Goal: Task Accomplishment & Management: Manage account settings

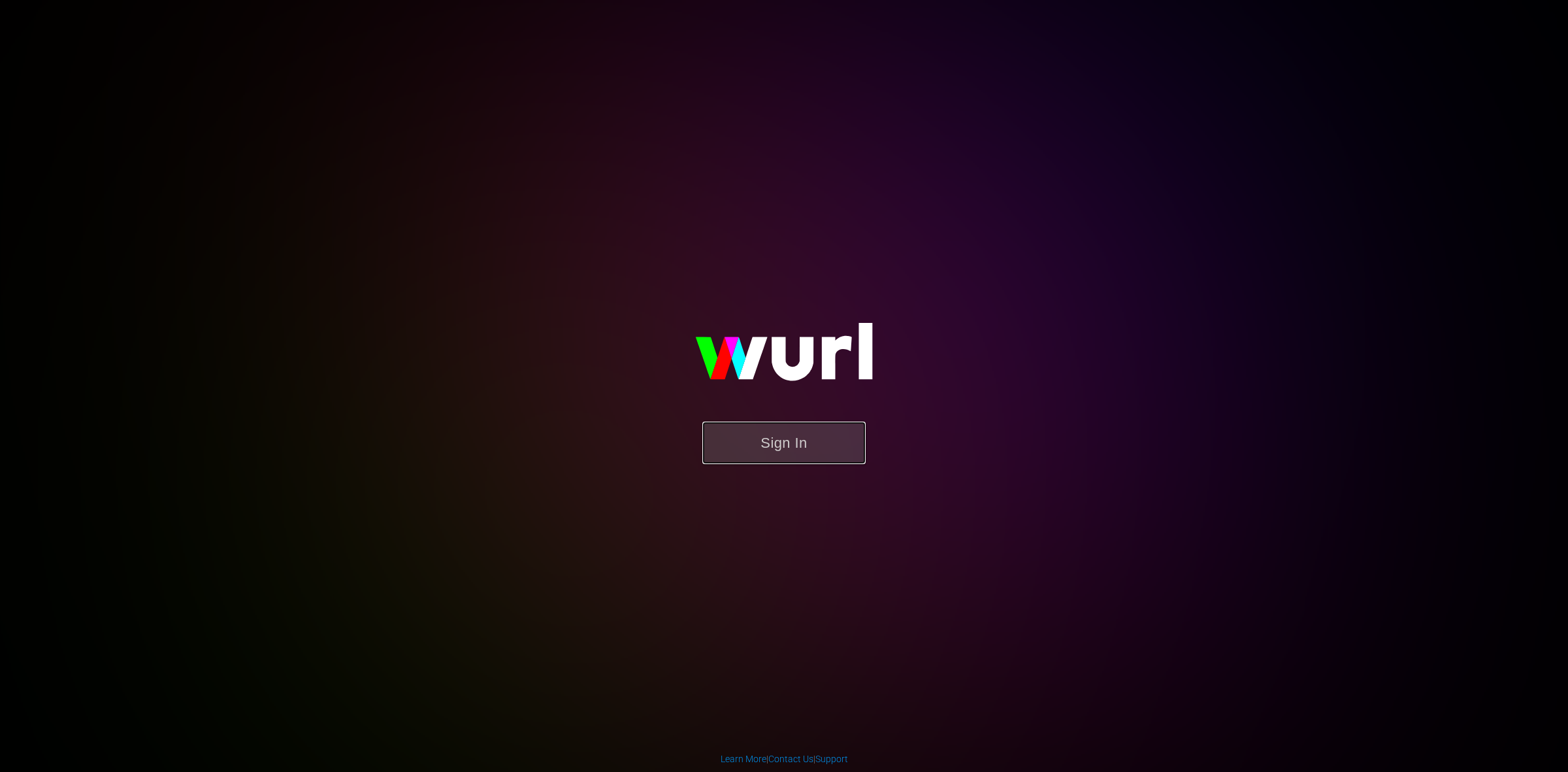
click at [819, 431] on button "Sign In" at bounding box center [784, 442] width 163 height 43
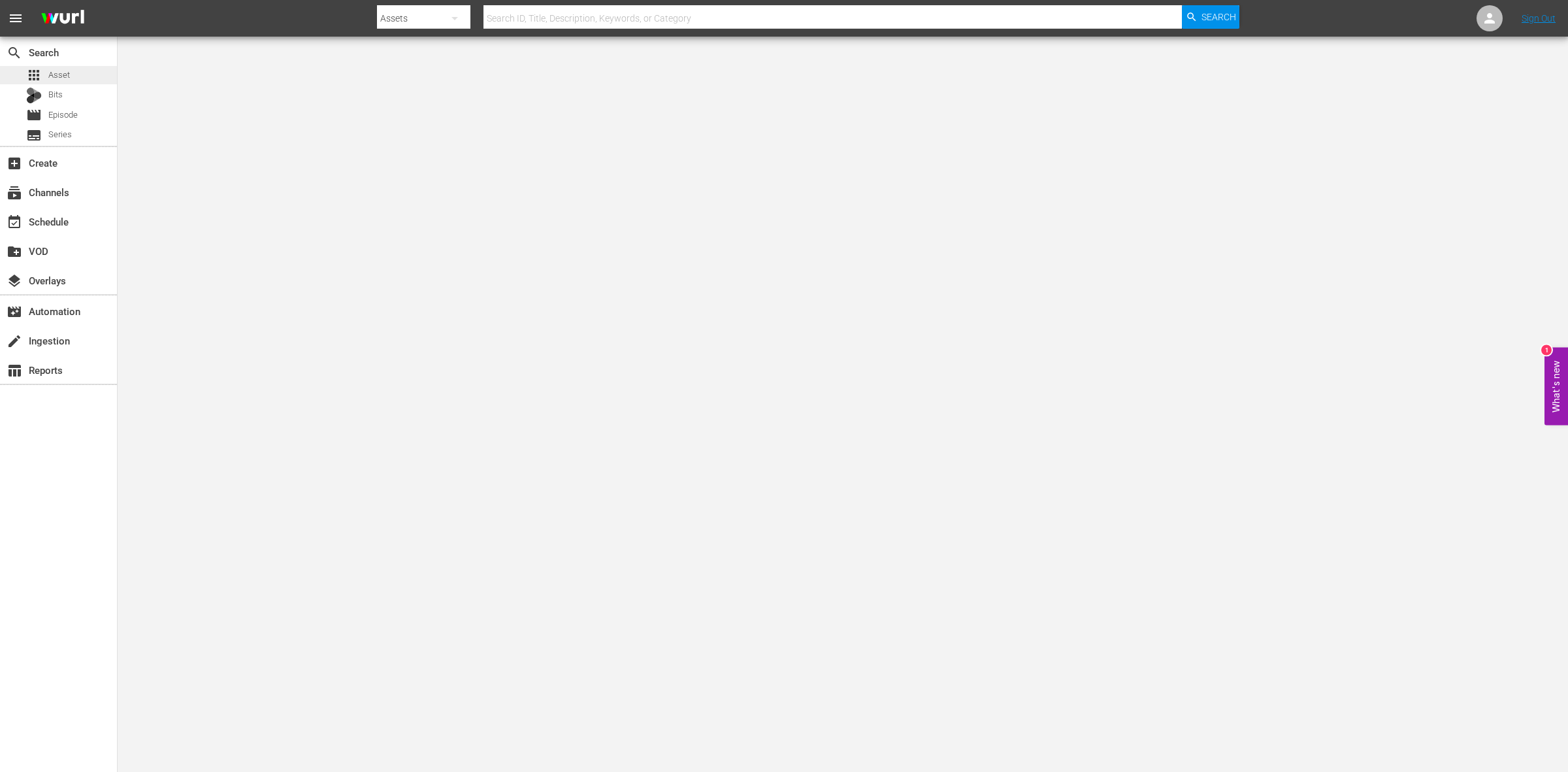
click at [77, 77] on div "apps Asset" at bounding box center [58, 75] width 117 height 18
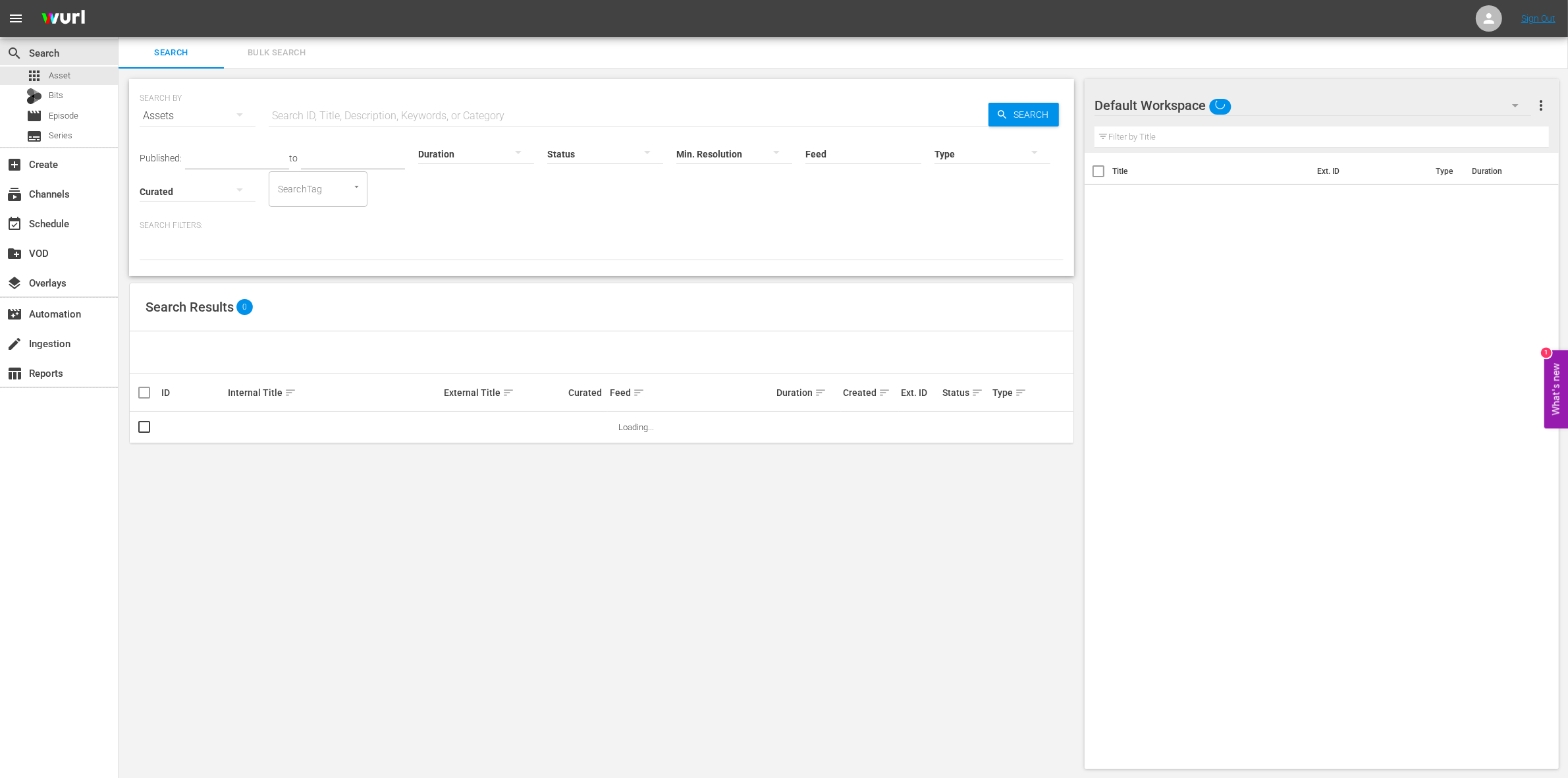
click at [310, 52] on span "Bulk Search" at bounding box center [276, 54] width 90 height 15
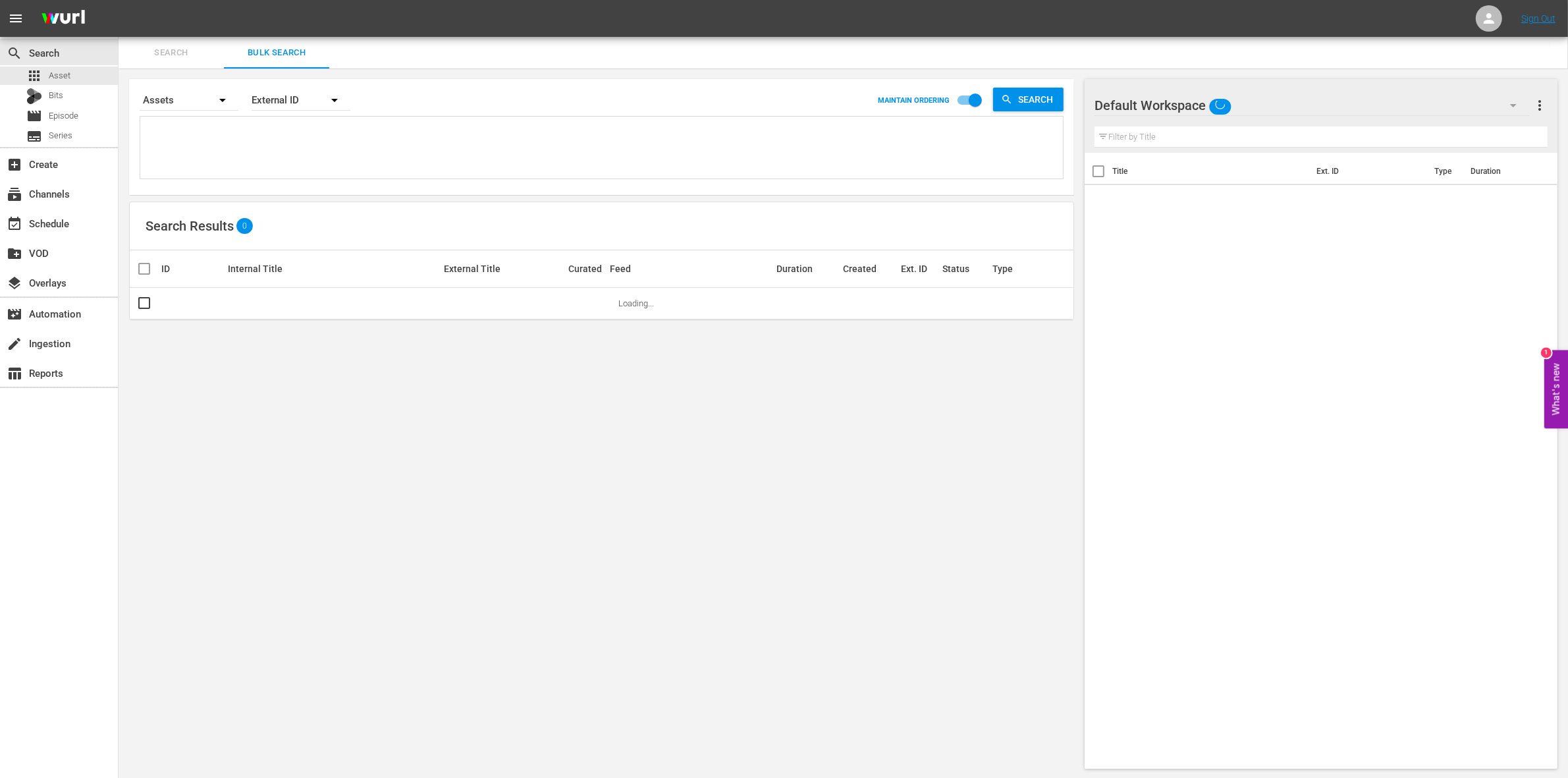
click at [324, 137] on textarea at bounding box center [603, 149] width 919 height 60
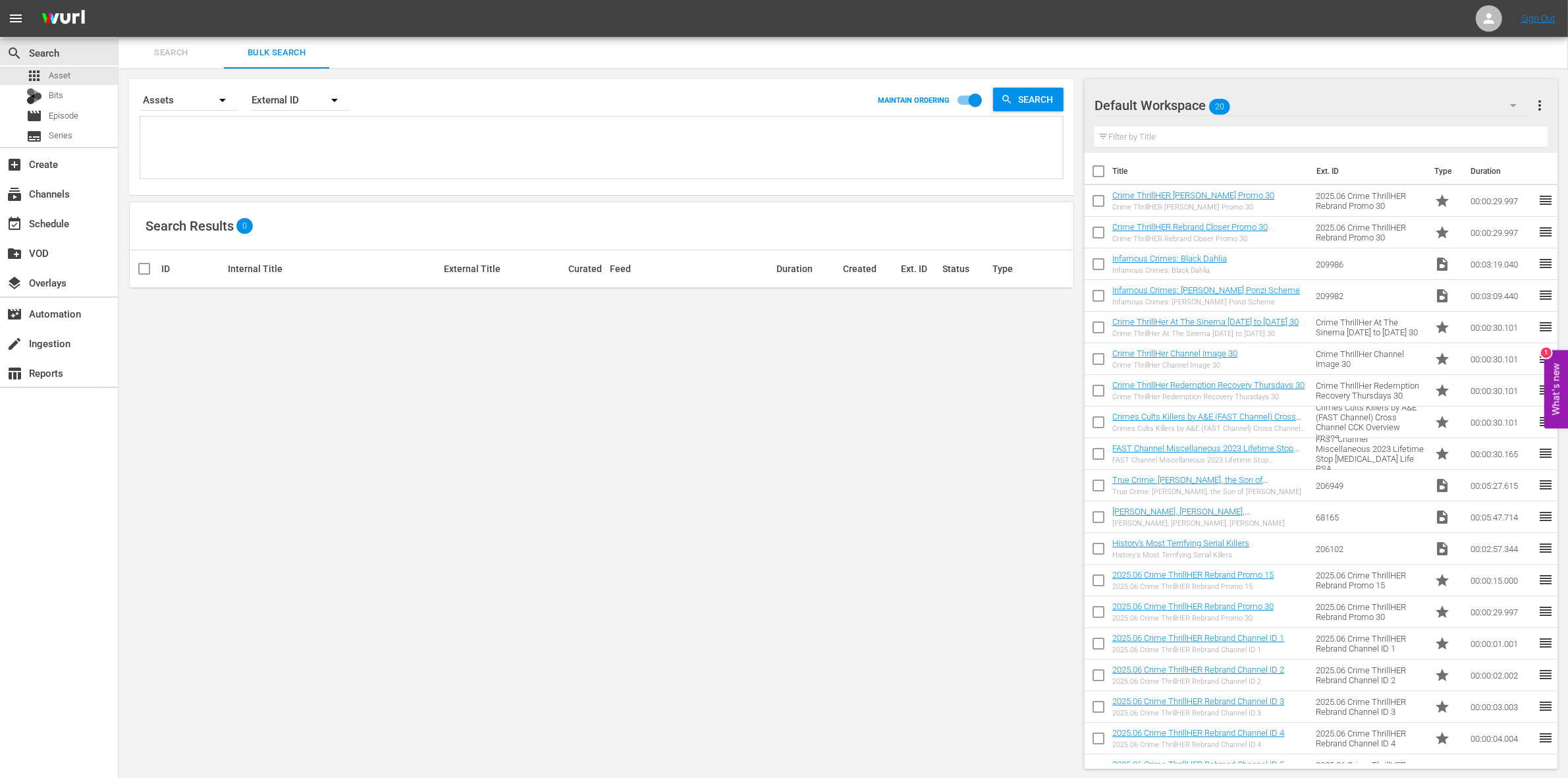
paste textarea "Title ID Product duration Type Trailer campaign title Home.Made.Nation You Can …"
type textarea "Title ID Product duration Type Trailer campaign title Home.Made.Nation You Can …"
click at [320, 102] on button "button" at bounding box center [334, 100] width 32 height 32
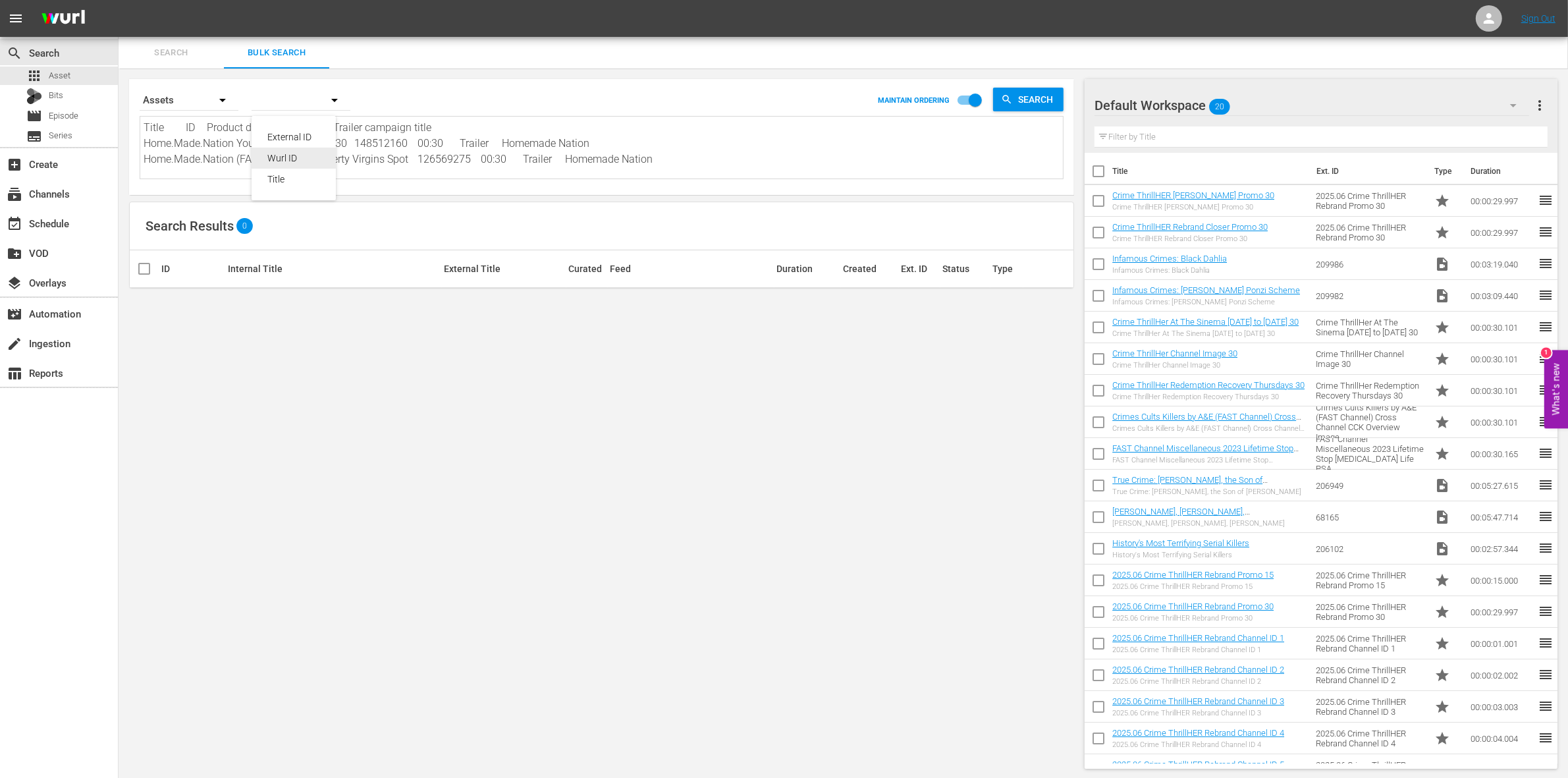
click at [299, 163] on div "Wurl ID" at bounding box center [294, 158] width 53 height 21
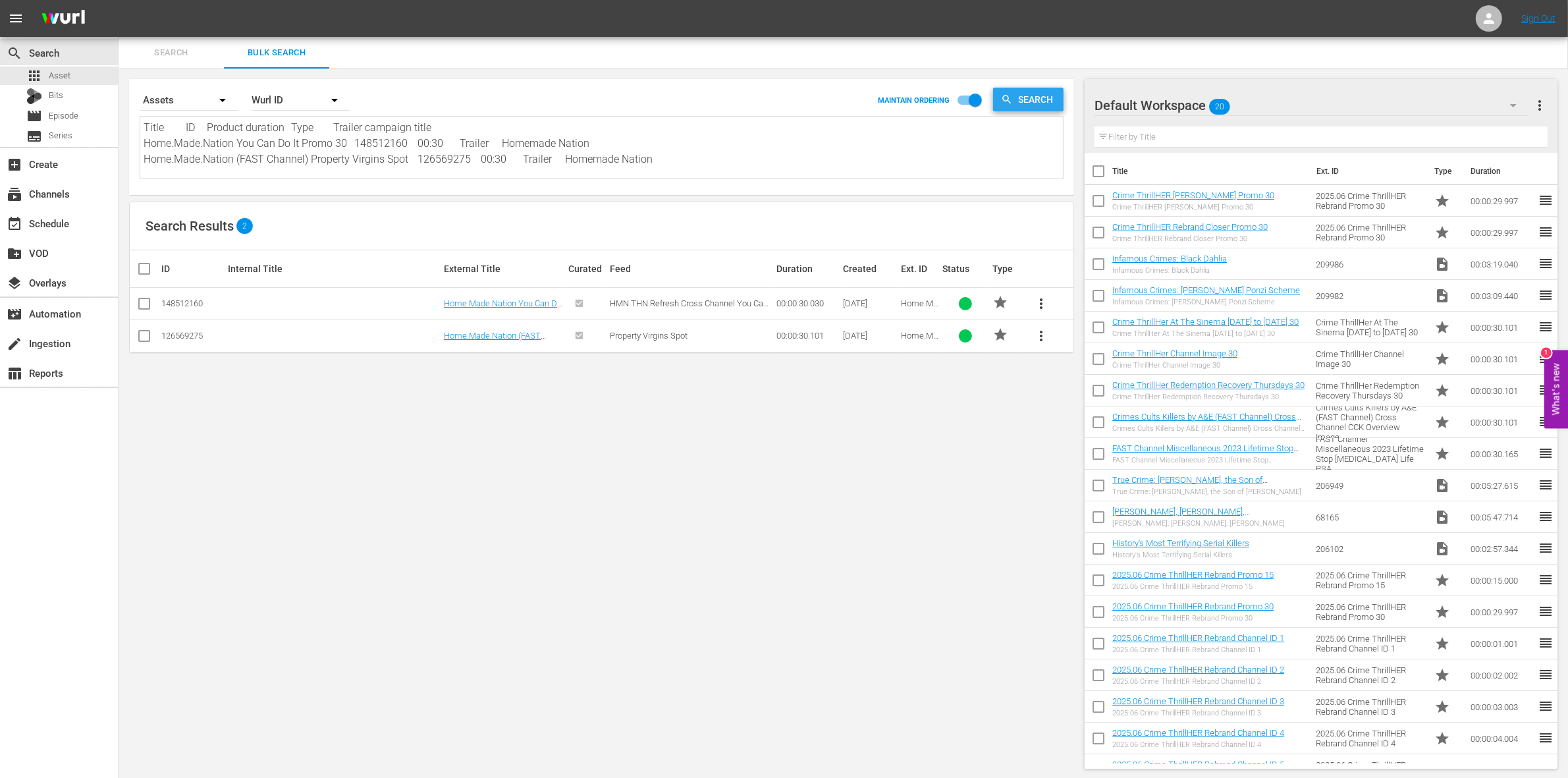
click at [1035, 96] on span "Search" at bounding box center [1038, 100] width 51 height 24
click at [1198, 96] on div "Default Workspace 20" at bounding box center [1312, 105] width 434 height 37
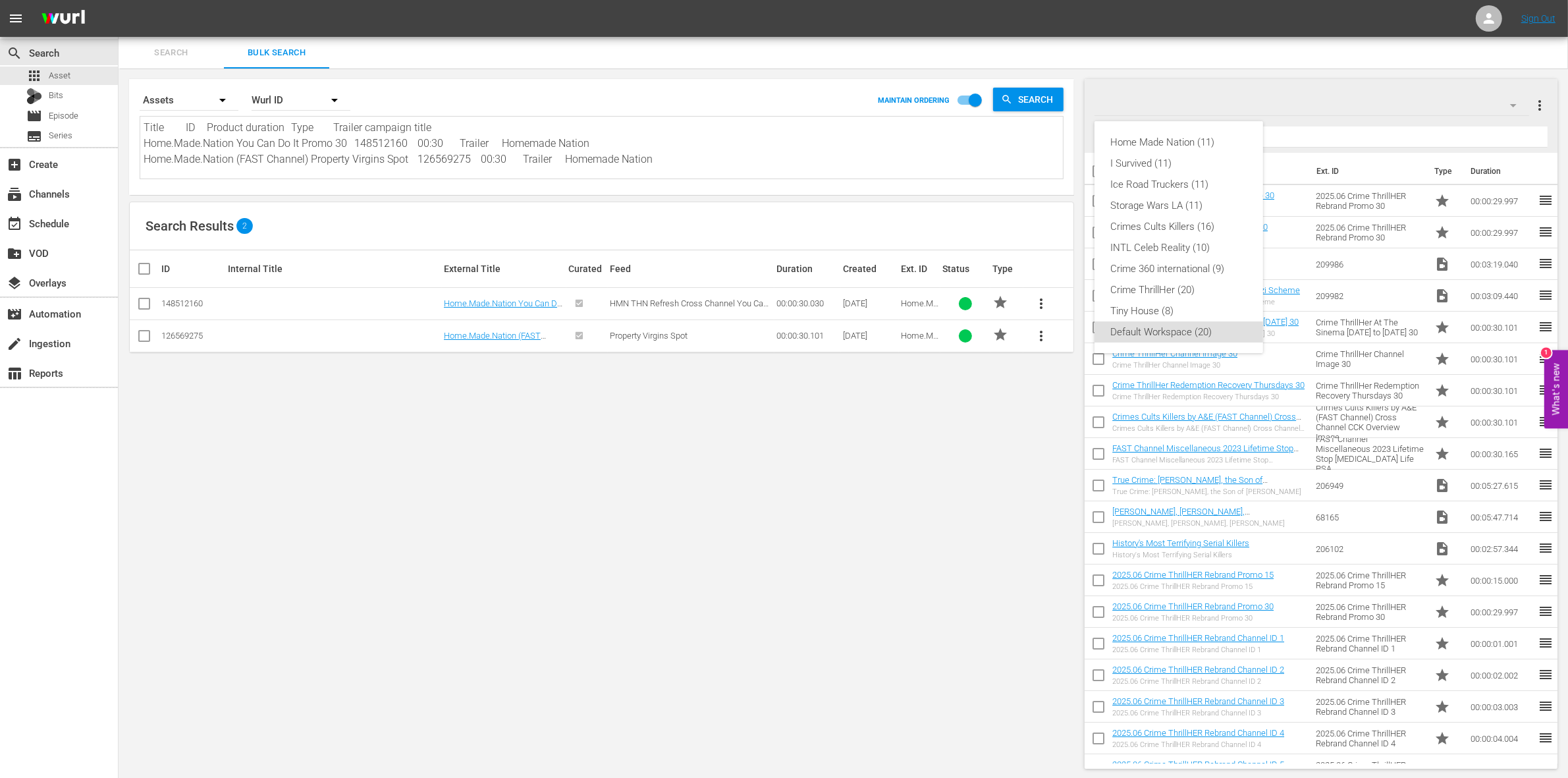
click at [620, 555] on div "Home Made Nation (11) I Survived (11) Ice Road Truckers (11) Storage Wars LA (1…" at bounding box center [784, 389] width 1568 height 778
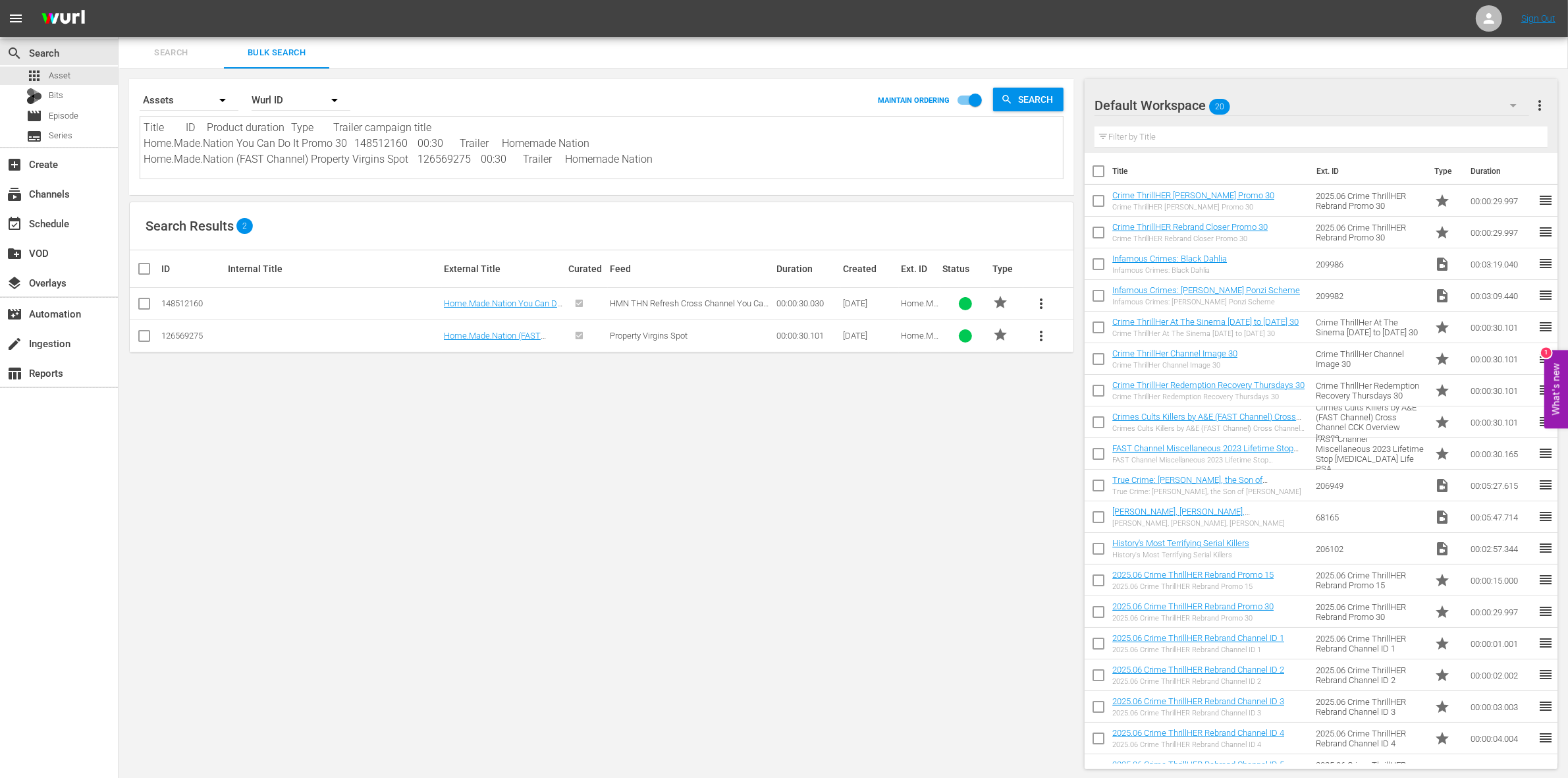
click at [188, 56] on span "Search" at bounding box center [171, 54] width 90 height 15
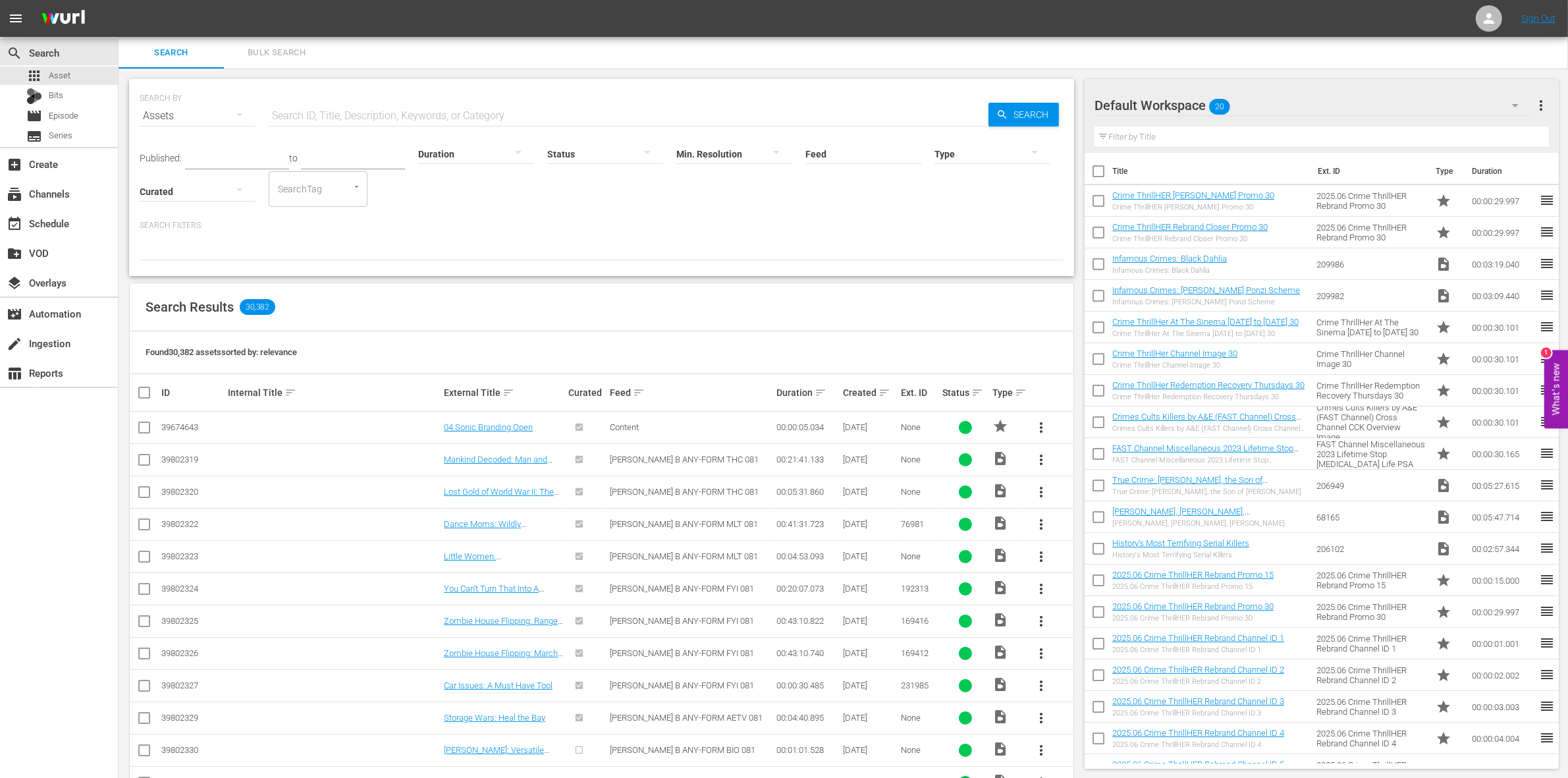
click at [251, 56] on span "Bulk Search" at bounding box center [276, 54] width 90 height 15
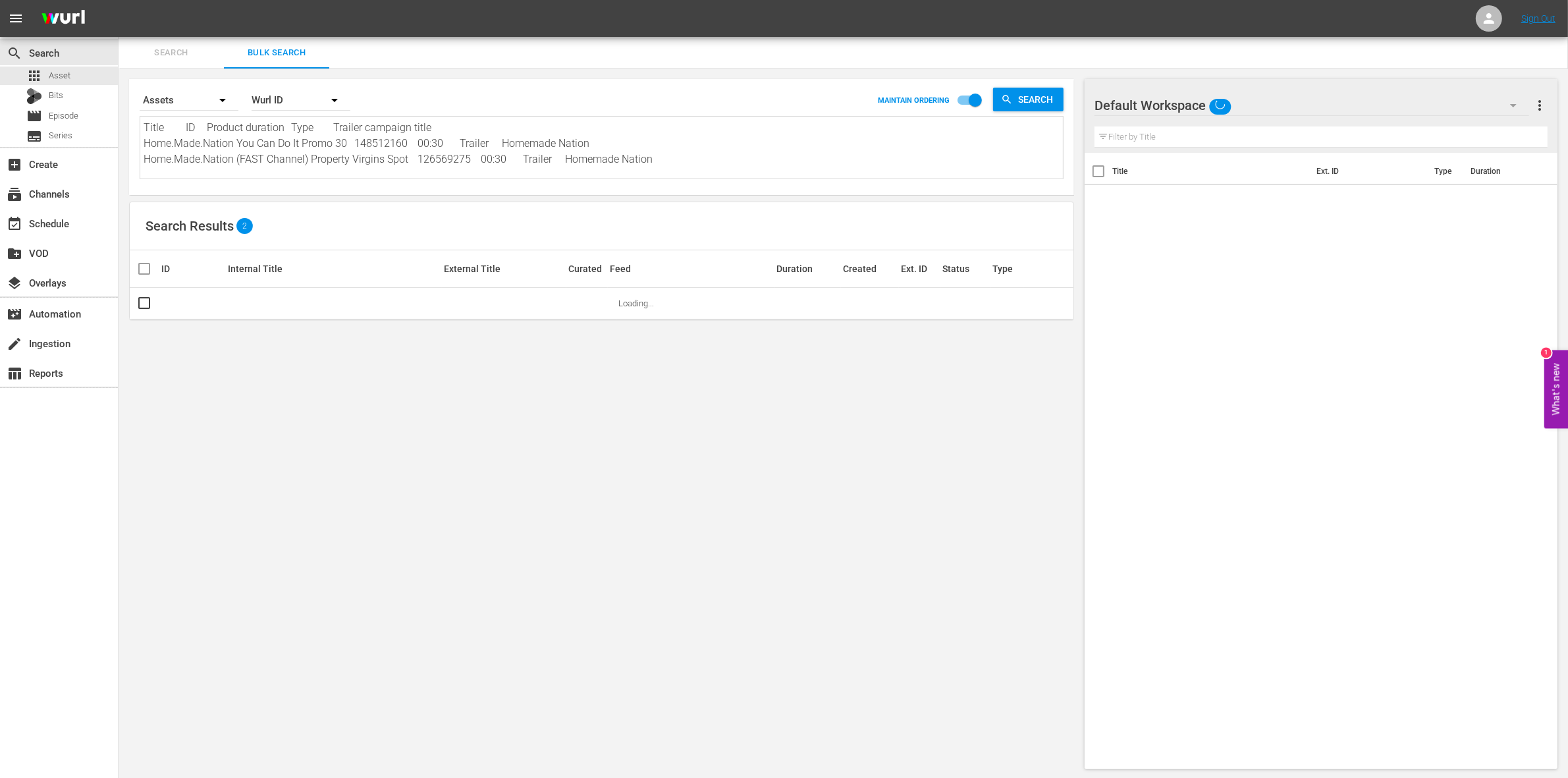
click at [163, 59] on span "Search" at bounding box center [171, 54] width 90 height 15
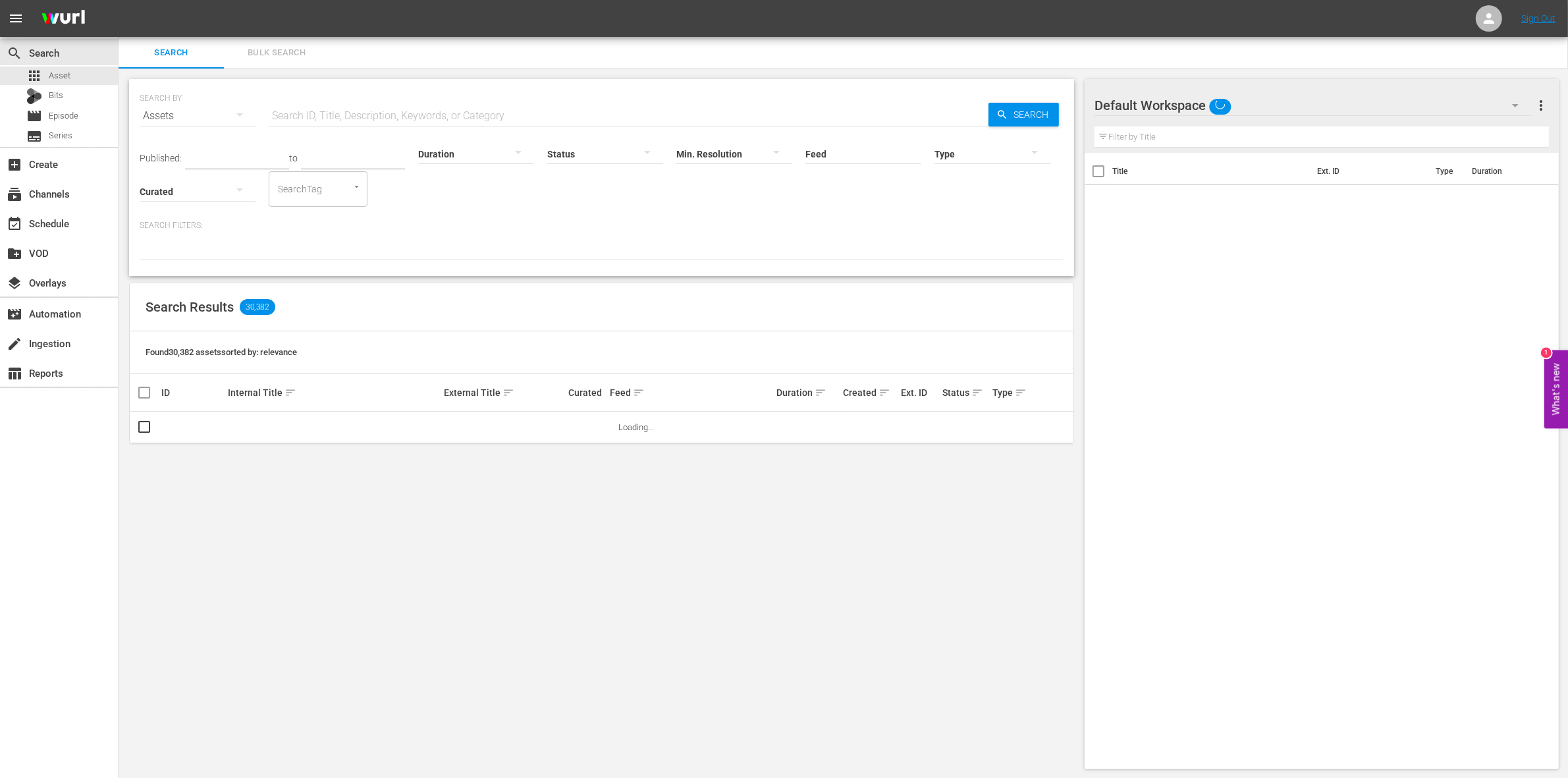
click at [357, 112] on input "text" at bounding box center [629, 116] width 720 height 32
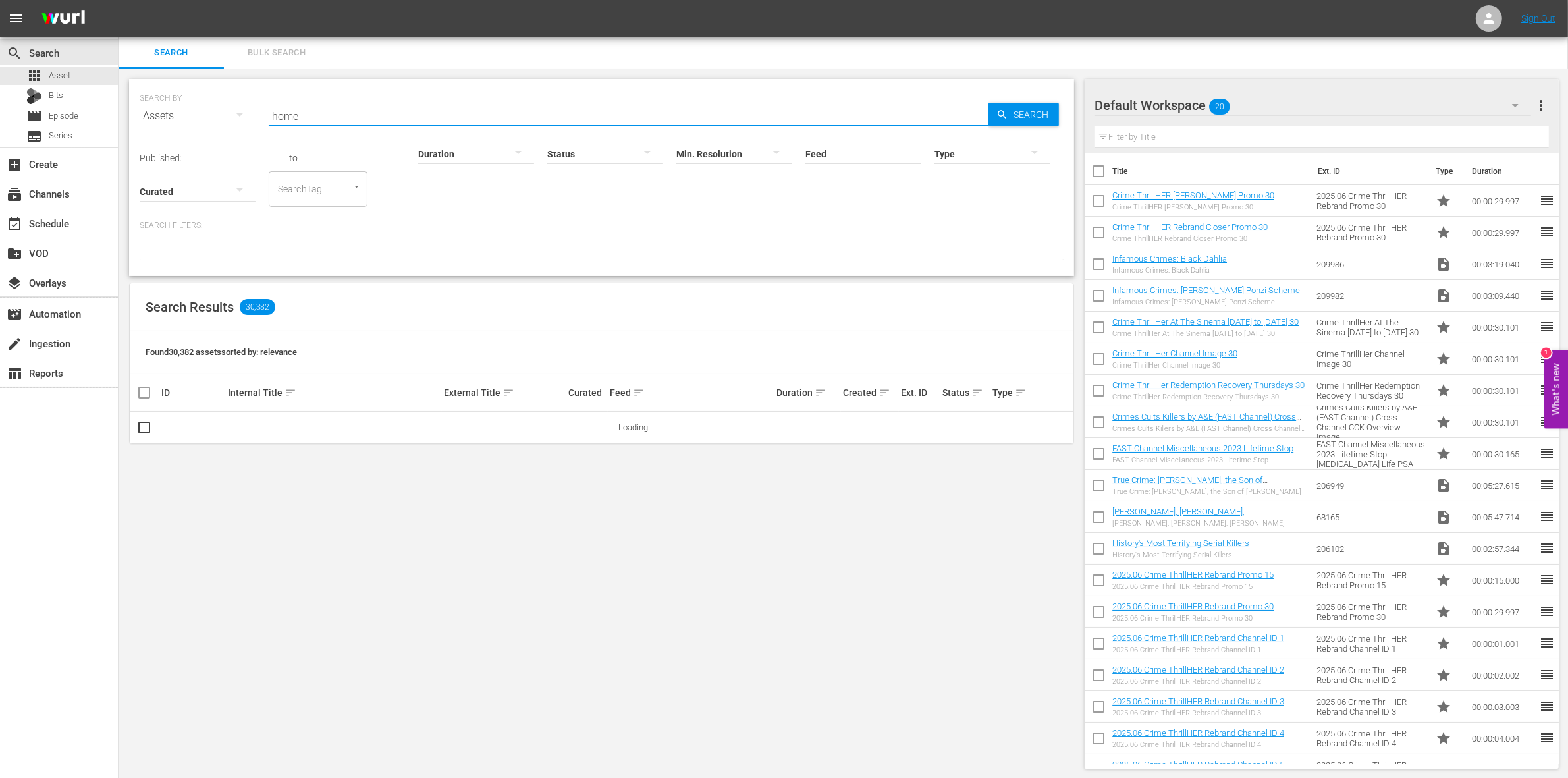
type input "Home.Made.Nation"
click at [1038, 109] on span "Search" at bounding box center [1033, 114] width 51 height 24
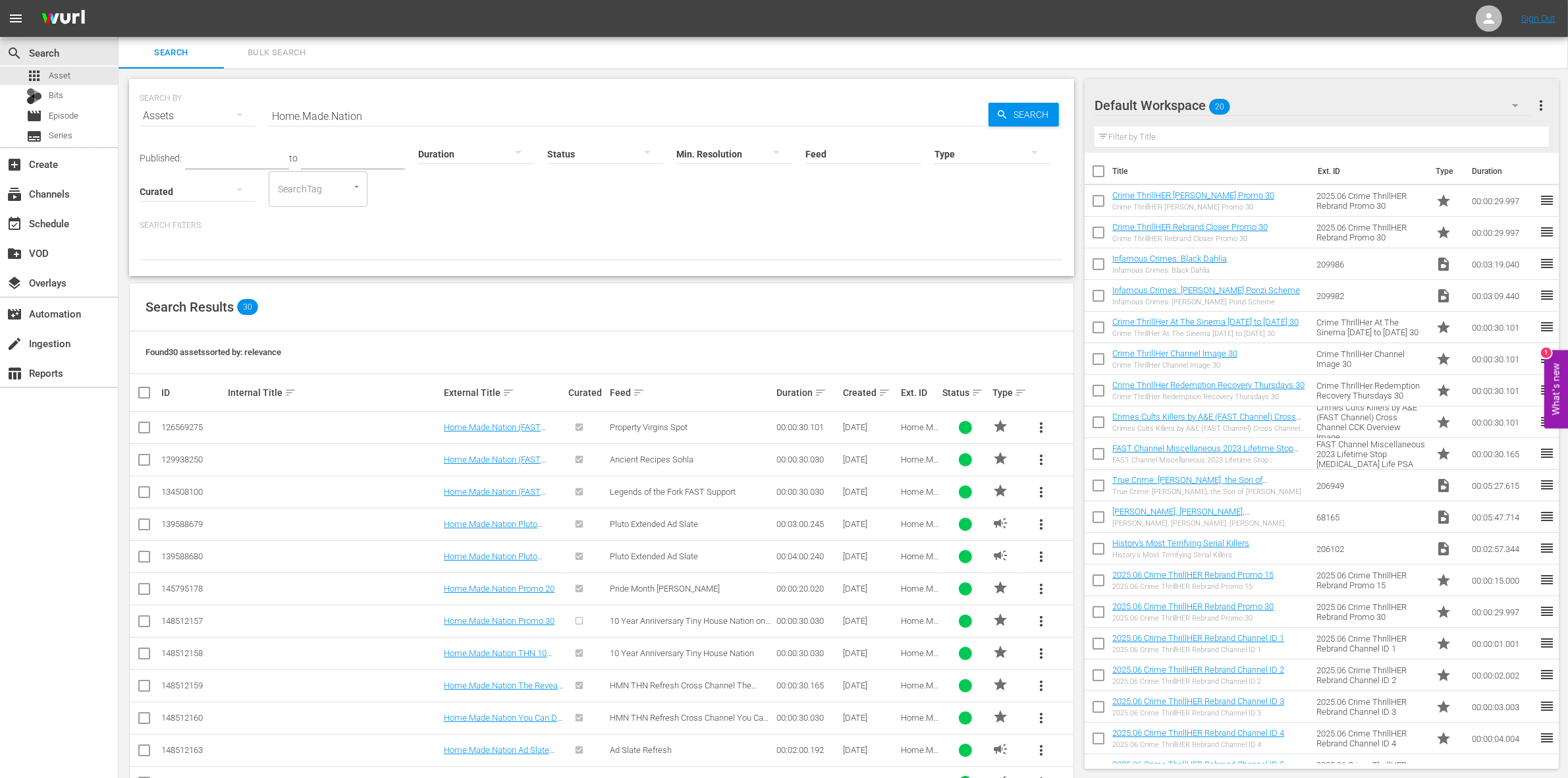
click at [476, 153] on div at bounding box center [475, 153] width 116 height 37
click at [473, 149] on div "0-1m" at bounding box center [467, 152] width 116 height 21
click at [511, 144] on icon "button" at bounding box center [519, 152] width 16 height 16
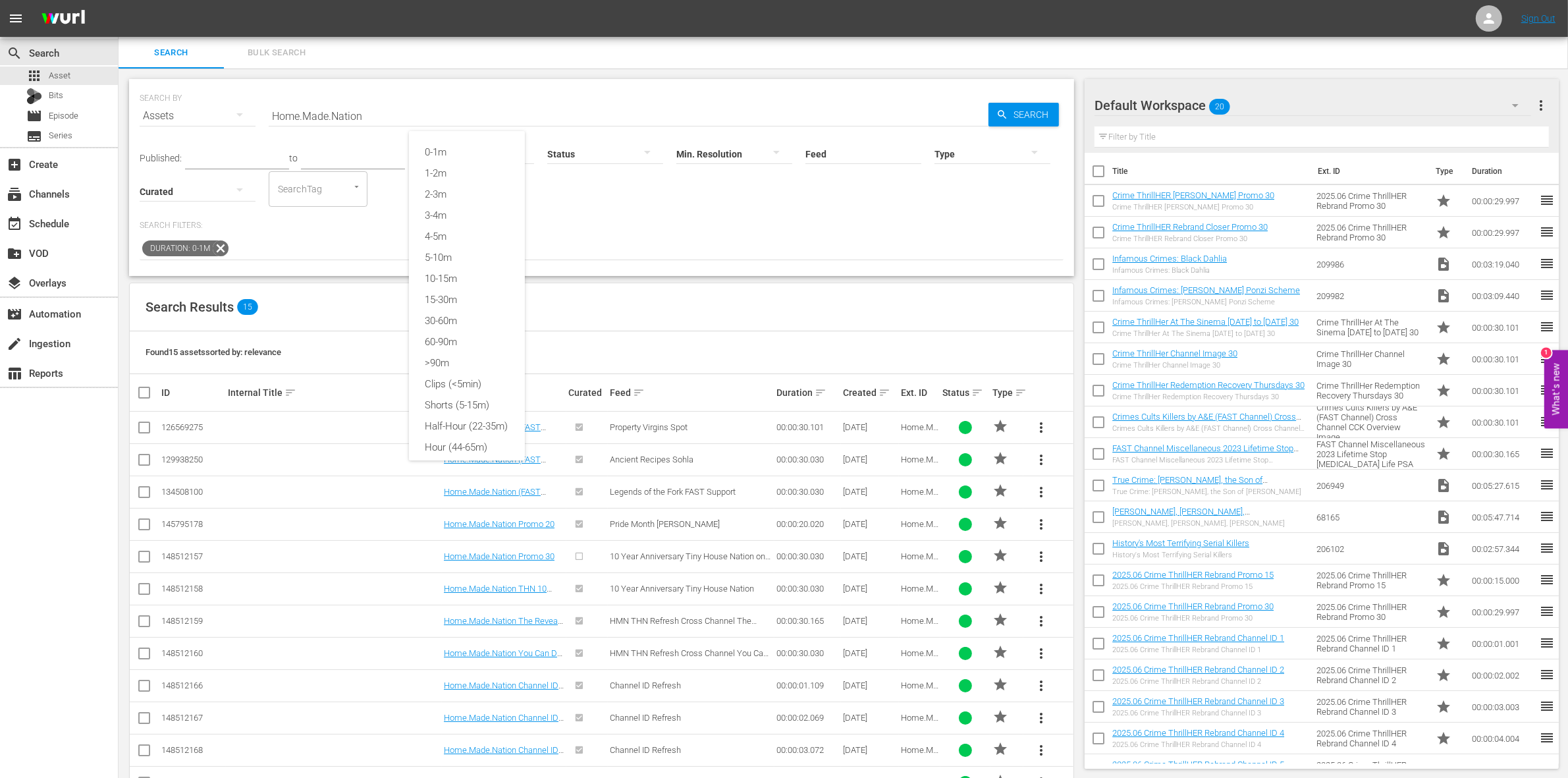
click at [1210, 100] on div "0-1m 1-2m 2-3m 3-4m 4-5m 5-10m 10-15m 15-30m 30-60m 60-90m >90m Clips (<5min) S…" at bounding box center [784, 389] width 1568 height 778
click at [473, 148] on div "0-1m" at bounding box center [475, 153] width 116 height 37
click at [452, 174] on div "1-2m" at bounding box center [467, 173] width 116 height 21
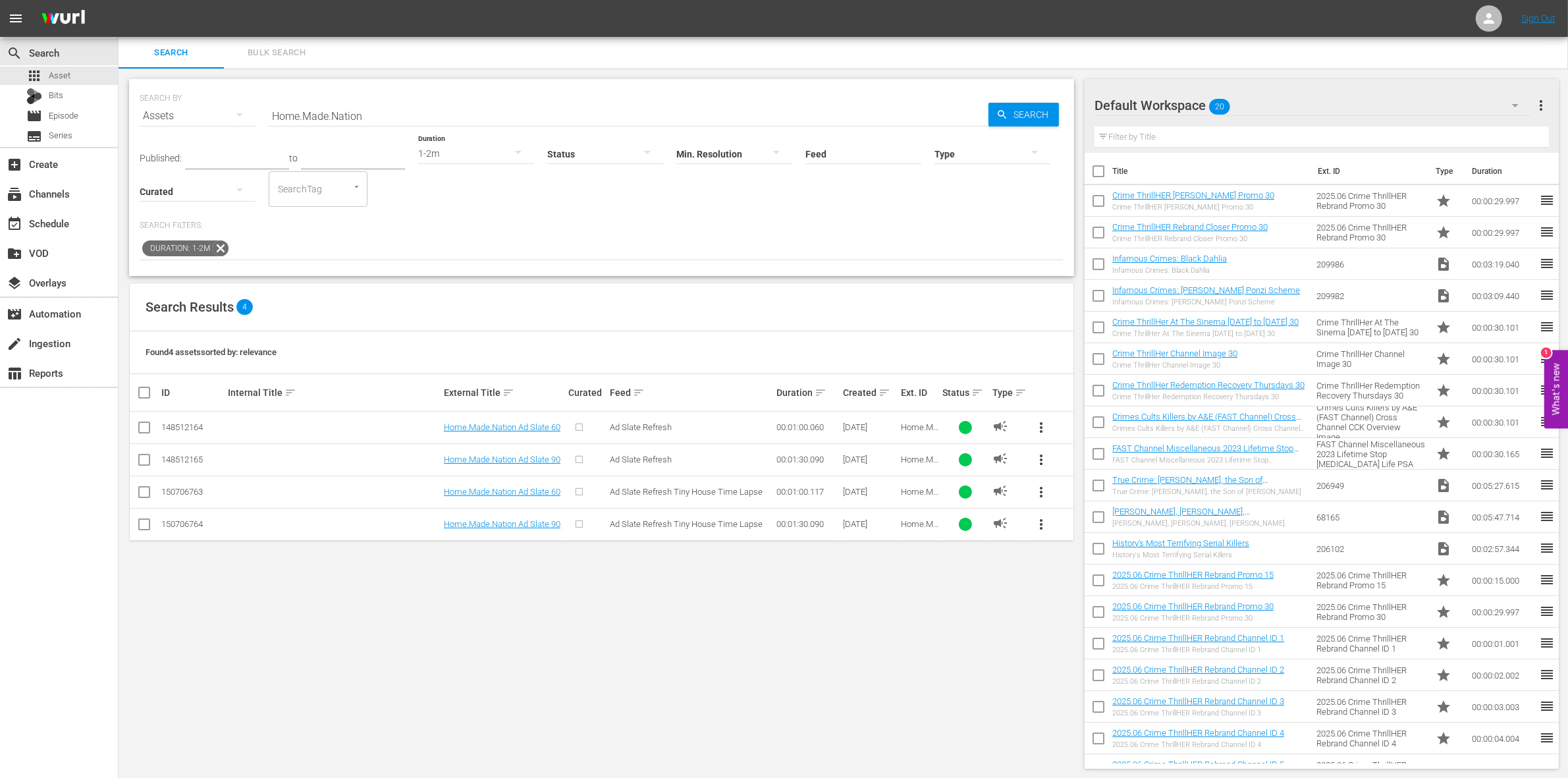
click at [455, 152] on div "1-2m" at bounding box center [475, 153] width 116 height 37
click at [456, 203] on div "2-3m" at bounding box center [467, 194] width 116 height 21
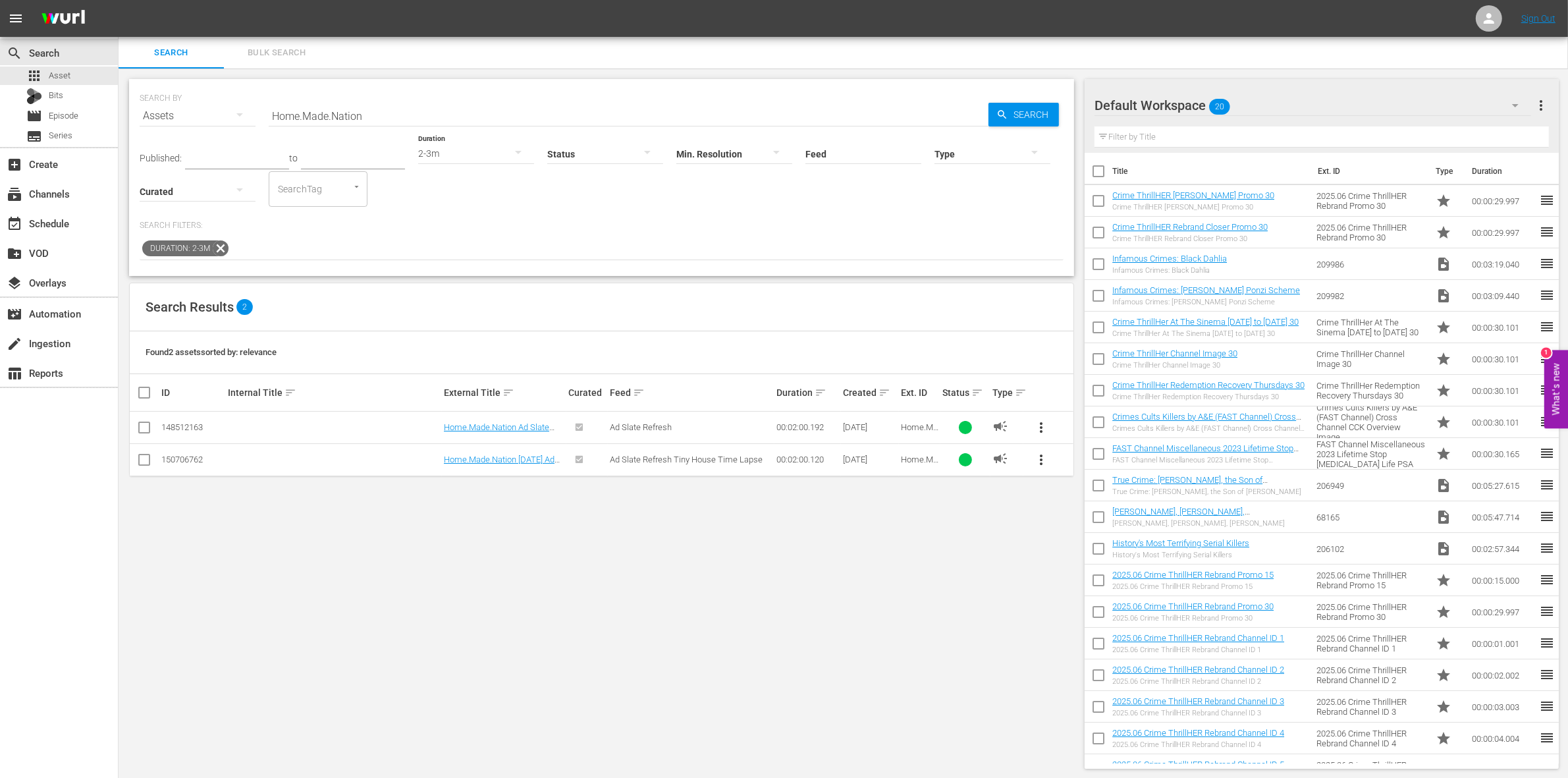
click at [443, 160] on div "2-3m" at bounding box center [475, 153] width 116 height 37
click at [521, 619] on div "0-1m 1-2m 2-3m 3-4m 4-5m 5-10m 10-15m 15-30m 30-60m 60-90m >90m Clips (<5min) S…" at bounding box center [784, 389] width 1568 height 778
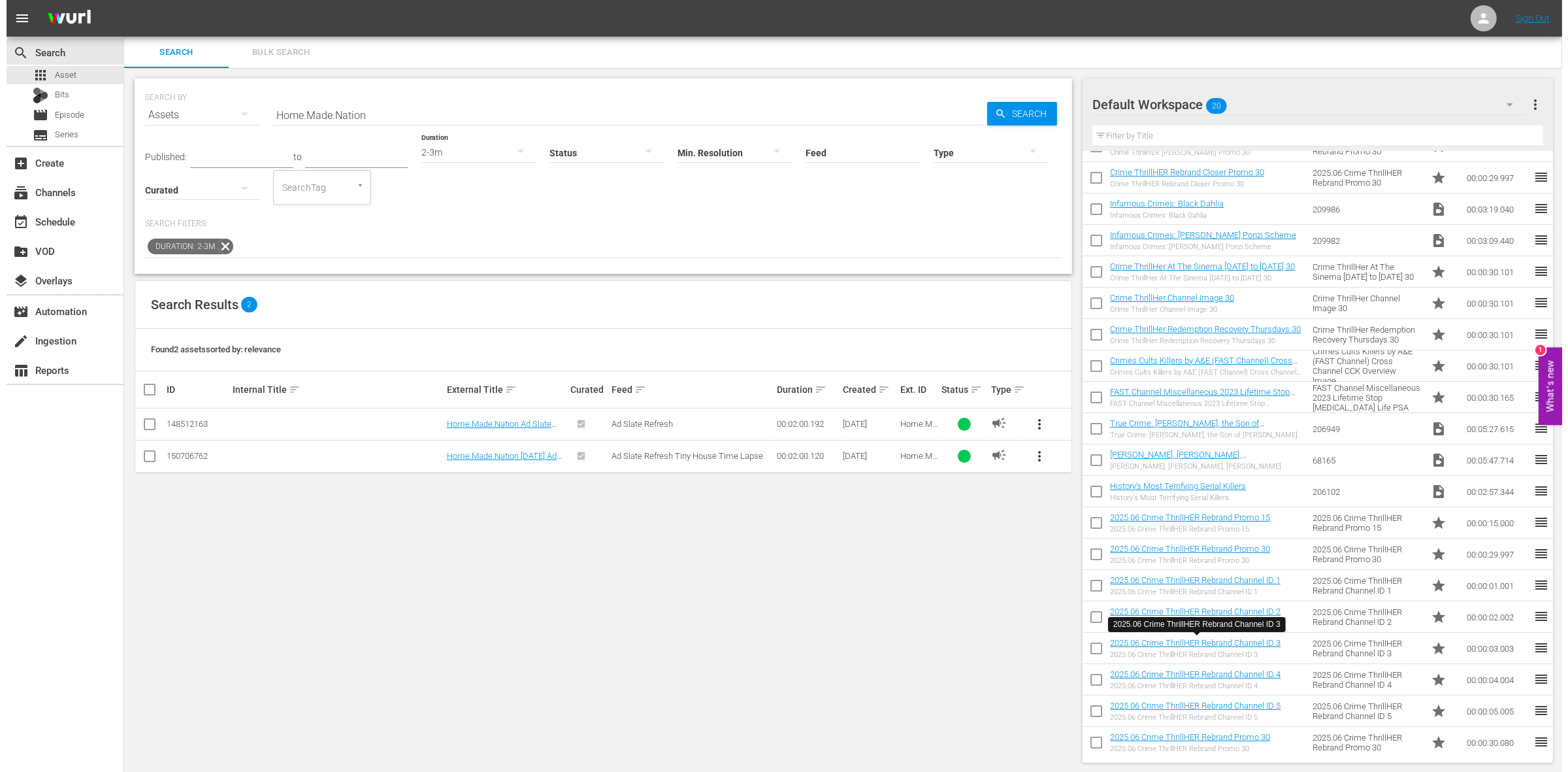
scroll to position [0, 0]
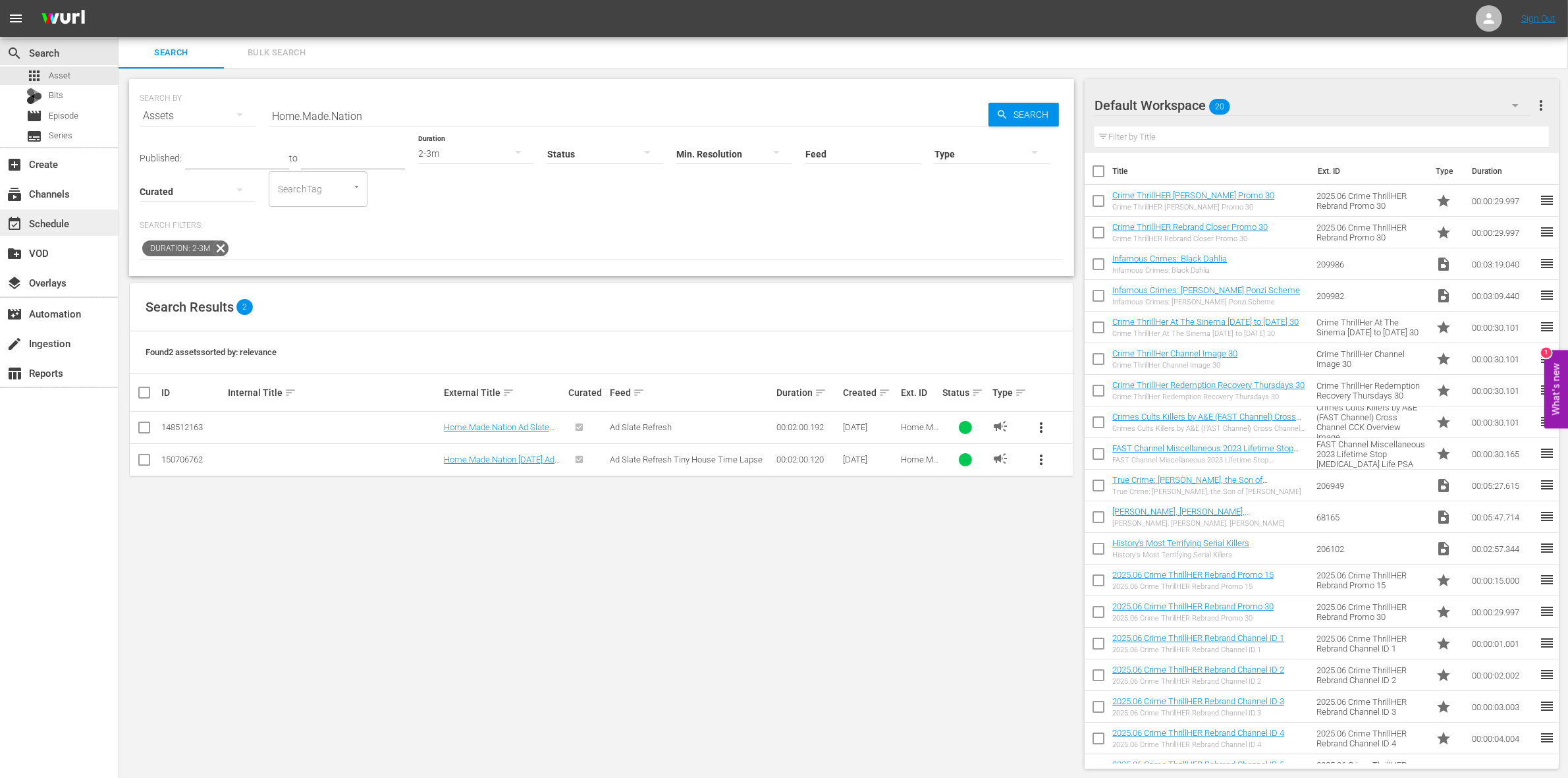
click at [57, 222] on div "event_available Schedule" at bounding box center [36, 221] width 74 height 11
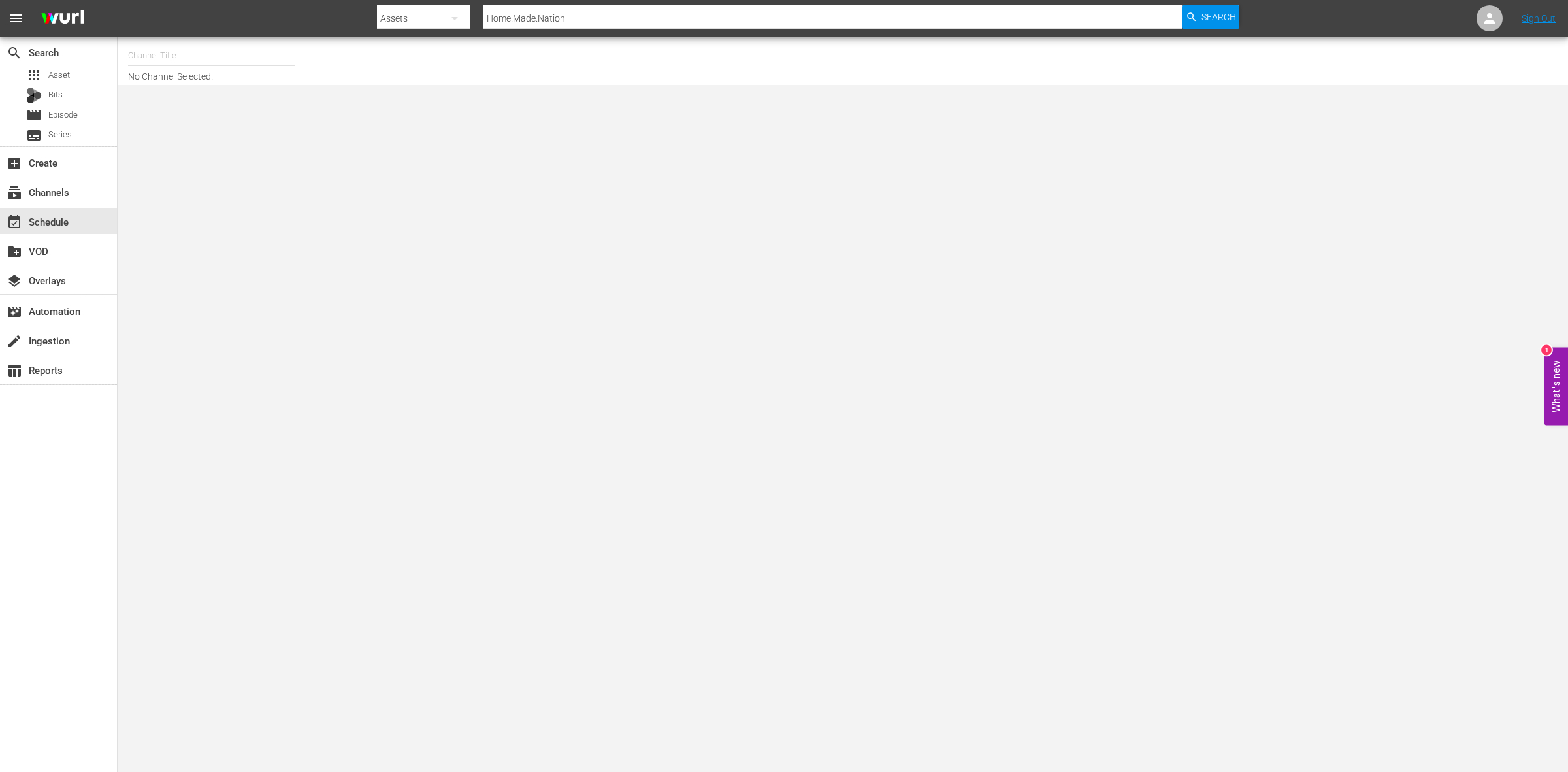
click at [233, 45] on input "text" at bounding box center [212, 55] width 167 height 31
click at [222, 92] on div "Home.Made.Nation (285 - aenetworks_ae_1)" at bounding box center [308, 92] width 339 height 31
type input "Home.Made.Nation (285 - aenetworks_ae_1)"
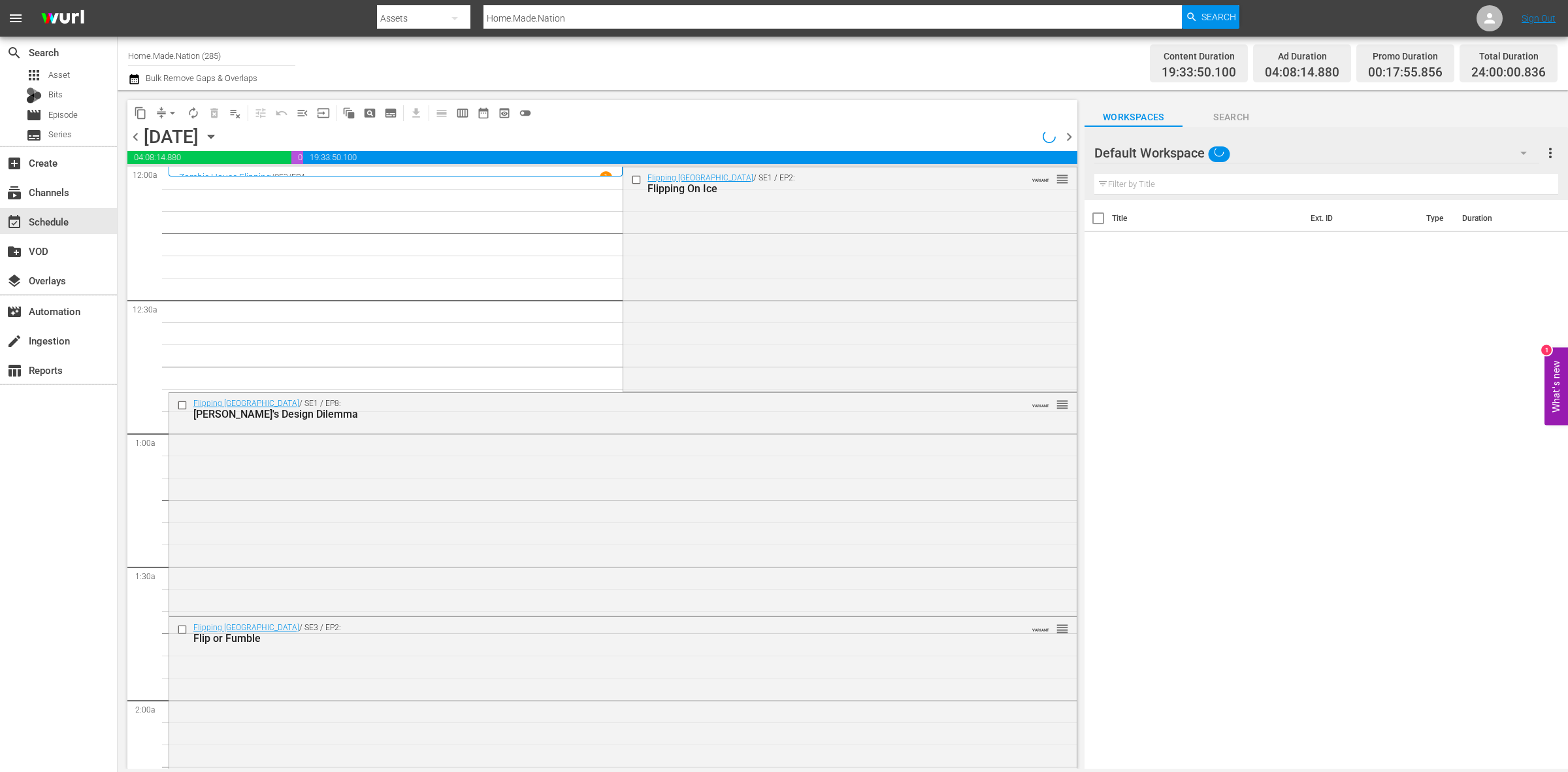
click at [1065, 140] on span "chevron_right" at bounding box center [1069, 137] width 16 height 16
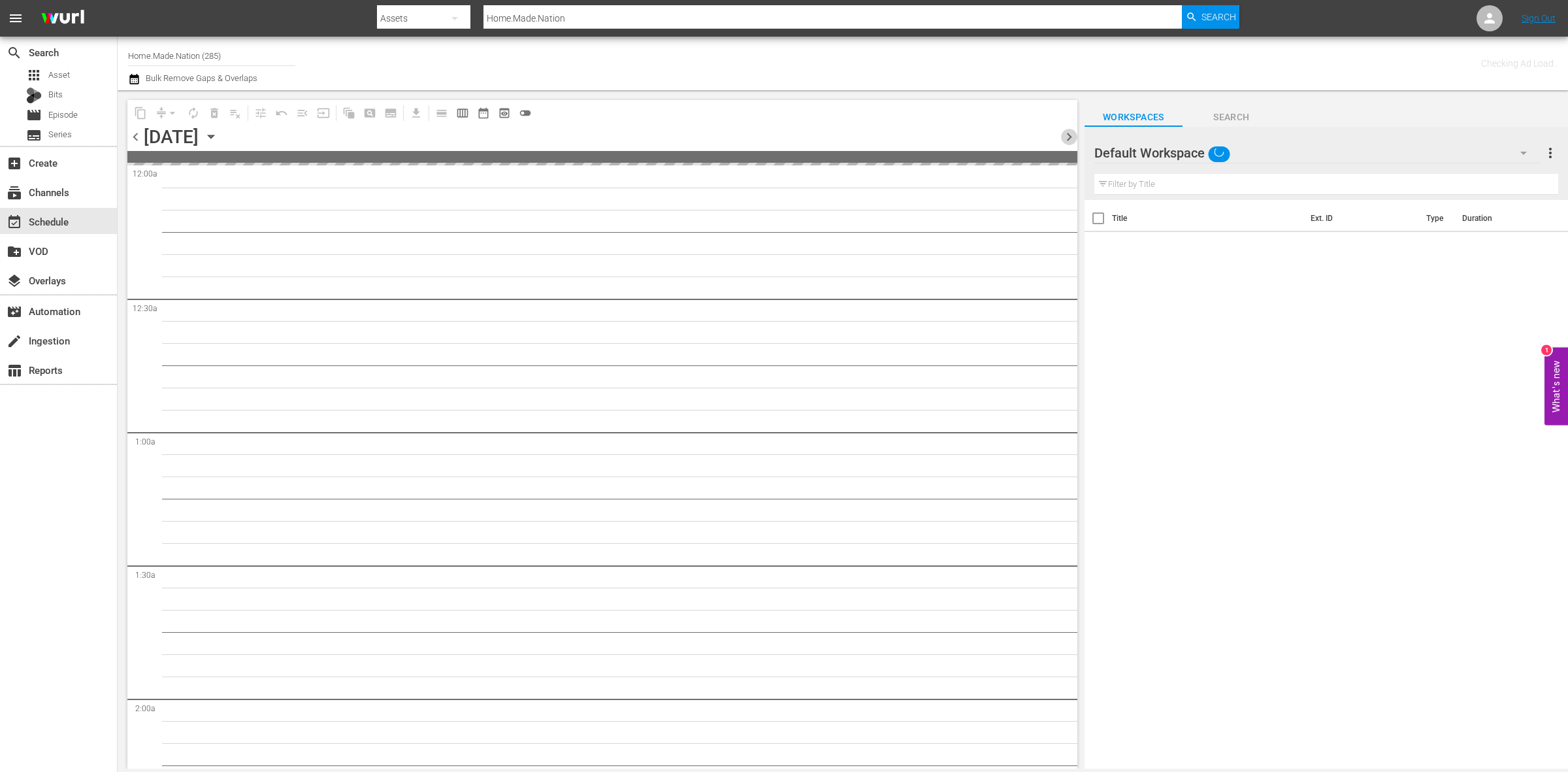
click at [1065, 140] on span "chevron_right" at bounding box center [1069, 137] width 16 height 16
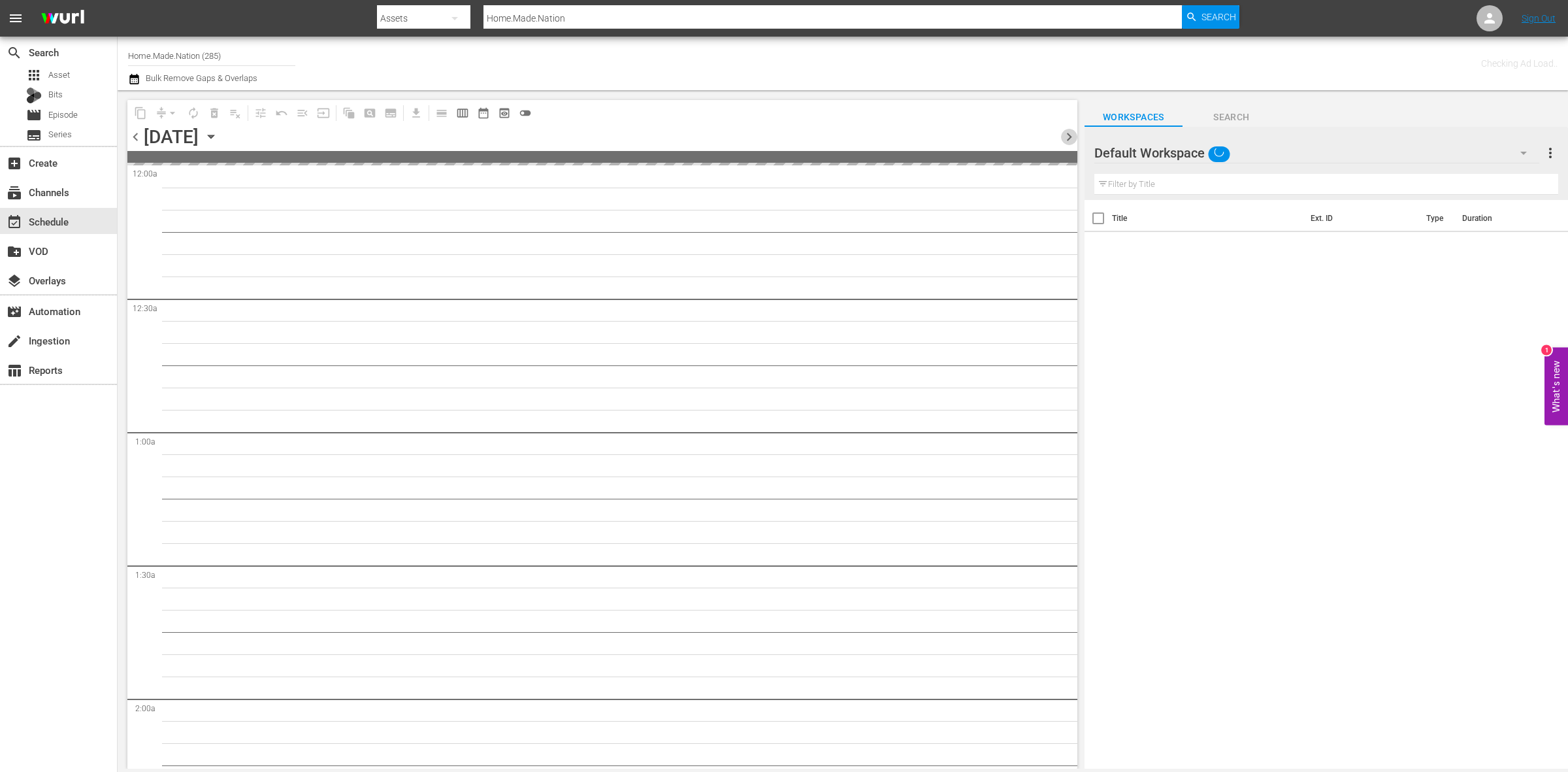
click at [1065, 140] on span "chevron_right" at bounding box center [1069, 137] width 16 height 16
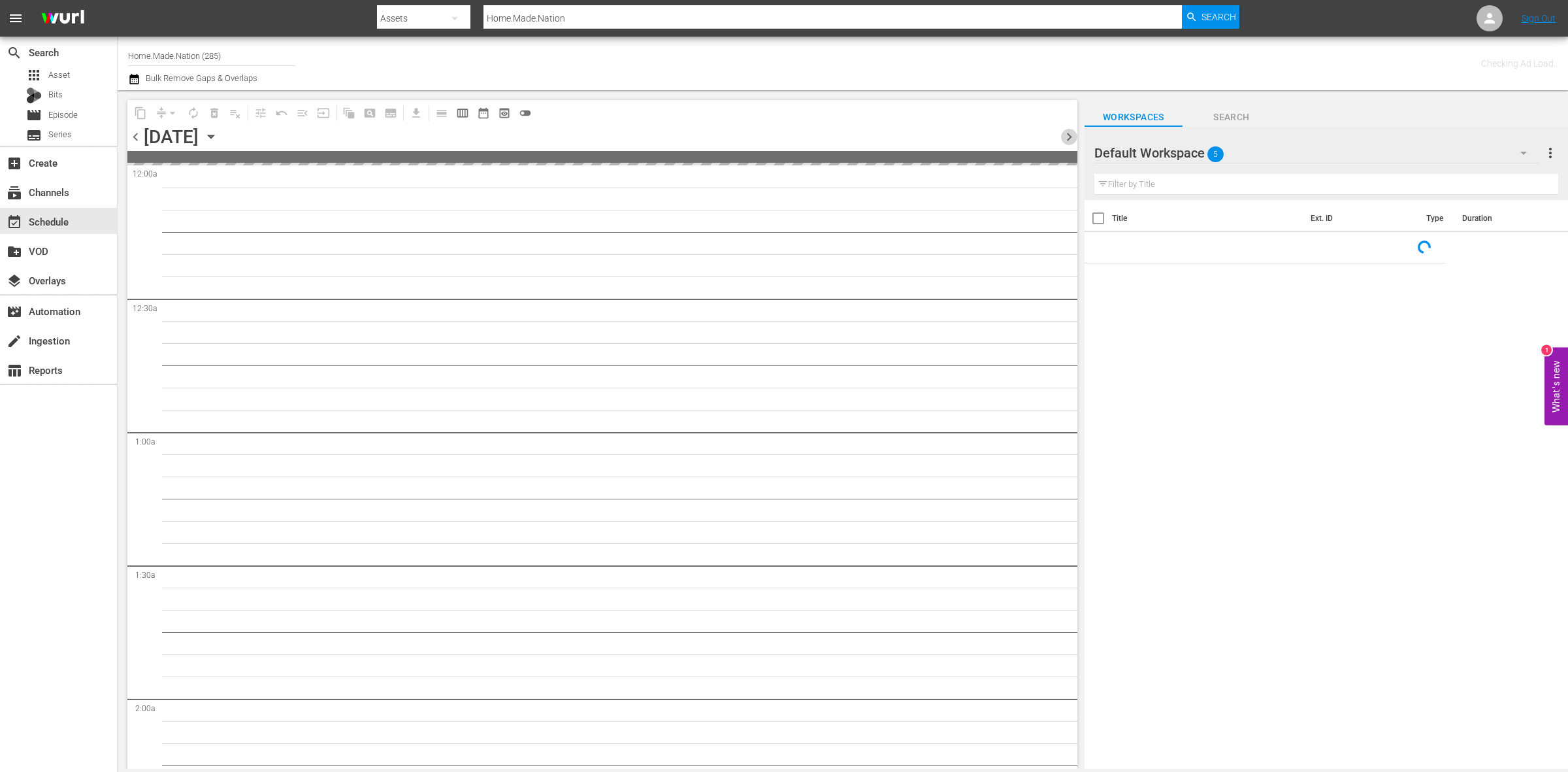
click at [1065, 140] on span "chevron_right" at bounding box center [1069, 137] width 16 height 16
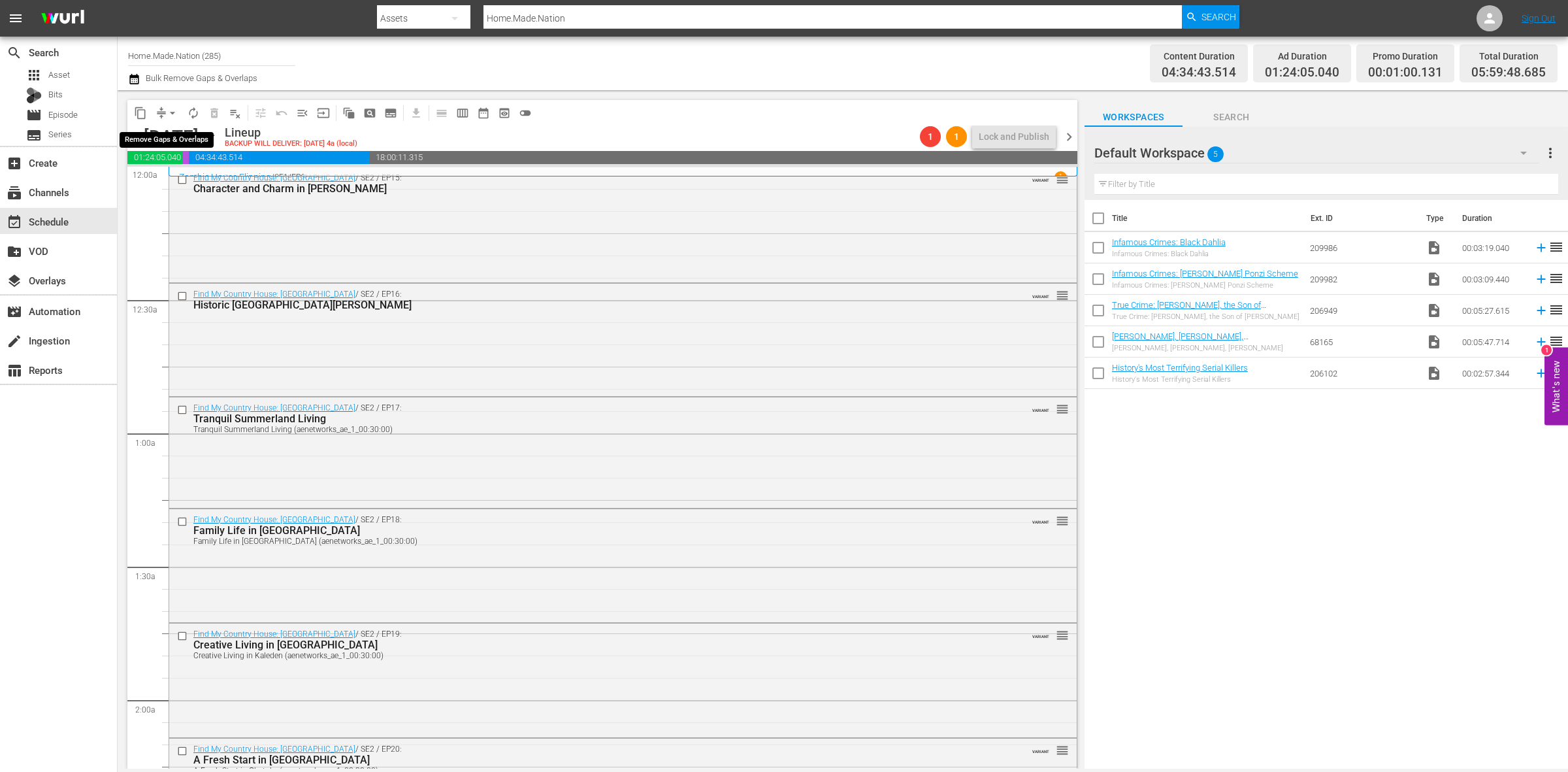
click at [171, 110] on span "arrow_drop_down" at bounding box center [173, 113] width 13 height 13
click at [167, 136] on li "Align to Midnight" at bounding box center [173, 139] width 138 height 22
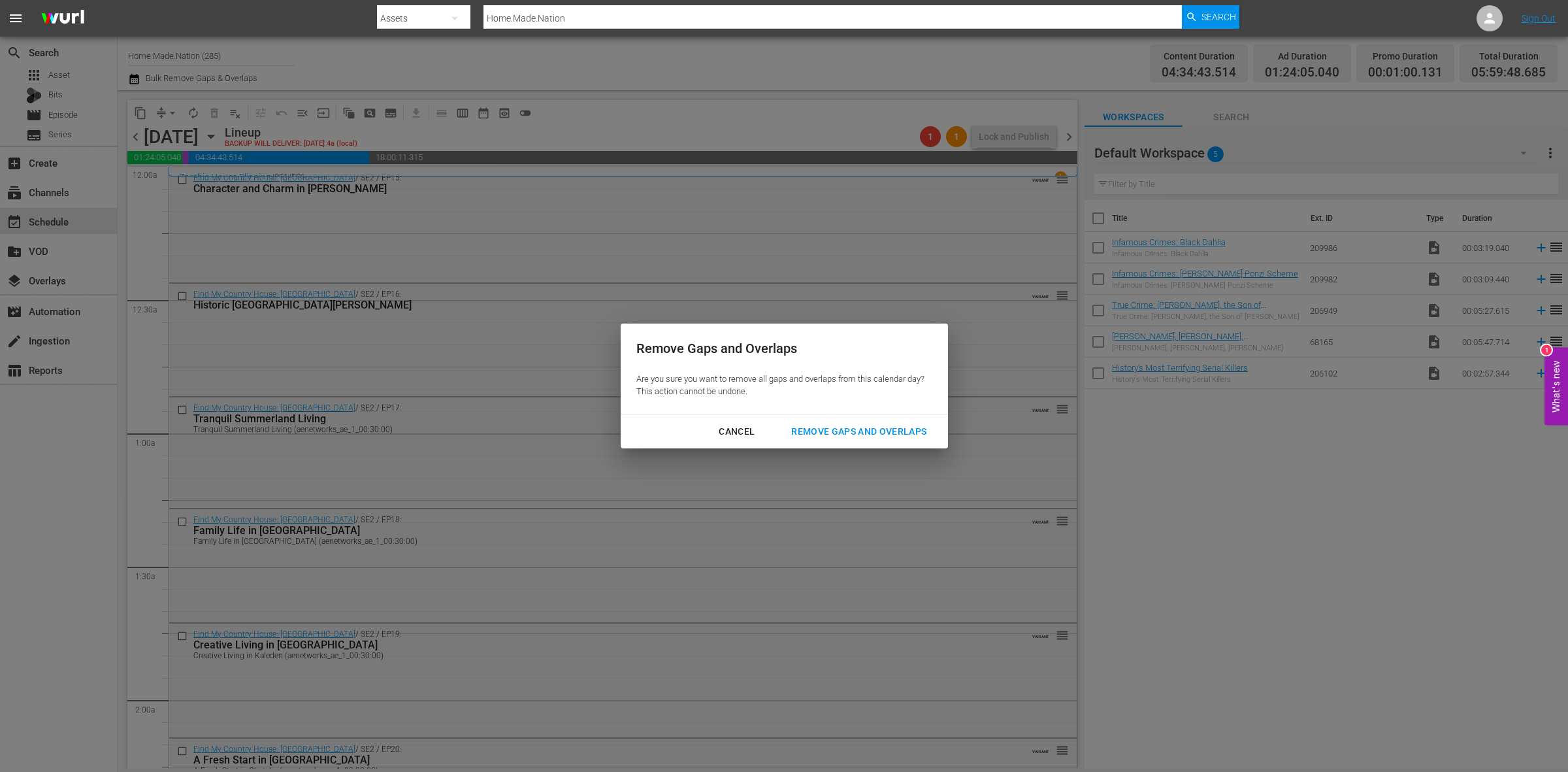
click at [897, 429] on div "Remove Gaps and Overlaps" at bounding box center [859, 431] width 157 height 16
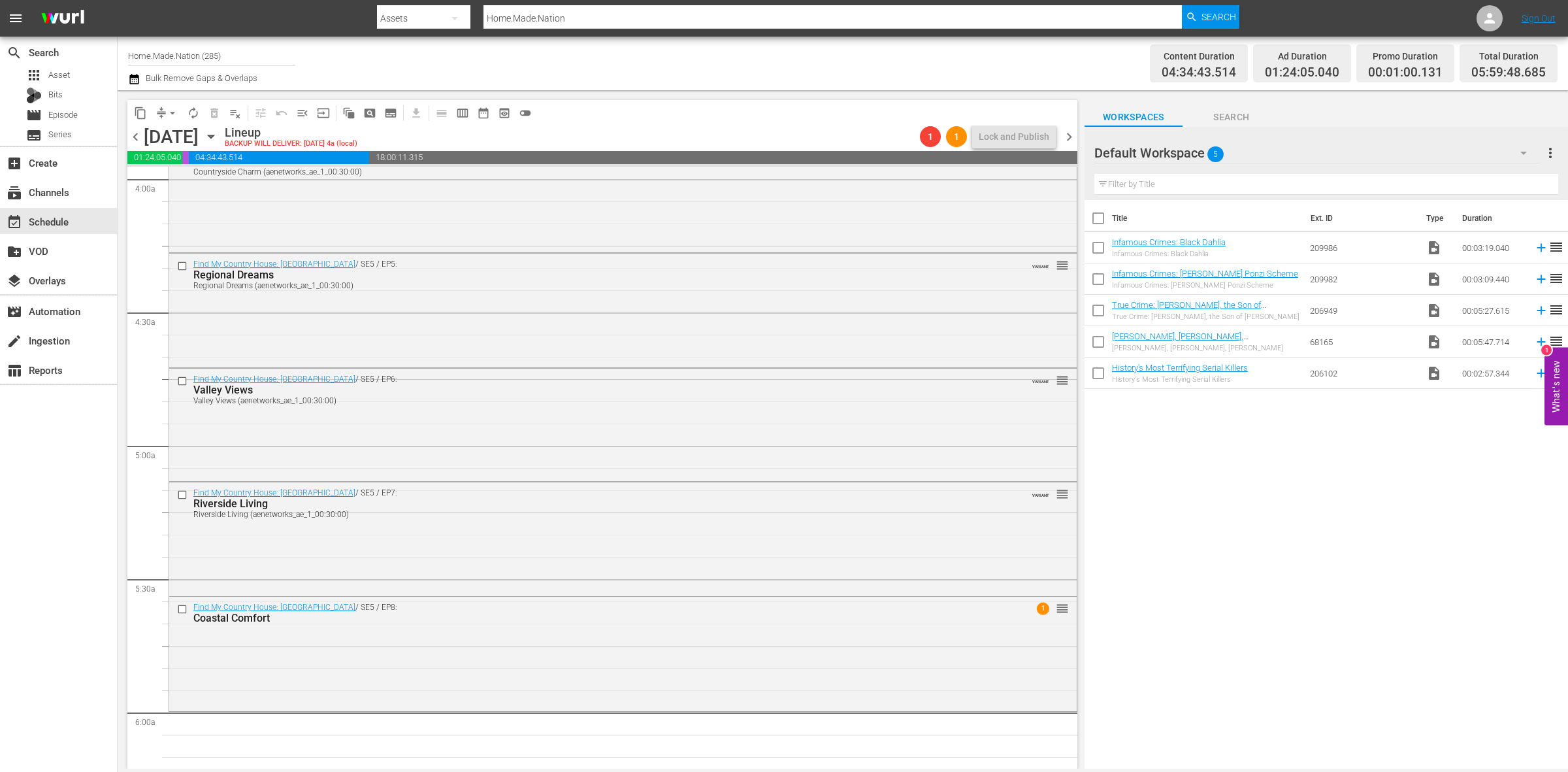
scroll to position [1226, 0]
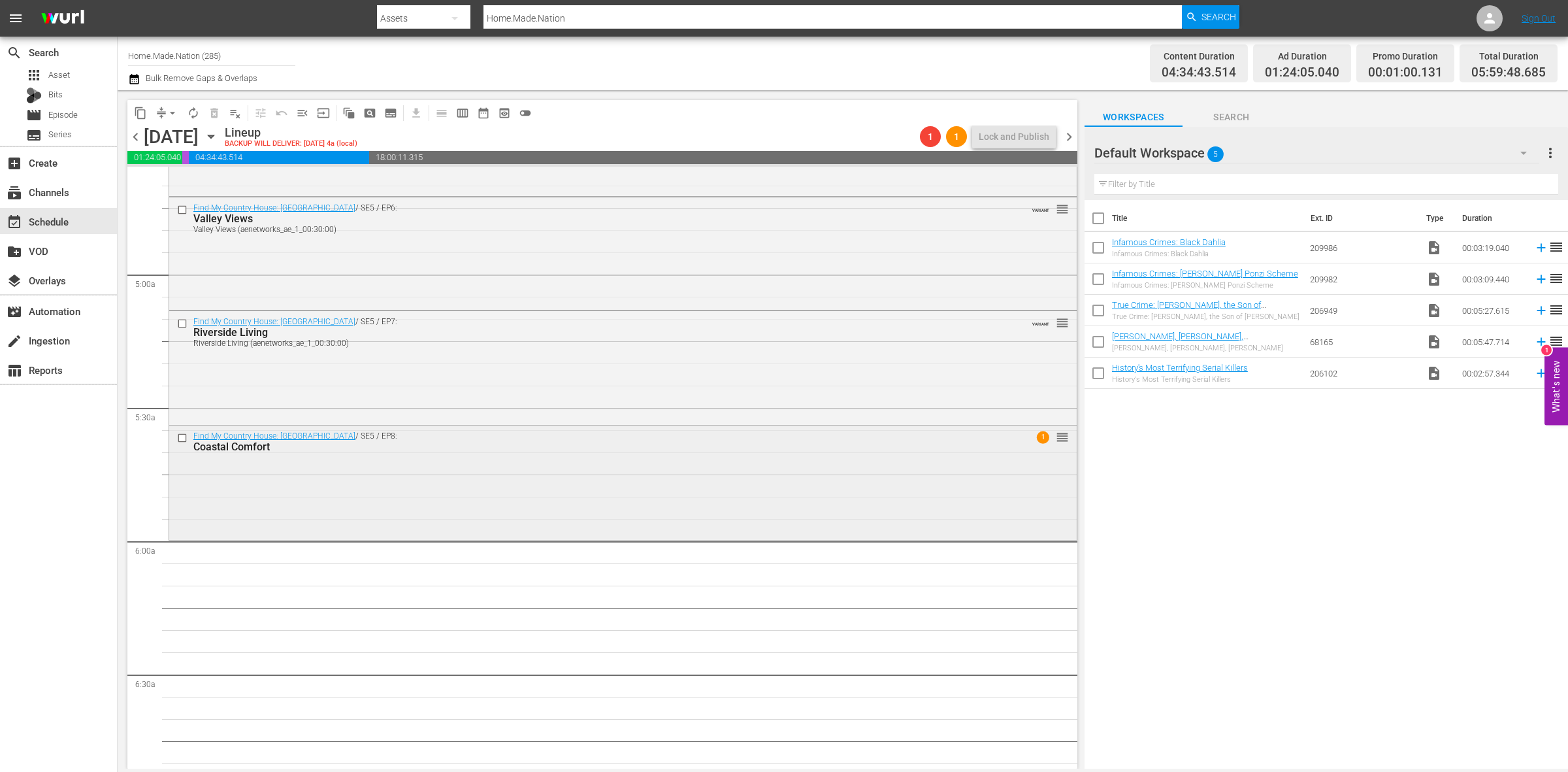
click at [360, 505] on div "Find My Country House: Australia / SE5 / EP8: Coastal Comfort 1 reorder" at bounding box center [623, 480] width 907 height 111
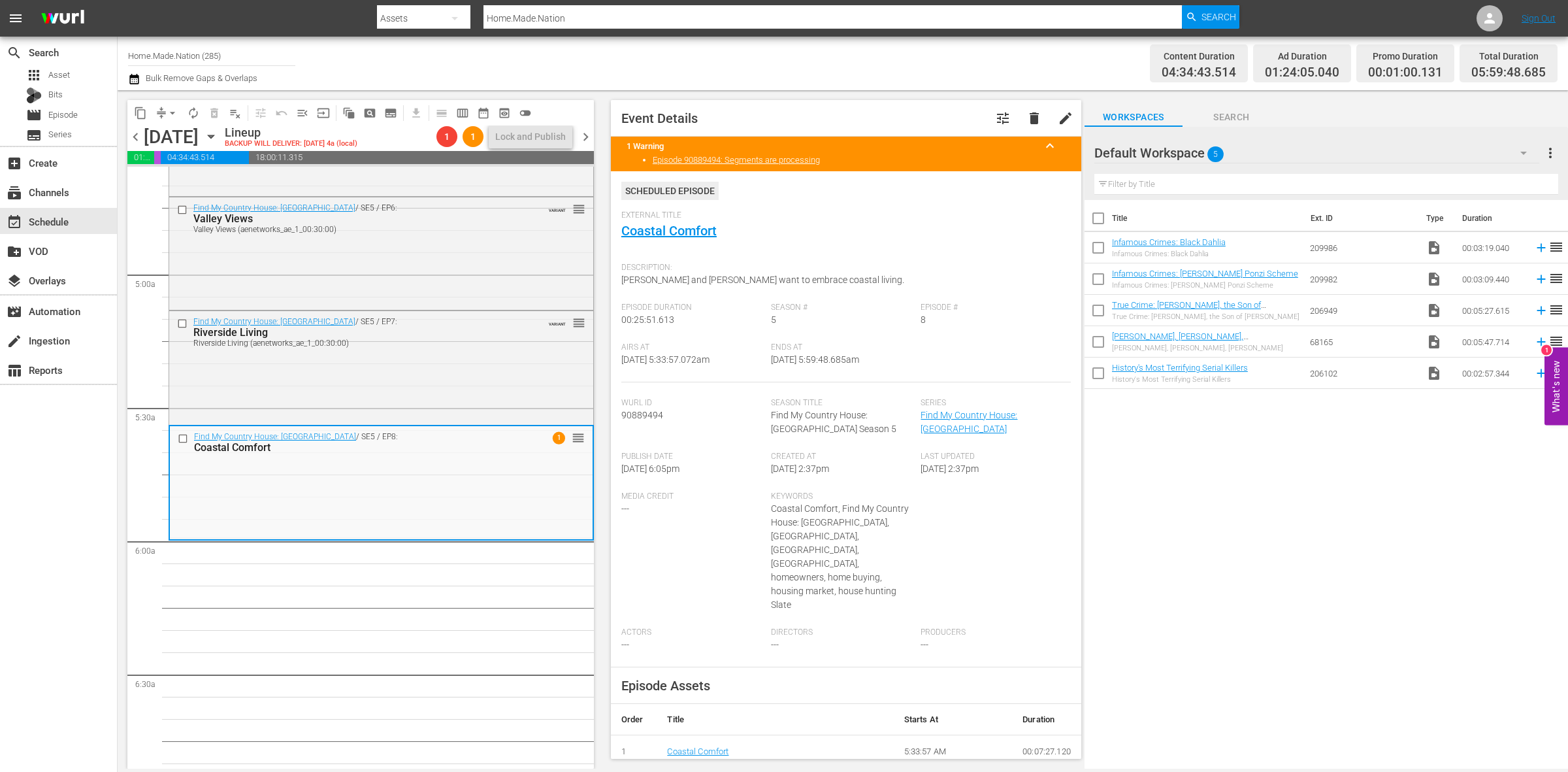
click at [171, 115] on span "arrow_drop_down" at bounding box center [173, 113] width 13 height 13
click at [172, 129] on li "Align to Midnight" at bounding box center [173, 139] width 138 height 22
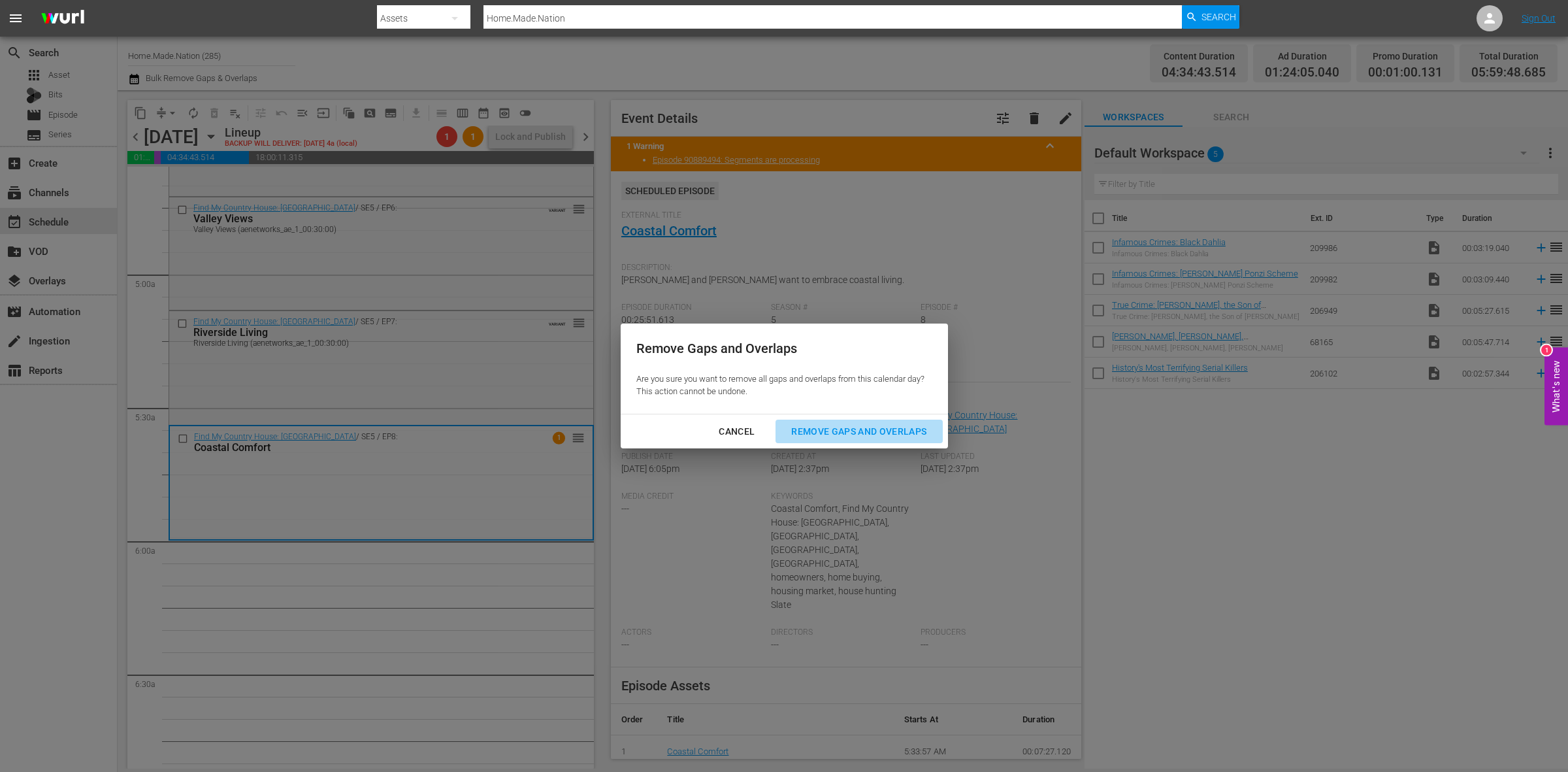
click at [863, 428] on div "Remove Gaps and Overlaps" at bounding box center [859, 431] width 157 height 16
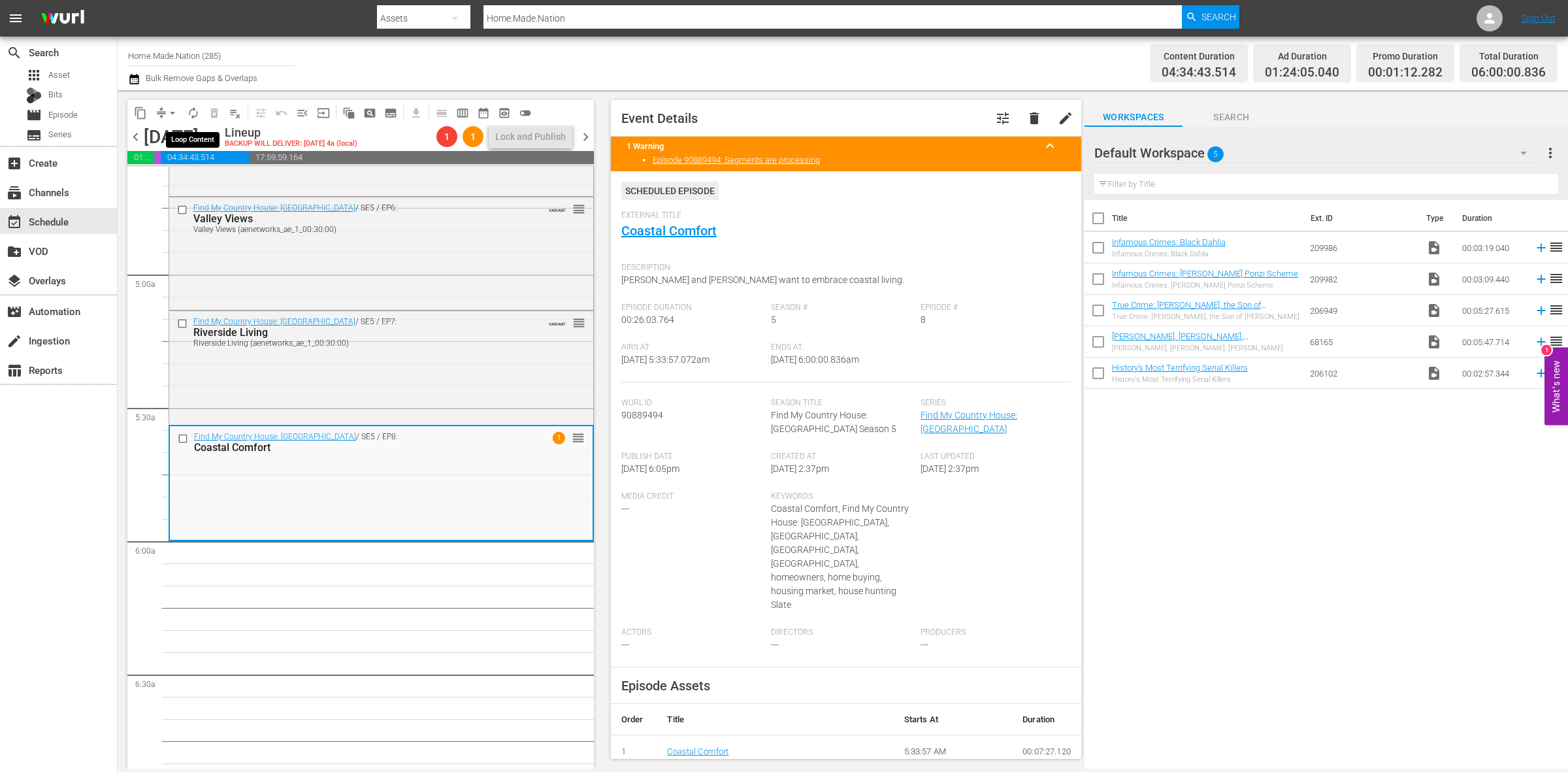
click at [197, 112] on span "autorenew_outlined" at bounding box center [194, 113] width 13 height 13
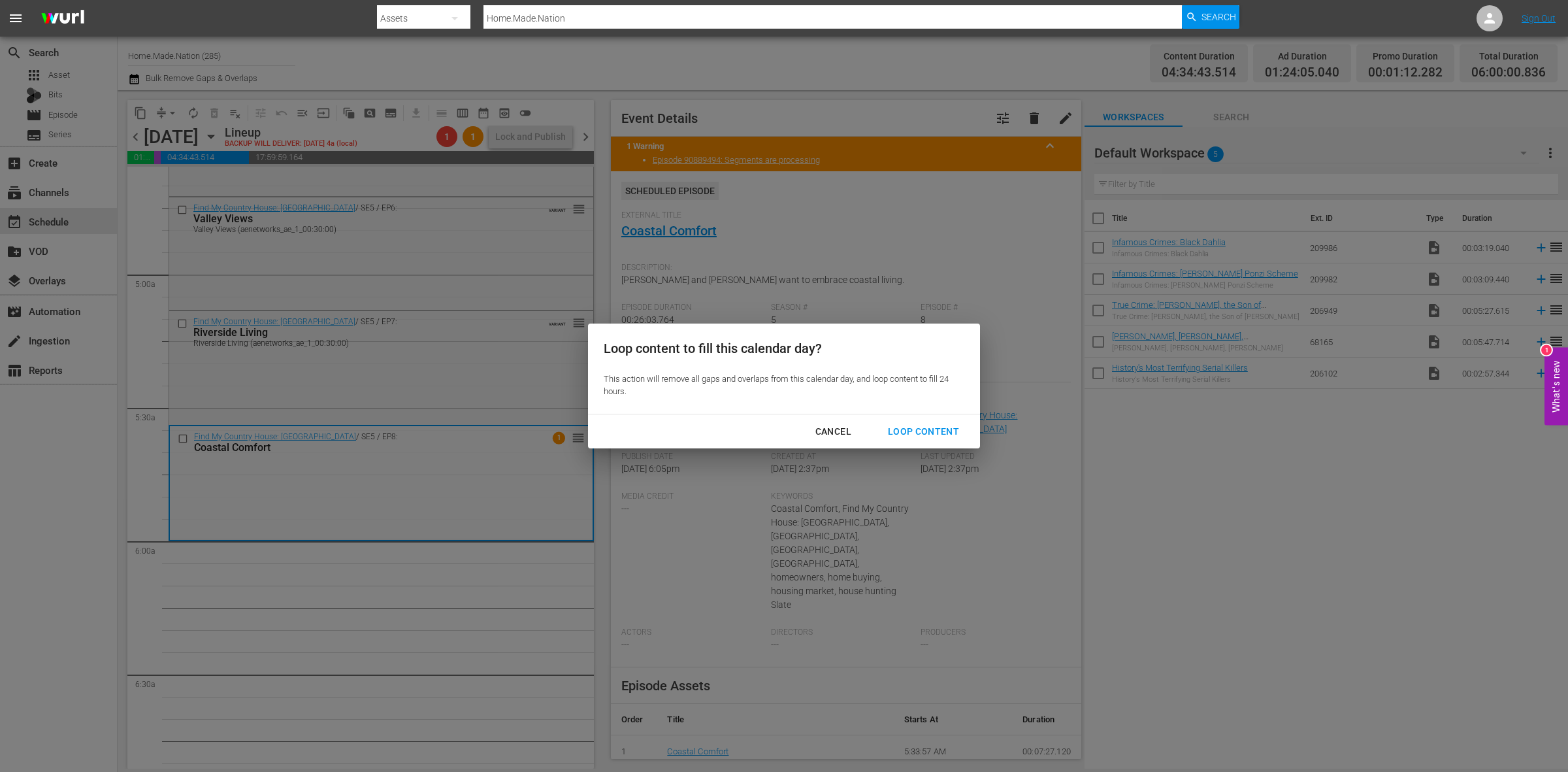
click at [930, 438] on div "Loop Content" at bounding box center [924, 431] width 92 height 16
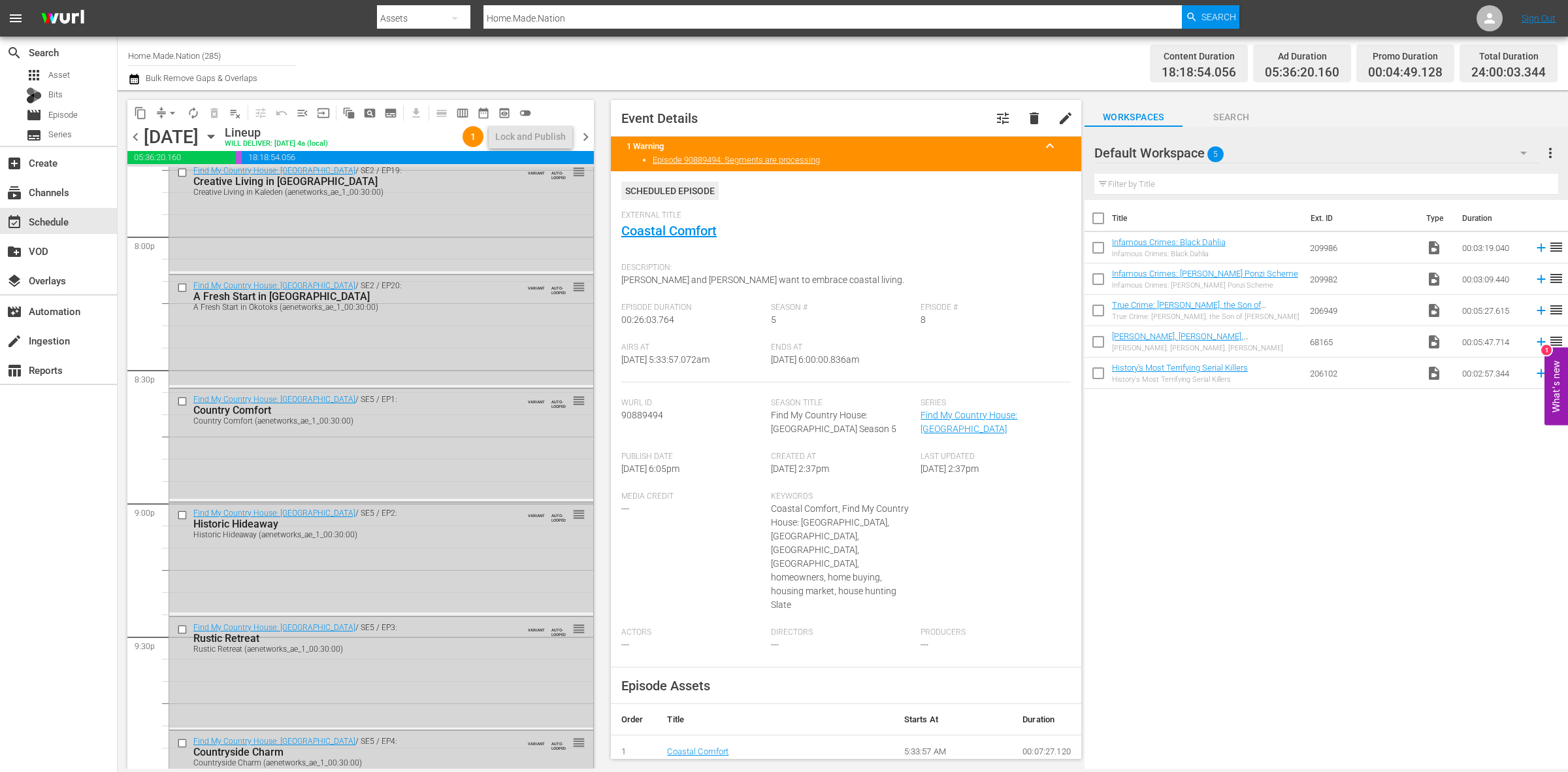
scroll to position [5799, 0]
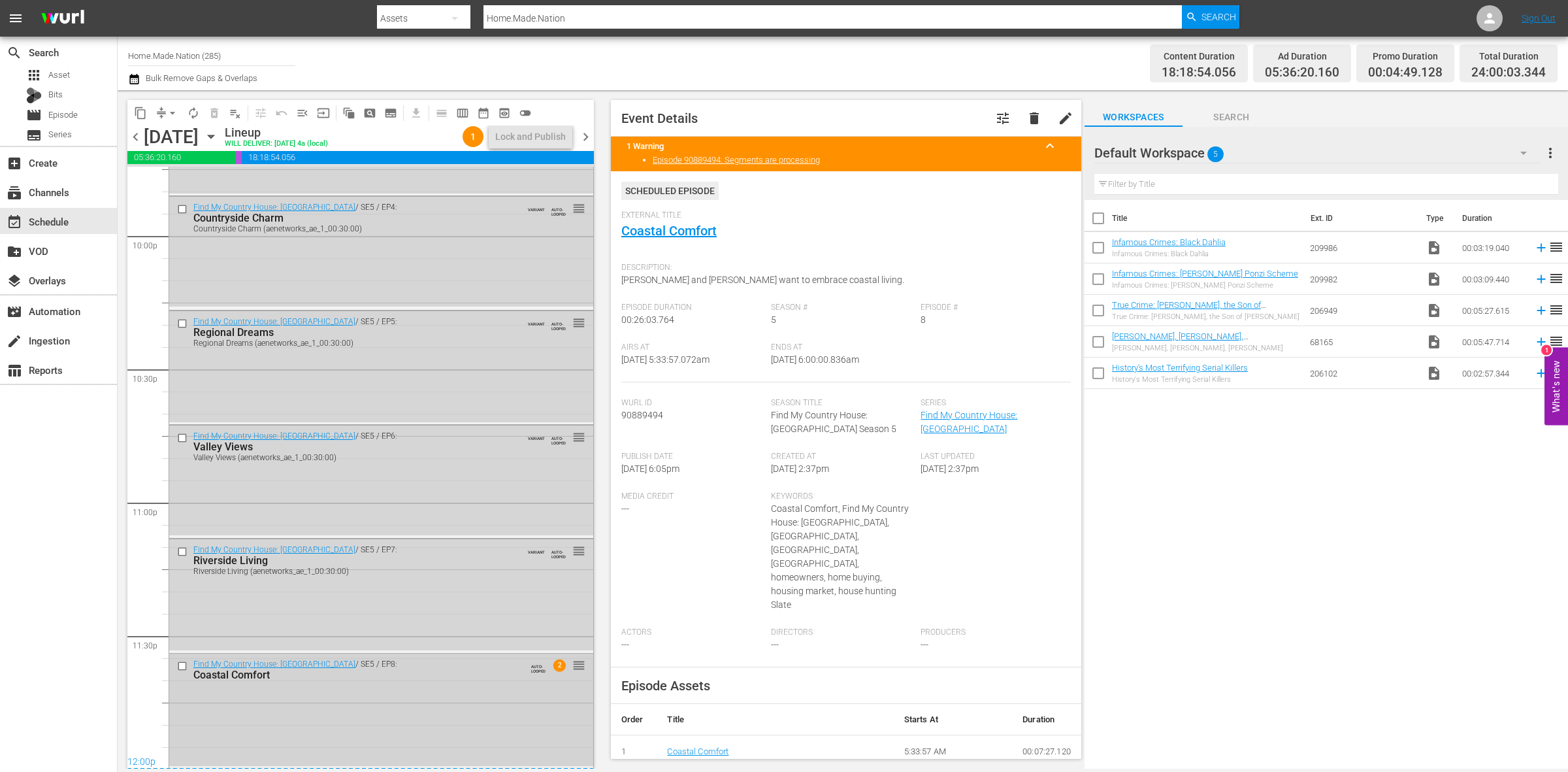
click at [504, 740] on div "Find My Country House: Australia / SE5 / EP8: Coastal Comfort AUTO-LOOPED 2 reo…" at bounding box center [381, 709] width 424 height 112
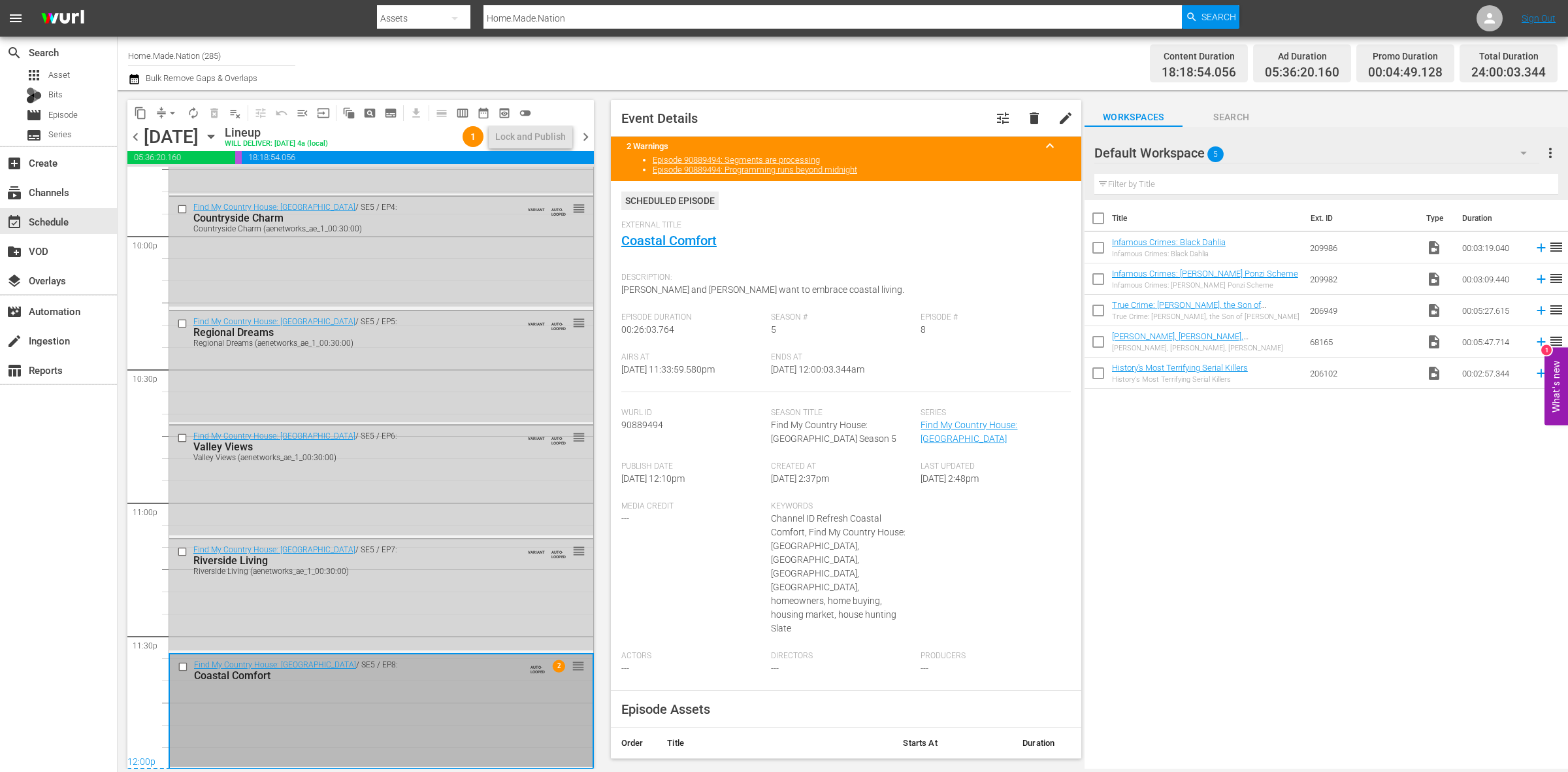
click at [586, 141] on span "chevron_right" at bounding box center [586, 137] width 16 height 16
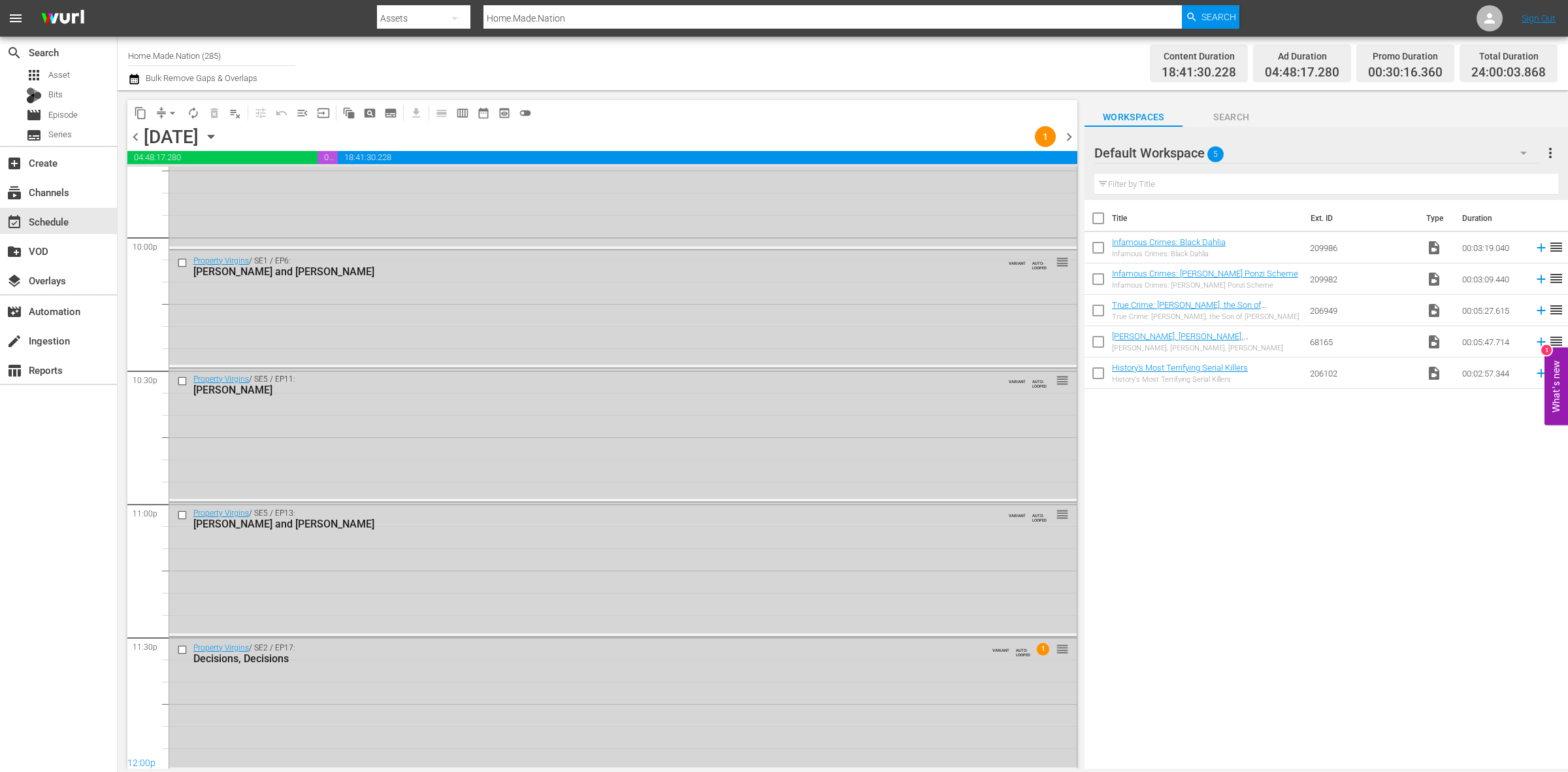
scroll to position [5799, 0]
click at [135, 141] on span "chevron_left" at bounding box center [135, 137] width 16 height 16
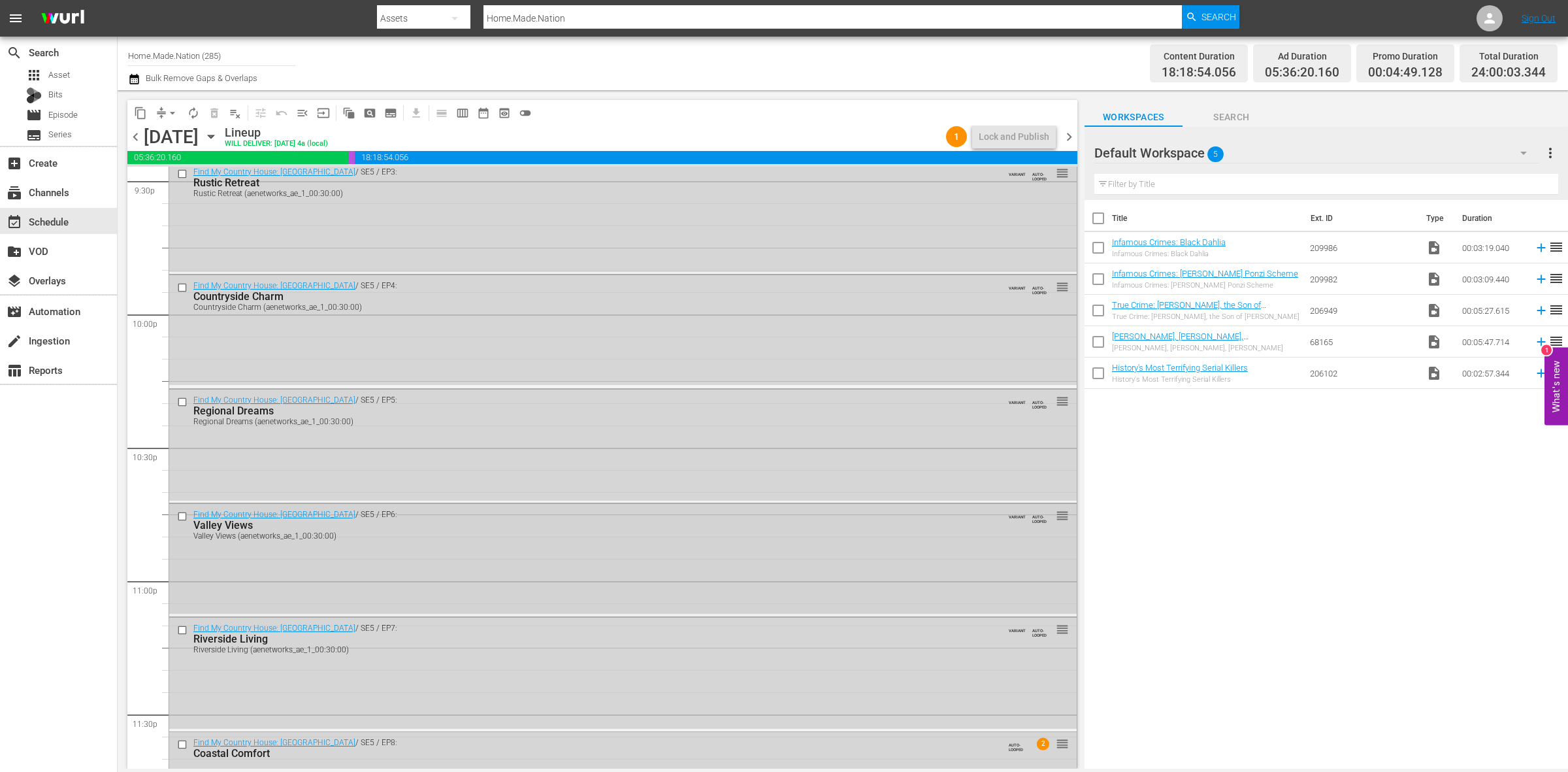
scroll to position [5799, 0]
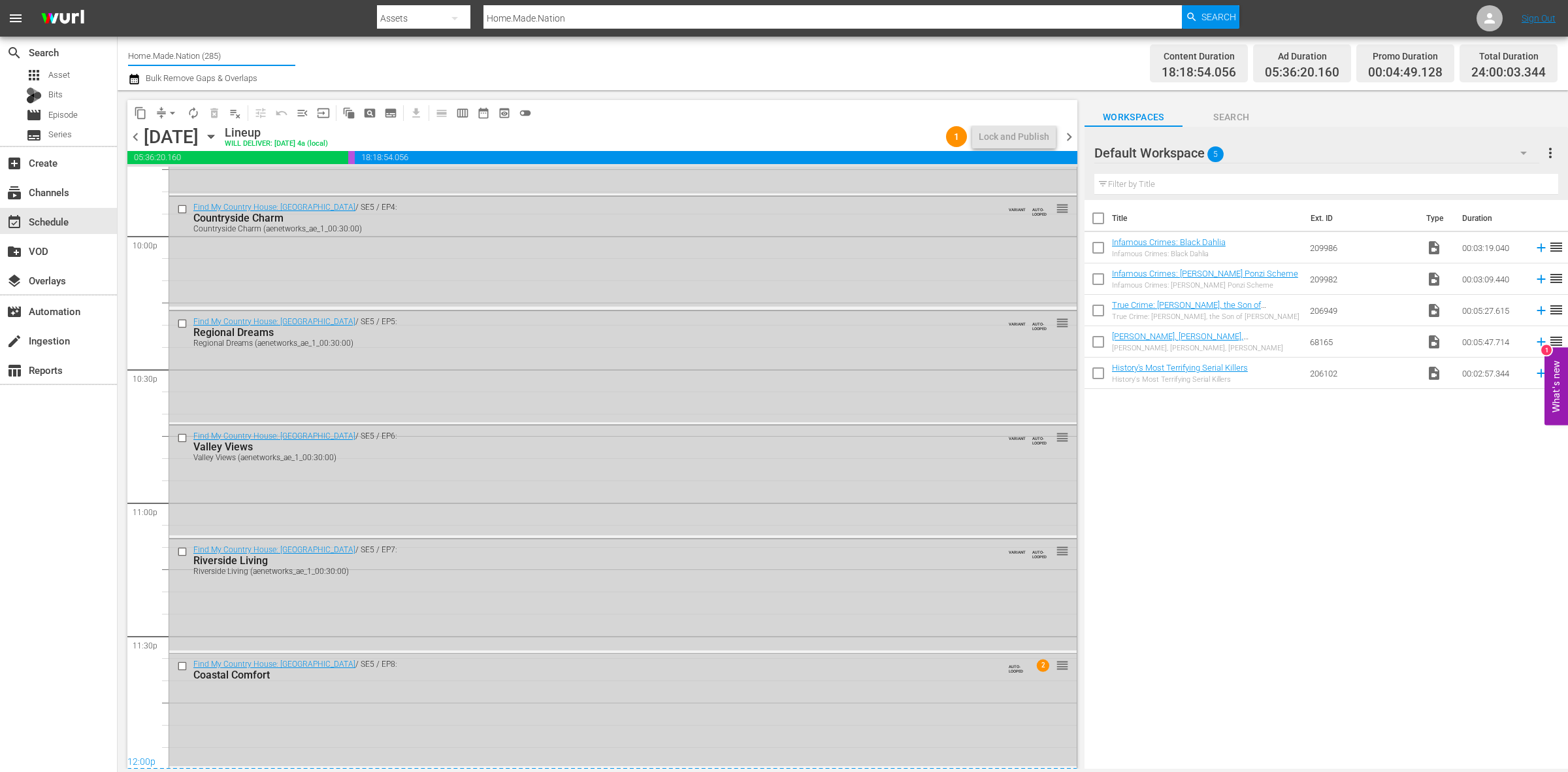
drag, startPoint x: 252, startPoint y: 59, endPoint x: 119, endPoint y: 56, distance: 133.0
click at [119, 56] on div "Channel Title Home.Made.Nation (285) Bulk Remove Gaps & Overlaps Content Durati…" at bounding box center [843, 64] width 1450 height 53
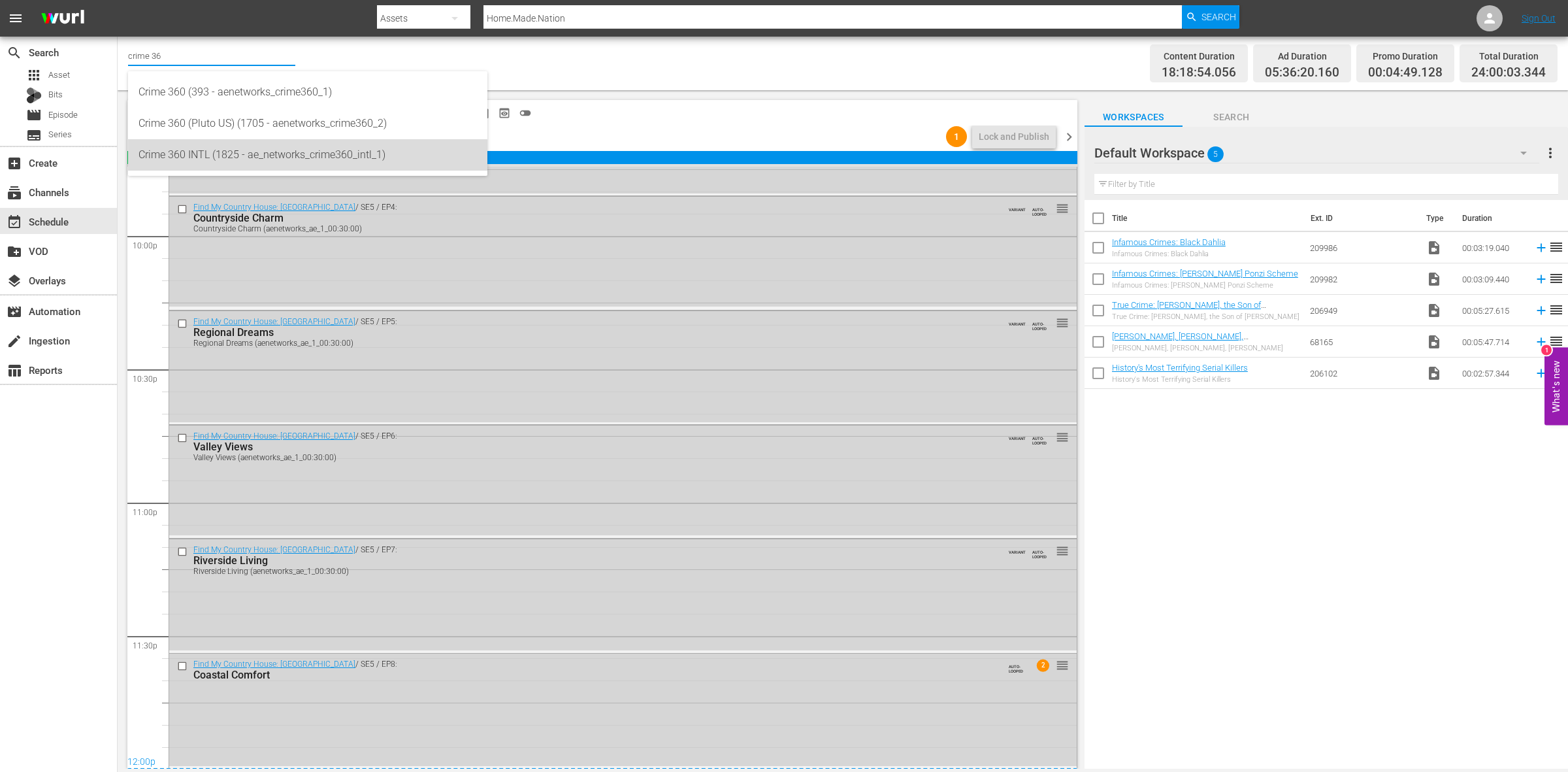
click at [219, 156] on div "Crime 360 INTL (1825 - ae_networks_crime360_intl_1)" at bounding box center [308, 155] width 339 height 31
type input "Crime 360 INTL (1825 - ae_networks_crime360_intl_1)"
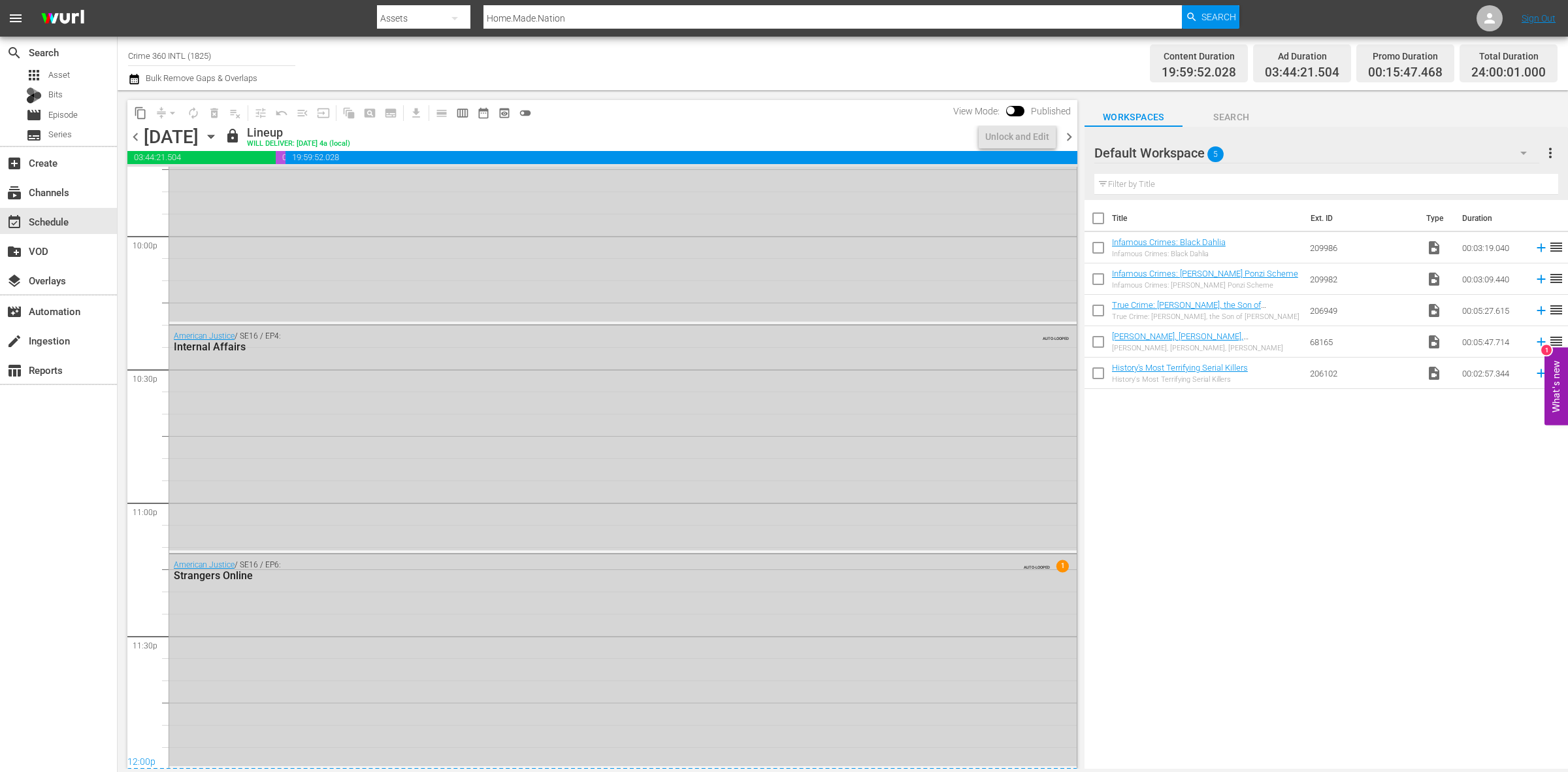
scroll to position [5800, 0]
click at [1069, 139] on span "chevron_right" at bounding box center [1069, 137] width 16 height 16
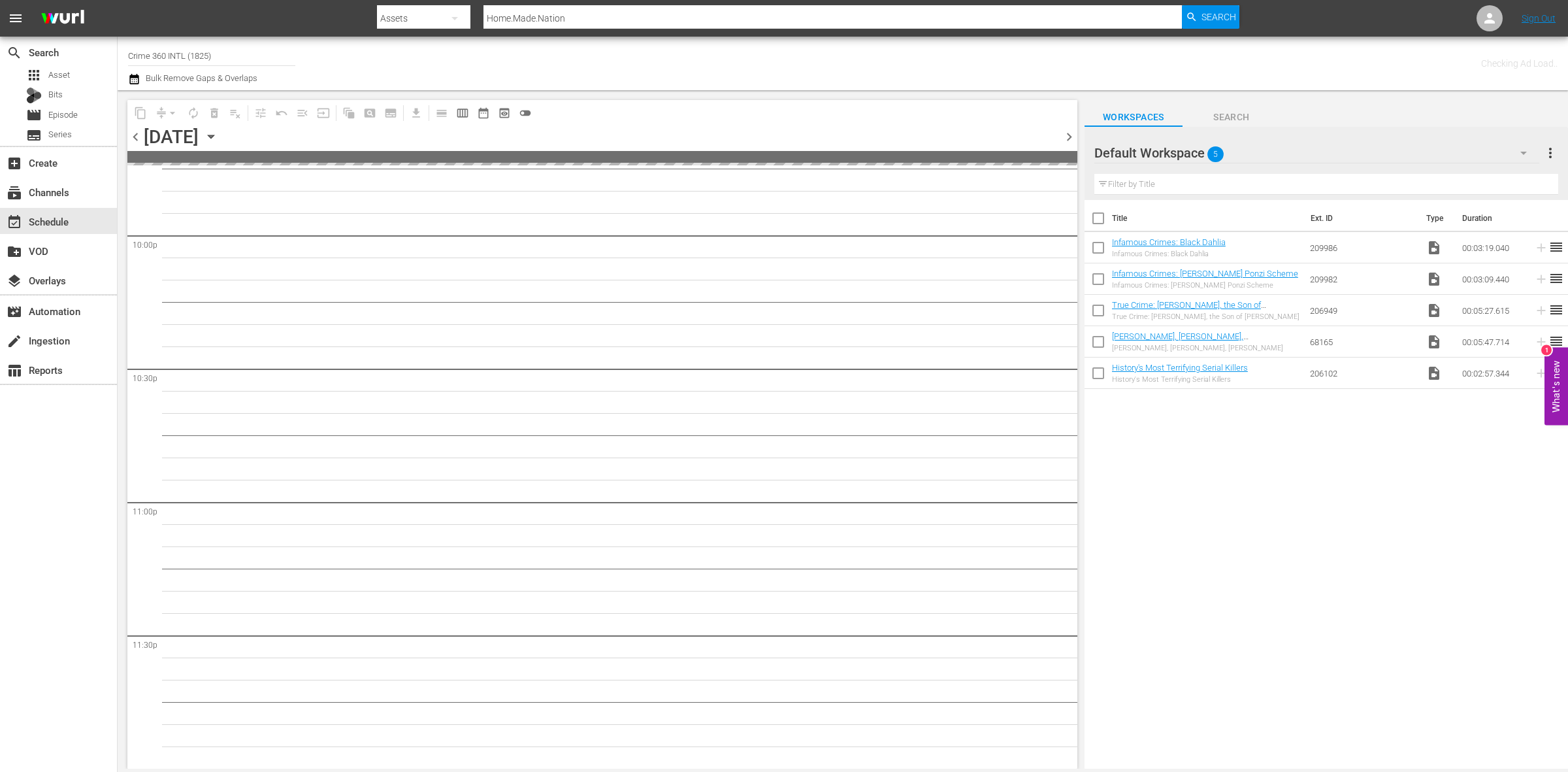
scroll to position [5797, 0]
click at [1069, 139] on span "chevron_right" at bounding box center [1069, 137] width 16 height 16
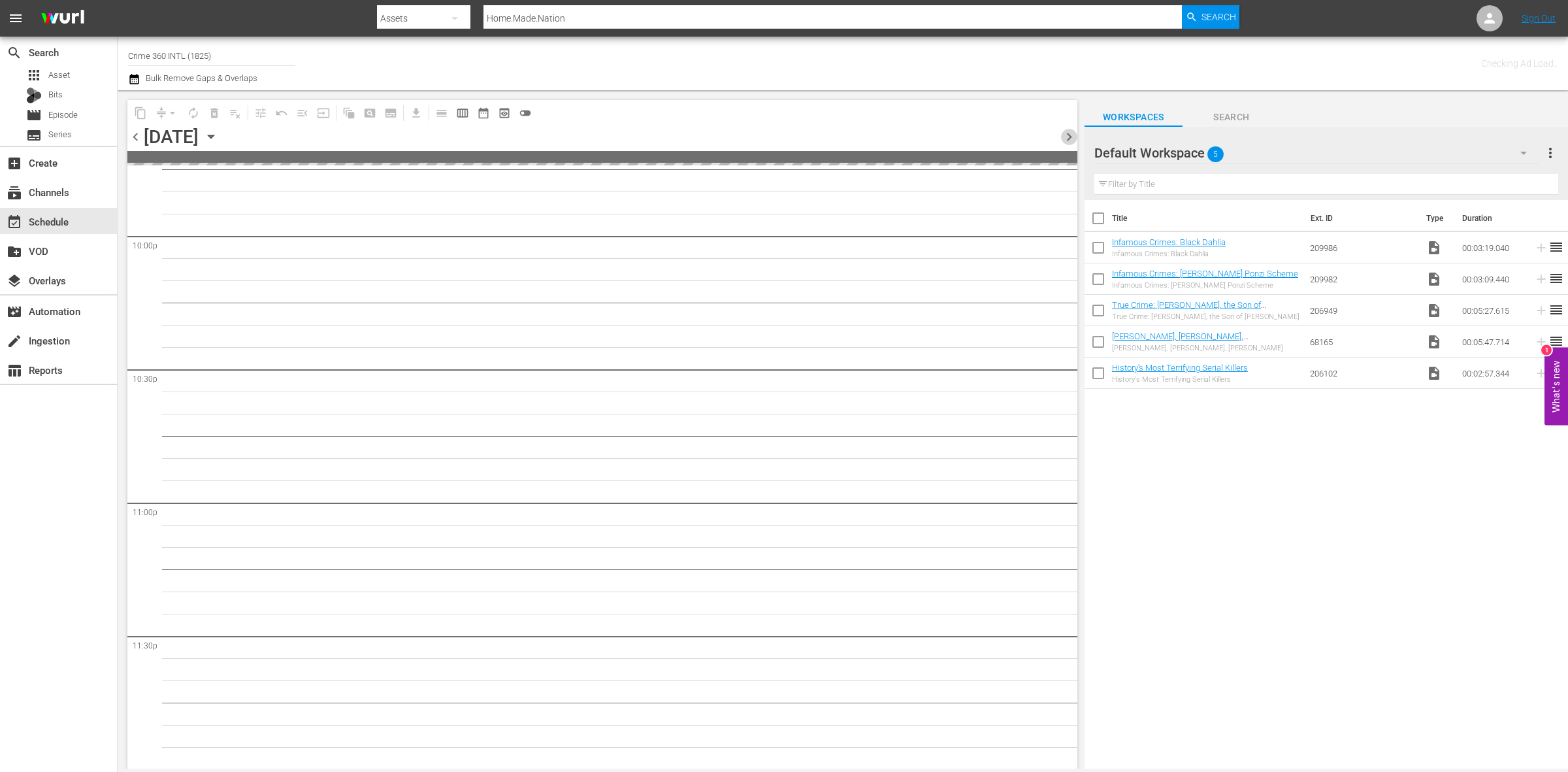
click at [1069, 139] on span "chevron_right" at bounding box center [1069, 137] width 16 height 16
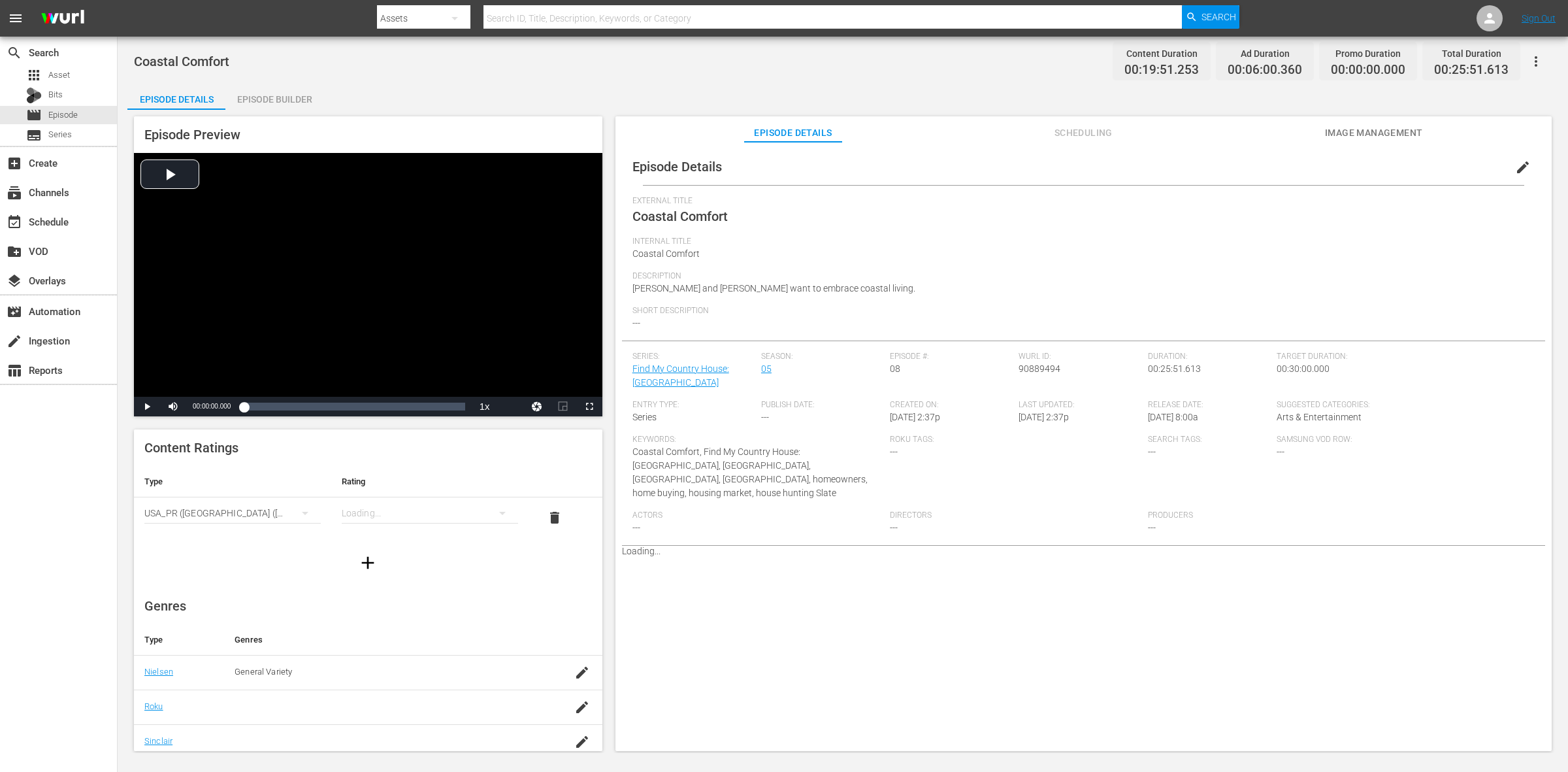
click at [258, 110] on div "Episode Preview Video Player is loading. Play Video Play Mute Current Time 00:0…" at bounding box center [843, 436] width 1431 height 651
click at [275, 97] on div "Episode Builder" at bounding box center [274, 99] width 98 height 31
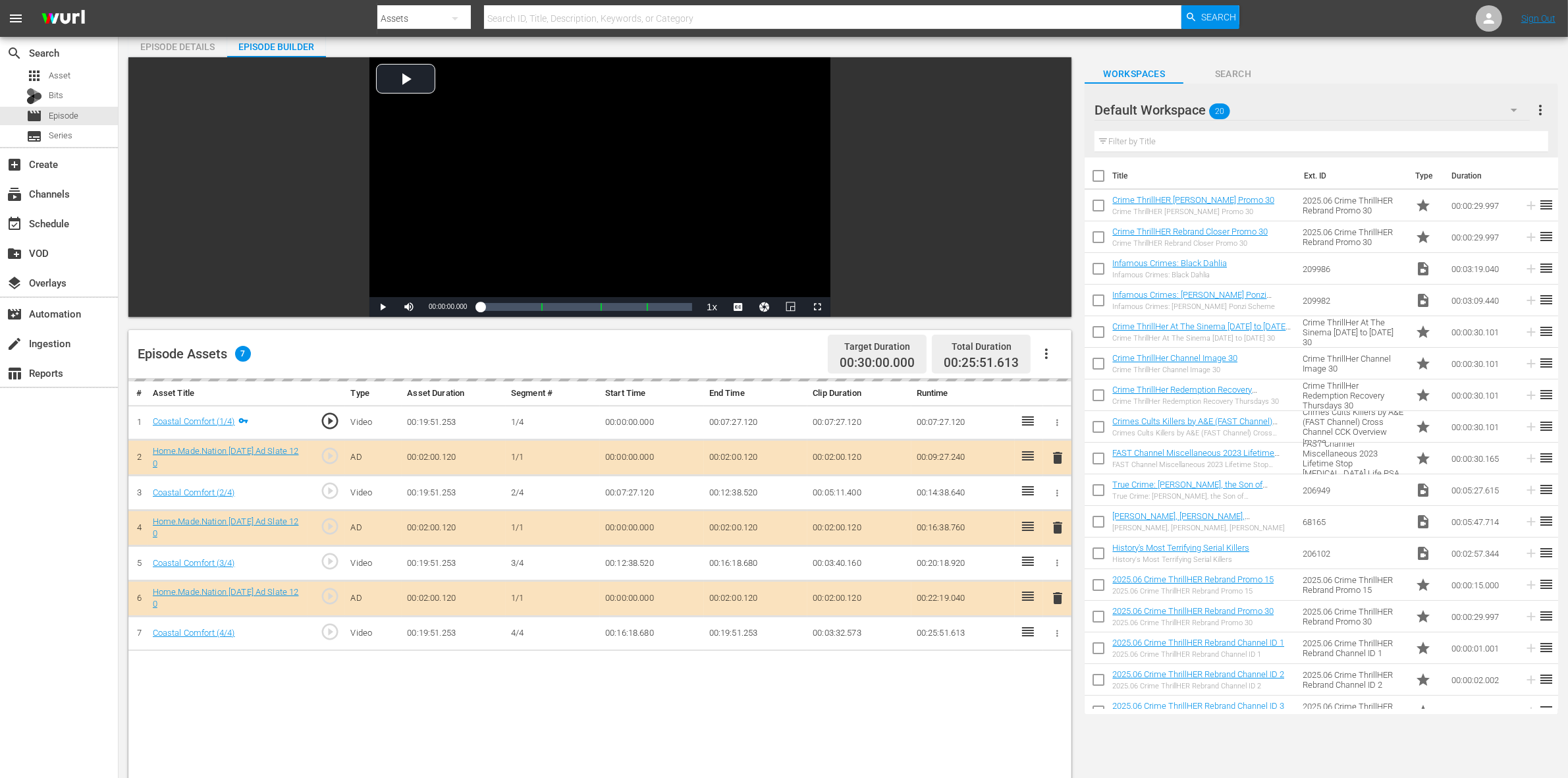
scroll to position [82, 0]
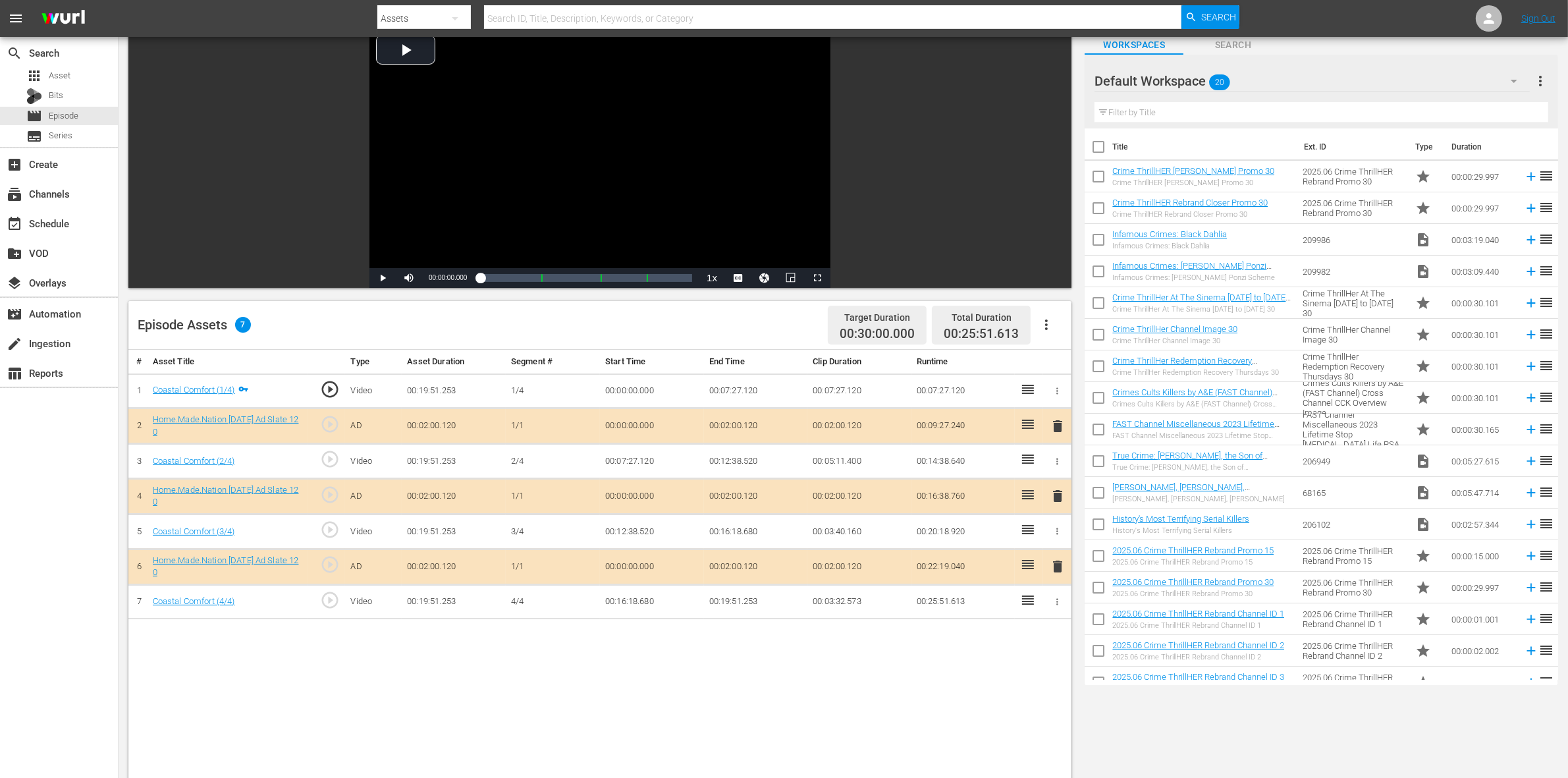
click at [1229, 81] on span "20" at bounding box center [1221, 82] width 21 height 28
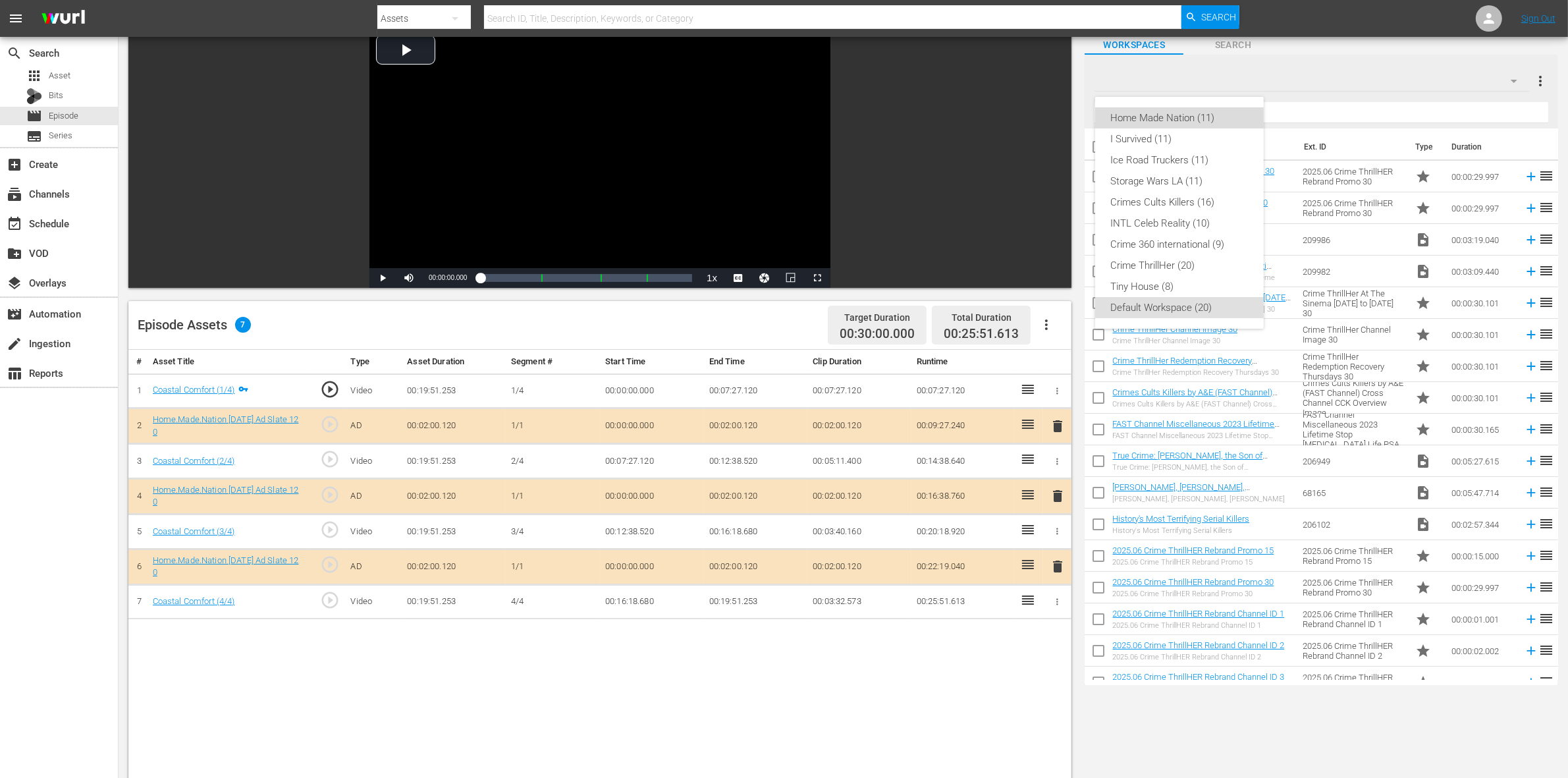
click at [1193, 107] on div "Home Made Nation (11)" at bounding box center [1179, 118] width 137 height 21
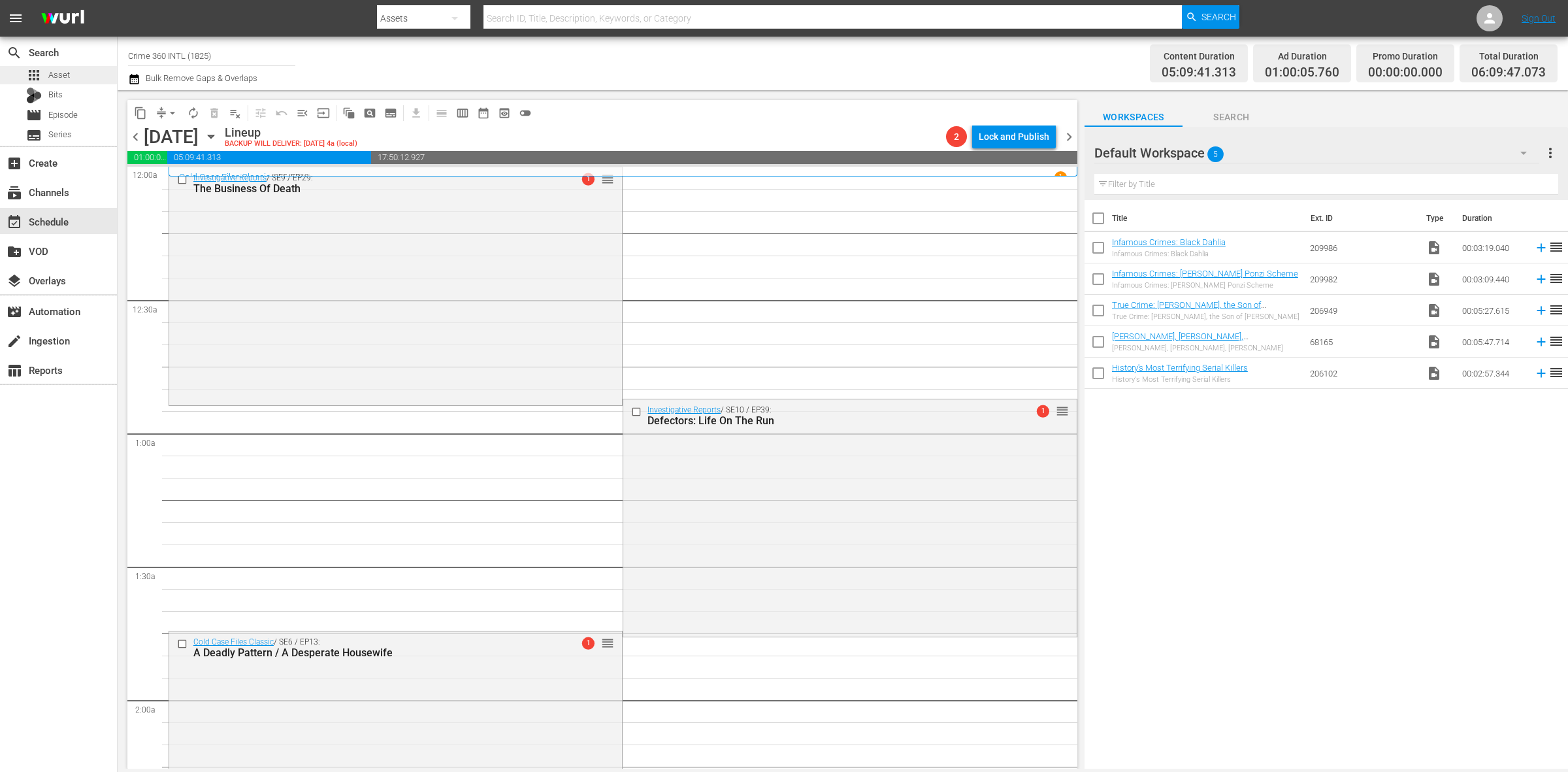
click at [74, 70] on div "apps Asset" at bounding box center [58, 75] width 117 height 18
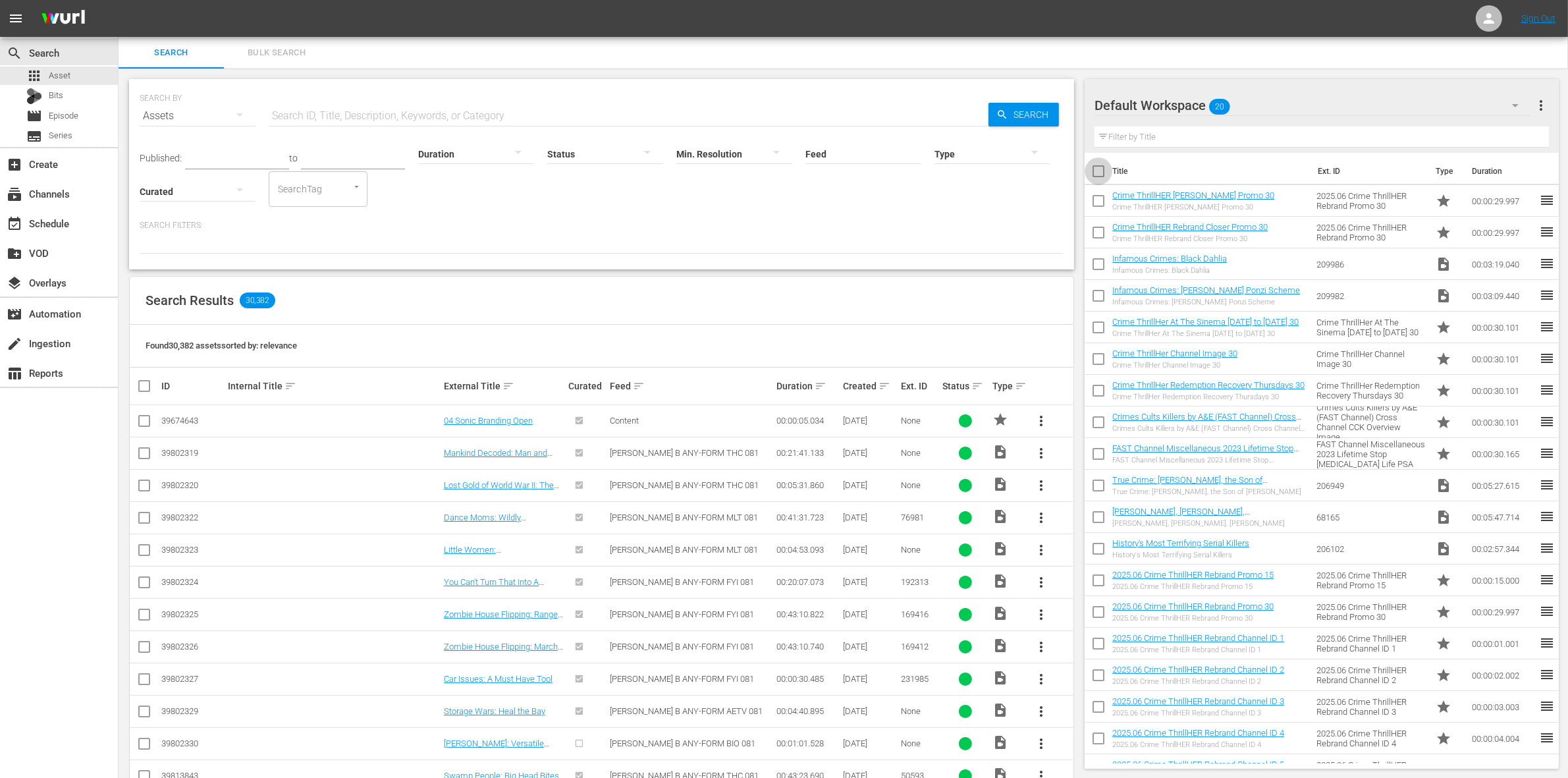
click at [1105, 166] on input "checkbox" at bounding box center [1098, 173] width 28 height 28
checkbox input "true"
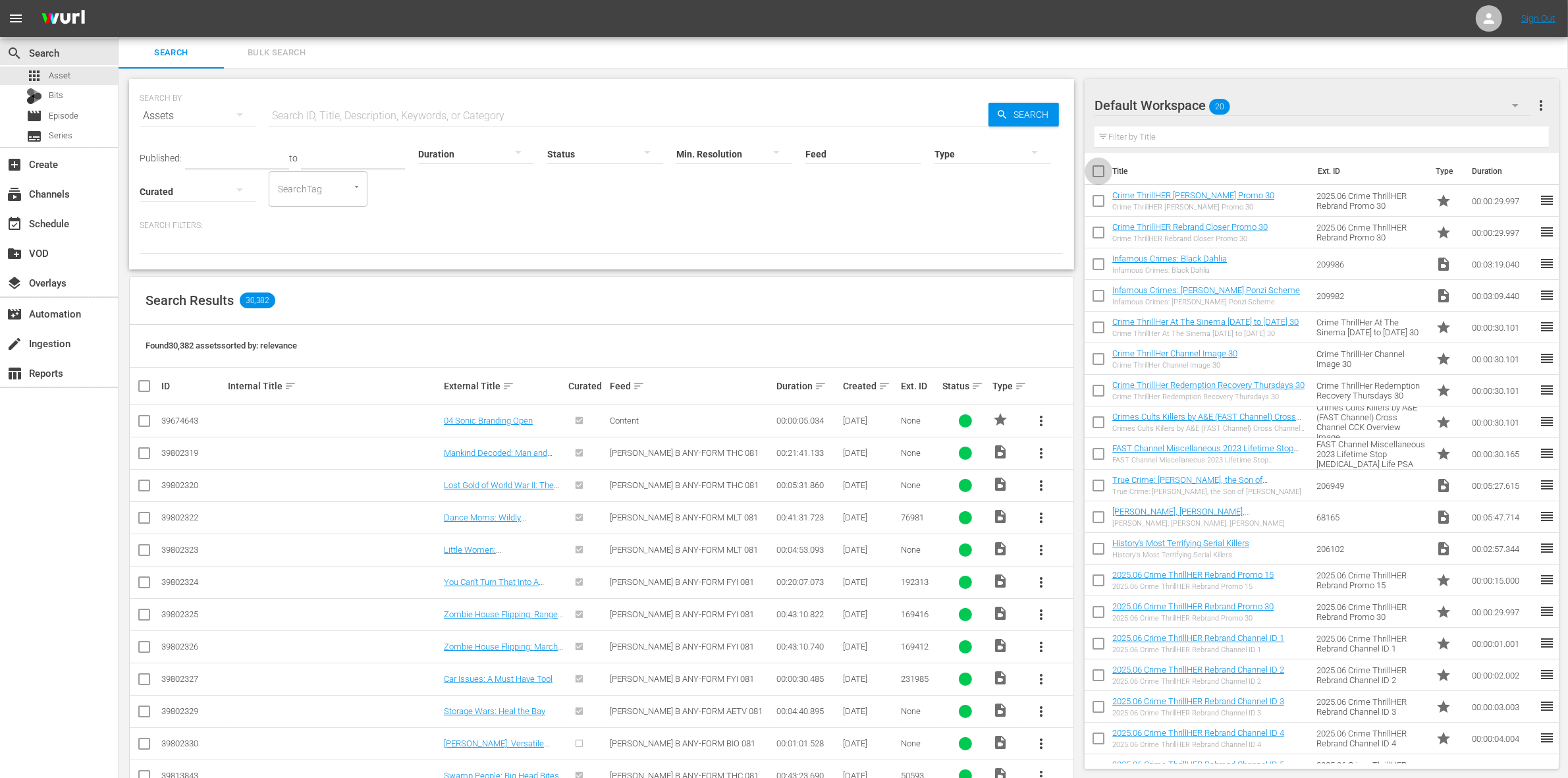
checkbox input "true"
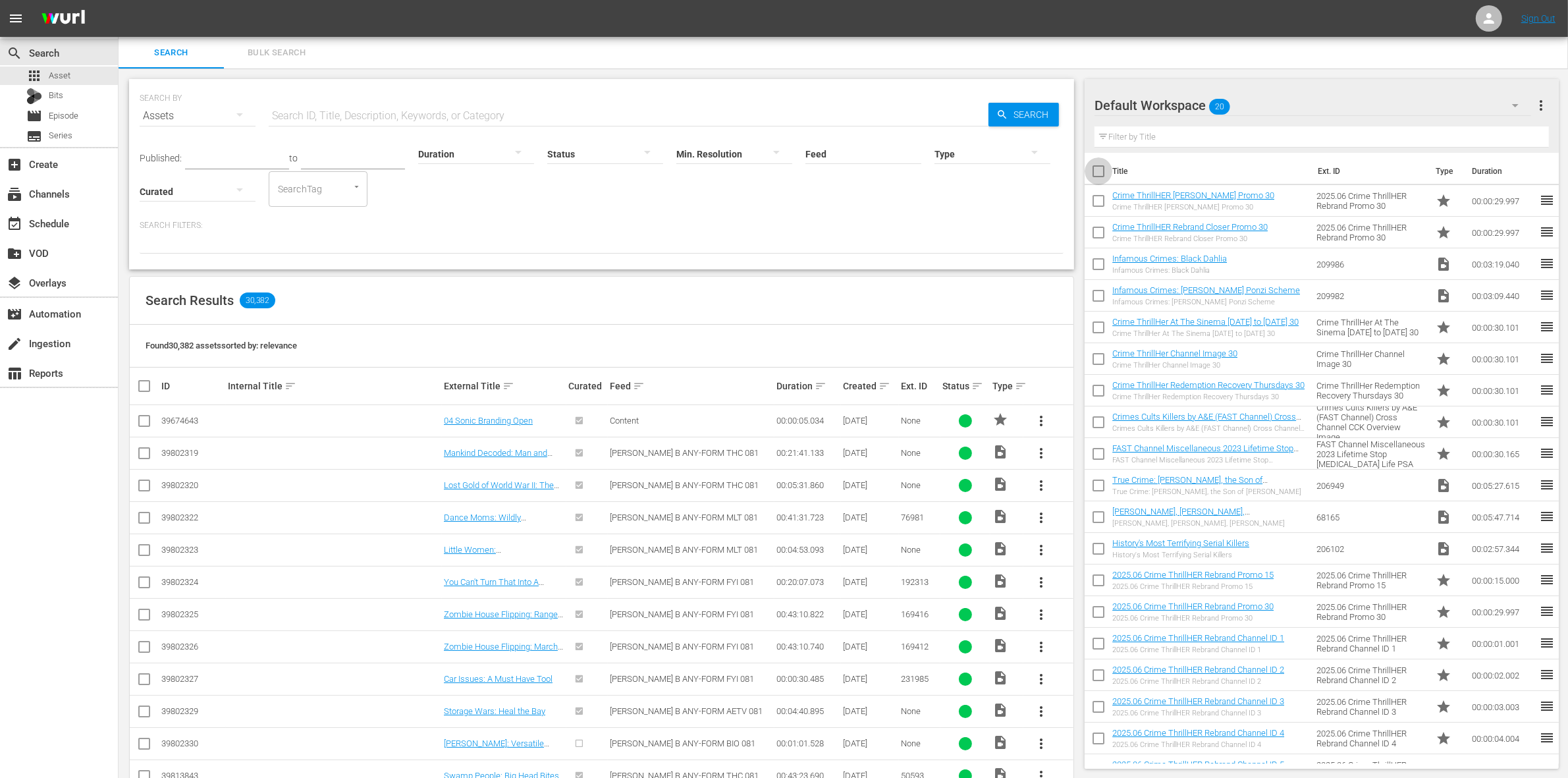
checkbox input "true"
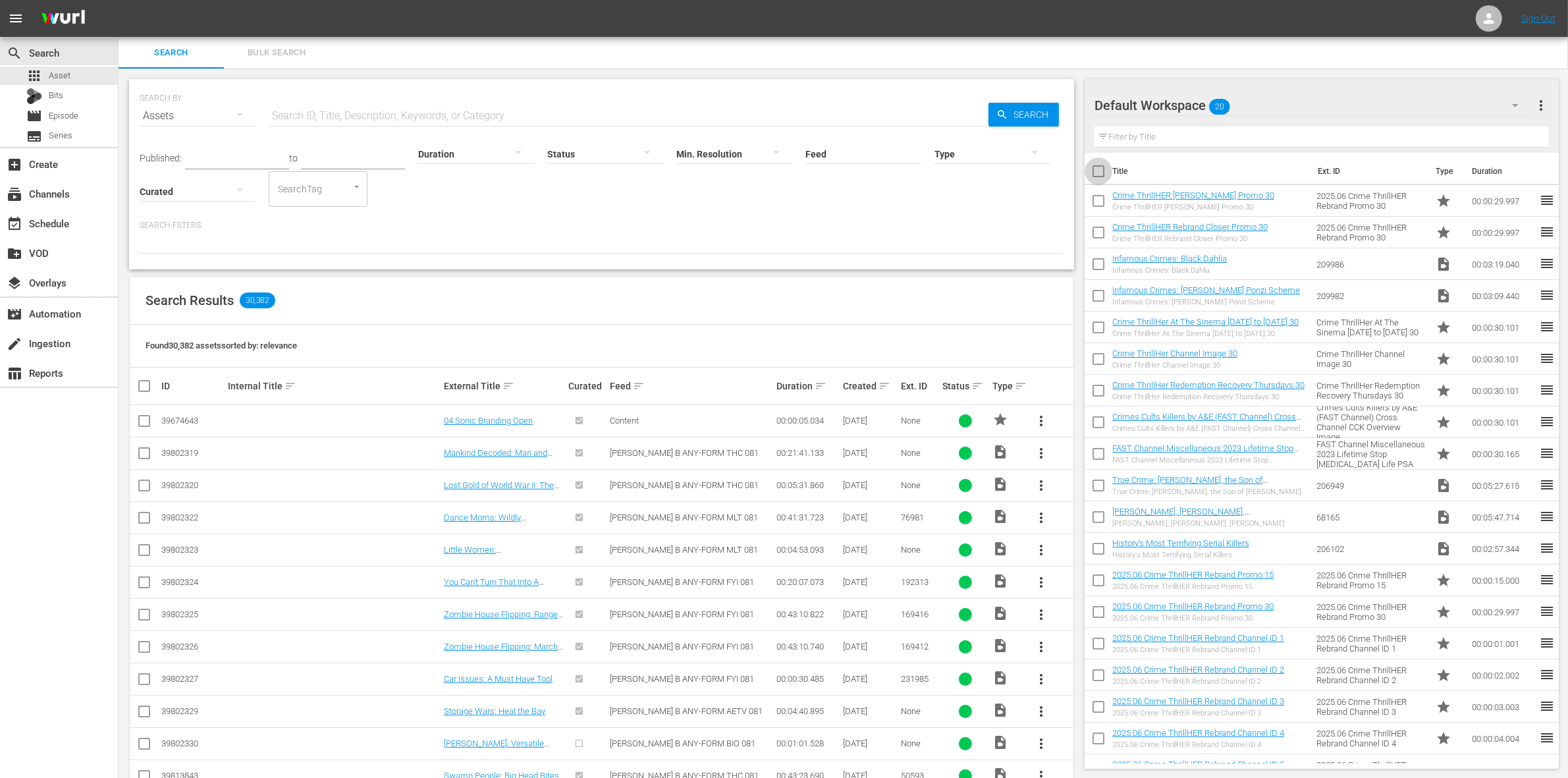
checkbox input "true"
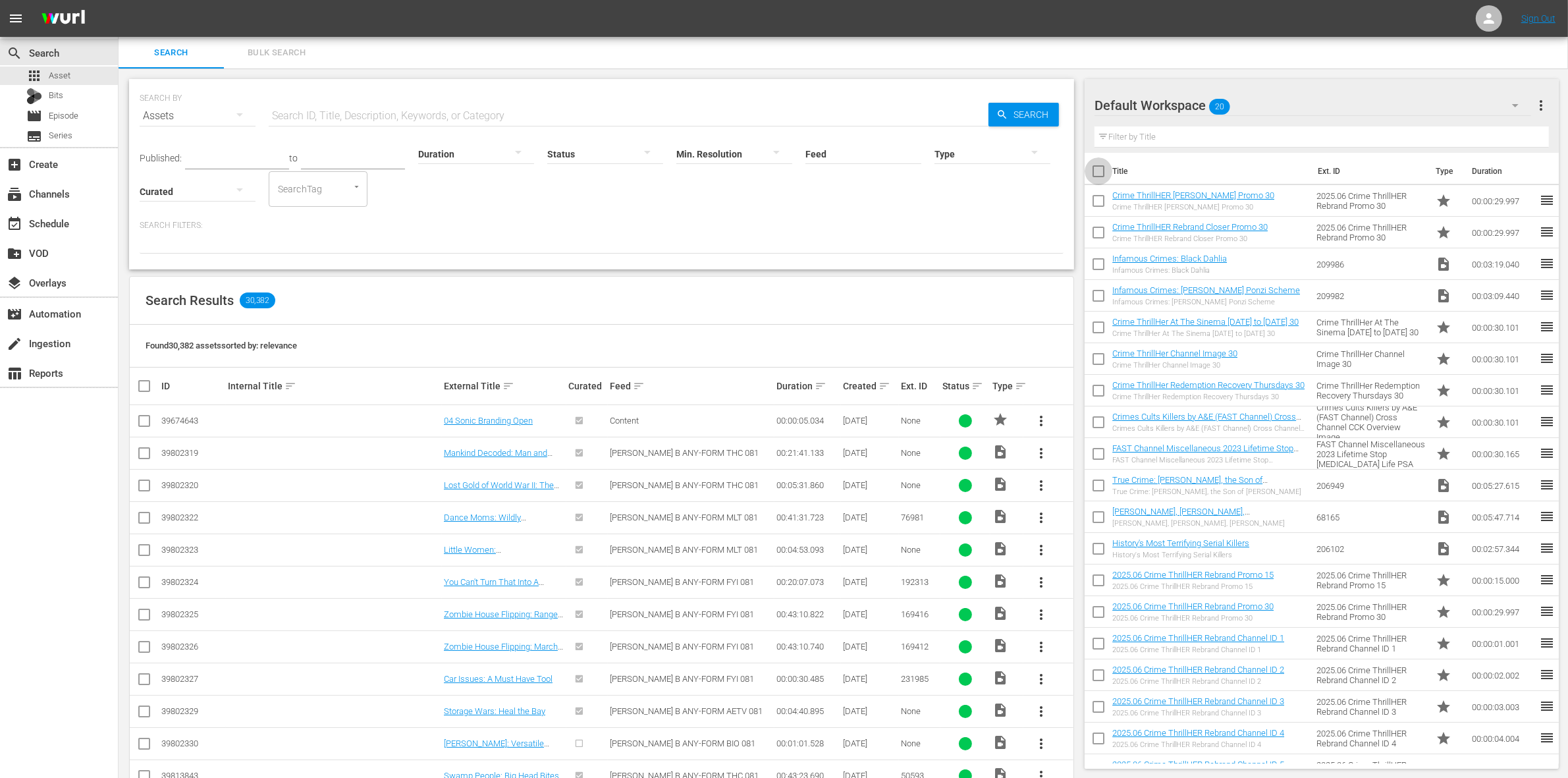
checkbox input "true"
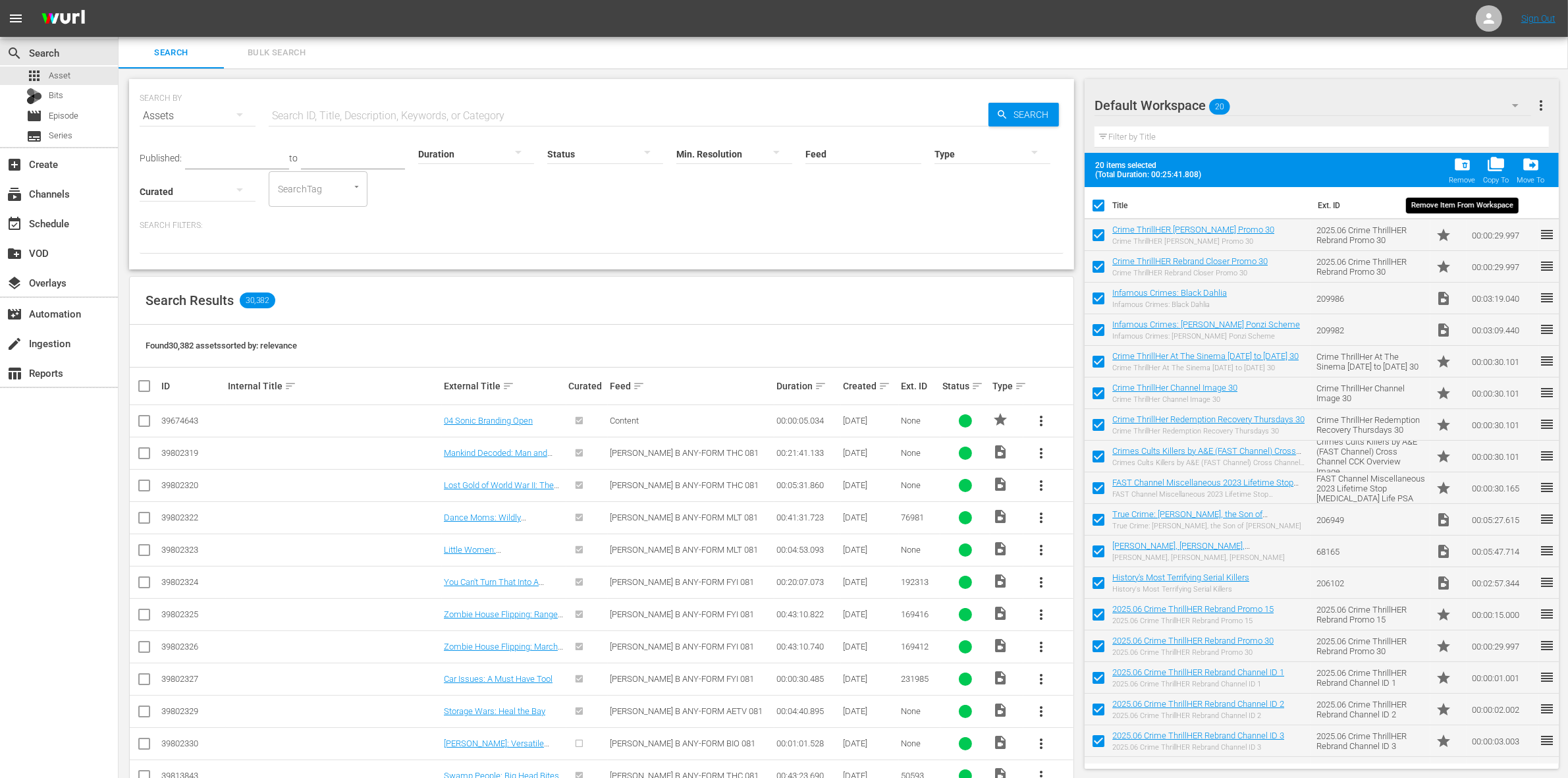
click at [1470, 178] on div "Remove" at bounding box center [1463, 180] width 27 height 9
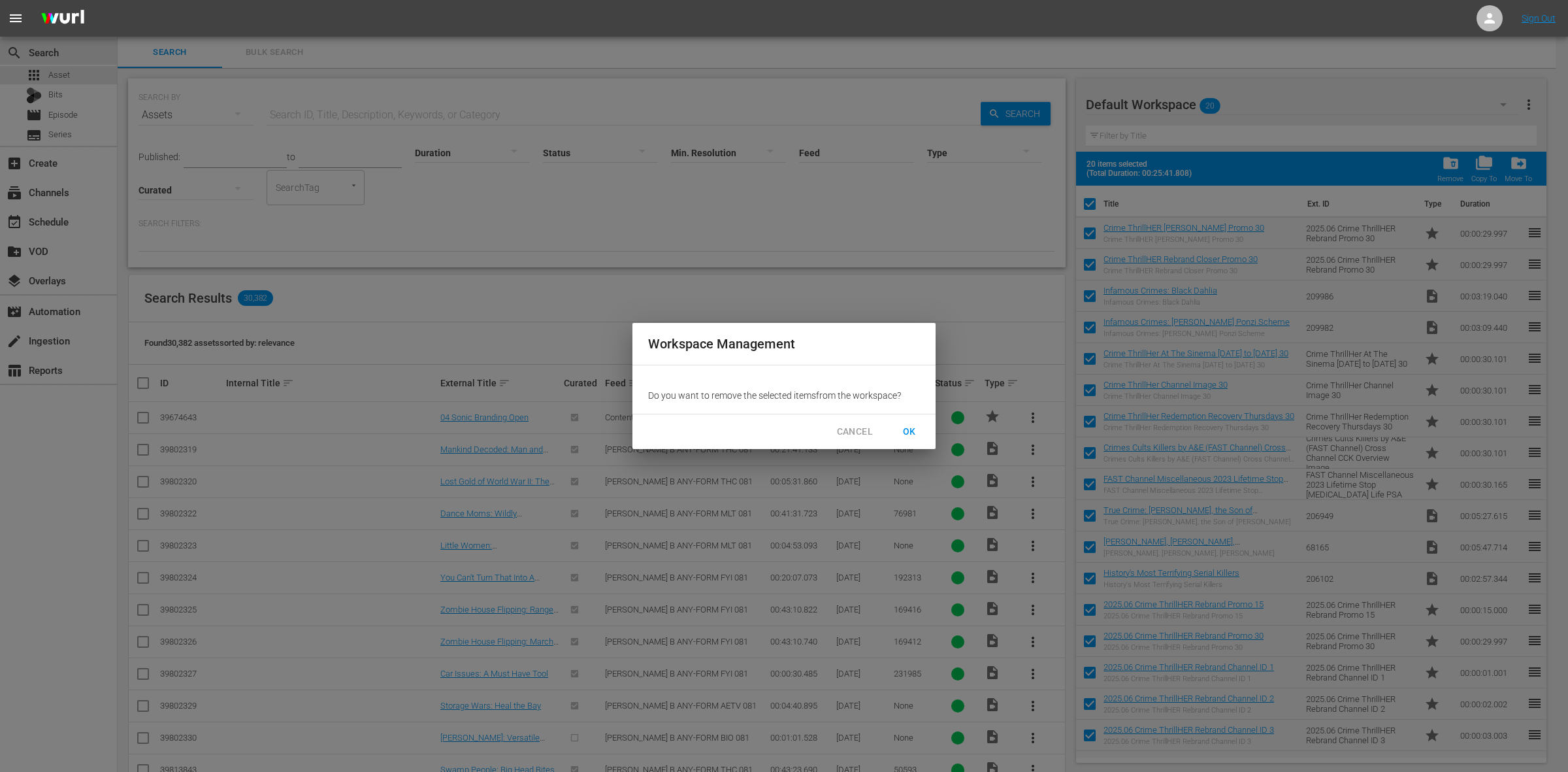
click at [918, 425] on span "OK" at bounding box center [909, 431] width 21 height 16
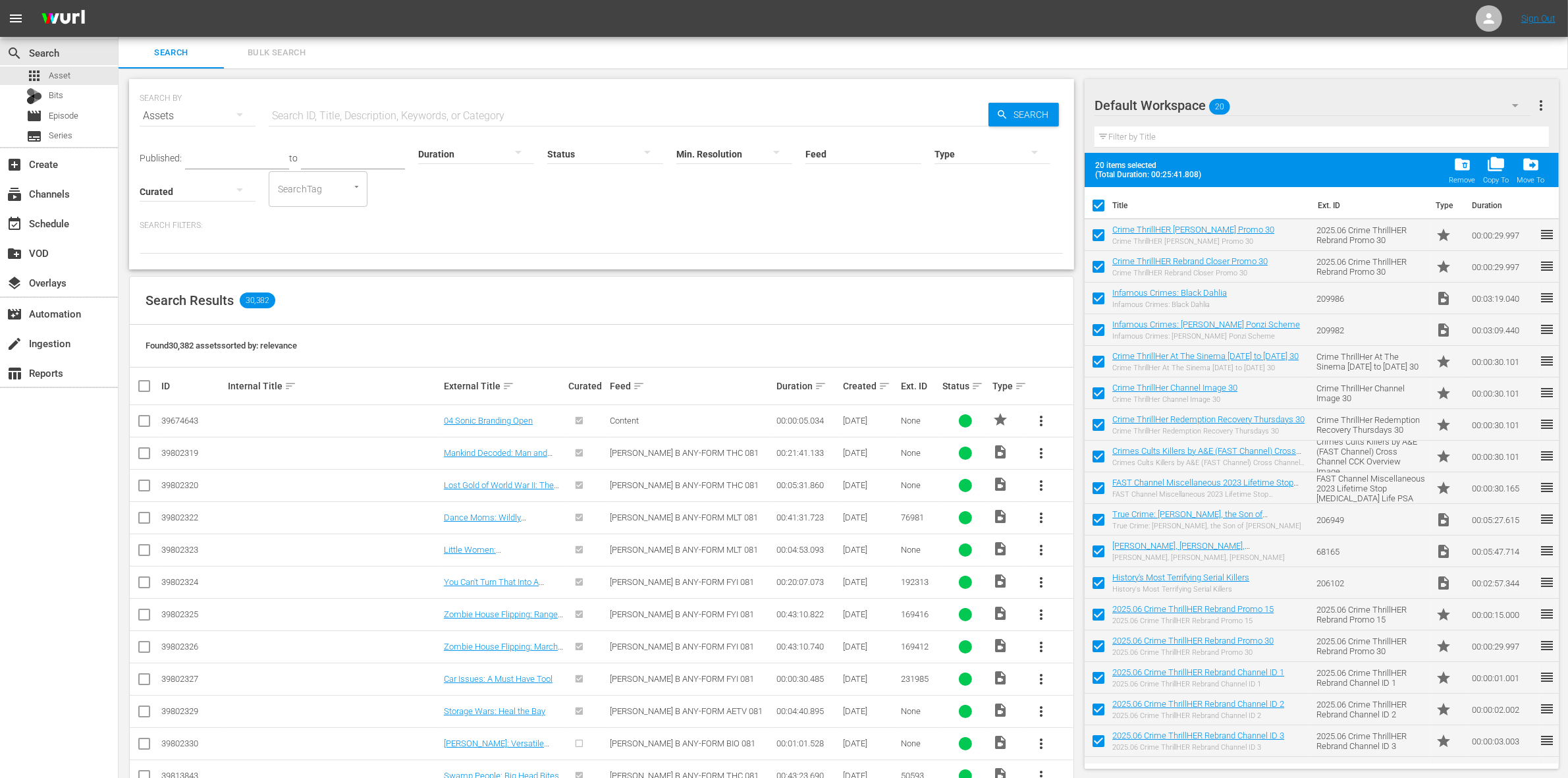
checkbox input "false"
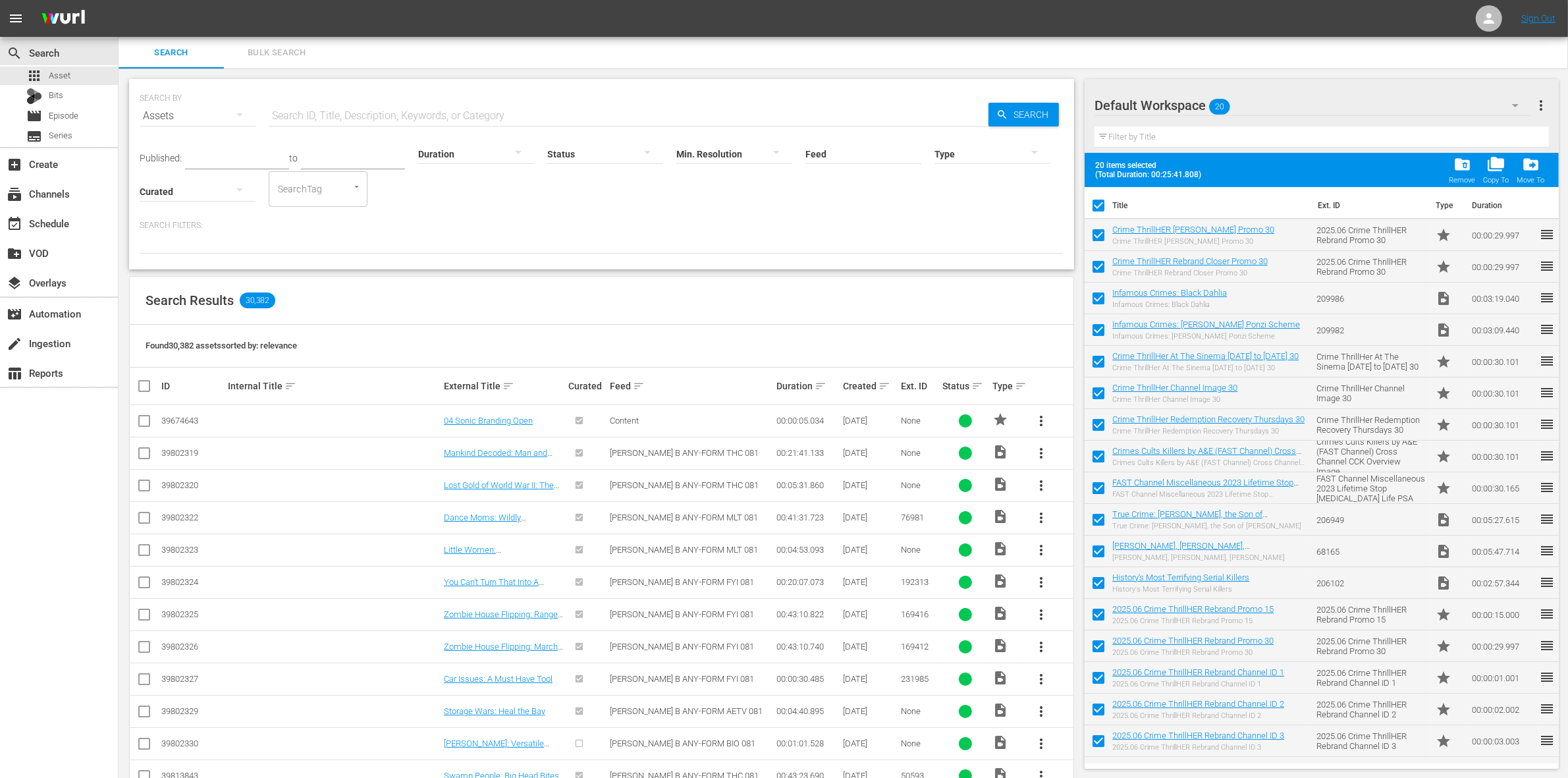
checkbox input "false"
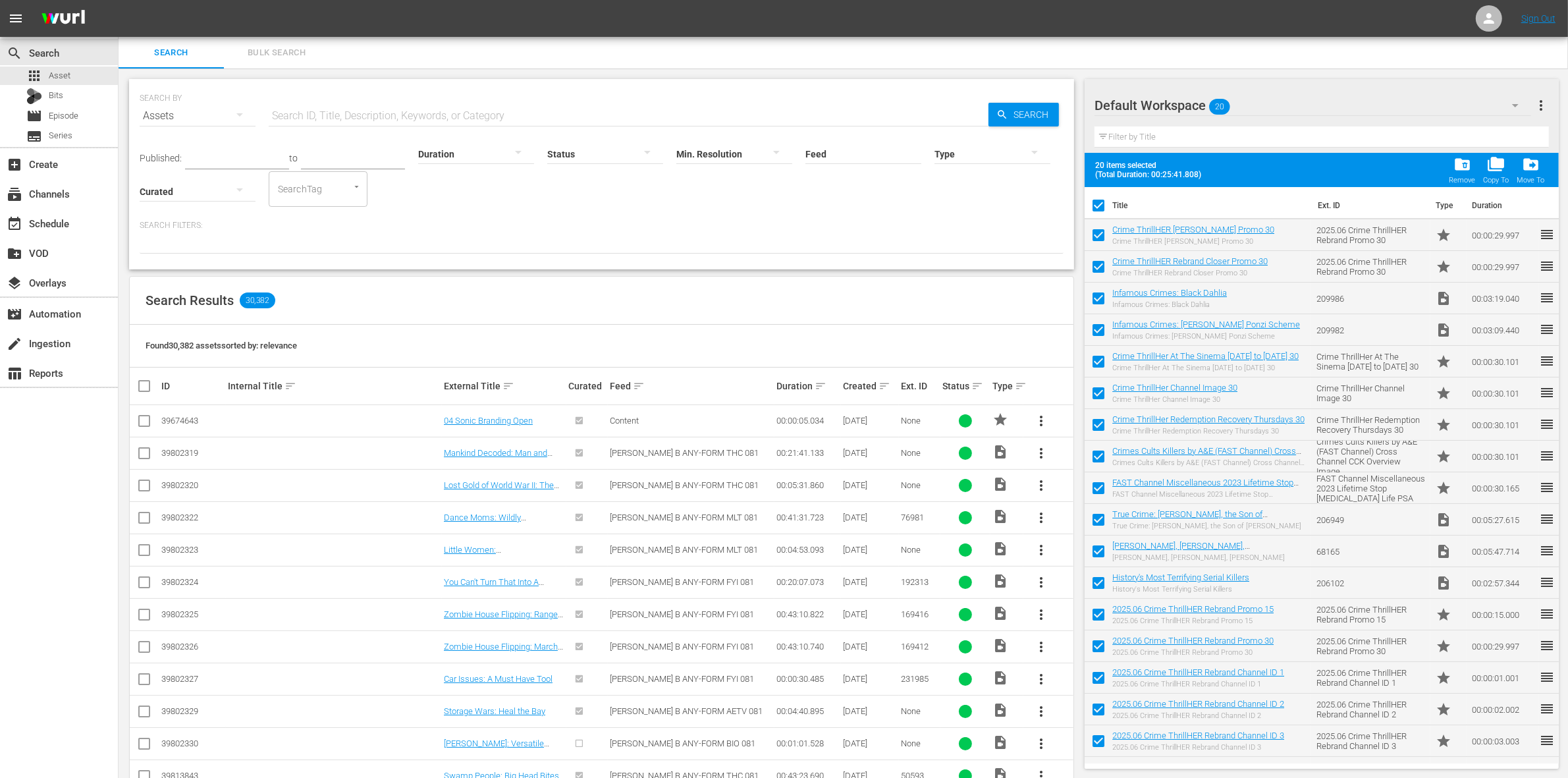
checkbox input "false"
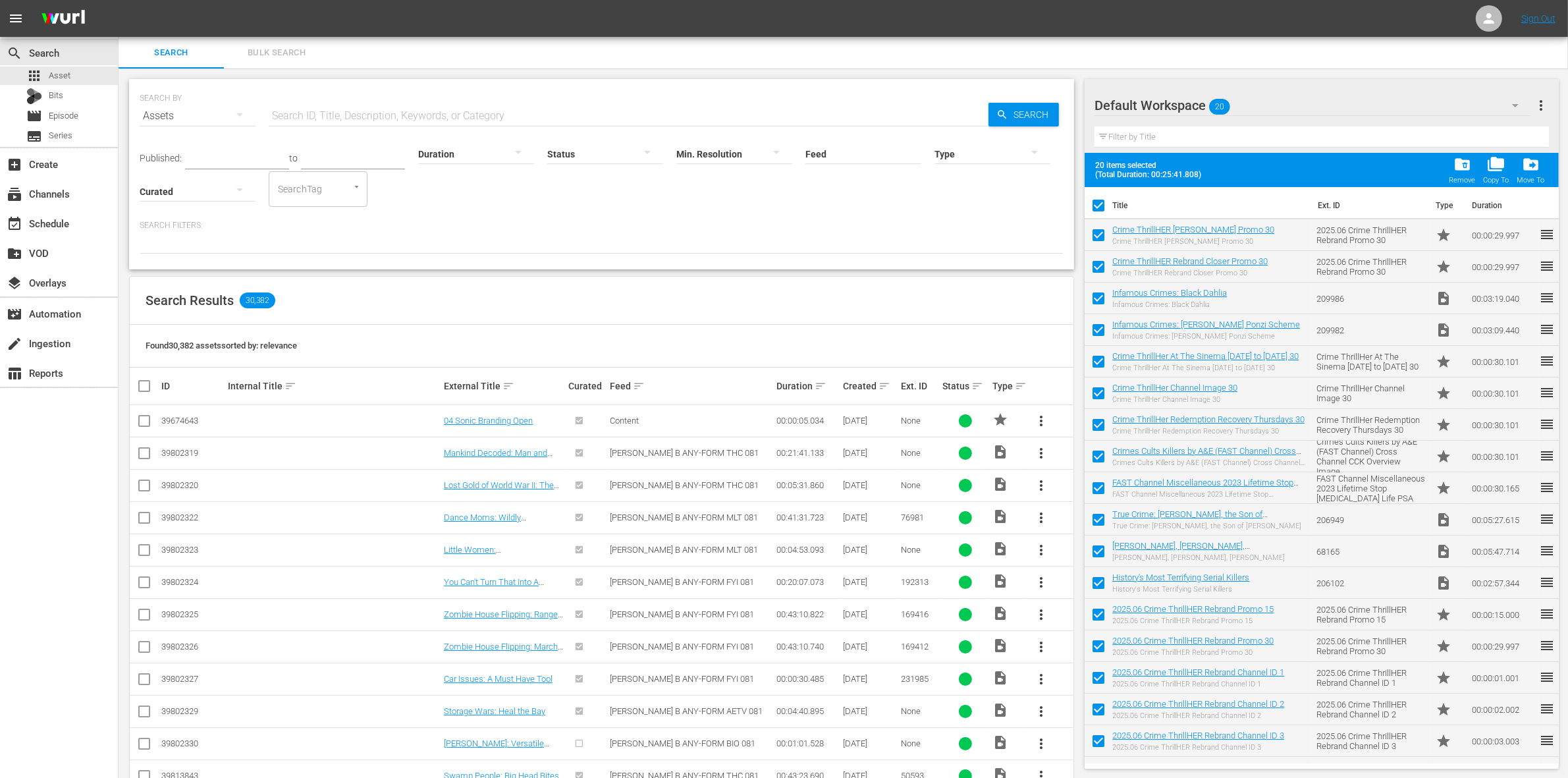
checkbox input "false"
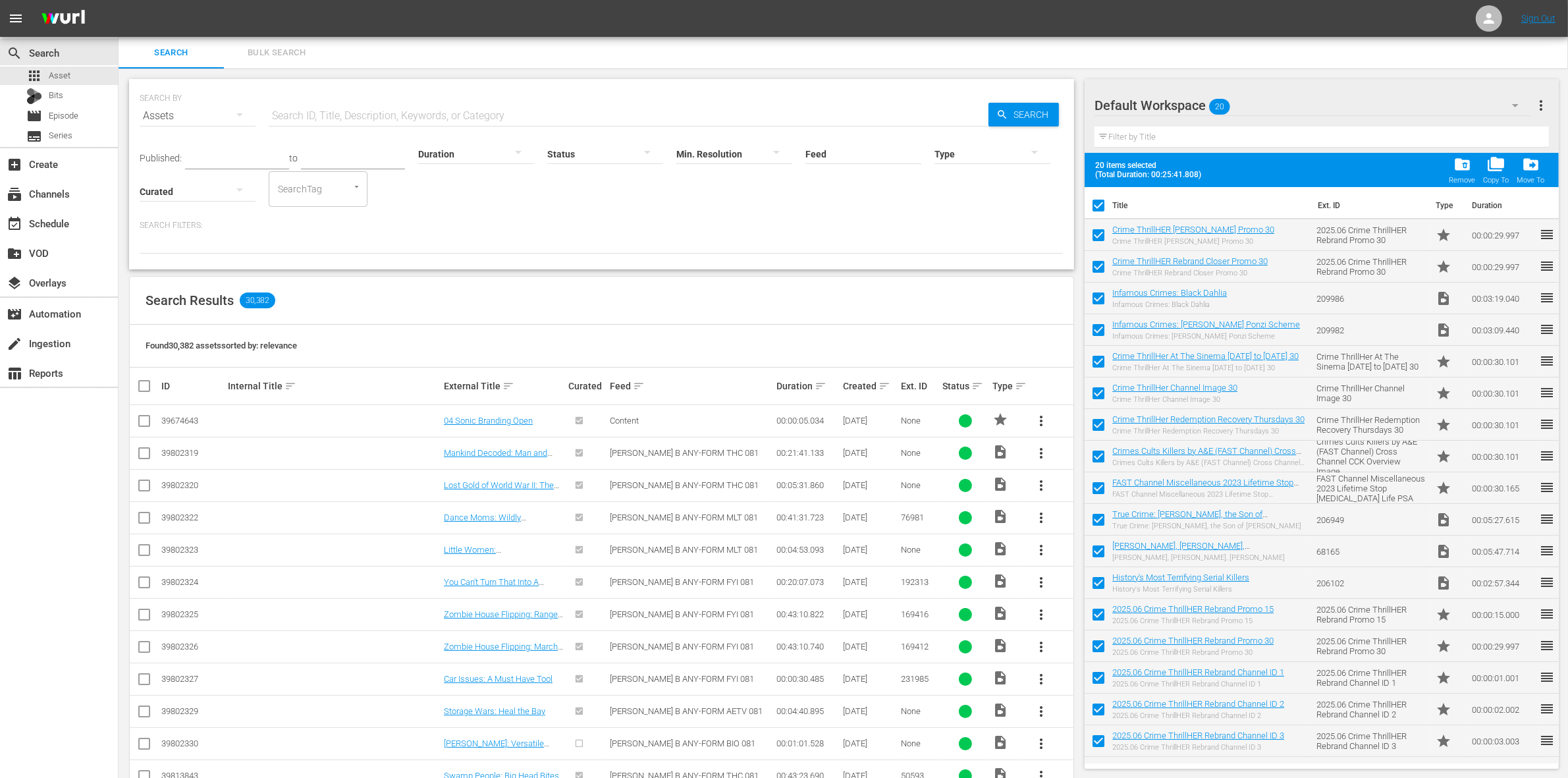
checkbox input "false"
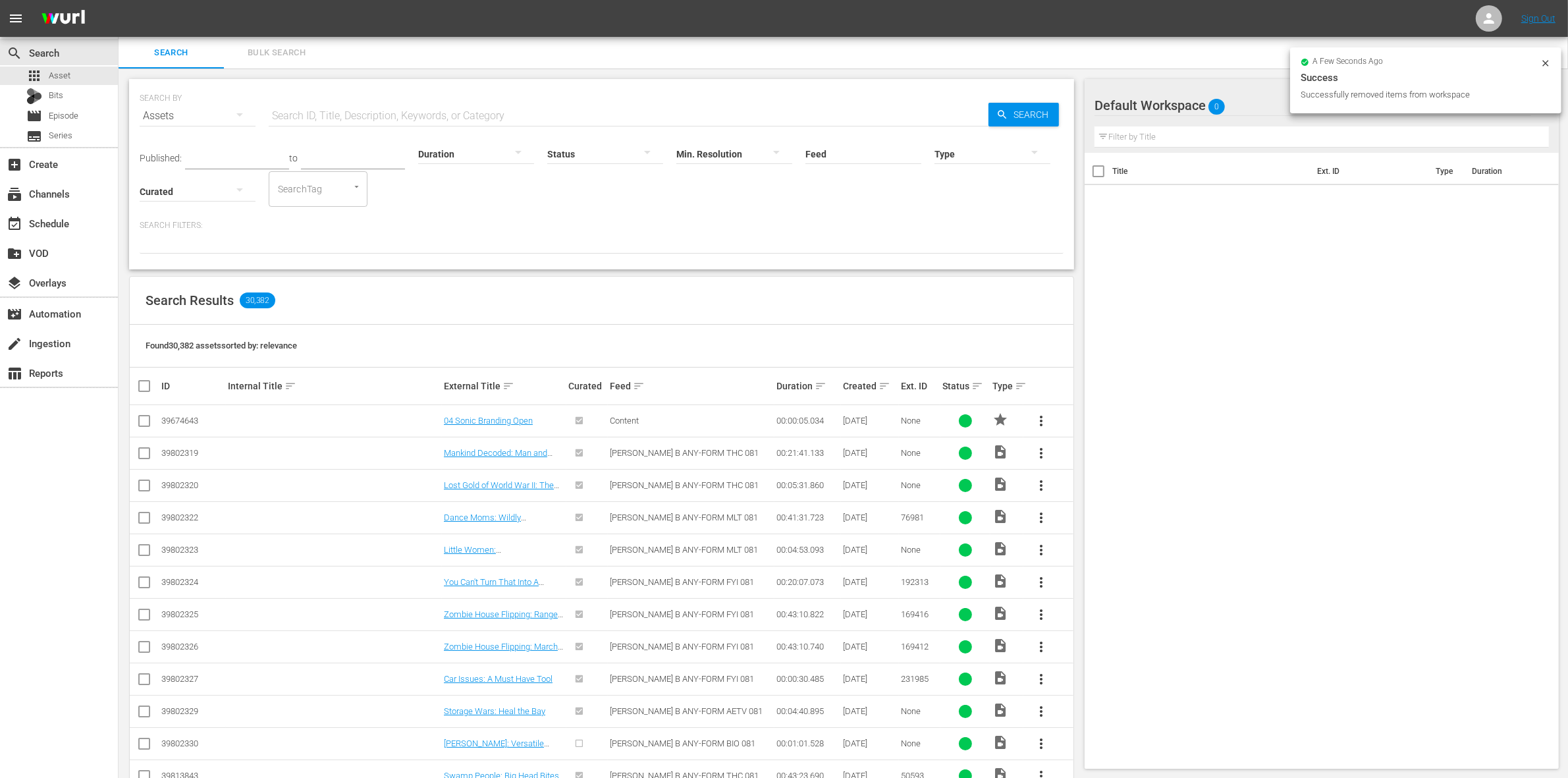
click at [1258, 107] on div "Default Workspace 0" at bounding box center [1313, 105] width 436 height 37
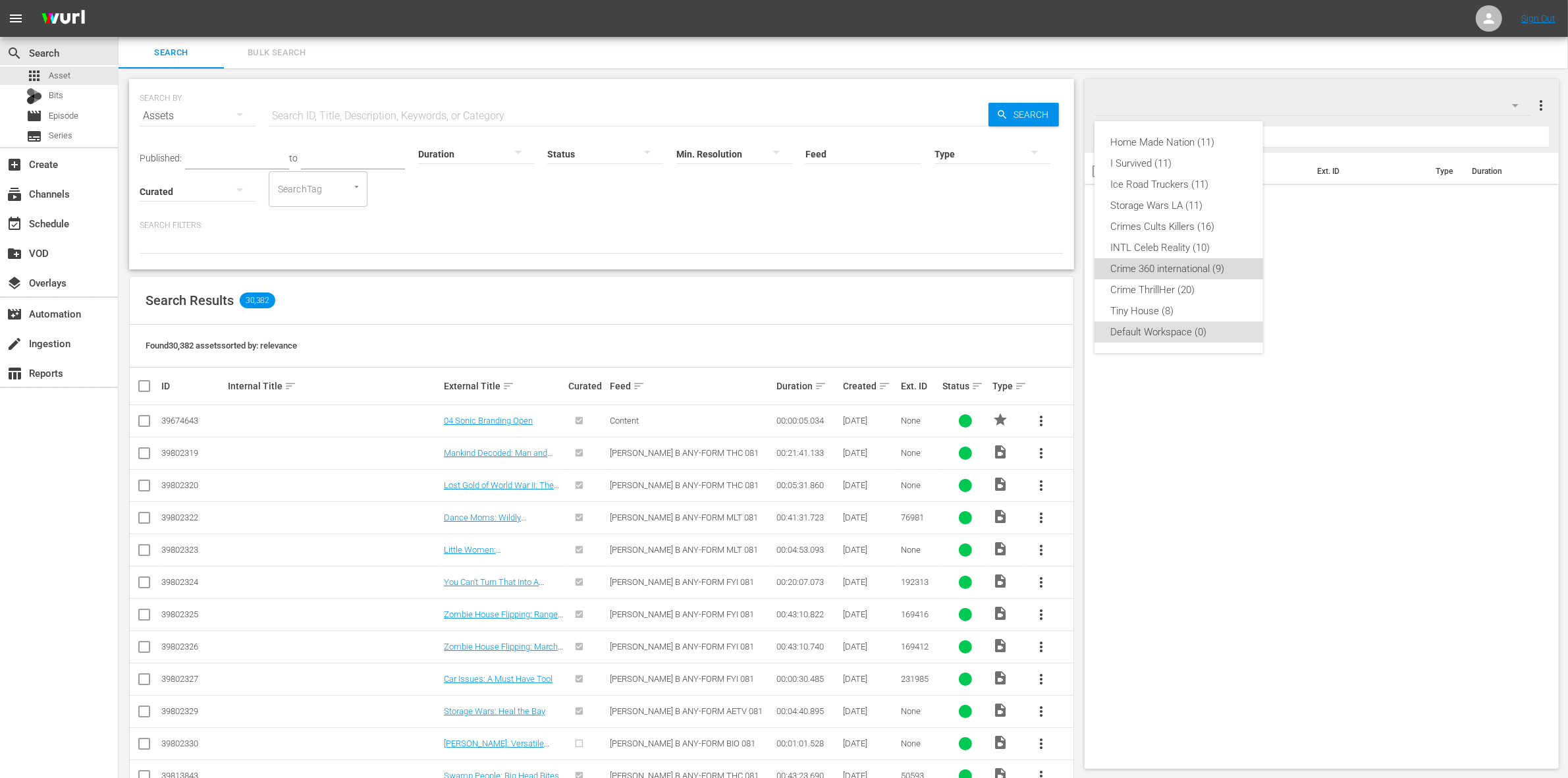
click at [1183, 268] on div "Crime 360 international (9)" at bounding box center [1179, 269] width 137 height 21
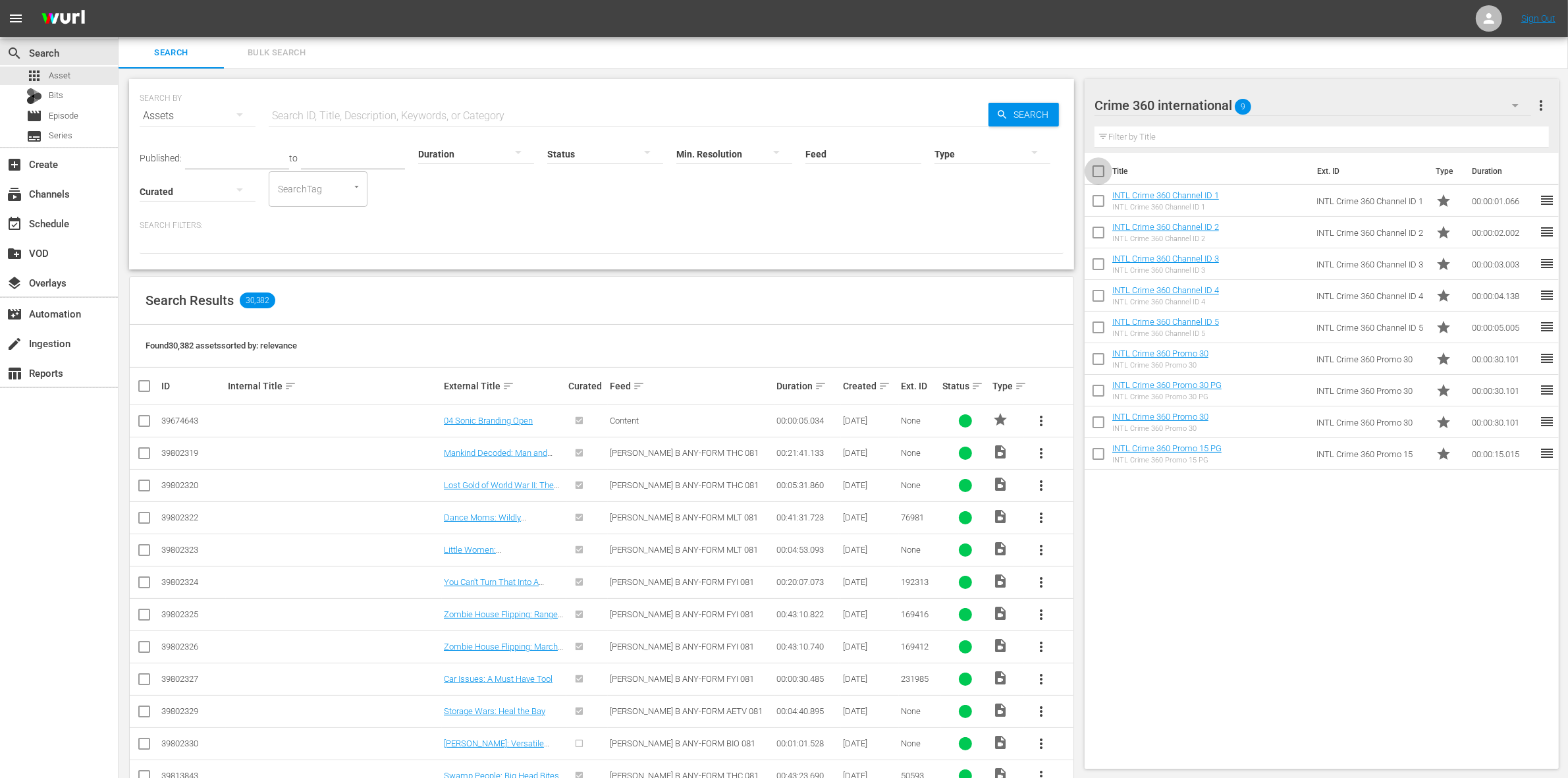
click at [1094, 175] on input "checkbox" at bounding box center [1098, 173] width 28 height 28
checkbox input "true"
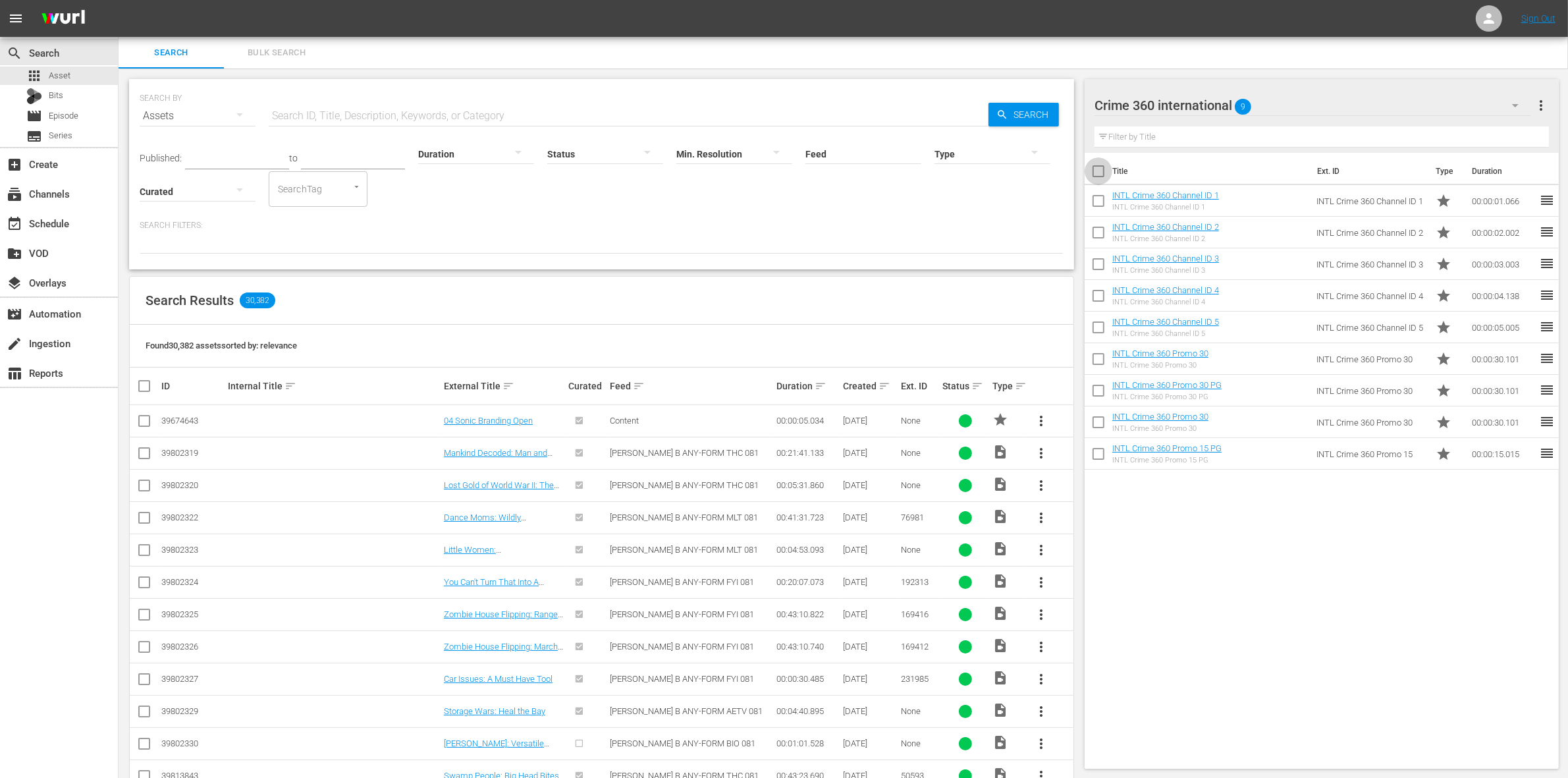
checkbox input "true"
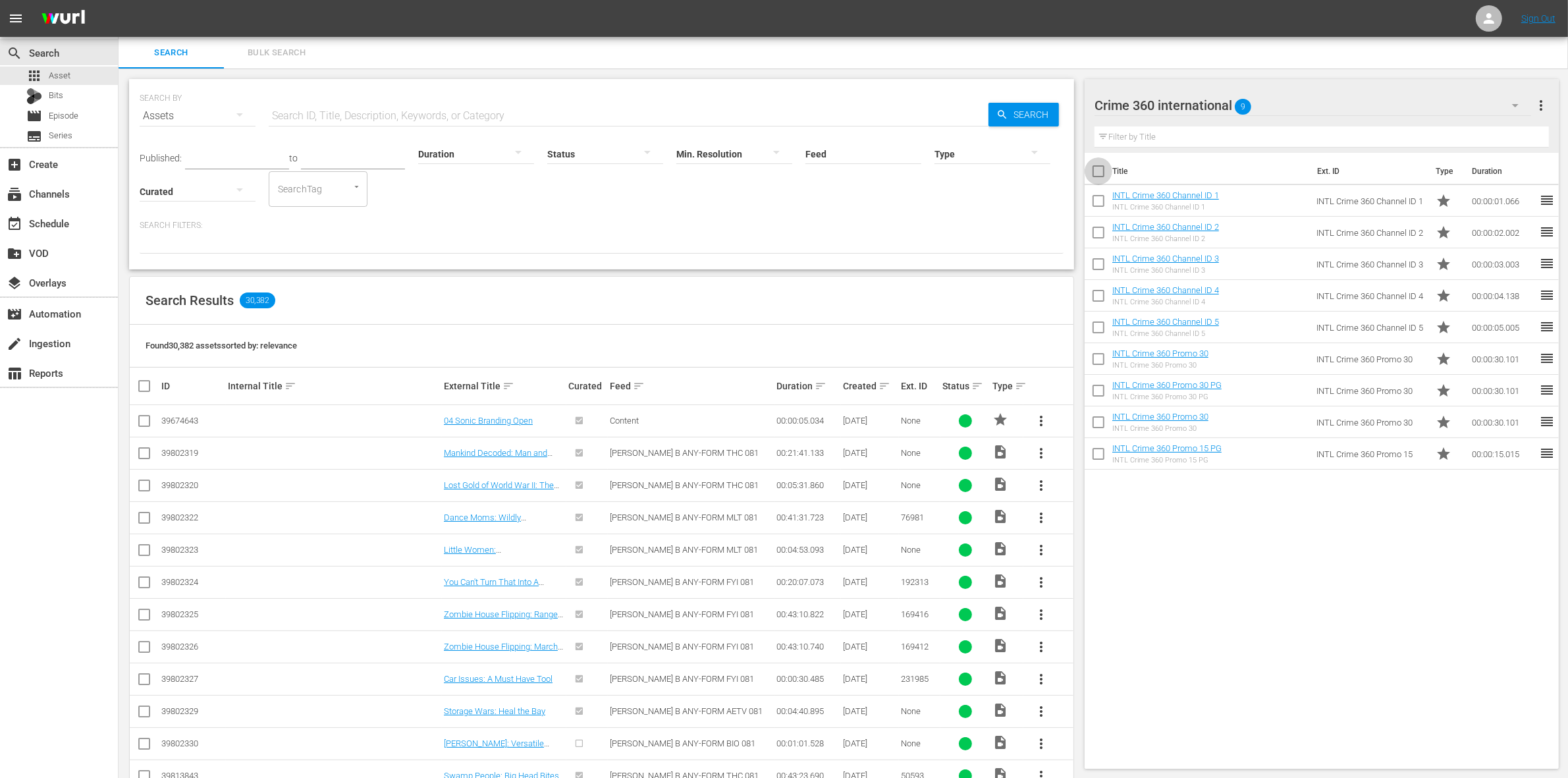
checkbox input "true"
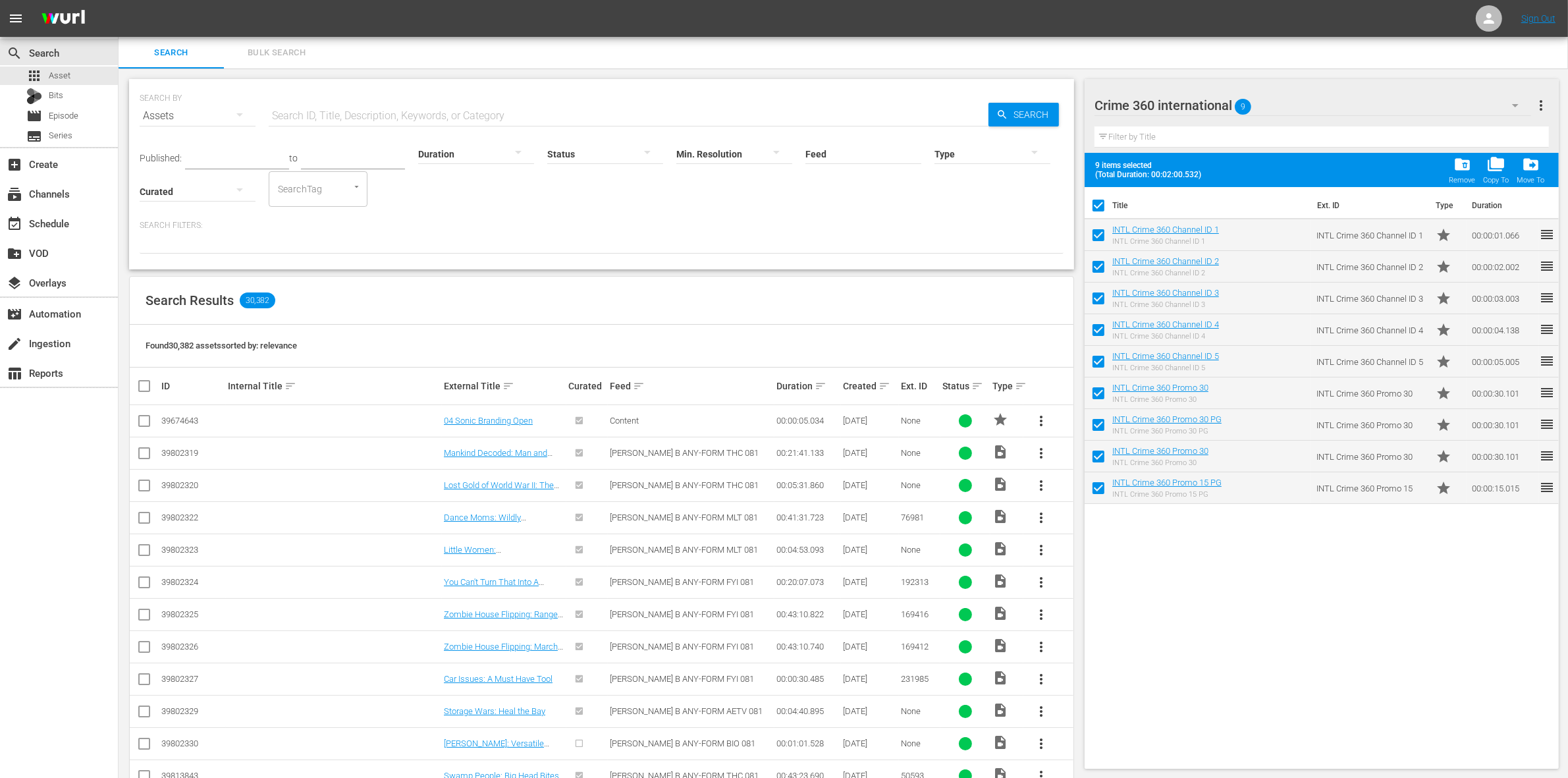
click at [1502, 172] on span "folder_copy" at bounding box center [1496, 164] width 18 height 18
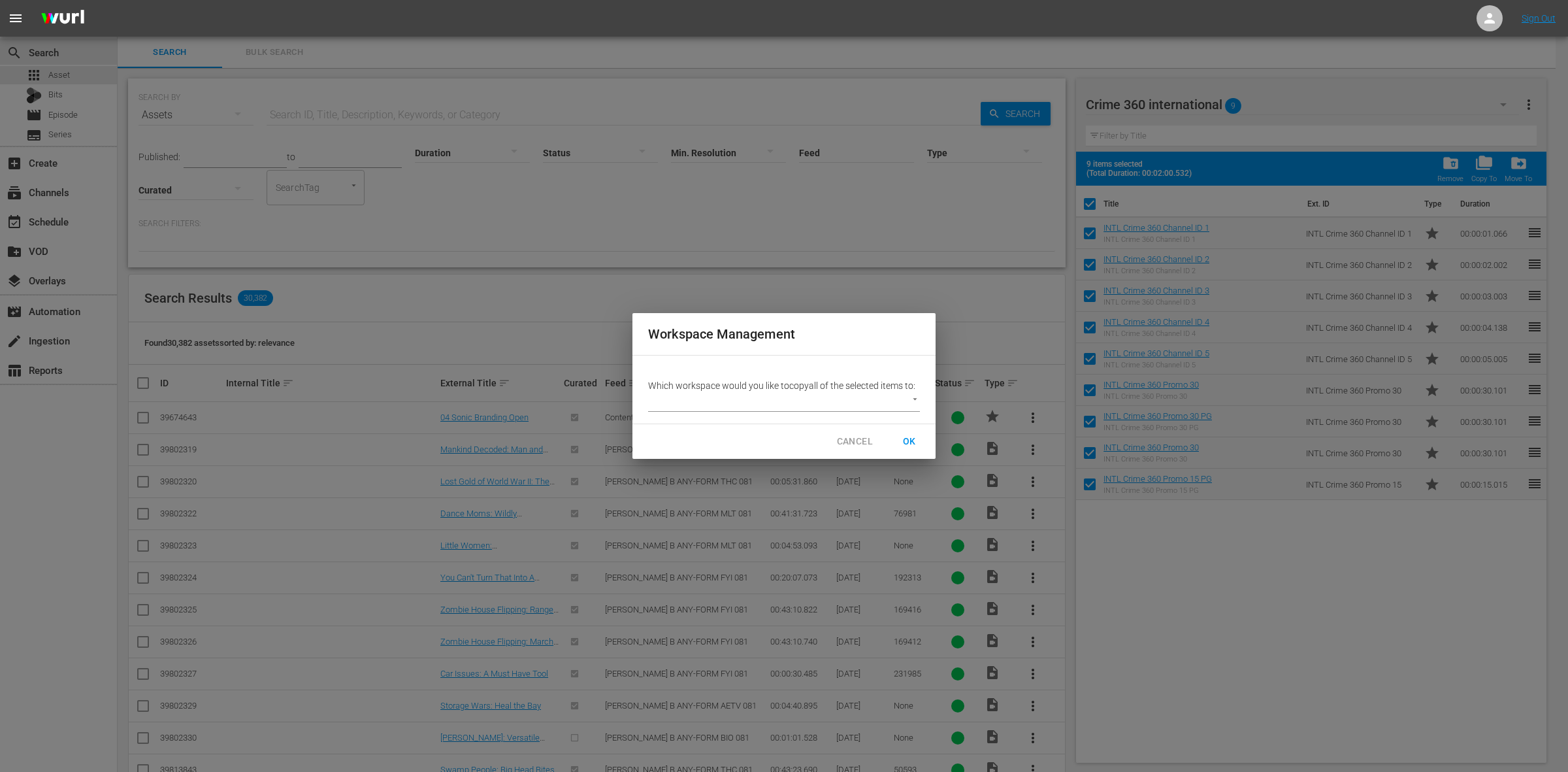
click at [854, 404] on body "menu Sign Out search Search apps Asset Bits movie Episode subtitles Series add_…" at bounding box center [784, 386] width 1568 height 772
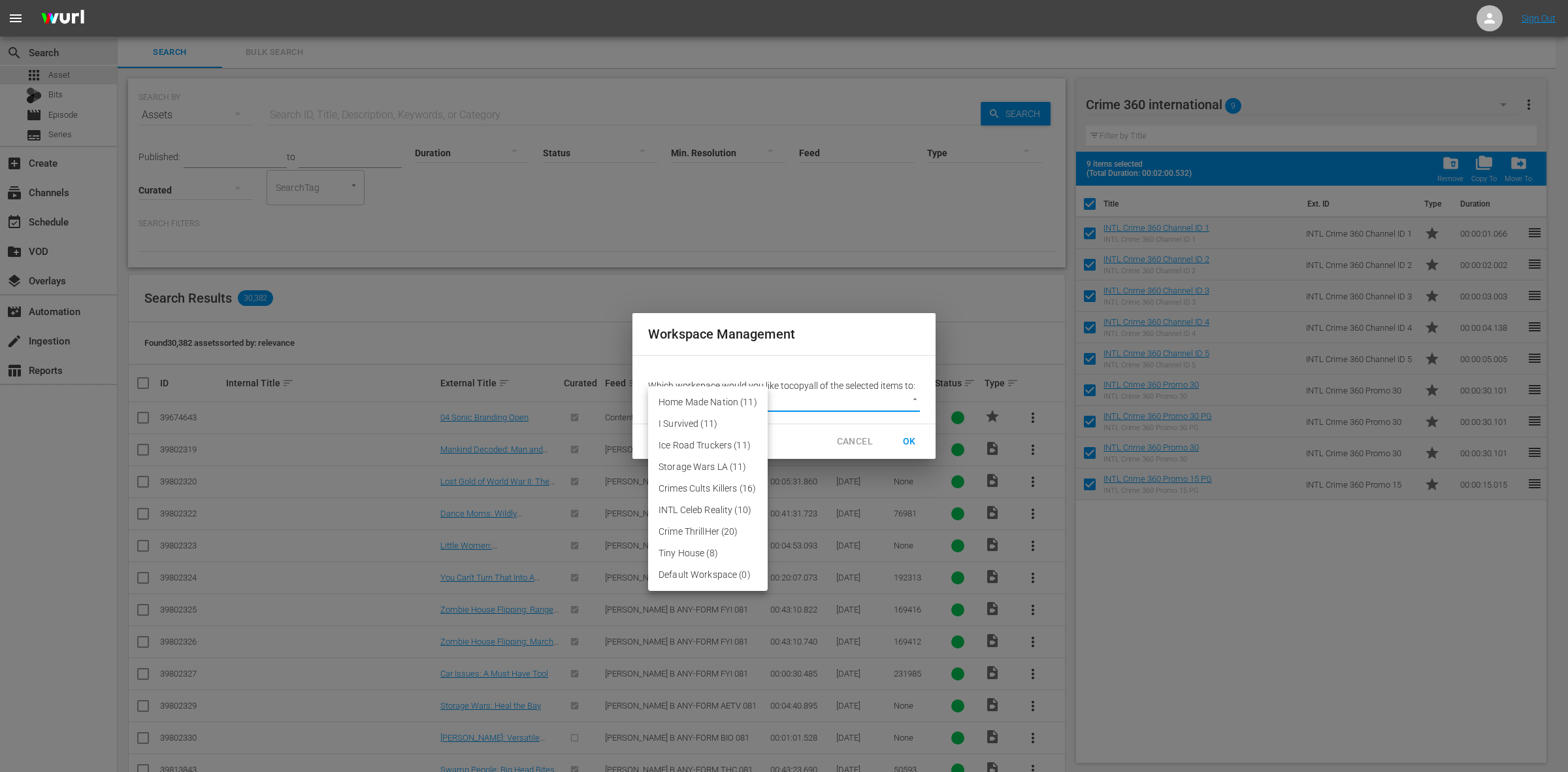
click at [711, 580] on li "Default Workspace (0)" at bounding box center [708, 574] width 120 height 22
type input "3246"
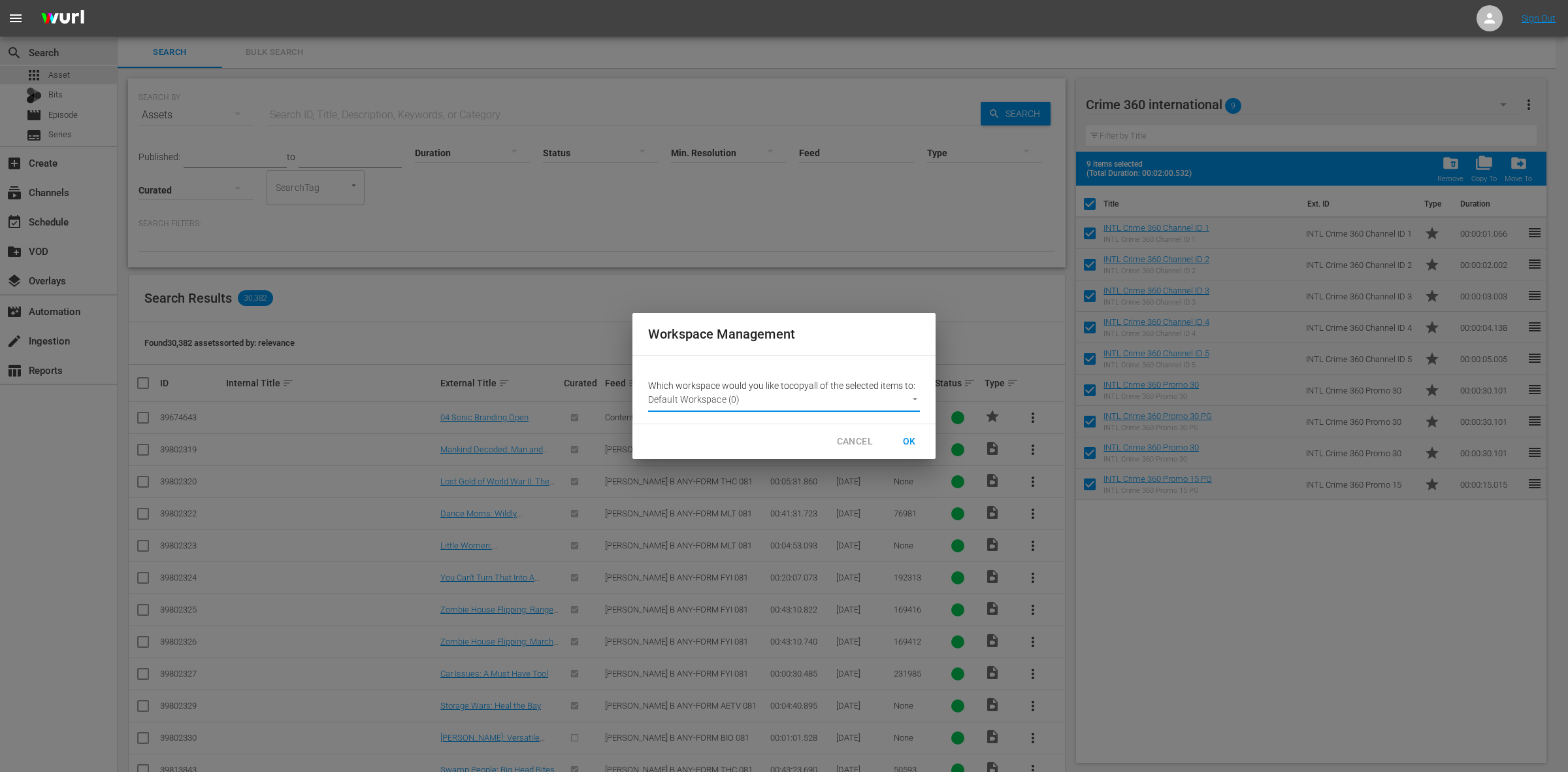
click at [913, 442] on span "OK" at bounding box center [909, 441] width 21 height 16
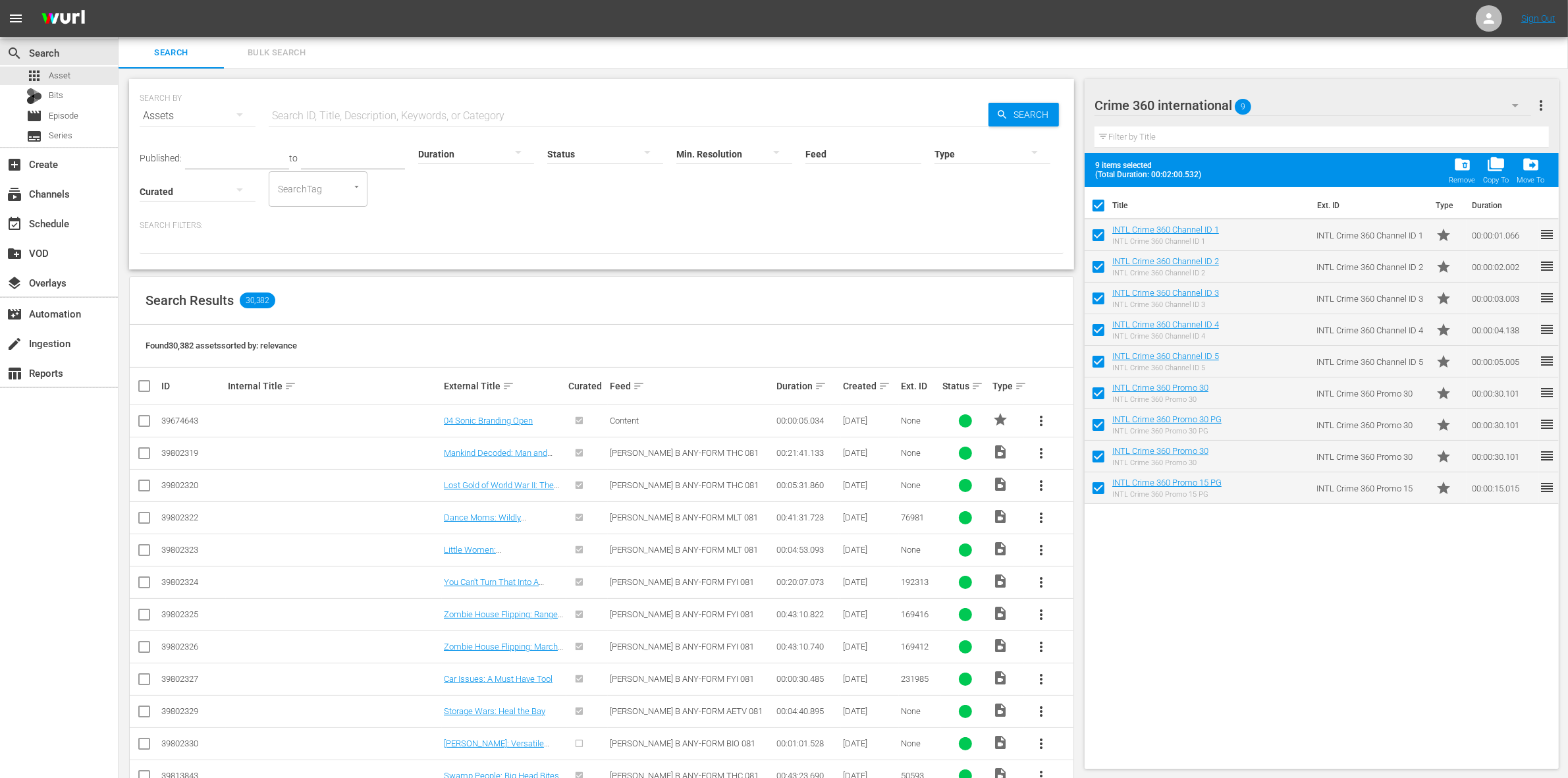
checkbox input "false"
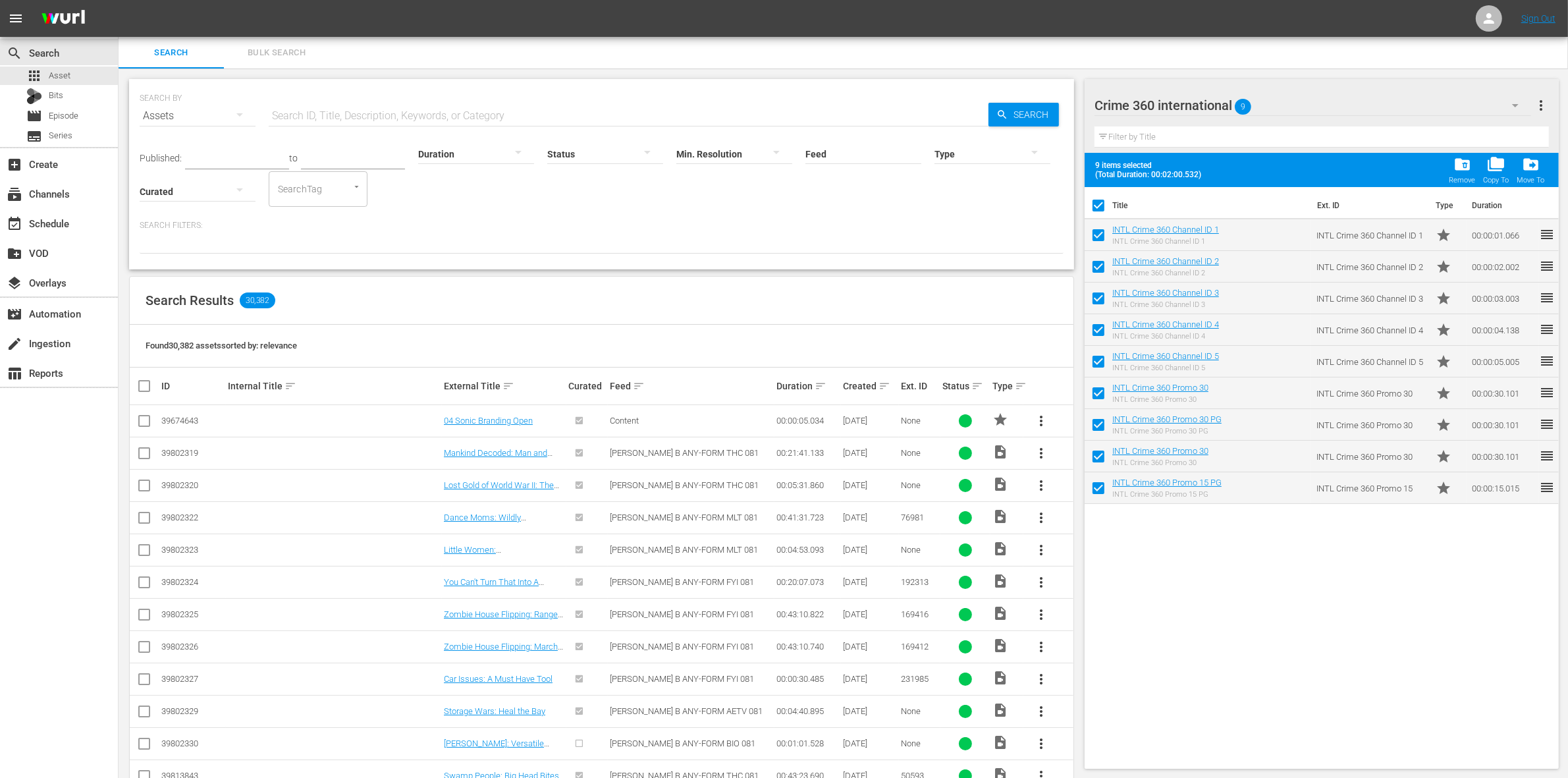
checkbox input "false"
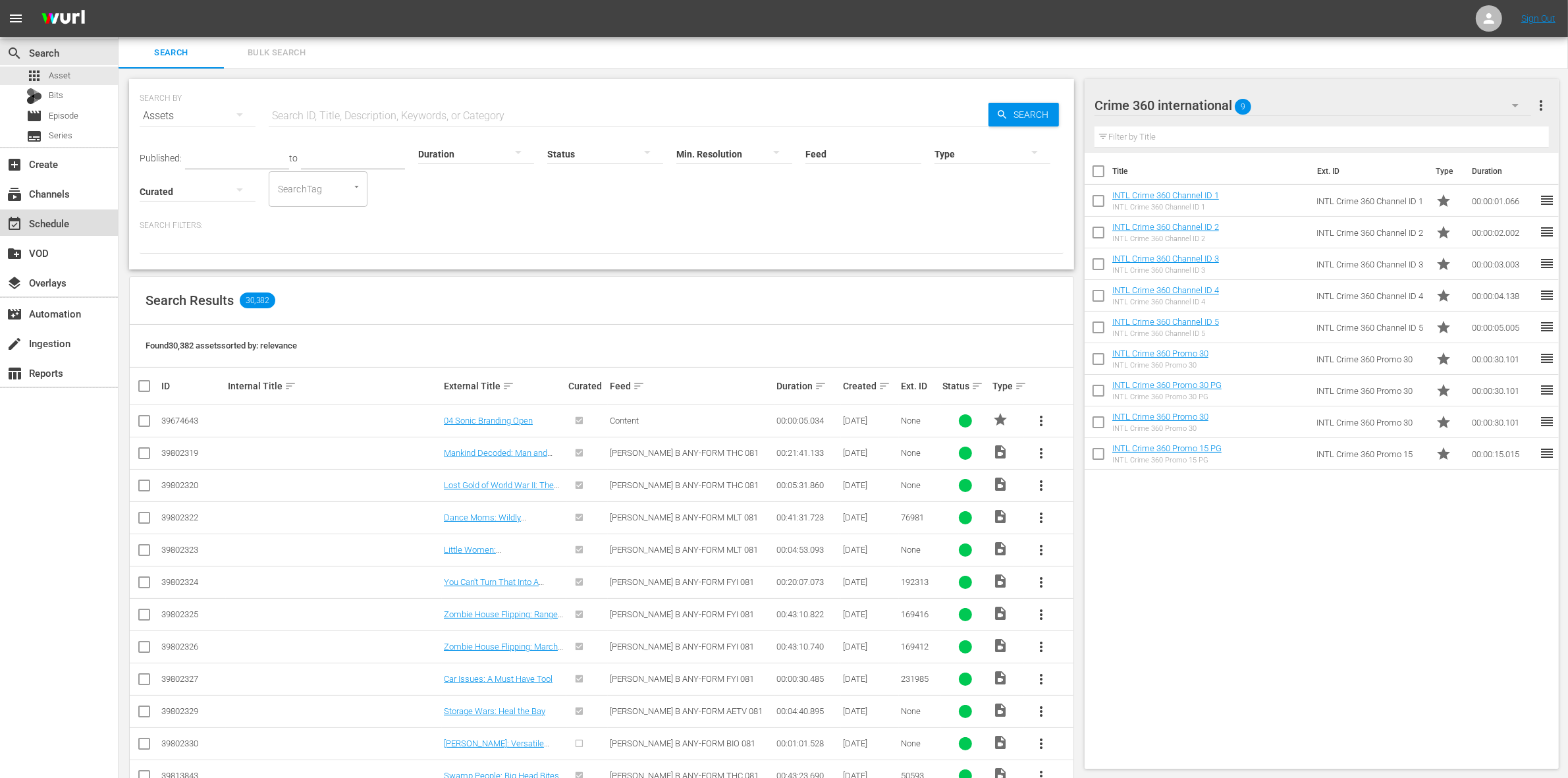
click at [56, 216] on div "event_available Schedule" at bounding box center [36, 221] width 74 height 11
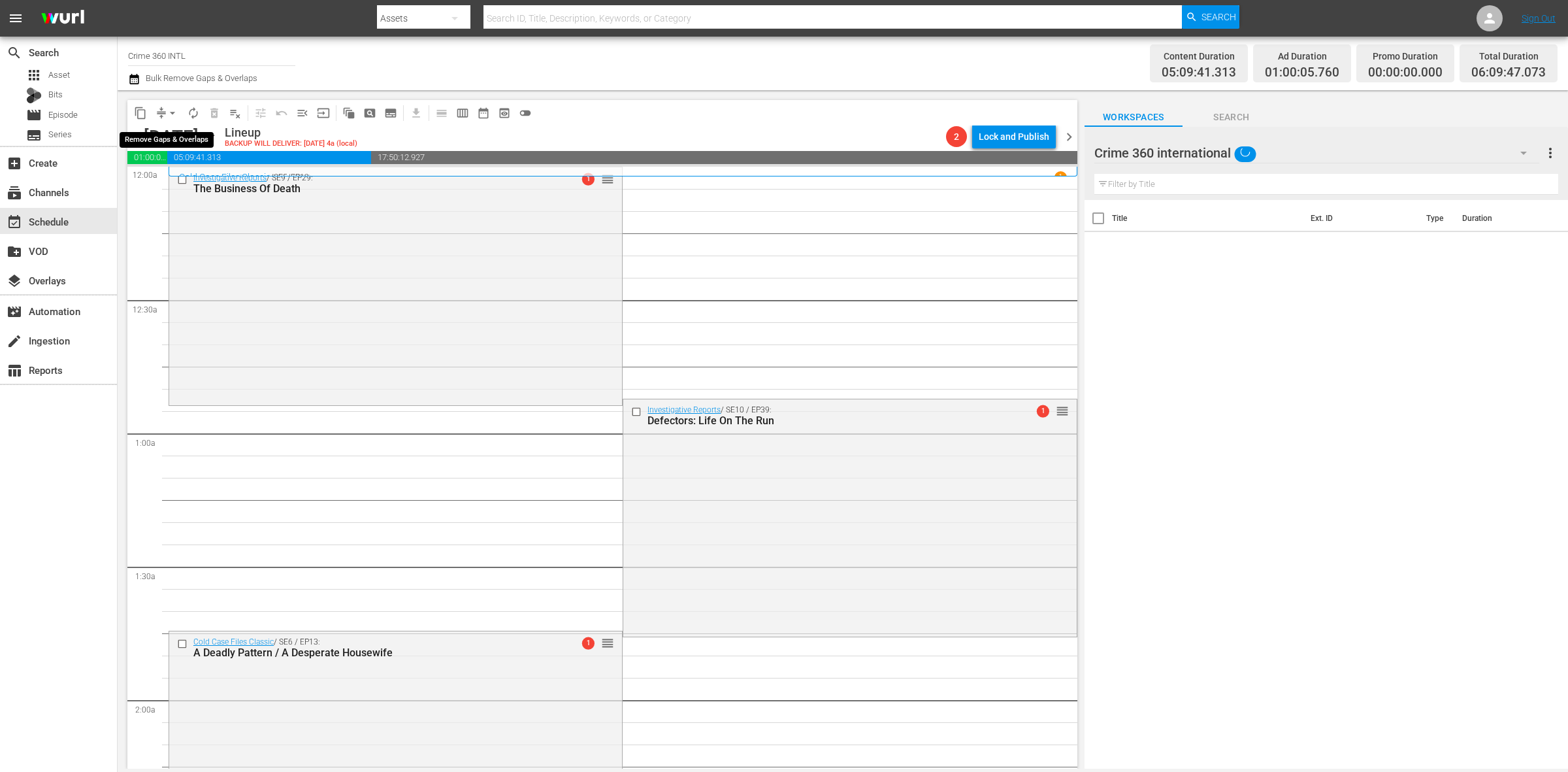
click at [167, 115] on span "arrow_drop_down" at bounding box center [173, 113] width 13 height 13
click at [167, 131] on li "Align to Midnight" at bounding box center [173, 139] width 138 height 22
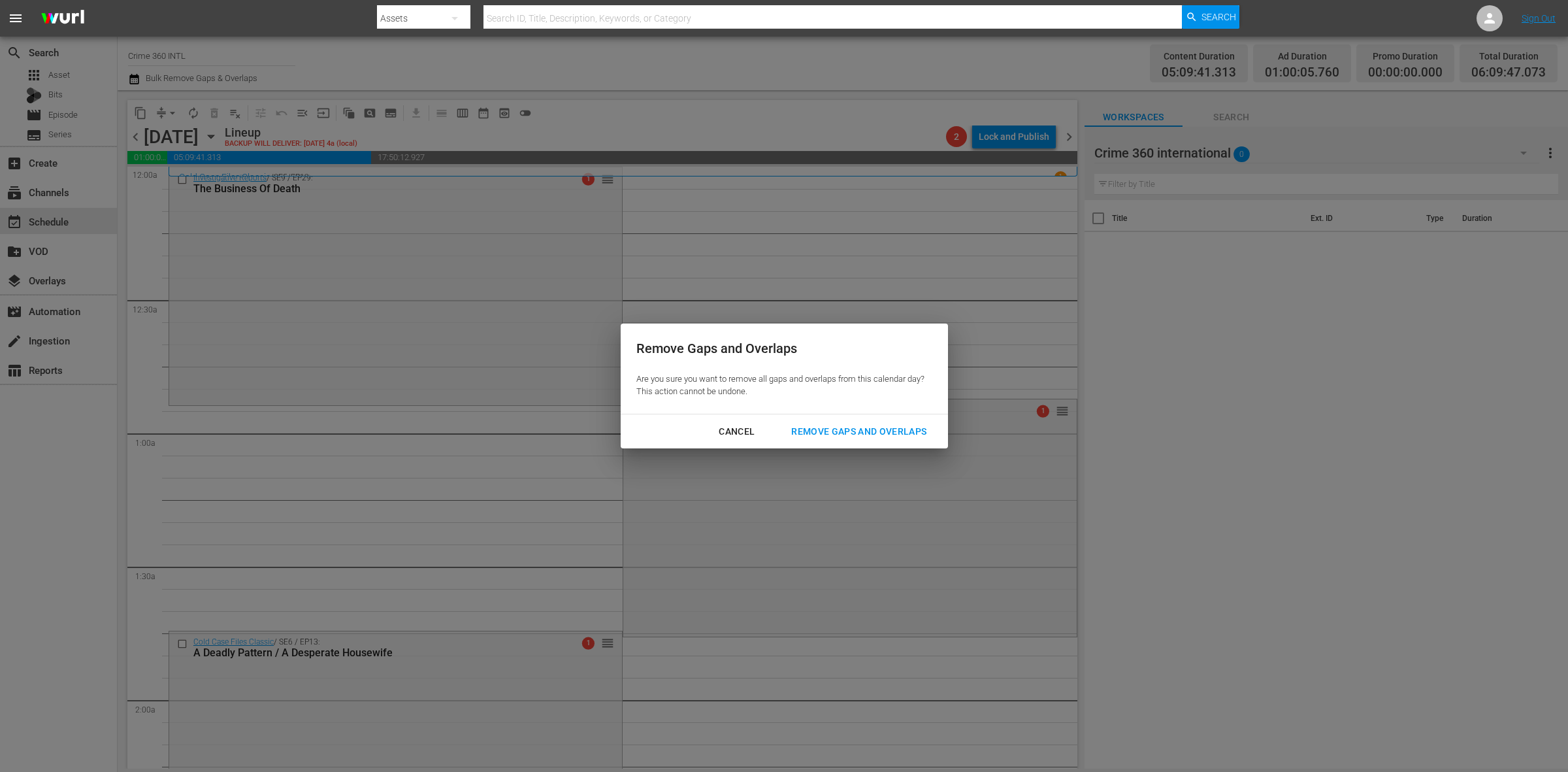
click at [867, 424] on div "Remove Gaps and Overlaps" at bounding box center [859, 431] width 157 height 16
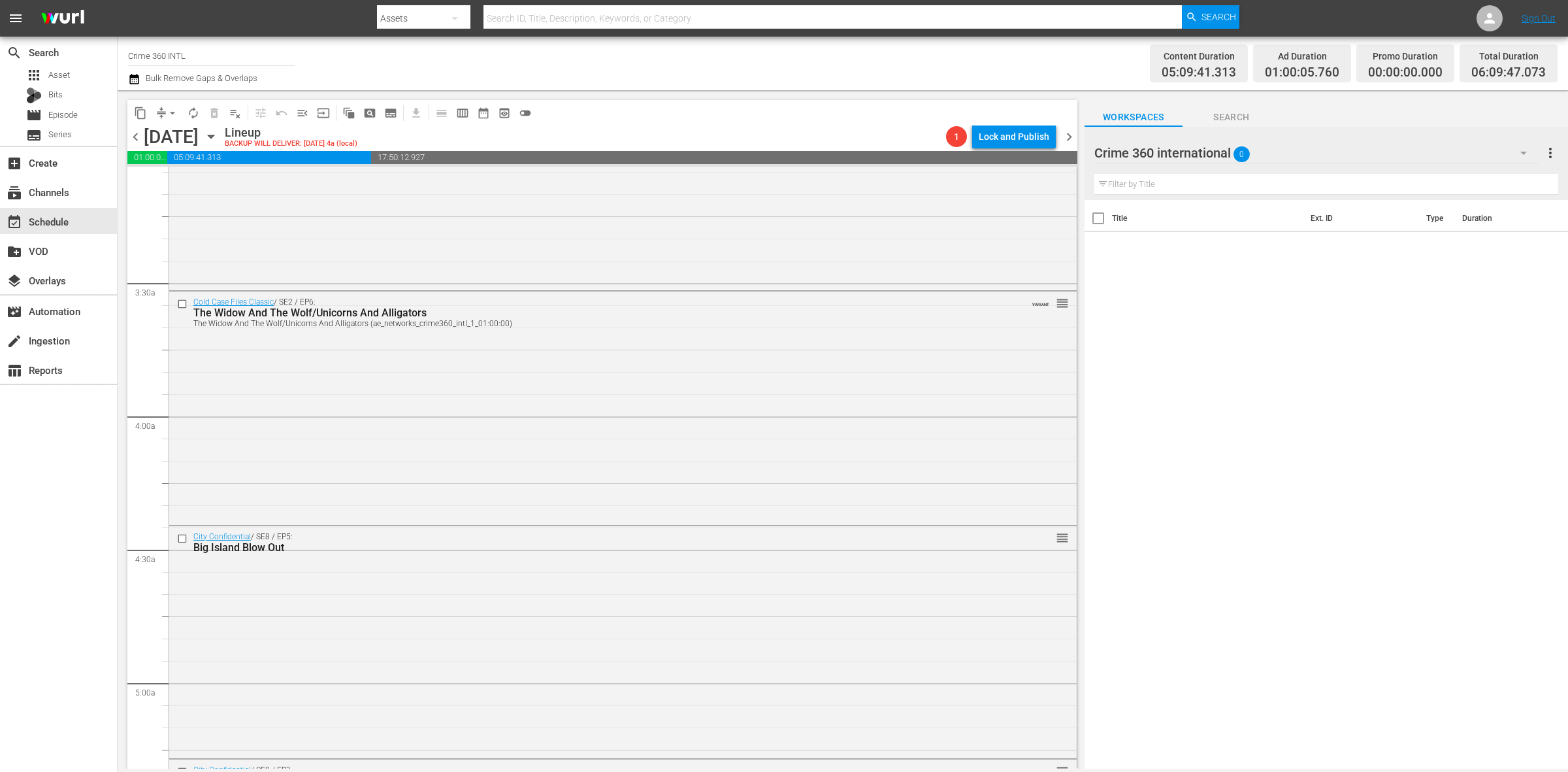
scroll to position [1226, 0]
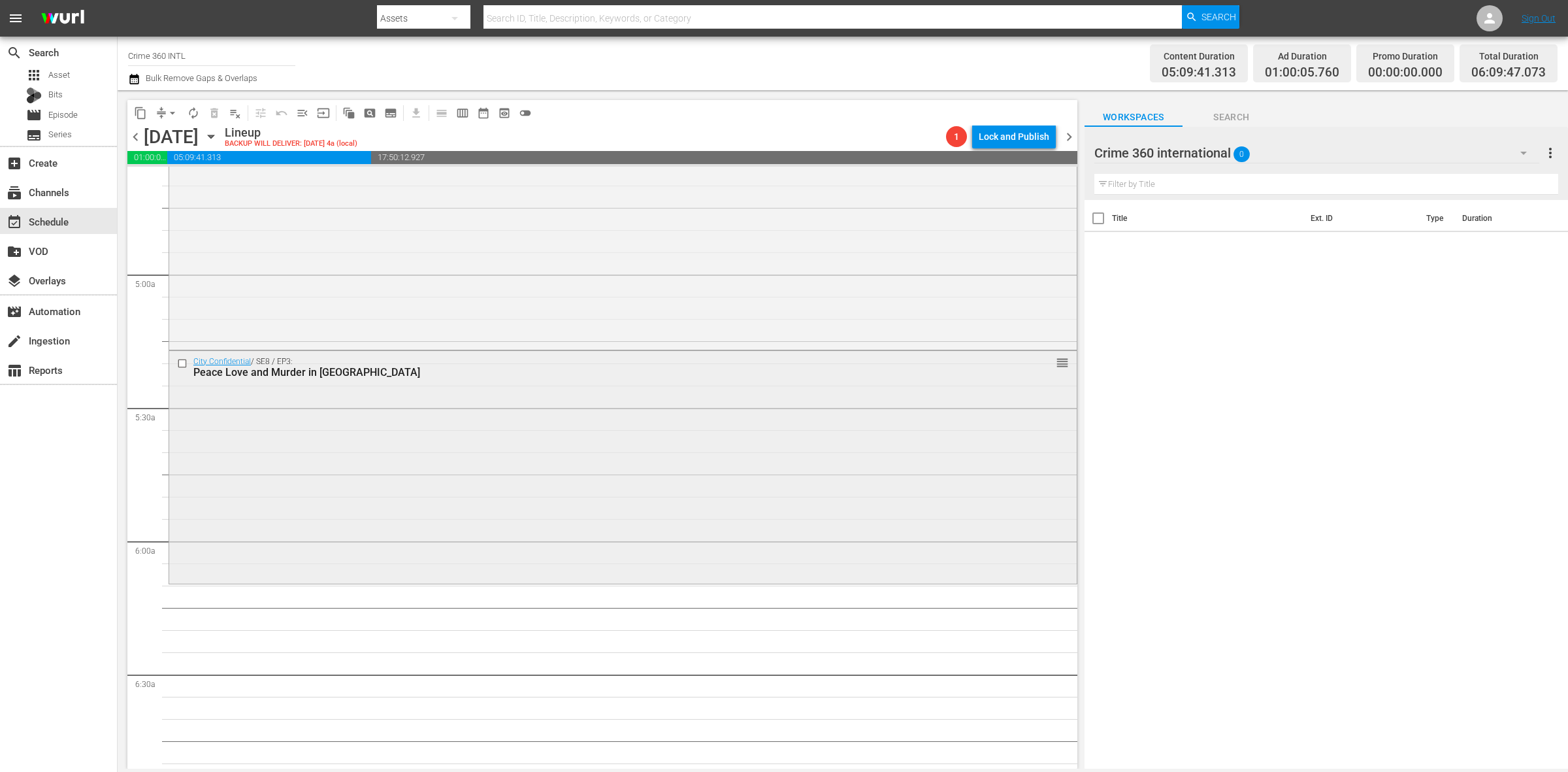
click at [516, 459] on div "City Confidential / SE8 / EP3: Peace Love and Murder in Marin reorder" at bounding box center [623, 466] width 907 height 230
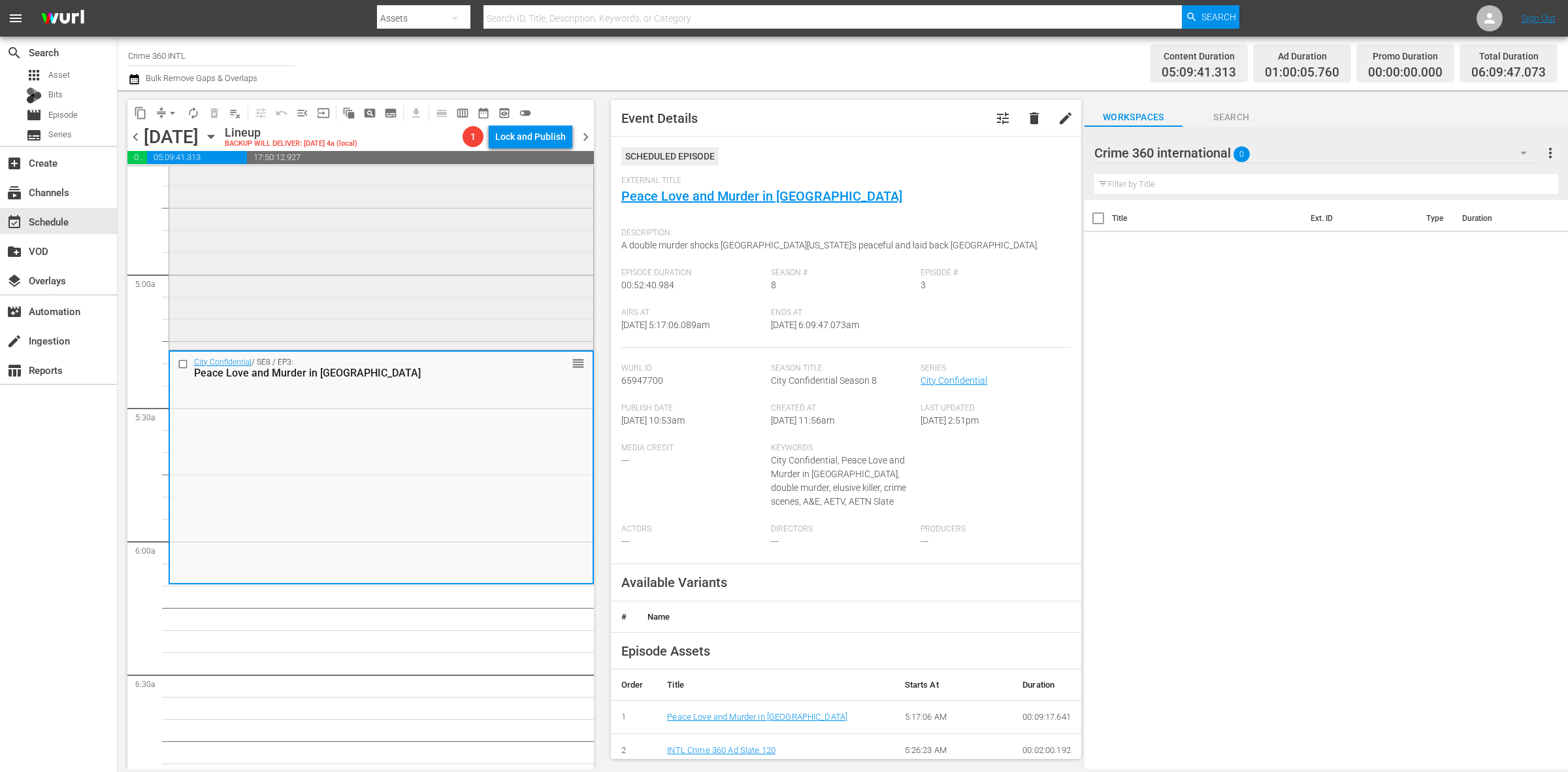
click at [406, 249] on div "City Confidential / SE8 / EP5: Big Island Blow Out reorder" at bounding box center [381, 233] width 424 height 230
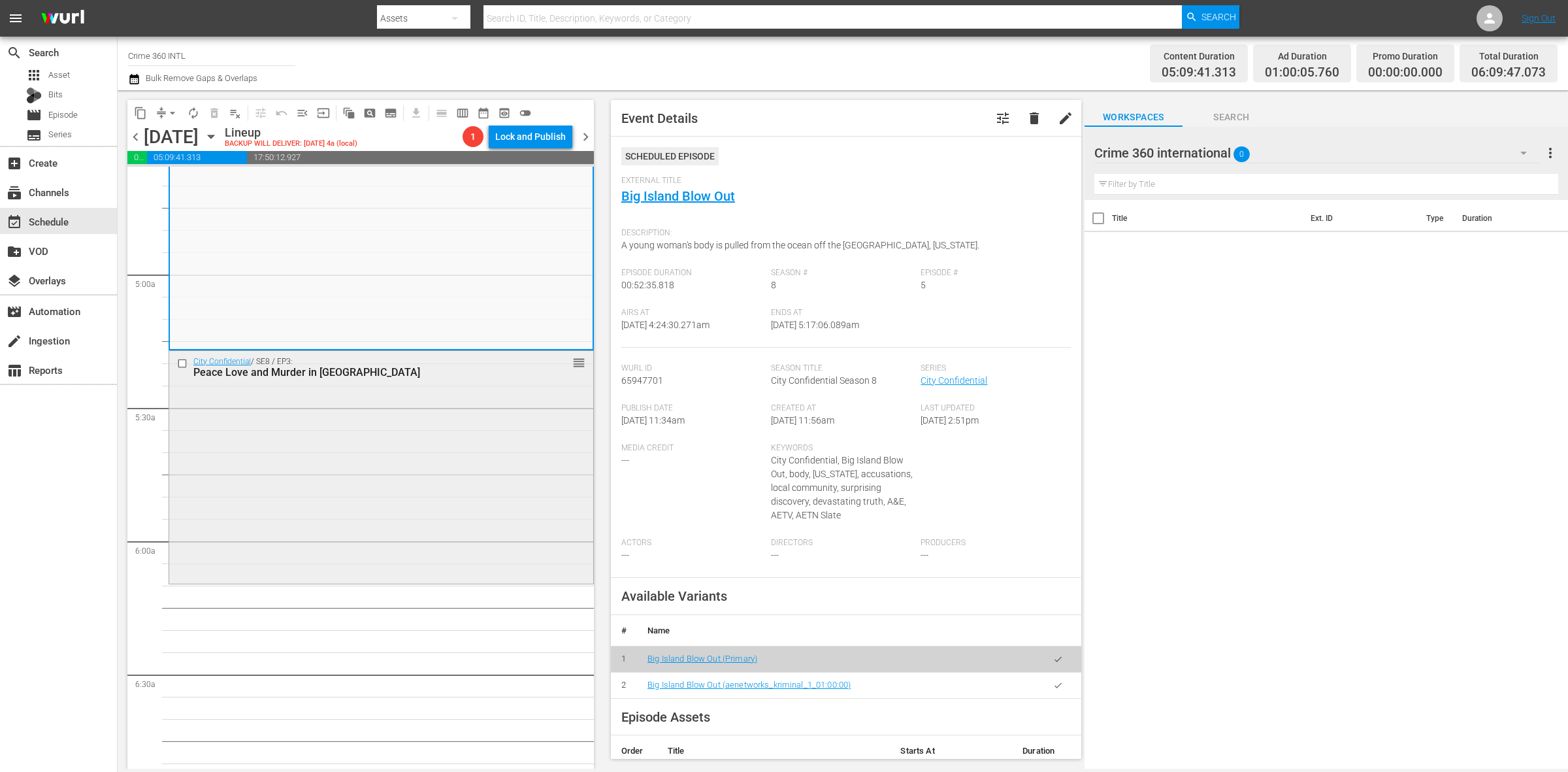
click at [284, 550] on div "City Confidential / SE8 / EP3: Peace Love and Murder in Marin reorder" at bounding box center [381, 466] width 424 height 230
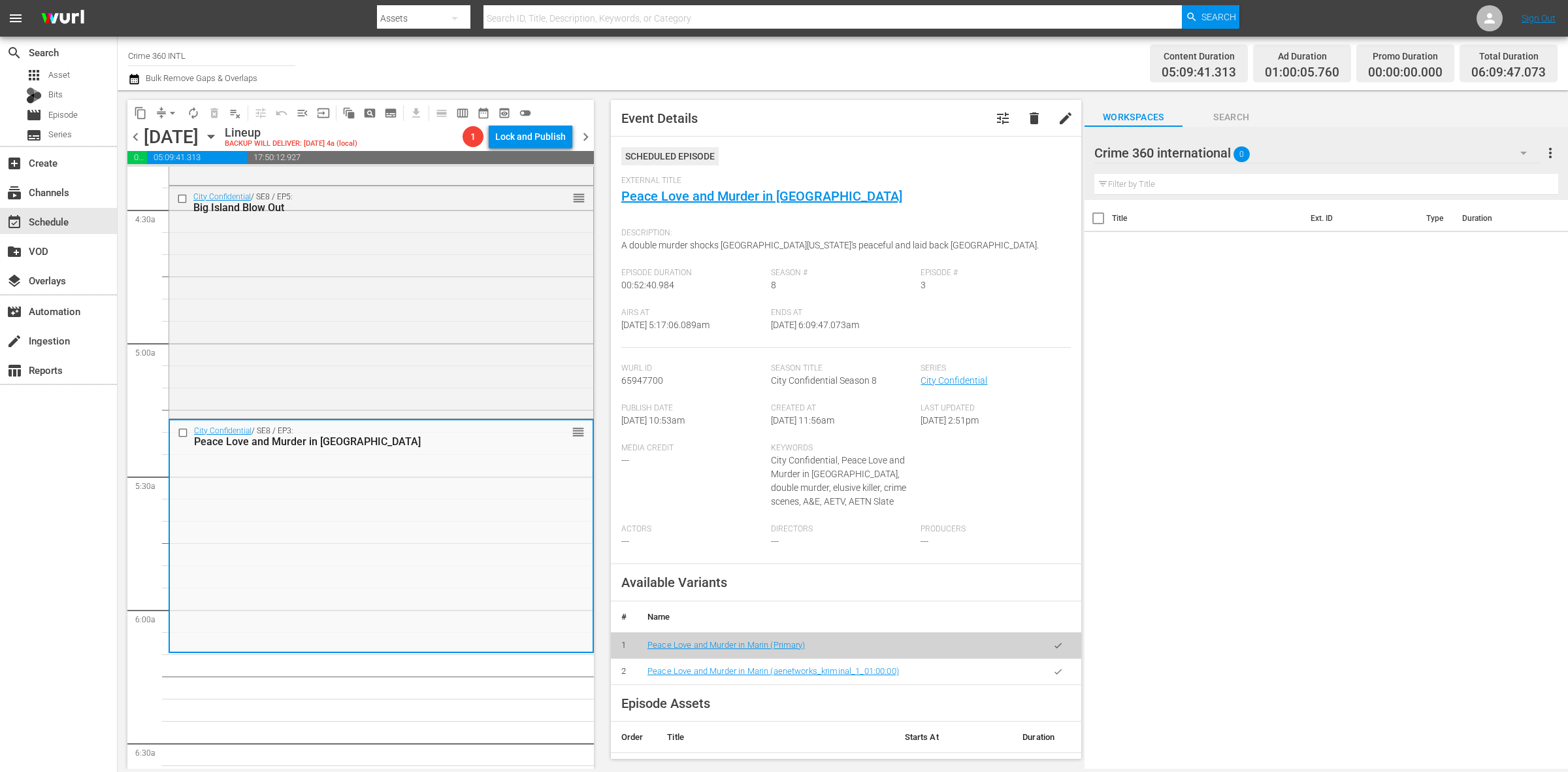
scroll to position [899, 0]
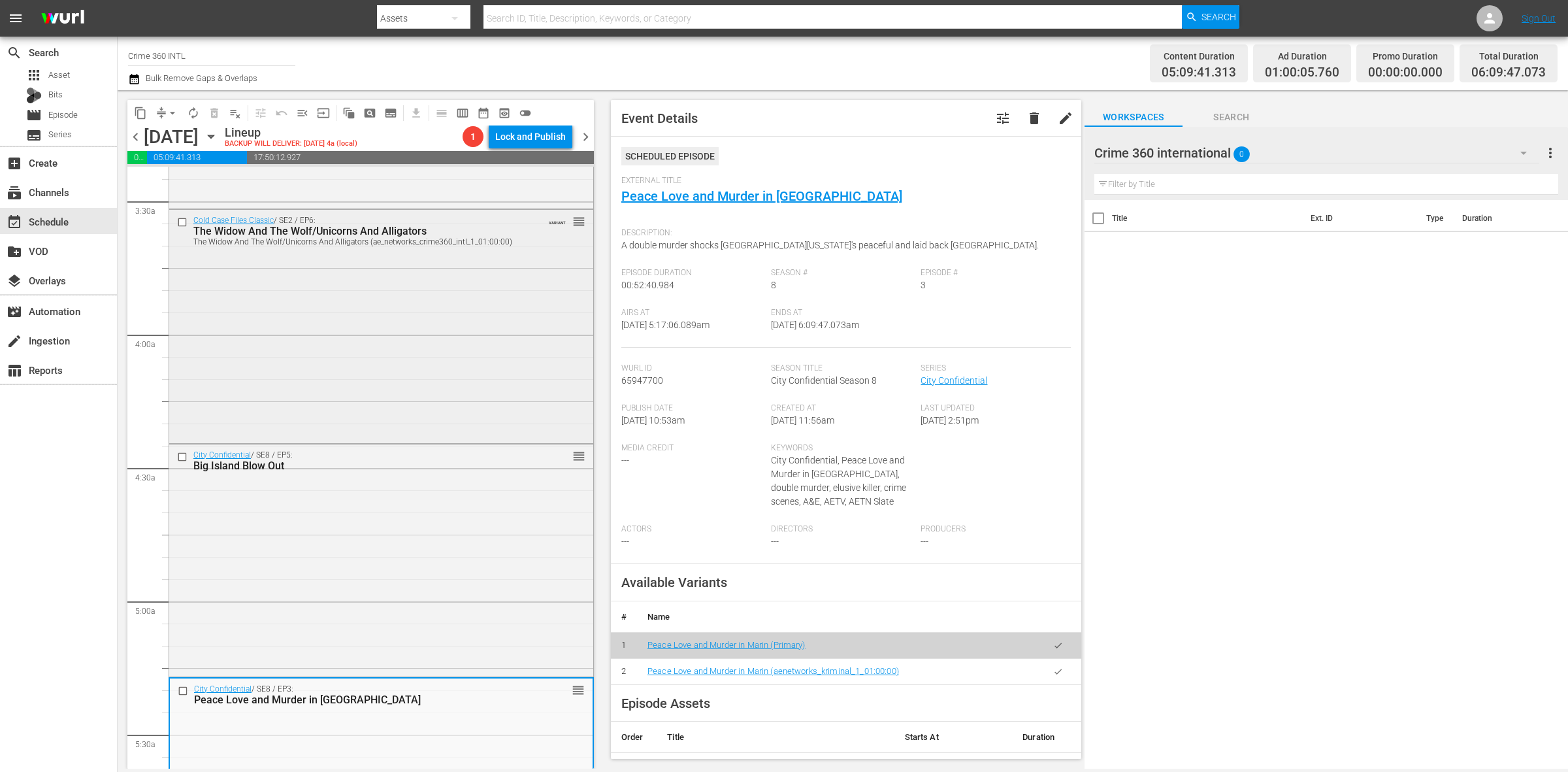
click at [384, 315] on div "Cold Case Files Classic / SE2 / EP6: The Widow And The Wolf/Unicorns And Alliga…" at bounding box center [381, 325] width 424 height 230
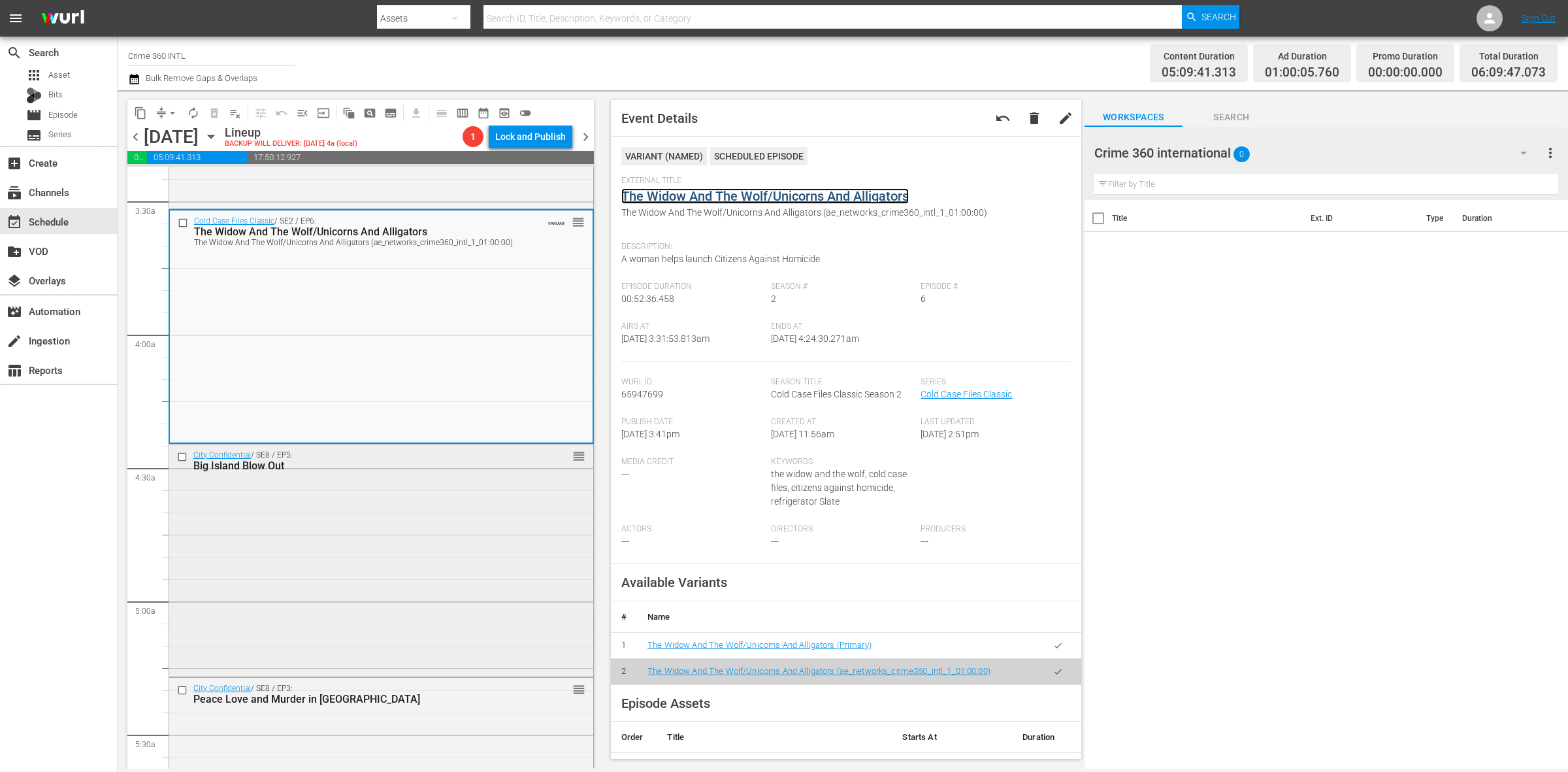
scroll to position [1226, 0]
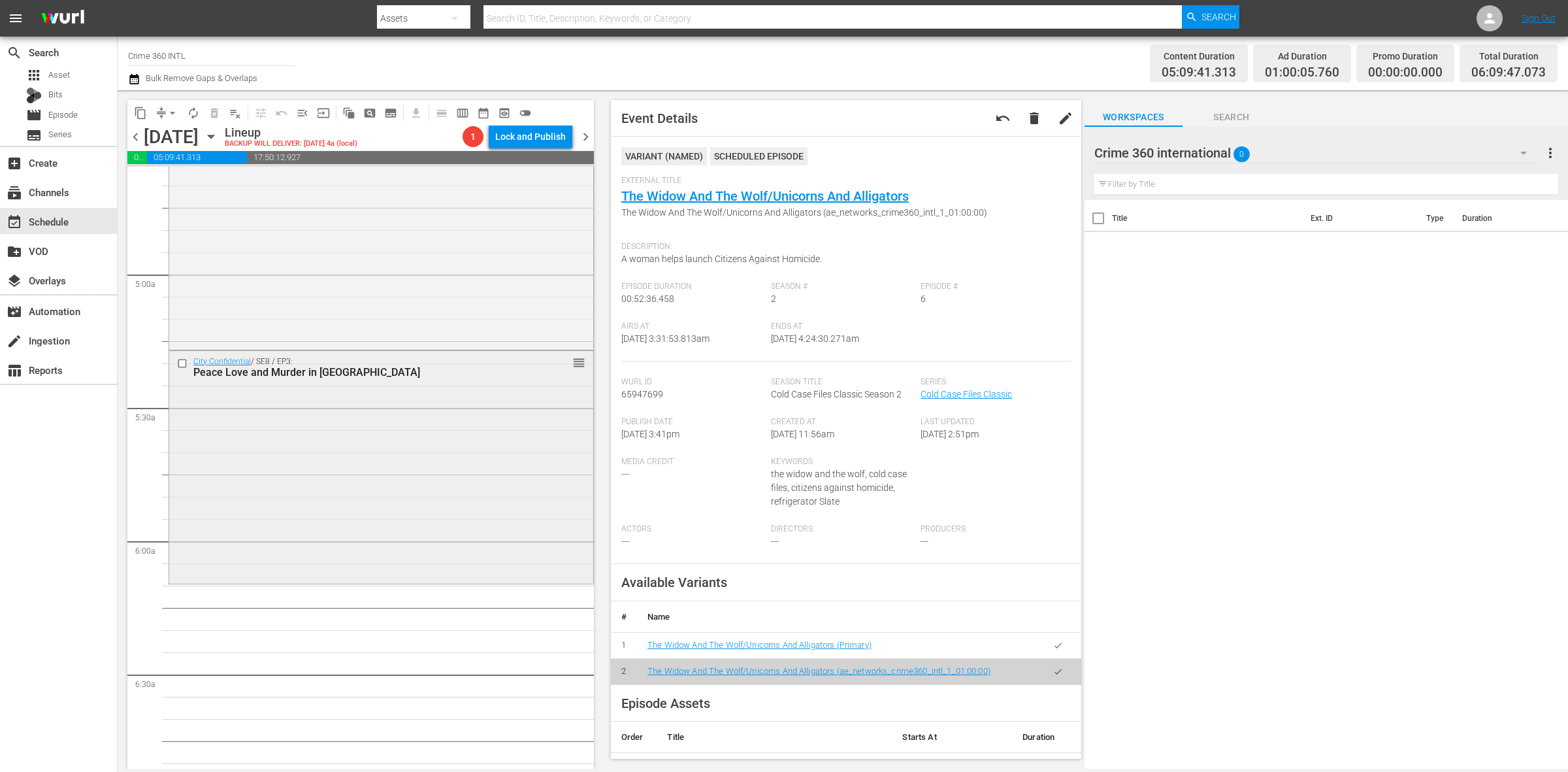
click at [312, 526] on div "City Confidential / SE8 / EP3: Peace Love and Murder in Marin reorder" at bounding box center [381, 466] width 424 height 230
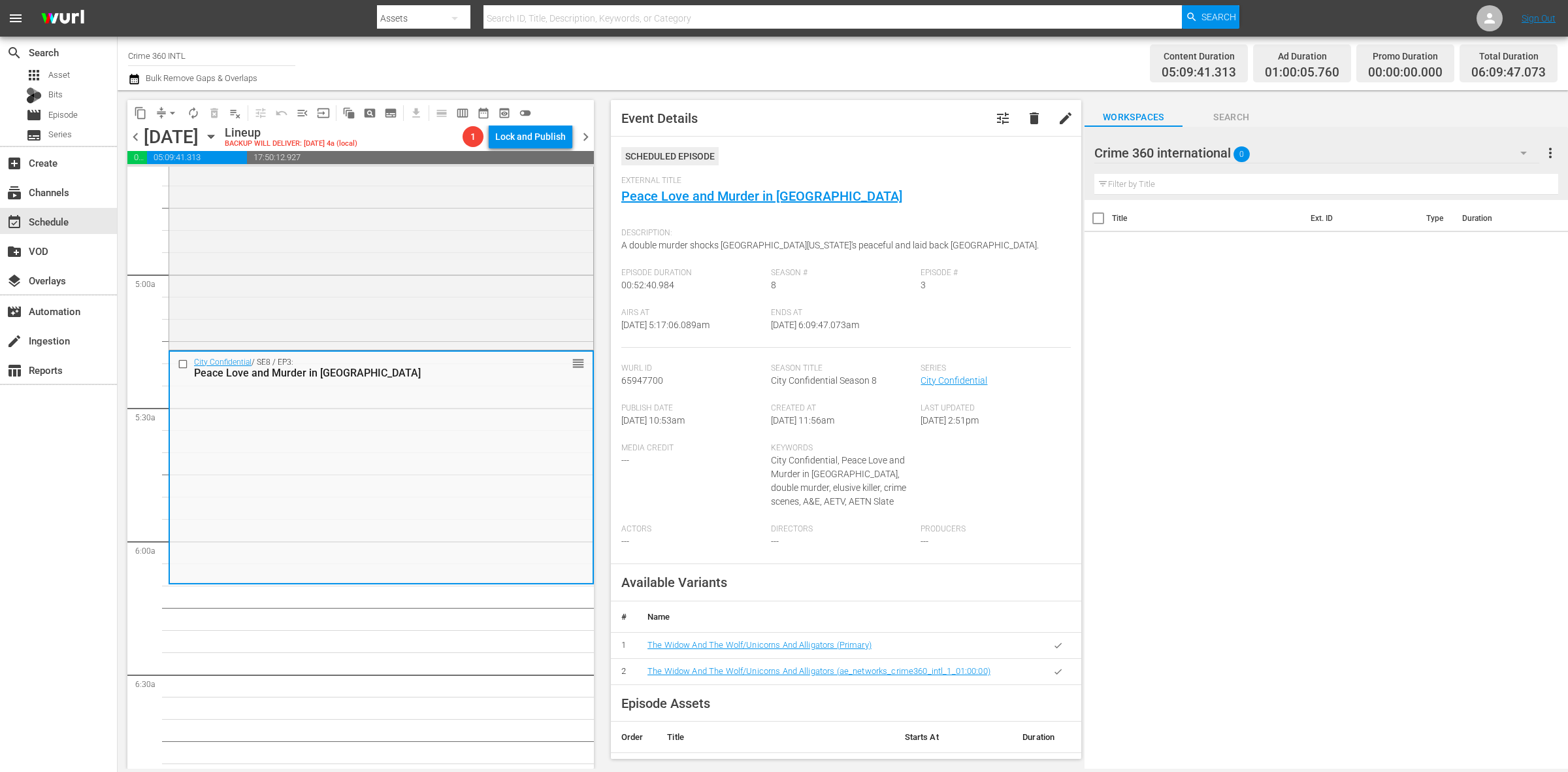
click at [169, 116] on span "arrow_drop_down" at bounding box center [173, 113] width 13 height 13
click at [168, 131] on li "Align to Midnight" at bounding box center [173, 139] width 138 height 22
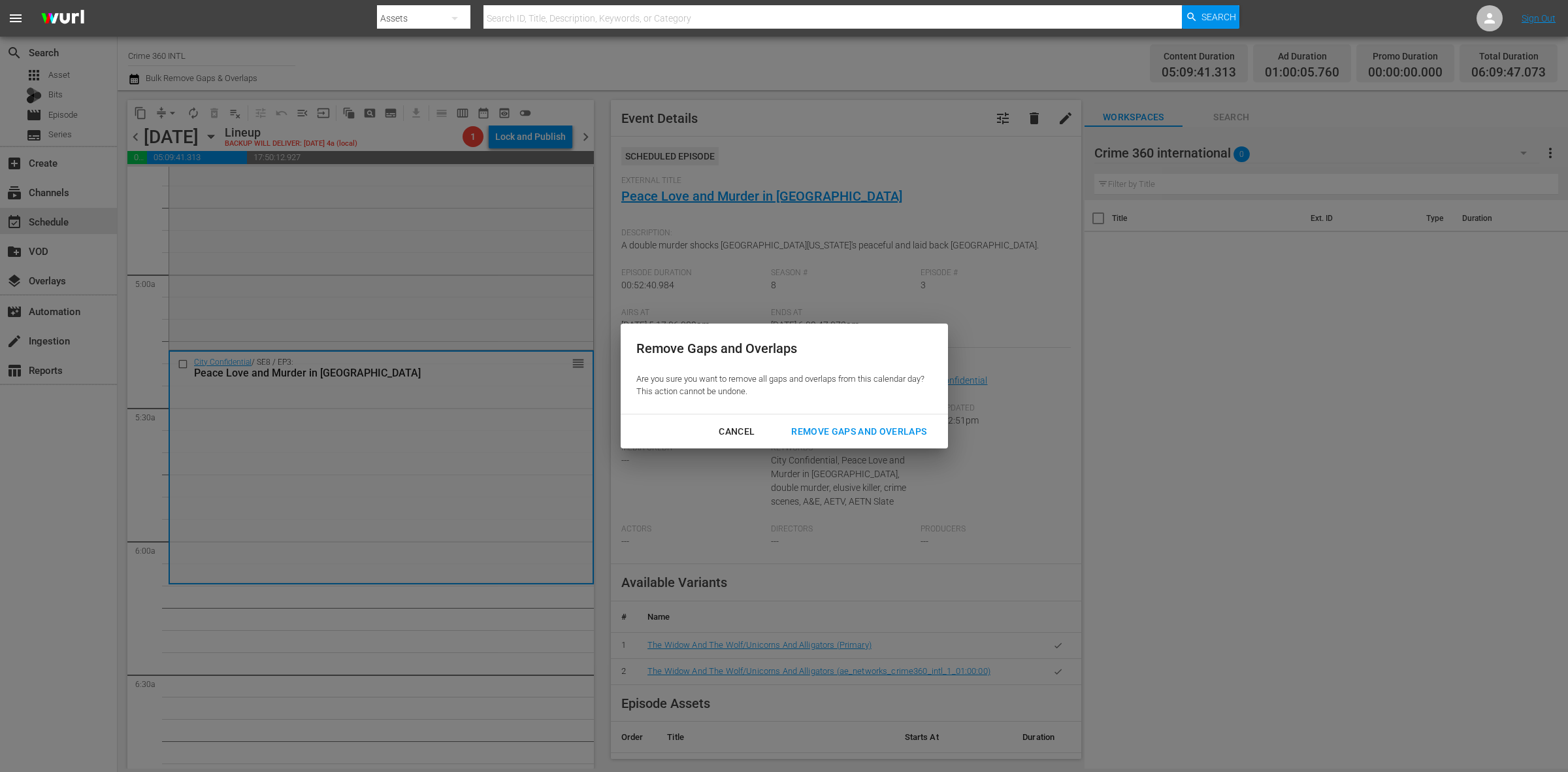
click at [845, 420] on button "Remove Gaps and Overlaps" at bounding box center [859, 431] width 167 height 24
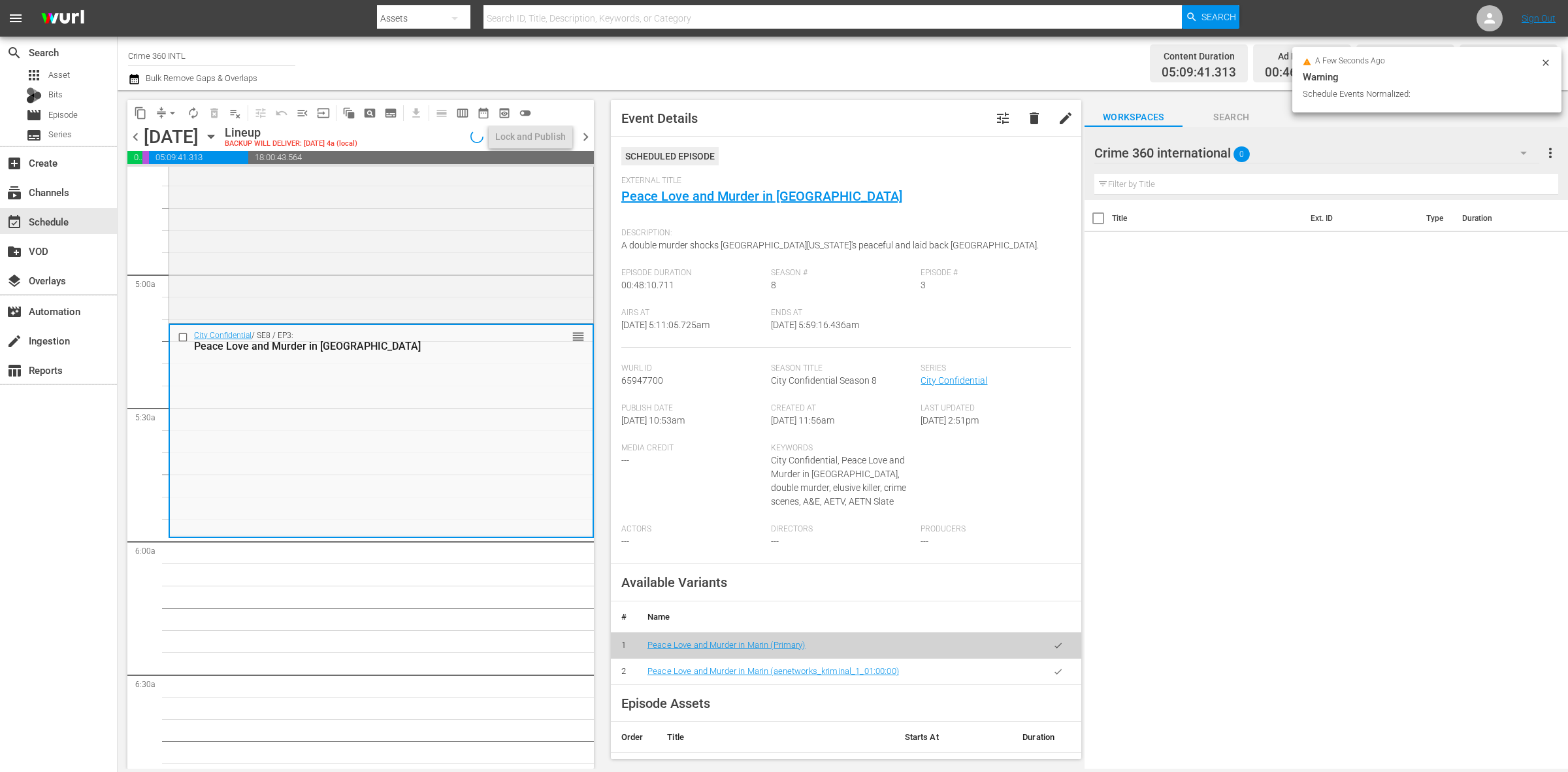
scroll to position [1203, 0]
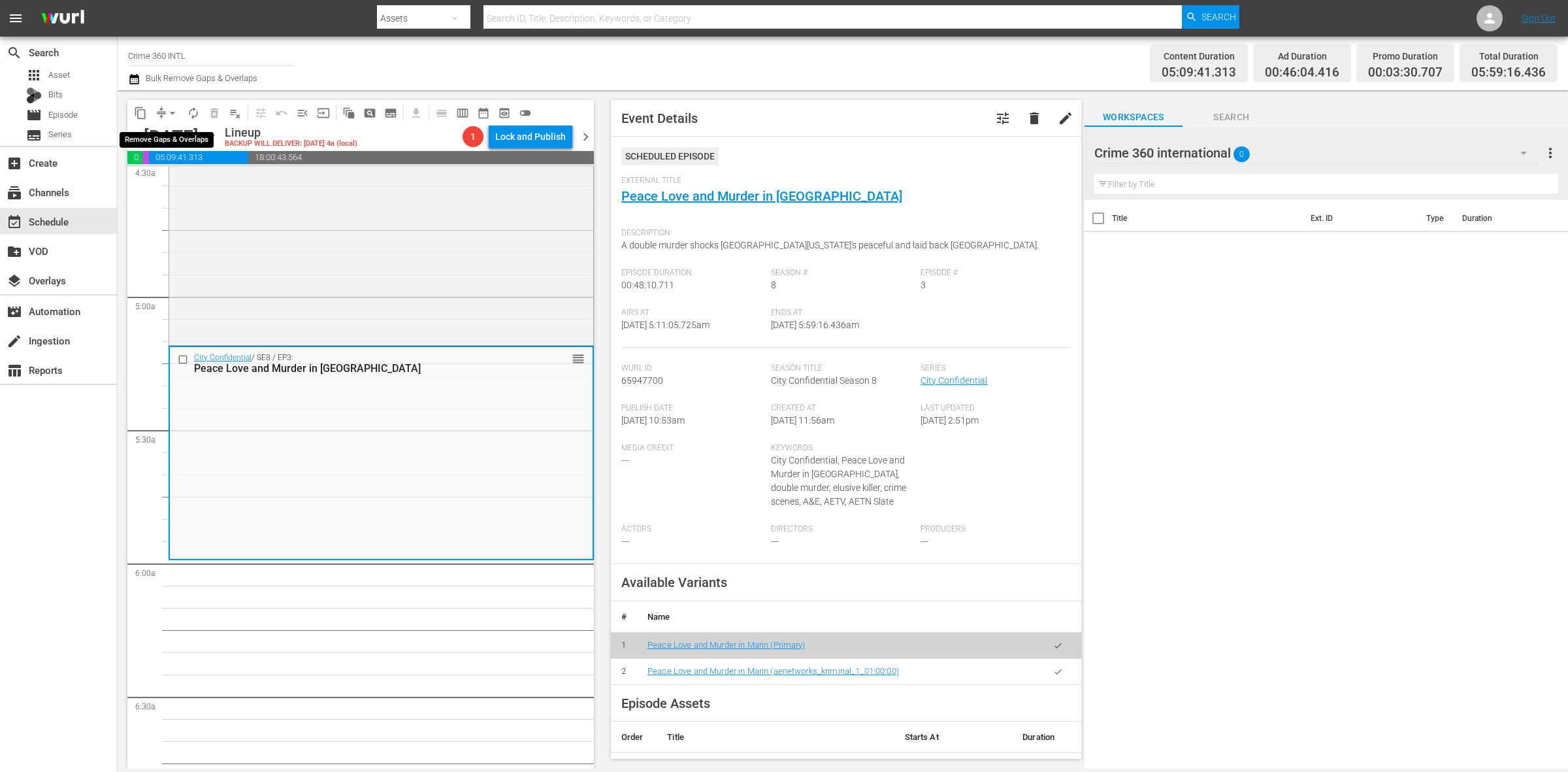
click at [169, 112] on span "arrow_drop_down" at bounding box center [173, 113] width 13 height 13
click at [171, 131] on li "Align to Midnight" at bounding box center [173, 139] width 138 height 22
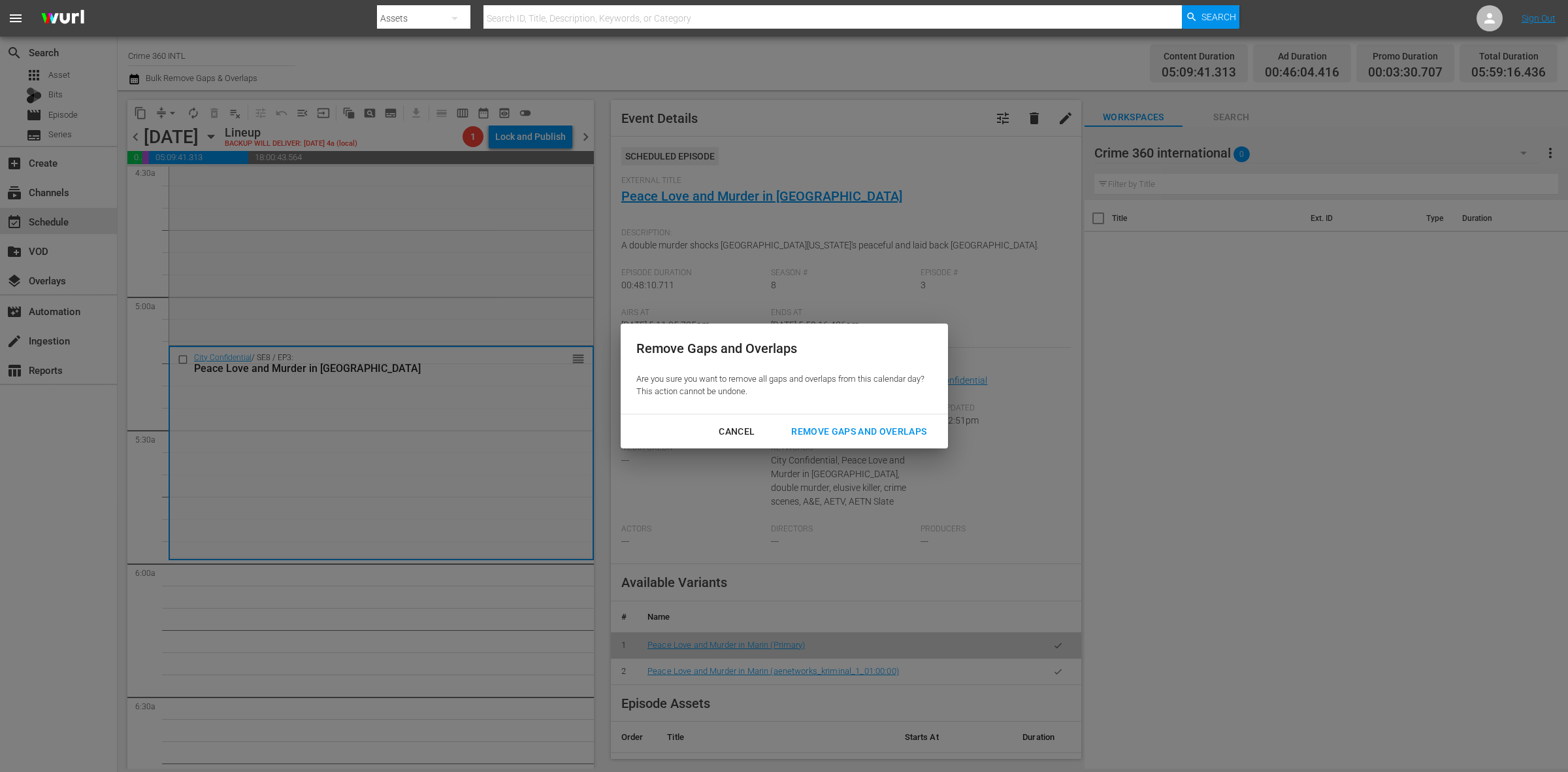
click at [903, 431] on div "Remove Gaps and Overlaps" at bounding box center [859, 431] width 157 height 16
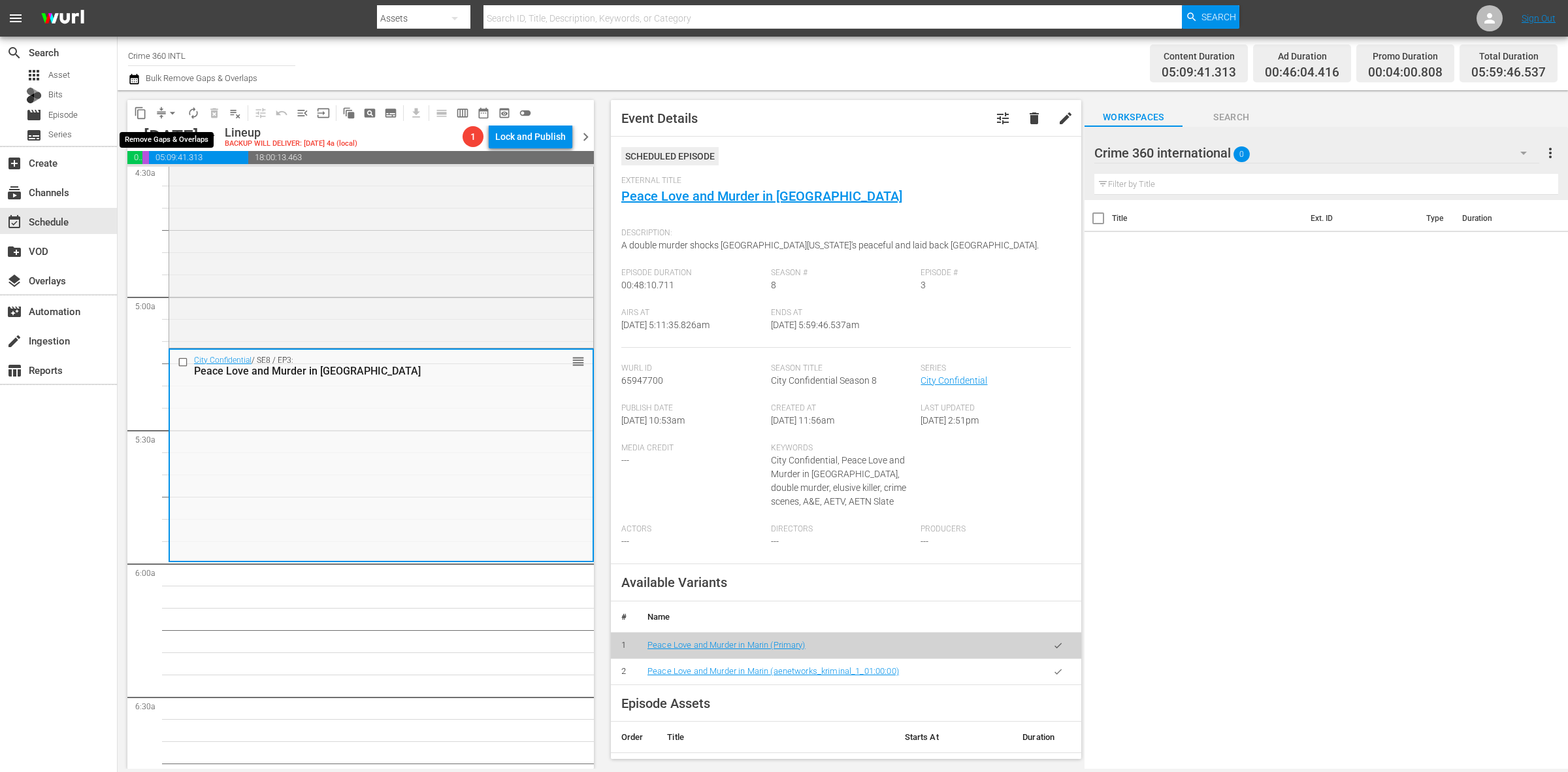
click at [167, 106] on span "arrow_drop_down" at bounding box center [173, 113] width 13 height 13
click at [176, 129] on li "Align to Midnight" at bounding box center [173, 139] width 138 height 22
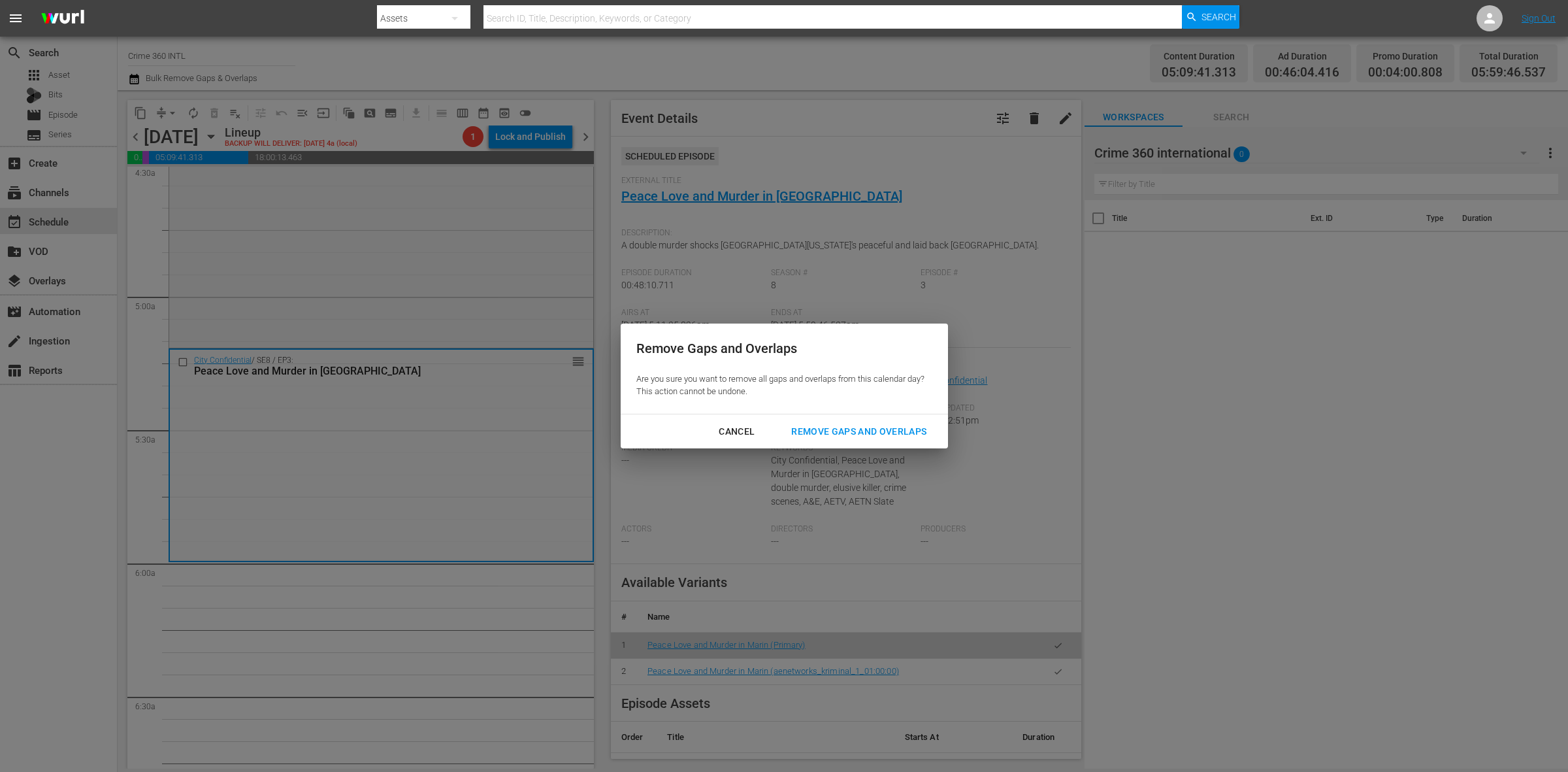
click at [851, 433] on div "Remove Gaps and Overlaps" at bounding box center [859, 431] width 157 height 16
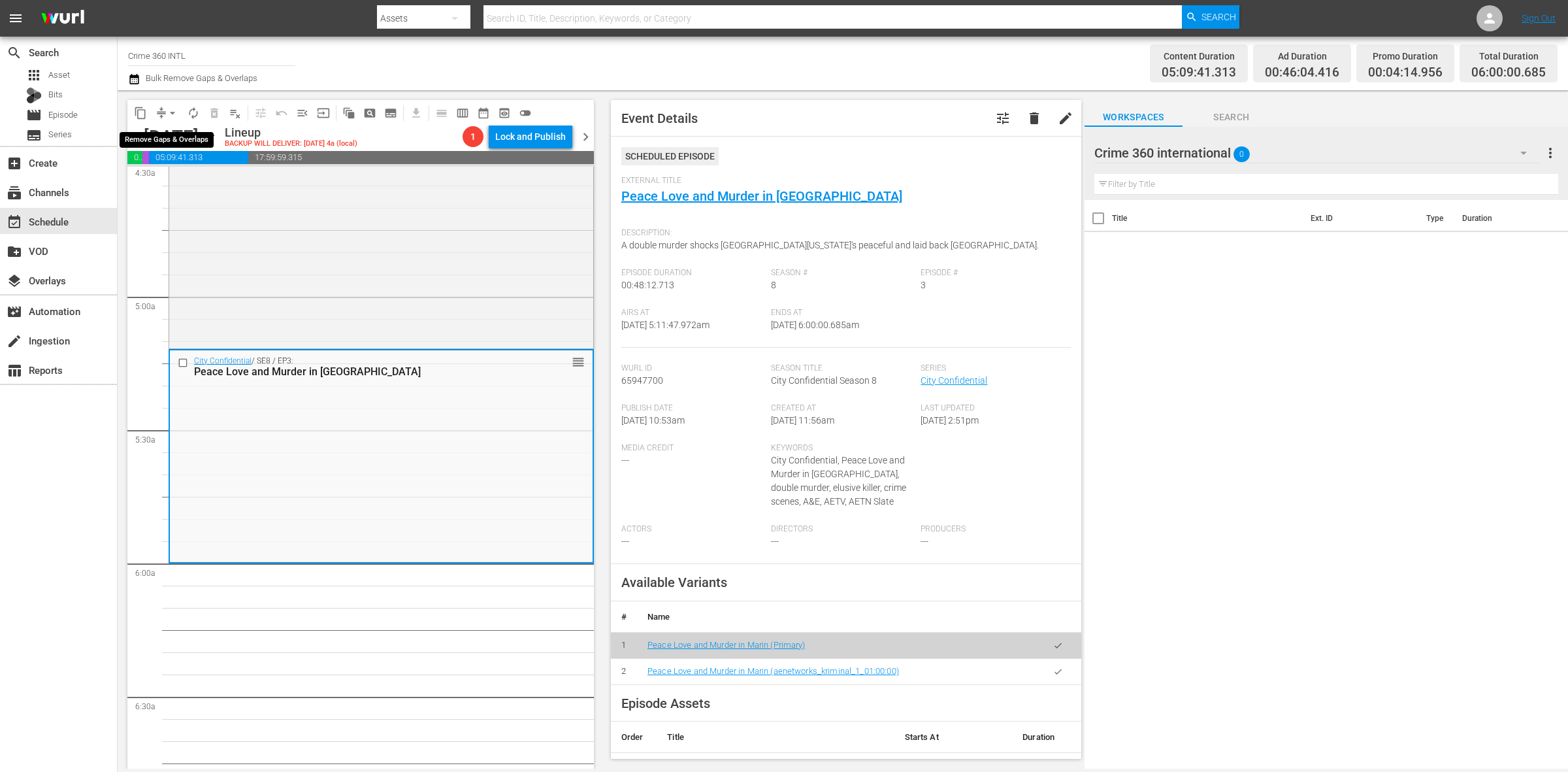
click at [172, 117] on span "arrow_drop_down" at bounding box center [173, 113] width 13 height 13
click at [187, 112] on span "autorenew_outlined" at bounding box center [194, 113] width 13 height 13
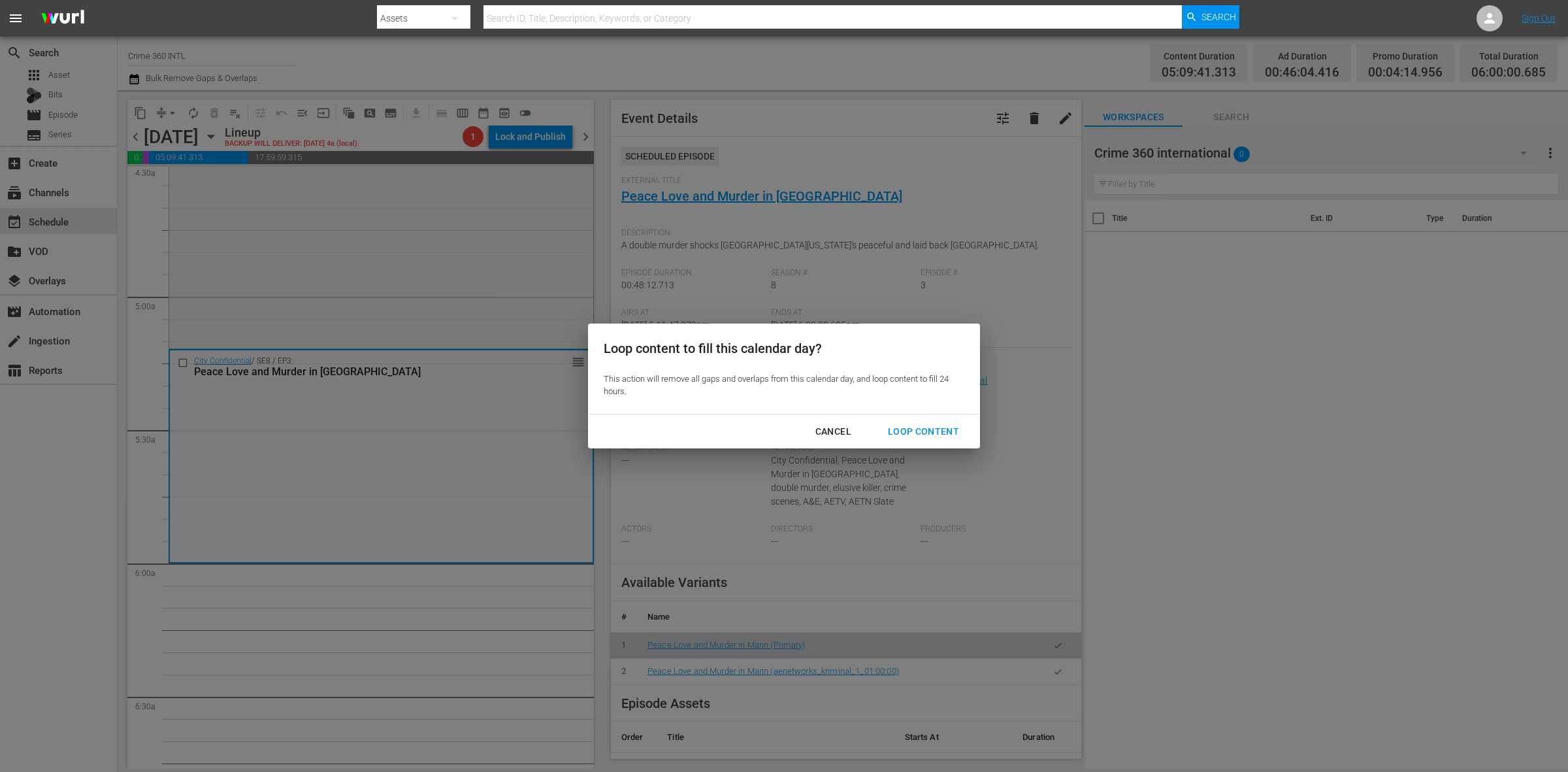
click at [936, 425] on div "Loop Content" at bounding box center [924, 431] width 92 height 16
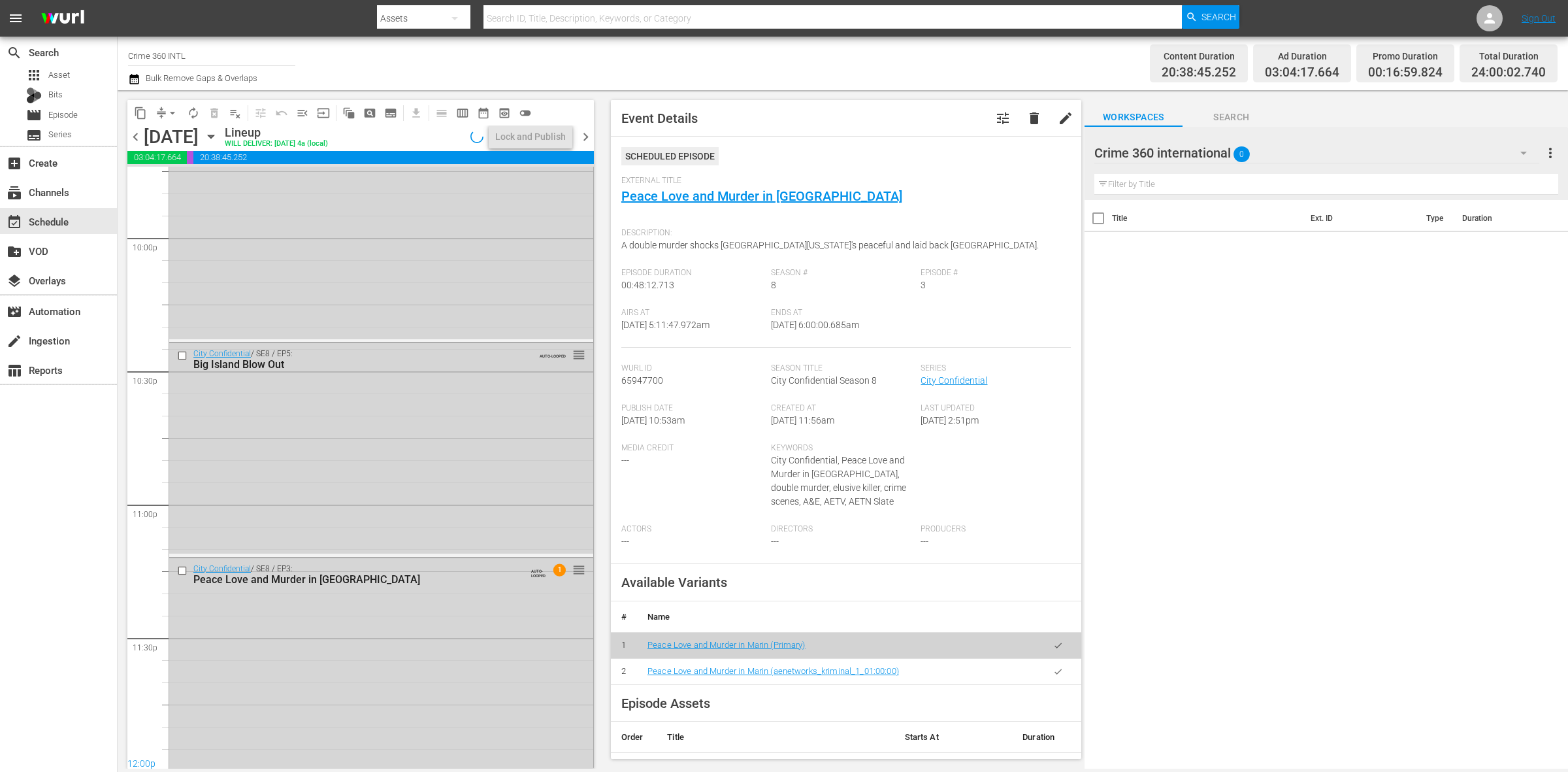
scroll to position [5799, 0]
click at [380, 698] on div "City Confidential / SE8 / EP3: Peace Love and Murder in Marin AUTO-LOOPED 1 reo…" at bounding box center [381, 662] width 424 height 211
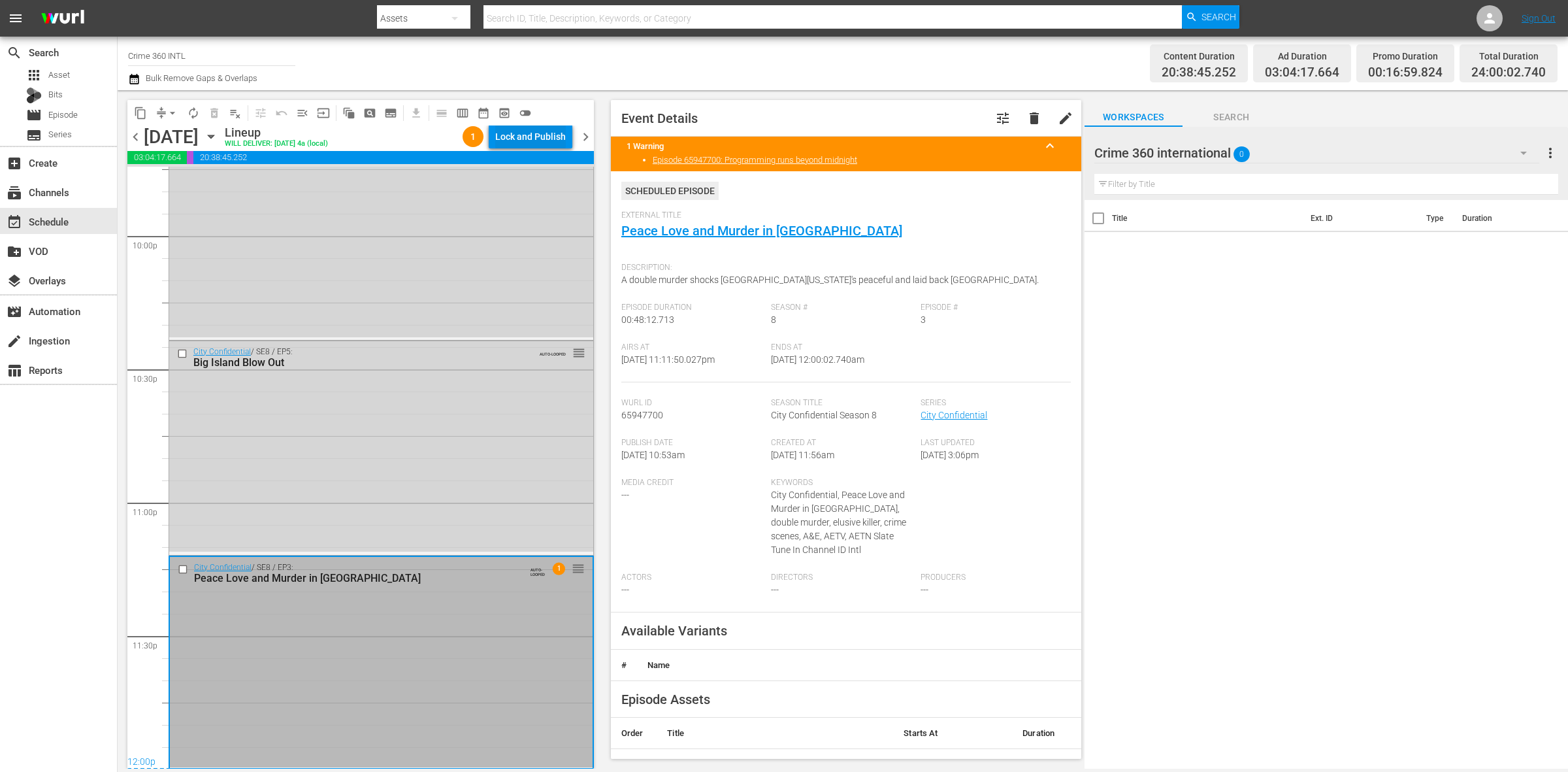
click at [510, 135] on div "Lock and Publish" at bounding box center [531, 136] width 70 height 24
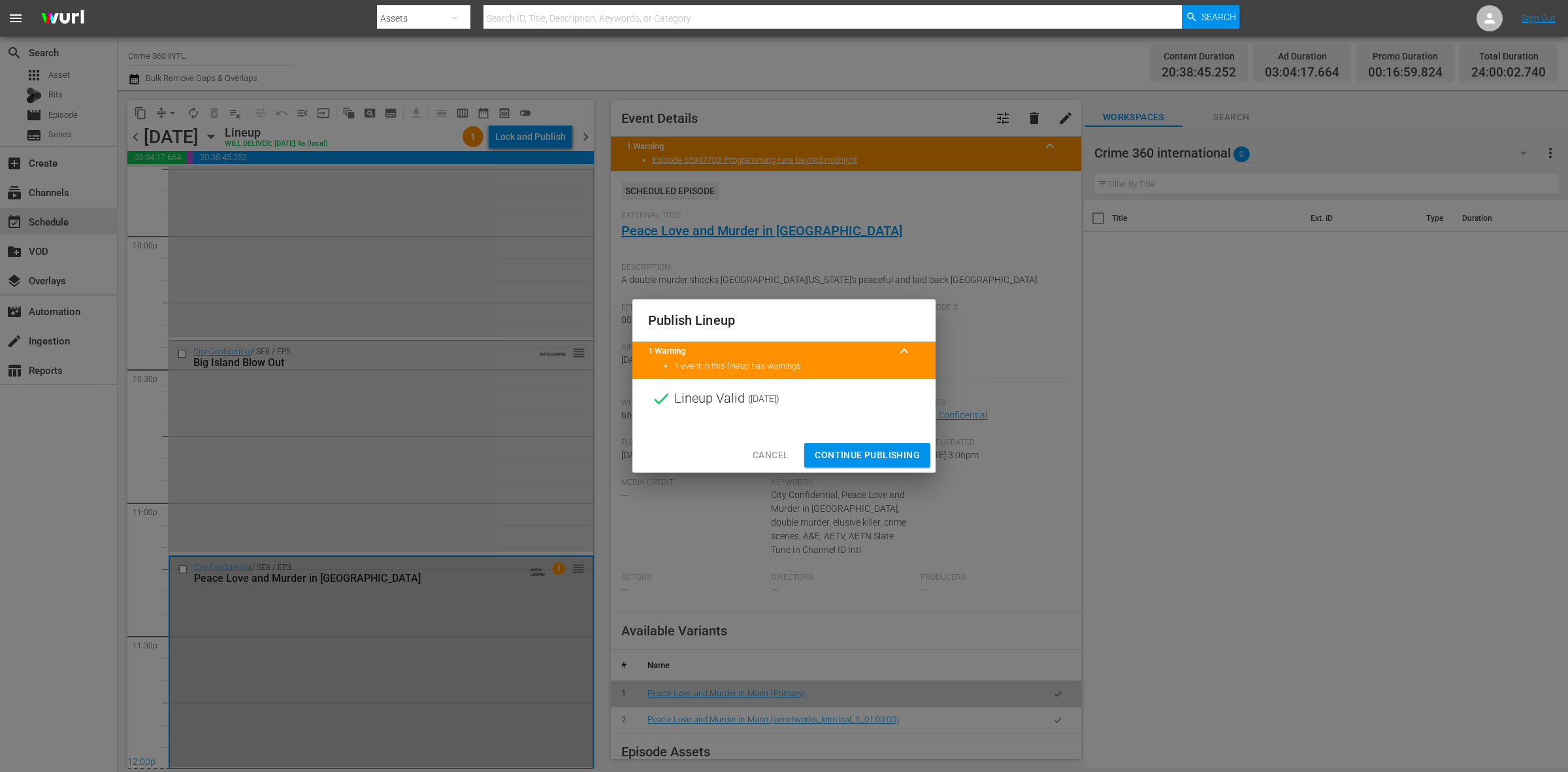
click at [899, 465] on button "Continue Publishing" at bounding box center [868, 455] width 126 height 24
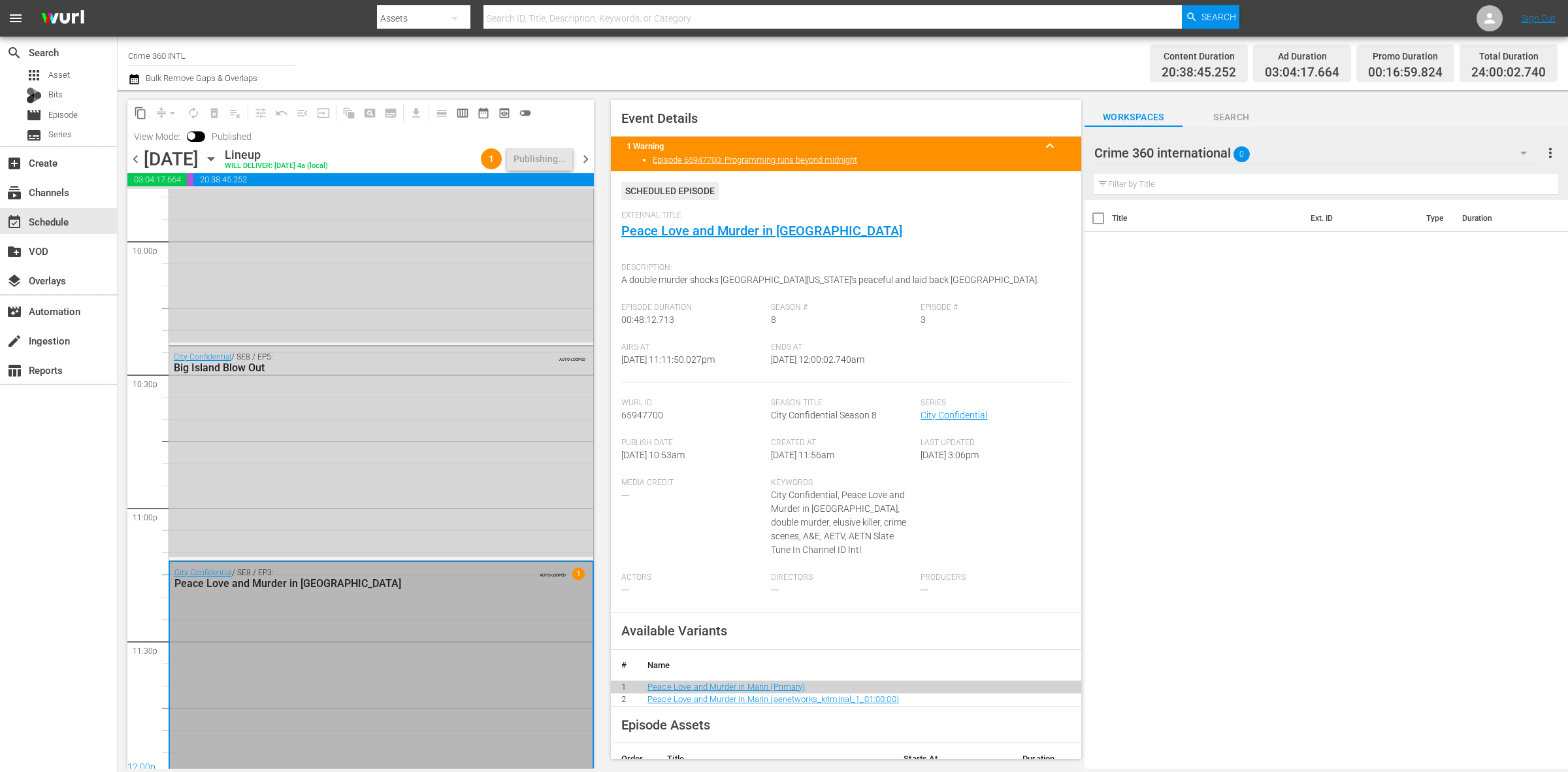
scroll to position [5821, 0]
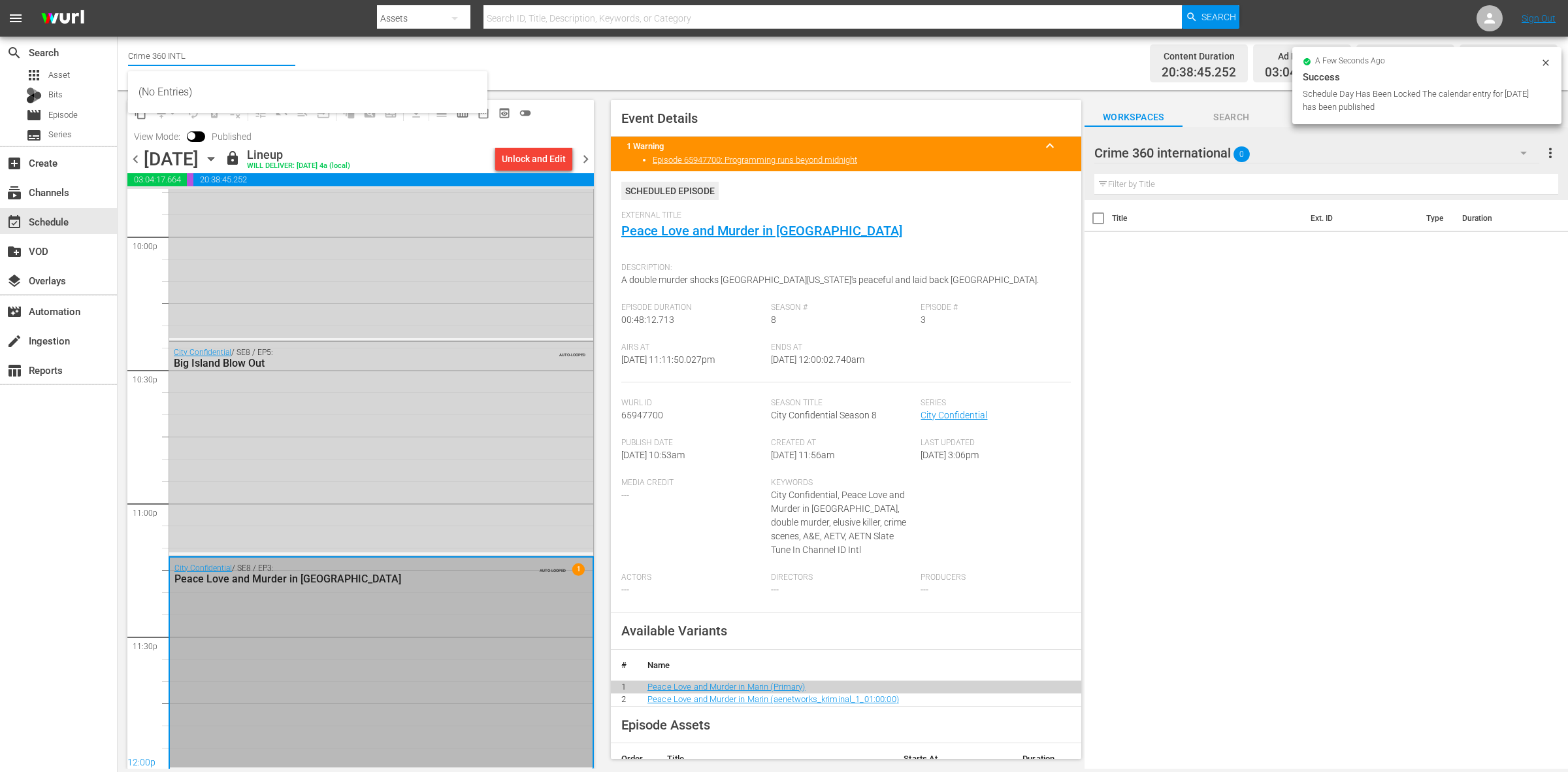
click at [196, 61] on input "Crime 360 INTL" at bounding box center [212, 55] width 167 height 31
type input "C"
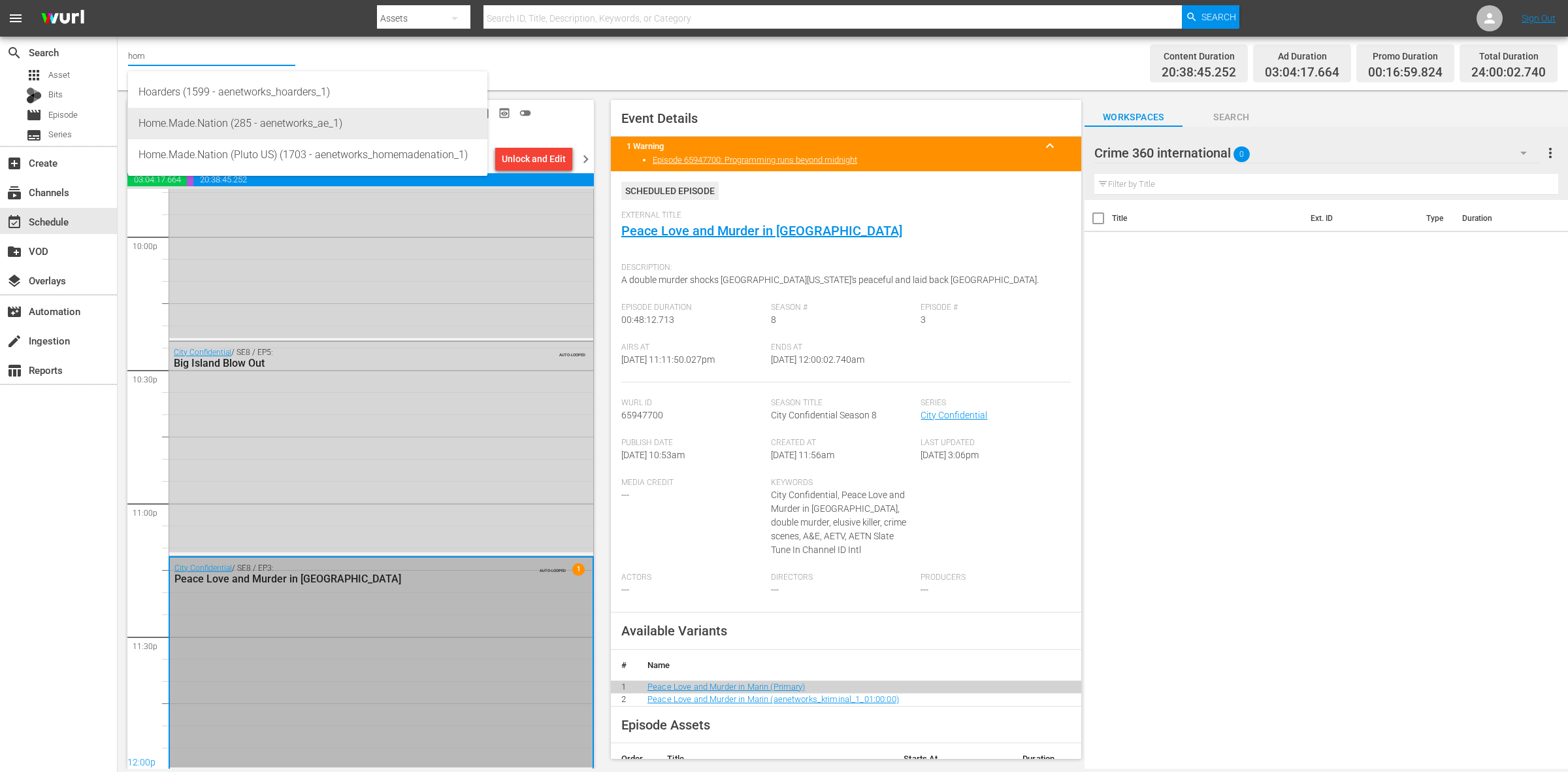
click at [215, 124] on div "Home.Made.Nation (285 - aenetworks_ae_1)" at bounding box center [308, 123] width 339 height 31
type input "Home.Made.Nation (285 - aenetworks_ae_1)"
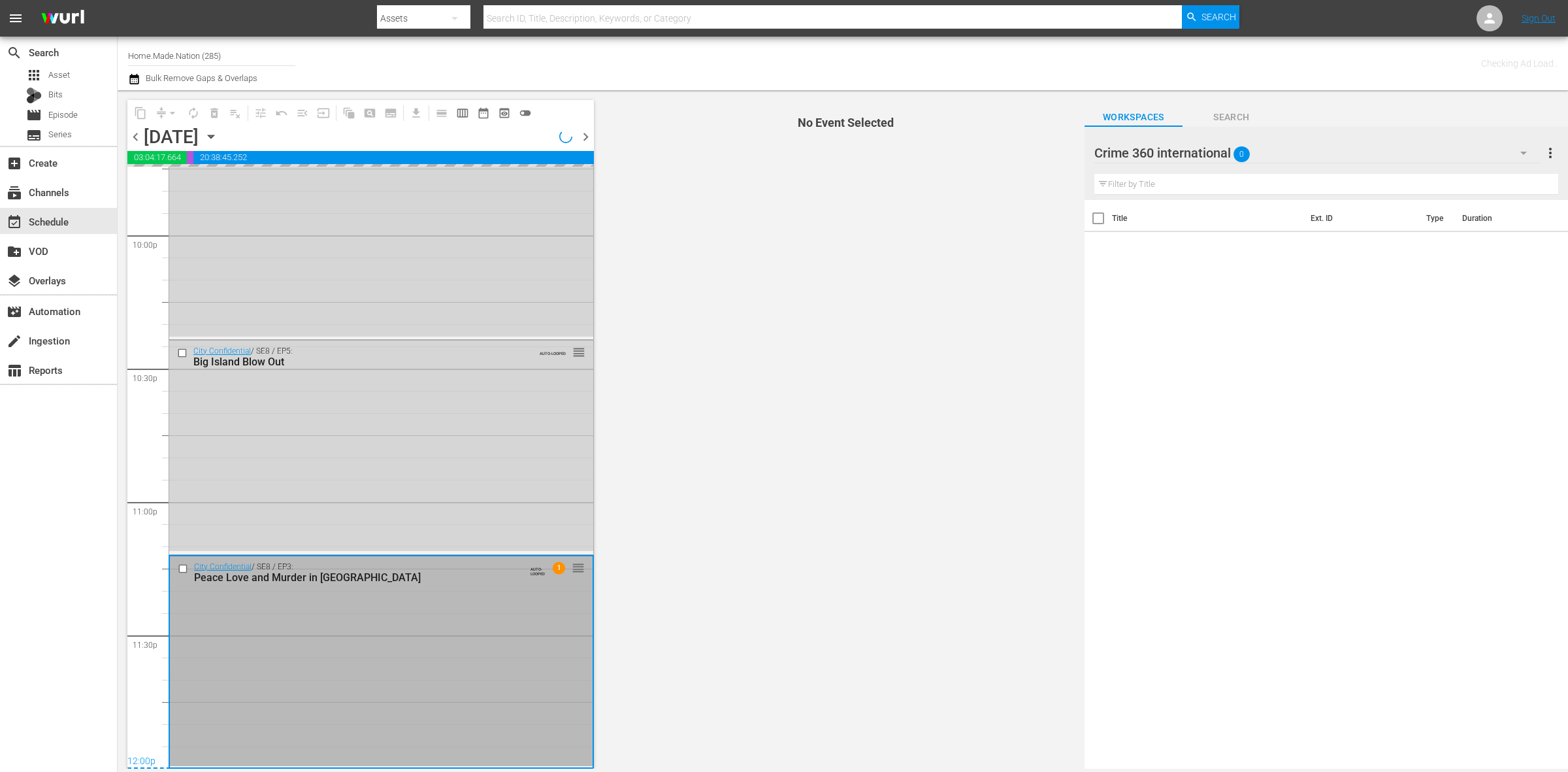
scroll to position [5800, 0]
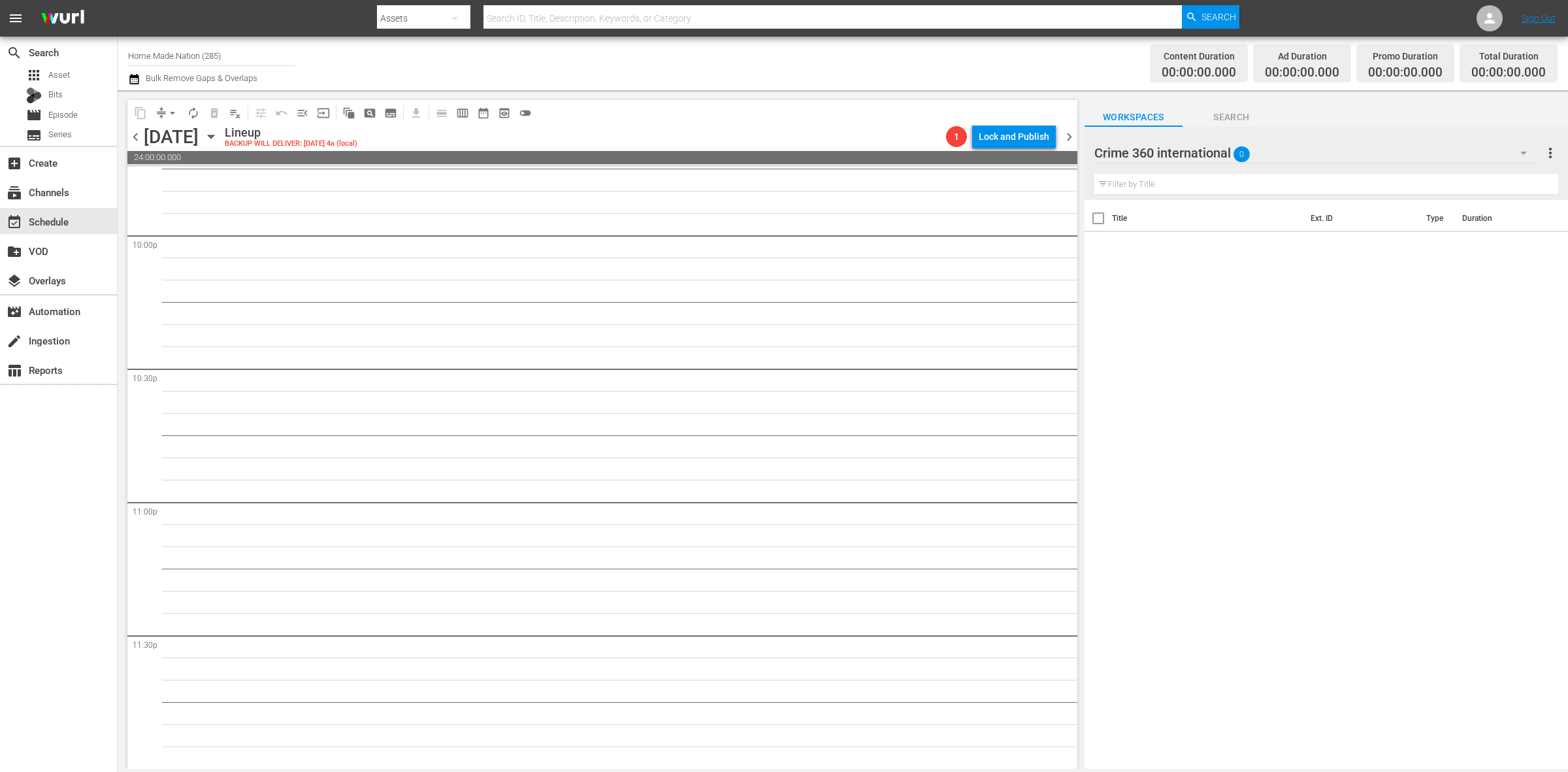
click at [140, 135] on span "chevron_left" at bounding box center [135, 137] width 16 height 16
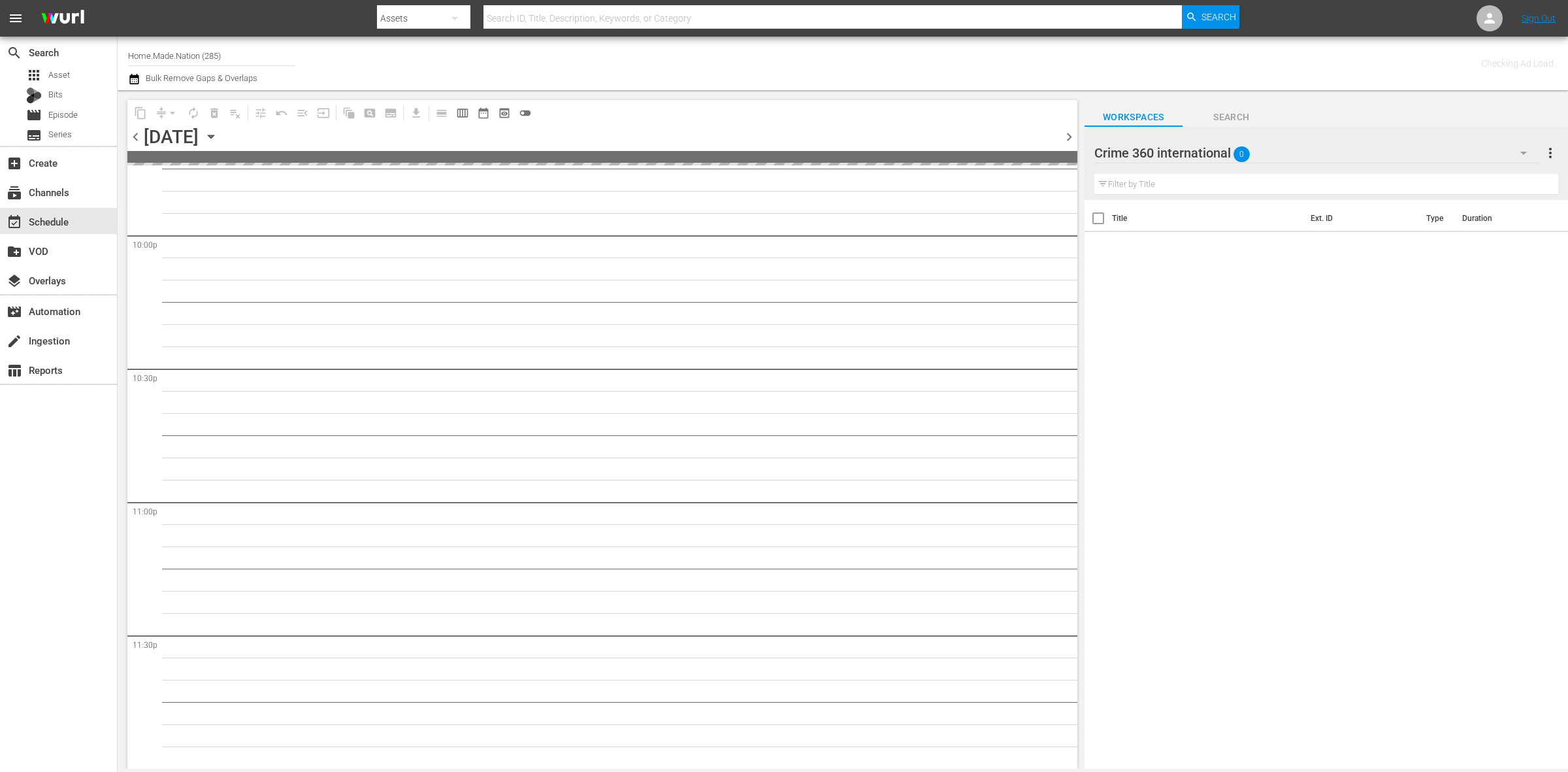
scroll to position [5797, 0]
click at [140, 135] on span "chevron_left" at bounding box center [135, 137] width 16 height 16
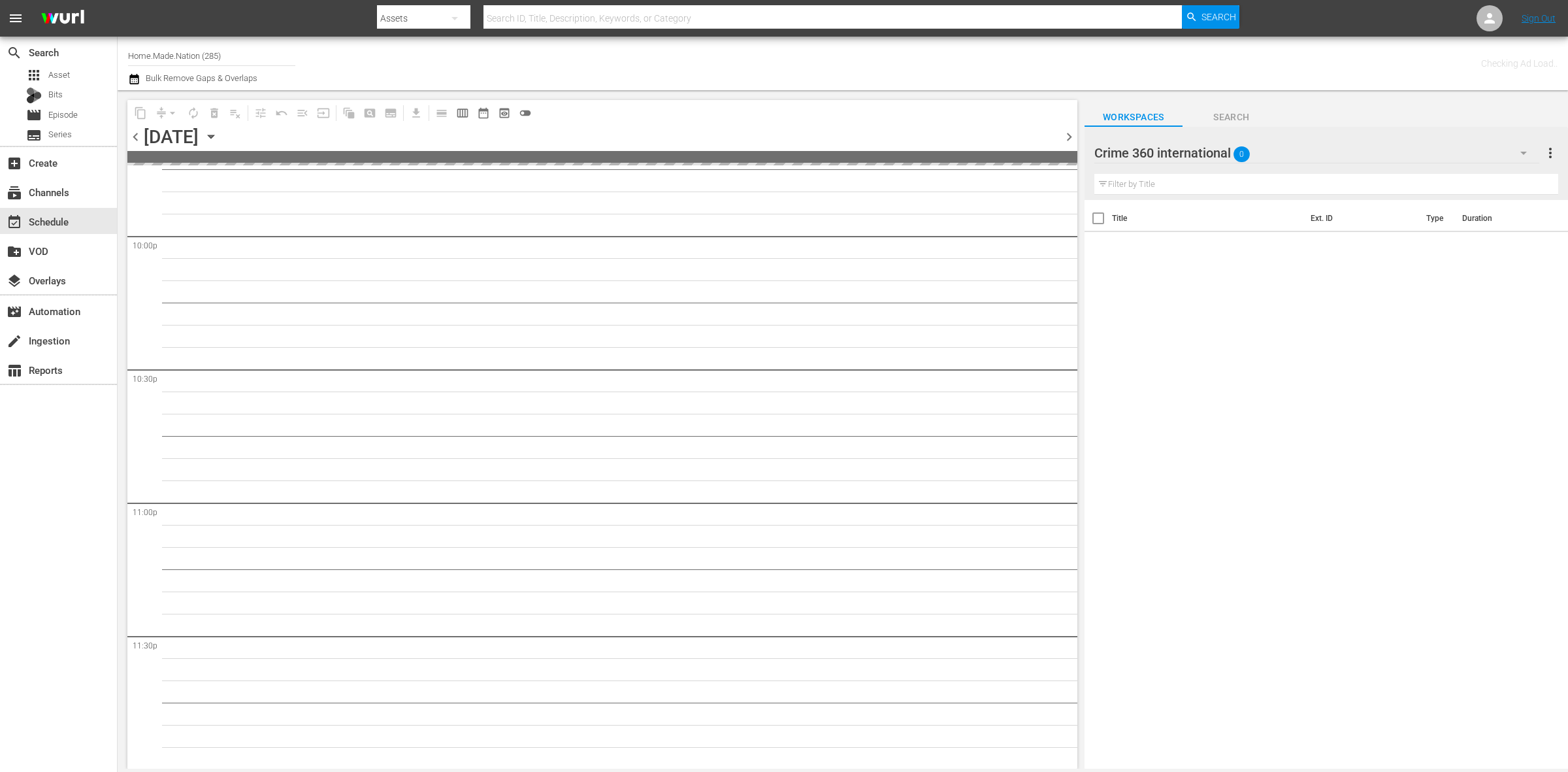
click at [140, 135] on span "chevron_left" at bounding box center [135, 137] width 16 height 16
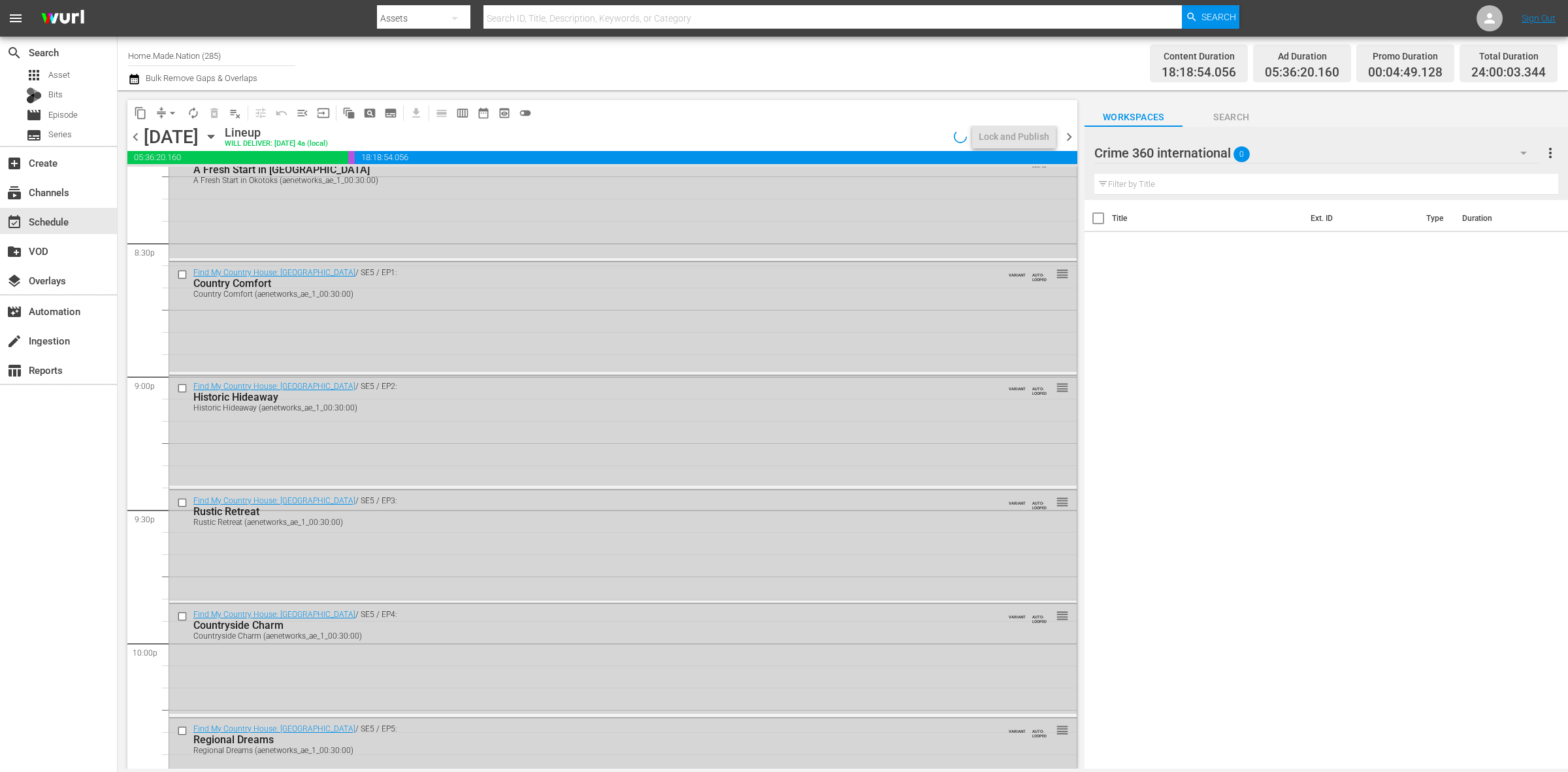
scroll to position [5799, 0]
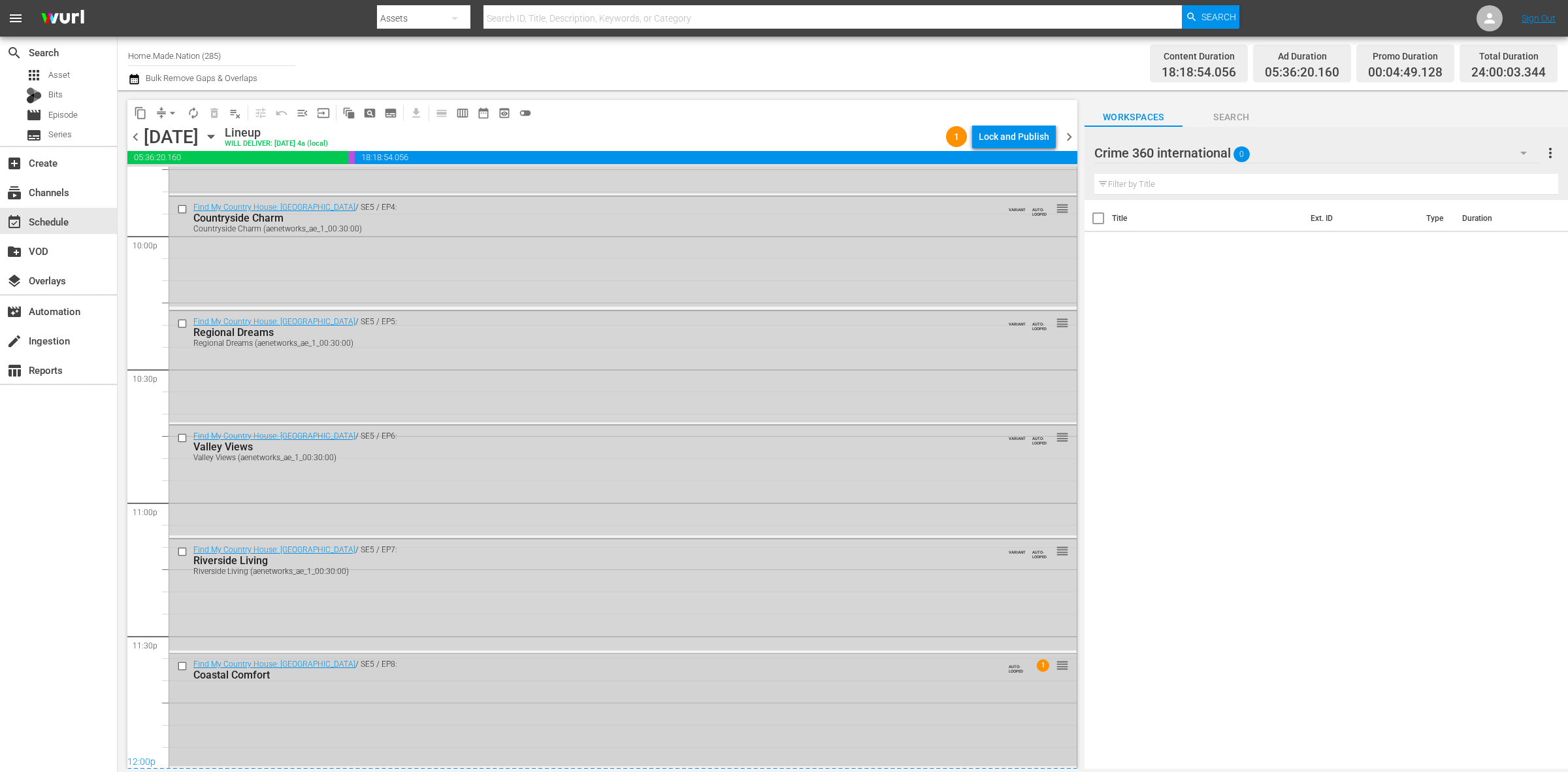
click at [1008, 712] on div "Find My Country House: Australia / SE5 / EP8: Coastal Comfort AUTO-LOOPED 1 reo…" at bounding box center [623, 709] width 907 height 112
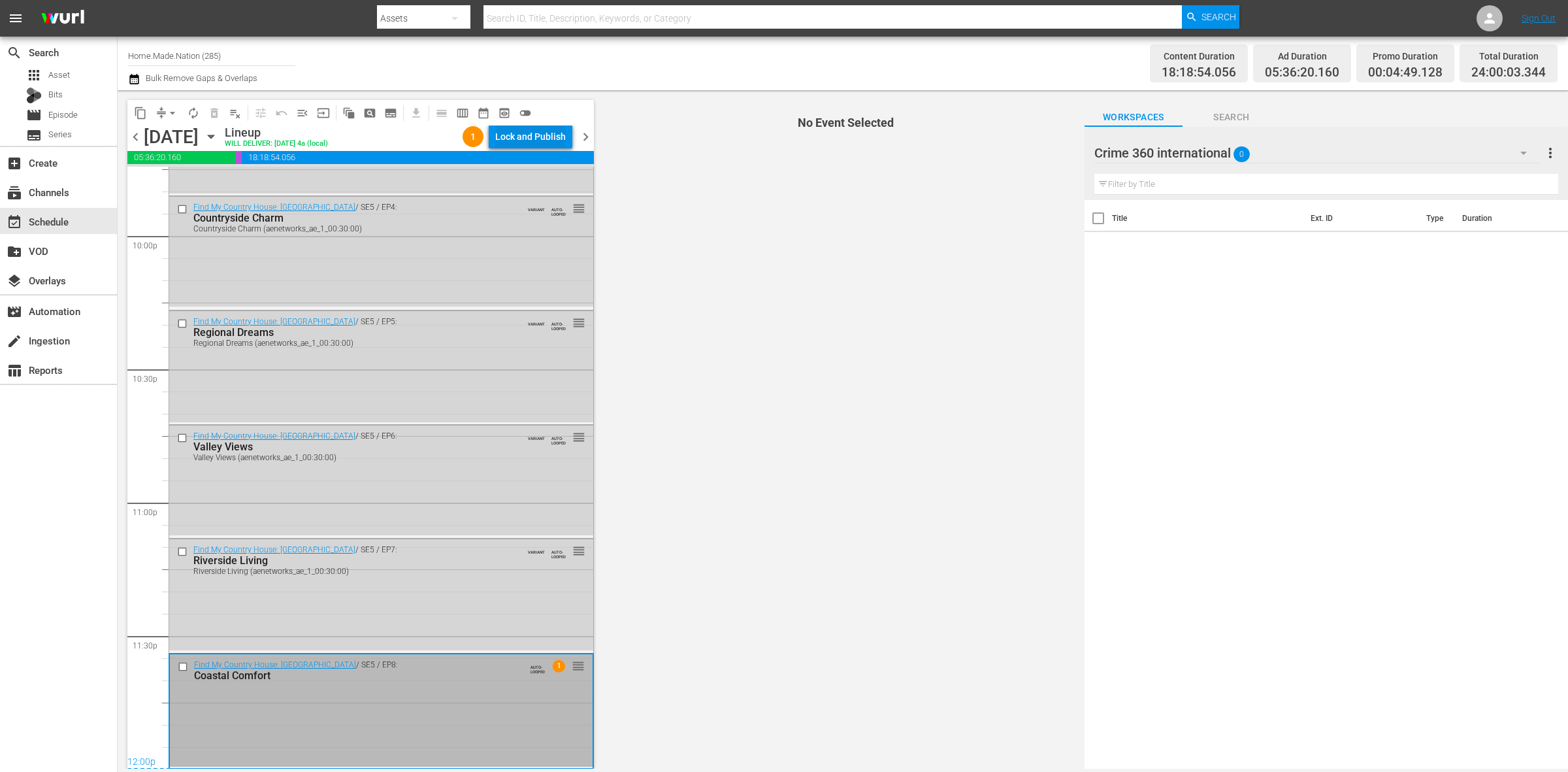
click at [515, 133] on div "Lock and Publish" at bounding box center [531, 136] width 70 height 24
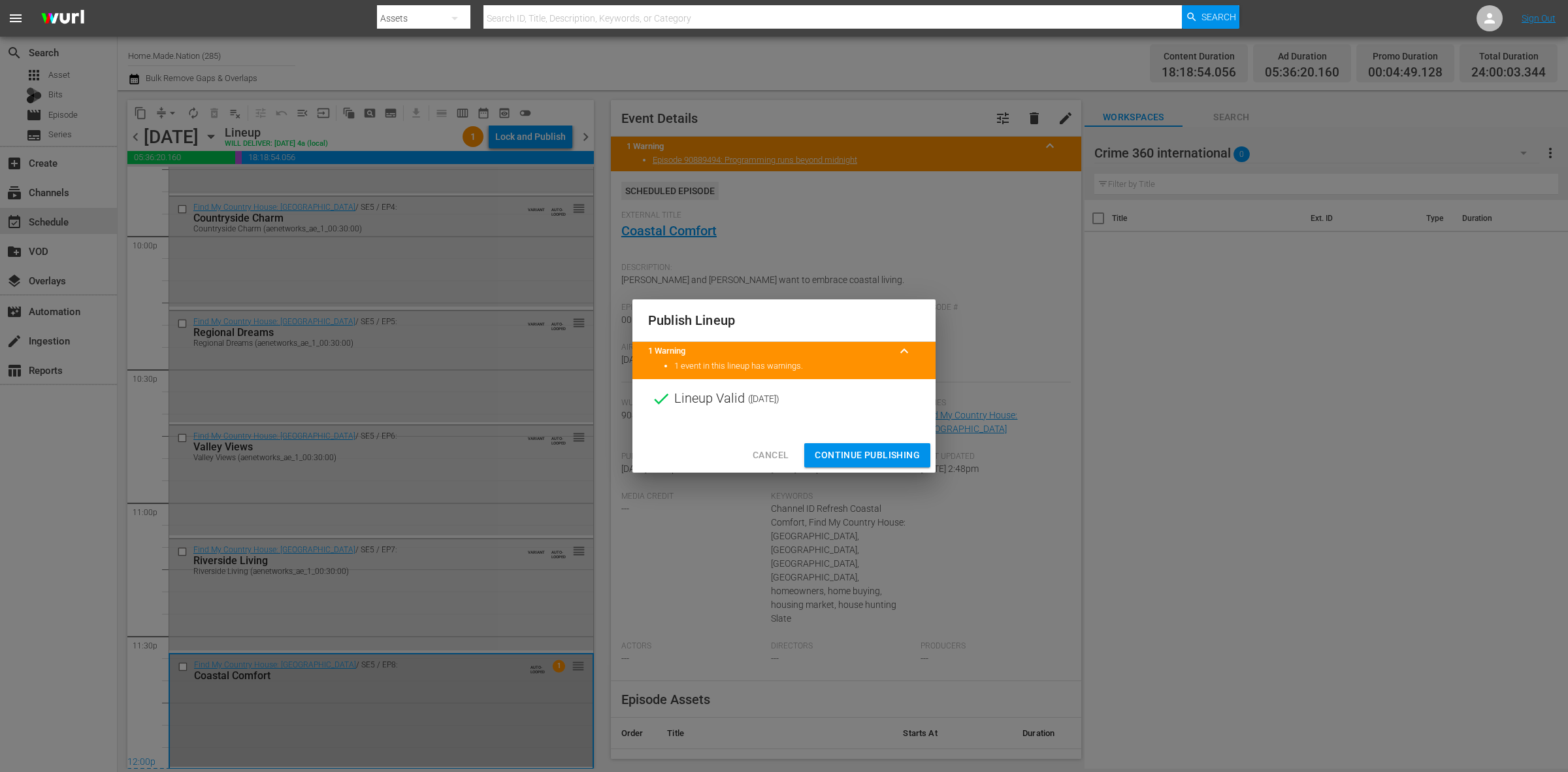
click at [850, 456] on span "Continue Publishing" at bounding box center [868, 455] width 105 height 16
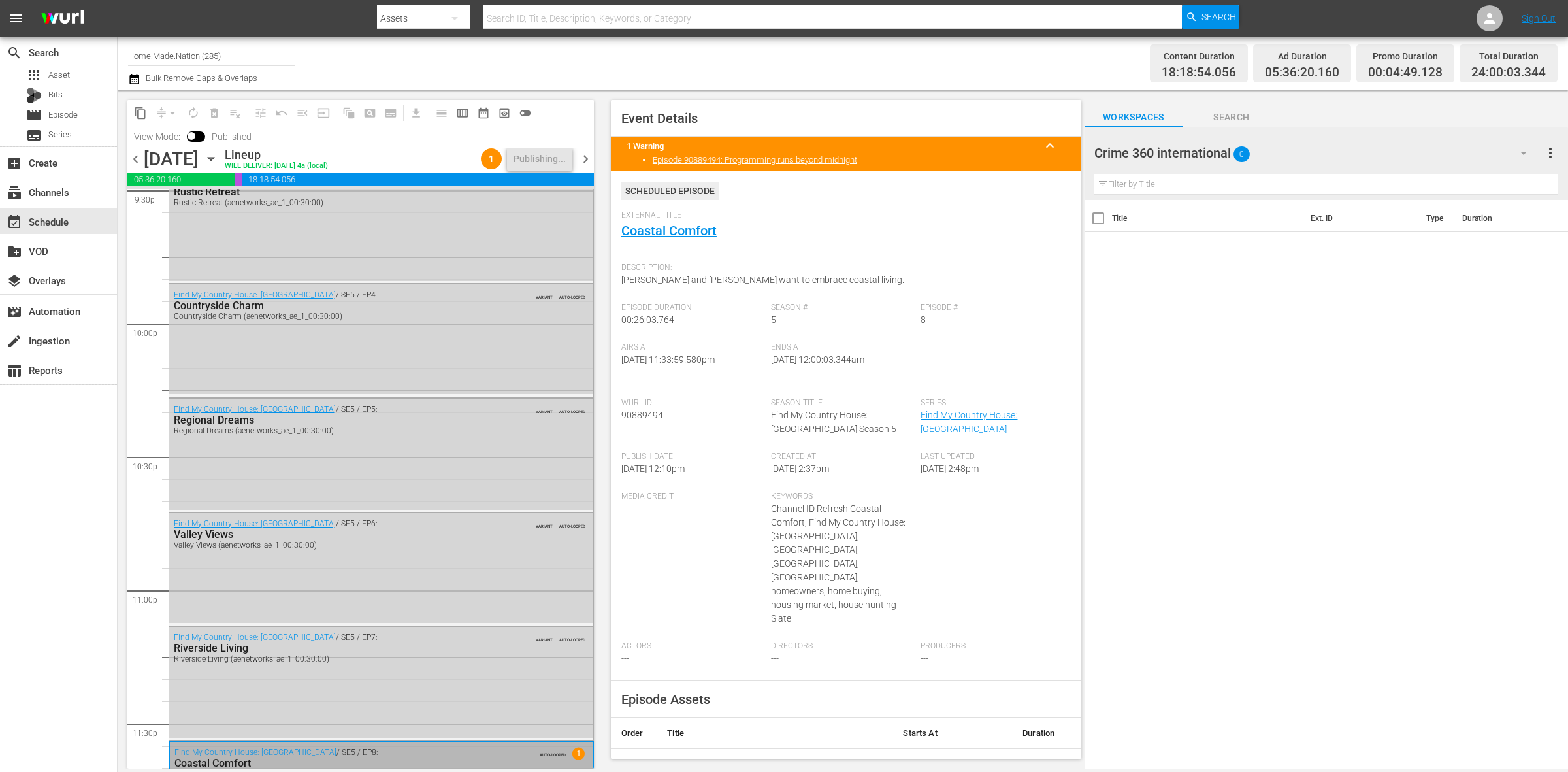
scroll to position [5821, 0]
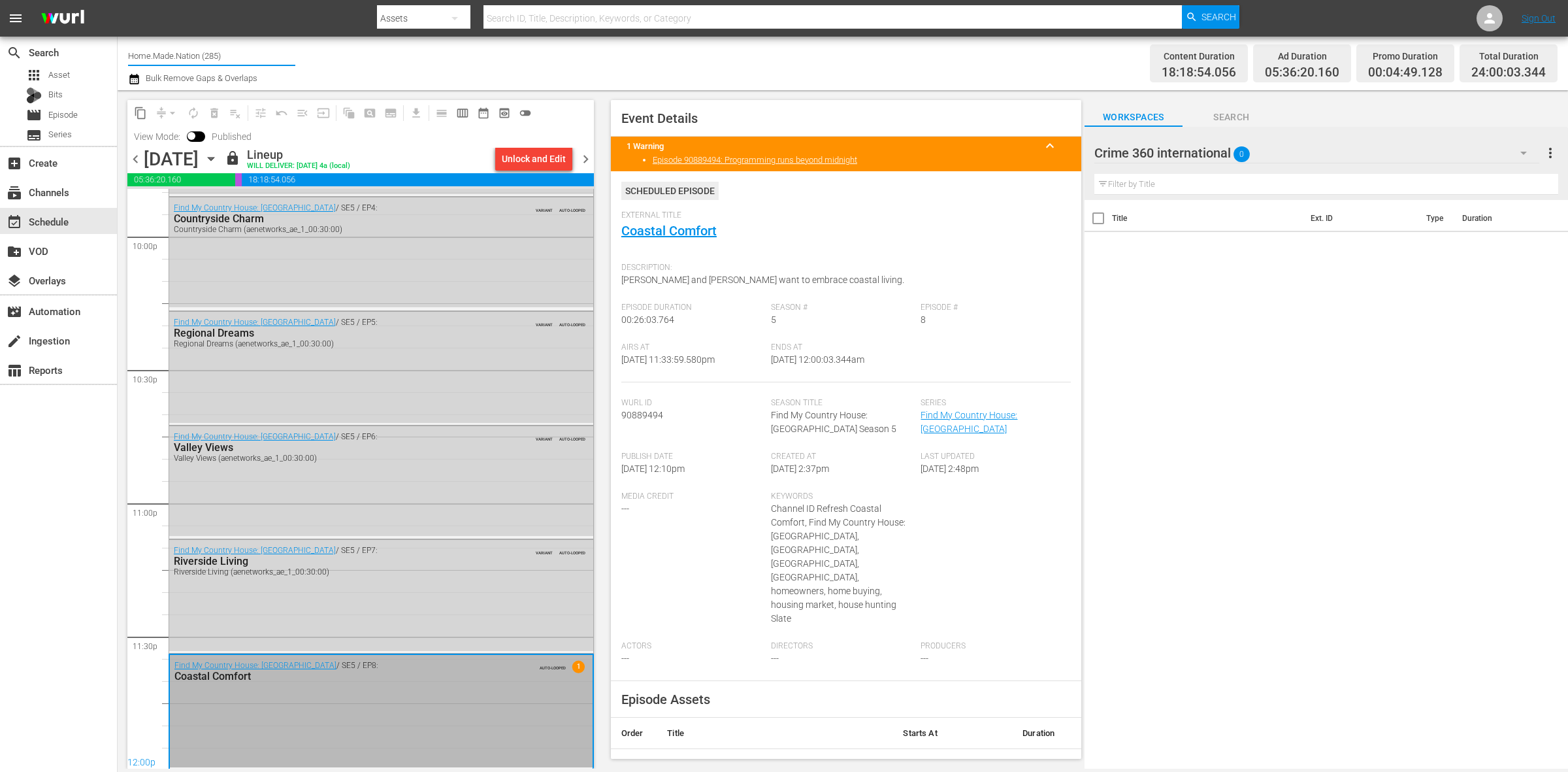
drag, startPoint x: 239, startPoint y: 60, endPoint x: 121, endPoint y: 58, distance: 118.0
click at [121, 58] on div "Channel Title Home.Made.Nation (285) Bulk Remove Gaps & Overlaps Content Durati…" at bounding box center [843, 64] width 1450 height 53
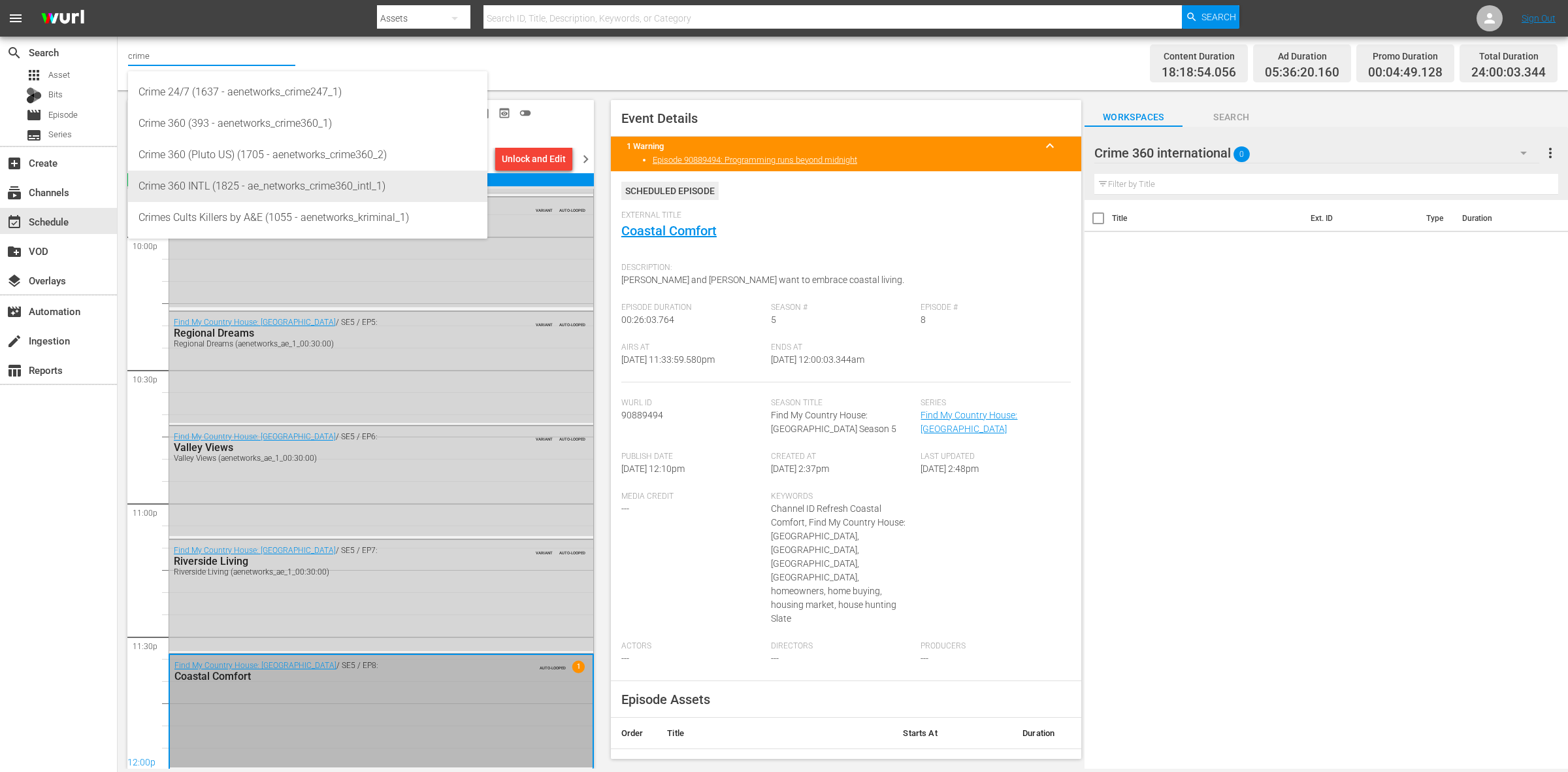
click at [200, 174] on div "Crime 360 INTL (1825 - ae_networks_crime360_intl_1)" at bounding box center [308, 186] width 339 height 31
type input "Crime 360 INTL (1825 - ae_networks_crime360_intl_1)"
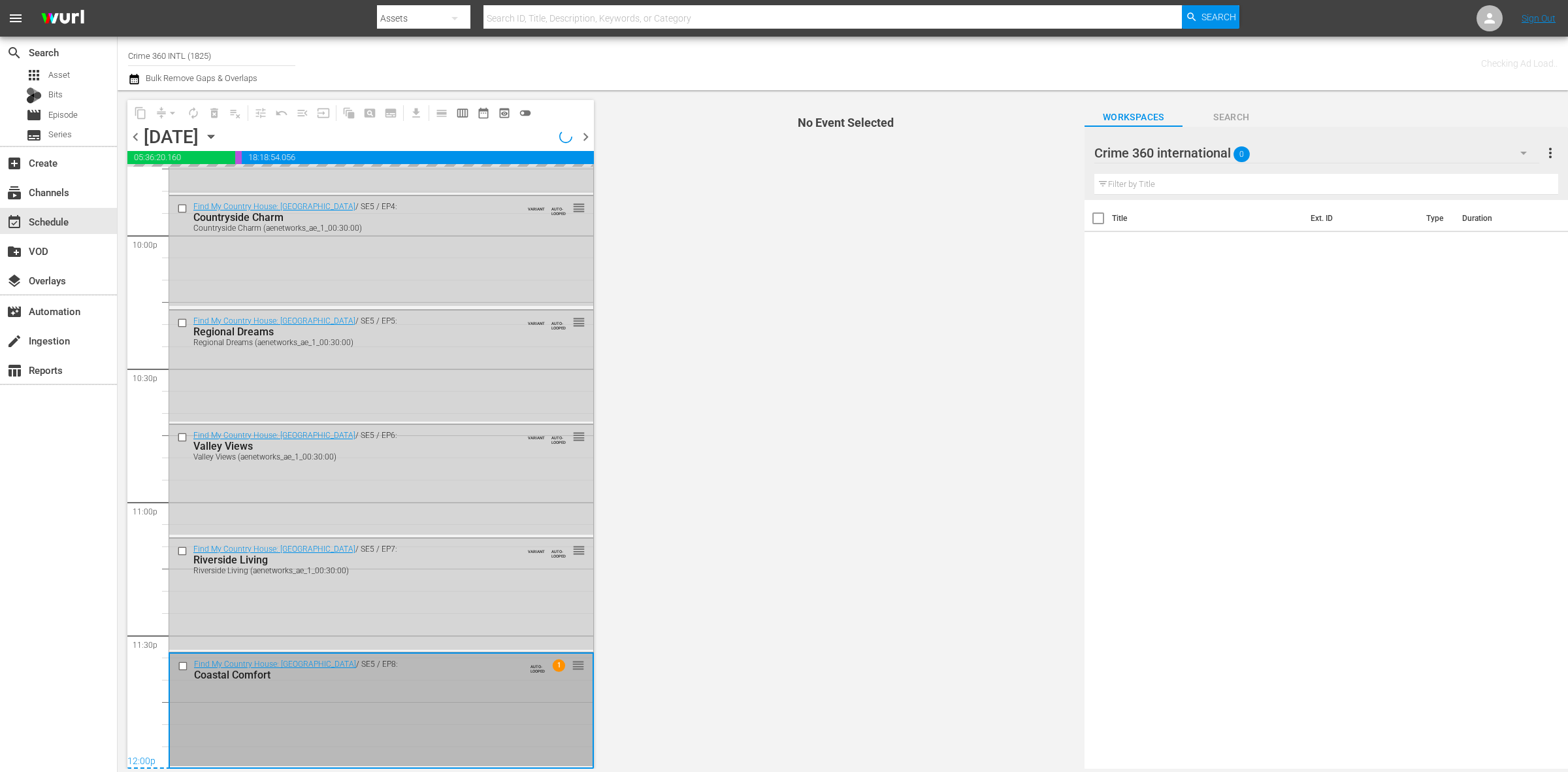
scroll to position [5800, 0]
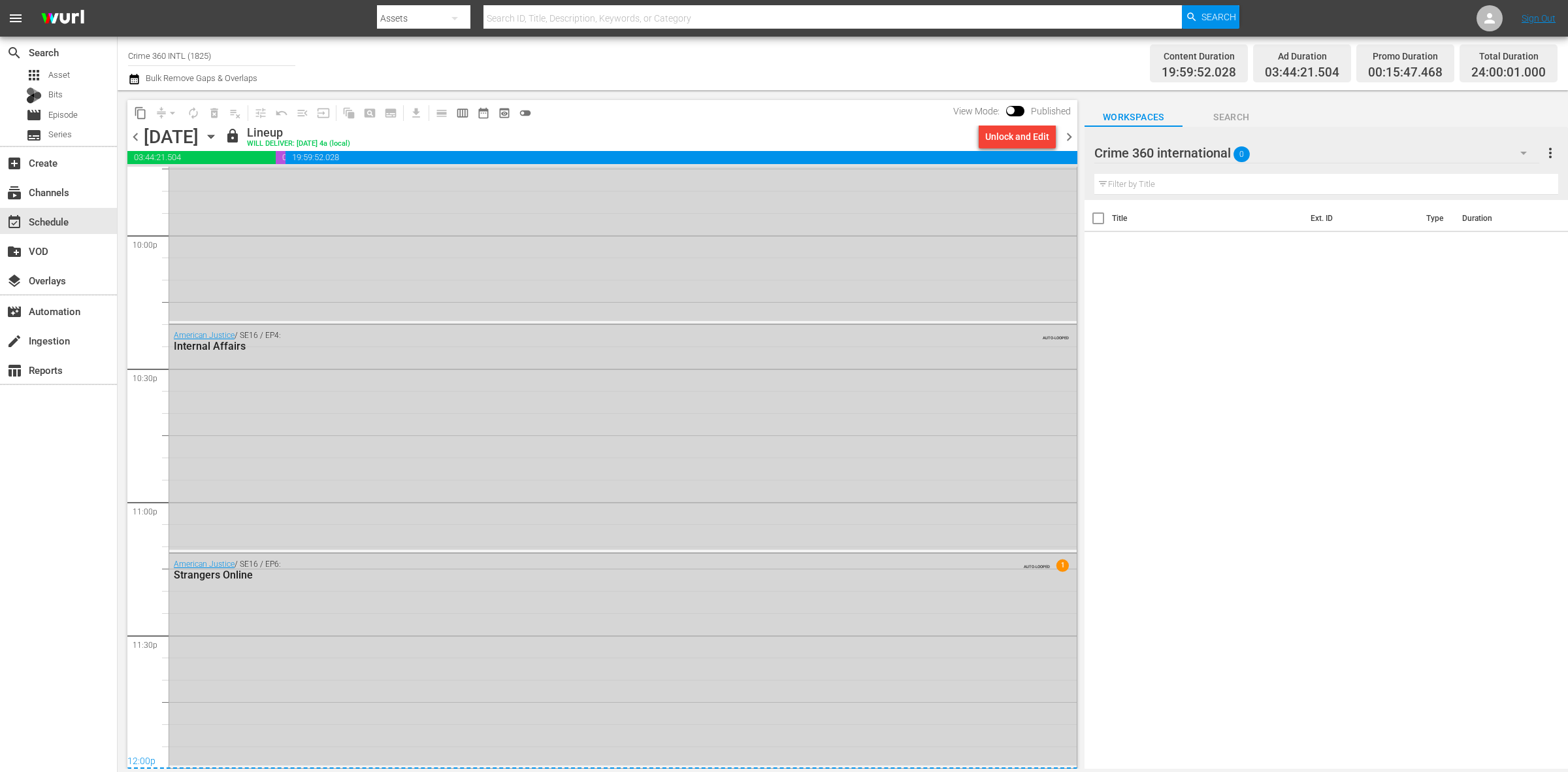
click at [1069, 139] on span "chevron_right" at bounding box center [1069, 137] width 16 height 16
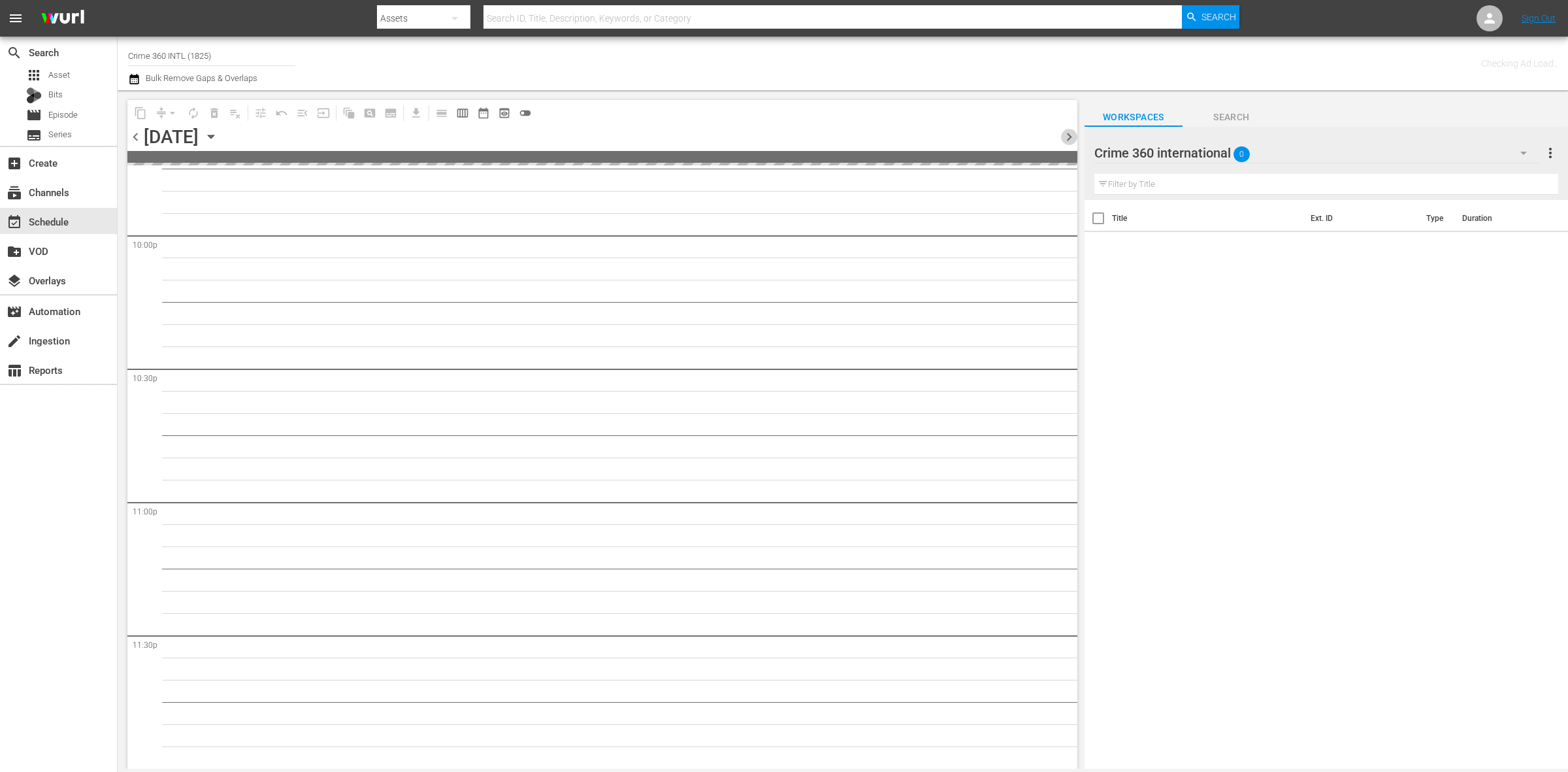
click at [1069, 139] on span "chevron_right" at bounding box center [1069, 137] width 16 height 16
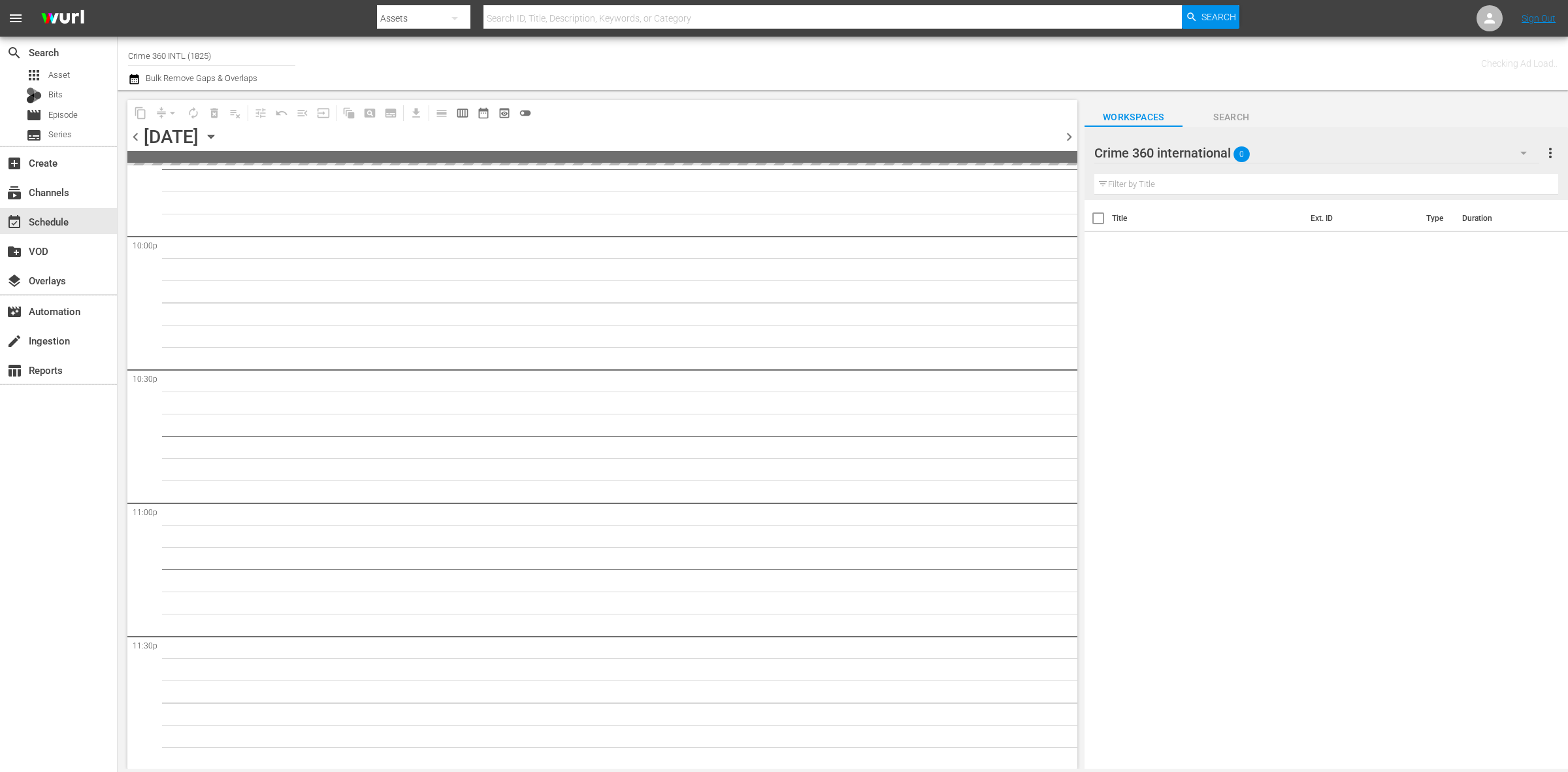
click at [1069, 139] on span "chevron_right" at bounding box center [1069, 137] width 16 height 16
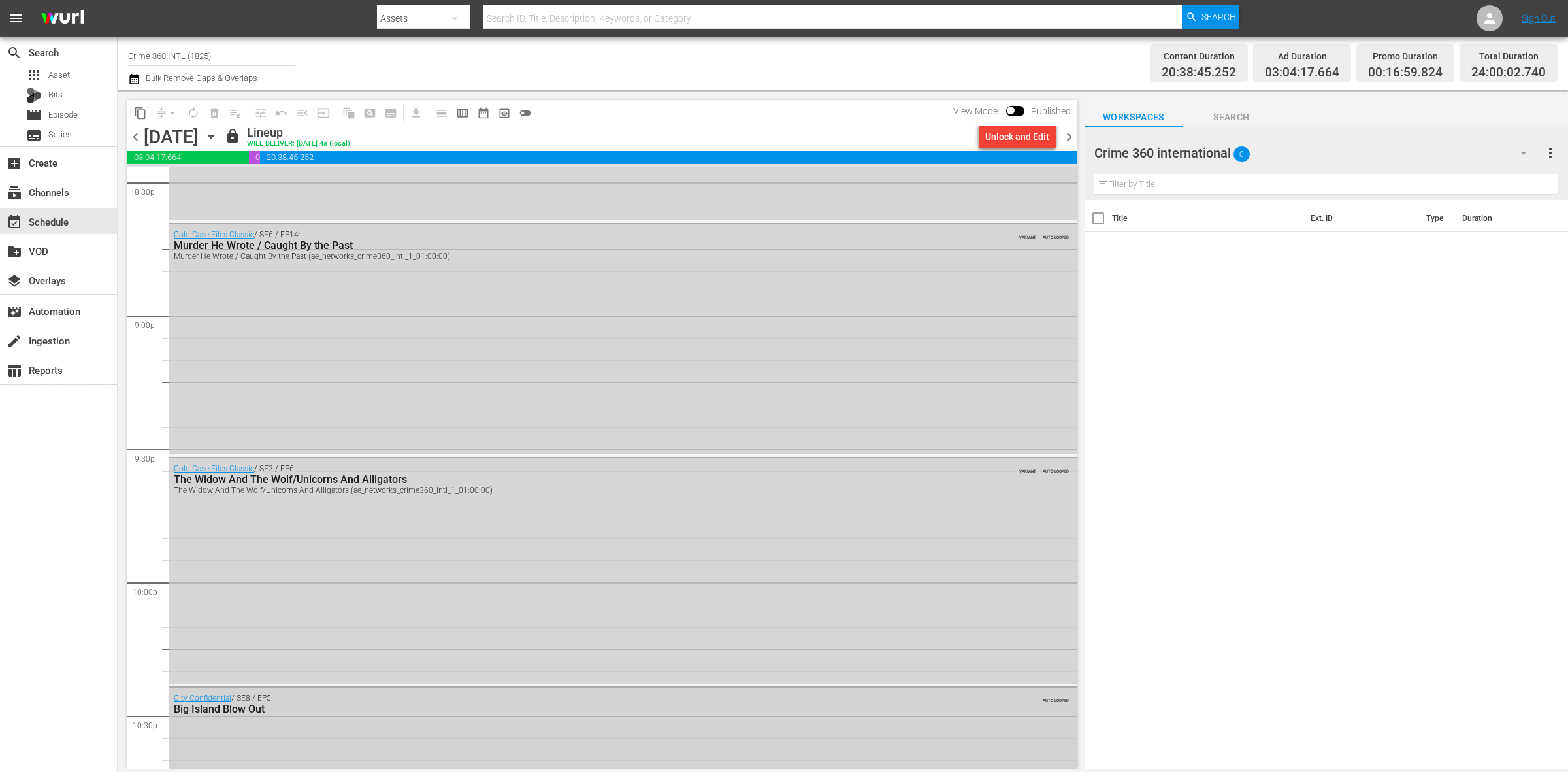
scroll to position [5799, 0]
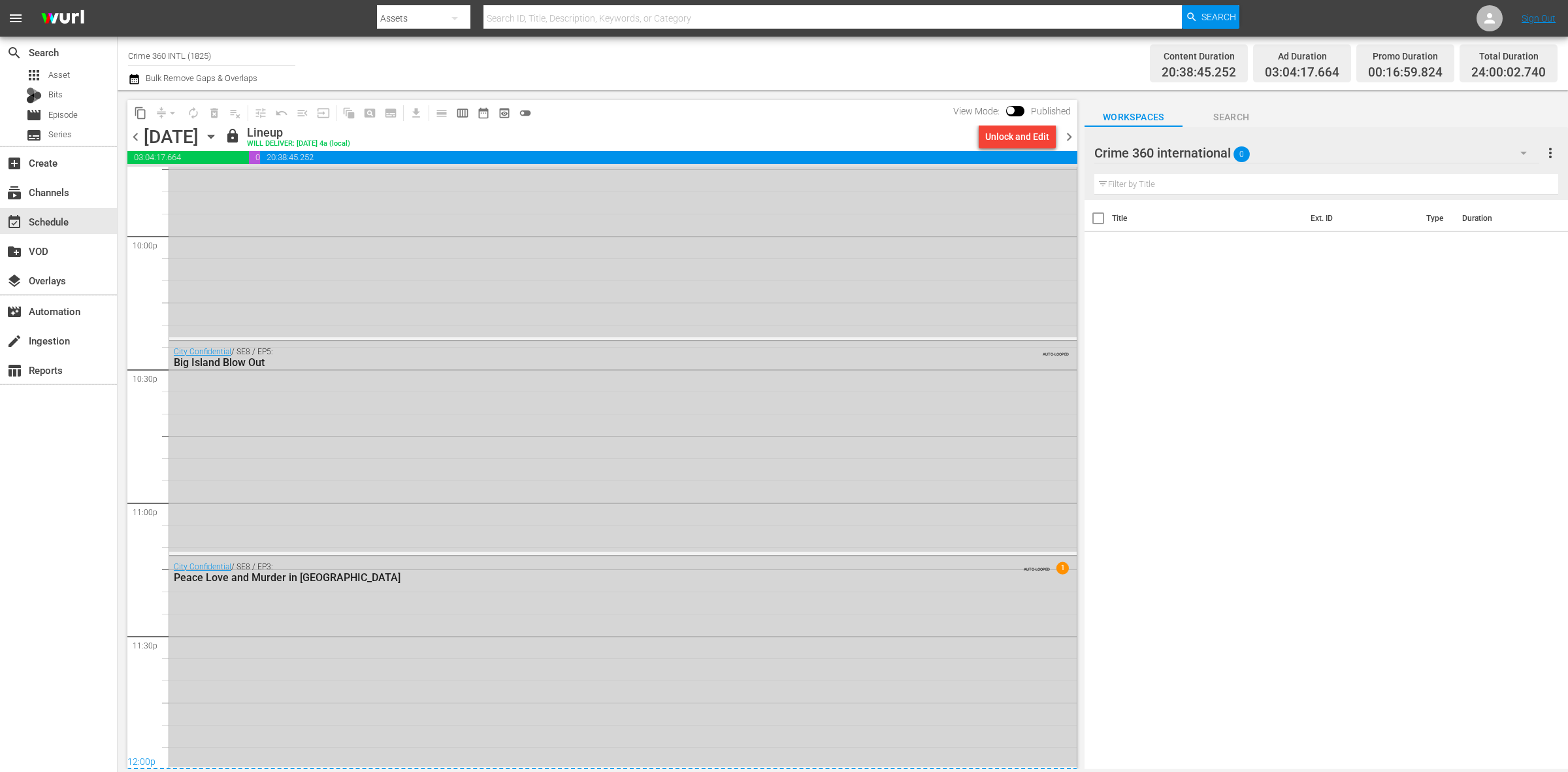
click at [1069, 138] on span "chevron_right" at bounding box center [1069, 137] width 16 height 16
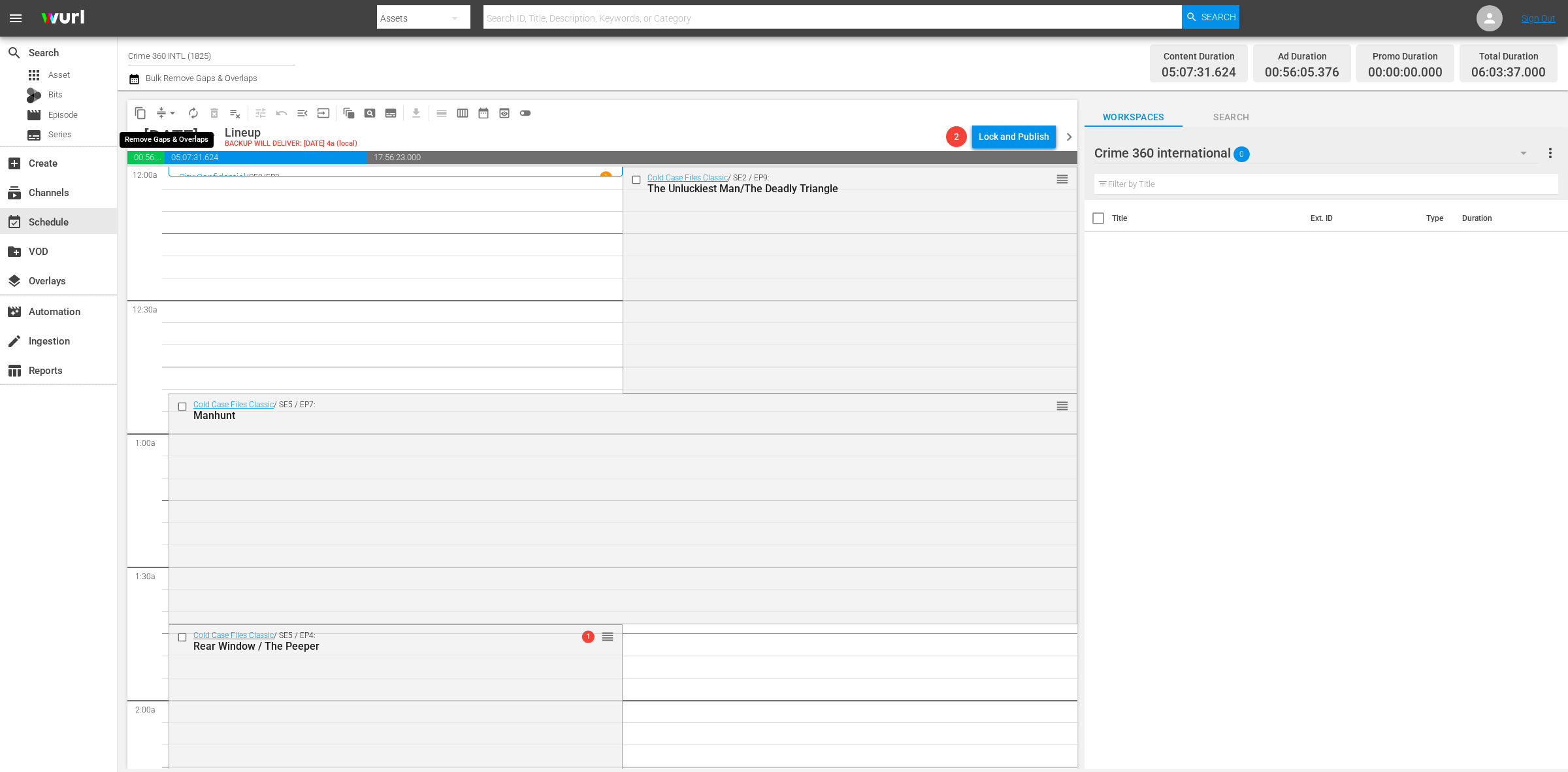
click at [171, 113] on span "arrow_drop_down" at bounding box center [173, 113] width 13 height 13
click at [171, 138] on li "Align to Midnight" at bounding box center [173, 139] width 138 height 22
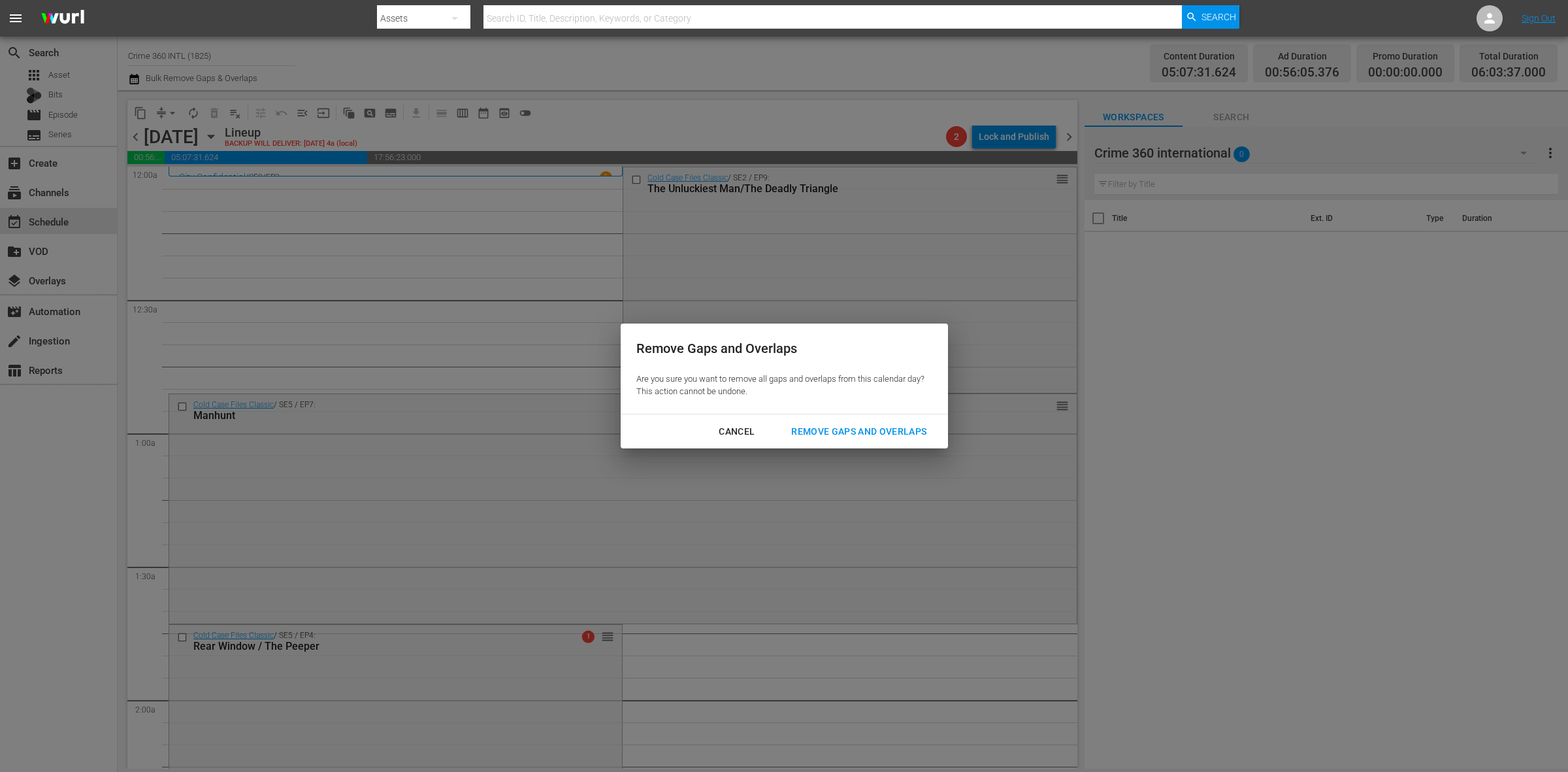
click at [857, 424] on div "Remove Gaps and Overlaps" at bounding box center [859, 431] width 157 height 16
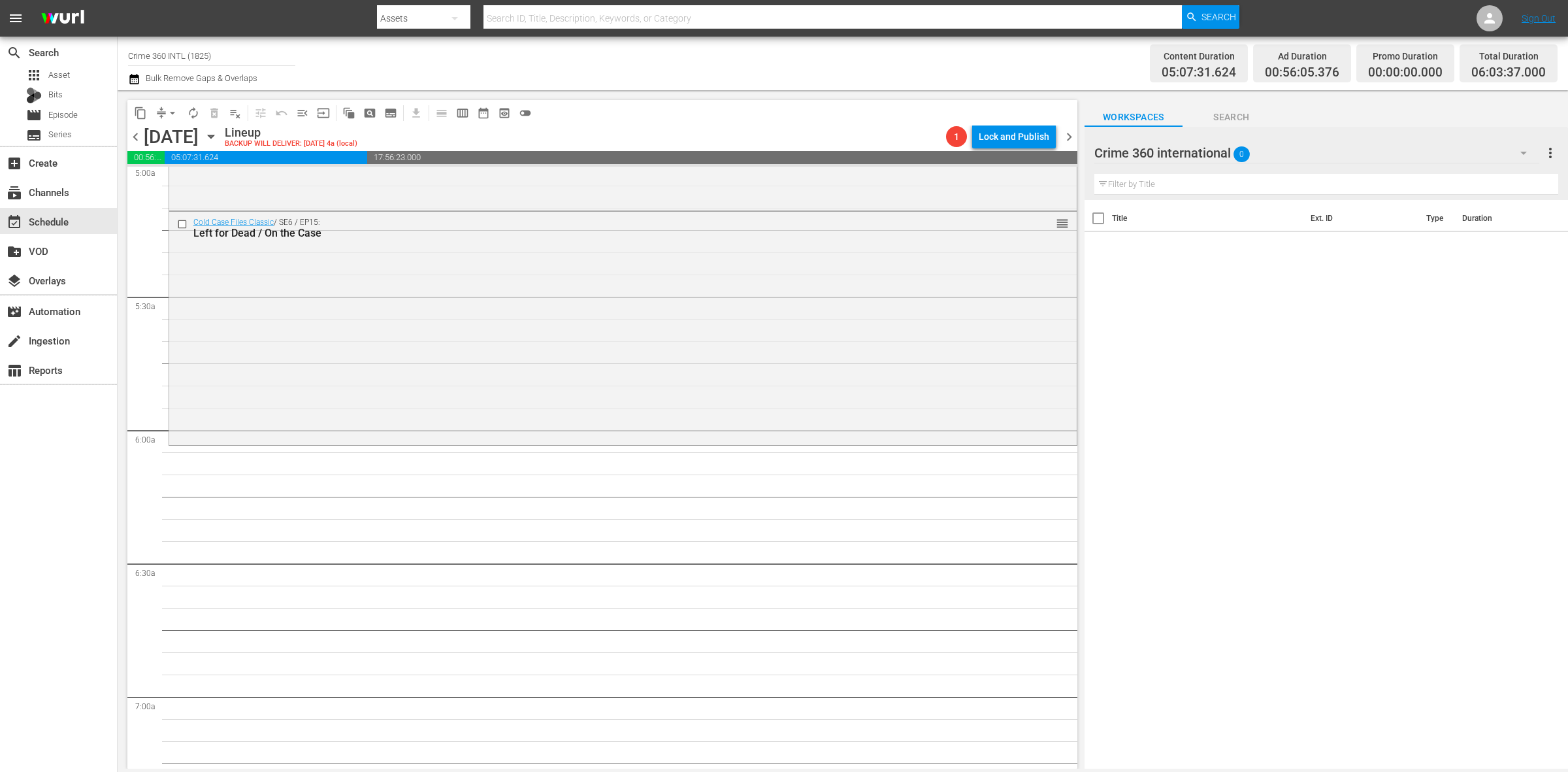
scroll to position [1471, 0]
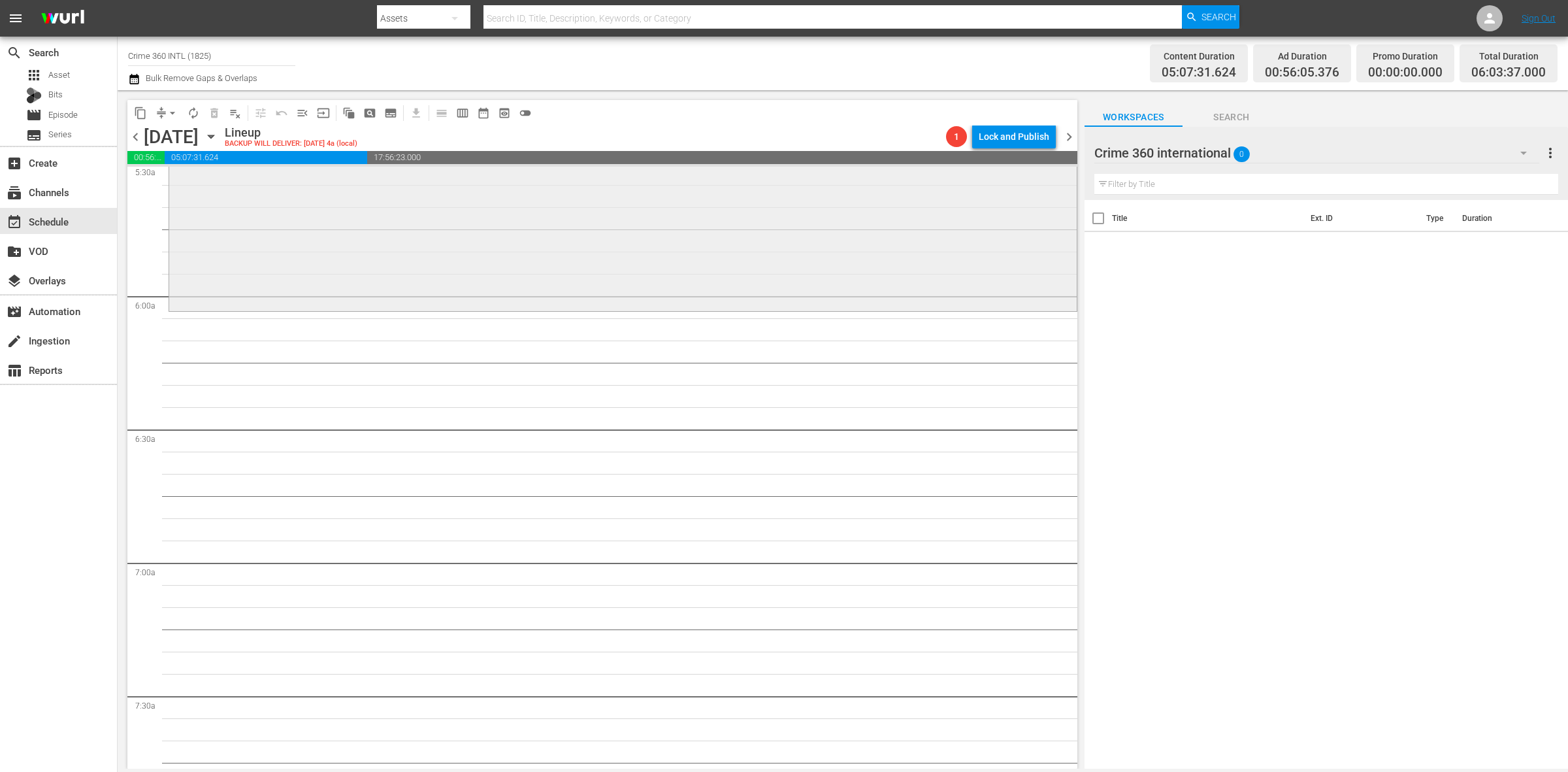
click at [364, 283] on div "Cold Case Files Classic / SE6 / EP15: Left for Dead / On the Case reorder" at bounding box center [623, 193] width 907 height 231
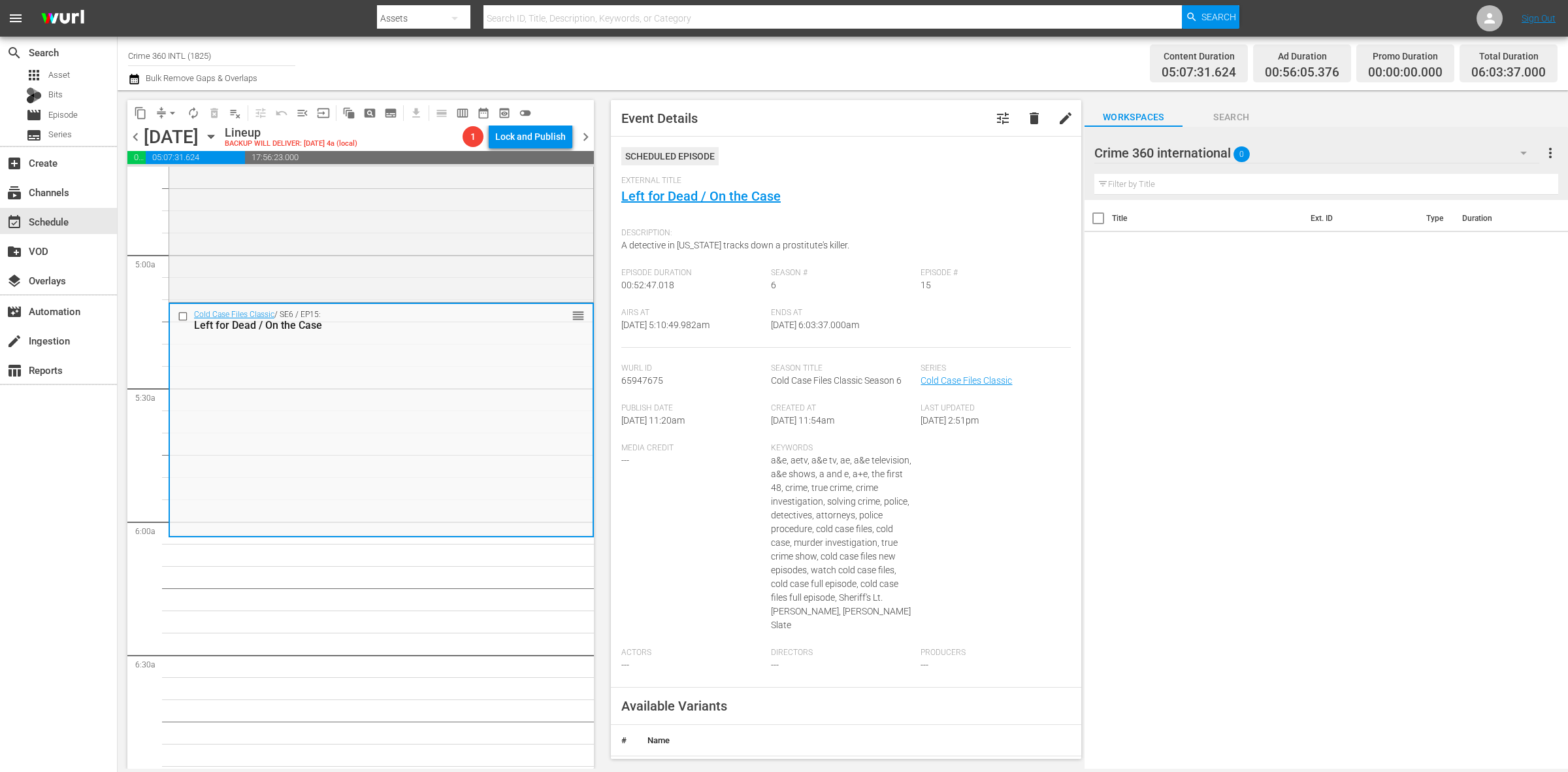
scroll to position [1226, 0]
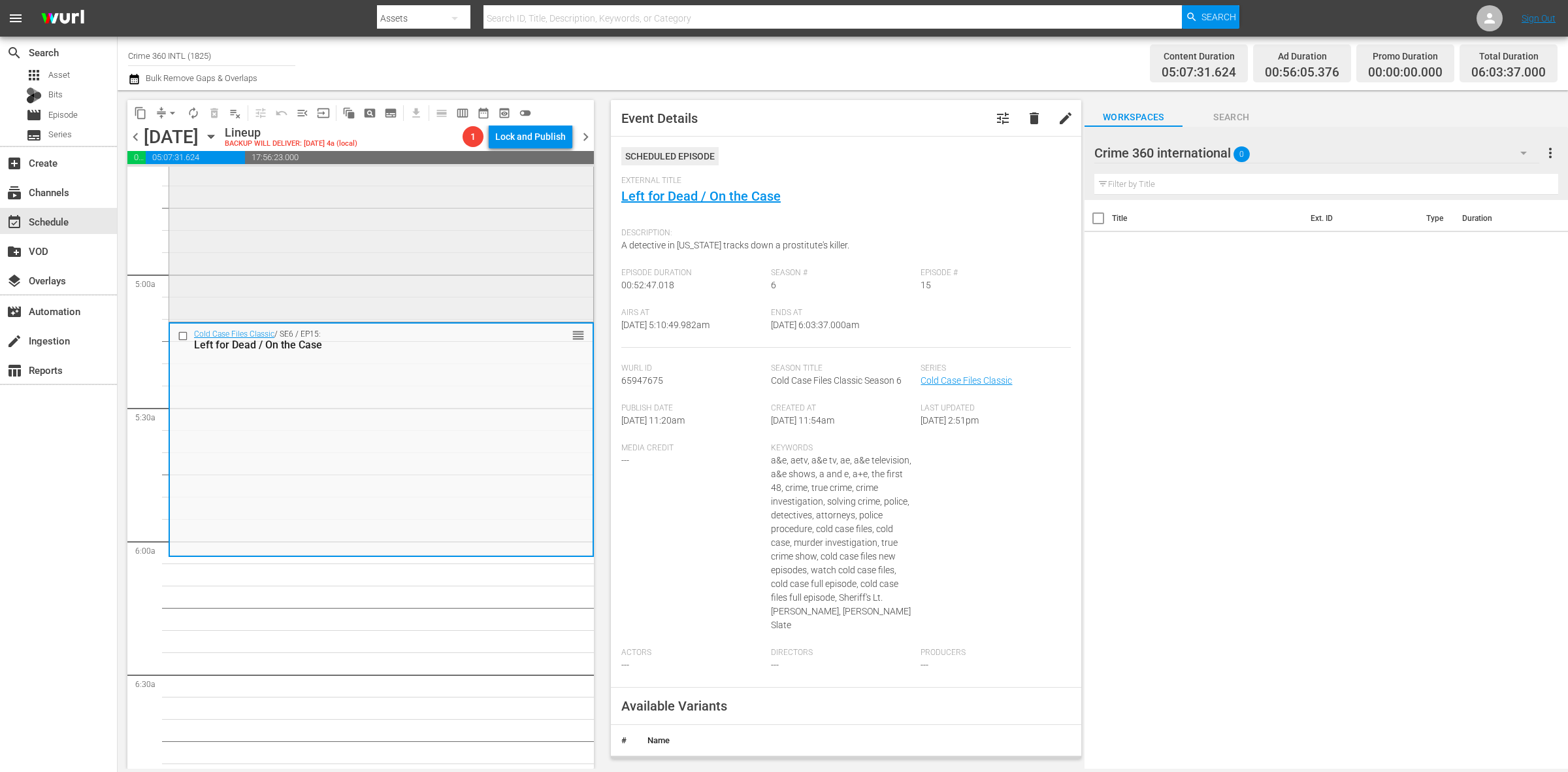
click at [512, 250] on div "Cold Case Files Classic / SE6 / EP11: Abandoned Houses / A Son's Memory reorder" at bounding box center [381, 204] width 424 height 230
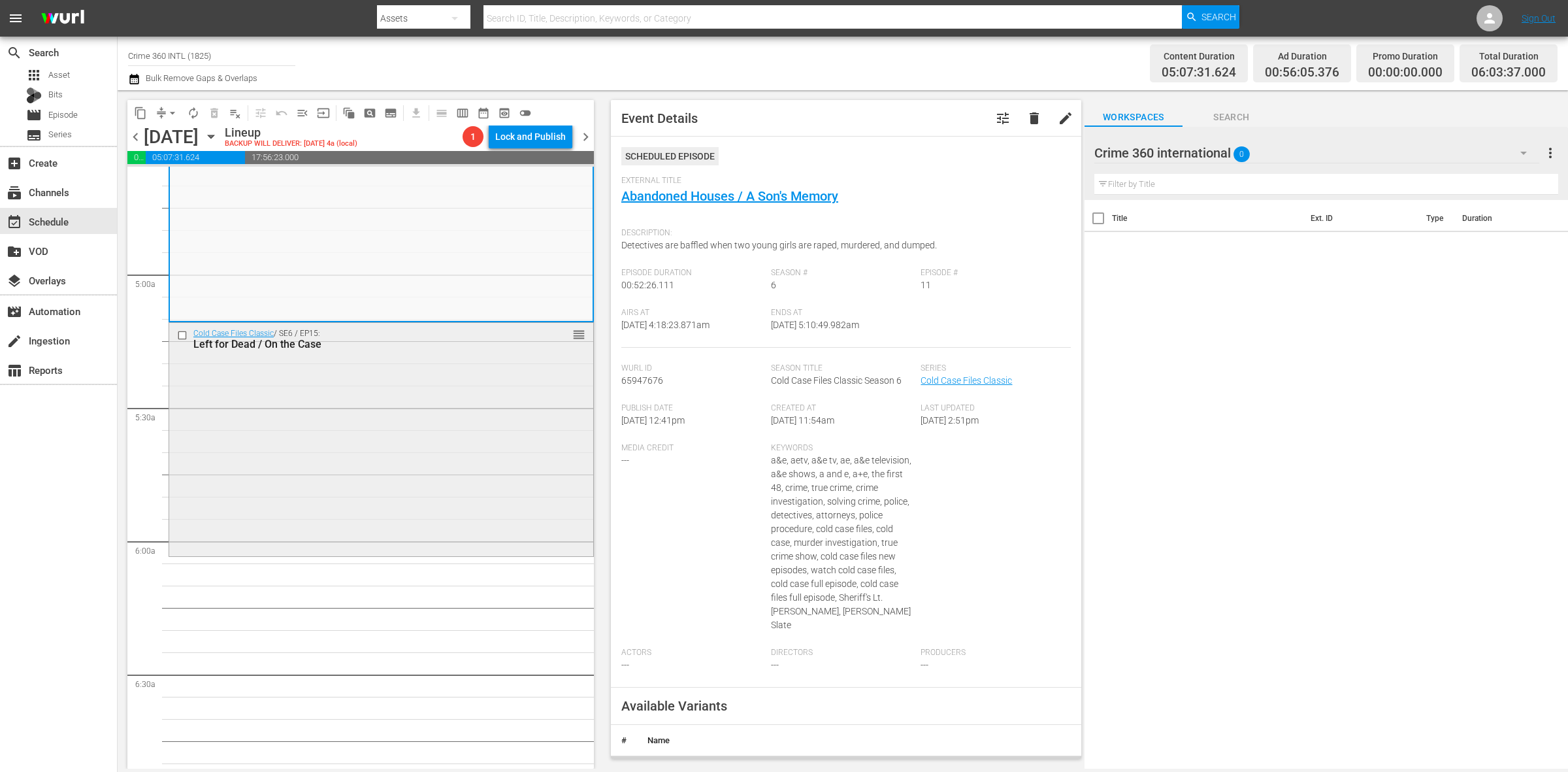
click at [356, 502] on div "Cold Case Files Classic / SE6 / EP15: Left for Dead / On the Case reorder" at bounding box center [381, 438] width 424 height 231
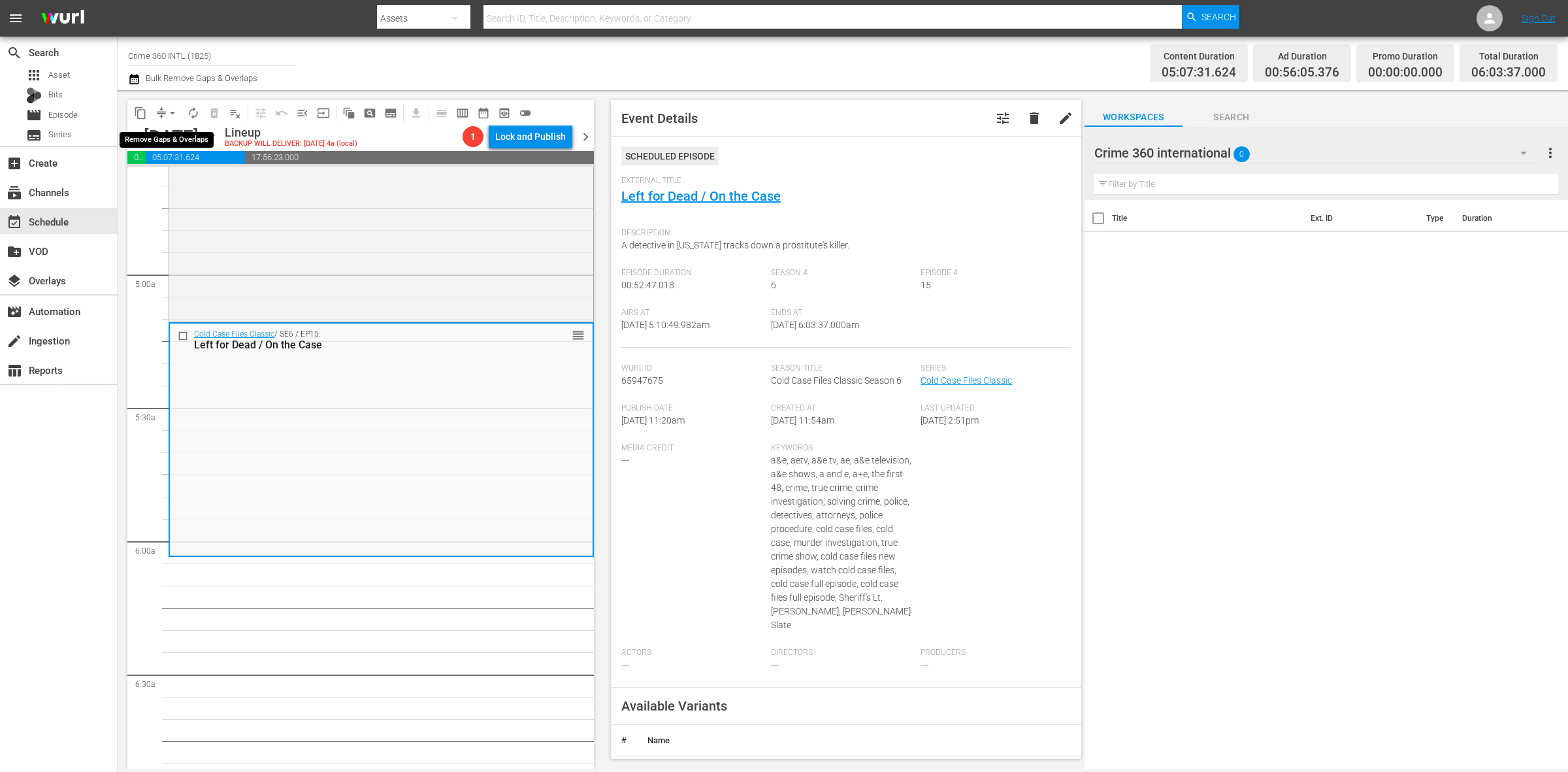
click at [171, 112] on span "arrow_drop_down" at bounding box center [173, 113] width 13 height 13
click at [174, 140] on li "Align to Midnight" at bounding box center [173, 139] width 138 height 22
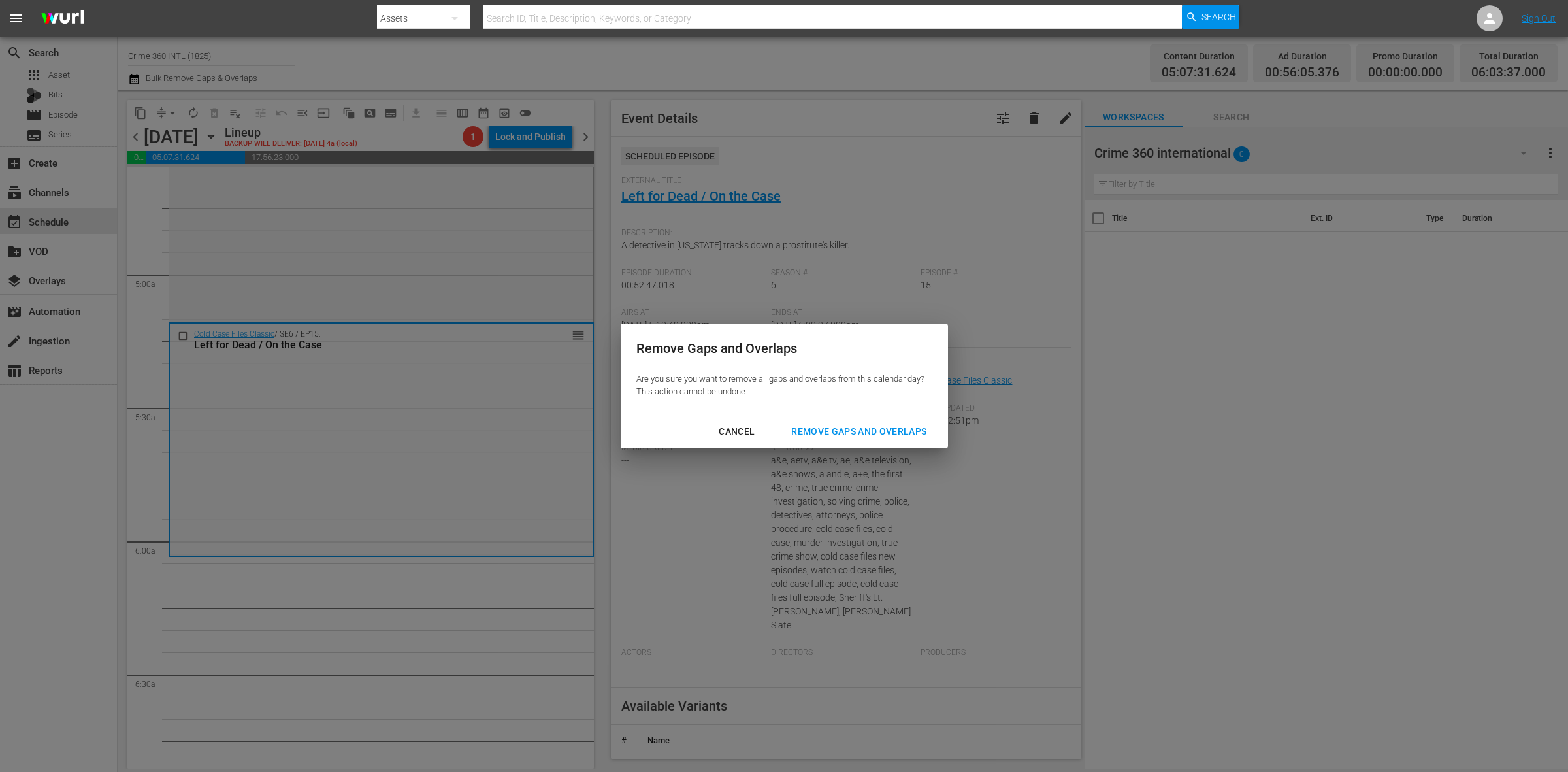
click at [867, 439] on div "Remove Gaps and Overlaps" at bounding box center [859, 431] width 157 height 16
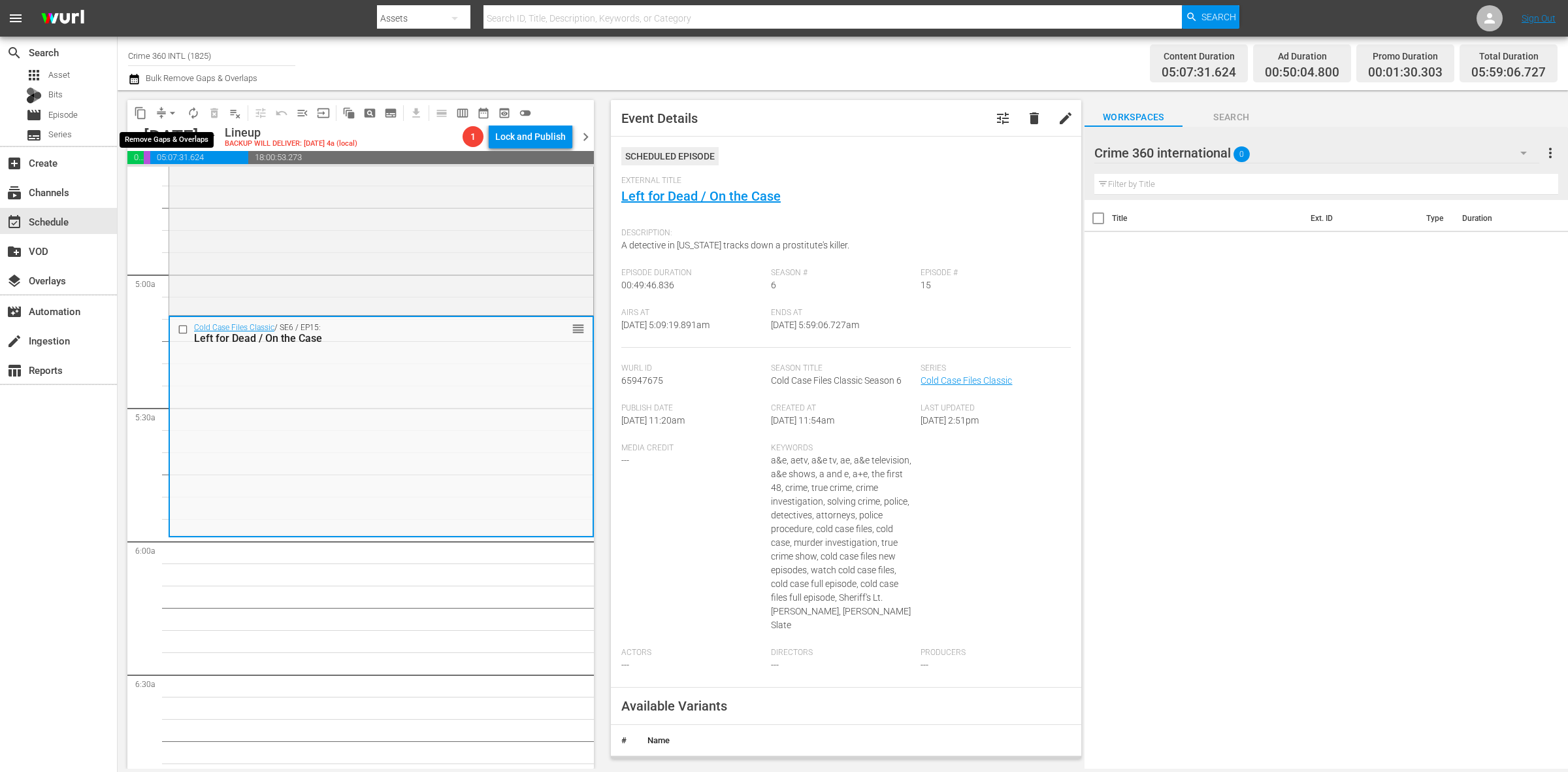
click at [163, 115] on button "arrow_drop_down" at bounding box center [173, 113] width 21 height 21
click at [173, 136] on li "Align to Midnight" at bounding box center [173, 139] width 138 height 22
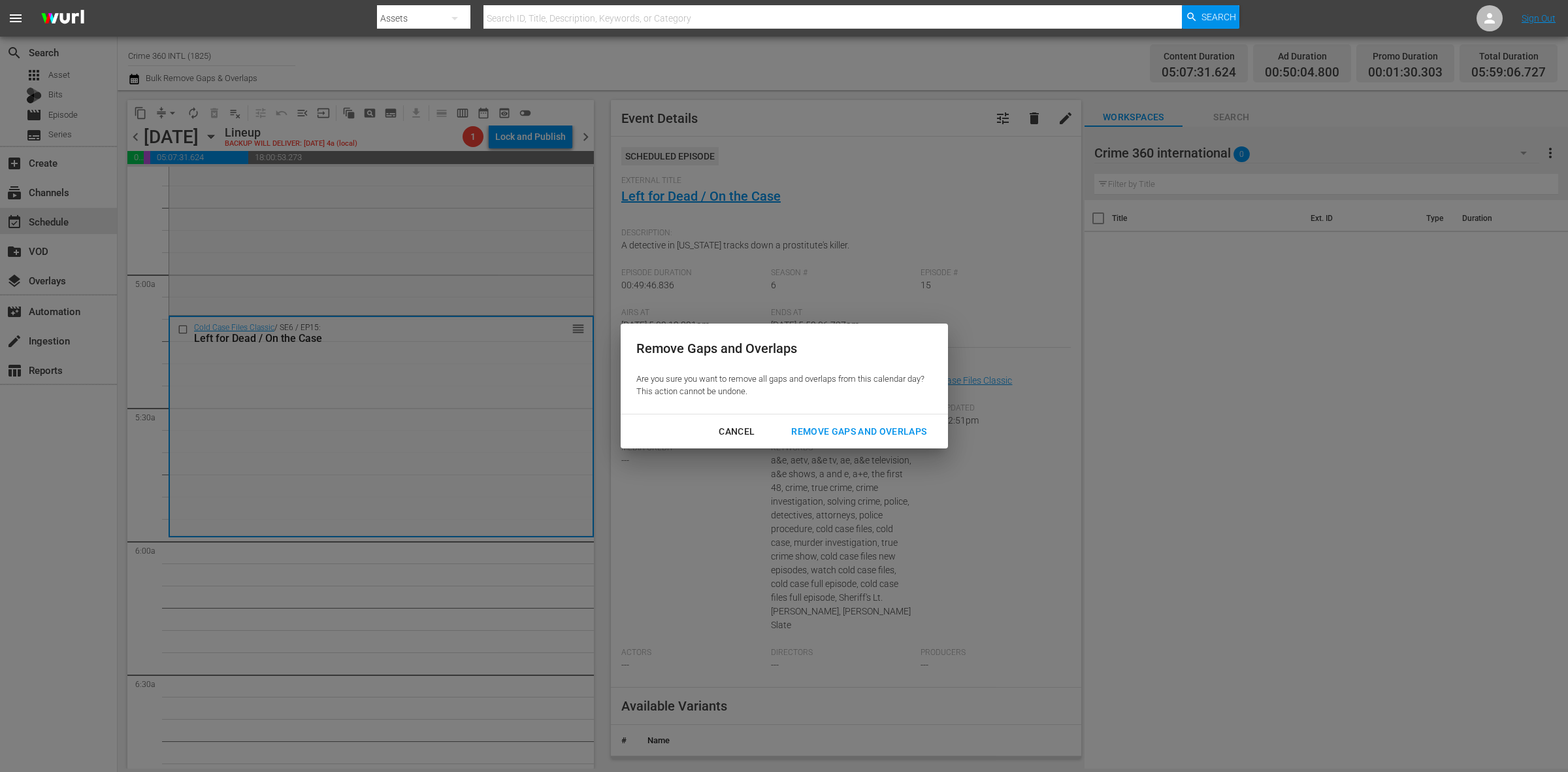
click at [821, 430] on div "Remove Gaps and Overlaps" at bounding box center [859, 431] width 157 height 16
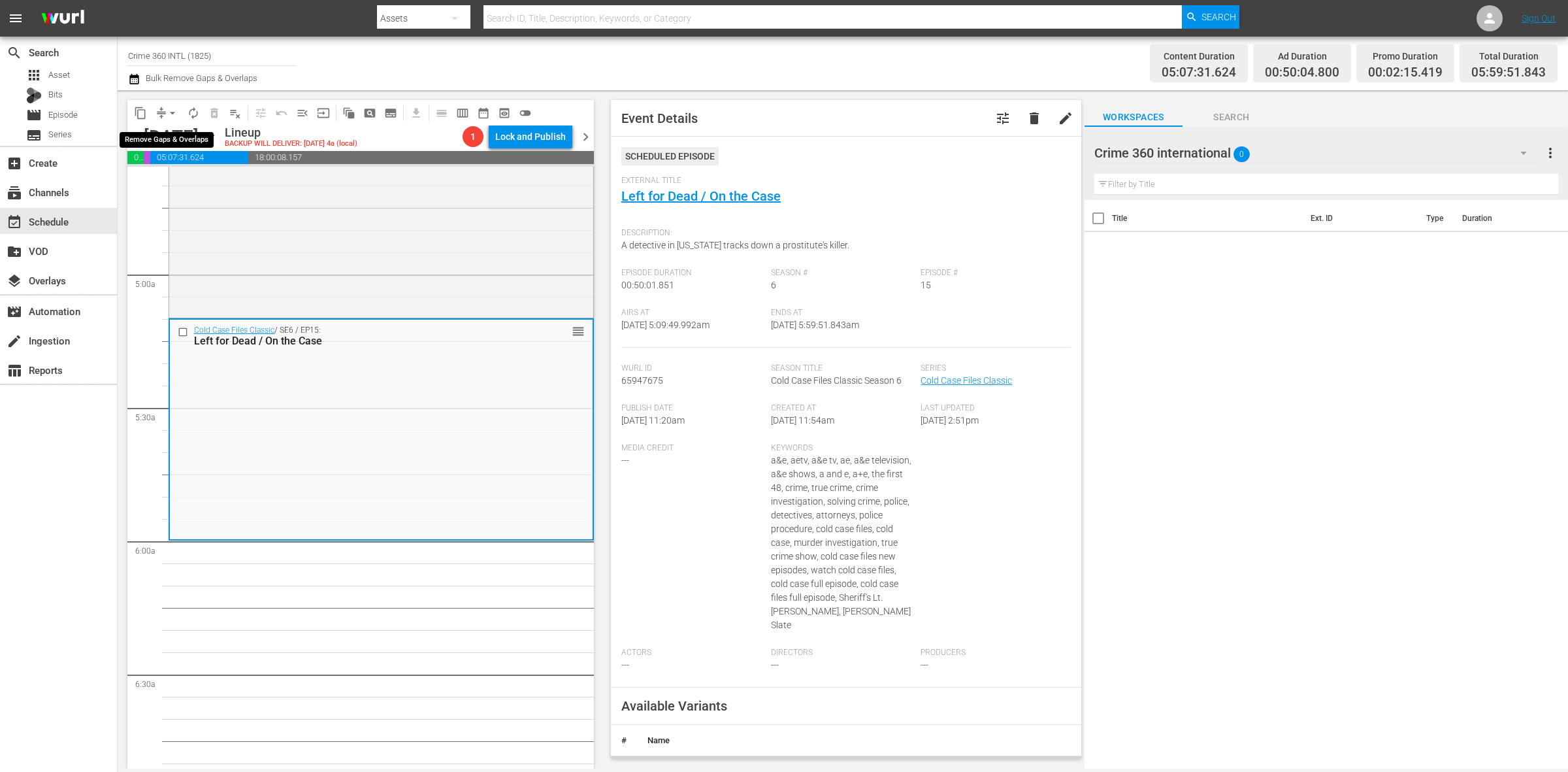
click at [171, 113] on span "arrow_drop_down" at bounding box center [173, 113] width 13 height 13
click at [175, 132] on li "Align to Midnight" at bounding box center [173, 139] width 138 height 22
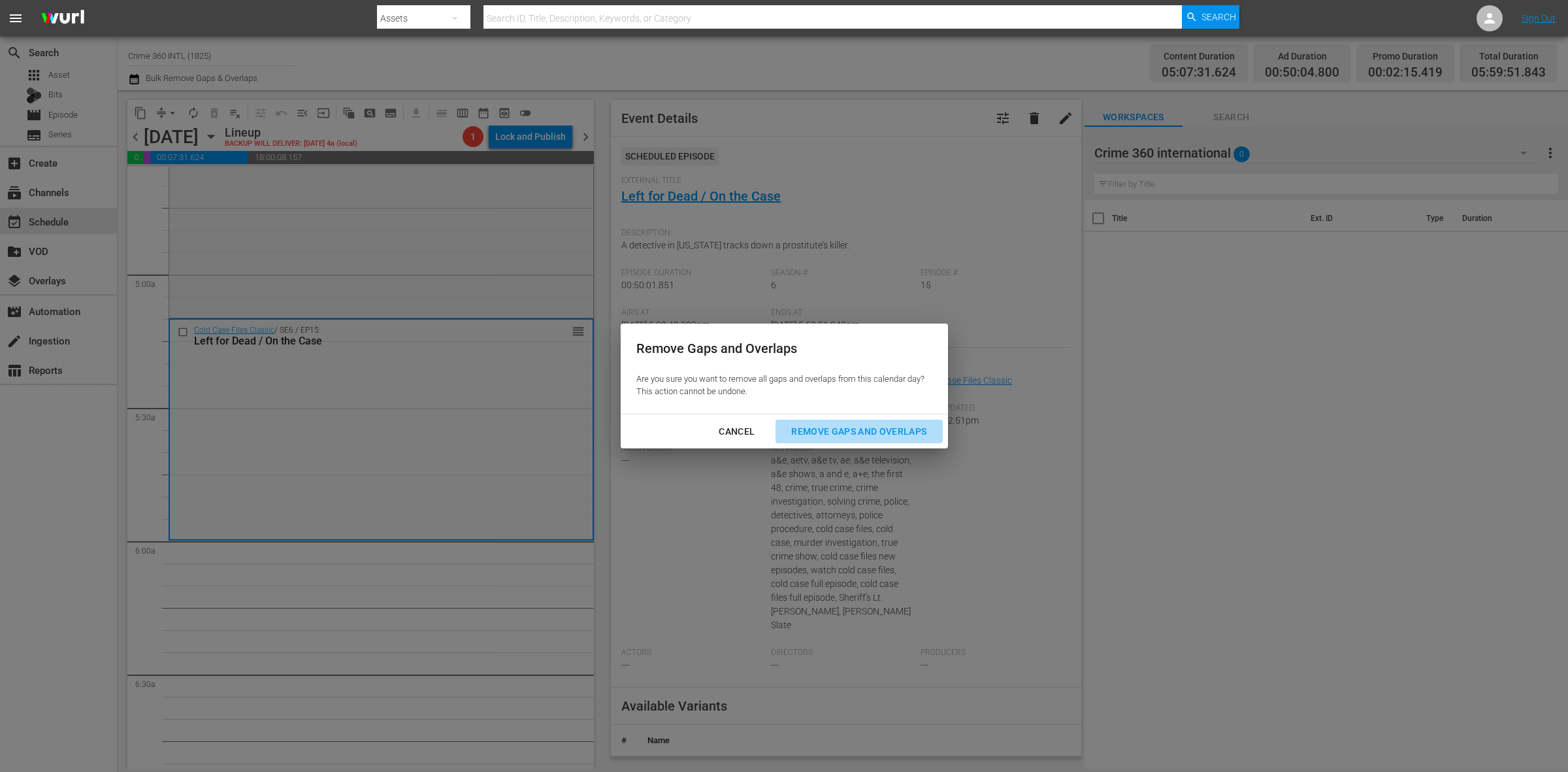
click at [865, 442] on button "Remove Gaps and Overlaps" at bounding box center [859, 431] width 167 height 24
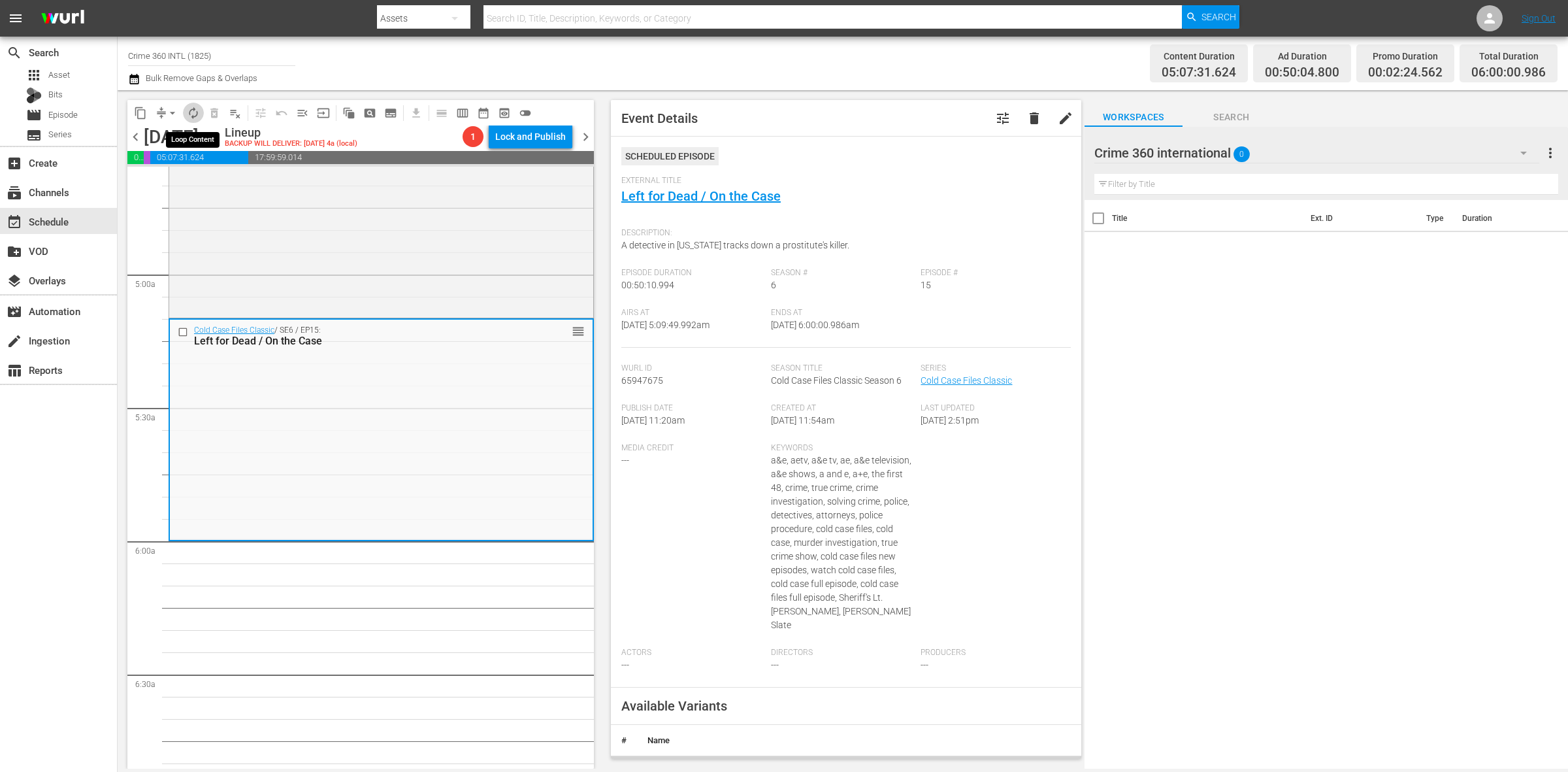
click at [198, 114] on span "autorenew_outlined" at bounding box center [194, 113] width 13 height 13
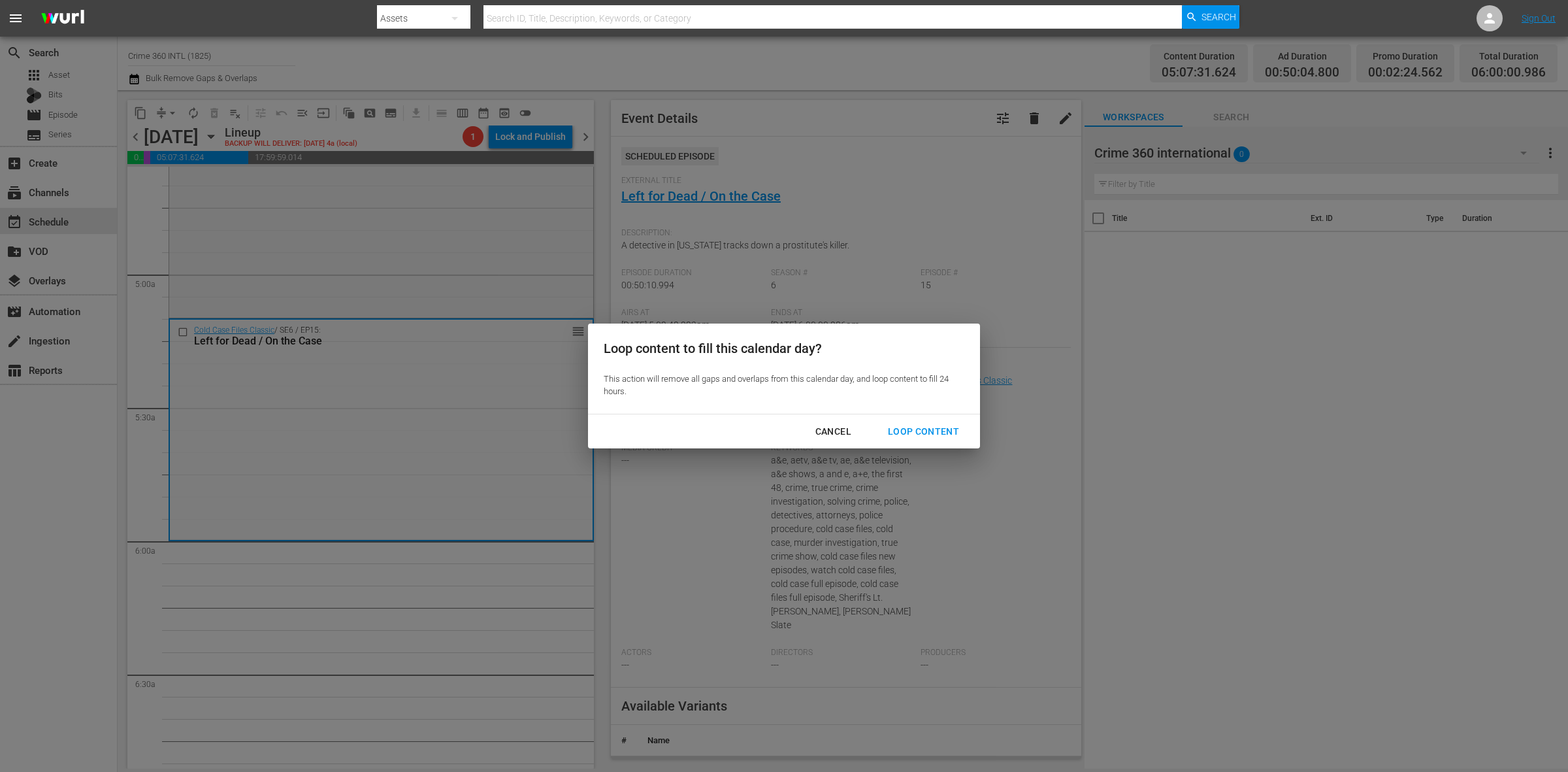
click at [920, 436] on div "Loop Content" at bounding box center [924, 431] width 92 height 16
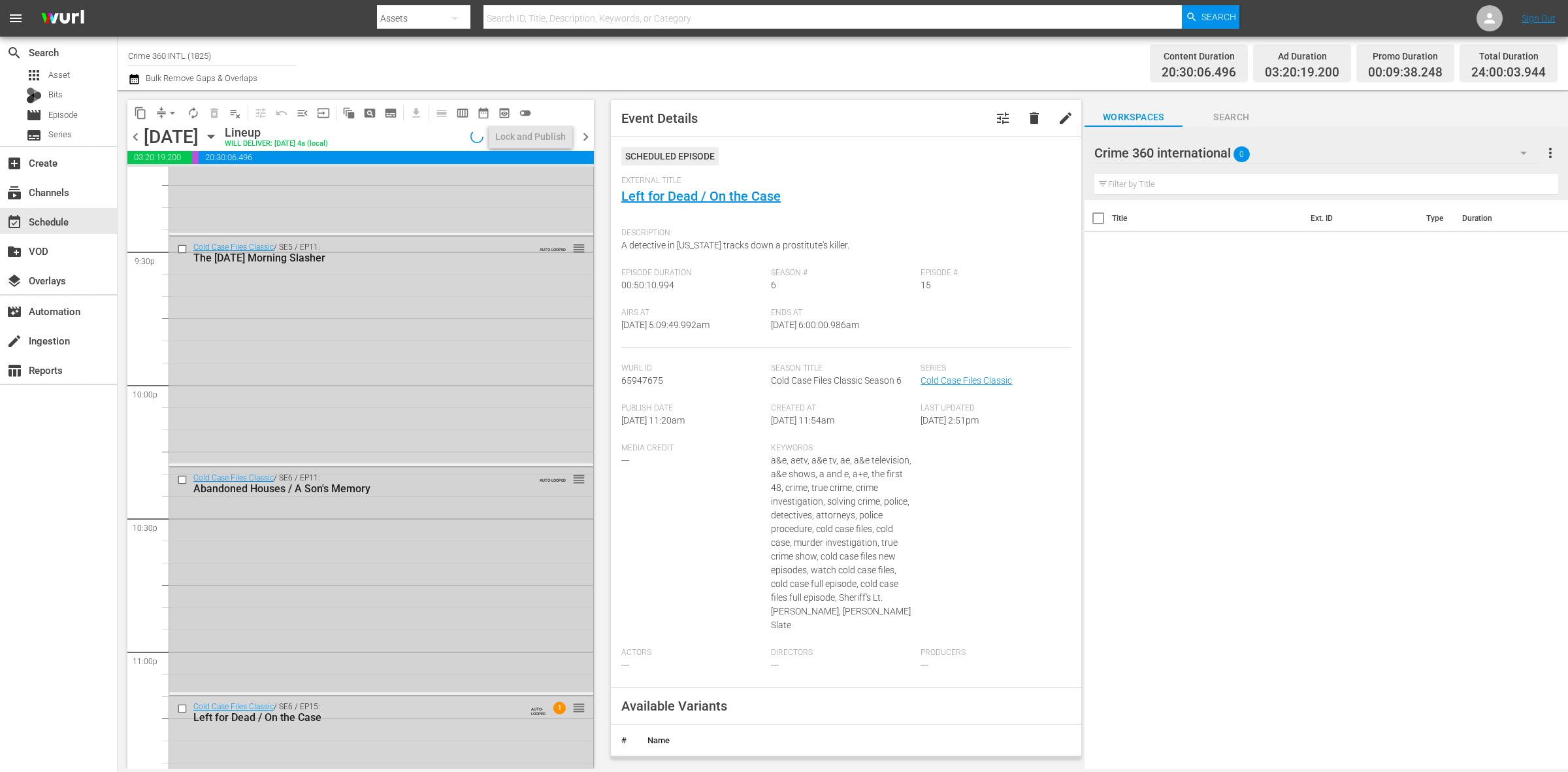
scroll to position [5799, 0]
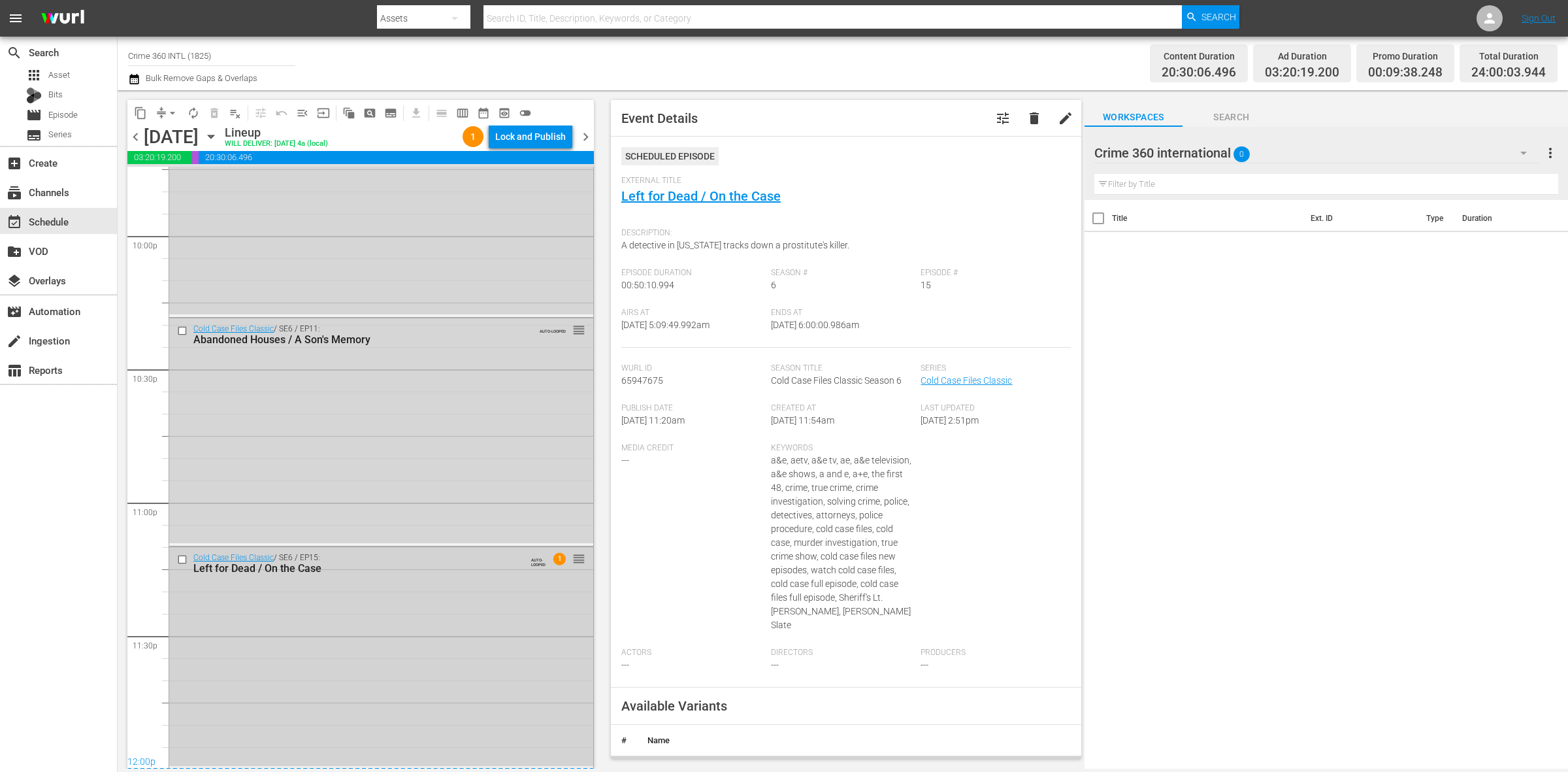
click at [310, 615] on div "Cold Case Files Classic / SE6 / EP15: Left for Dead / On the Case AUTO-LOOPED 1…" at bounding box center [381, 656] width 424 height 219
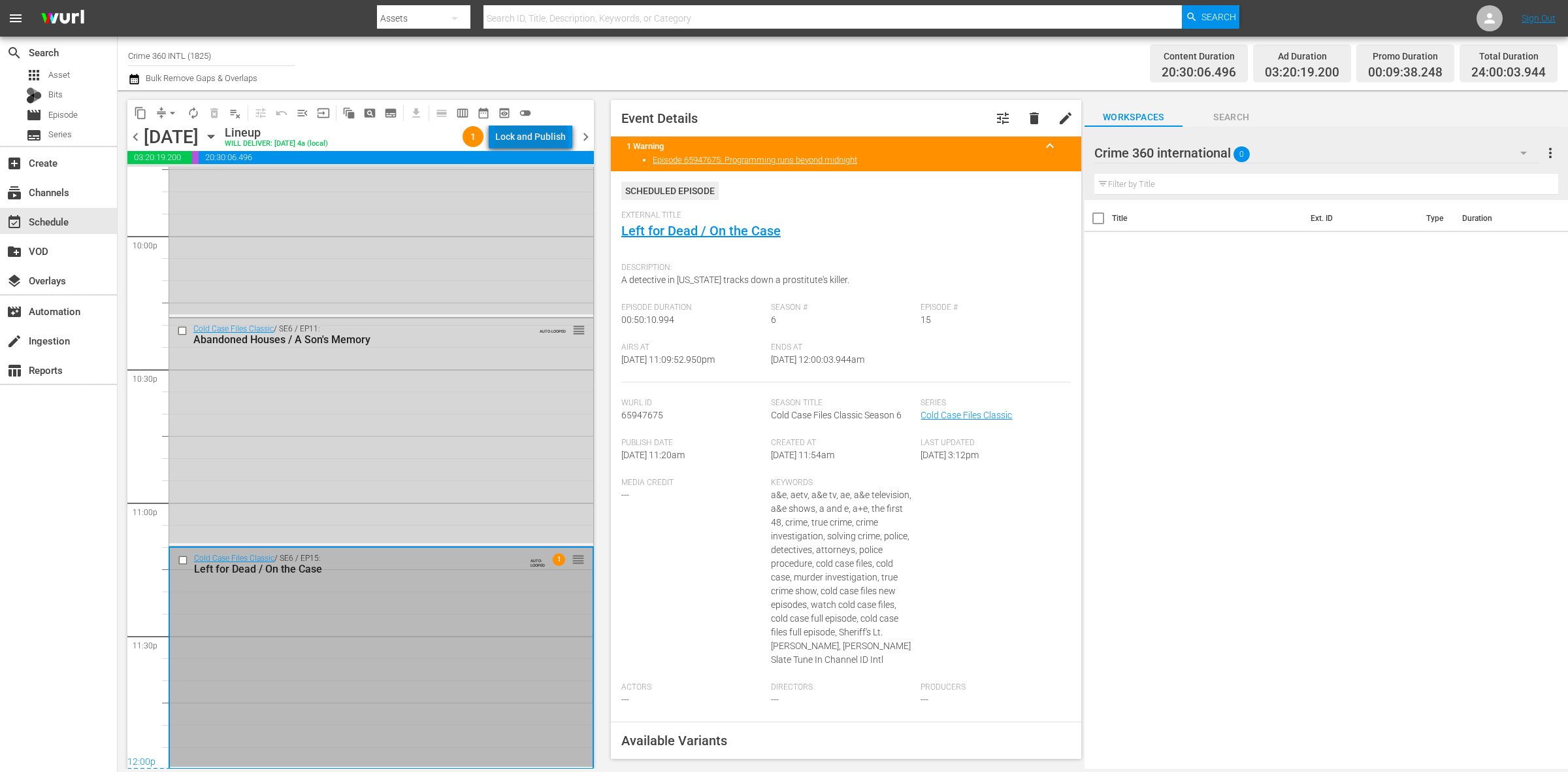
click at [534, 141] on div "Lock and Publish" at bounding box center [531, 136] width 70 height 24
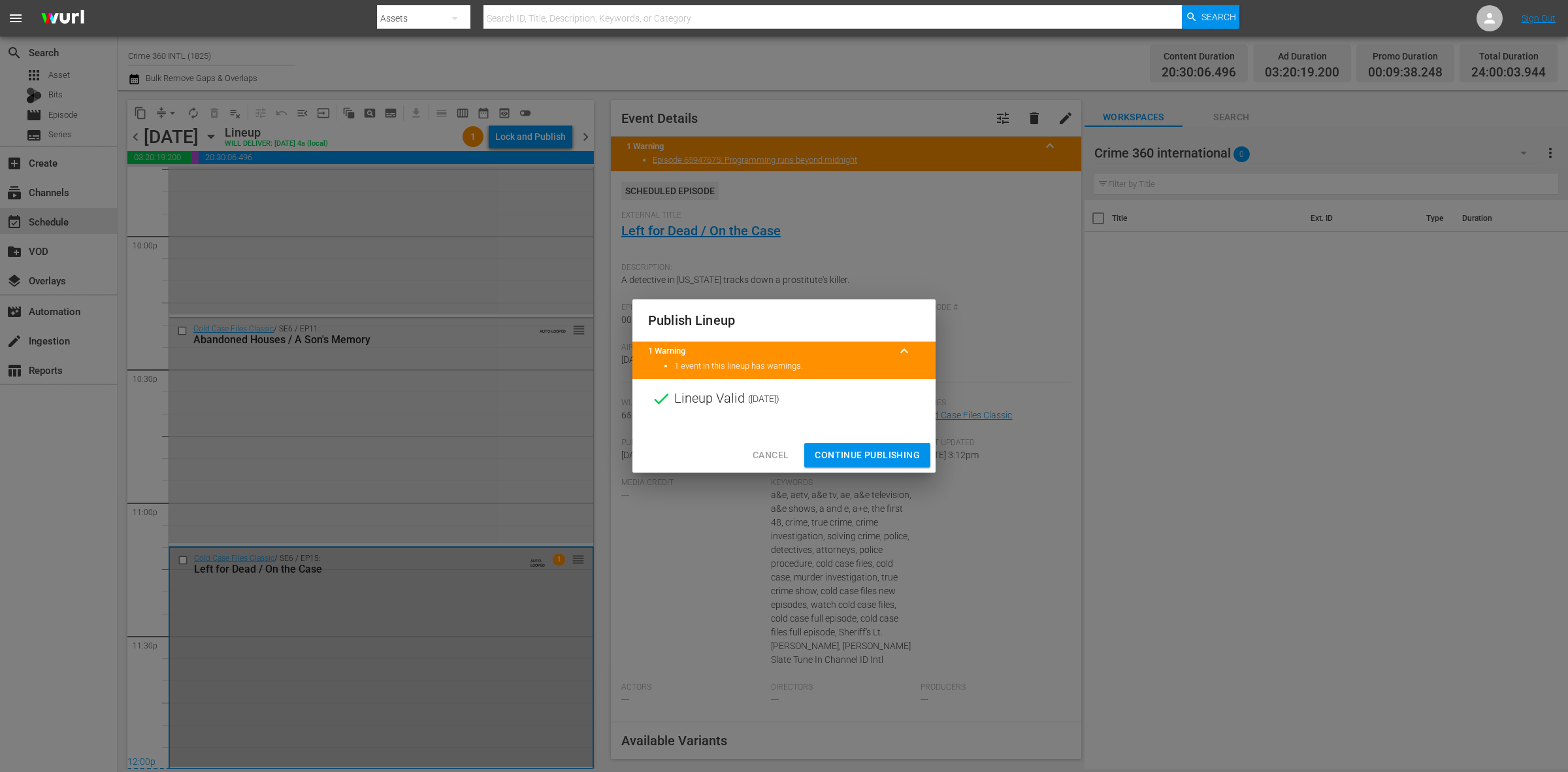
click at [889, 459] on span "Continue Publishing" at bounding box center [868, 455] width 105 height 16
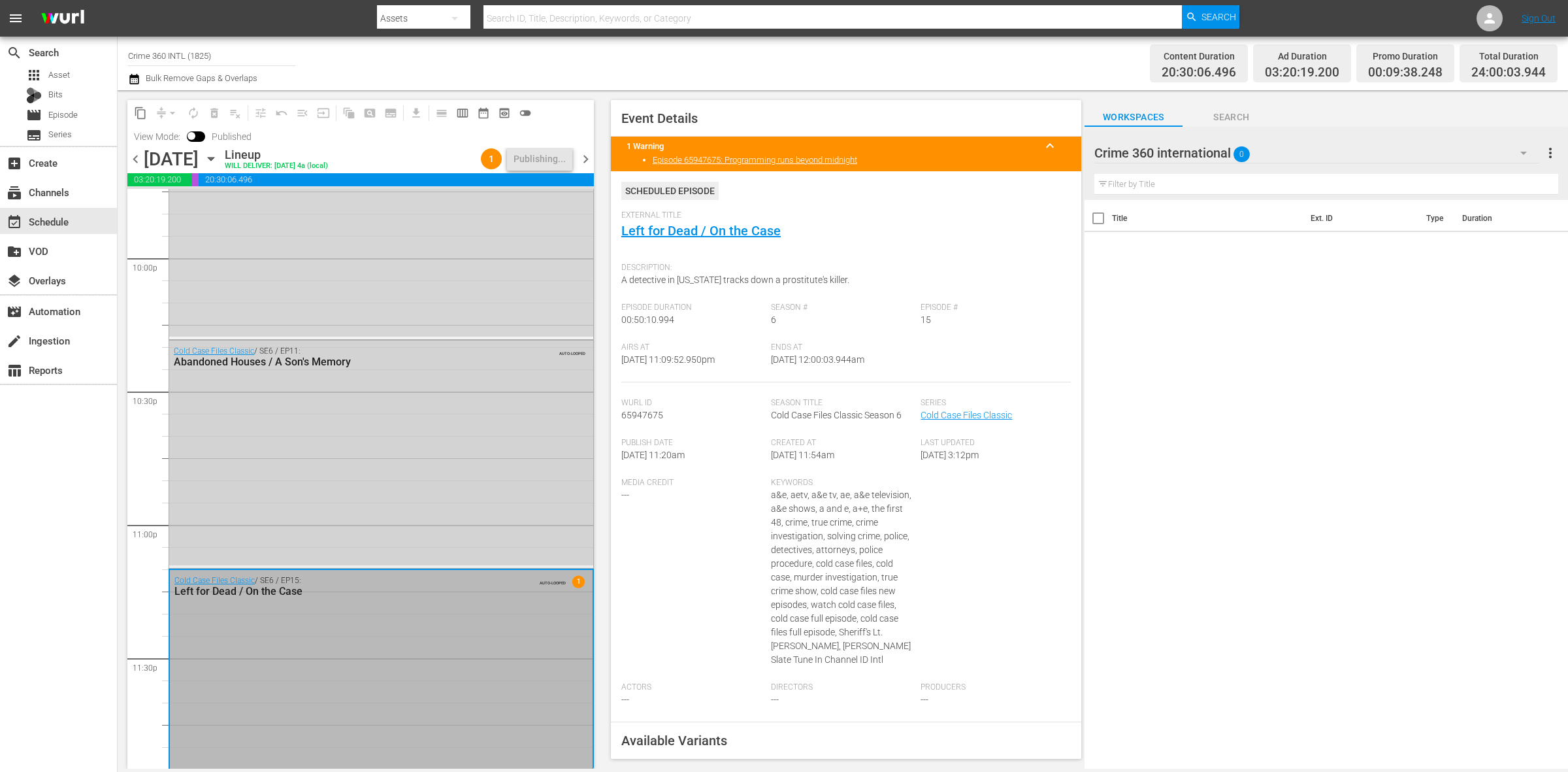
scroll to position [5821, 0]
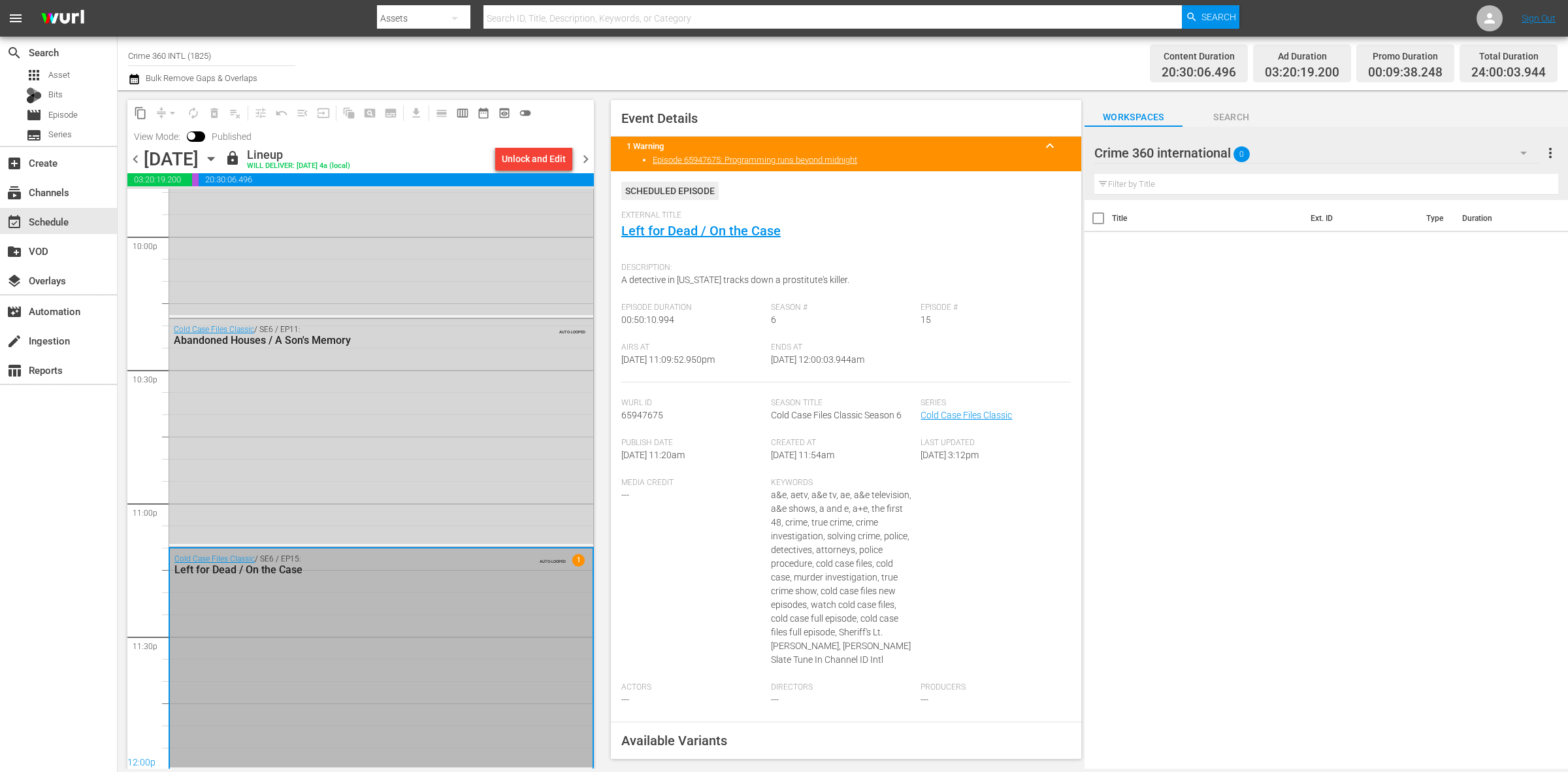
click at [588, 157] on span "chevron_right" at bounding box center [586, 159] width 16 height 16
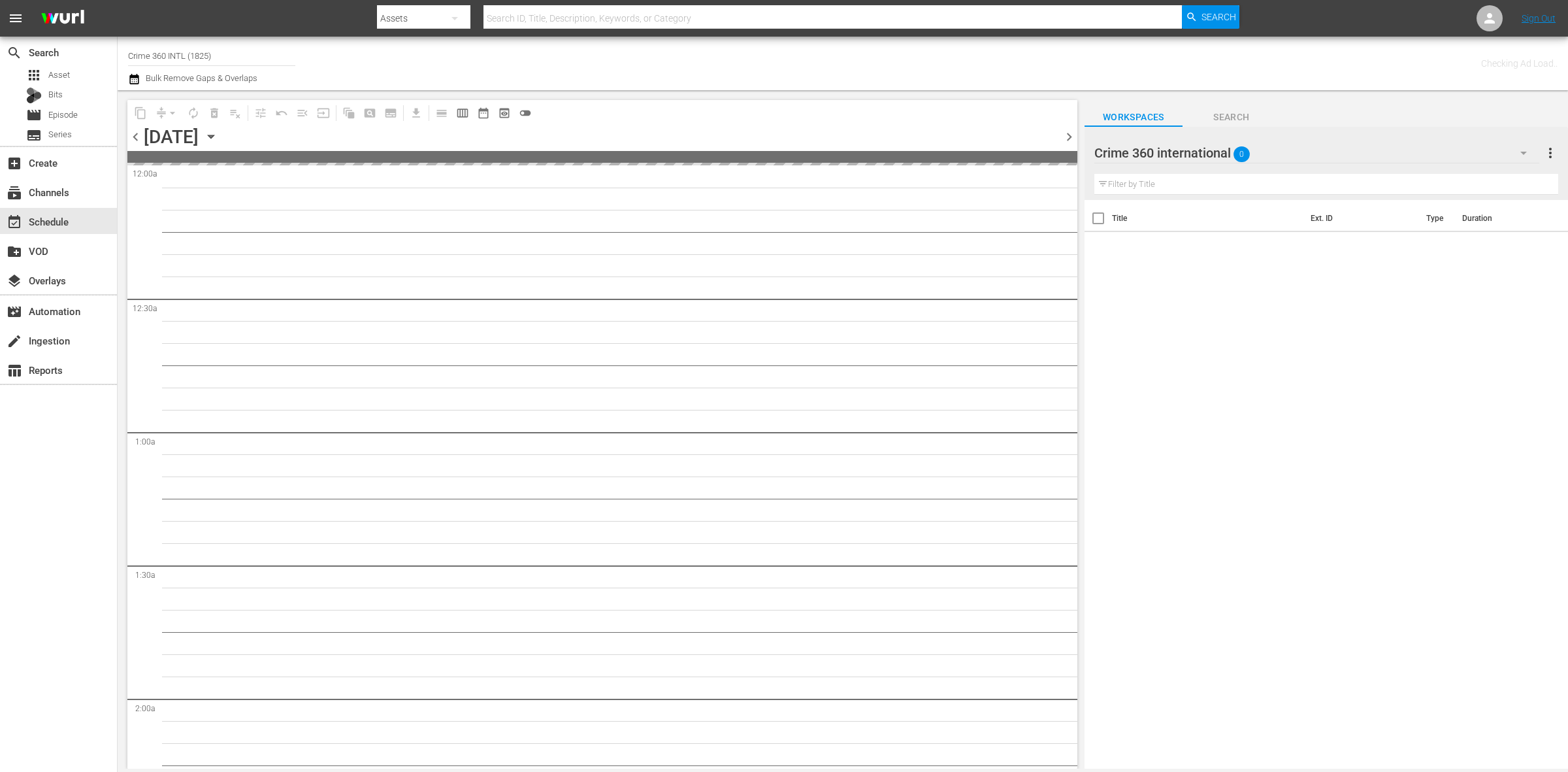
drag, startPoint x: 1065, startPoint y: 741, endPoint x: 1054, endPoint y: 207, distance: 534.1
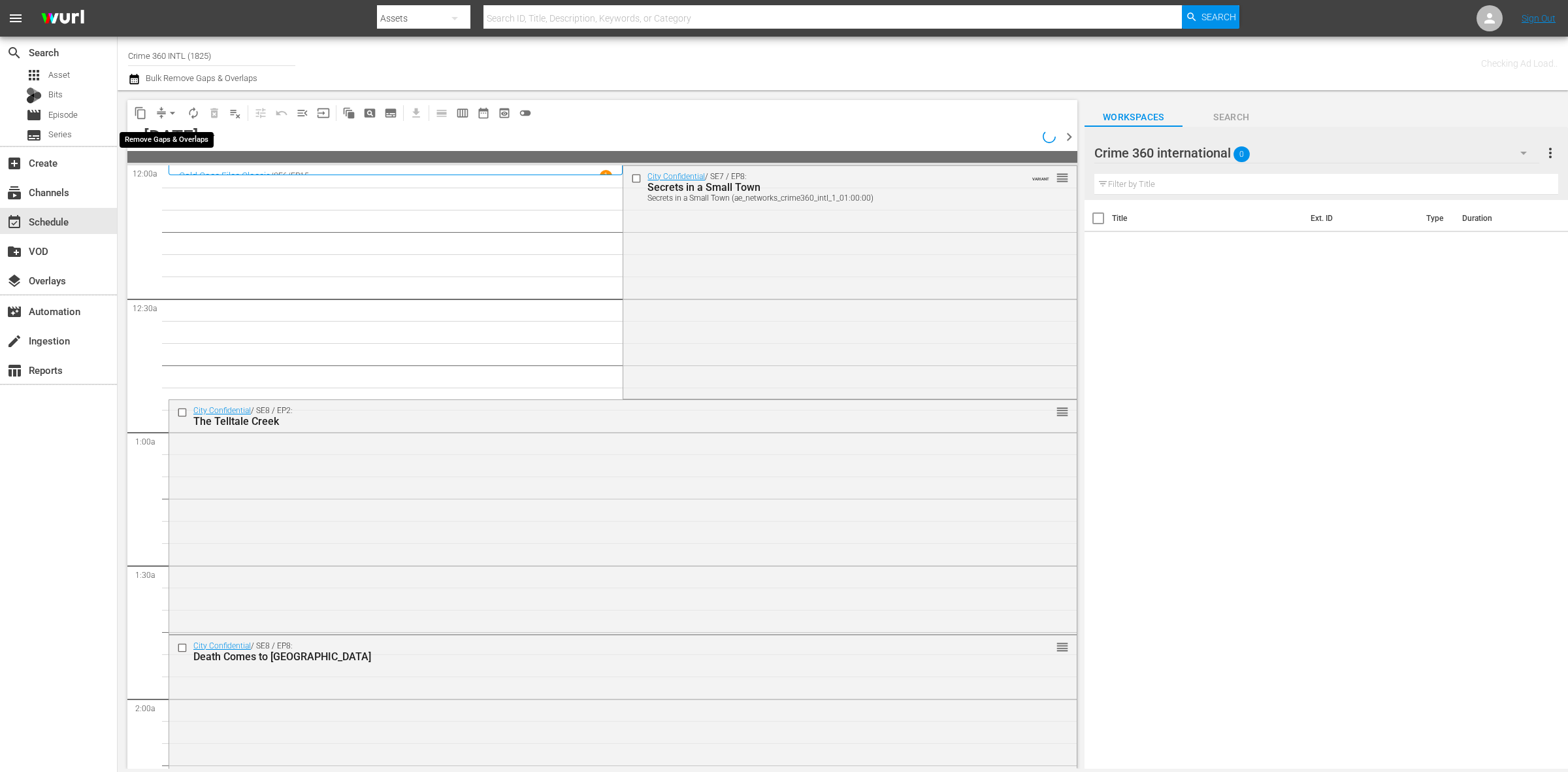
click at [169, 110] on span "arrow_drop_down" at bounding box center [173, 113] width 13 height 13
click at [167, 133] on li "Align to Midnight" at bounding box center [173, 139] width 138 height 22
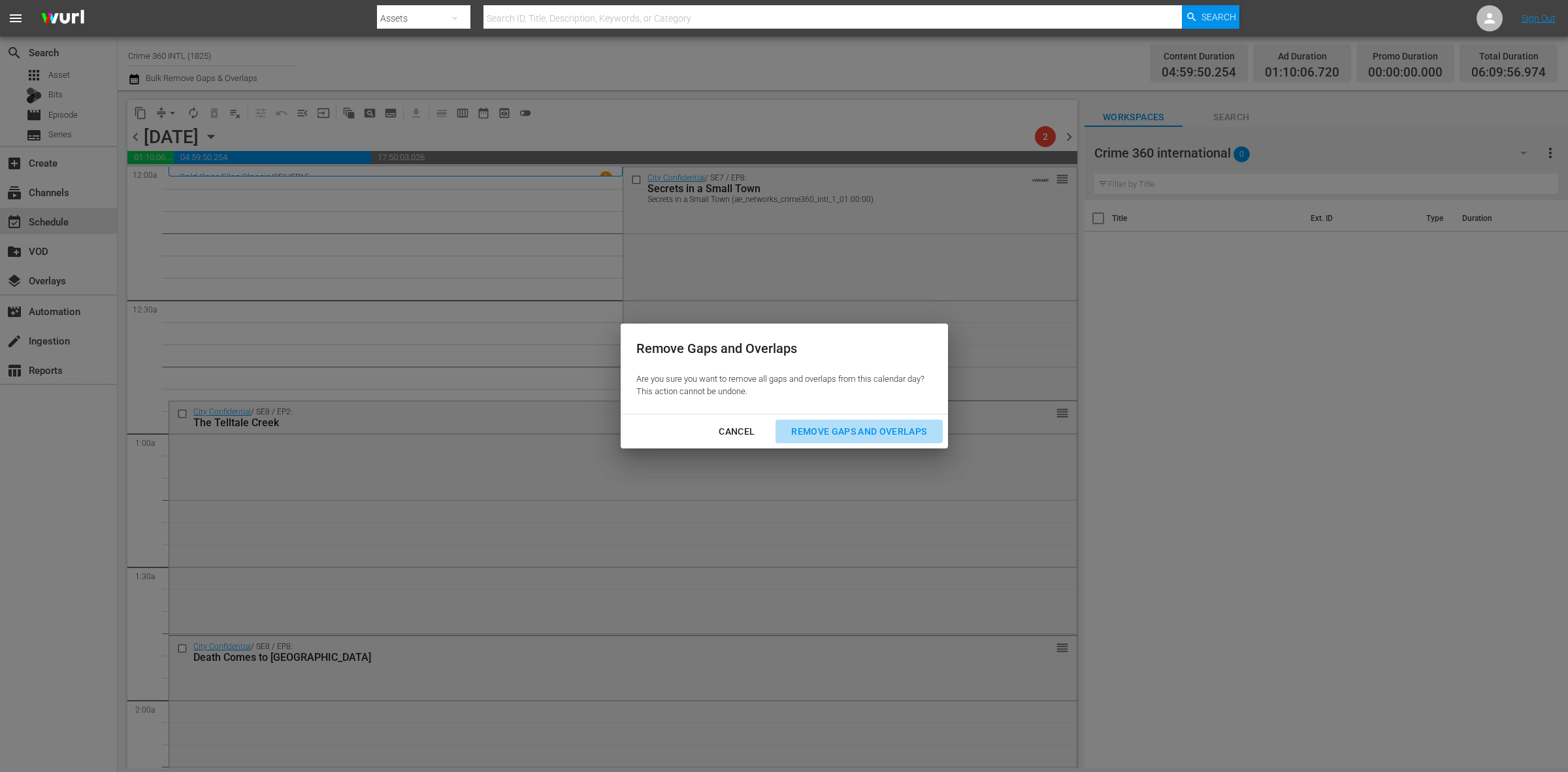
click at [857, 429] on div "Remove Gaps and Overlaps" at bounding box center [859, 431] width 157 height 16
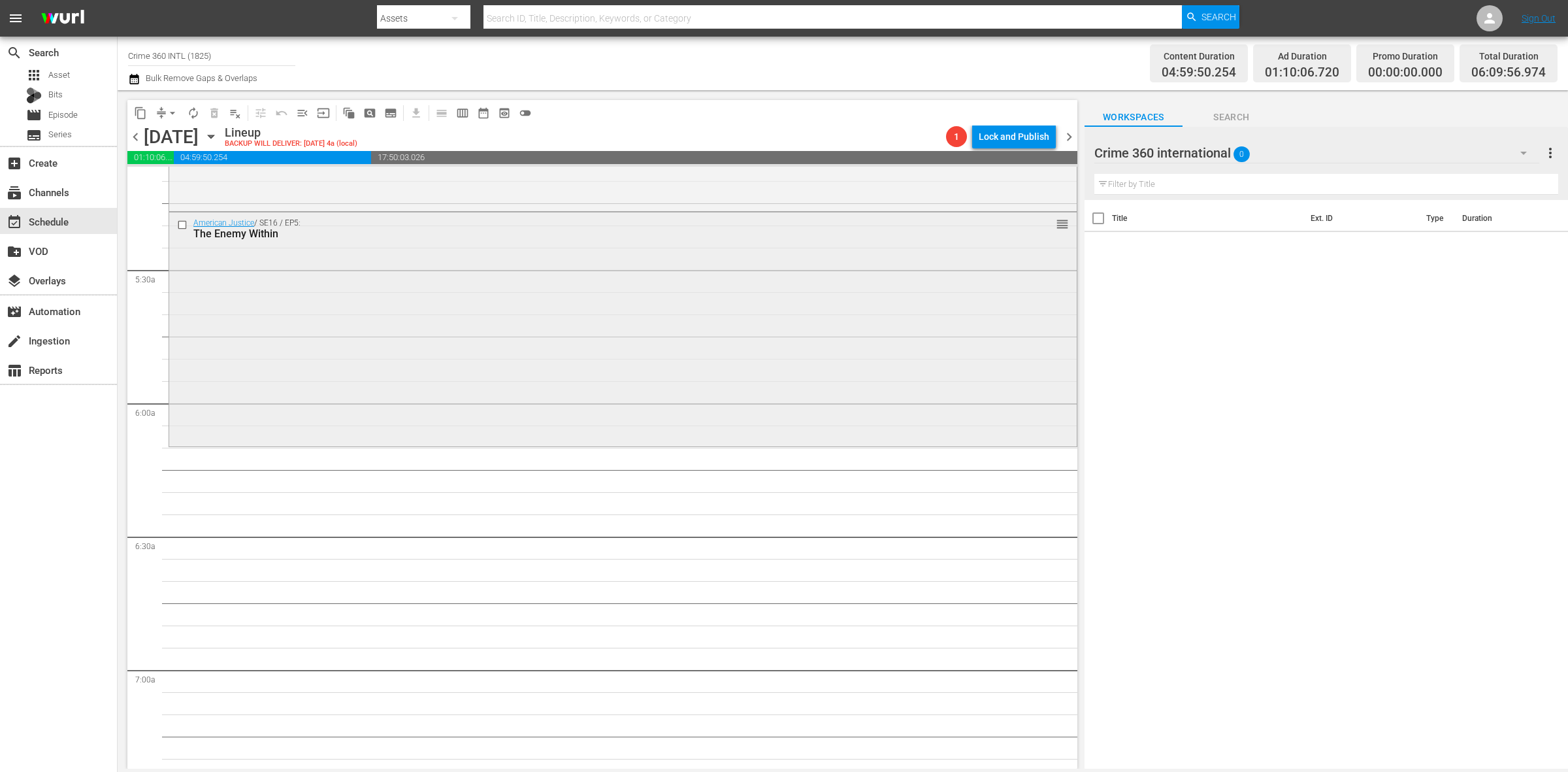
scroll to position [1389, 0]
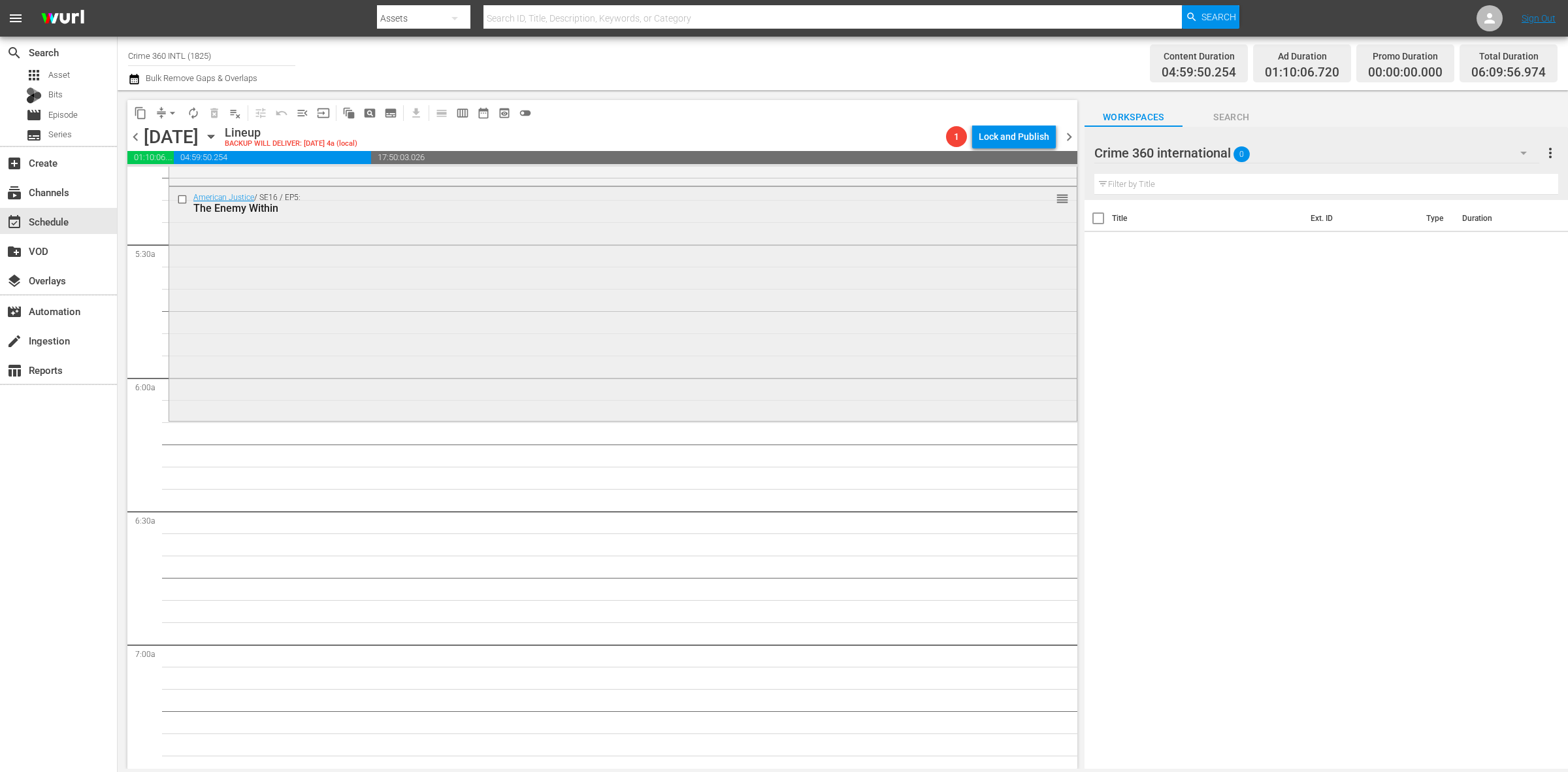
click at [331, 354] on div "American Justice / SE16 / EP5: The Enemy Within reorder" at bounding box center [623, 303] width 907 height 232
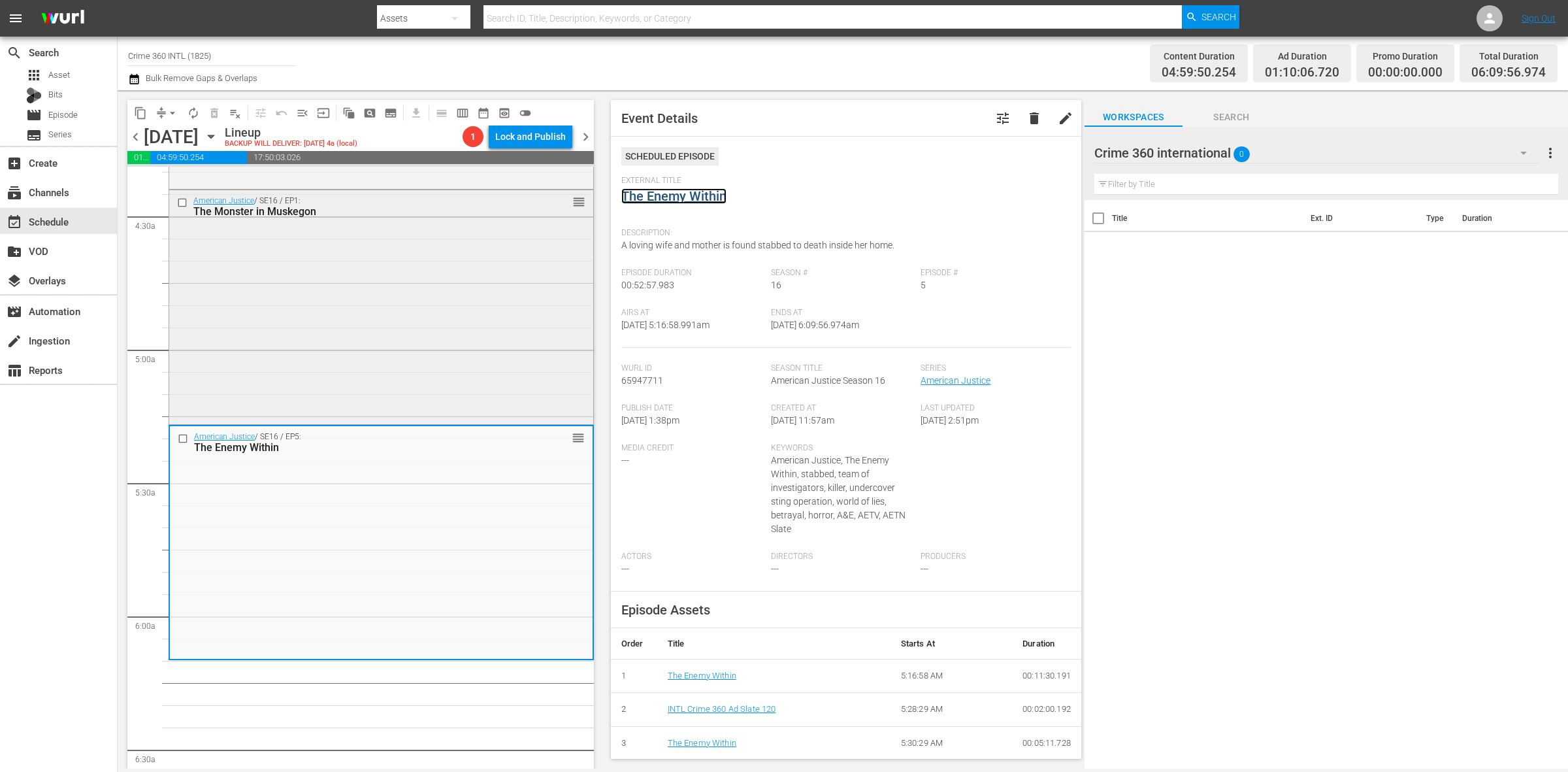
scroll to position [1144, 0]
click at [436, 335] on div "American Justice / SE16 / EP1: The Monster in Muskegon reorder" at bounding box center [381, 312] width 424 height 232
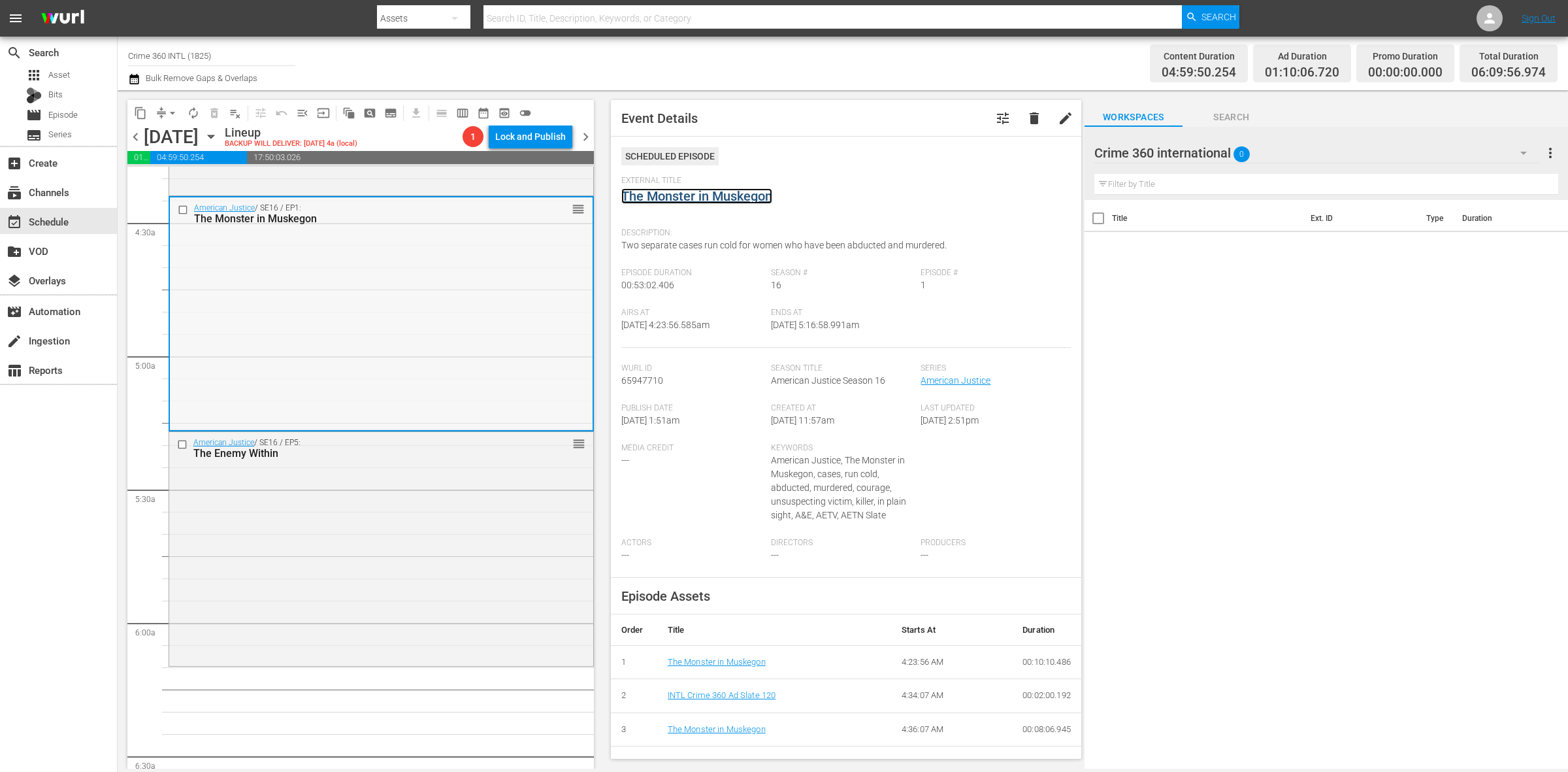
scroll to position [899, 0]
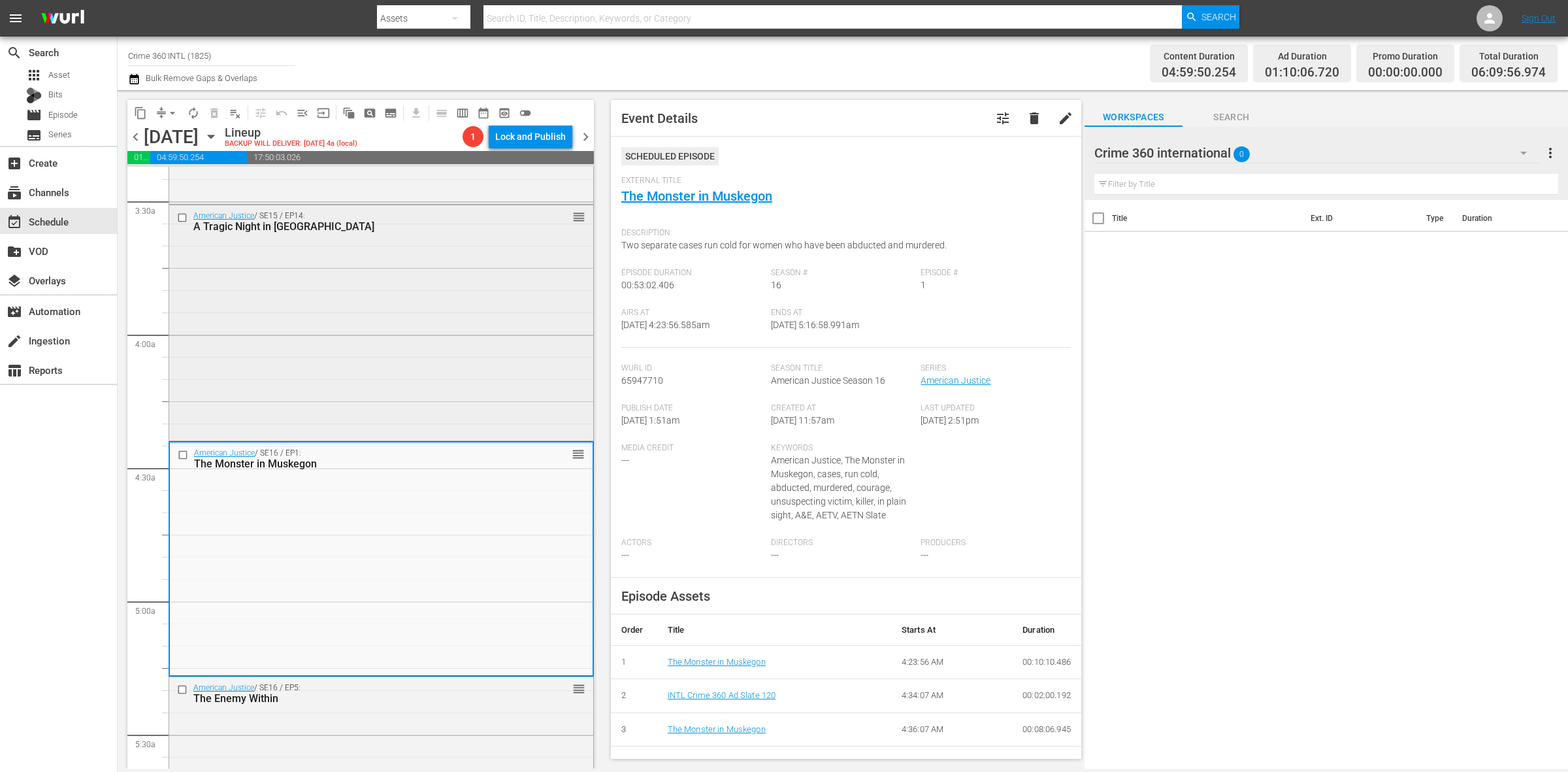
click at [415, 332] on div "American Justice / SE15 / EP14: A Tragic Night in Dallas reorder" at bounding box center [381, 321] width 424 height 232
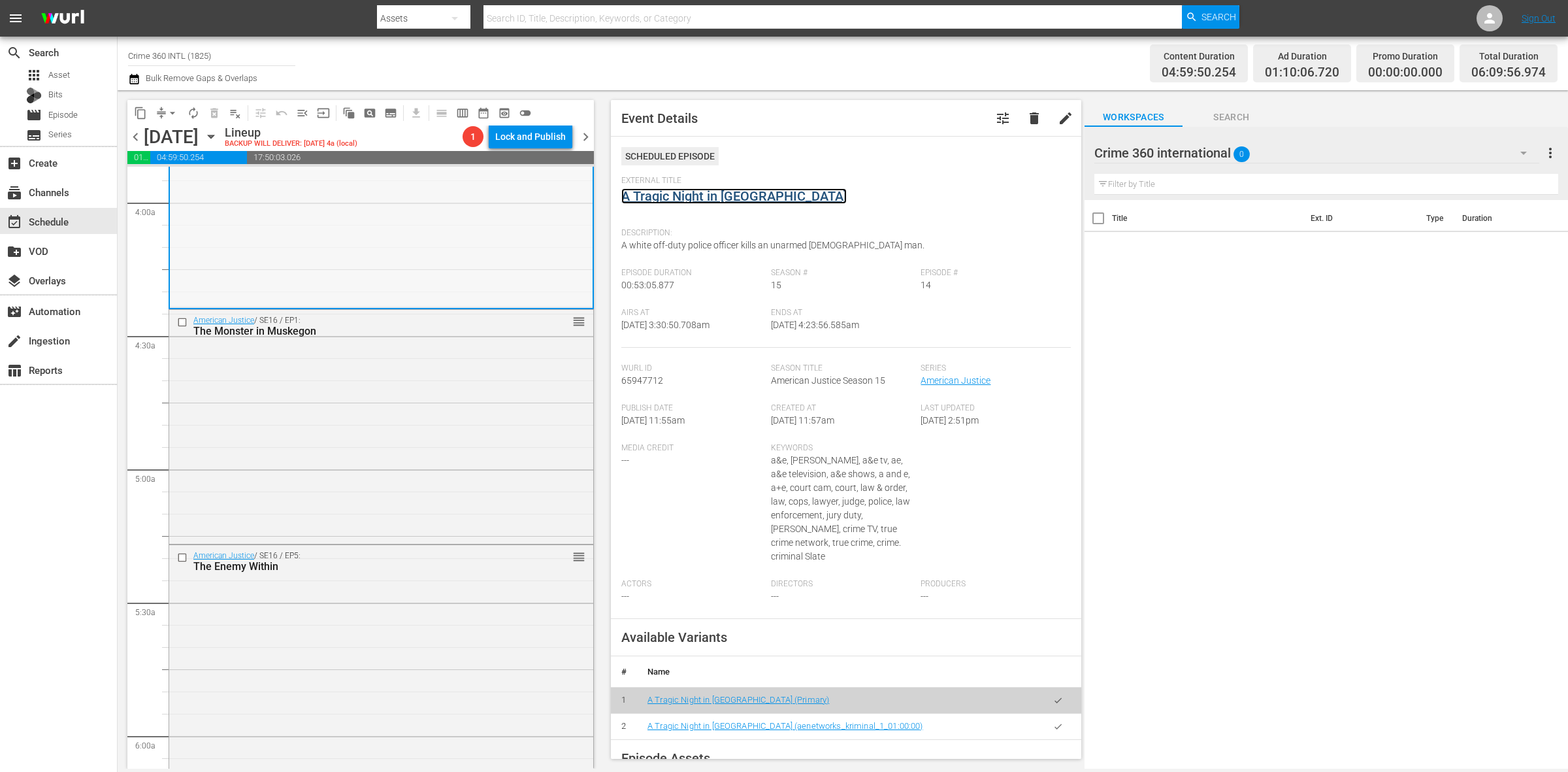
scroll to position [1144, 0]
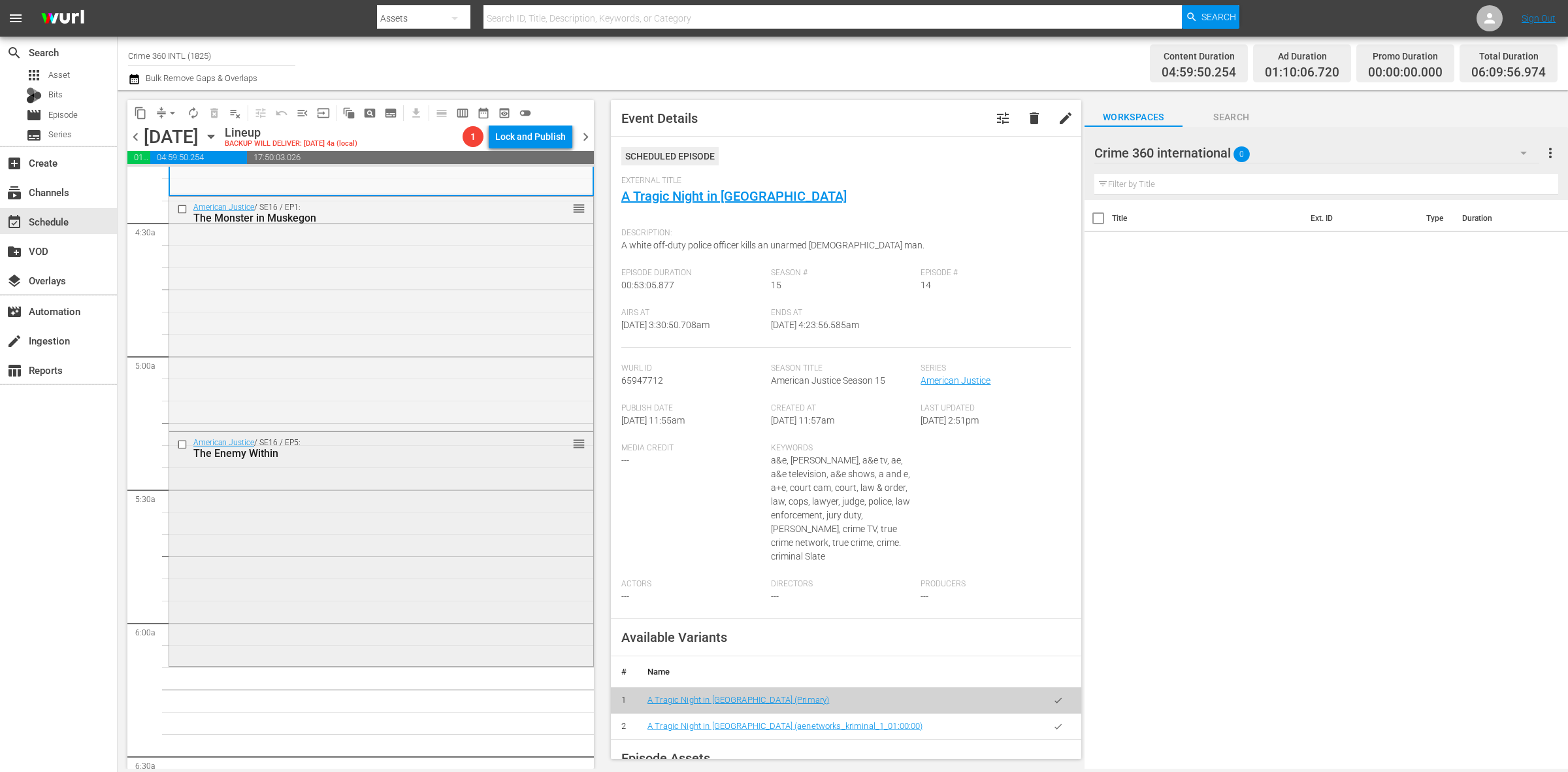
click at [408, 486] on div "American Justice / SE16 / EP5: The Enemy Within reorder" at bounding box center [381, 548] width 424 height 232
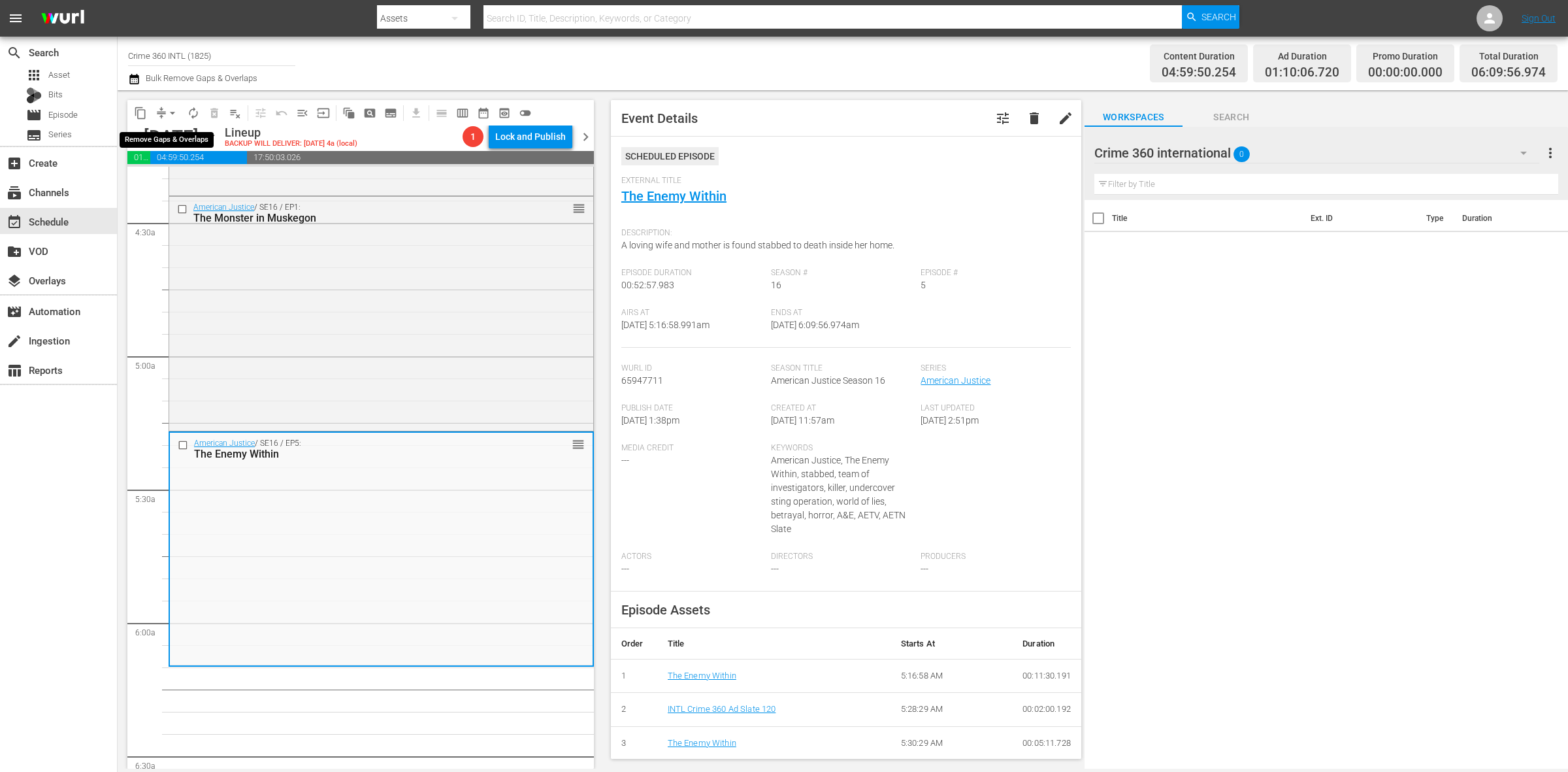
click at [177, 112] on span "arrow_drop_down" at bounding box center [173, 113] width 13 height 13
click at [169, 136] on li "Align to Midnight" at bounding box center [173, 139] width 138 height 22
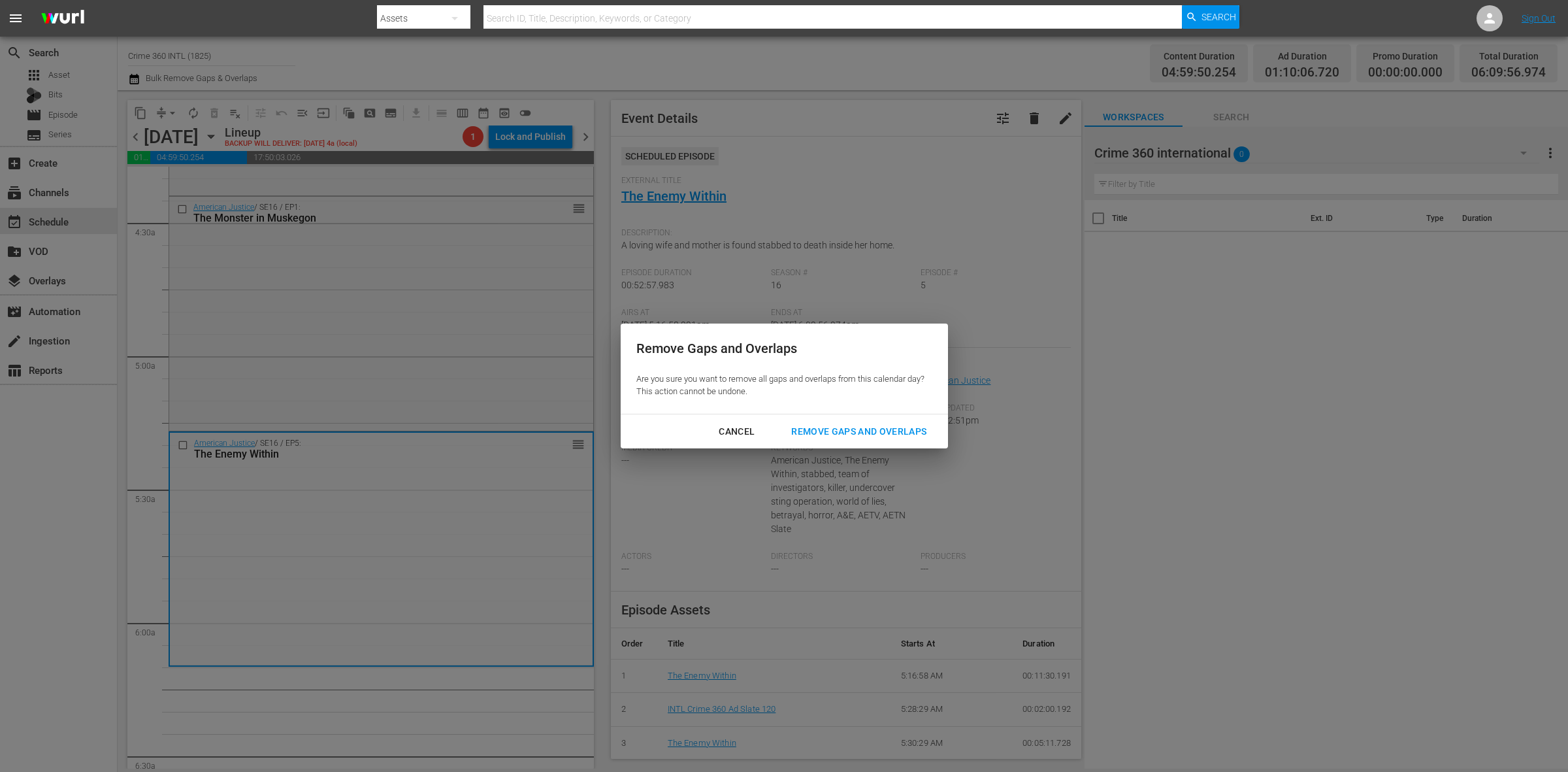
click at [899, 419] on div "Cancel Remove Gaps and Overlaps" at bounding box center [784, 431] width 327 height 34
click at [899, 425] on div "Remove Gaps and Overlaps" at bounding box center [859, 431] width 157 height 16
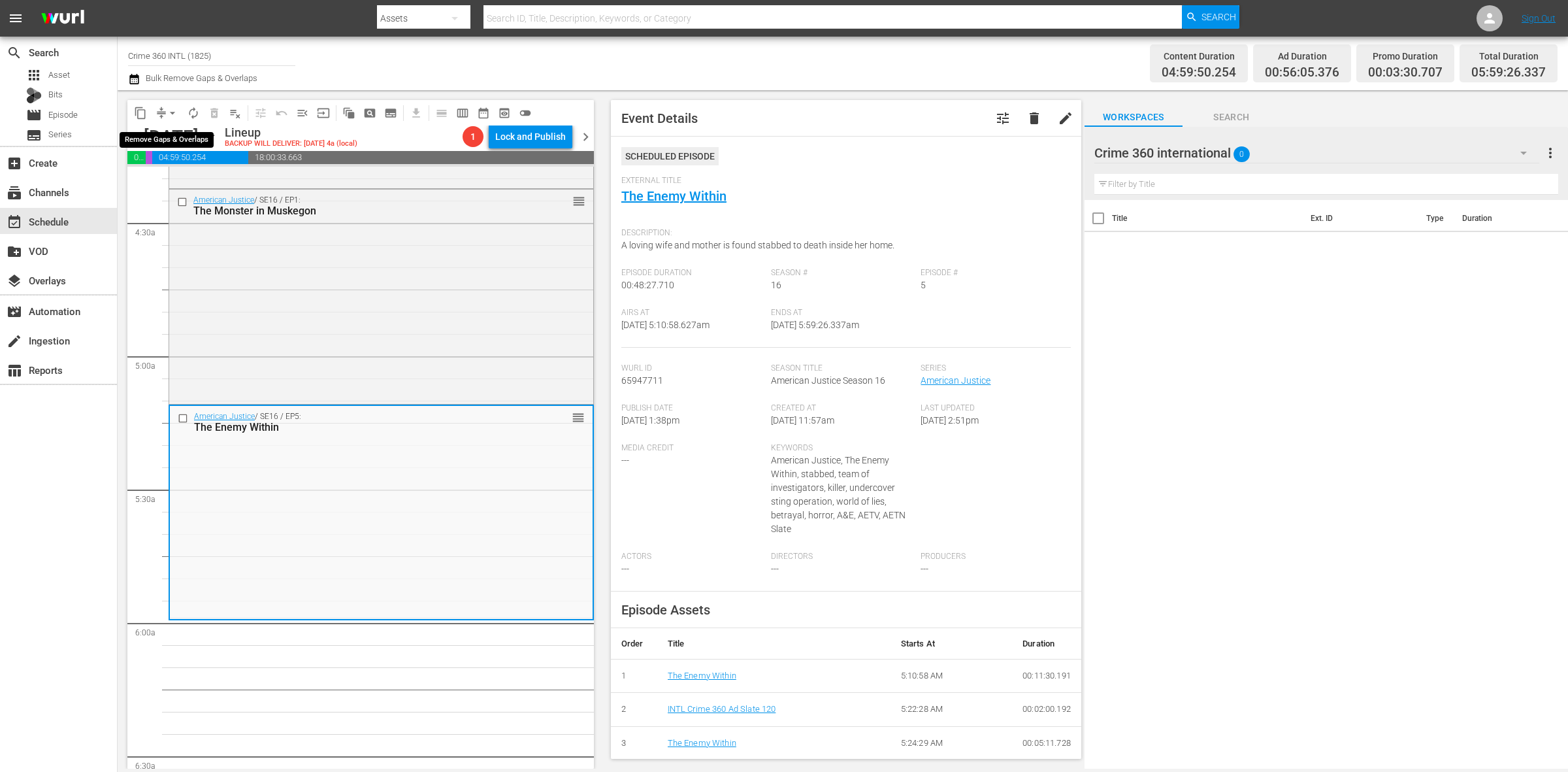
click at [170, 119] on button "arrow_drop_down" at bounding box center [173, 113] width 21 height 21
click at [164, 140] on li "Align to Midnight" at bounding box center [173, 139] width 138 height 22
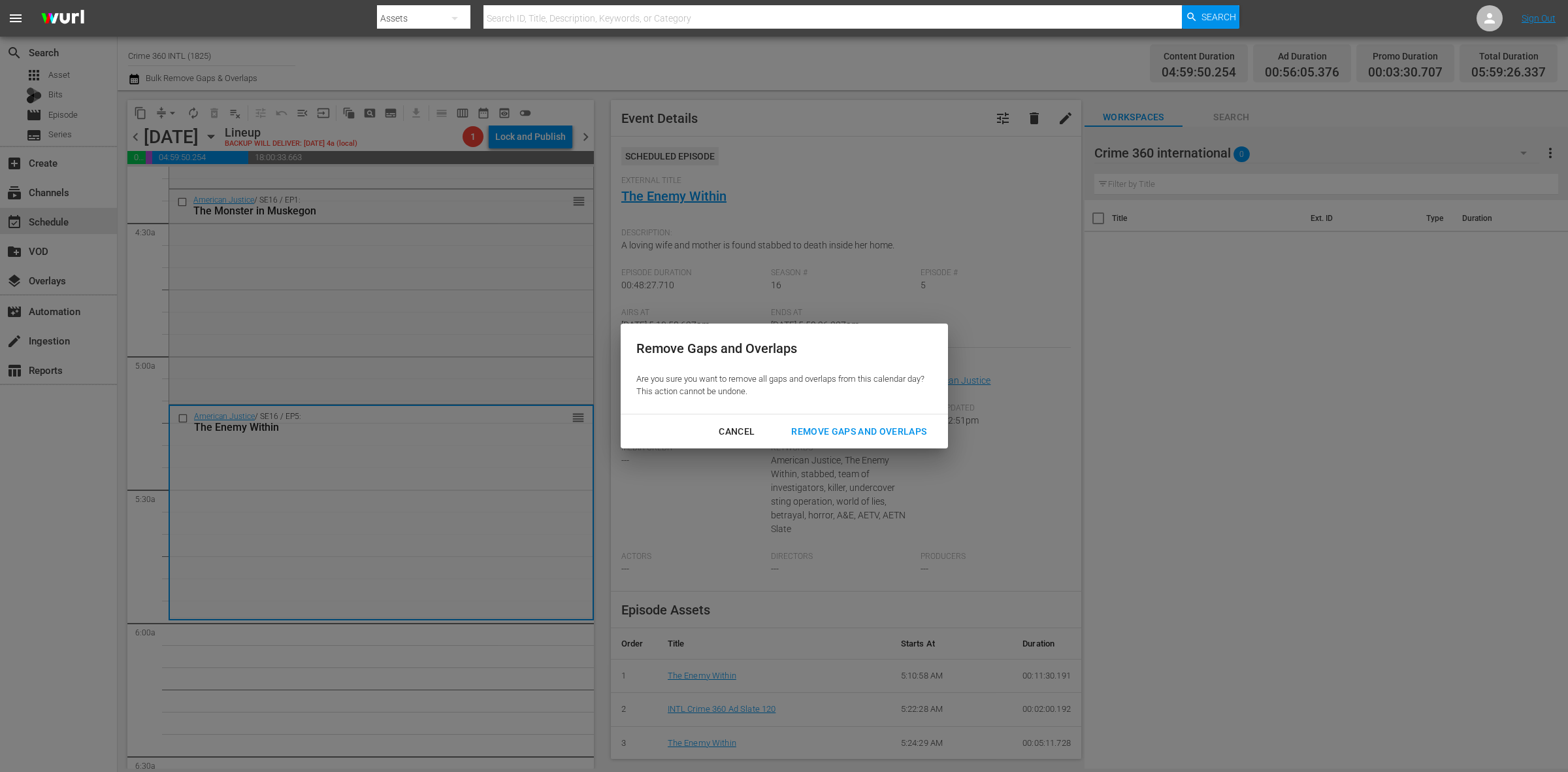
click at [909, 425] on div "Remove Gaps and Overlaps" at bounding box center [859, 431] width 157 height 16
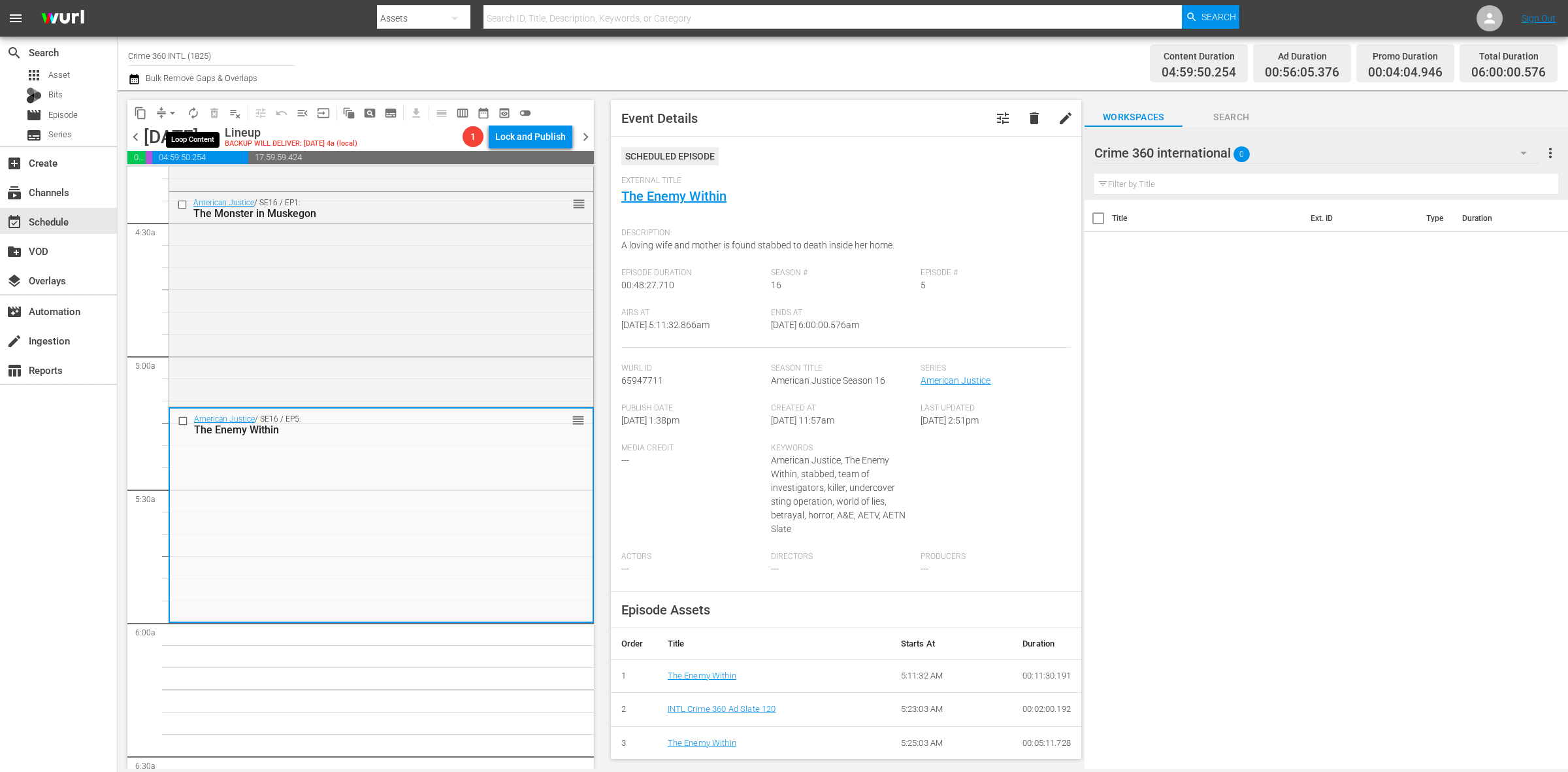
click at [188, 115] on span "autorenew_outlined" at bounding box center [194, 113] width 13 height 13
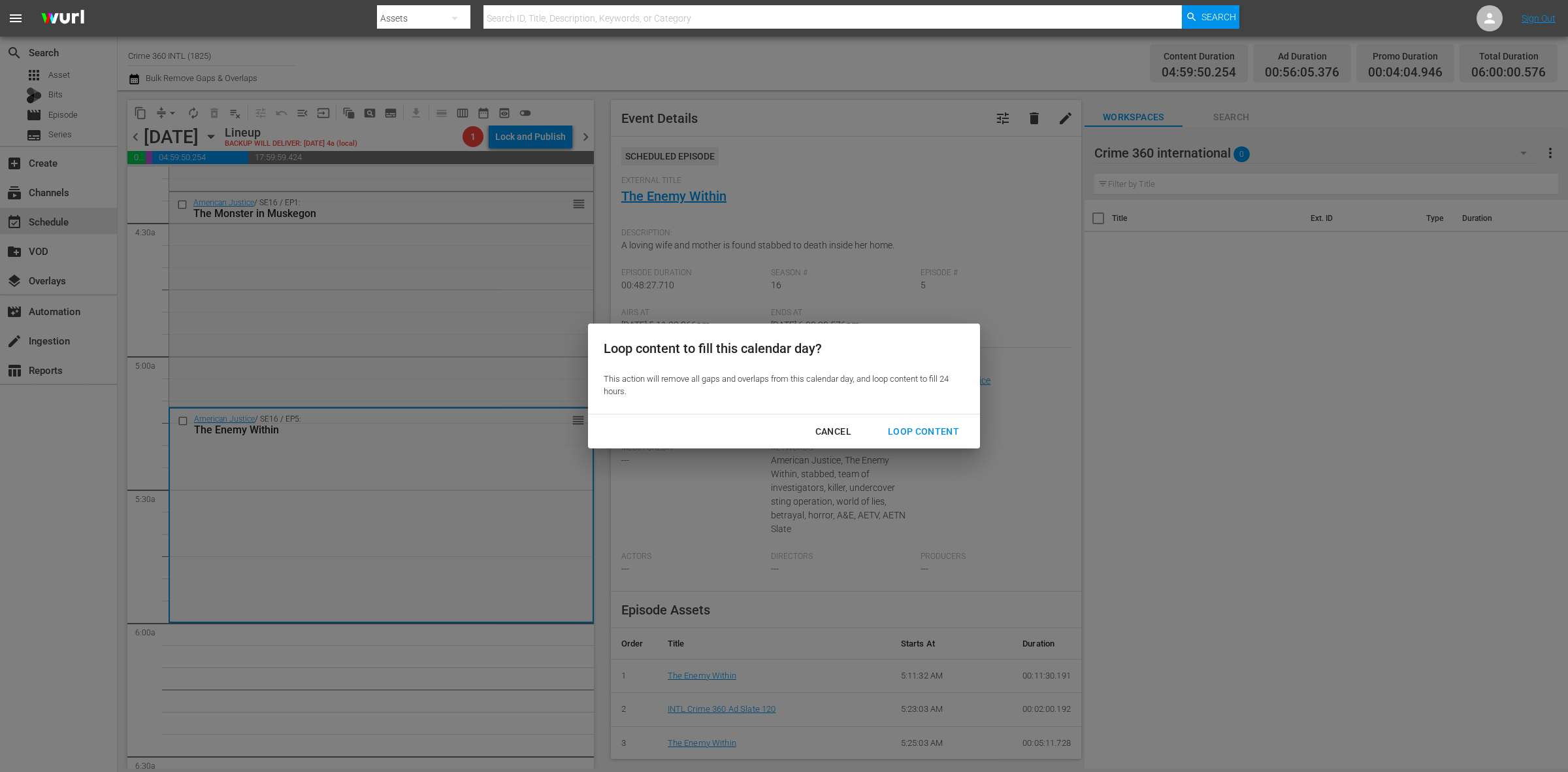
click at [885, 426] on div "Loop Content" at bounding box center [924, 431] width 92 height 16
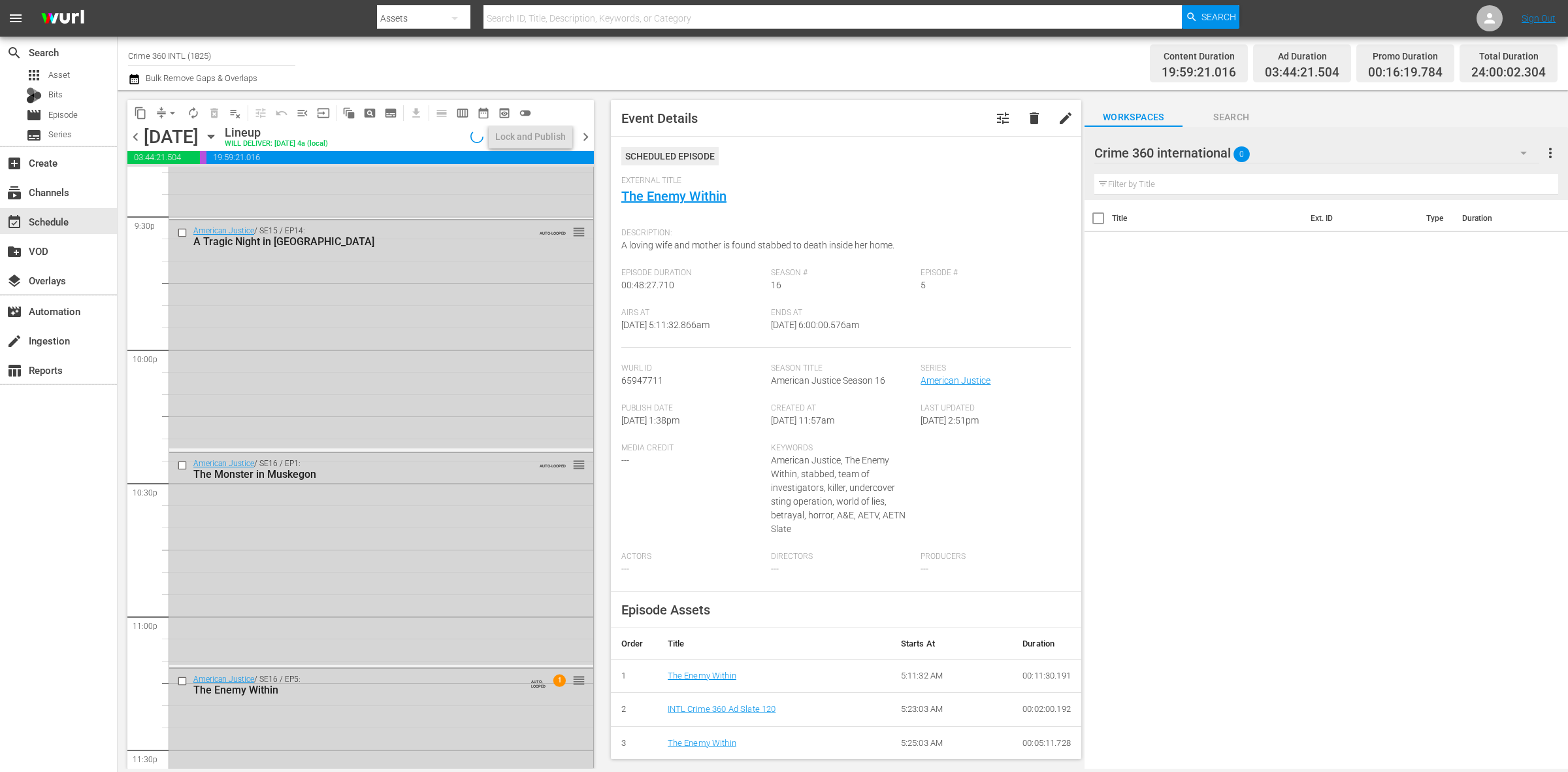
scroll to position [5799, 0]
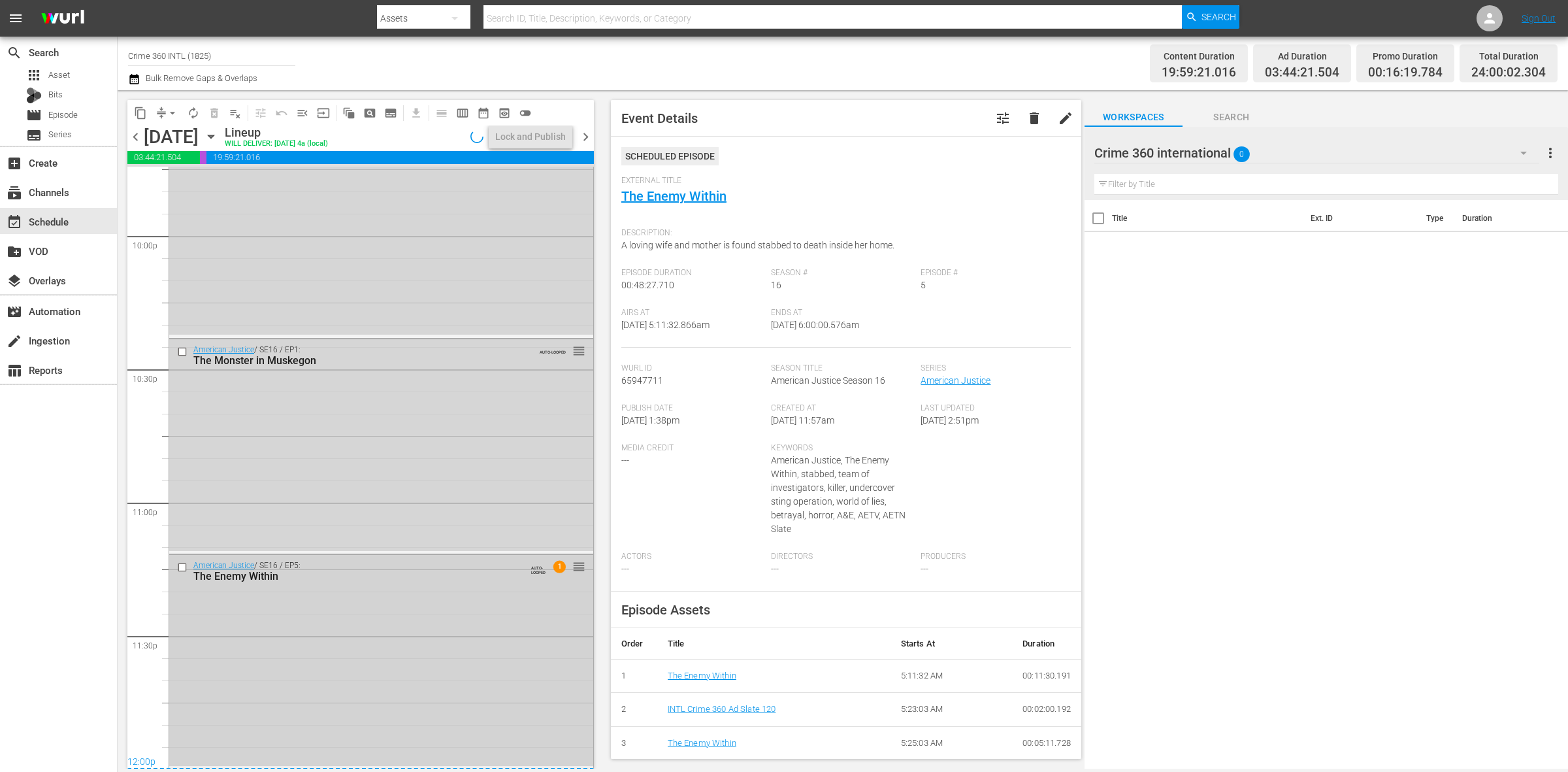
click at [402, 621] on div "American Justice / SE16 / EP5: The Enemy Within AUTO-LOOPED 1 reorder" at bounding box center [381, 661] width 424 height 212
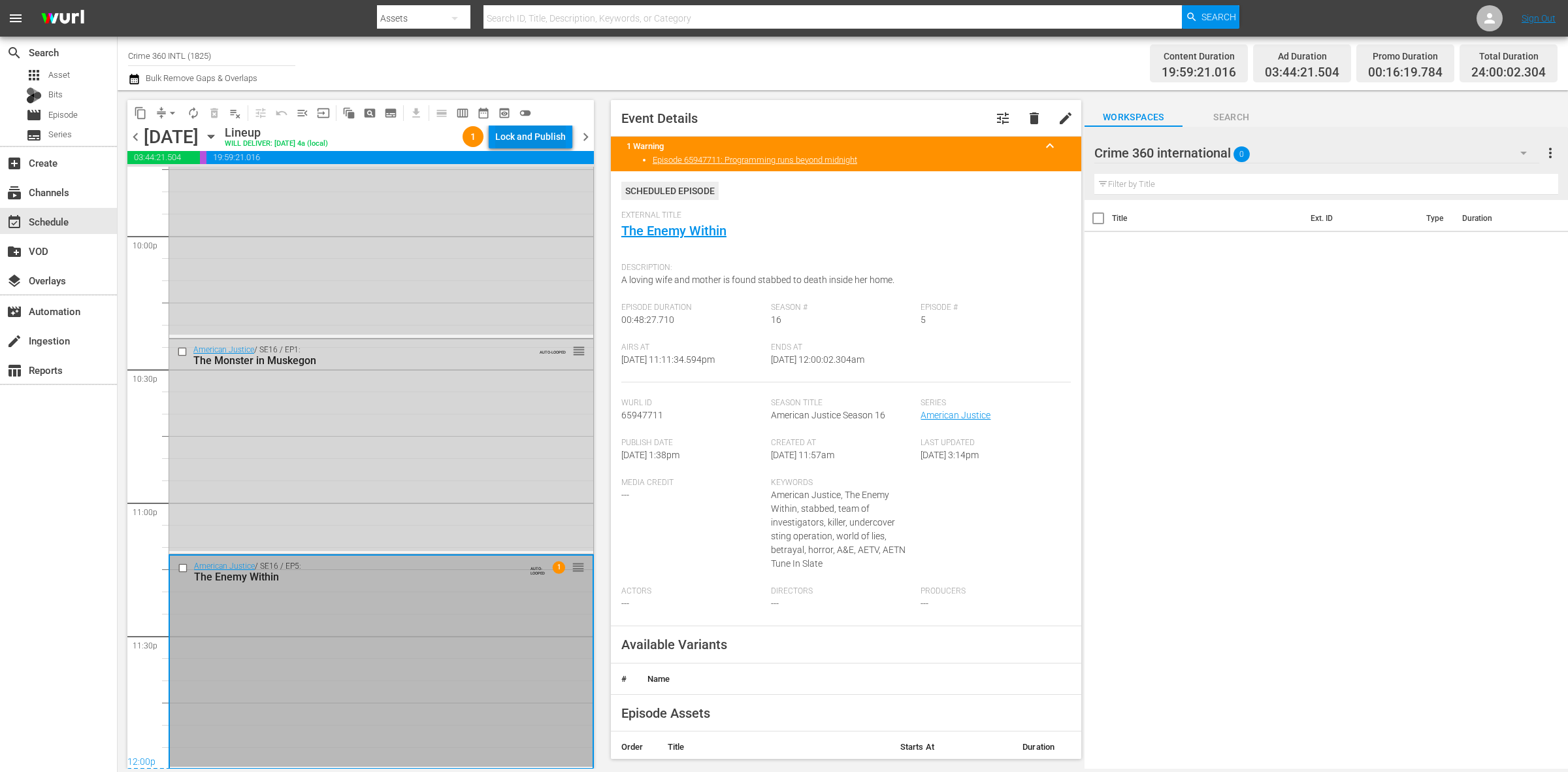
click at [545, 138] on div "Lock and Publish" at bounding box center [531, 136] width 70 height 24
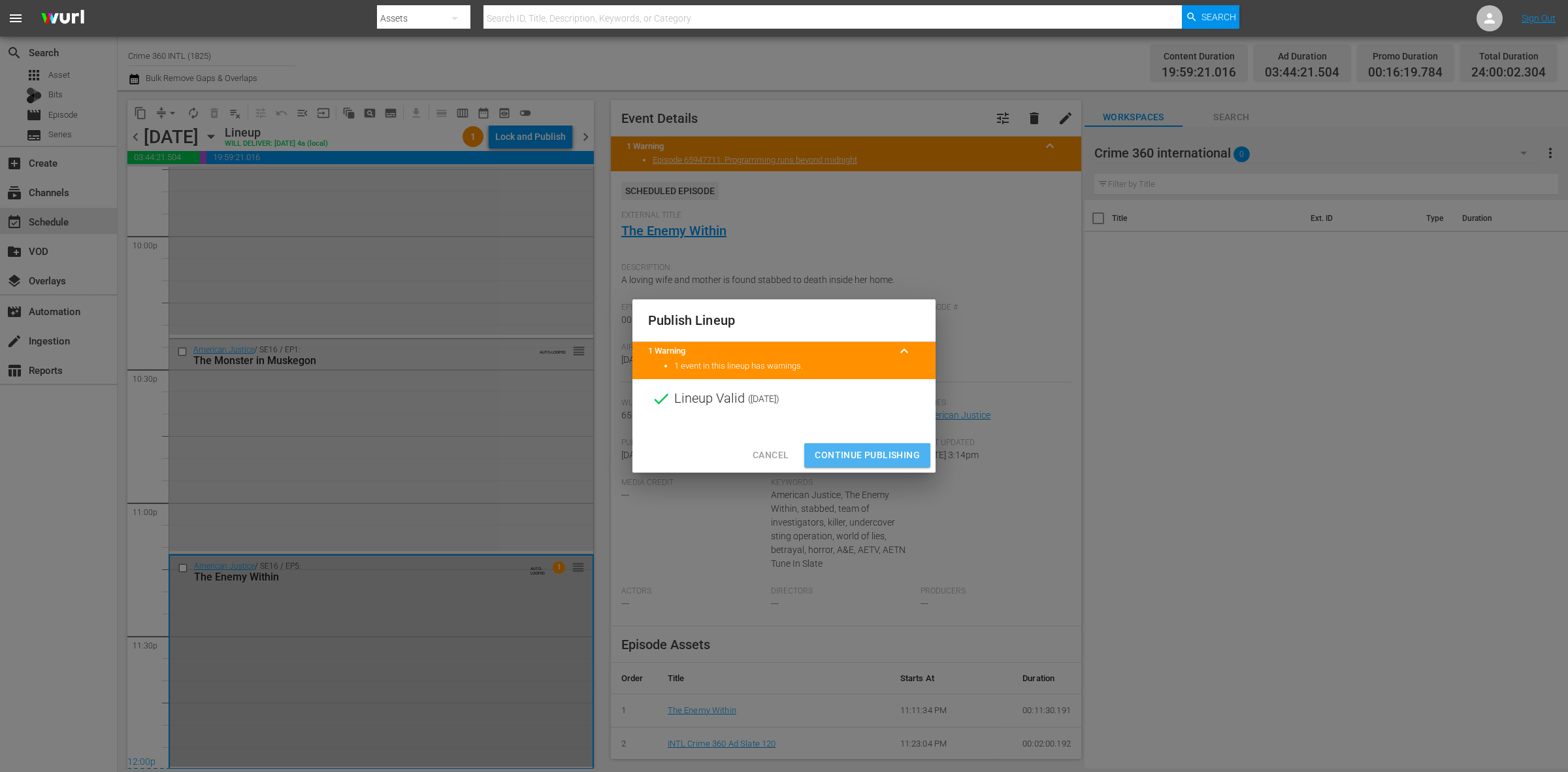
click at [837, 462] on span "Continue Publishing" at bounding box center [868, 455] width 105 height 16
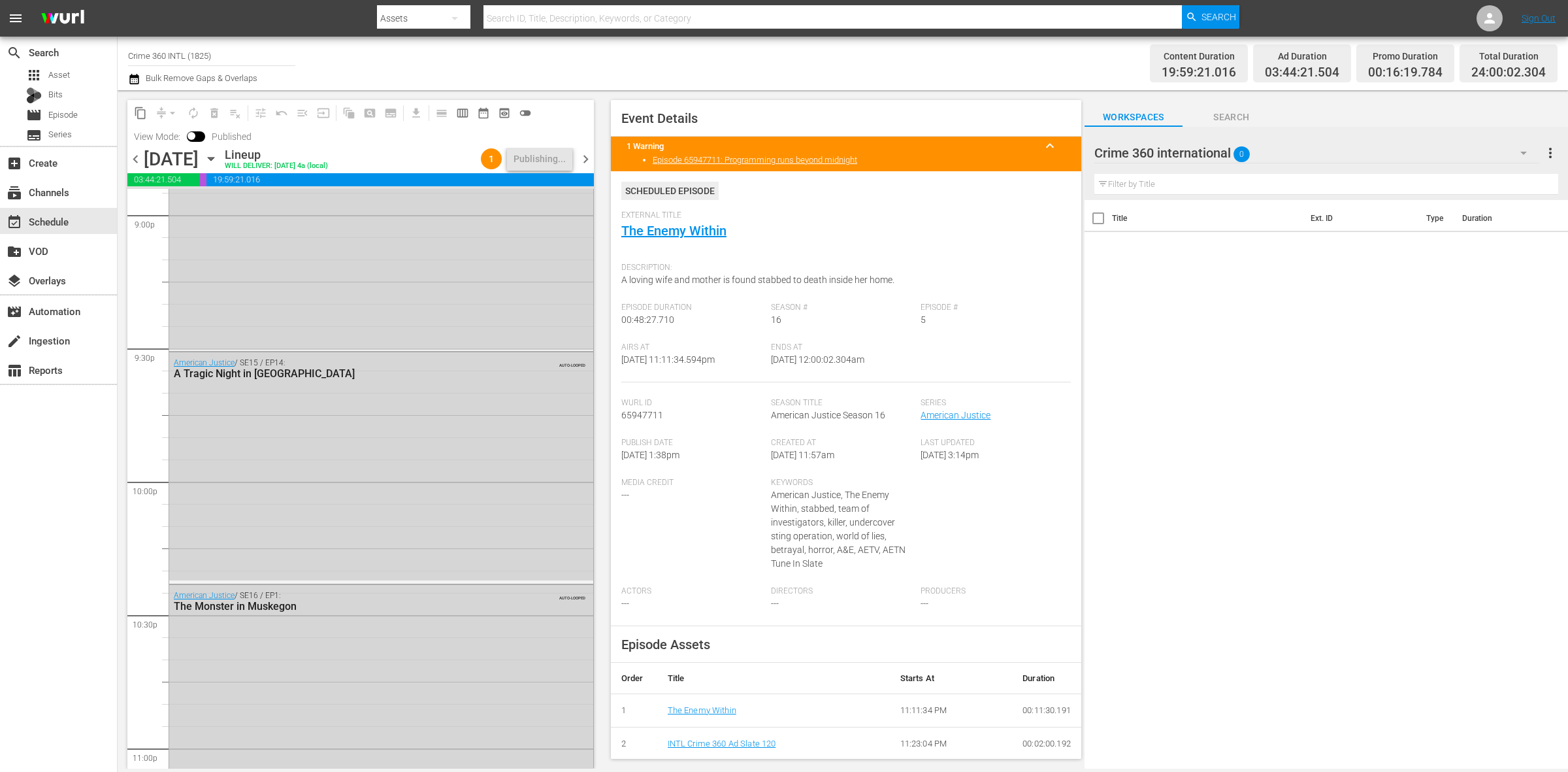
scroll to position [5821, 0]
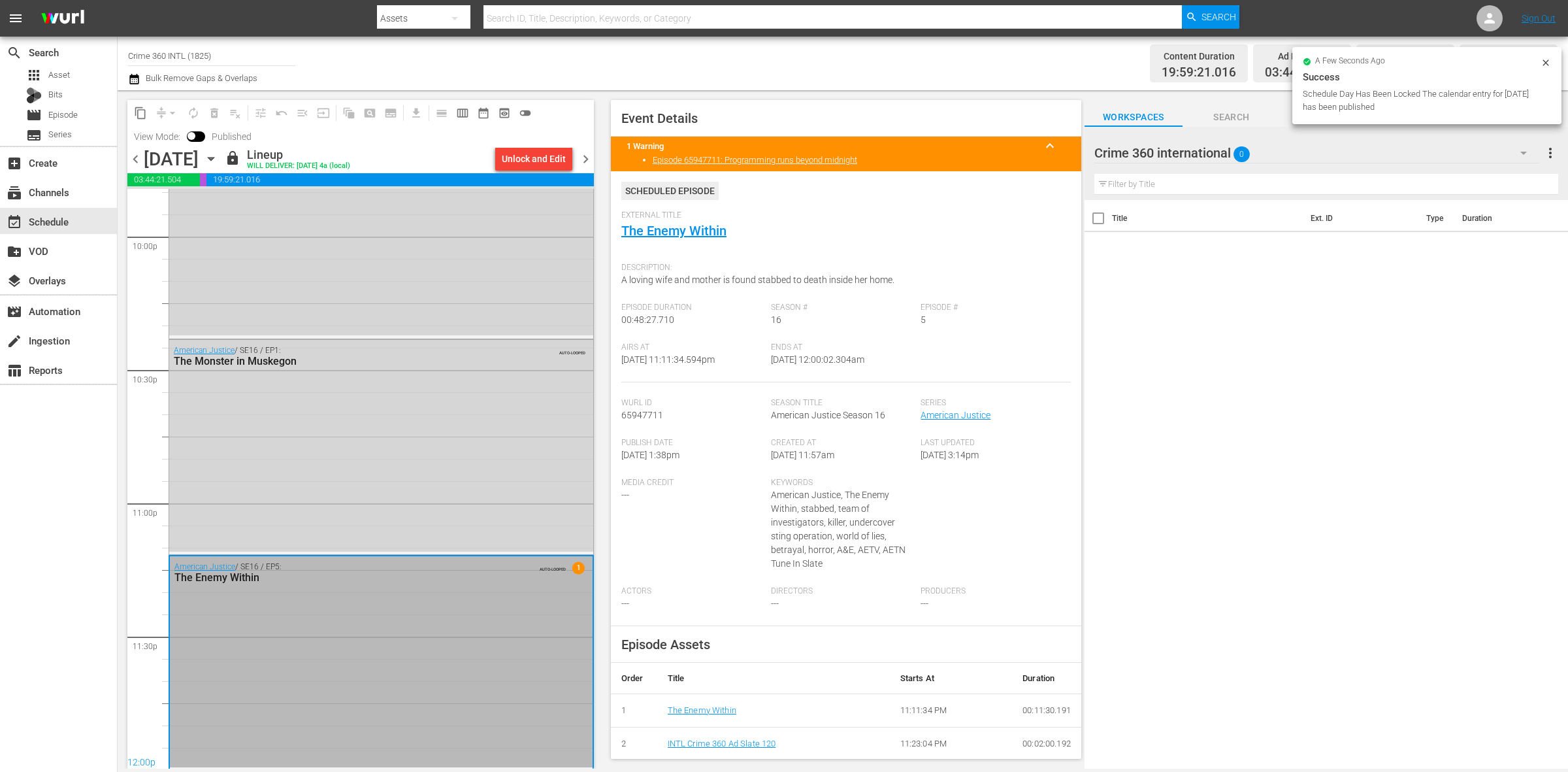
click at [586, 159] on span "chevron_right" at bounding box center [586, 159] width 16 height 16
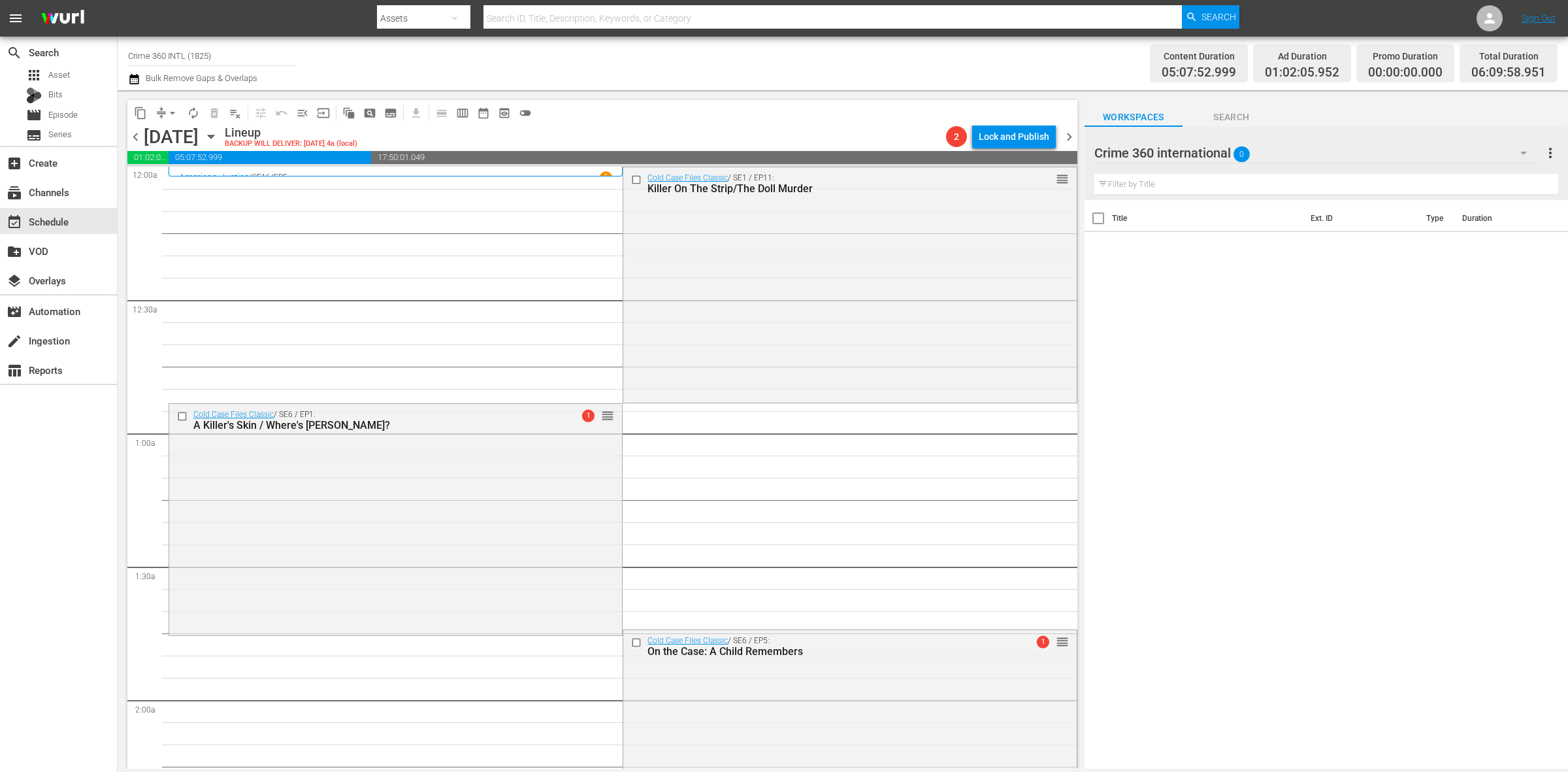
click at [171, 108] on span "arrow_drop_down" at bounding box center [173, 113] width 13 height 13
click at [171, 145] on li "Align to Midnight" at bounding box center [173, 139] width 138 height 22
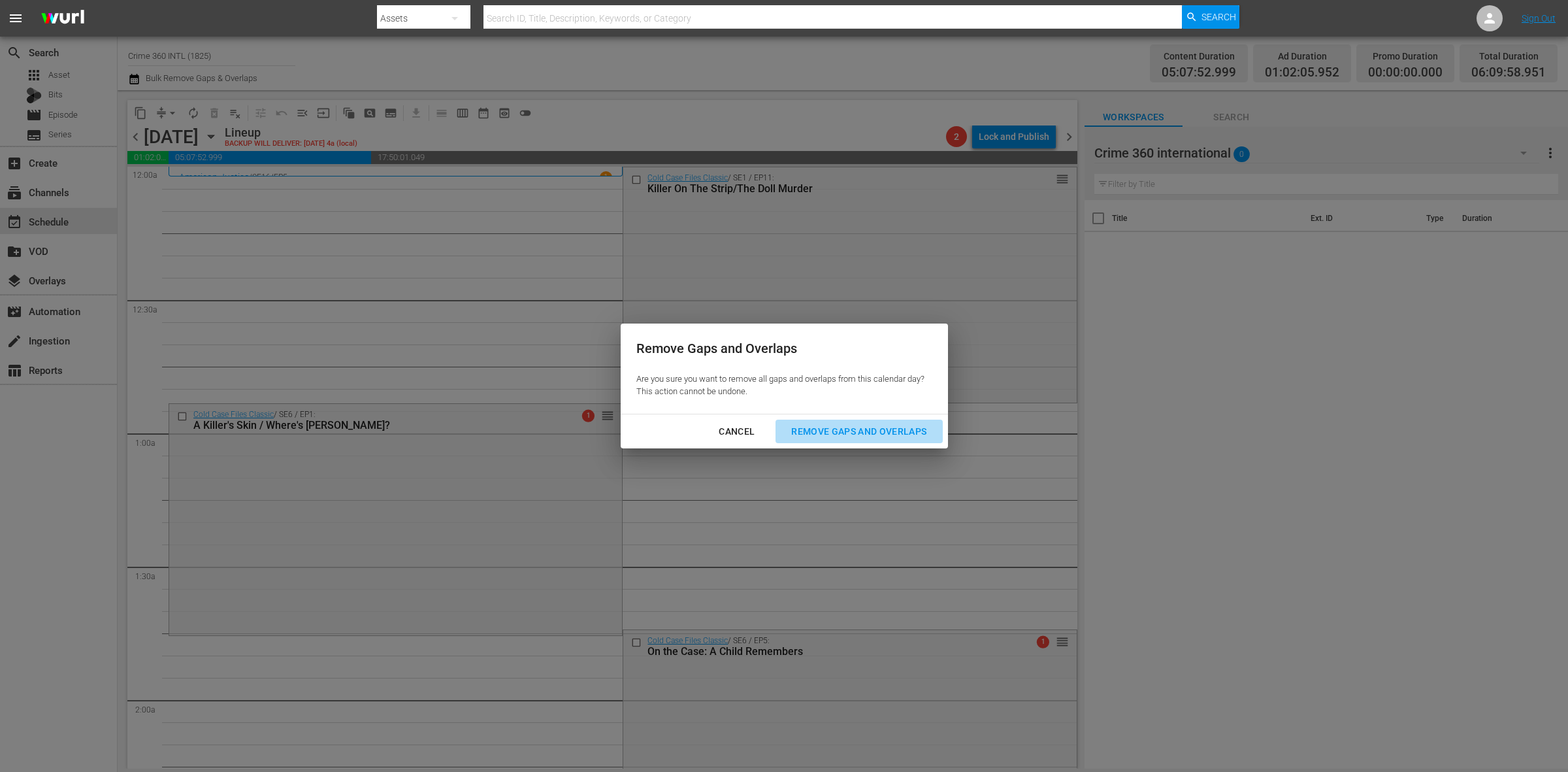
click at [890, 425] on div "Remove Gaps and Overlaps" at bounding box center [859, 431] width 157 height 16
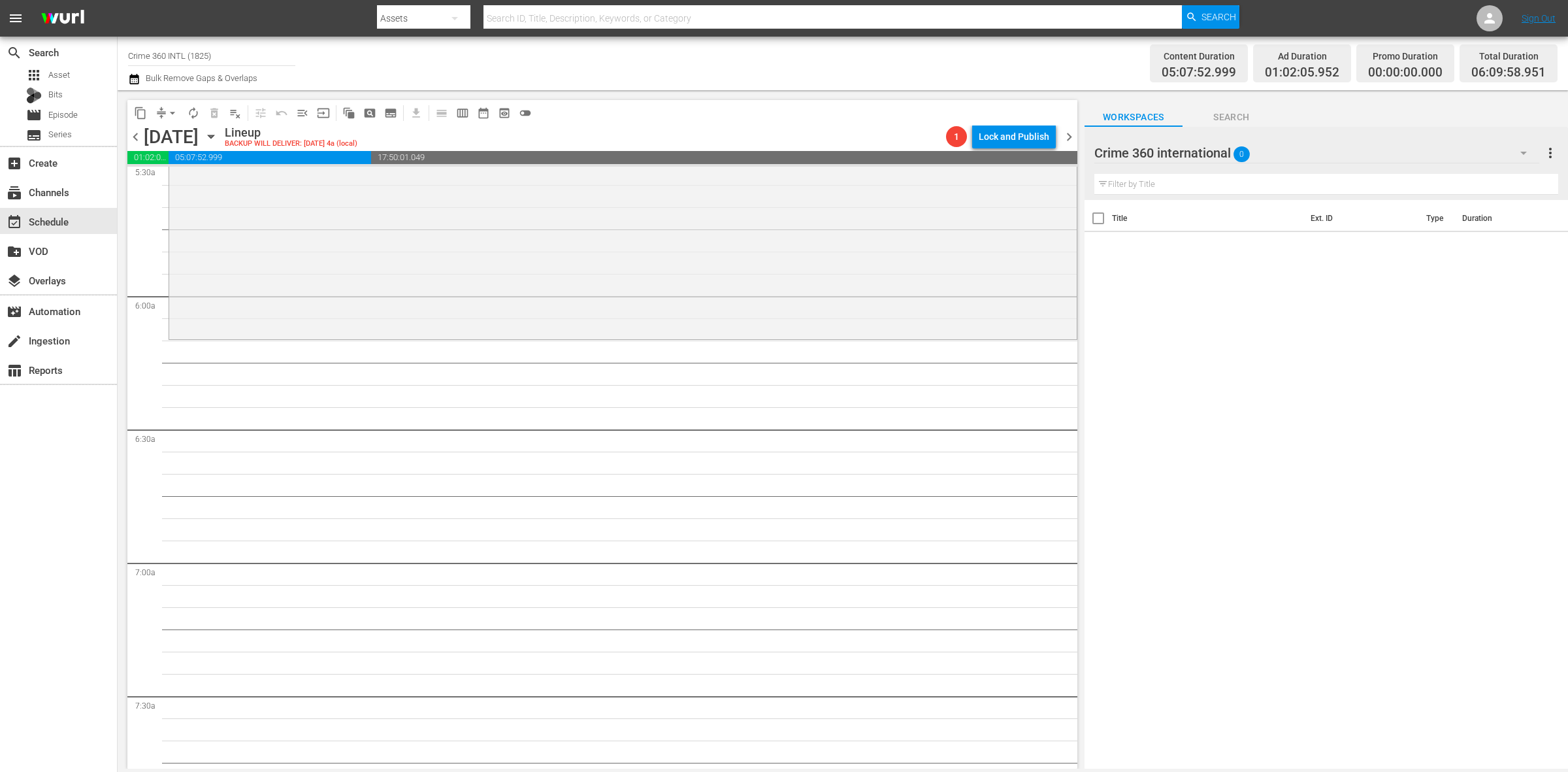
click at [226, 299] on div "Cold Case Files / SE1 / EP5: The Night Shift The Night Shift (ae_networks_crime…" at bounding box center [623, 221] width 907 height 232
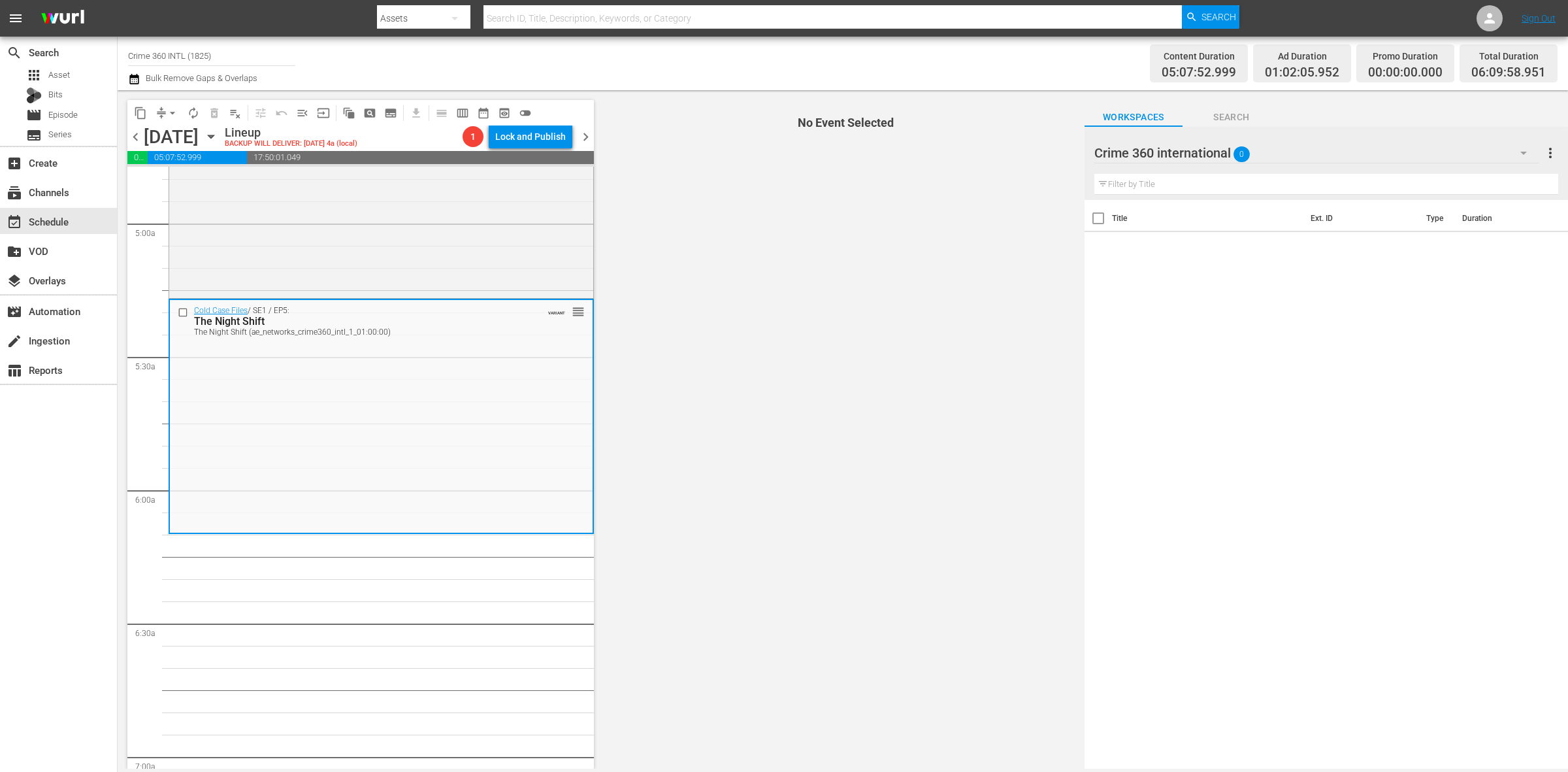
scroll to position [1226, 0]
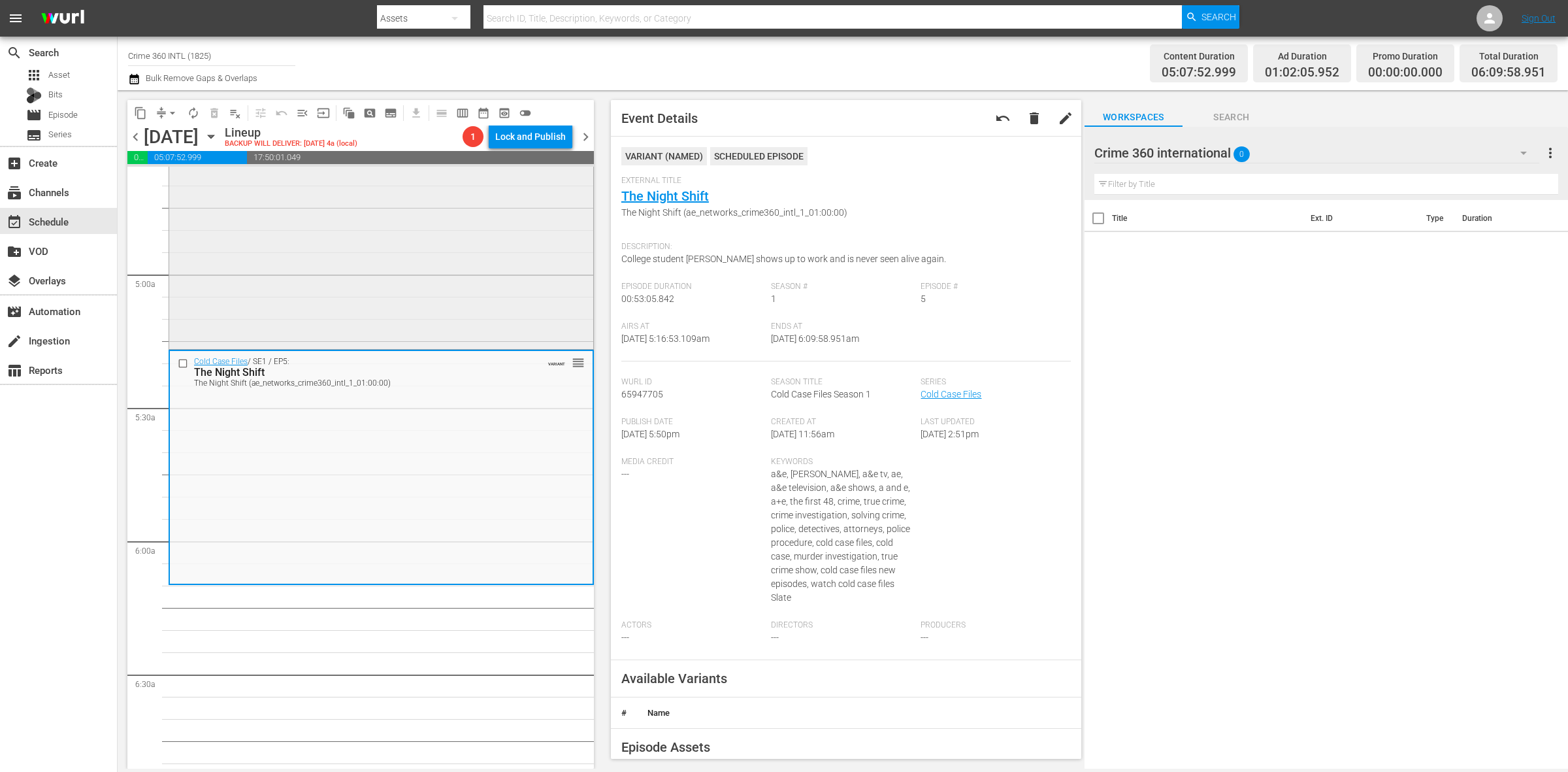
click at [420, 308] on div "Cold Case Files / SE1 / EP9: A Family Cursed A Family Cursed (ae_networks_crime…" at bounding box center [381, 230] width 424 height 232
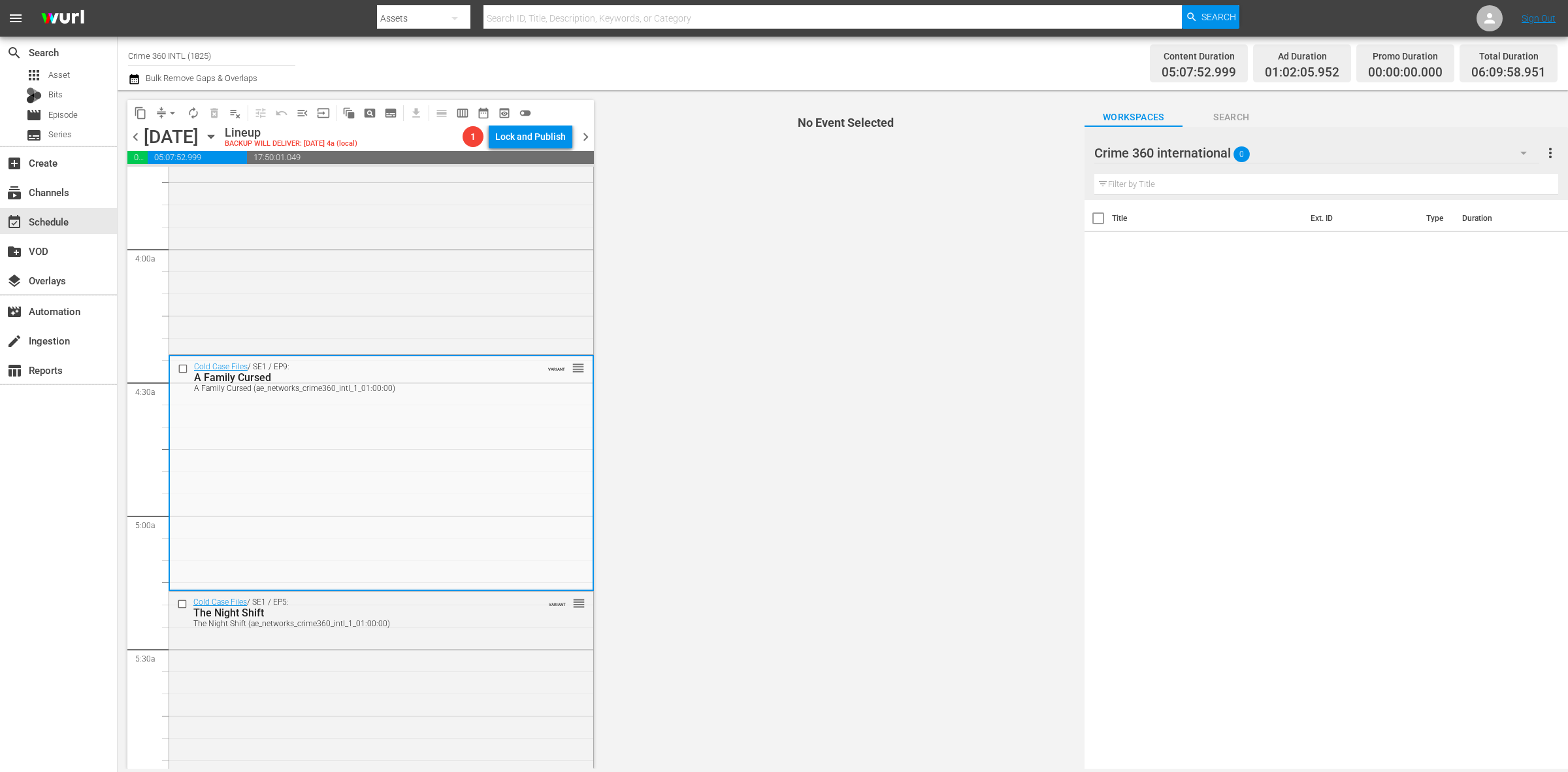
scroll to position [981, 0]
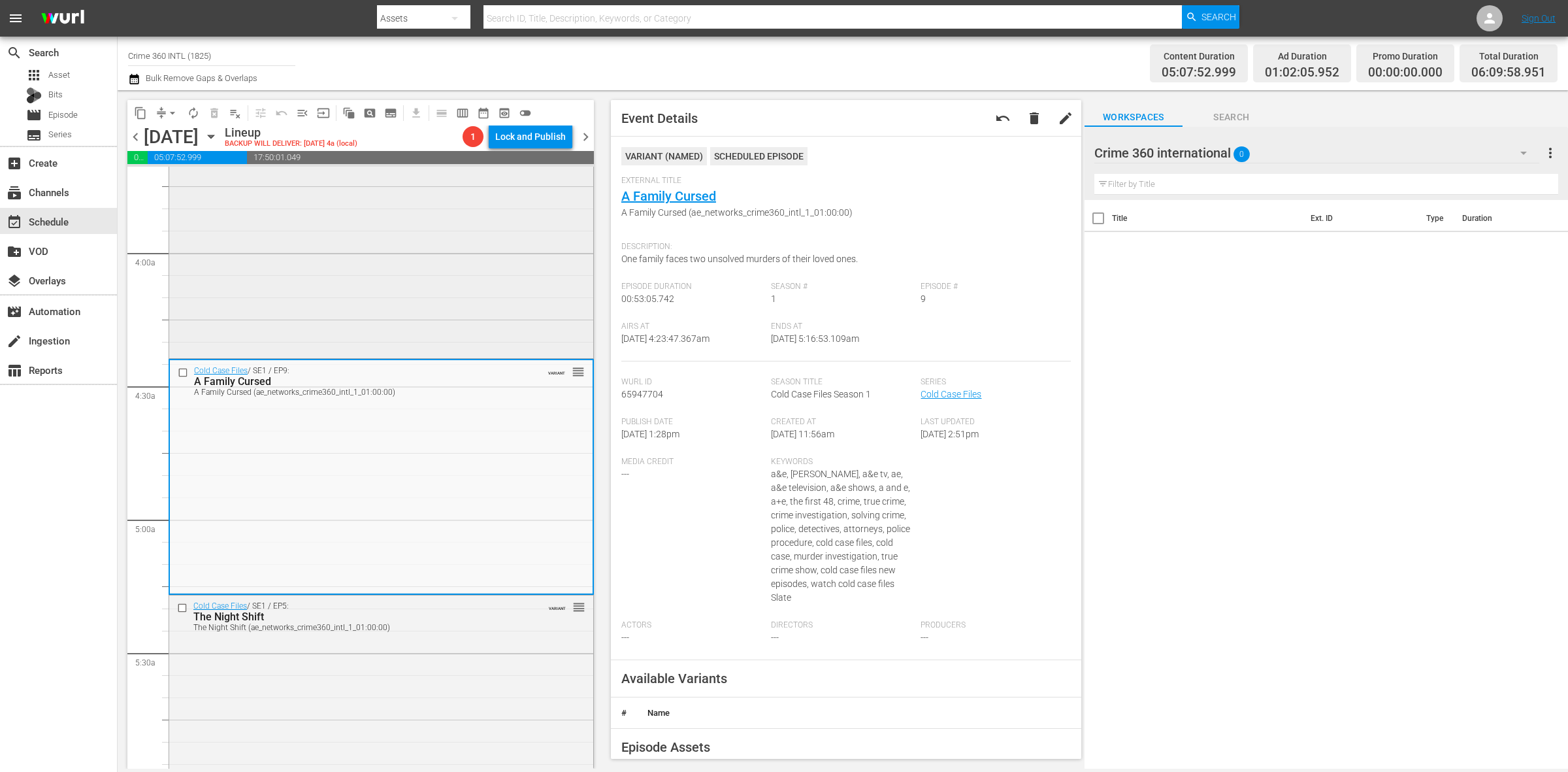
click at [517, 270] on div "Cold Case Files / SE1 / EP2: Killings on Christmas Eve reorder" at bounding box center [381, 239] width 424 height 231
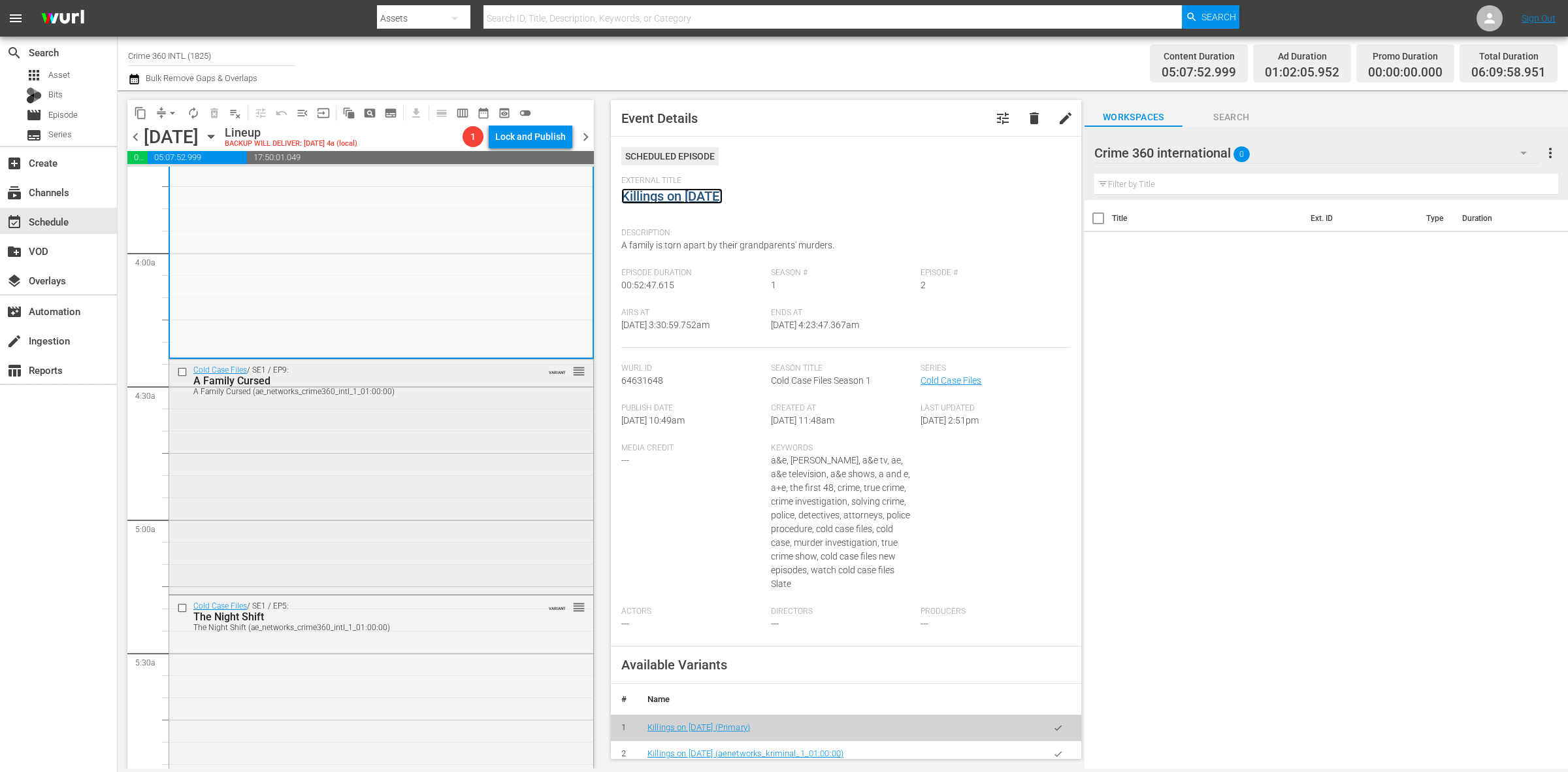
scroll to position [1308, 0]
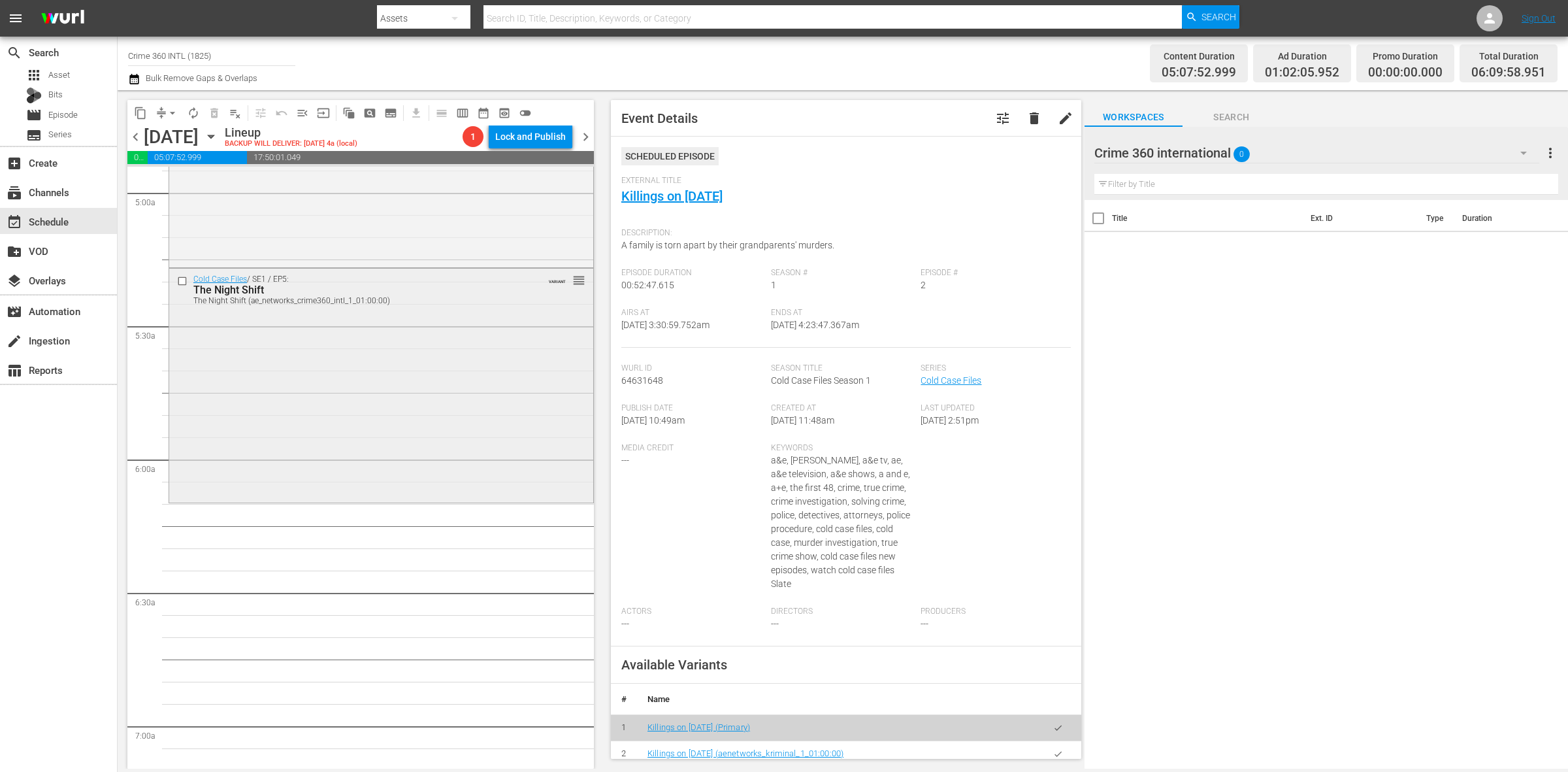
click at [299, 420] on div "Cold Case Files / SE1 / EP5: The Night Shift The Night Shift (ae_networks_crime…" at bounding box center [381, 385] width 424 height 232
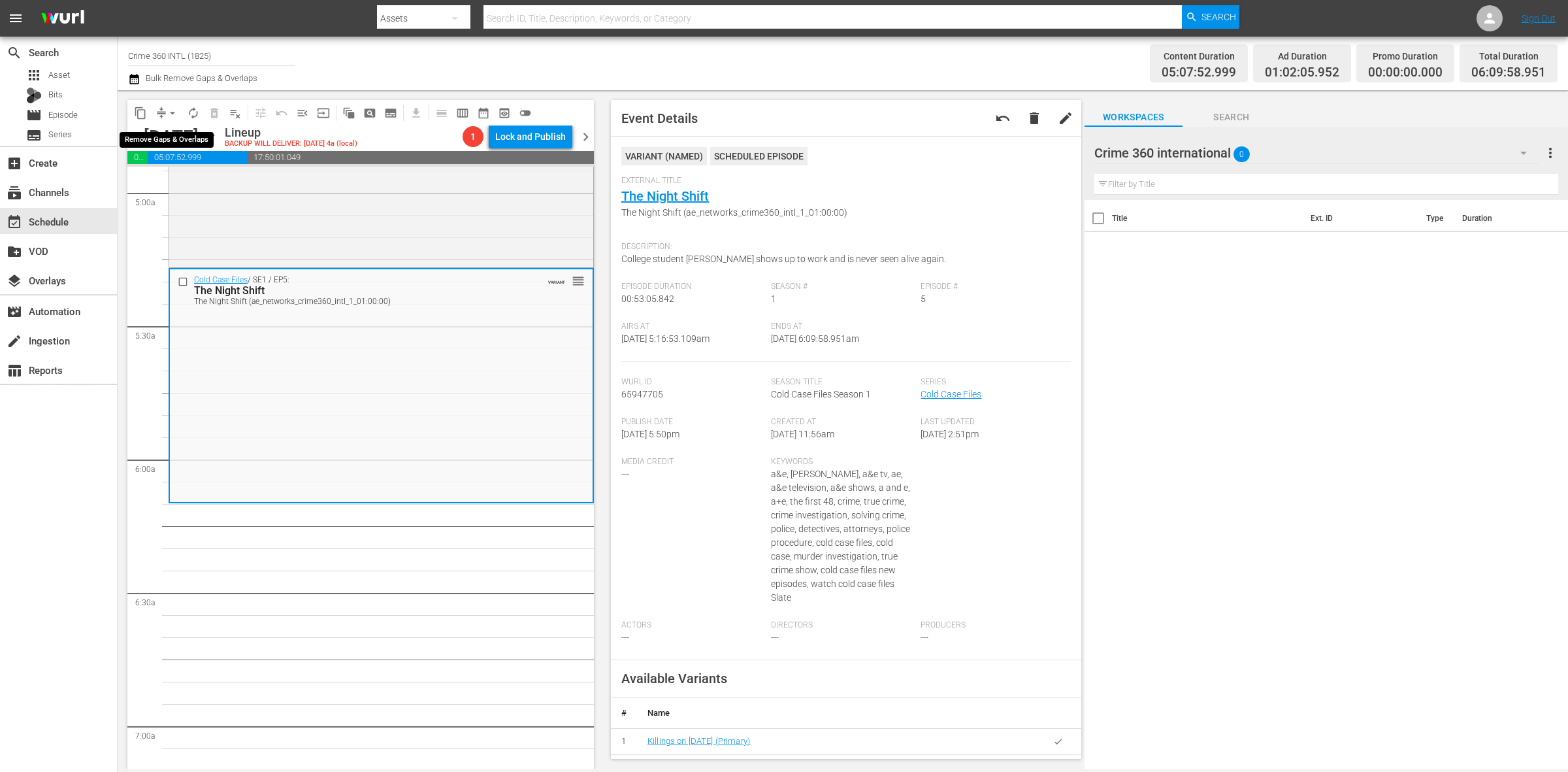
click at [168, 106] on span "arrow_drop_down" at bounding box center [173, 113] width 13 height 13
click at [169, 138] on li "Align to Midnight" at bounding box center [173, 139] width 138 height 22
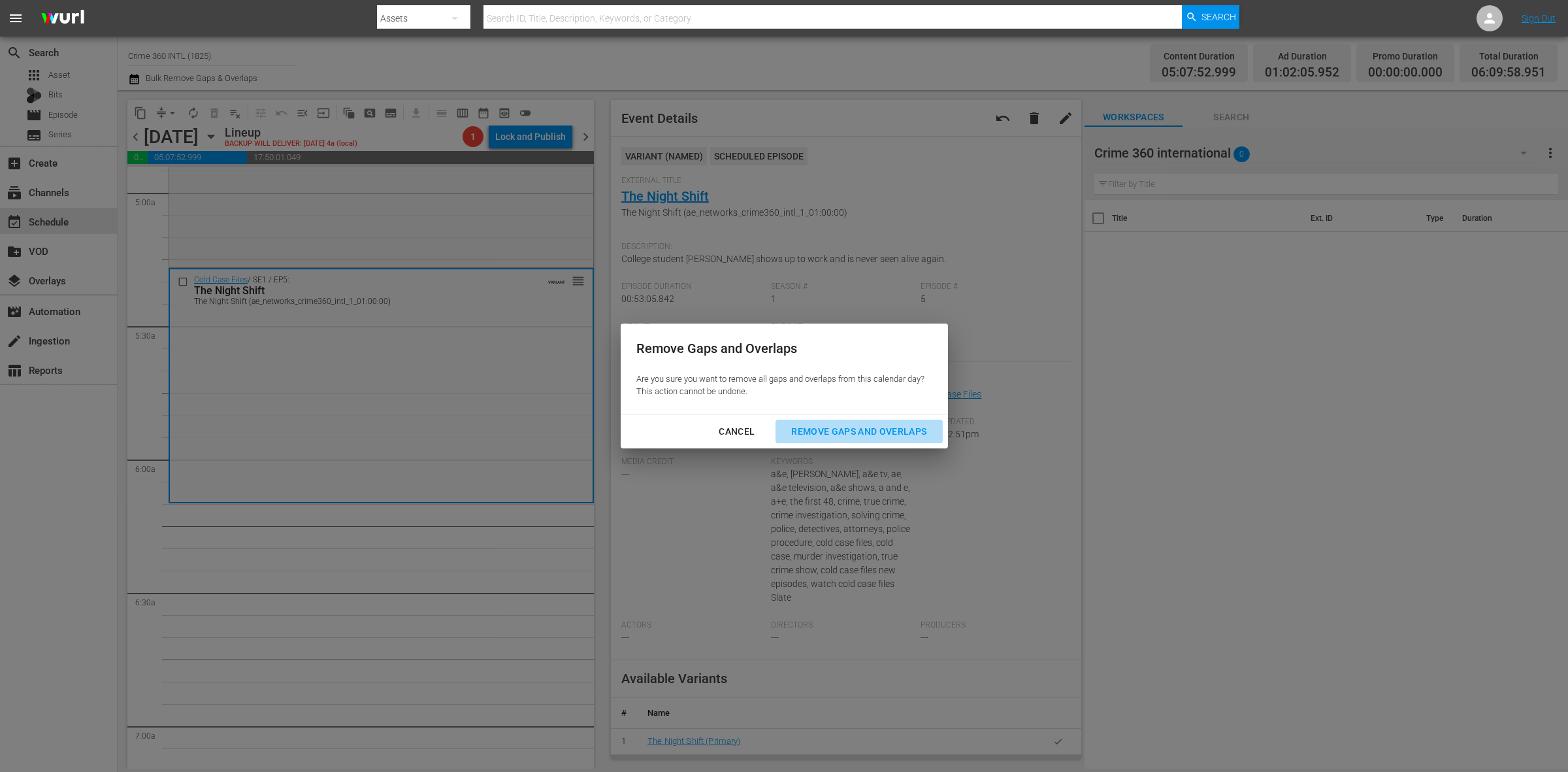
click at [905, 429] on div "Remove Gaps and Overlaps" at bounding box center [859, 431] width 157 height 16
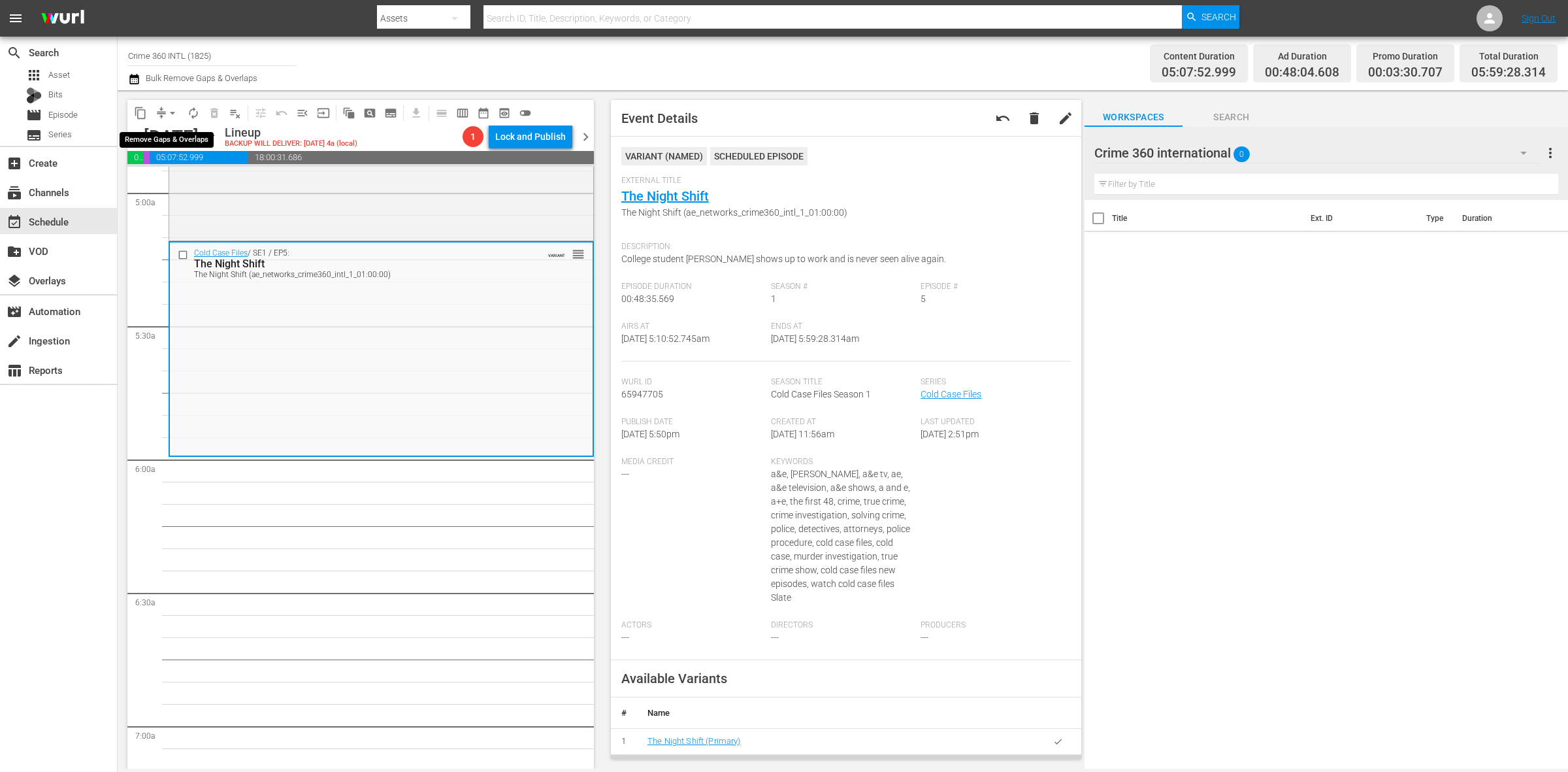
click at [171, 106] on span "arrow_drop_down" at bounding box center [173, 113] width 13 height 13
click at [162, 134] on li "Align to Midnight" at bounding box center [173, 139] width 138 height 22
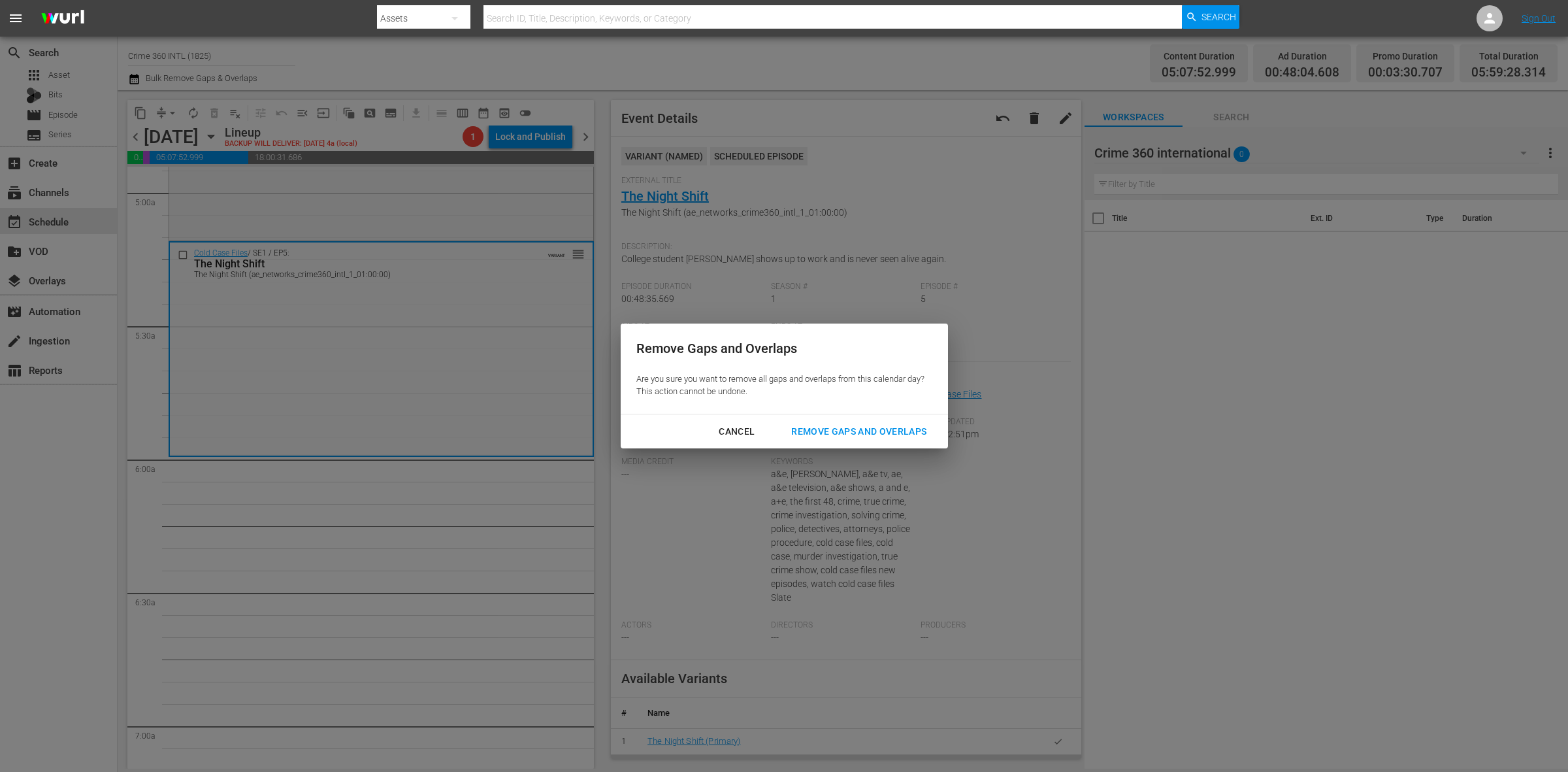
click at [883, 427] on div "Remove Gaps and Overlaps" at bounding box center [859, 431] width 157 height 16
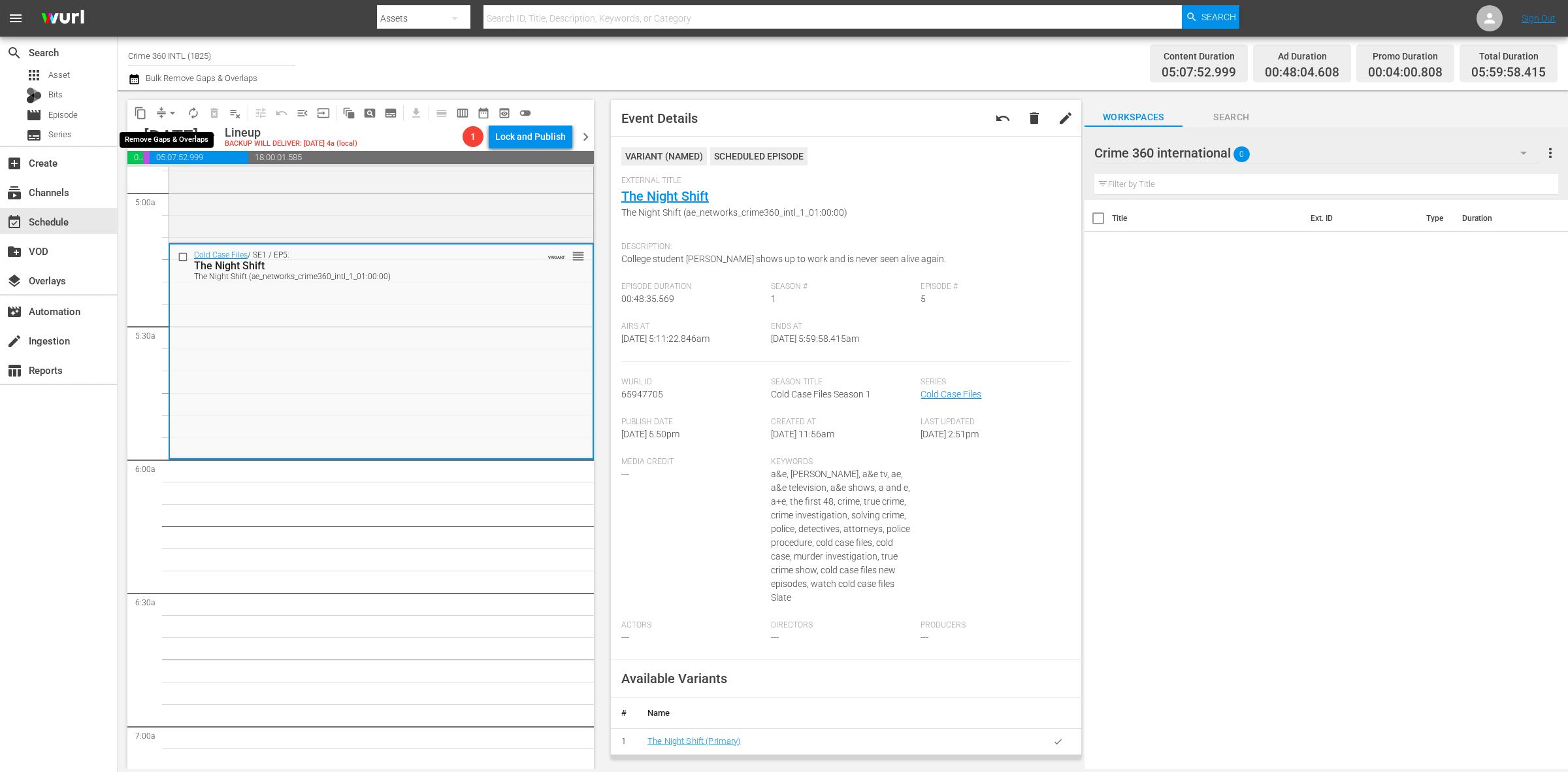
click at [164, 112] on button "arrow_drop_down" at bounding box center [173, 113] width 21 height 21
click at [180, 133] on li "Align to Midnight" at bounding box center [173, 139] width 138 height 22
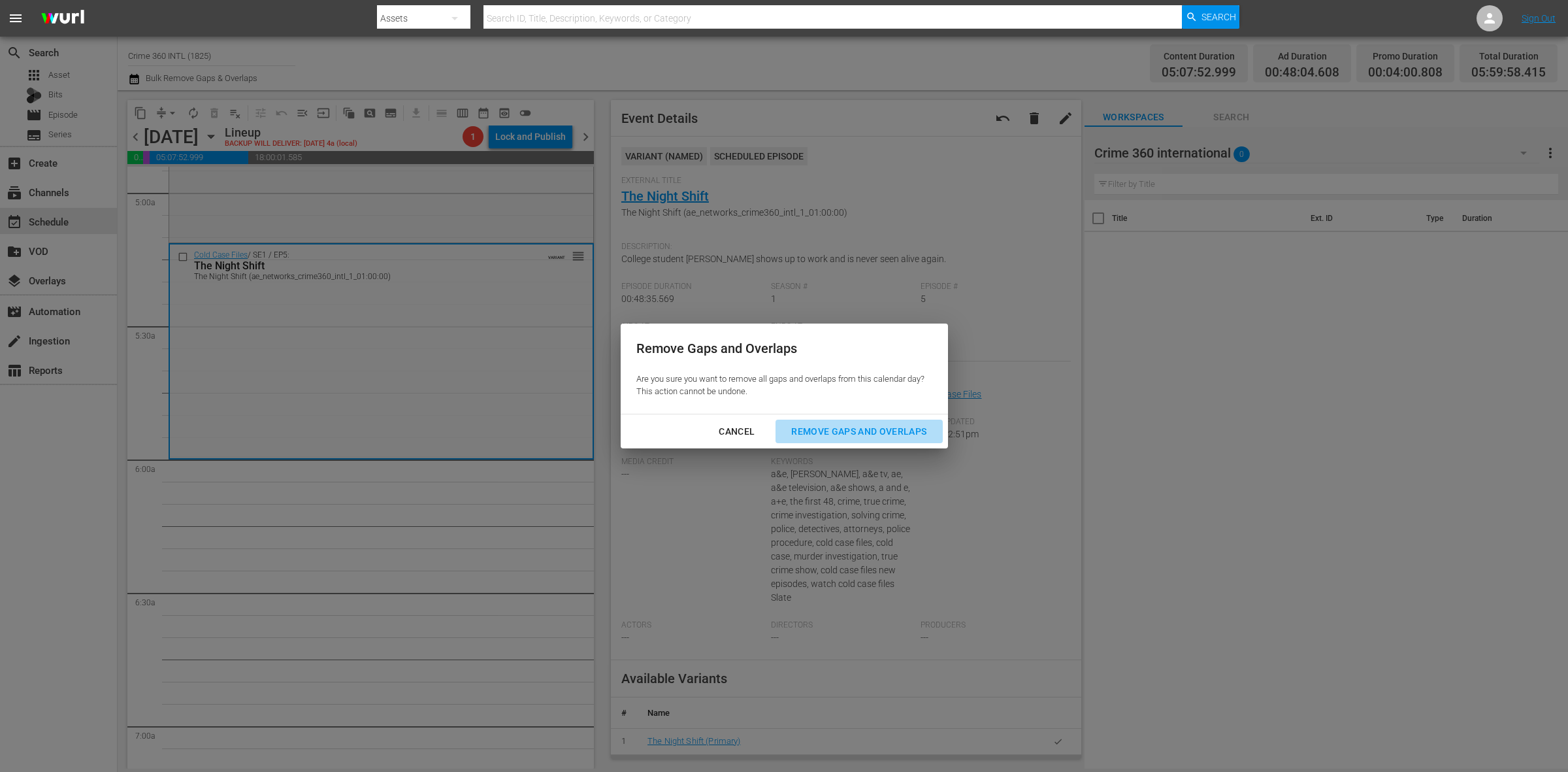
click at [847, 425] on div "Remove Gaps and Overlaps" at bounding box center [859, 431] width 157 height 16
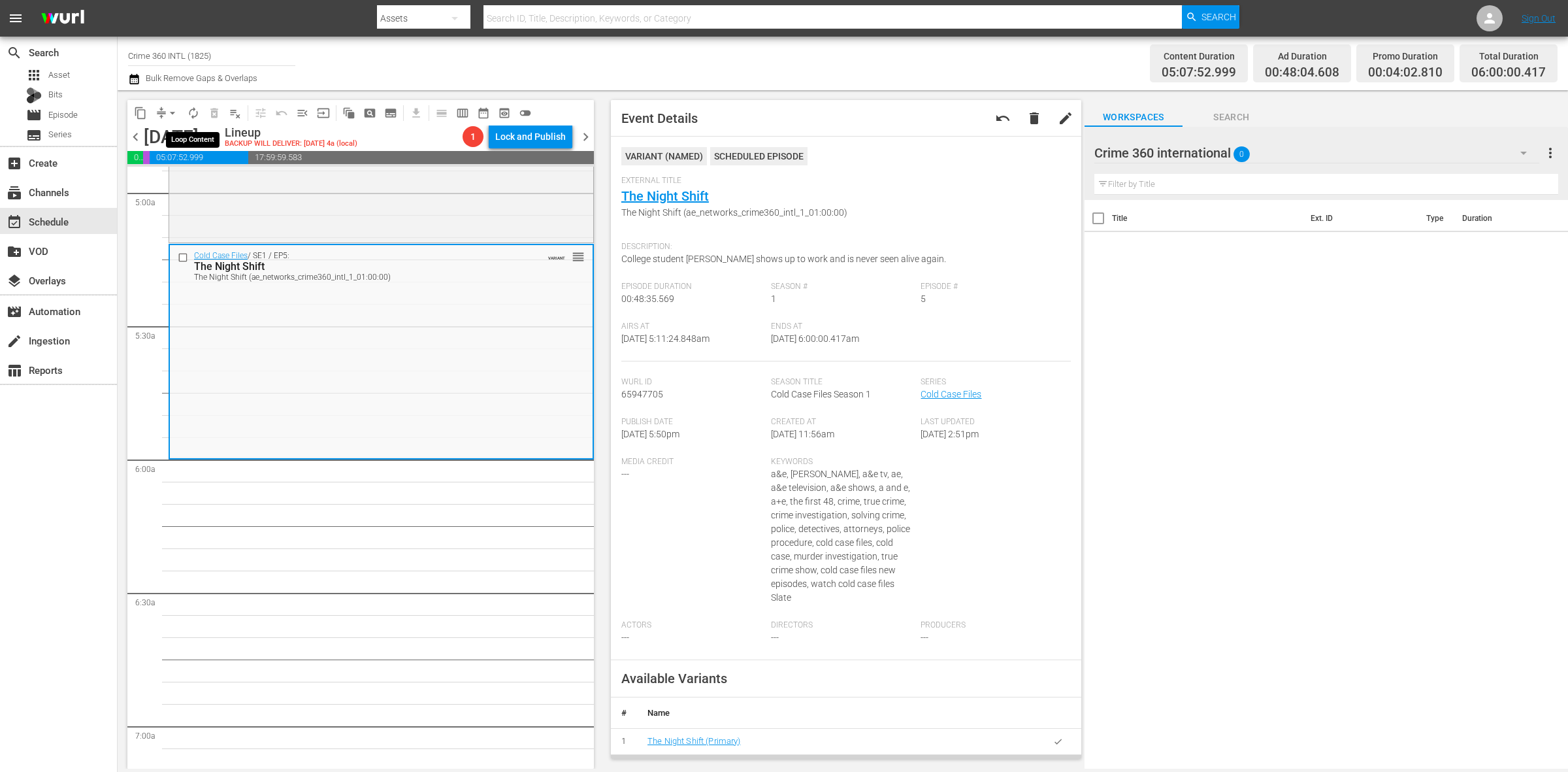
click at [195, 106] on span "autorenew_outlined" at bounding box center [194, 113] width 13 height 13
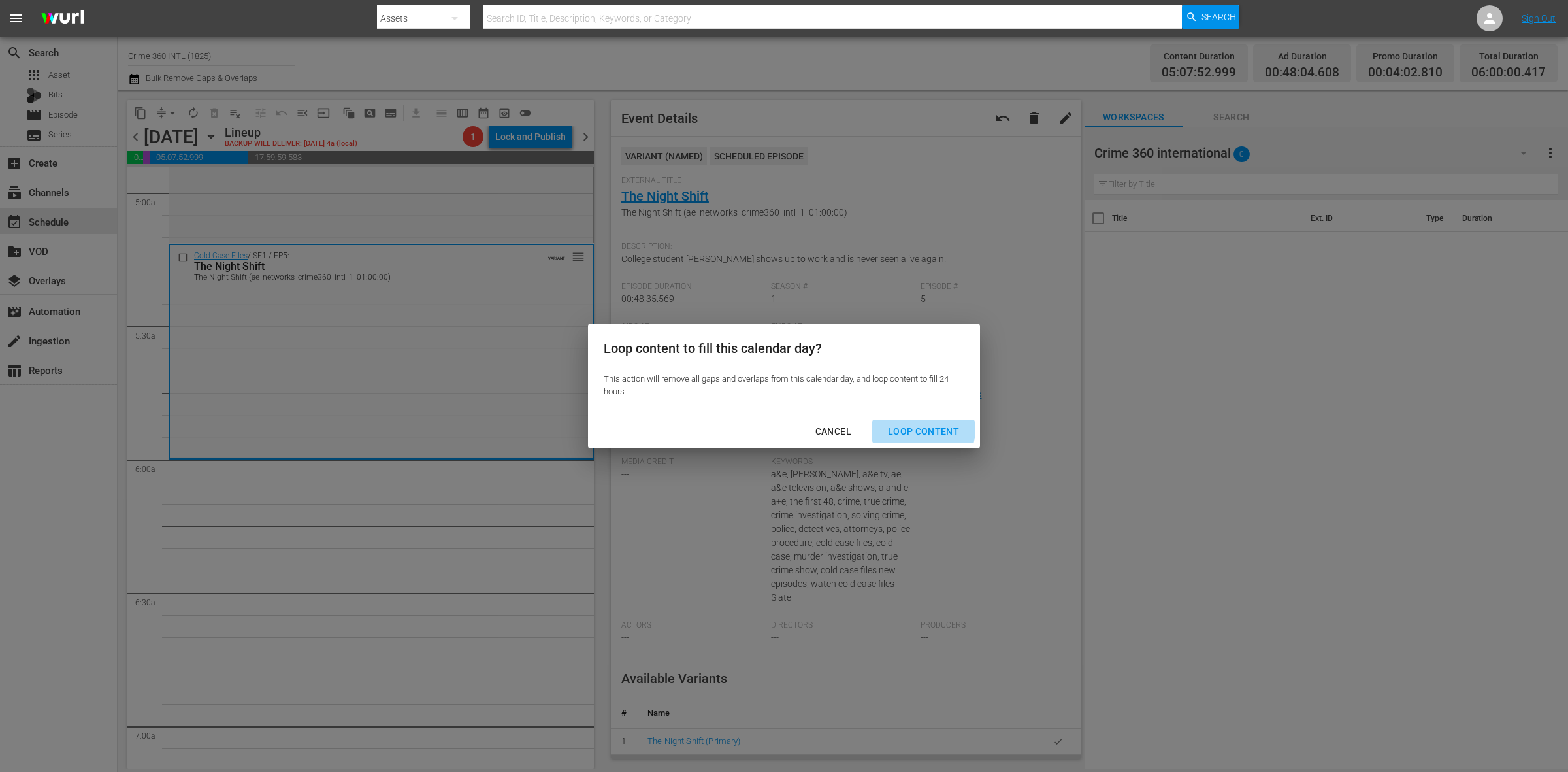
click at [916, 429] on div "Loop Content" at bounding box center [924, 431] width 92 height 16
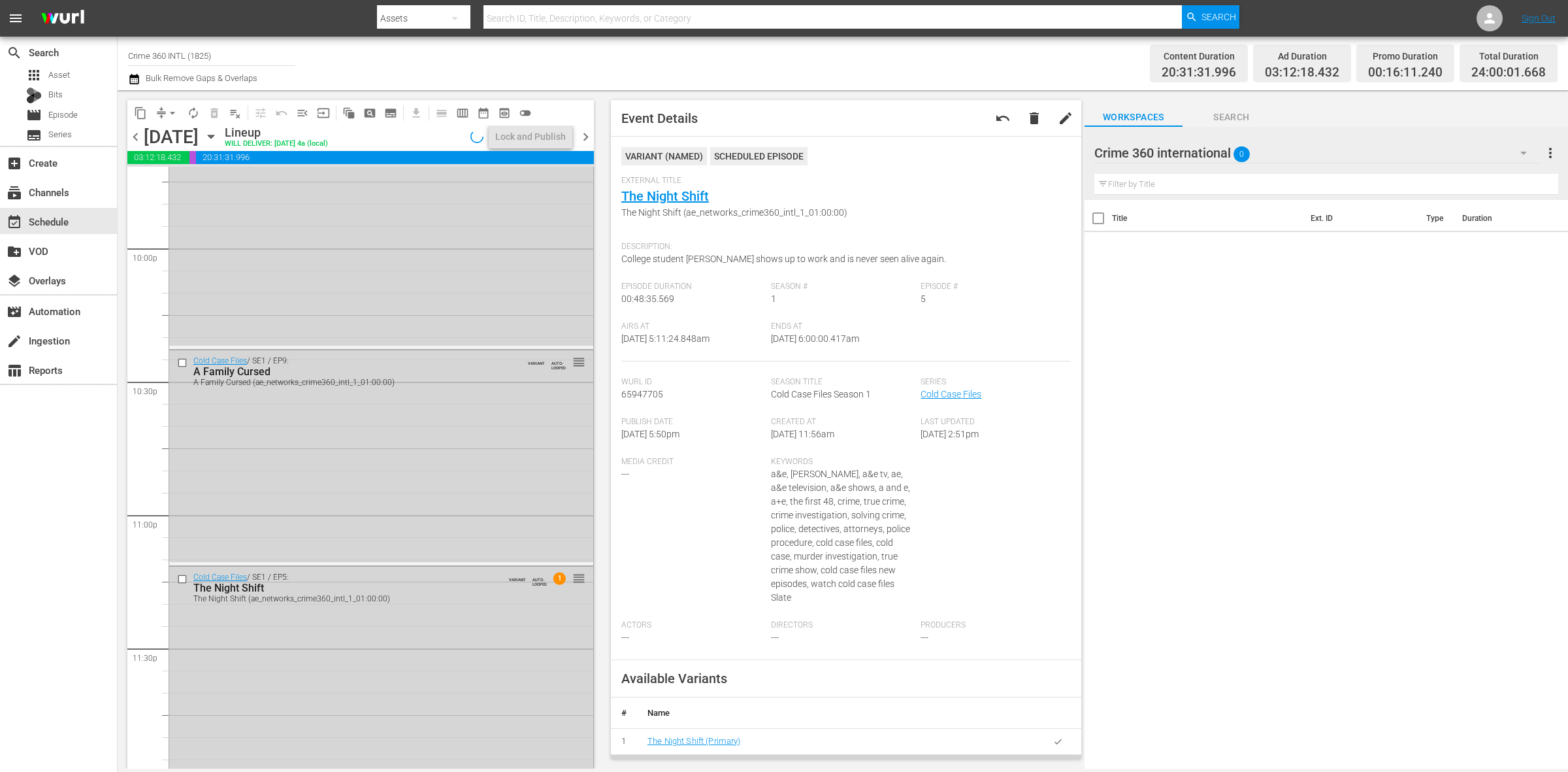
scroll to position [5799, 0]
click at [408, 649] on div "Cold Case Files / SE1 / EP5: The Night Shift The Night Shift (ae_networks_crime…" at bounding box center [381, 660] width 424 height 212
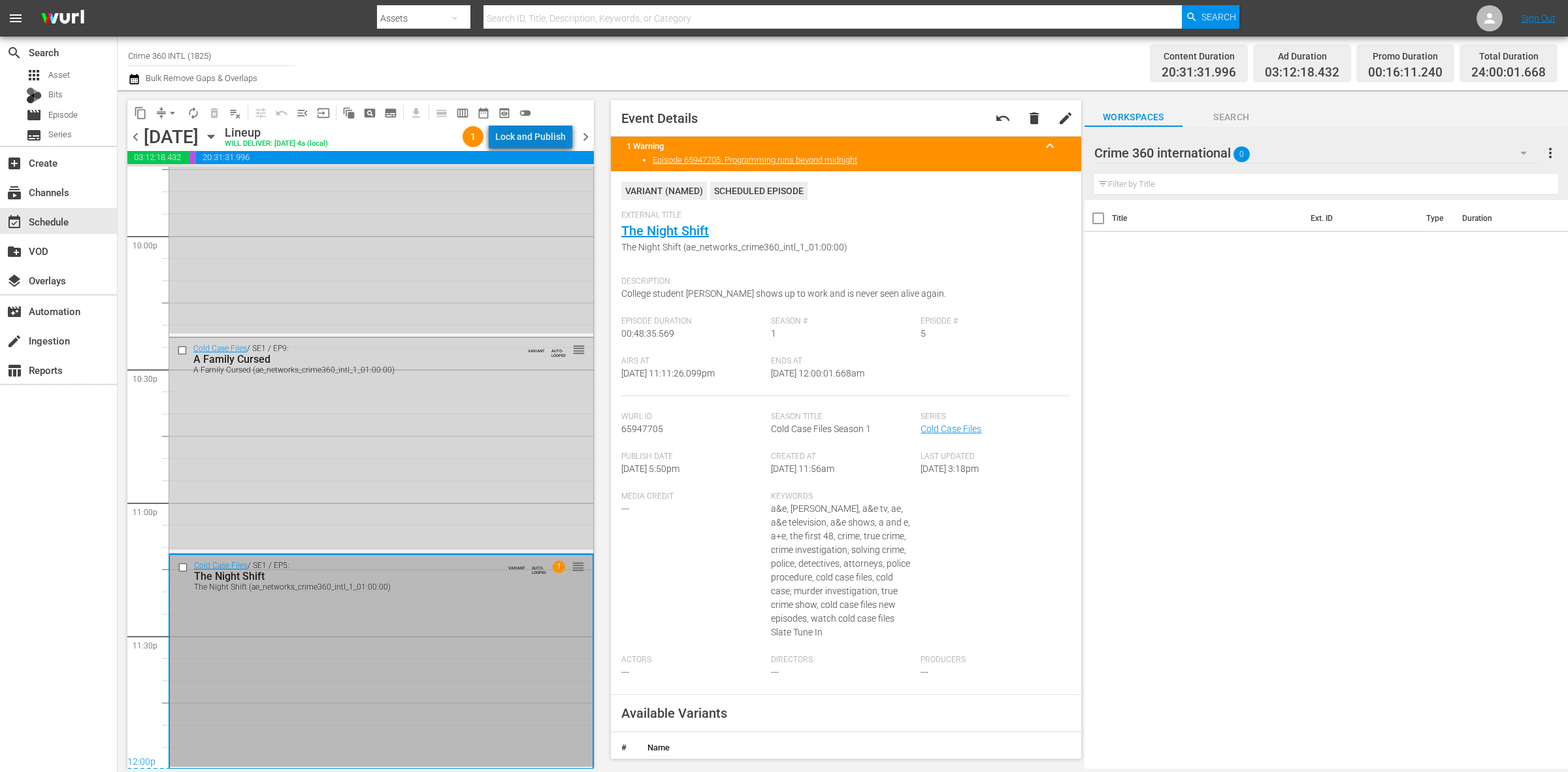
click at [555, 136] on div "Lock and Publish" at bounding box center [531, 136] width 70 height 24
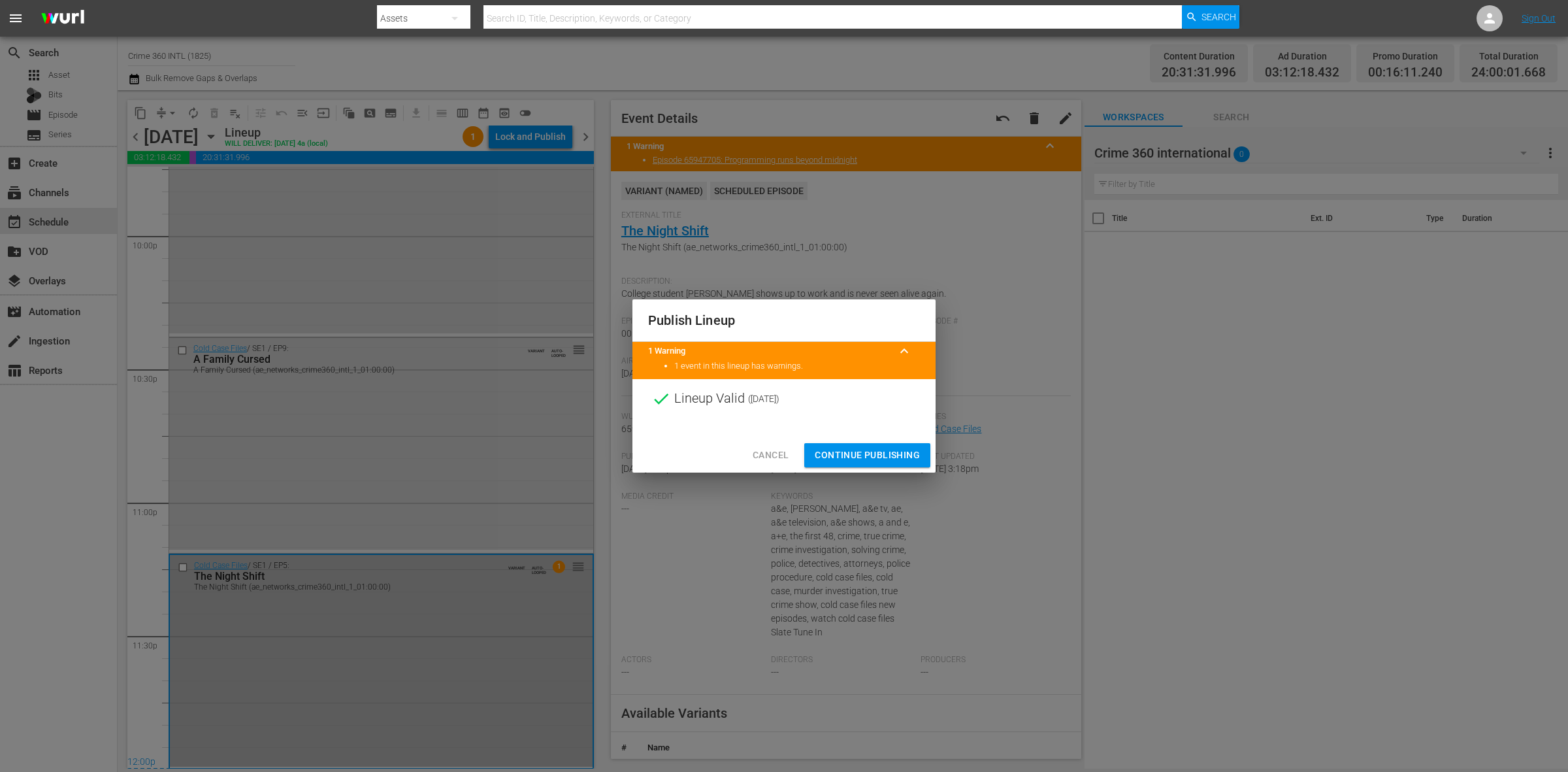
click at [854, 452] on span "Continue Publishing" at bounding box center [868, 455] width 105 height 16
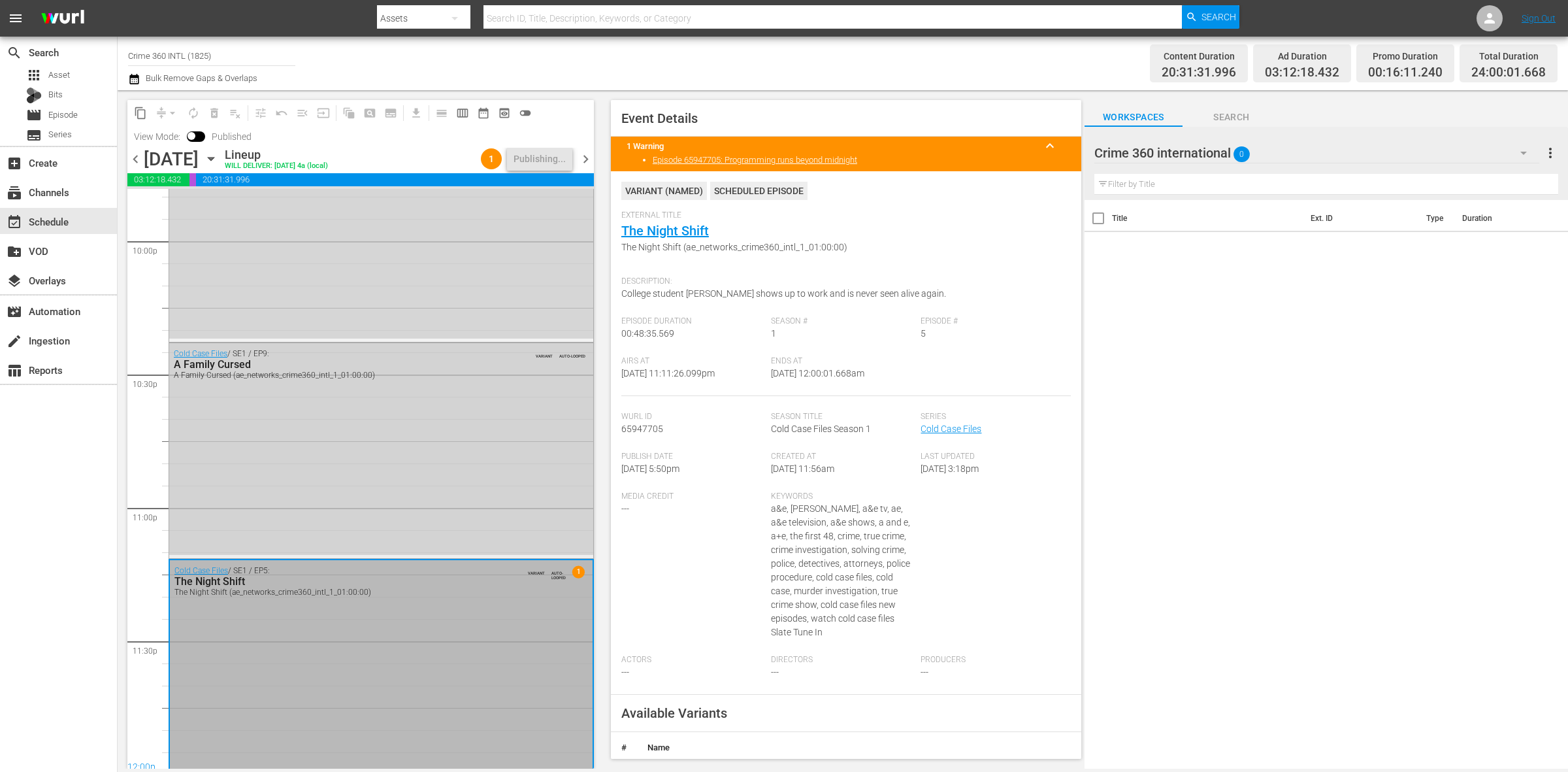
scroll to position [5821, 0]
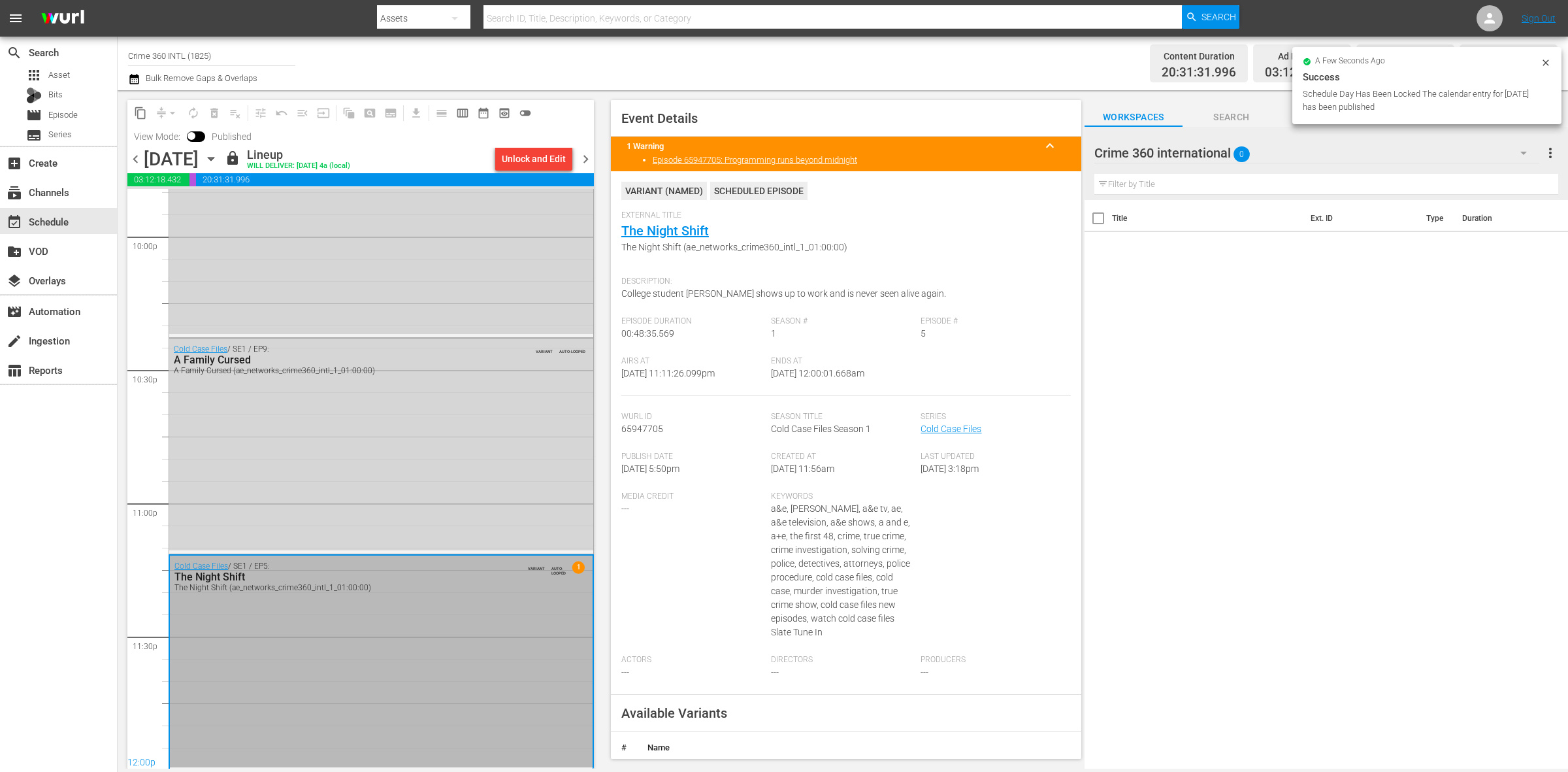
click at [588, 160] on span "chevron_right" at bounding box center [586, 159] width 16 height 16
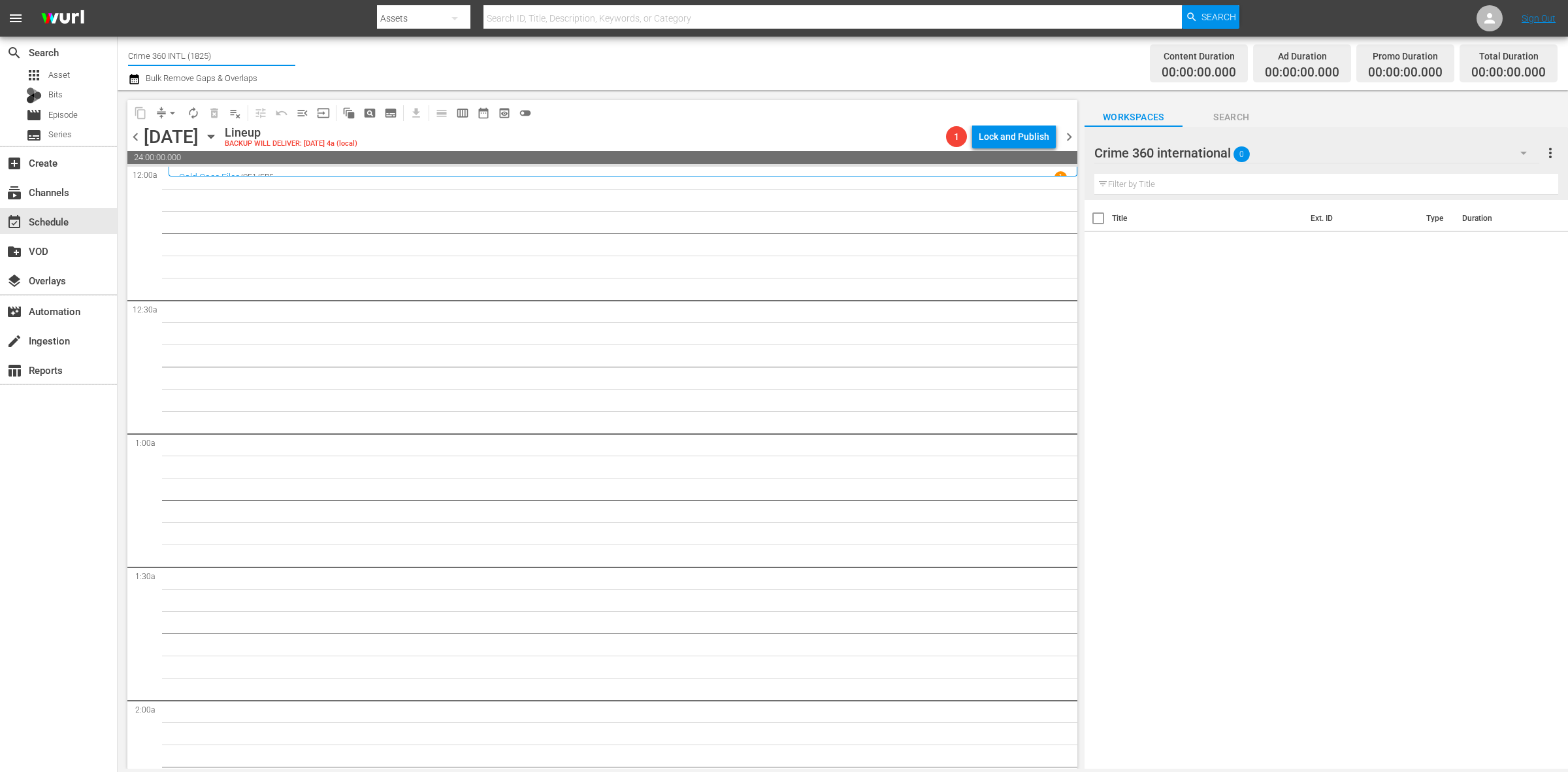
drag, startPoint x: 219, startPoint y: 56, endPoint x: 122, endPoint y: 49, distance: 97.3
click at [122, 49] on div "Channel Title Crime 360 INTL (1825) Bulk Remove Gaps & Overlaps Content Duratio…" at bounding box center [843, 64] width 1450 height 53
click at [185, 104] on div "ThrillHer (1056 - aenetworks_thrillher_1)" at bounding box center [308, 92] width 339 height 31
type input "ThrillHer (1056 - aenetworks_thrillher_1)"
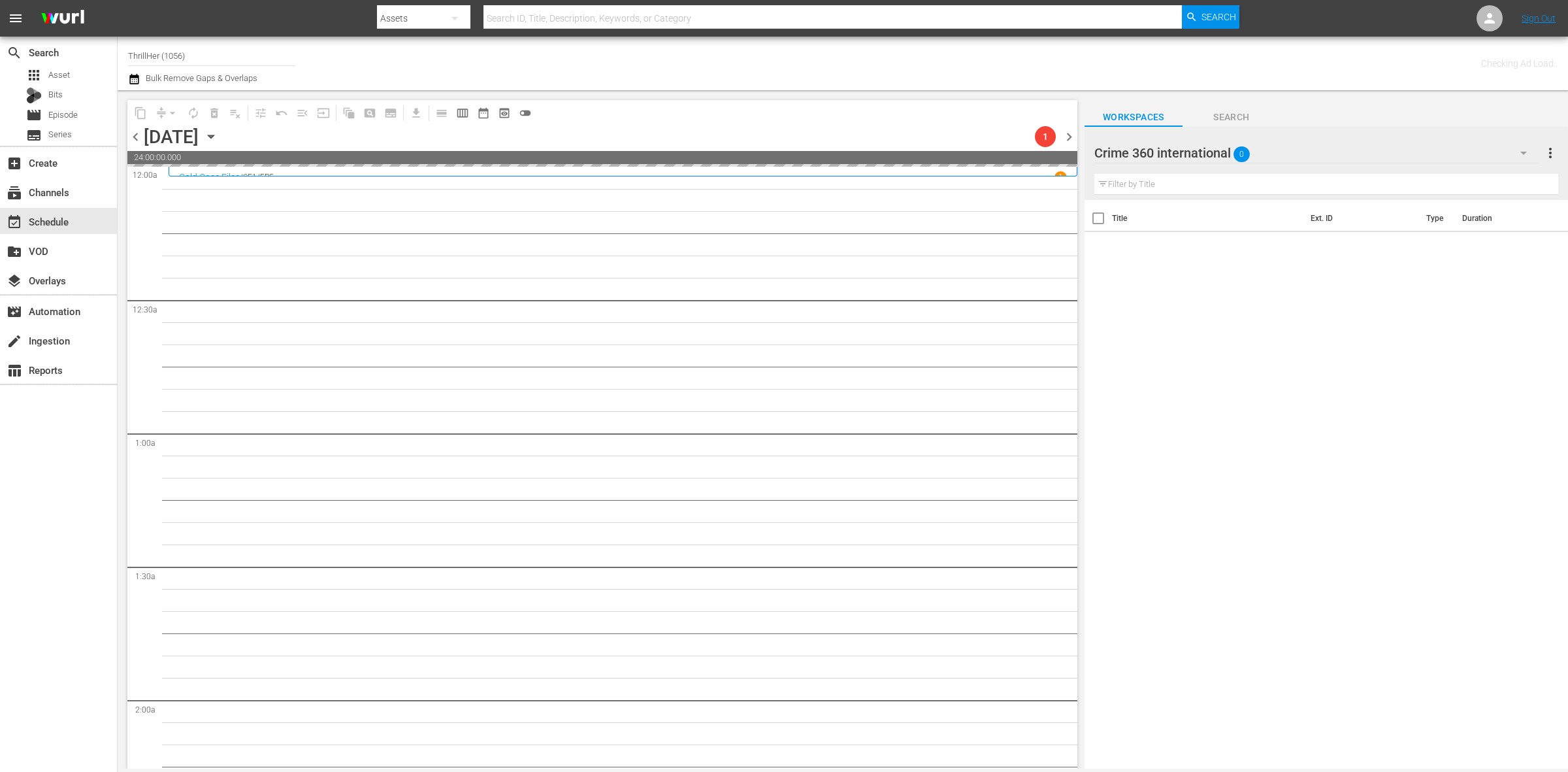
click at [136, 140] on span "chevron_left" at bounding box center [135, 137] width 16 height 16
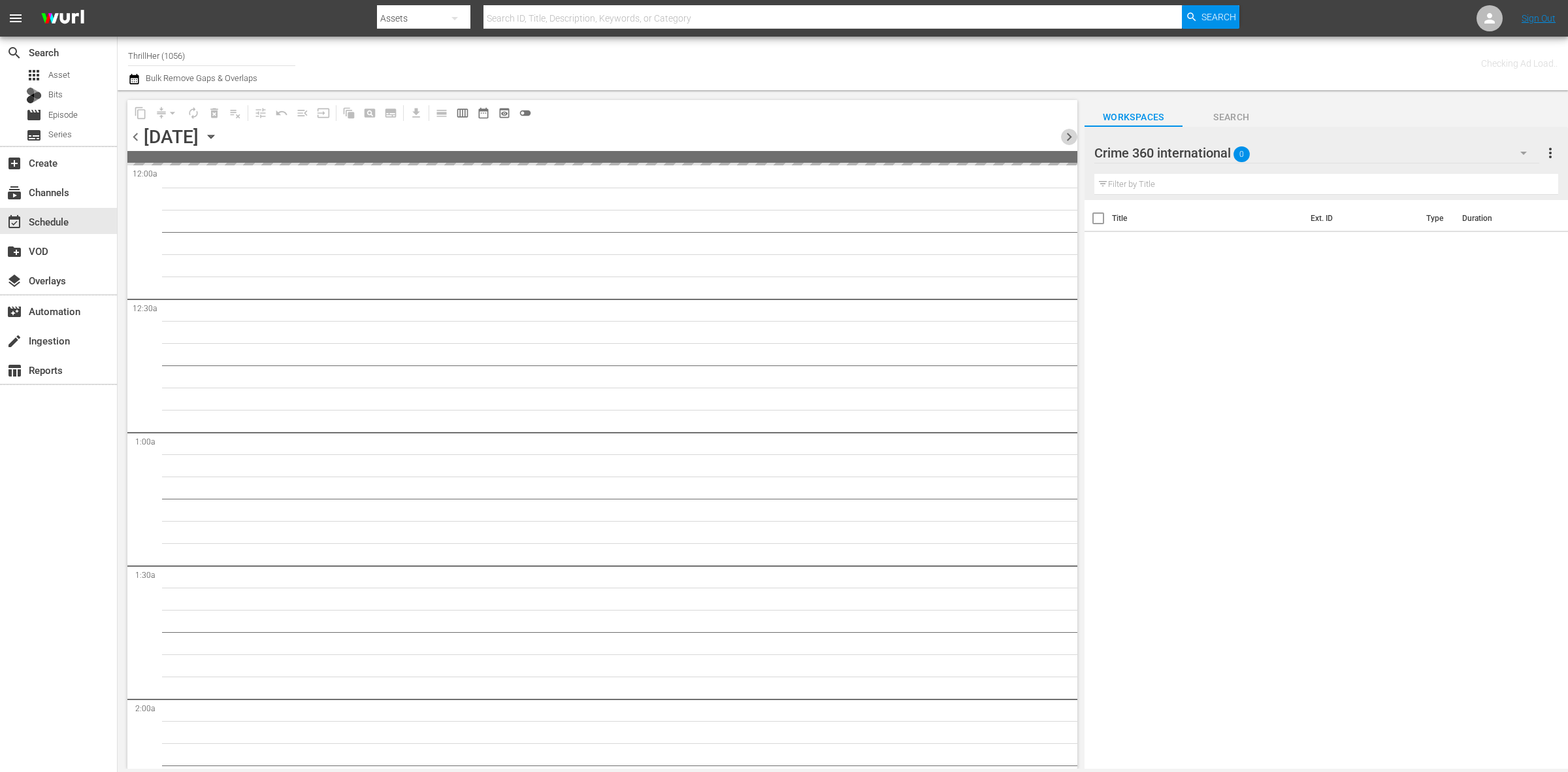
click at [1067, 134] on span "chevron_right" at bounding box center [1069, 137] width 16 height 16
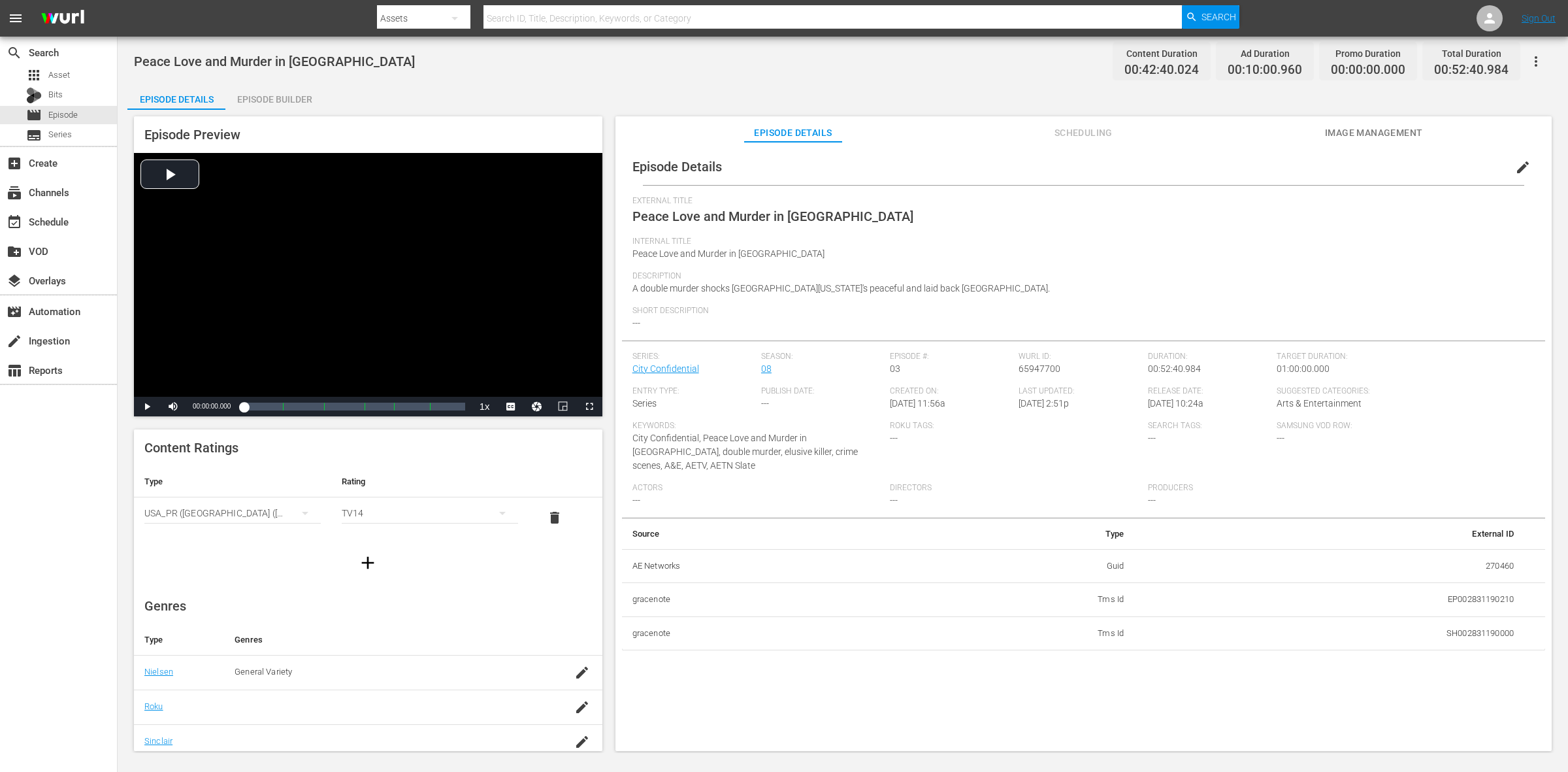
click at [309, 97] on div "Episode Builder" at bounding box center [274, 99] width 98 height 31
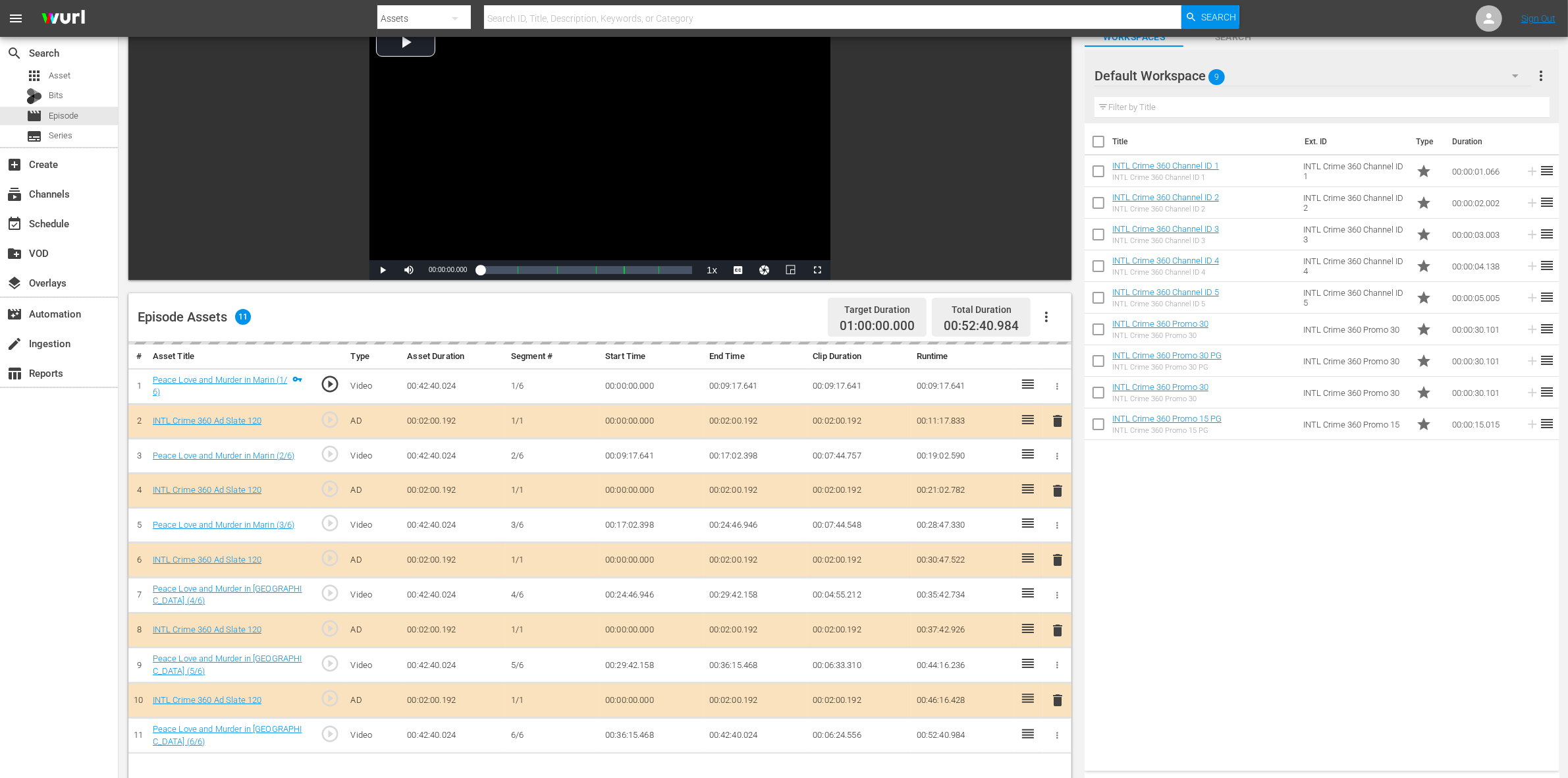
scroll to position [247, 0]
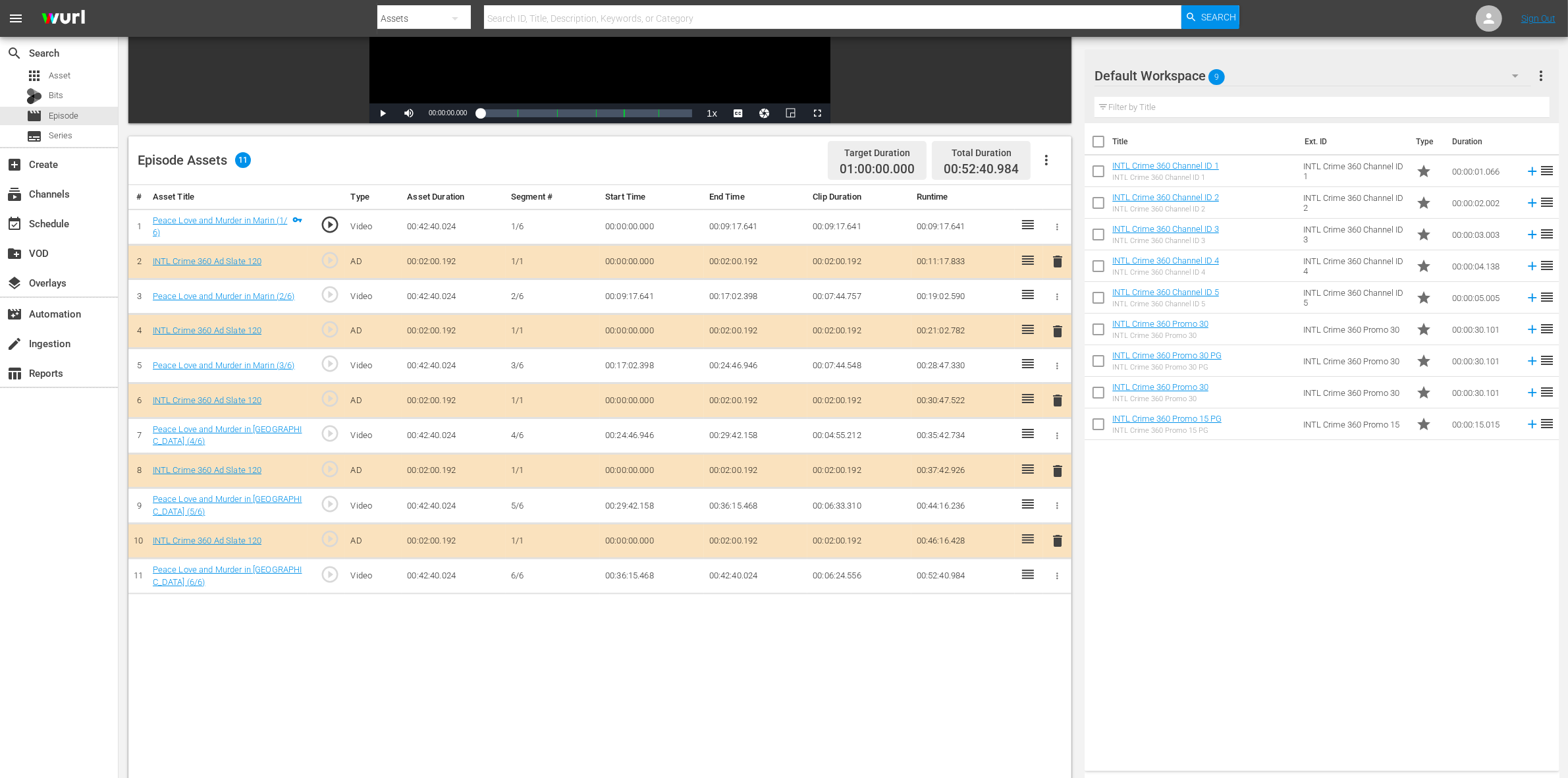
click at [1056, 331] on span "delete" at bounding box center [1057, 331] width 16 height 16
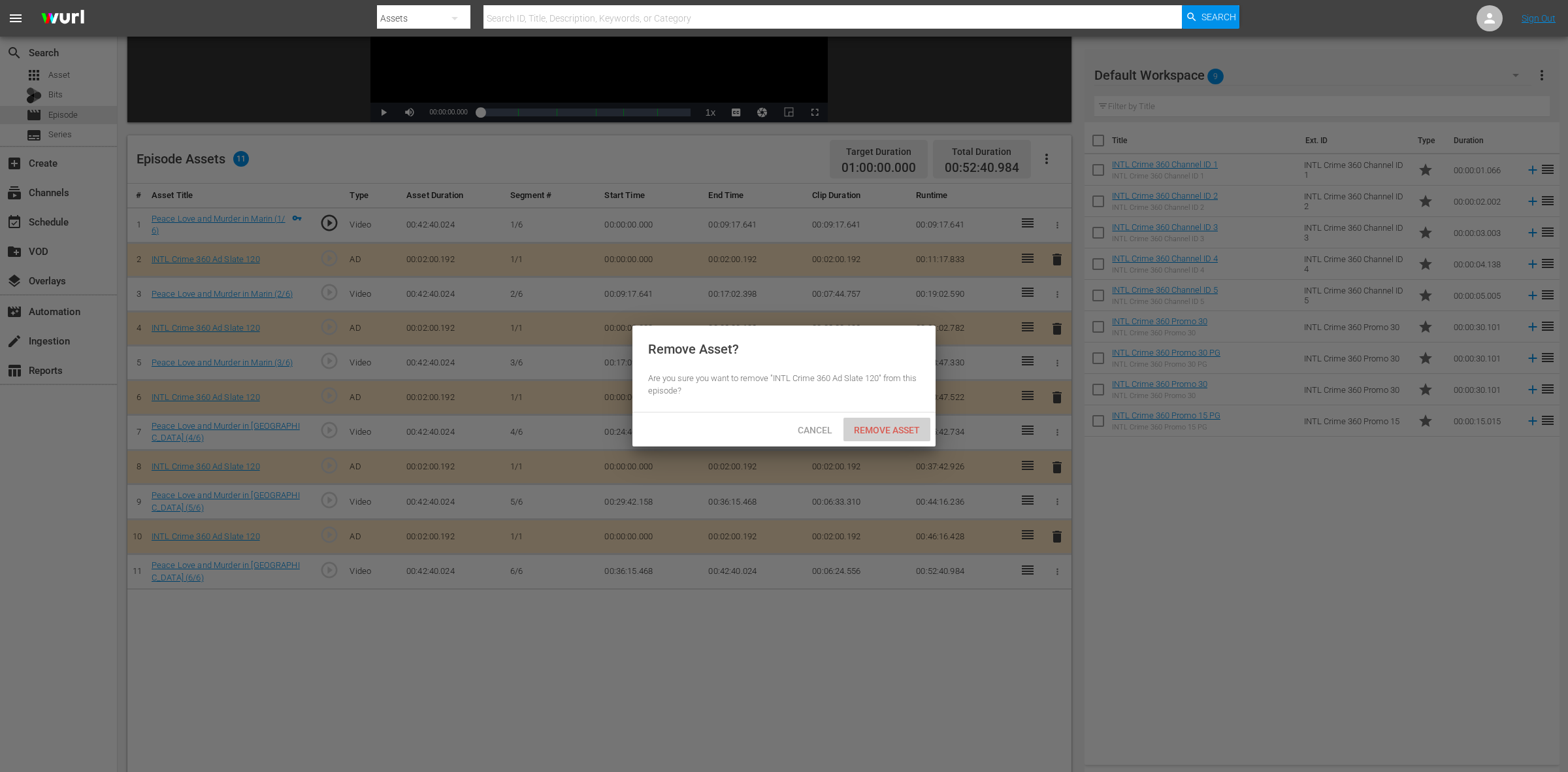
click at [916, 435] on span "Remove Asset" at bounding box center [887, 430] width 87 height 10
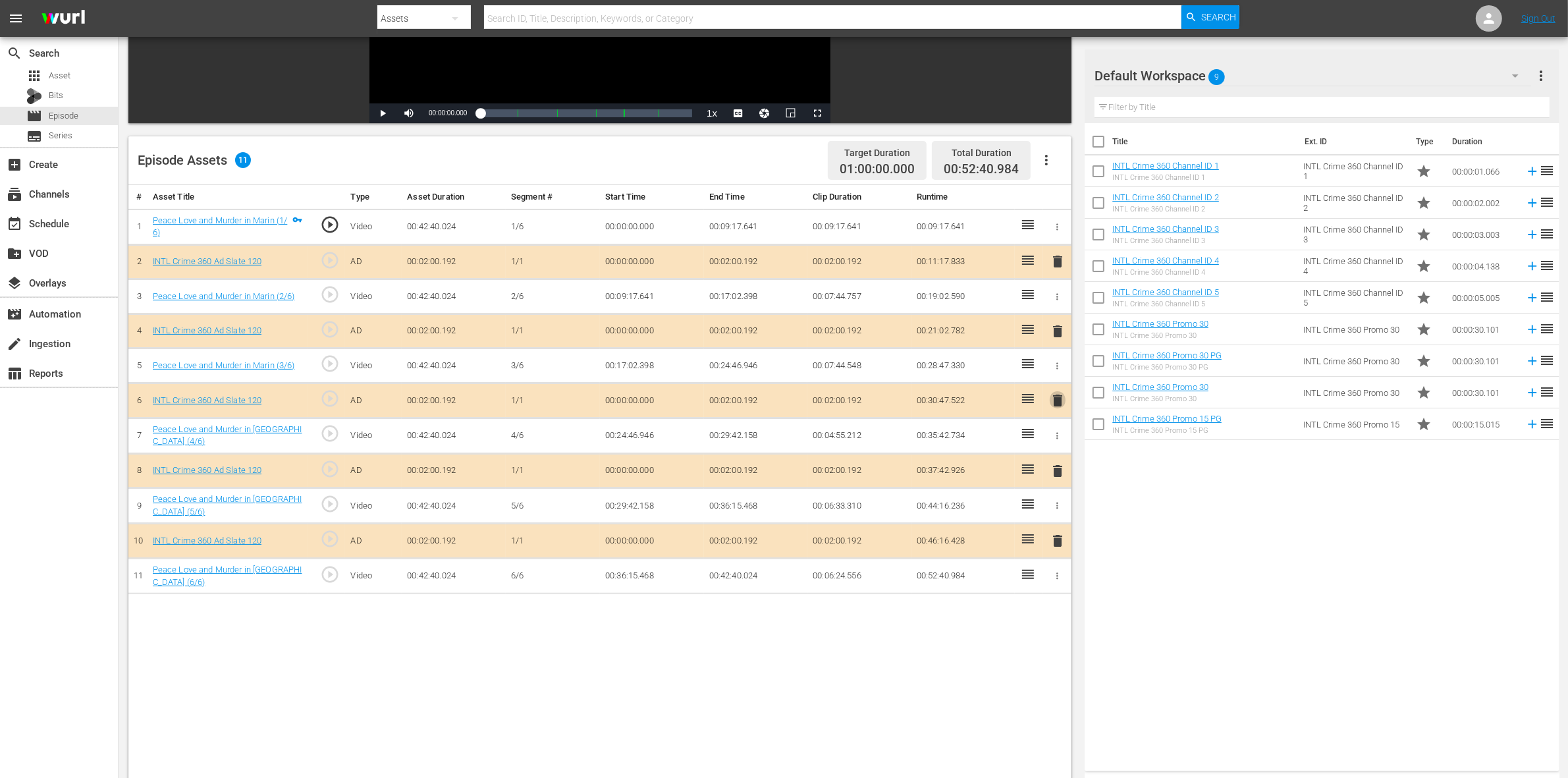
click at [1059, 407] on span "delete" at bounding box center [1057, 400] width 16 height 16
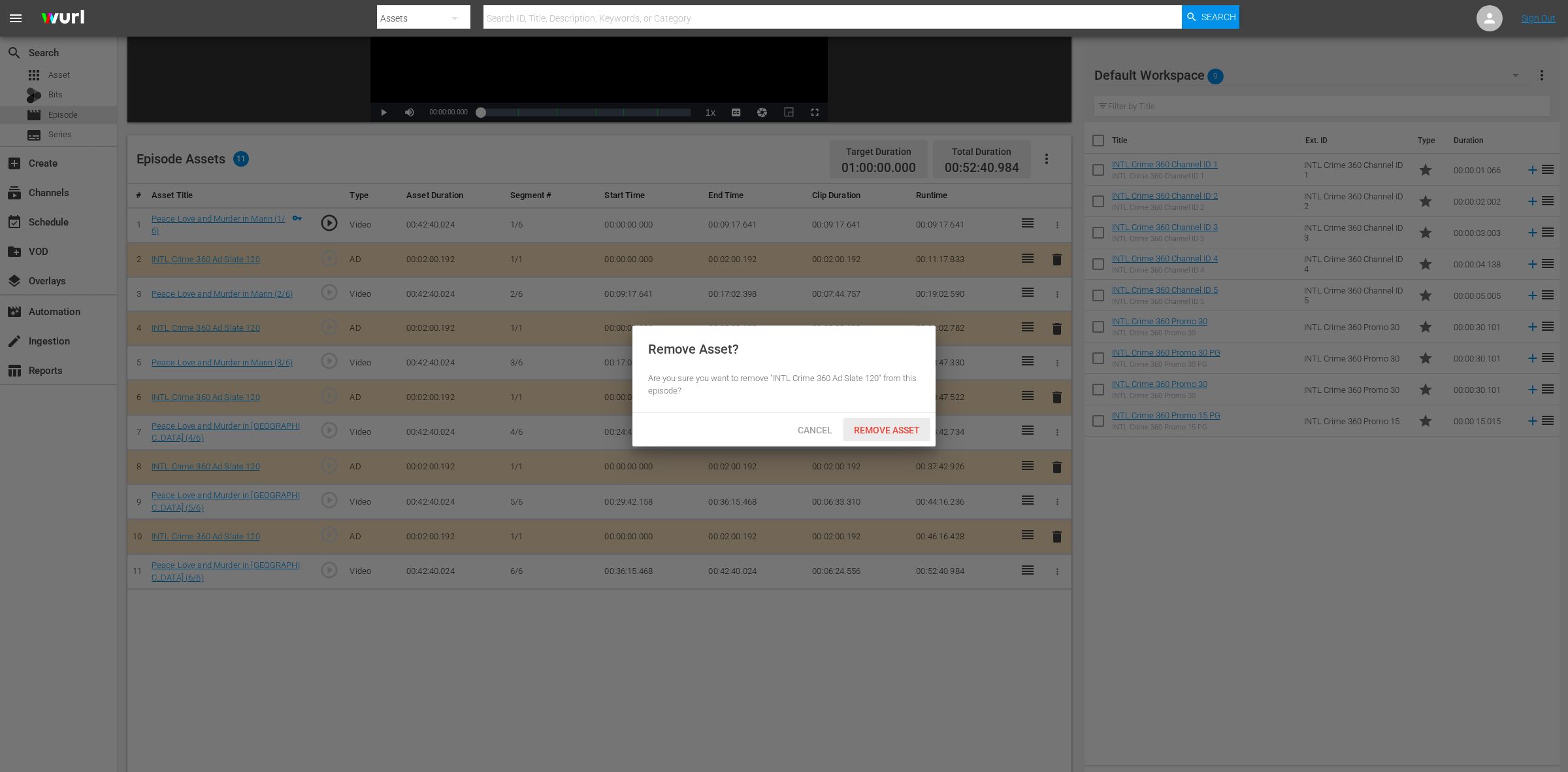
click at [905, 440] on div "Remove Asset" at bounding box center [887, 429] width 87 height 24
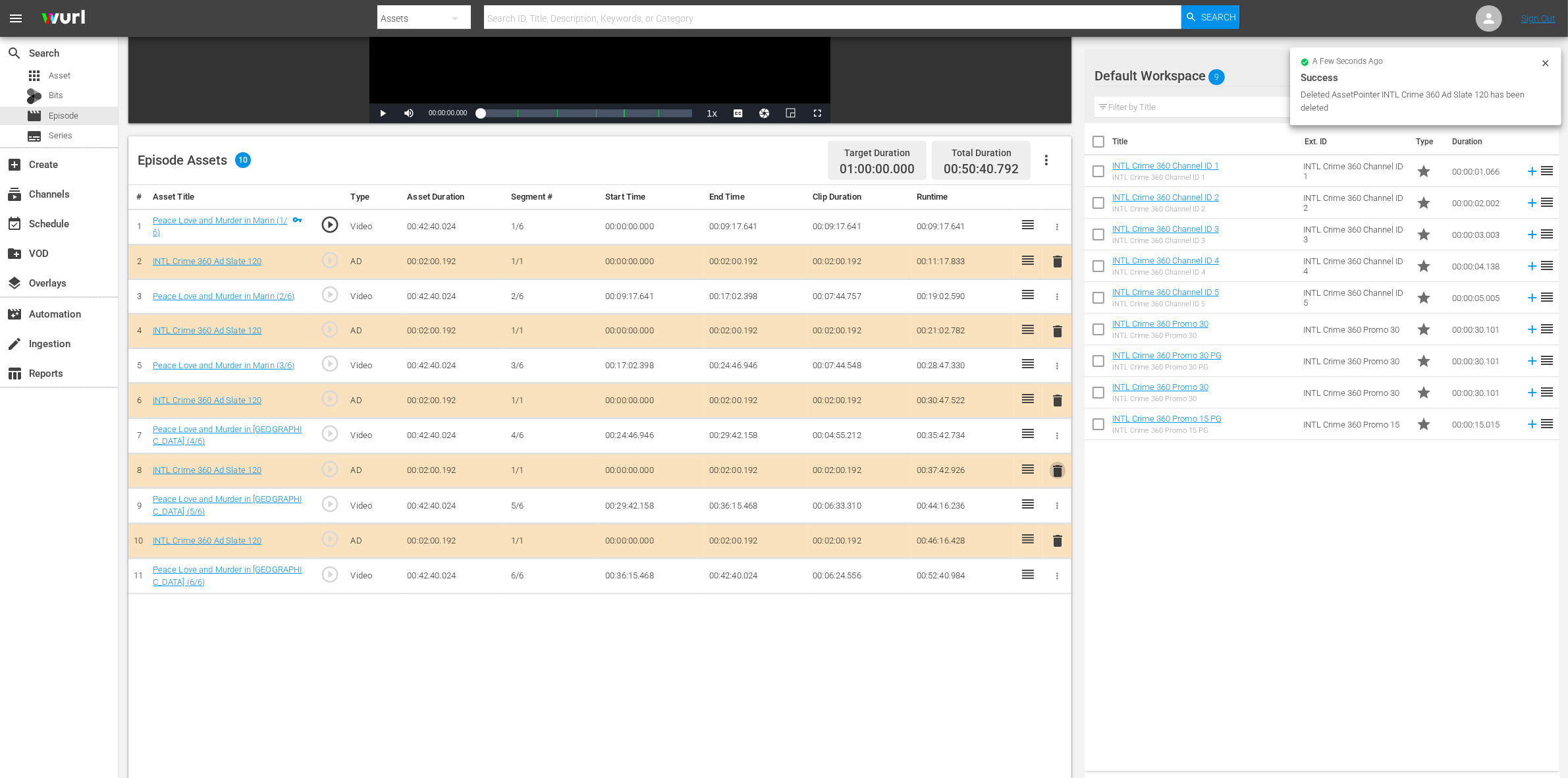
click at [1055, 473] on span "delete" at bounding box center [1057, 471] width 16 height 16
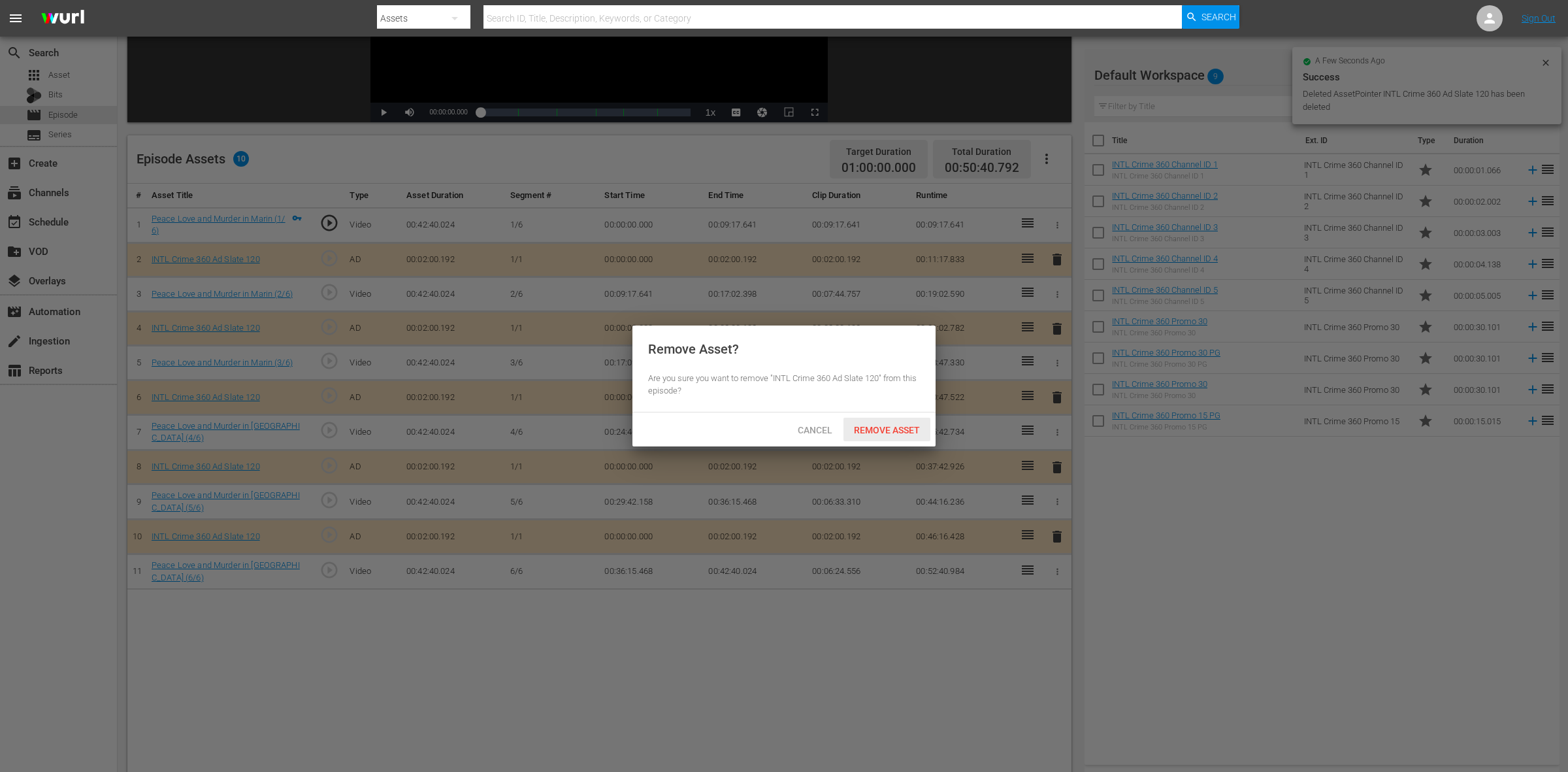
click at [897, 421] on div "Remove Asset" at bounding box center [887, 429] width 87 height 24
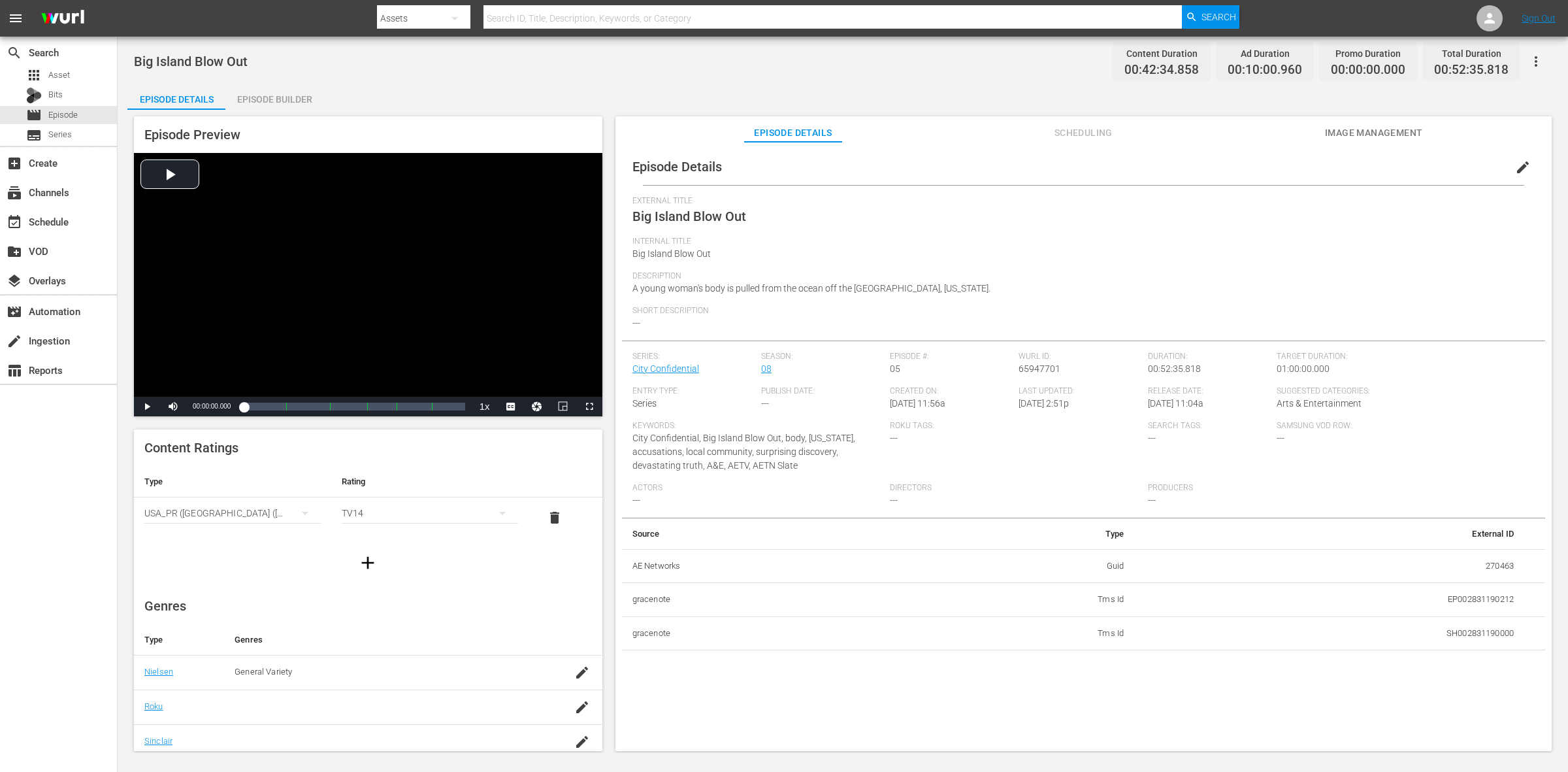
click at [291, 98] on div "Episode Builder" at bounding box center [274, 99] width 98 height 31
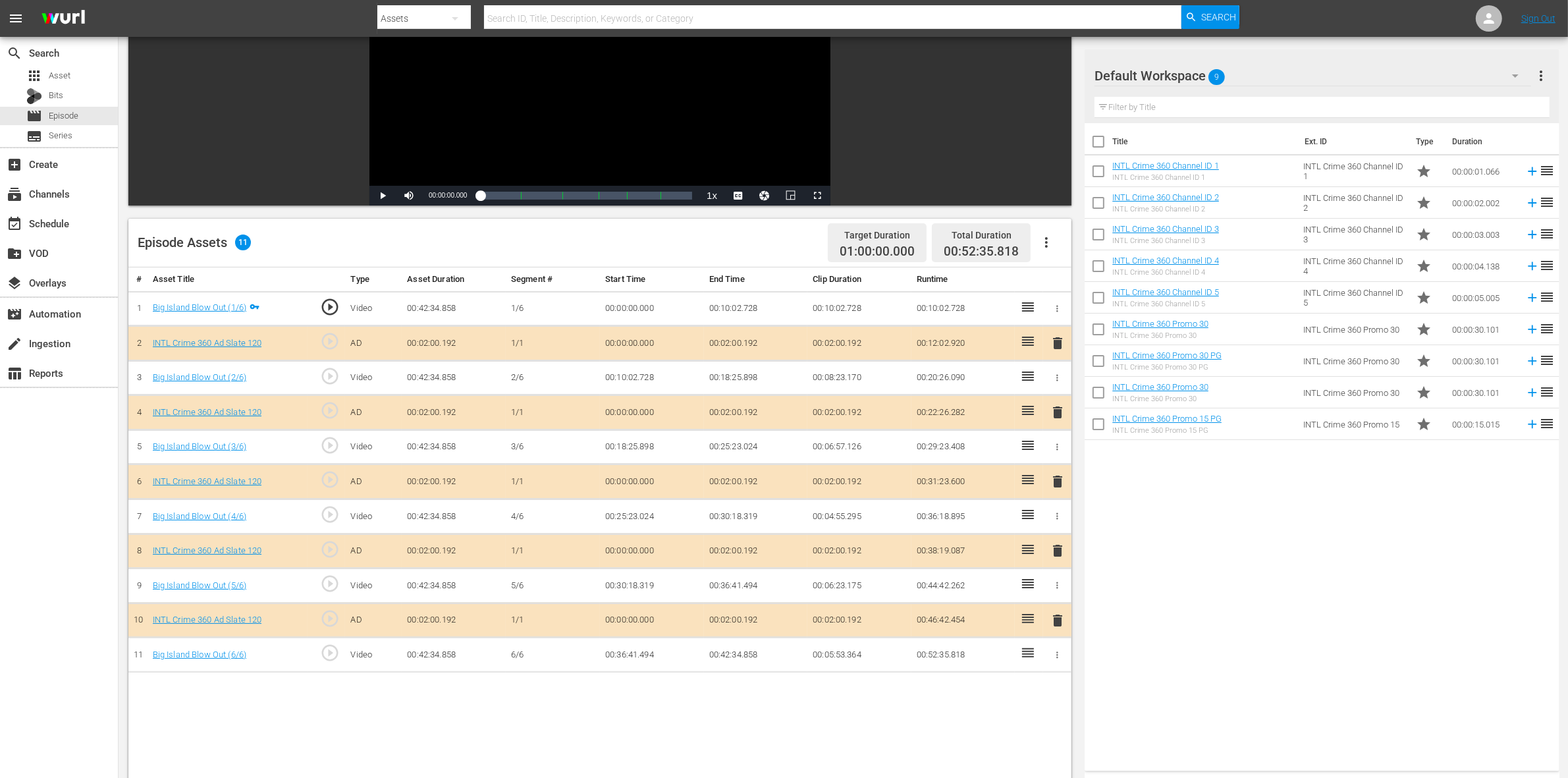
scroll to position [247, 0]
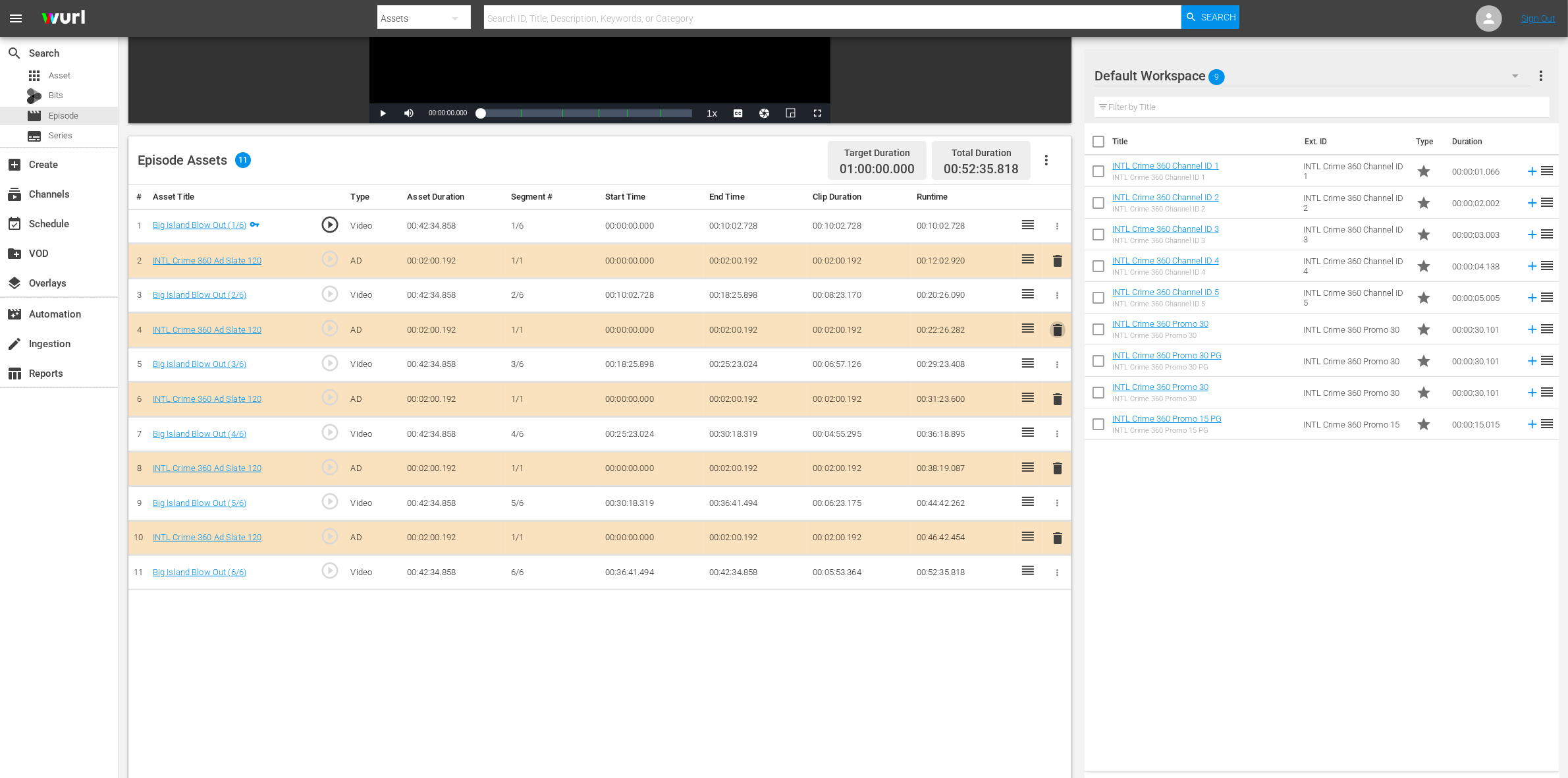
click at [1056, 338] on span "delete" at bounding box center [1057, 330] width 16 height 16
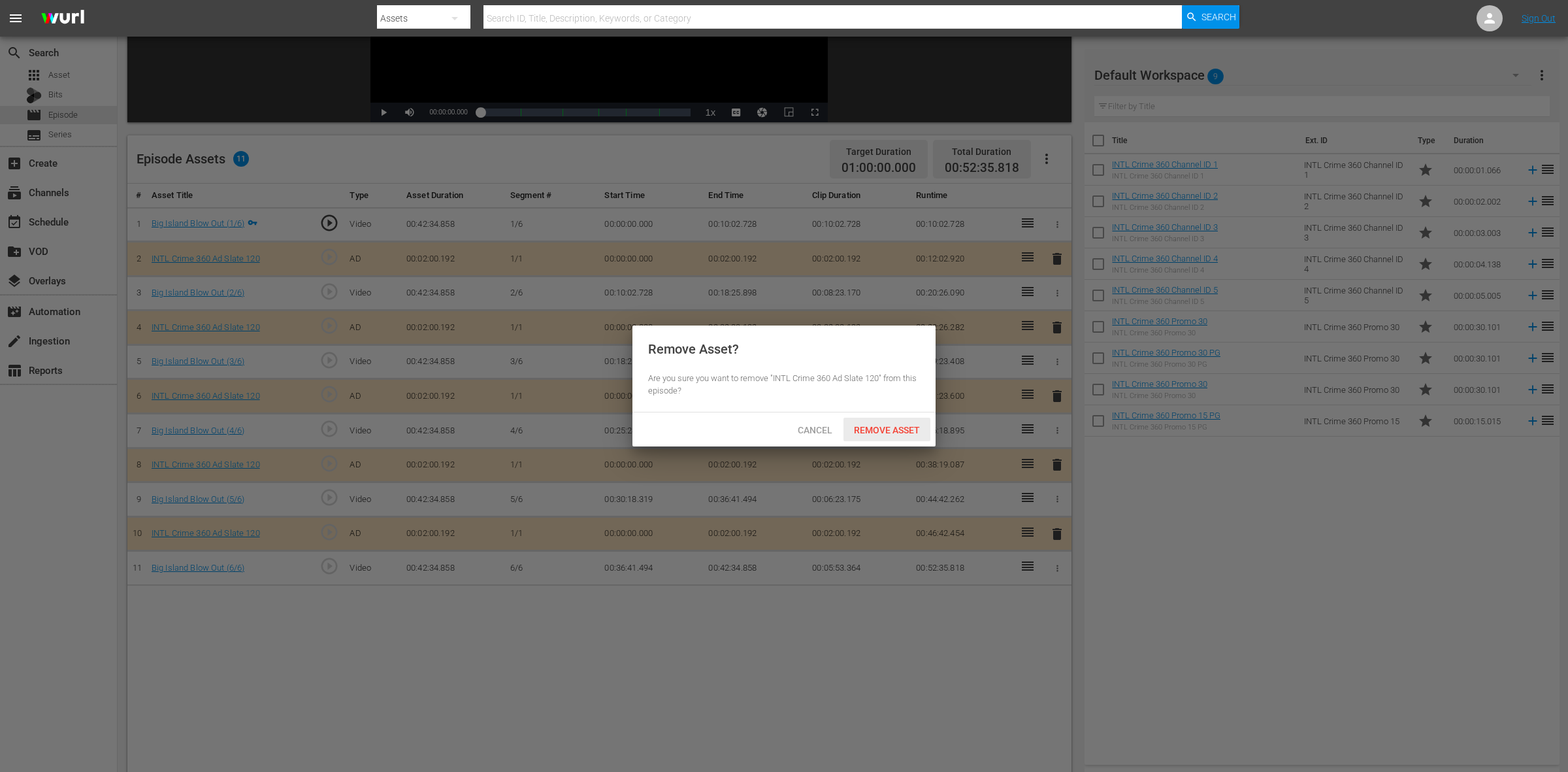
click at [887, 432] on span "Remove Asset" at bounding box center [887, 430] width 87 height 10
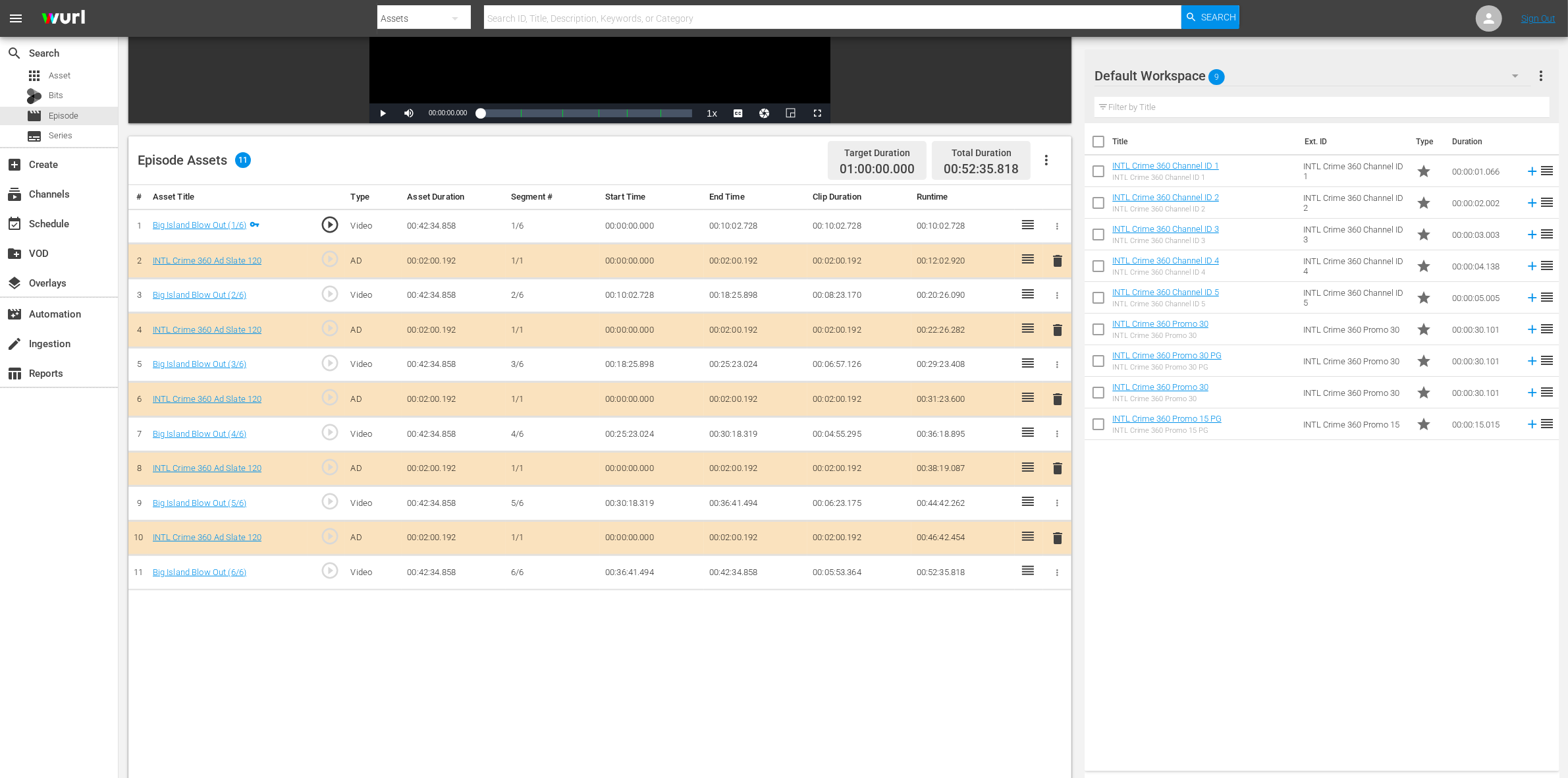
click at [1056, 407] on span "delete" at bounding box center [1057, 399] width 16 height 16
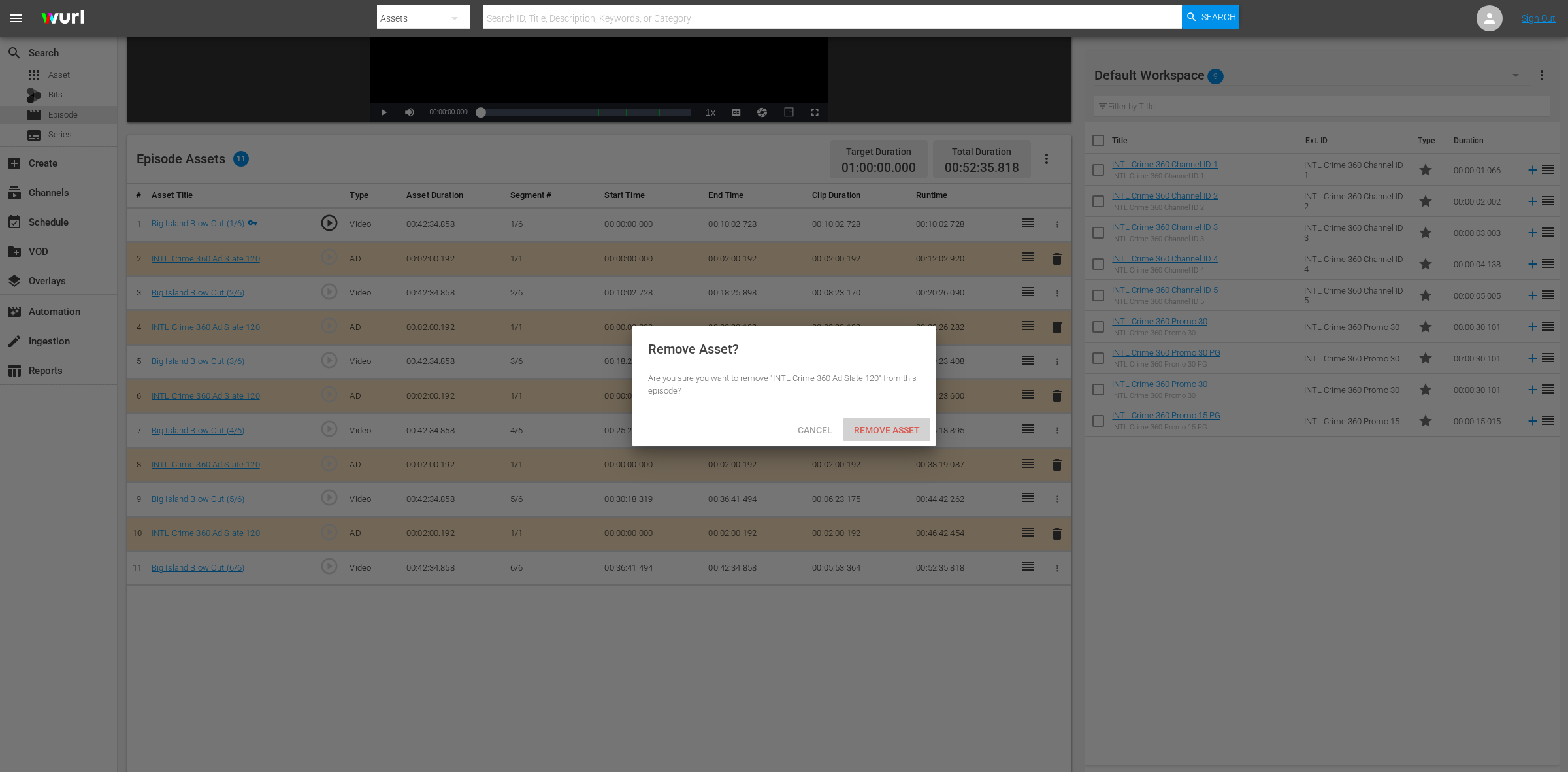
click at [916, 433] on span "Remove Asset" at bounding box center [887, 430] width 87 height 10
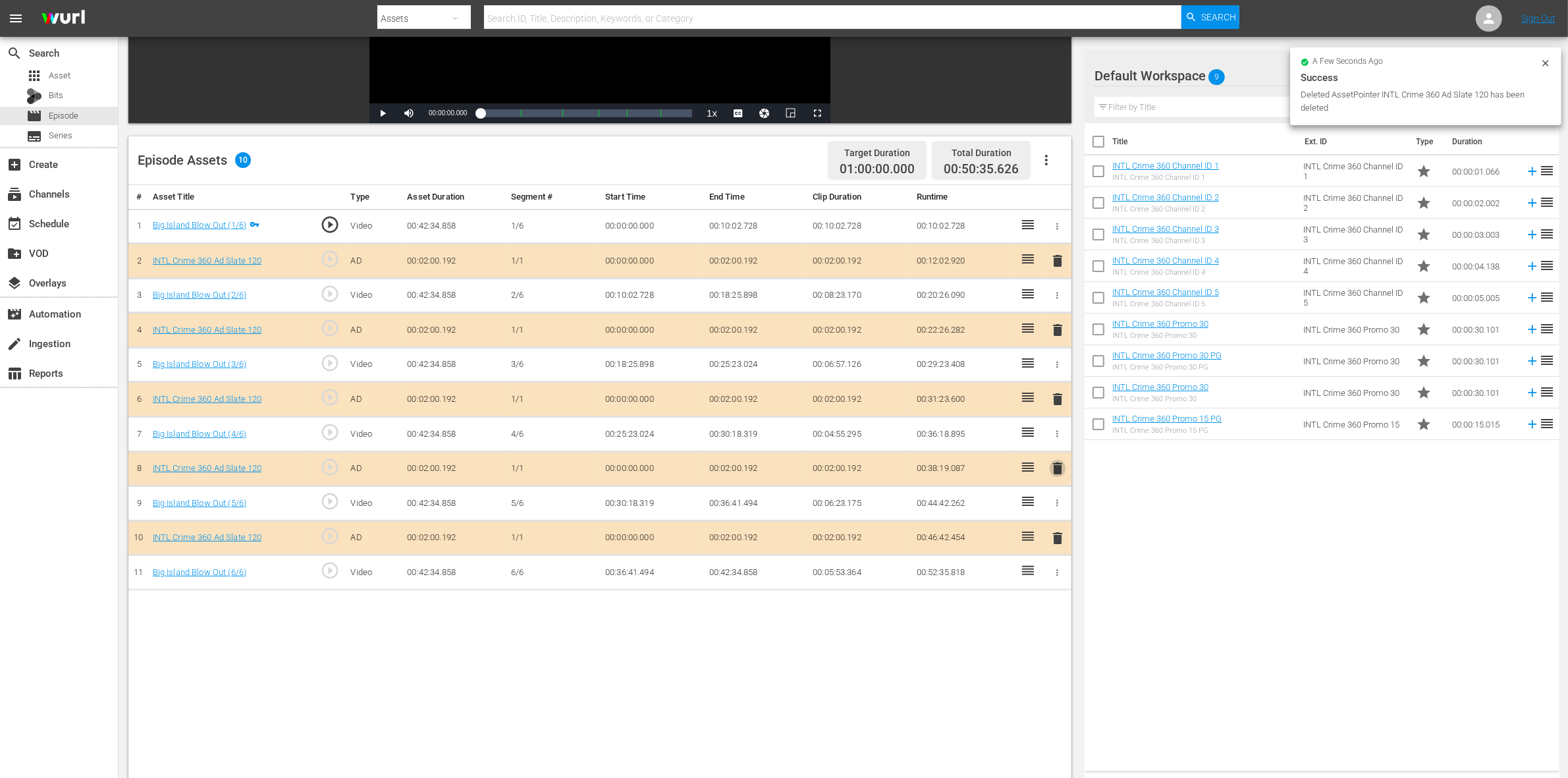
click at [1055, 473] on span "delete" at bounding box center [1057, 468] width 16 height 16
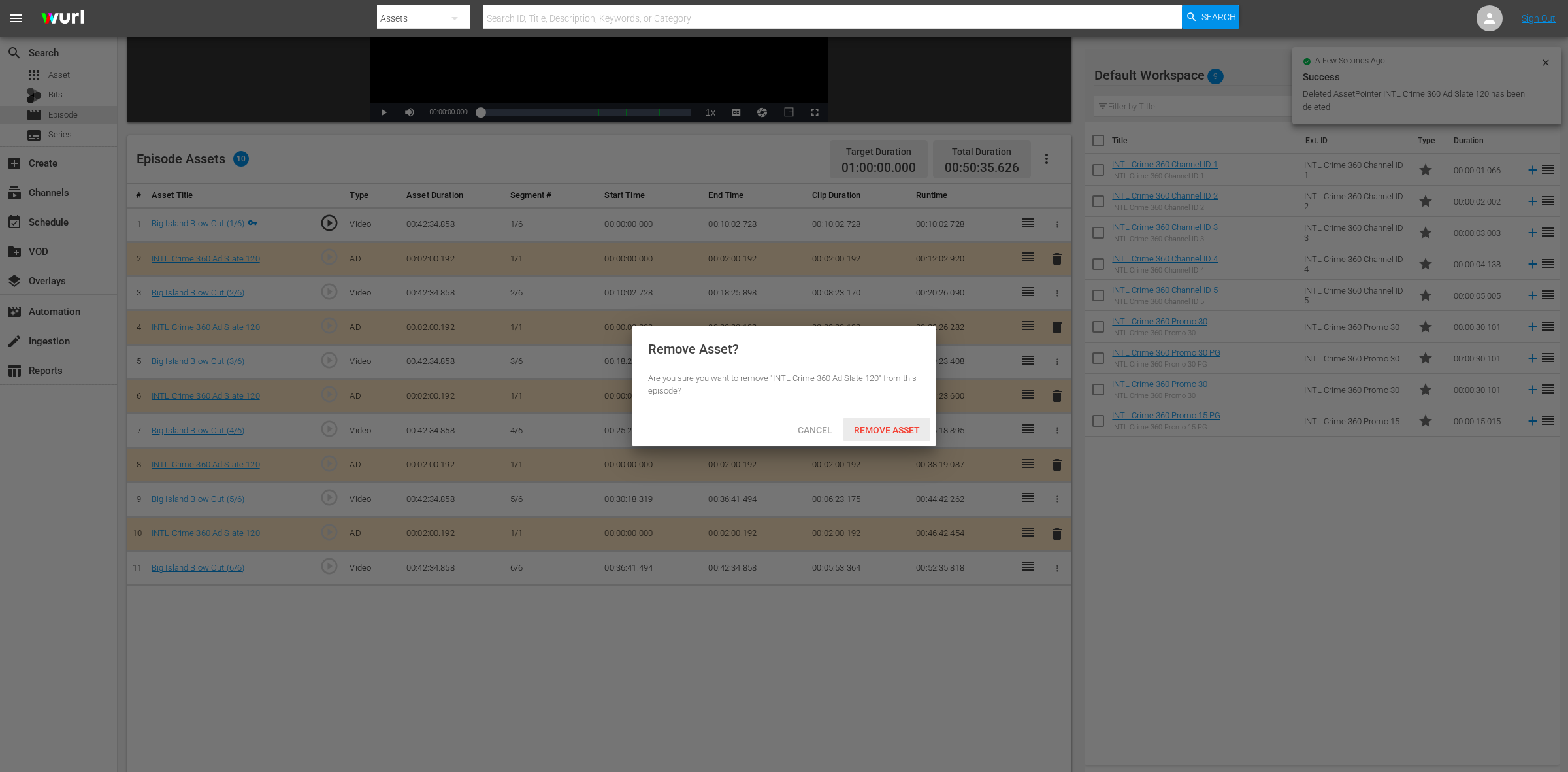
click at [899, 421] on div "Remove Asset" at bounding box center [887, 429] width 87 height 24
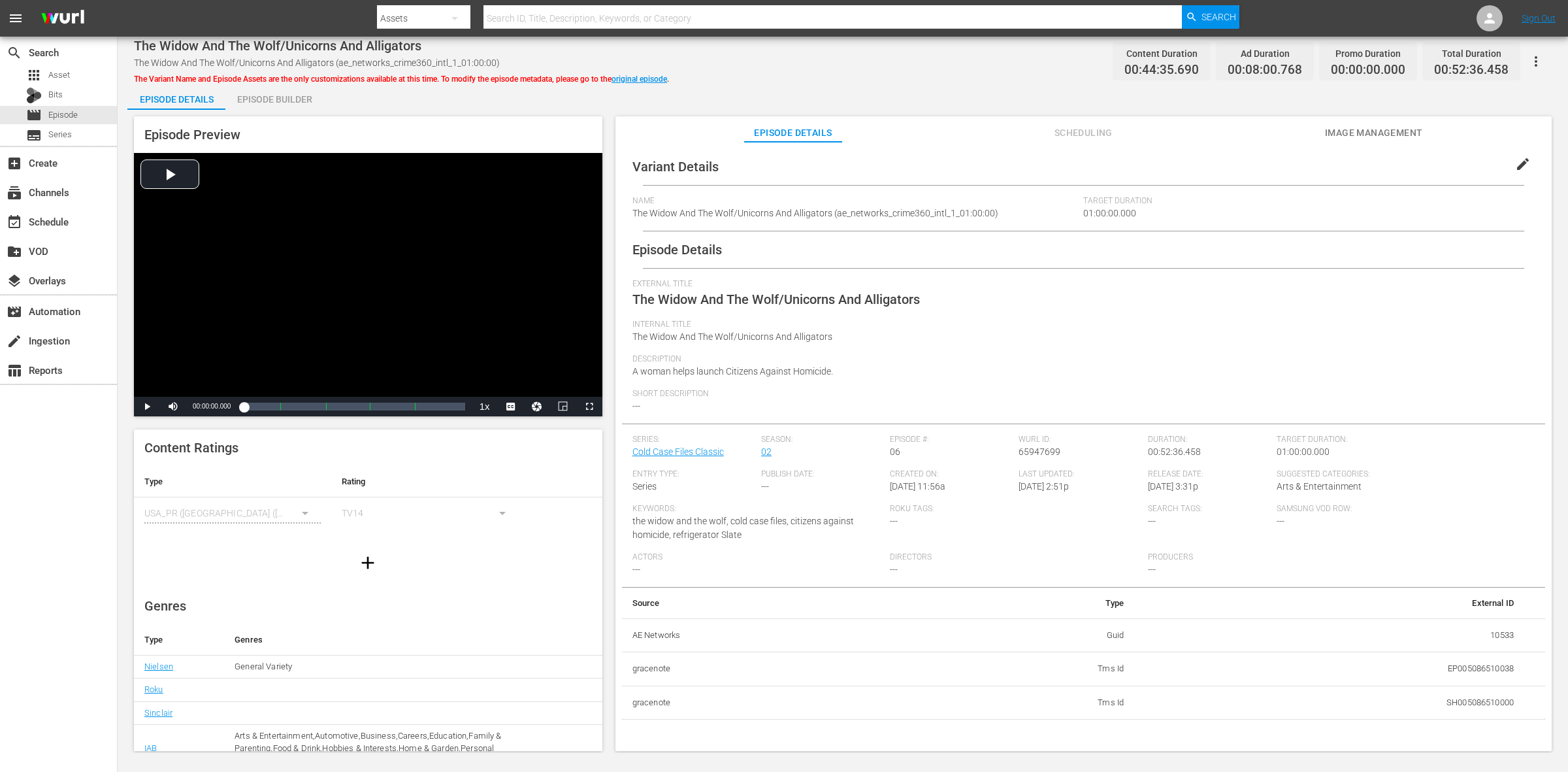
click at [256, 96] on div "Episode Builder" at bounding box center [274, 99] width 98 height 31
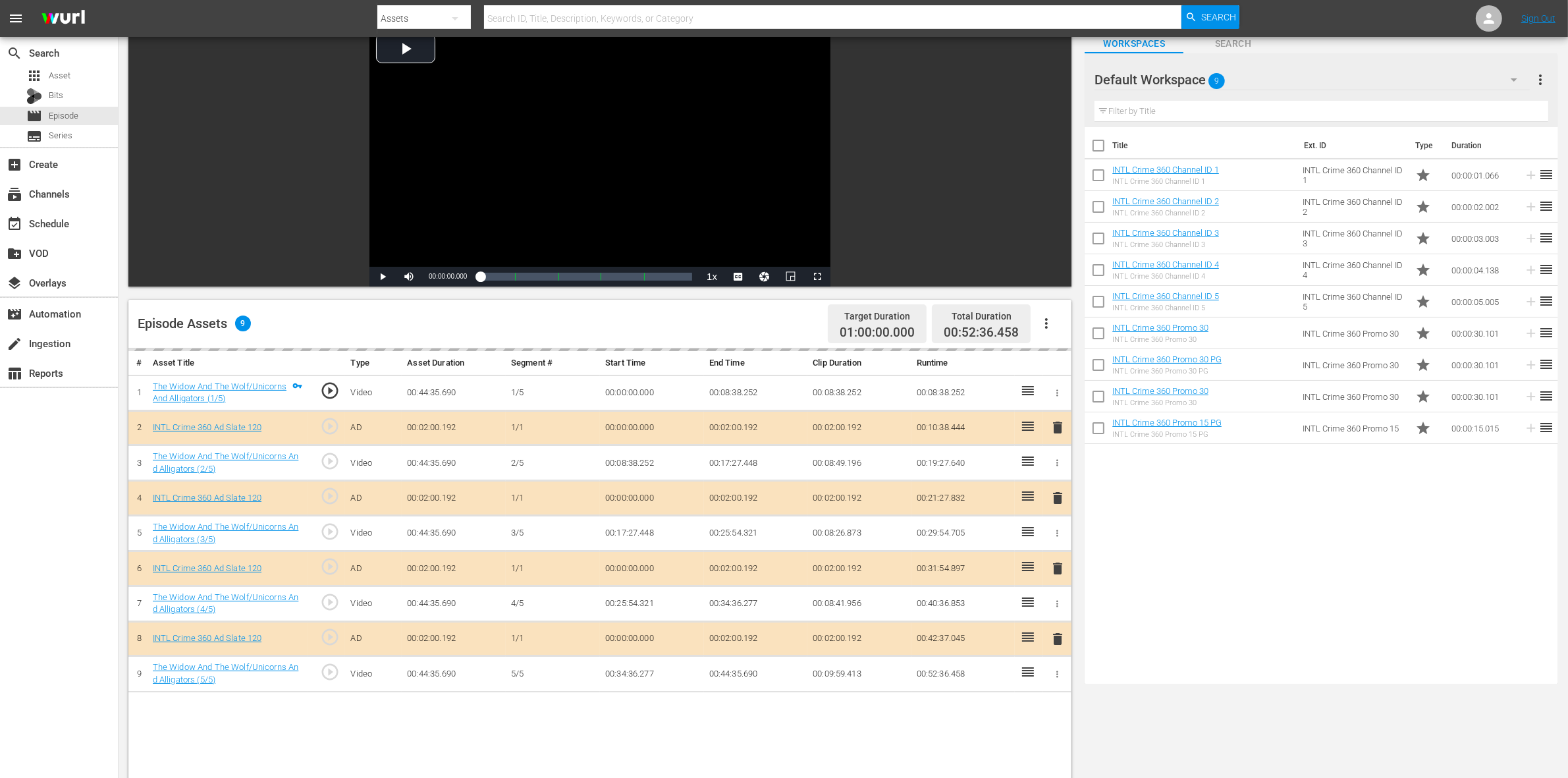
scroll to position [165, 0]
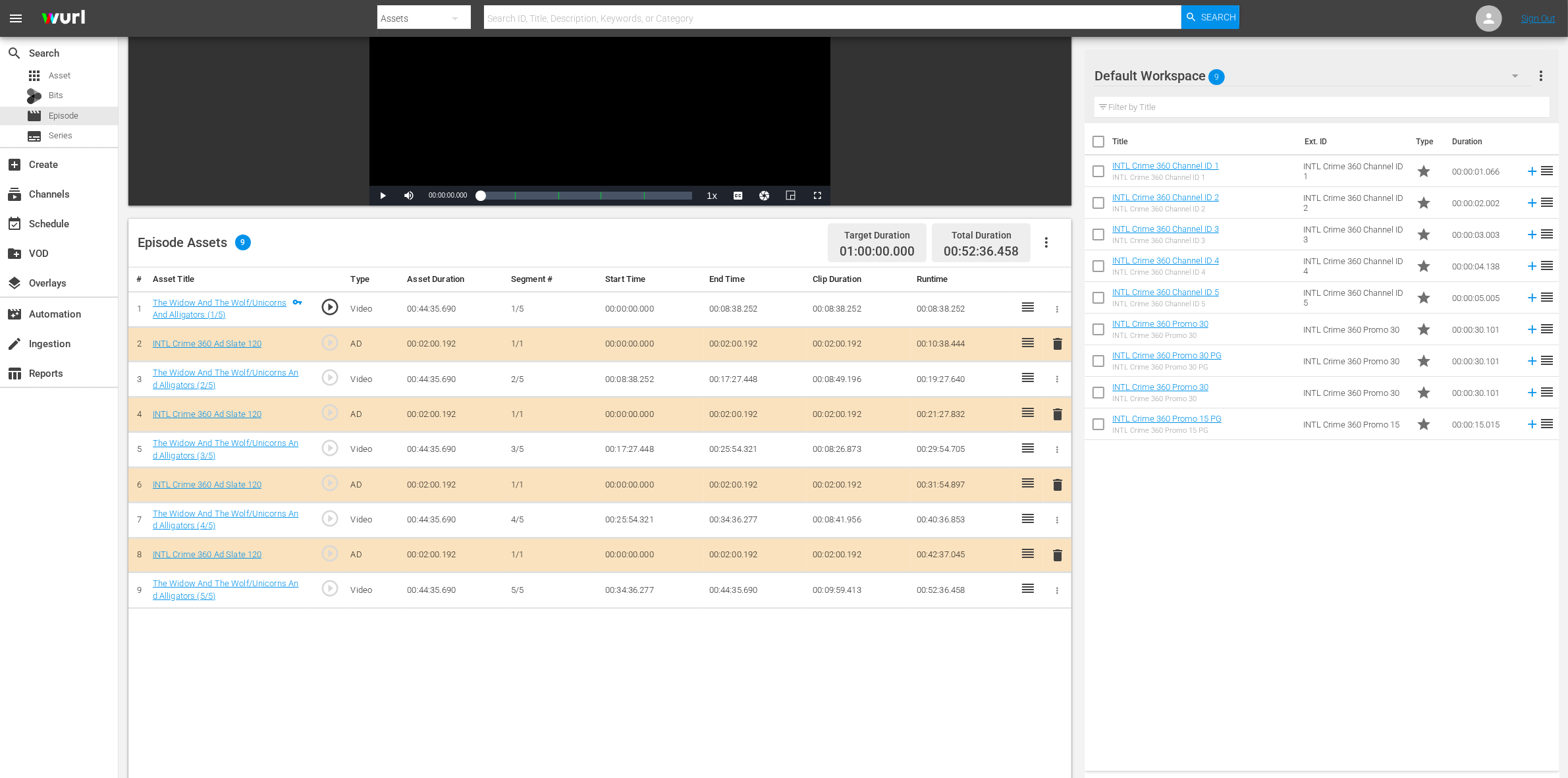
click at [1058, 419] on span "delete" at bounding box center [1057, 414] width 16 height 16
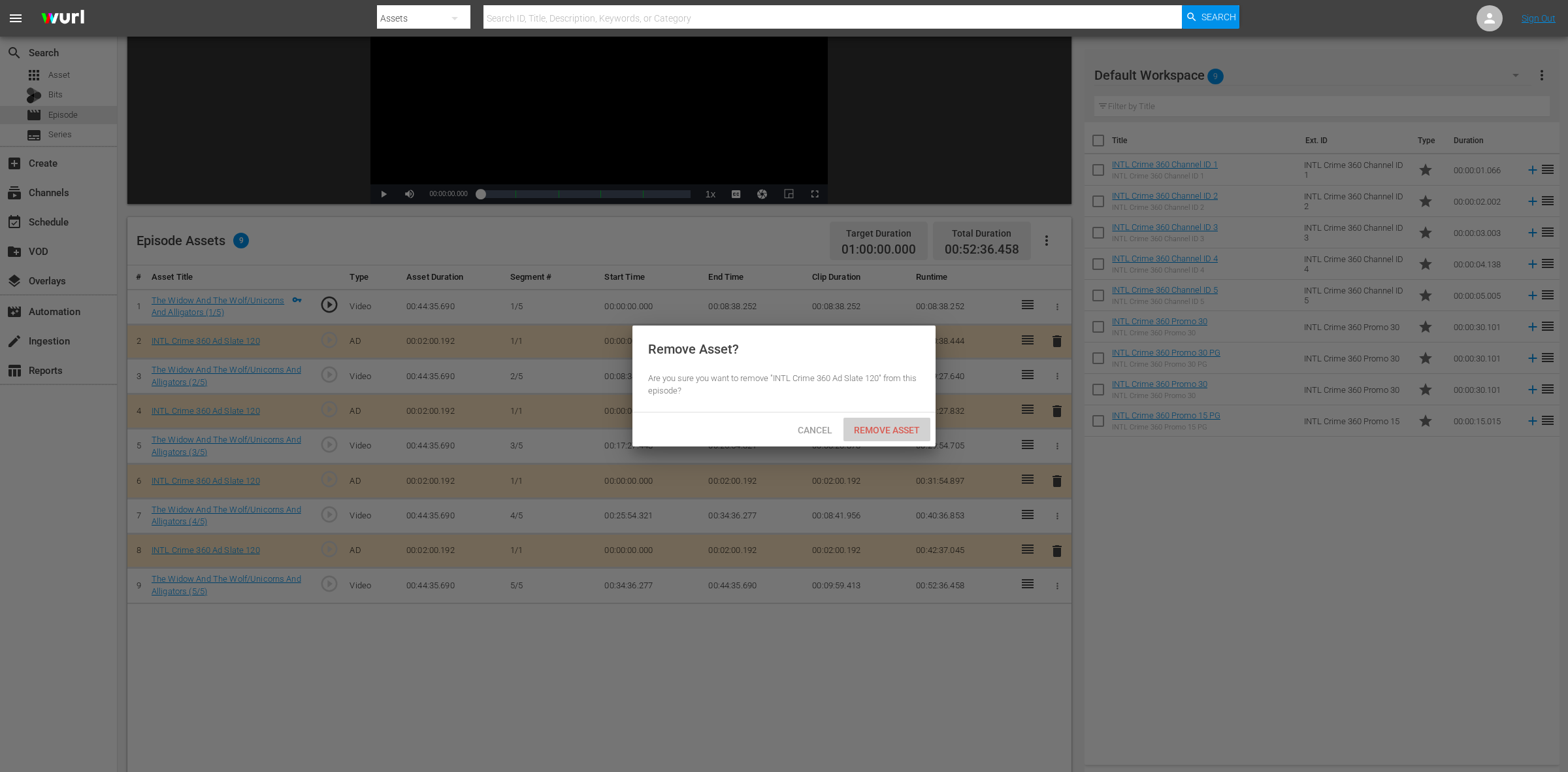
click at [888, 422] on div "Remove Asset" at bounding box center [887, 429] width 87 height 24
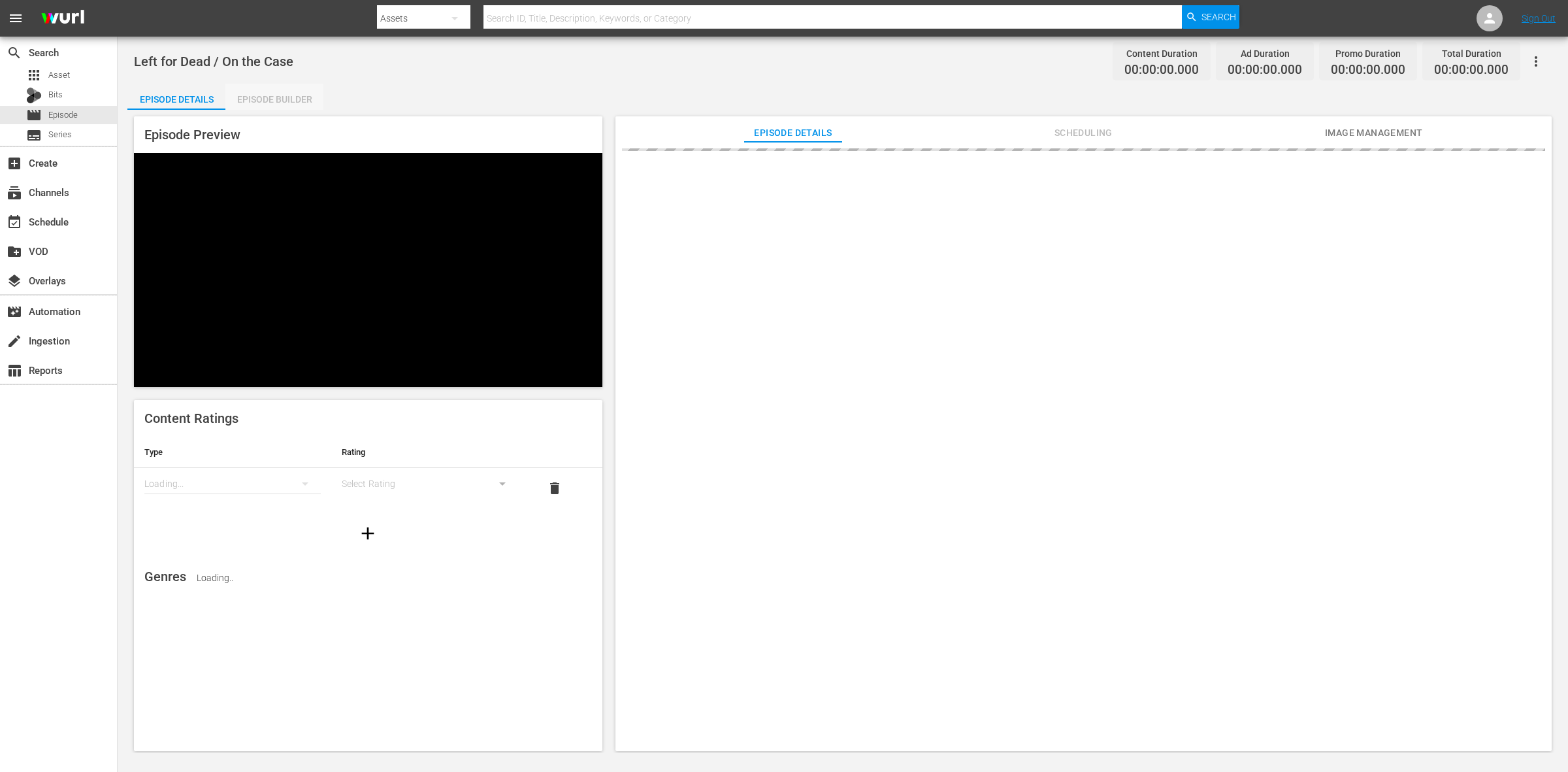
click at [276, 97] on div "Episode Builder" at bounding box center [274, 99] width 98 height 31
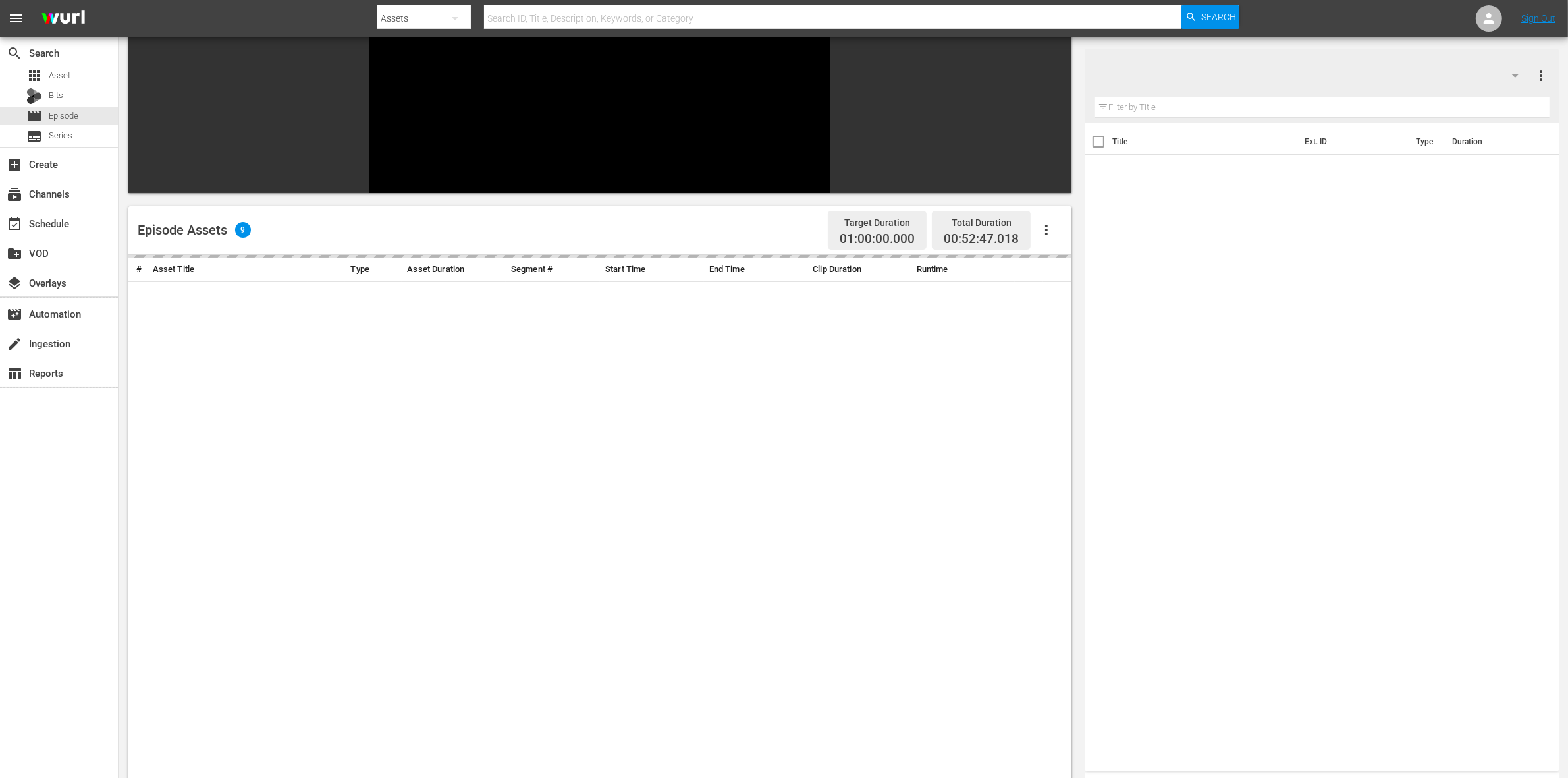
scroll to position [165, 0]
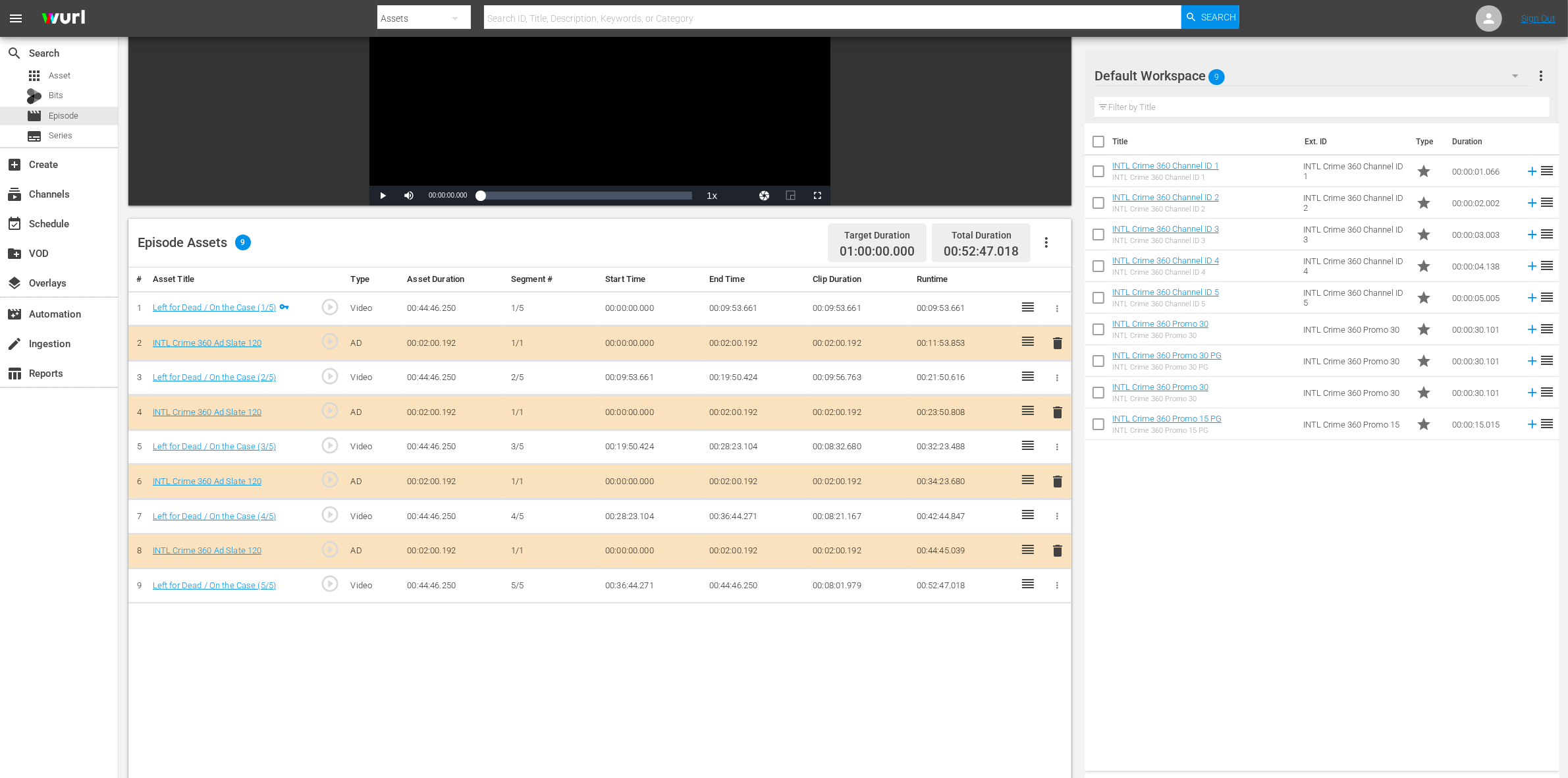
click at [1055, 415] on span "delete" at bounding box center [1057, 412] width 16 height 16
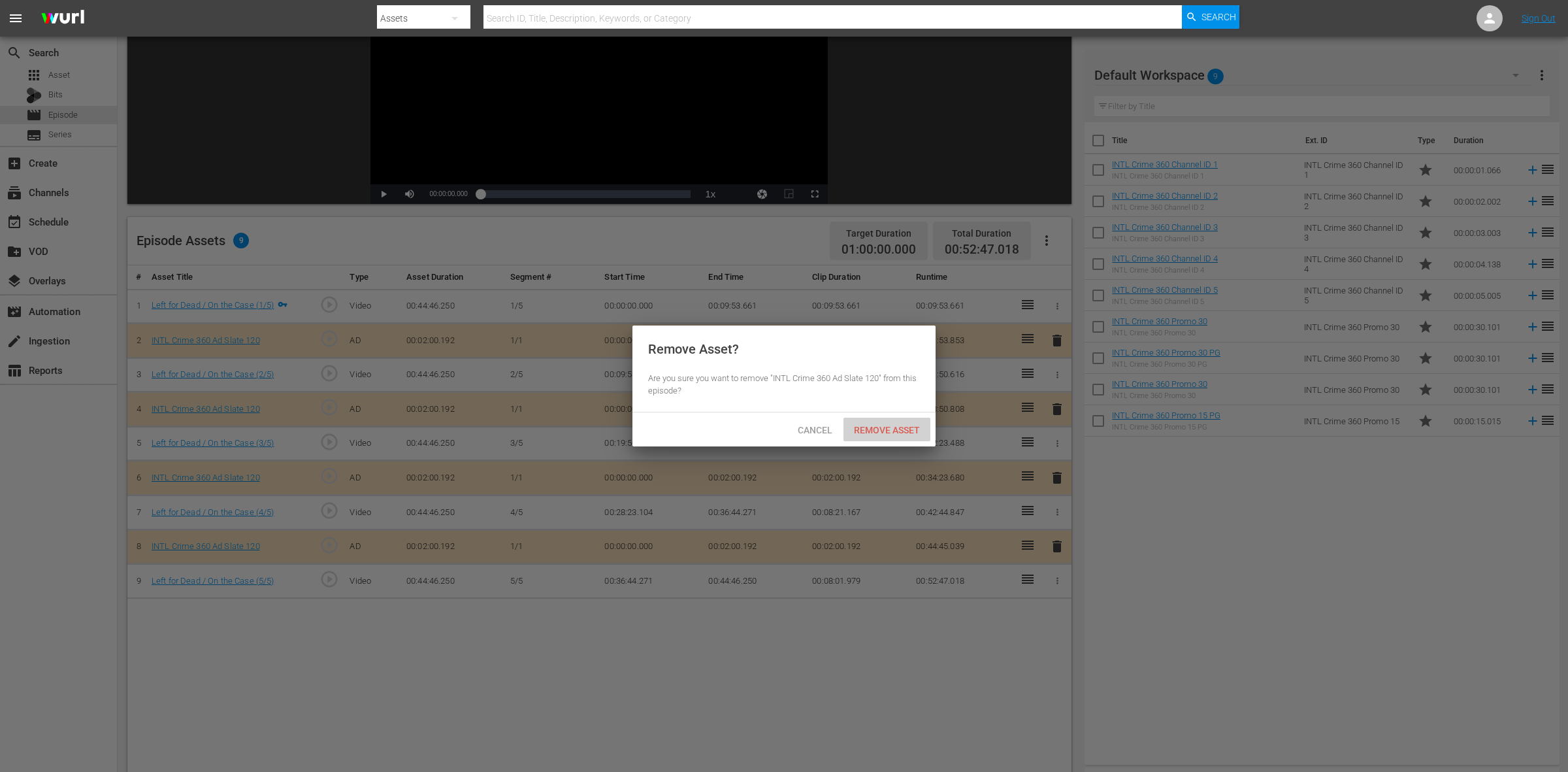
click at [890, 435] on span "Remove Asset" at bounding box center [887, 430] width 87 height 10
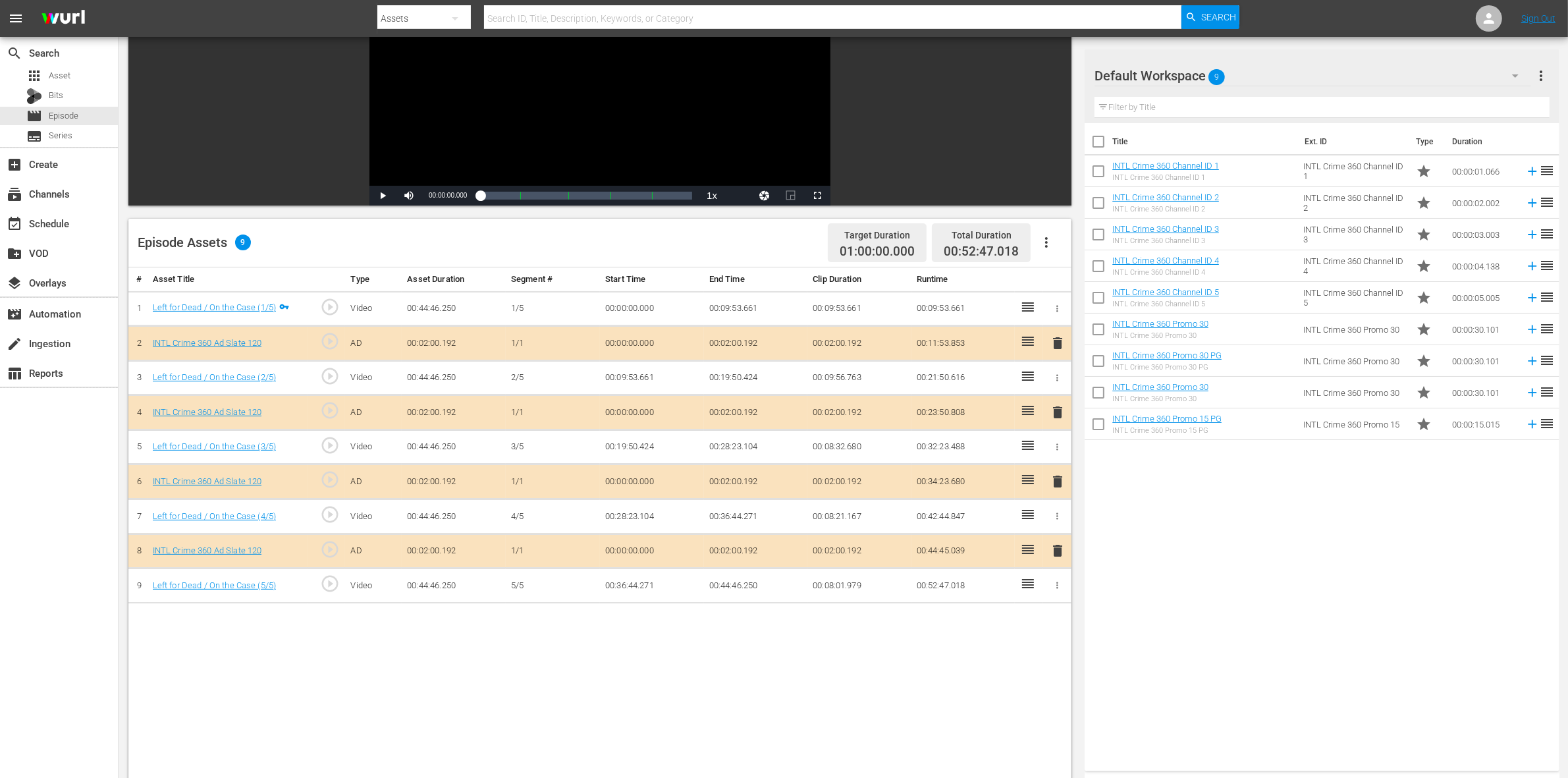
click at [1052, 483] on span "delete" at bounding box center [1057, 481] width 16 height 16
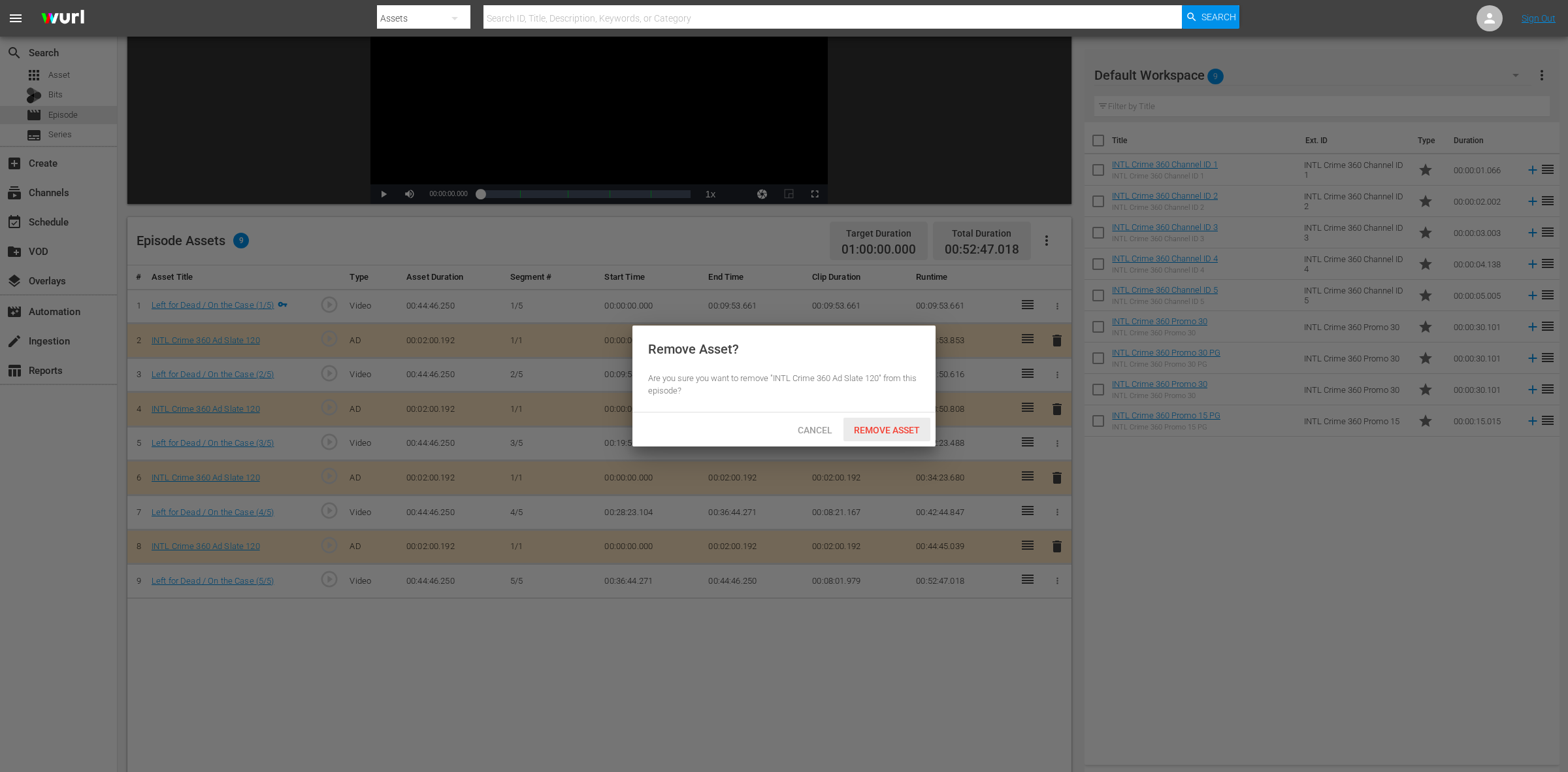
click at [890, 437] on div "Remove Asset" at bounding box center [887, 429] width 87 height 24
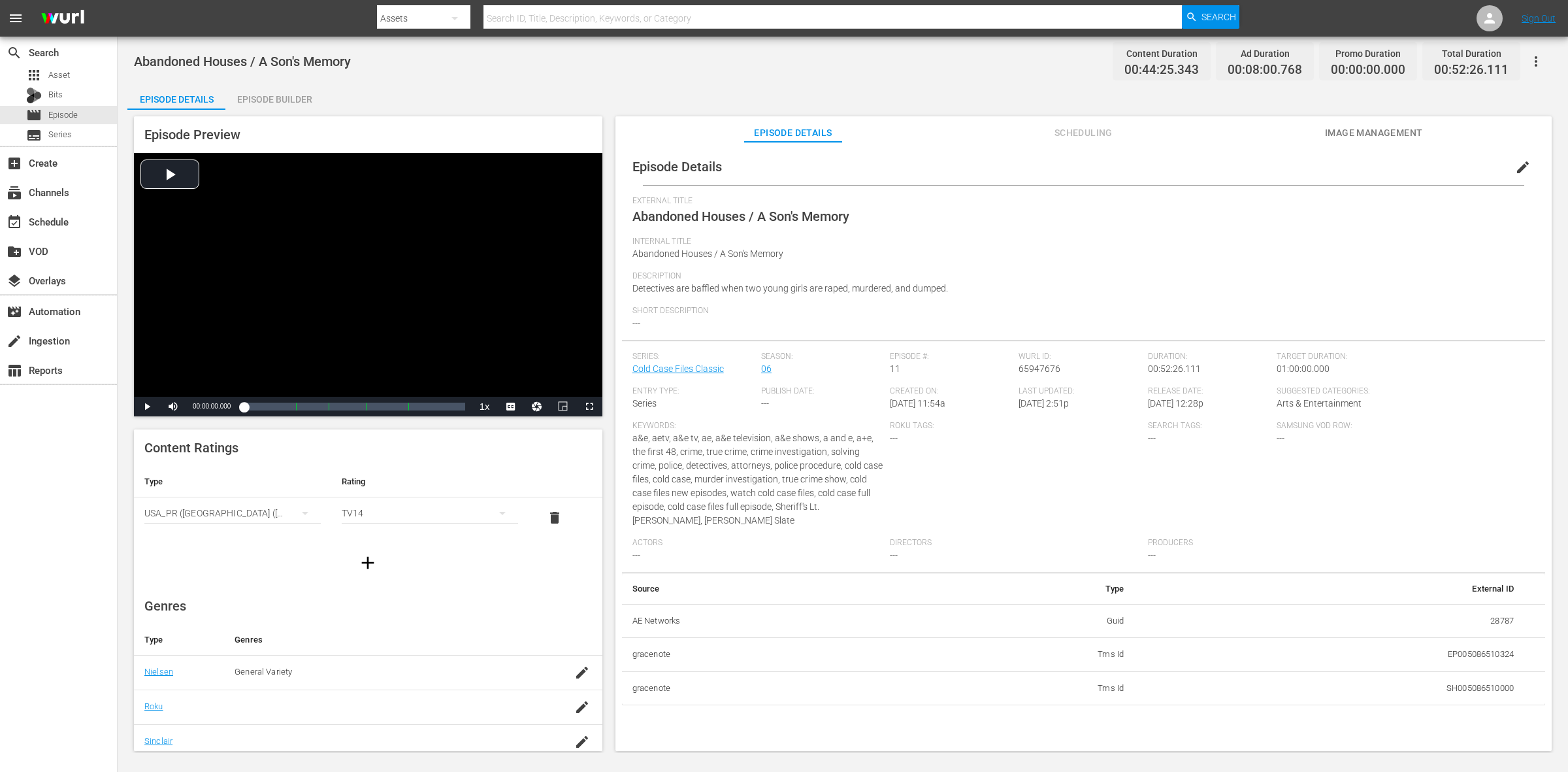
click at [311, 99] on div "Episode Builder" at bounding box center [274, 99] width 98 height 31
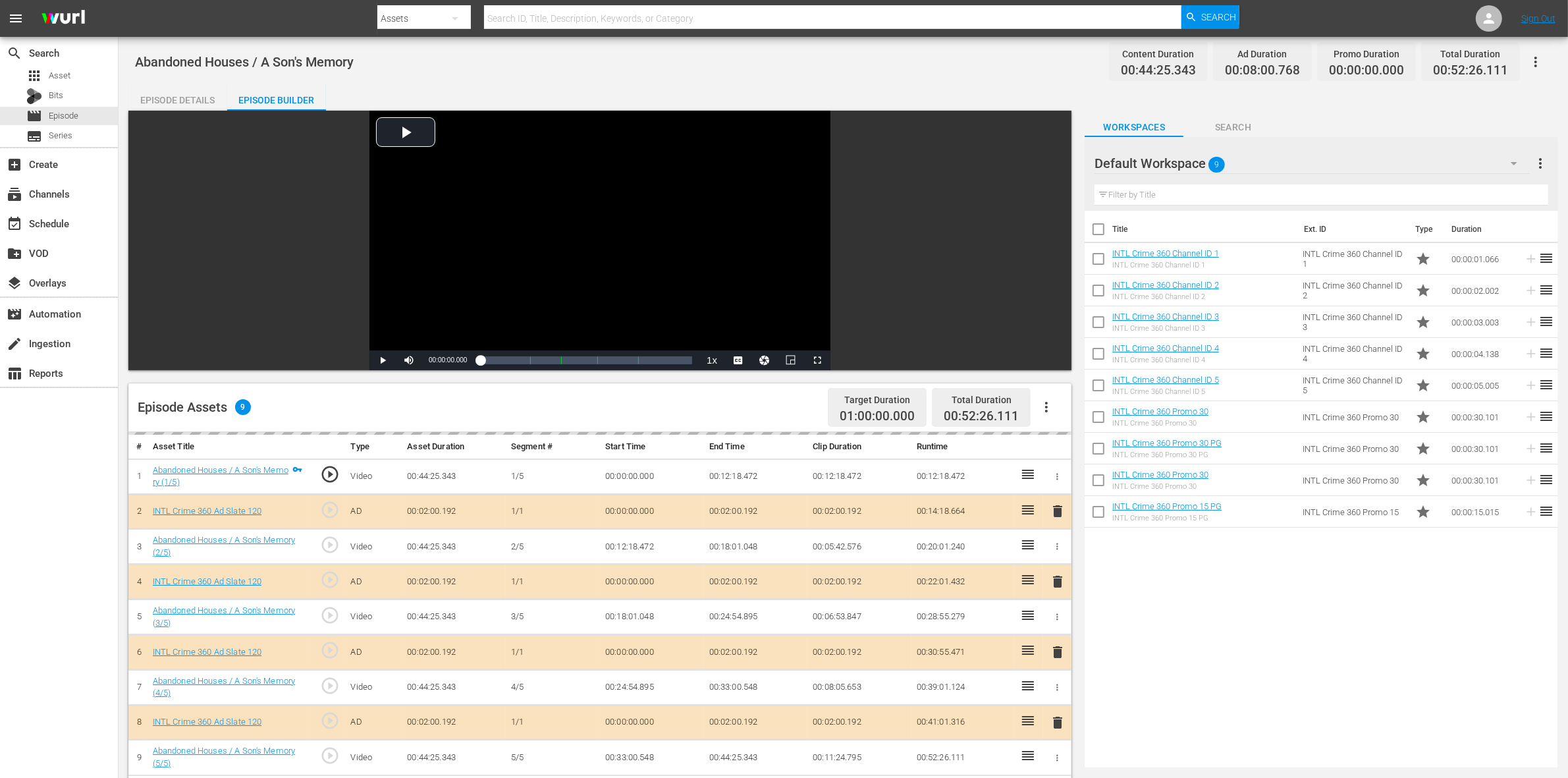
scroll to position [165, 0]
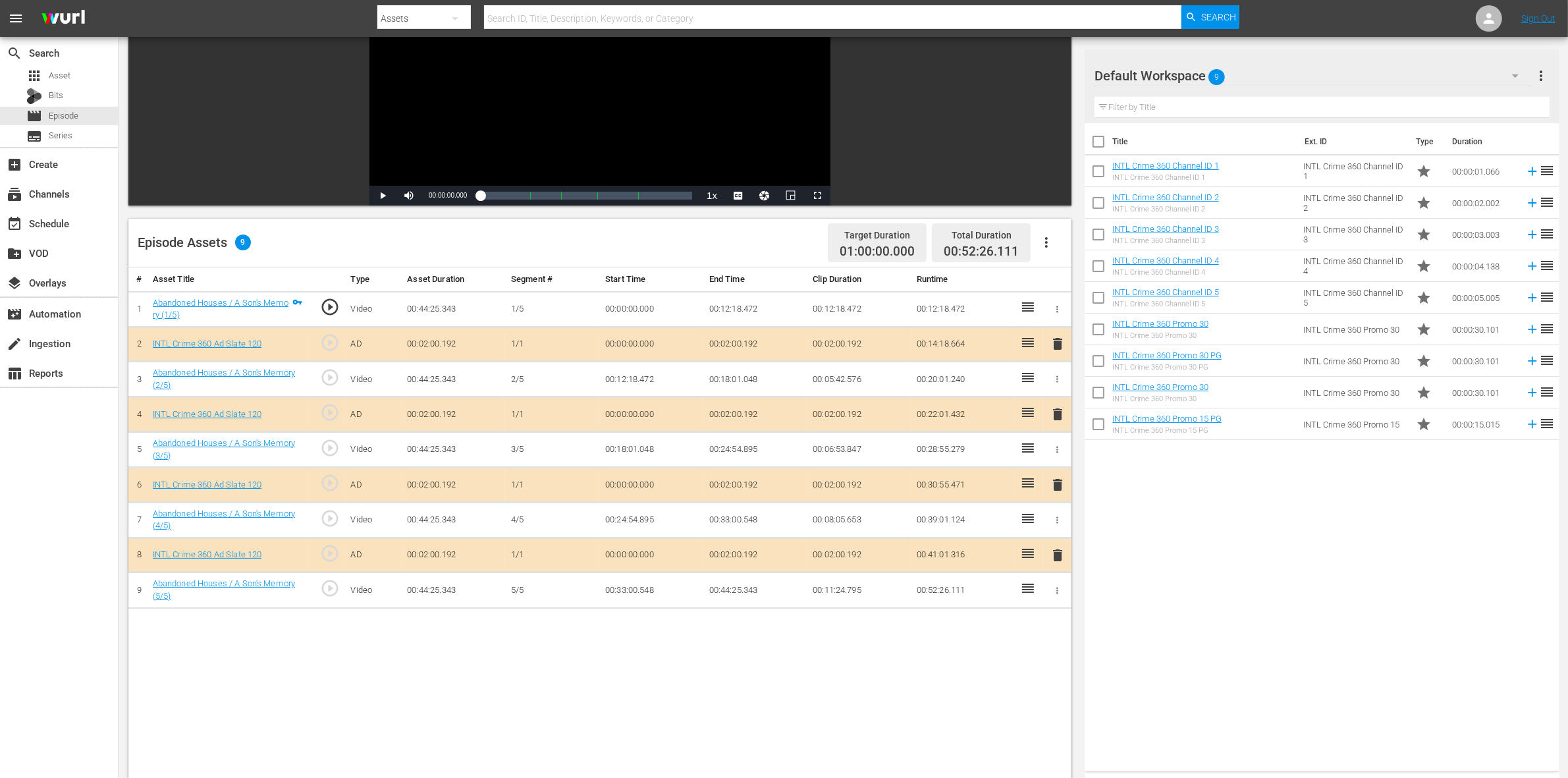
click at [1056, 419] on span "delete" at bounding box center [1057, 414] width 16 height 16
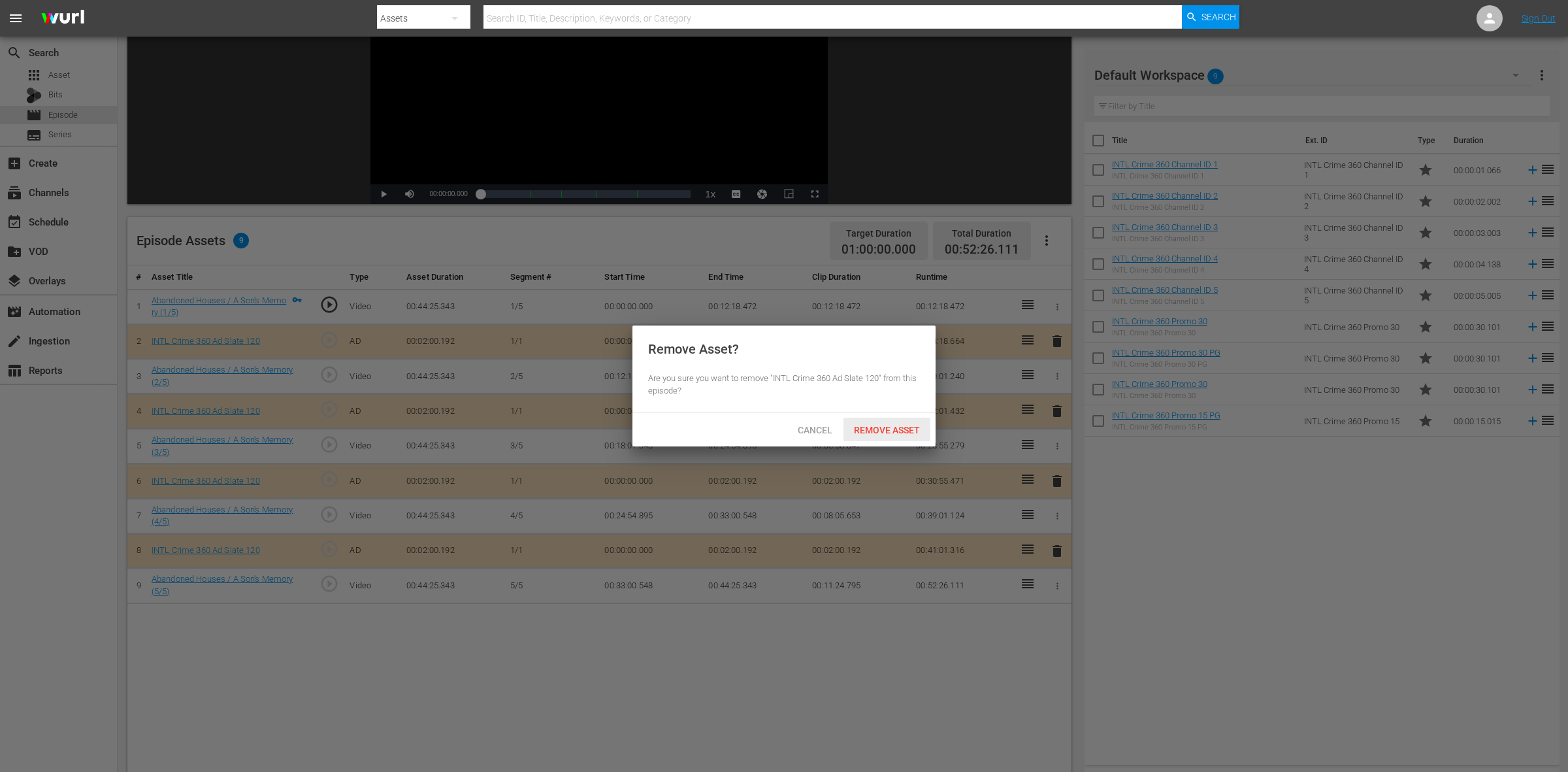
click at [903, 438] on div "Remove Asset" at bounding box center [887, 429] width 87 height 24
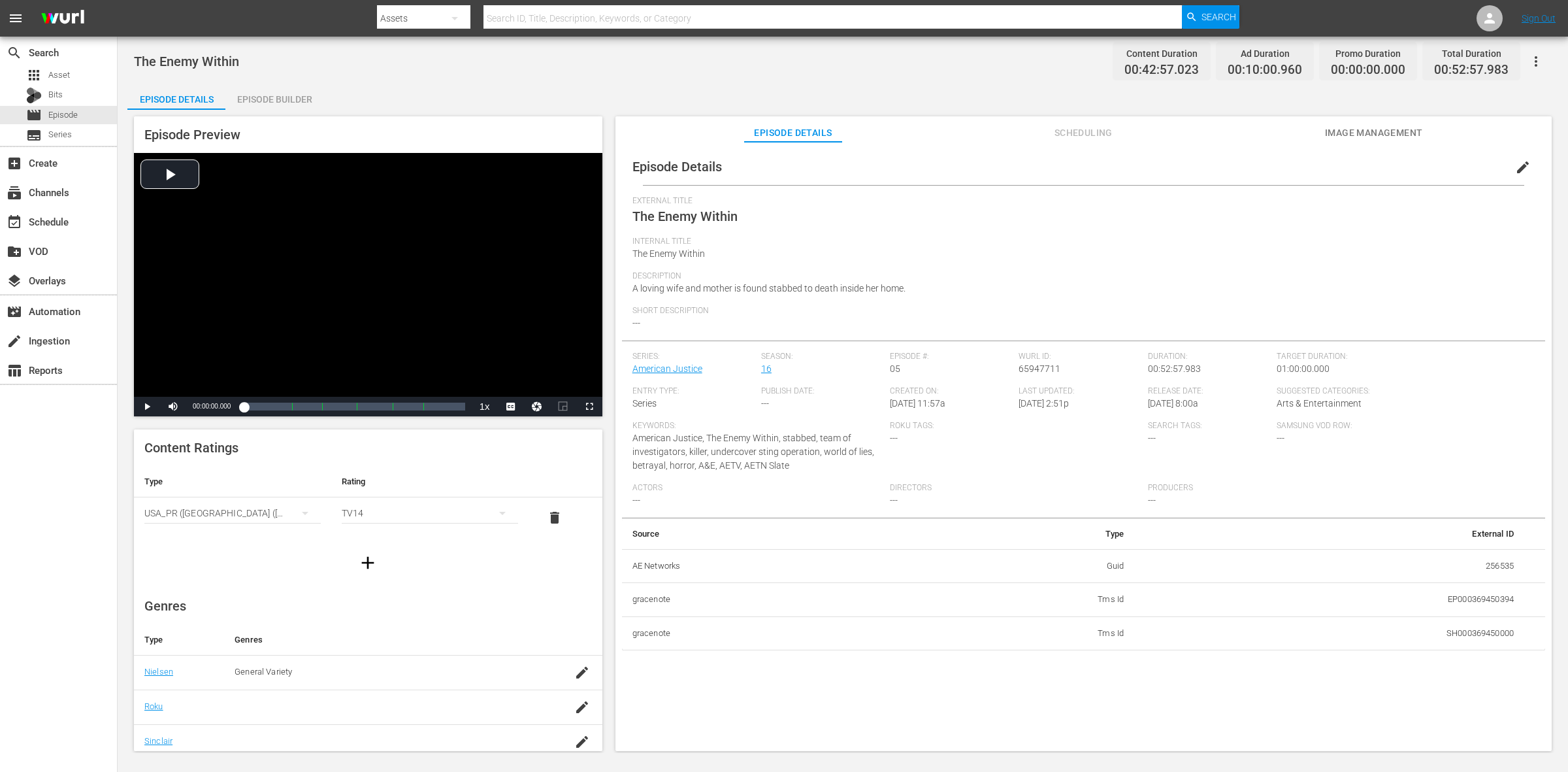
click at [305, 98] on div "Episode Builder" at bounding box center [274, 99] width 98 height 31
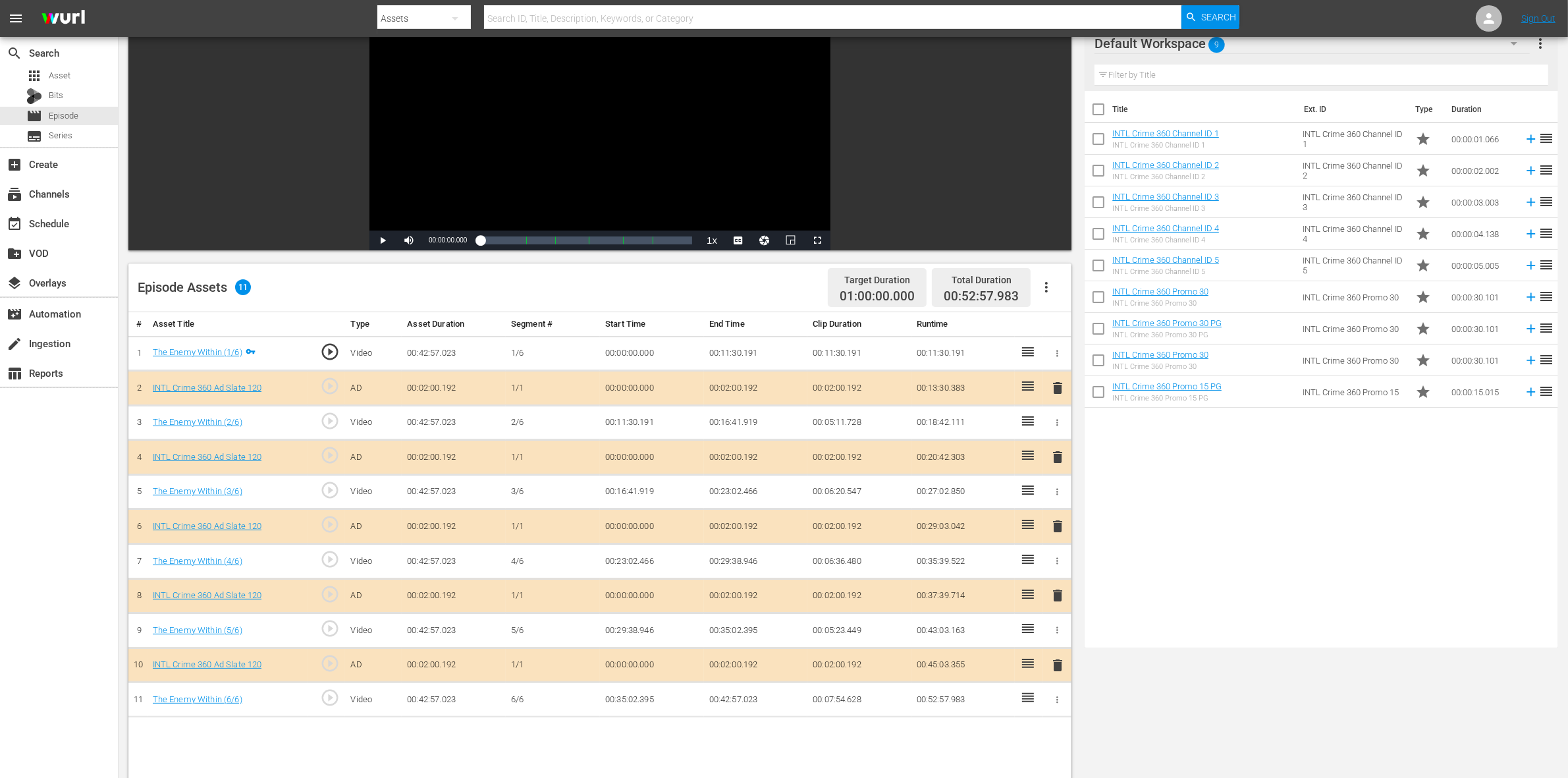
scroll to position [247, 0]
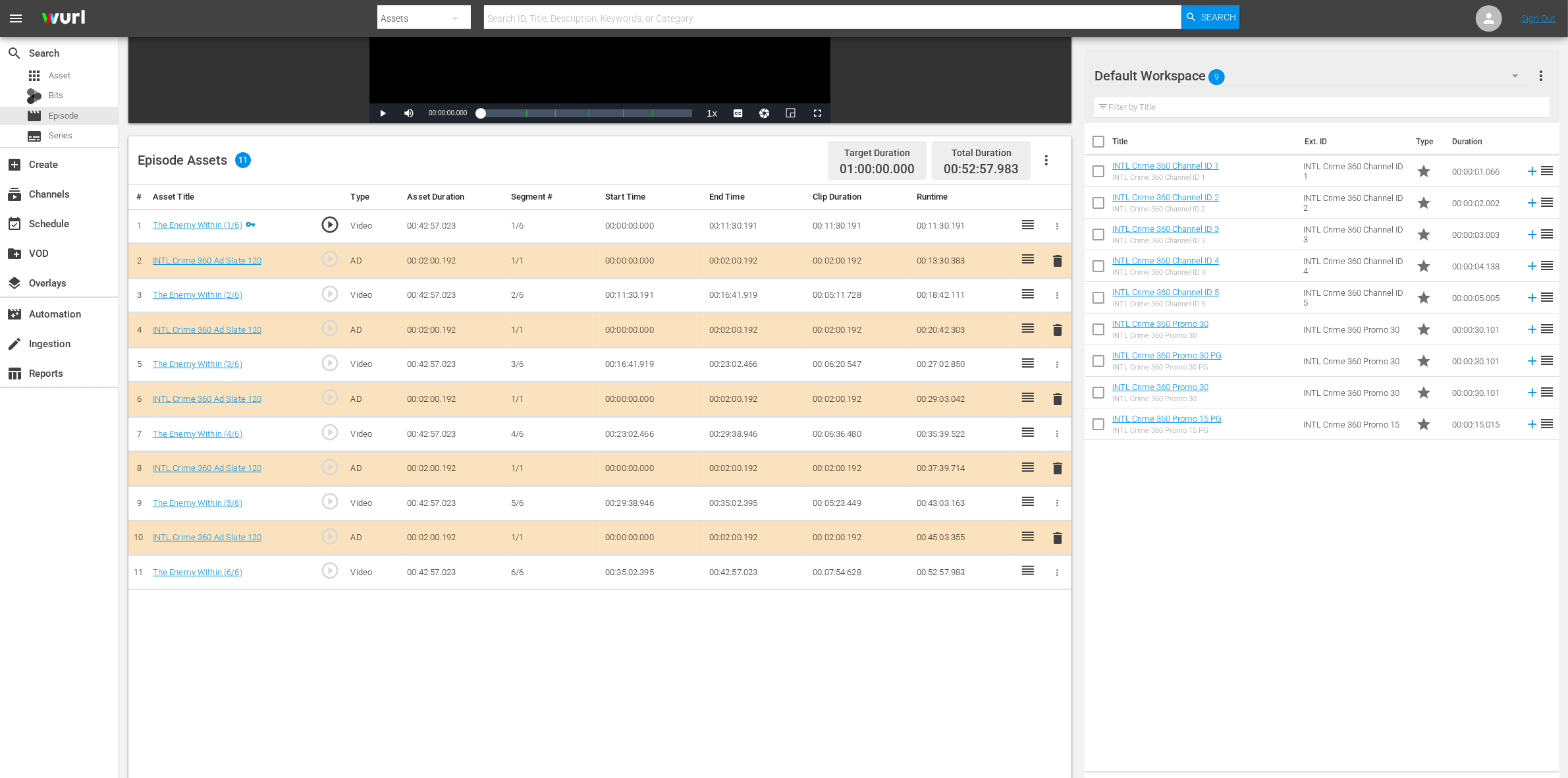
click at [1059, 331] on span "delete" at bounding box center [1057, 330] width 16 height 16
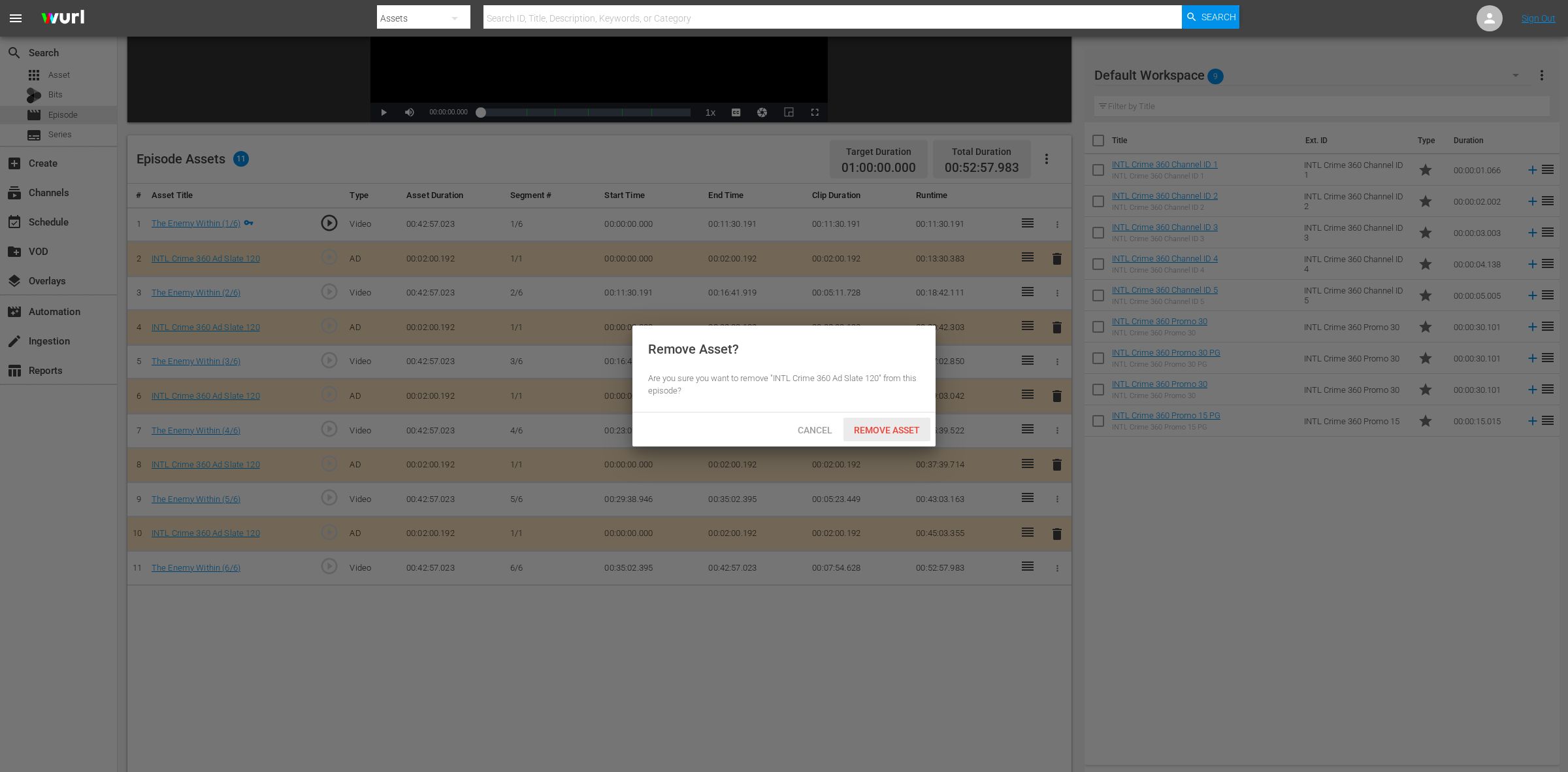
click at [897, 433] on span "Remove Asset" at bounding box center [887, 430] width 87 height 10
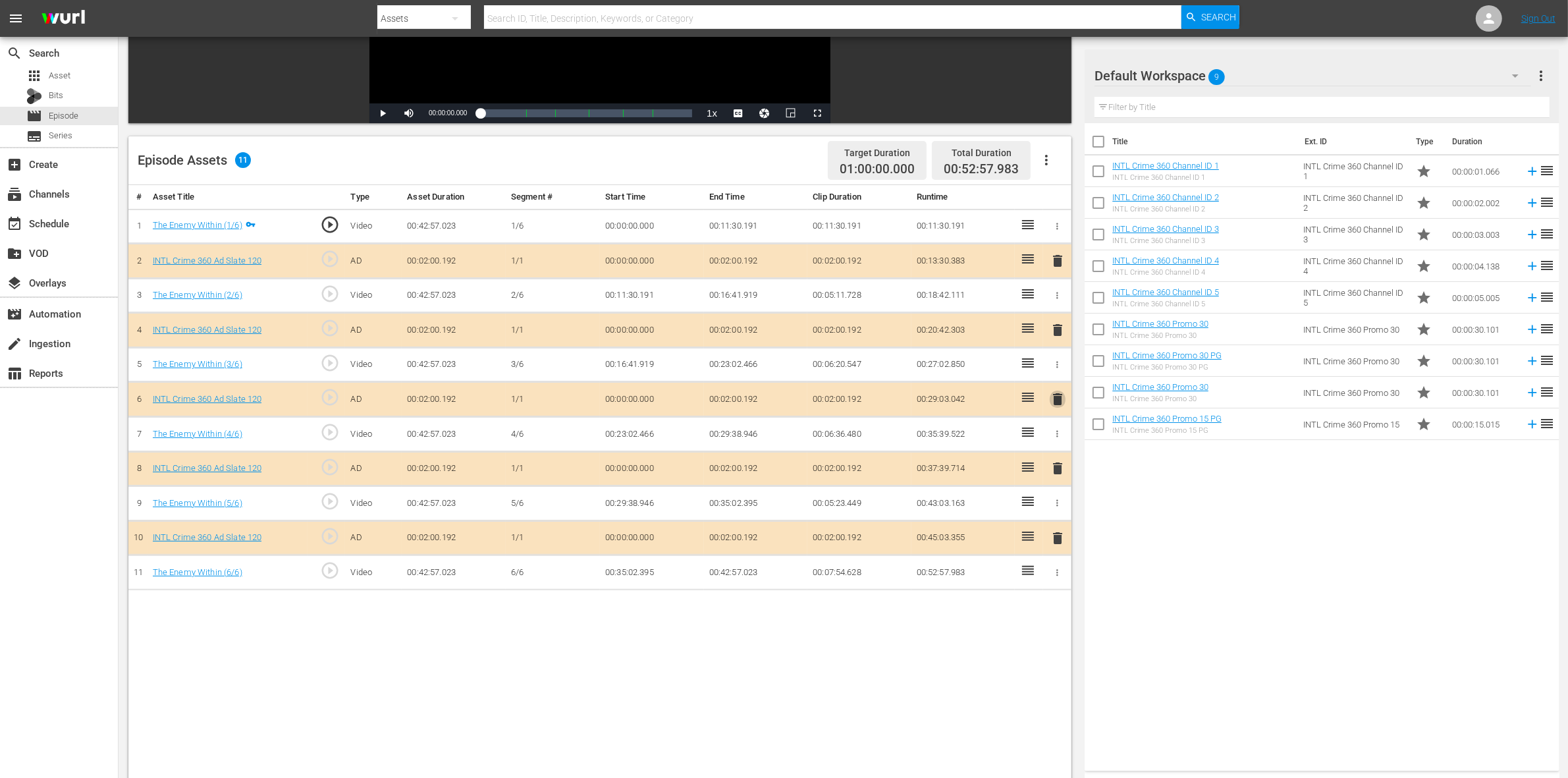
click at [1063, 406] on span "delete" at bounding box center [1057, 399] width 16 height 16
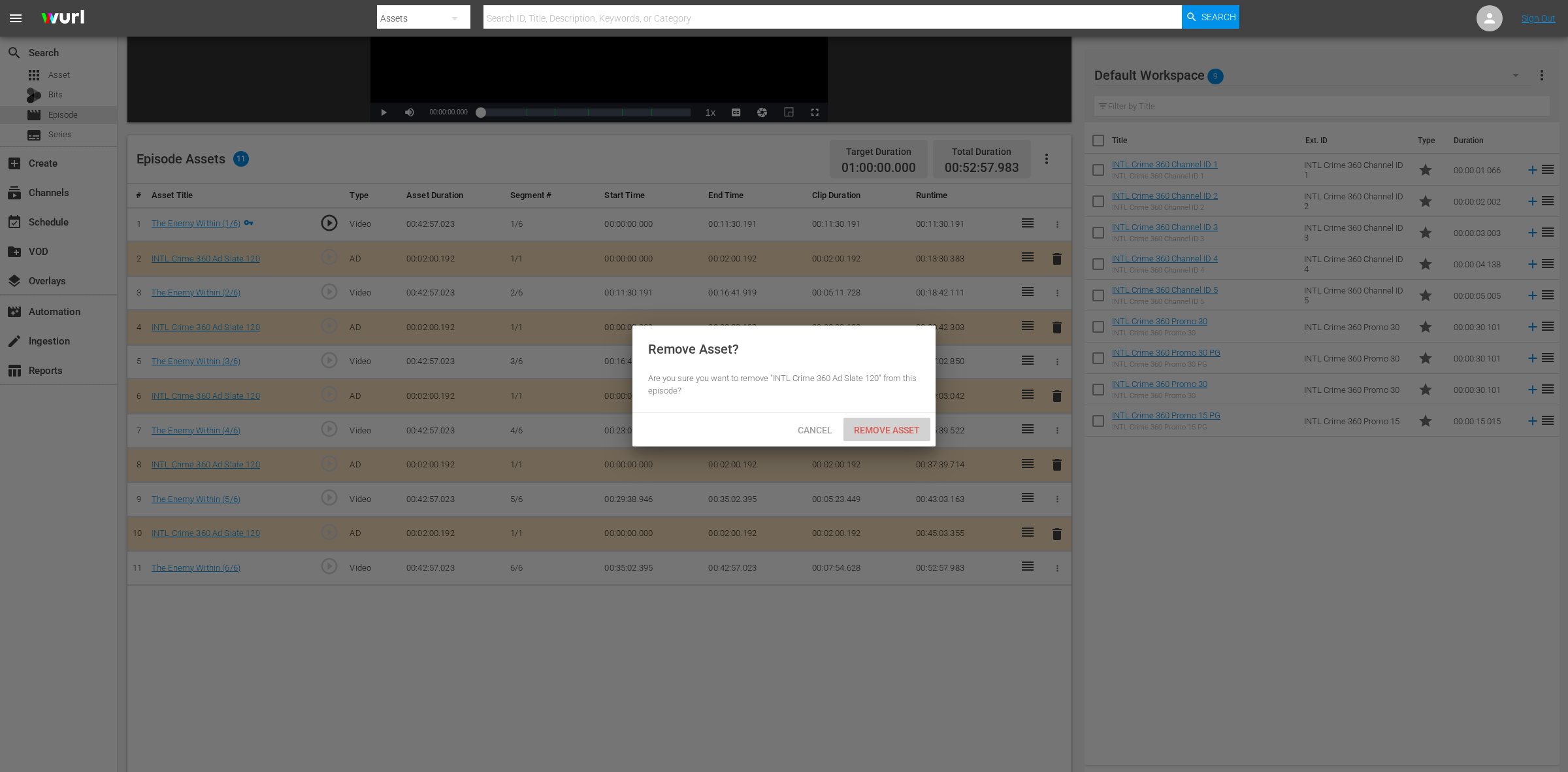
click at [916, 427] on span "Remove Asset" at bounding box center [887, 430] width 87 height 10
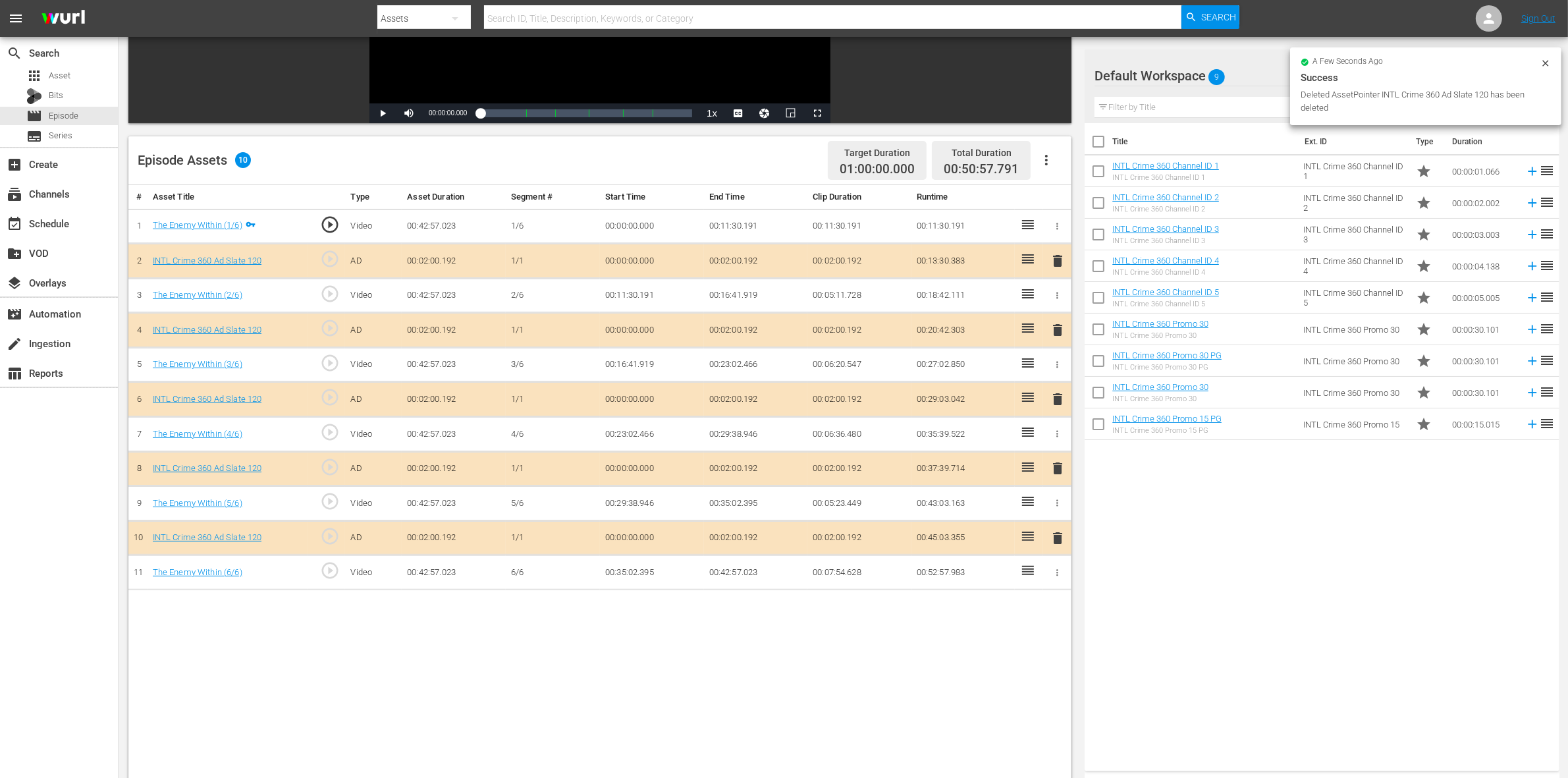
click at [1059, 477] on span "delete" at bounding box center [1057, 468] width 16 height 16
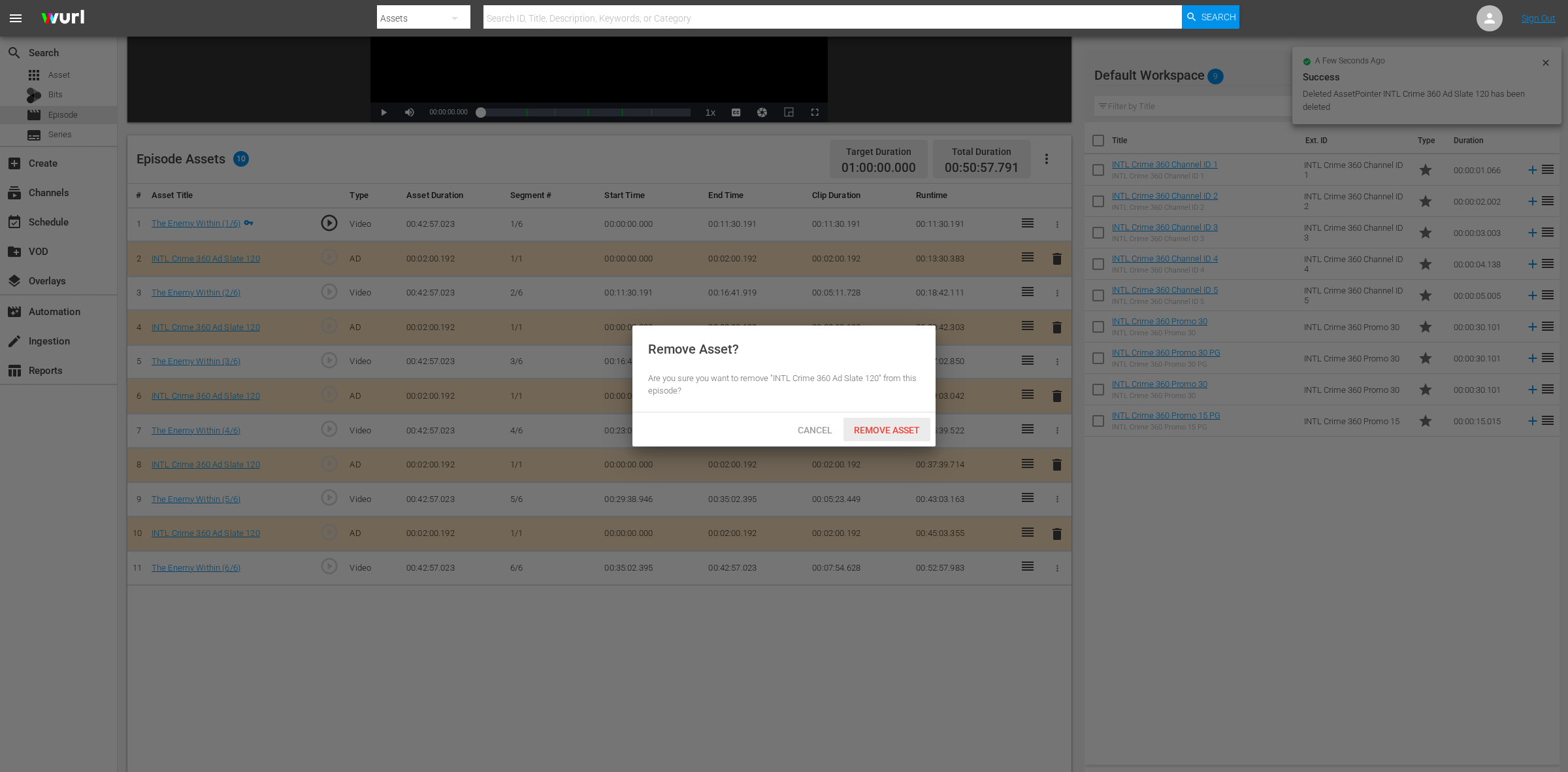
click at [897, 438] on div "Remove Asset" at bounding box center [887, 429] width 87 height 24
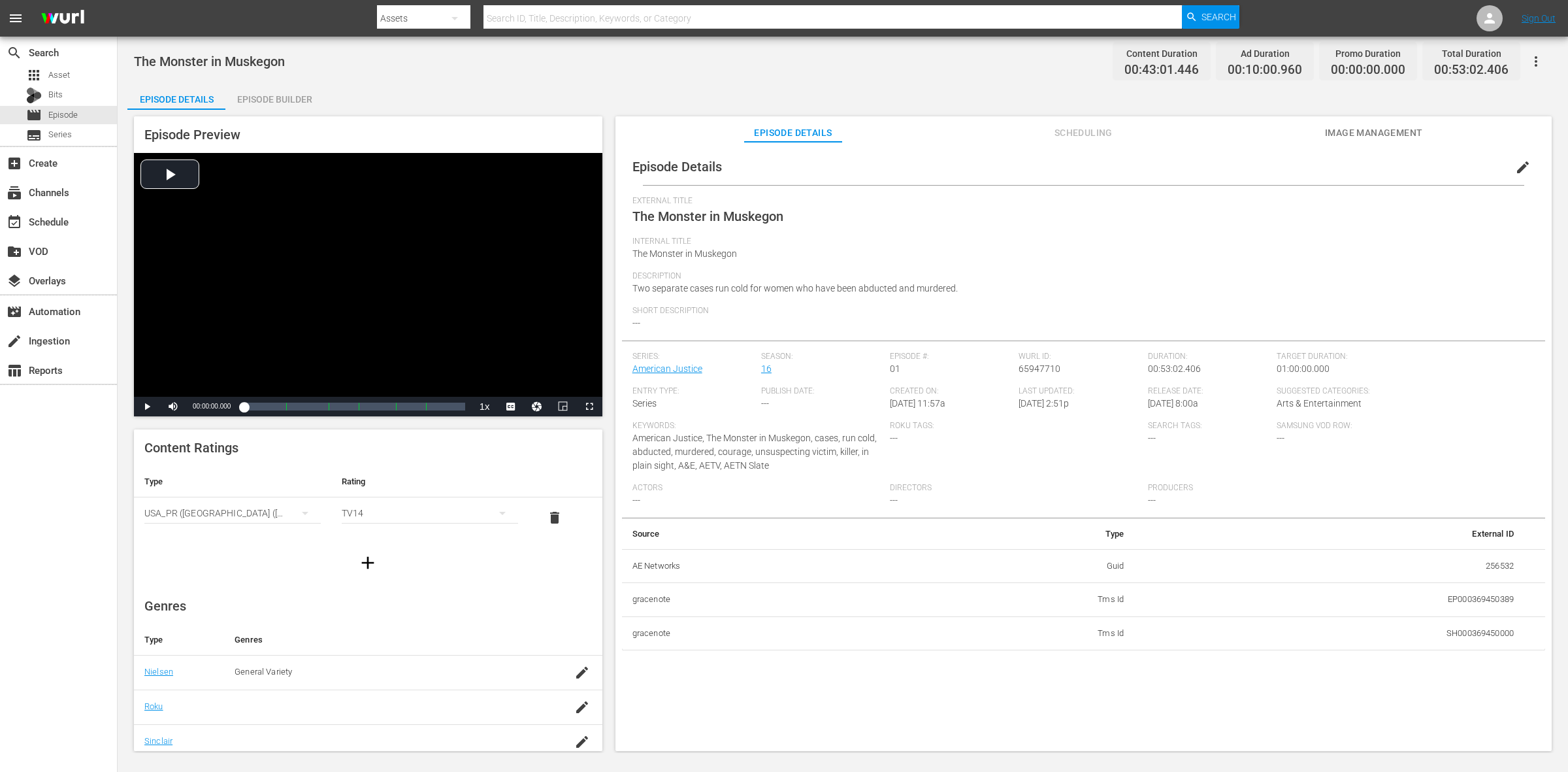
click at [290, 95] on div "Episode Builder" at bounding box center [274, 99] width 98 height 31
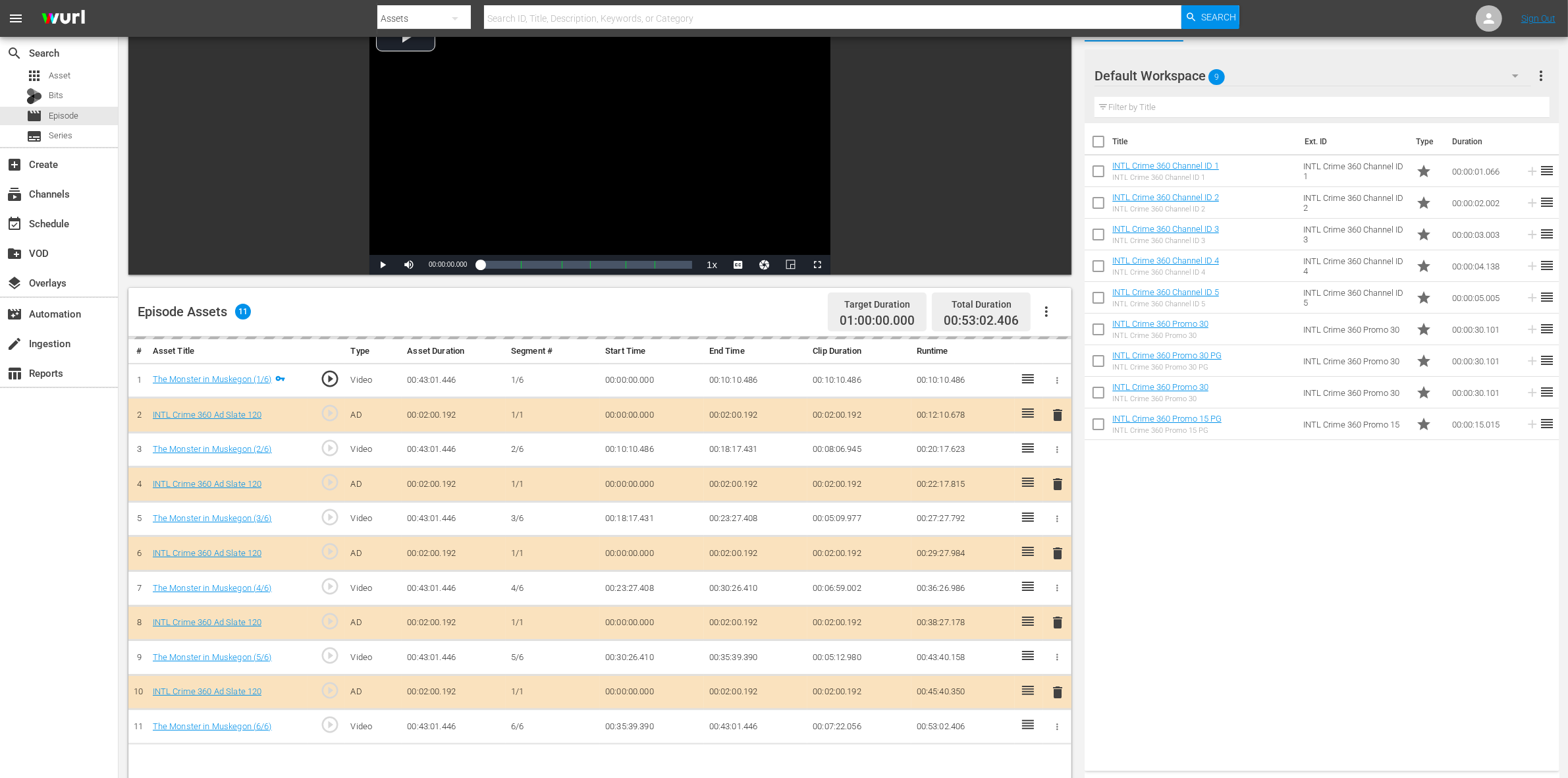
scroll to position [247, 0]
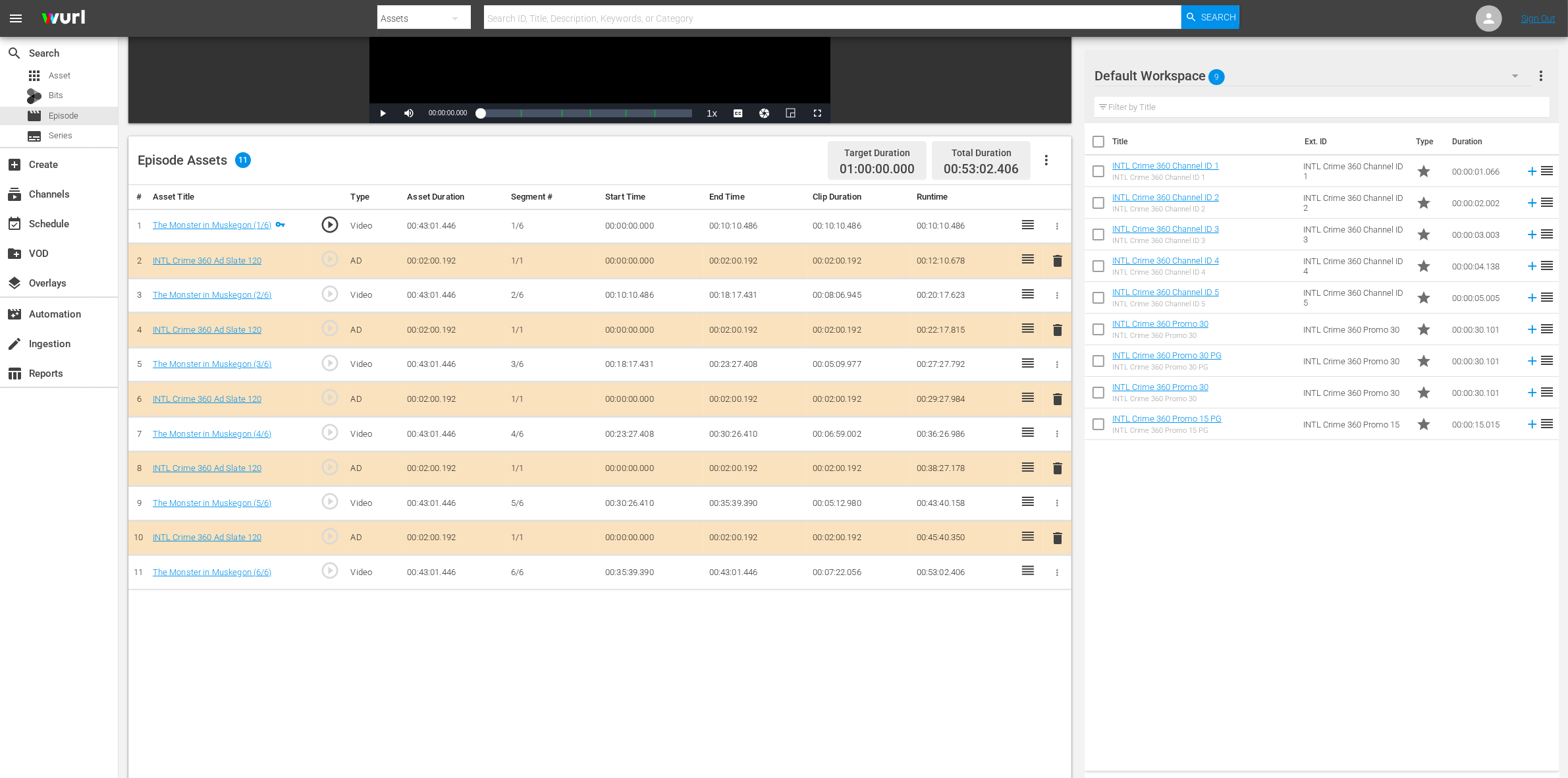
click at [1054, 326] on span "delete" at bounding box center [1057, 330] width 16 height 16
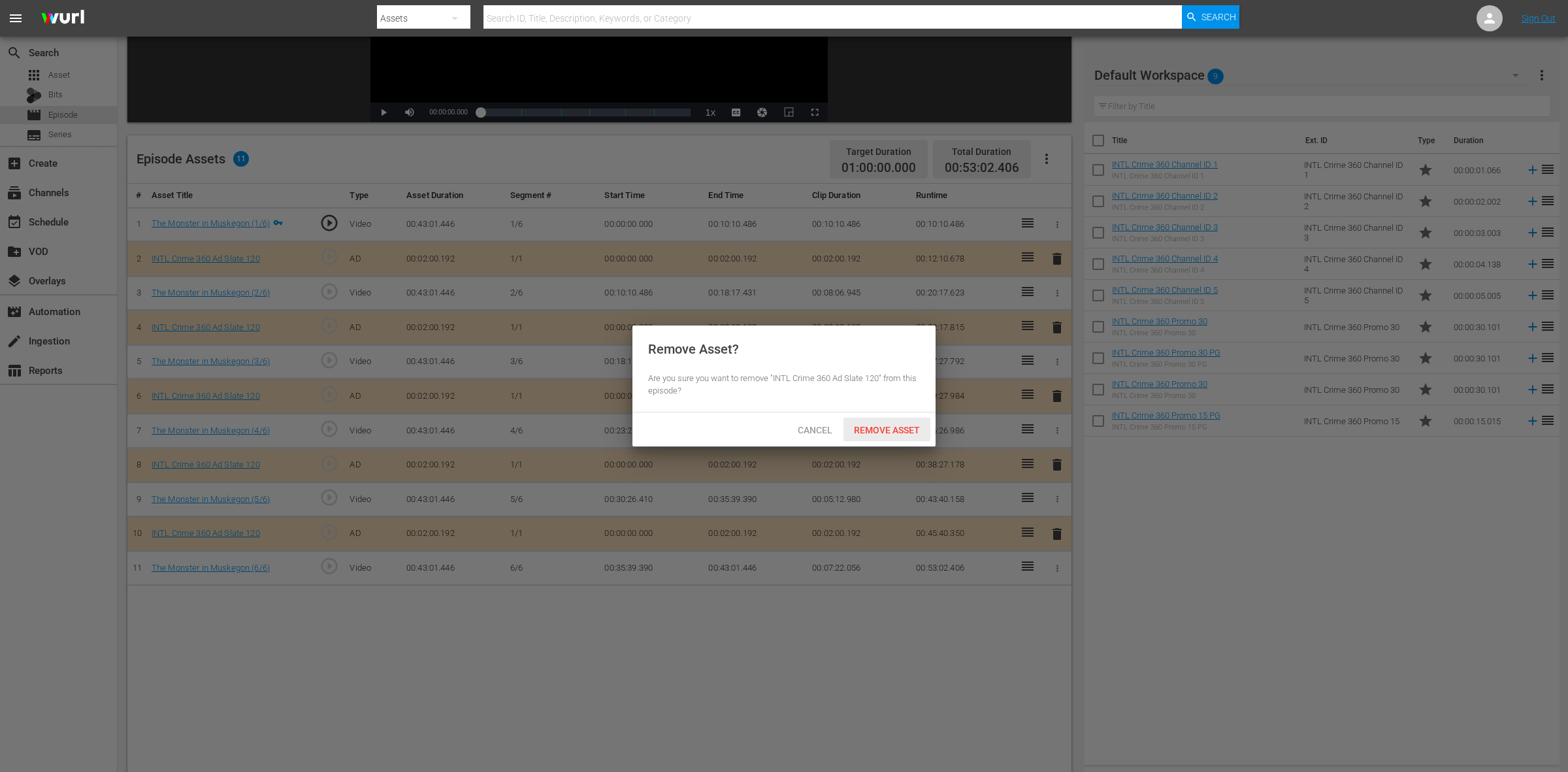
click at [905, 426] on span "Remove Asset" at bounding box center [887, 430] width 87 height 10
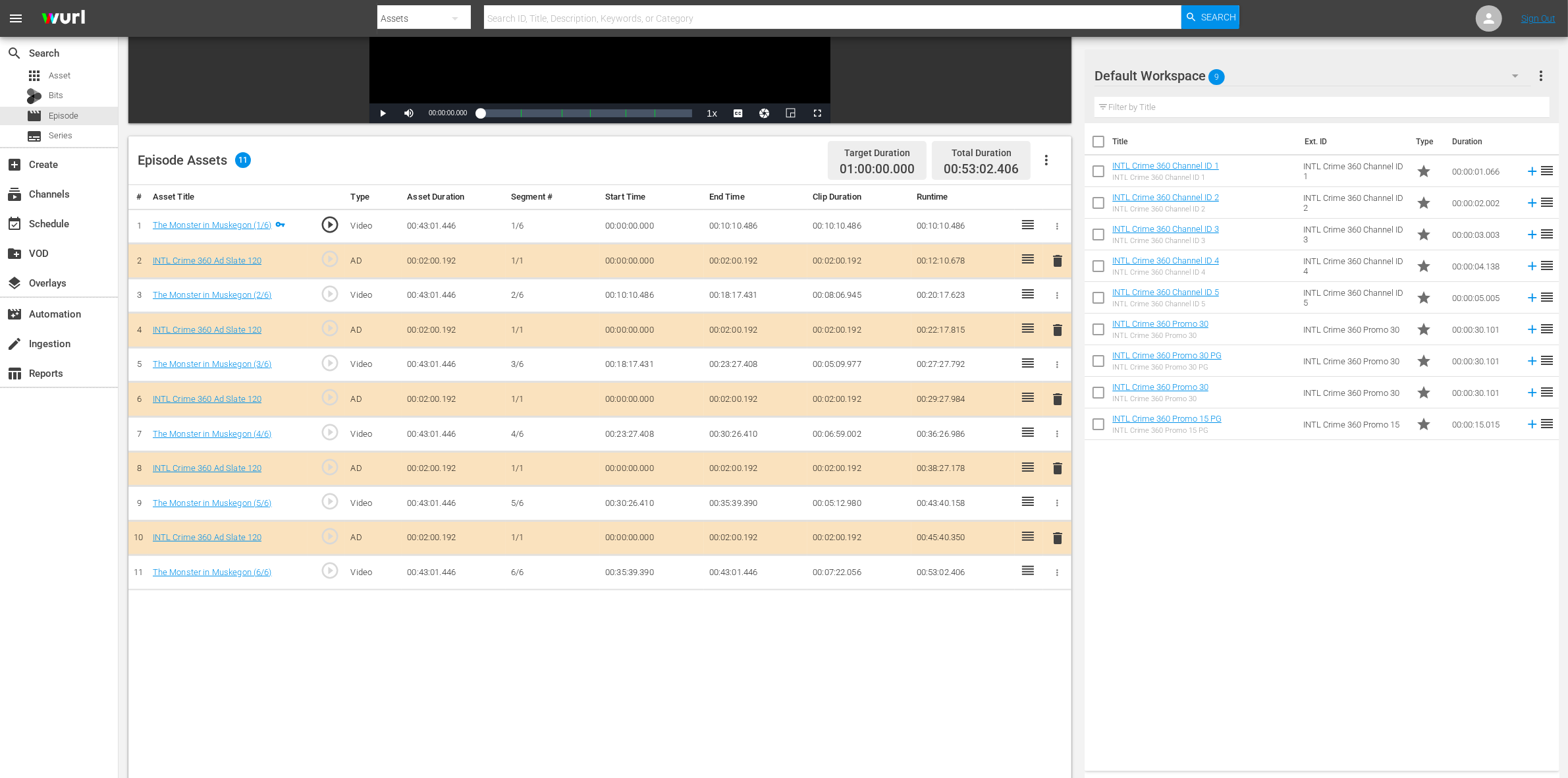
click at [1050, 406] on span "delete" at bounding box center [1057, 399] width 16 height 16
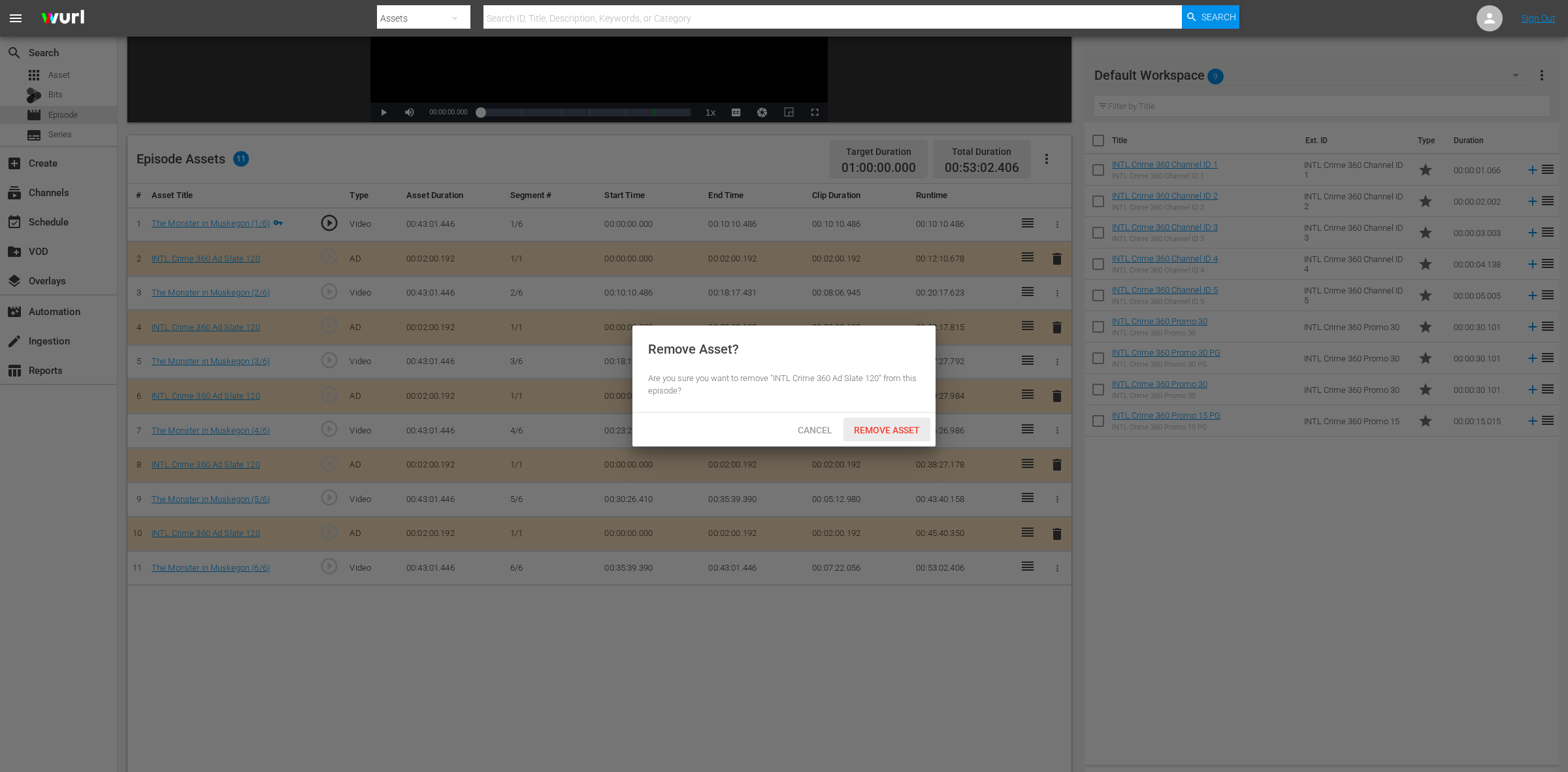
click at [913, 425] on span "Remove Asset" at bounding box center [887, 430] width 87 height 10
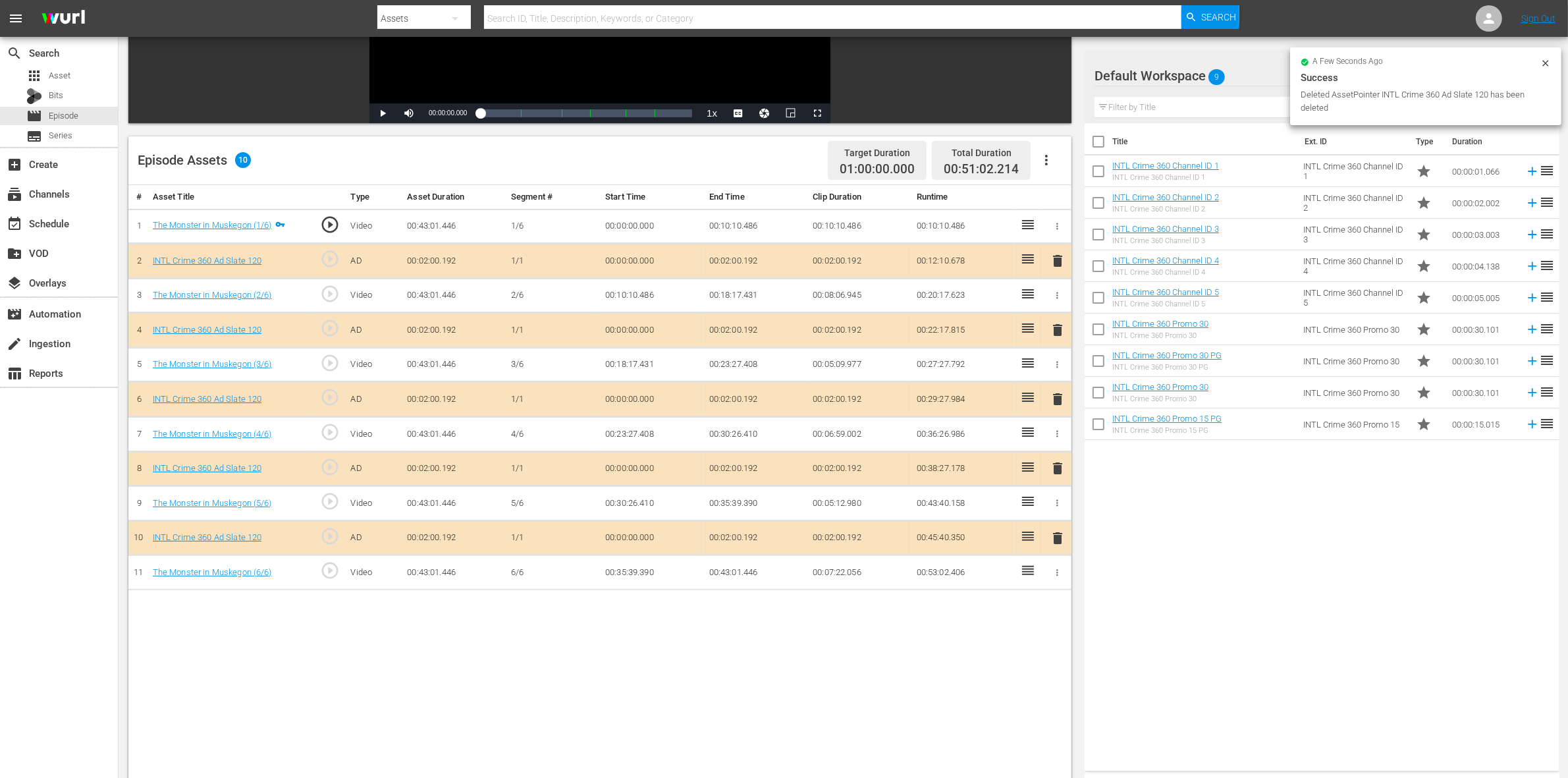
click at [1054, 476] on span "delete" at bounding box center [1057, 468] width 16 height 16
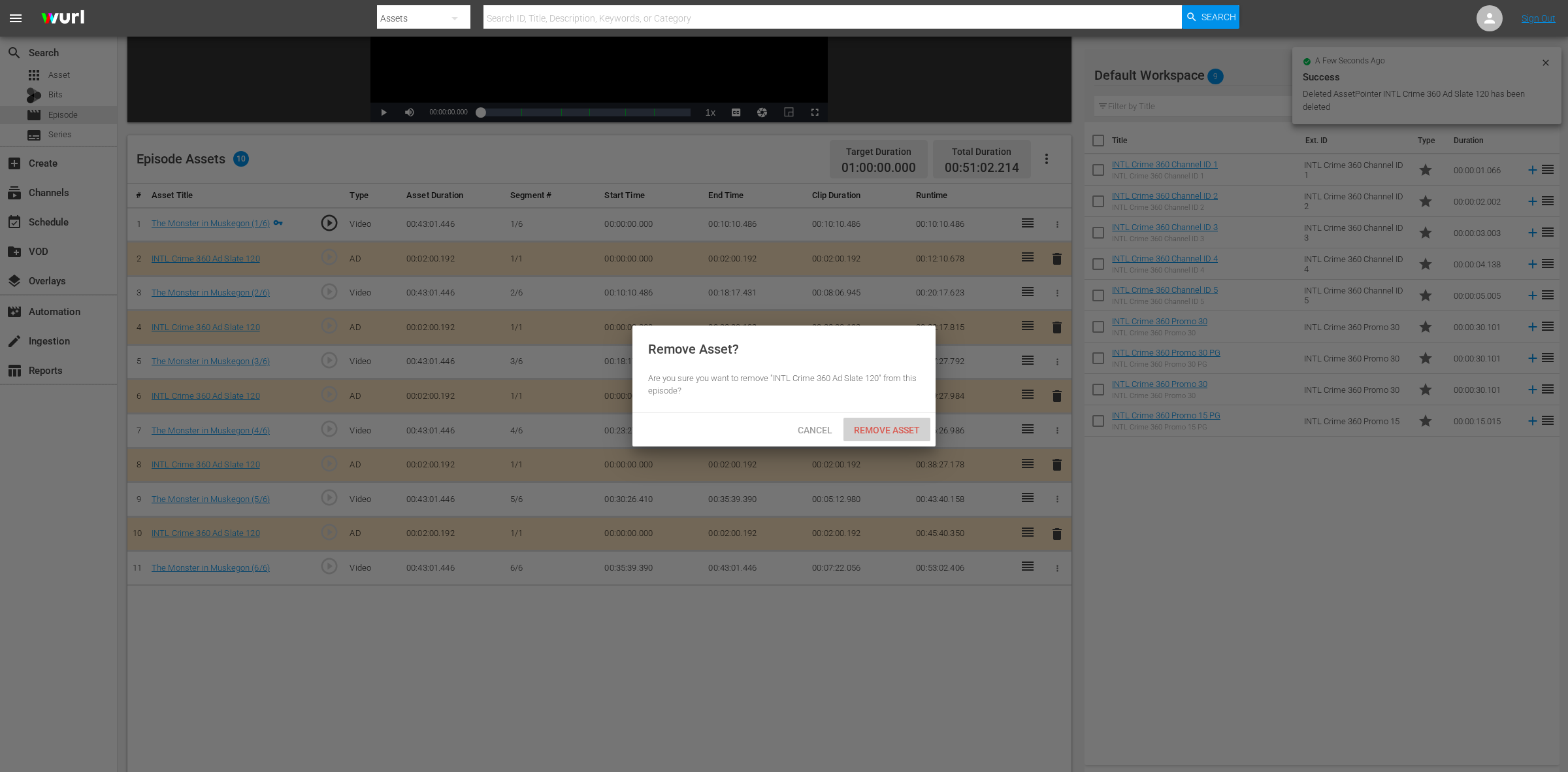
click at [896, 430] on span "Remove Asset" at bounding box center [887, 430] width 87 height 10
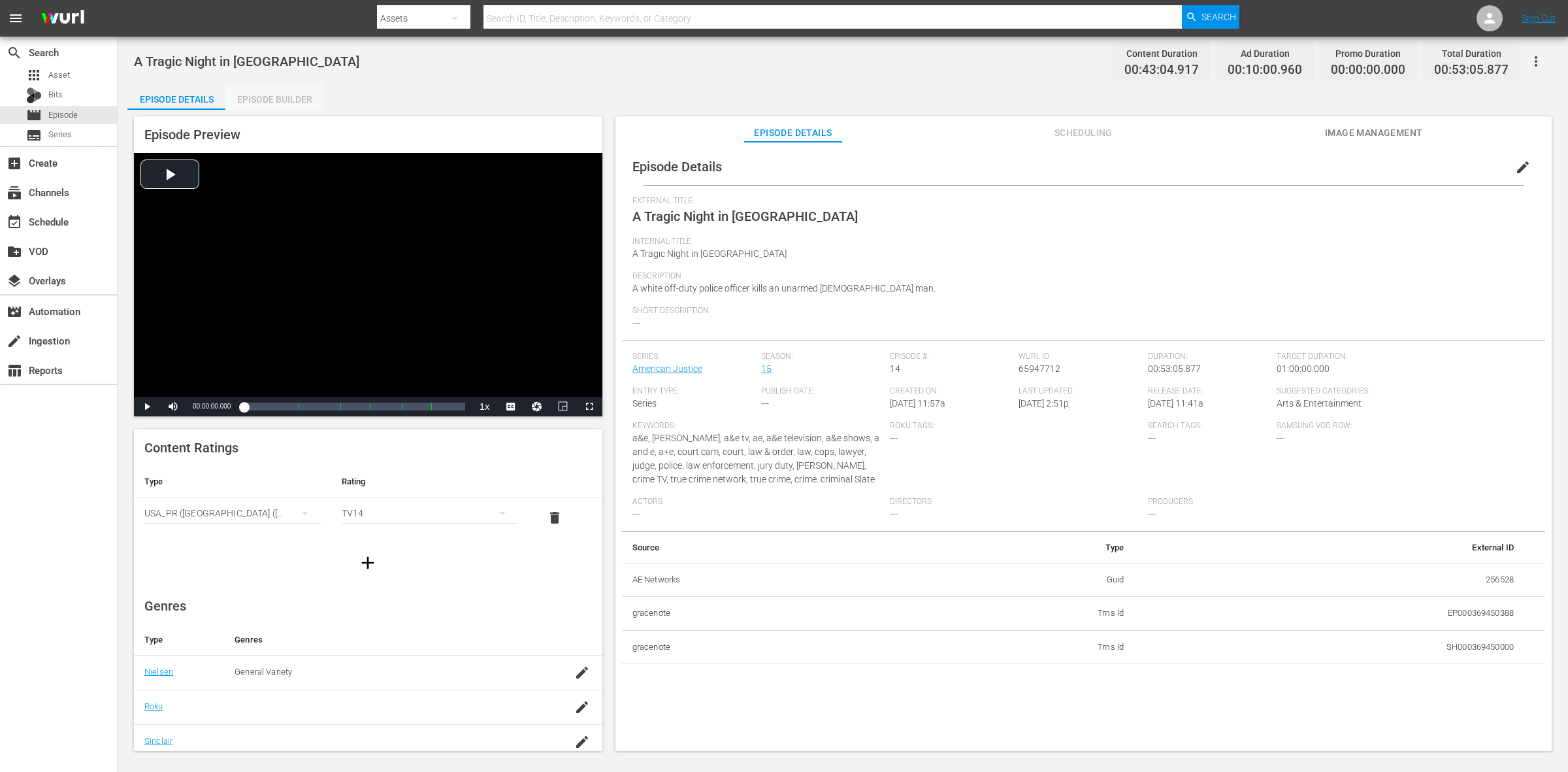
click at [289, 108] on div "Episode Builder" at bounding box center [274, 99] width 98 height 31
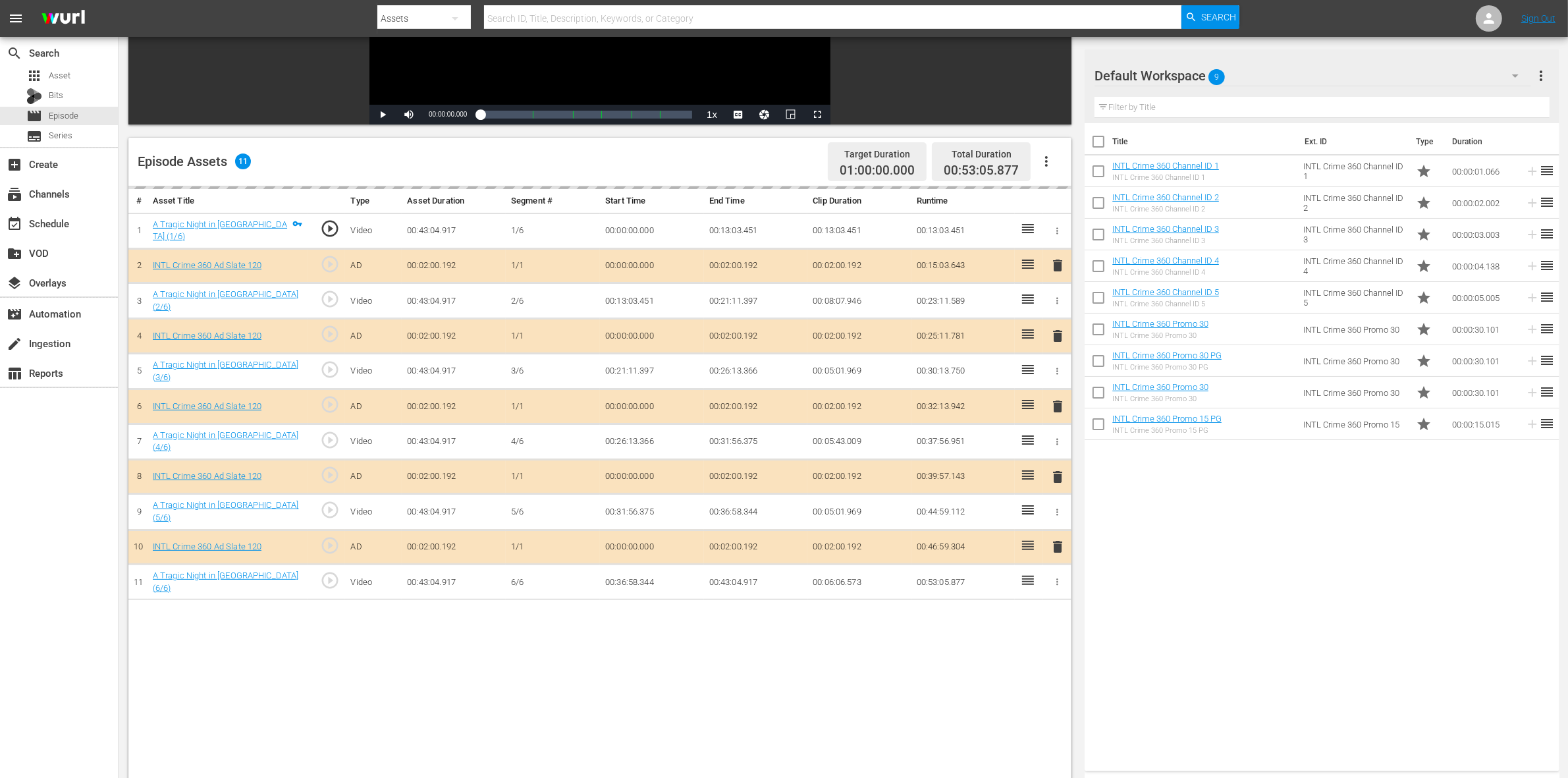
scroll to position [247, 0]
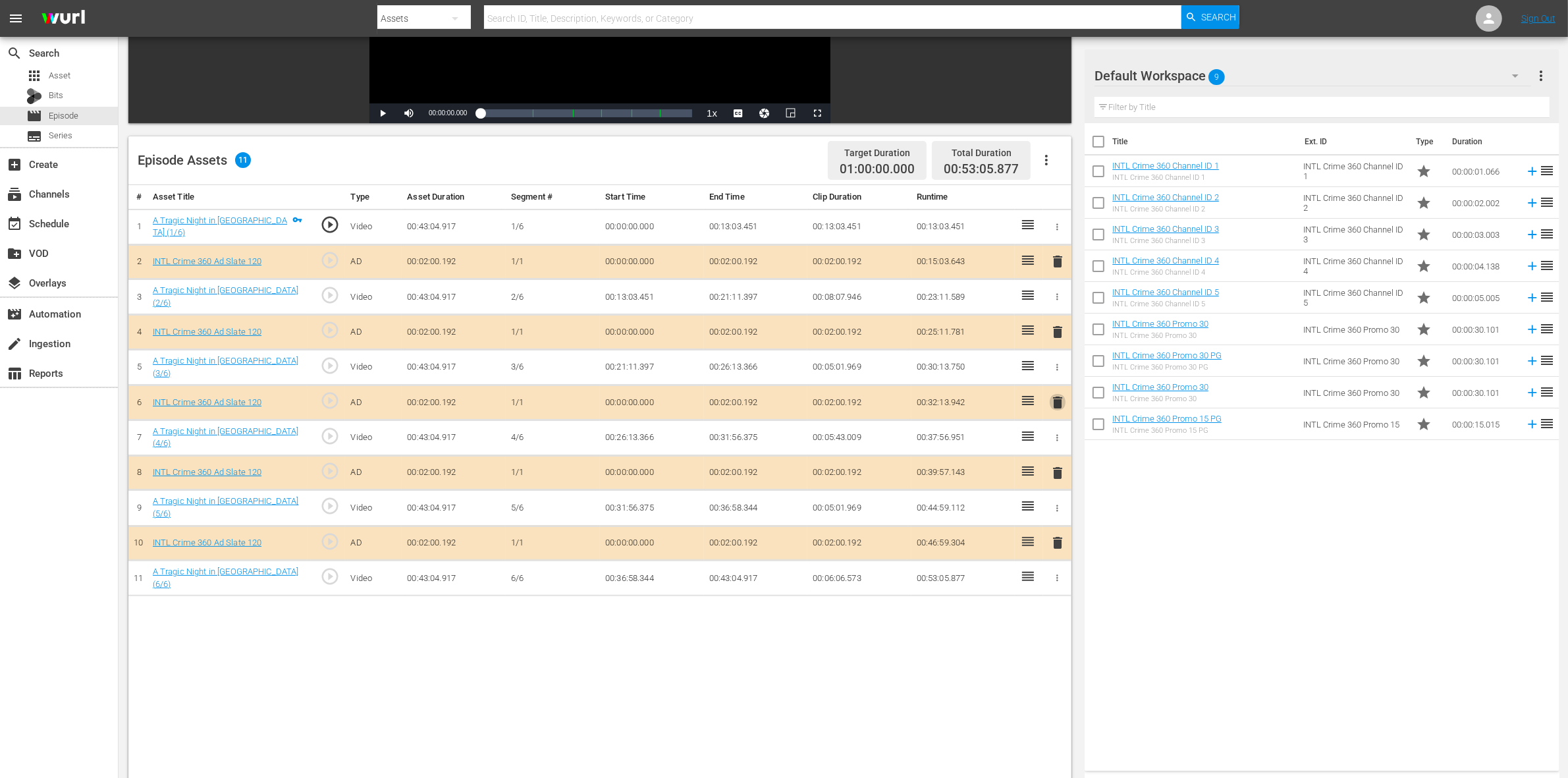
click at [1058, 407] on span "delete" at bounding box center [1057, 402] width 16 height 16
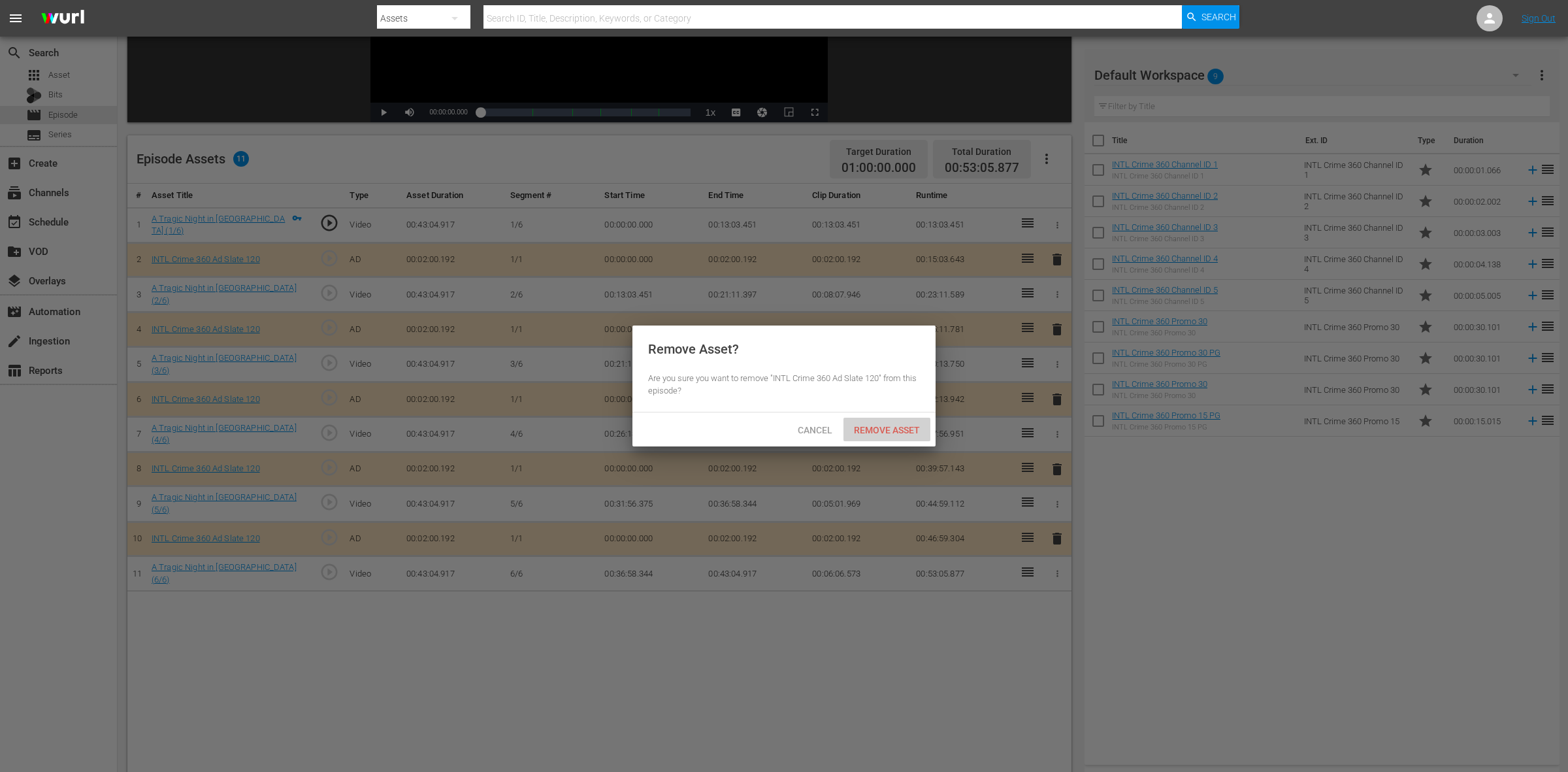
click at [886, 426] on span "Remove Asset" at bounding box center [887, 430] width 87 height 10
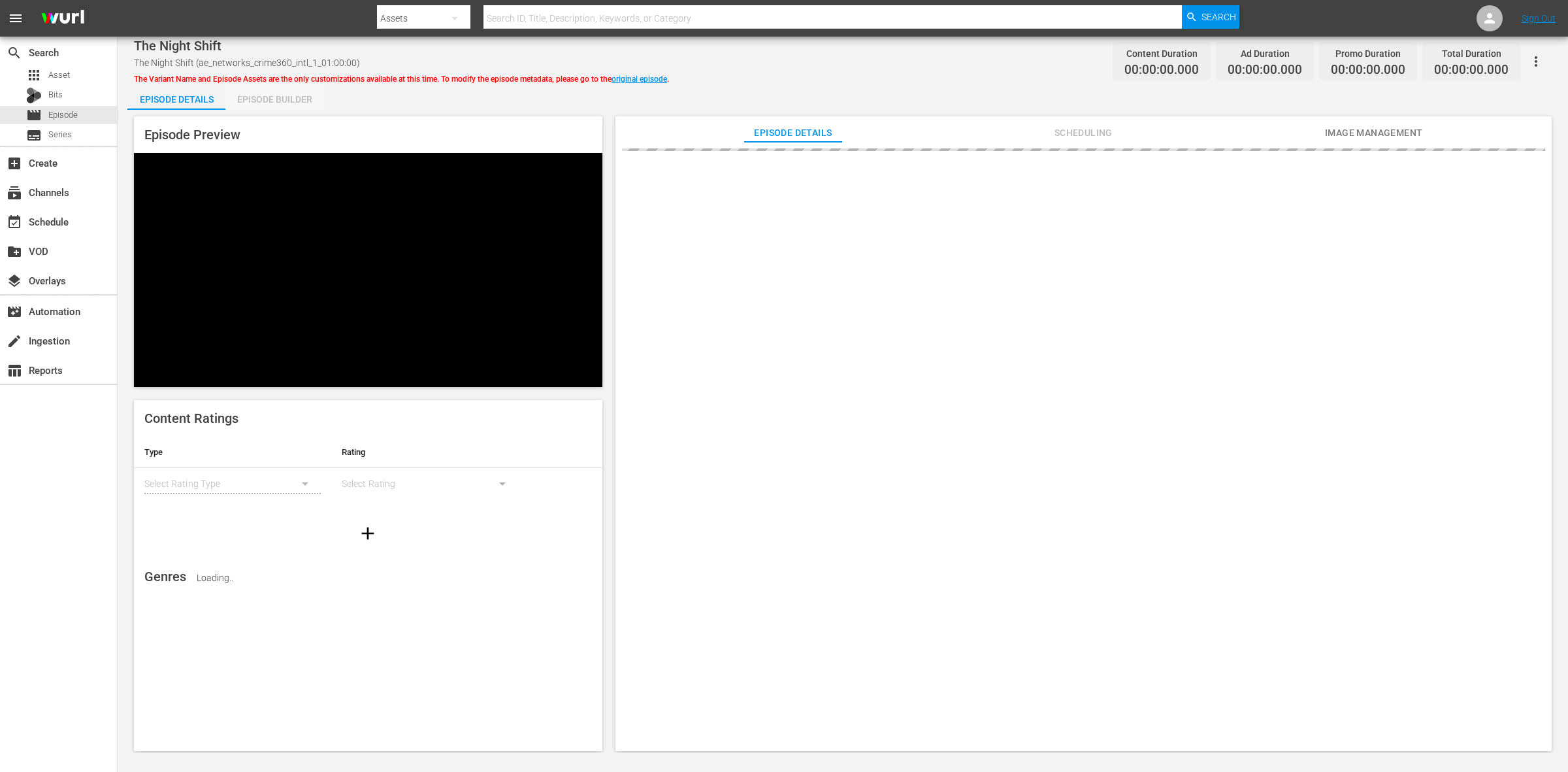
click at [290, 102] on div "Episode Builder" at bounding box center [274, 99] width 98 height 31
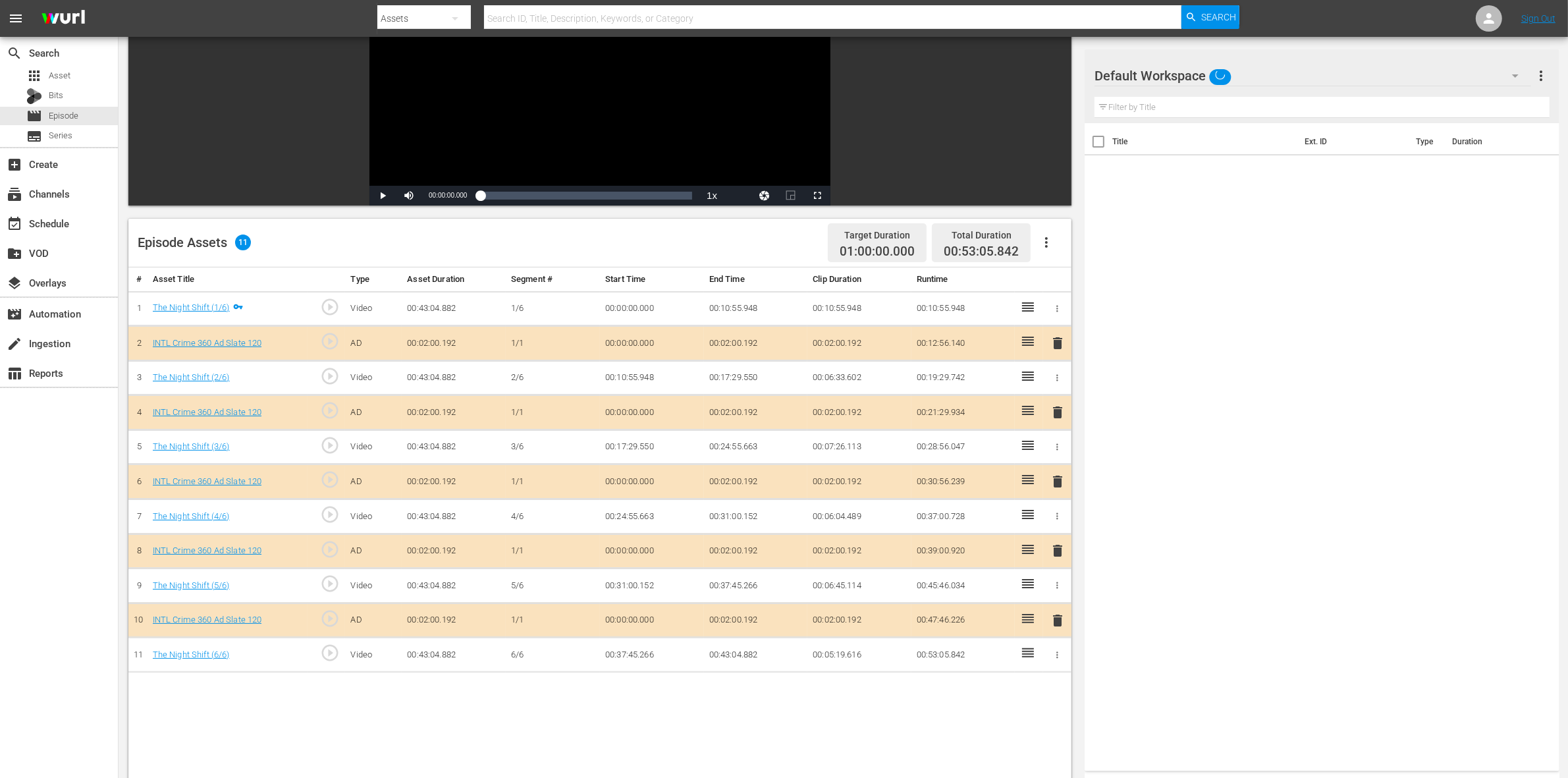
scroll to position [247, 0]
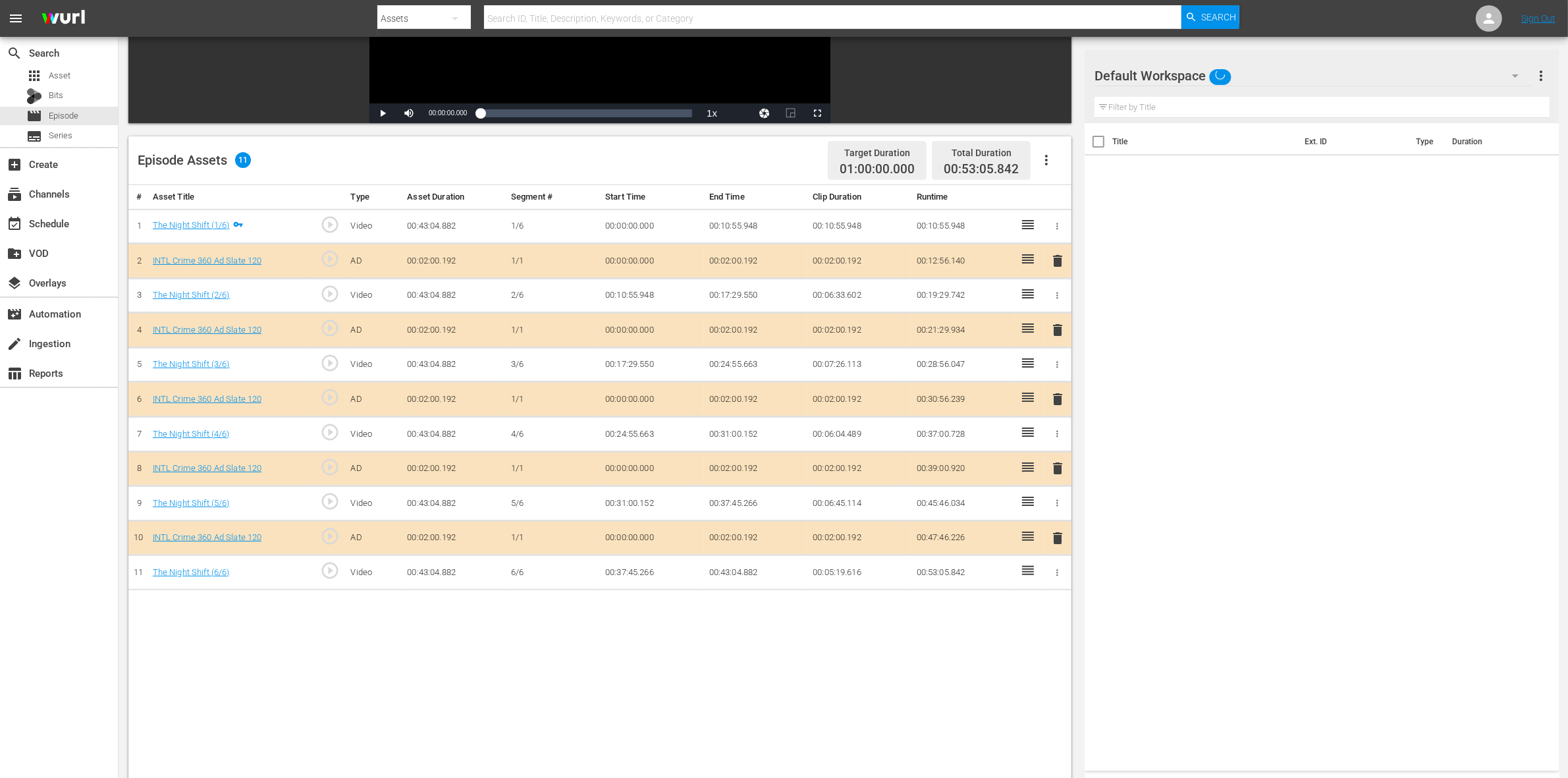
click at [1059, 331] on span "delete" at bounding box center [1057, 330] width 16 height 16
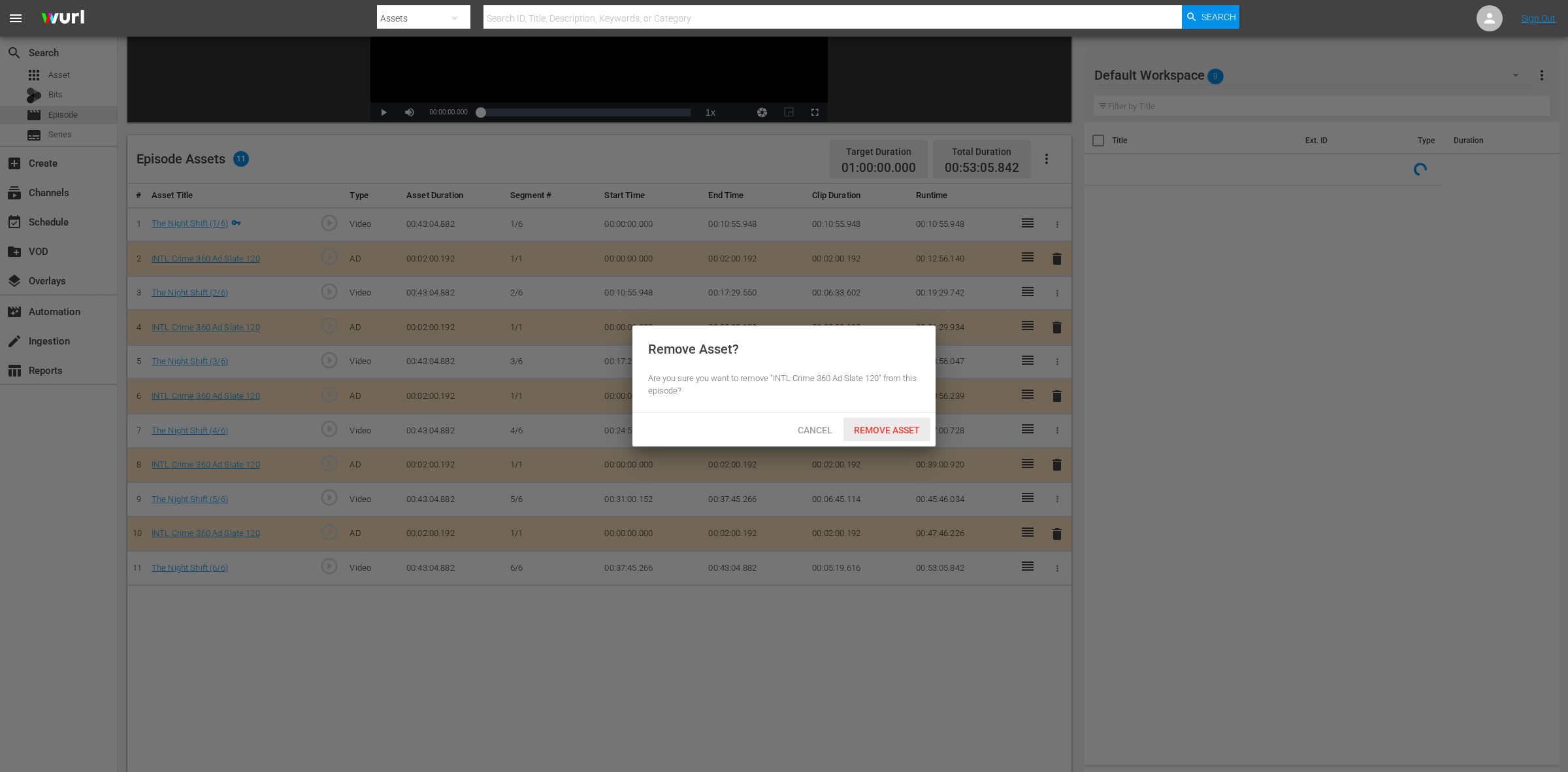
click at [913, 427] on span "Remove Asset" at bounding box center [887, 430] width 87 height 10
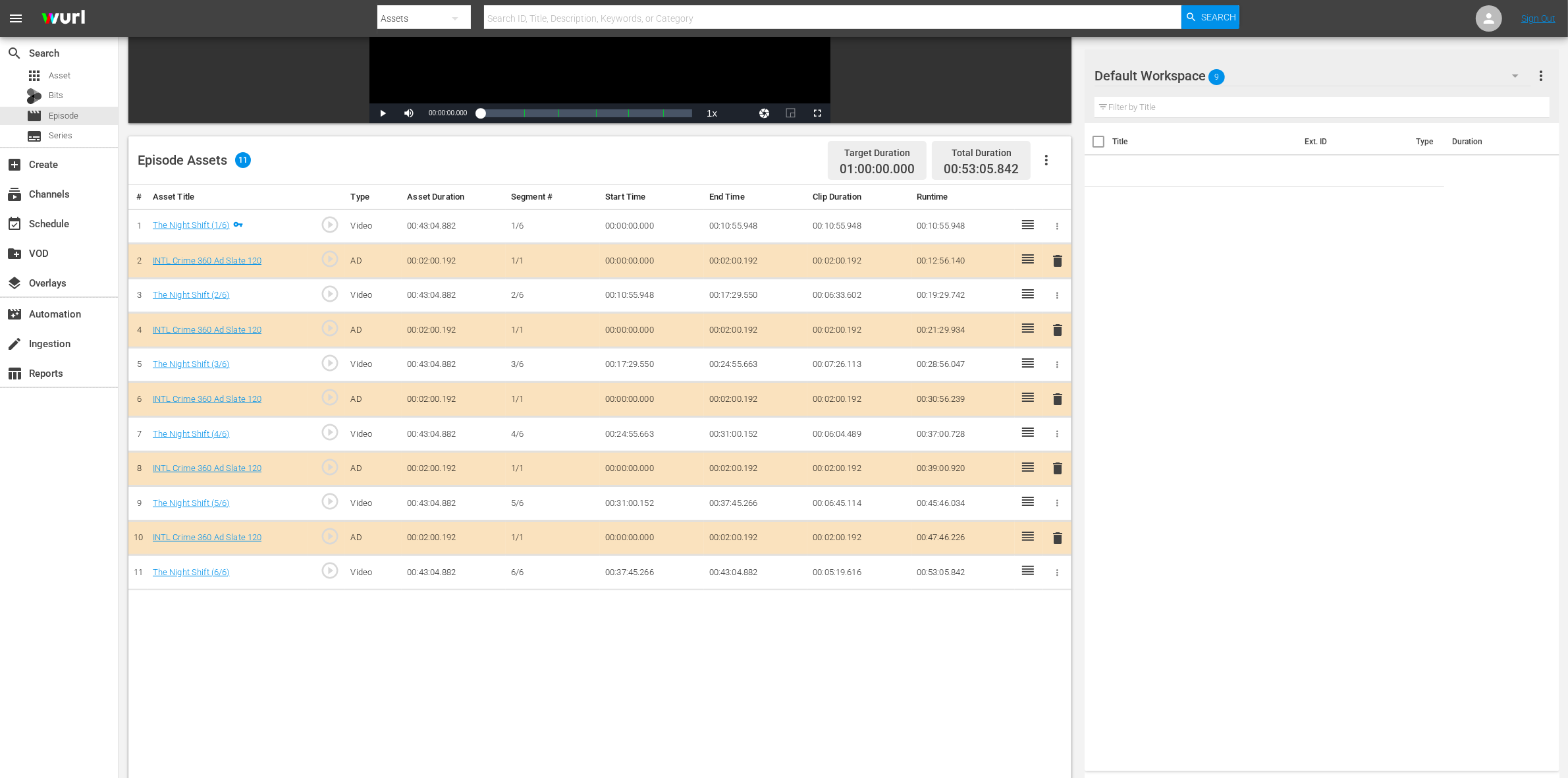
click at [1056, 403] on span "delete" at bounding box center [1057, 399] width 16 height 16
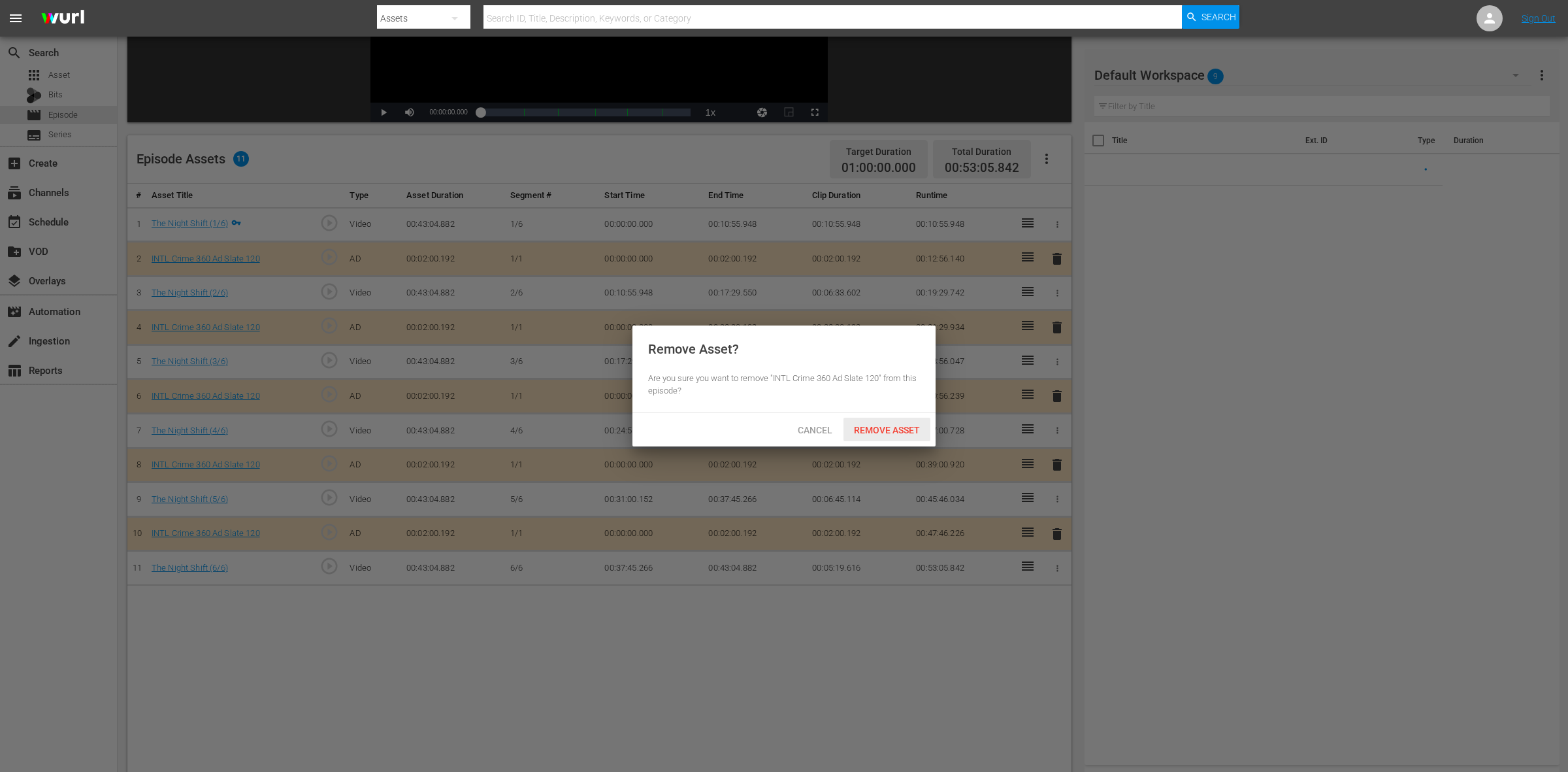
click at [886, 430] on span "Remove Asset" at bounding box center [887, 430] width 87 height 10
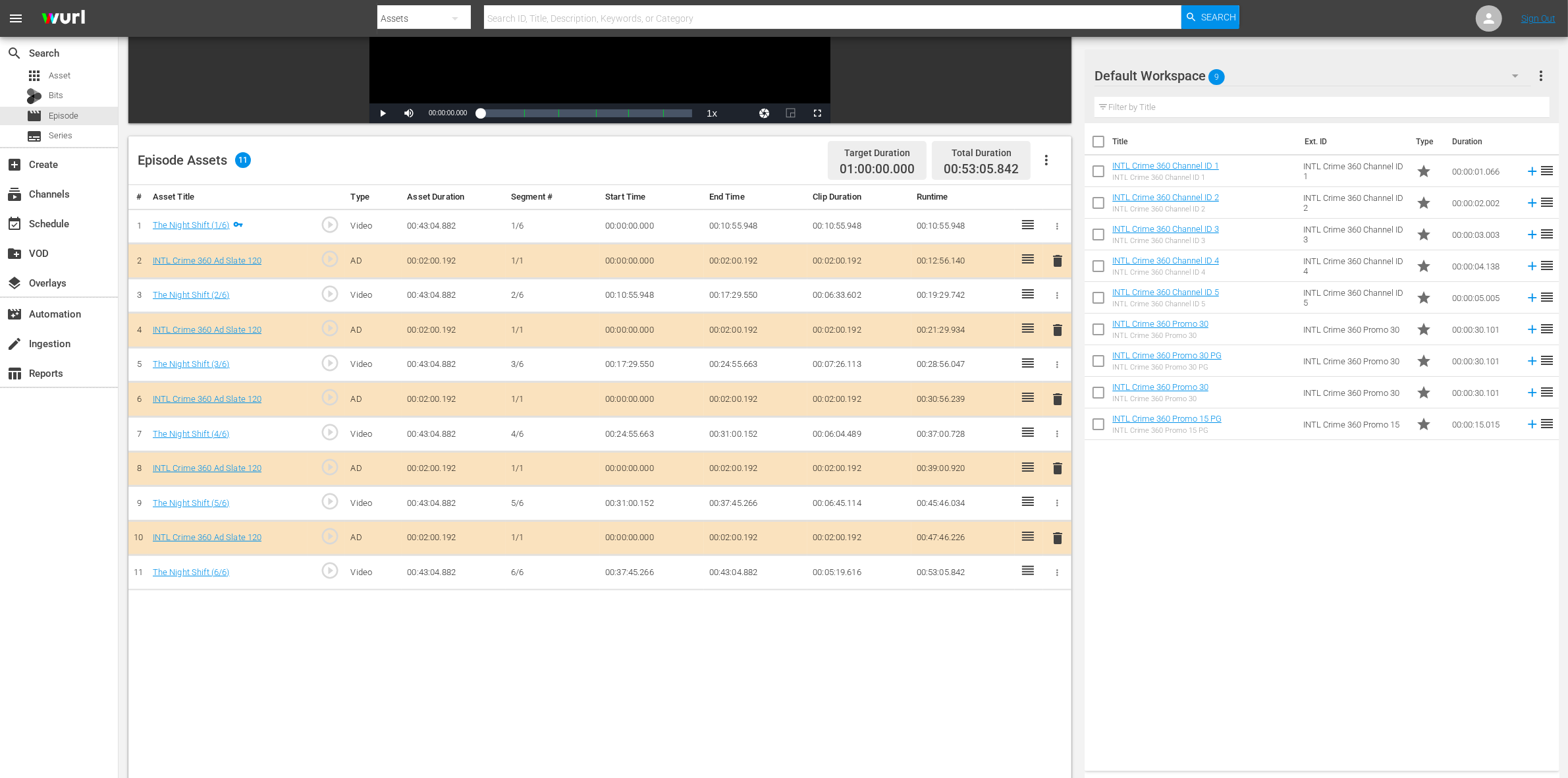
click at [1054, 473] on span "delete" at bounding box center [1057, 468] width 16 height 16
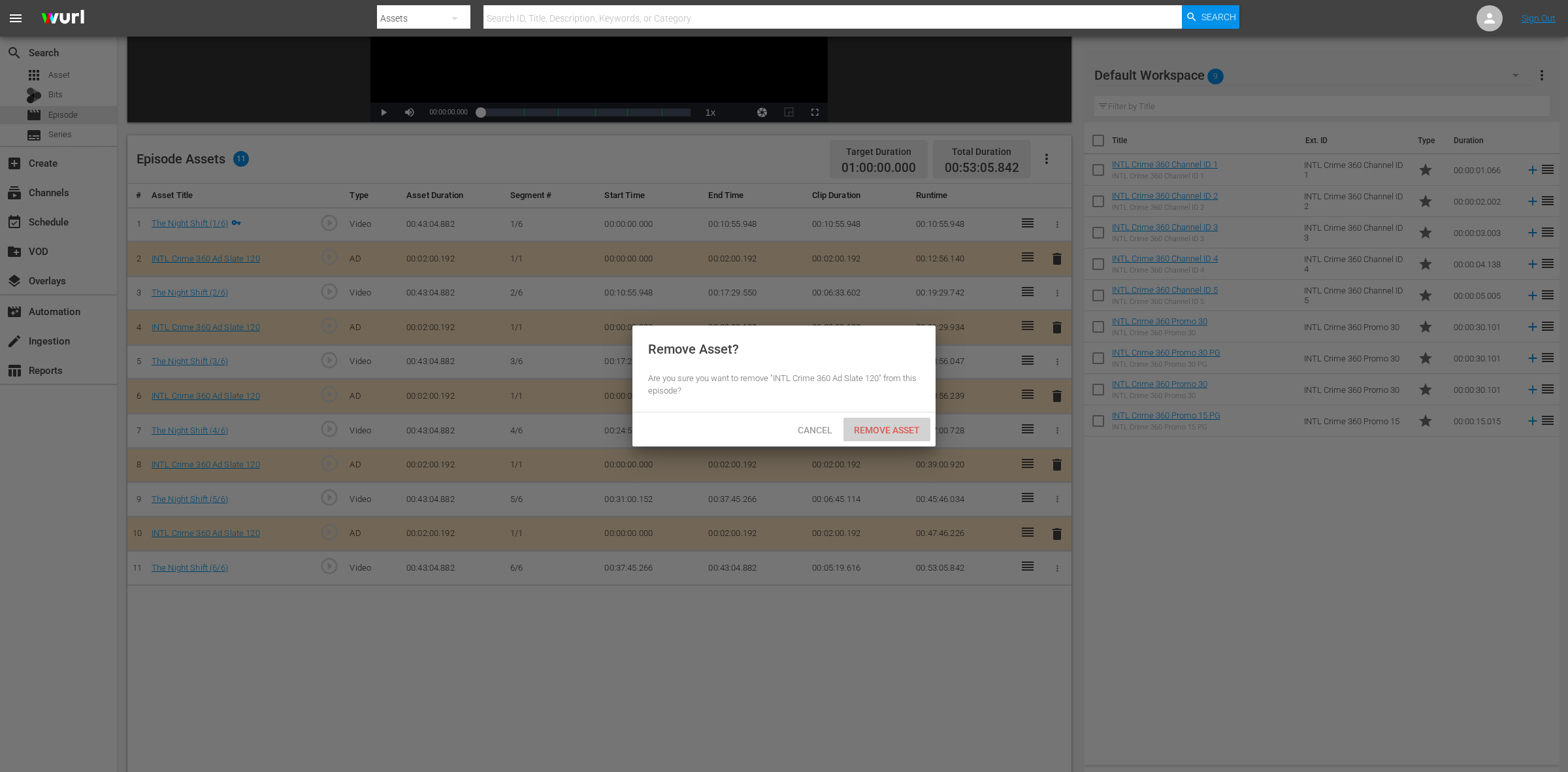
click at [896, 436] on span "Remove Asset" at bounding box center [887, 430] width 87 height 10
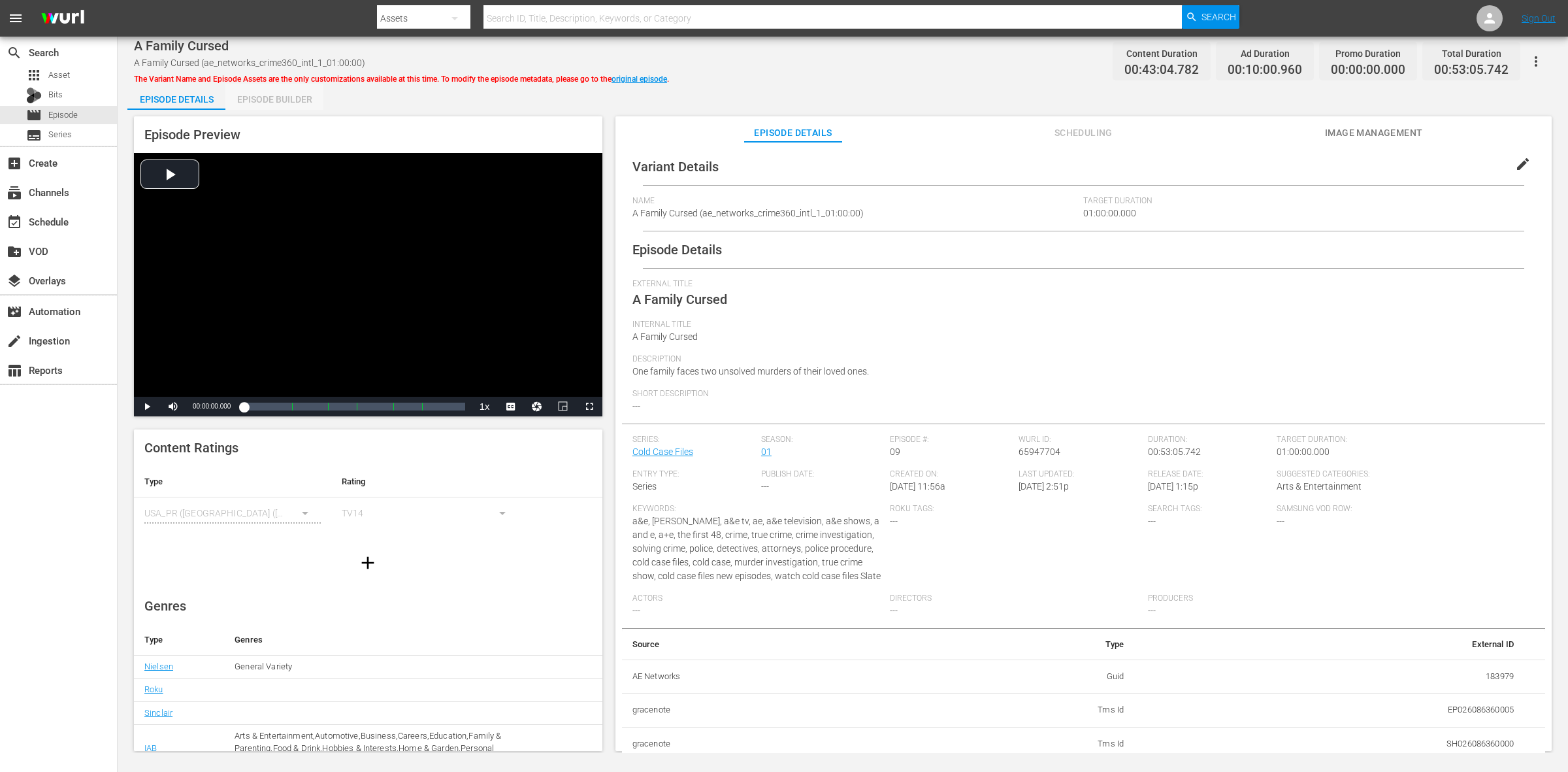
click at [259, 104] on div "Episode Builder" at bounding box center [274, 99] width 98 height 31
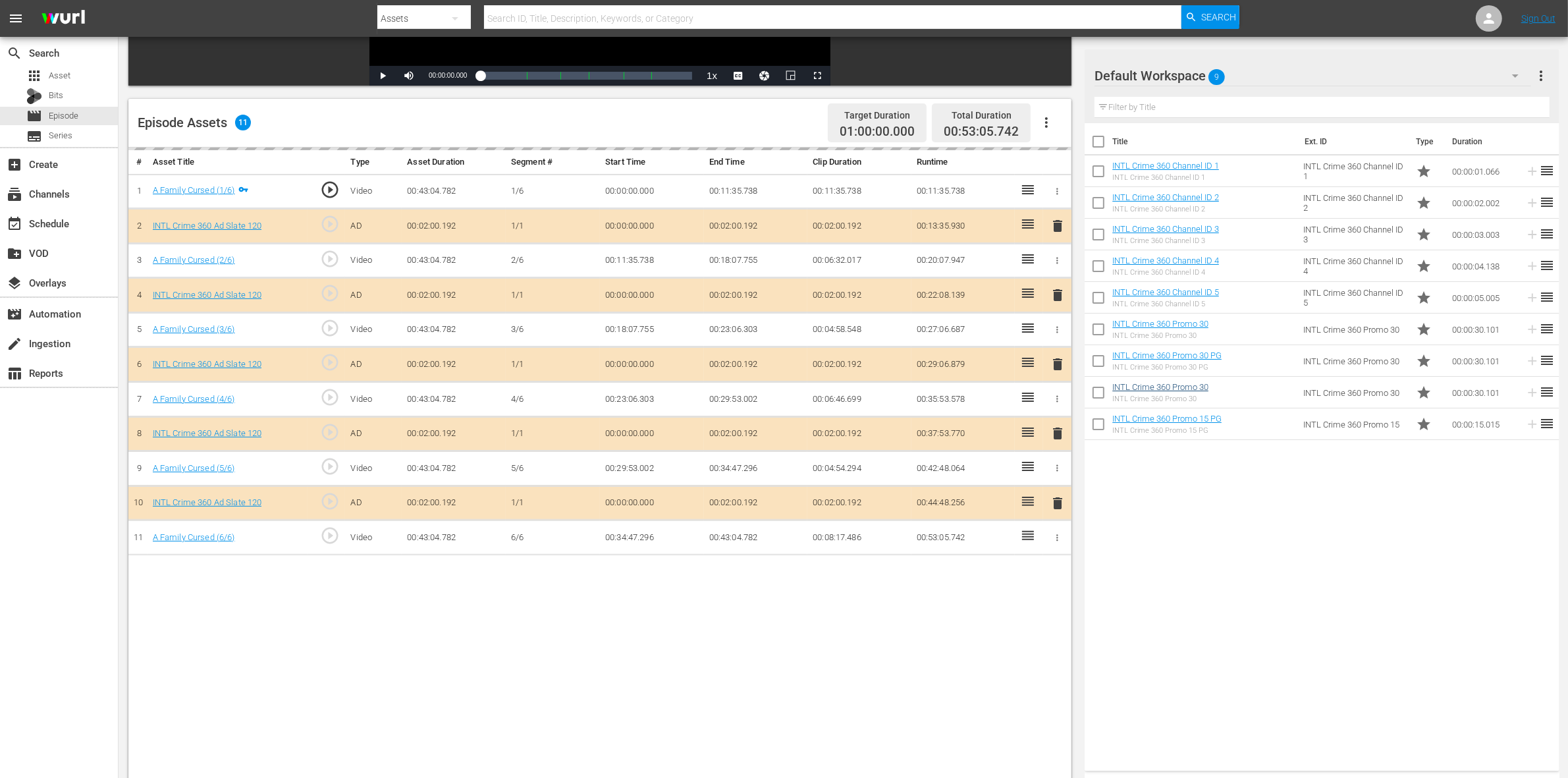
scroll to position [329, 0]
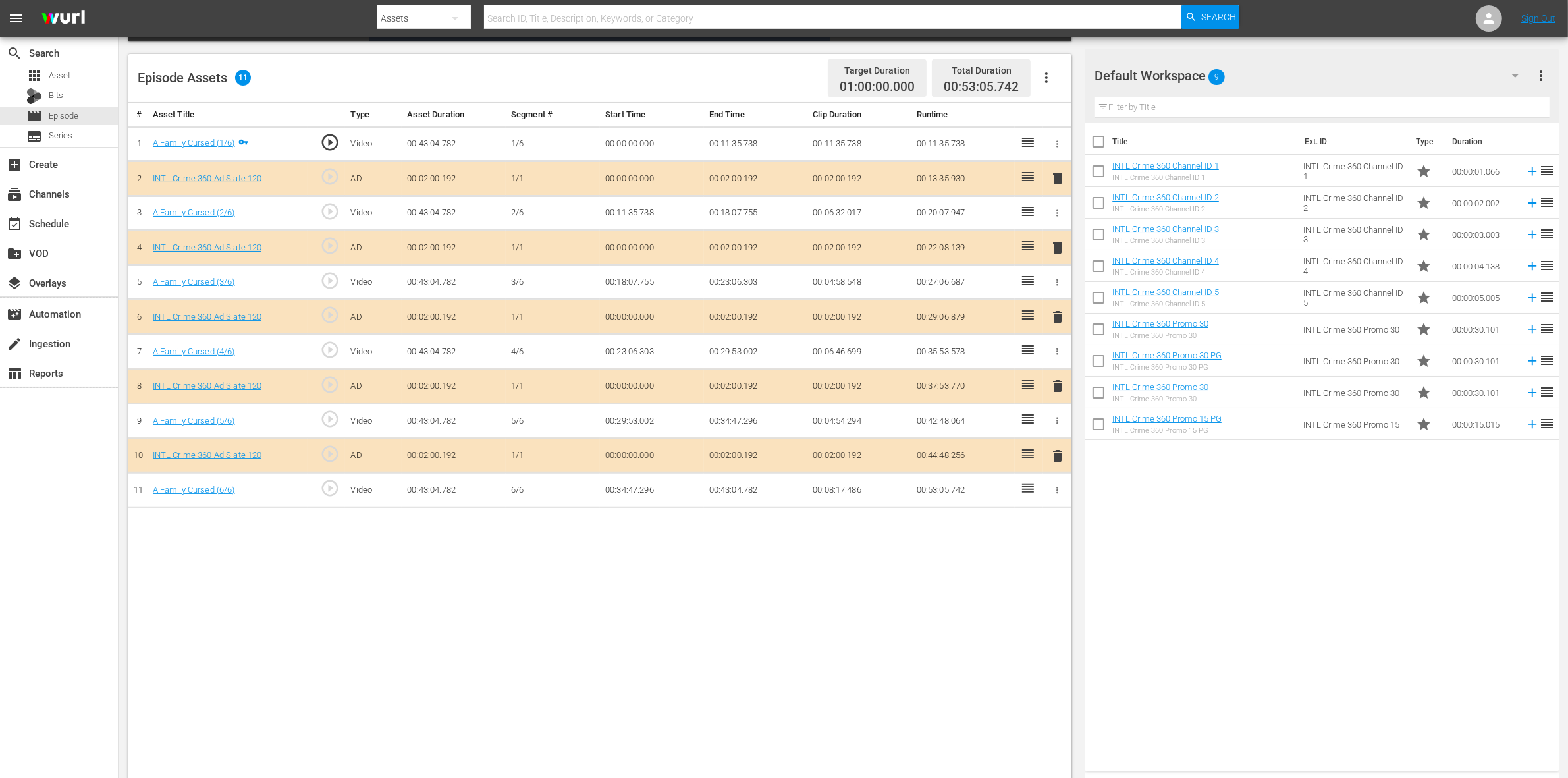
click at [1060, 240] on button "delete" at bounding box center [1057, 248] width 16 height 19
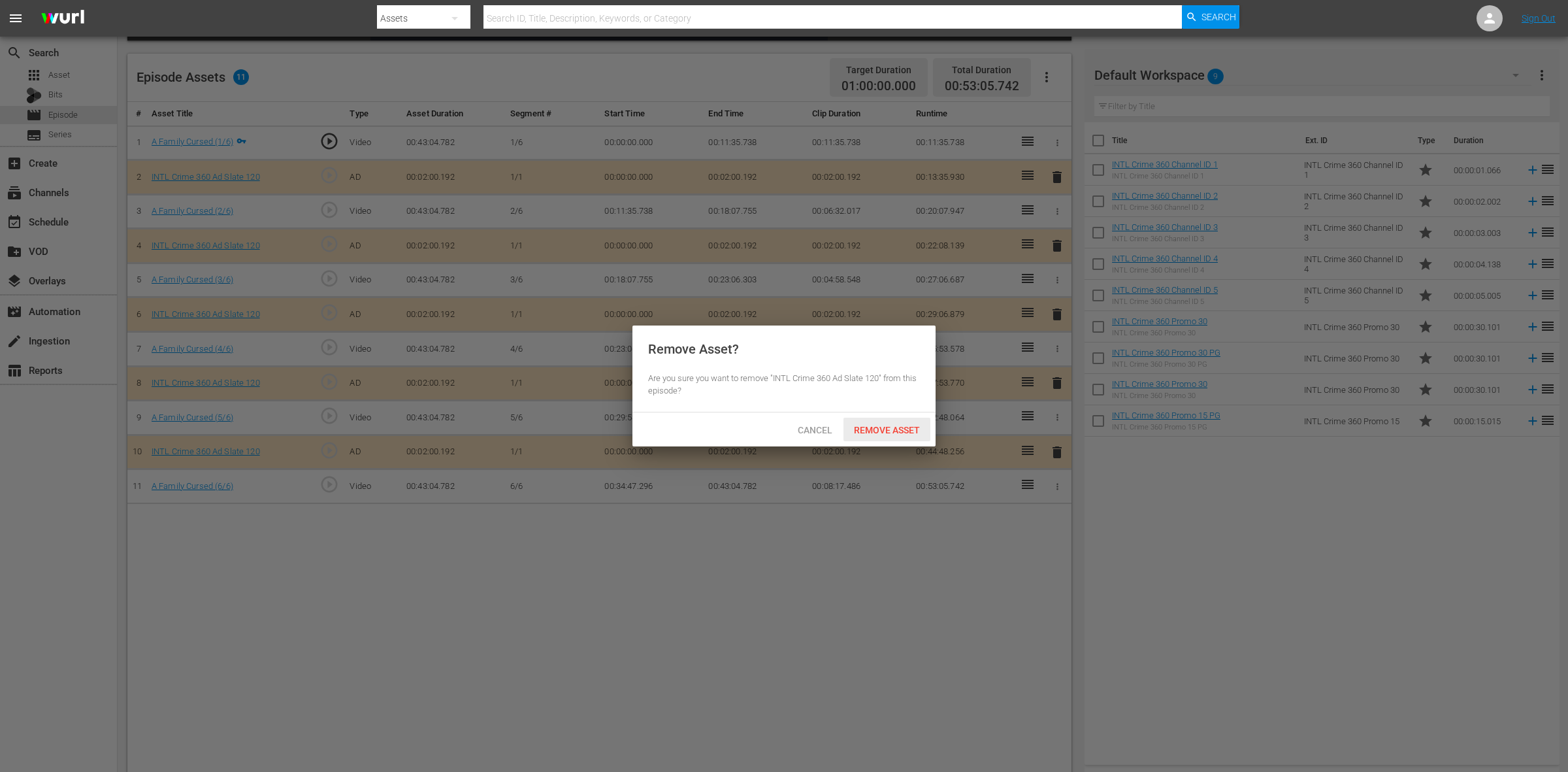
click at [876, 433] on span "Remove Asset" at bounding box center [887, 430] width 87 height 10
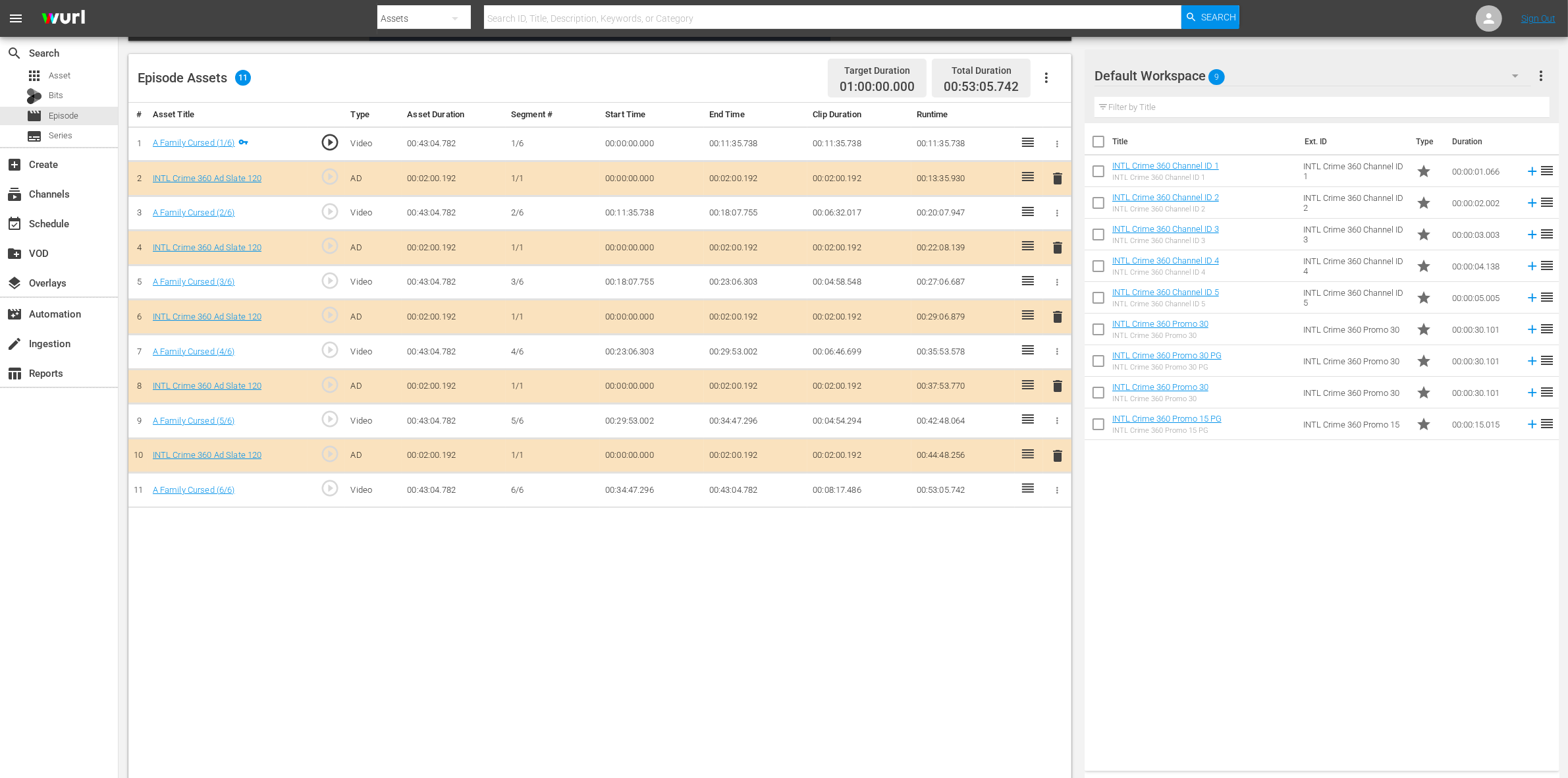
click at [1058, 316] on span "delete" at bounding box center [1057, 317] width 16 height 16
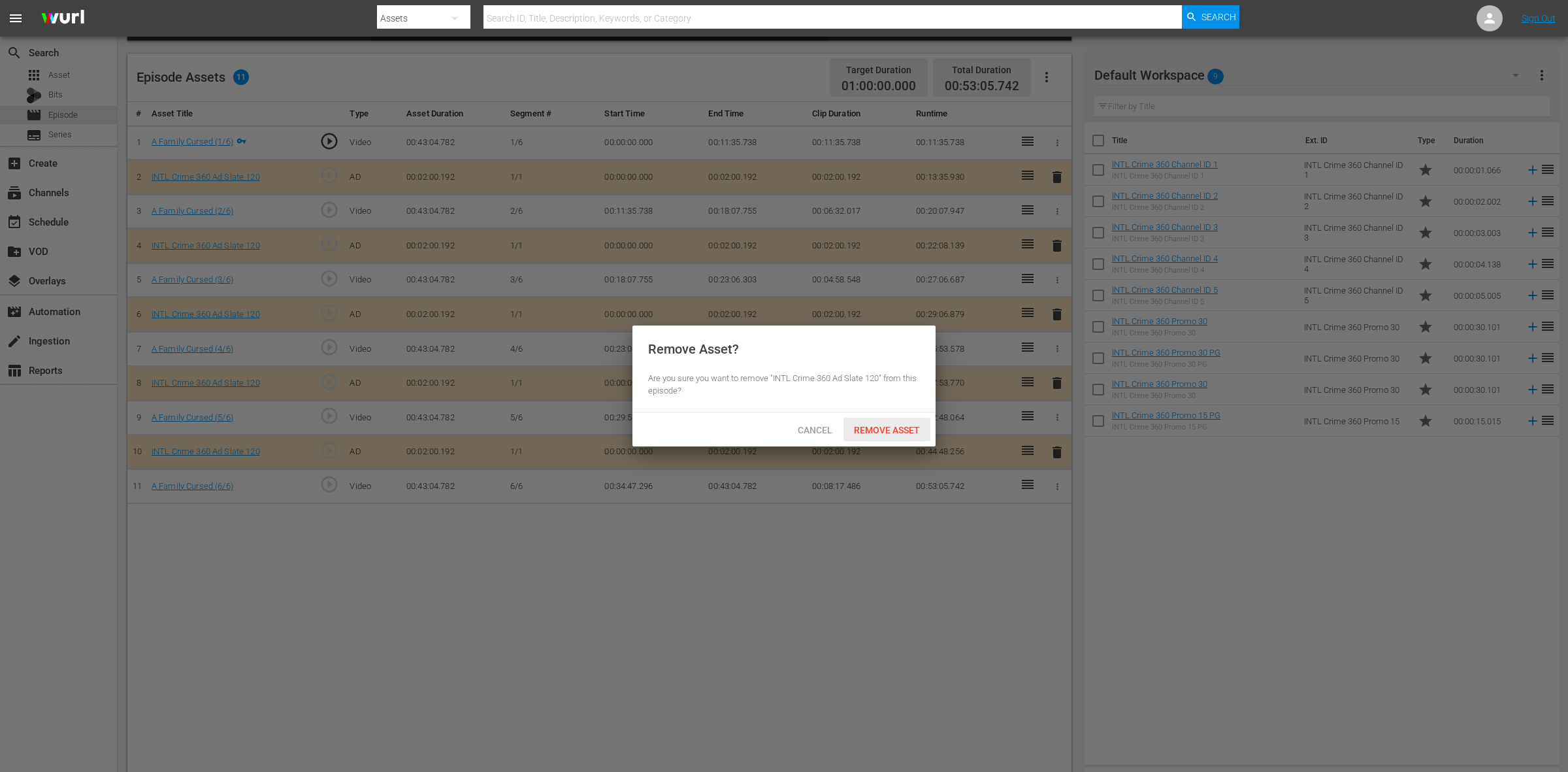
click at [876, 425] on span "Remove Asset" at bounding box center [887, 430] width 87 height 10
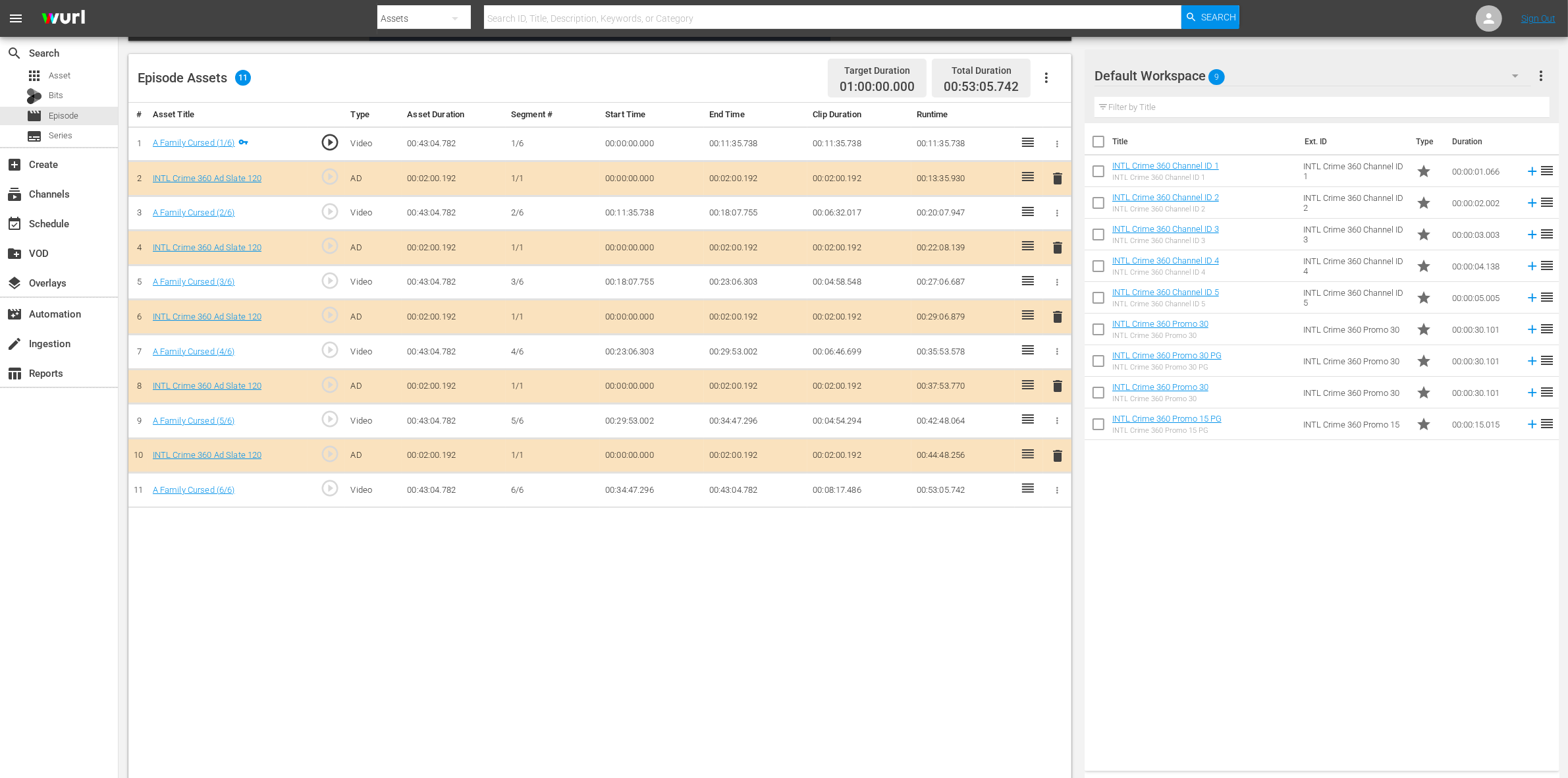
click at [1056, 389] on span "delete" at bounding box center [1057, 386] width 16 height 16
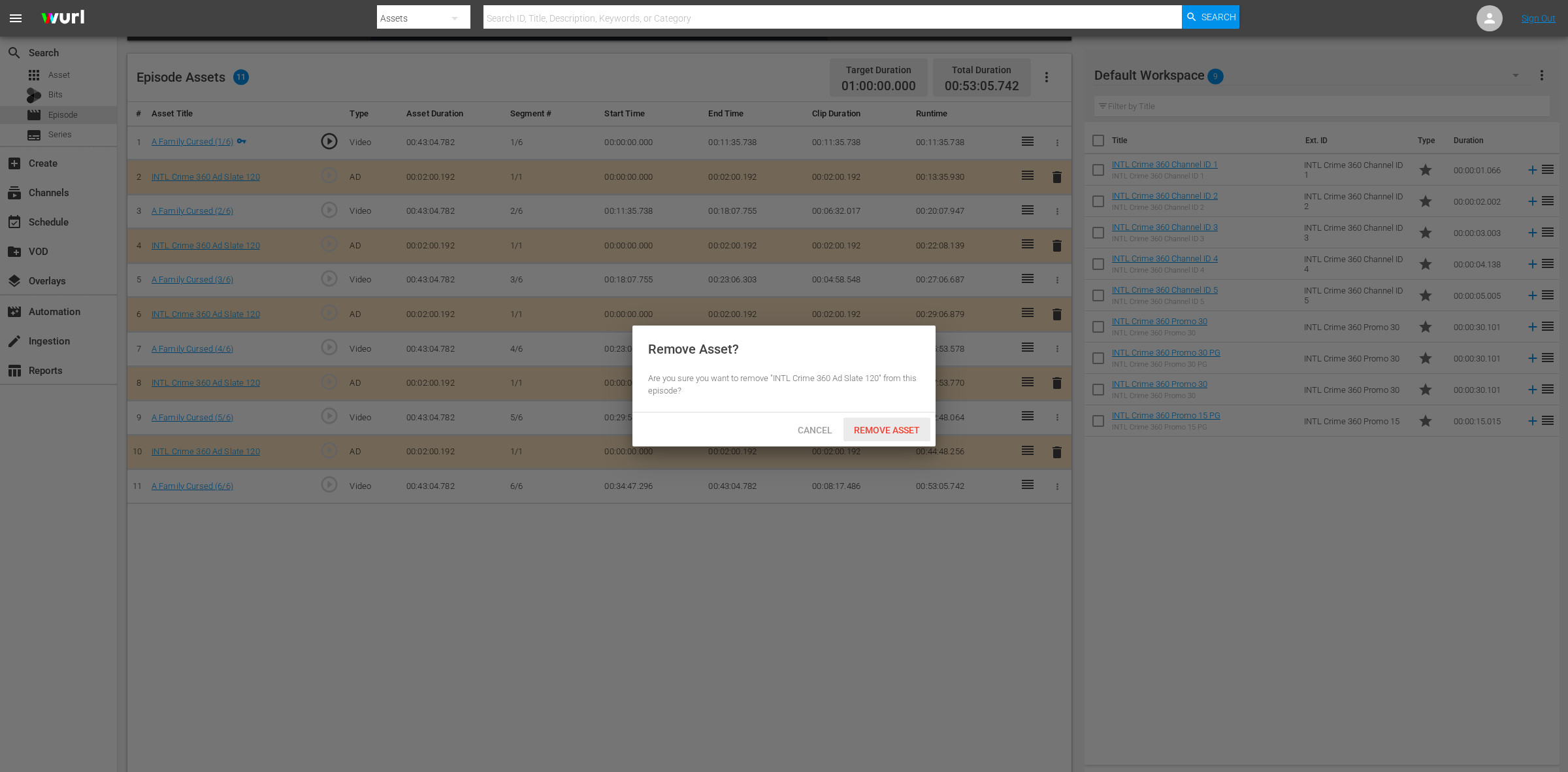
click at [896, 423] on div "Remove Asset" at bounding box center [887, 429] width 87 height 24
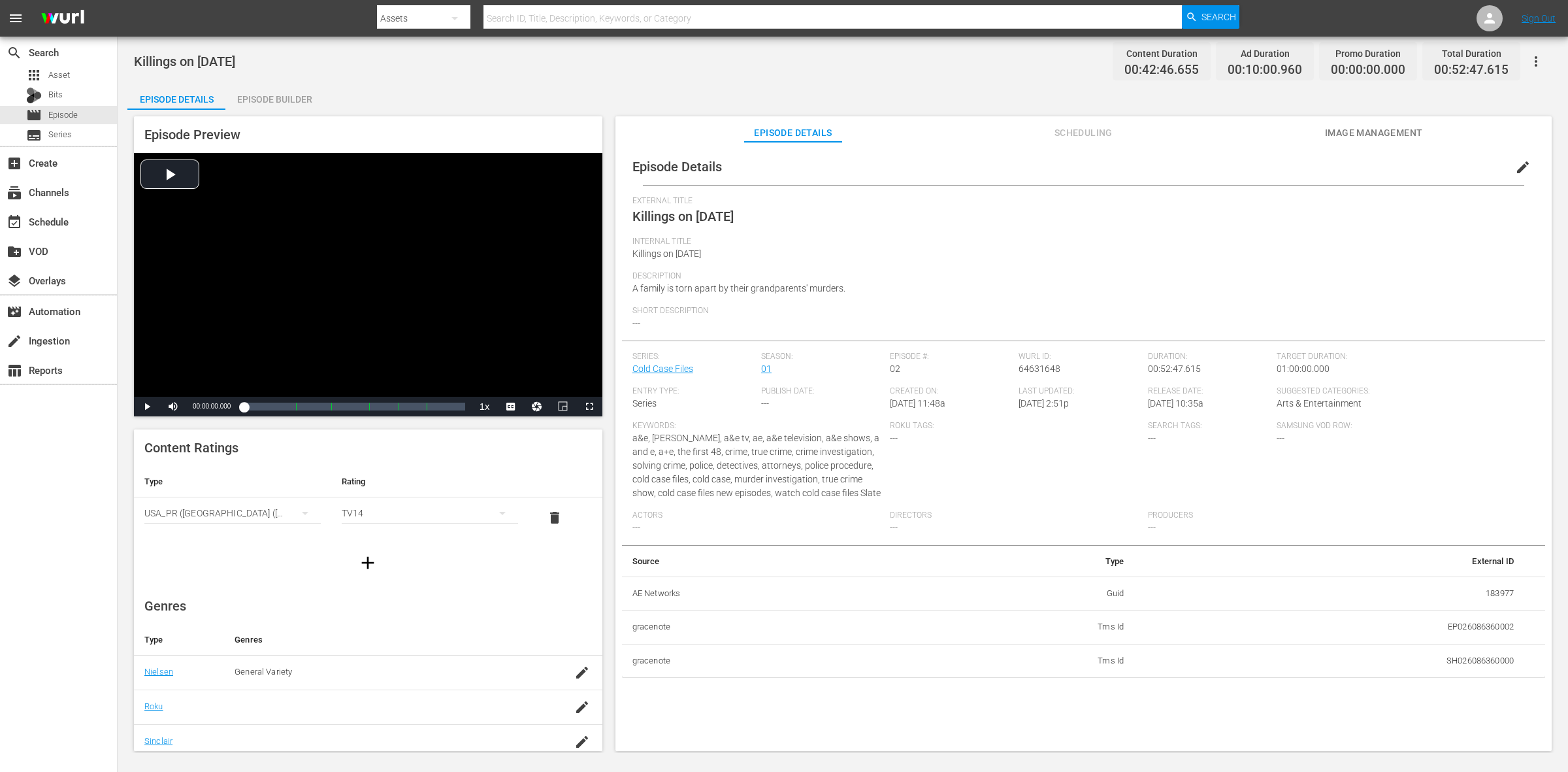
click at [255, 103] on div "Episode Builder" at bounding box center [274, 99] width 98 height 31
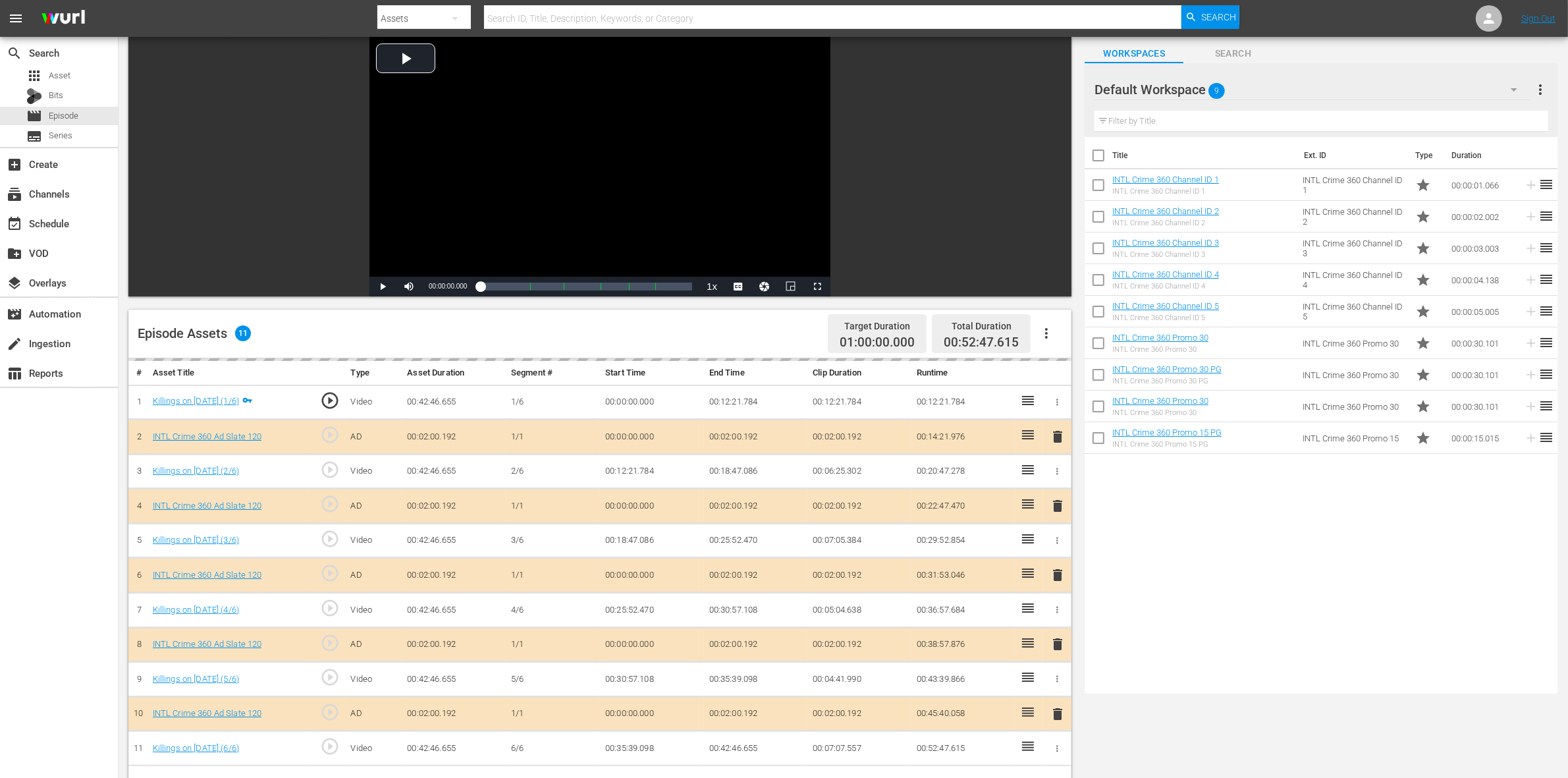
scroll to position [165, 0]
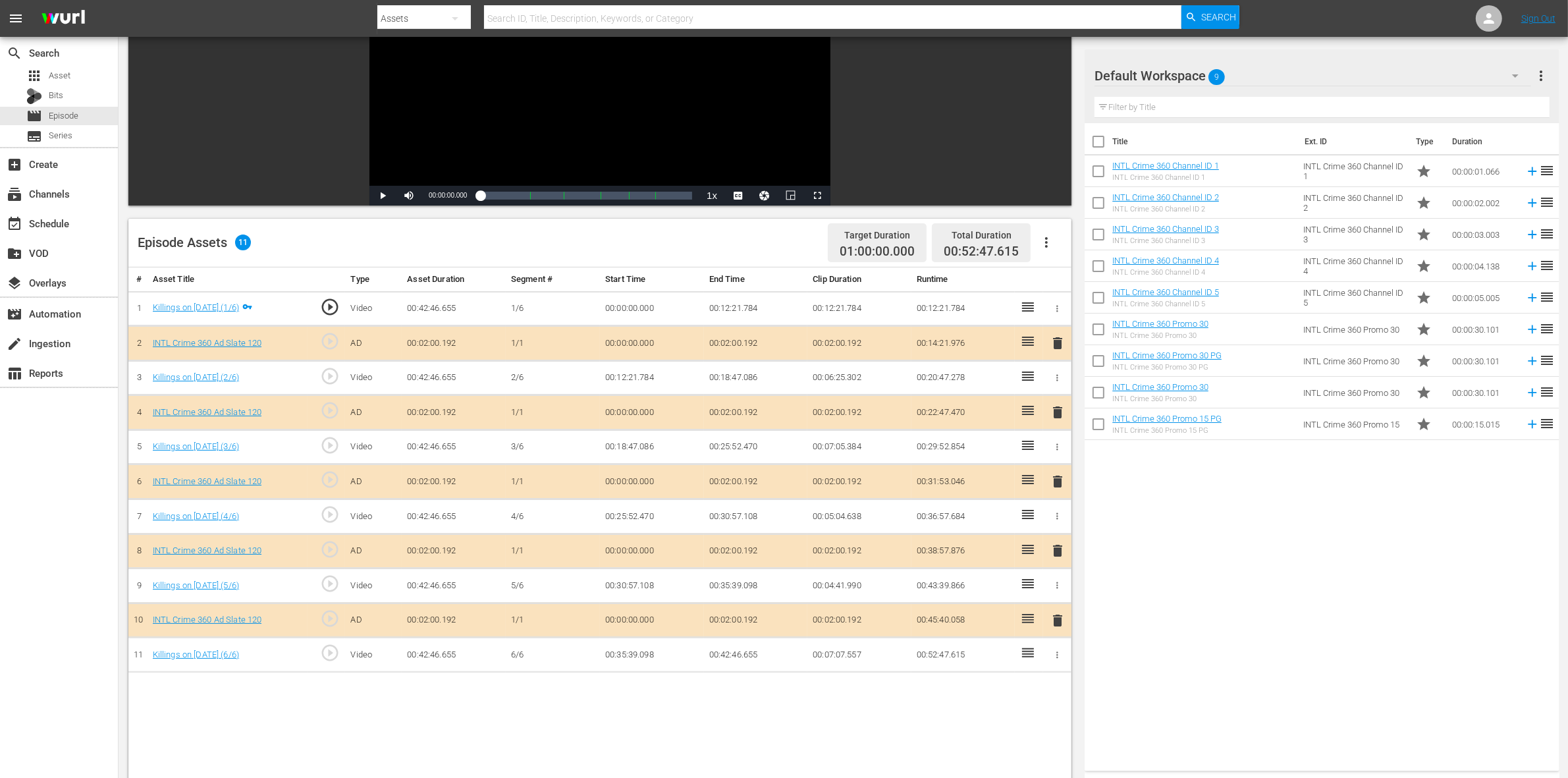
click at [1058, 485] on span "delete" at bounding box center [1057, 481] width 16 height 16
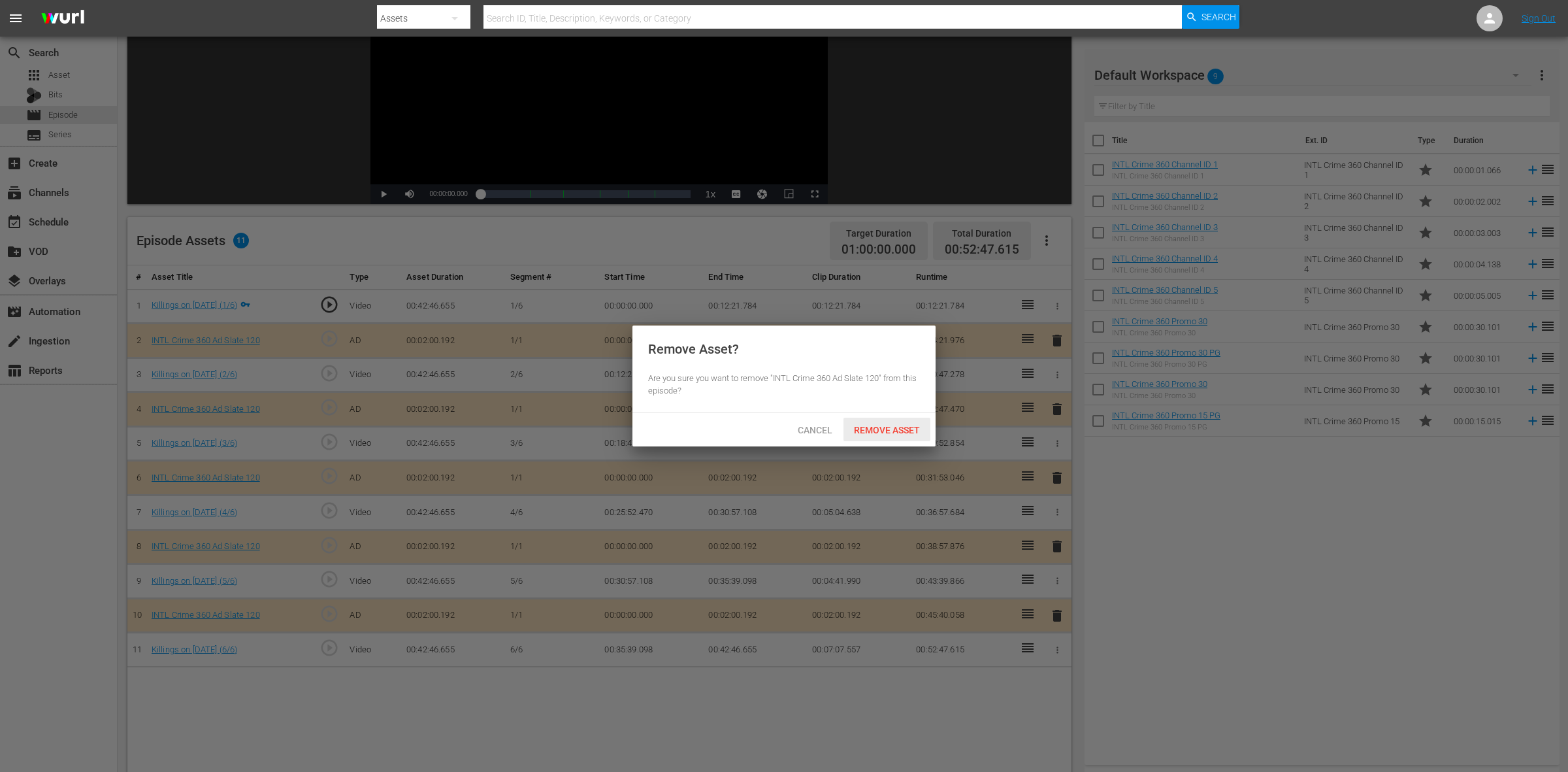
click at [872, 432] on span "Remove Asset" at bounding box center [887, 430] width 87 height 10
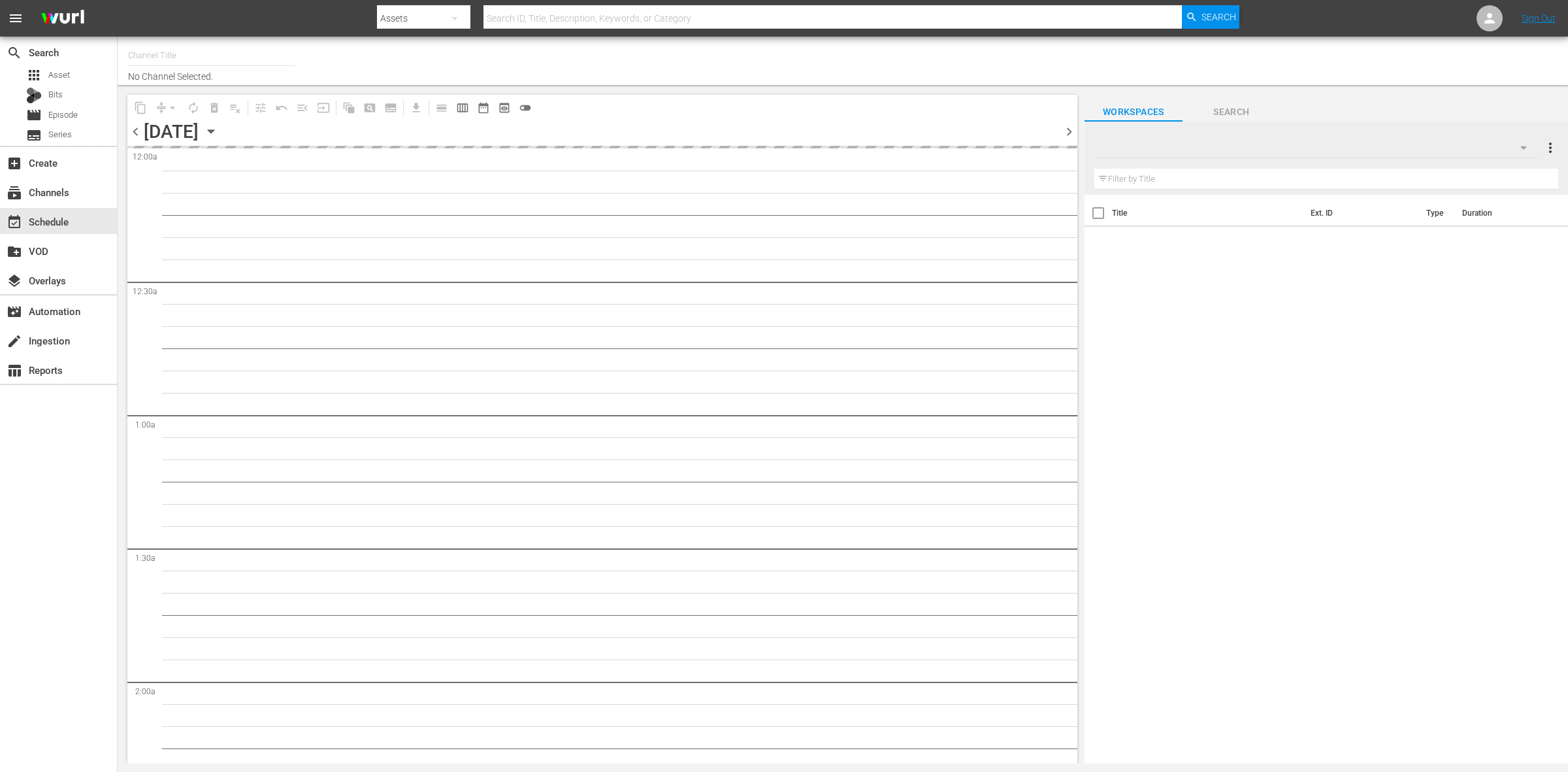
type input "ThrillHer (1056)"
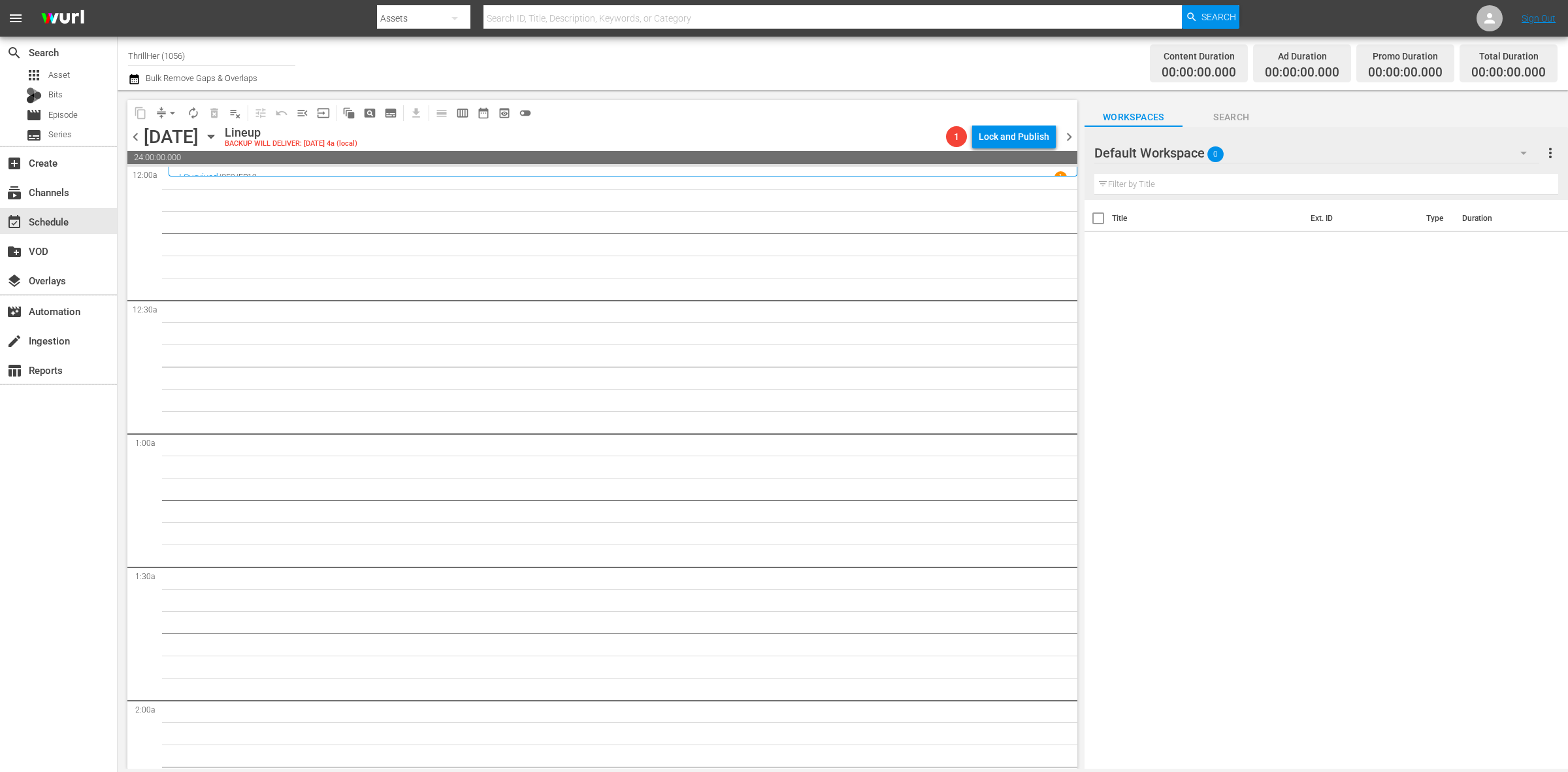
click at [1072, 136] on span "chevron_right" at bounding box center [1069, 137] width 16 height 16
click at [1066, 142] on span "chevron_right" at bounding box center [1069, 137] width 16 height 16
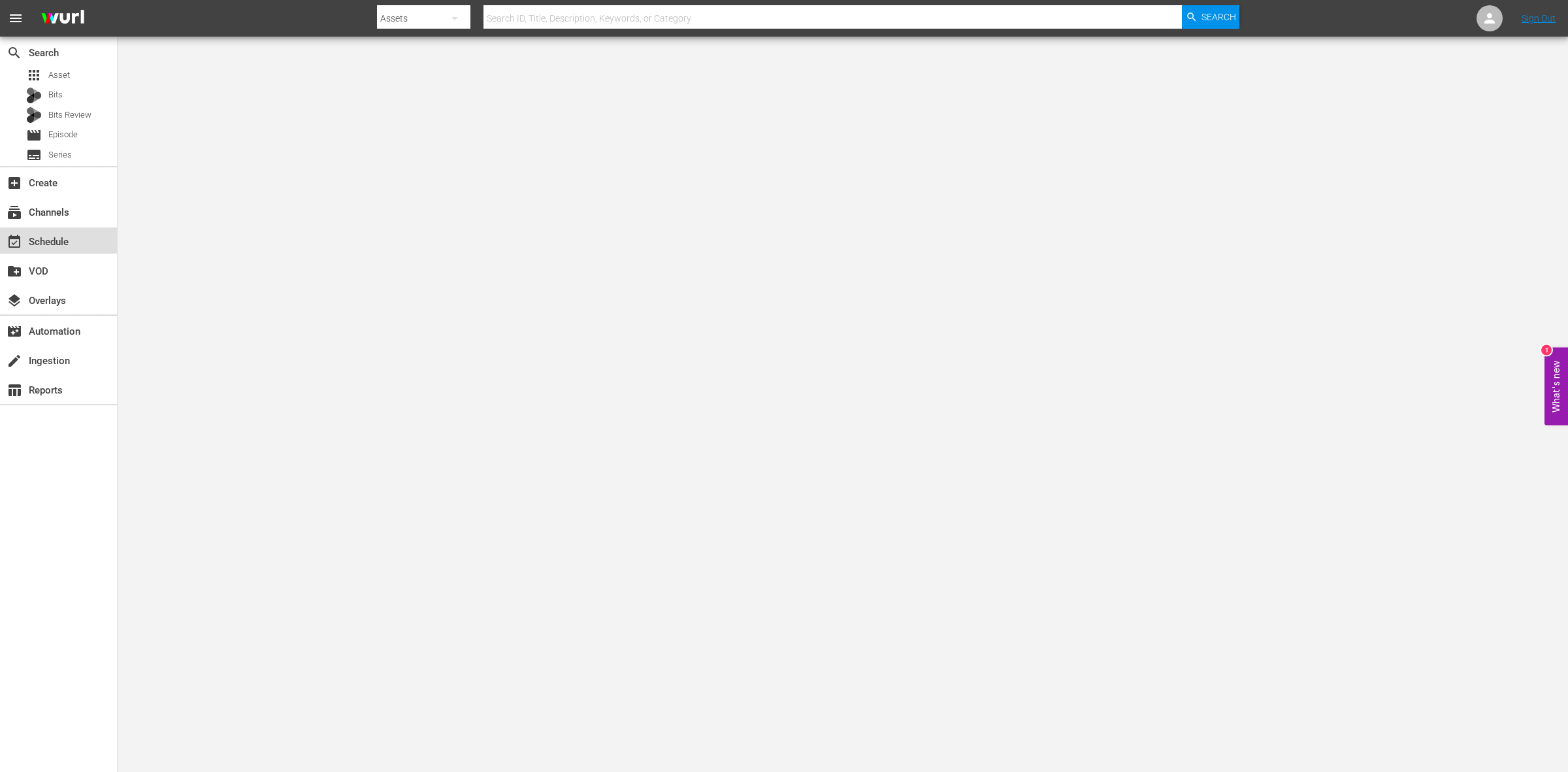
click at [66, 240] on div "event_available Schedule" at bounding box center [36, 239] width 73 height 11
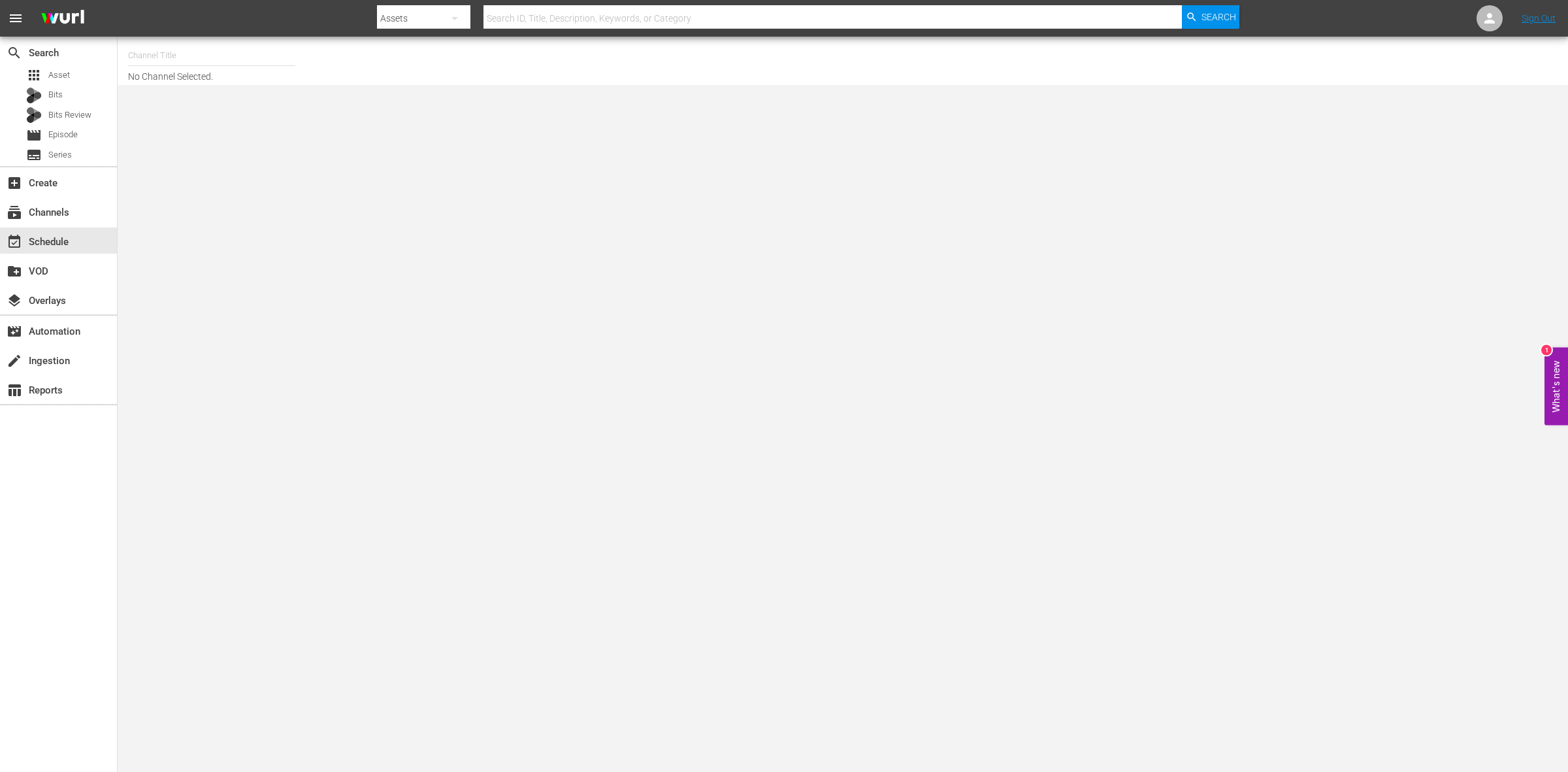
click at [164, 57] on input "text" at bounding box center [212, 55] width 167 height 31
click at [188, 100] on div "ThrillHer (1056 - aenetworks_thrillher_1)" at bounding box center [308, 92] width 339 height 31
type input "ThrillHer (1056 - aenetworks_thrillher_1)"
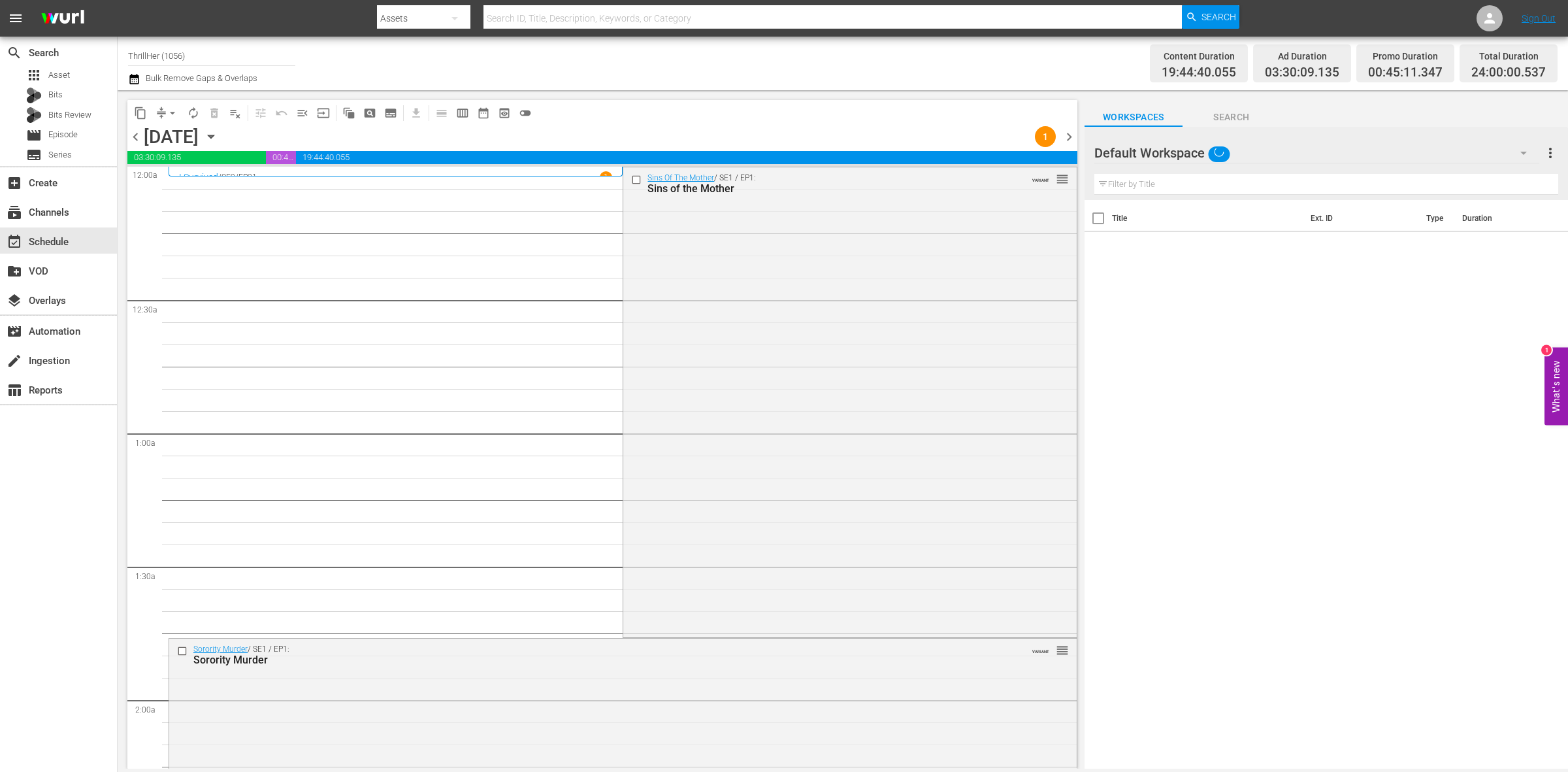
click at [1072, 139] on span "chevron_right" at bounding box center [1069, 137] width 16 height 16
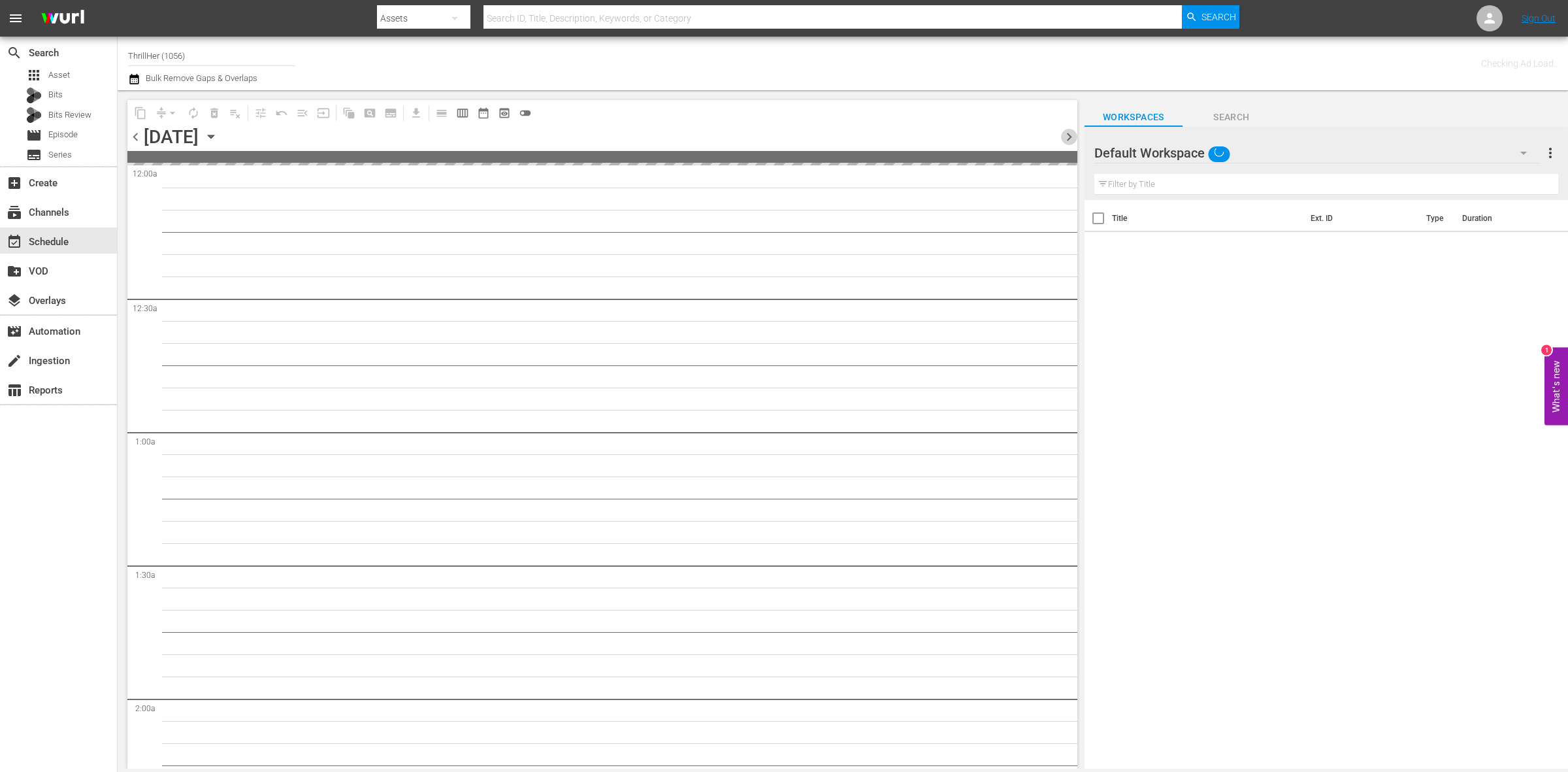
click at [1072, 139] on span "chevron_right" at bounding box center [1069, 137] width 16 height 16
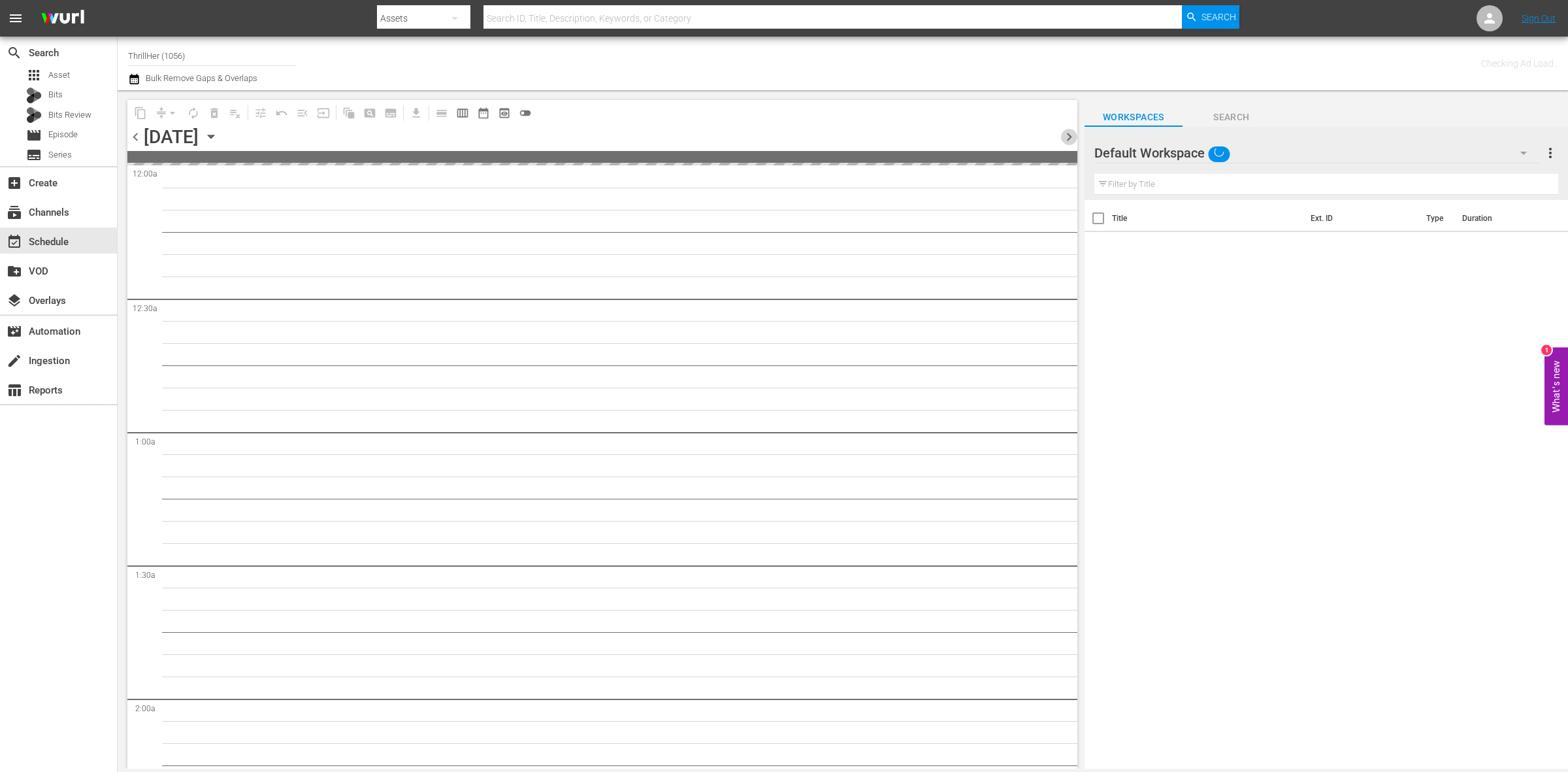
click at [1072, 139] on span "chevron_right" at bounding box center [1069, 137] width 16 height 16
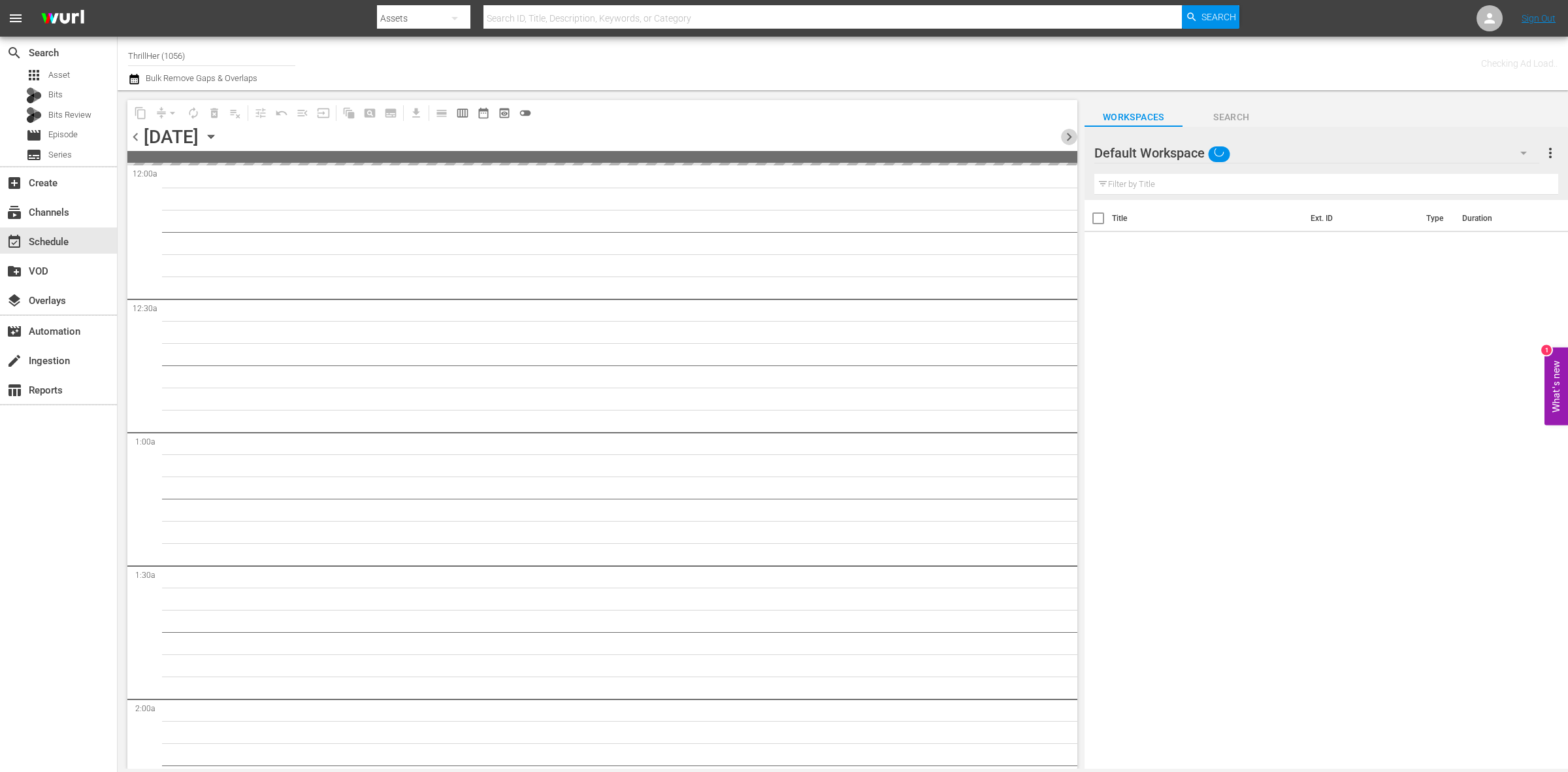
click at [1072, 139] on span "chevron_right" at bounding box center [1069, 137] width 16 height 16
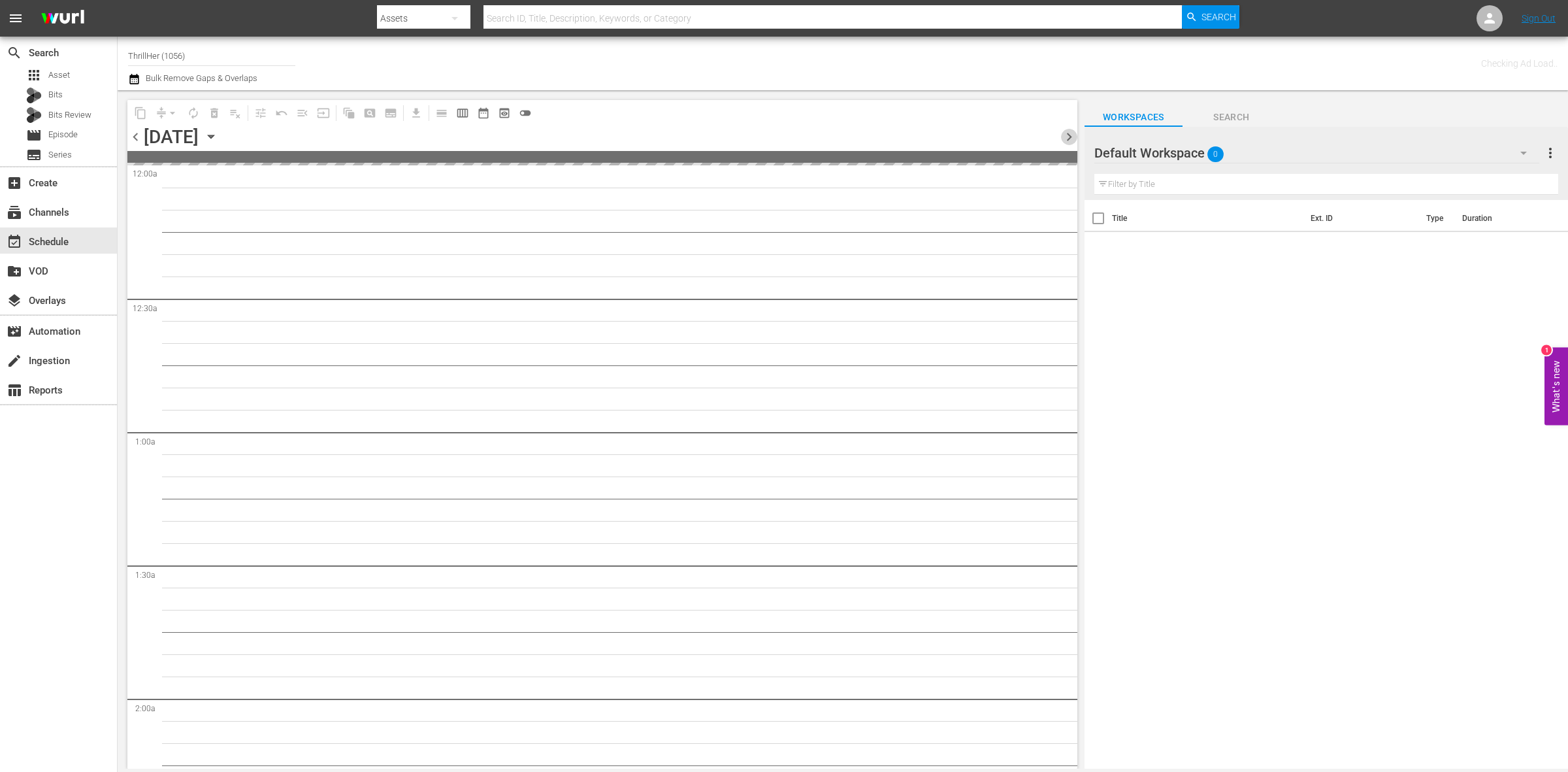
click at [1072, 139] on span "chevron_right" at bounding box center [1069, 137] width 16 height 16
click at [1073, 136] on span "chevron_right" at bounding box center [1069, 137] width 16 height 16
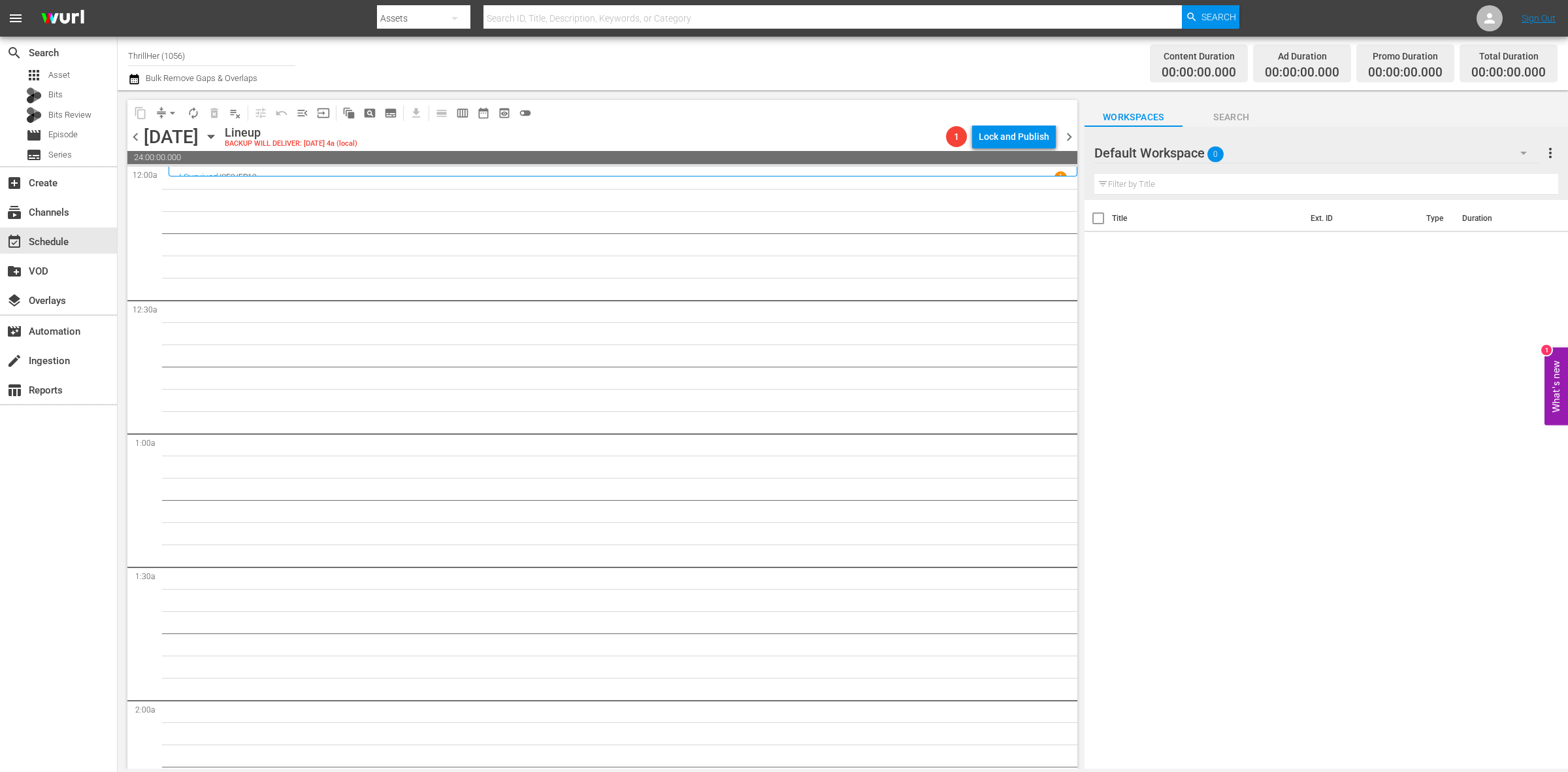
click at [1066, 136] on span "chevron_right" at bounding box center [1069, 137] width 16 height 16
click at [1066, 135] on span "chevron_right" at bounding box center [1069, 137] width 16 height 16
click at [138, 136] on span "chevron_left" at bounding box center [135, 137] width 16 height 16
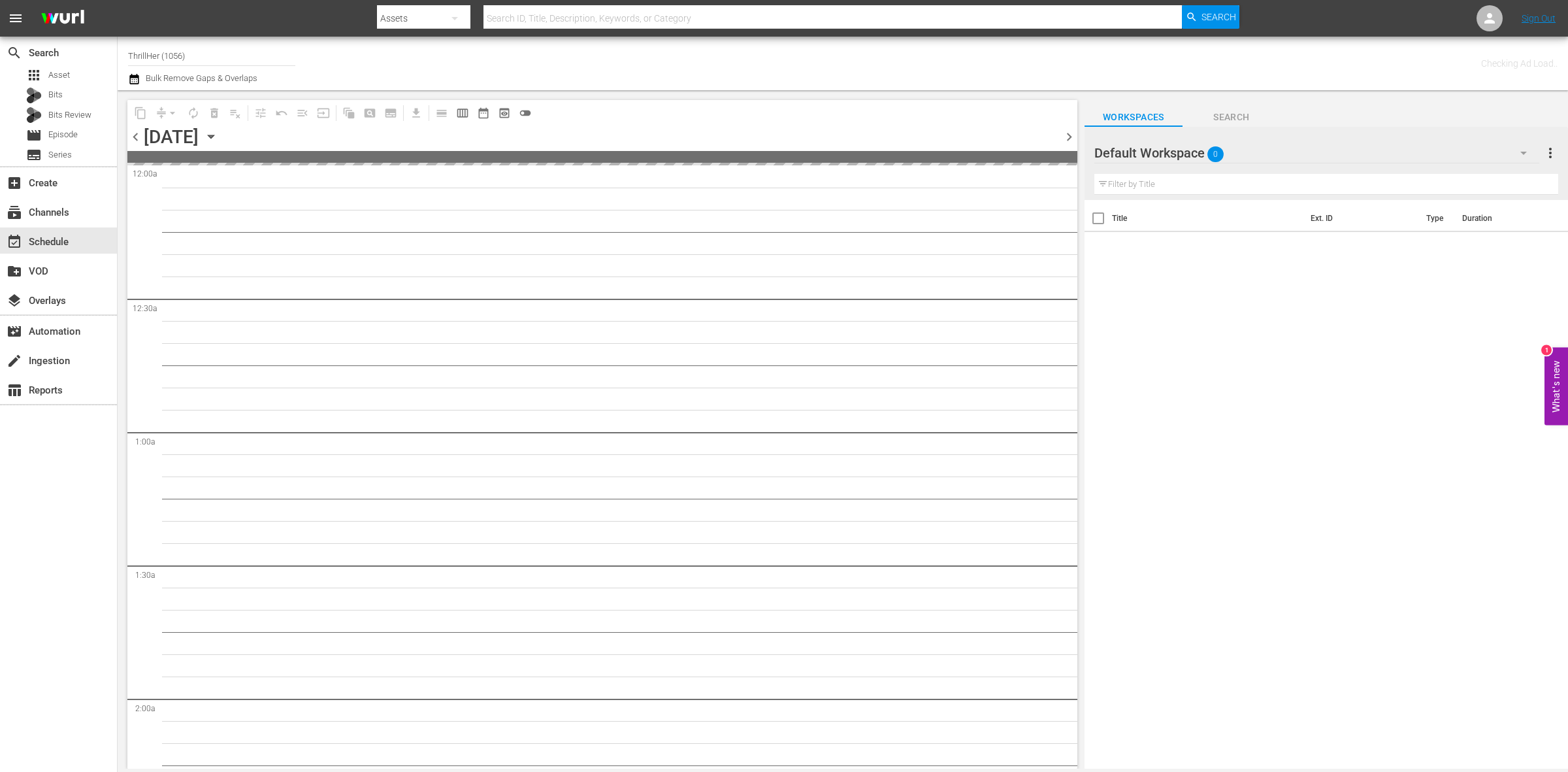
click at [138, 136] on span "chevron_left" at bounding box center [135, 137] width 16 height 16
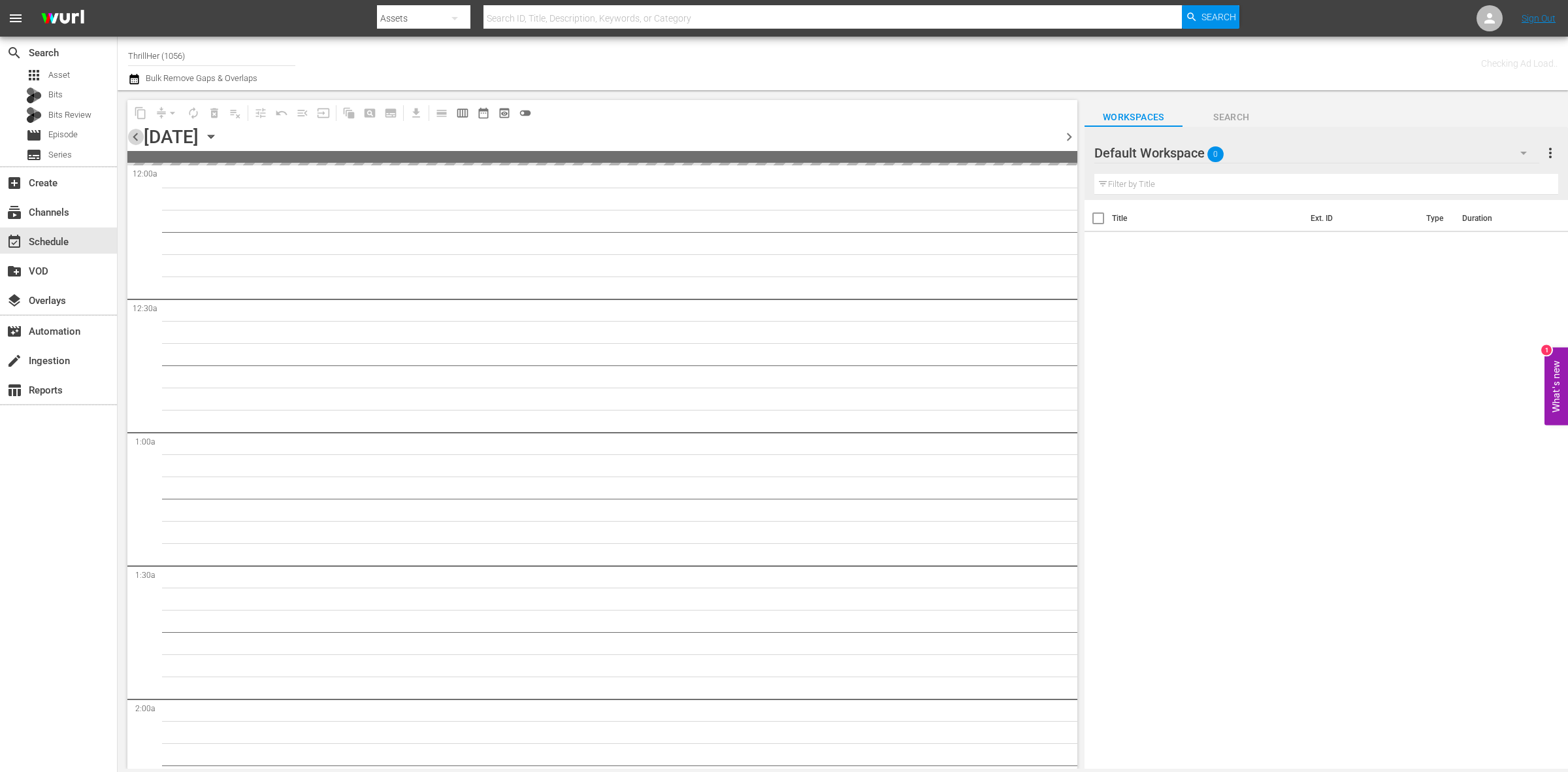
click at [138, 136] on span "chevron_left" at bounding box center [135, 137] width 16 height 16
click at [1069, 140] on span "chevron_right" at bounding box center [1069, 137] width 16 height 16
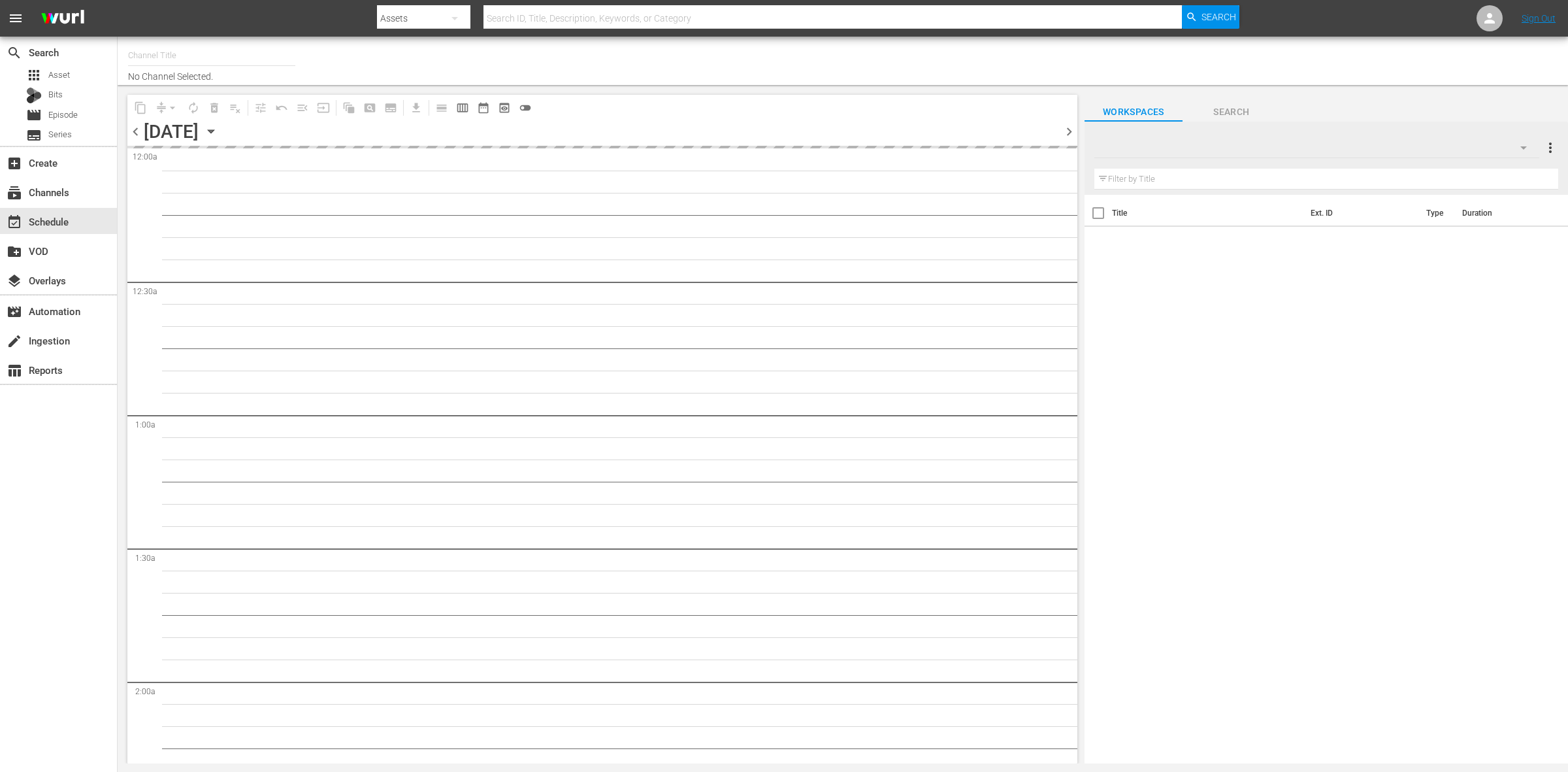
type input "ThrillHer (1056)"
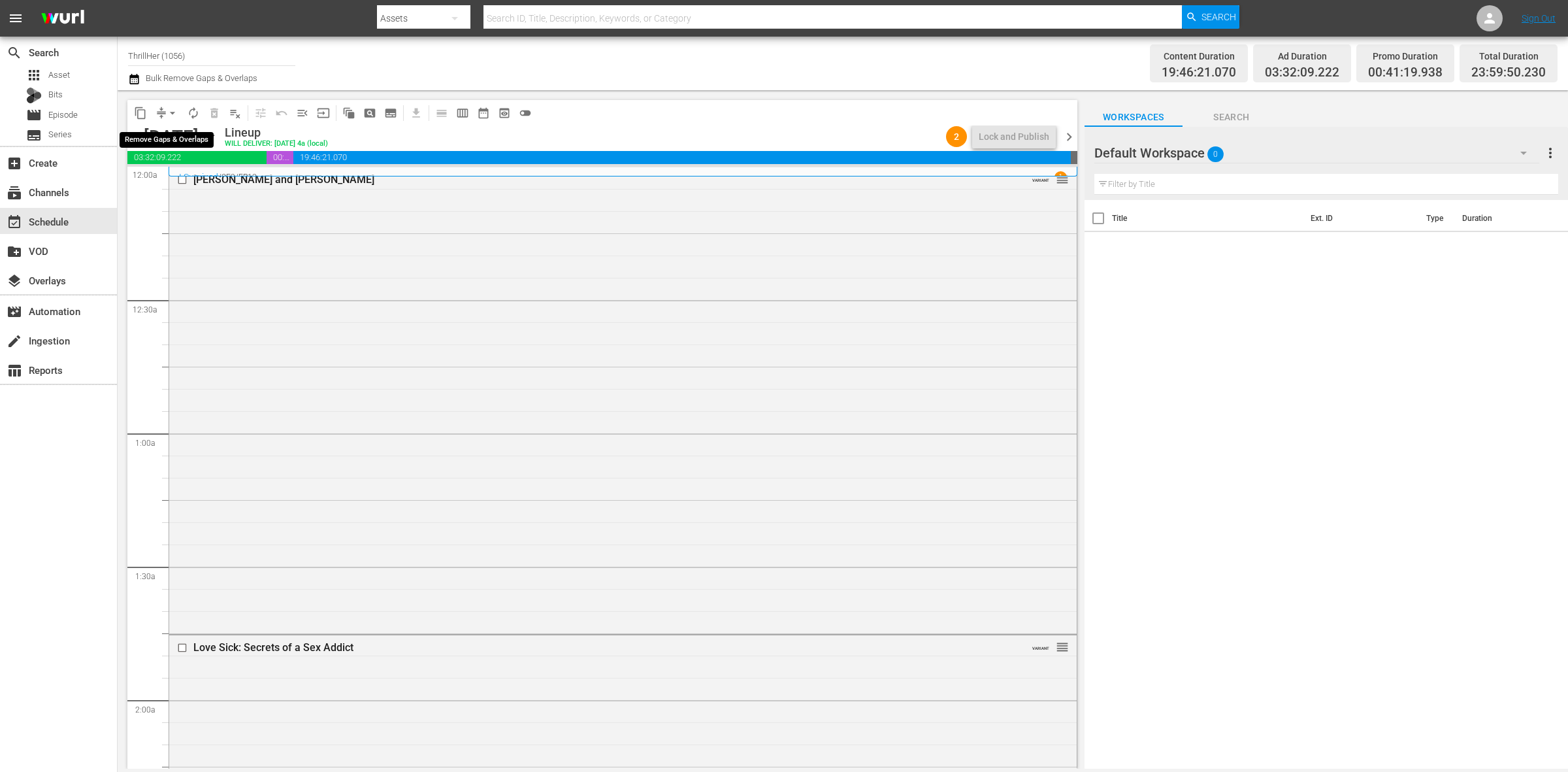
click at [171, 114] on span "arrow_drop_down" at bounding box center [173, 113] width 13 height 13
click at [177, 129] on li "Align to Midnight" at bounding box center [173, 139] width 138 height 22
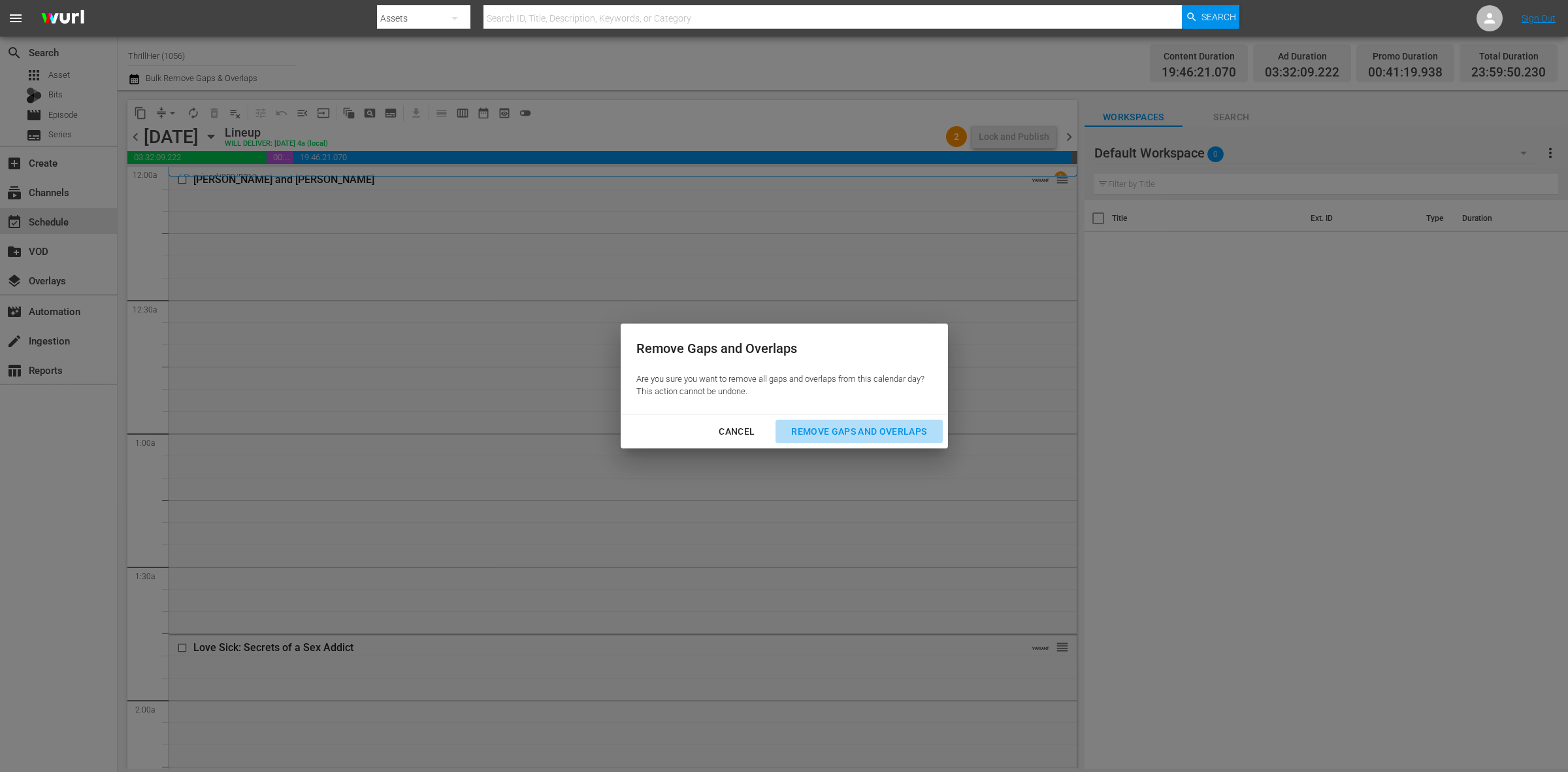
click at [889, 427] on div "Remove Gaps and Overlaps" at bounding box center [859, 431] width 157 height 16
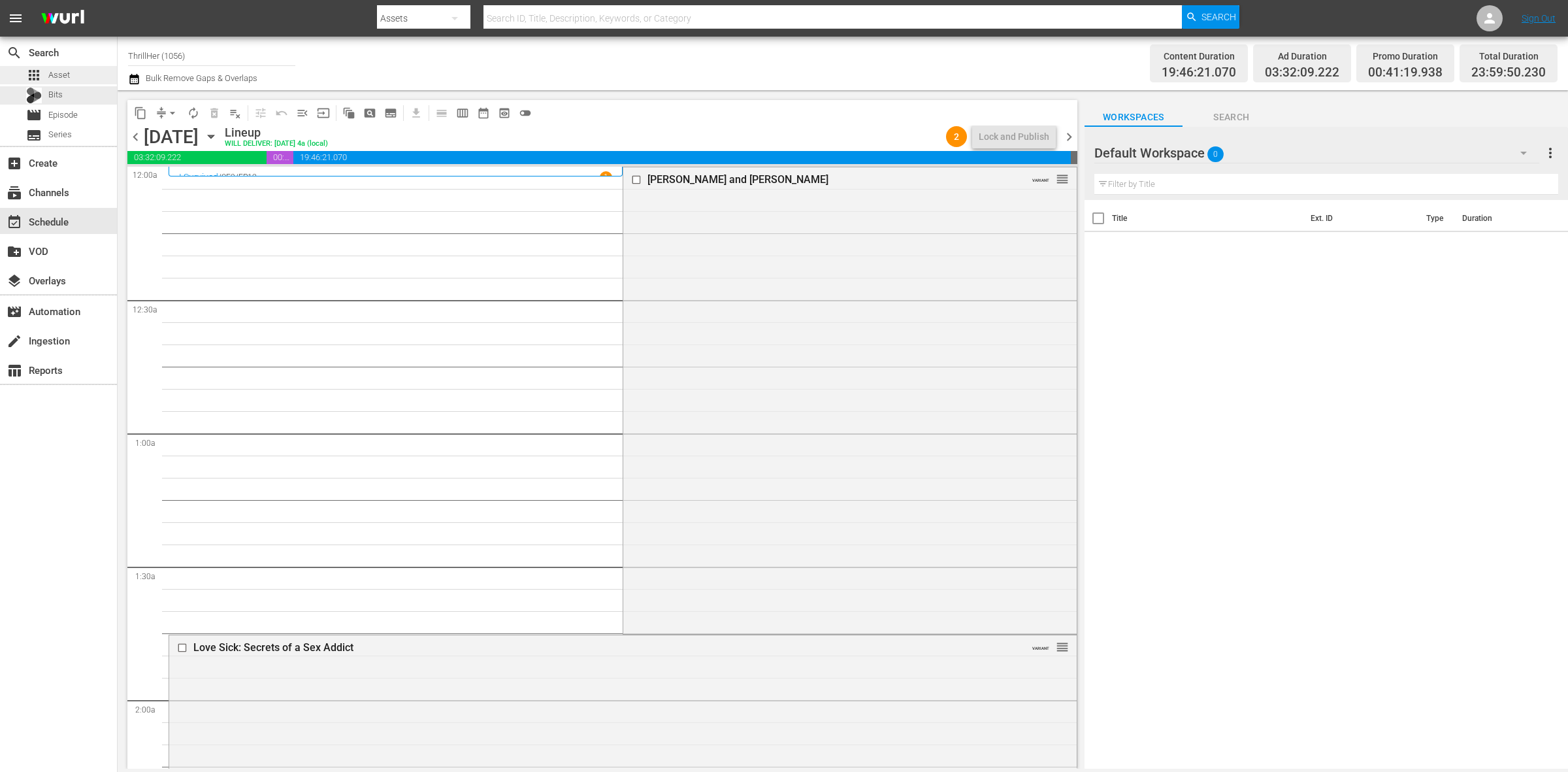
click at [82, 81] on div "apps Asset" at bounding box center [58, 75] width 117 height 18
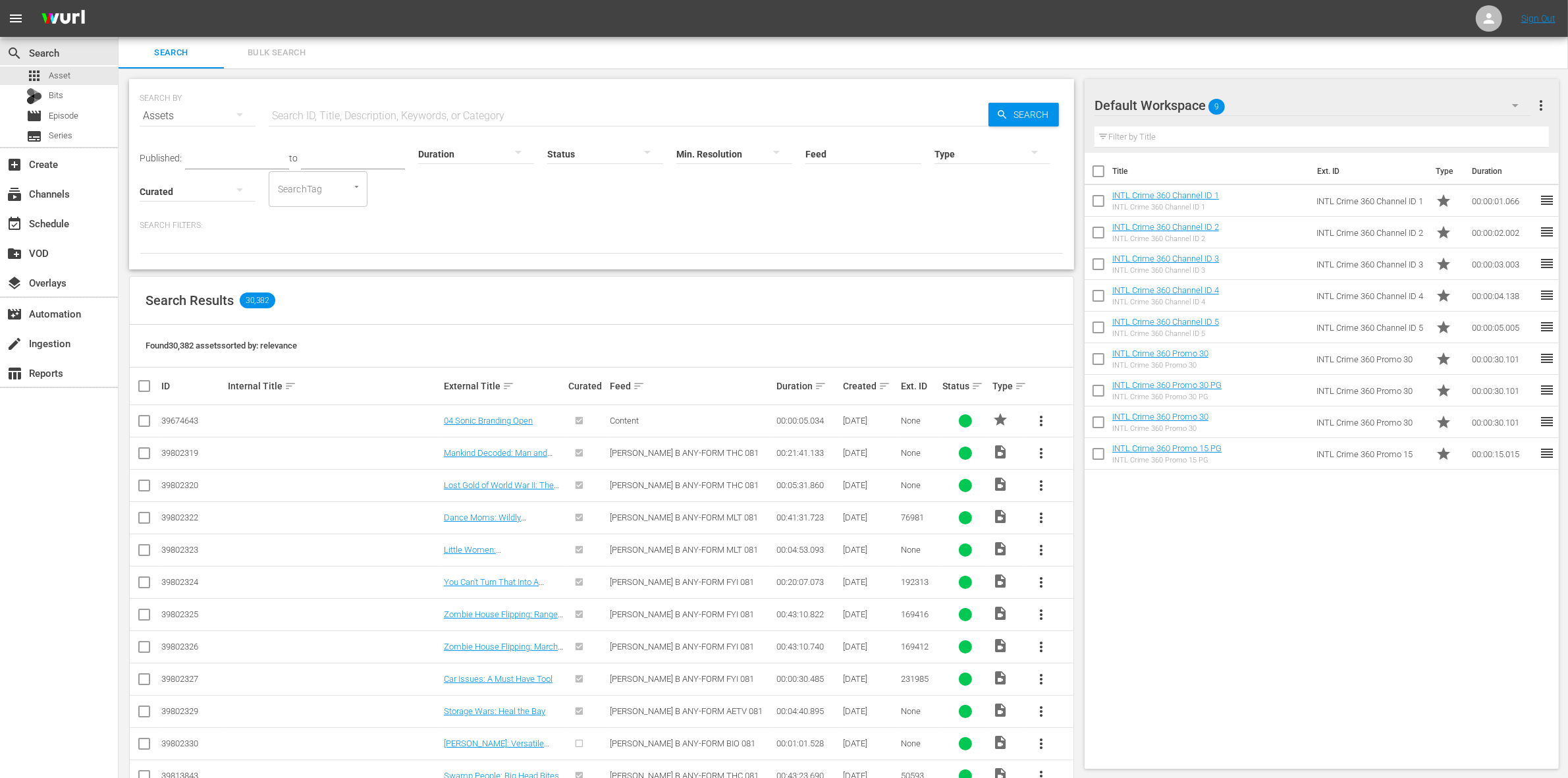
click at [1103, 172] on input "checkbox" at bounding box center [1098, 173] width 28 height 28
checkbox input "true"
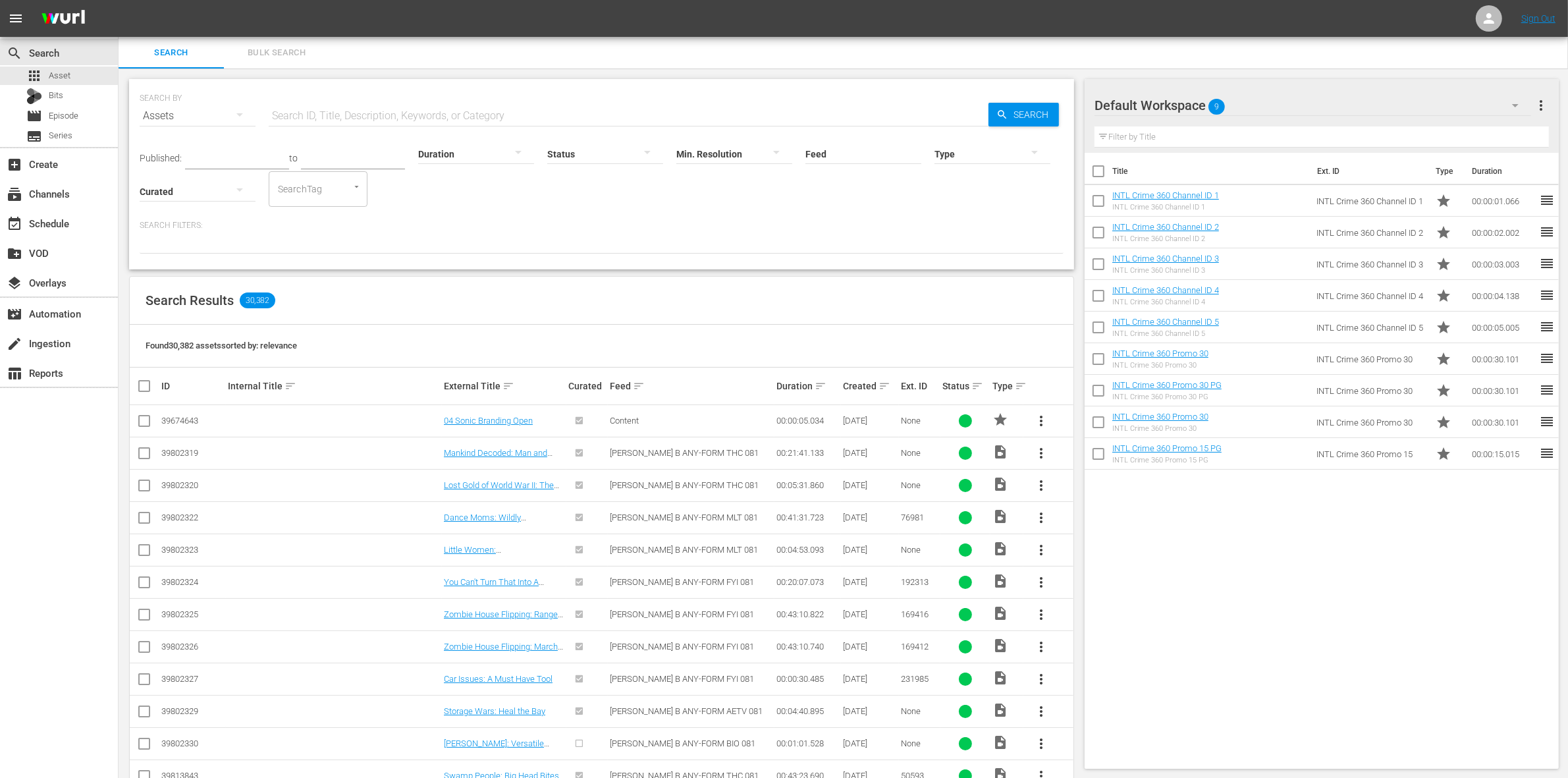
checkbox input "true"
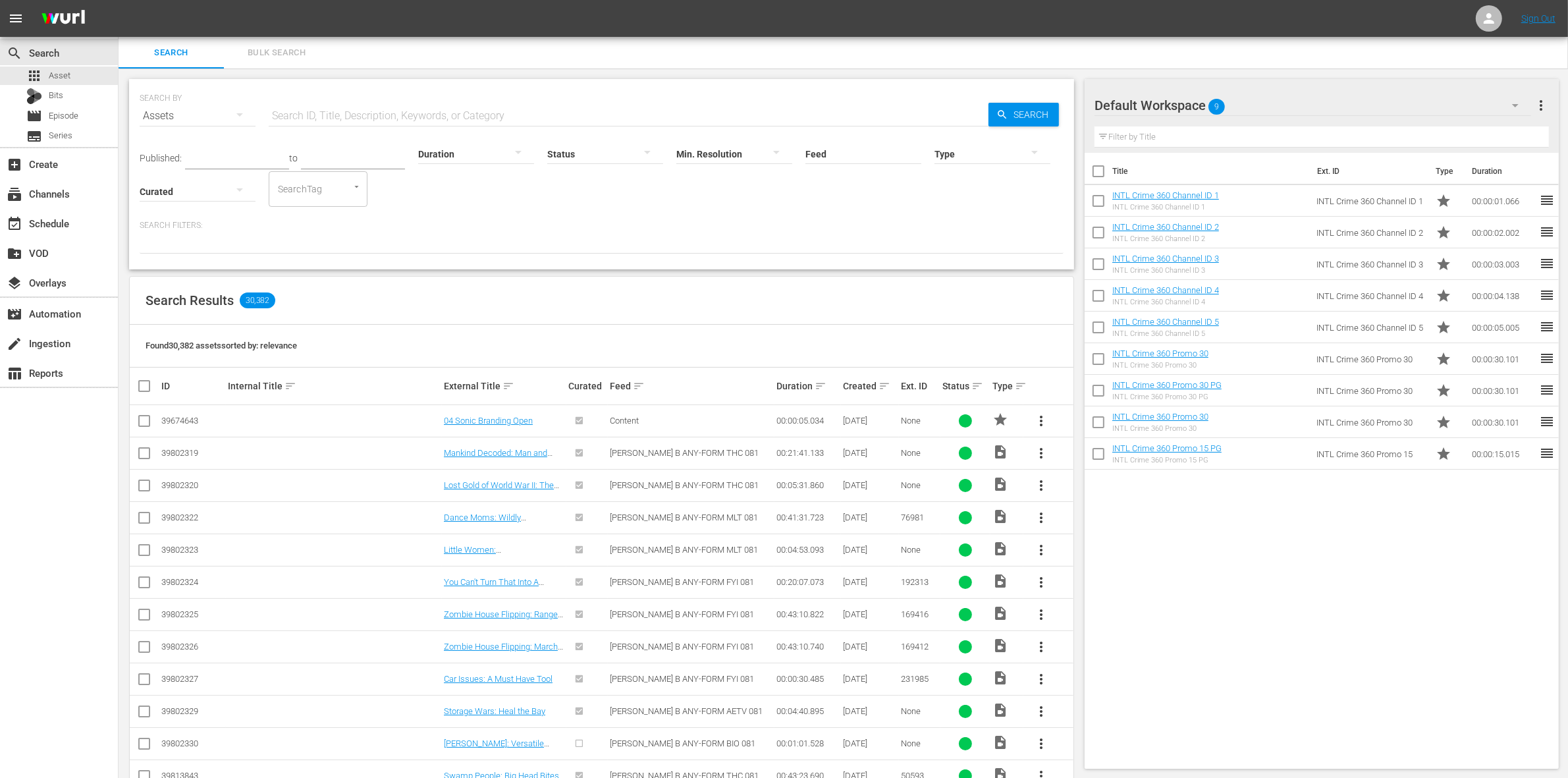
checkbox input "true"
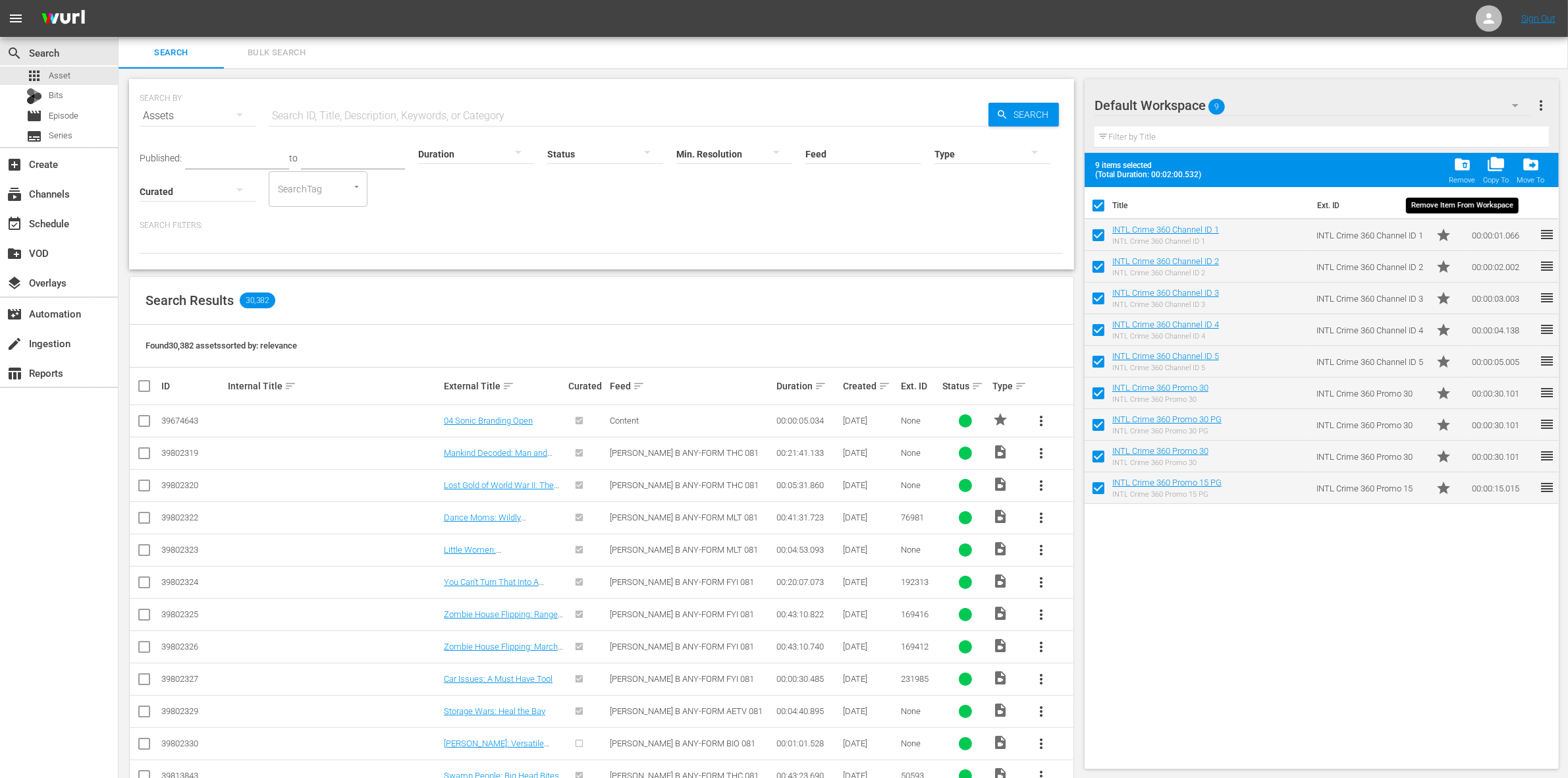
click at [1456, 169] on span "folder_delete" at bounding box center [1462, 164] width 18 height 18
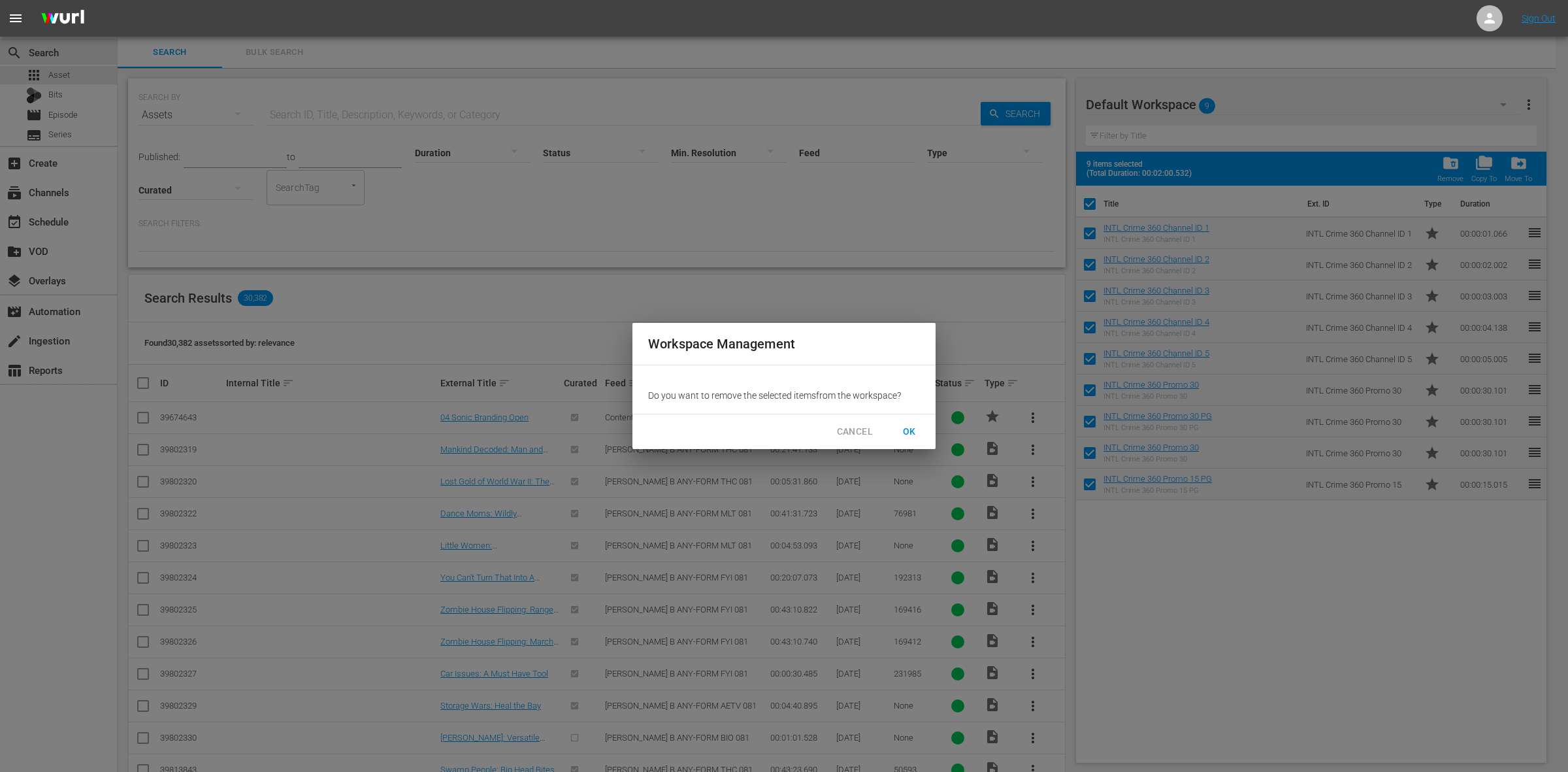
click at [916, 427] on span "OK" at bounding box center [909, 431] width 21 height 16
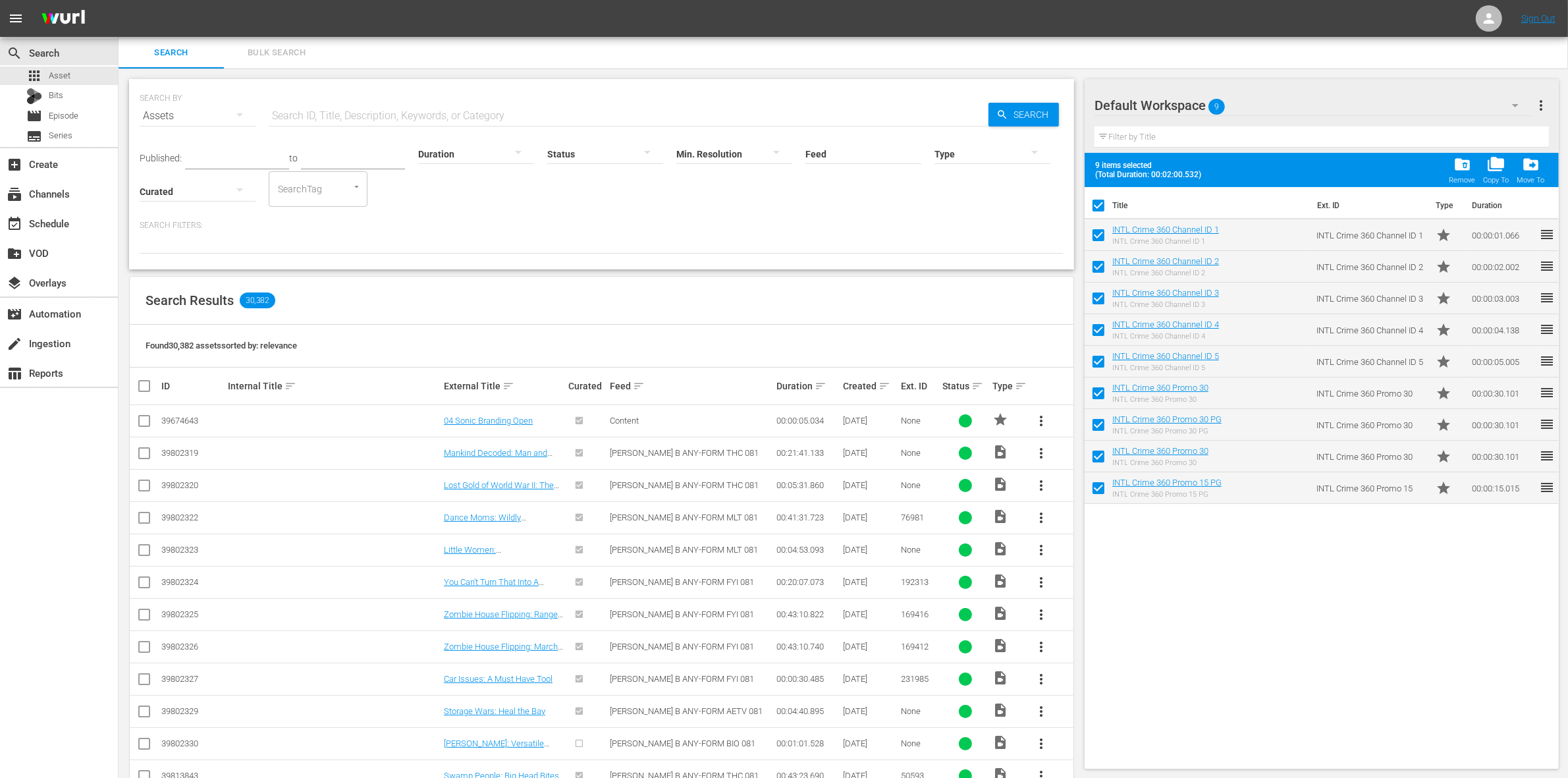
checkbox input "false"
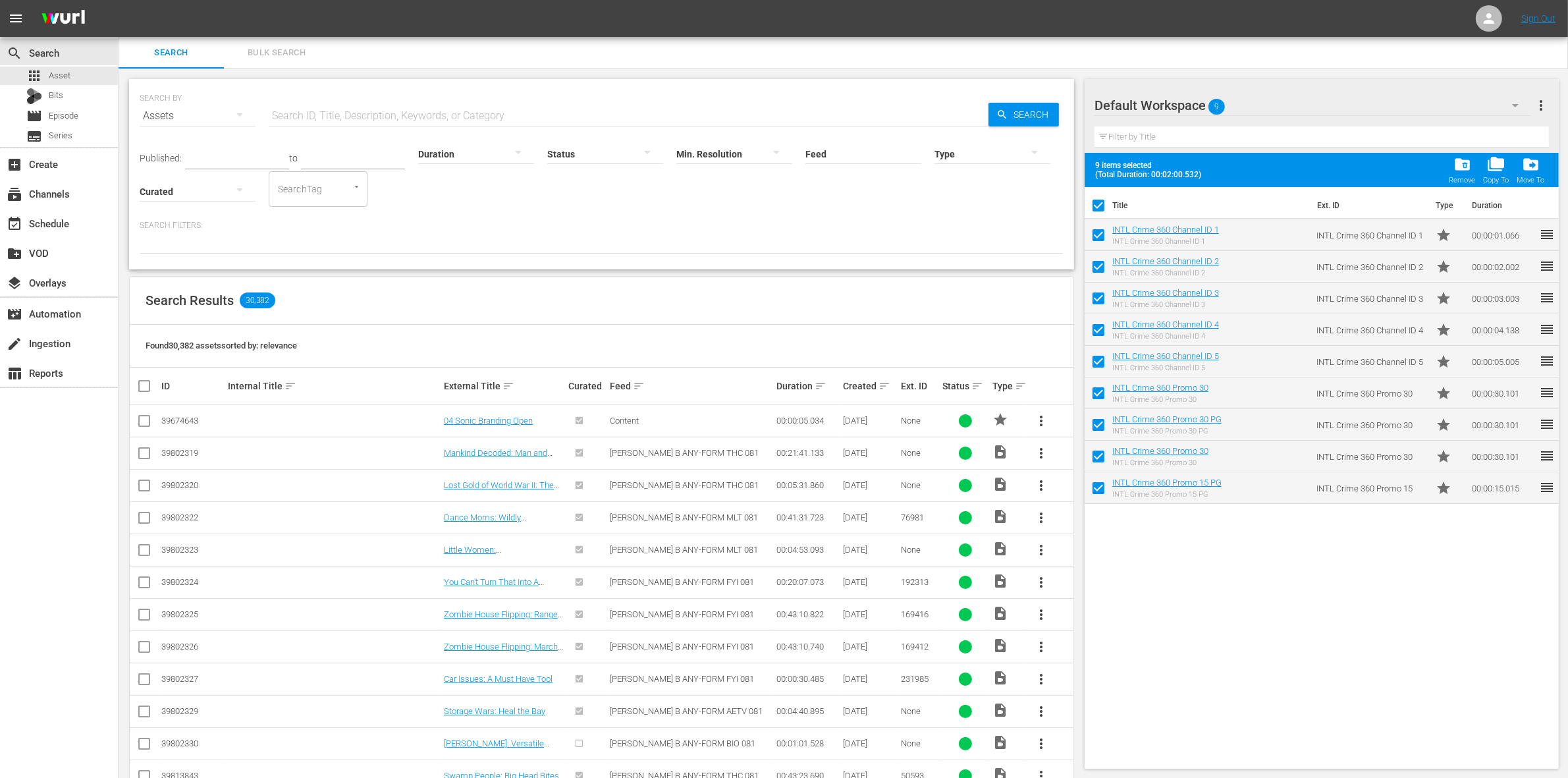
checkbox input "false"
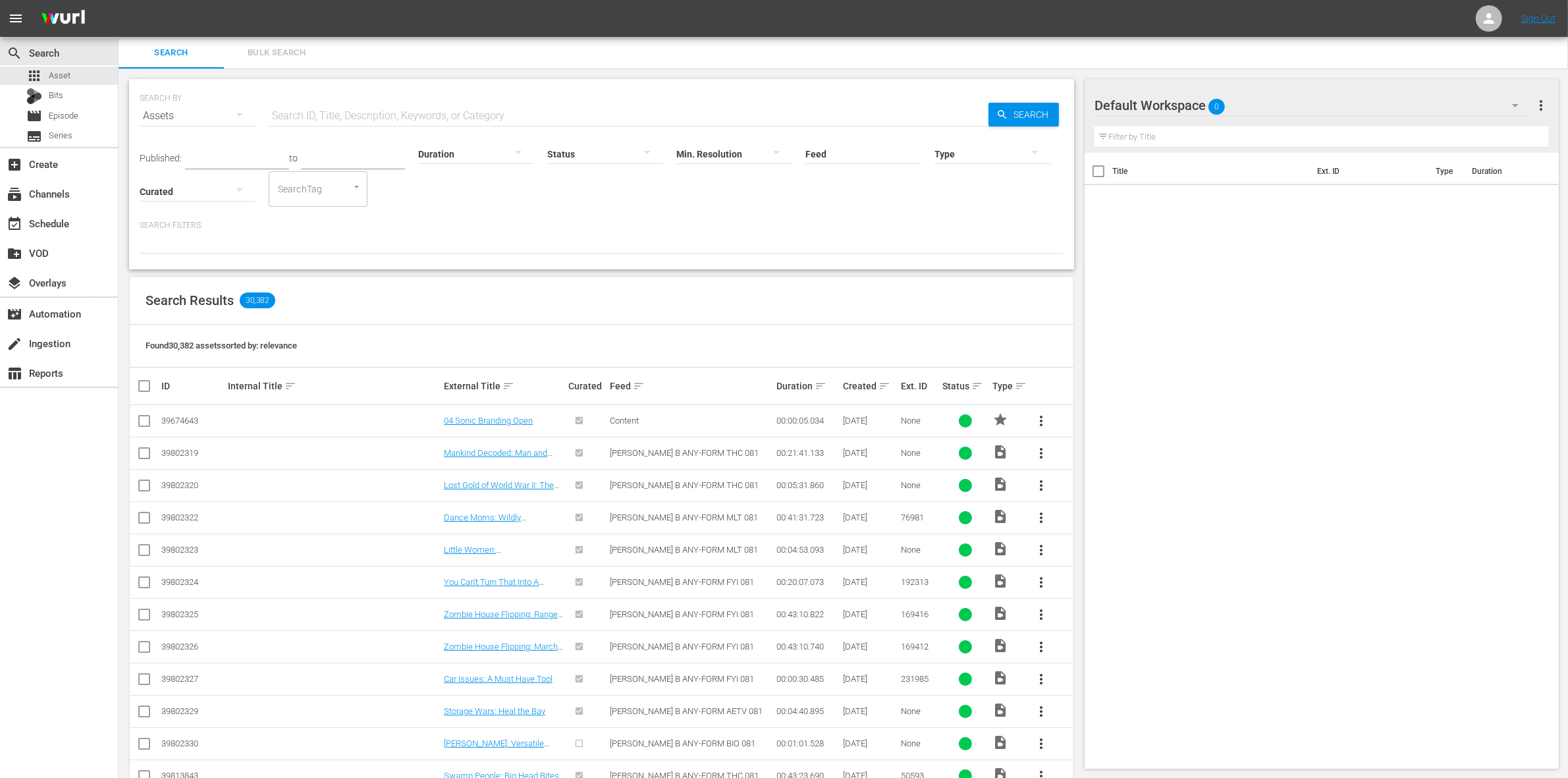
click at [1219, 106] on span "0" at bounding box center [1216, 106] width 16 height 28
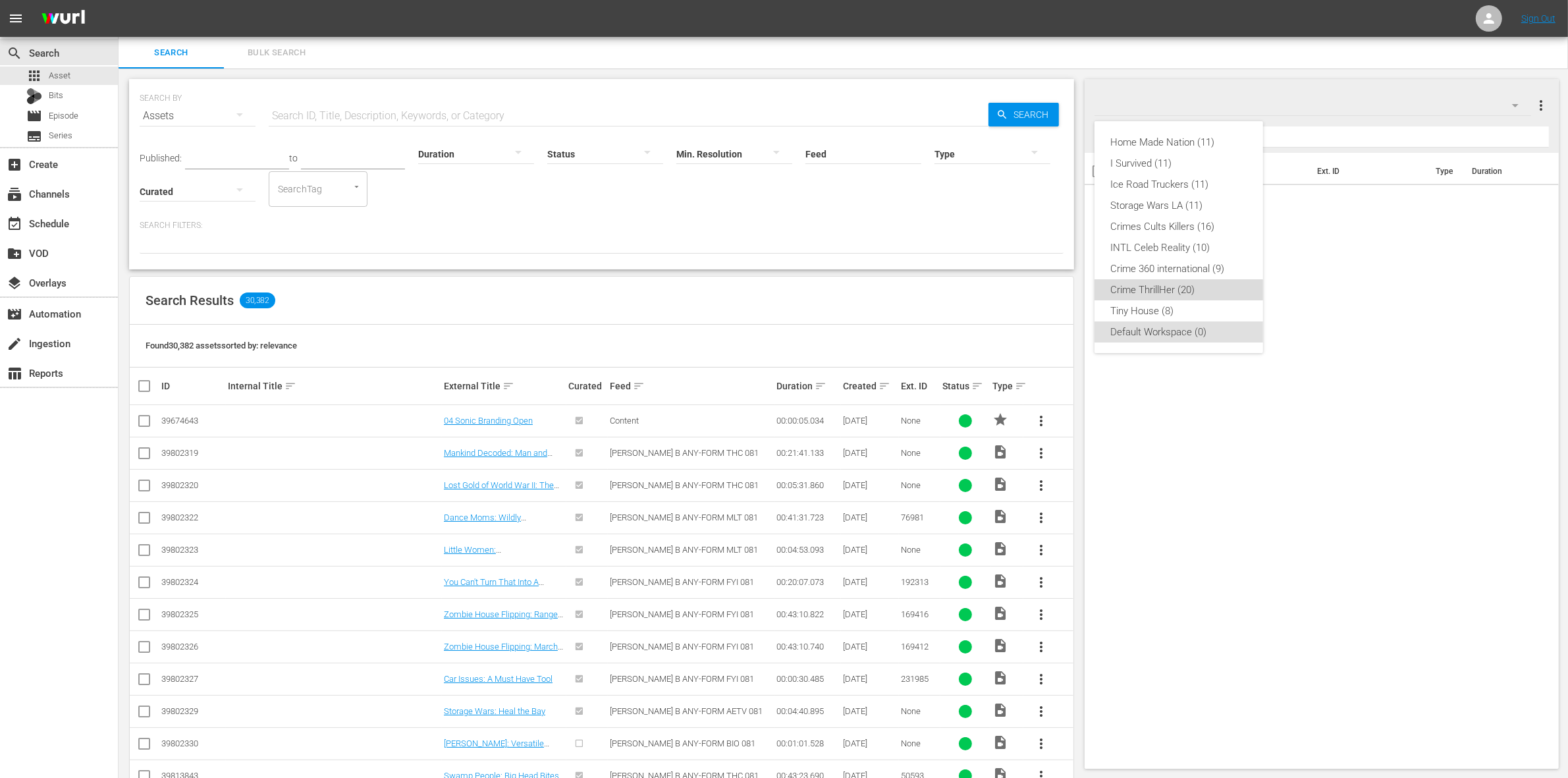
click at [1166, 292] on div "Crime ThrillHer (20)" at bounding box center [1179, 290] width 137 height 21
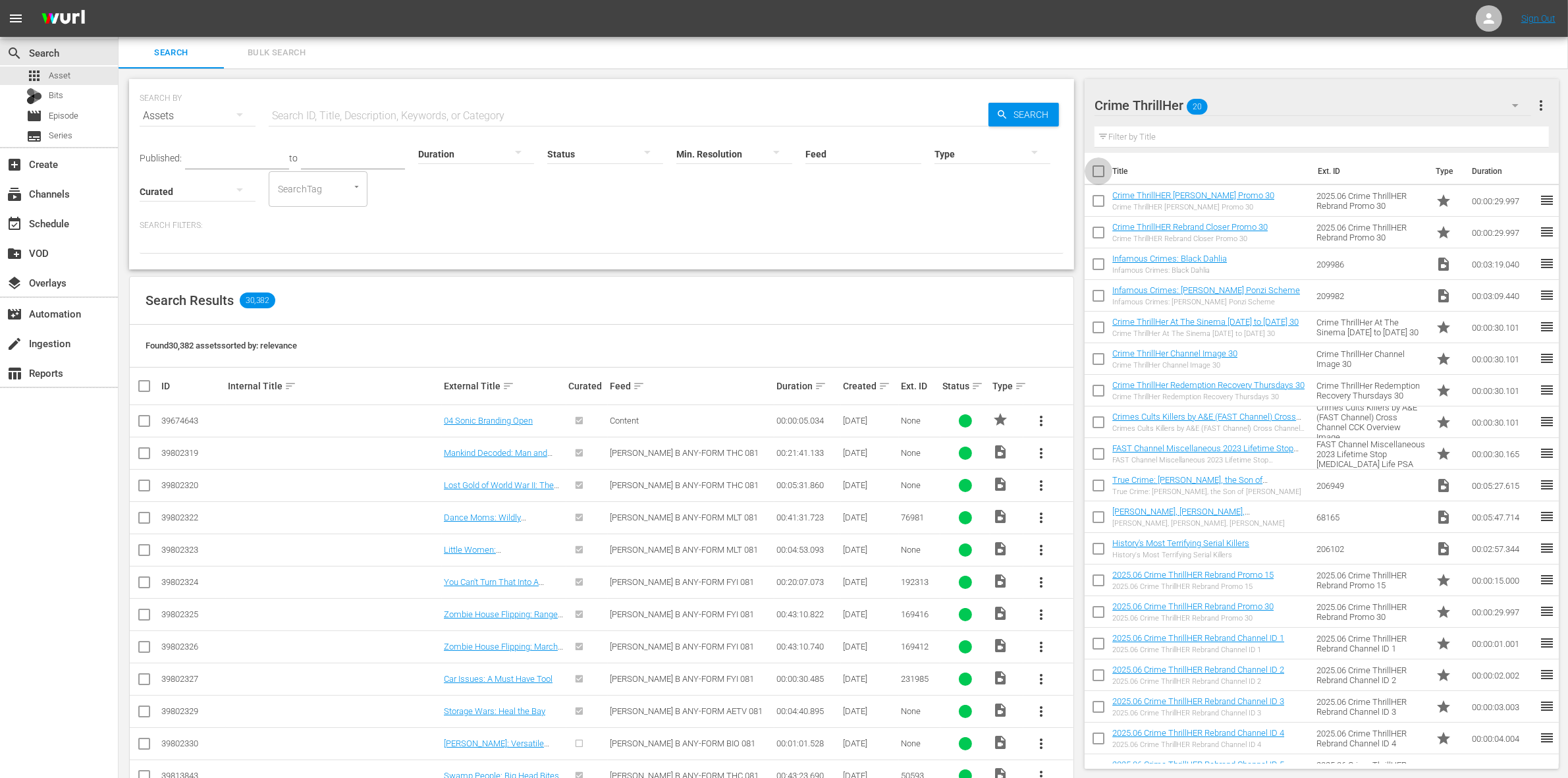
click at [1105, 168] on input "checkbox" at bounding box center [1098, 173] width 28 height 28
checkbox input "true"
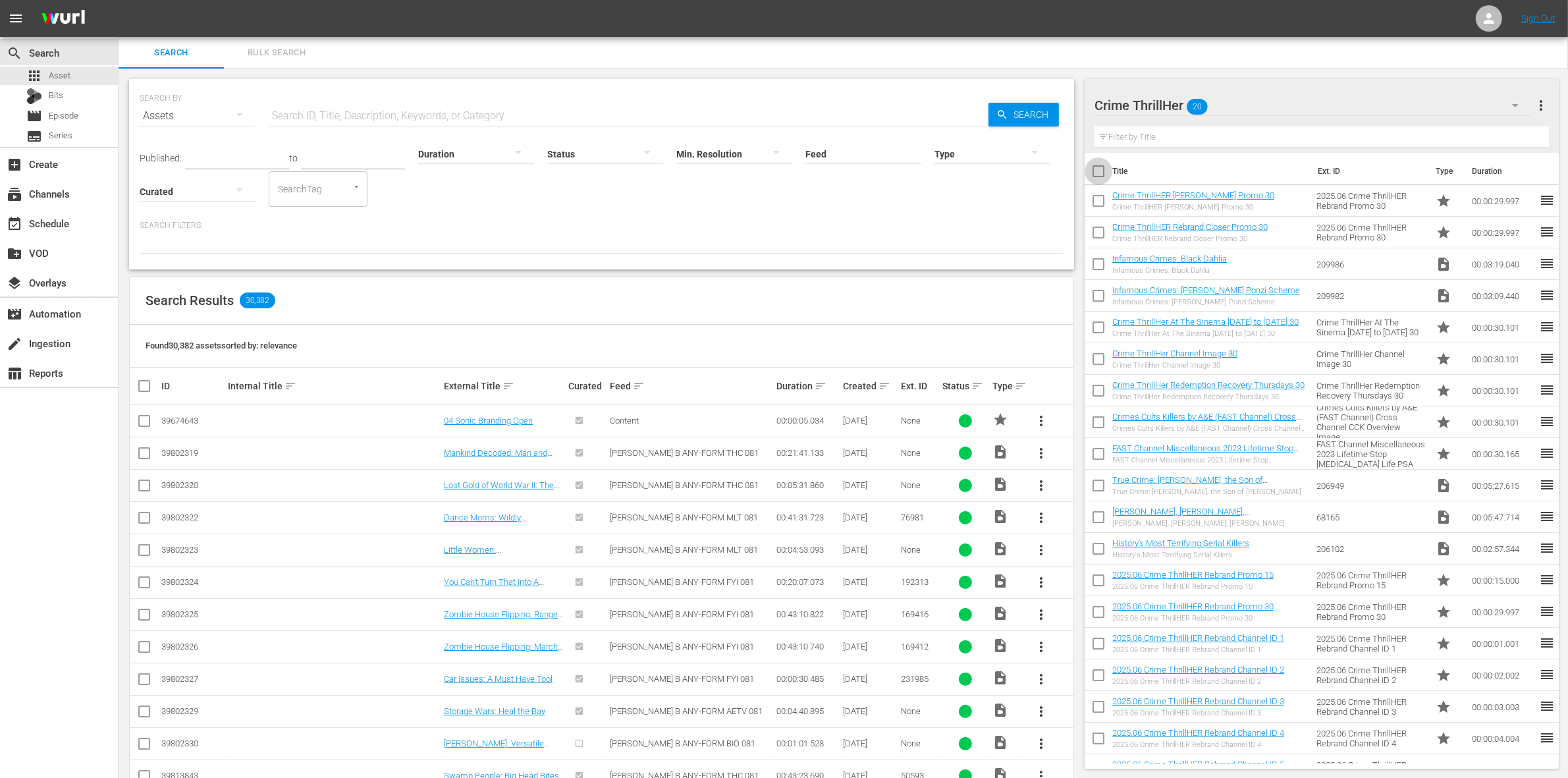
checkbox input "true"
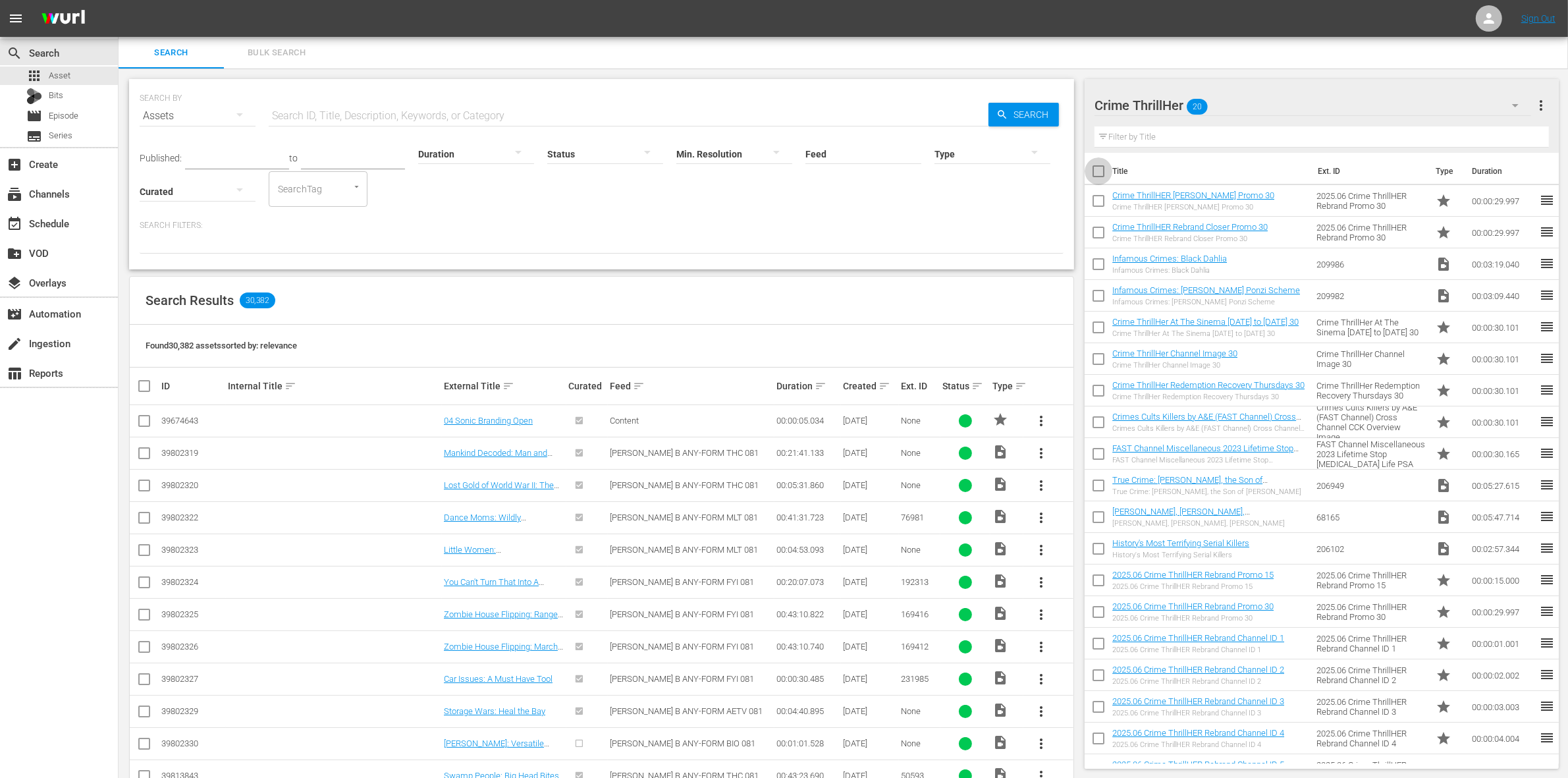
checkbox input "true"
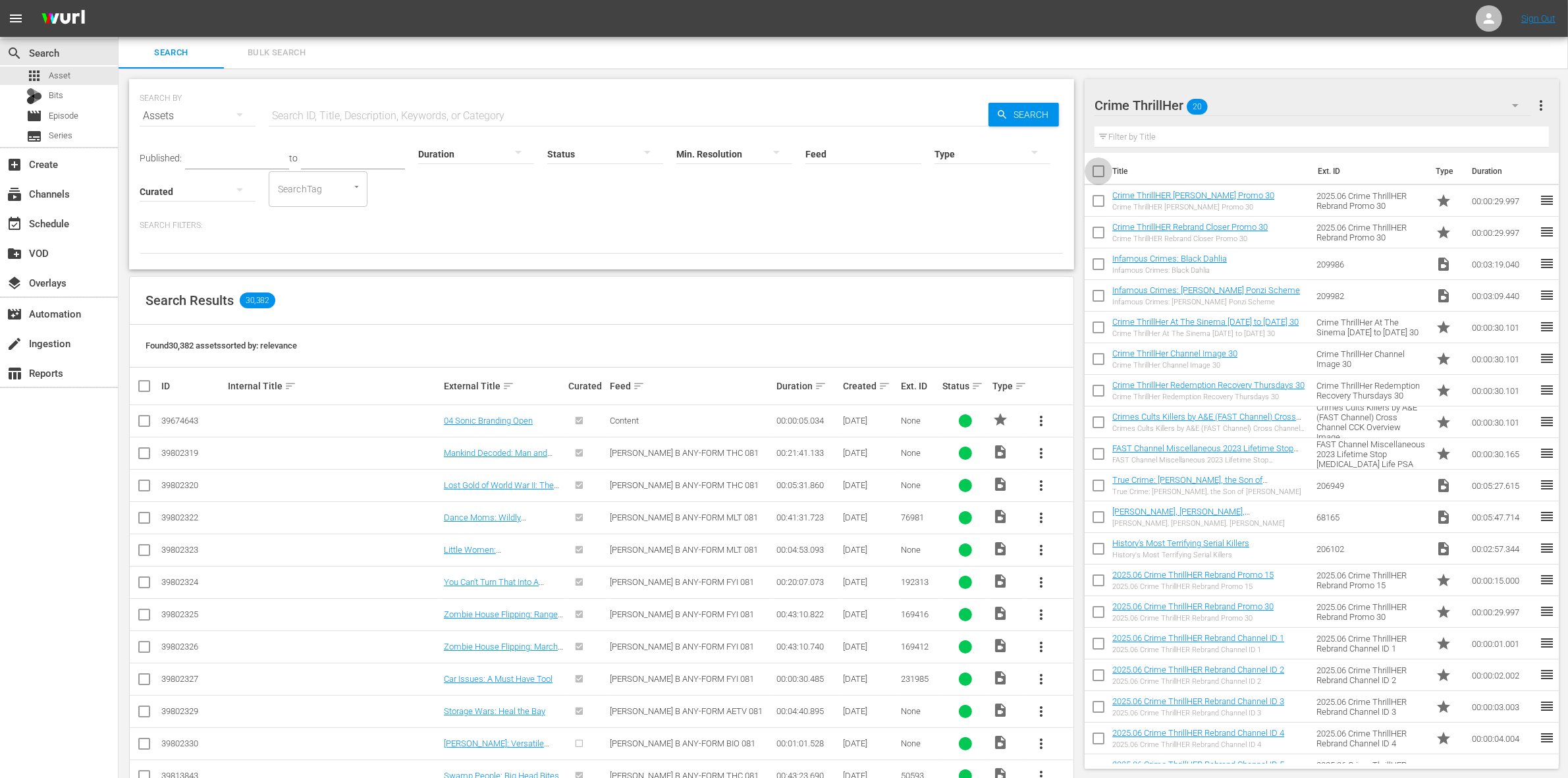
checkbox input "true"
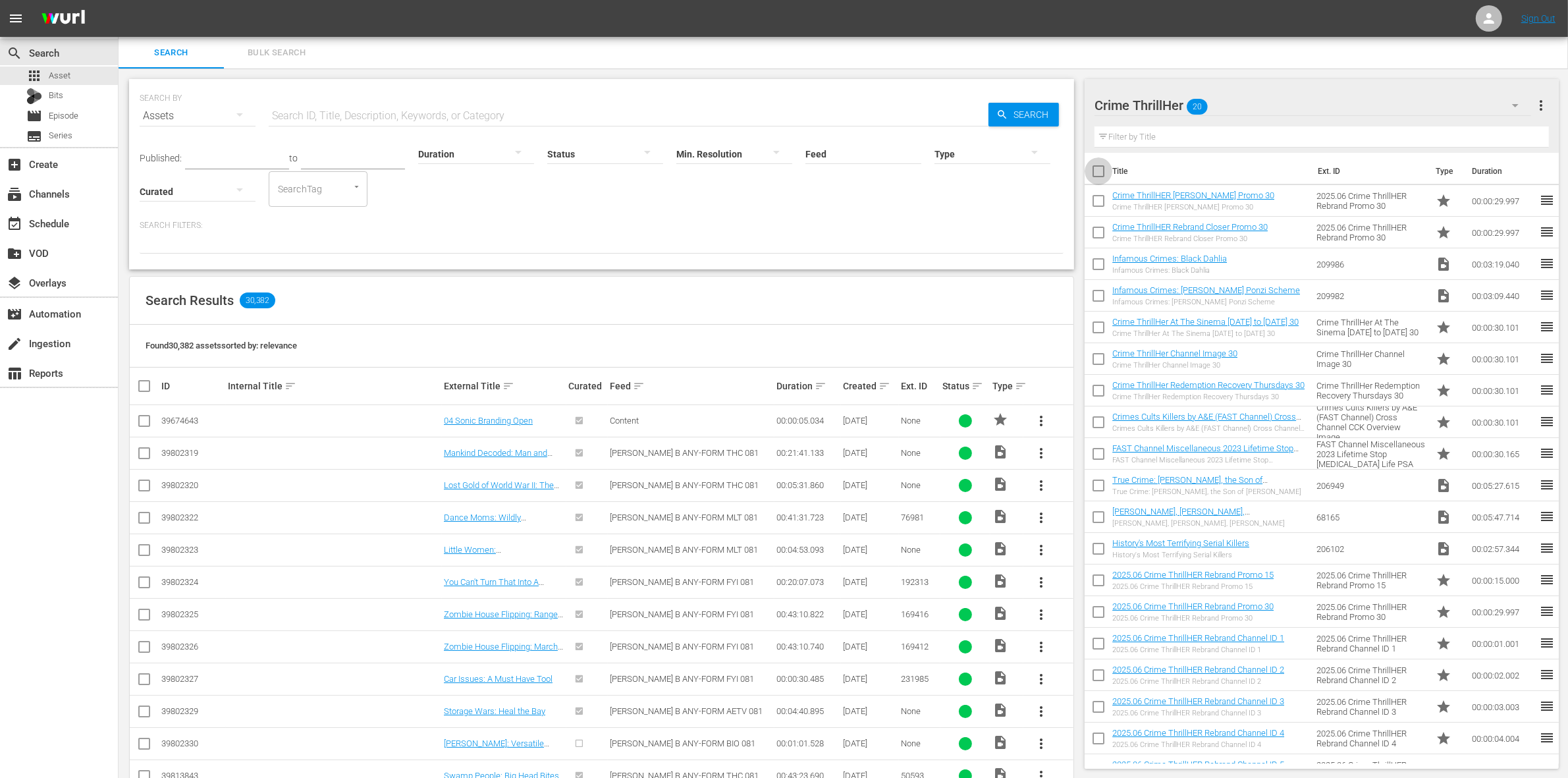
checkbox input "true"
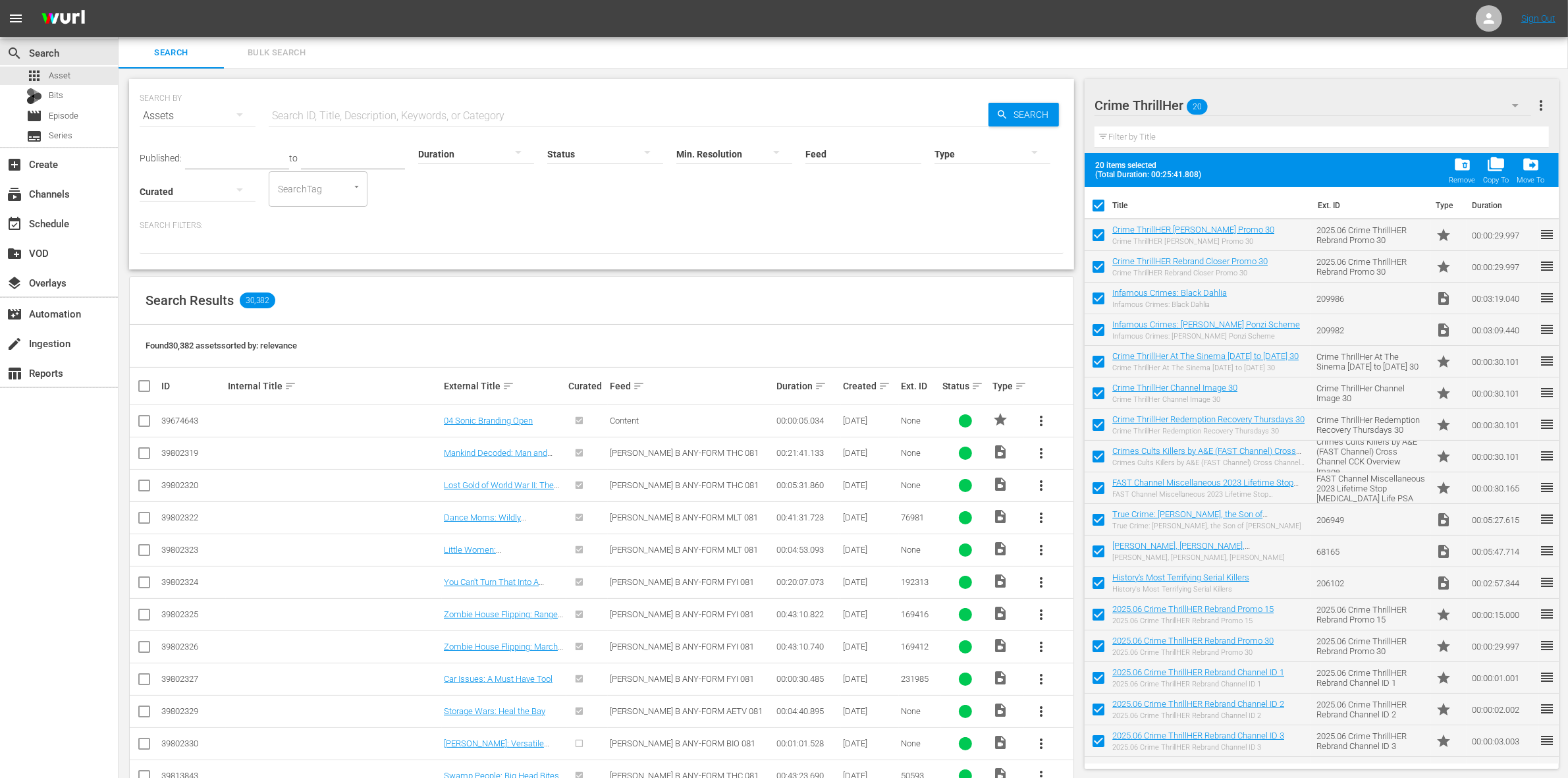
click at [1495, 179] on div "Copy To" at bounding box center [1495, 180] width 26 height 9
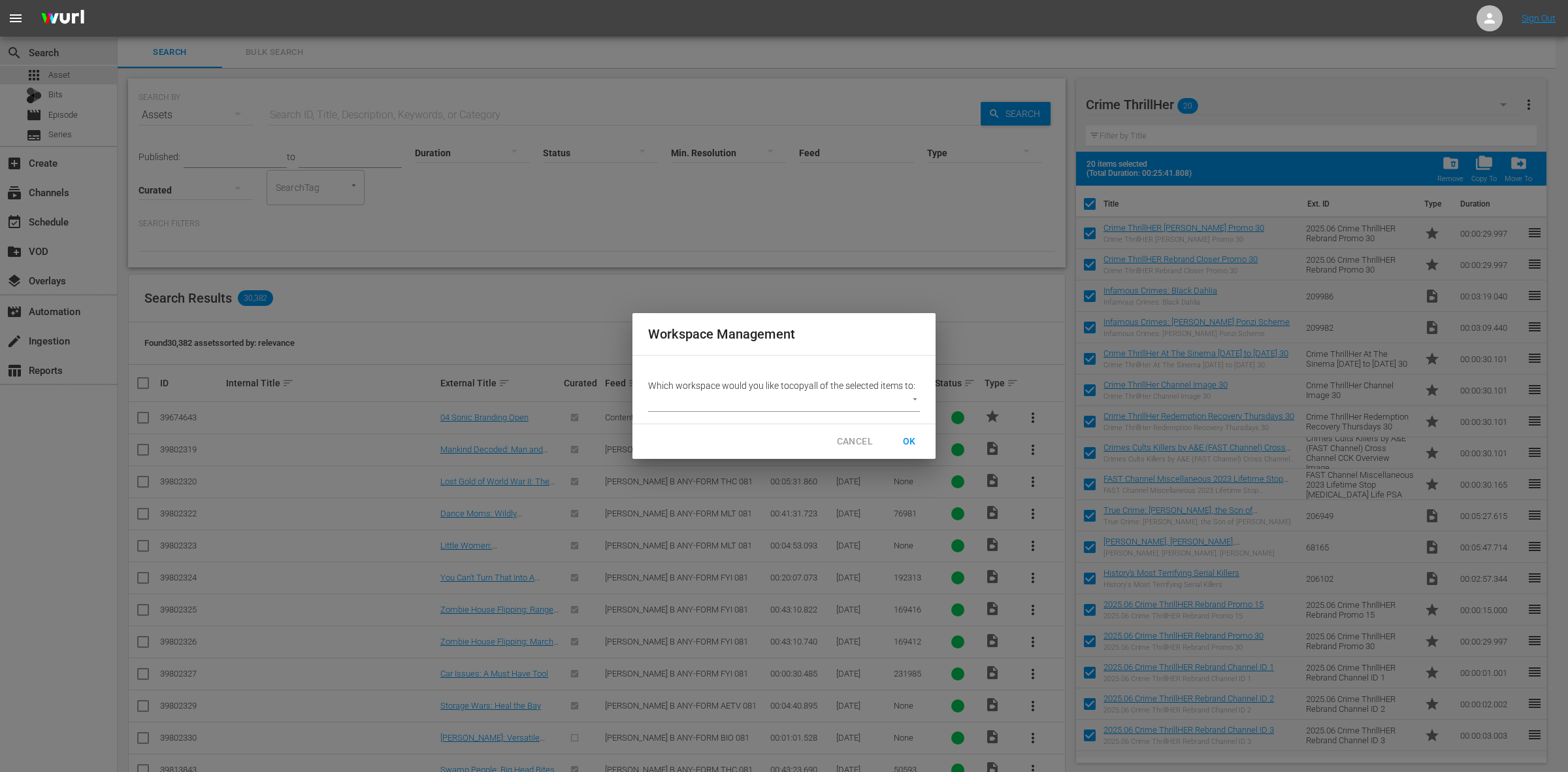
click at [838, 402] on body "menu Sign Out search Search apps Asset Bits movie Episode subtitles Series add_…" at bounding box center [784, 386] width 1568 height 772
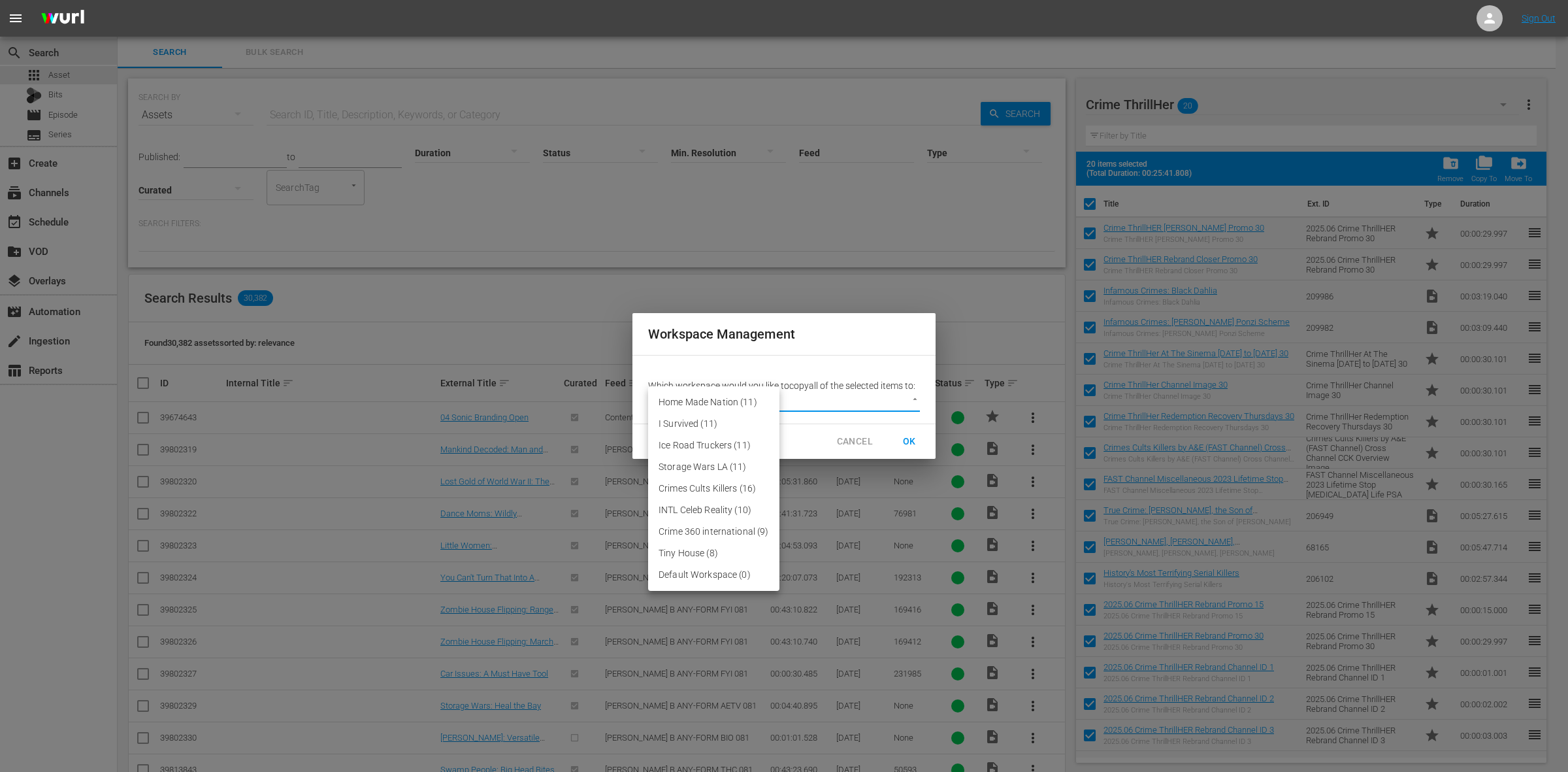
click at [693, 575] on li "Default Workspace (0)" at bounding box center [714, 574] width 131 height 22
type input "3246"
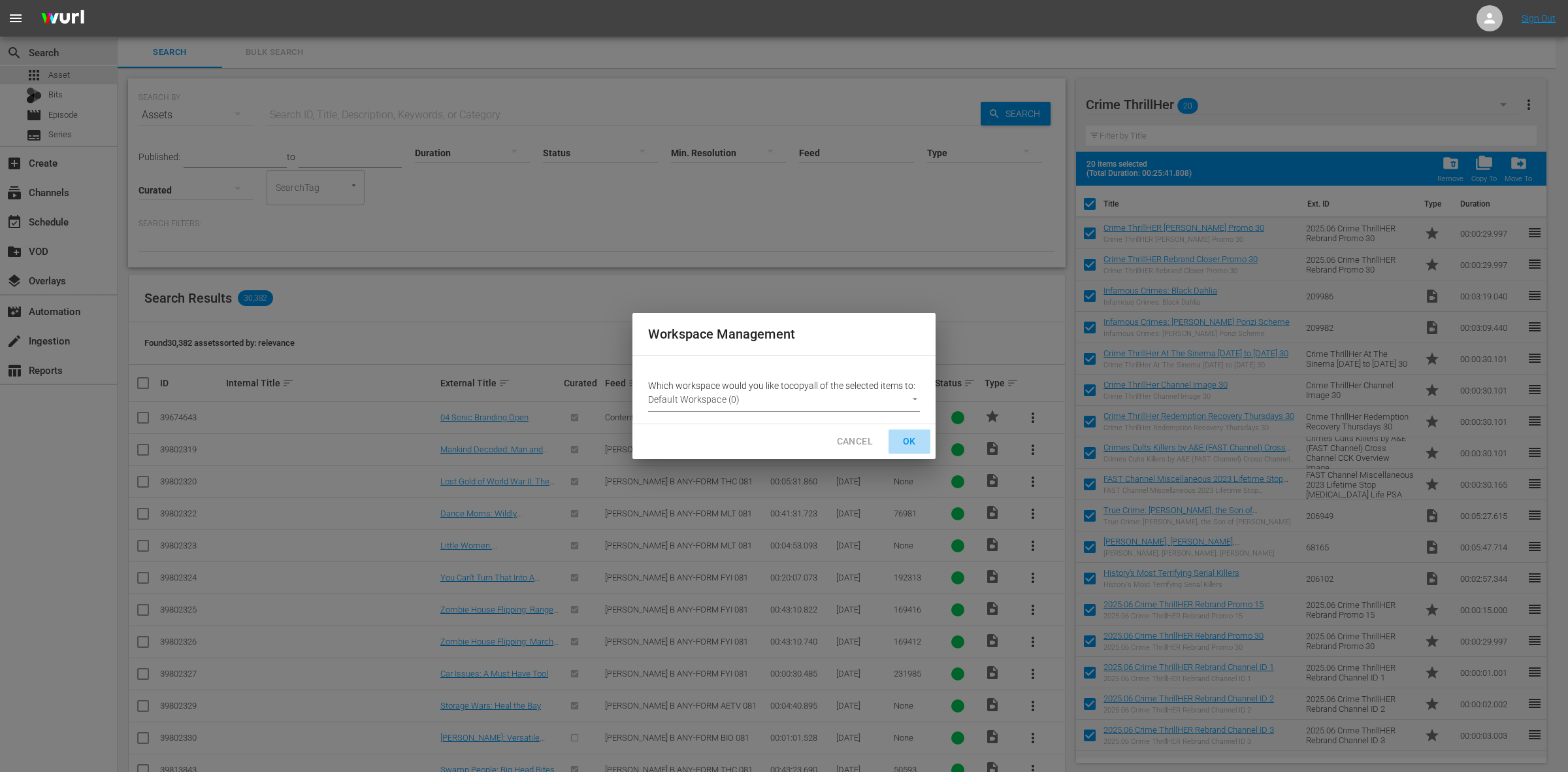
click at [905, 431] on button "OK" at bounding box center [909, 441] width 42 height 24
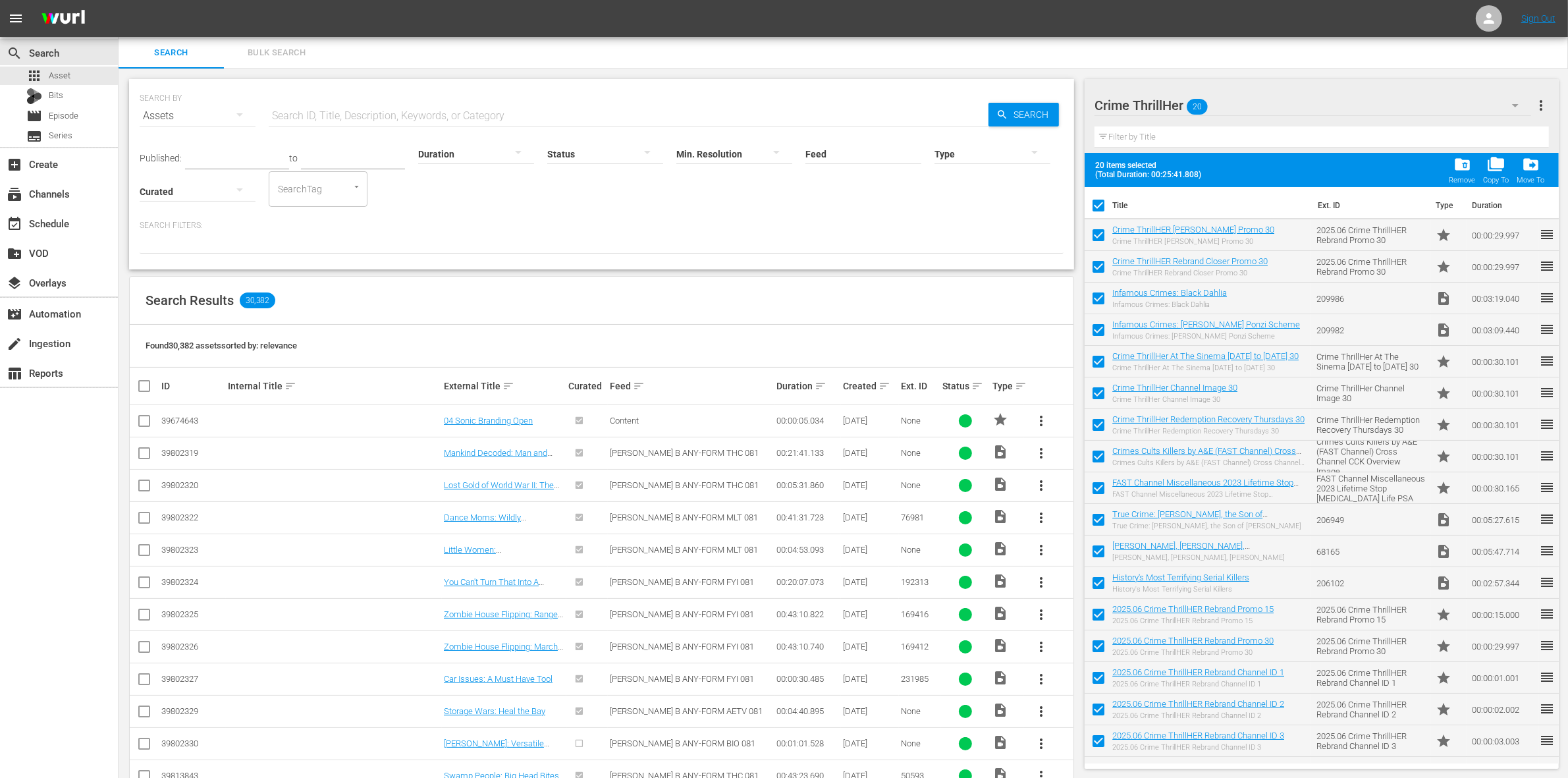
checkbox input "false"
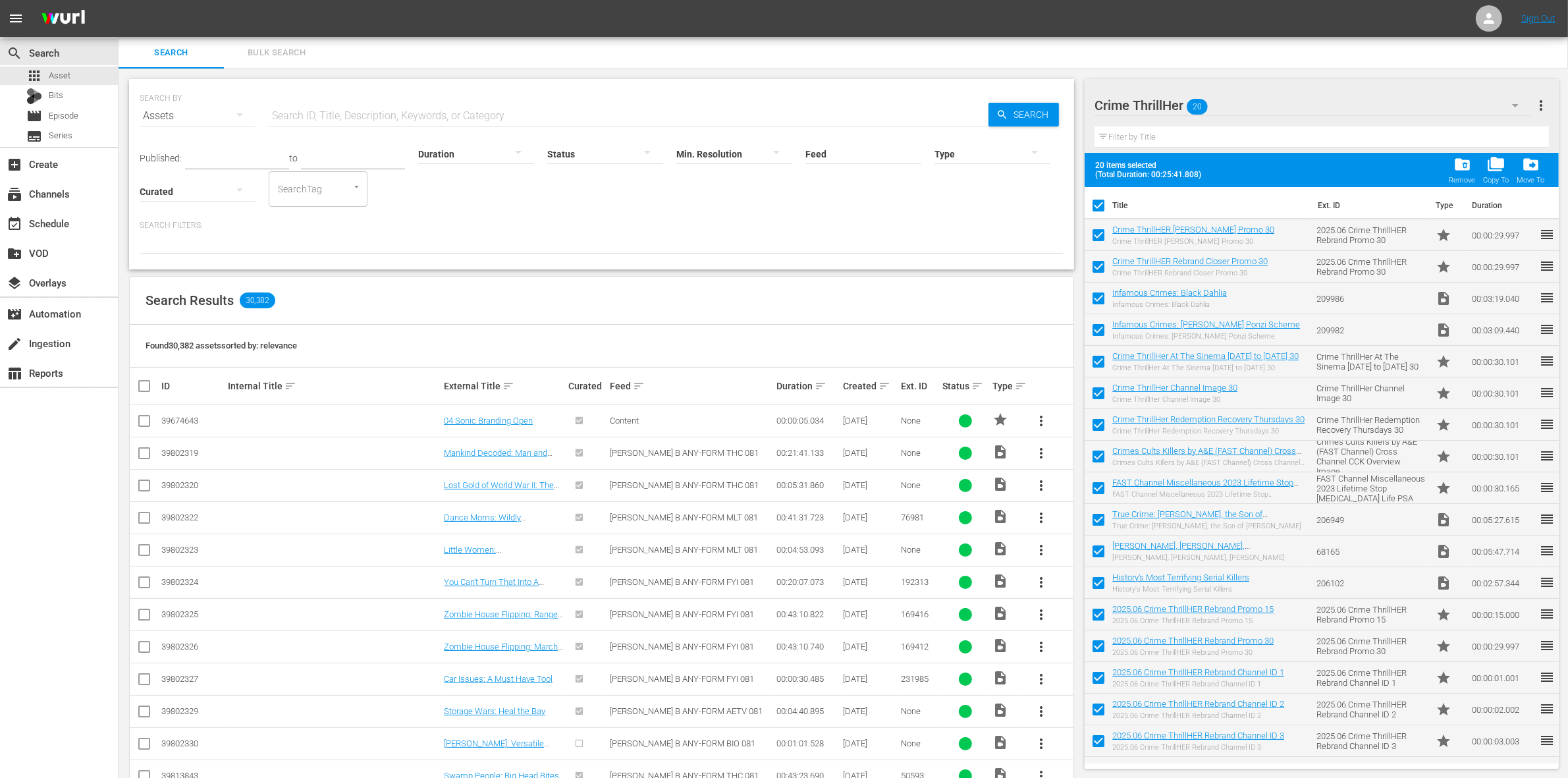
checkbox input "false"
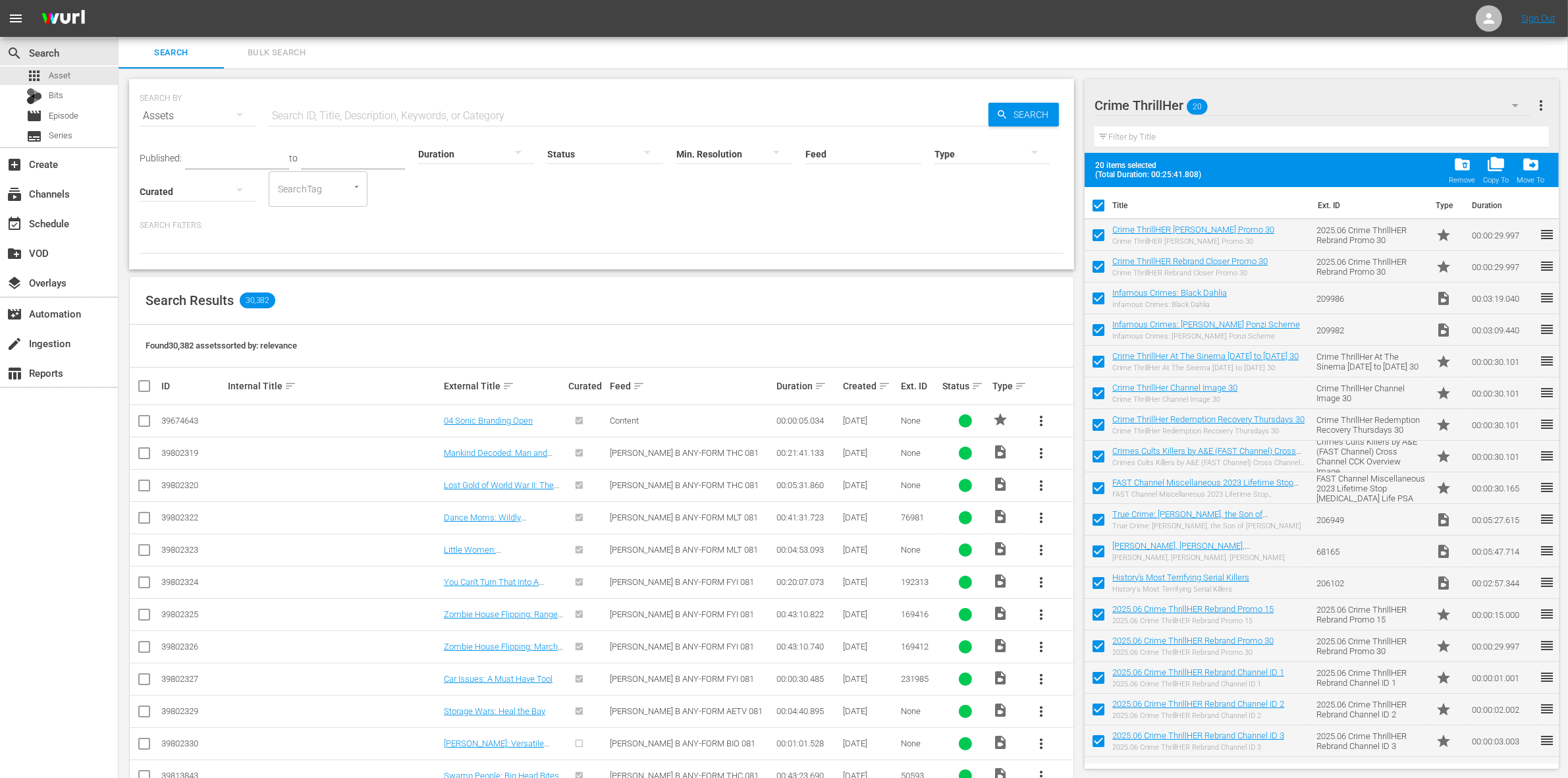
checkbox input "false"
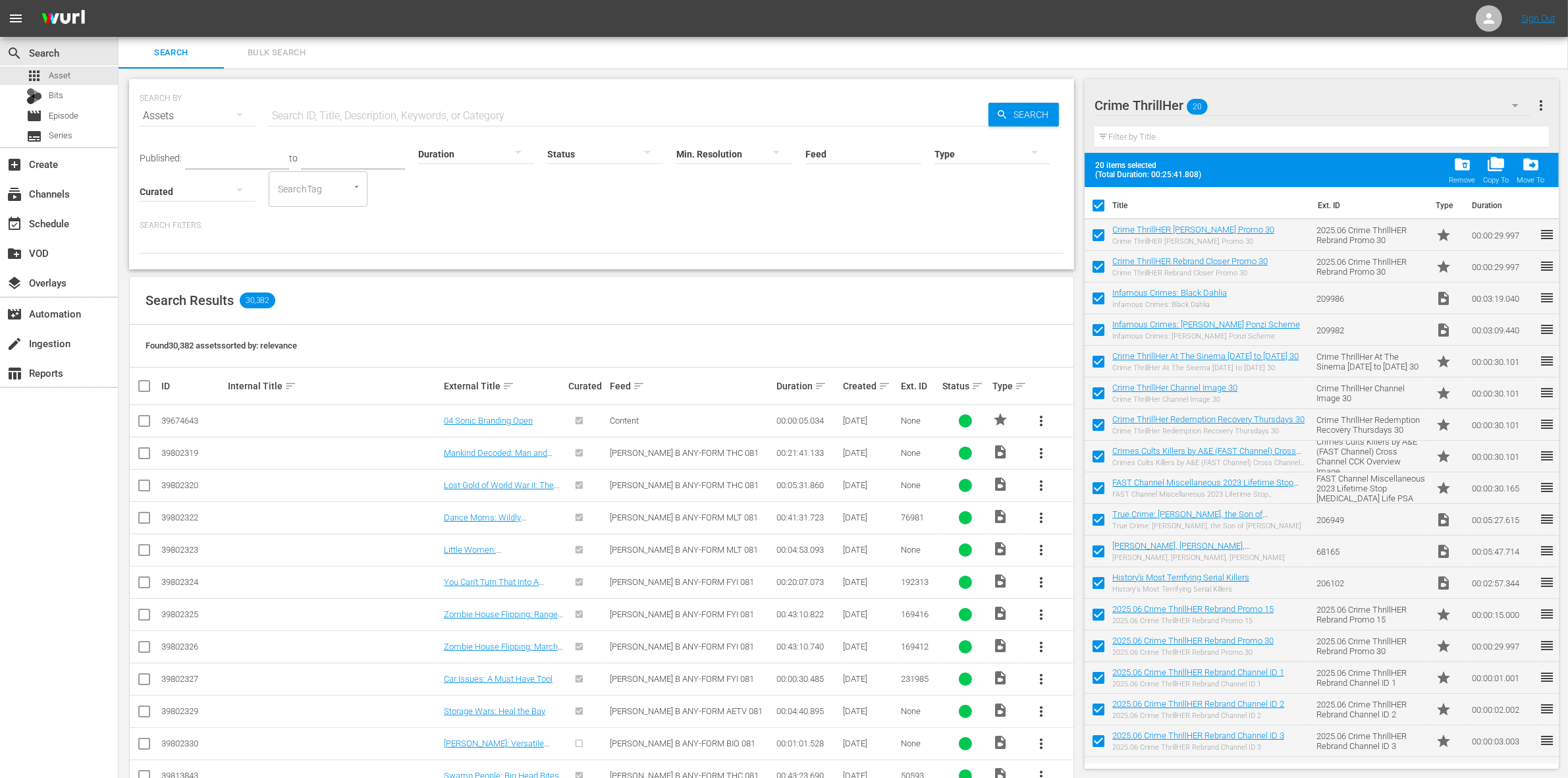
checkbox input "false"
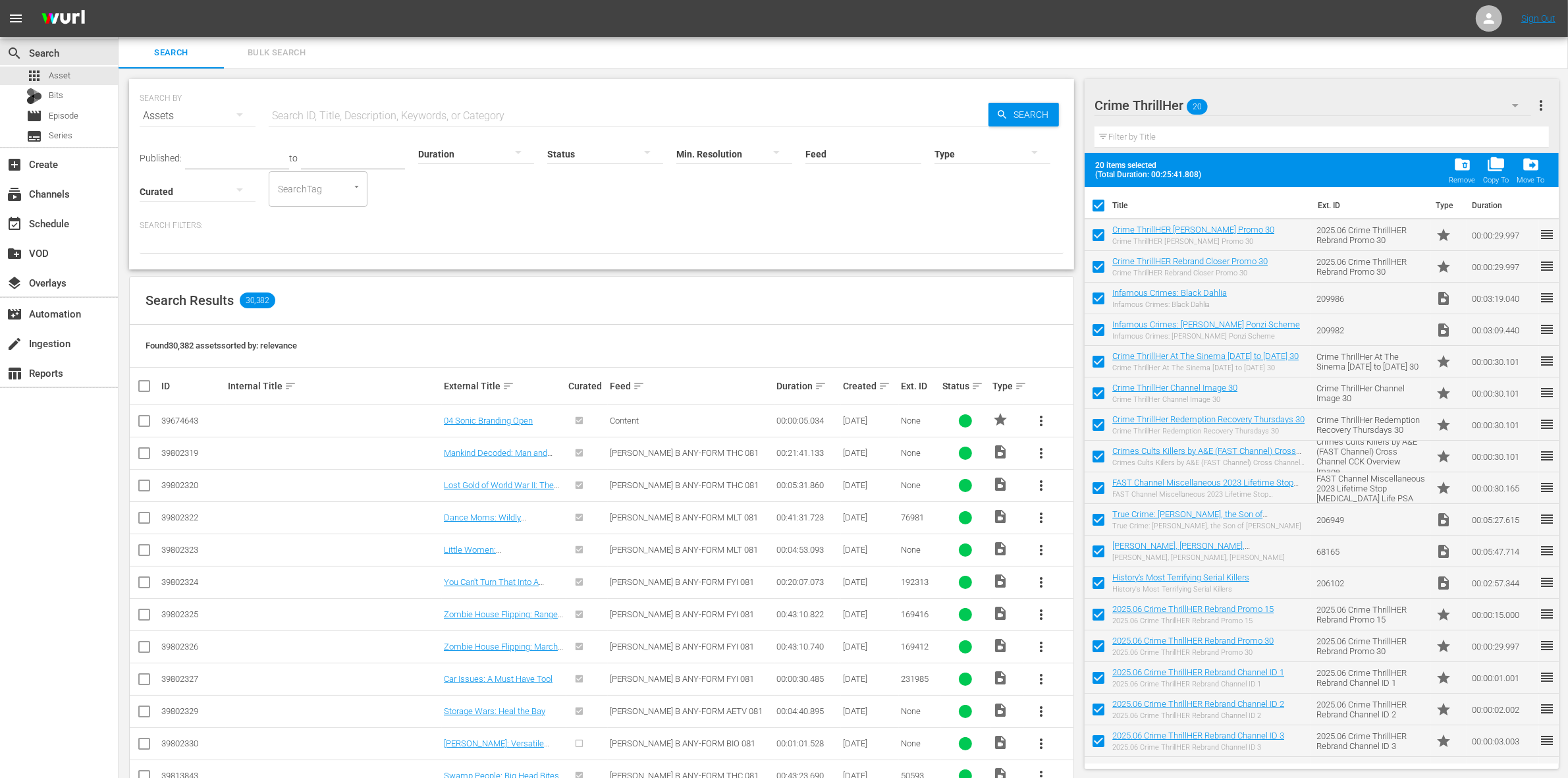
checkbox input "false"
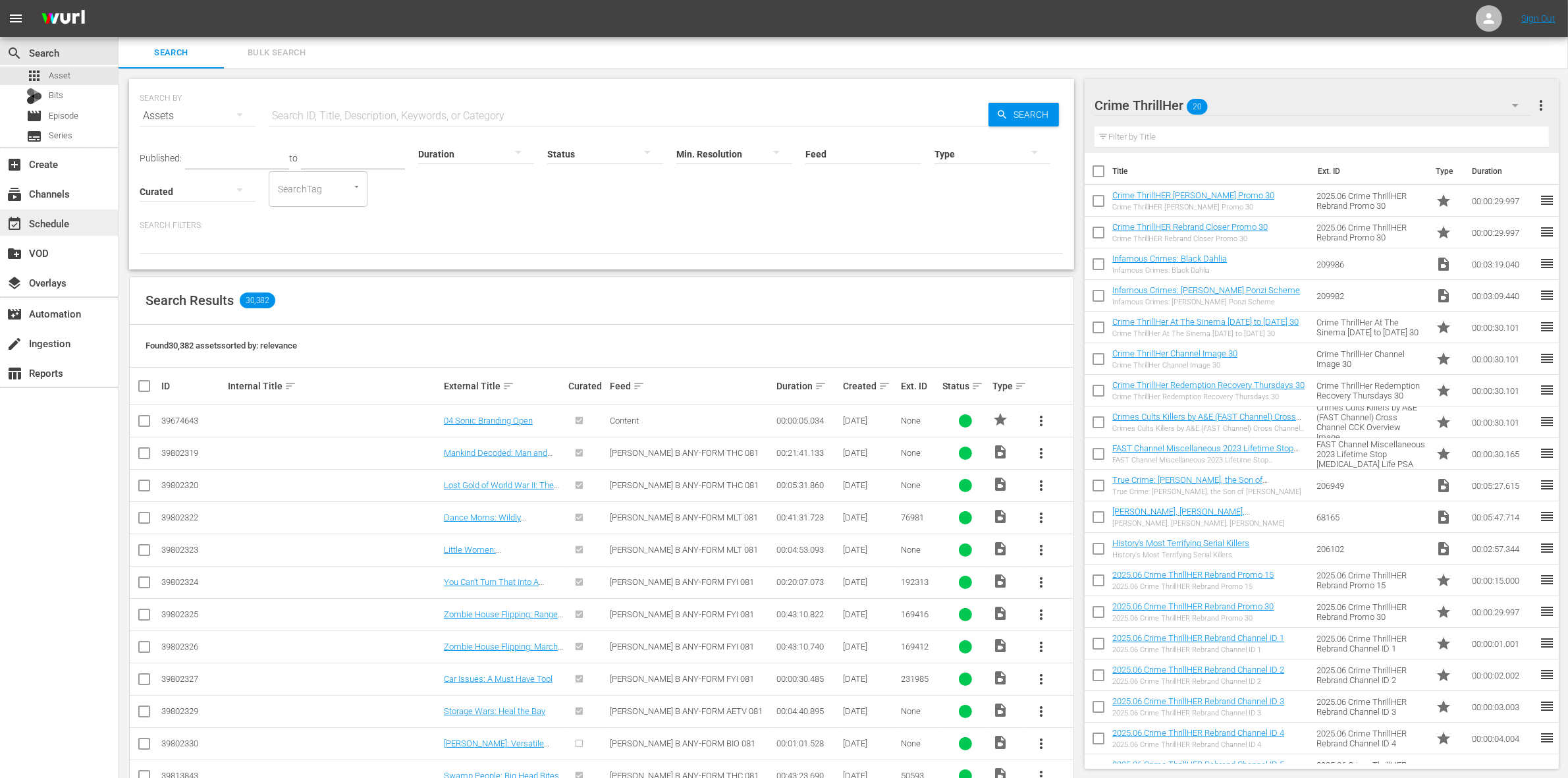
click at [63, 219] on div "event_available Schedule" at bounding box center [36, 221] width 74 height 11
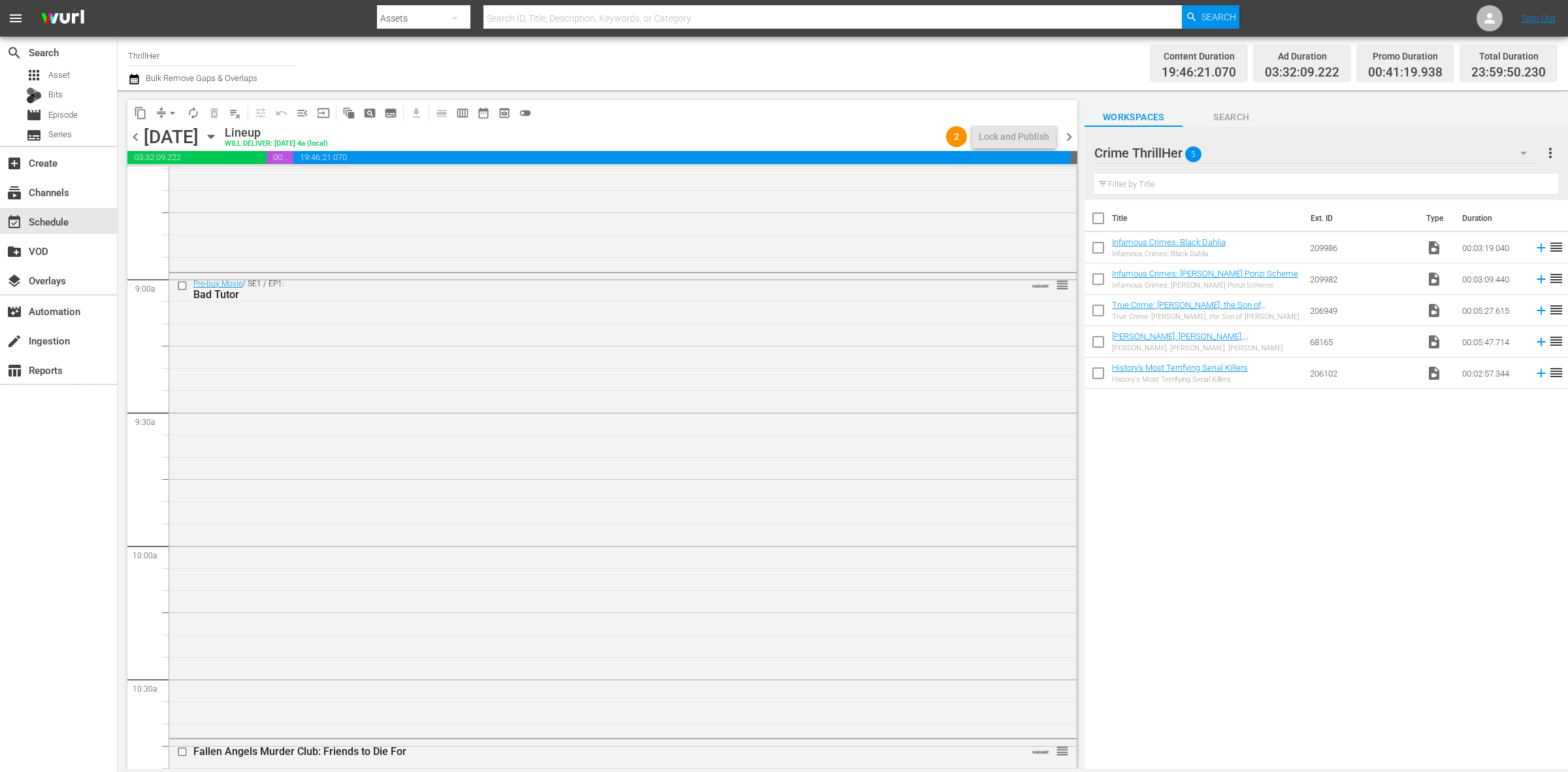
scroll to position [2370, 0]
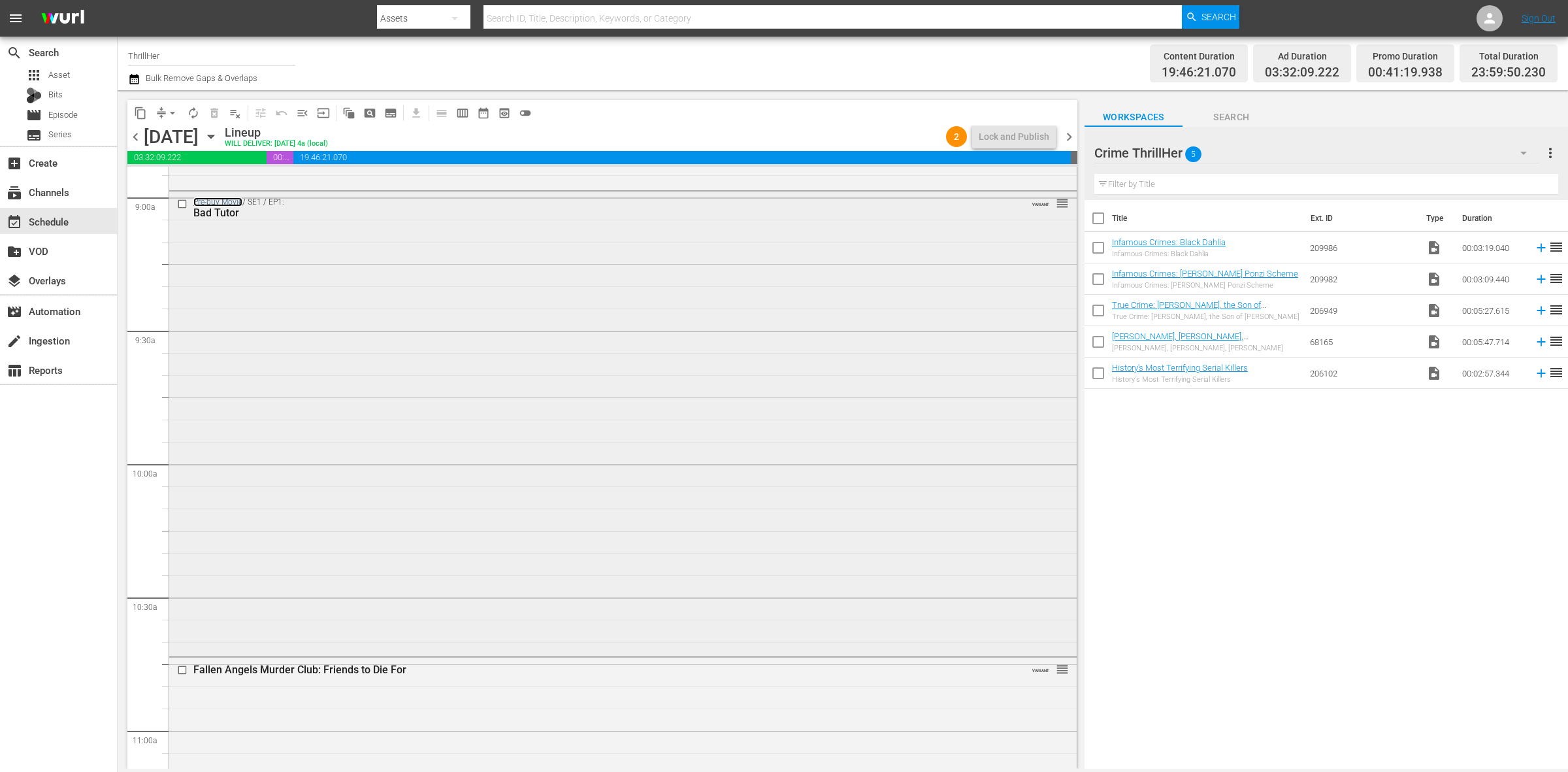
click at [231, 202] on link "Pre-buy Movie" at bounding box center [218, 202] width 49 height 9
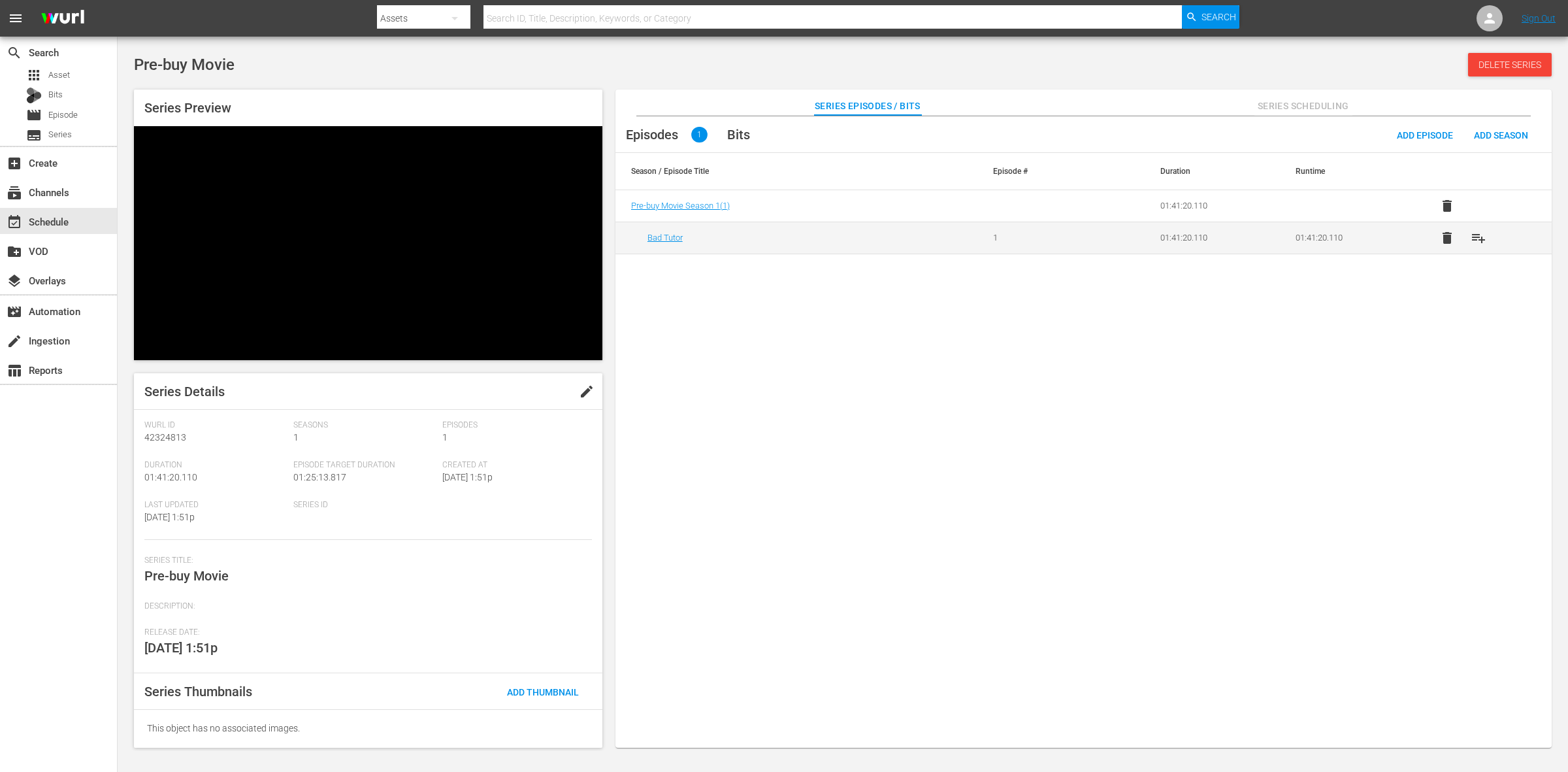
click at [1320, 102] on span "Series Scheduling" at bounding box center [1303, 105] width 98 height 16
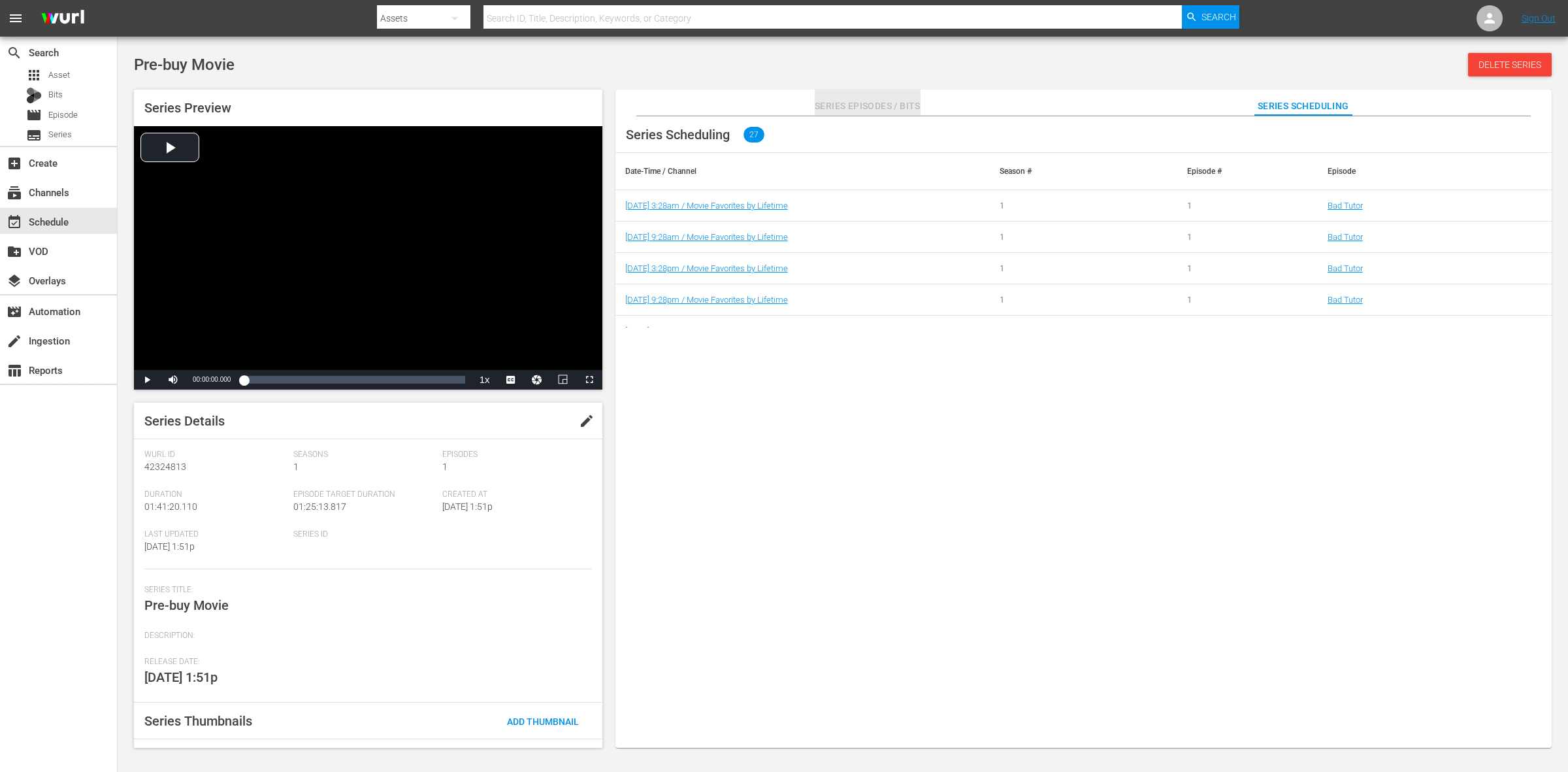
click at [899, 102] on span "Series Episodes / Bits" at bounding box center [868, 105] width 106 height 16
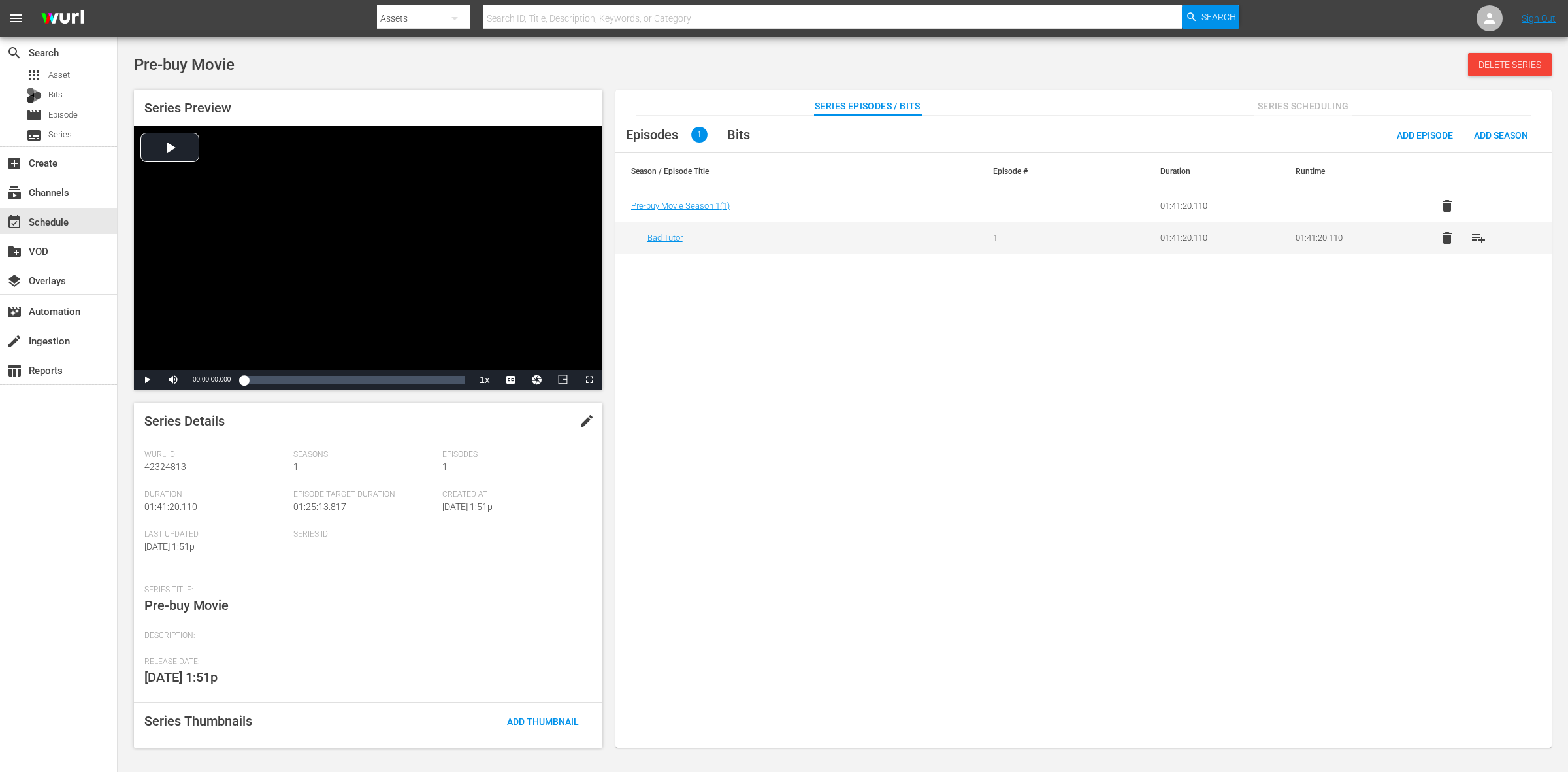
click at [213, 614] on div "Series Title: Pre-buy Movie" at bounding box center [368, 608] width 448 height 46
click at [579, 420] on span "edit" at bounding box center [587, 421] width 16 height 16
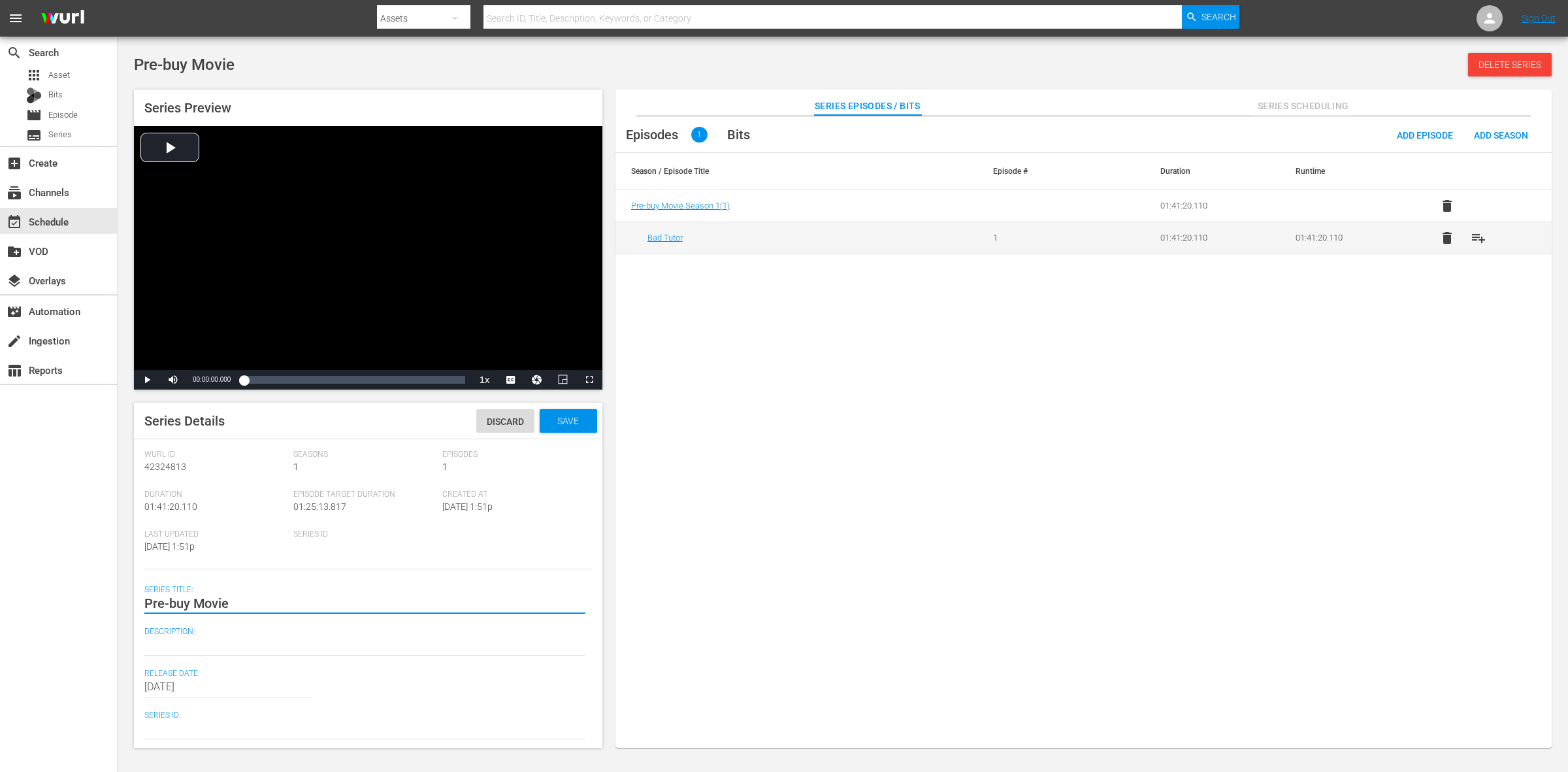
type textarea "Pre-buy Movi"
type textarea "Pre-buy Mov"
type textarea "Pre-buy Mo"
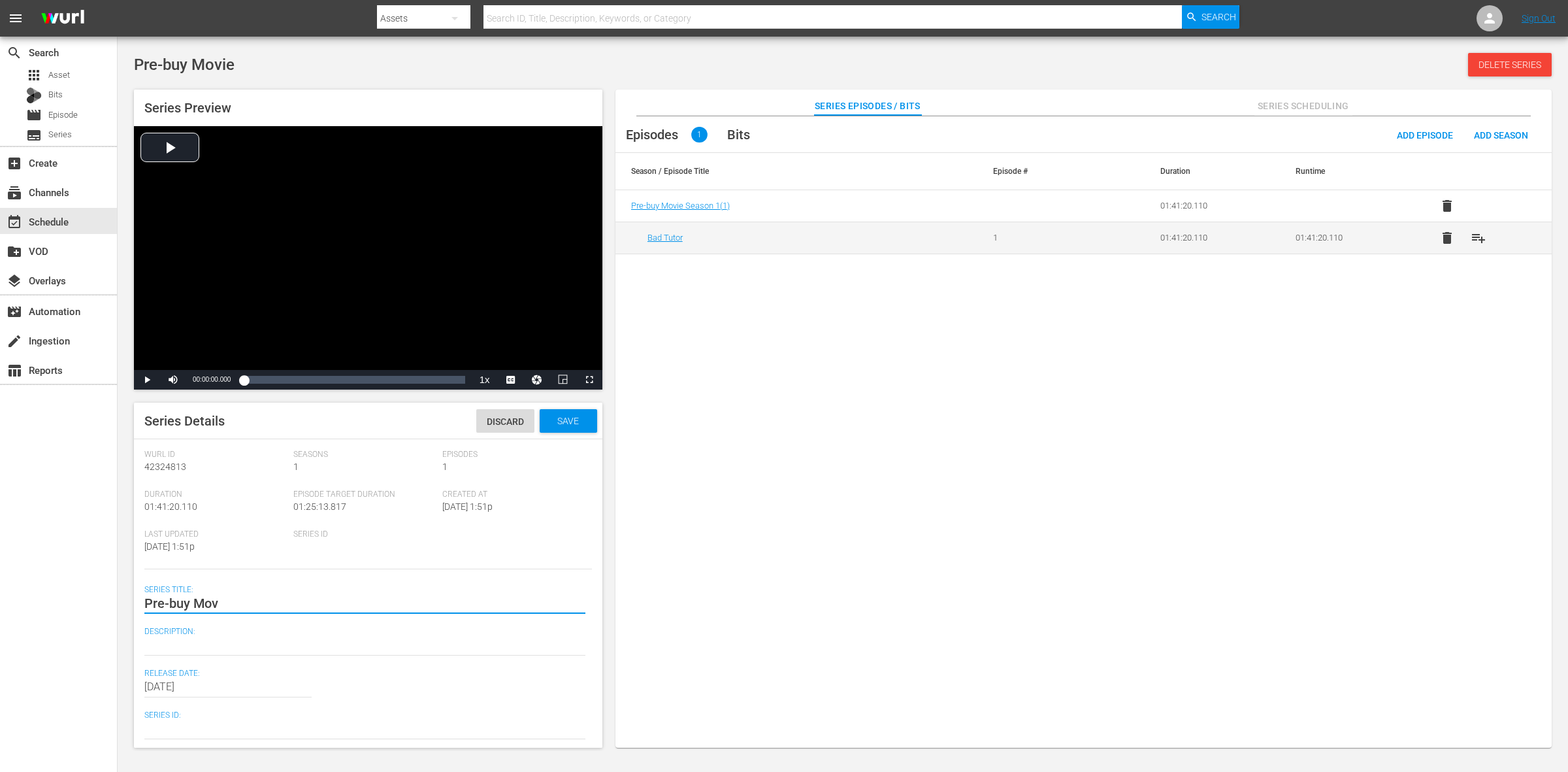
type textarea "Pre-buy Mo"
type textarea "Pre-buy M"
type textarea "Pre-buy"
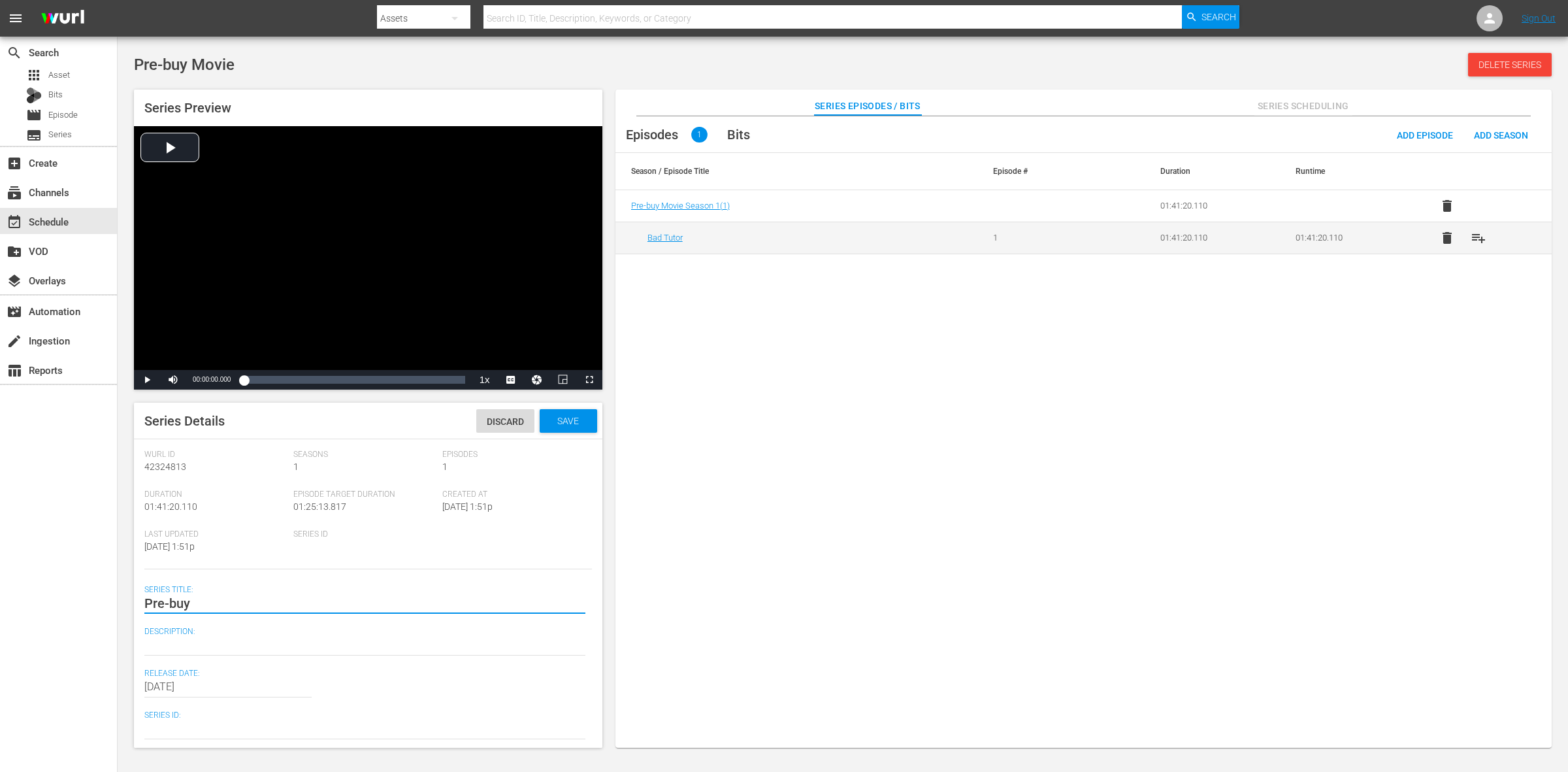
type textarea "Pre-buy"
type textarea "Pre-bu"
type textarea "Pre-b"
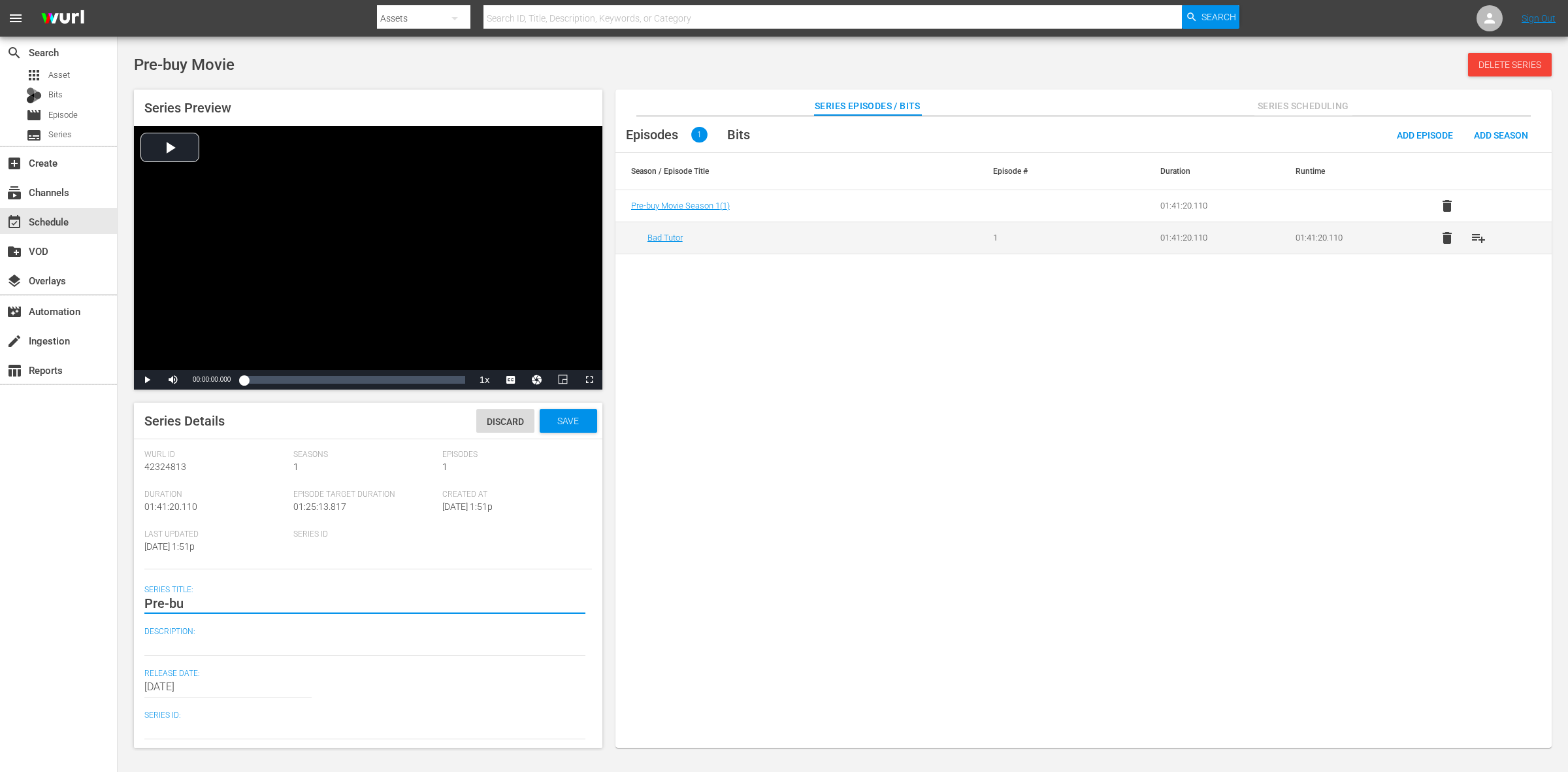
type textarea "Pre-b"
type textarea "Pre-"
type textarea "Pre"
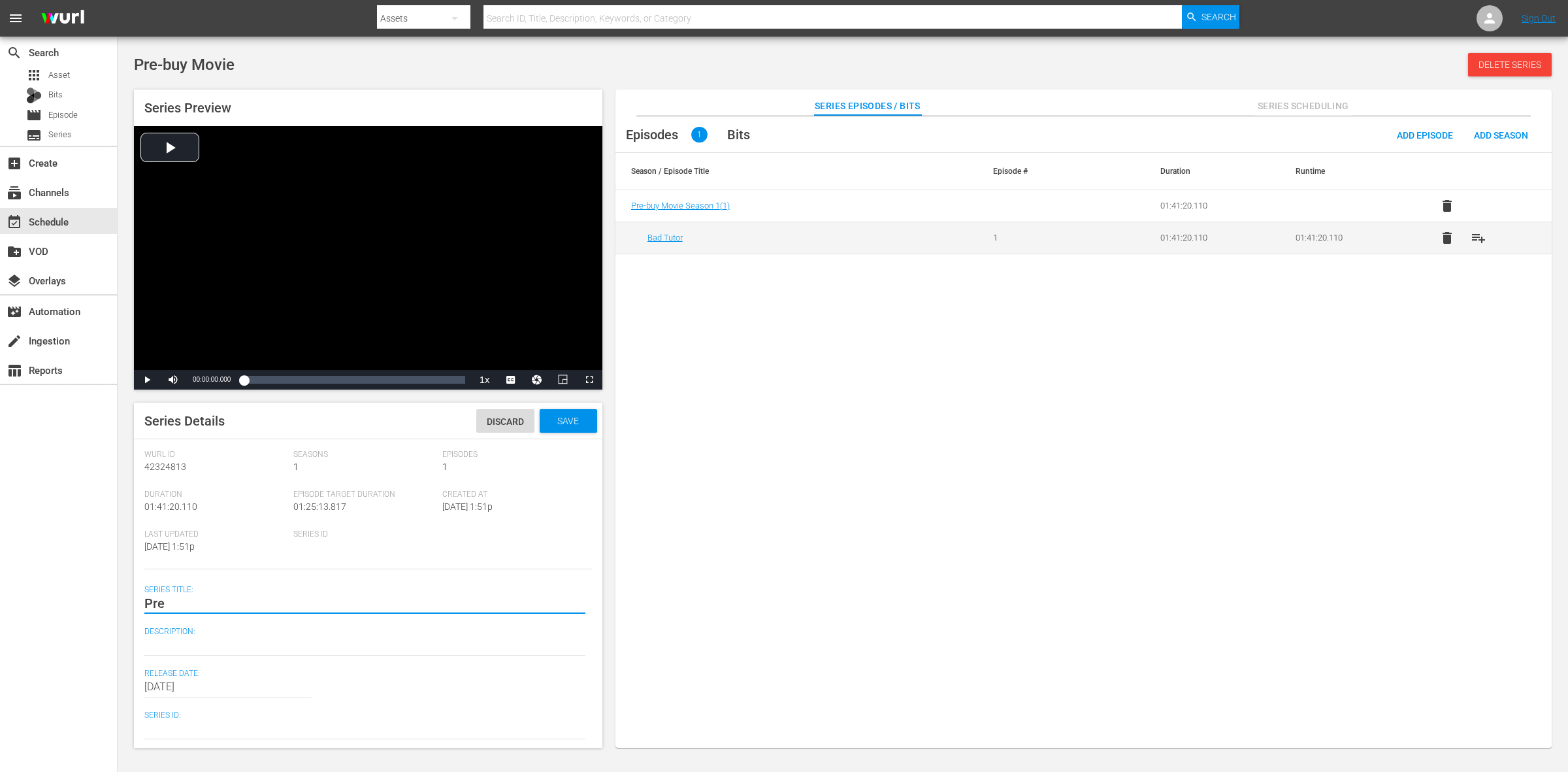
type textarea "Pr"
type textarea "P"
click at [235, 637] on textarea at bounding box center [364, 645] width 441 height 16
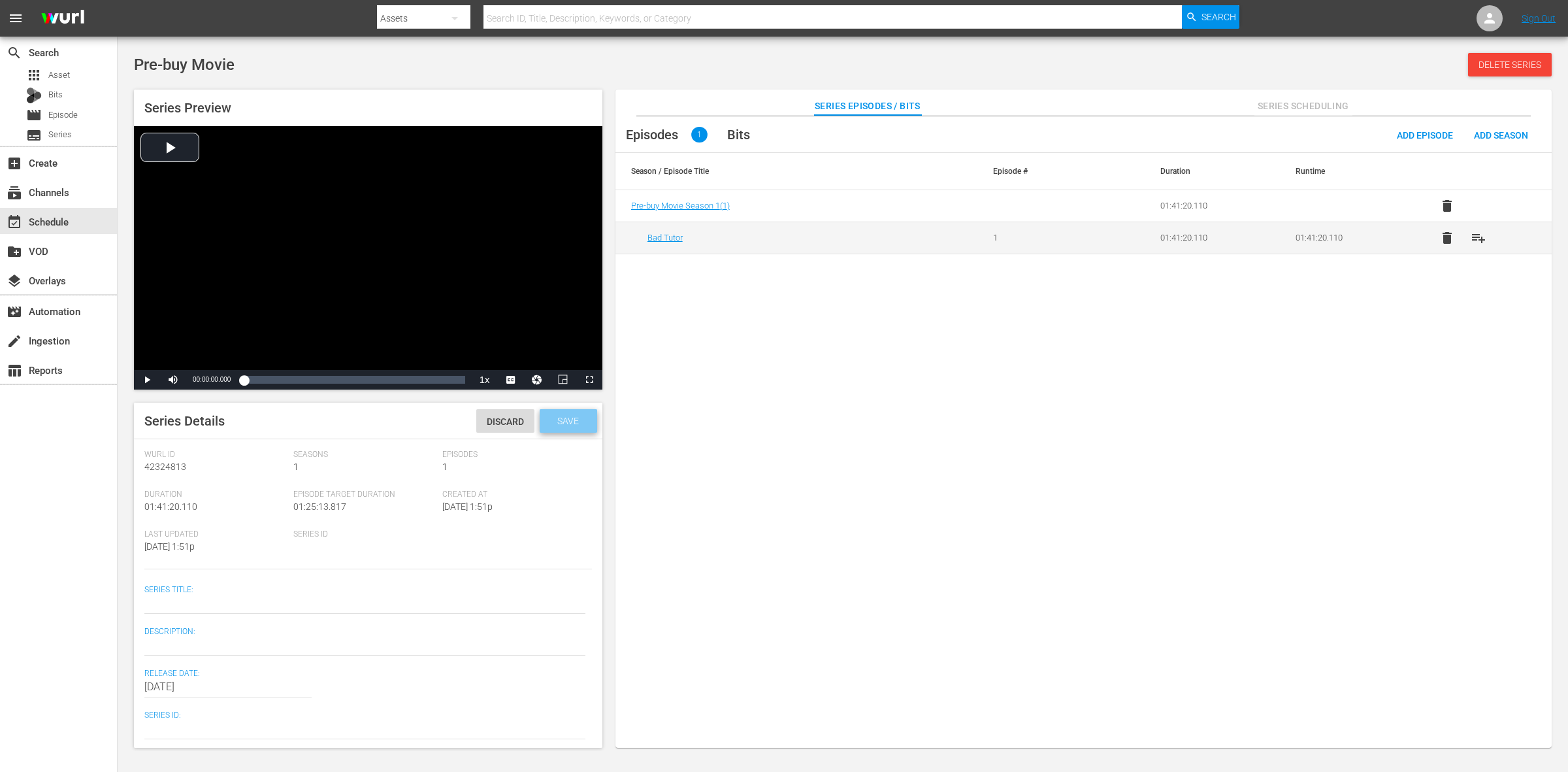
click at [540, 432] on div "Save" at bounding box center [569, 421] width 58 height 24
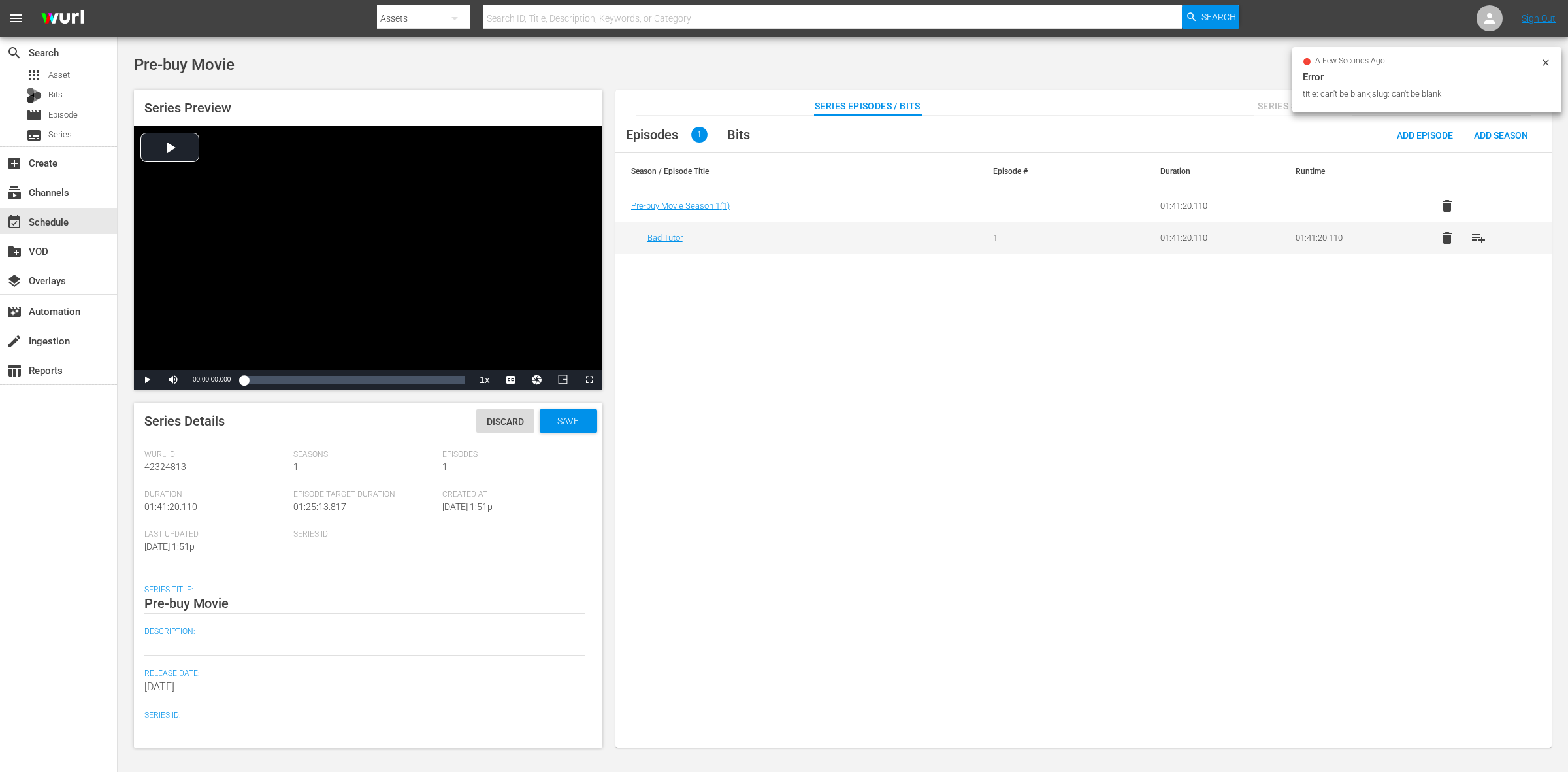
click at [276, 593] on div "Pre-buy Movie Pre-buy Movie" at bounding box center [364, 603] width 441 height 31
click at [274, 612] on div "Pre-buy Movie Pre-buy Movie" at bounding box center [364, 603] width 441 height 31
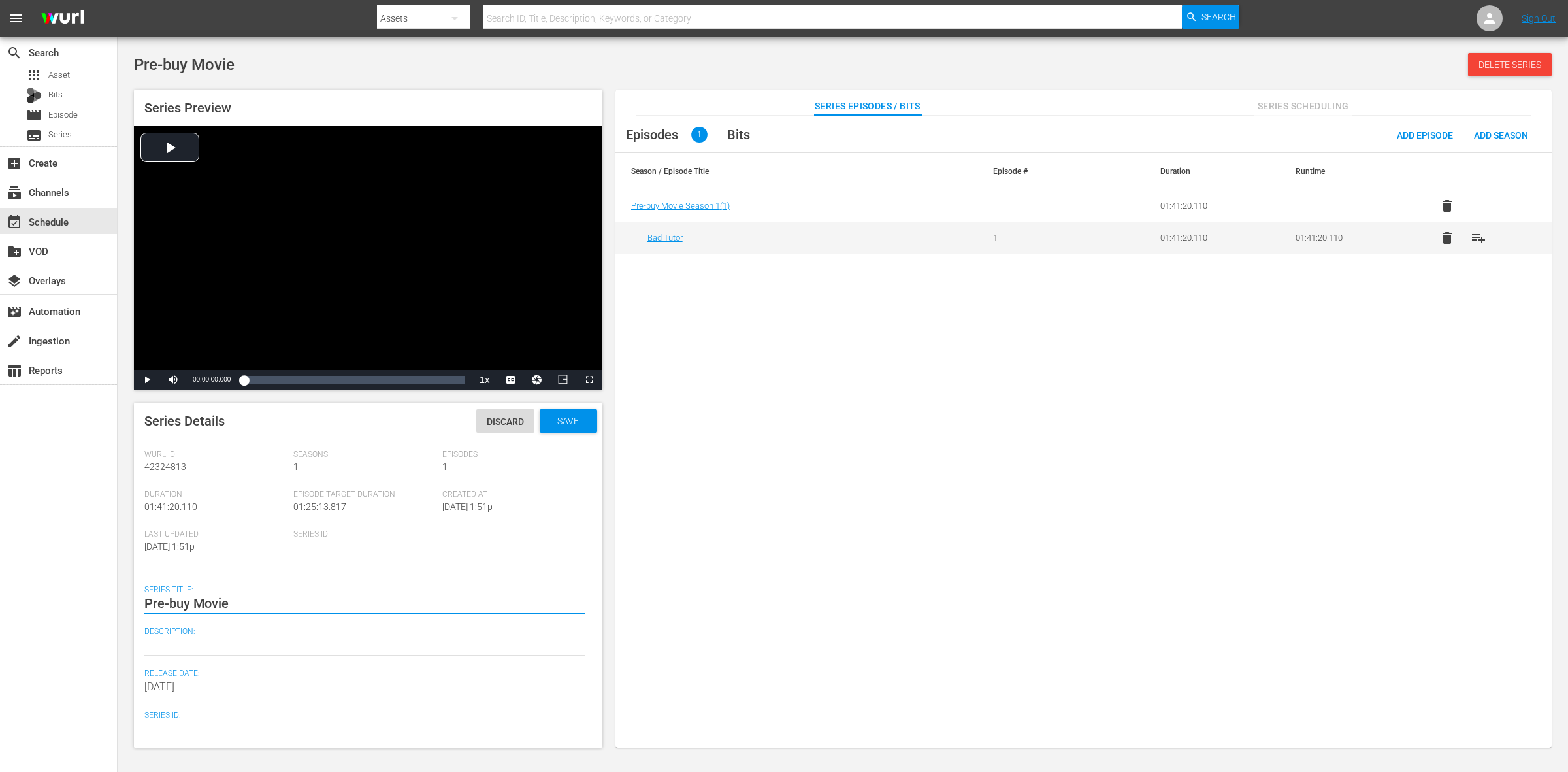
type textarea "Pre-buy Movi"
type textarea "Pre-buy Mov"
type textarea "Pre-buy Mo"
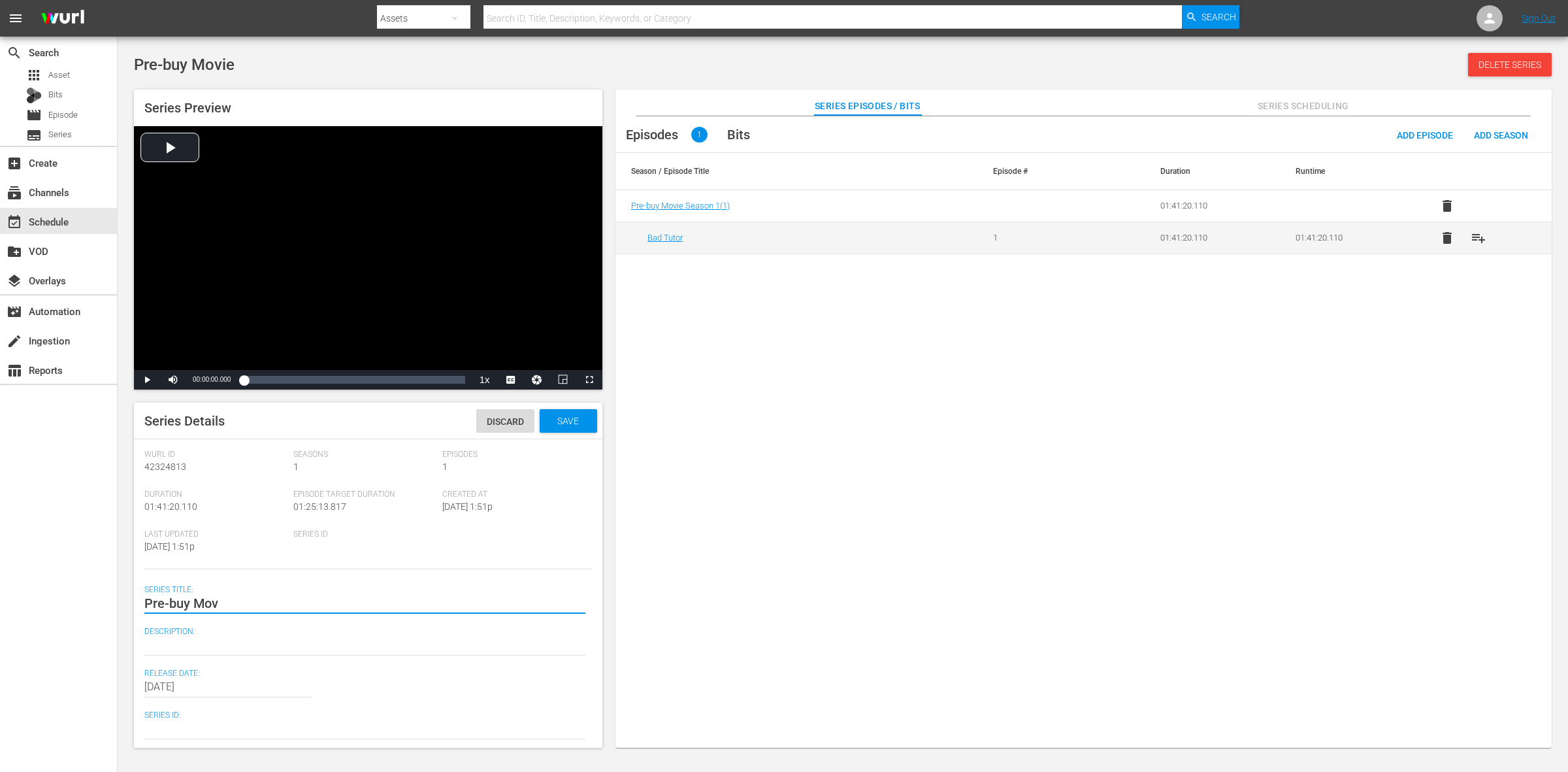
type textarea "Pre-buy Mo"
type textarea "Pre-buy M"
type textarea "Pre-buy"
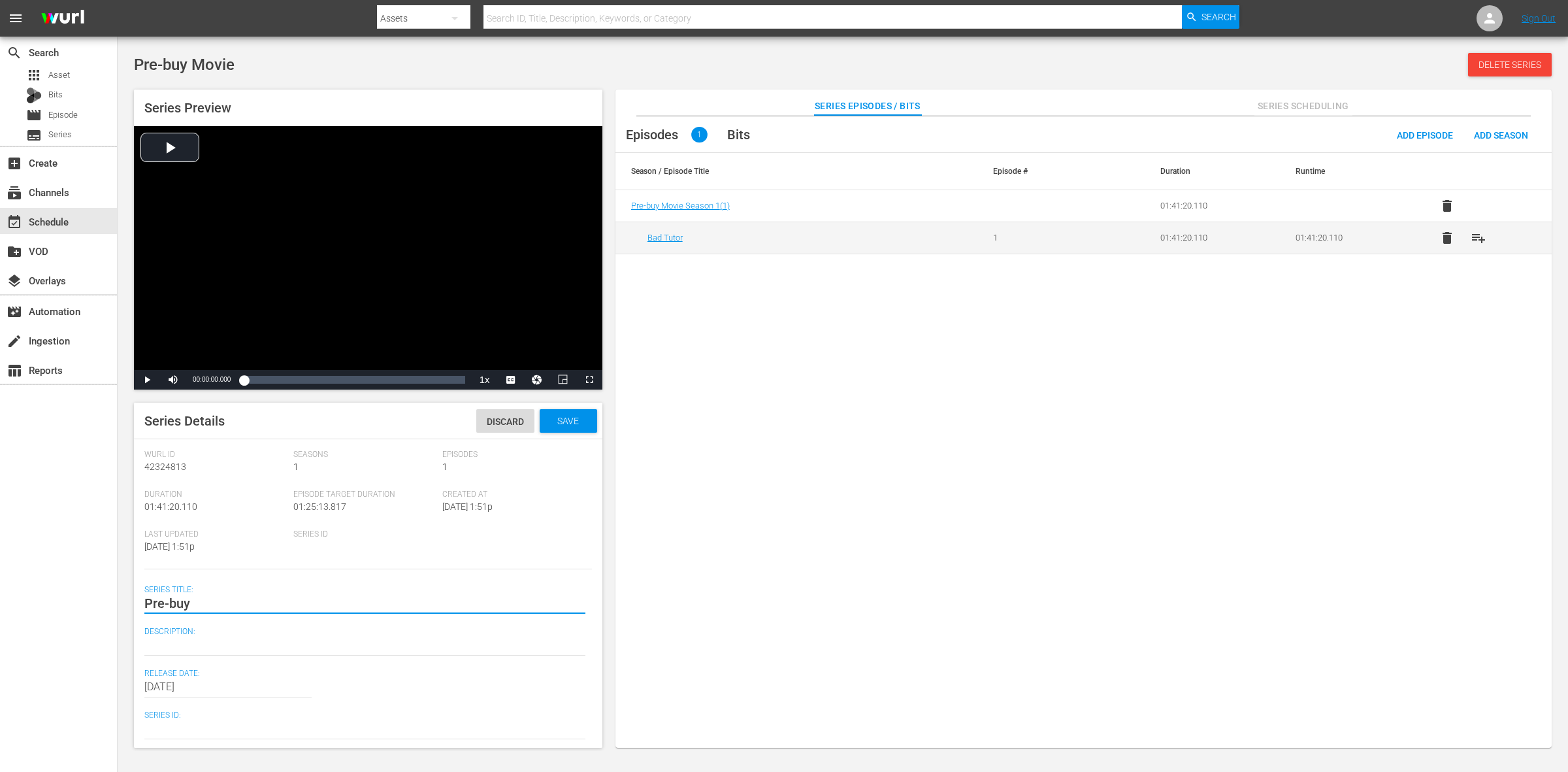
type textarea "Pre-buy"
type textarea "Pre-bu"
type textarea "Pre-b"
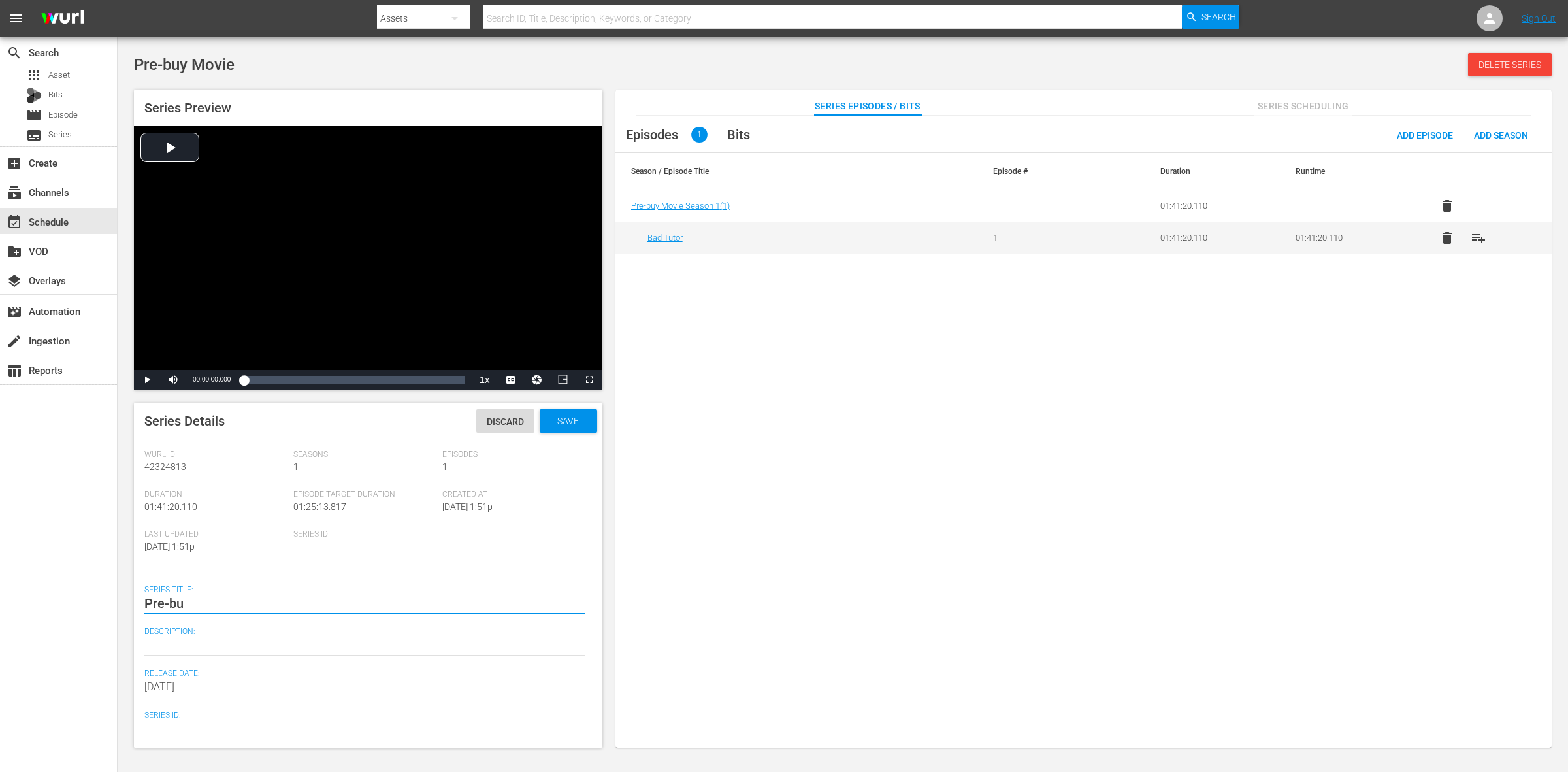
type textarea "Pre-b"
type textarea "Pre-"
type textarea "Pre"
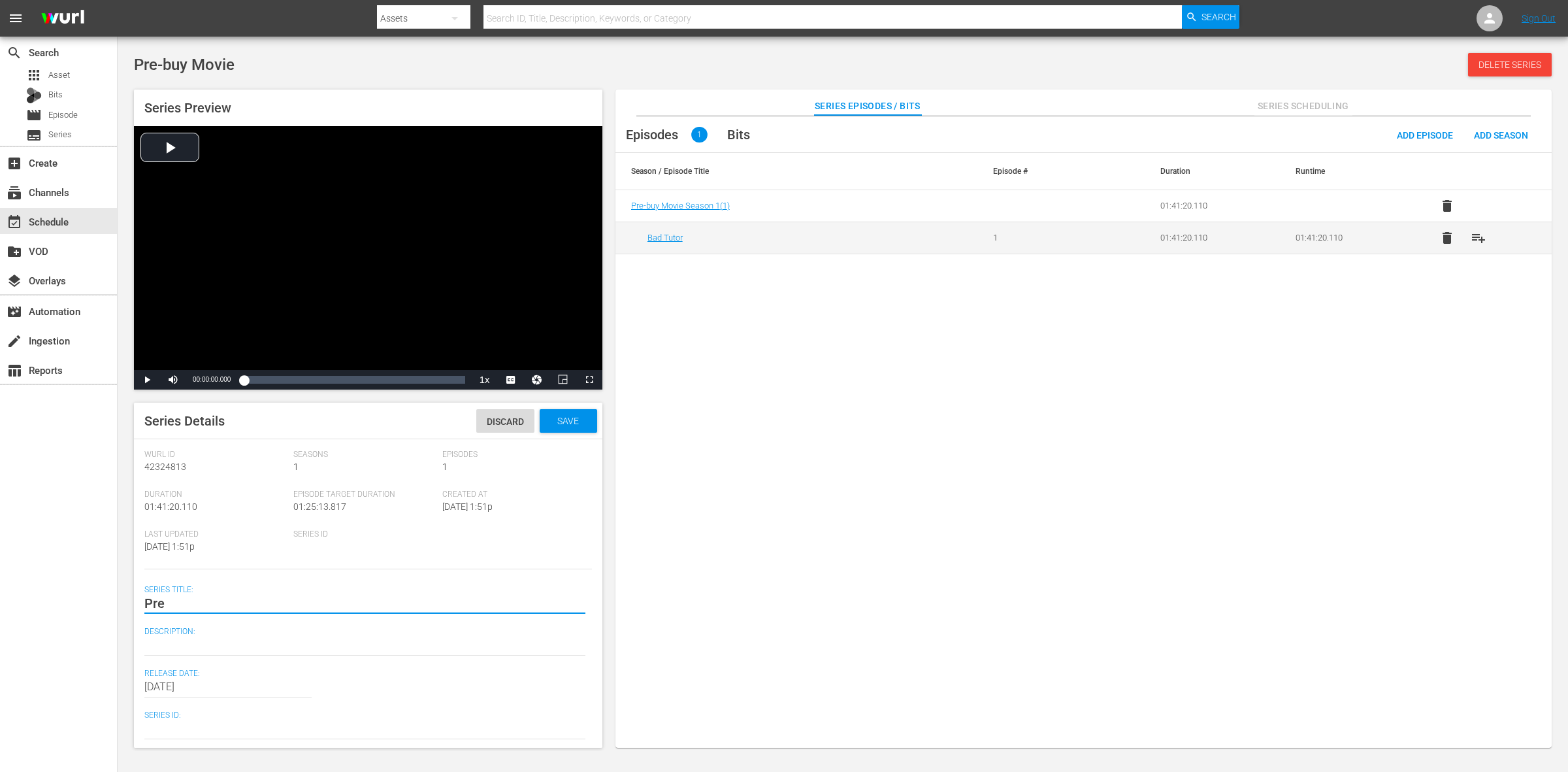
type textarea "Pr"
type textarea "P"
click at [263, 610] on textarea "Pre-buy Movie" at bounding box center [364, 603] width 441 height 16
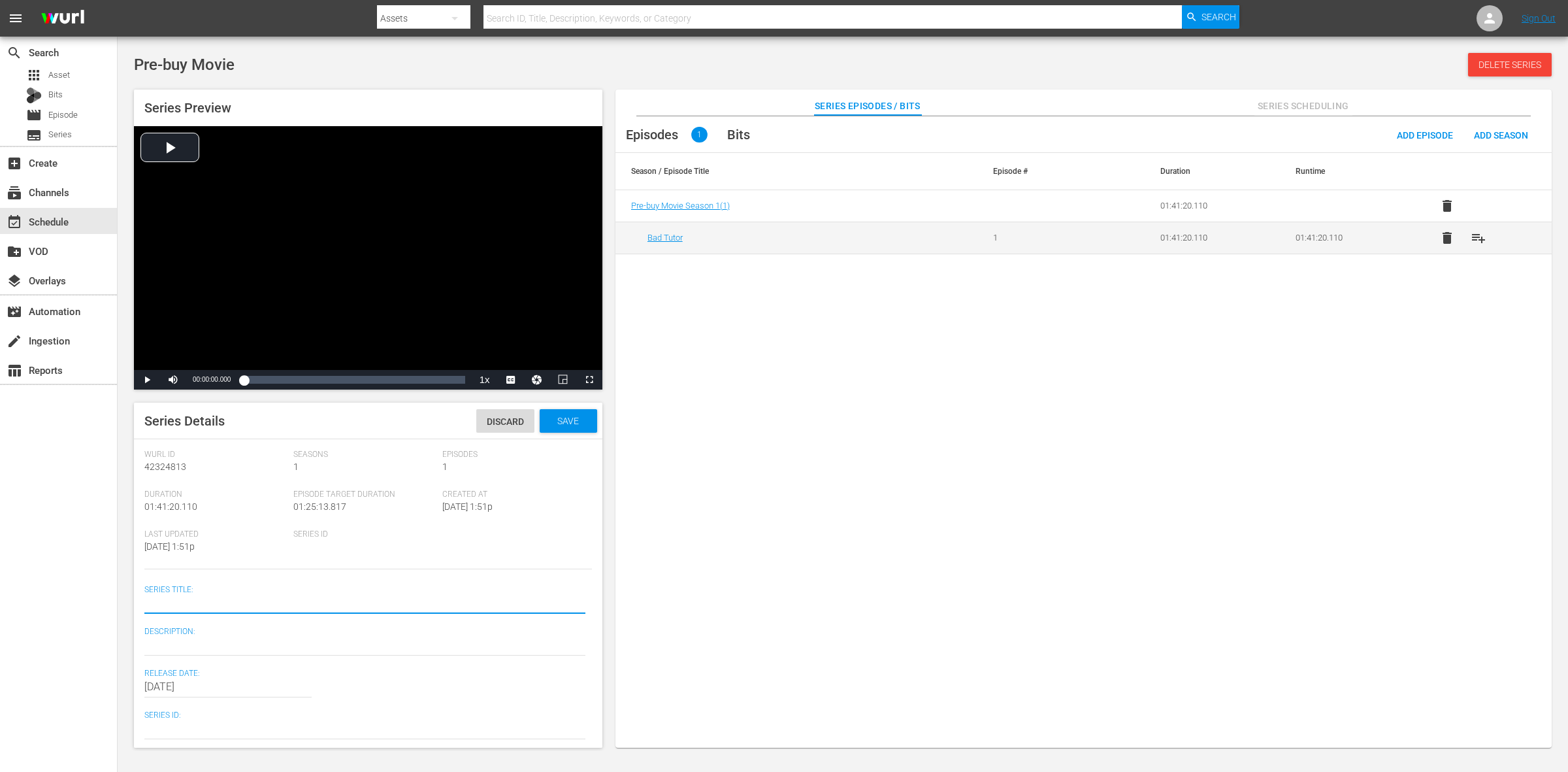
type textarea "n"
click at [559, 416] on span "Save" at bounding box center [568, 421] width 43 height 10
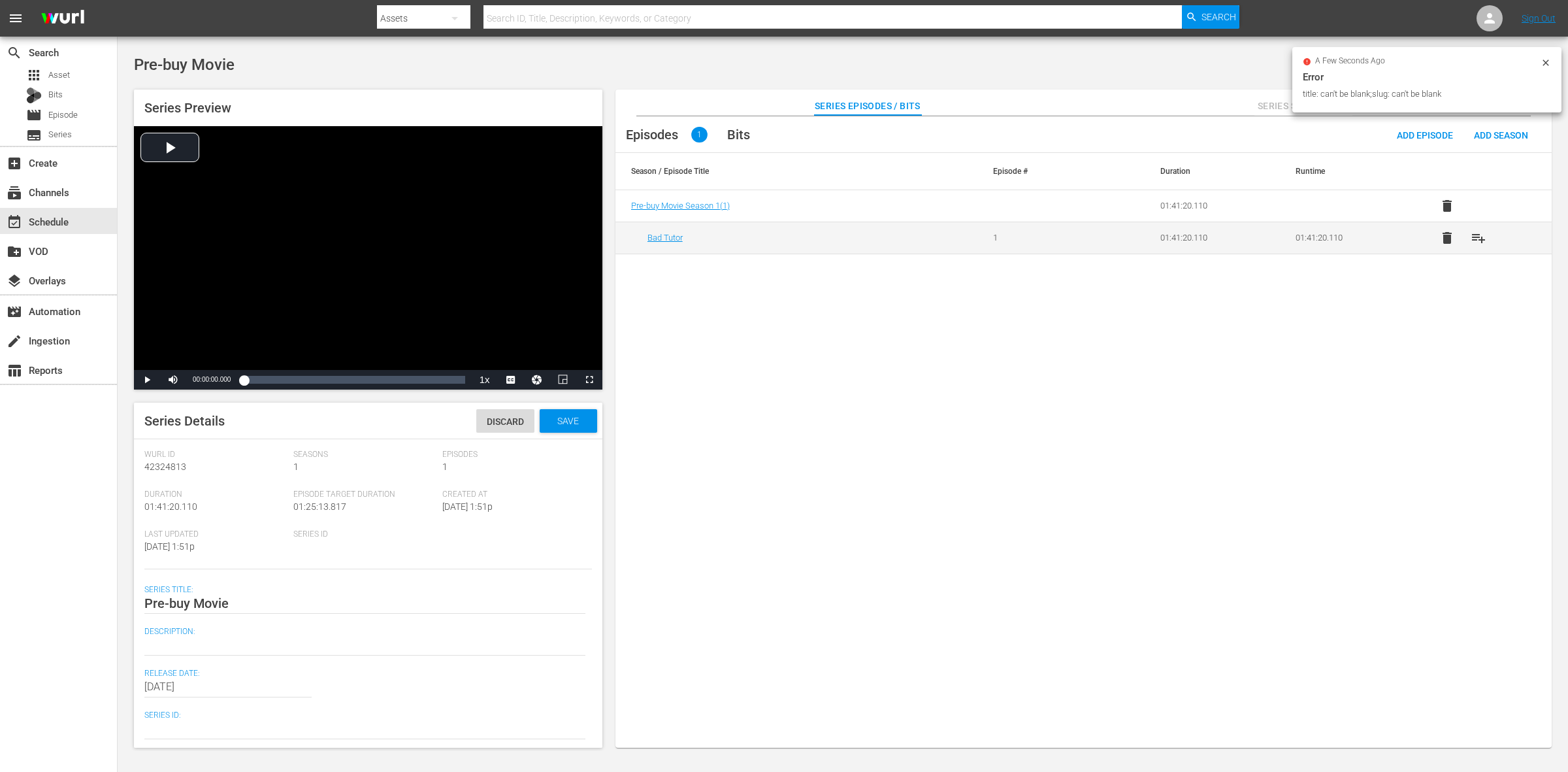
click at [559, 422] on span "Save" at bounding box center [568, 421] width 43 height 10
click at [490, 423] on span "Discard" at bounding box center [505, 422] width 58 height 10
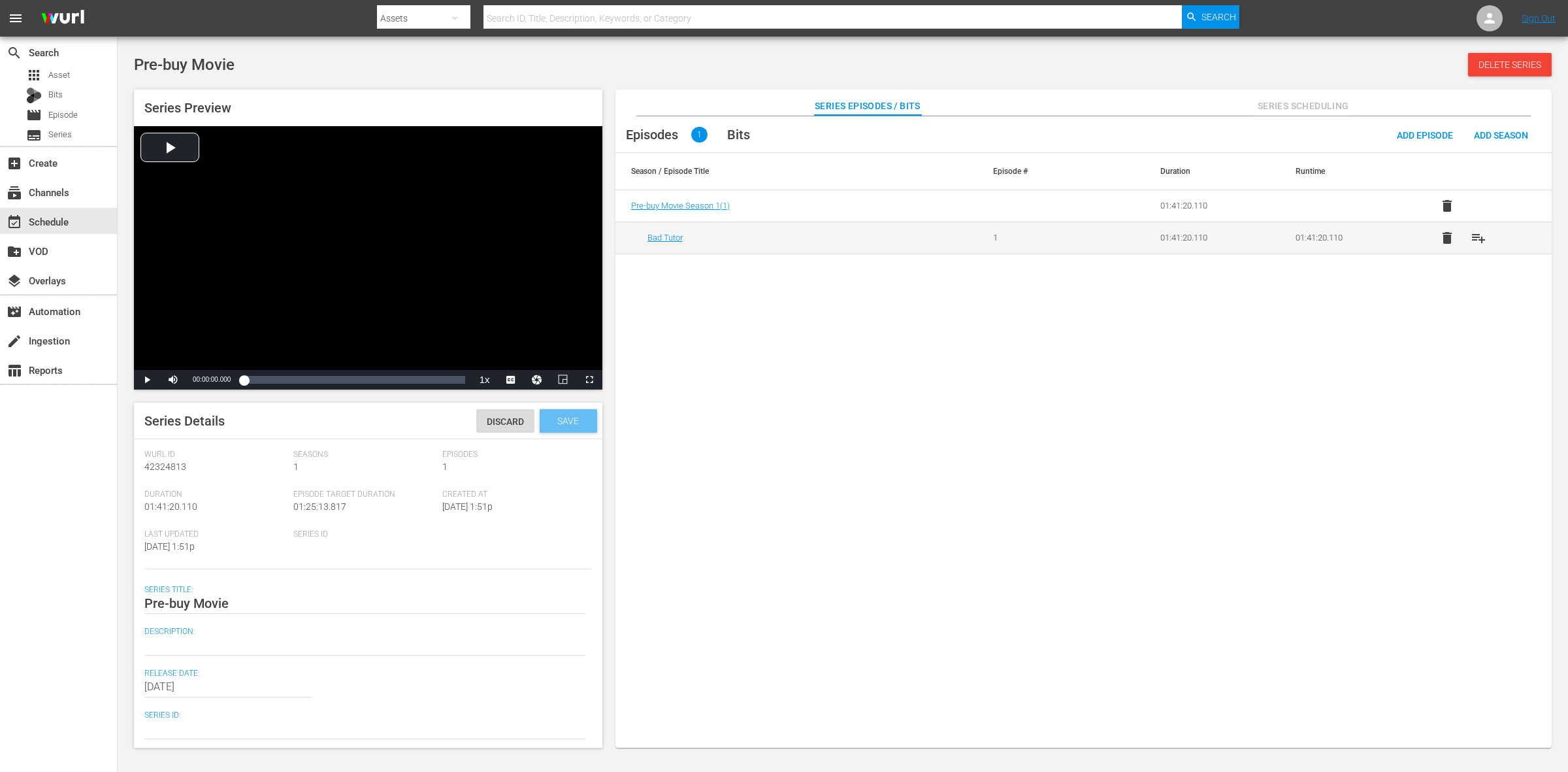
click at [569, 422] on span "Save" at bounding box center [568, 421] width 43 height 10
drag, startPoint x: 226, startPoint y: 582, endPoint x: 243, endPoint y: 629, distance: 50.0
click at [243, 629] on div "Wurl Id 42324813 Seasons 1 Episodes 1 Duration 01:41:20.110 Episode Target Dura…" at bounding box center [368, 601] width 448 height 303
click at [252, 475] on div "Wurl Id 42324813" at bounding box center [218, 470] width 149 height 40
click at [553, 425] on span "Save" at bounding box center [568, 421] width 43 height 10
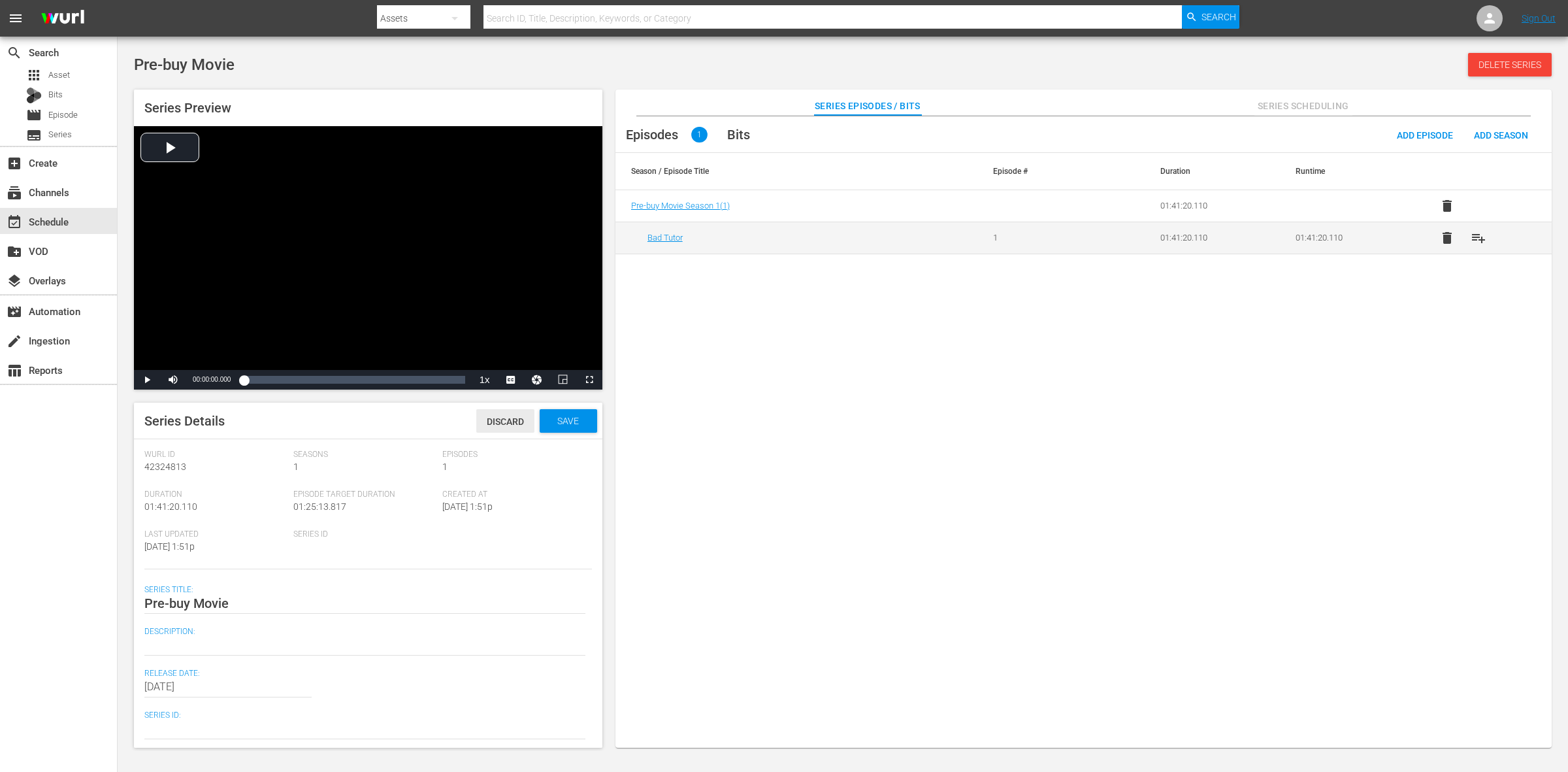
click at [491, 424] on span "Discard" at bounding box center [505, 422] width 58 height 10
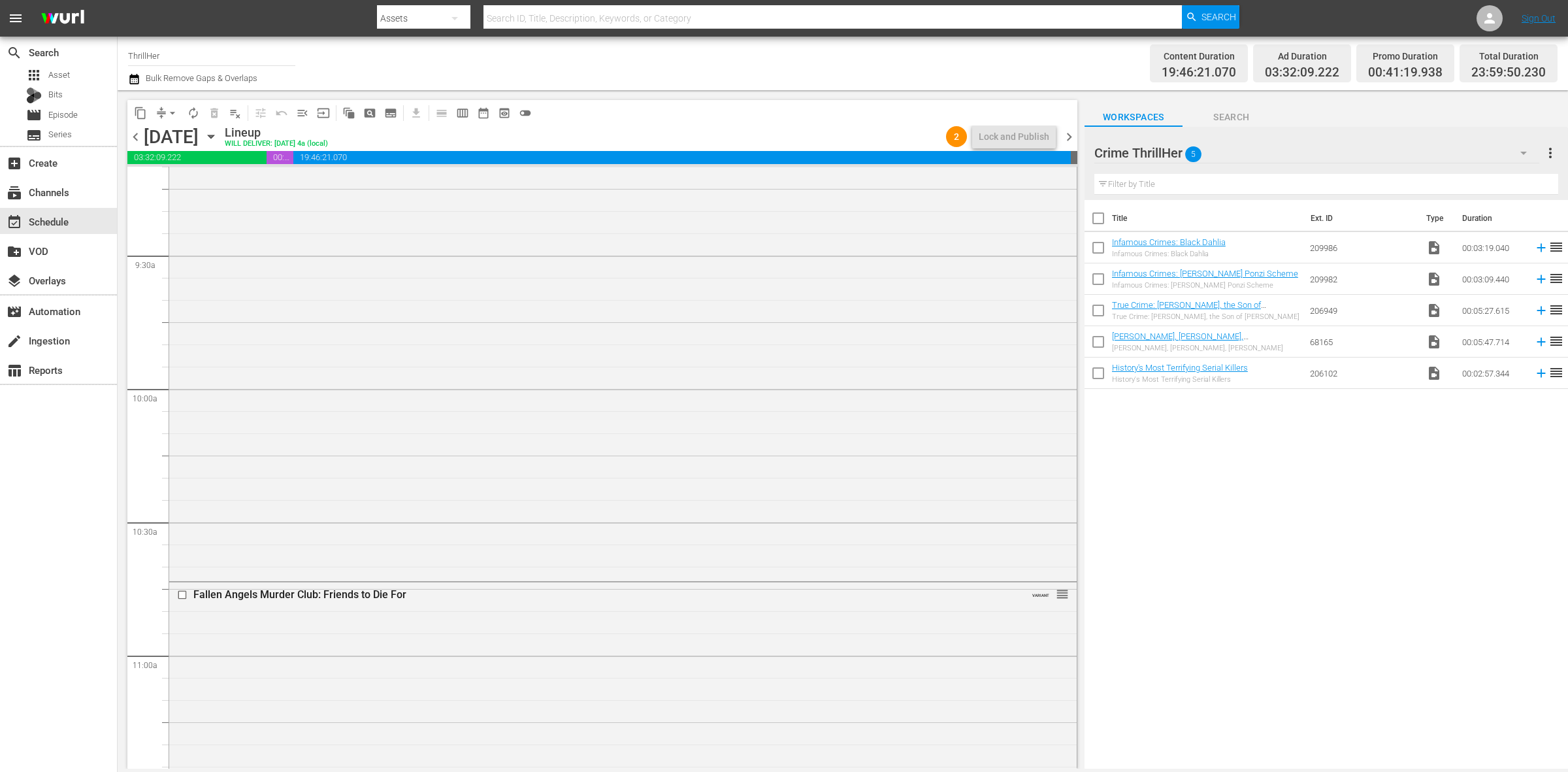
scroll to position [2207, 0]
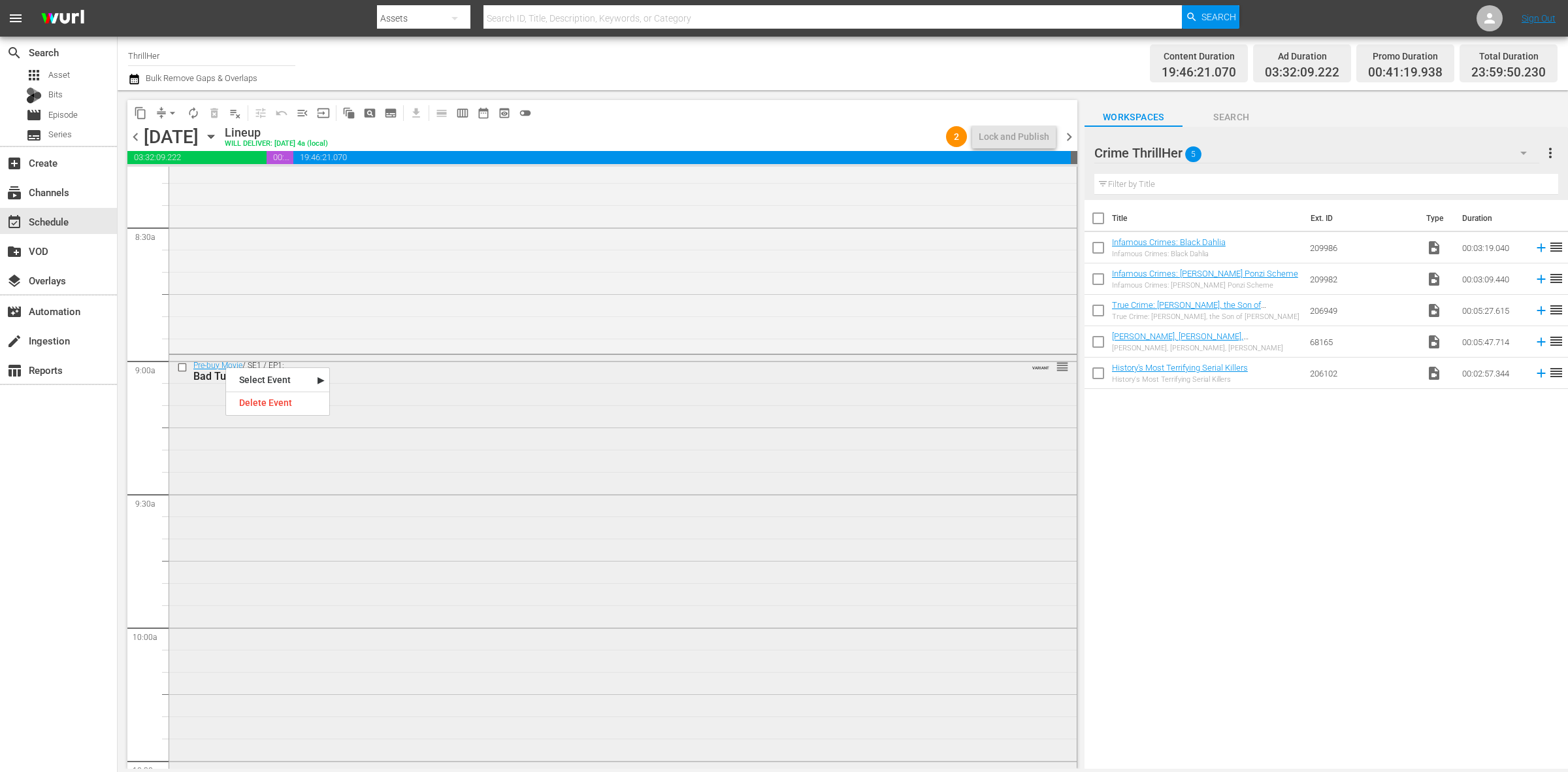
click at [207, 392] on div "Pre-buy Movie / SE1 / EP1: Bad Tutor VARIANT reorder" at bounding box center [623, 586] width 907 height 462
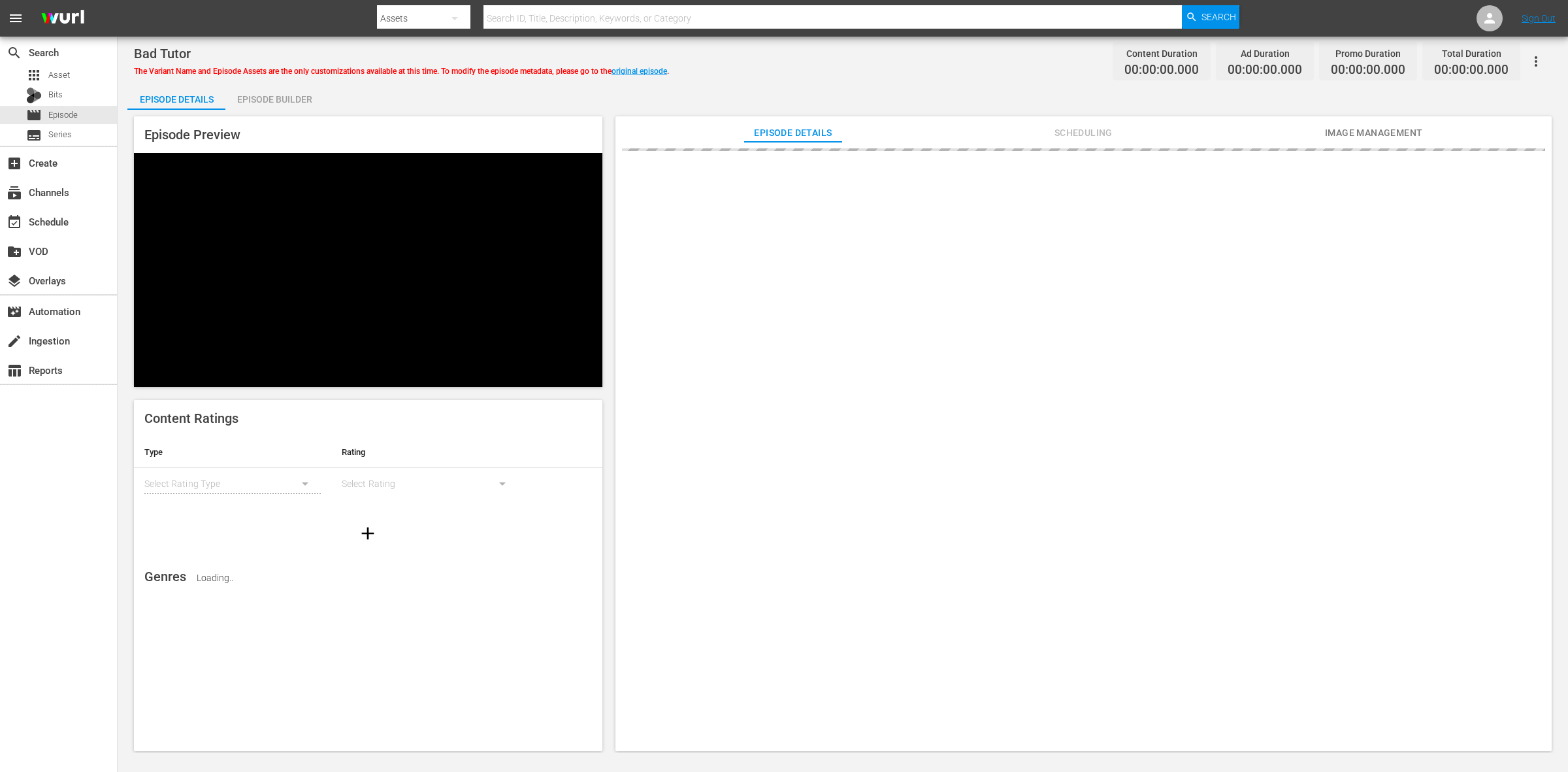
click at [266, 99] on div "Episode Builder" at bounding box center [274, 99] width 98 height 31
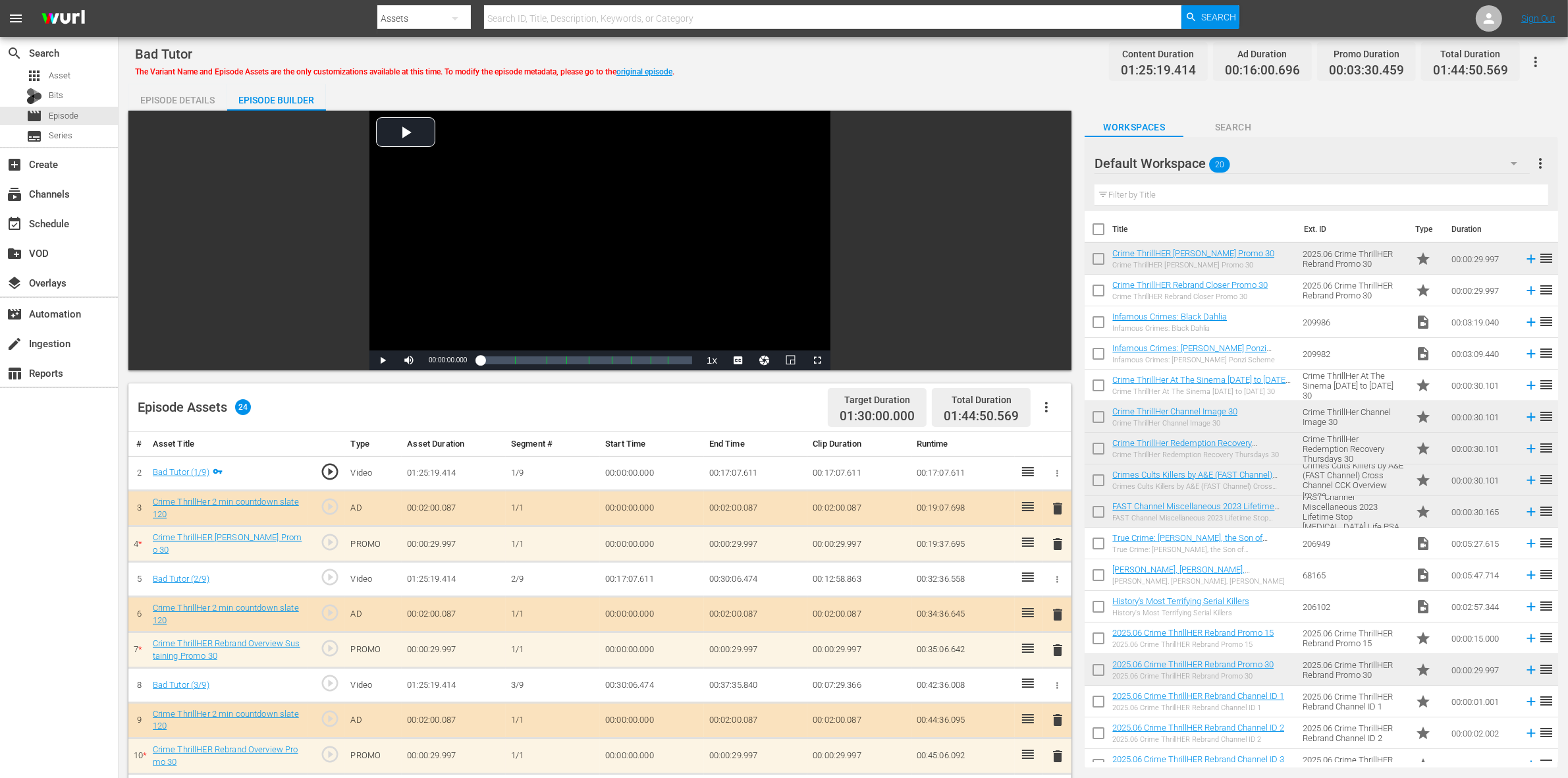
click at [206, 93] on div "Episode Details" at bounding box center [177, 100] width 99 height 32
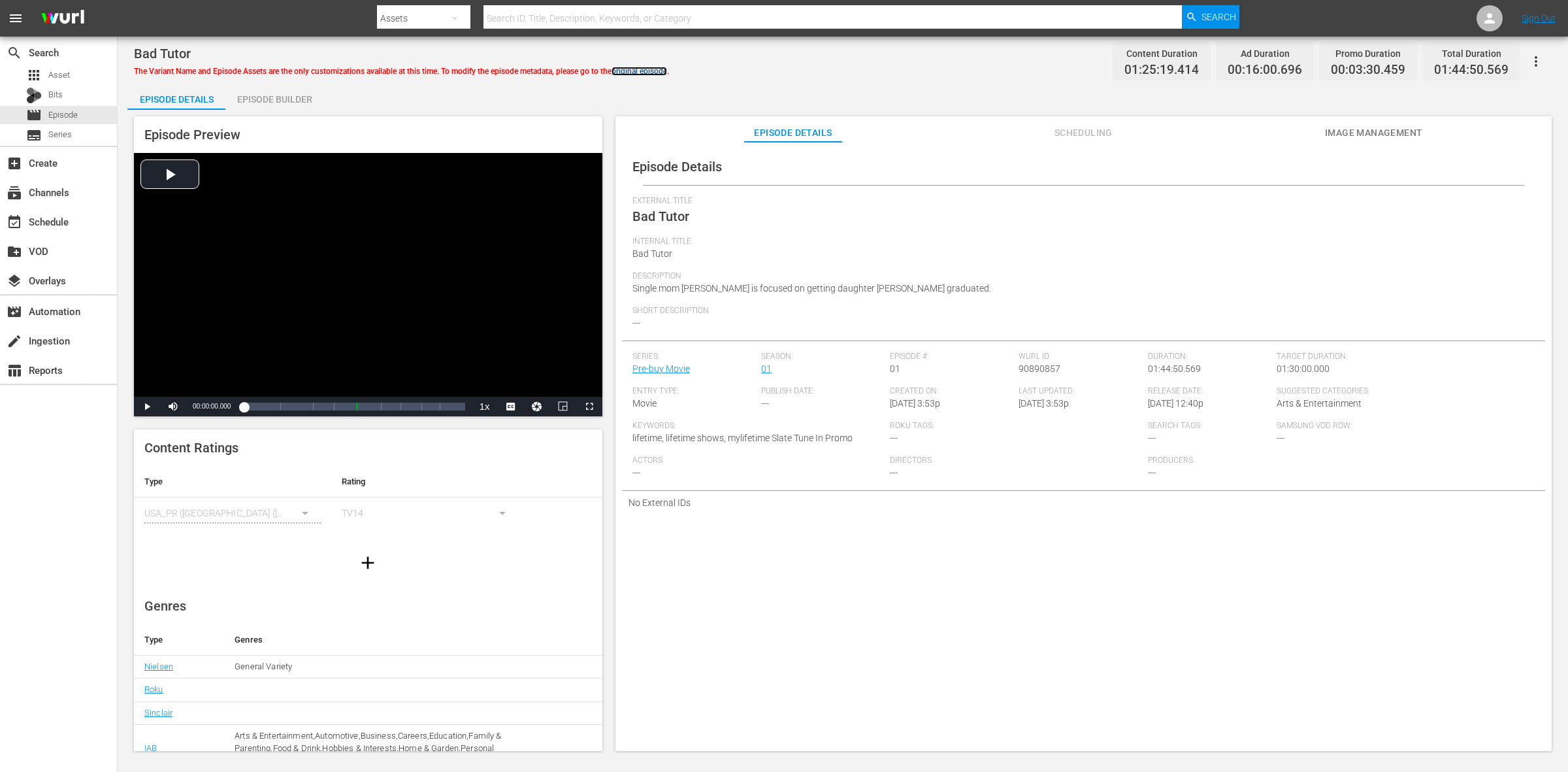
click at [656, 70] on link "original episode" at bounding box center [639, 71] width 56 height 9
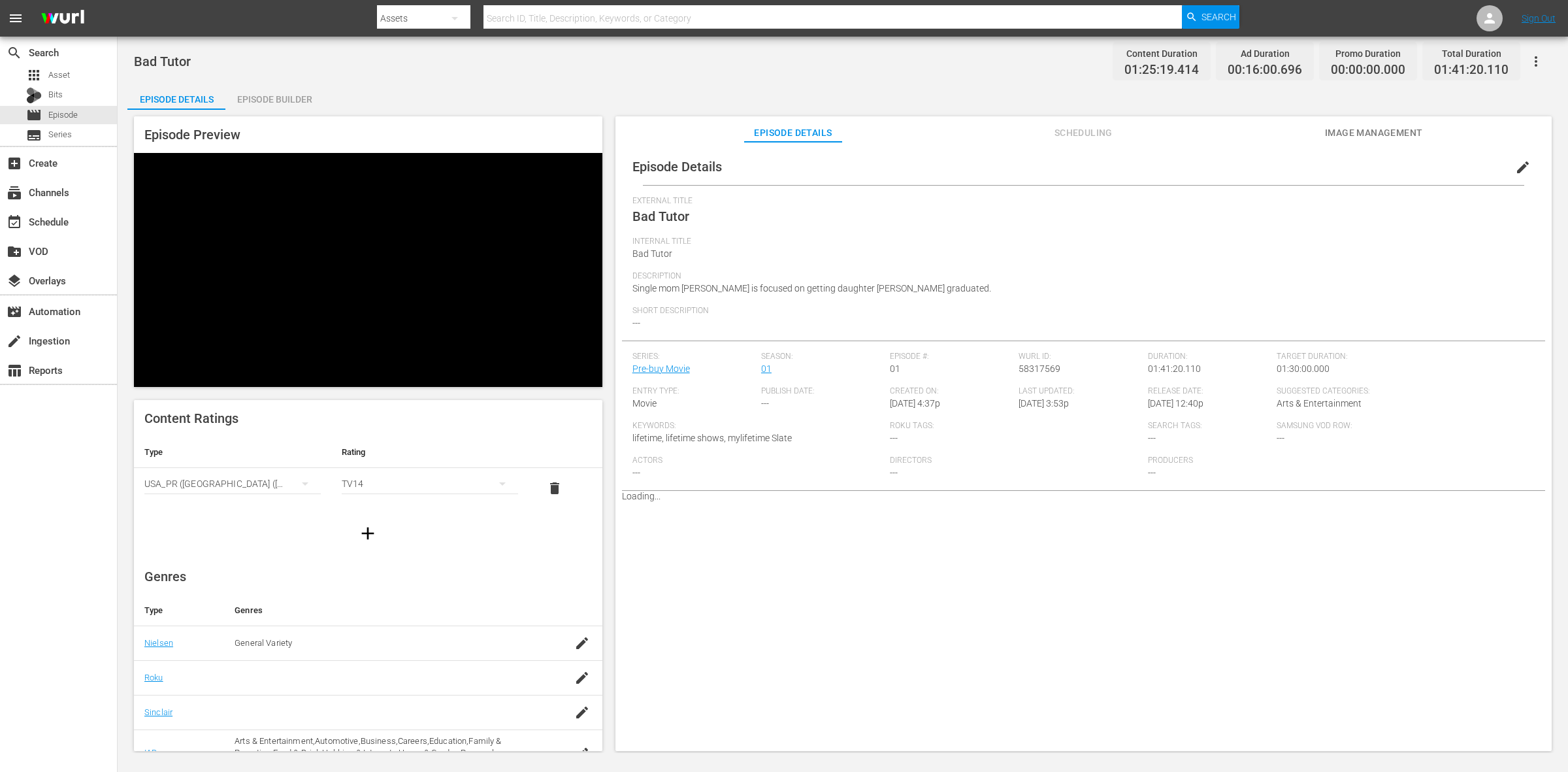
click at [1507, 169] on button "edit" at bounding box center [1522, 167] width 31 height 31
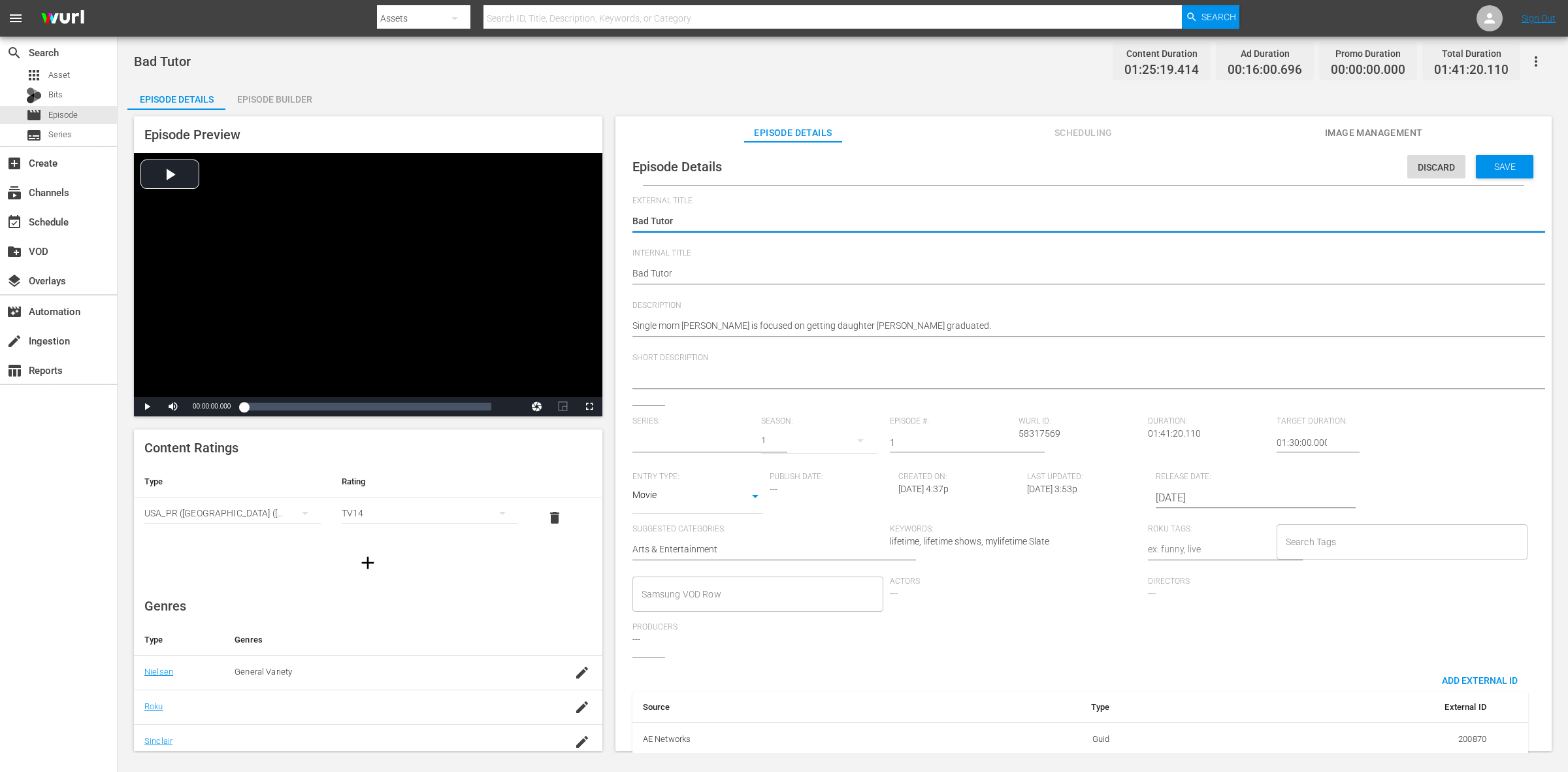
click at [737, 439] on input "text" at bounding box center [693, 442] width 122 height 31
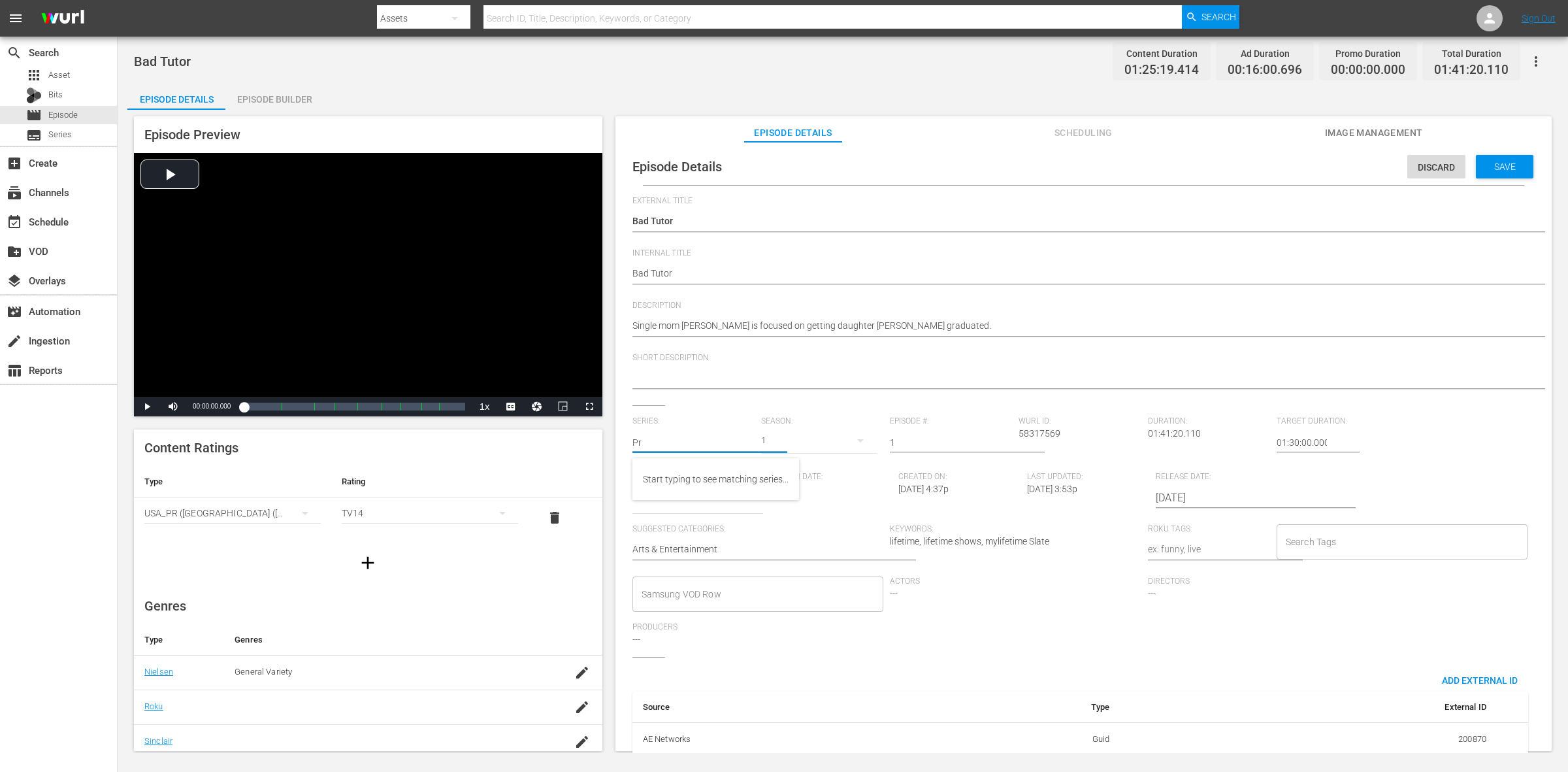
type input "P"
click at [737, 439] on input "text" at bounding box center [693, 442] width 122 height 31
type input "b"
click at [1501, 168] on span "Save" at bounding box center [1505, 166] width 43 height 10
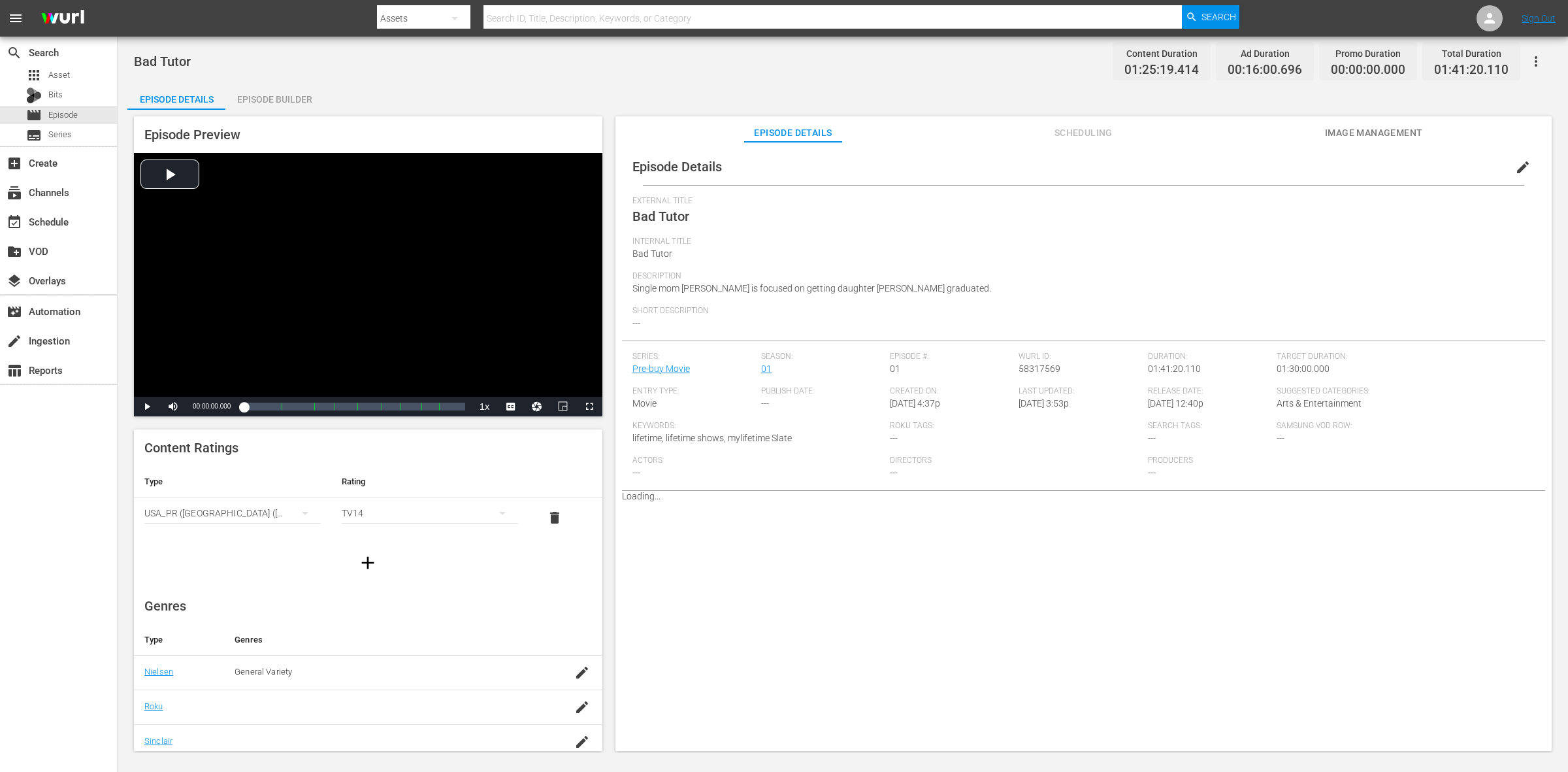
click at [1521, 161] on span "edit" at bounding box center [1523, 167] width 16 height 16
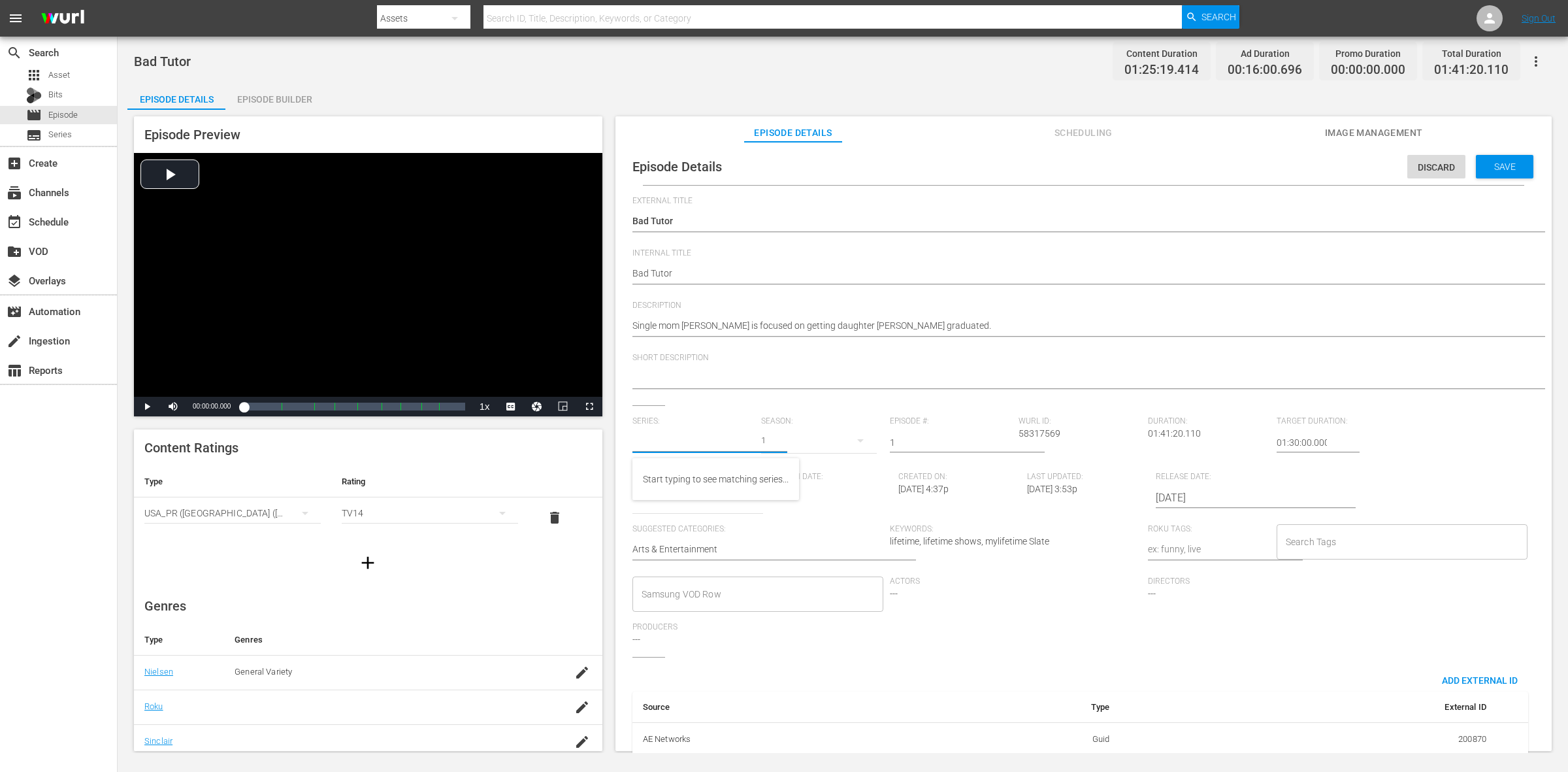
click at [665, 438] on input "text" at bounding box center [693, 442] width 122 height 31
click at [691, 446] on input "text" at bounding box center [693, 442] width 122 height 31
click at [789, 505] on div "Publish Date: ---" at bounding box center [834, 498] width 129 height 52
type input "No Series"
click at [698, 444] on input "text" at bounding box center [693, 442] width 122 height 31
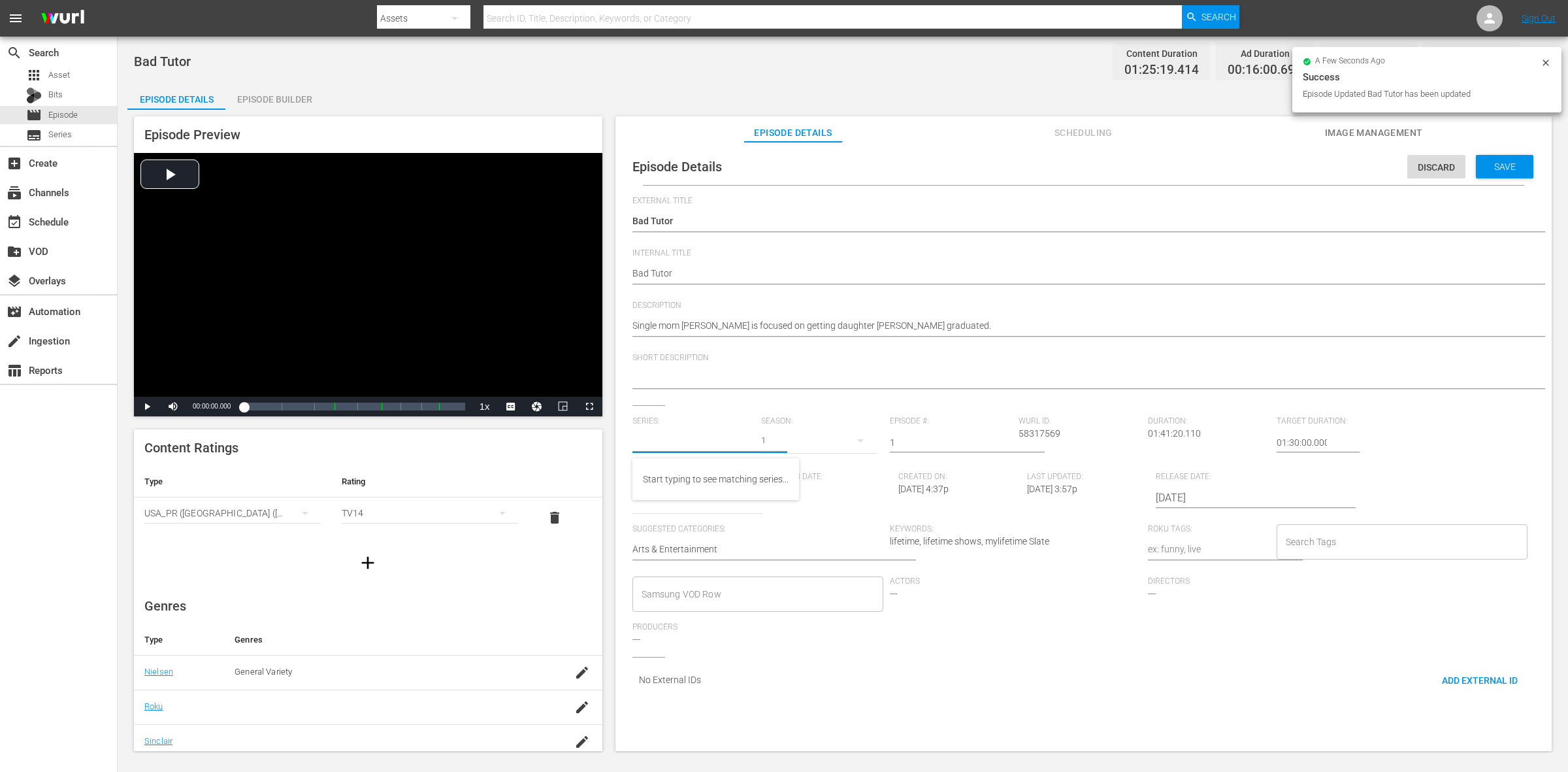
click at [698, 444] on input "text" at bounding box center [693, 442] width 122 height 31
click at [928, 537] on span "lifetime, lifetime shows, mylifetime Slate" at bounding box center [970, 541] width 159 height 10
click at [1490, 172] on div "Save" at bounding box center [1504, 166] width 58 height 24
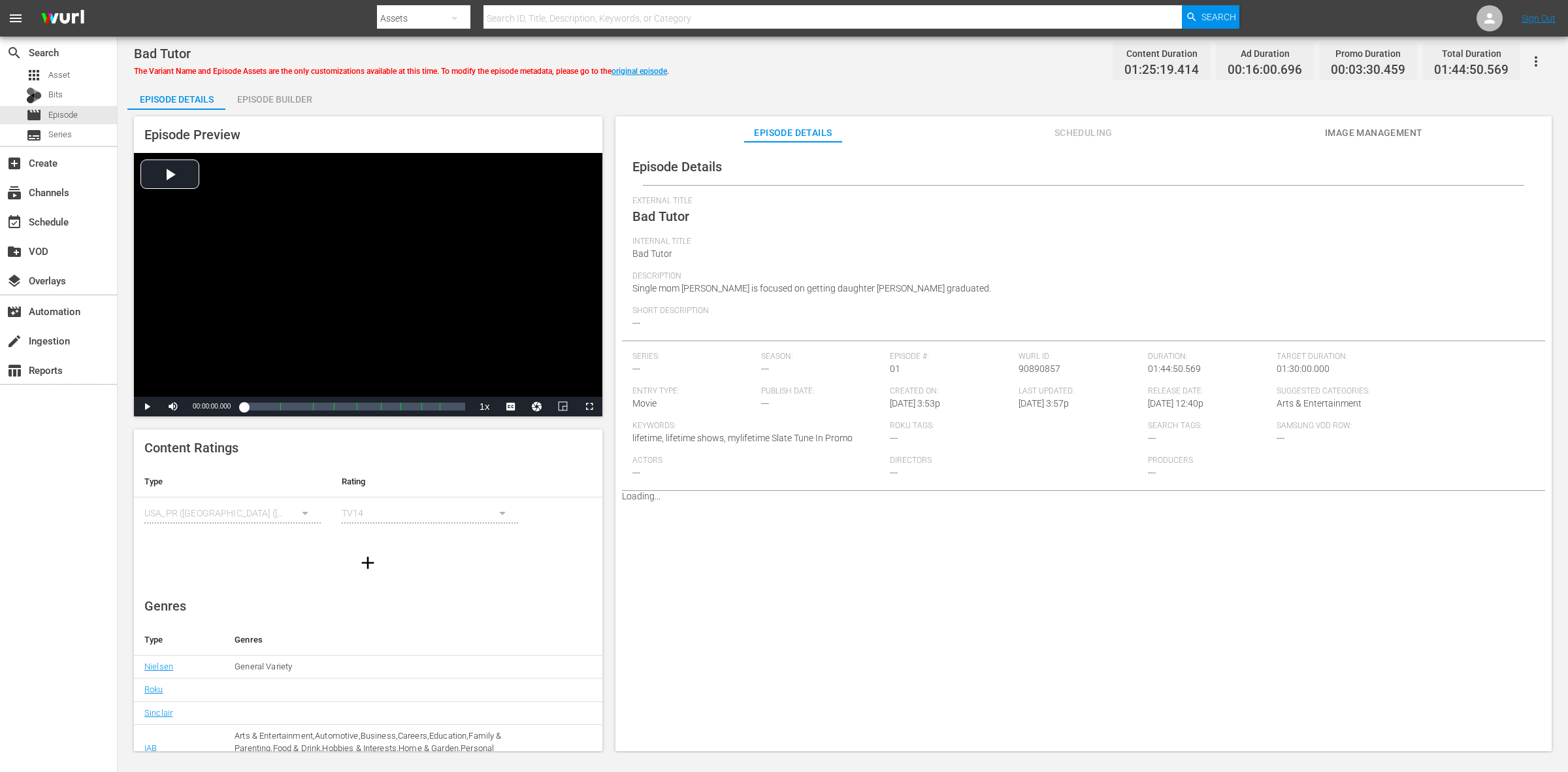
drag, startPoint x: 302, startPoint y: 100, endPoint x: 303, endPoint y: 18, distance: 82.0
click at [302, 100] on div "Episode Builder" at bounding box center [274, 99] width 98 height 31
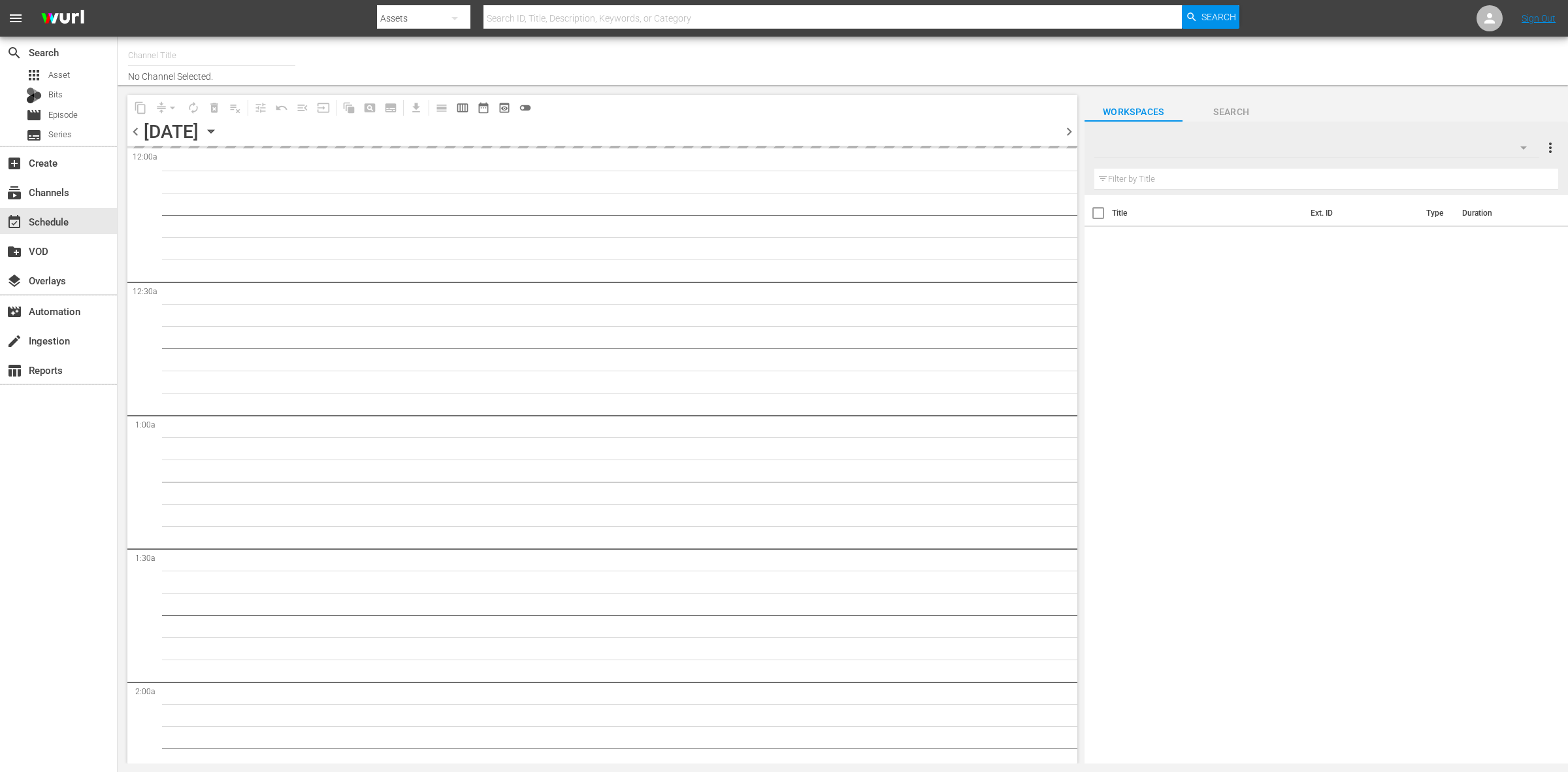
type input "ThrillHer (1056)"
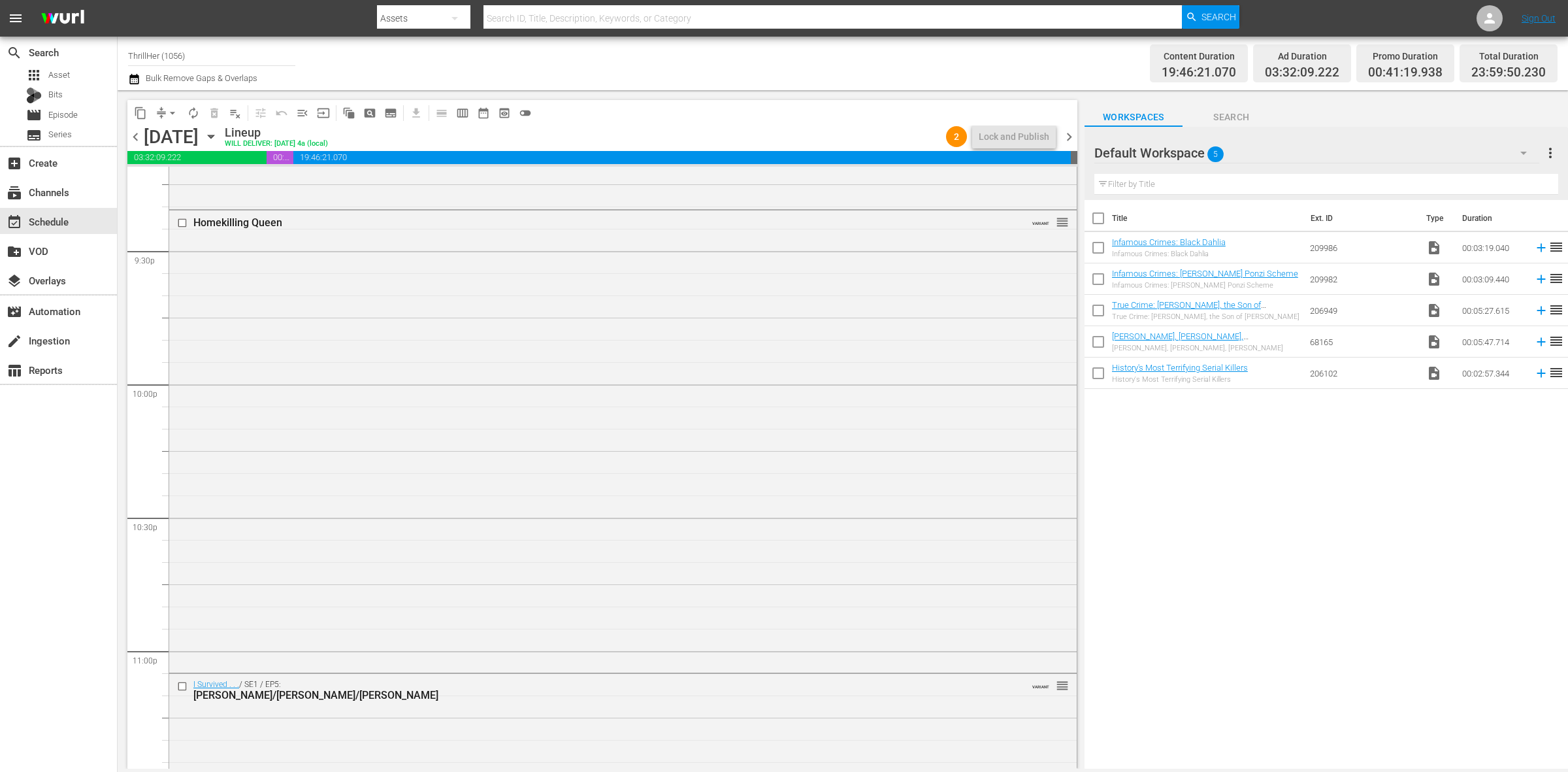
scroll to position [5799, 0]
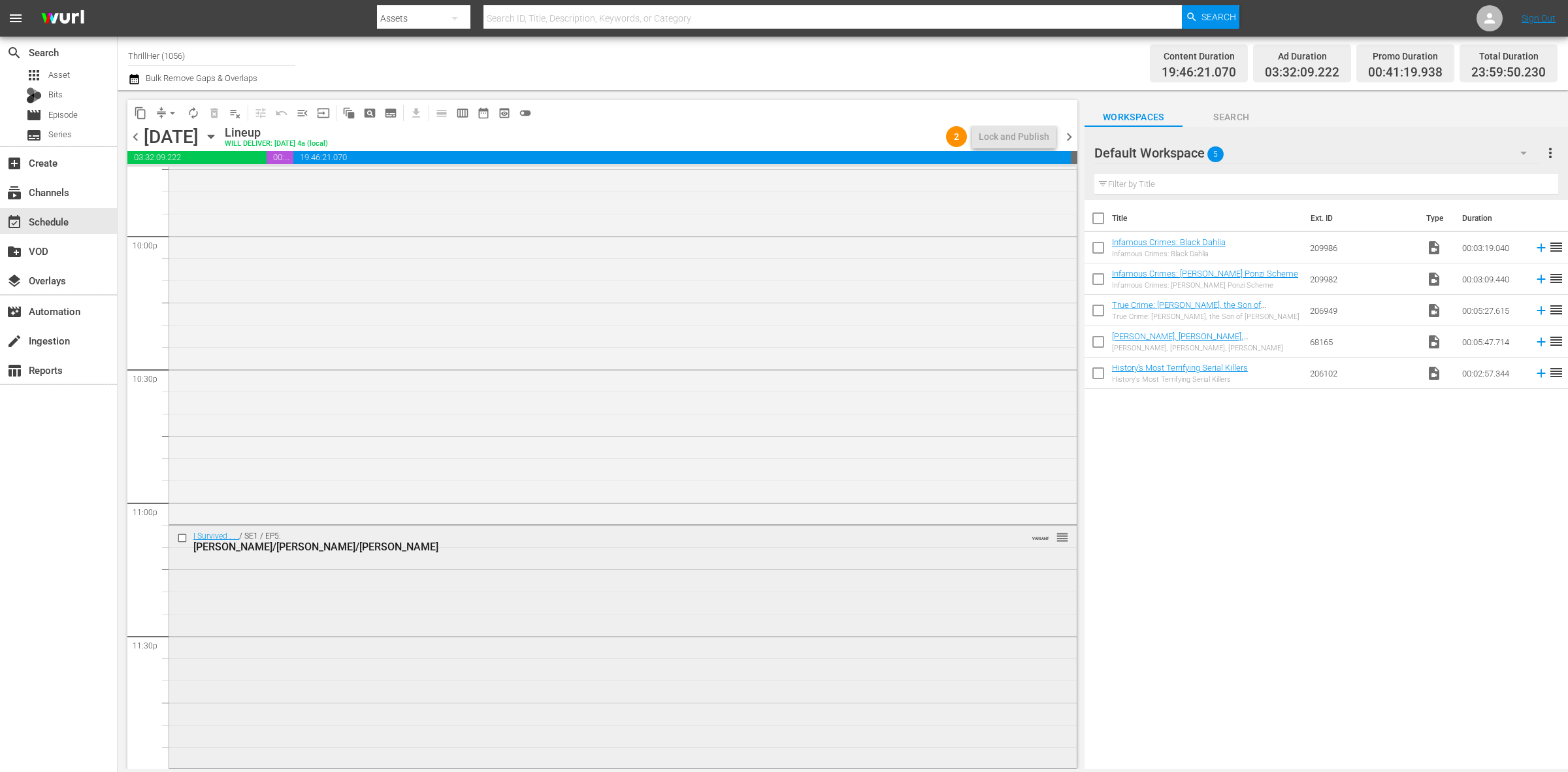
click at [644, 612] on div "I Survived . . . / SE1 / EP5: [PERSON_NAME]/[PERSON_NAME]/[PERSON_NAME] VARIANT…" at bounding box center [623, 646] width 907 height 240
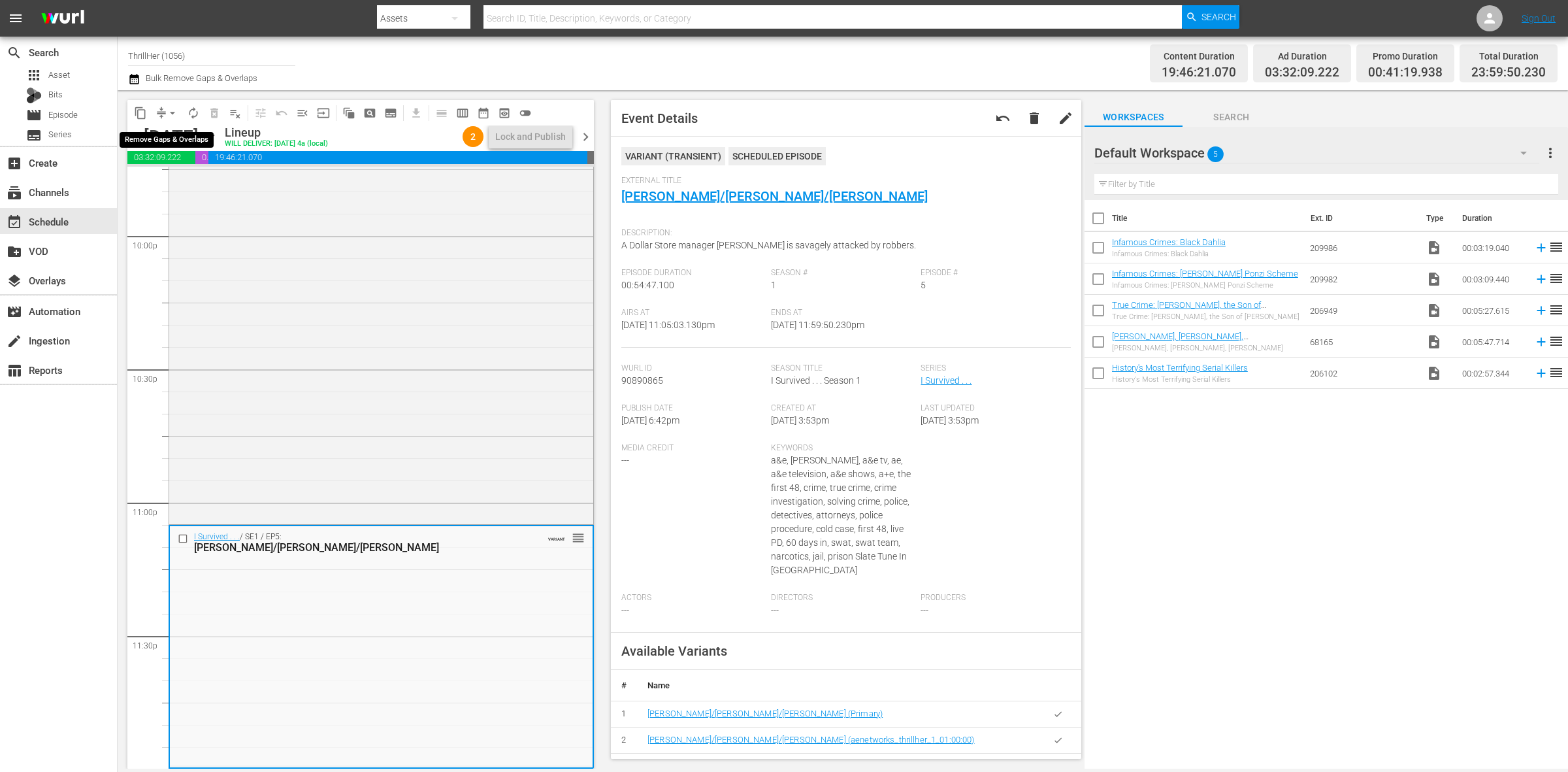
click at [171, 113] on span "arrow_drop_down" at bounding box center [173, 113] width 13 height 13
click at [169, 129] on li "Align to Midnight" at bounding box center [173, 139] width 138 height 22
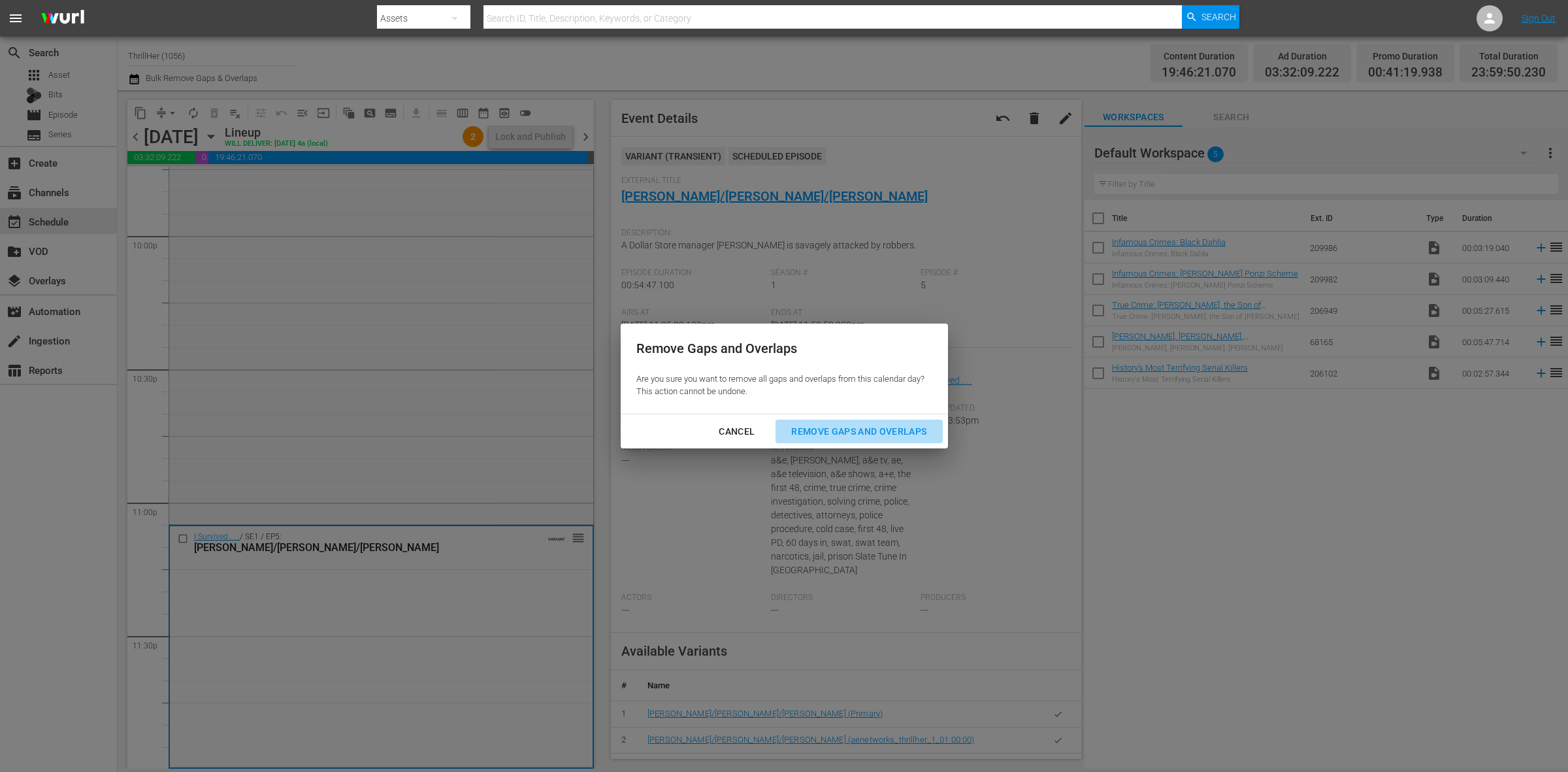
click at [842, 427] on div "Remove Gaps and Overlaps" at bounding box center [859, 431] width 157 height 16
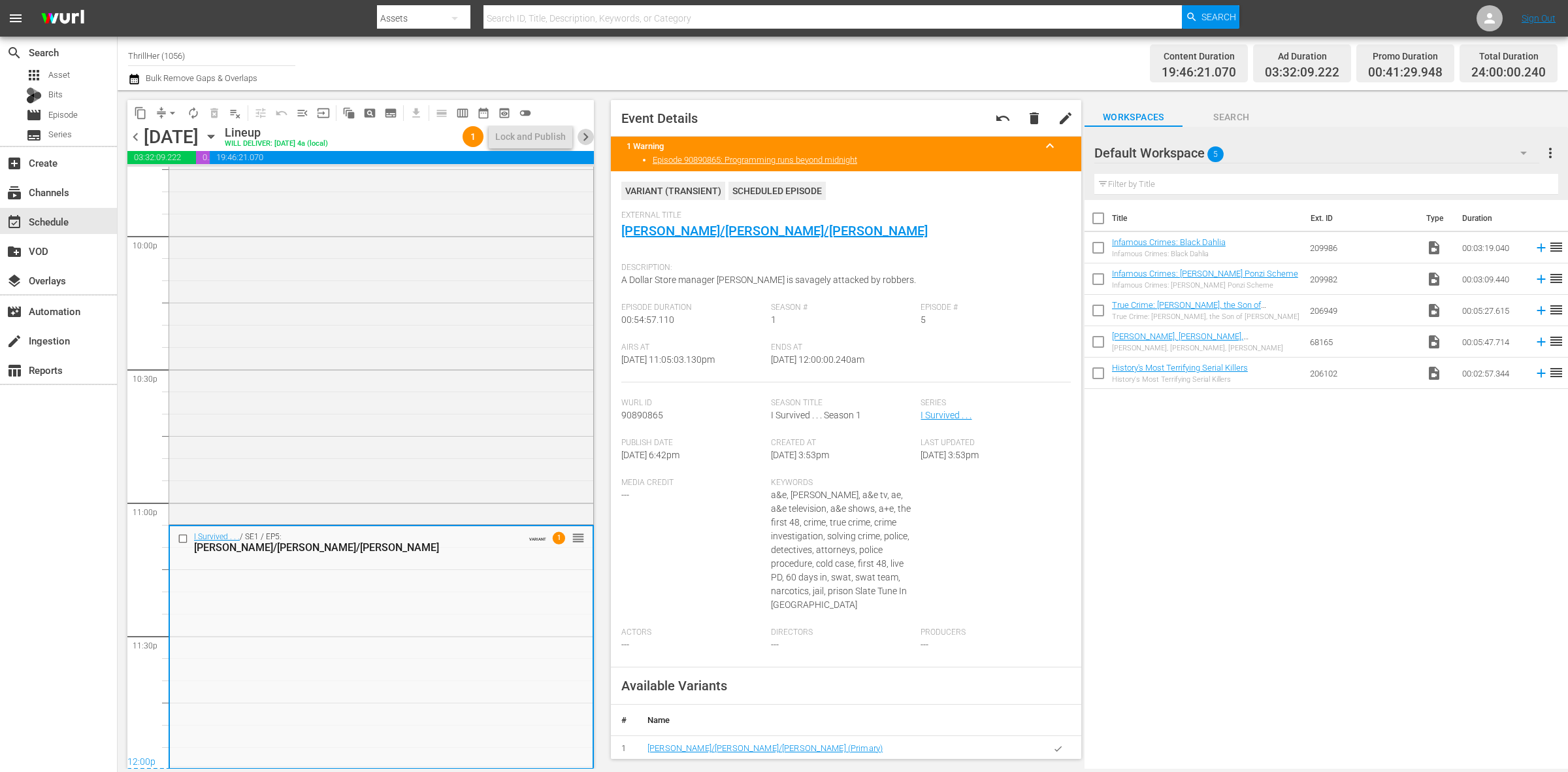
click at [585, 136] on span "chevron_right" at bounding box center [586, 137] width 16 height 16
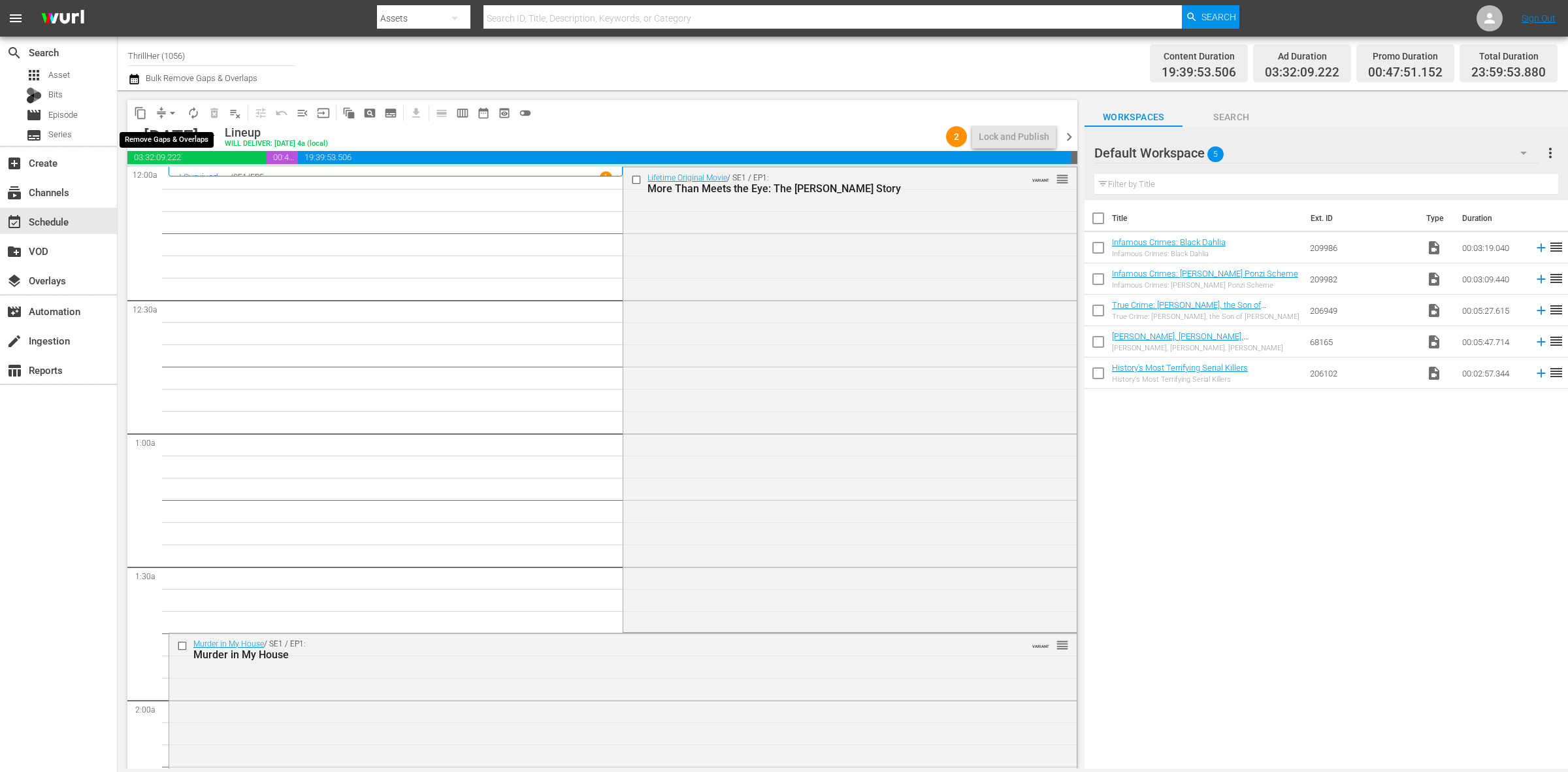
click at [169, 109] on span "arrow_drop_down" at bounding box center [173, 113] width 13 height 13
click at [177, 136] on li "Align to Midnight" at bounding box center [173, 139] width 138 height 22
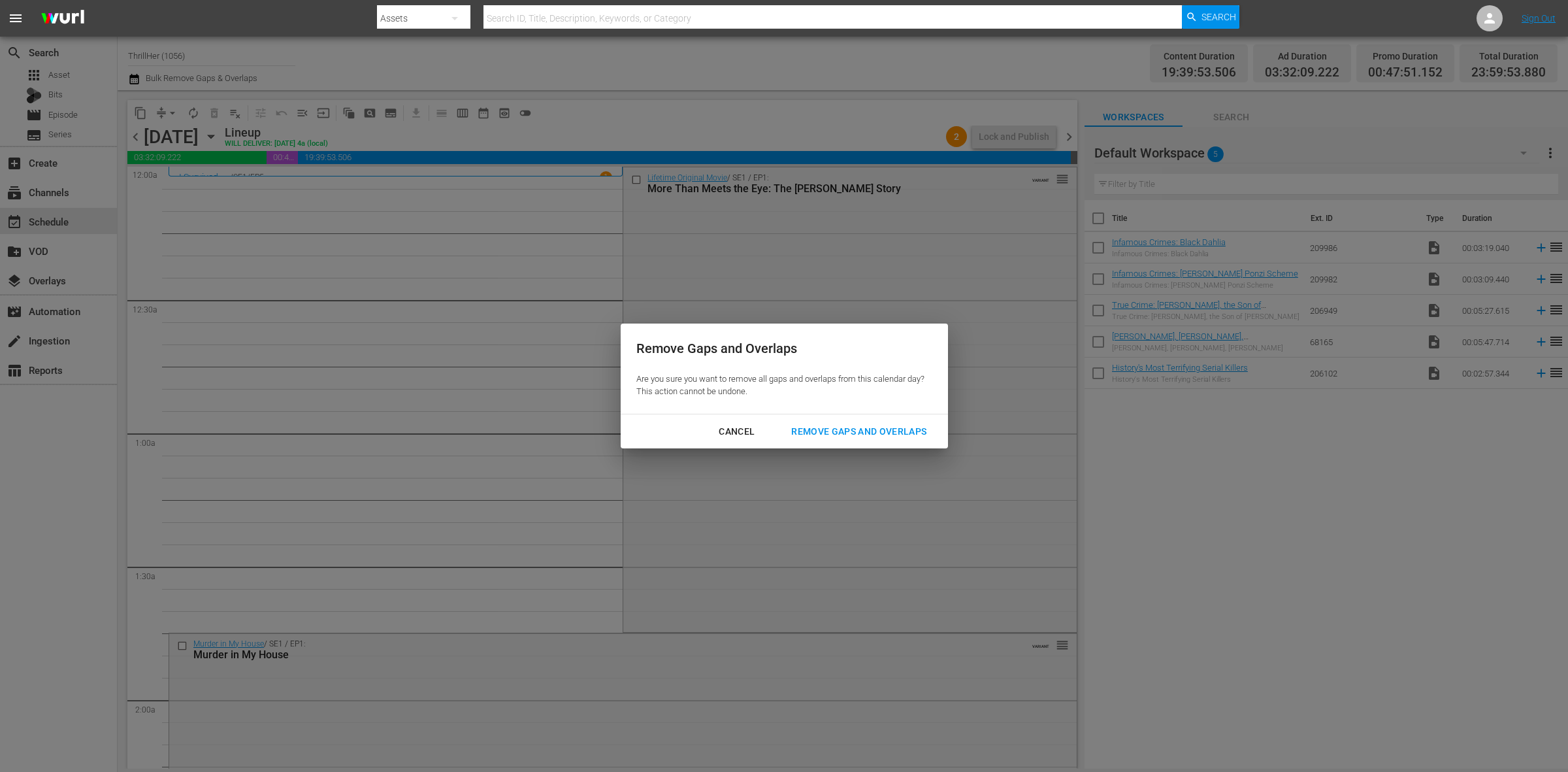
click at [918, 431] on div "Remove Gaps and Overlaps" at bounding box center [859, 431] width 157 height 16
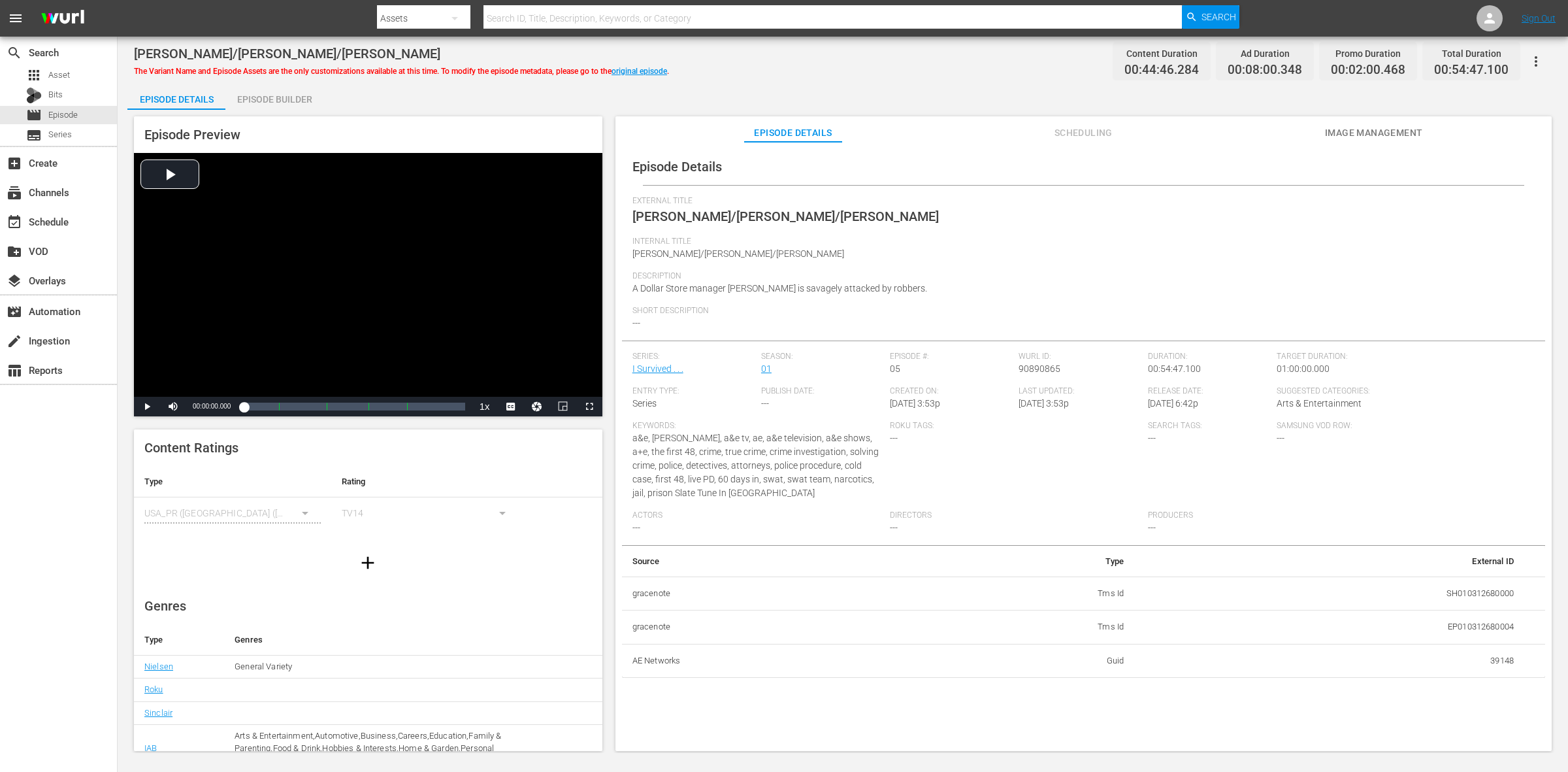
click at [272, 98] on div "Episode Builder" at bounding box center [274, 99] width 98 height 31
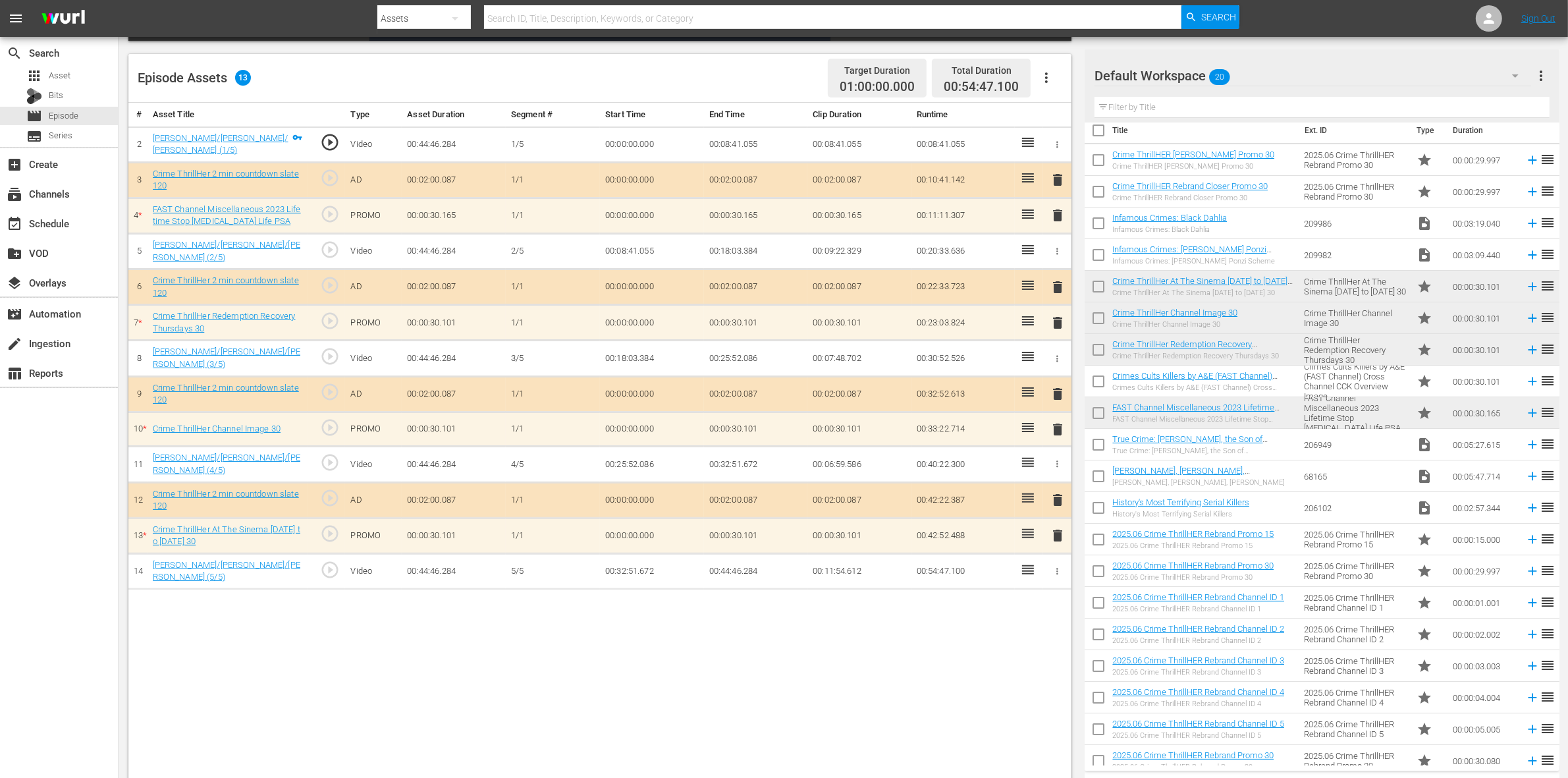
scroll to position [22, 0]
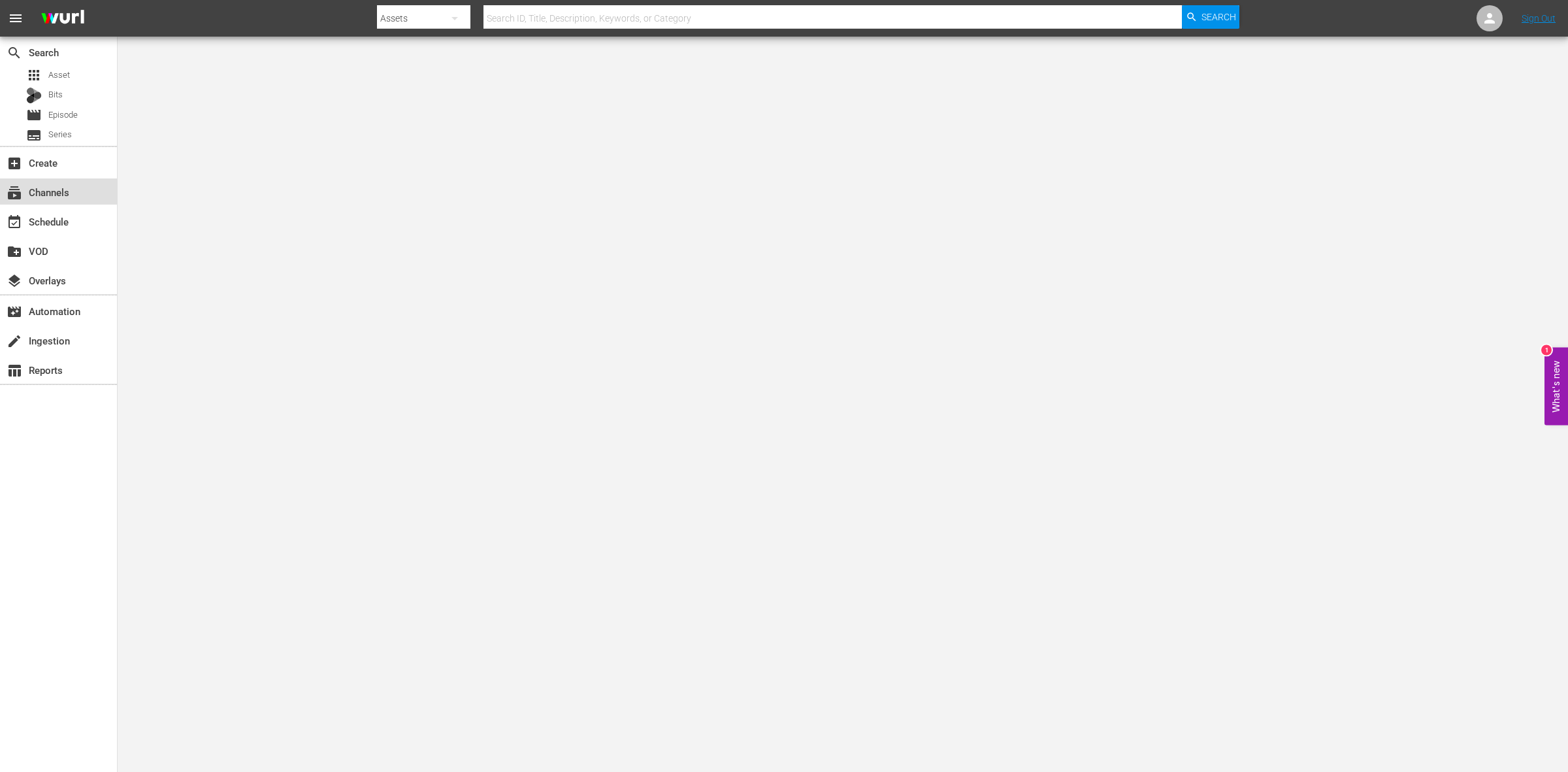
click at [53, 195] on div "subscriptions Channels" at bounding box center [36, 190] width 73 height 11
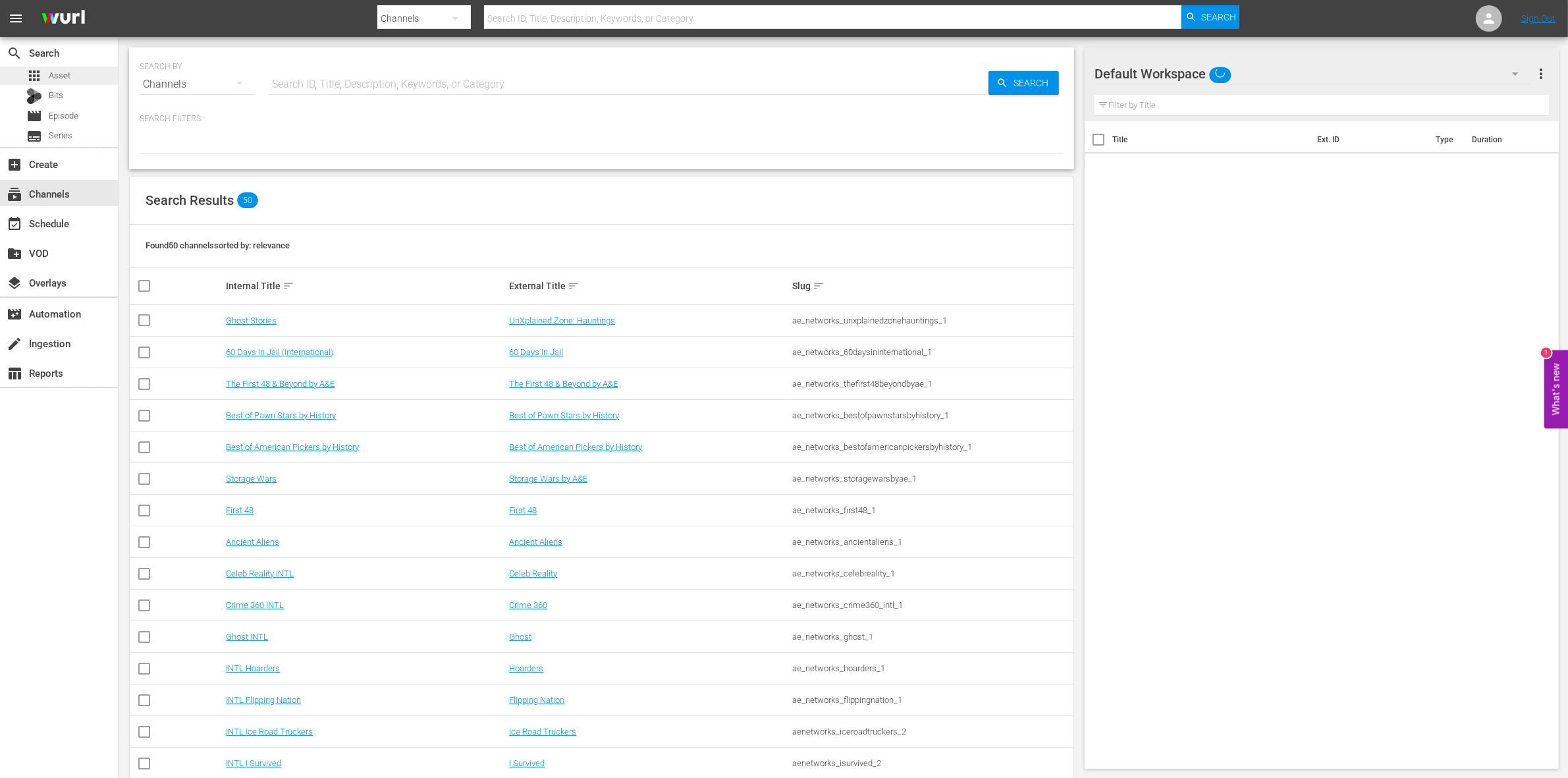
click at [71, 67] on div "apps Asset" at bounding box center [58, 76] width 118 height 18
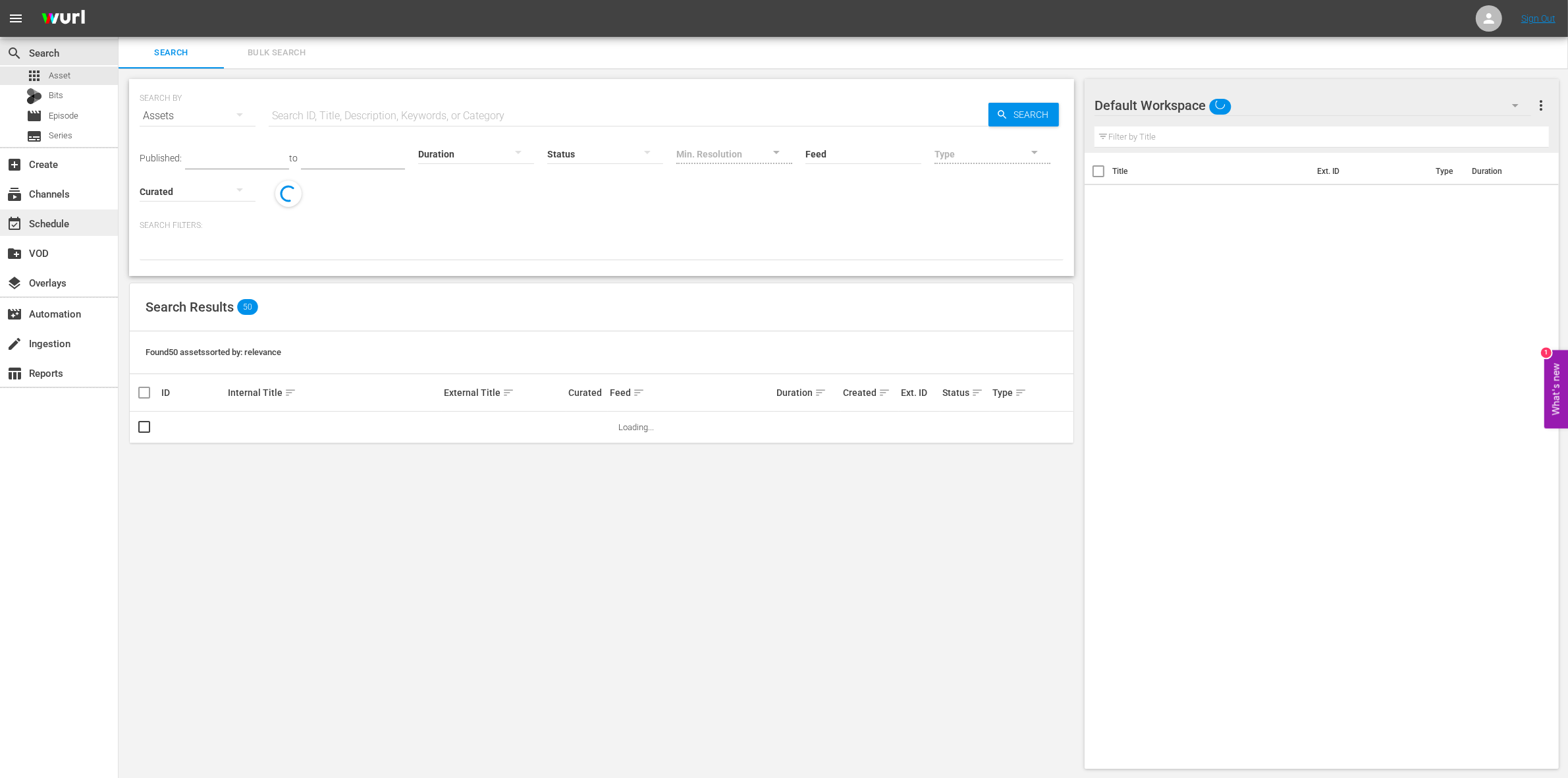
click at [84, 225] on div "event_available Schedule" at bounding box center [58, 223] width 118 height 27
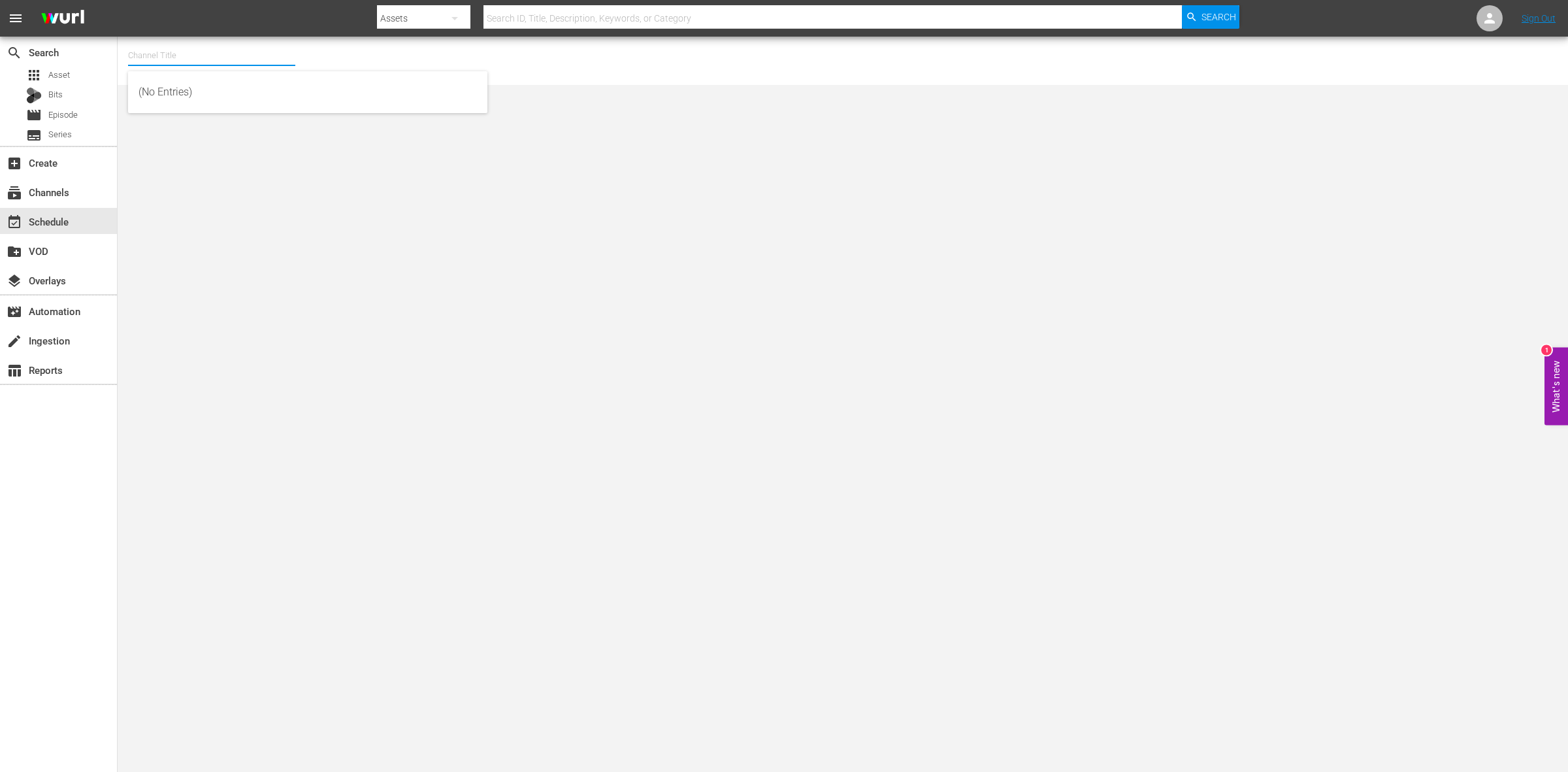
click at [144, 46] on input "text" at bounding box center [212, 55] width 167 height 31
click at [190, 114] on div "ThrillHer (1056 - aenetworks_thrillher_1)" at bounding box center [308, 123] width 339 height 31
type input "ThrillHer (1056 - aenetworks_thrillher_1)"
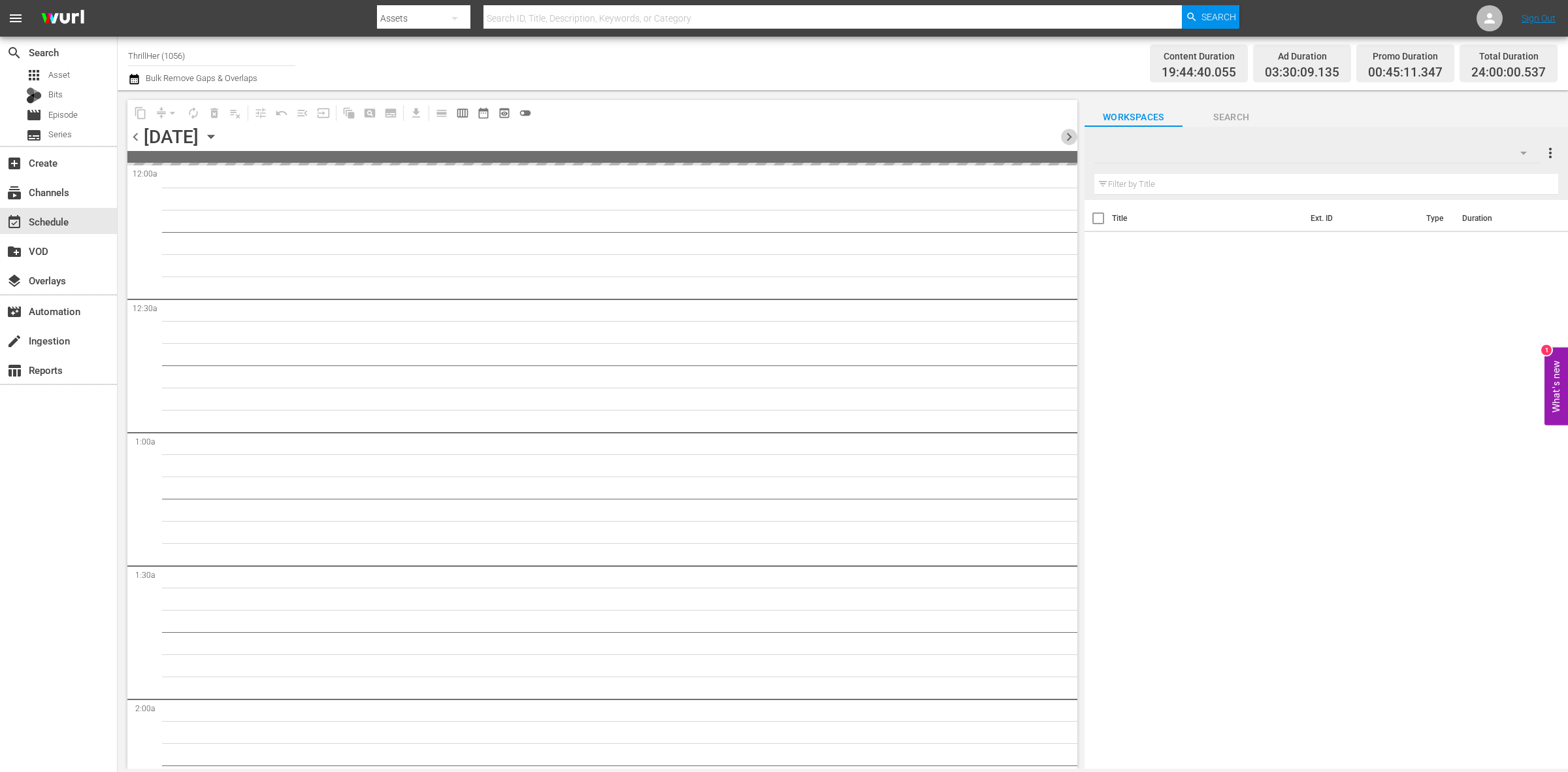
click at [1067, 138] on span "chevron_right" at bounding box center [1069, 137] width 16 height 16
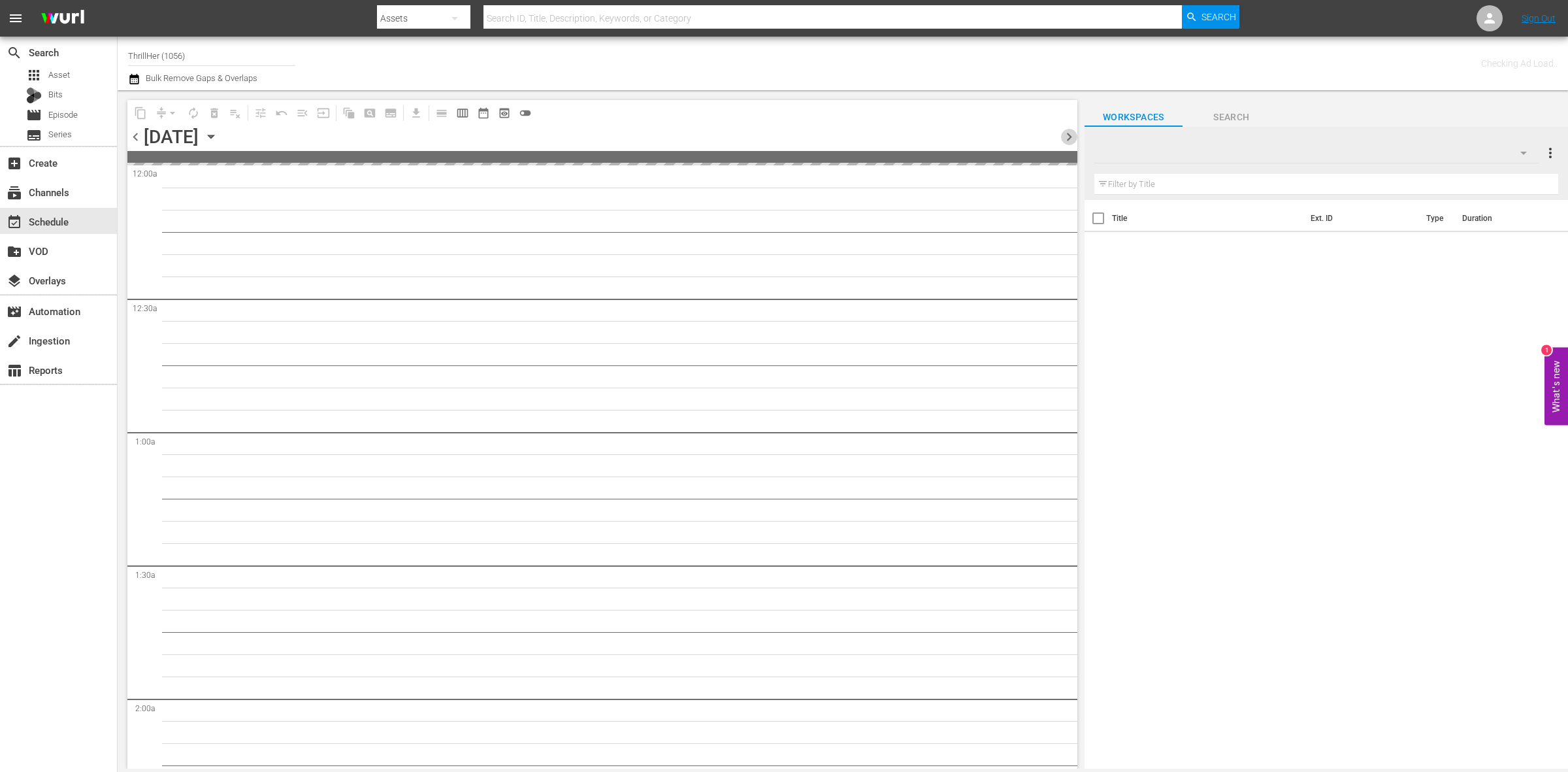
click at [1067, 138] on span "chevron_right" at bounding box center [1069, 137] width 16 height 16
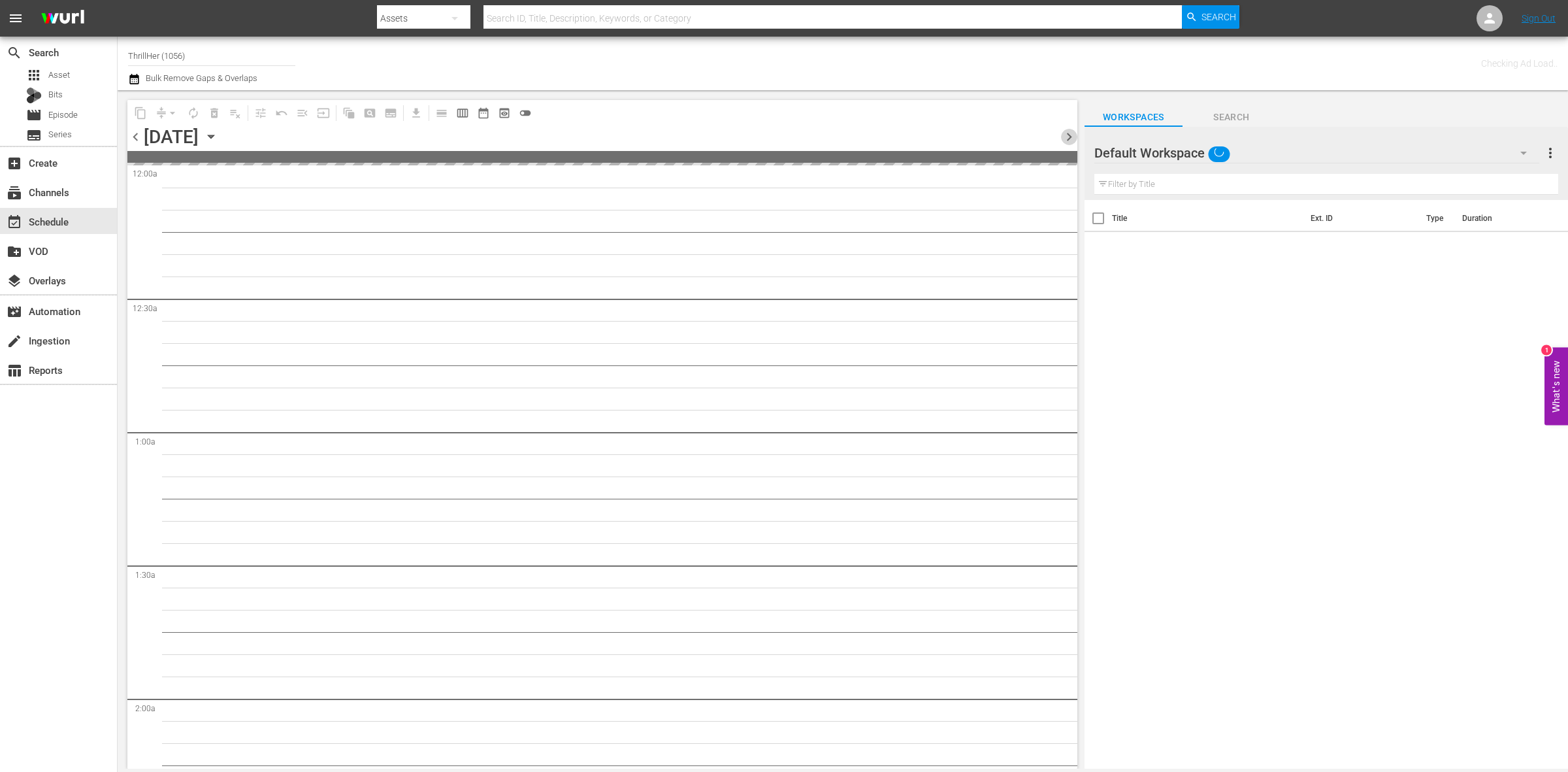
click at [1067, 138] on span "chevron_right" at bounding box center [1069, 137] width 16 height 16
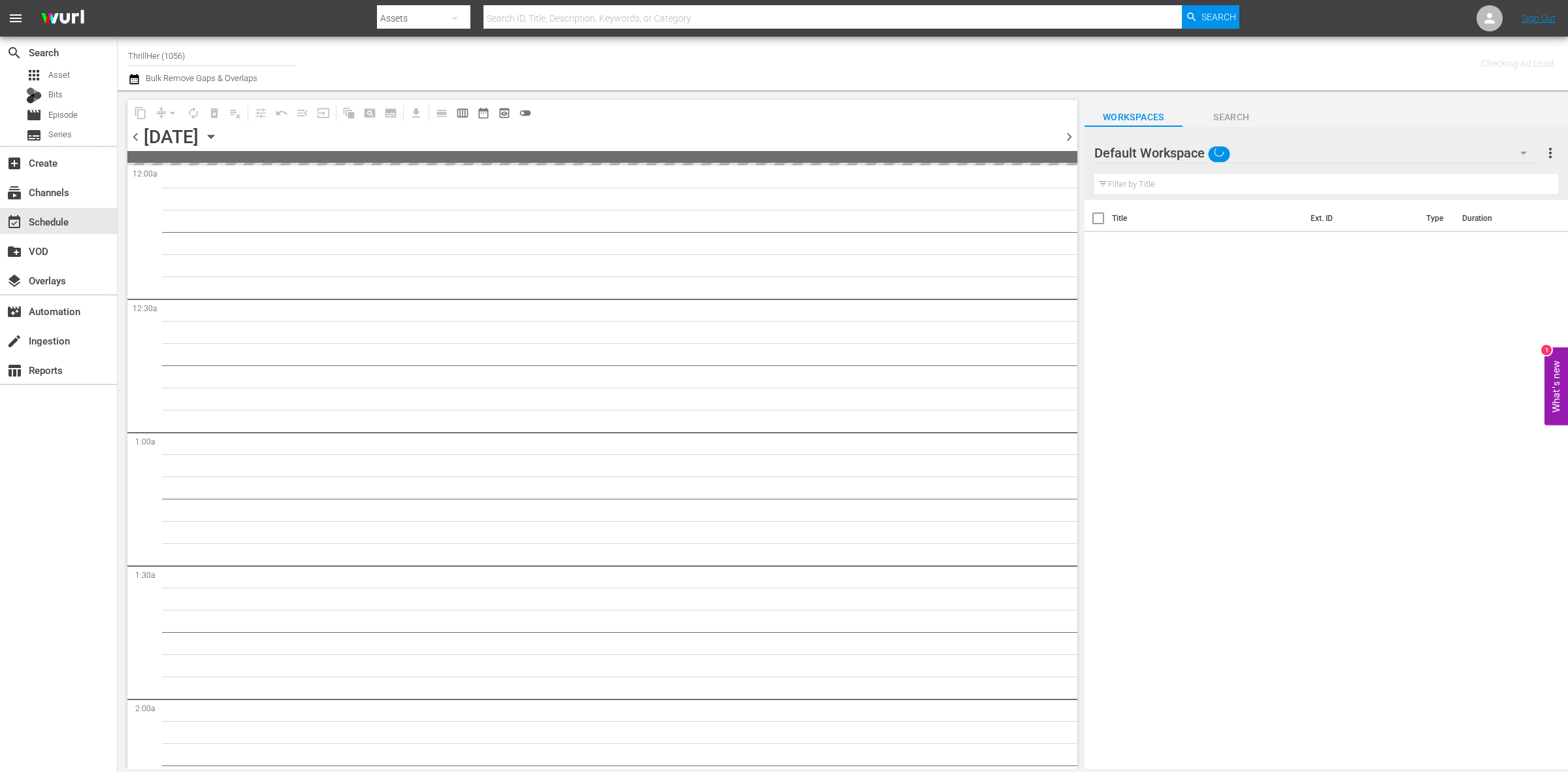
click at [1067, 138] on span "chevron_right" at bounding box center [1069, 137] width 16 height 16
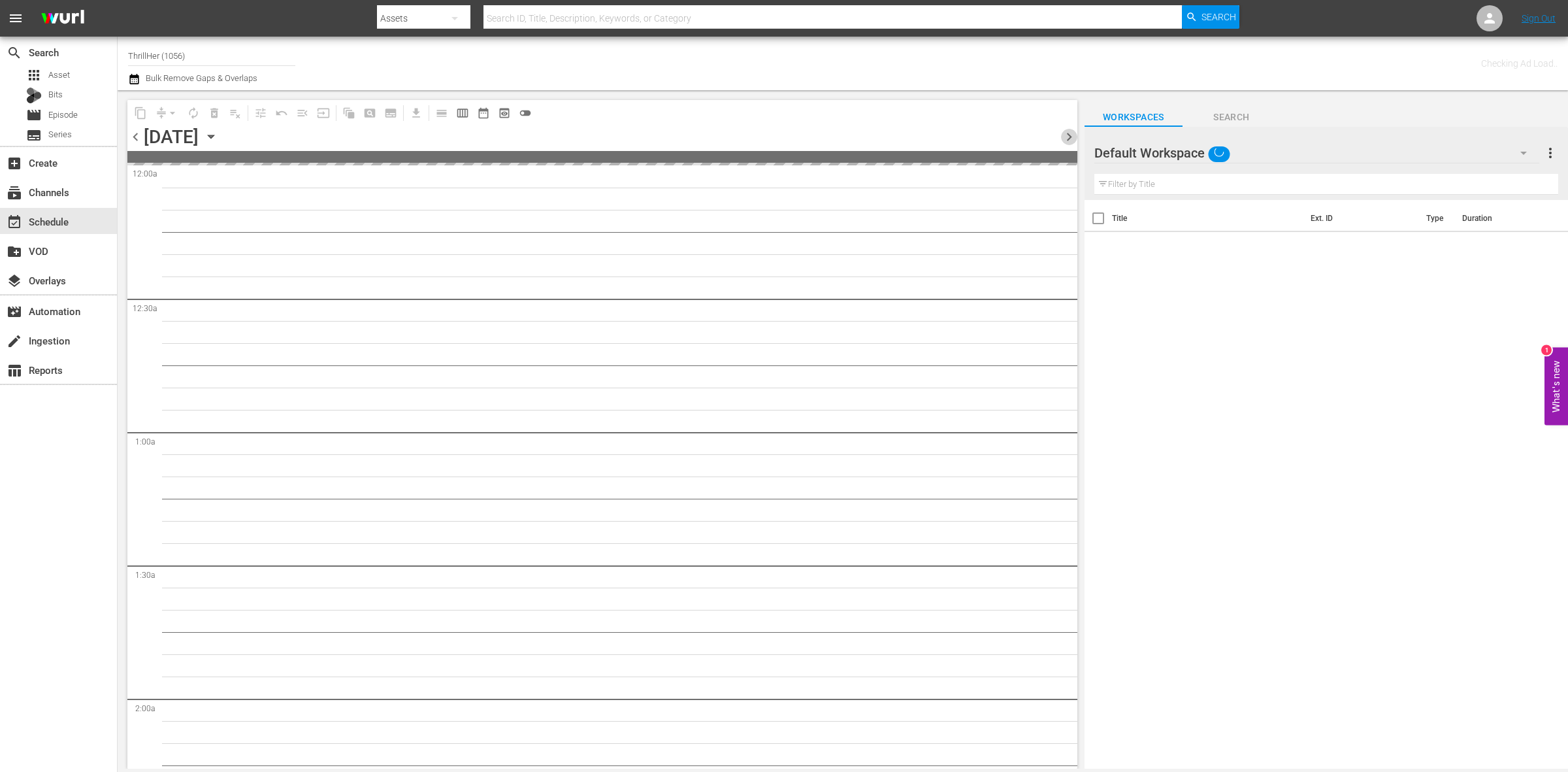
click at [1067, 138] on span "chevron_right" at bounding box center [1069, 137] width 16 height 16
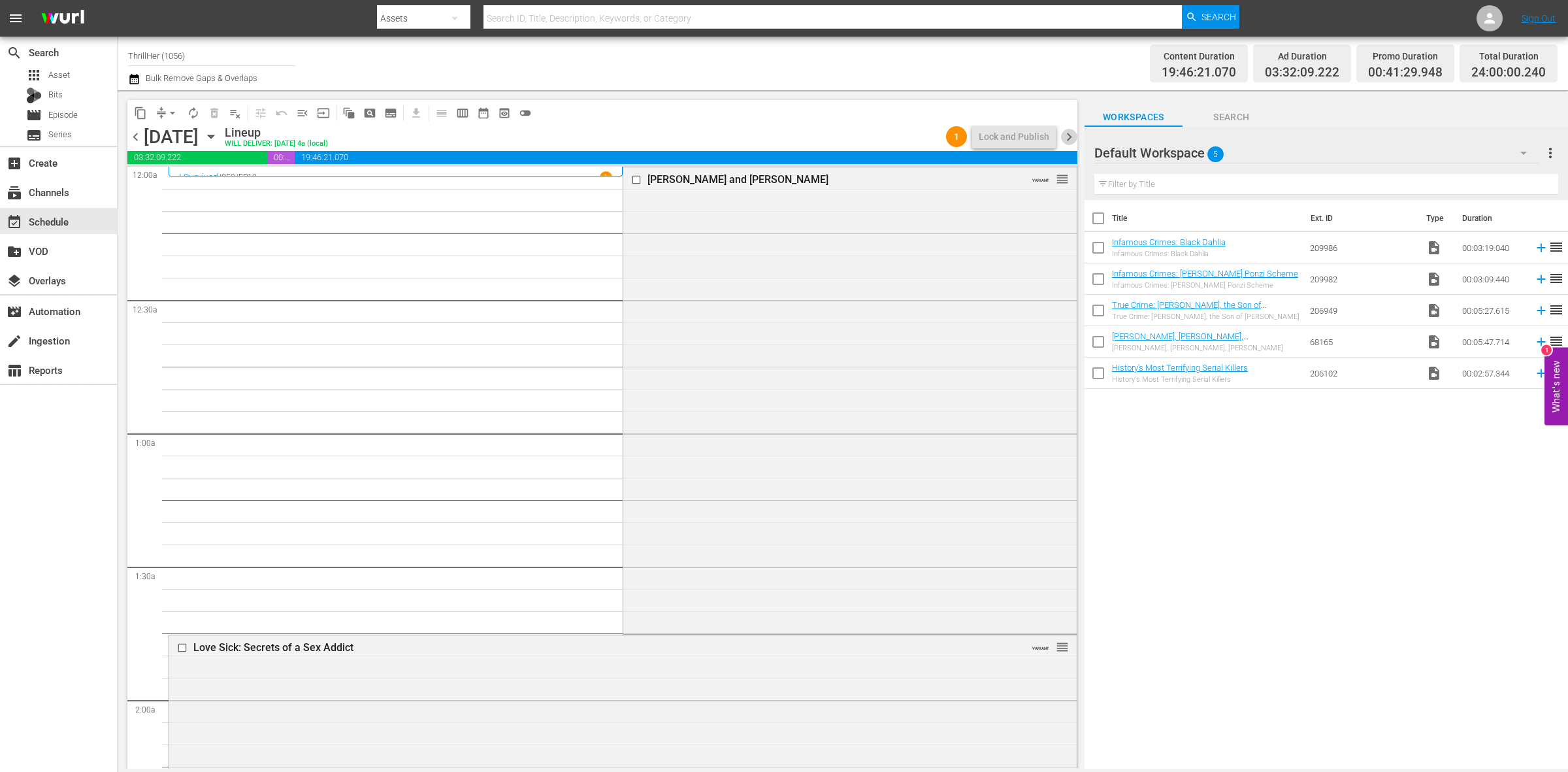
click at [1062, 138] on span "chevron_right" at bounding box center [1069, 137] width 16 height 16
click at [781, 250] on div "Lifetime Original Movie / SE1 / EP1: More Than Meets the Eye: The Joan Brock St…" at bounding box center [849, 398] width 453 height 462
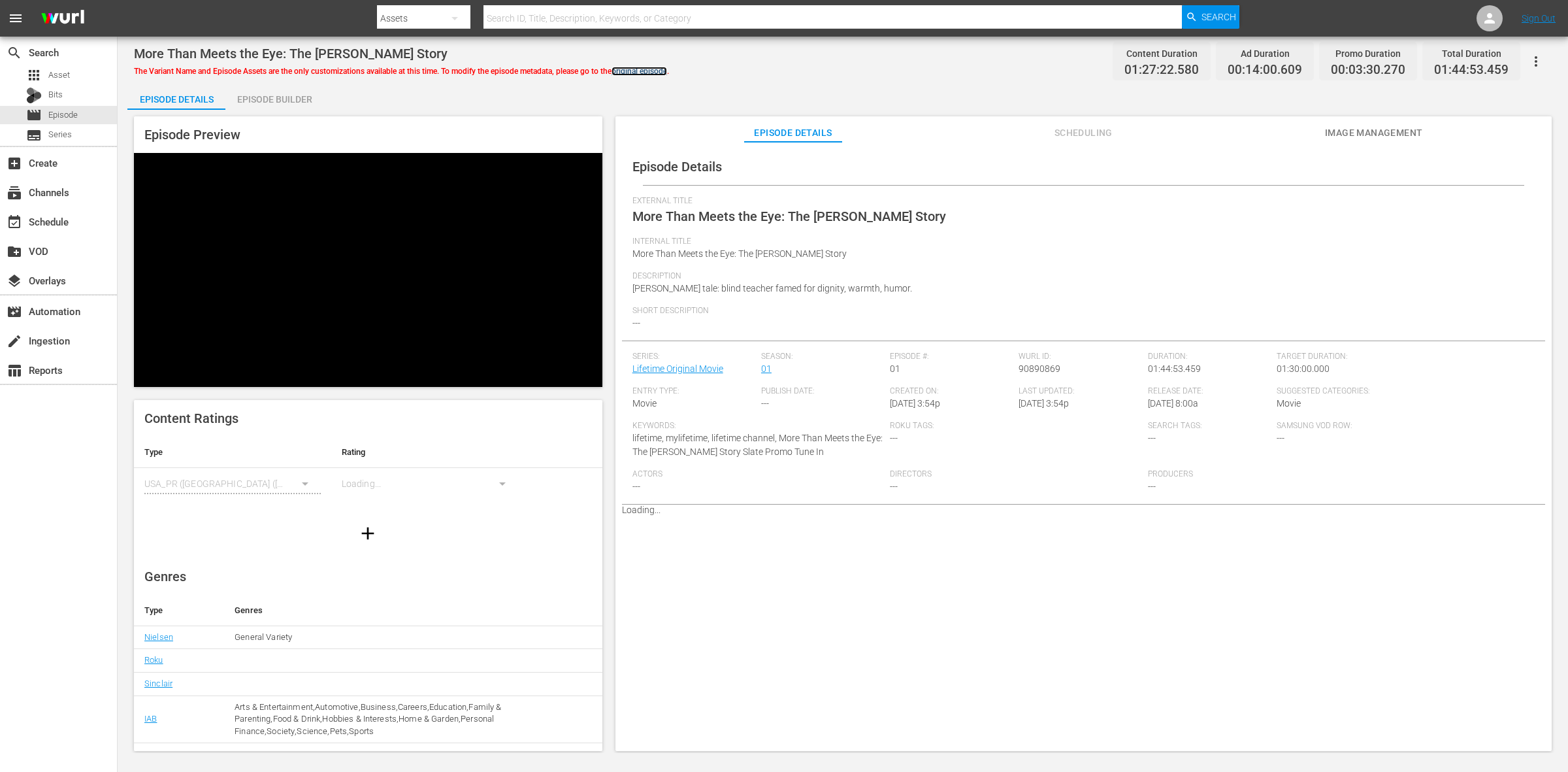
click at [654, 68] on link "original episode" at bounding box center [639, 71] width 56 height 9
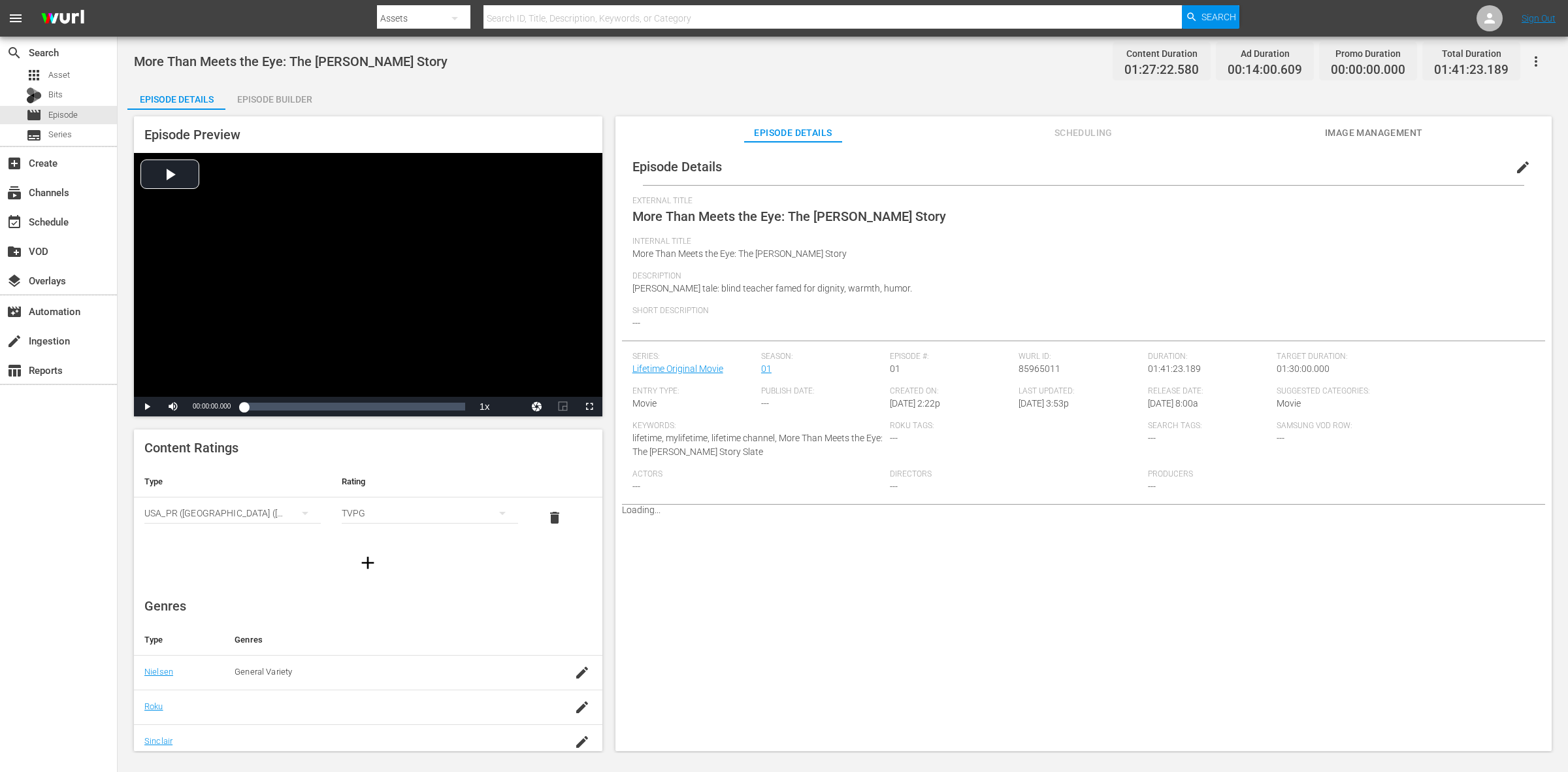
click at [1521, 164] on span "edit" at bounding box center [1523, 167] width 16 height 16
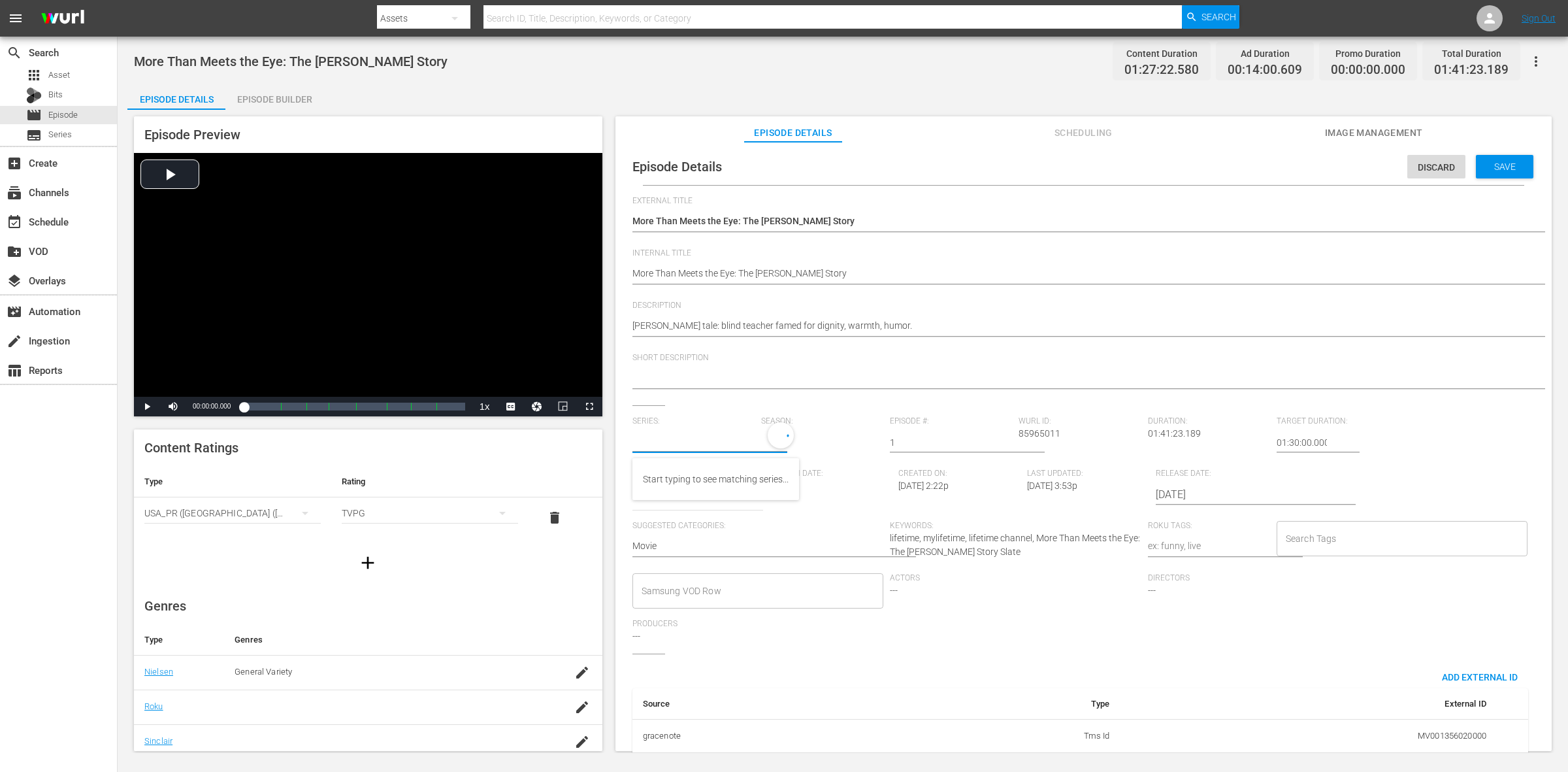
click at [689, 439] on input "text" at bounding box center [693, 442] width 122 height 31
type input "L"
type input "m"
click at [1504, 175] on div "Save" at bounding box center [1504, 166] width 58 height 24
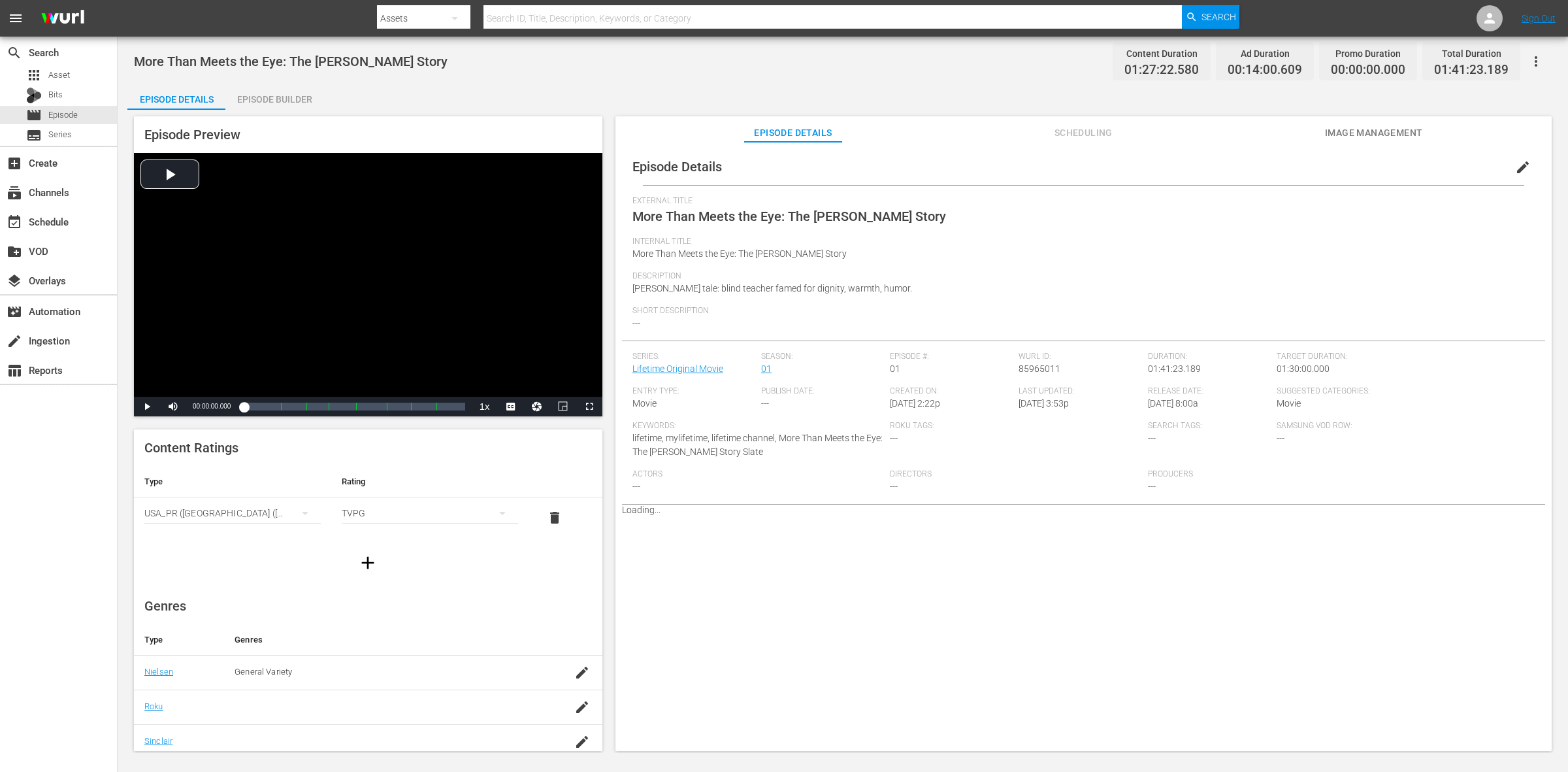
click at [1517, 169] on span "edit" at bounding box center [1523, 167] width 16 height 16
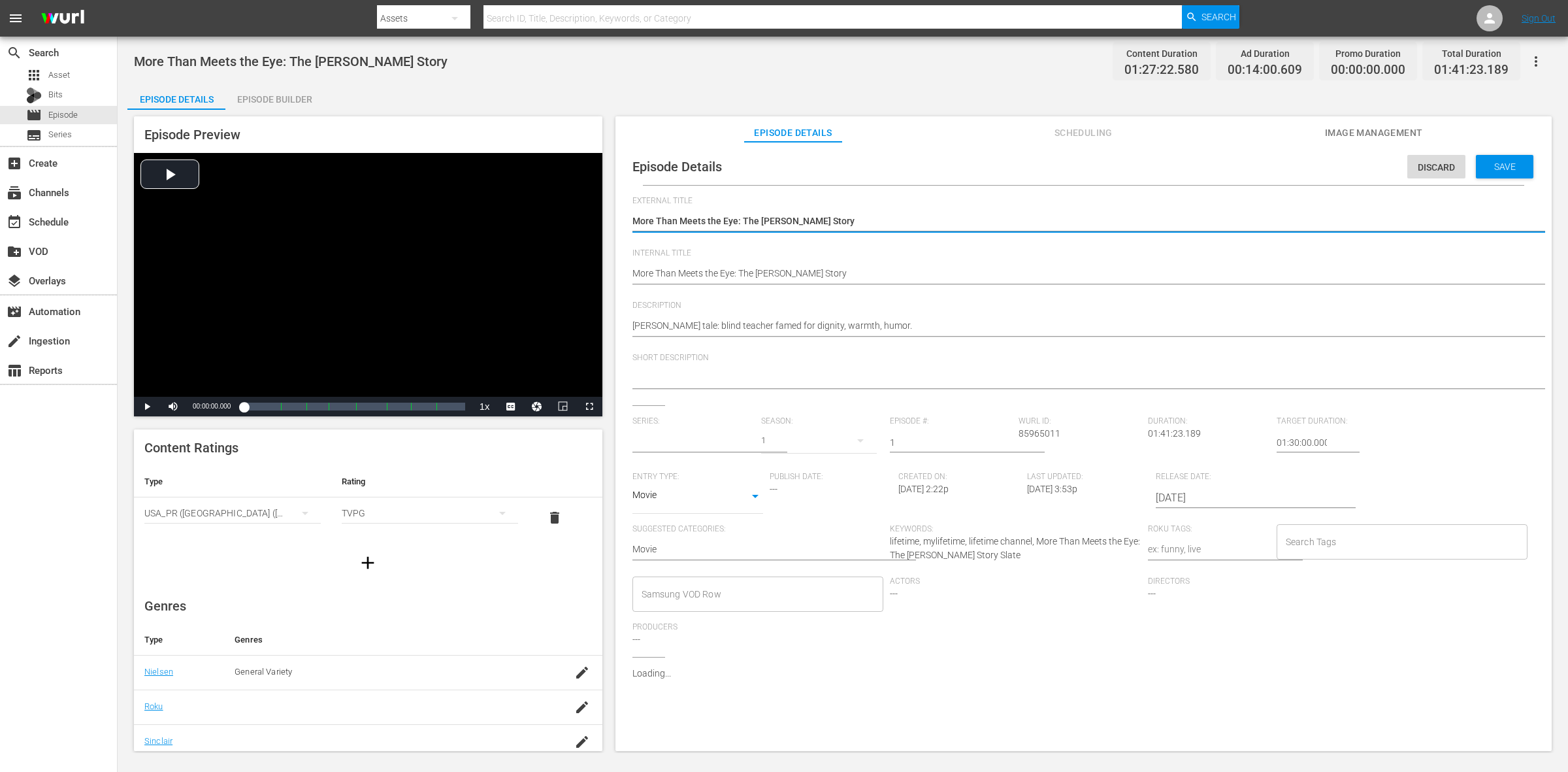
click at [687, 430] on input "text" at bounding box center [693, 442] width 122 height 31
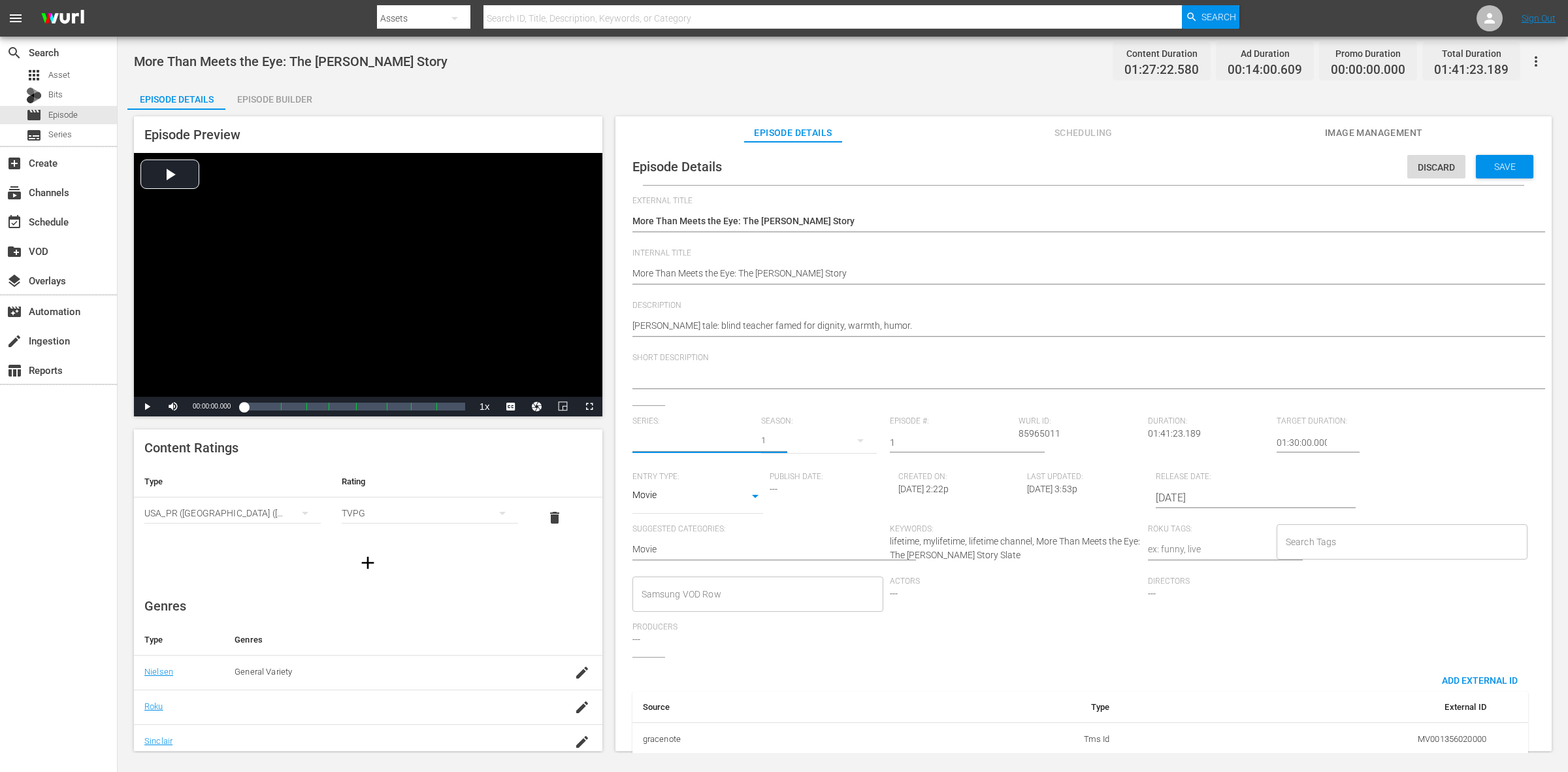
click at [695, 444] on input "text" at bounding box center [693, 442] width 122 height 31
type input "No Series"
click at [695, 444] on input "No Series" at bounding box center [693, 442] width 122 height 31
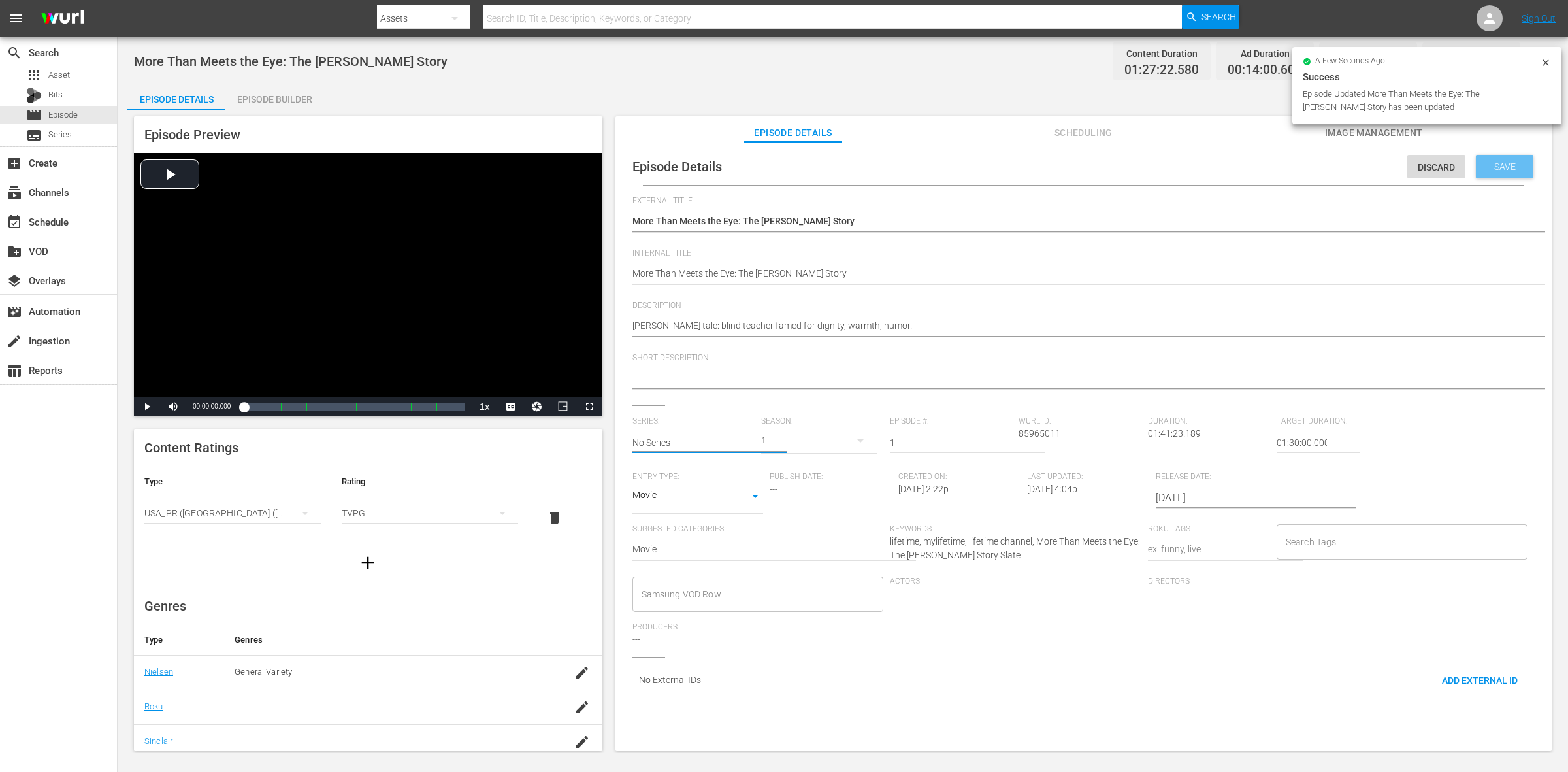
click at [1511, 167] on span "Save" at bounding box center [1505, 166] width 43 height 10
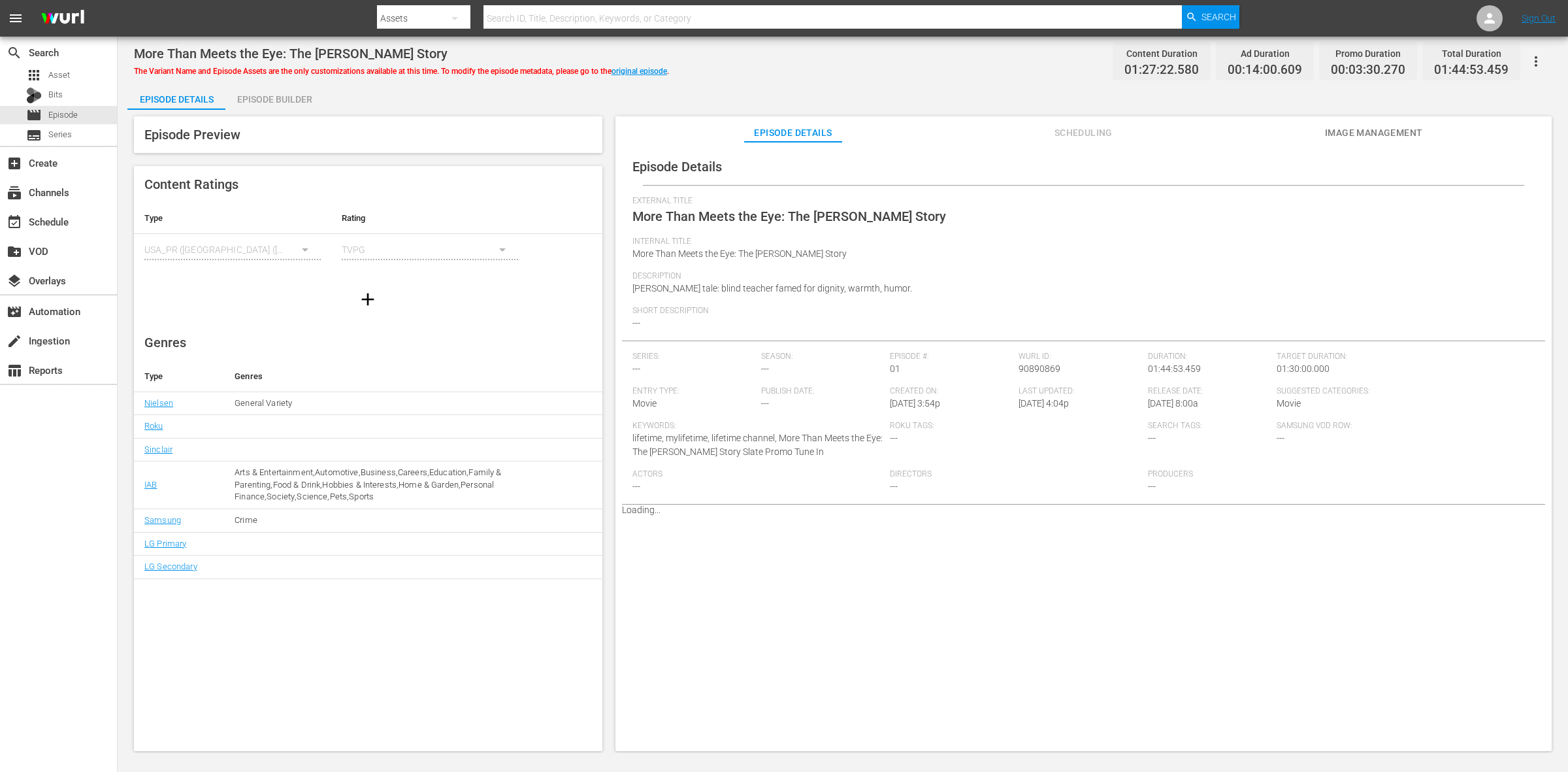
click at [251, 97] on div "Episode Builder" at bounding box center [274, 99] width 98 height 31
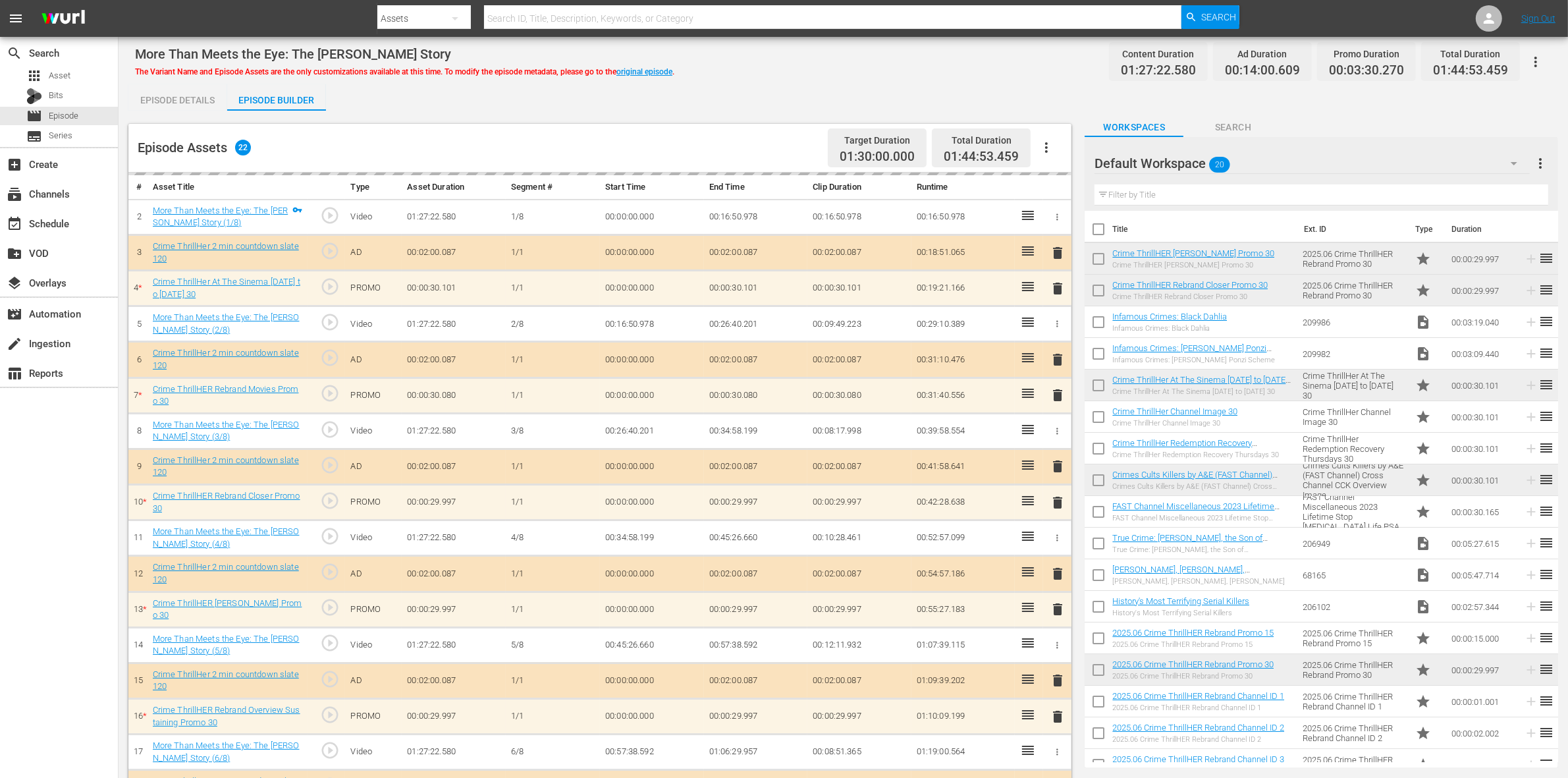
click at [212, 98] on div "Episode Details" at bounding box center [177, 100] width 99 height 32
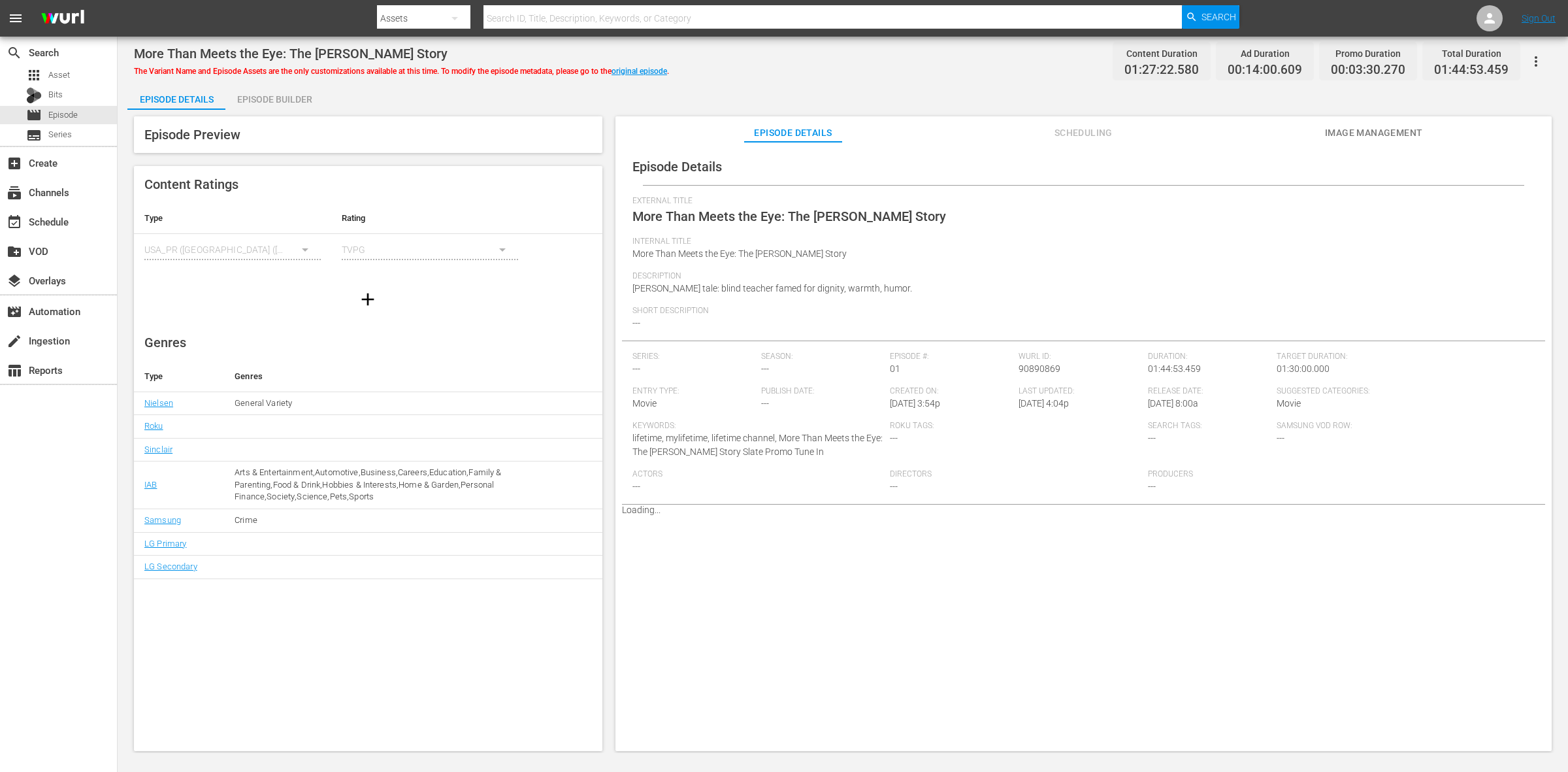
click at [299, 95] on div "Episode Builder" at bounding box center [274, 99] width 98 height 31
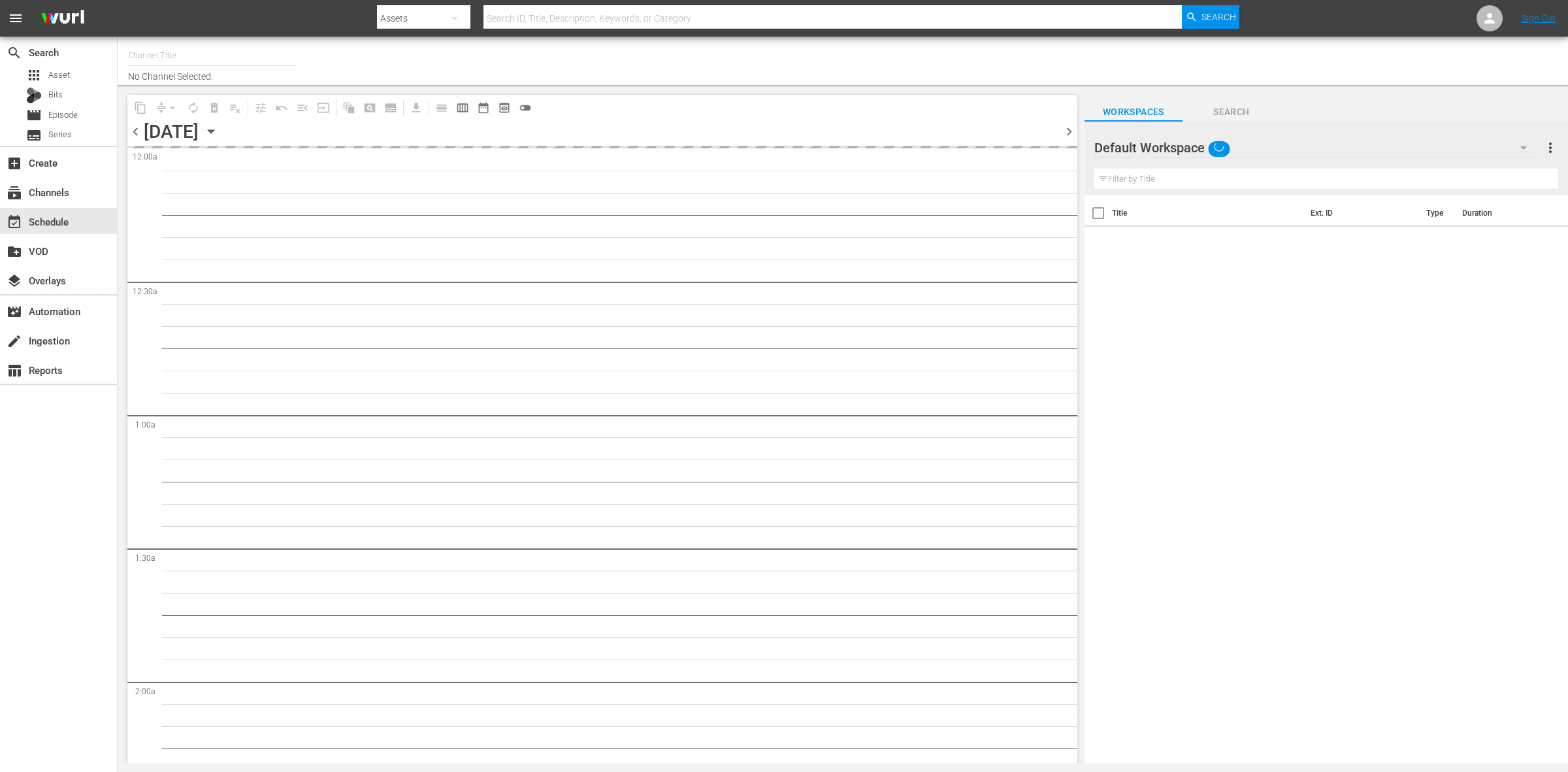
type input "ThrillHer (1056)"
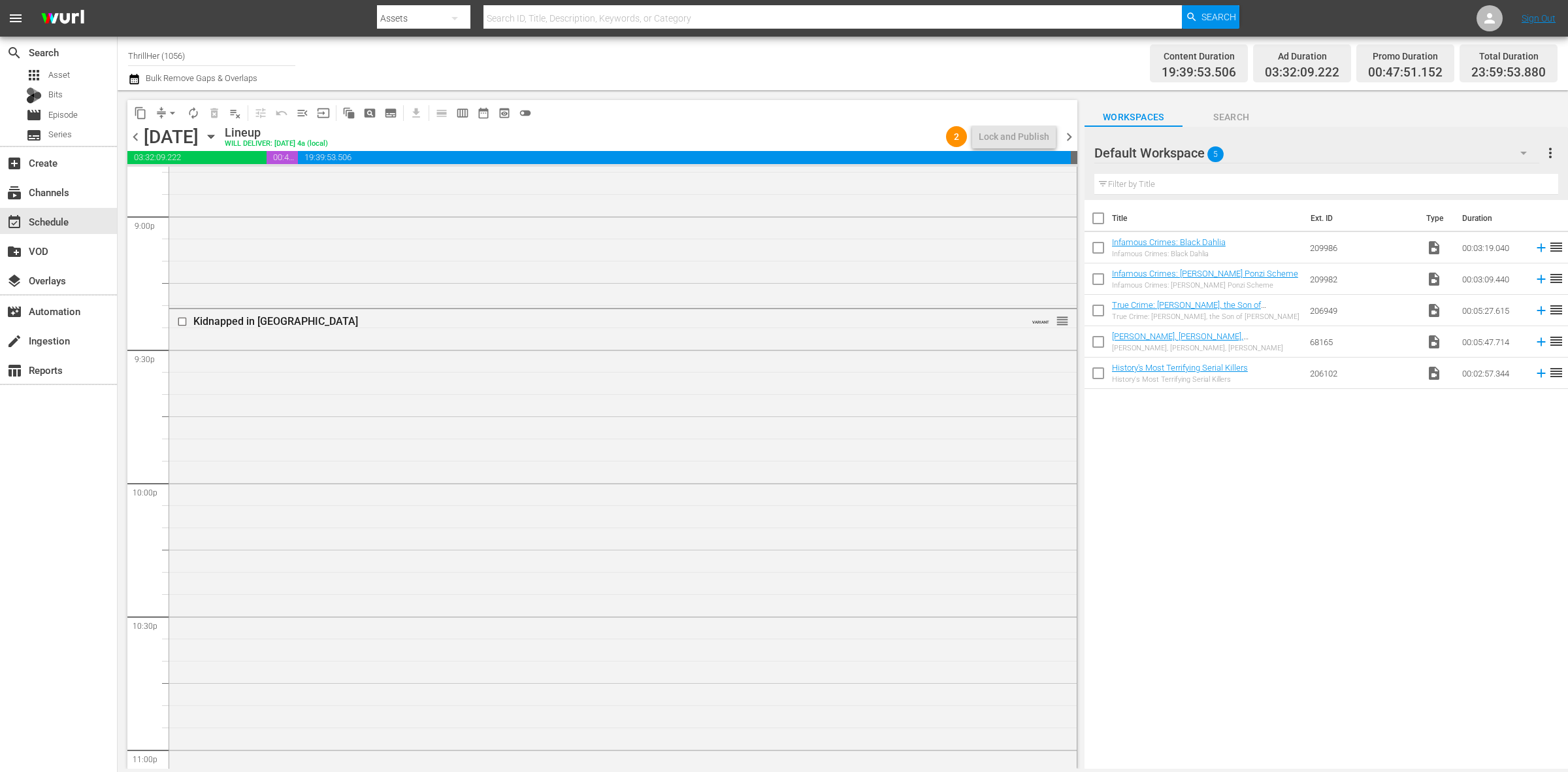
scroll to position [5799, 0]
click at [169, 114] on span "arrow_drop_down" at bounding box center [173, 113] width 13 height 13
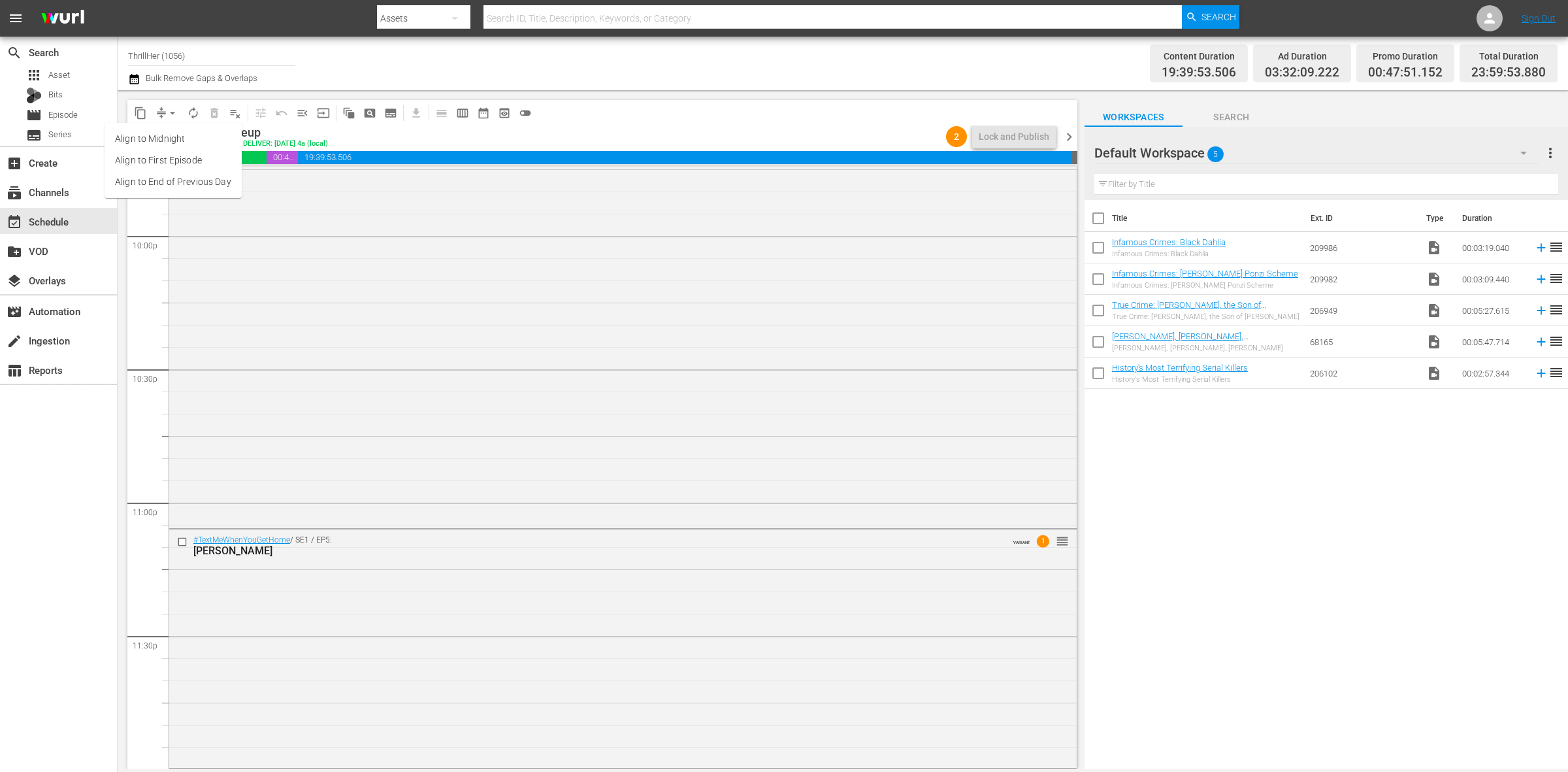
click at [183, 141] on li "Align to Midnight" at bounding box center [173, 139] width 138 height 22
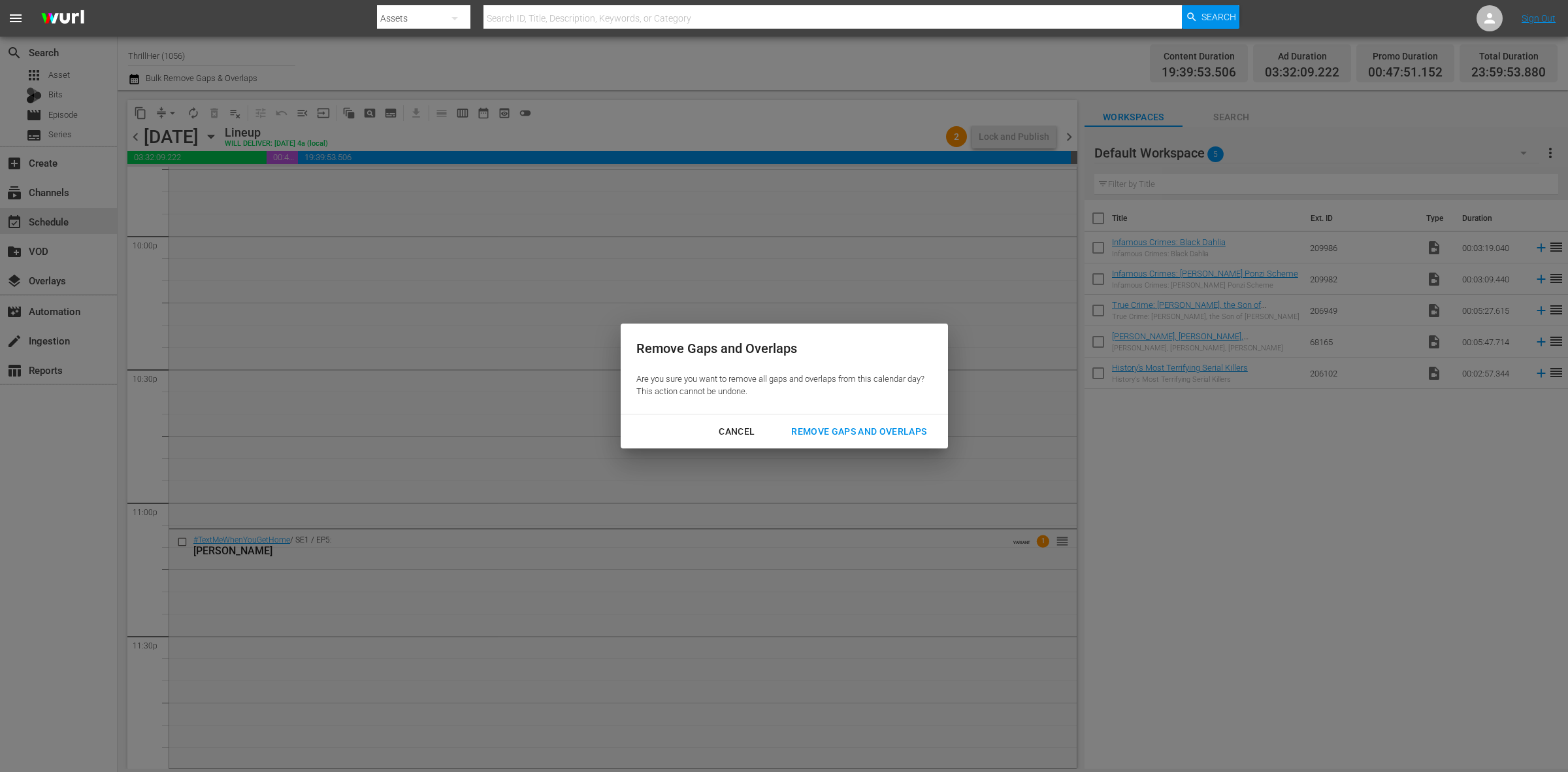
click at [833, 442] on button "Remove Gaps and Overlaps" at bounding box center [859, 431] width 167 height 24
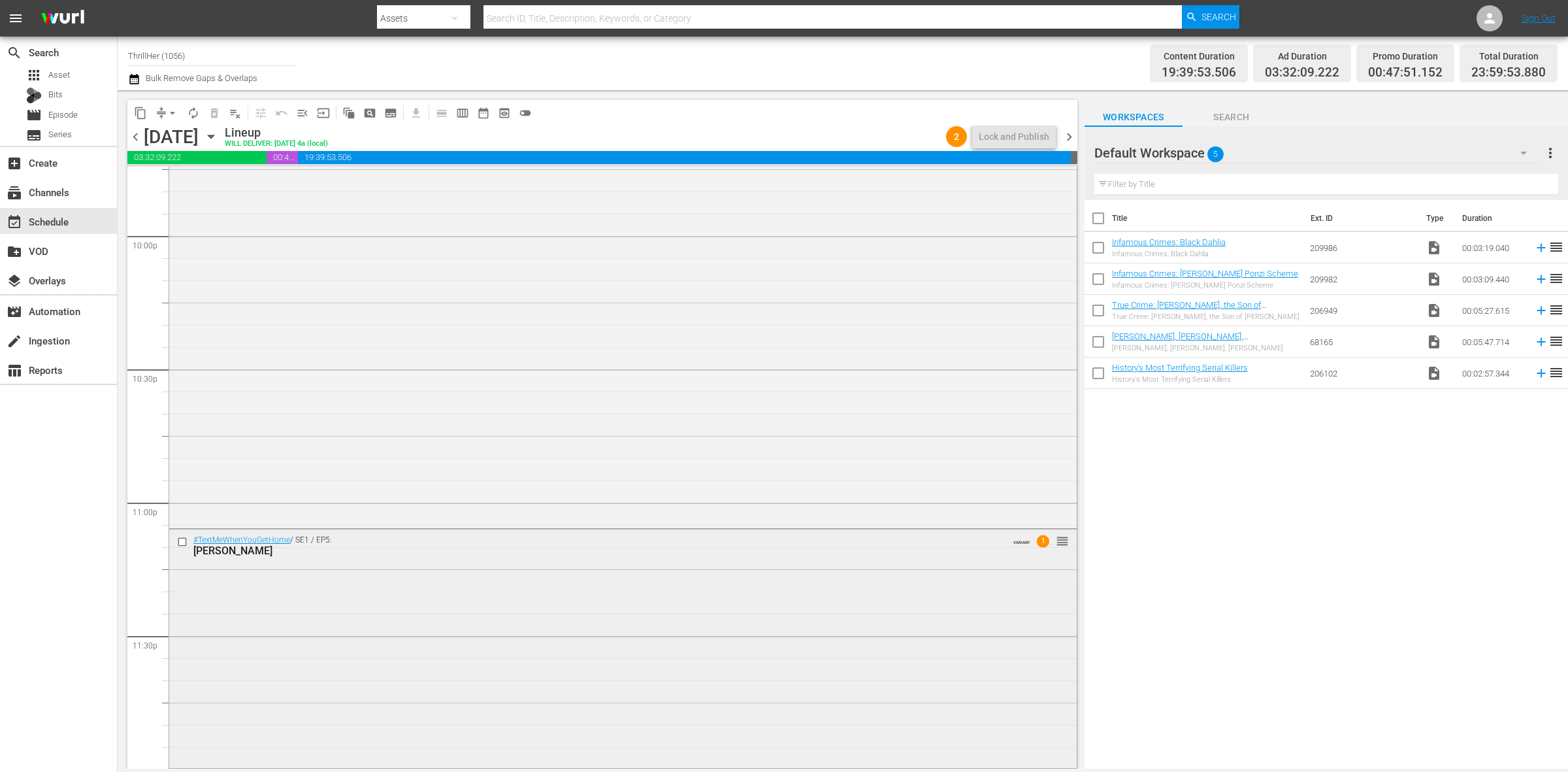
click at [408, 582] on div "#TextMeWhenYouGetHome / SE1 / EP5: Deserae Turner VARIANT 1 reorder" at bounding box center [623, 648] width 907 height 236
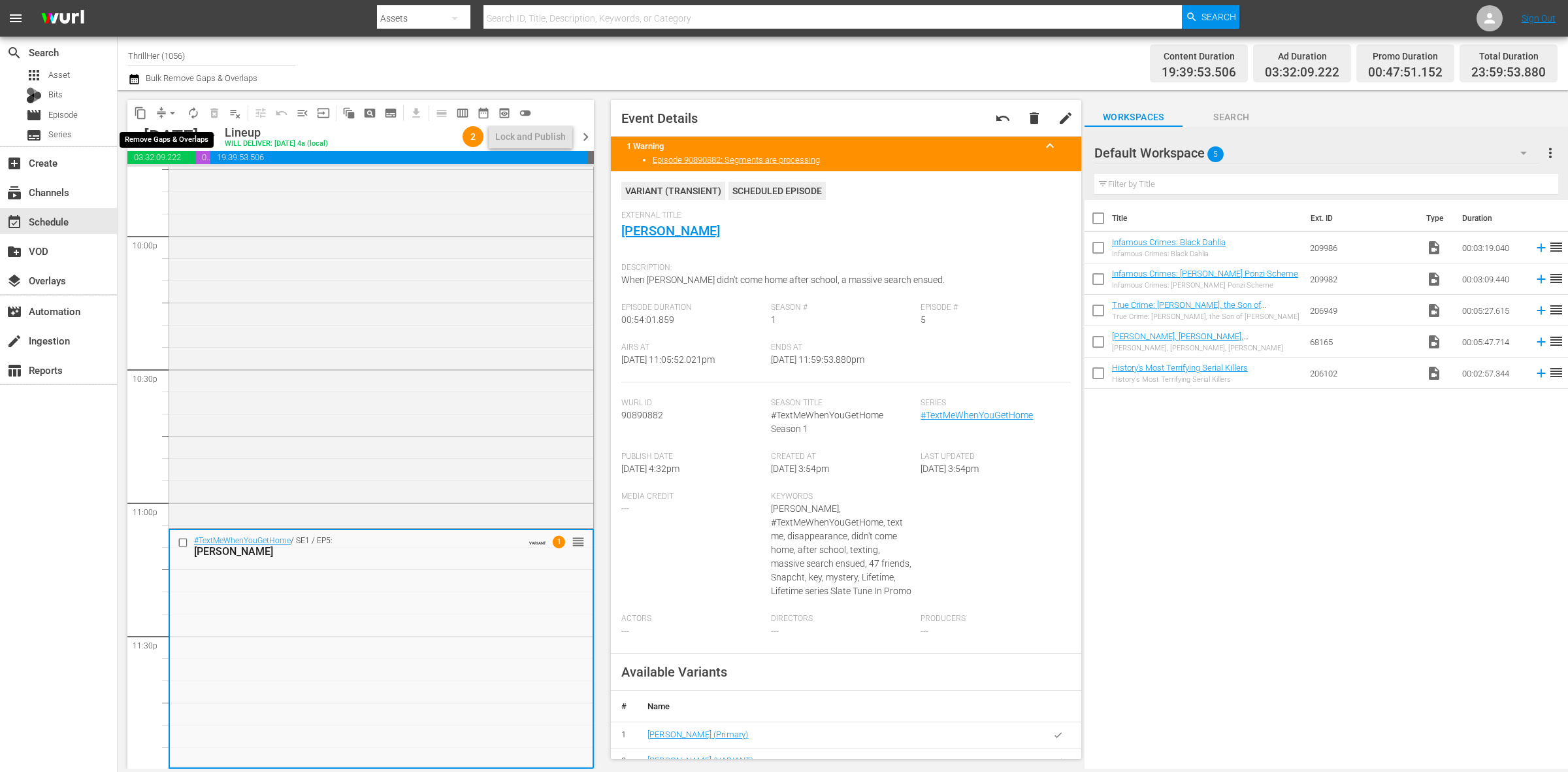
click at [168, 113] on span "arrow_drop_down" at bounding box center [173, 113] width 13 height 13
click at [171, 132] on li "Align to Midnight" at bounding box center [173, 139] width 138 height 22
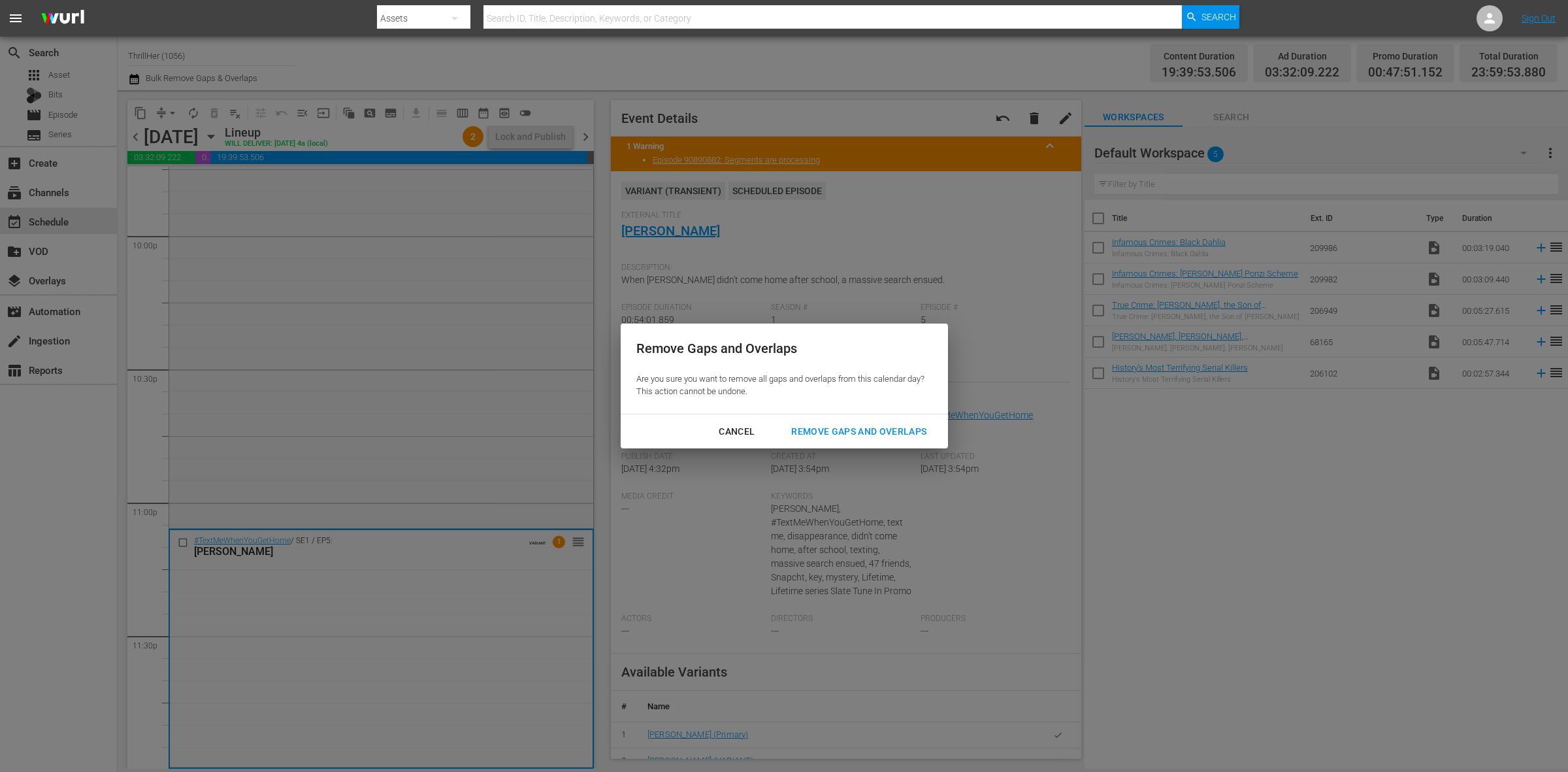
click at [840, 440] on button "Remove Gaps and Overlaps" at bounding box center [859, 431] width 167 height 24
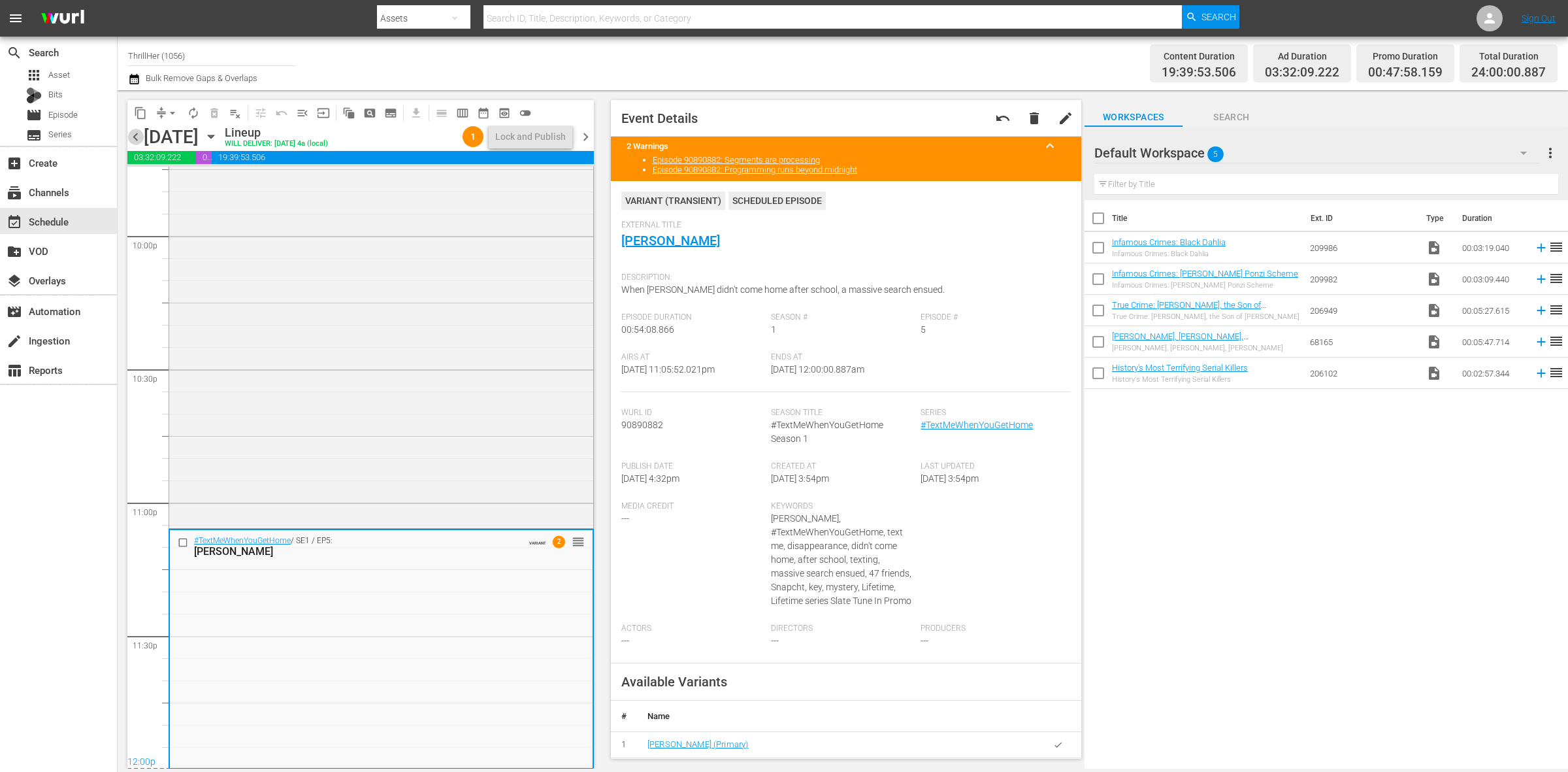
click at [136, 141] on span "chevron_left" at bounding box center [135, 137] width 16 height 16
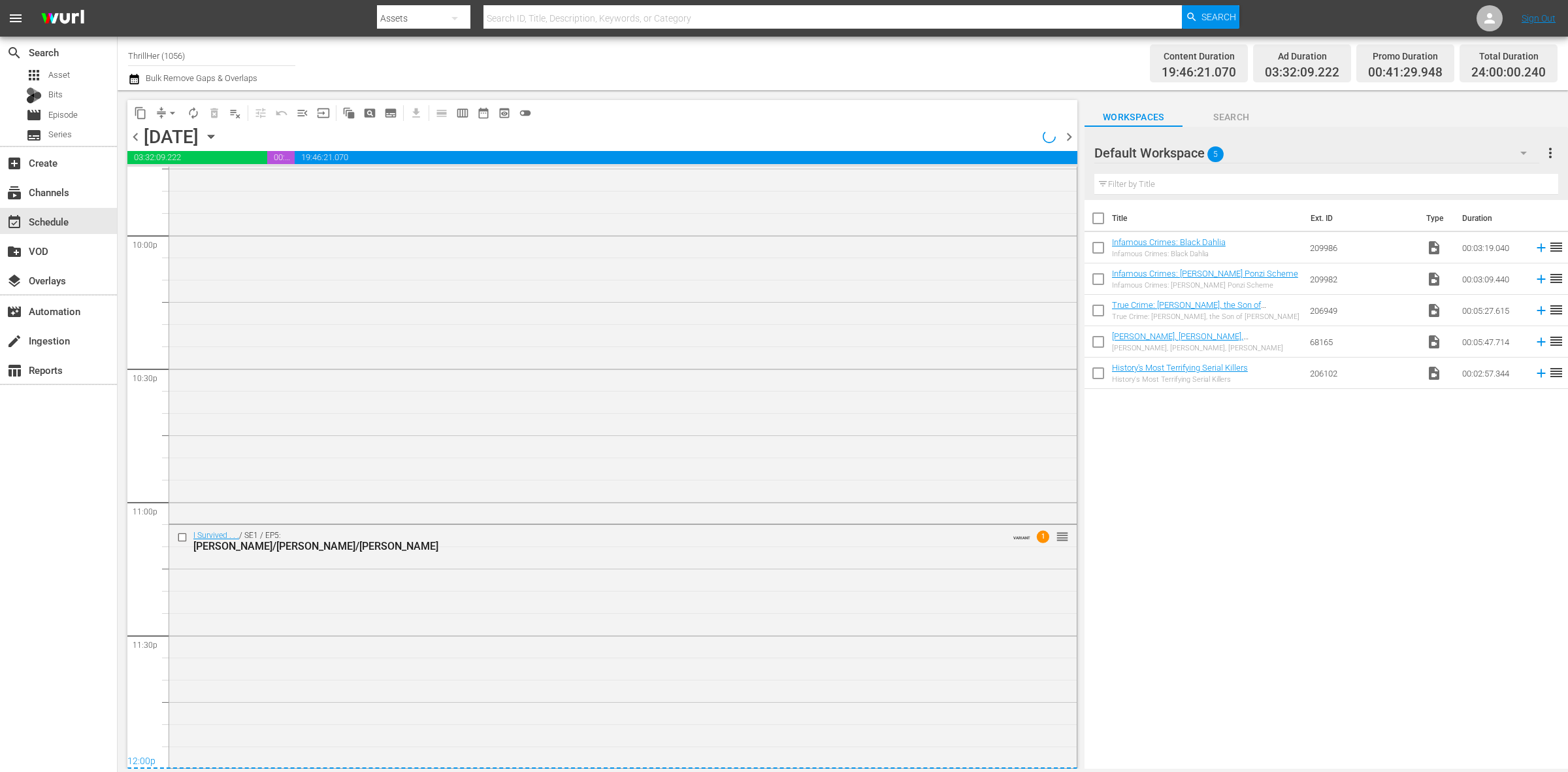
scroll to position [5799, 0]
click at [807, 661] on div "I Survived . . . / SE1 / EP5: Denise/Nick/Leonilda VARIANT 1 reorder" at bounding box center [623, 646] width 907 height 240
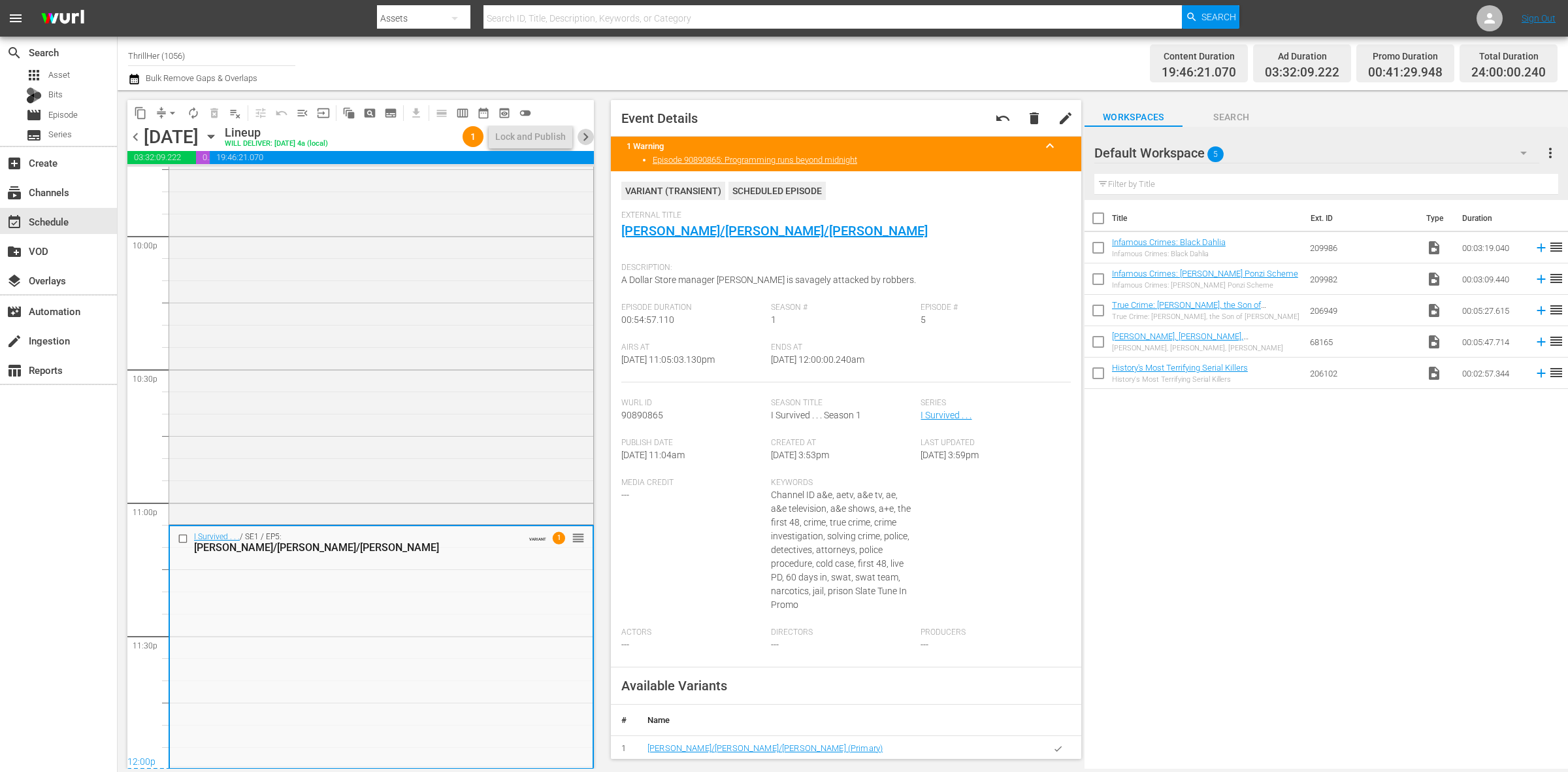
click at [580, 138] on span "chevron_right" at bounding box center [586, 137] width 16 height 16
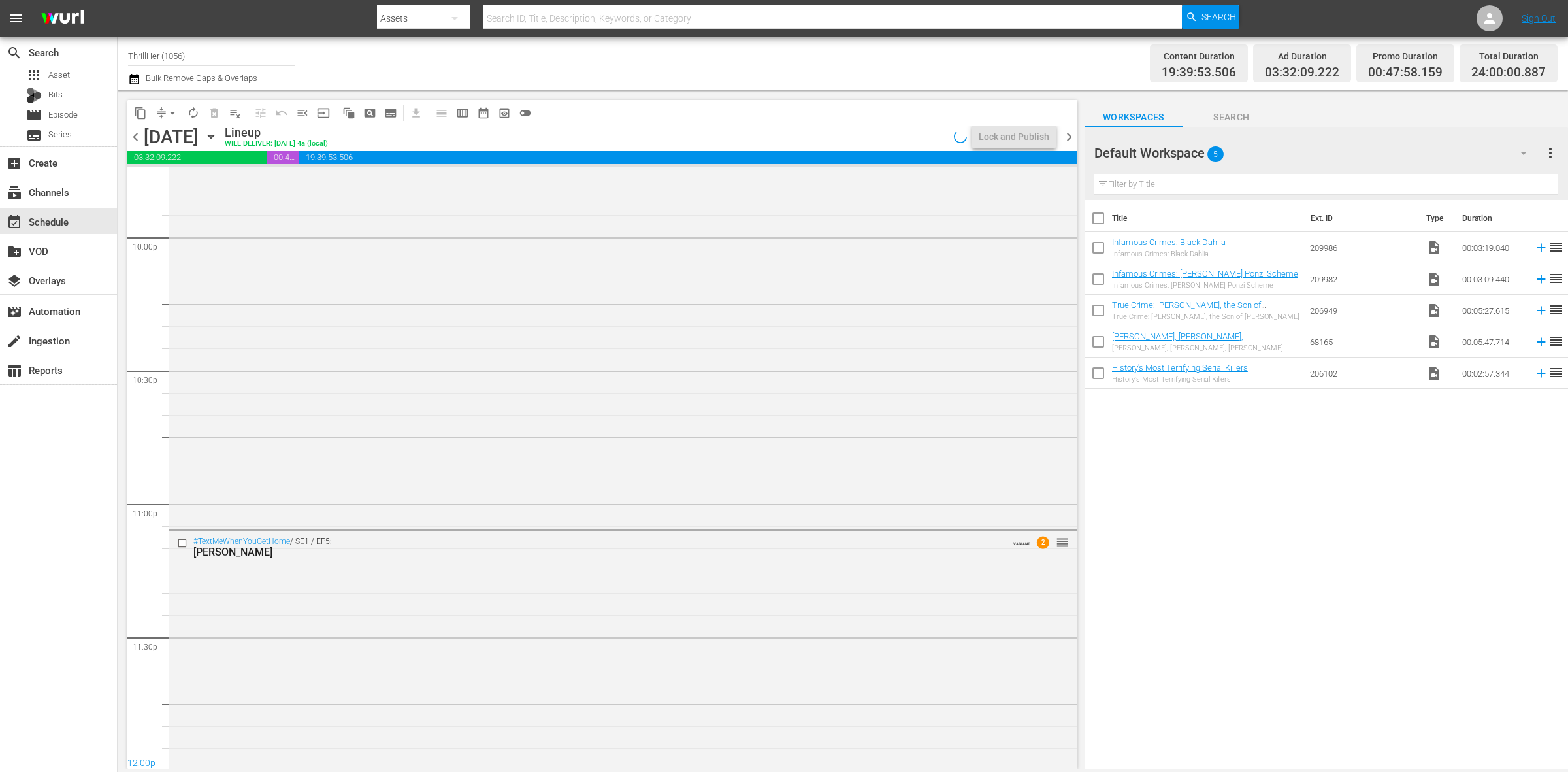
scroll to position [5799, 0]
click at [859, 664] on div "#TextMeWhenYouGetHome / SE1 / EP5: Deserae Turner VARIANT 2 reorder" at bounding box center [623, 648] width 907 height 236
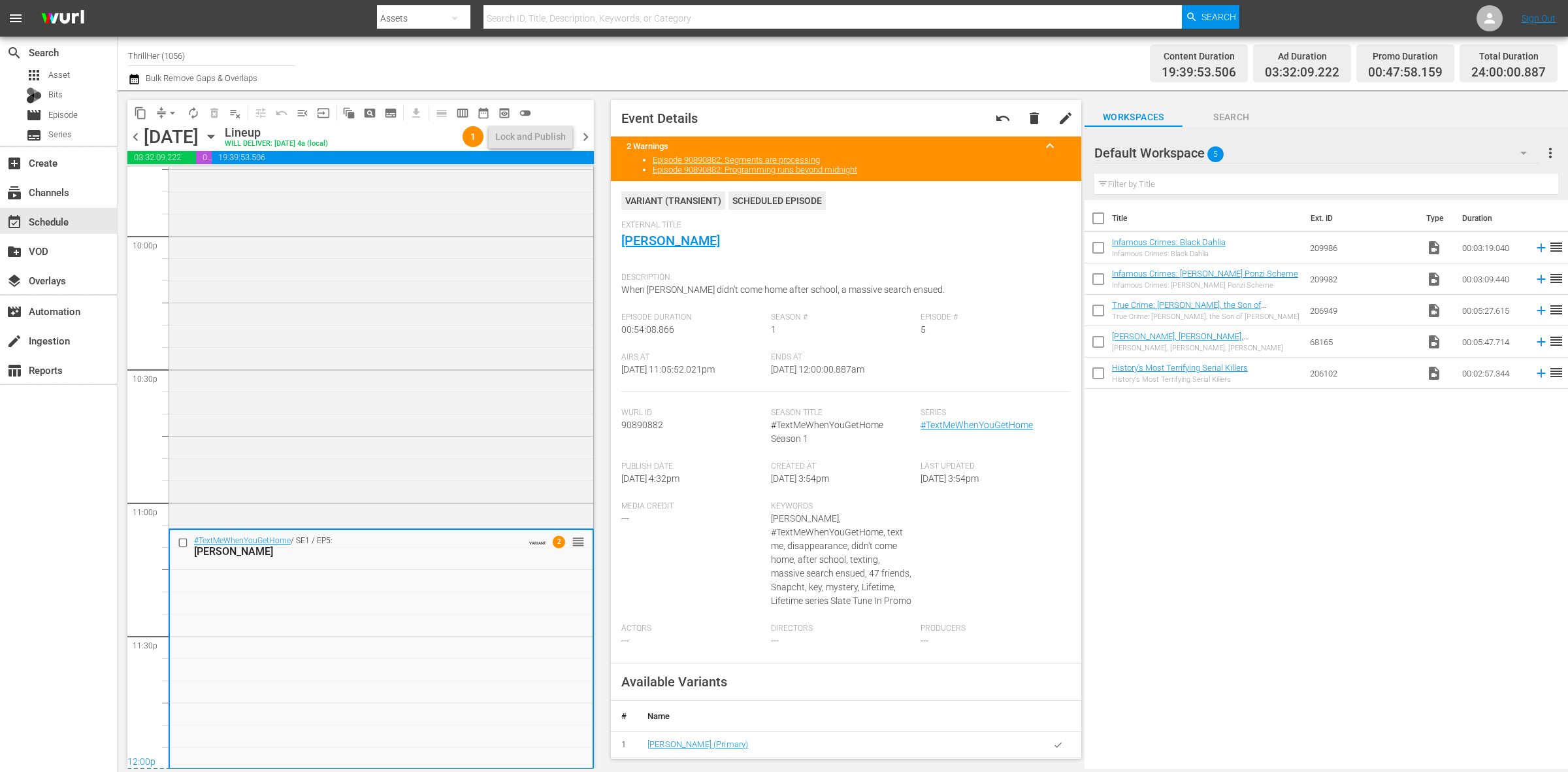
click at [587, 131] on span "chevron_right" at bounding box center [586, 137] width 16 height 16
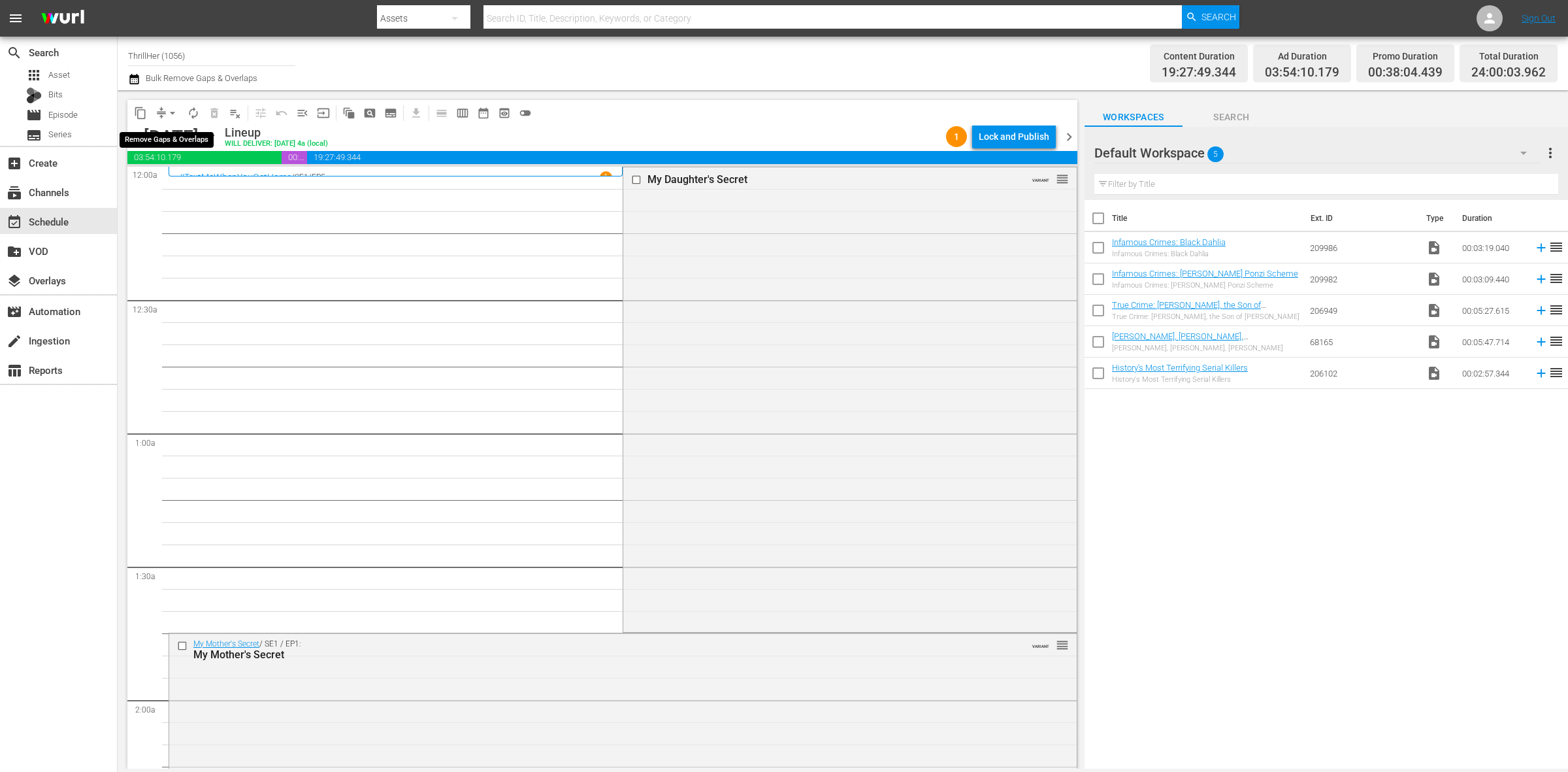
click at [175, 113] on span "arrow_drop_down" at bounding box center [173, 113] width 13 height 13
click at [175, 129] on li "Align to Midnight" at bounding box center [173, 139] width 138 height 22
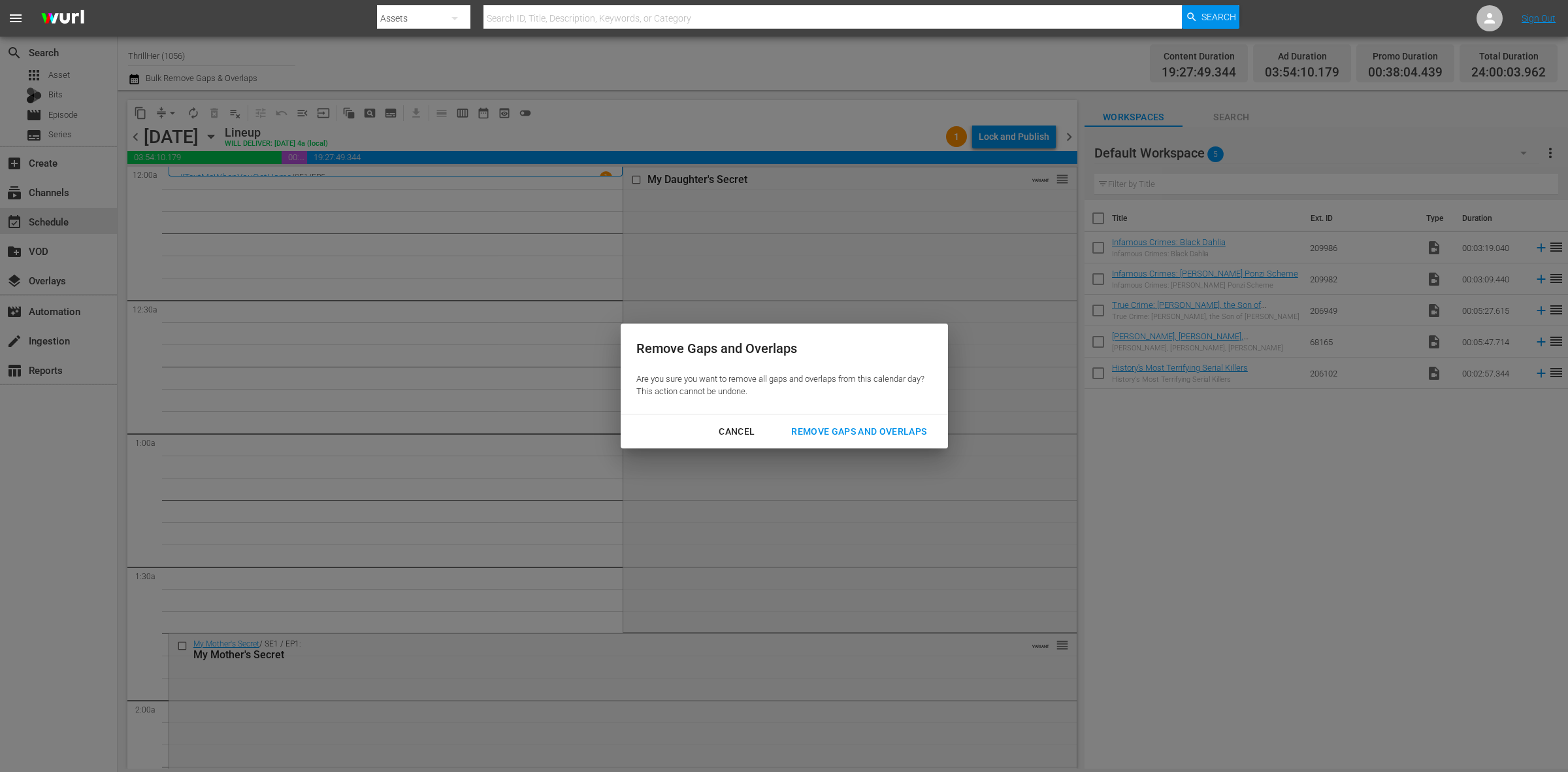
click at [873, 417] on div "Cancel Remove Gaps and Overlaps" at bounding box center [784, 431] width 327 height 34
click at [874, 430] on div "Remove Gaps and Overlaps" at bounding box center [859, 431] width 157 height 16
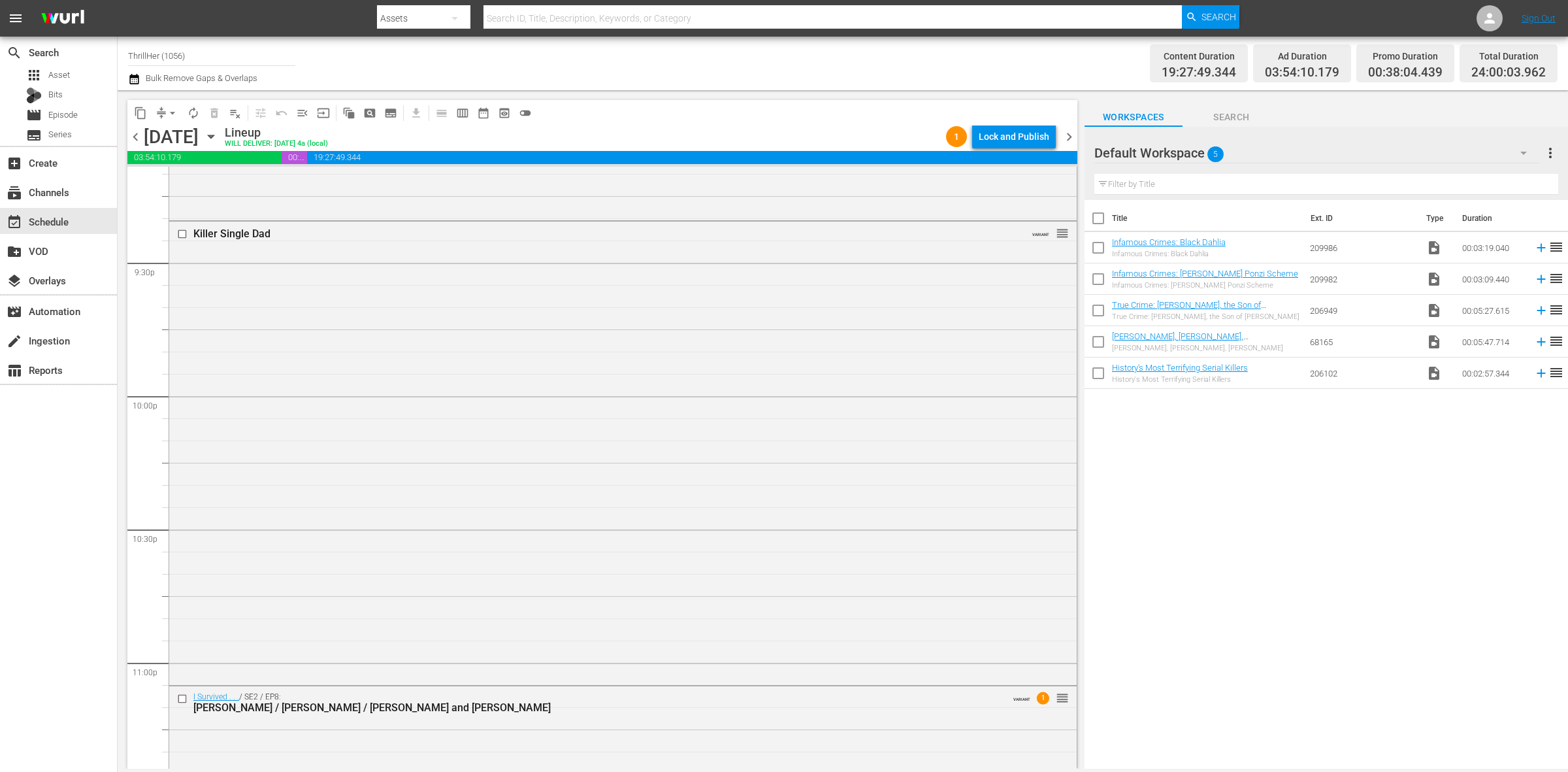
scroll to position [5799, 0]
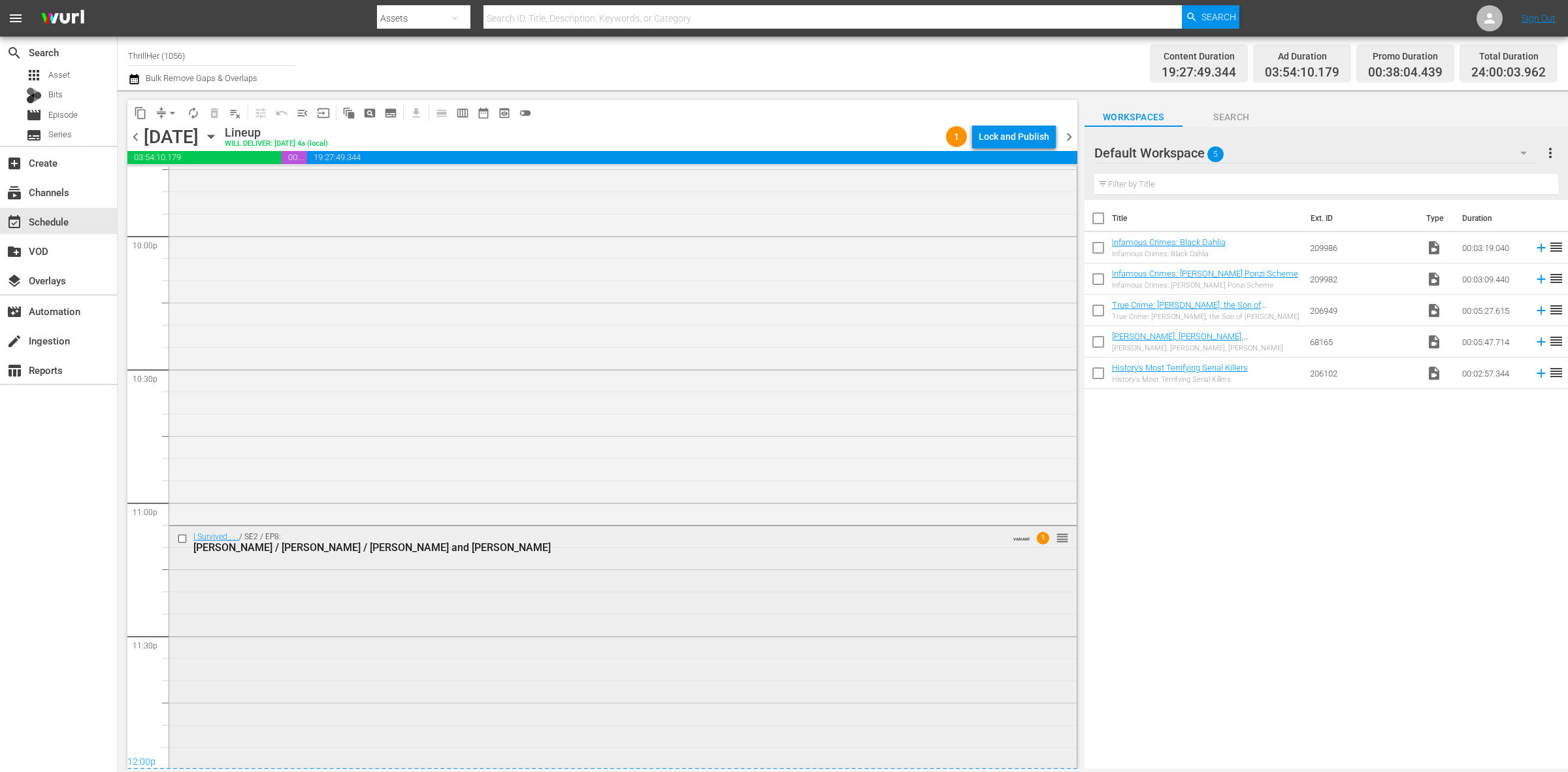
click at [407, 610] on div "I Survived . . . / SE2 / EP8: Donna / Danelle / Robert and Ana VARIANT 1 reorder" at bounding box center [623, 646] width 907 height 240
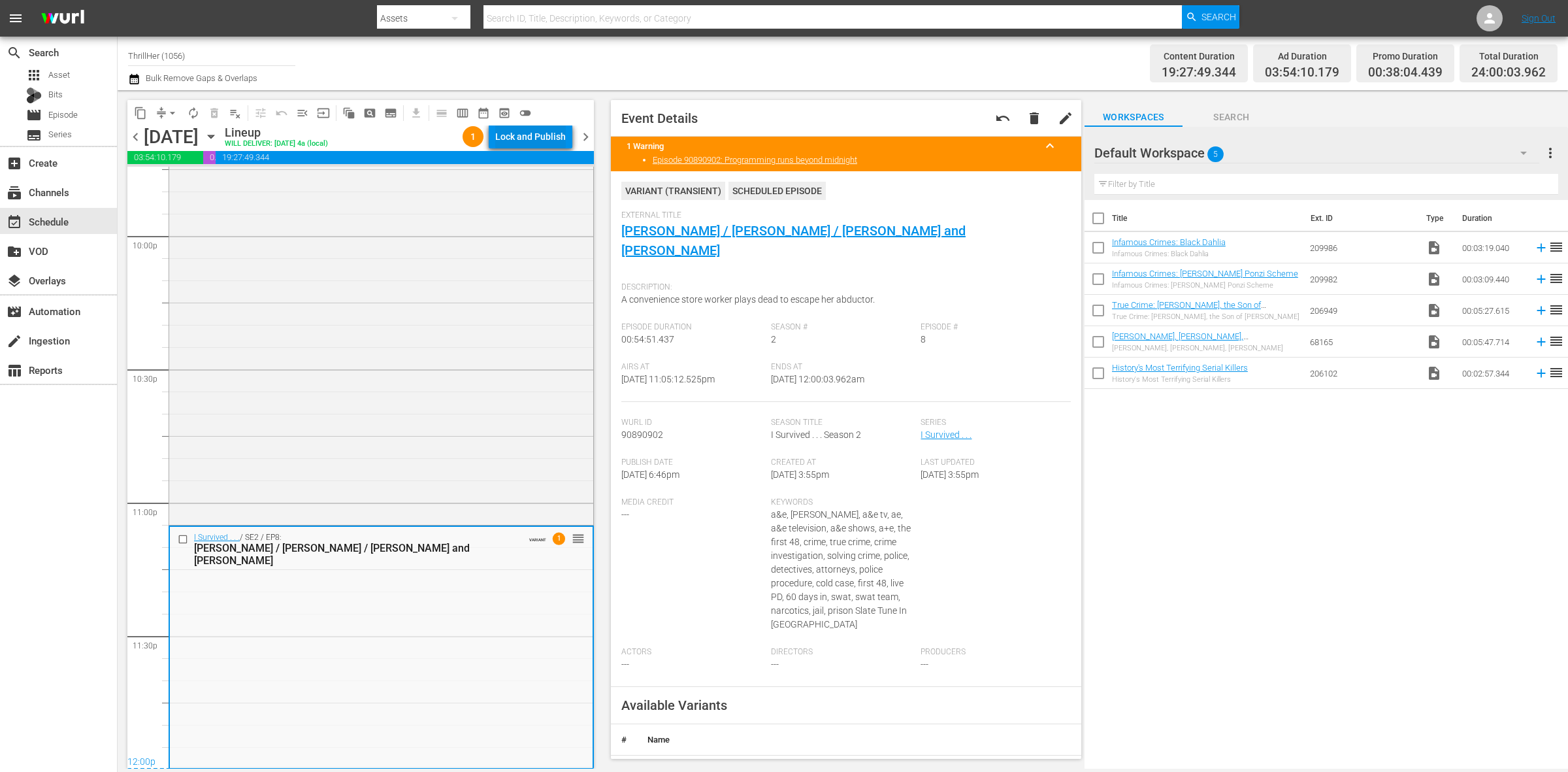
click at [514, 132] on div "Lock and Publish" at bounding box center [531, 136] width 70 height 24
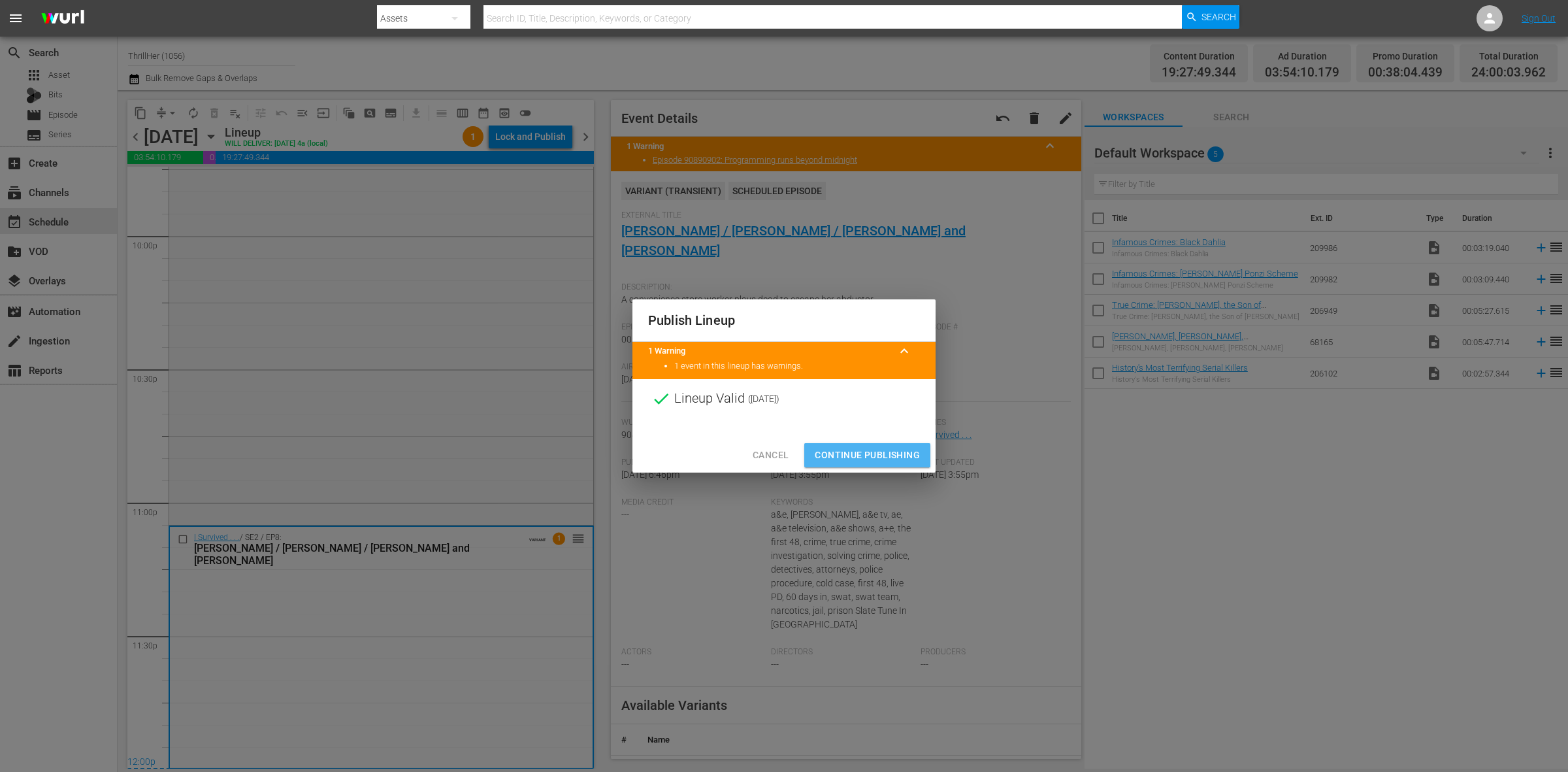
click at [851, 451] on span "Continue Publishing" at bounding box center [868, 455] width 105 height 16
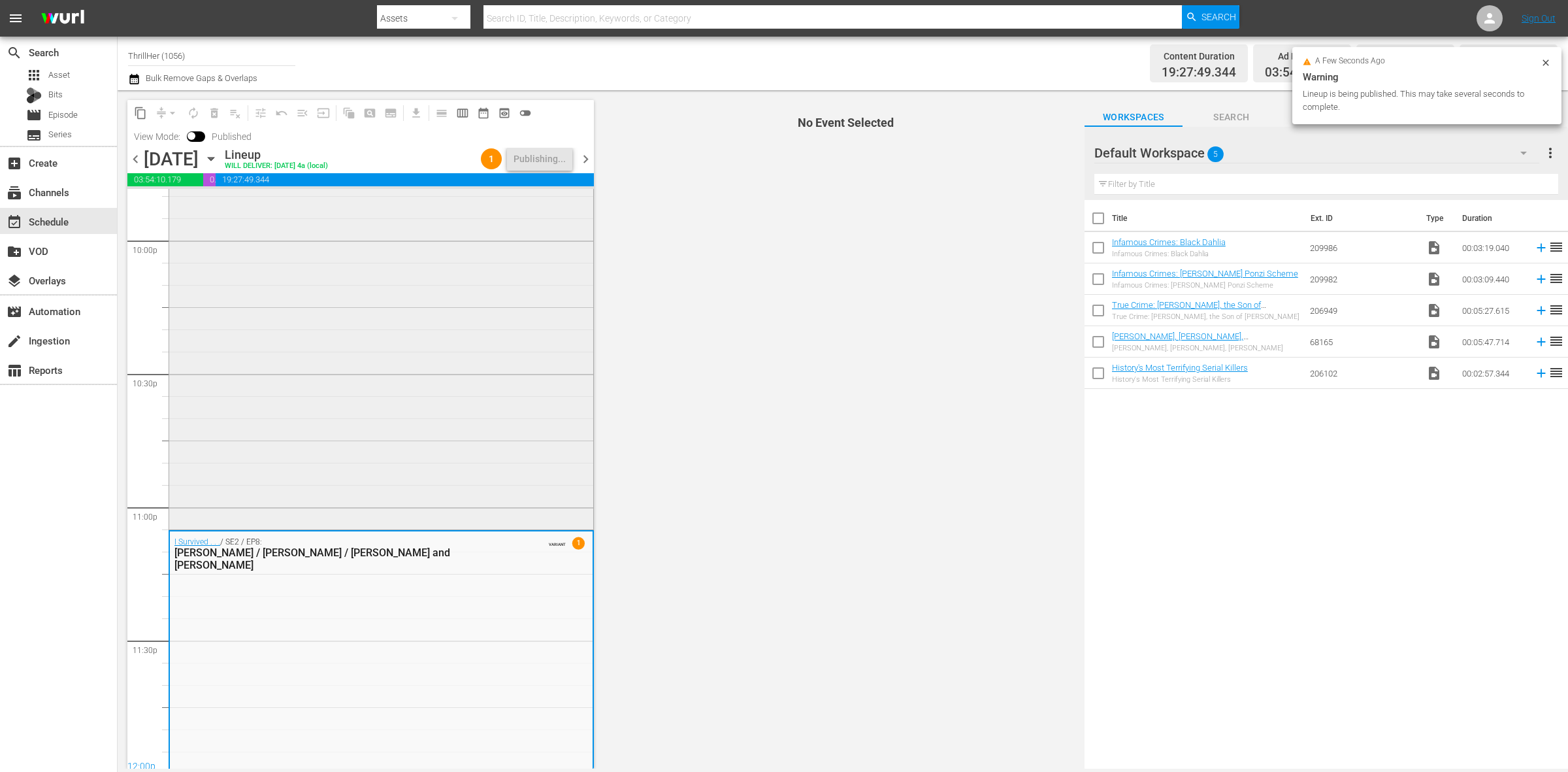
scroll to position [5821, 0]
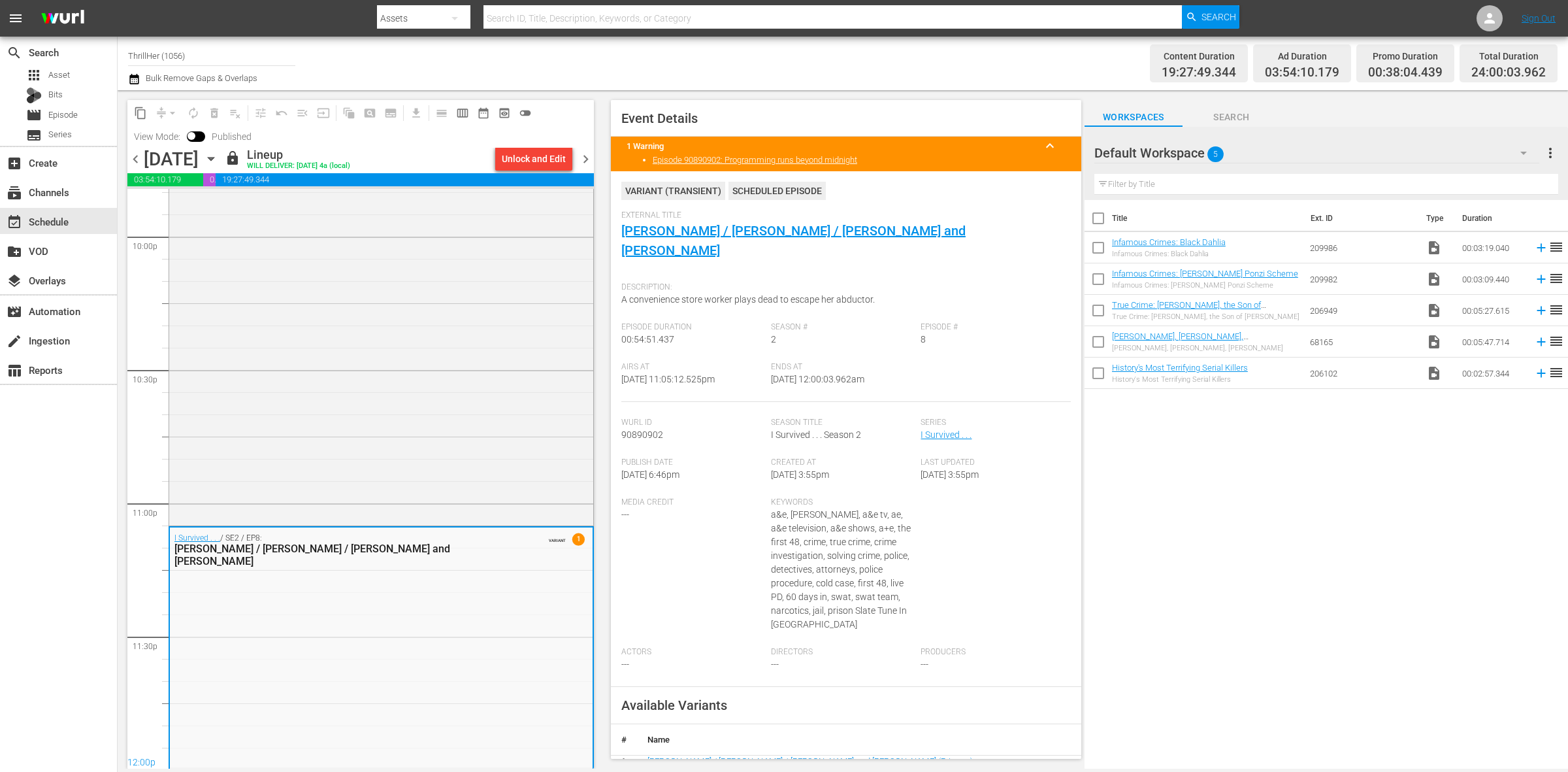
click at [131, 158] on span "chevron_left" at bounding box center [135, 159] width 16 height 16
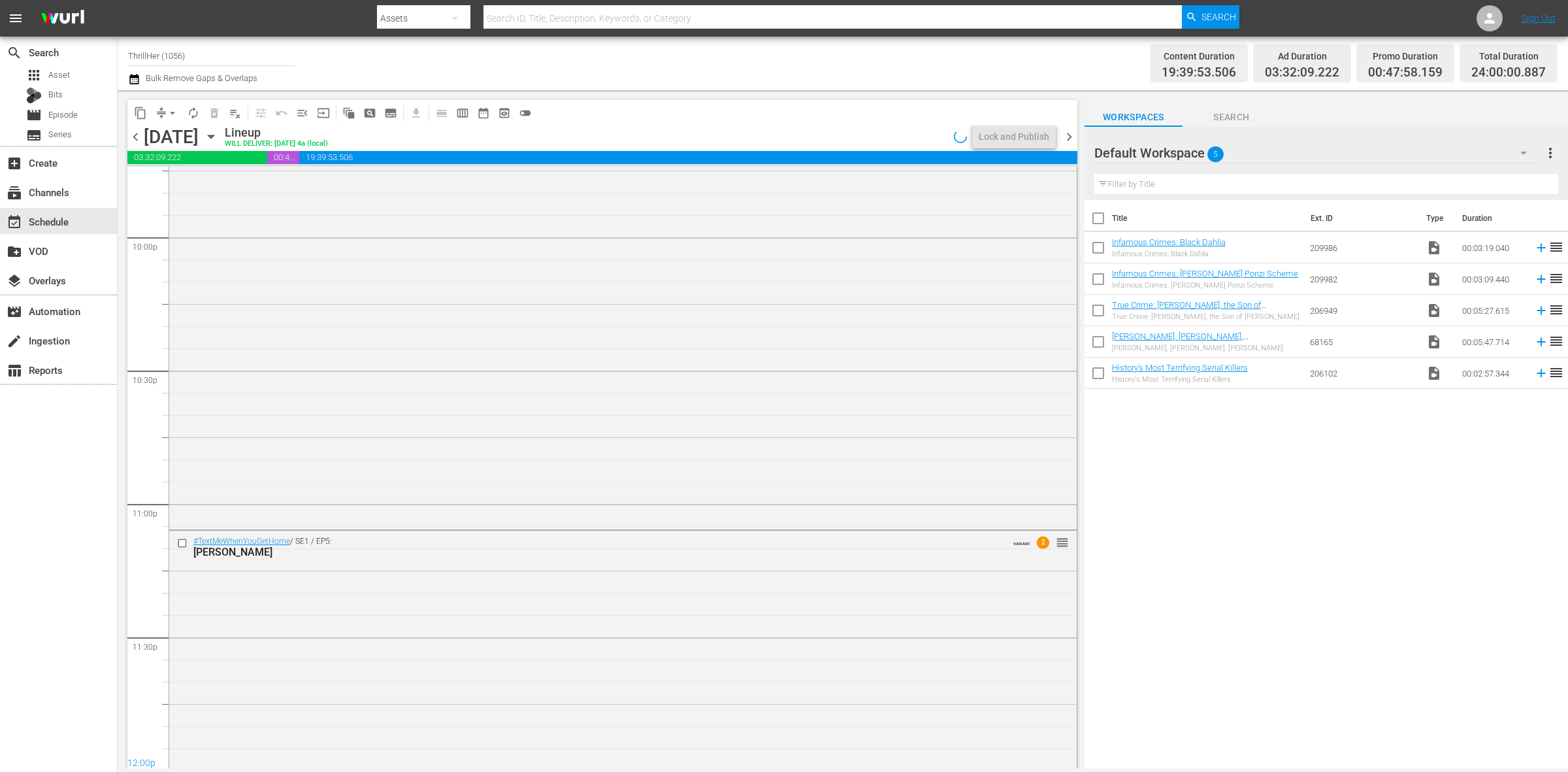
scroll to position [5800, 0]
click at [1073, 136] on span "chevron_right" at bounding box center [1069, 137] width 16 height 16
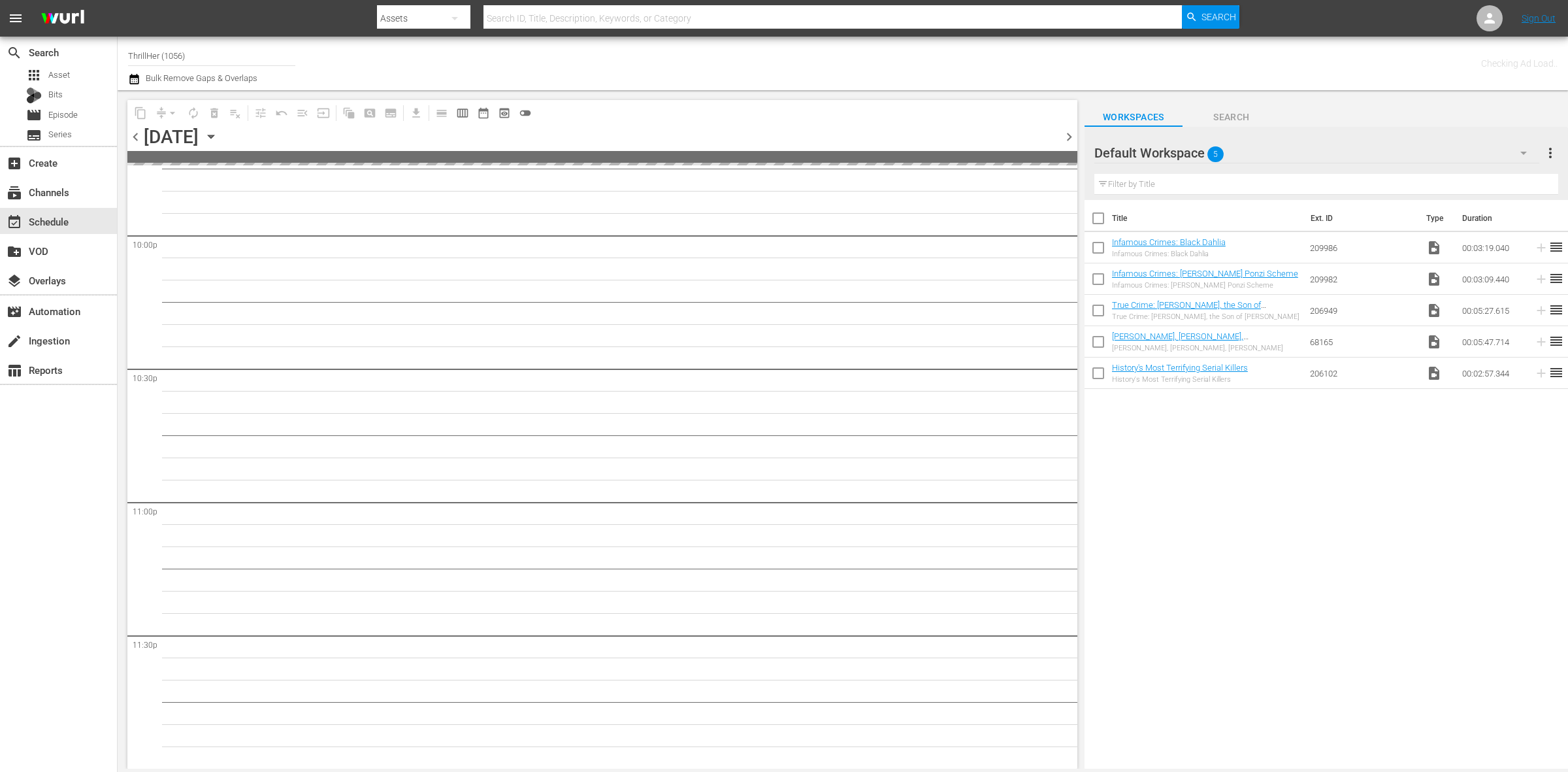
scroll to position [5797, 0]
click at [1073, 136] on span "chevron_right" at bounding box center [1069, 137] width 16 height 16
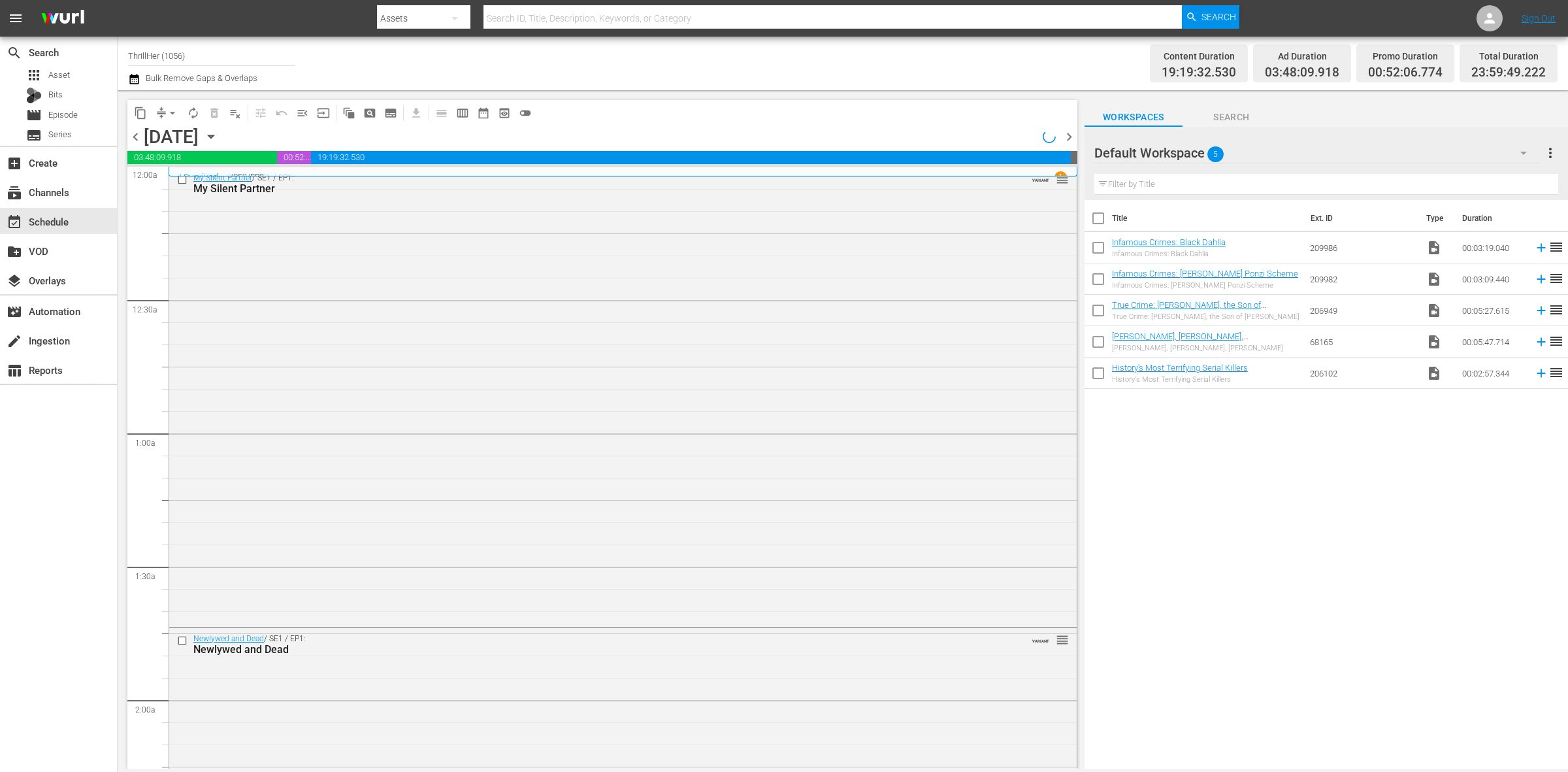
click at [167, 108] on span "arrow_drop_down" at bounding box center [173, 113] width 13 height 13
click at [174, 135] on li "Align to Midnight" at bounding box center [173, 139] width 138 height 22
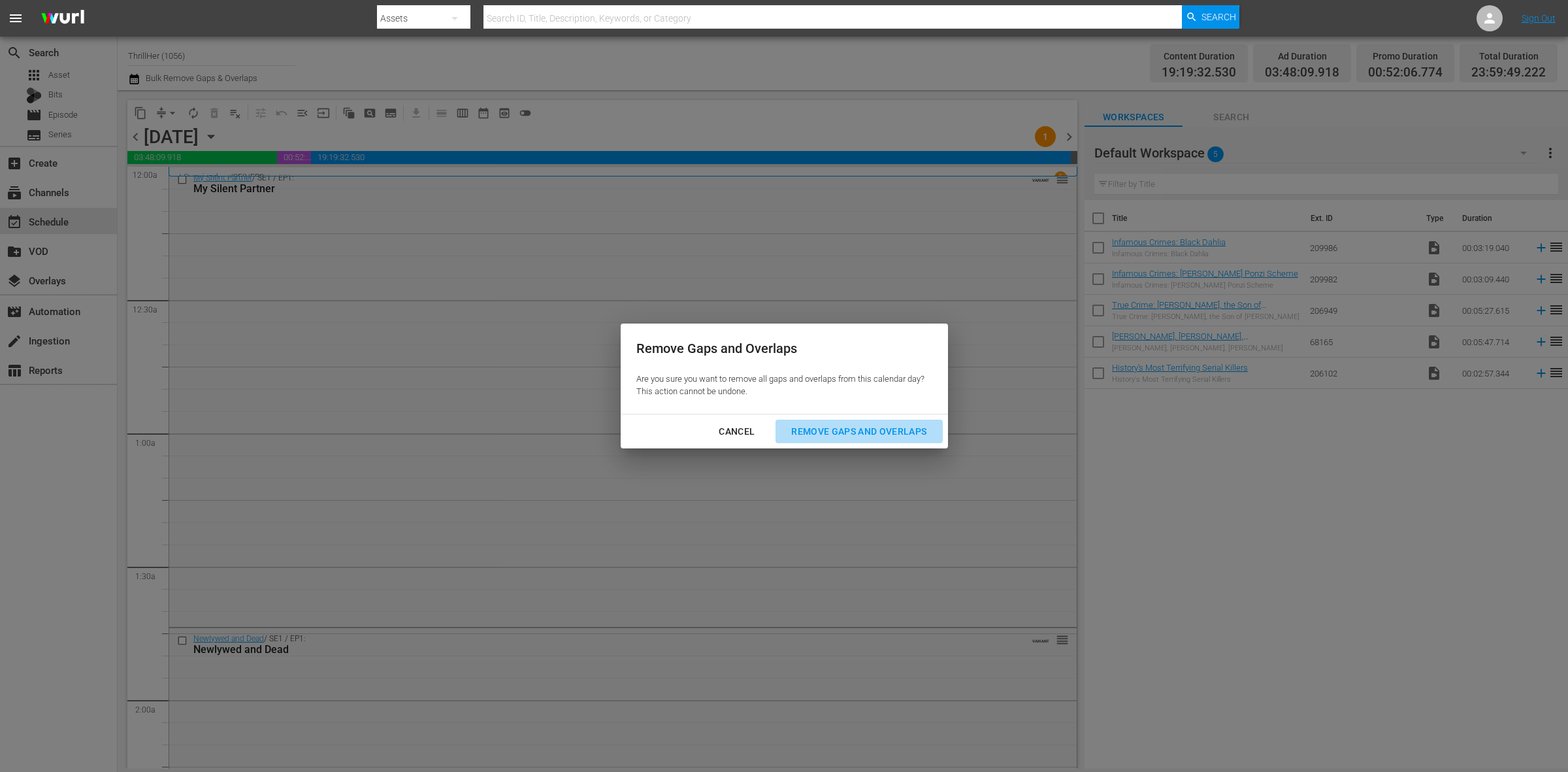
click at [849, 432] on div "Remove Gaps and Overlaps" at bounding box center [859, 431] width 157 height 16
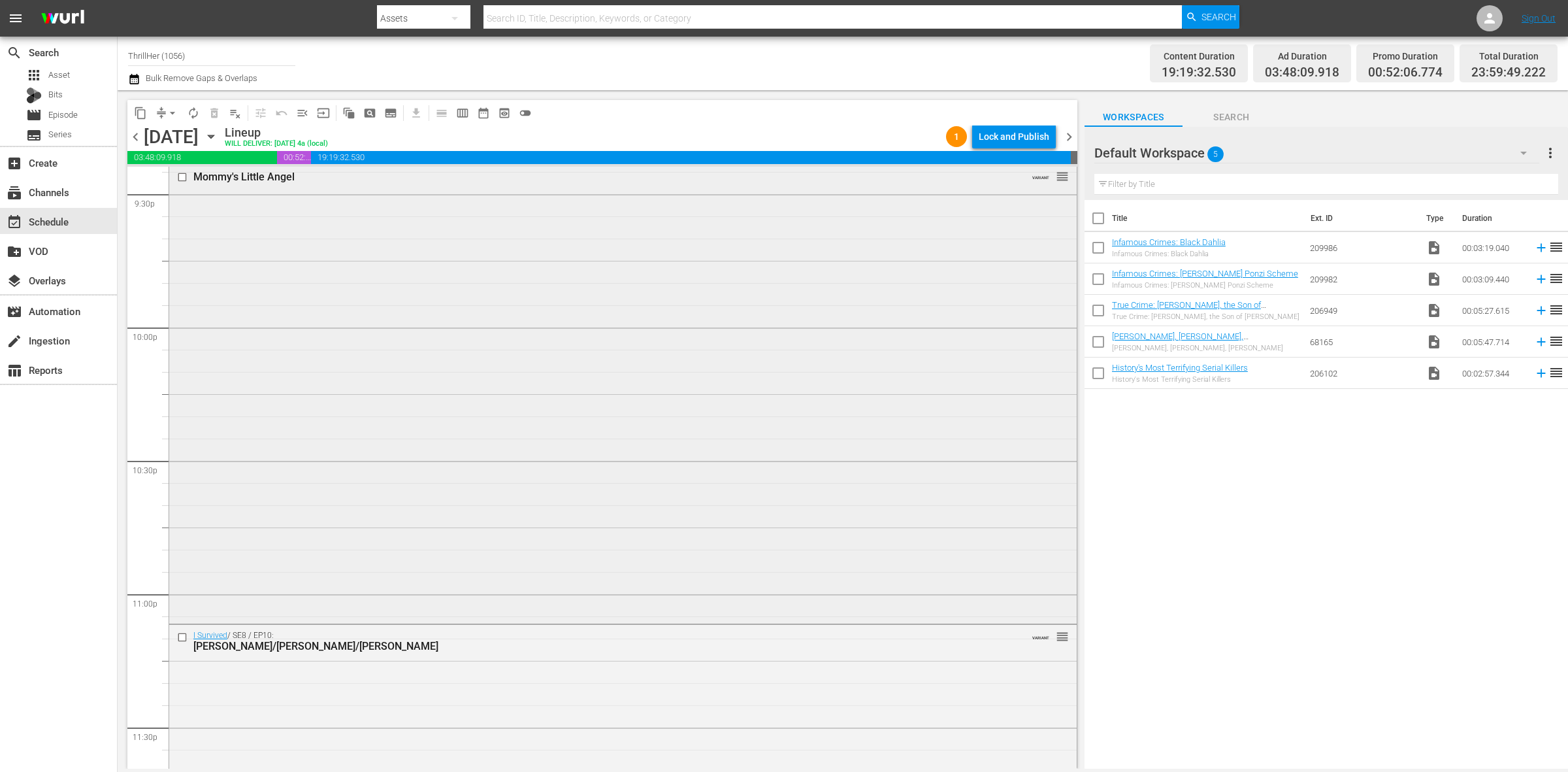
scroll to position [5799, 0]
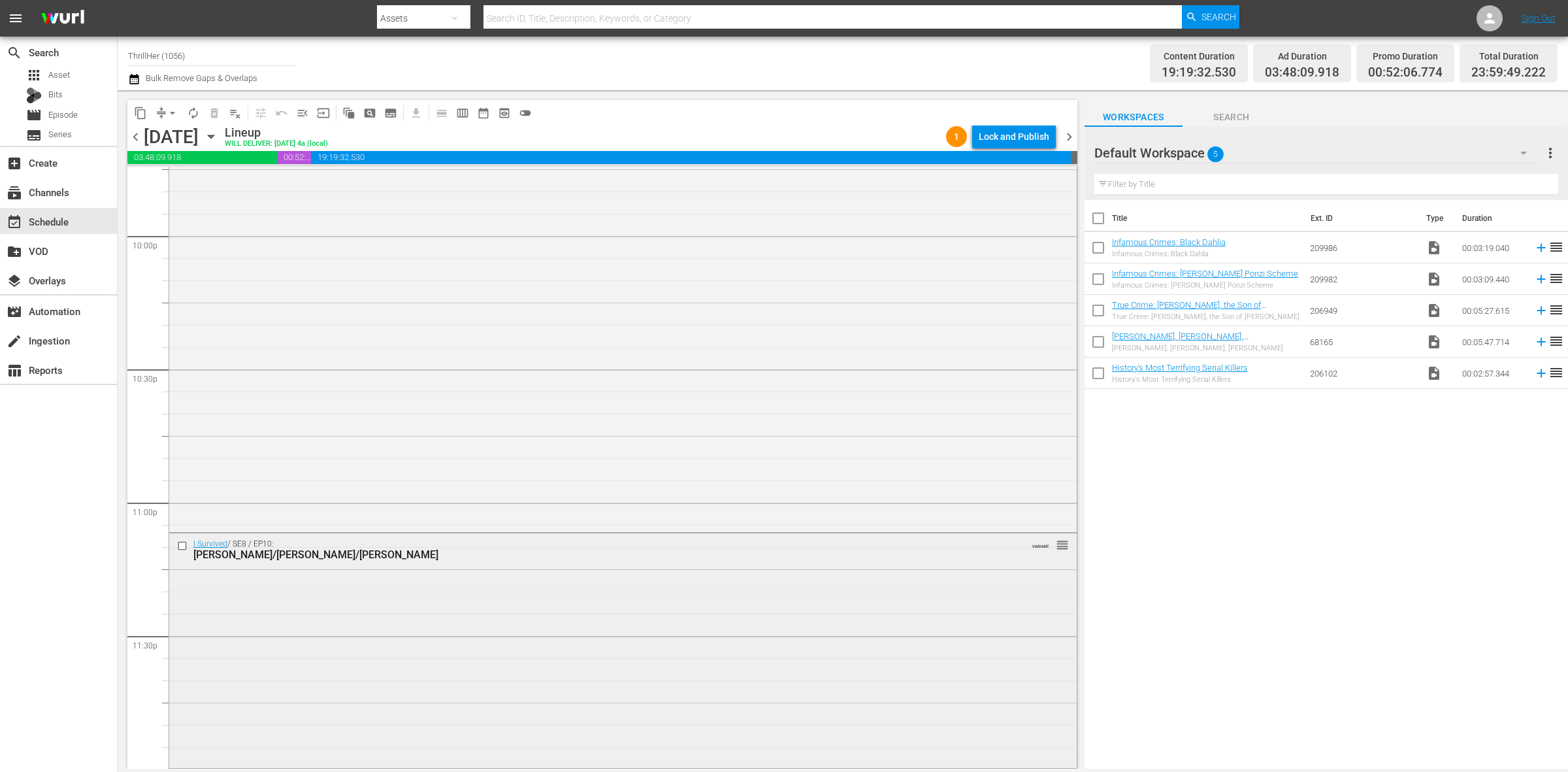
click at [538, 574] on div "I Survived / SE8 / EP10: Donna/Michael/Sheila VARIANT reorder" at bounding box center [623, 650] width 907 height 232
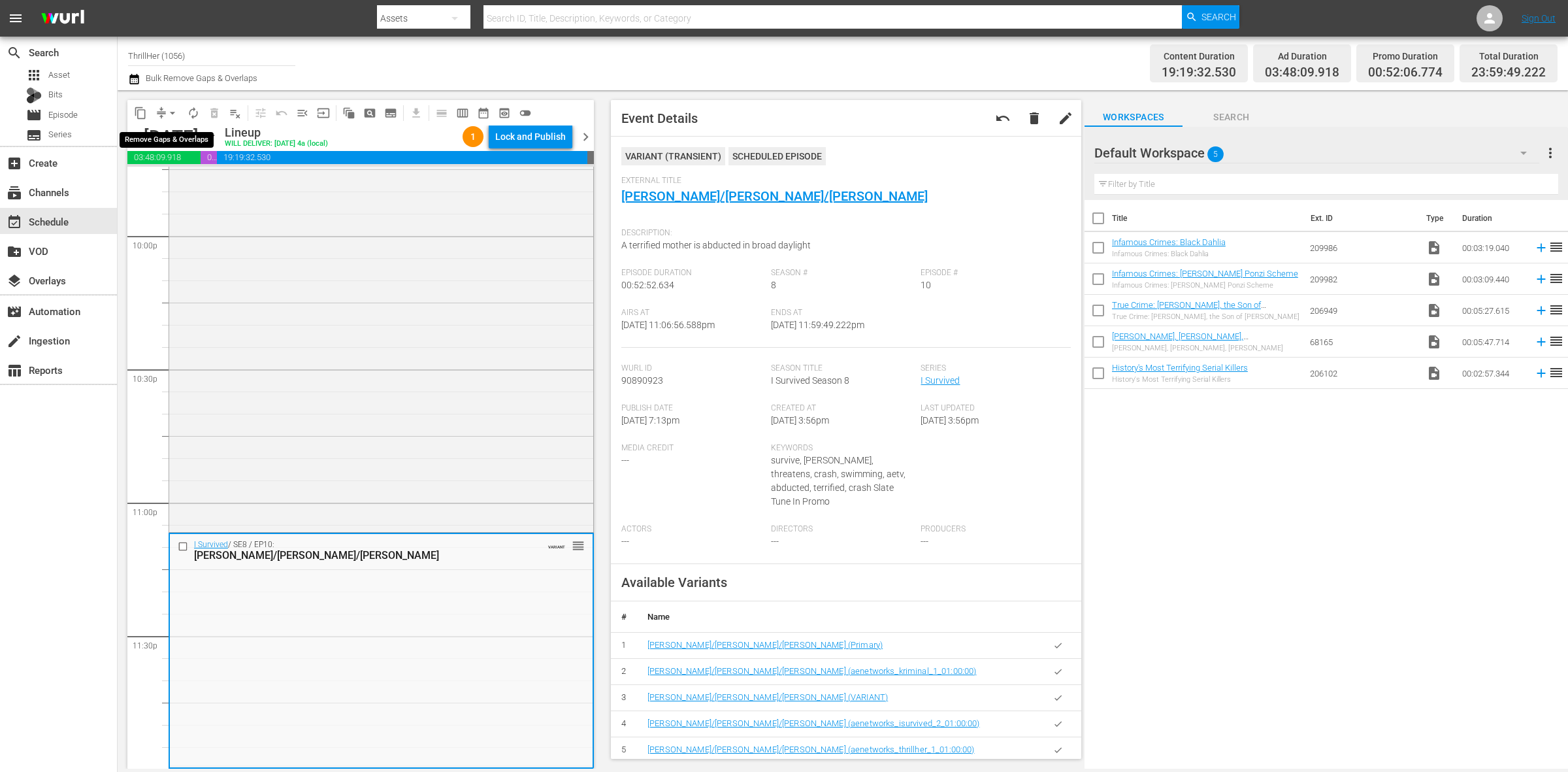
click at [169, 116] on span "arrow_drop_down" at bounding box center [173, 113] width 13 height 13
click at [176, 138] on li "Align to Midnight" at bounding box center [173, 139] width 138 height 22
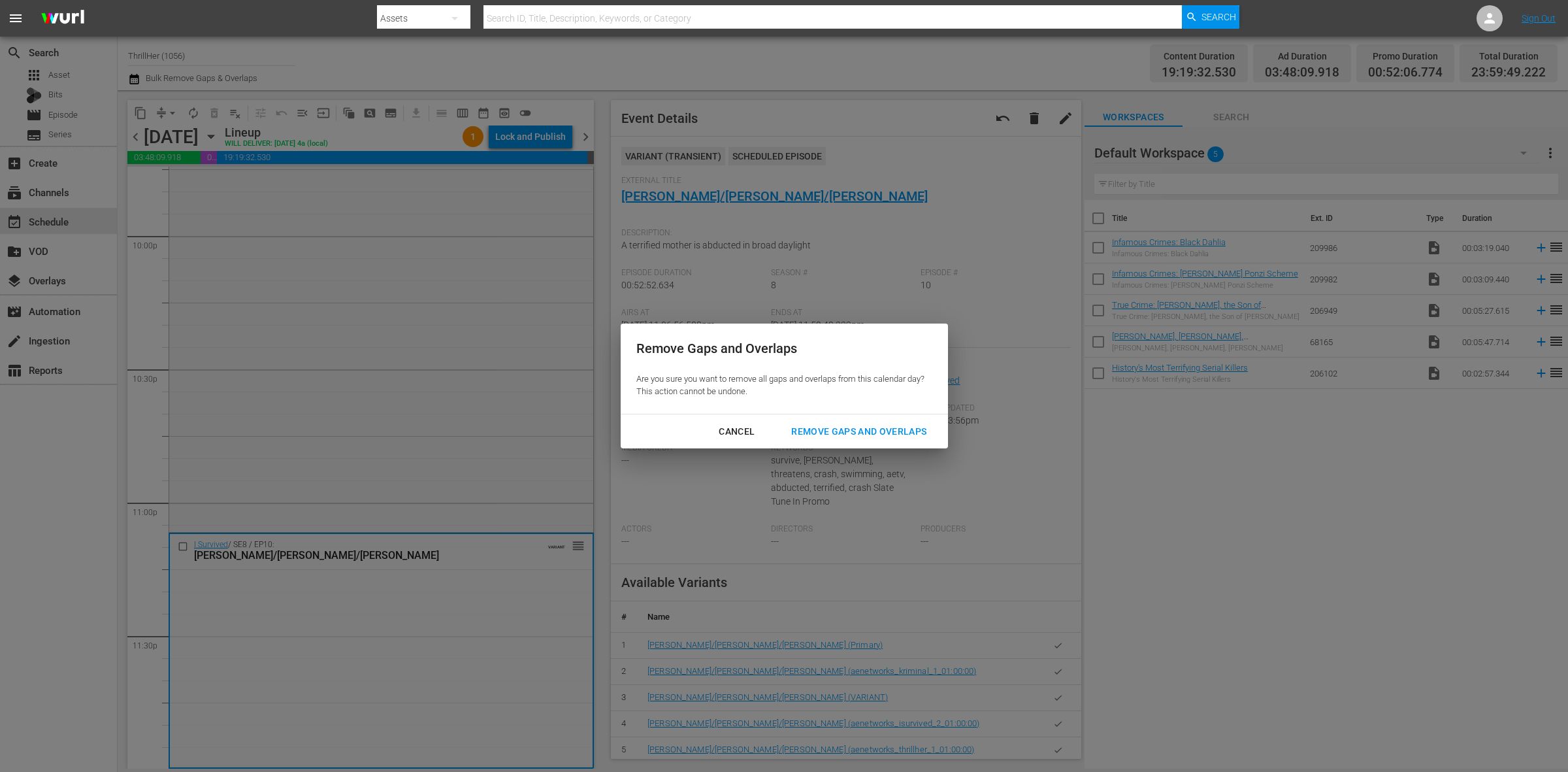
click at [826, 427] on div "Remove Gaps and Overlaps" at bounding box center [859, 431] width 157 height 16
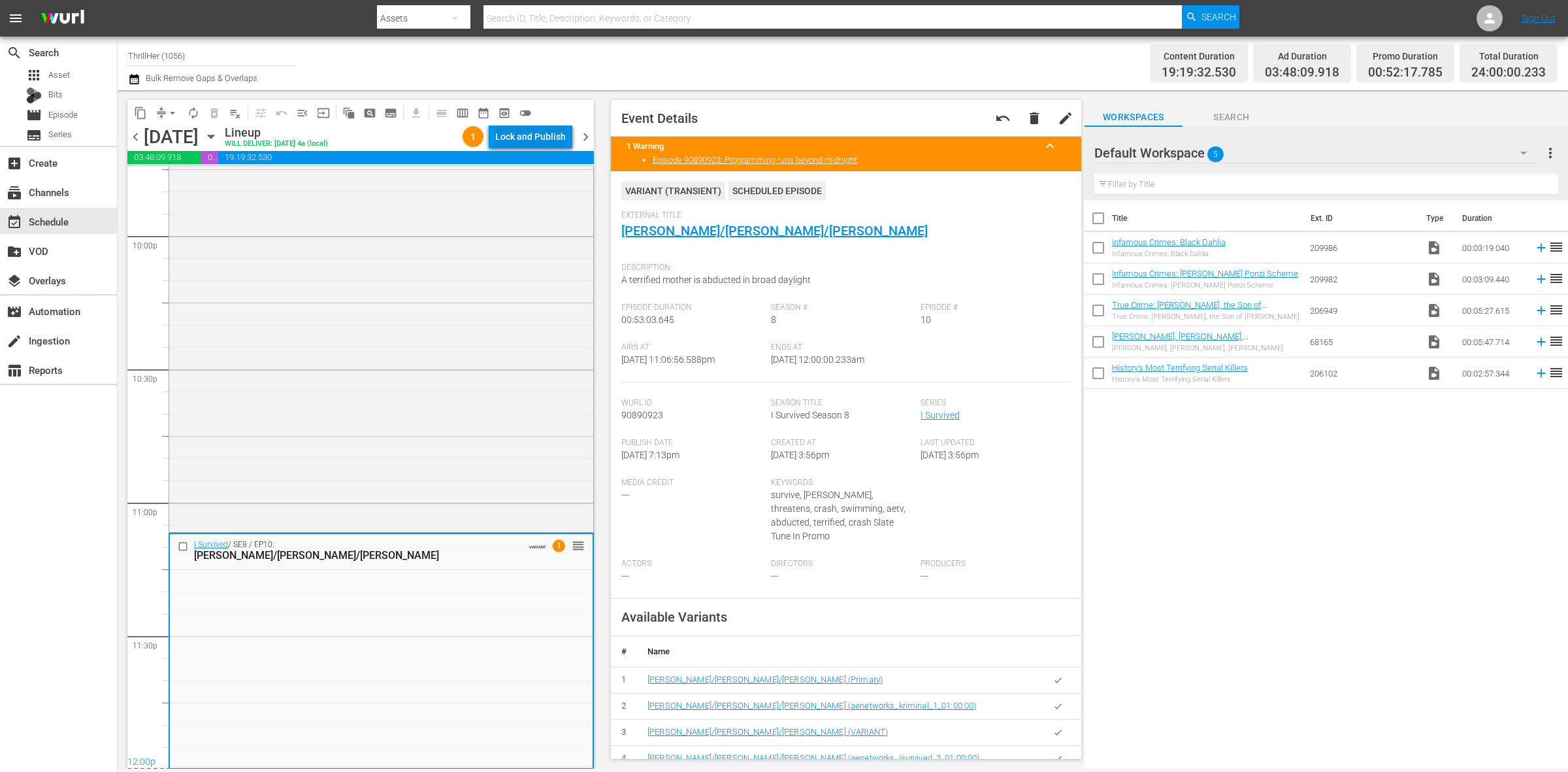
click at [523, 131] on div "Lock and Publish" at bounding box center [531, 136] width 70 height 24
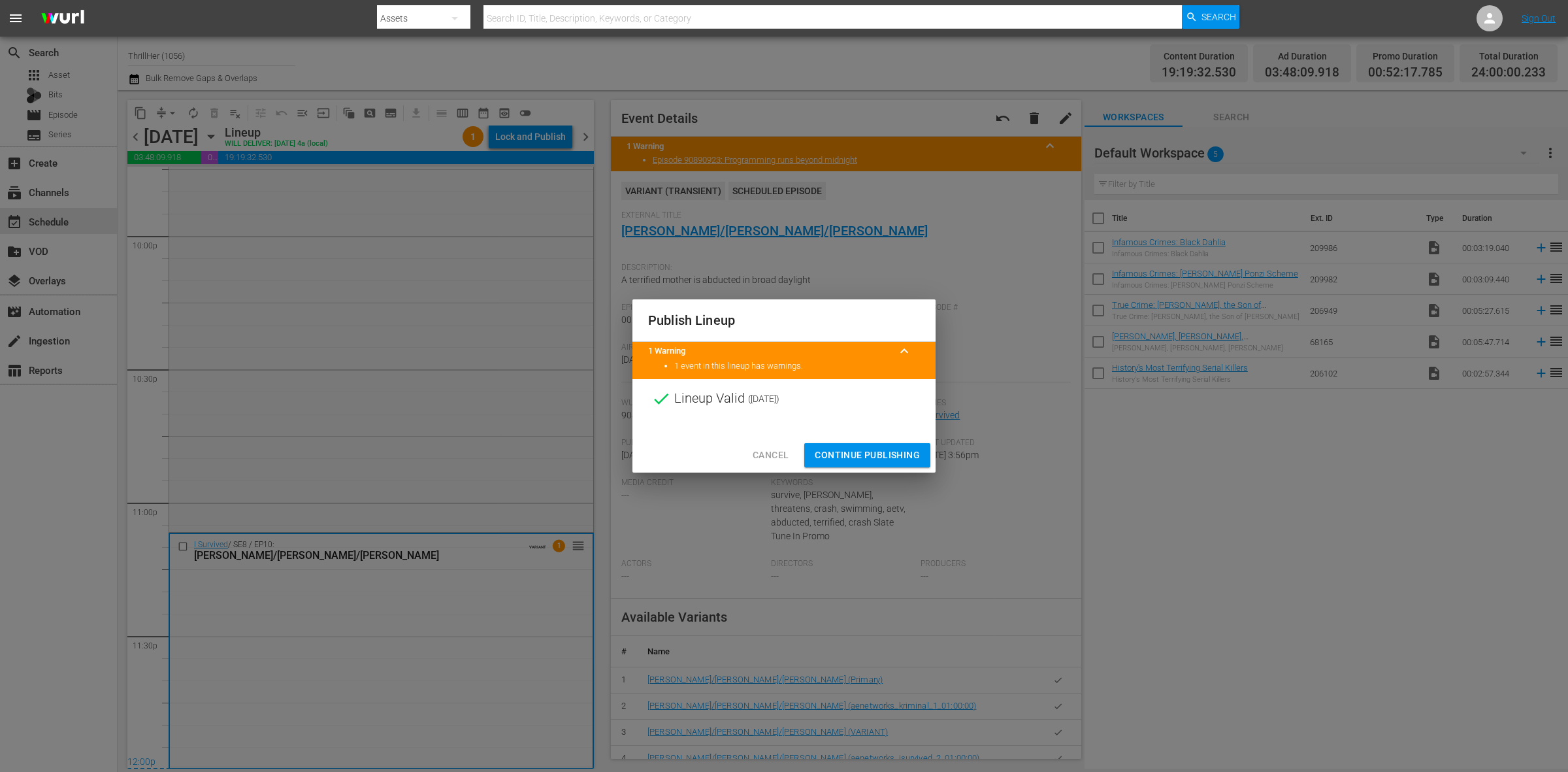
click at [857, 461] on span "Continue Publishing" at bounding box center [868, 455] width 105 height 16
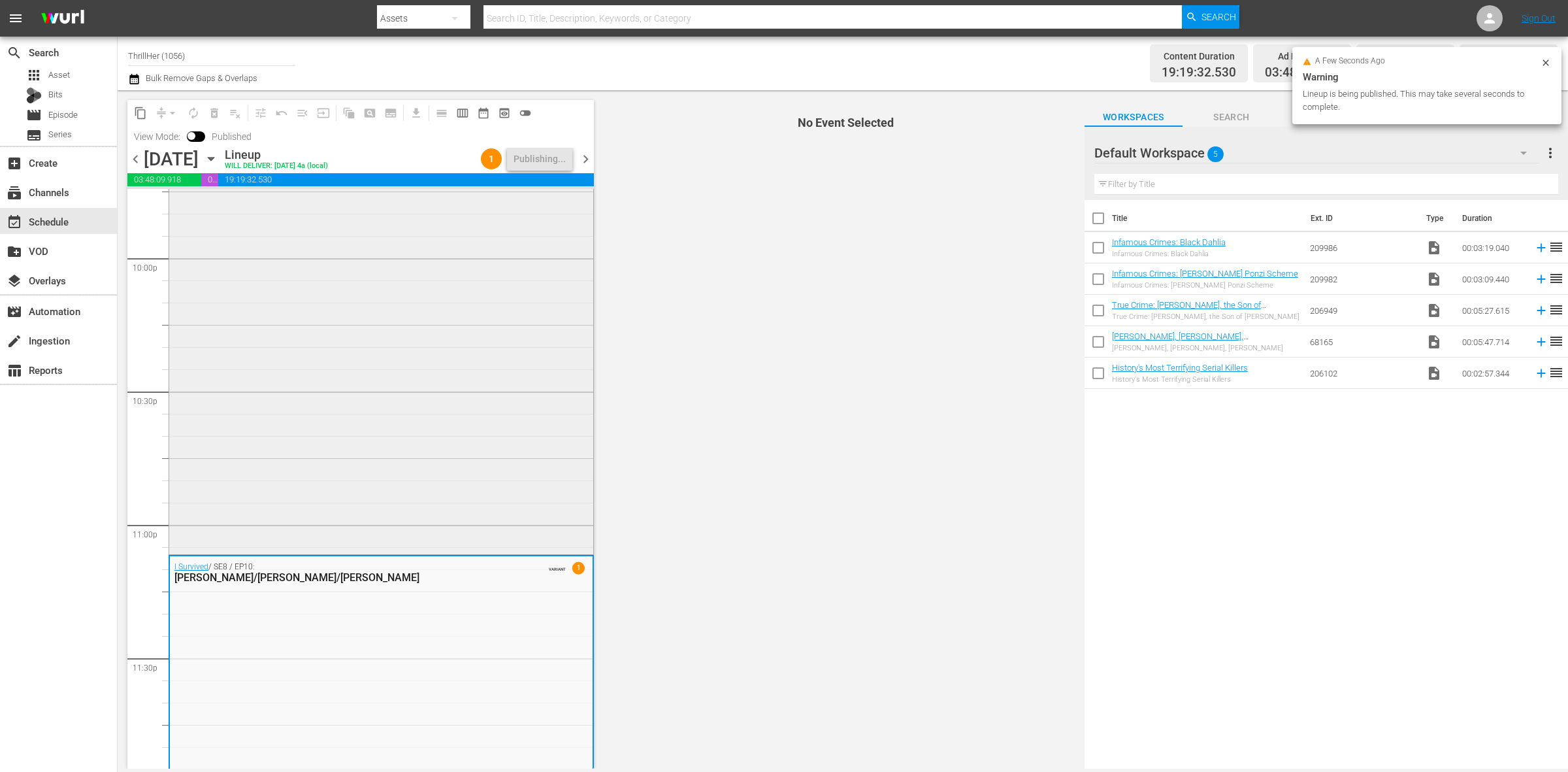
scroll to position [5821, 0]
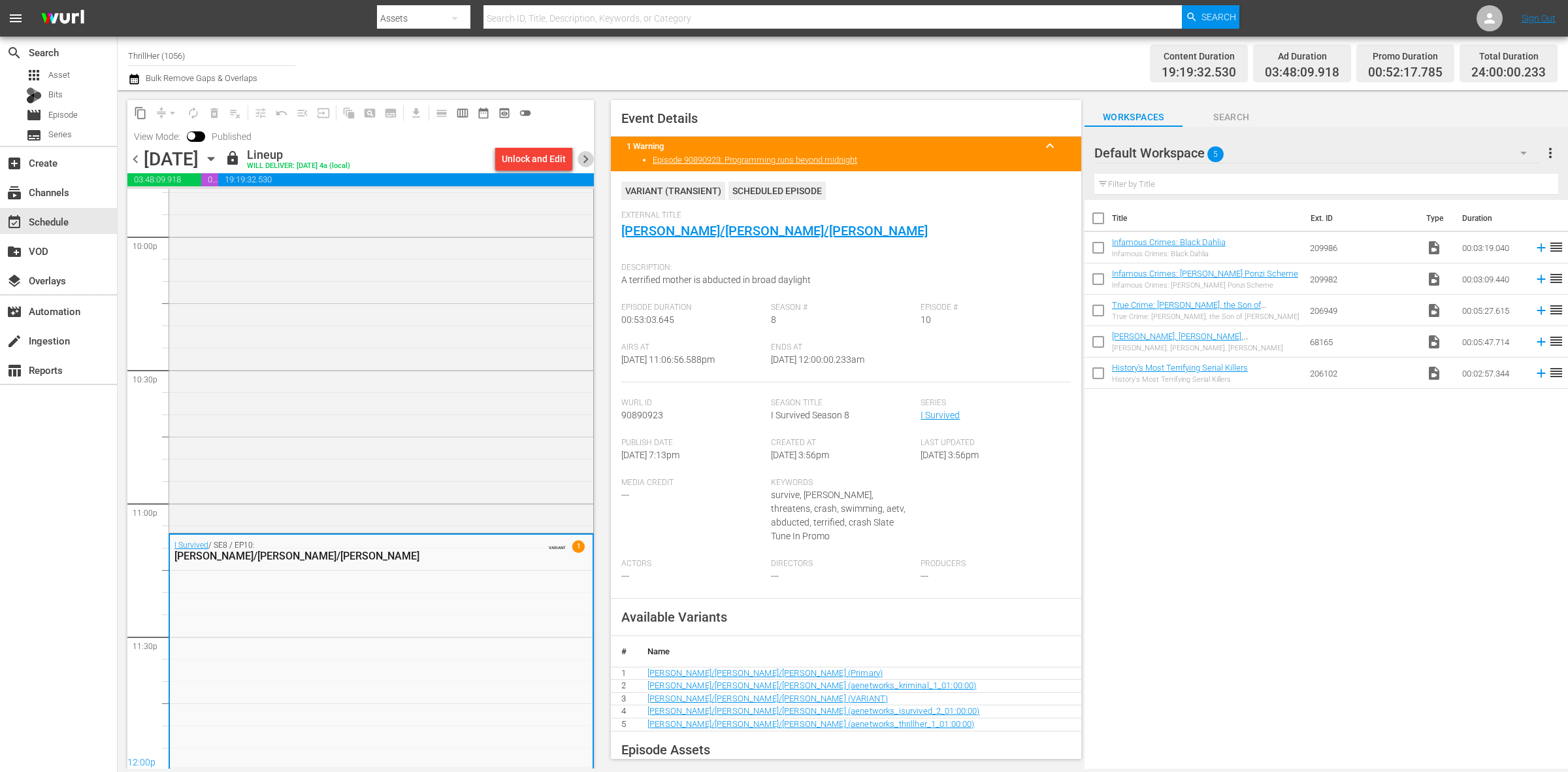
click at [583, 157] on span "chevron_right" at bounding box center [586, 159] width 16 height 16
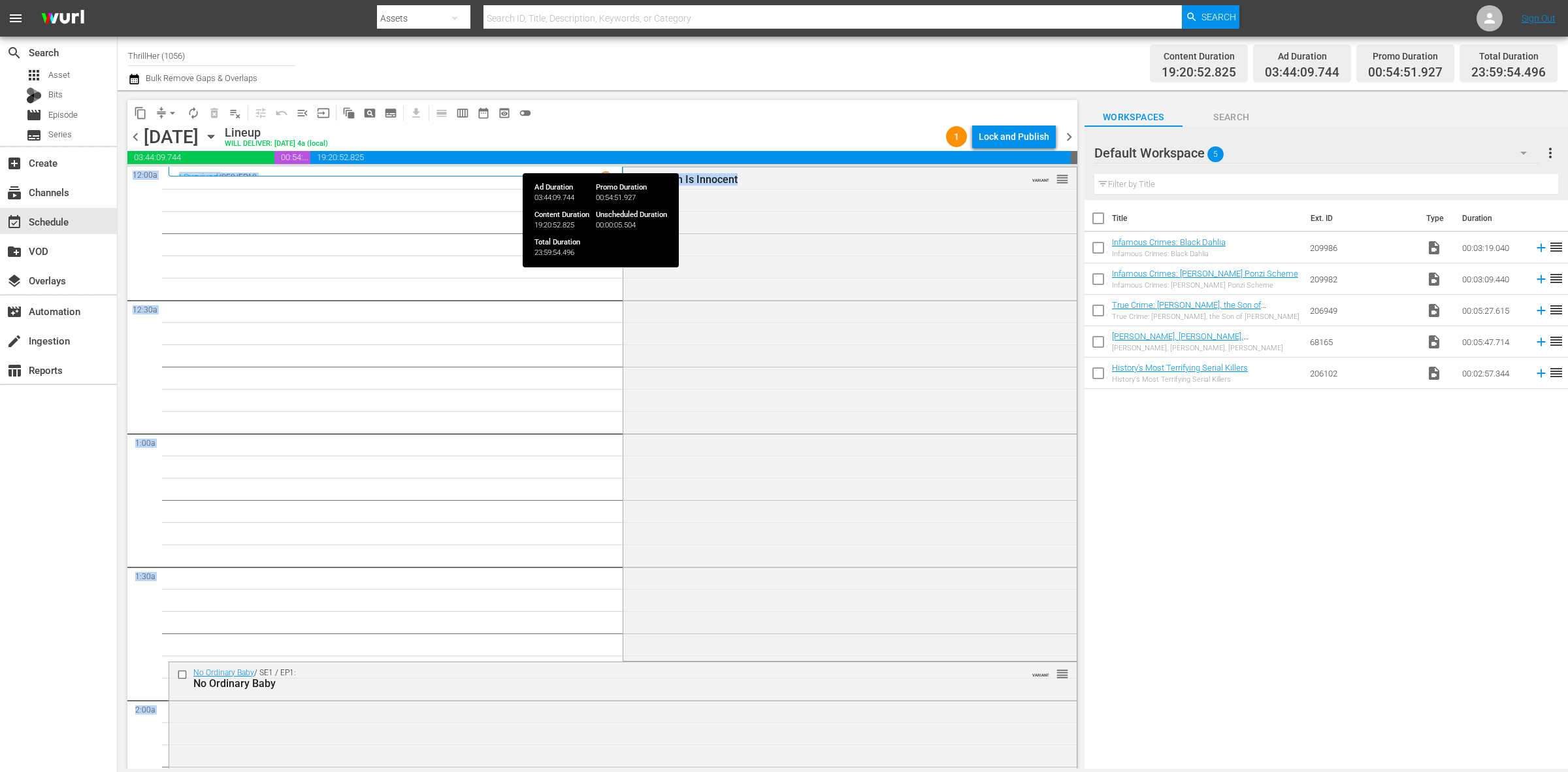
drag, startPoint x: 1025, startPoint y: 184, endPoint x: 1060, endPoint y: 160, distance: 42.4
click at [1060, 160] on div "content_copy compress arrow_drop_down autorenew_outlined delete_forever_outline…" at bounding box center [602, 434] width 950 height 668
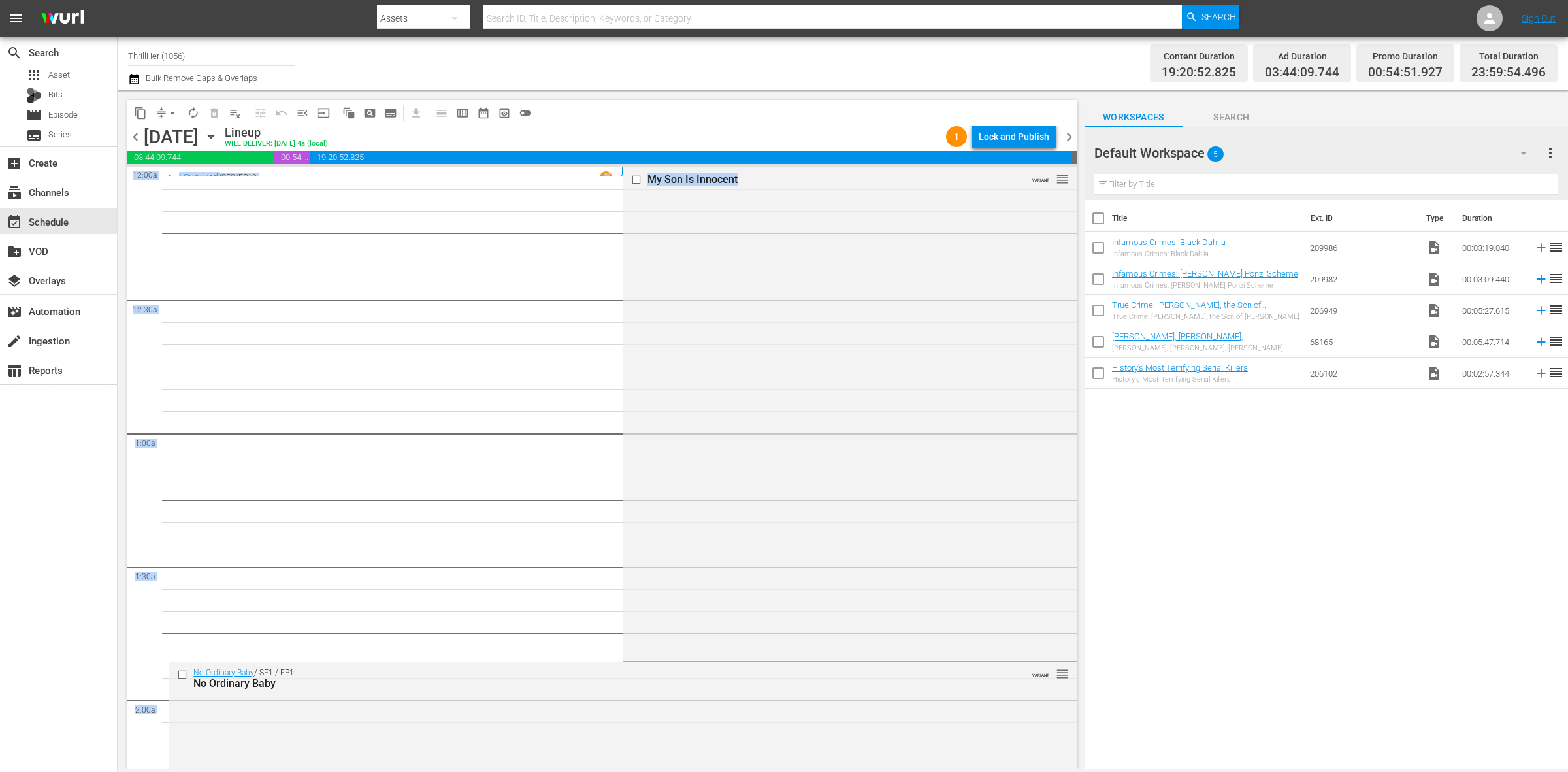
click at [169, 109] on span "arrow_drop_down" at bounding box center [173, 113] width 13 height 13
click at [173, 133] on li "Align to Midnight" at bounding box center [173, 139] width 138 height 22
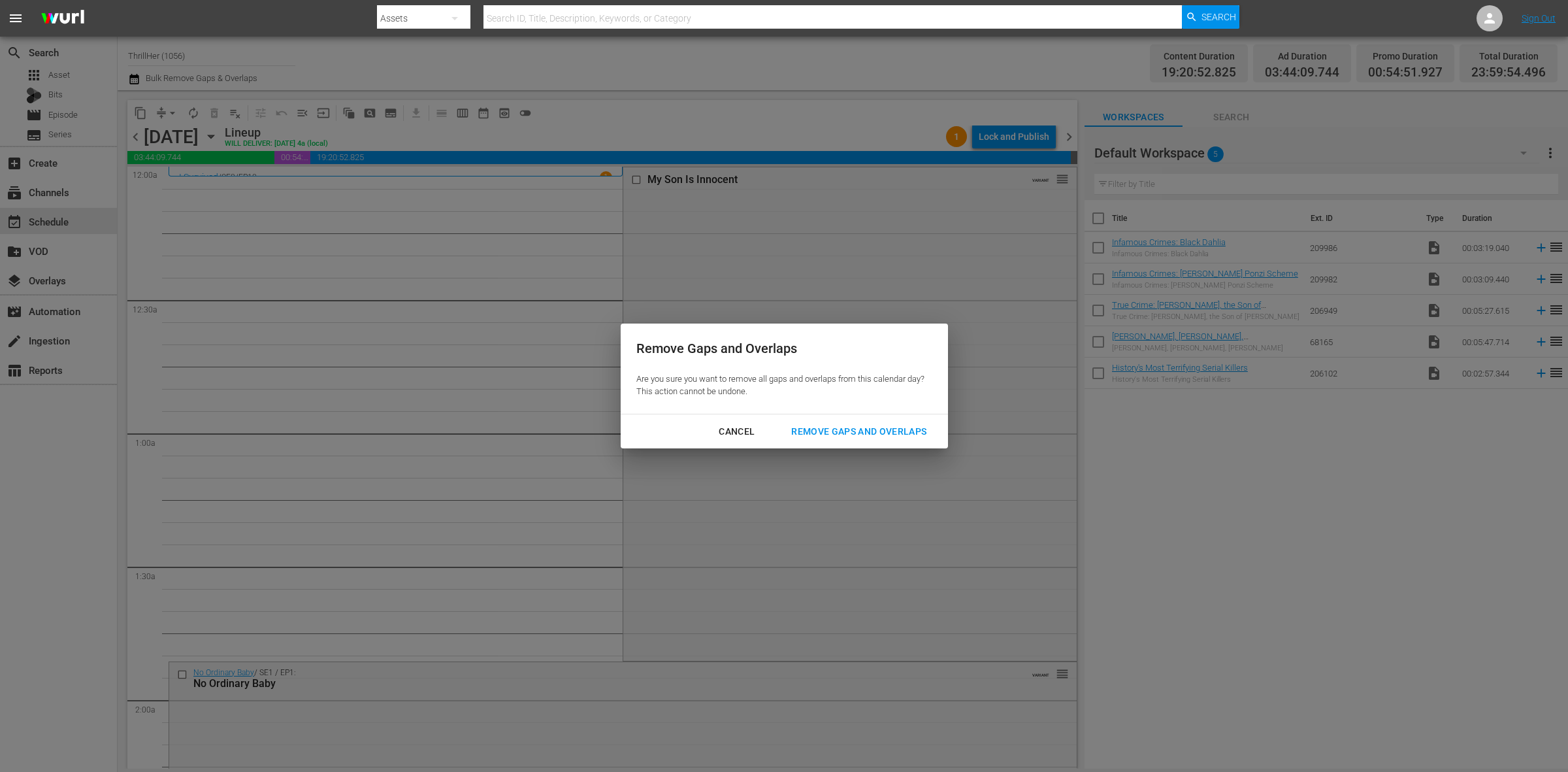
click at [903, 444] on div "Cancel Remove Gaps and Overlaps" at bounding box center [784, 431] width 327 height 34
click at [885, 430] on div "Remove Gaps and Overlaps" at bounding box center [859, 431] width 157 height 16
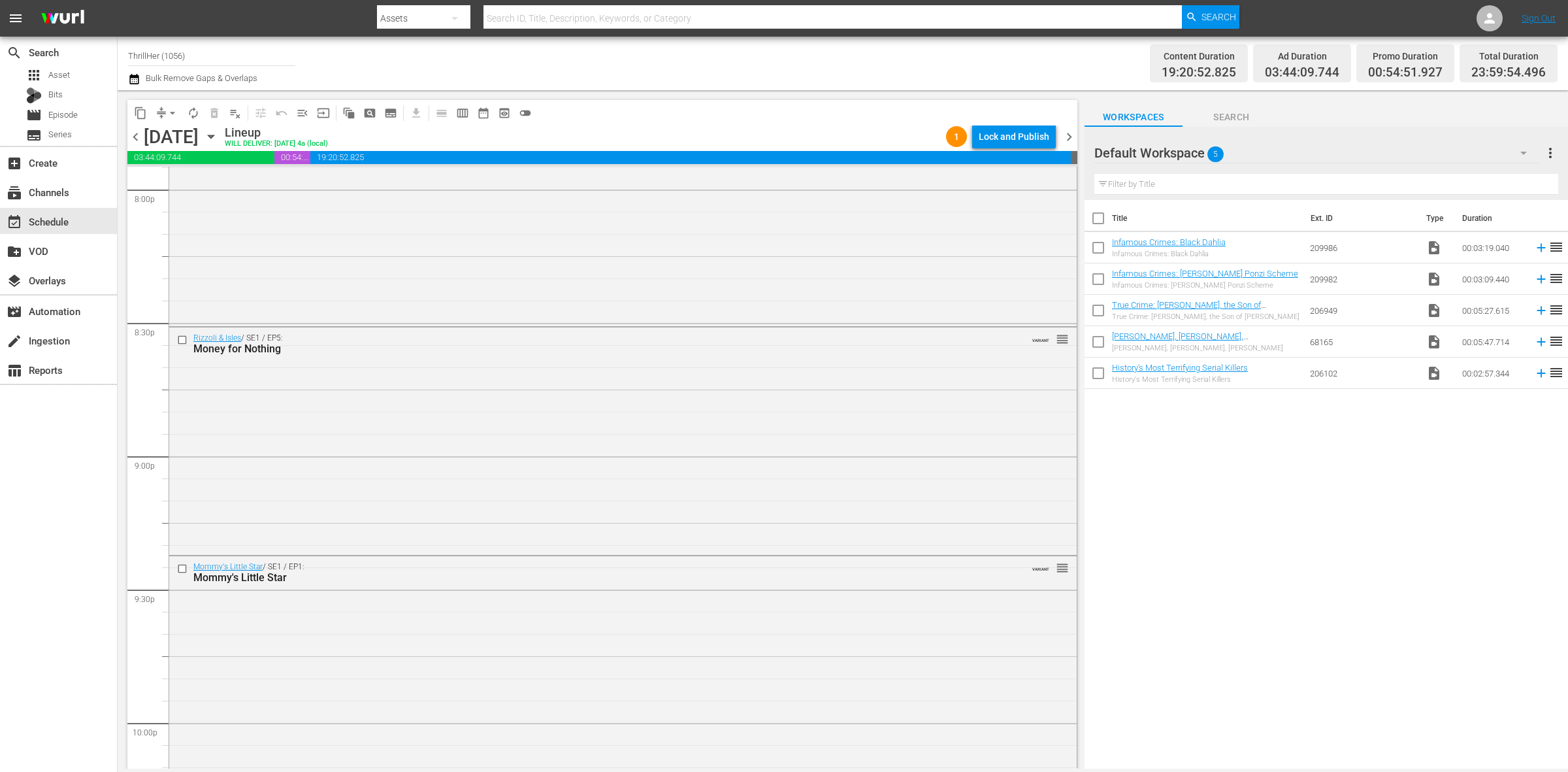
scroll to position [5799, 0]
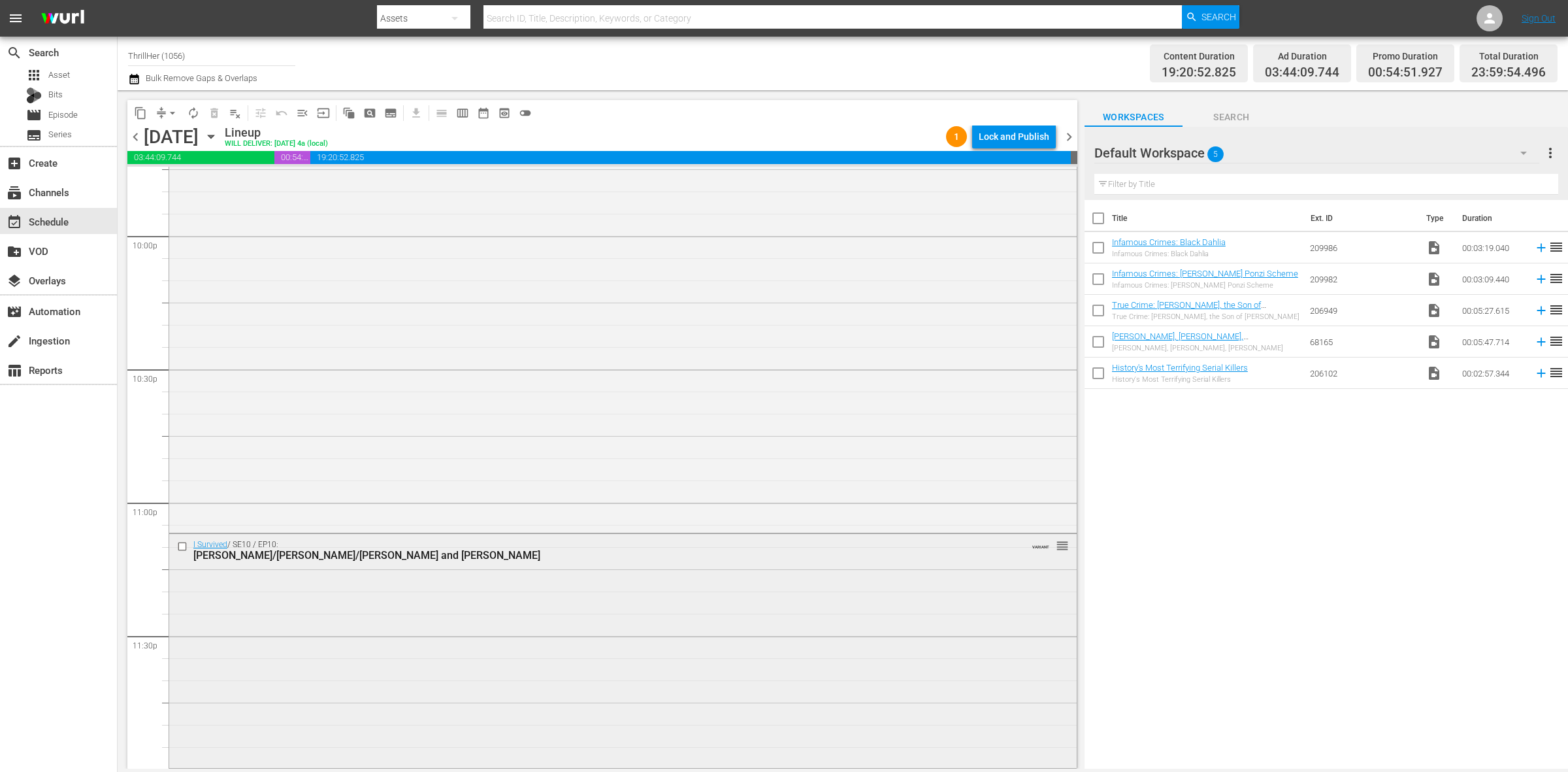
click at [619, 691] on div "I Survived / SE10 / EP10: Dorothy/Jim/Bud and Katrina VARIANT reorder" at bounding box center [623, 649] width 907 height 231
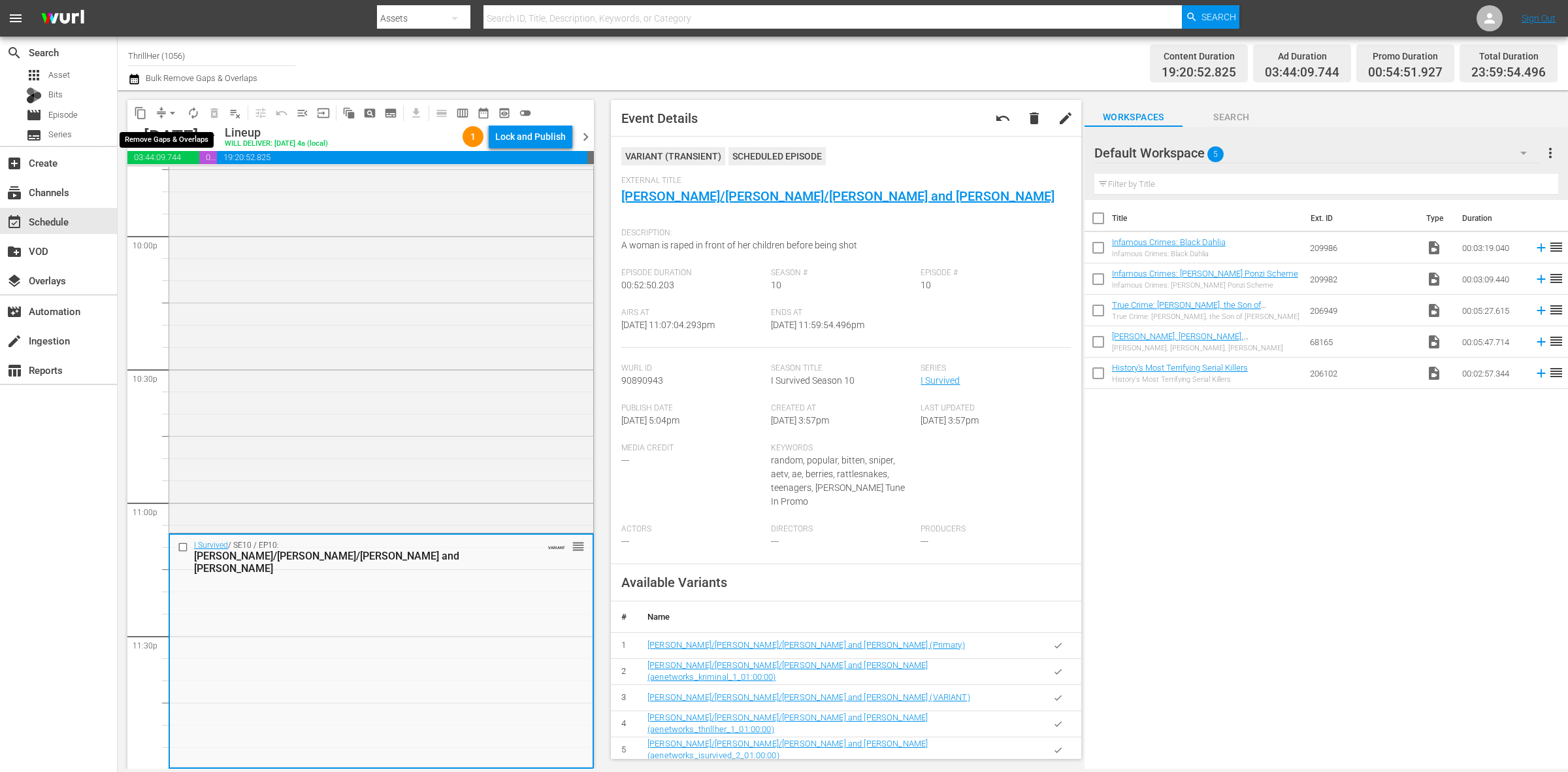
click at [171, 110] on span "arrow_drop_down" at bounding box center [173, 113] width 13 height 13
click at [177, 140] on li "Align to Midnight" at bounding box center [173, 139] width 138 height 22
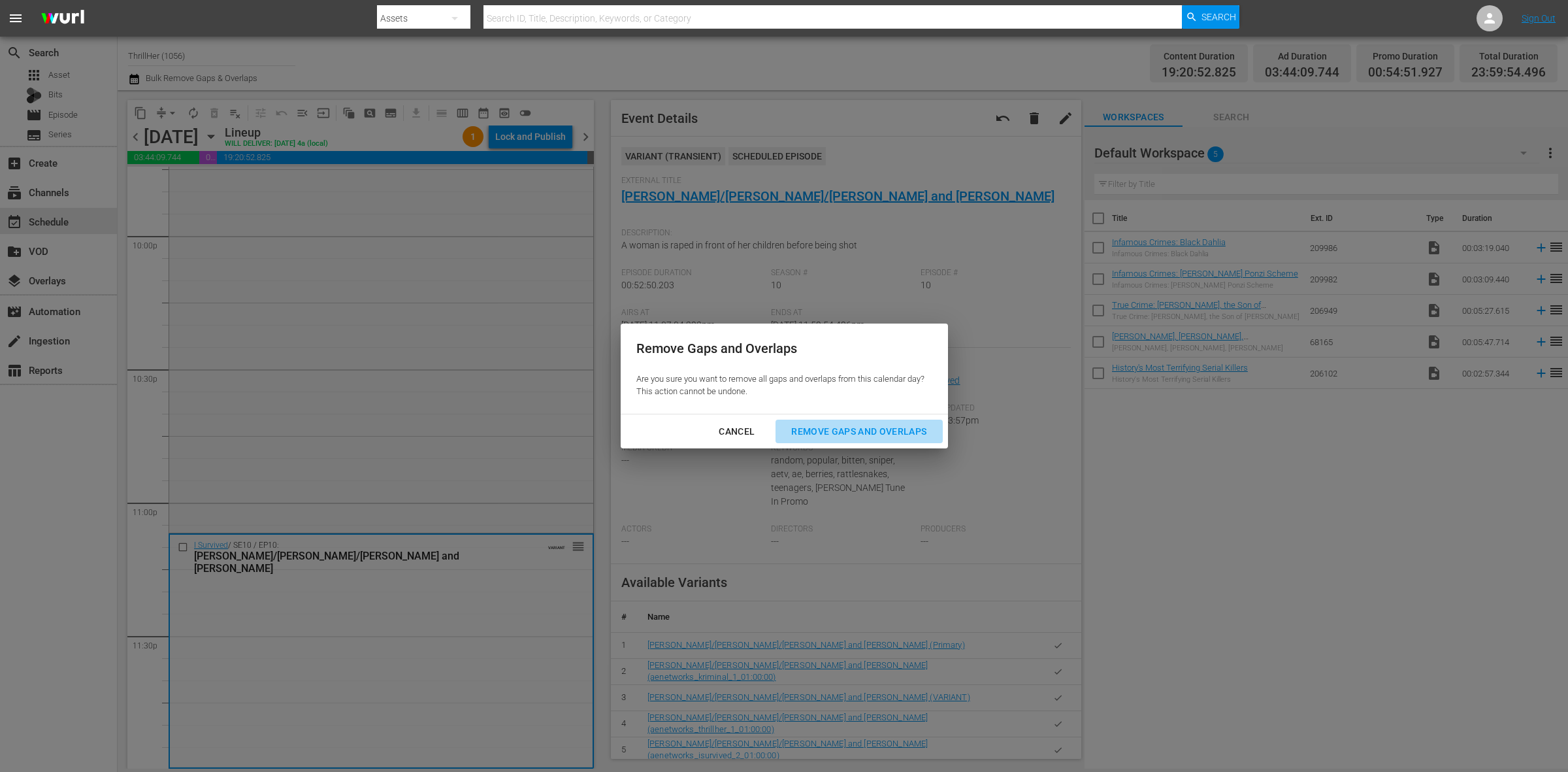
click at [854, 429] on div "Remove Gaps and Overlaps" at bounding box center [859, 431] width 157 height 16
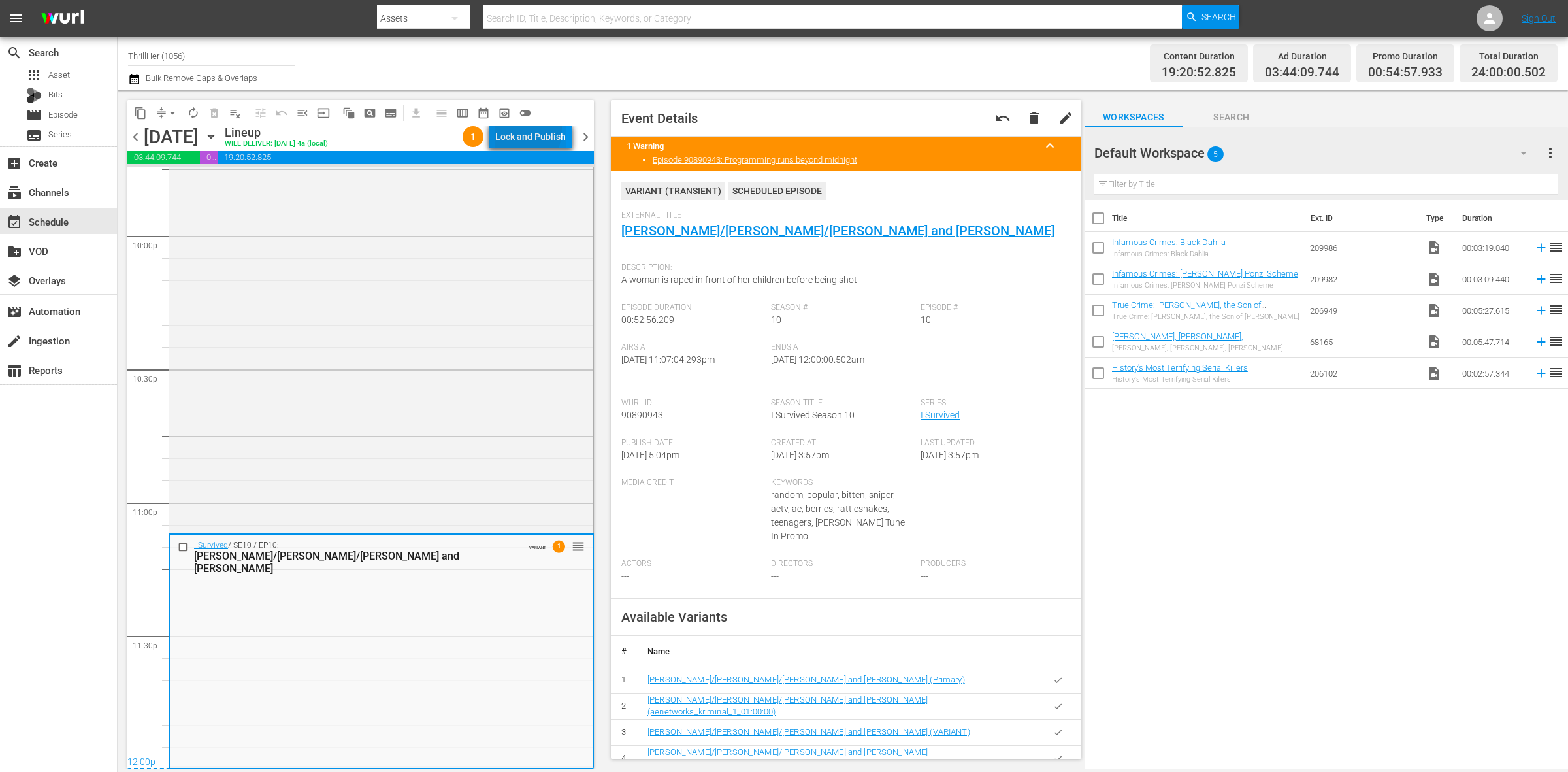
click at [500, 127] on div "Lock and Publish" at bounding box center [531, 136] width 70 height 24
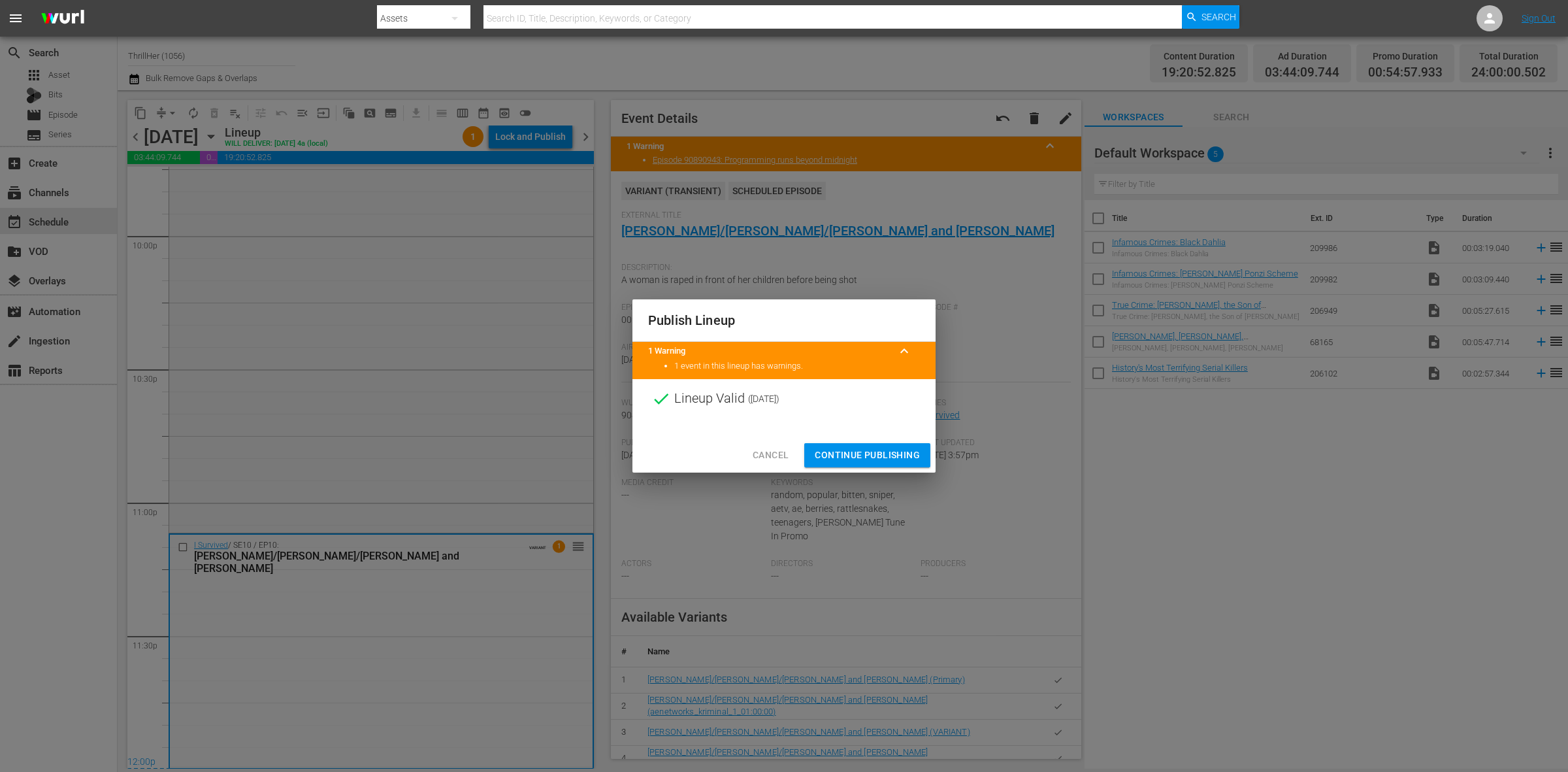
click at [890, 448] on span "Continue Publishing" at bounding box center [868, 455] width 105 height 16
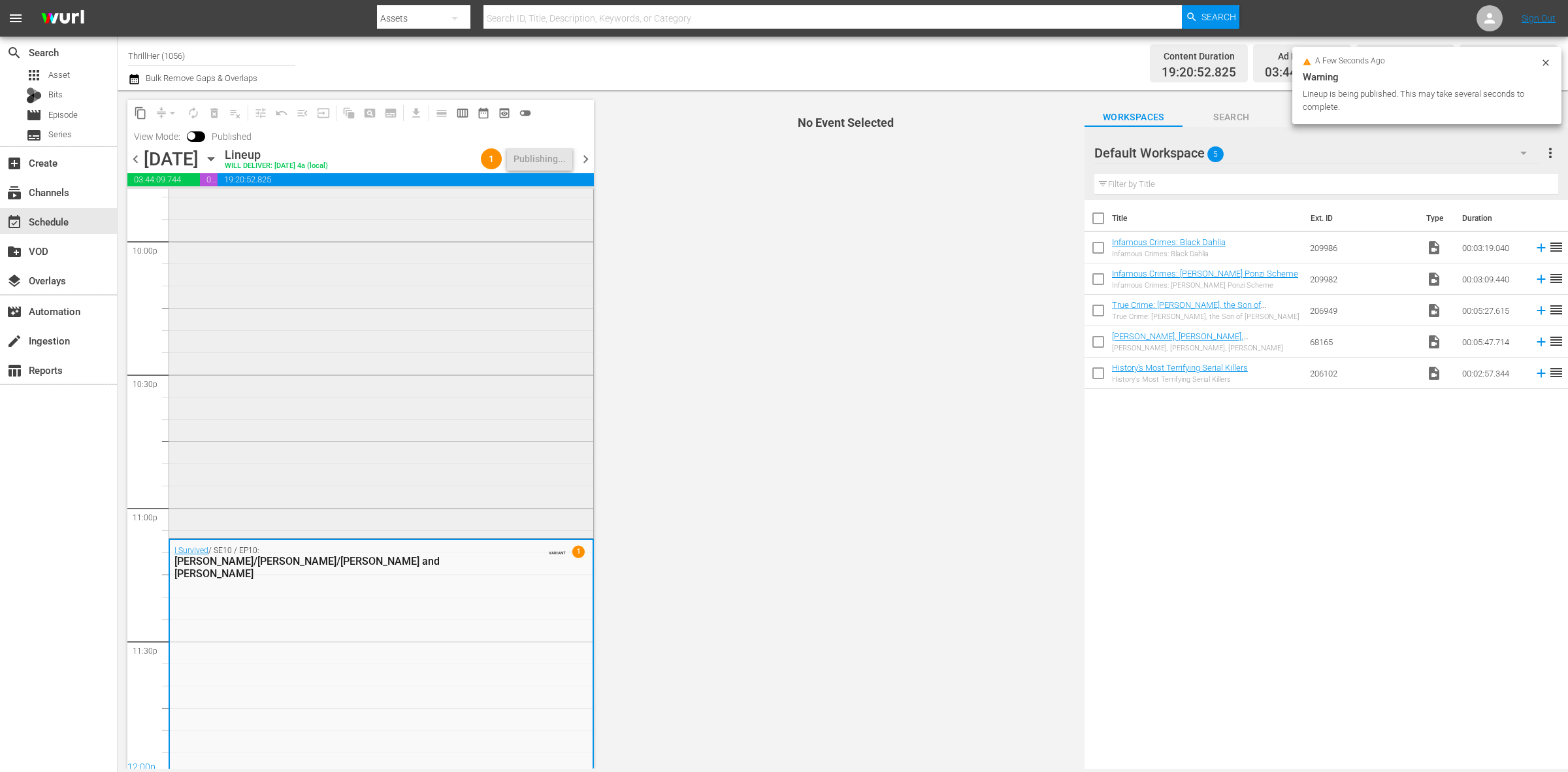
scroll to position [5821, 0]
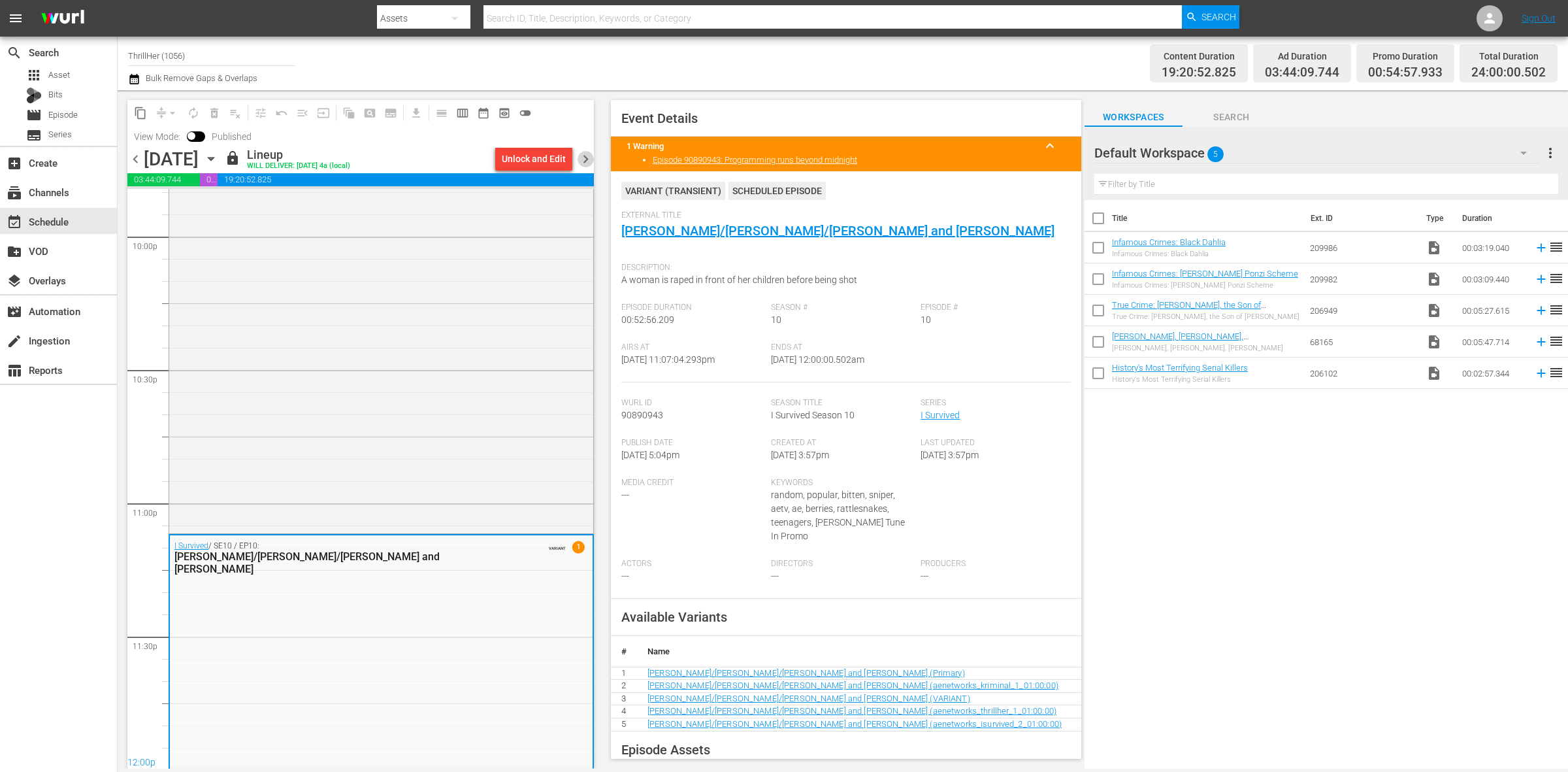
click at [591, 159] on span "chevron_right" at bounding box center [586, 159] width 16 height 16
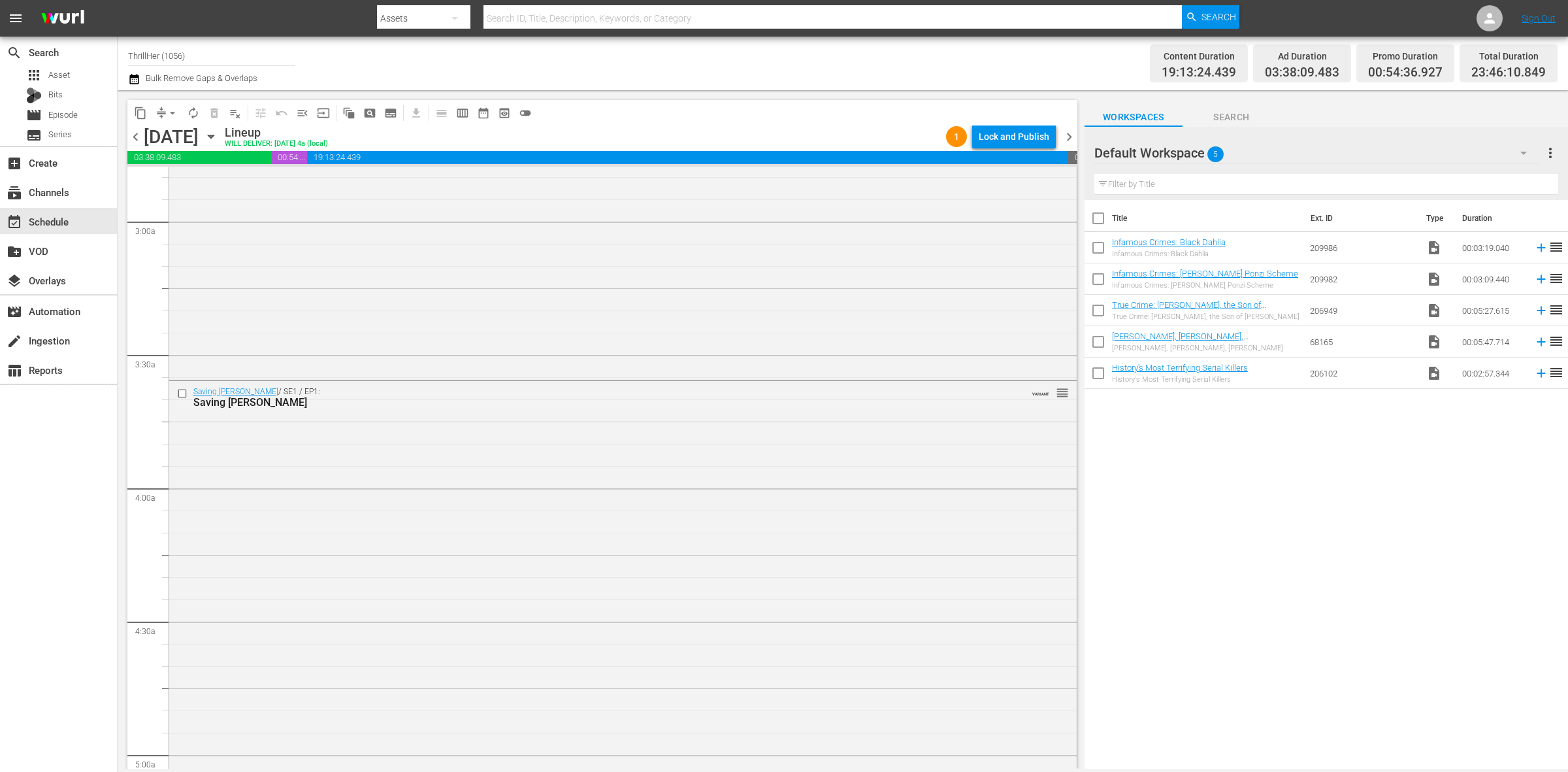
scroll to position [899, 0]
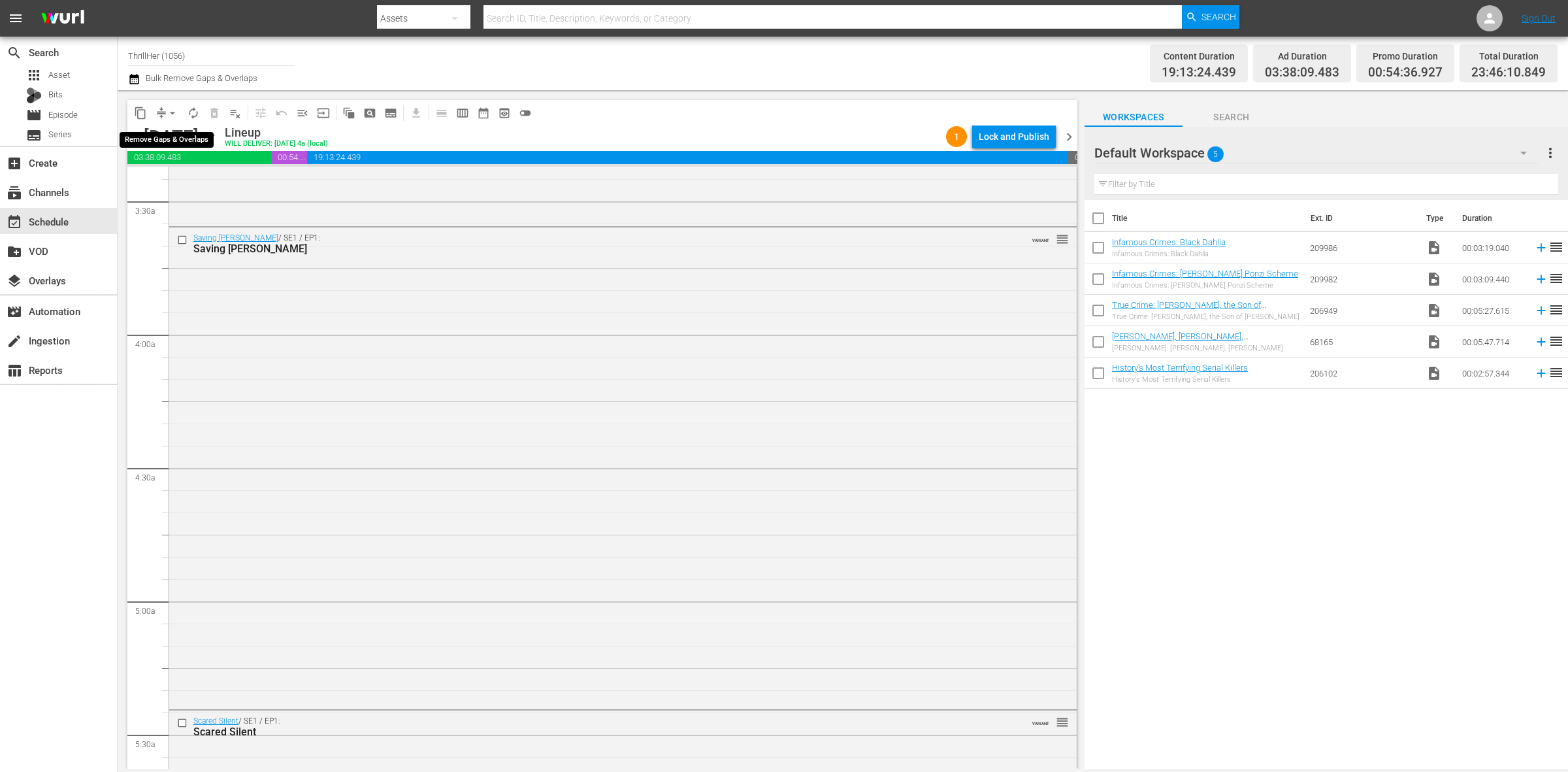
click at [177, 106] on span "arrow_drop_down" at bounding box center [173, 113] width 13 height 13
click at [171, 138] on li "Align to Midnight" at bounding box center [173, 139] width 138 height 22
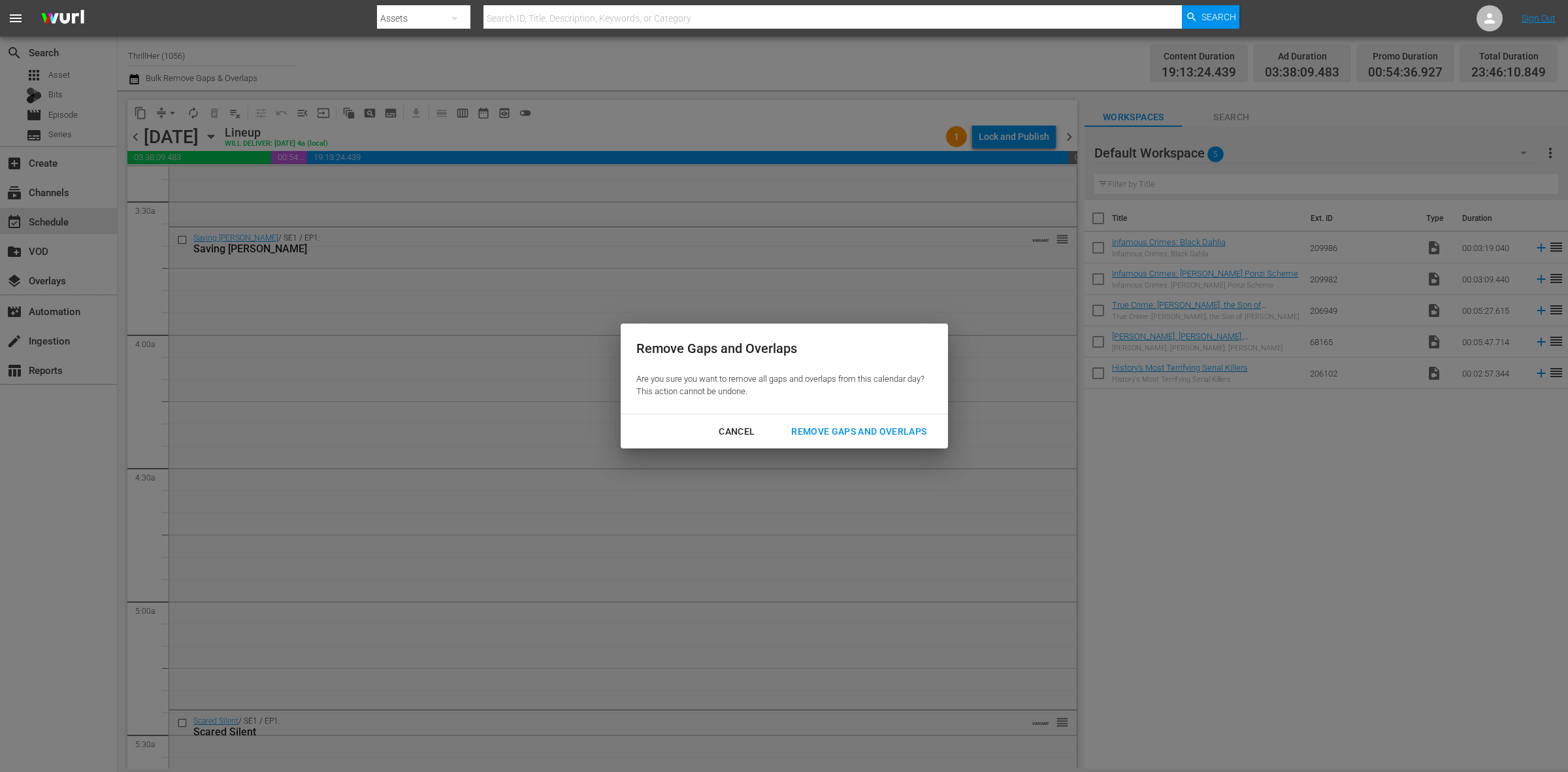
click at [903, 425] on div "Remove Gaps and Overlaps" at bounding box center [859, 431] width 157 height 16
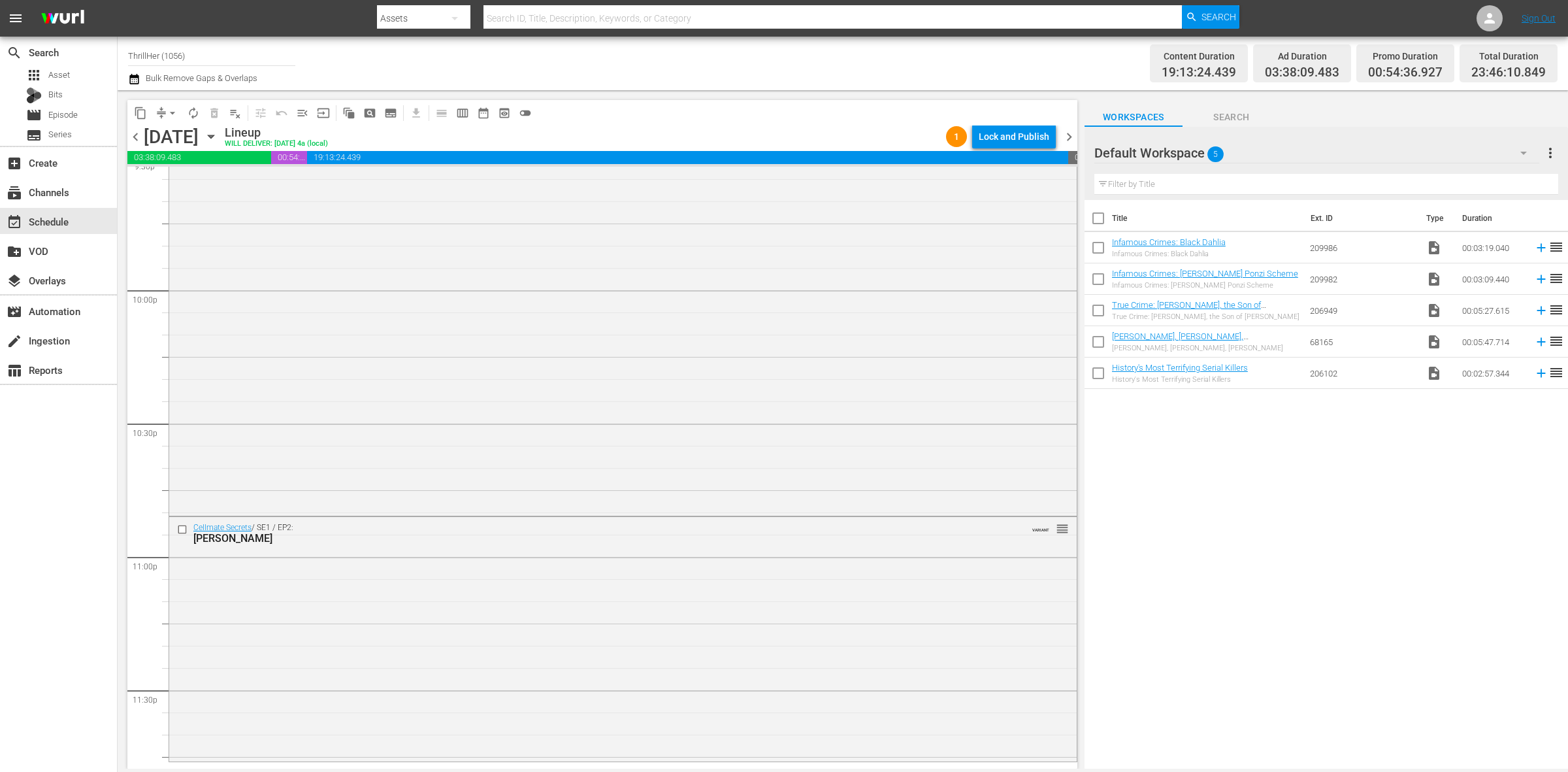
scroll to position [5799, 0]
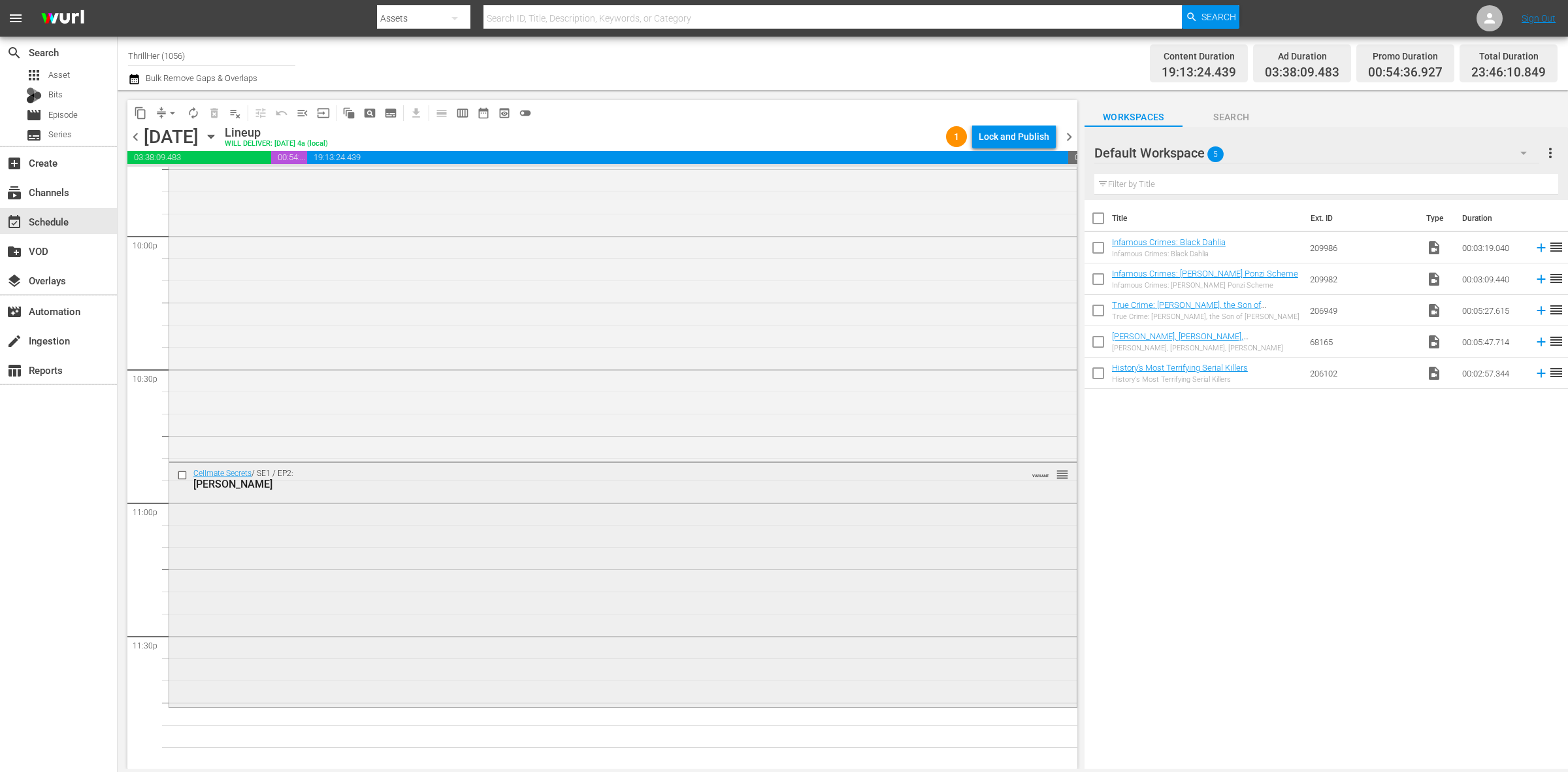
click at [379, 595] on div "Cellmate Secrets / SE1 / EP2: Drew Peterson VARIANT reorder" at bounding box center [623, 583] width 907 height 242
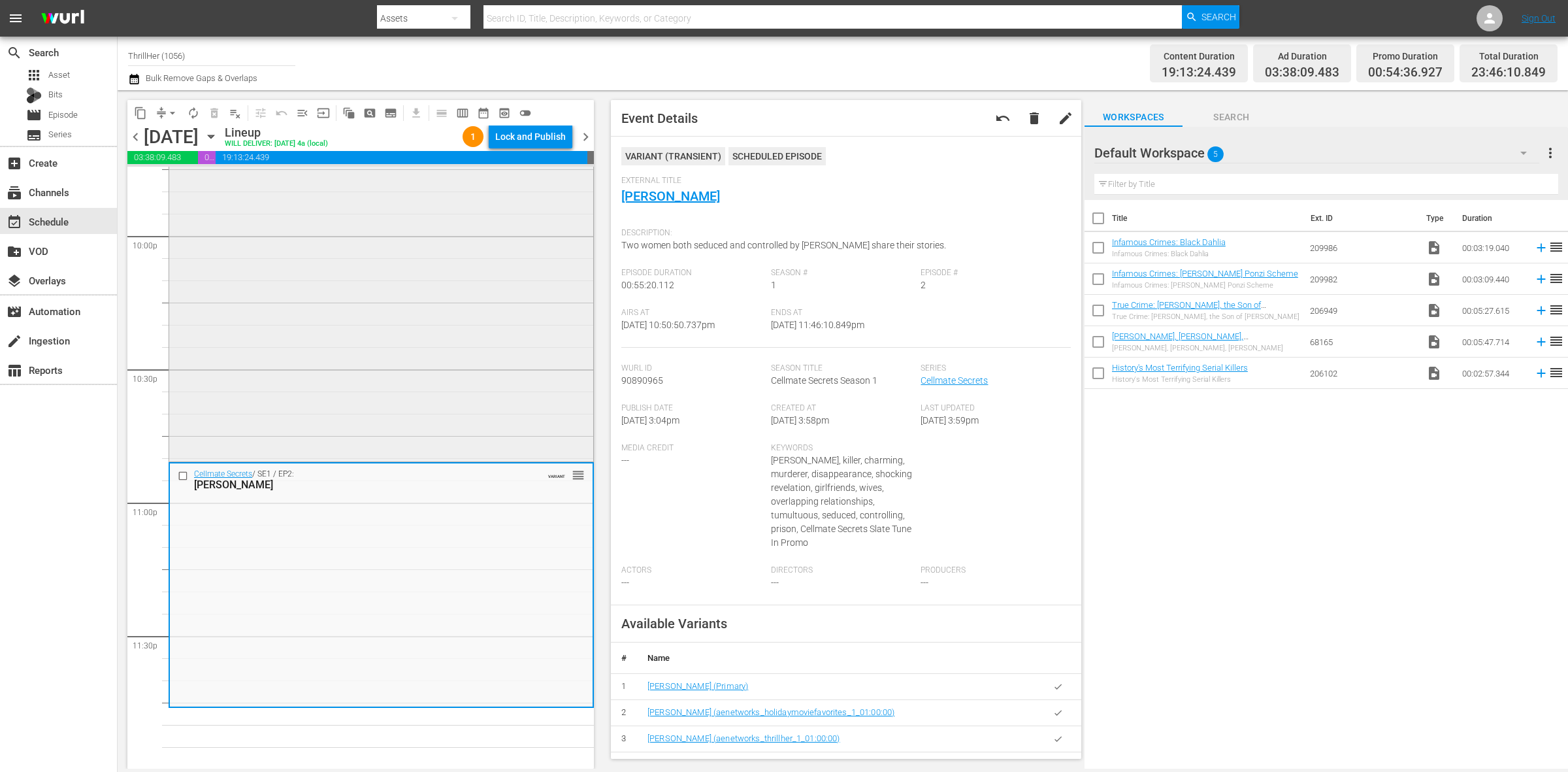
click at [250, 252] on div "My Daughter's Psycho Friend VARIANT reorder" at bounding box center [381, 226] width 424 height 465
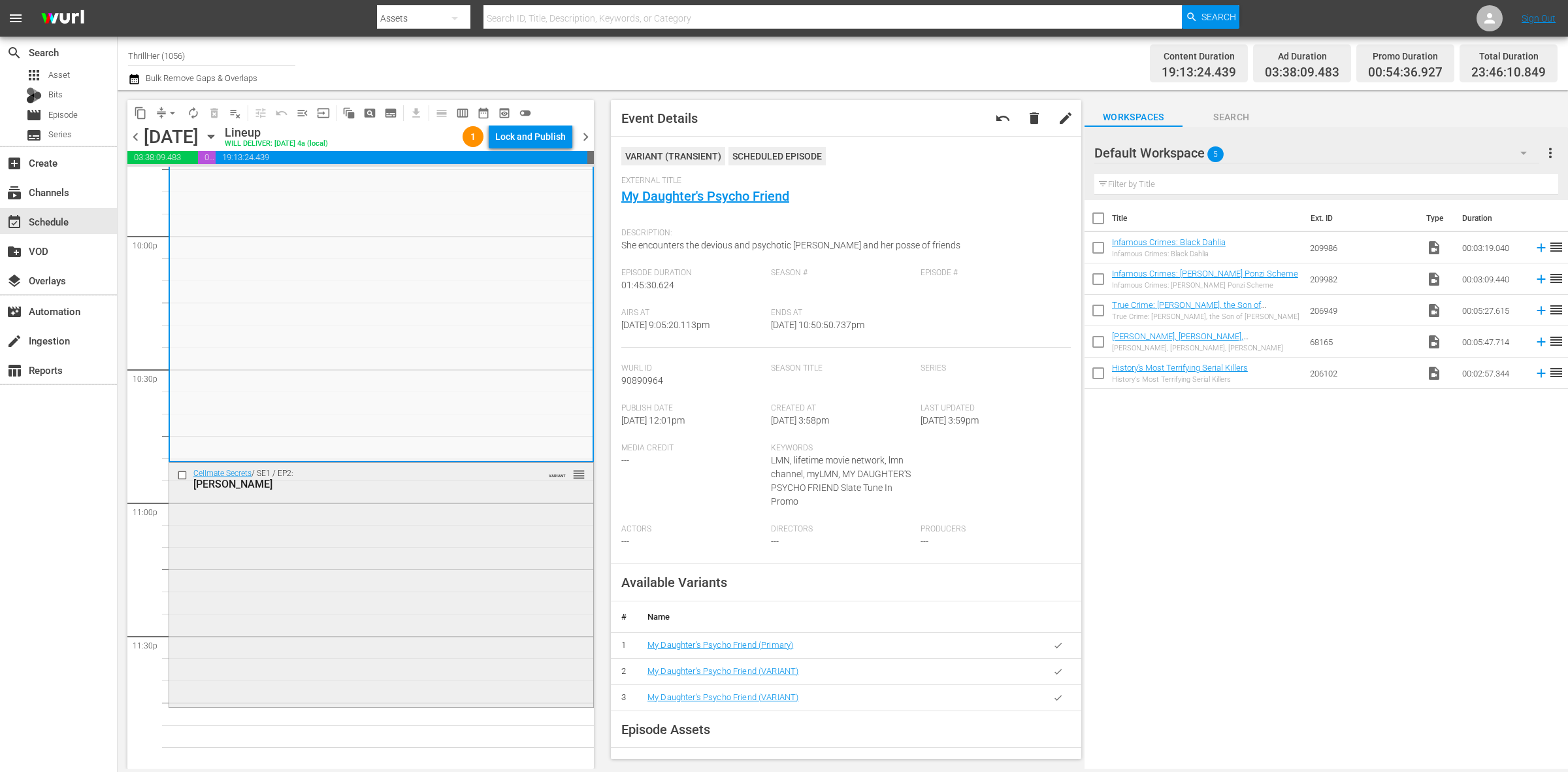
click at [261, 546] on div "Cellmate Secrets / SE1 / EP2: Drew Peterson VARIANT reorder" at bounding box center [381, 583] width 424 height 242
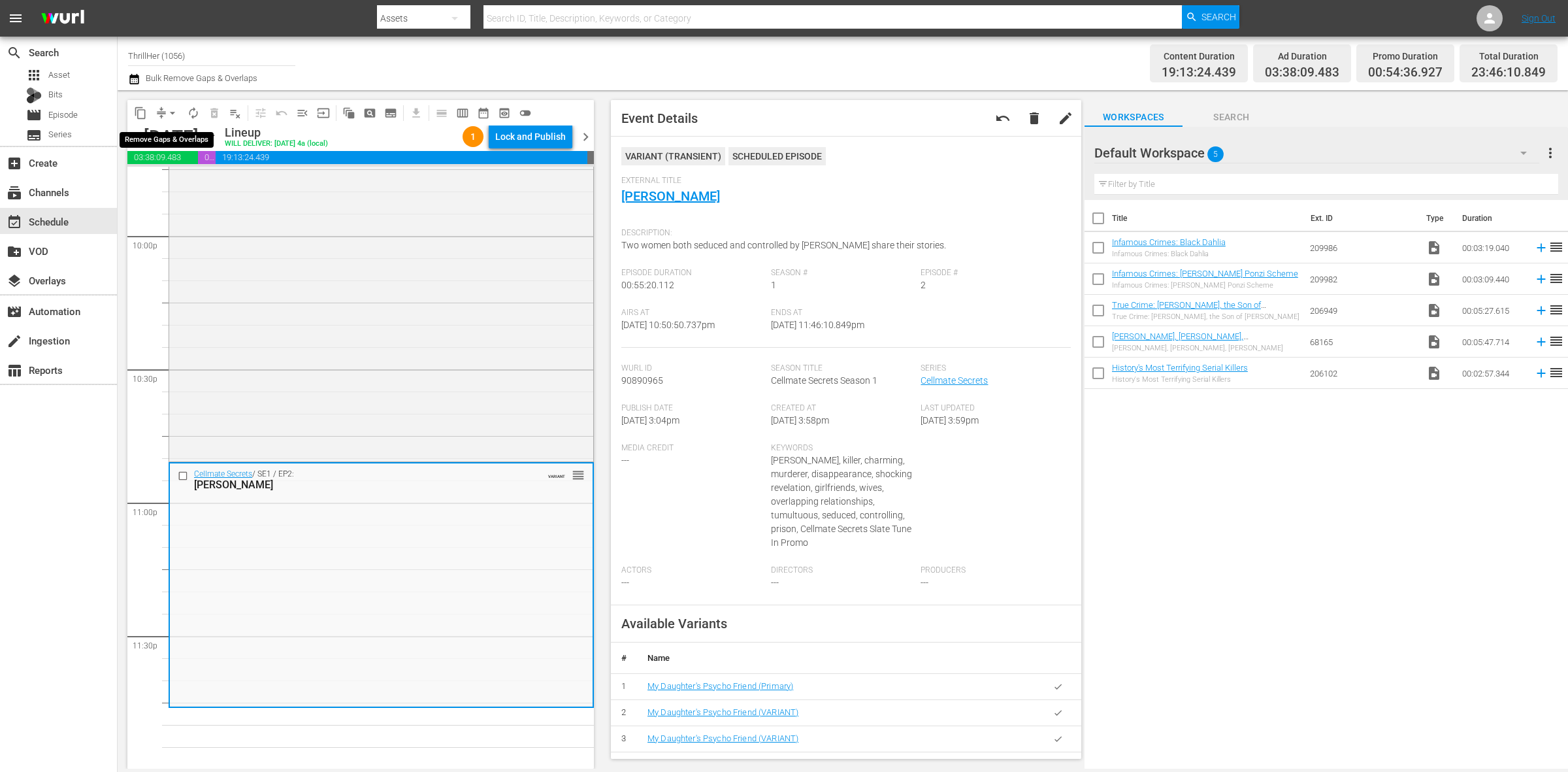
click at [164, 111] on button "arrow_drop_down" at bounding box center [173, 113] width 21 height 21
click at [168, 129] on li "Align to Midnight" at bounding box center [173, 139] width 138 height 22
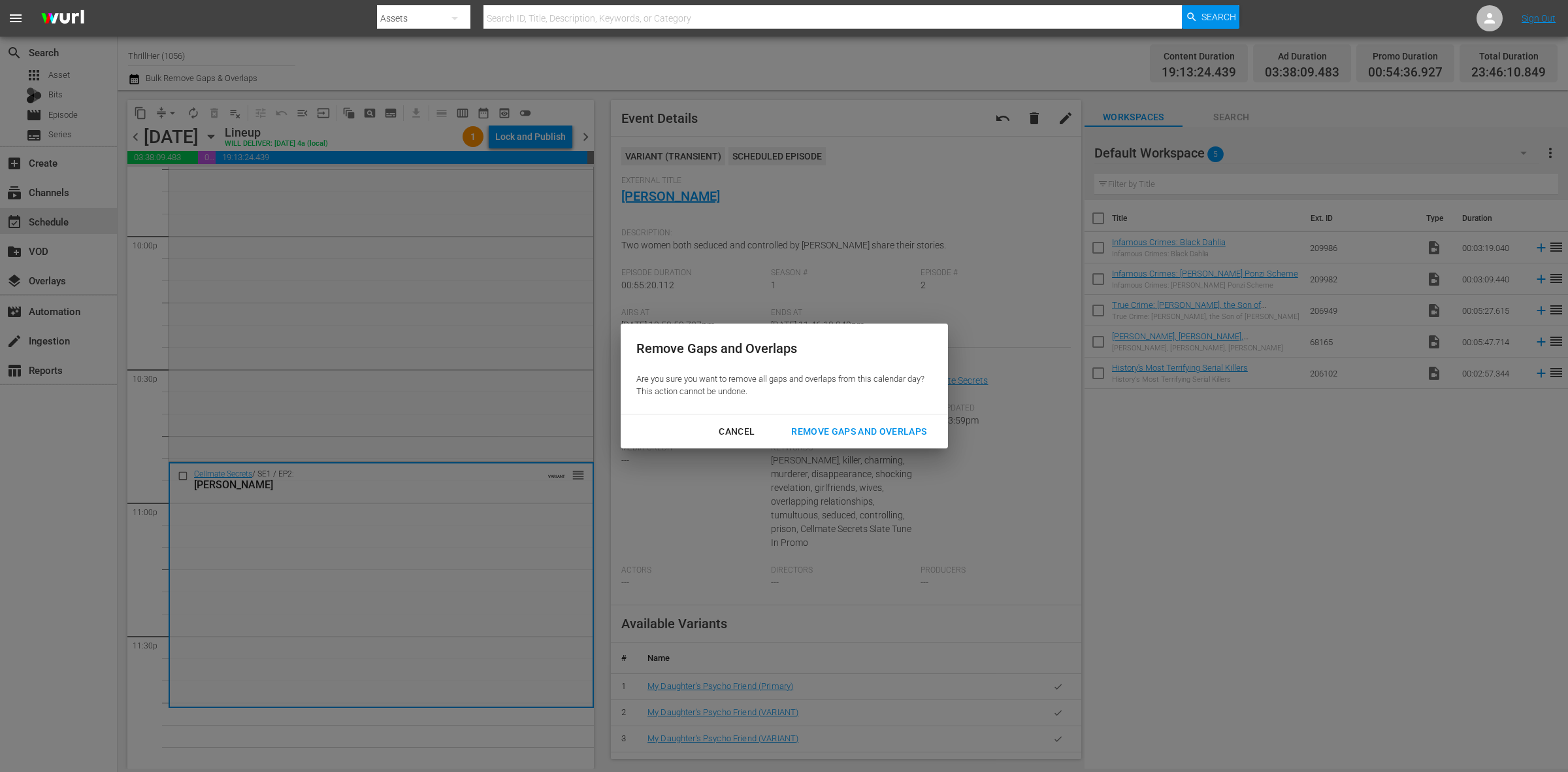
click at [868, 430] on div "Remove Gaps and Overlaps" at bounding box center [859, 431] width 157 height 16
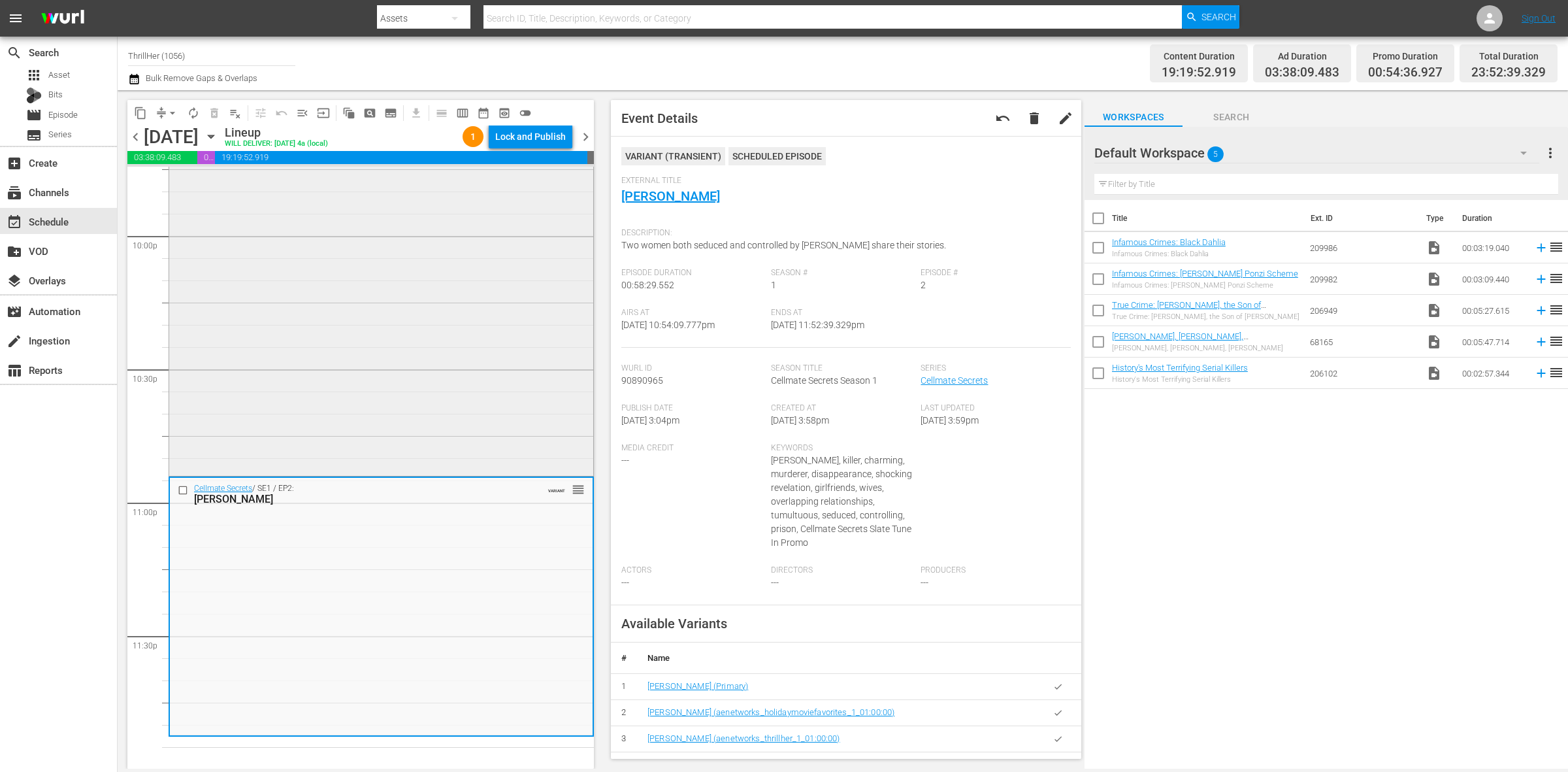
click at [422, 397] on div "My Daughter's Psycho Friend VARIANT reorder" at bounding box center [381, 233] width 424 height 480
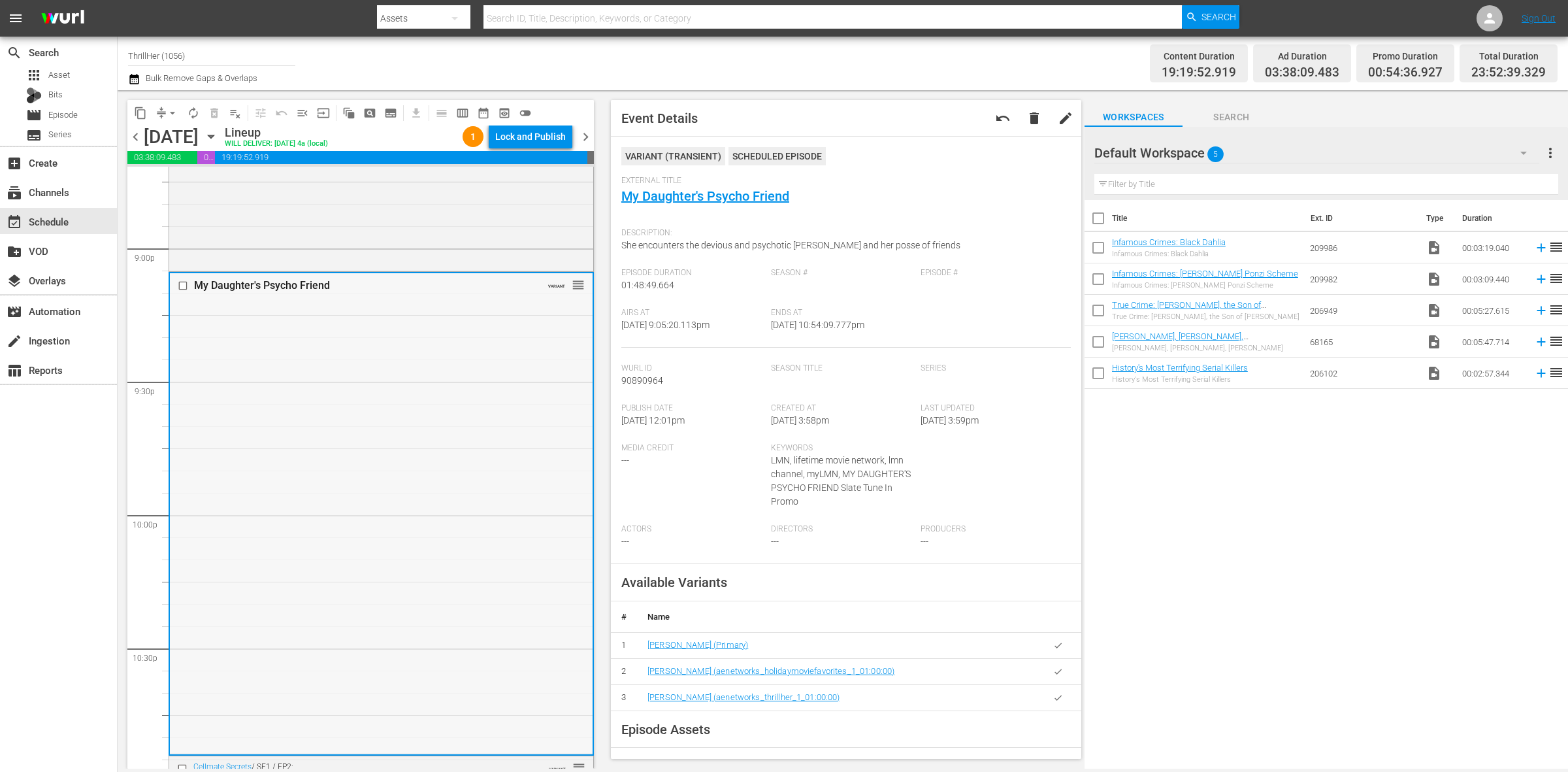
scroll to position [5472, 0]
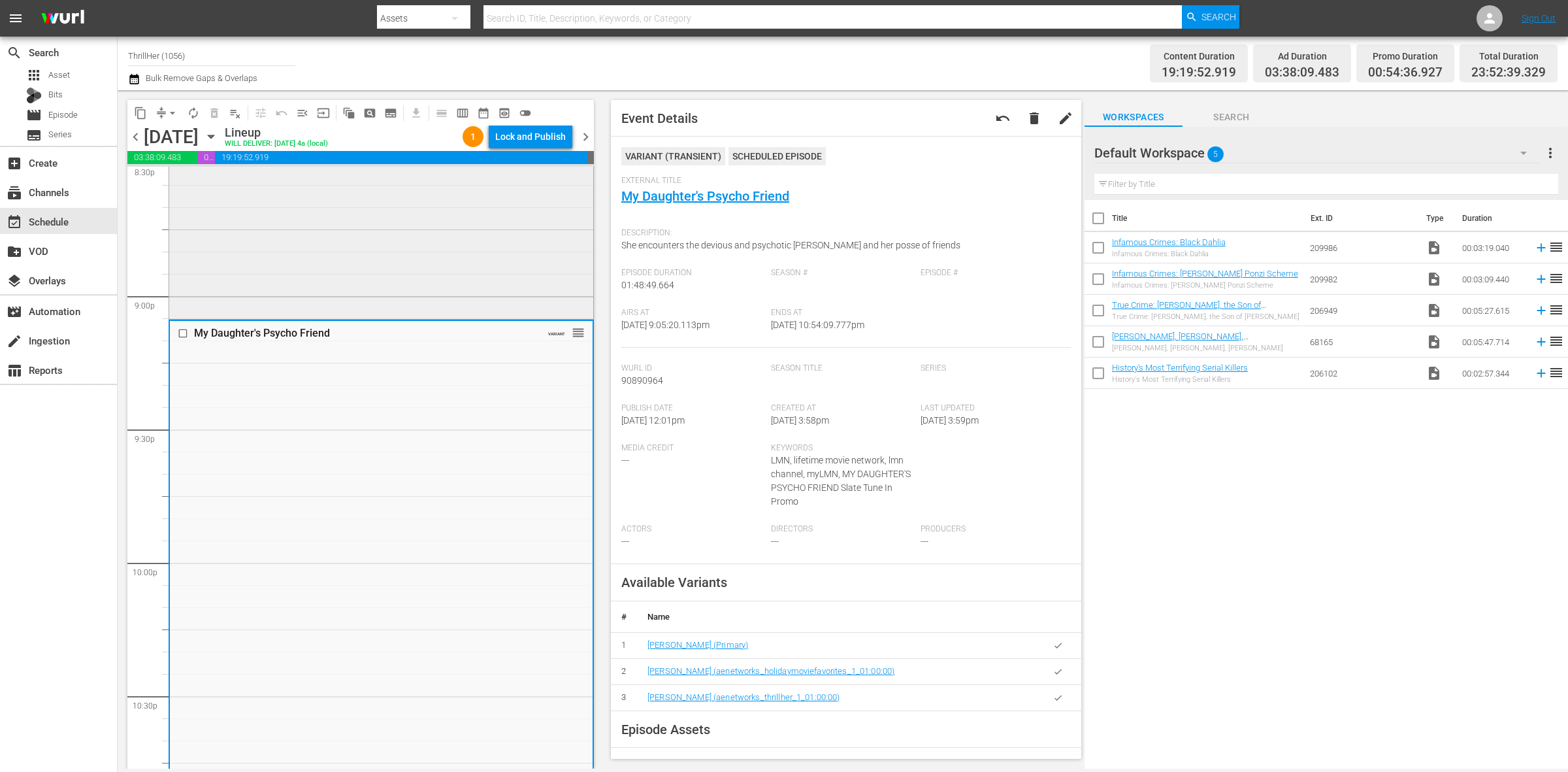
click at [422, 272] on div "Rizzoli & Isles / SE2 / EP1: We Don't Need Another Hero VARIANT reorder" at bounding box center [381, 200] width 424 height 234
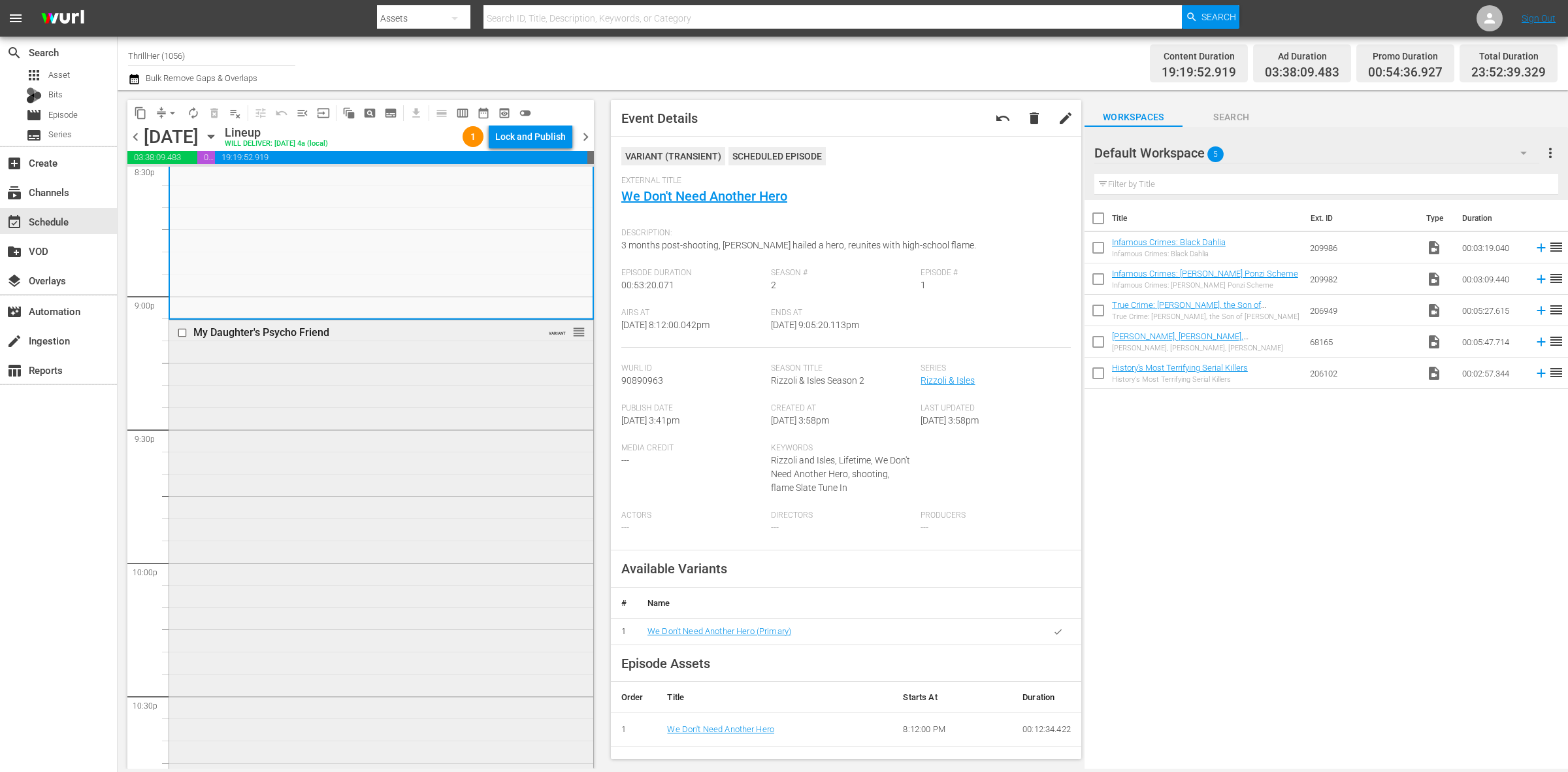
click at [304, 465] on div "My Daughter's Psycho Friend VARIANT reorder" at bounding box center [381, 559] width 424 height 480
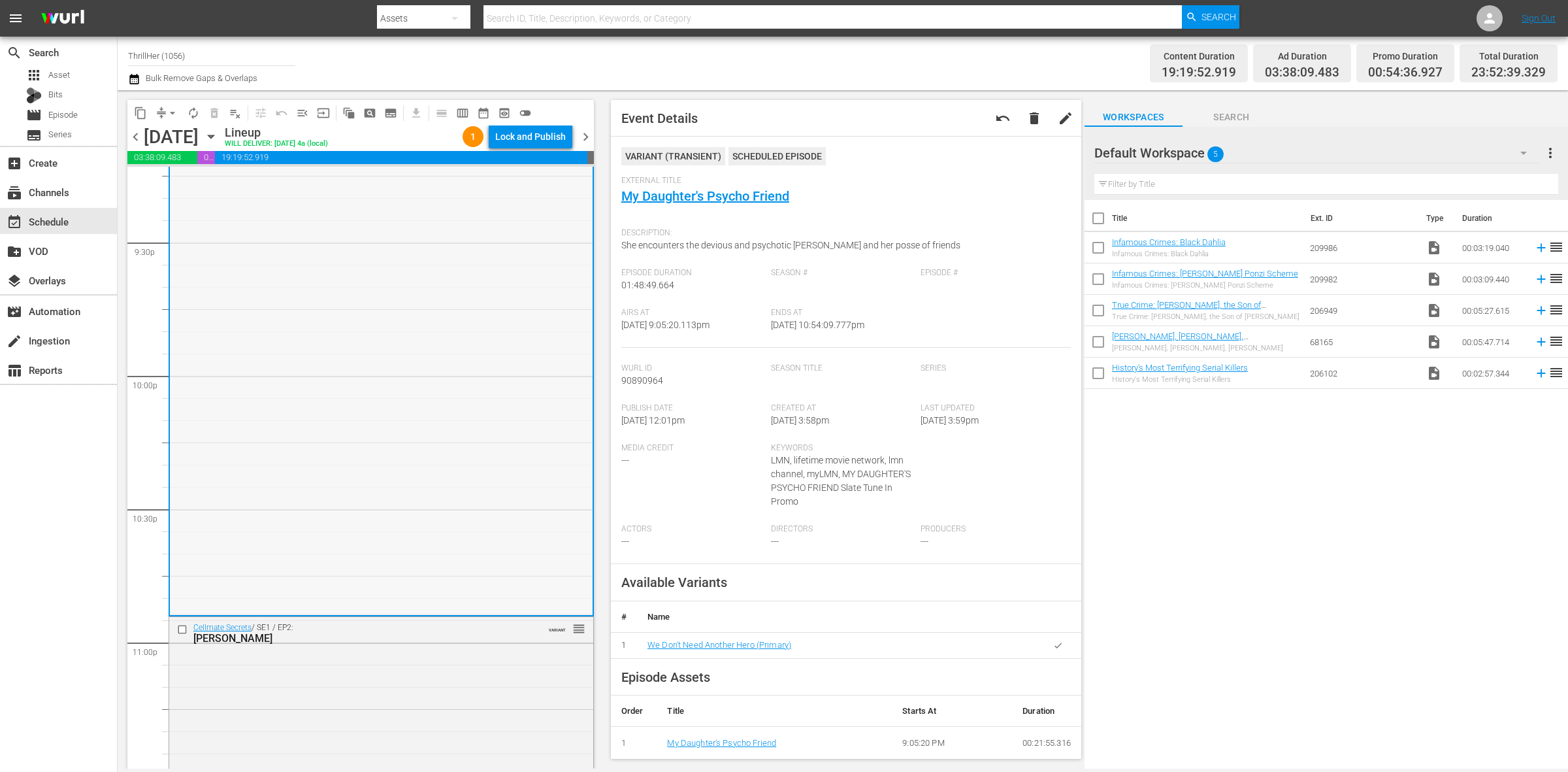
scroll to position [5799, 0]
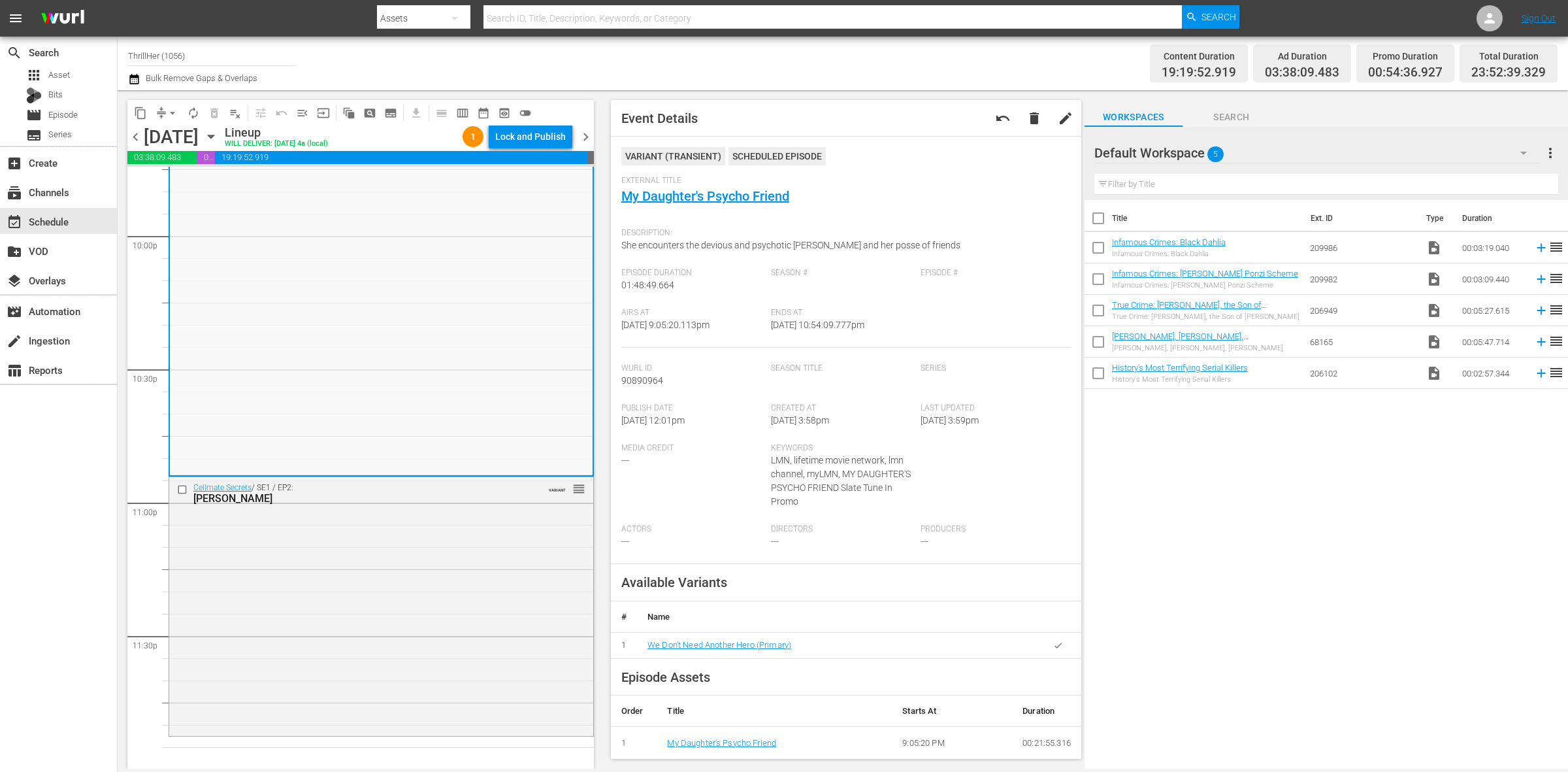
click at [358, 559] on div "Cellmate Secrets / SE1 / EP2: Drew Peterson VARIANT reorder" at bounding box center [381, 606] width 424 height 256
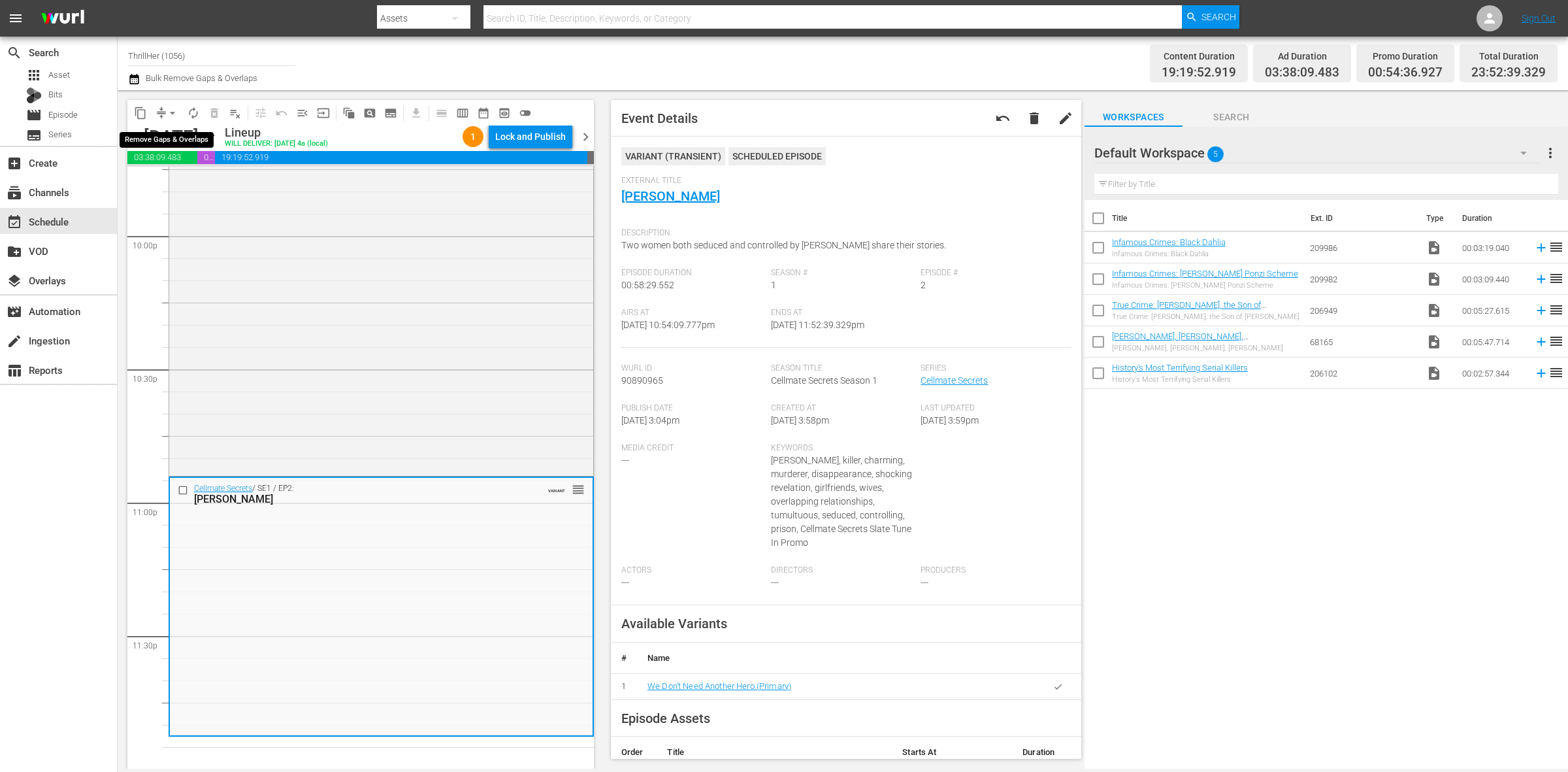
click at [171, 109] on span "arrow_drop_down" at bounding box center [173, 113] width 13 height 13
click at [179, 141] on li "Align to Midnight" at bounding box center [173, 139] width 138 height 22
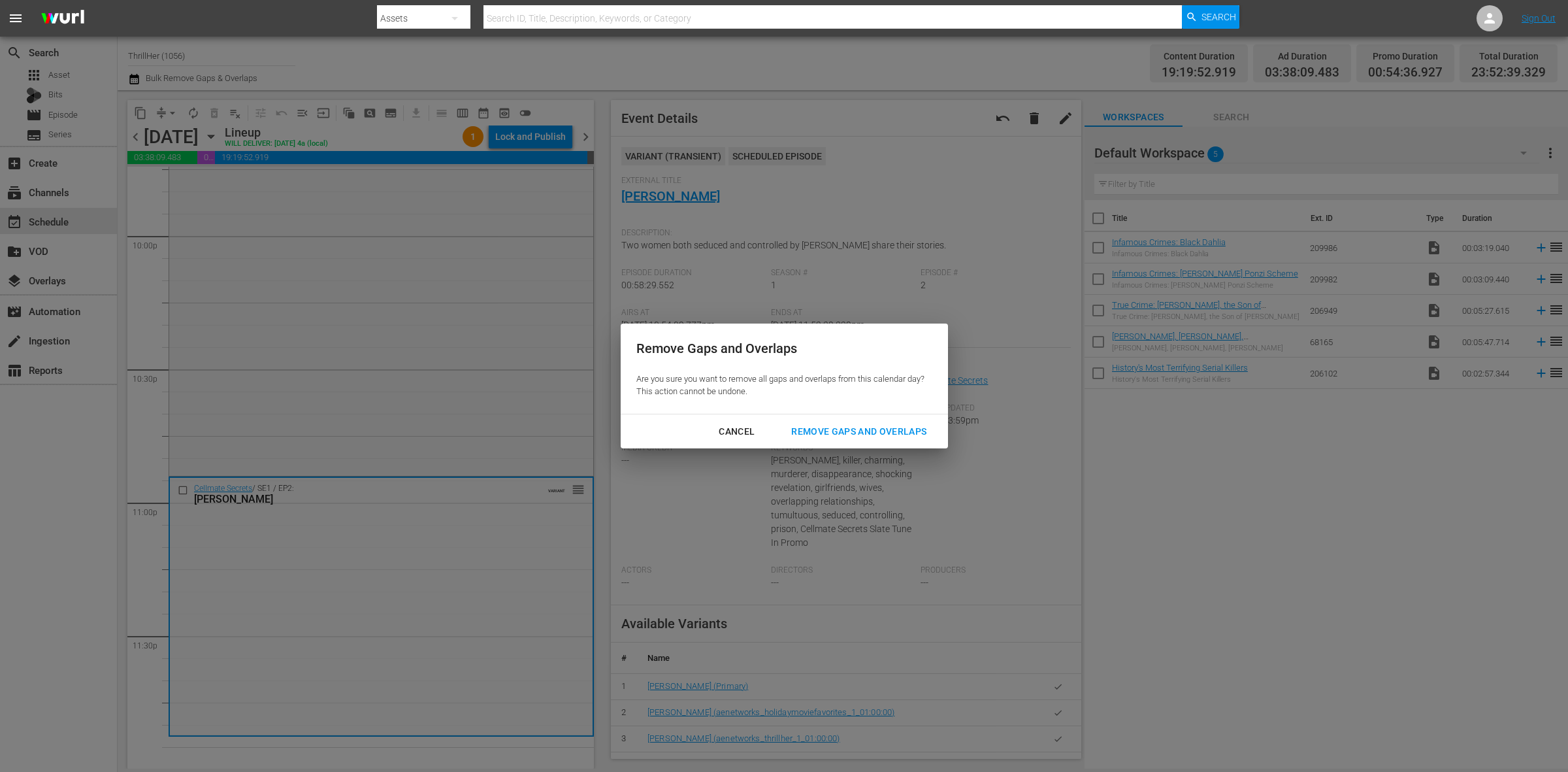
click at [861, 436] on div "Remove Gaps and Overlaps" at bounding box center [859, 431] width 157 height 16
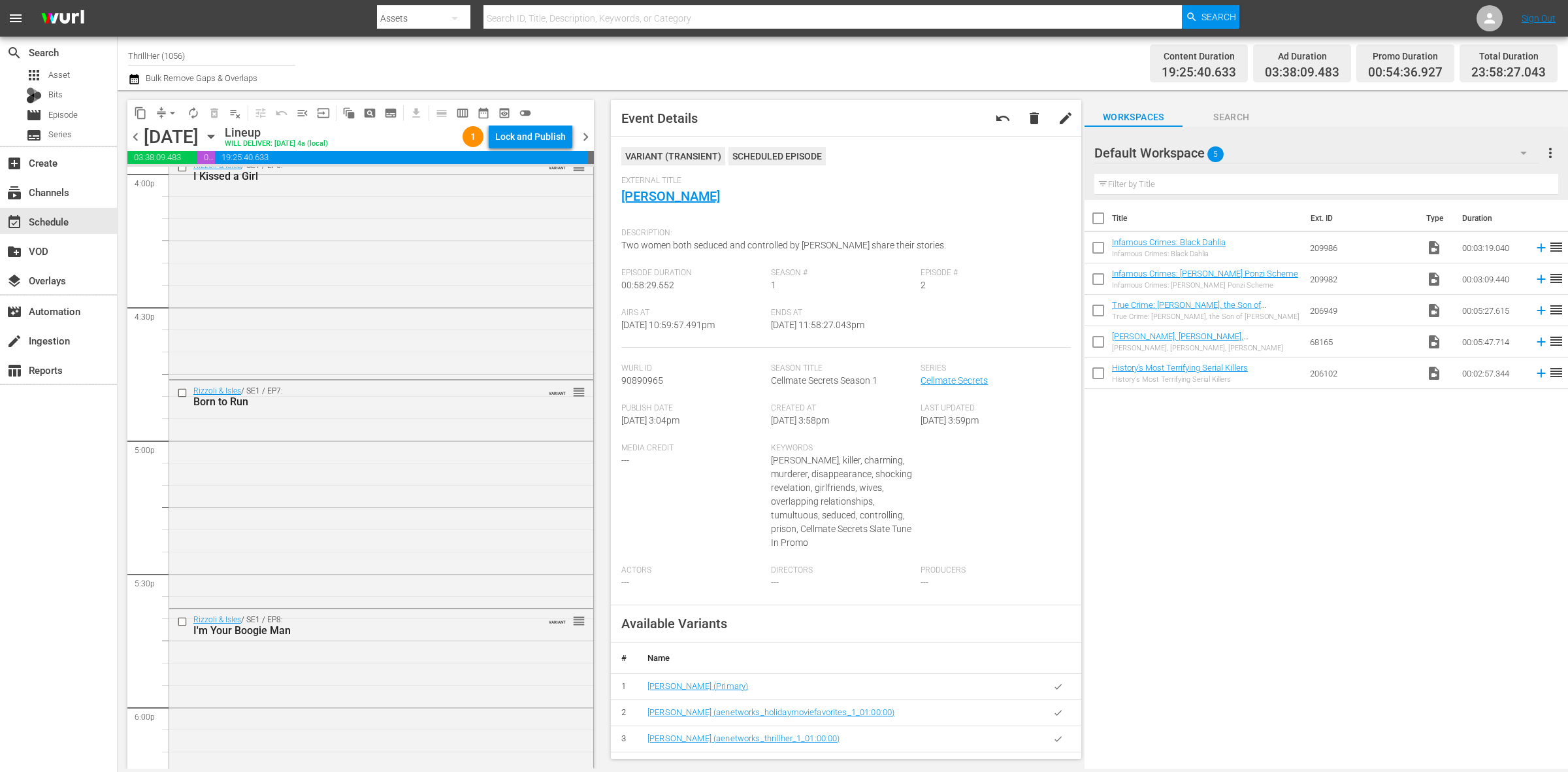
scroll to position [4246, 0]
click at [432, 428] on div "Rizzoli & Isles / SE1 / EP7: Born to Run VARIANT reorder" at bounding box center [381, 507] width 424 height 224
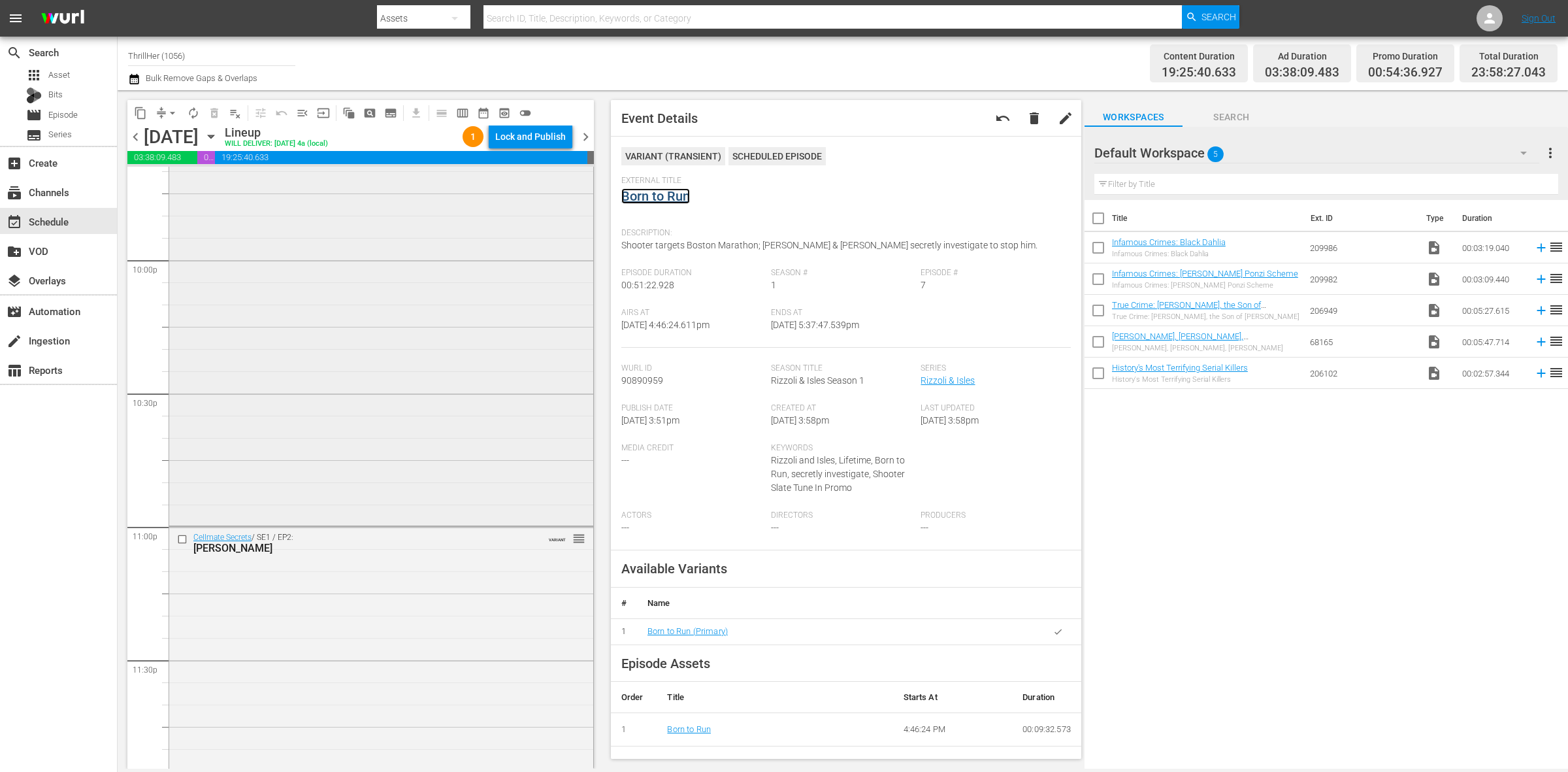
scroll to position [5799, 0]
click at [296, 641] on div "Cellmate Secrets / SE1 / EP2: Drew Peterson VARIANT reorder" at bounding box center [381, 631] width 424 height 256
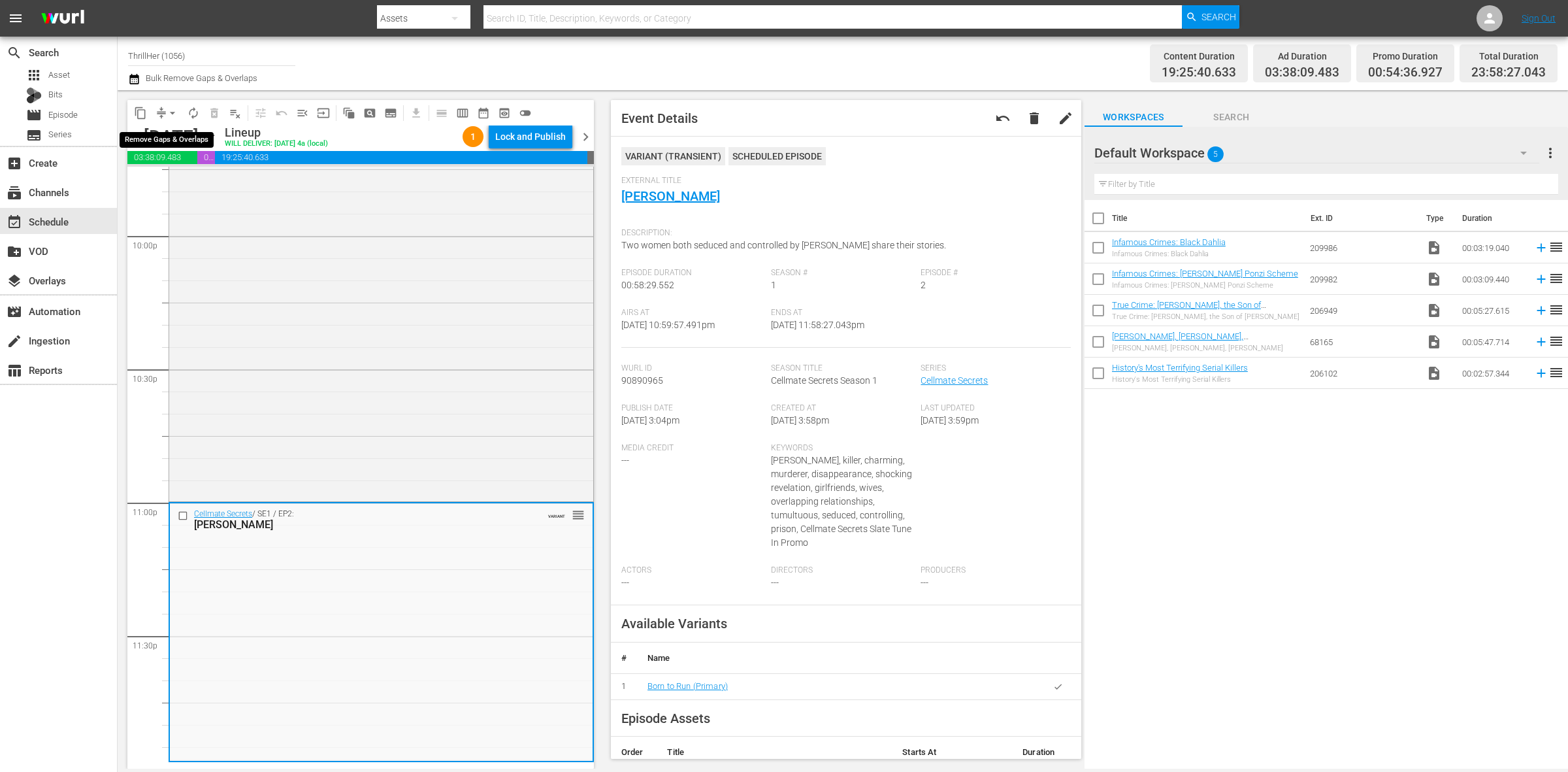
click at [167, 112] on span "arrow_drop_down" at bounding box center [173, 113] width 13 height 13
click at [164, 136] on li "Align to Midnight" at bounding box center [173, 139] width 138 height 22
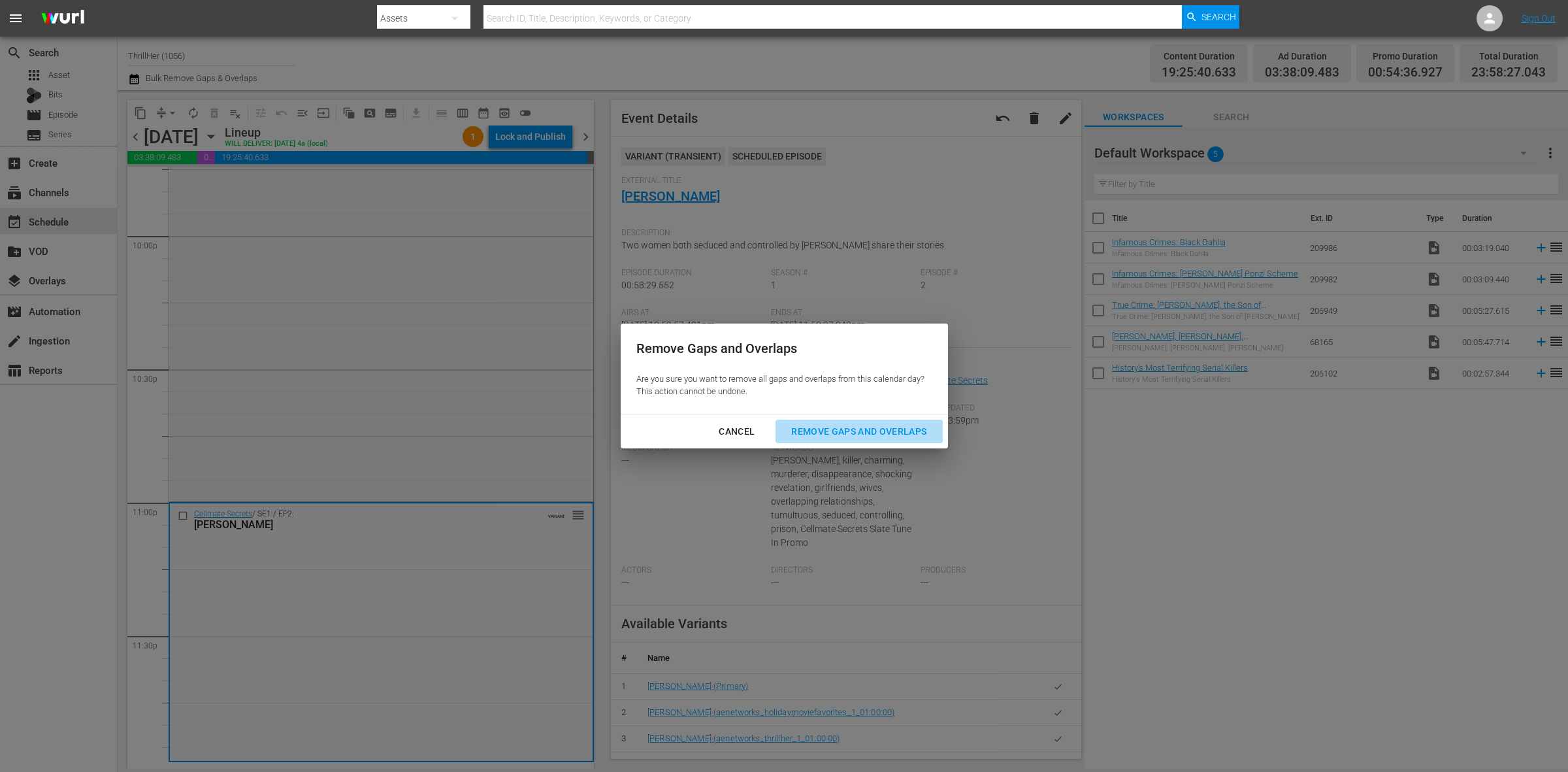
click at [857, 430] on div "Remove Gaps and Overlaps" at bounding box center [859, 431] width 157 height 16
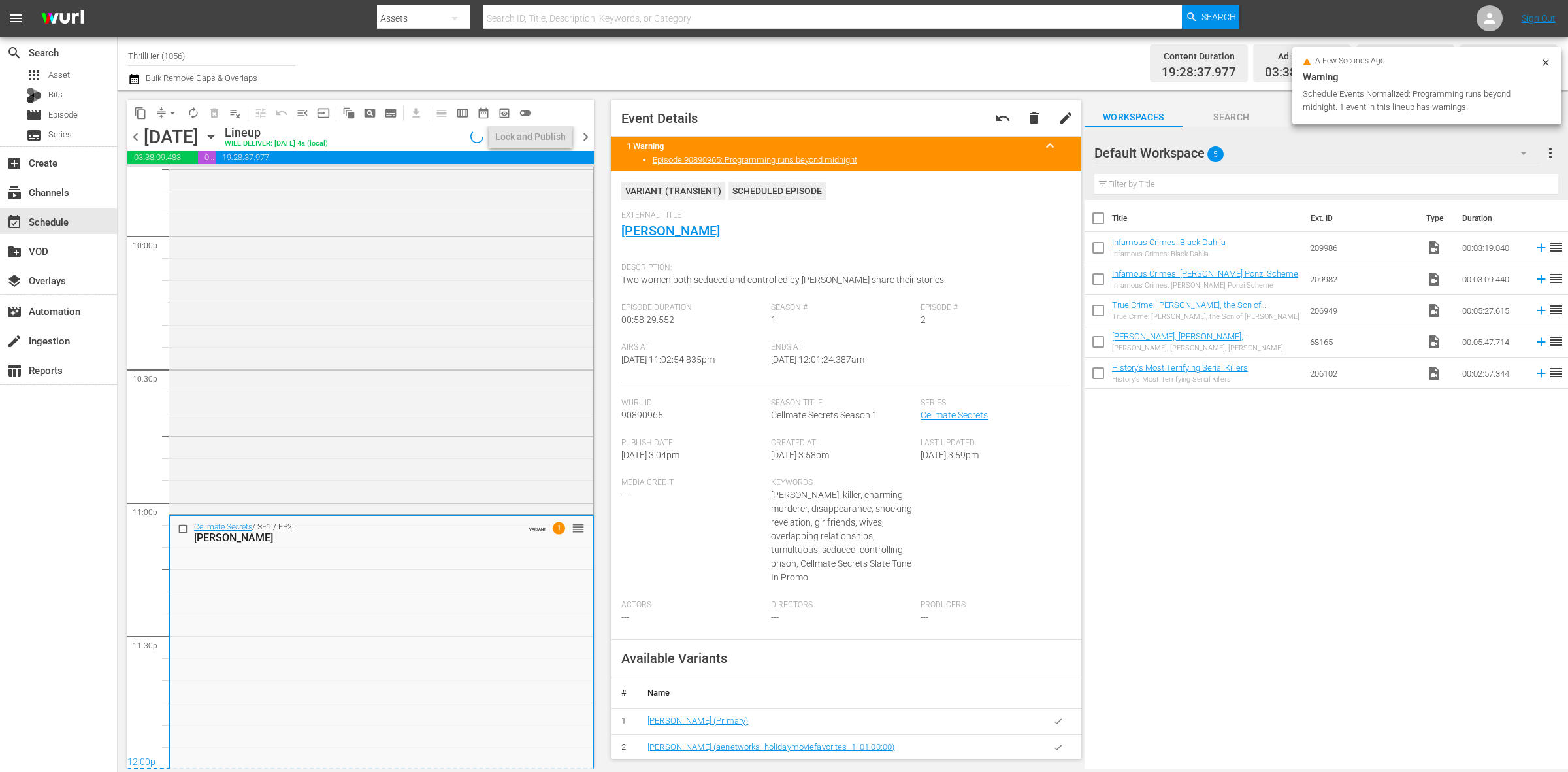
scroll to position [5806, 0]
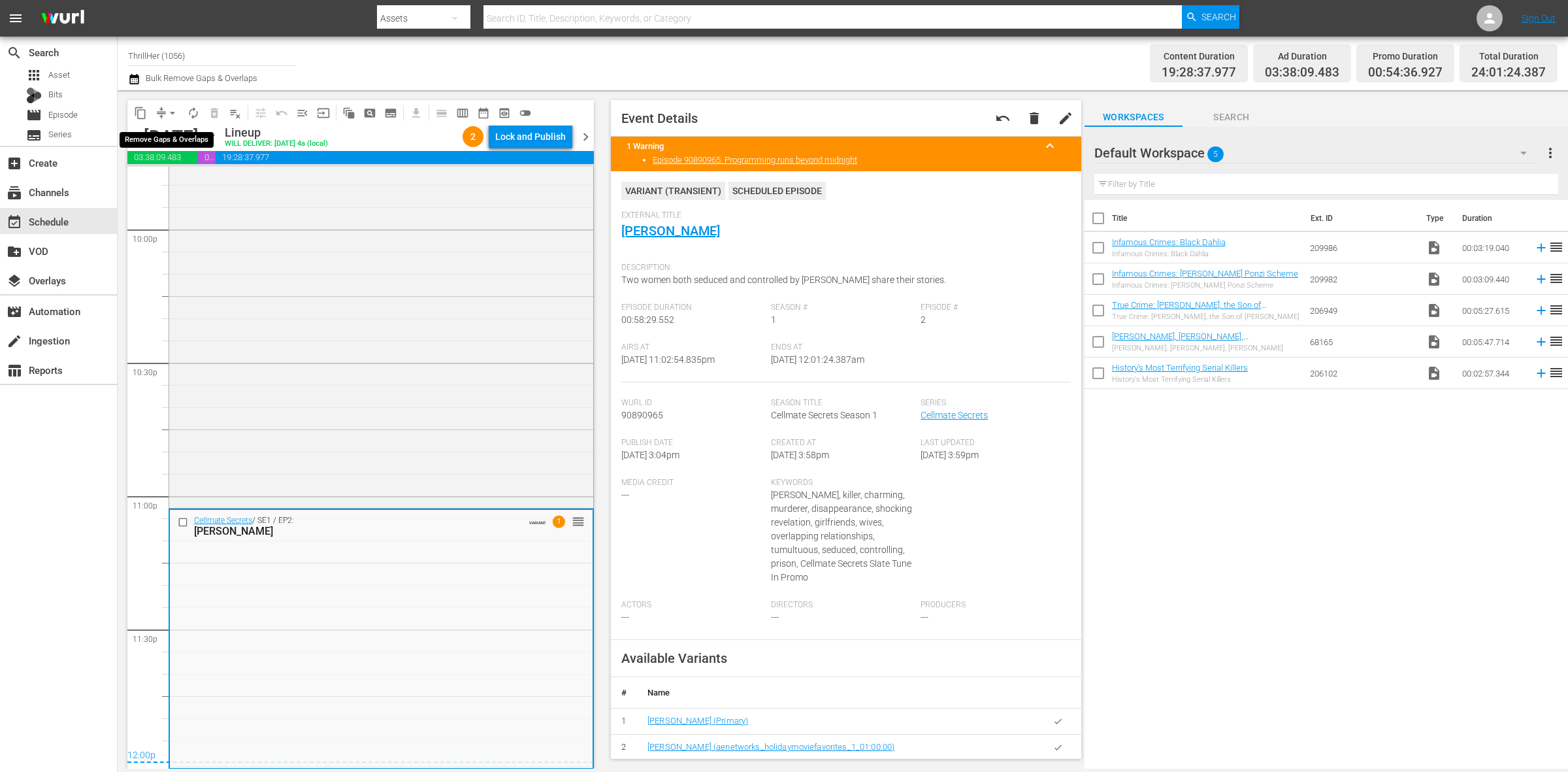
click at [170, 116] on span "arrow_drop_down" at bounding box center [173, 113] width 13 height 13
click at [170, 138] on li "Align to Midnight" at bounding box center [173, 139] width 138 height 22
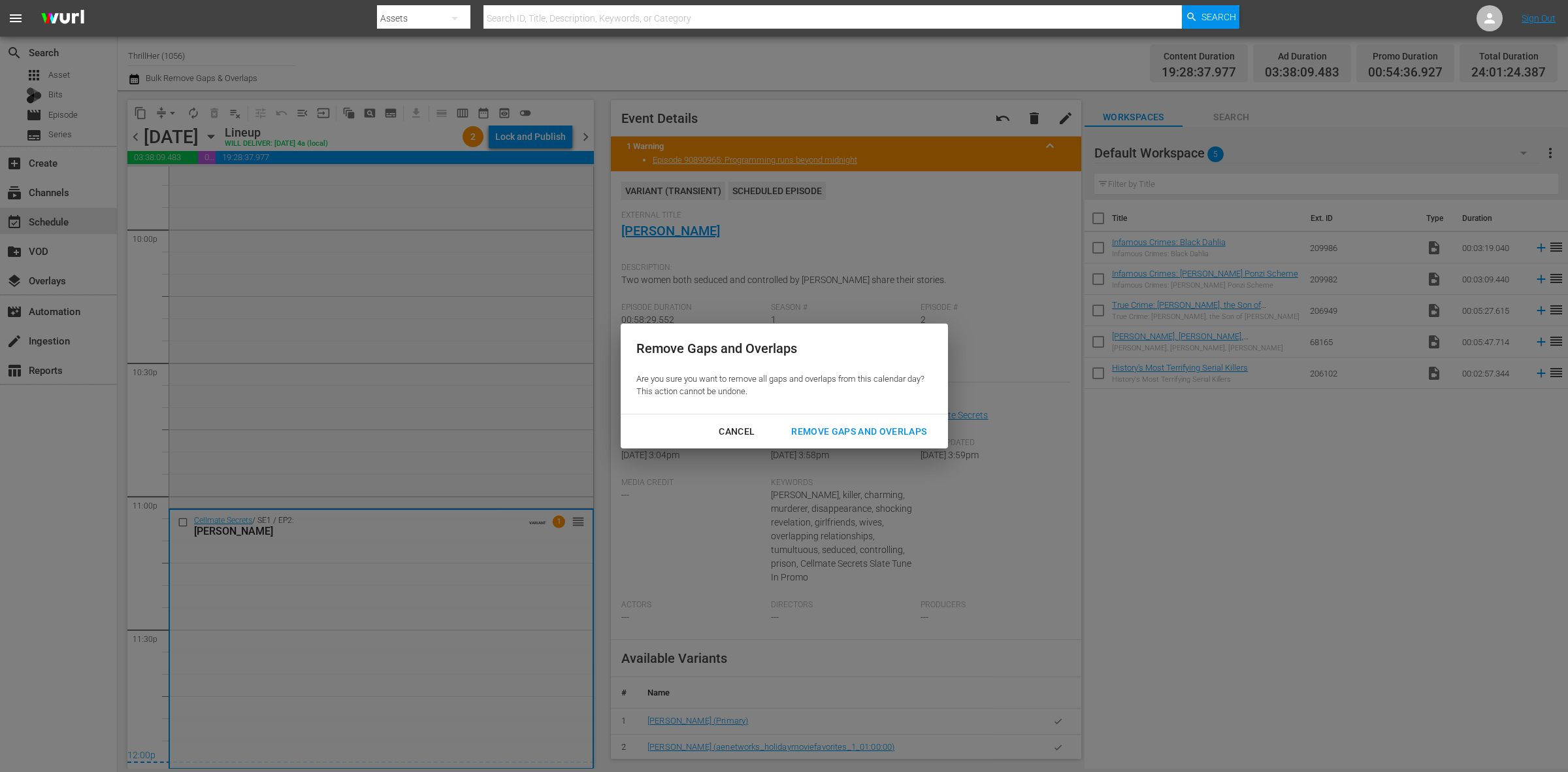
click at [892, 424] on div "Remove Gaps and Overlaps" at bounding box center [859, 431] width 157 height 16
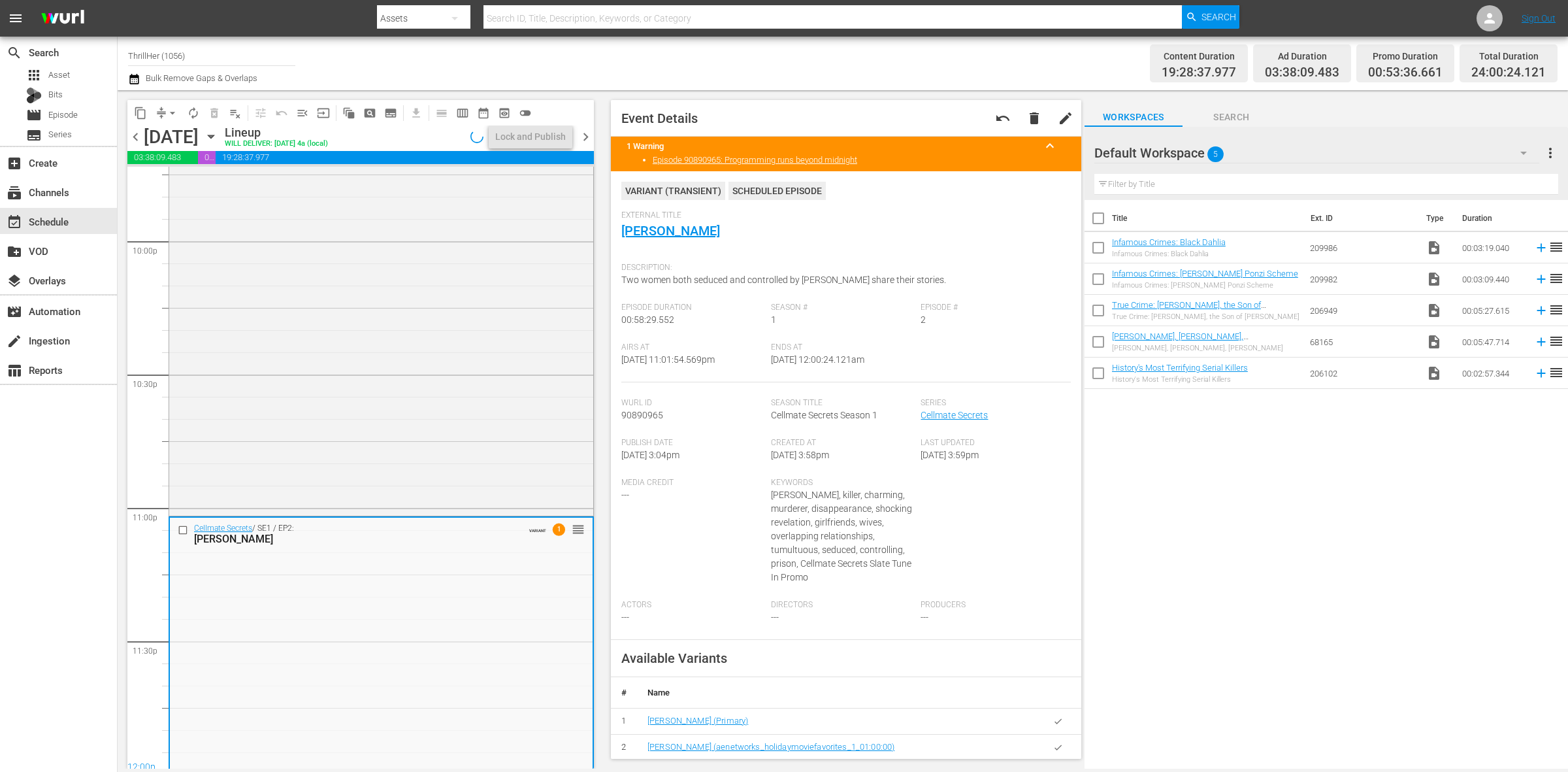
scroll to position [5801, 0]
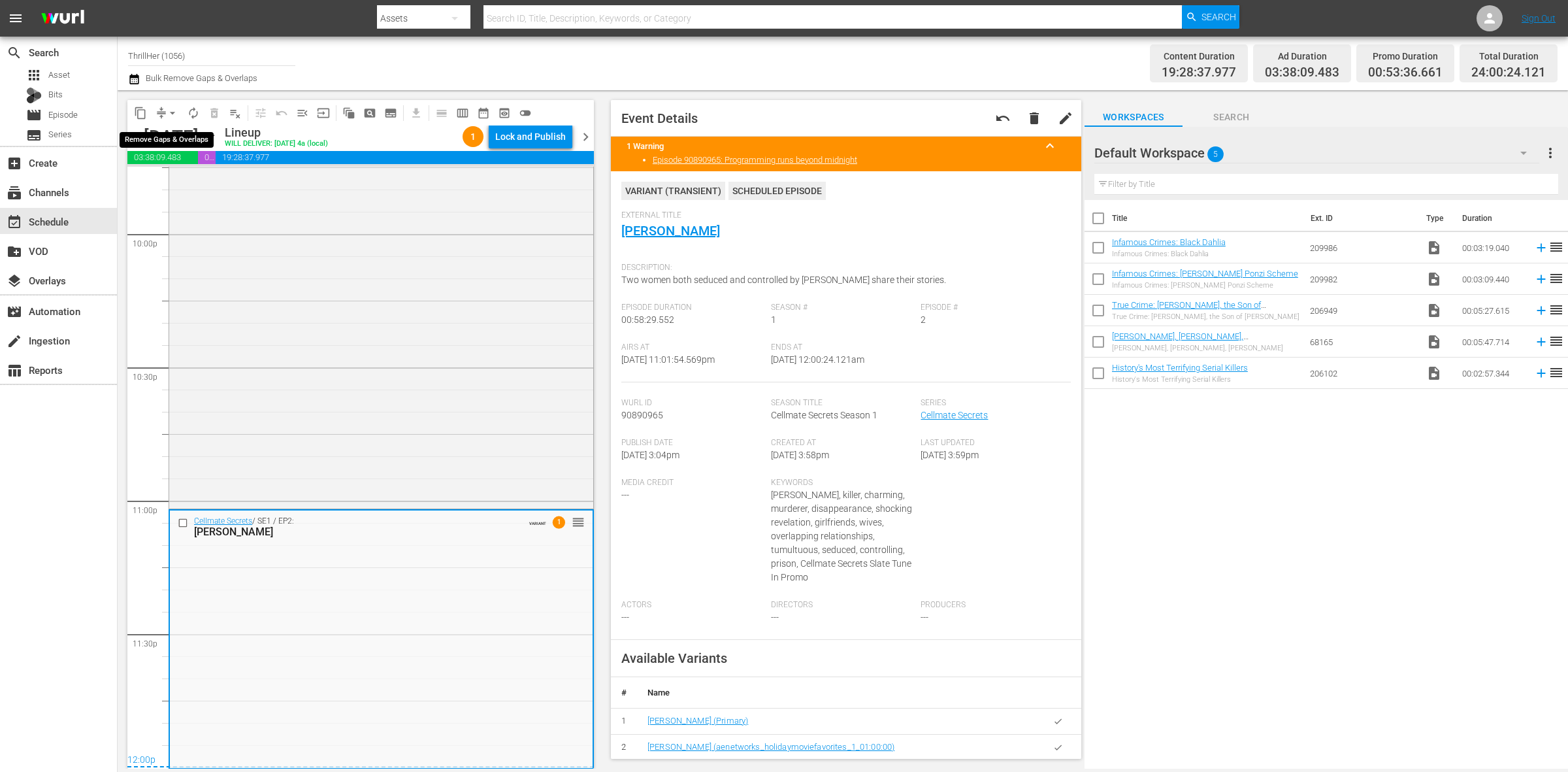
click at [164, 109] on button "arrow_drop_down" at bounding box center [173, 113] width 21 height 21
click at [167, 128] on li "Align to Midnight" at bounding box center [173, 139] width 138 height 22
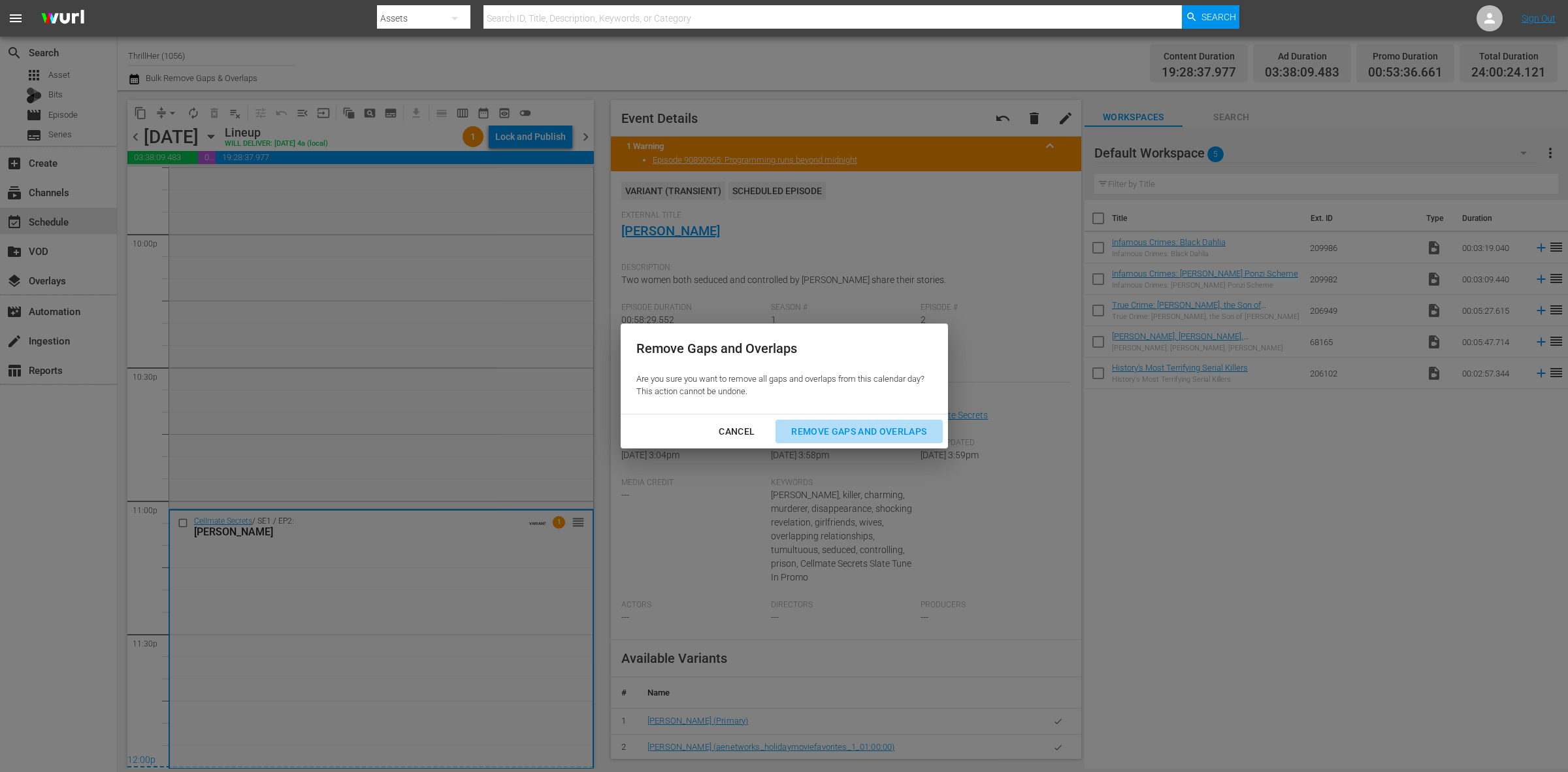
click at [831, 429] on div "Remove Gaps and Overlaps" at bounding box center [859, 431] width 157 height 16
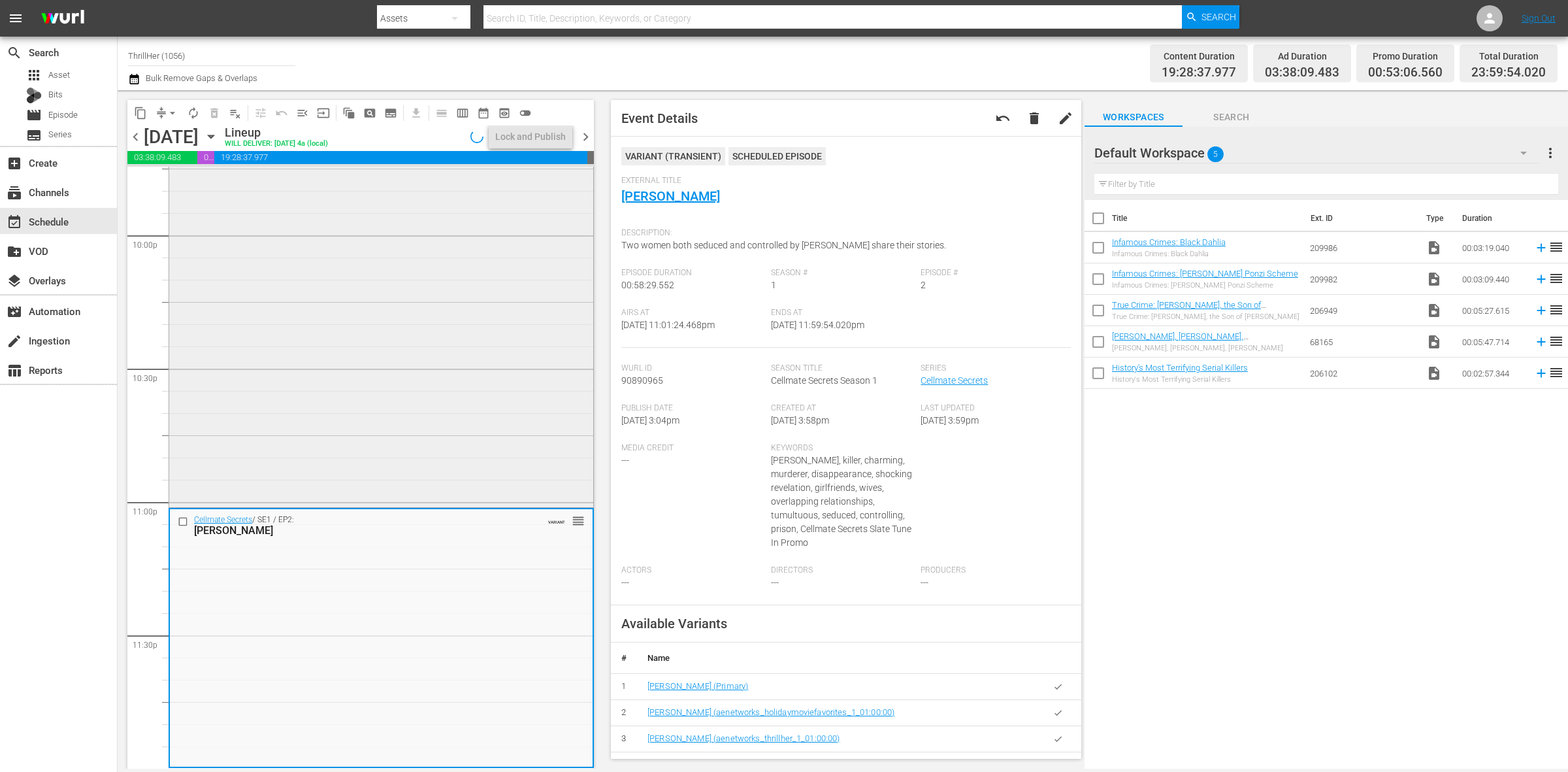
scroll to position [5799, 0]
click at [171, 111] on span "arrow_drop_down" at bounding box center [173, 113] width 13 height 13
click at [176, 131] on li "Align to Midnight" at bounding box center [173, 139] width 138 height 22
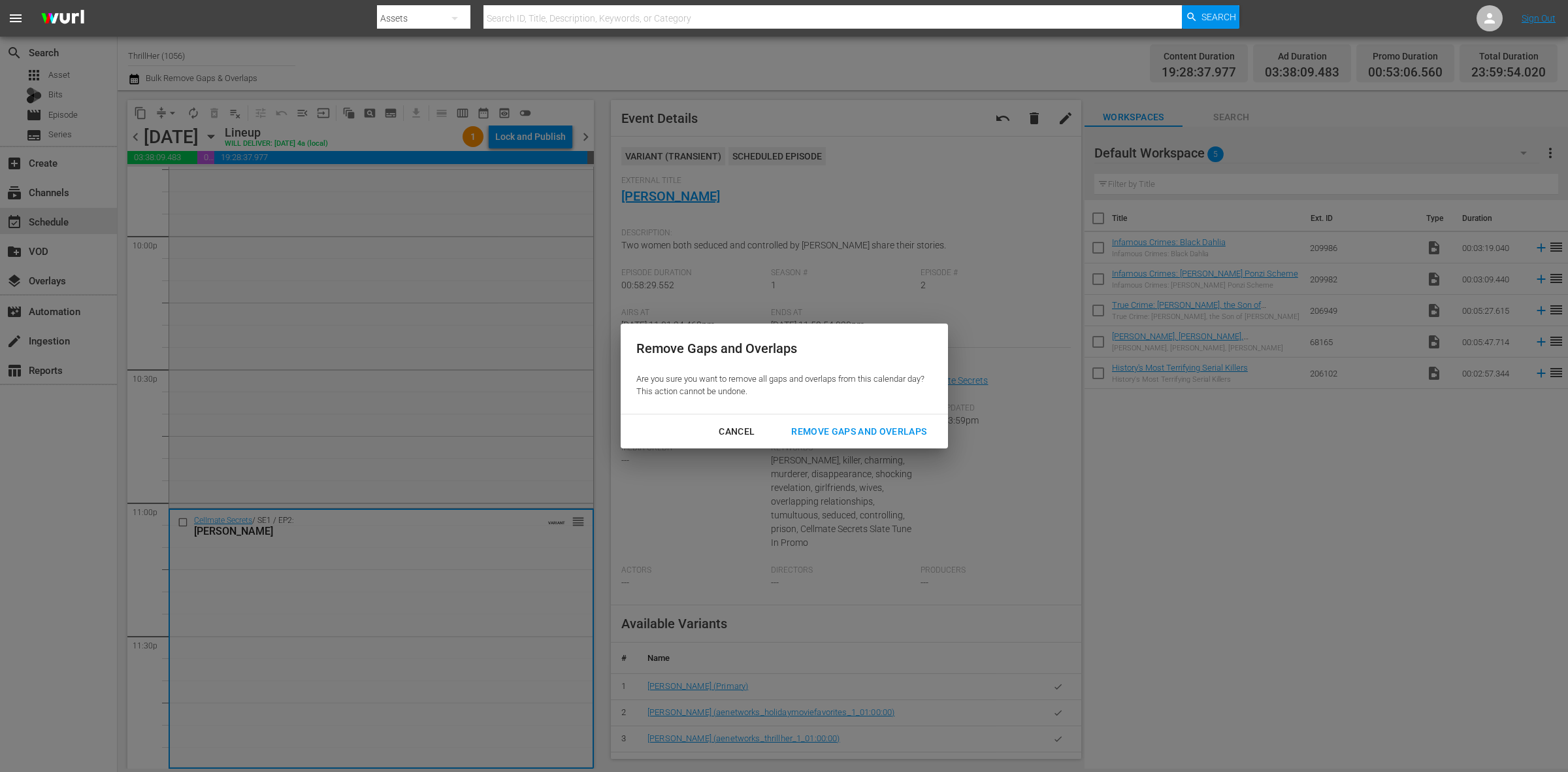
click at [888, 438] on div "Remove Gaps and Overlaps" at bounding box center [859, 431] width 157 height 16
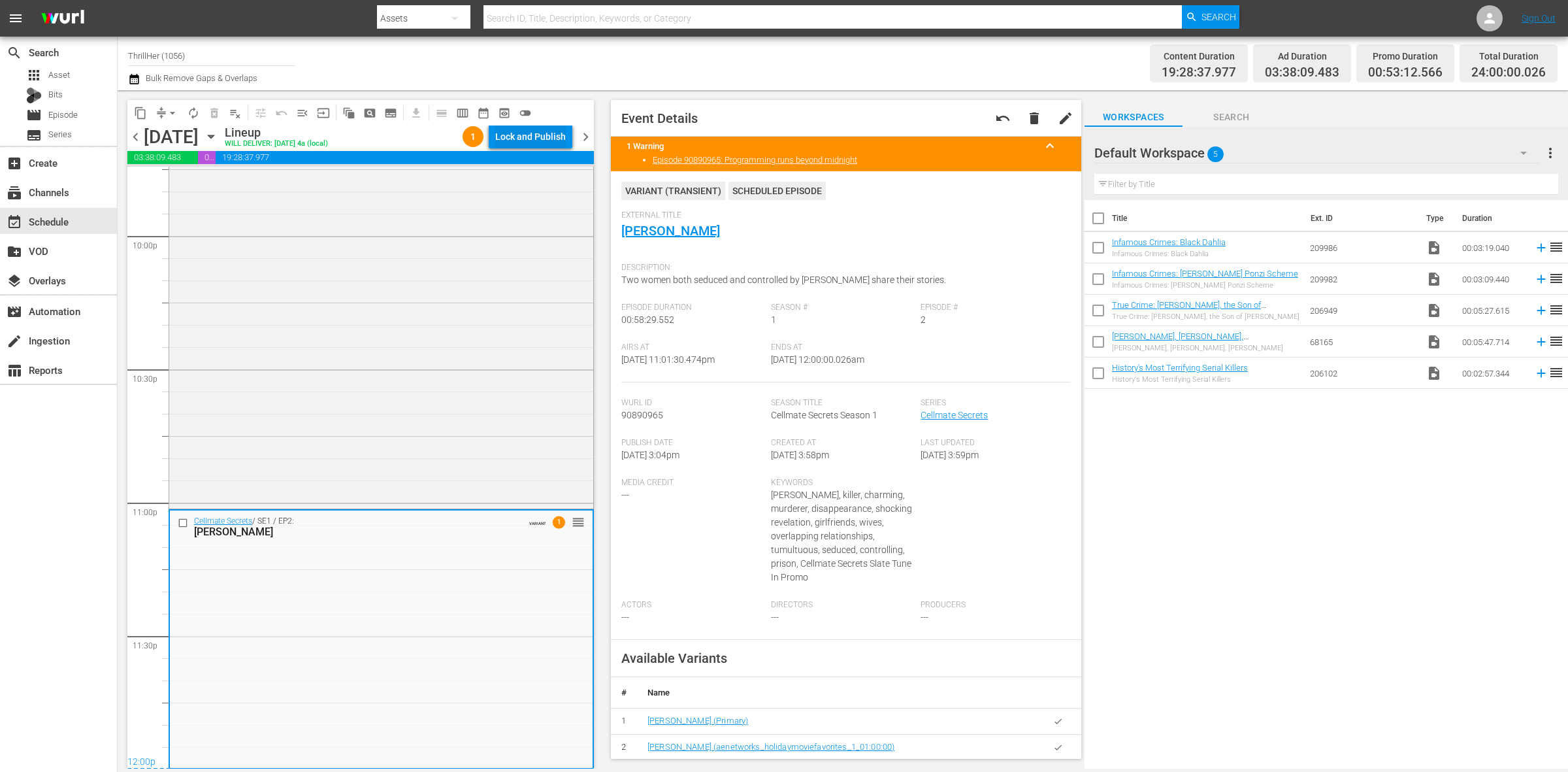
click at [559, 136] on div "Lock and Publish" at bounding box center [531, 136] width 70 height 24
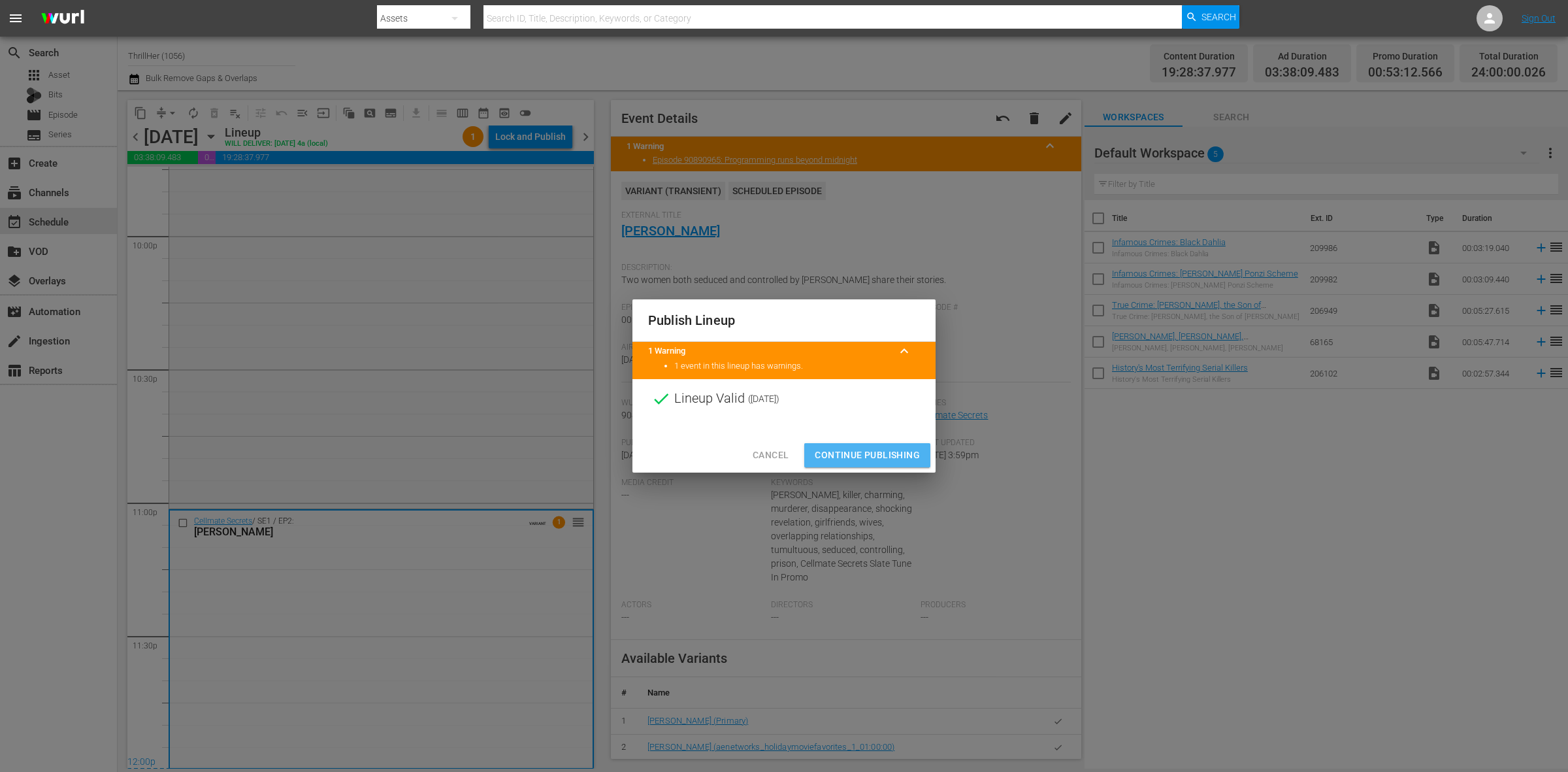
click at [844, 459] on span "Continue Publishing" at bounding box center [868, 455] width 105 height 16
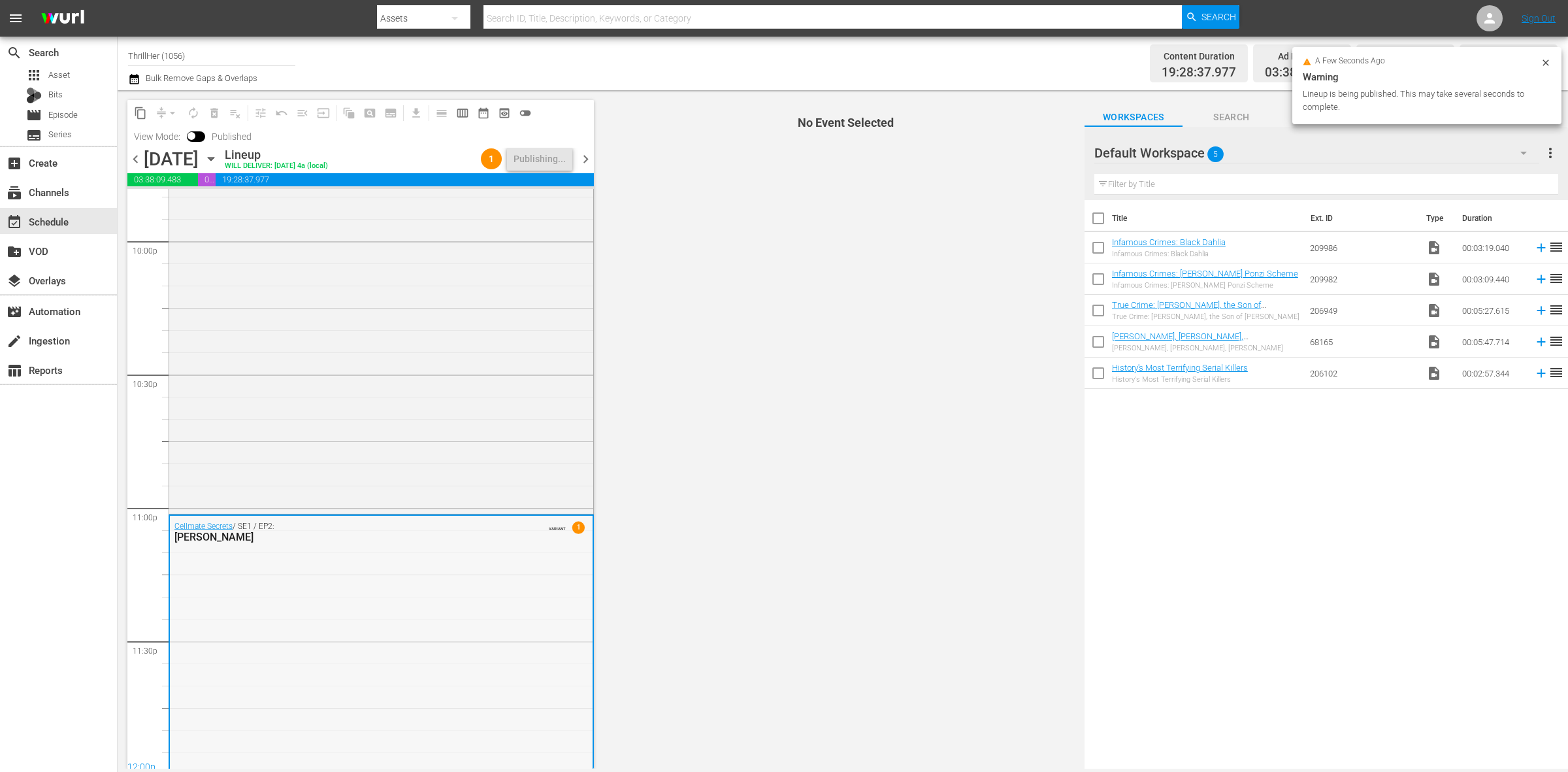
scroll to position [5821, 0]
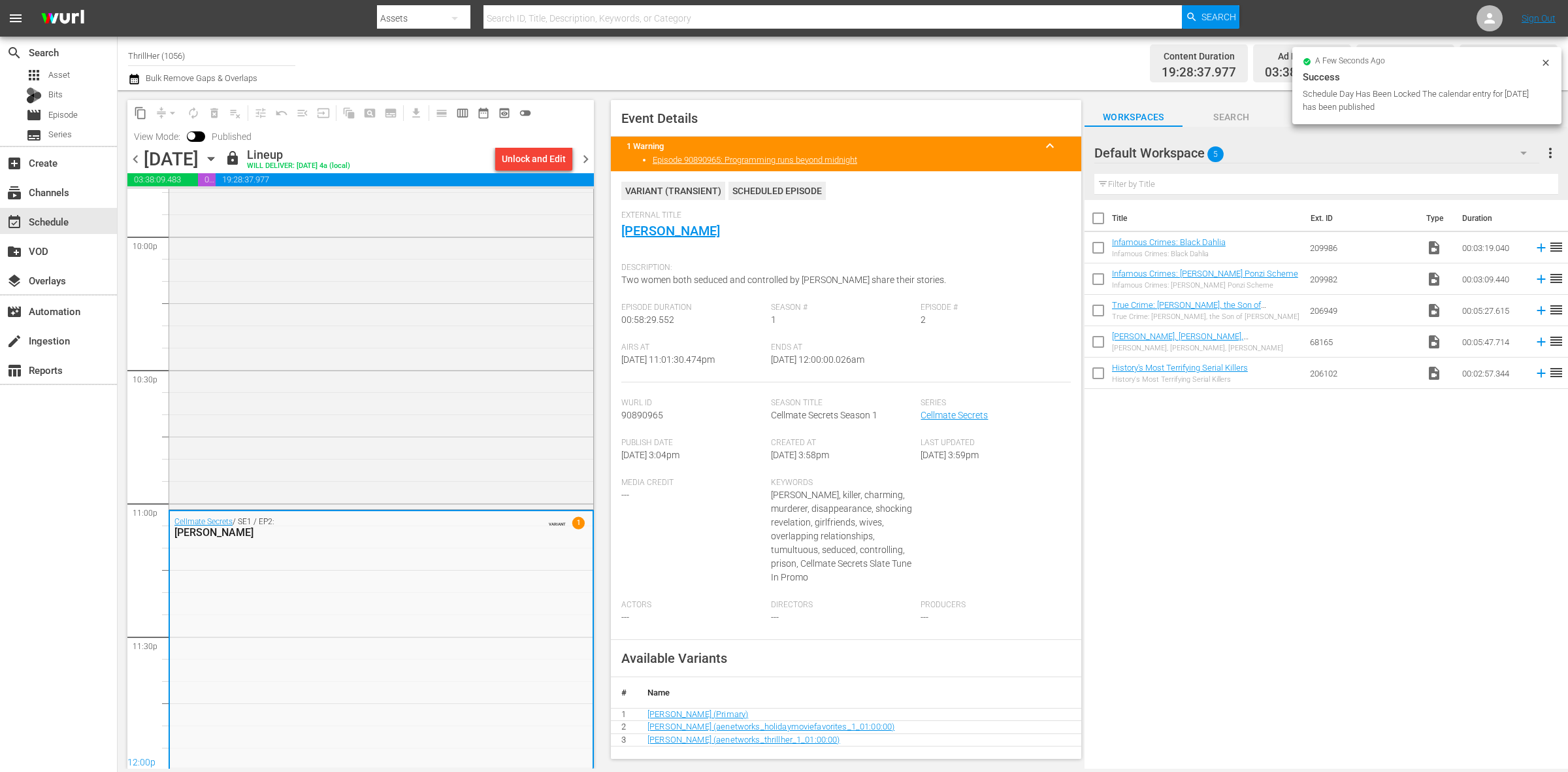
click at [590, 159] on span "chevron_right" at bounding box center [586, 159] width 16 height 16
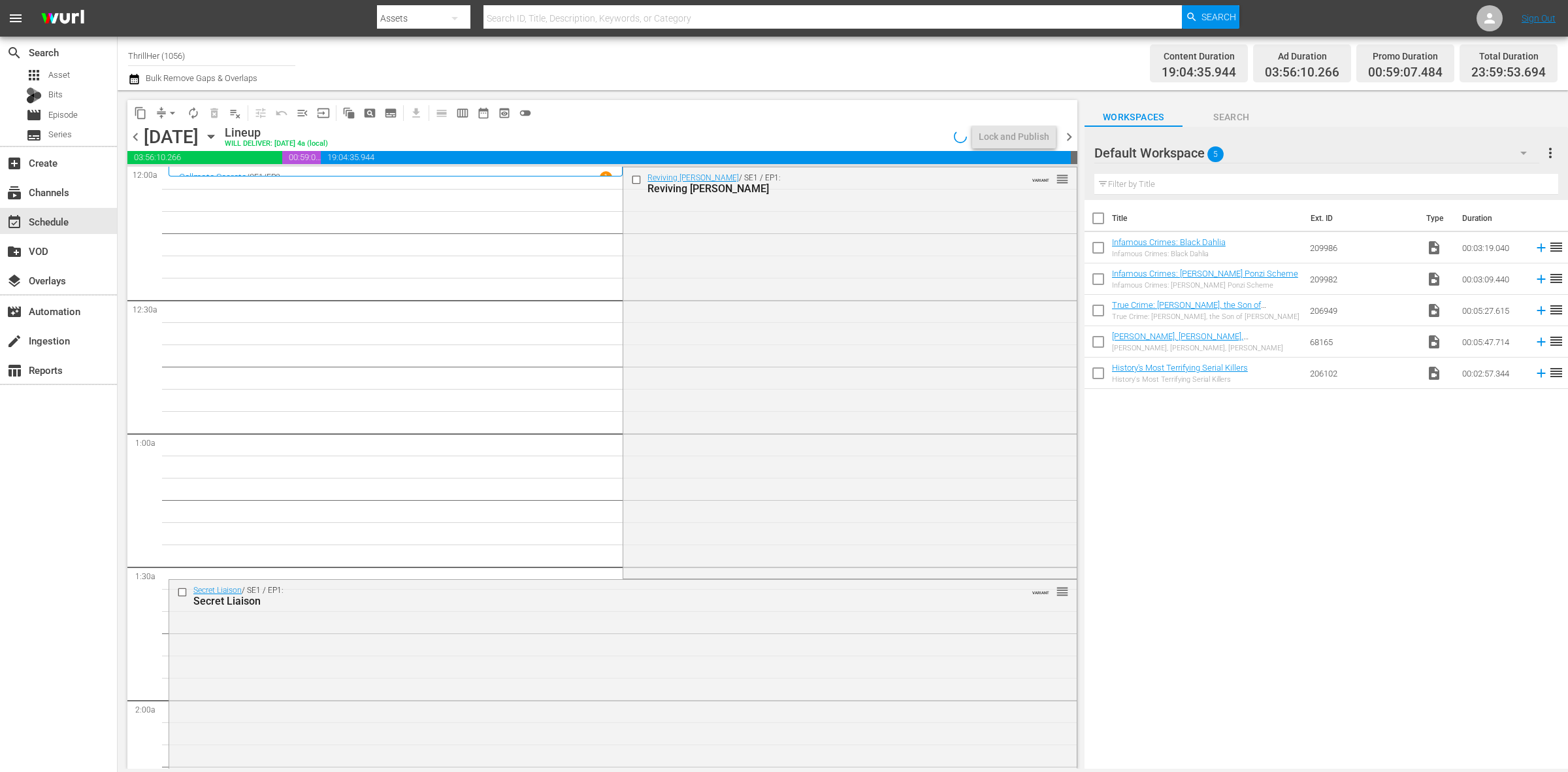
click at [167, 112] on span "arrow_drop_down" at bounding box center [173, 113] width 13 height 13
click at [161, 132] on li "Align to Midnight" at bounding box center [173, 139] width 138 height 22
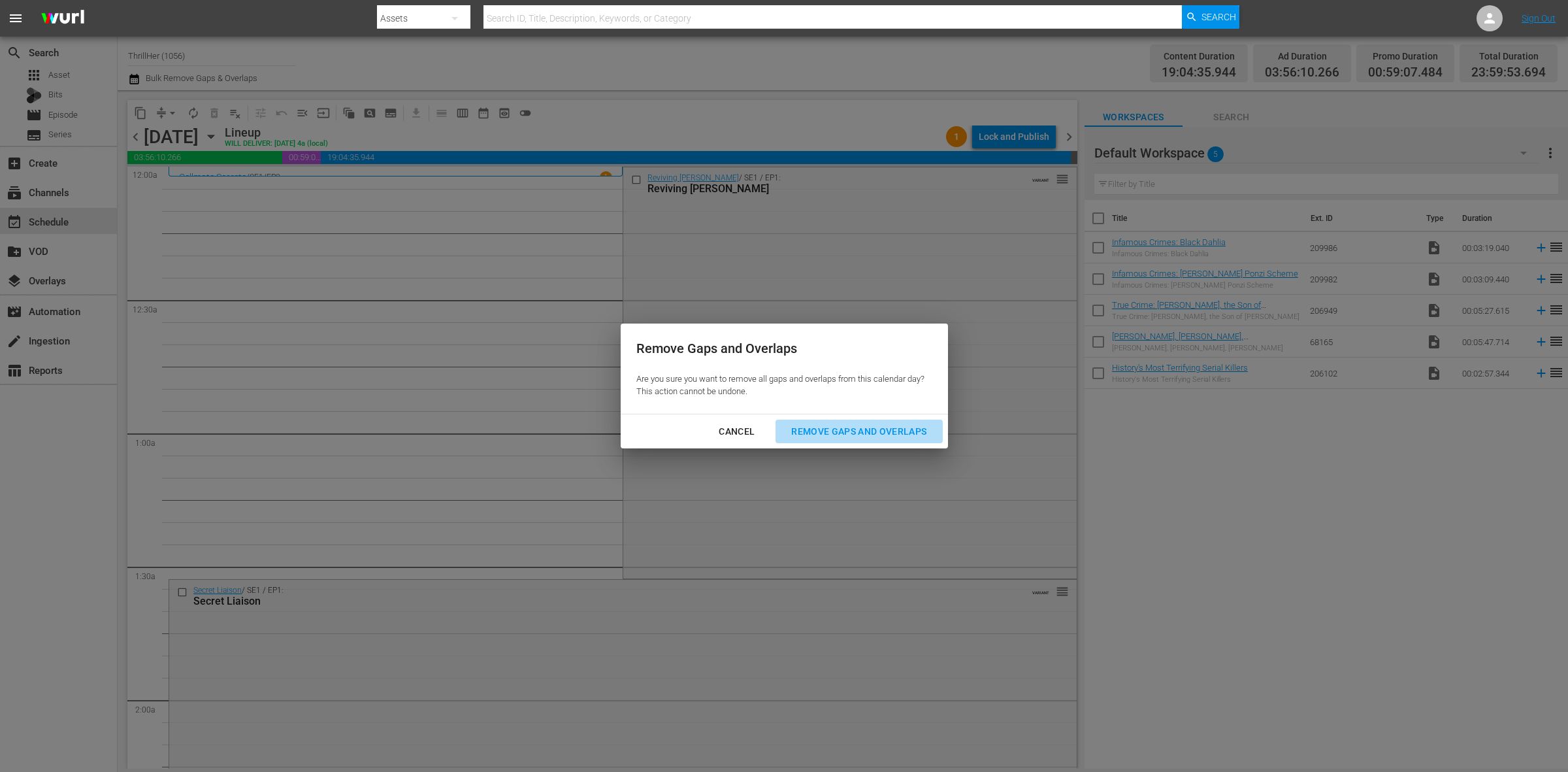
click at [836, 433] on div "Remove Gaps and Overlaps" at bounding box center [859, 431] width 157 height 16
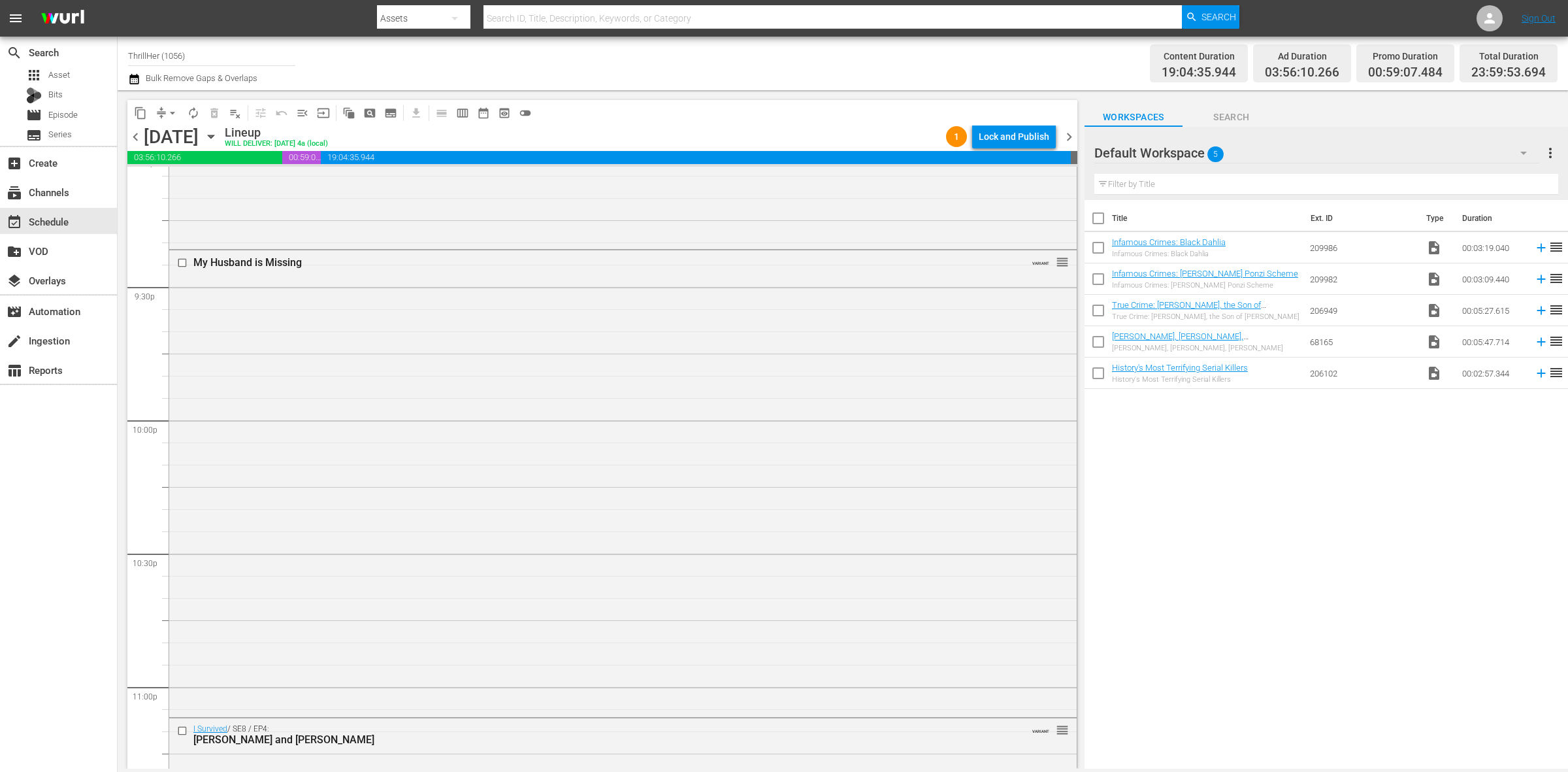
scroll to position [5799, 0]
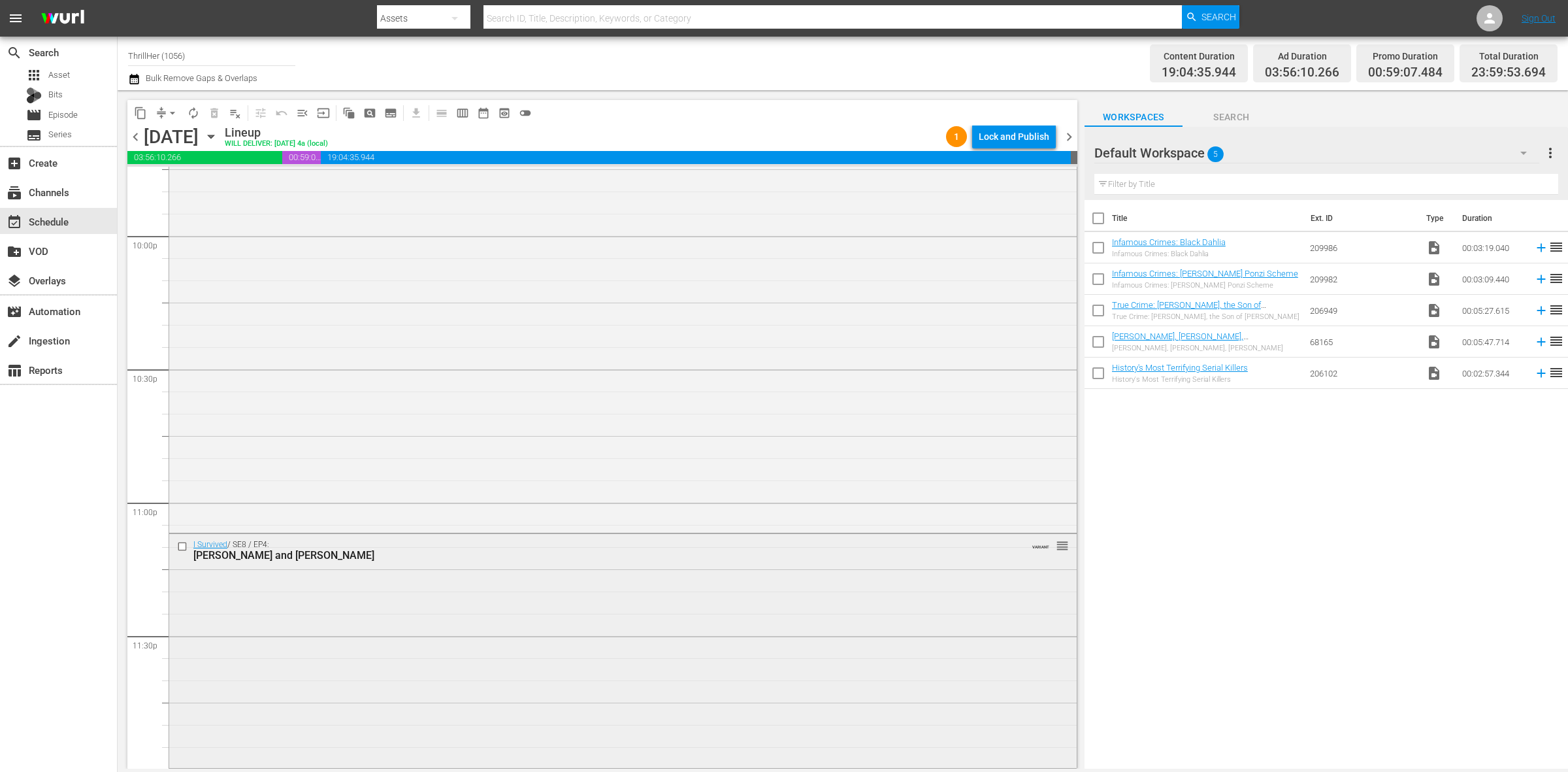
click at [458, 688] on div "I Survived / SE8 / EP4: Eduardo and Jayne VARIANT reorder" at bounding box center [623, 649] width 907 height 231
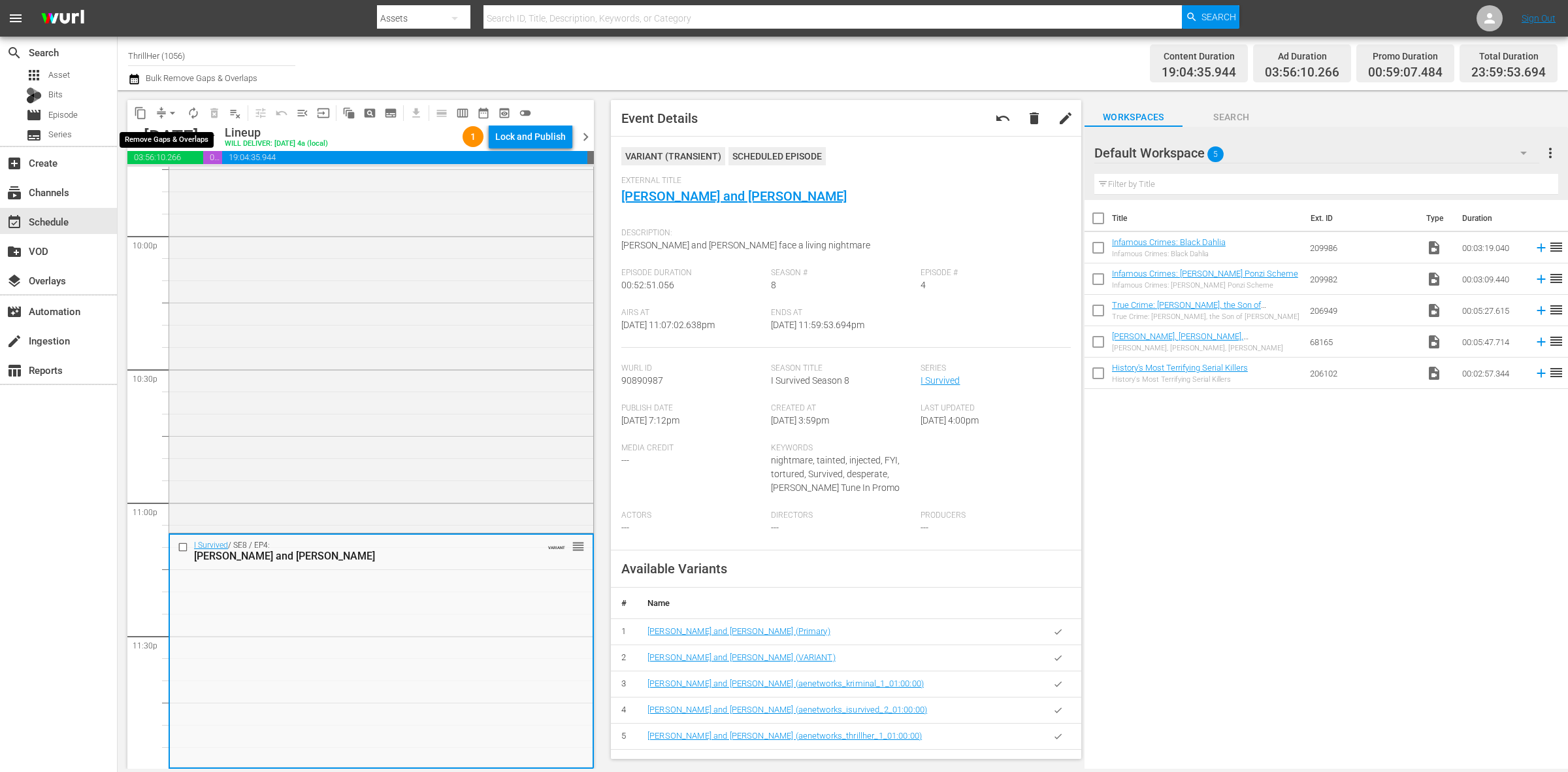
click at [175, 112] on span "arrow_drop_down" at bounding box center [173, 113] width 13 height 13
click at [174, 131] on li "Align to Midnight" at bounding box center [173, 139] width 138 height 22
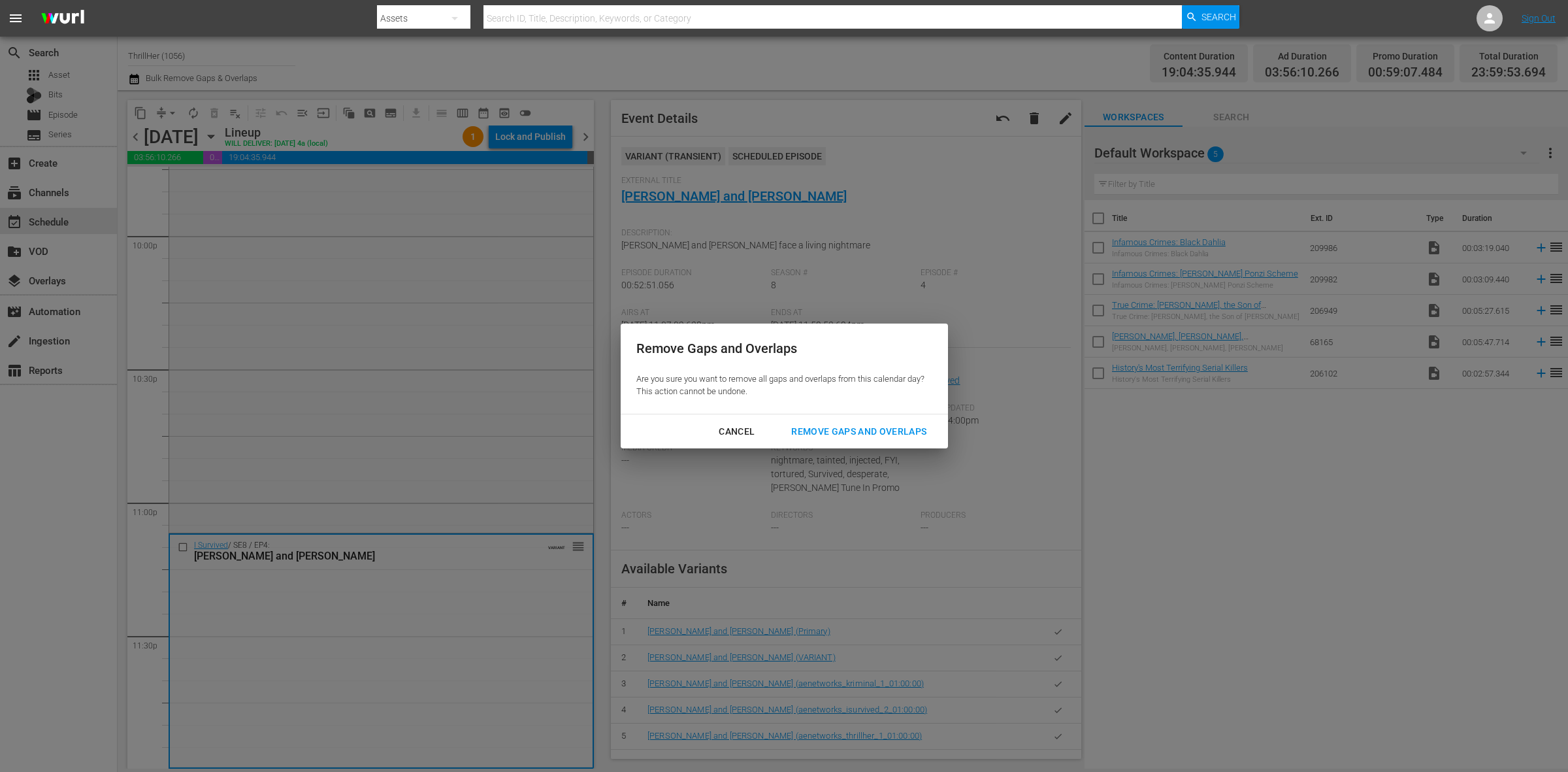
click at [902, 433] on div "Remove Gaps and Overlaps" at bounding box center [859, 431] width 157 height 16
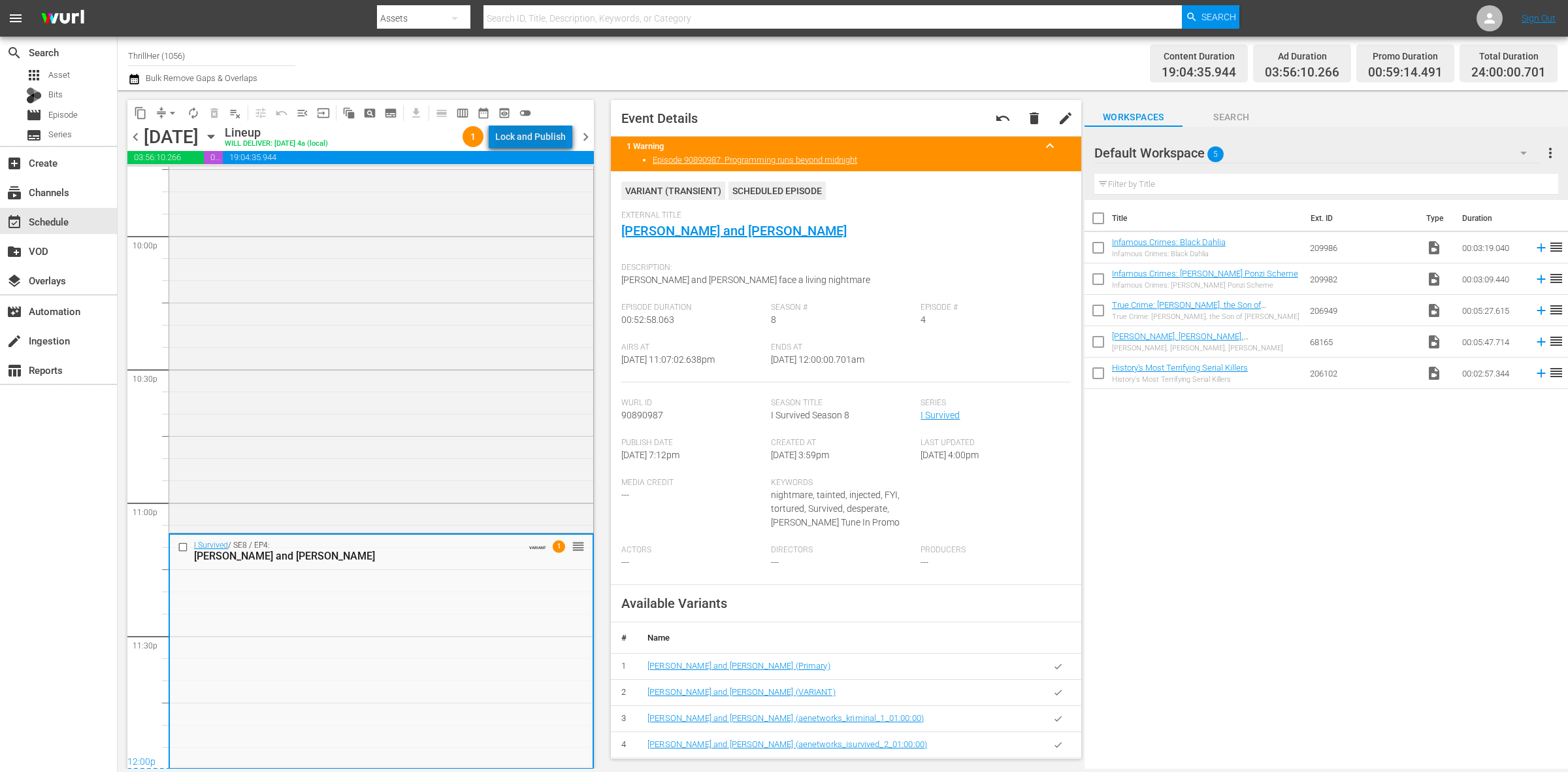
click at [540, 136] on div "Lock and Publish" at bounding box center [531, 136] width 70 height 24
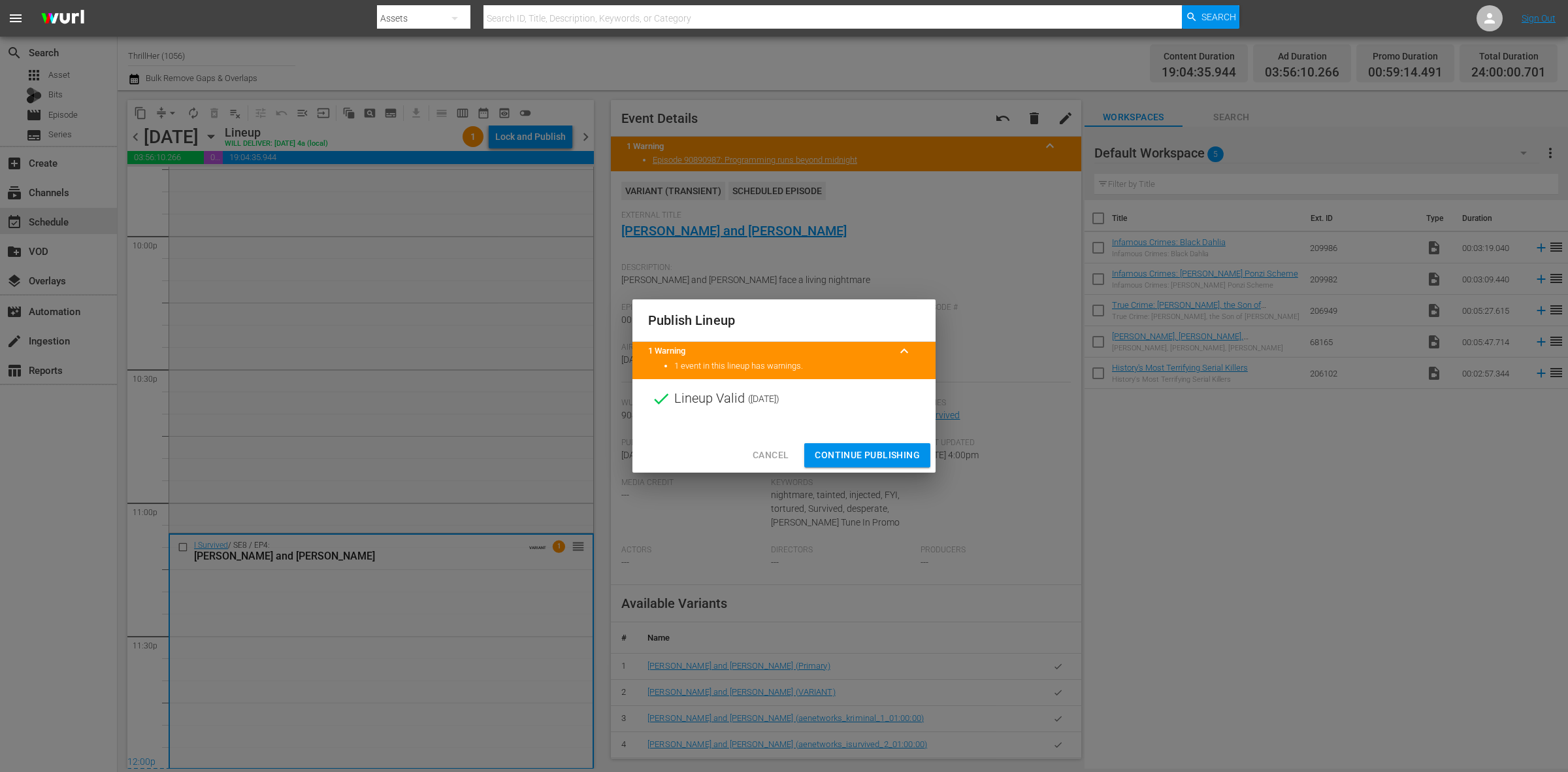
click at [882, 458] on span "Continue Publishing" at bounding box center [868, 455] width 105 height 16
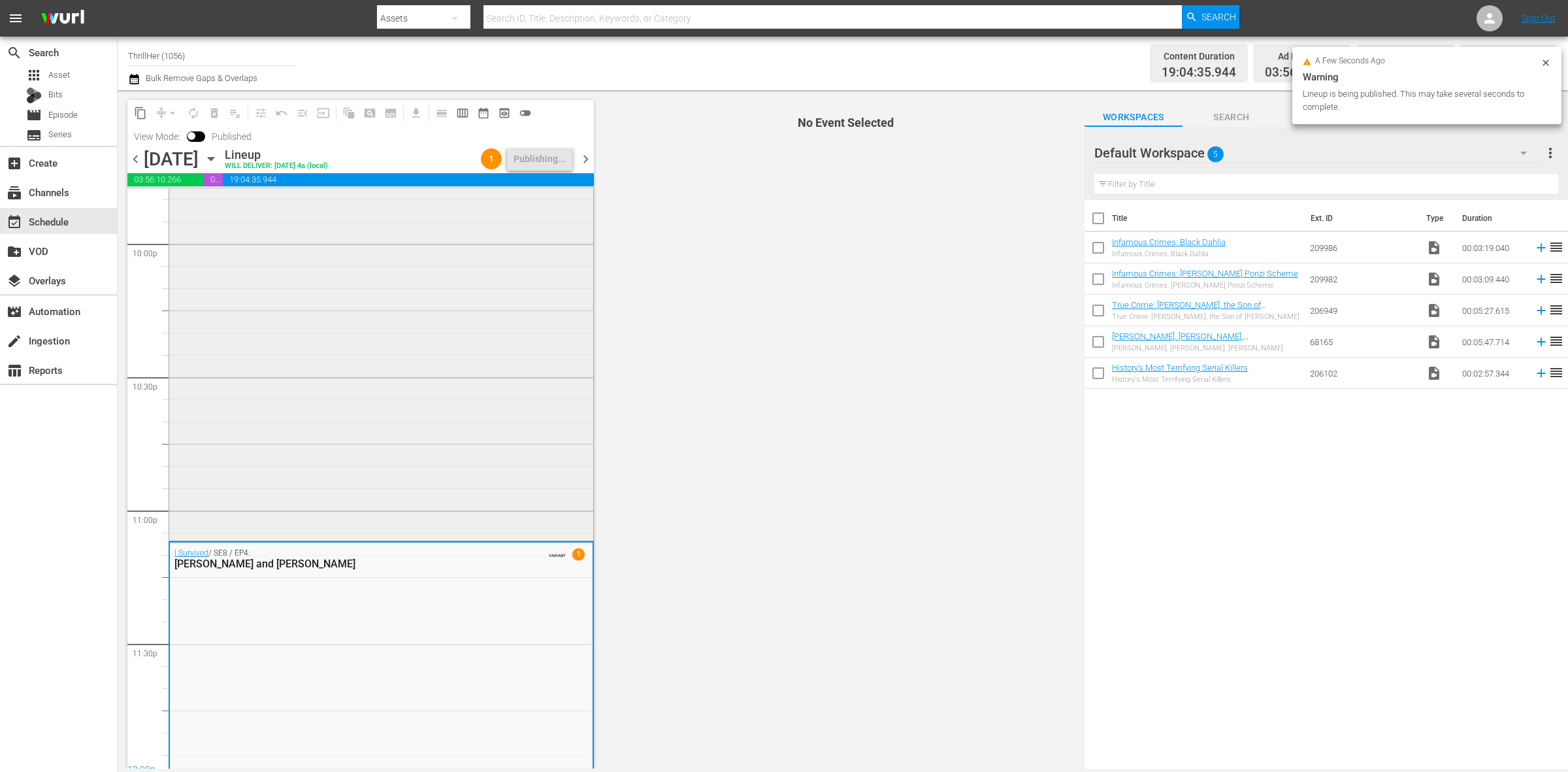
scroll to position [5821, 0]
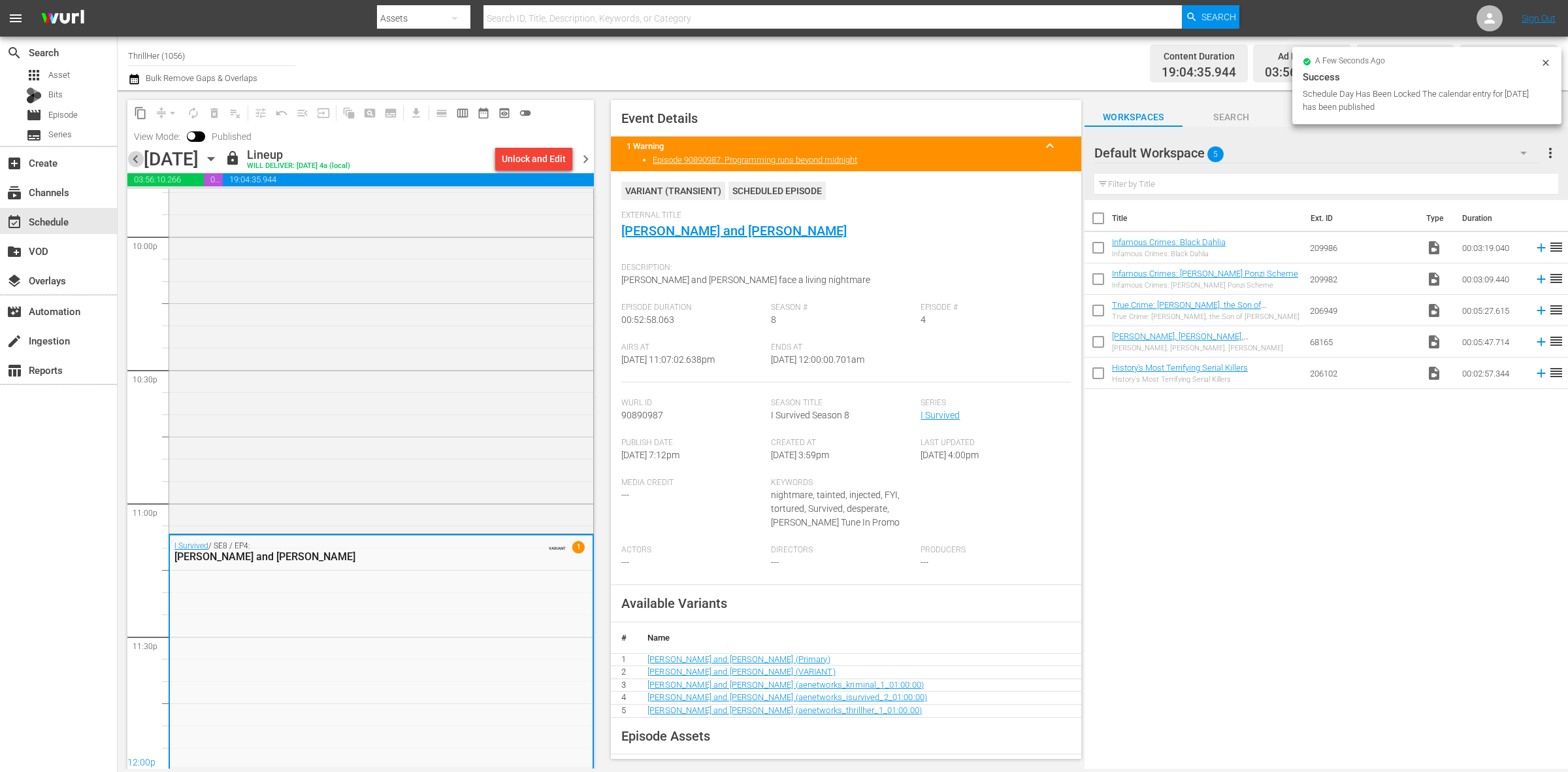
click at [138, 161] on span "chevron_left" at bounding box center [135, 159] width 16 height 16
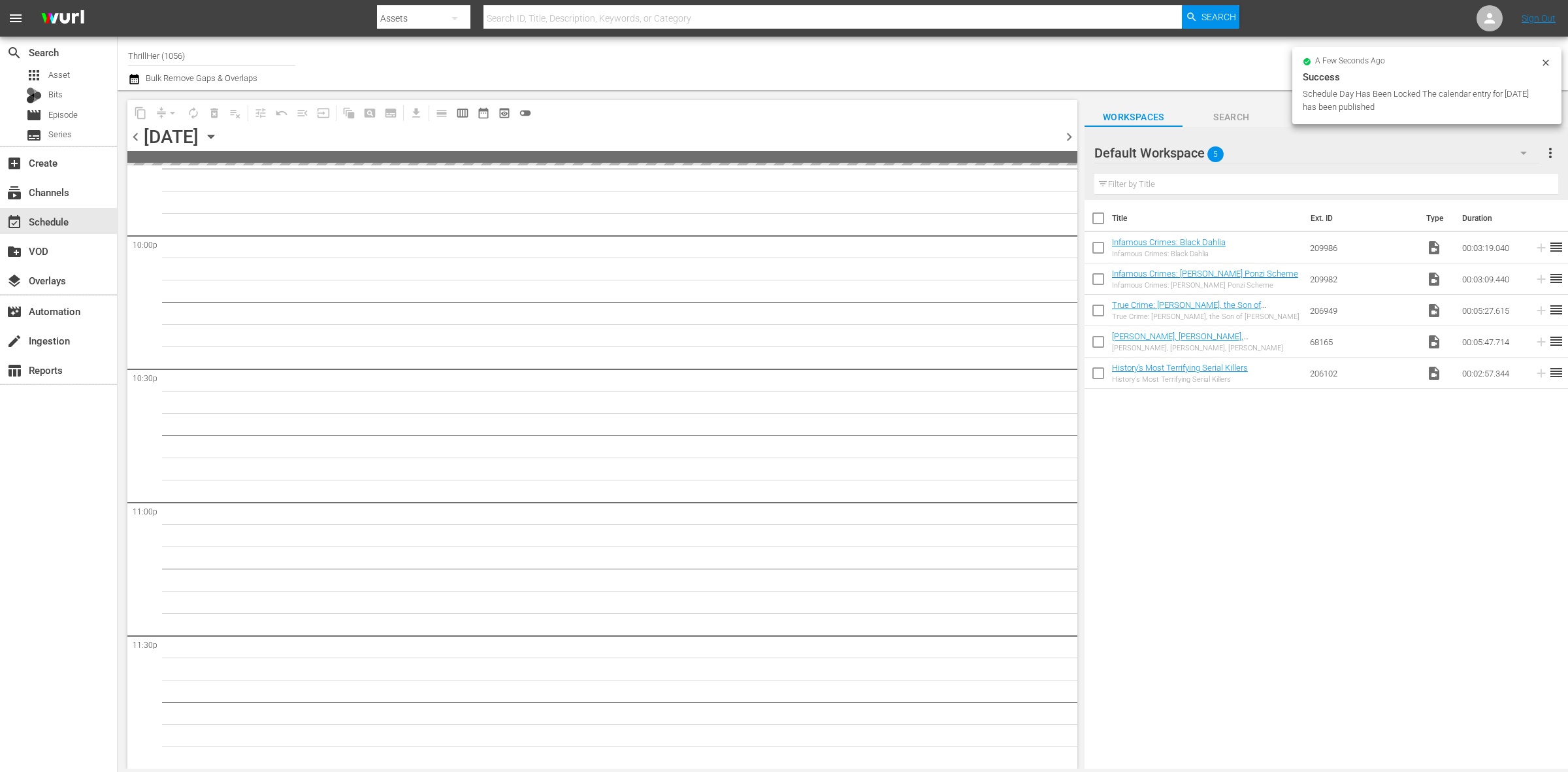
click at [138, 161] on span at bounding box center [602, 157] width 950 height 11
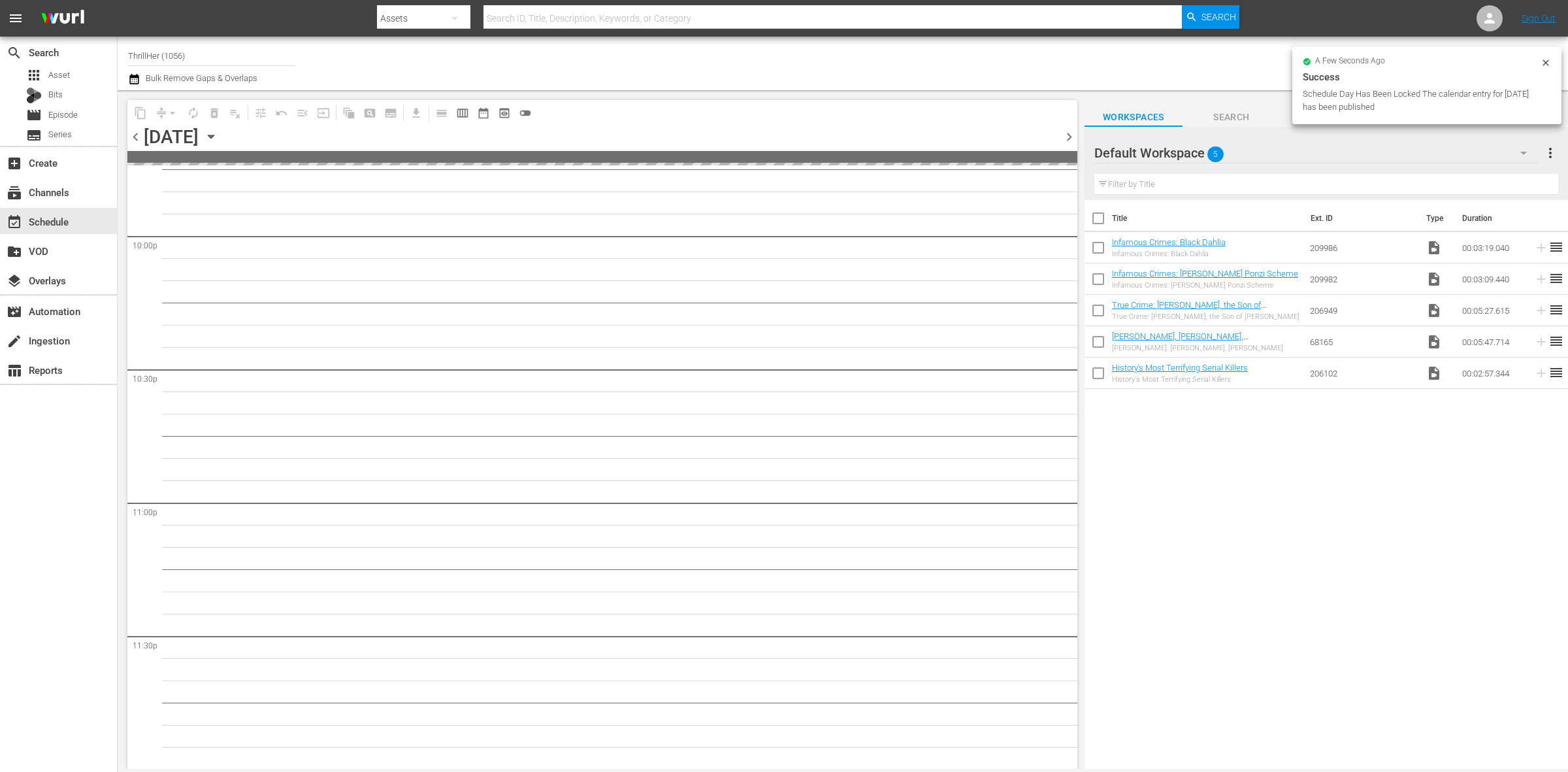
click at [132, 131] on span "chevron_left" at bounding box center [135, 137] width 16 height 16
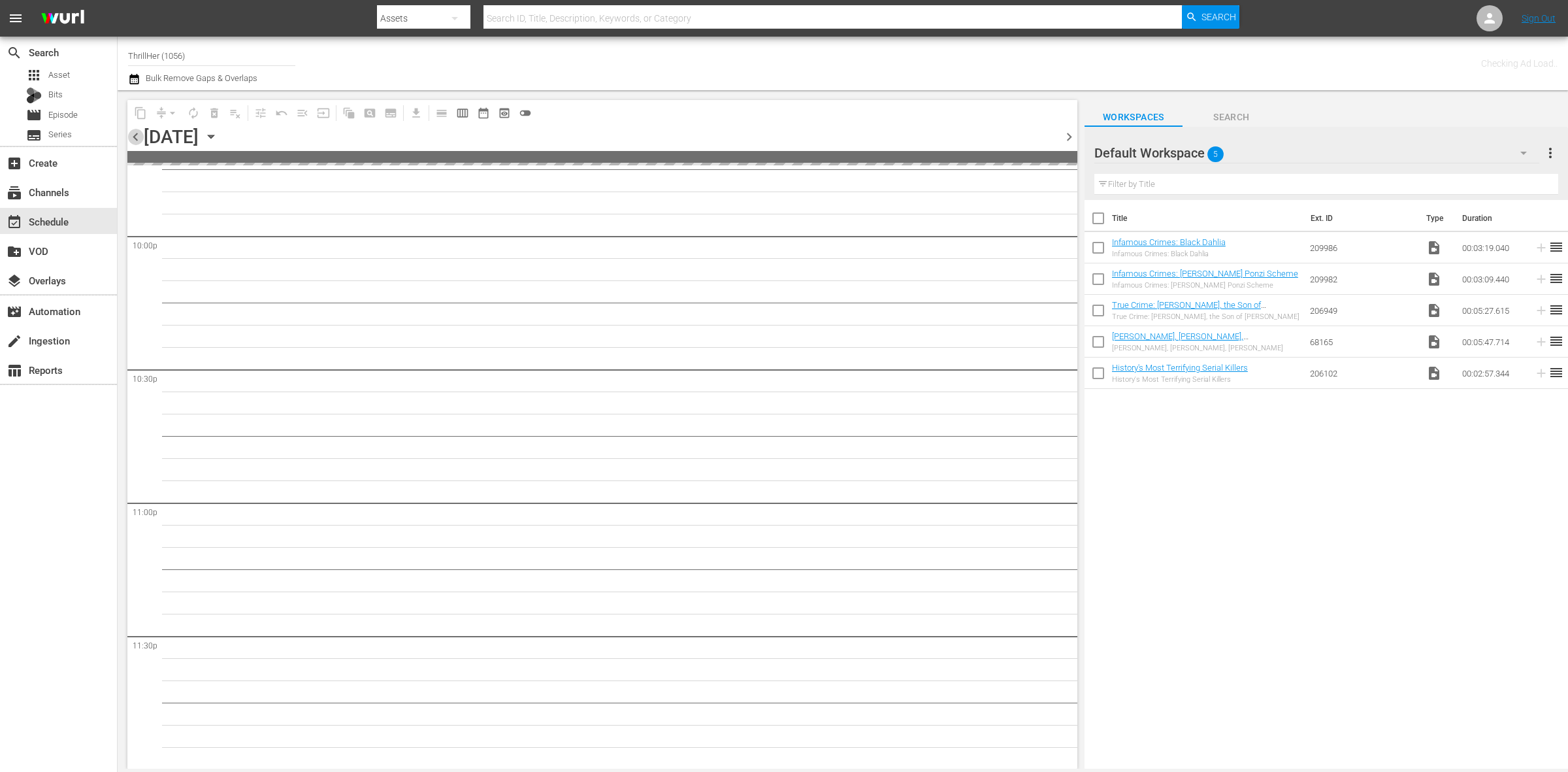
click at [132, 131] on span "chevron_left" at bounding box center [135, 137] width 16 height 16
click at [1069, 141] on span "chevron_right" at bounding box center [1069, 137] width 16 height 16
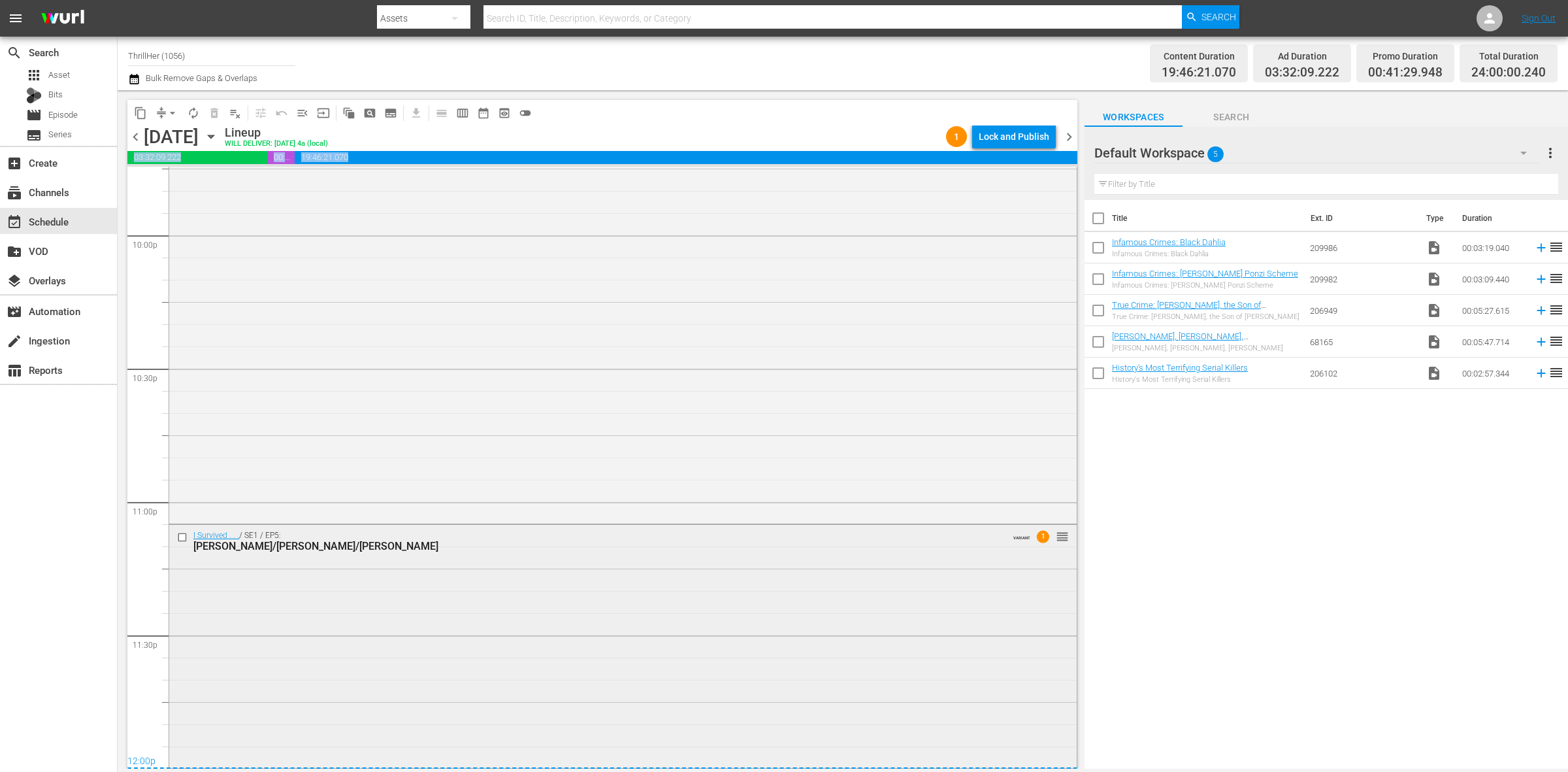
scroll to position [5799, 0]
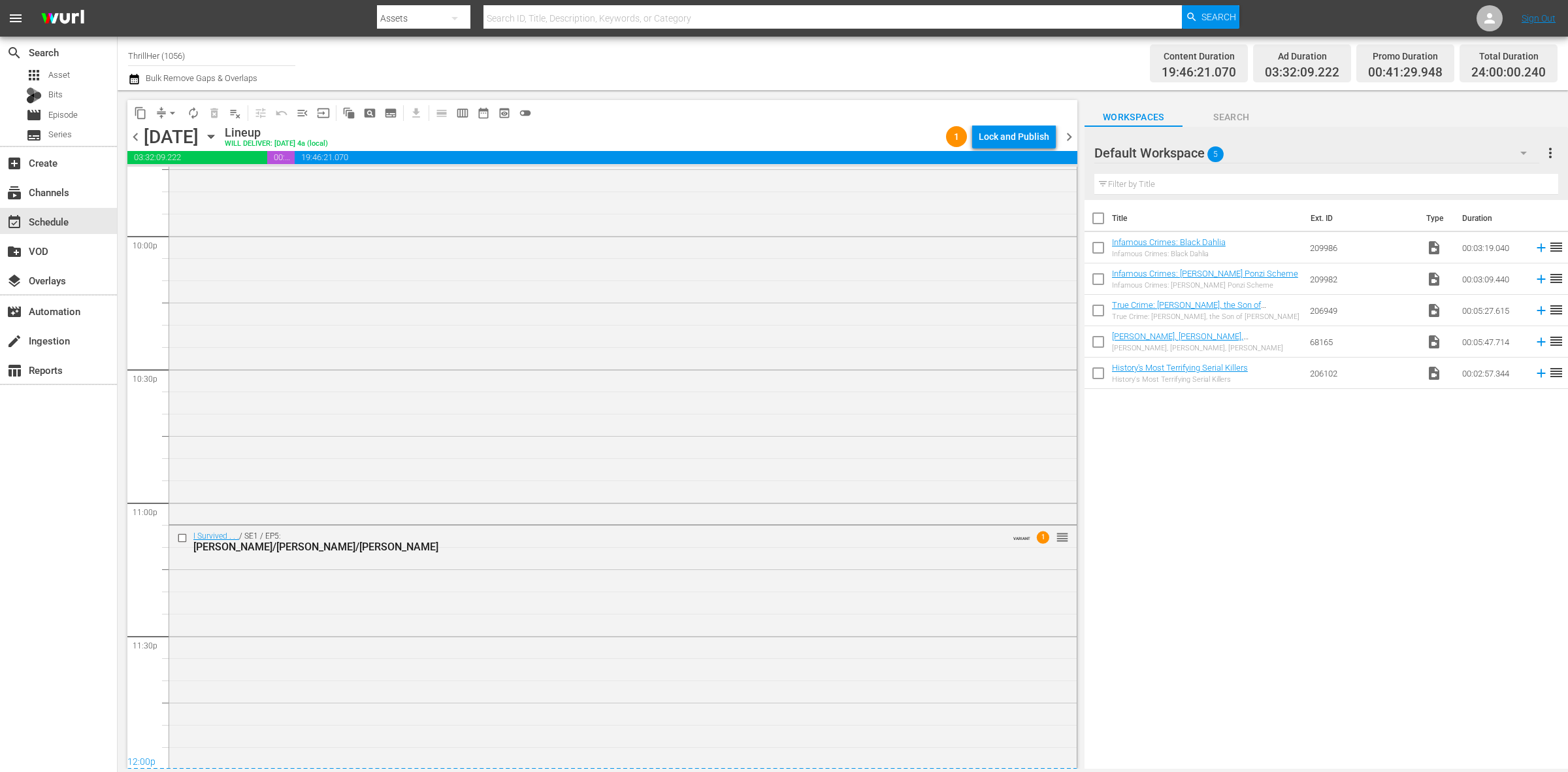
click at [887, 638] on div "I Survived . . . / SE1 / EP5: Denise/Nick/Leonilda VARIANT 1 reorder" at bounding box center [623, 646] width 907 height 240
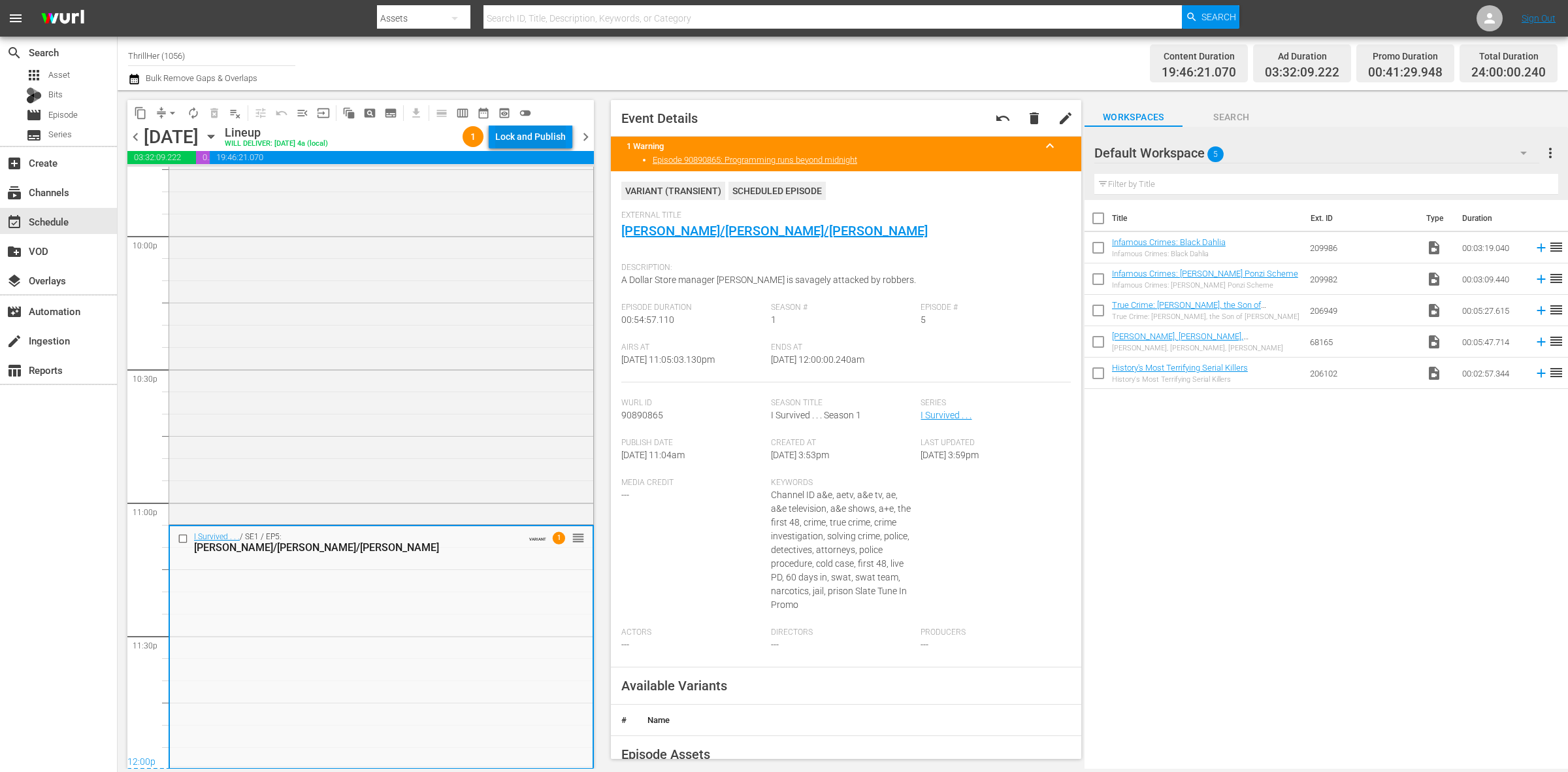
click at [511, 139] on div "Lock and Publish" at bounding box center [531, 136] width 70 height 24
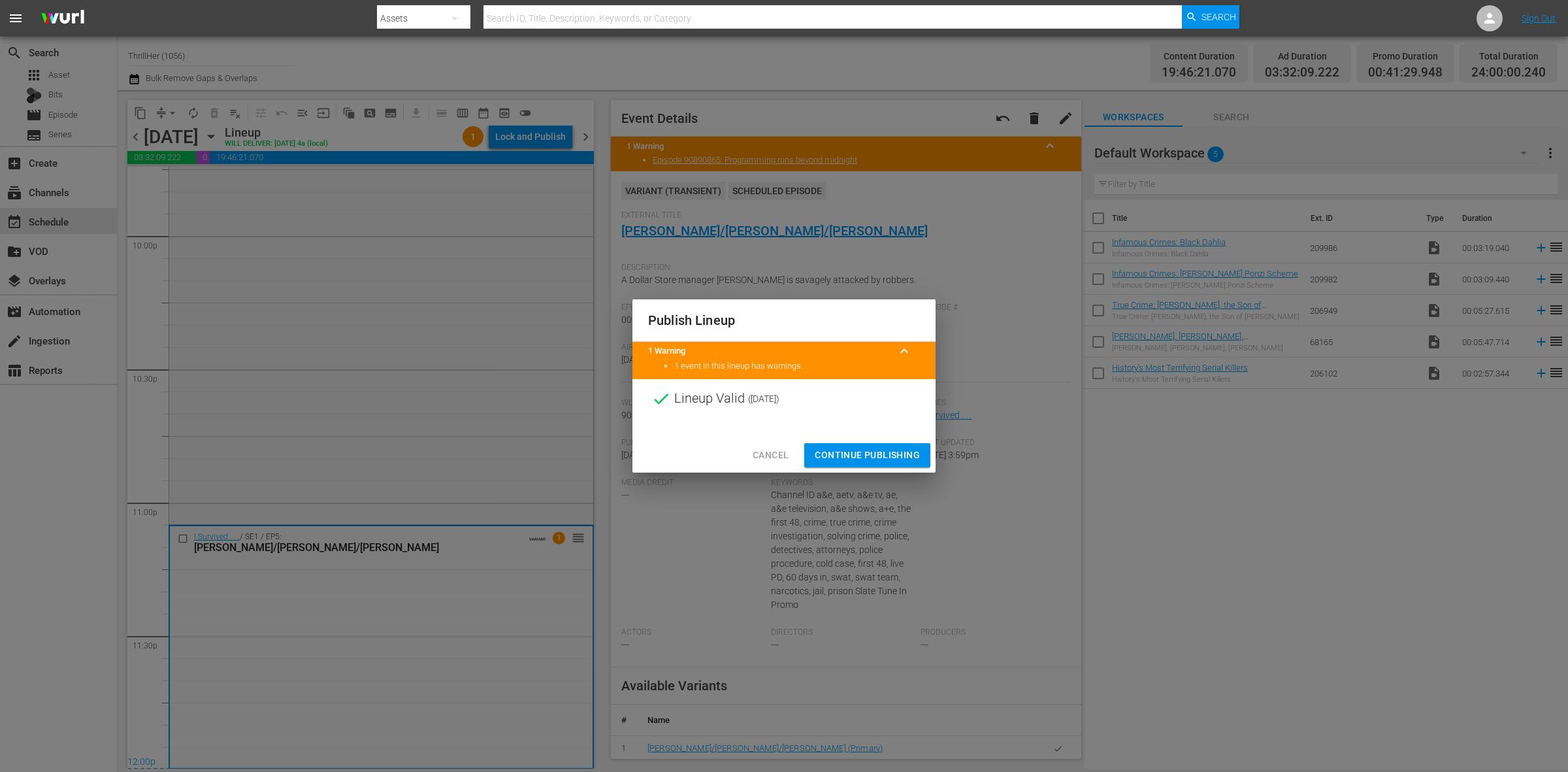
click at [867, 449] on span "Continue Publishing" at bounding box center [868, 455] width 105 height 16
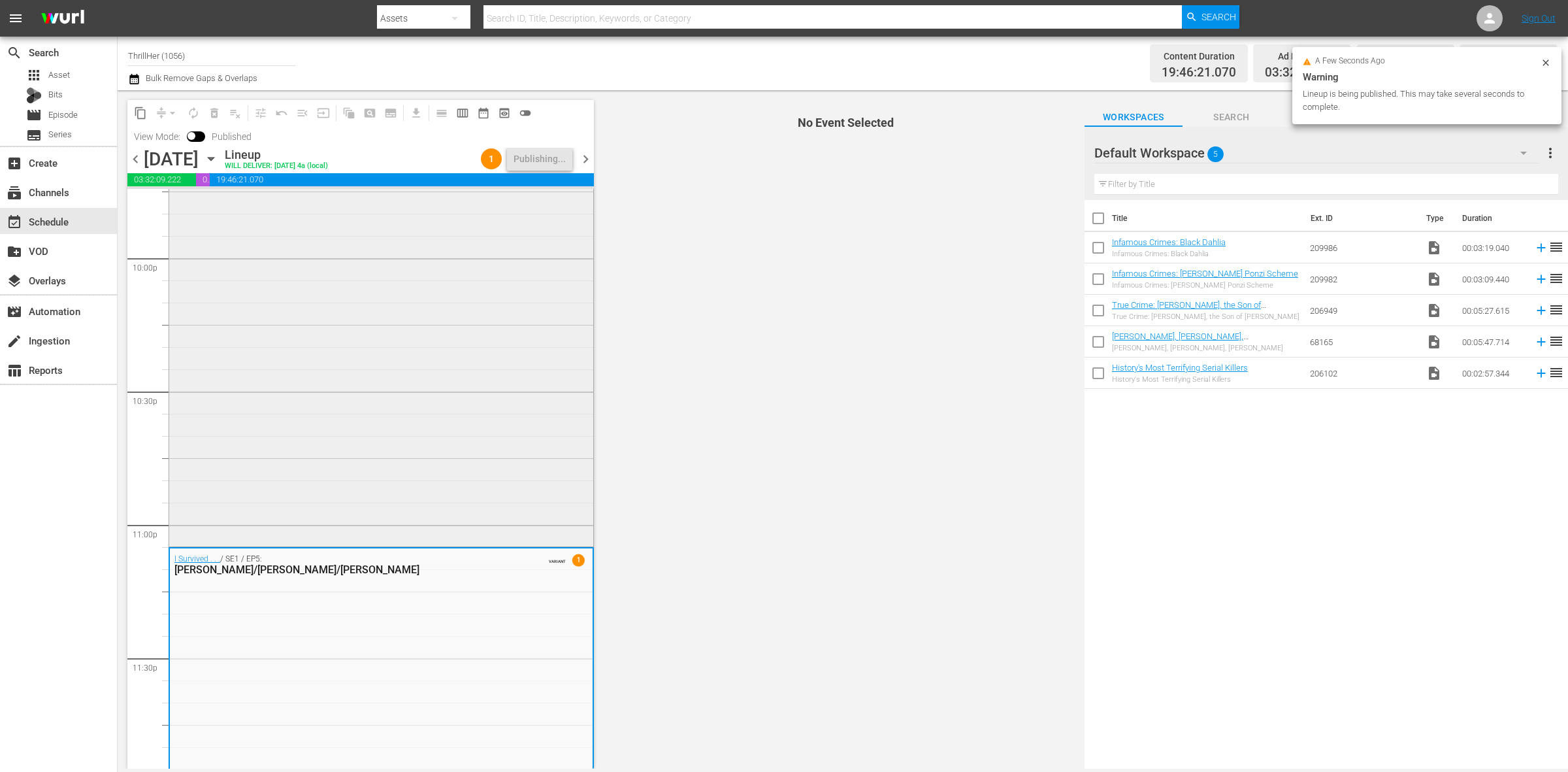
scroll to position [5821, 0]
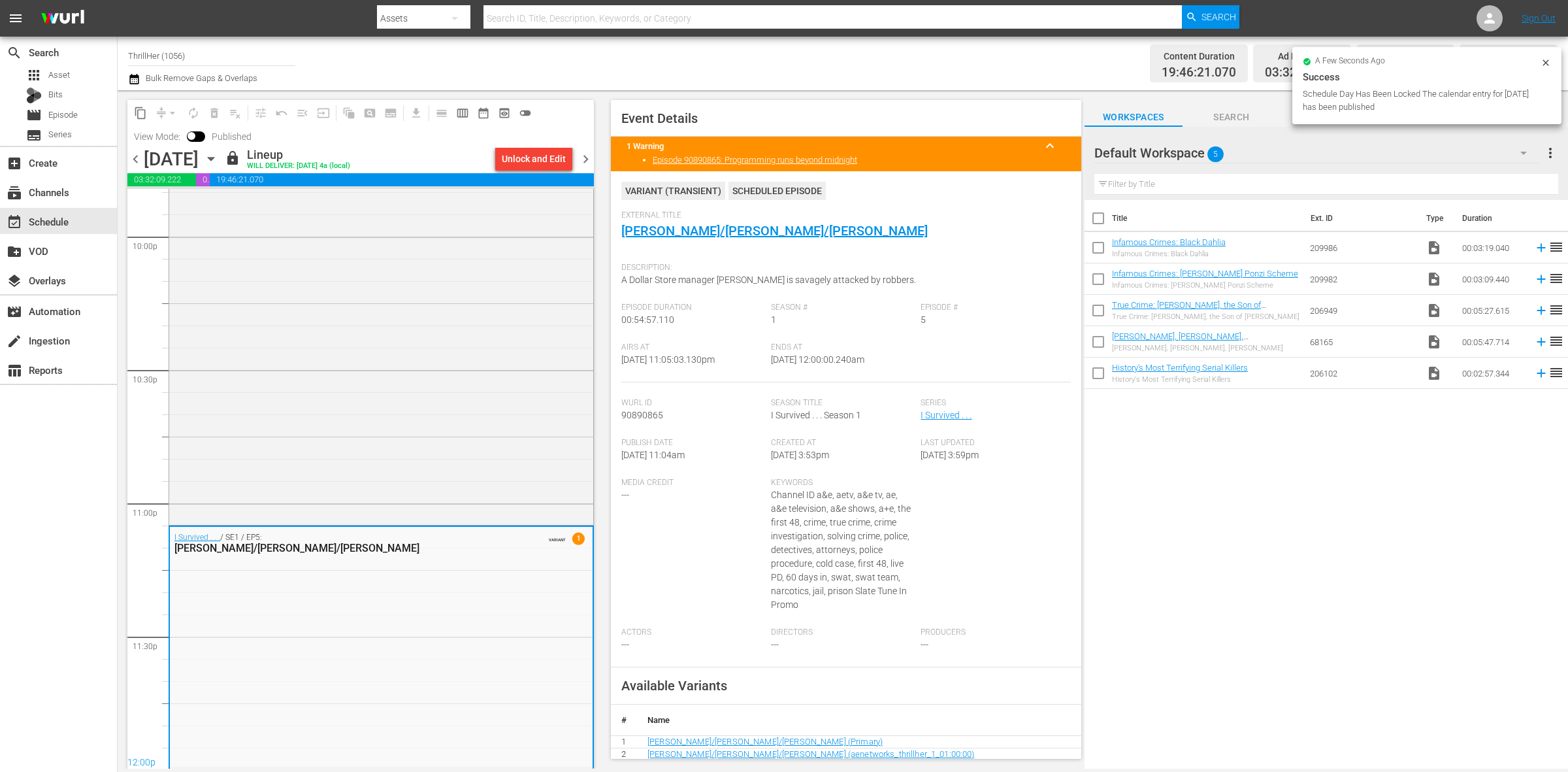
click at [584, 158] on span "chevron_right" at bounding box center [586, 159] width 16 height 16
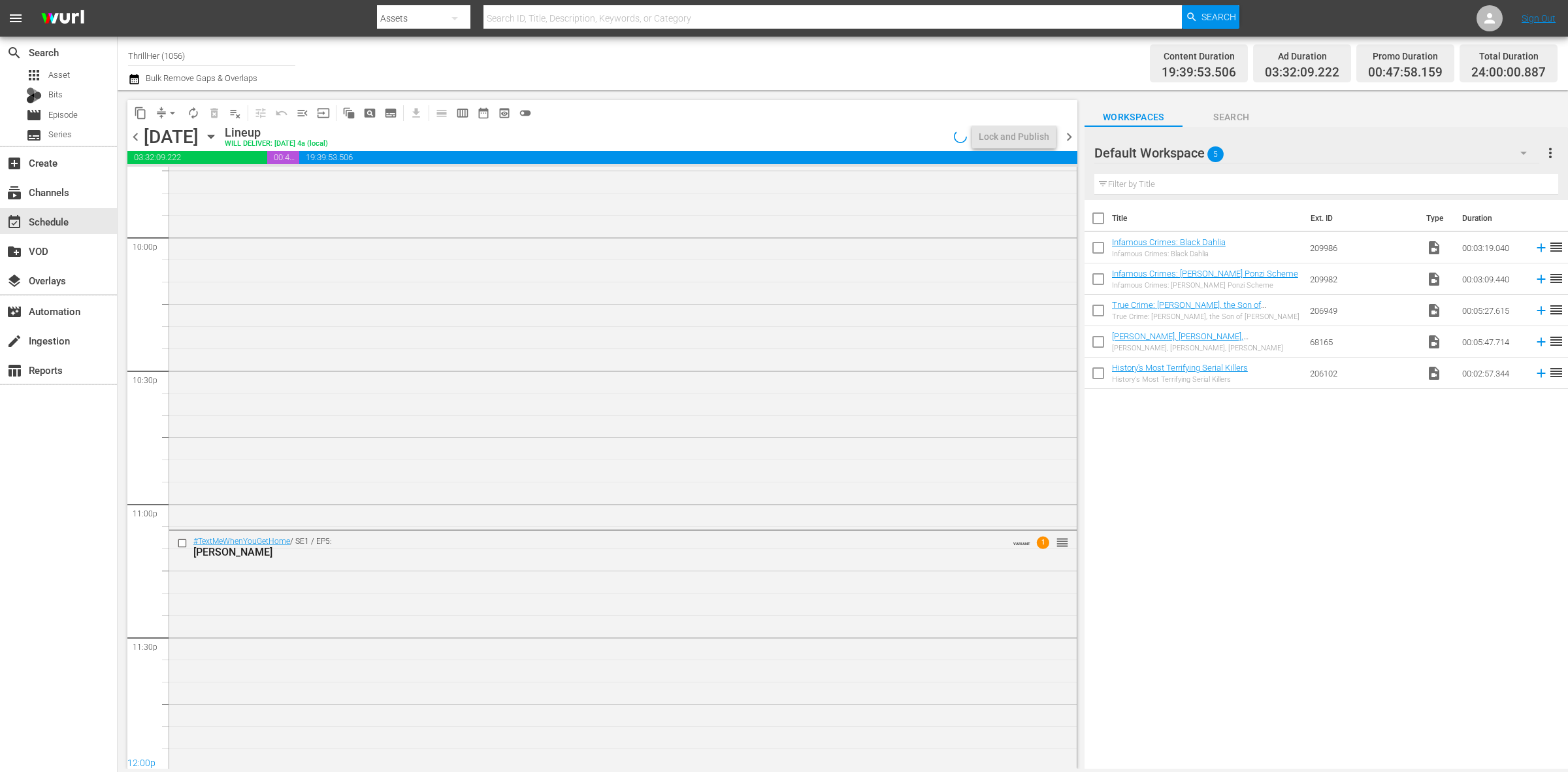
scroll to position [5799, 0]
click at [843, 637] on div "#TextMeWhenYouGetHome / SE1 / EP5: Deserae Turner VARIANT 1 reorder" at bounding box center [623, 648] width 907 height 236
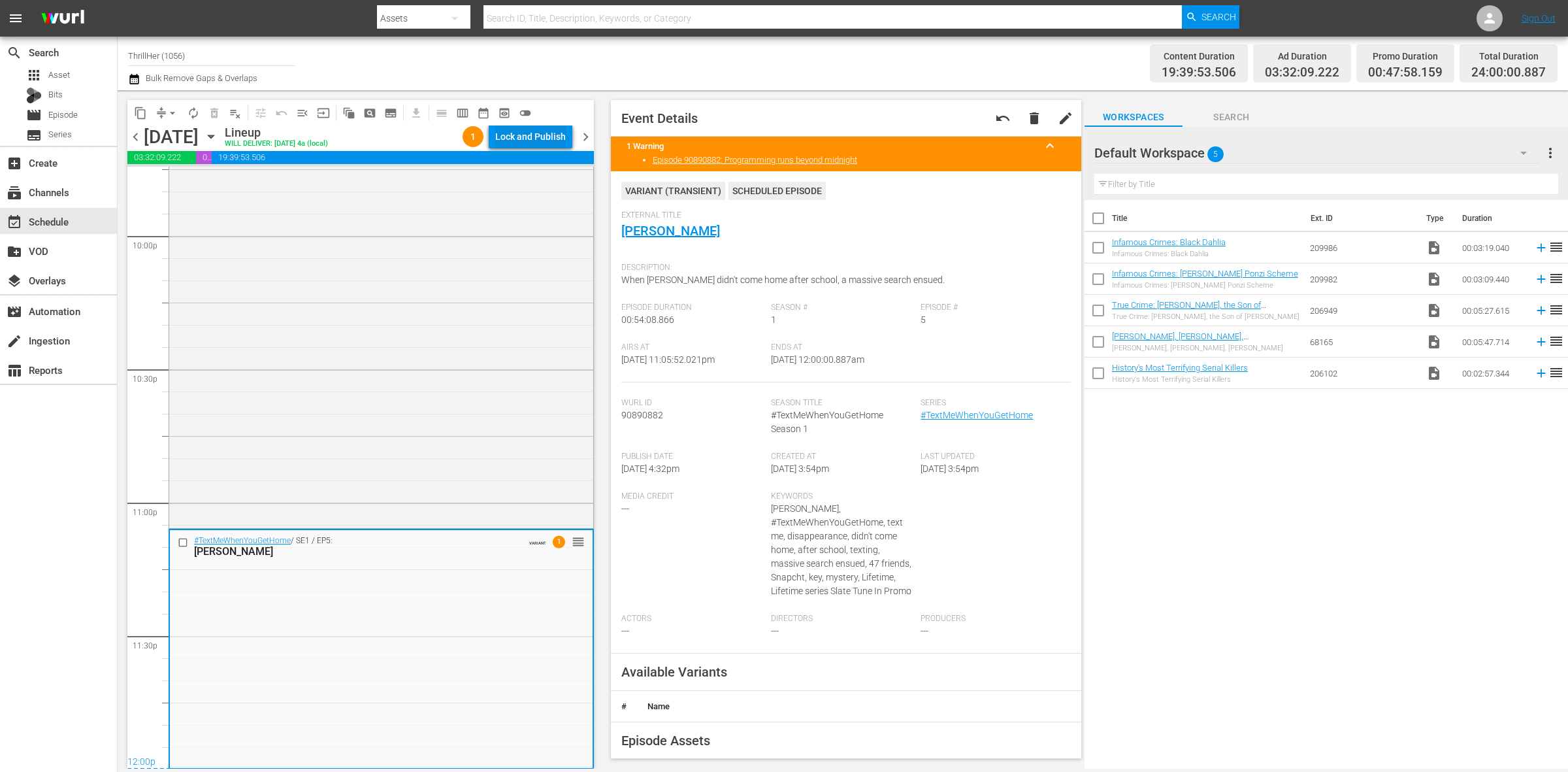
click at [550, 135] on div "Lock and Publish" at bounding box center [531, 136] width 70 height 24
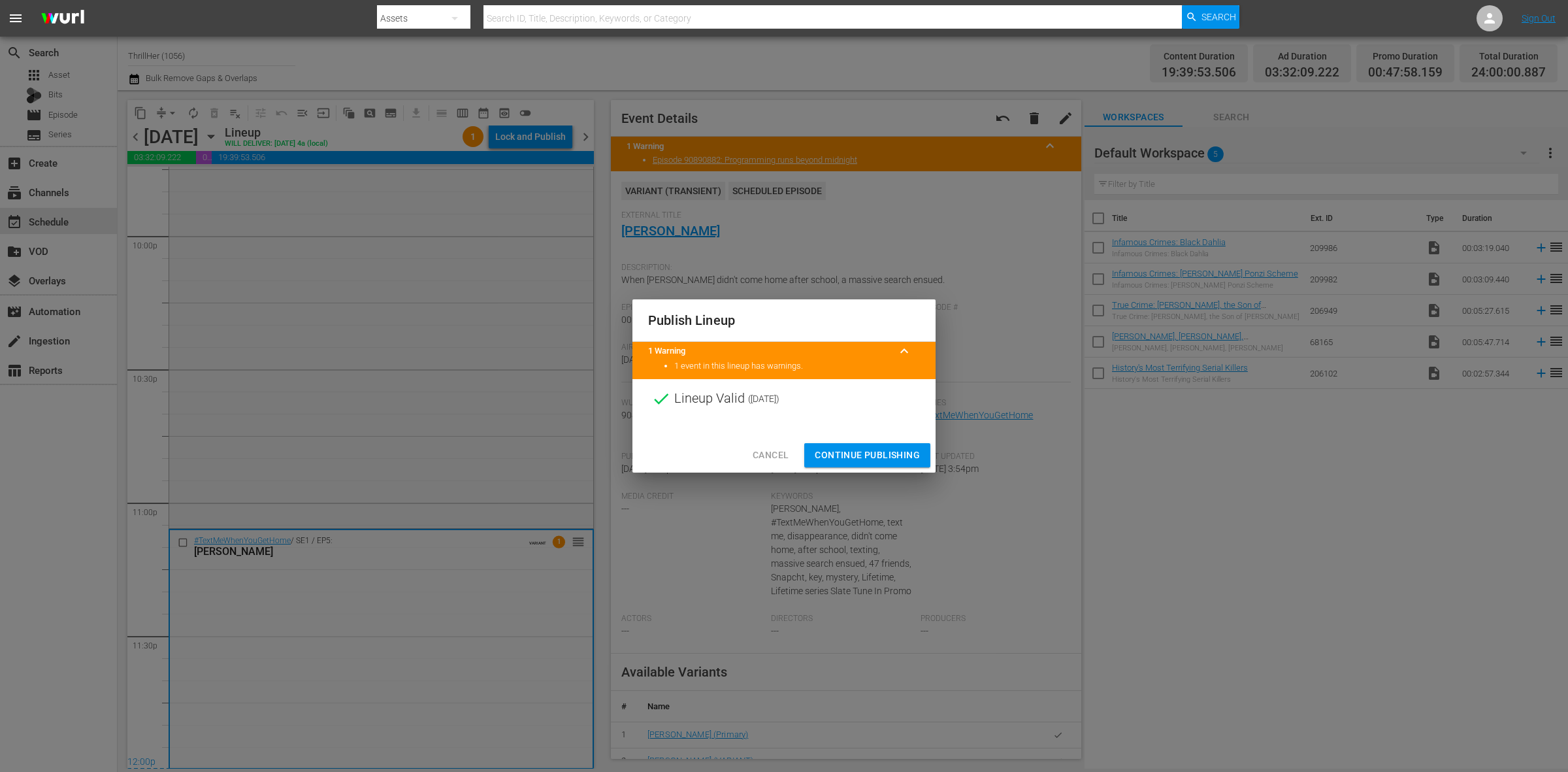
click at [868, 459] on span "Continue Publishing" at bounding box center [868, 455] width 105 height 16
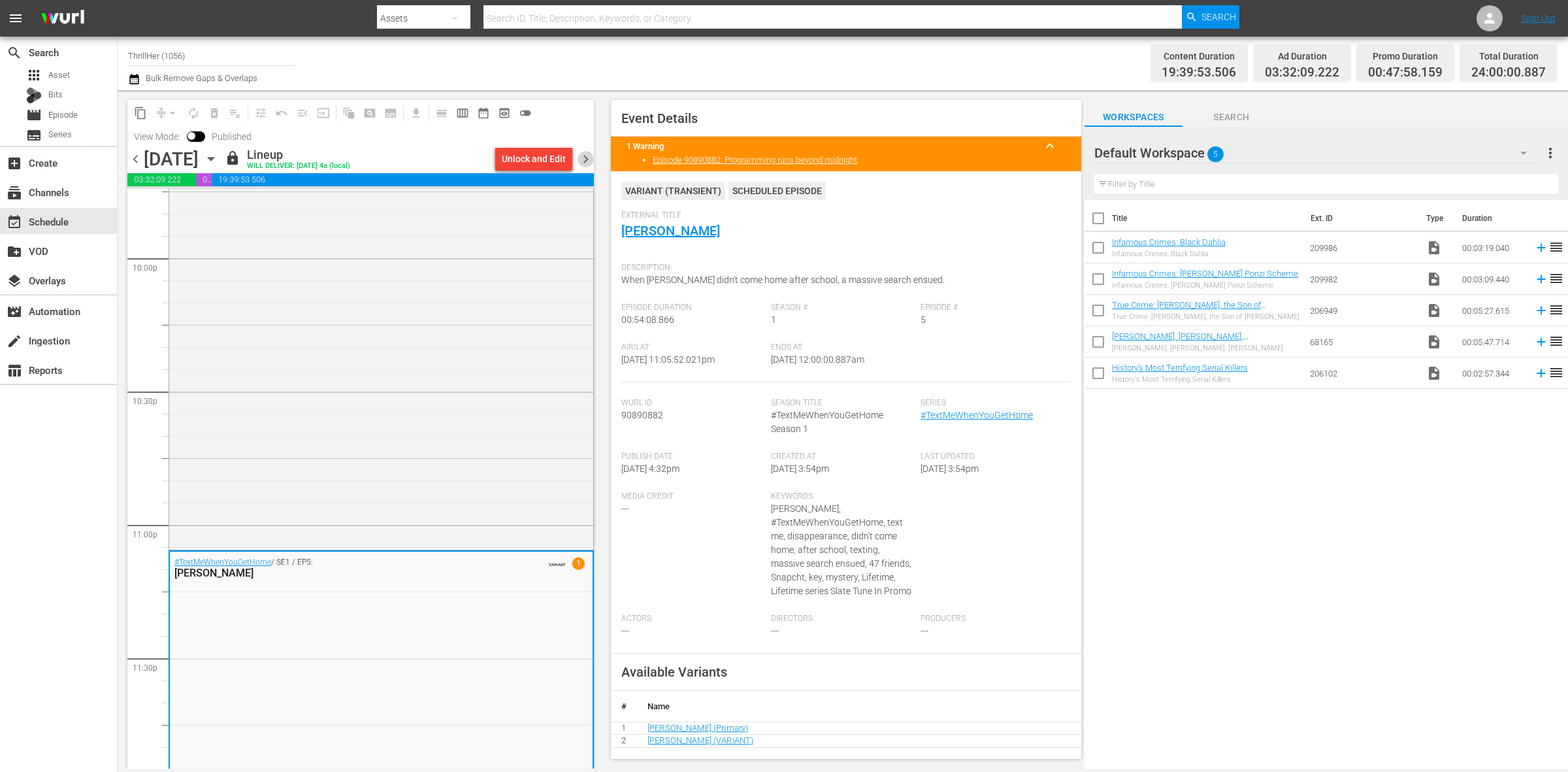
click at [584, 158] on span "chevron_right" at bounding box center [586, 159] width 16 height 16
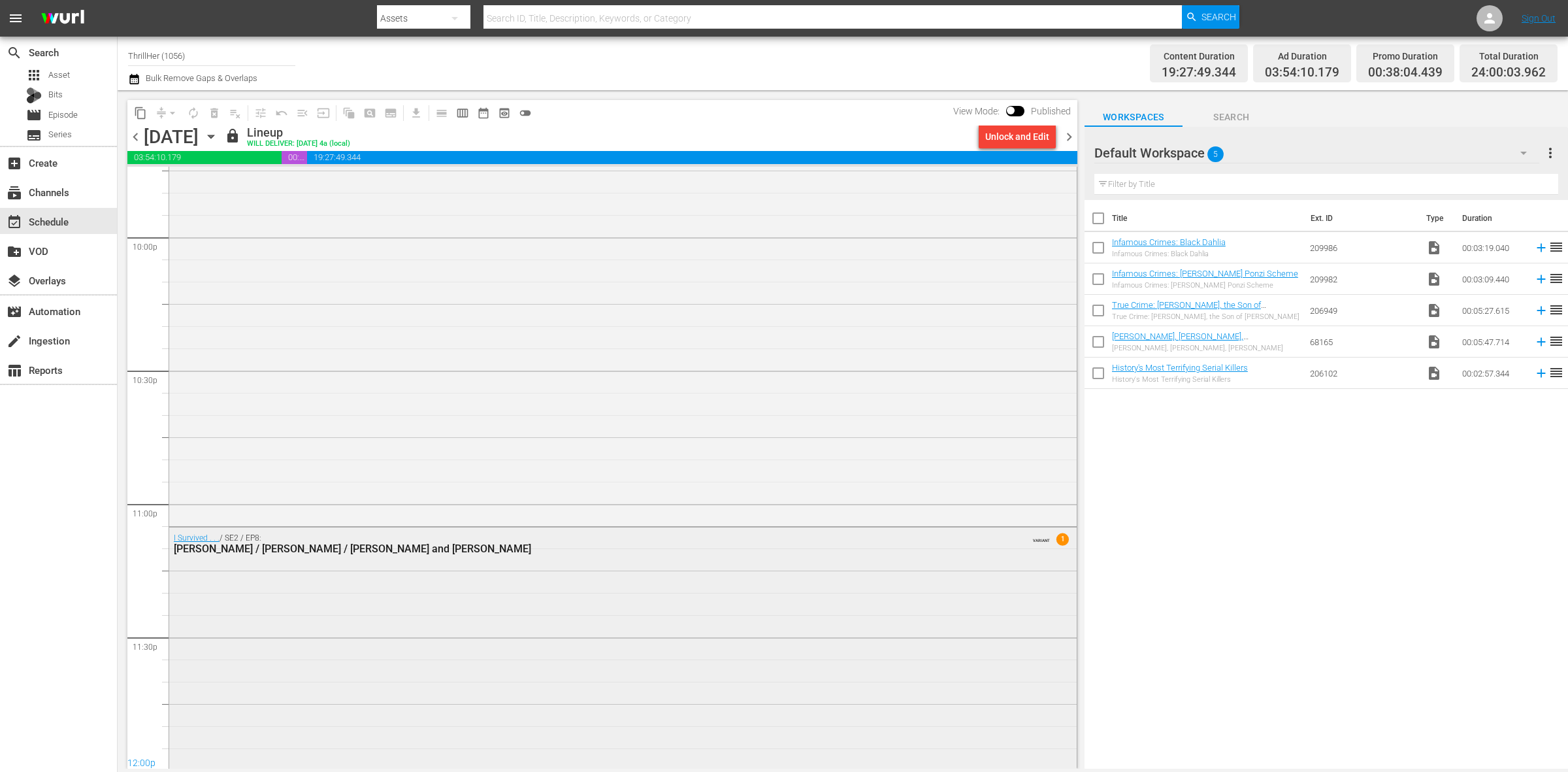
scroll to position [5799, 0]
click at [915, 599] on div "I Survived . . . / SE2 / EP8: Donna / Danelle / Robert and Ana VARIANT 1" at bounding box center [623, 646] width 907 height 240
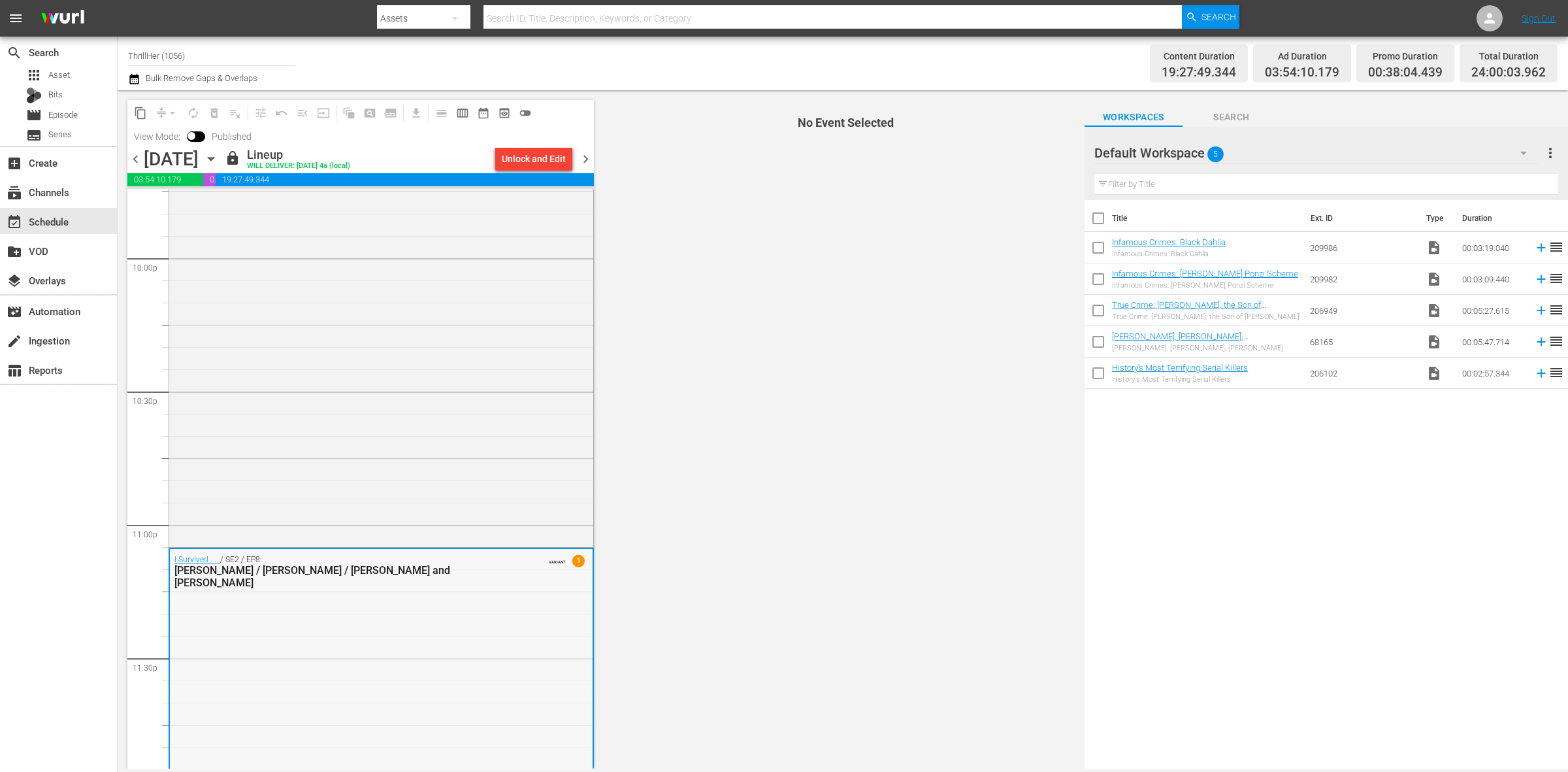
scroll to position [5821, 0]
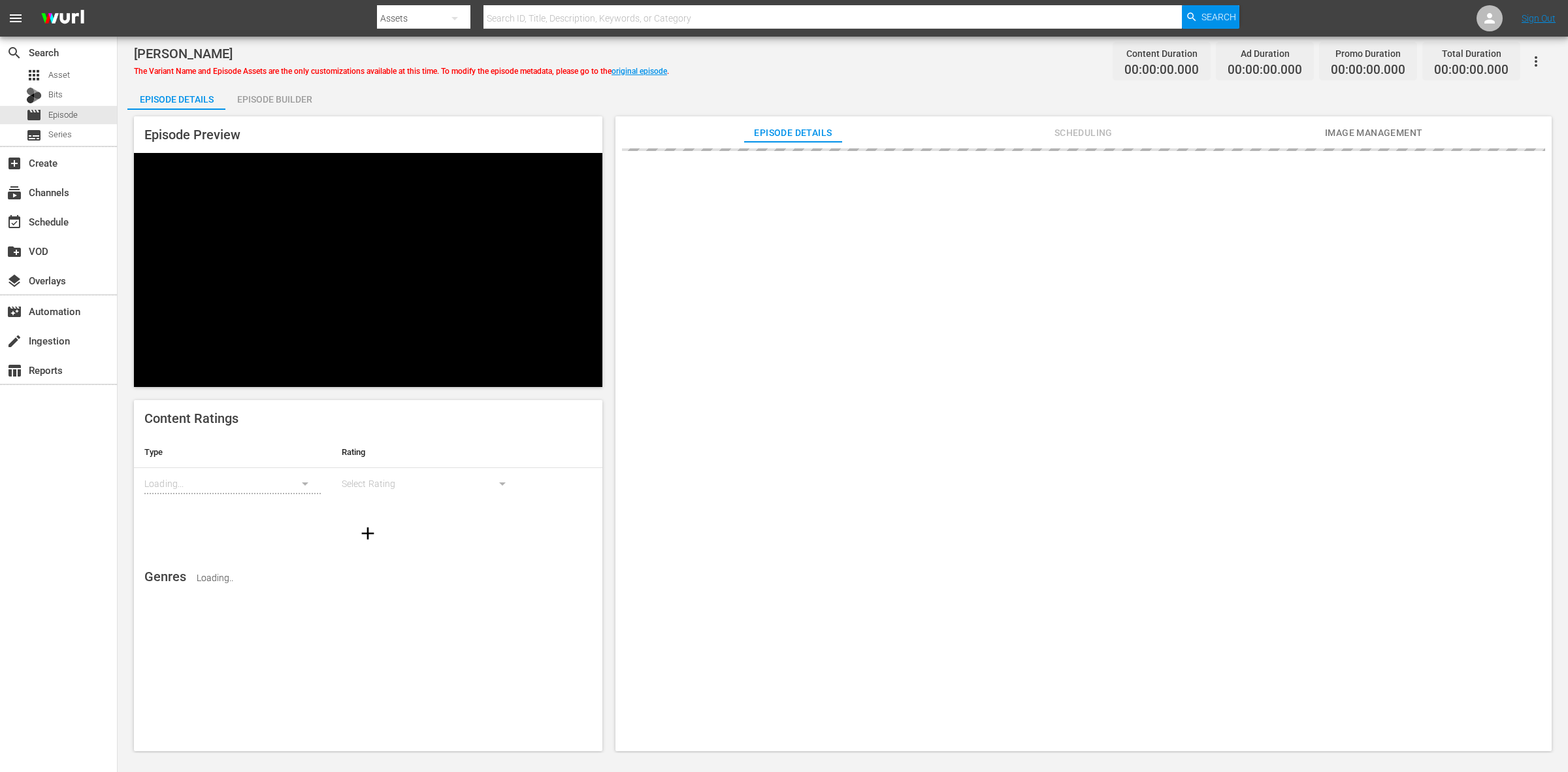
click at [270, 97] on div "Episode Builder" at bounding box center [274, 99] width 98 height 31
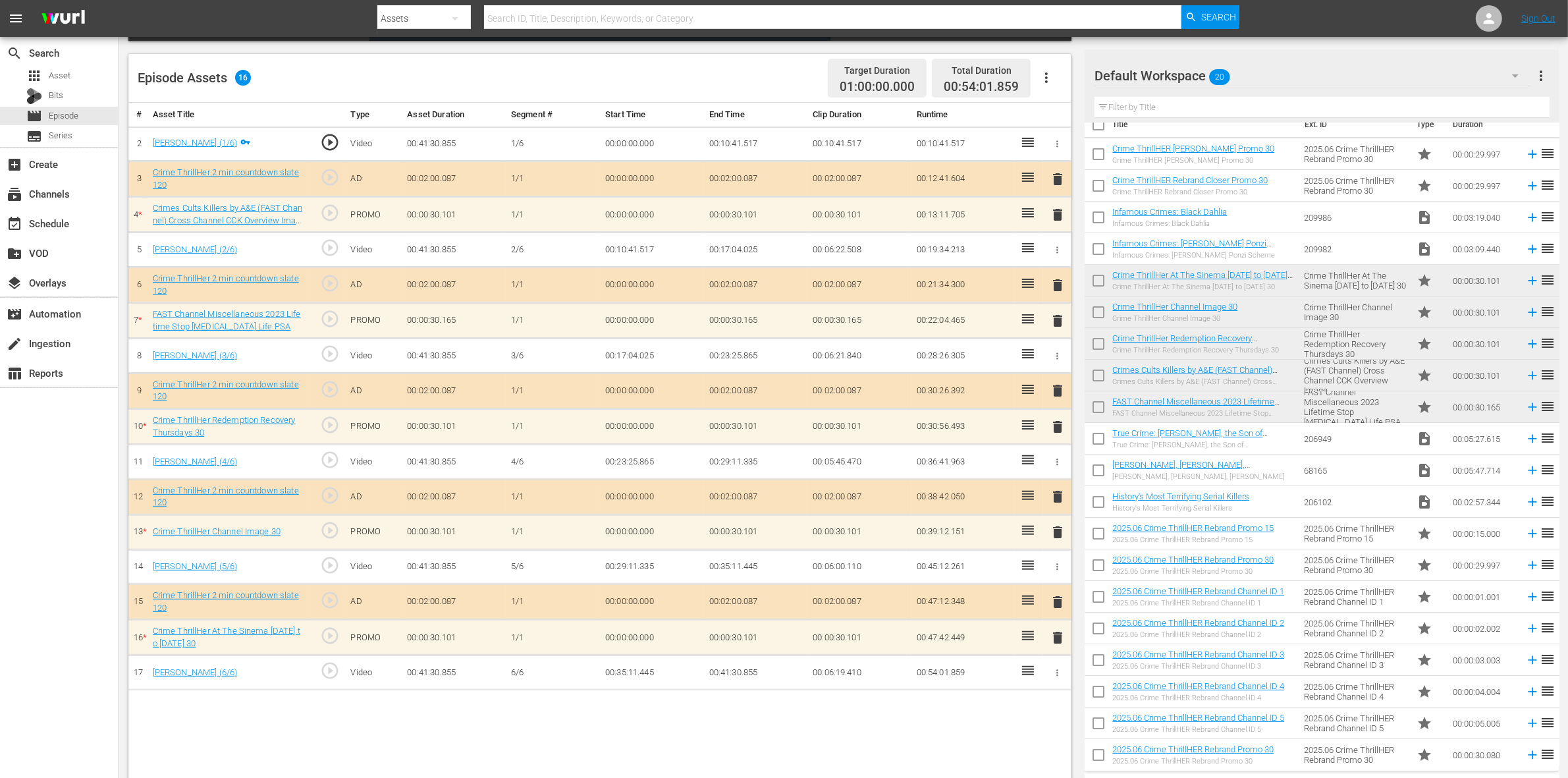
scroll to position [22, 0]
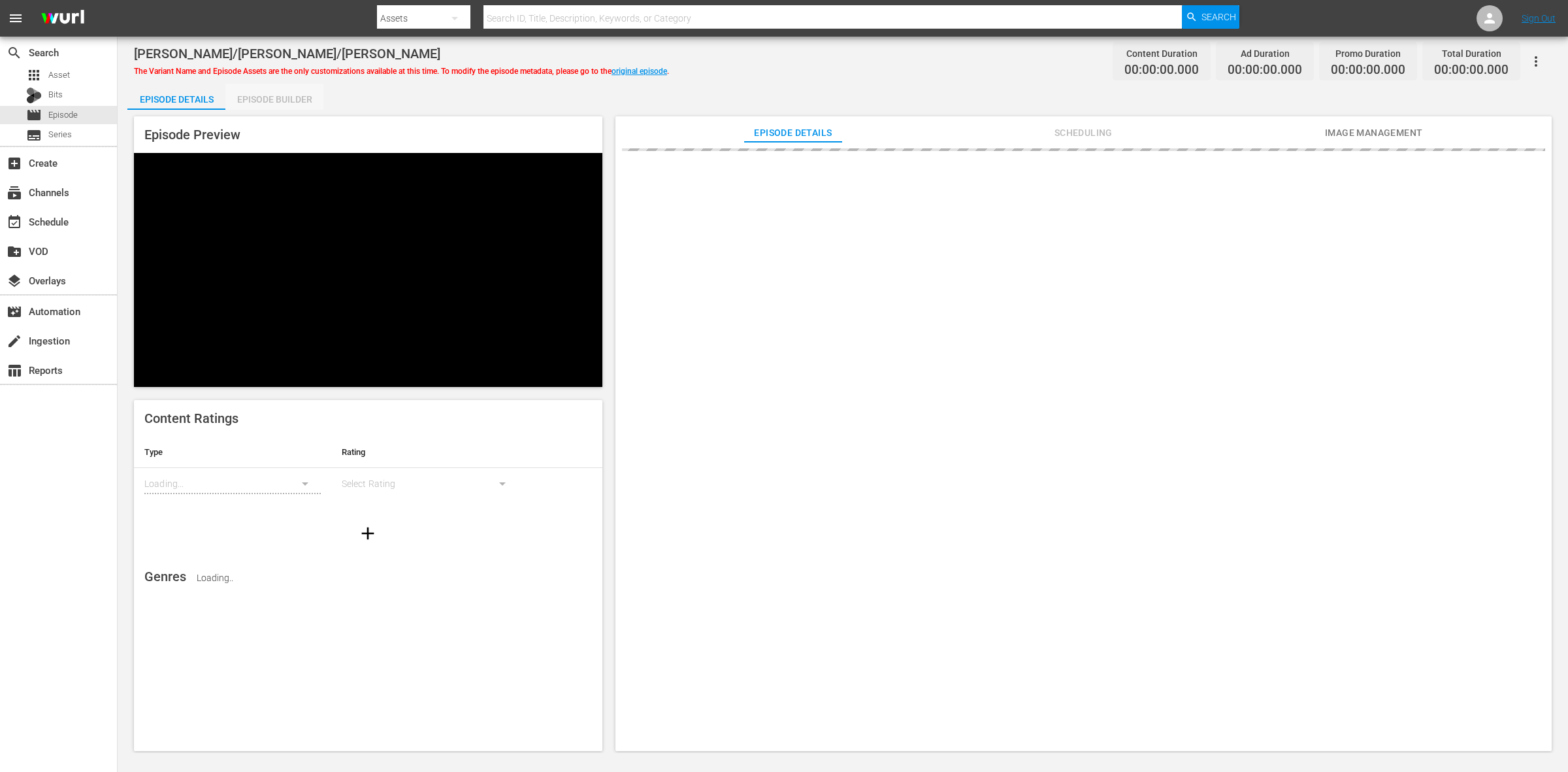
click at [308, 93] on div "Episode Builder" at bounding box center [274, 99] width 98 height 31
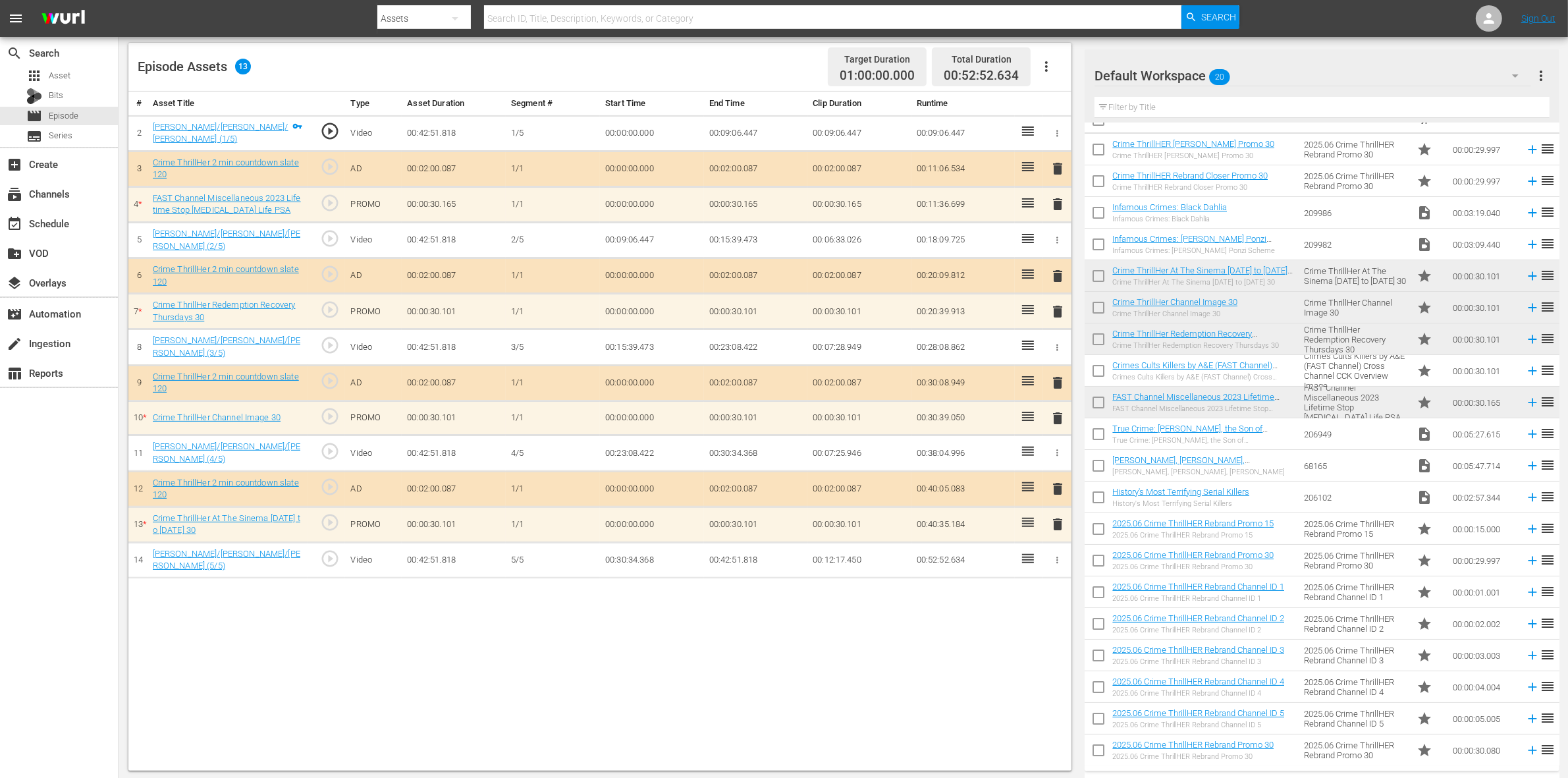
scroll to position [343, 0]
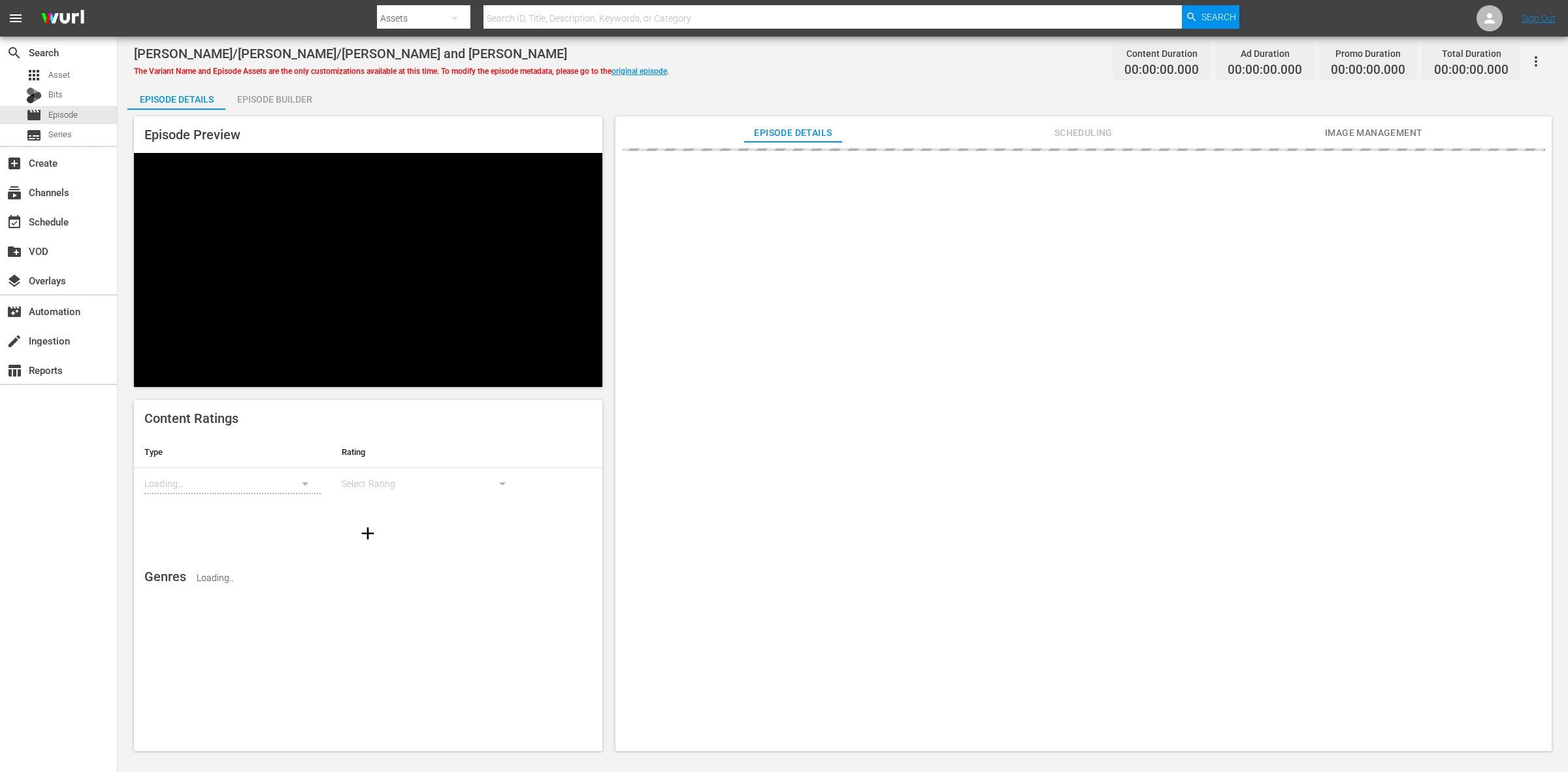
click at [276, 105] on div "Episode Builder" at bounding box center [274, 99] width 98 height 31
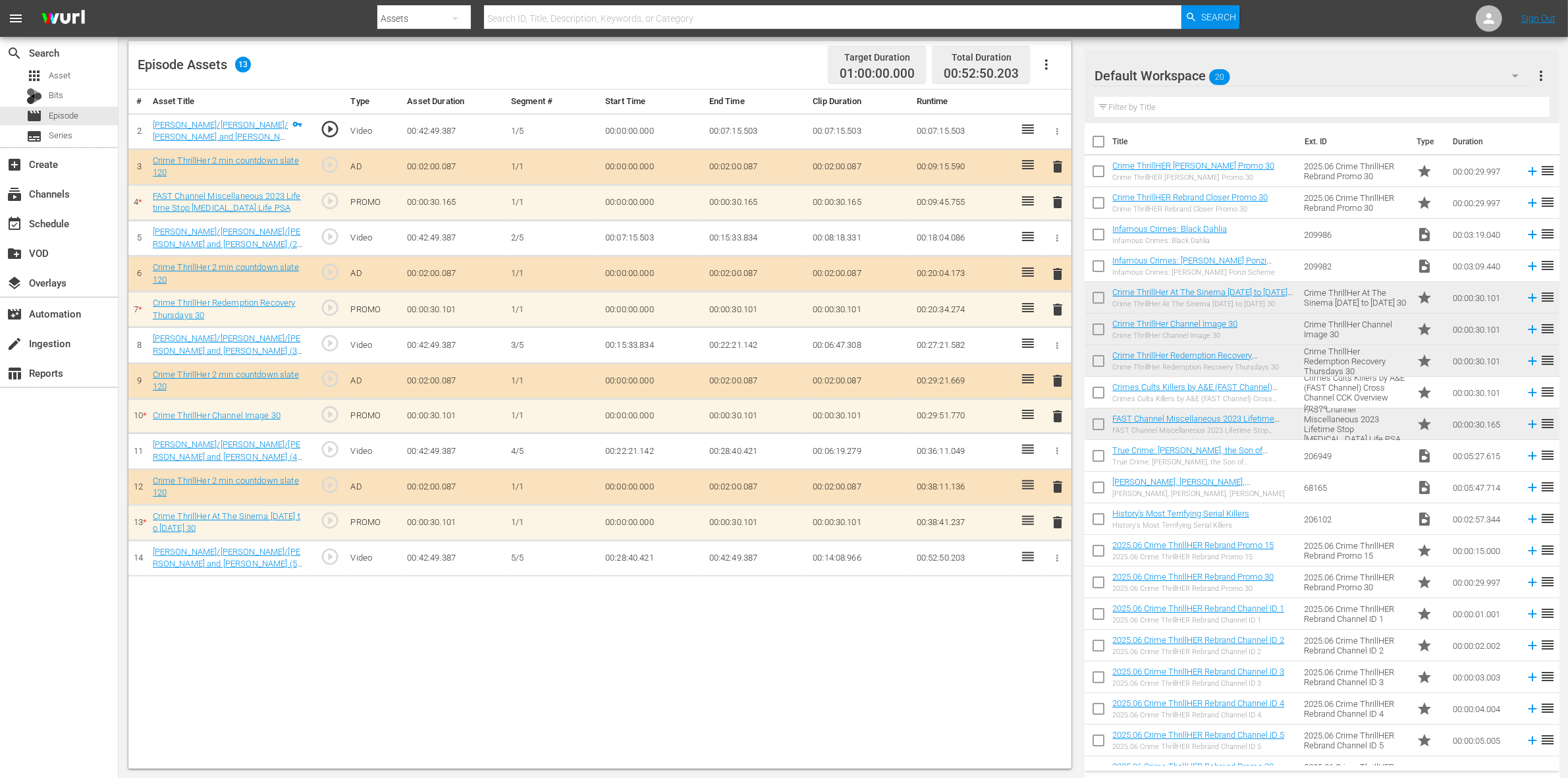
scroll to position [22, 0]
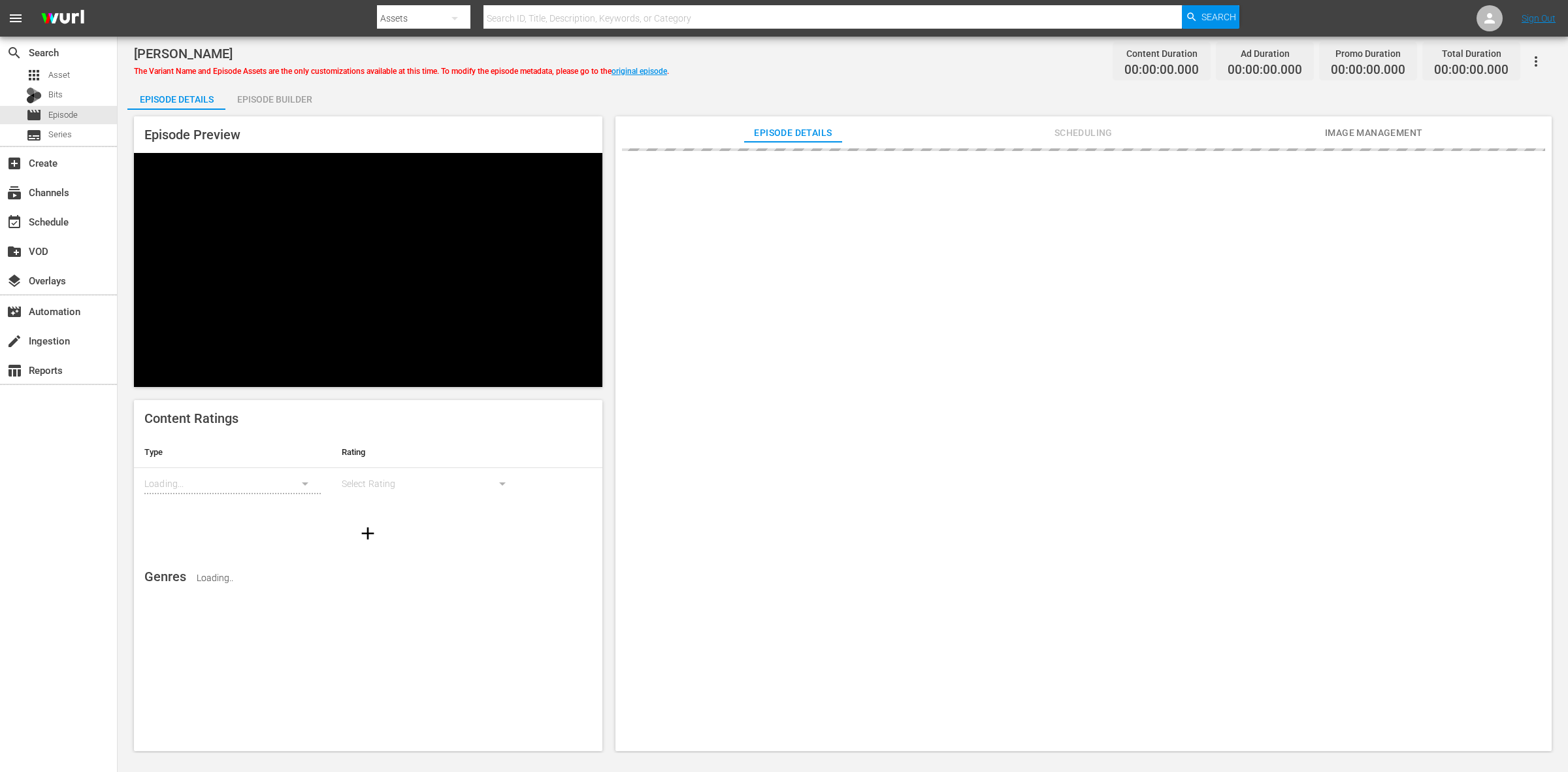
click at [302, 95] on div "Episode Builder" at bounding box center [274, 99] width 98 height 31
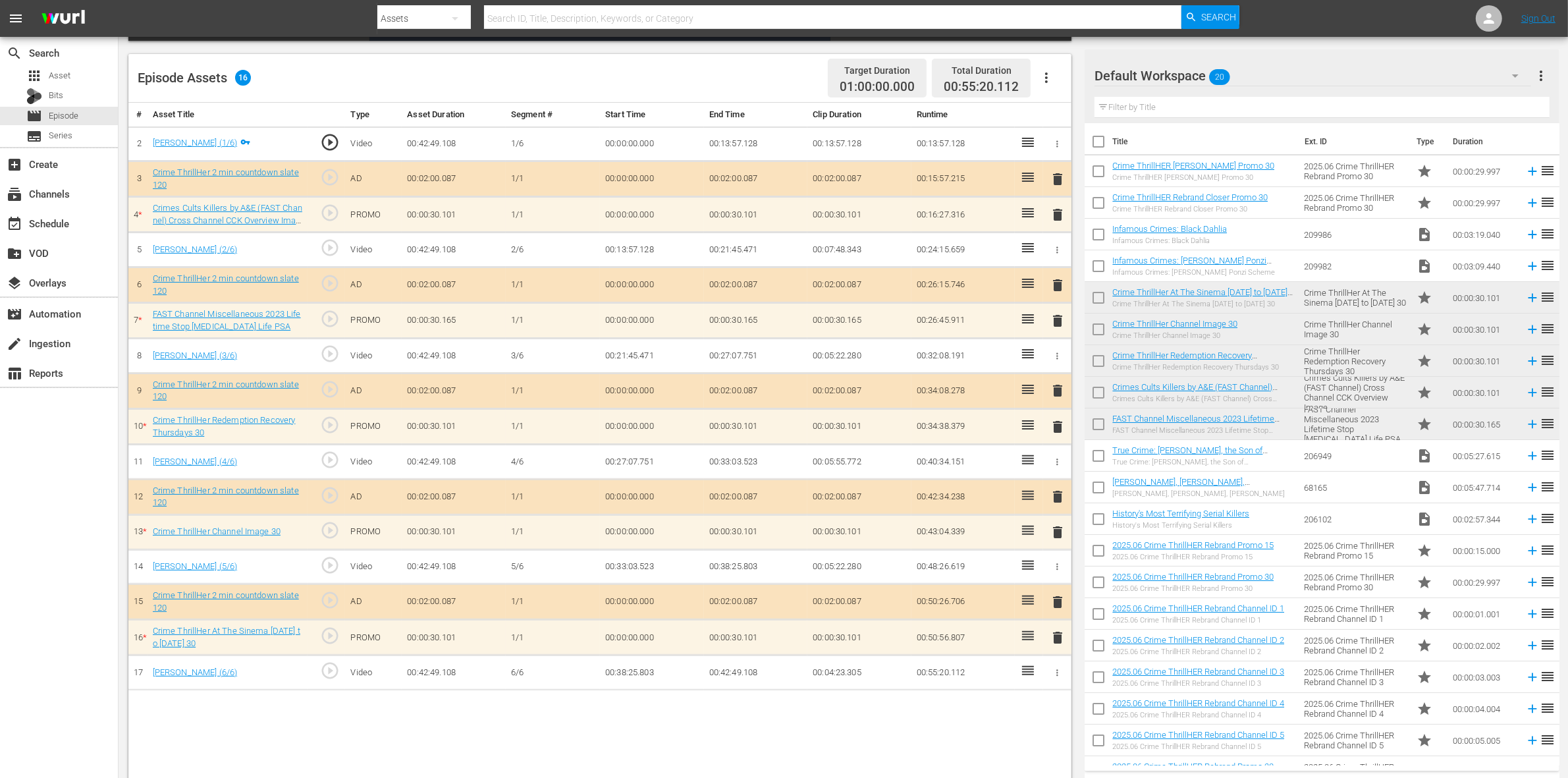
scroll to position [343, 0]
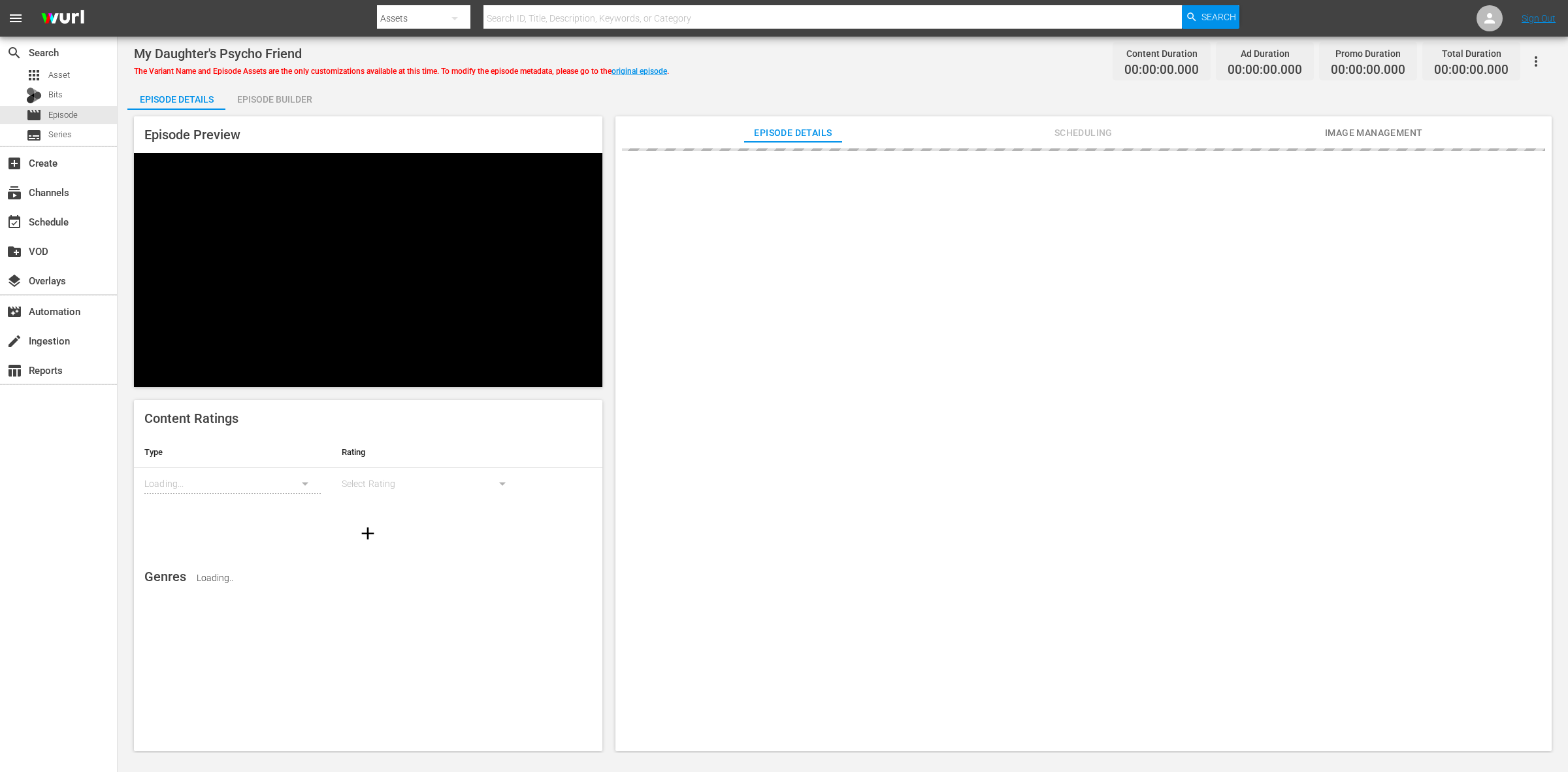
click at [272, 108] on div "Episode Builder" at bounding box center [274, 99] width 98 height 31
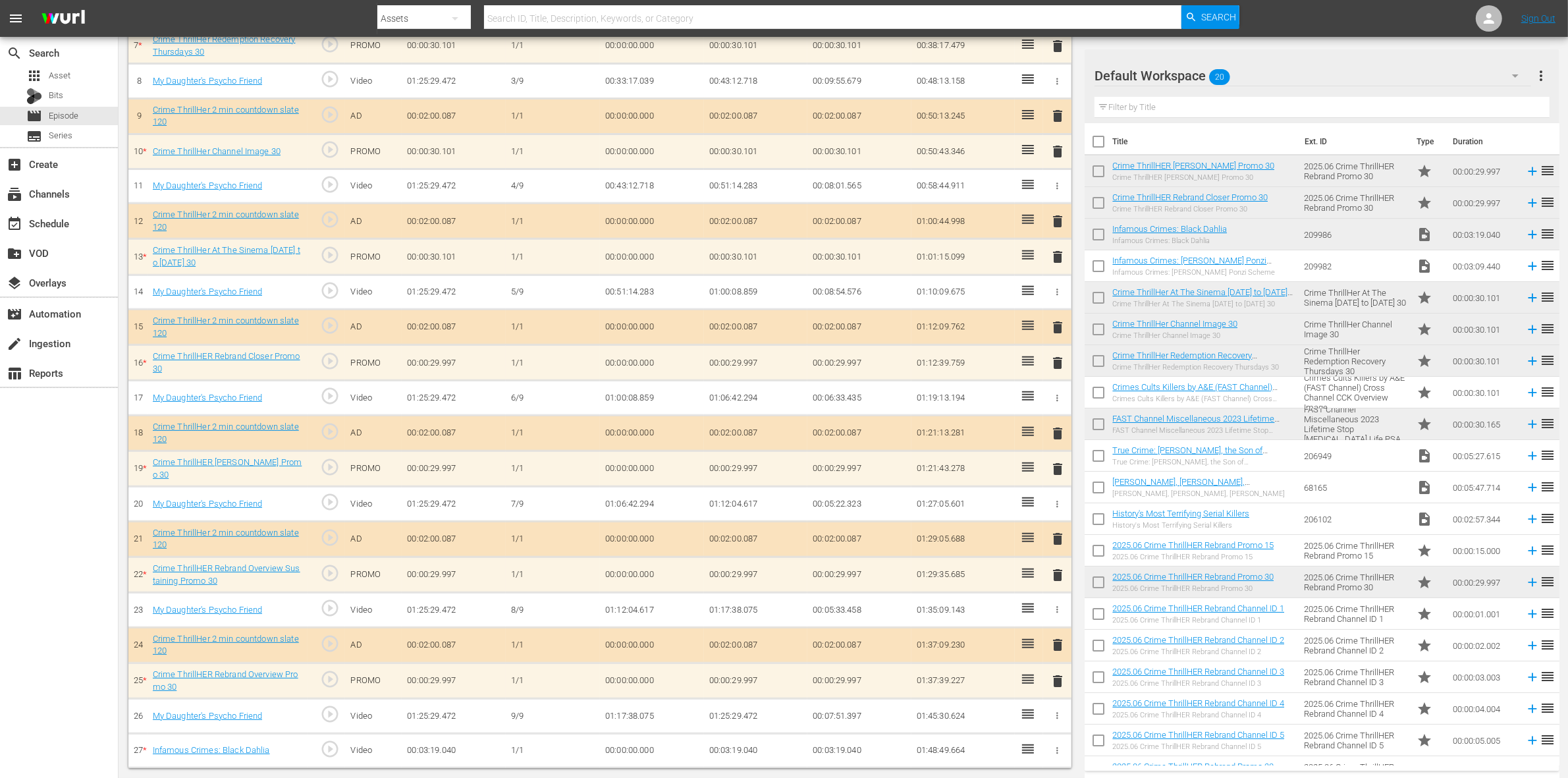
scroll to position [612, 0]
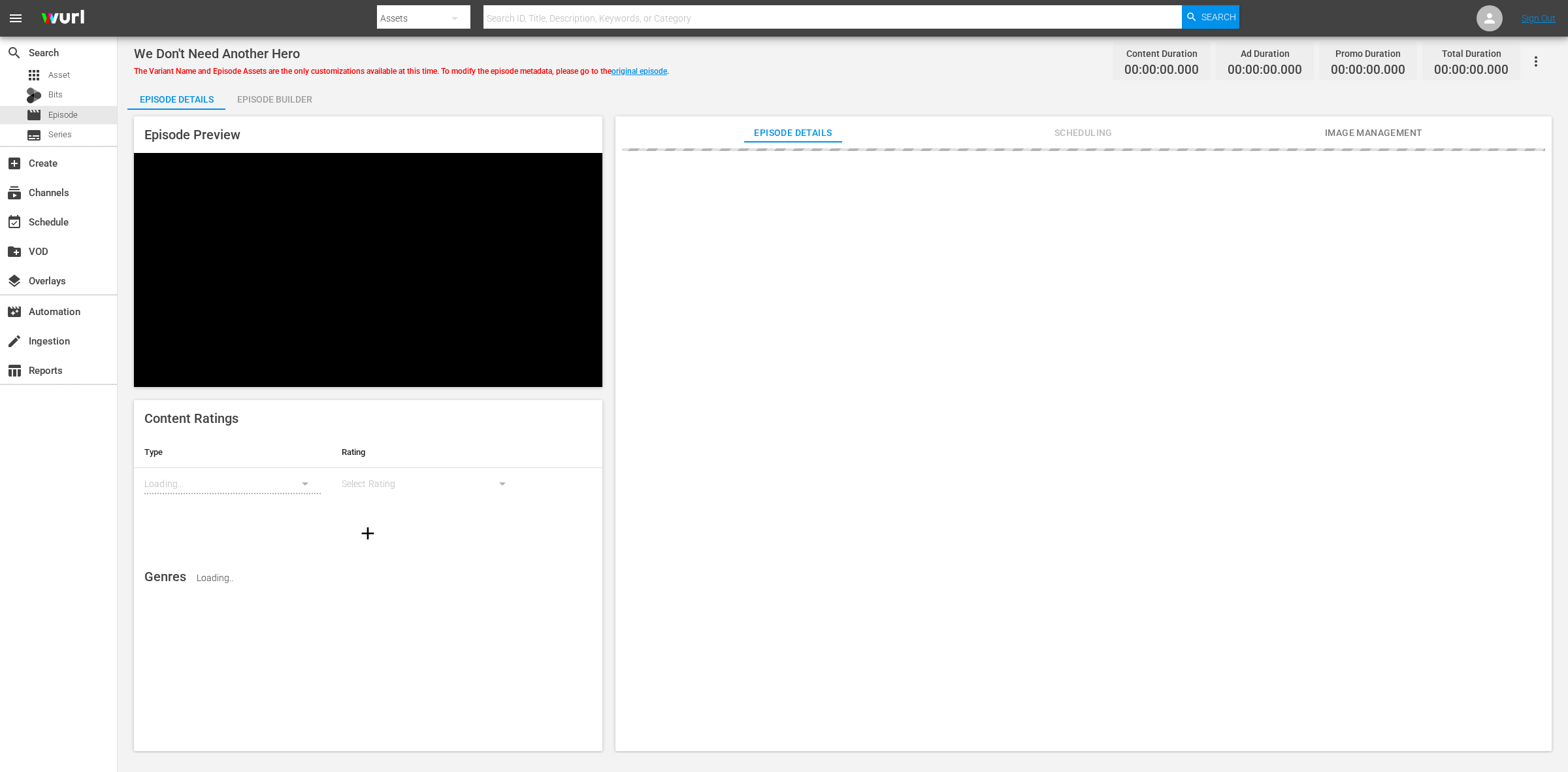
click at [278, 100] on div "Episode Builder" at bounding box center [274, 99] width 98 height 31
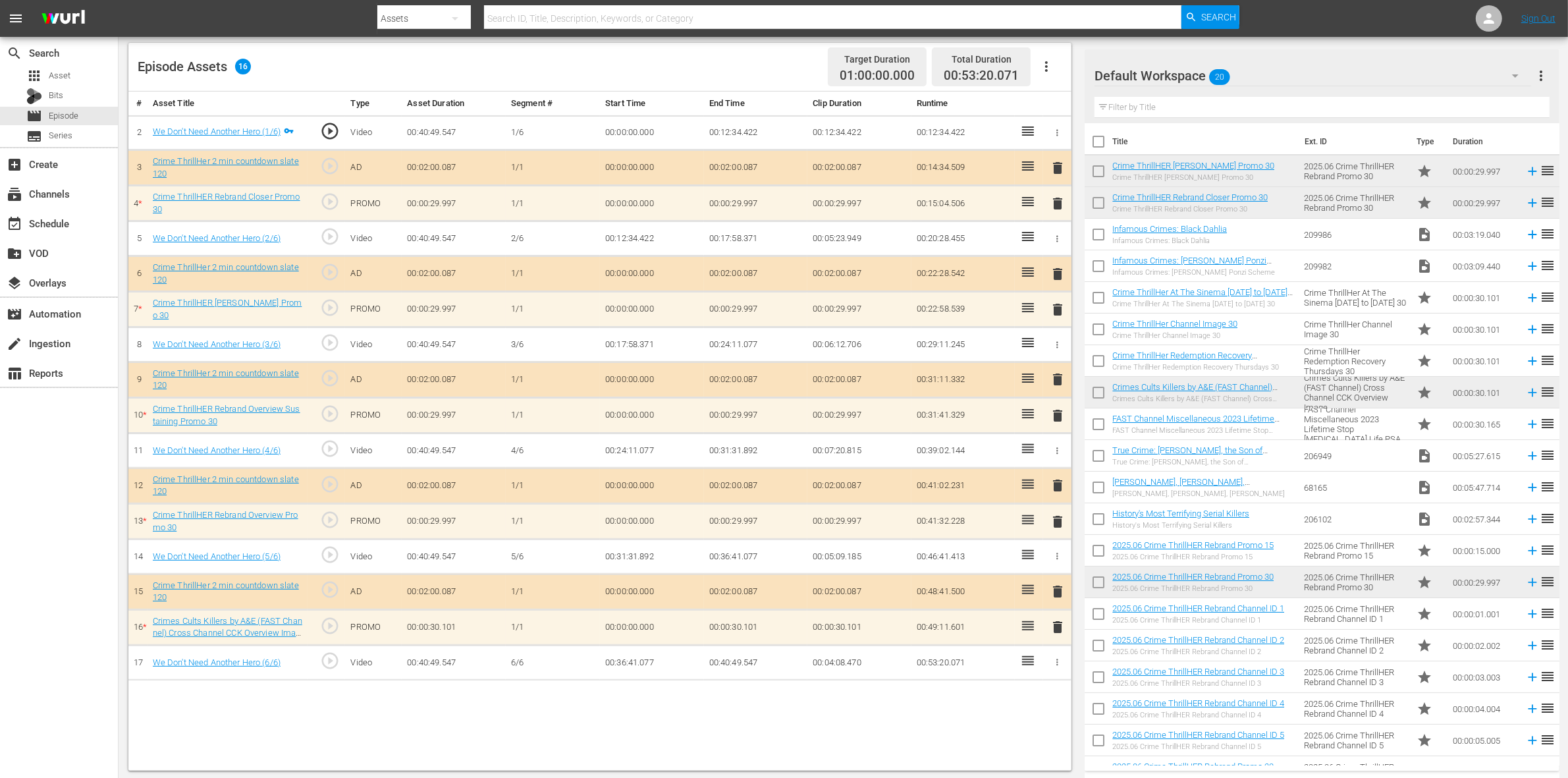
scroll to position [343, 0]
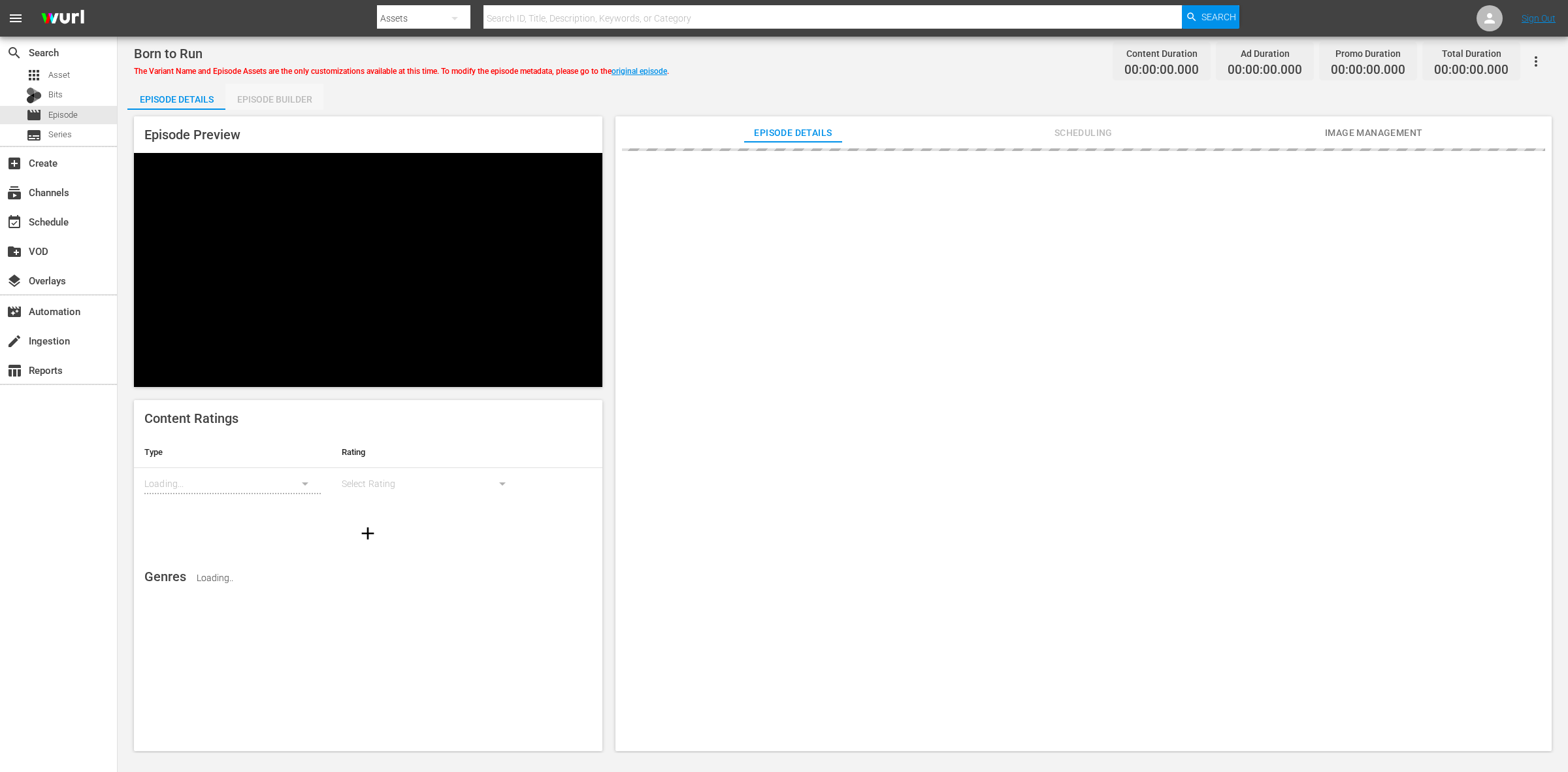
click at [279, 102] on div "Episode Builder" at bounding box center [274, 99] width 98 height 31
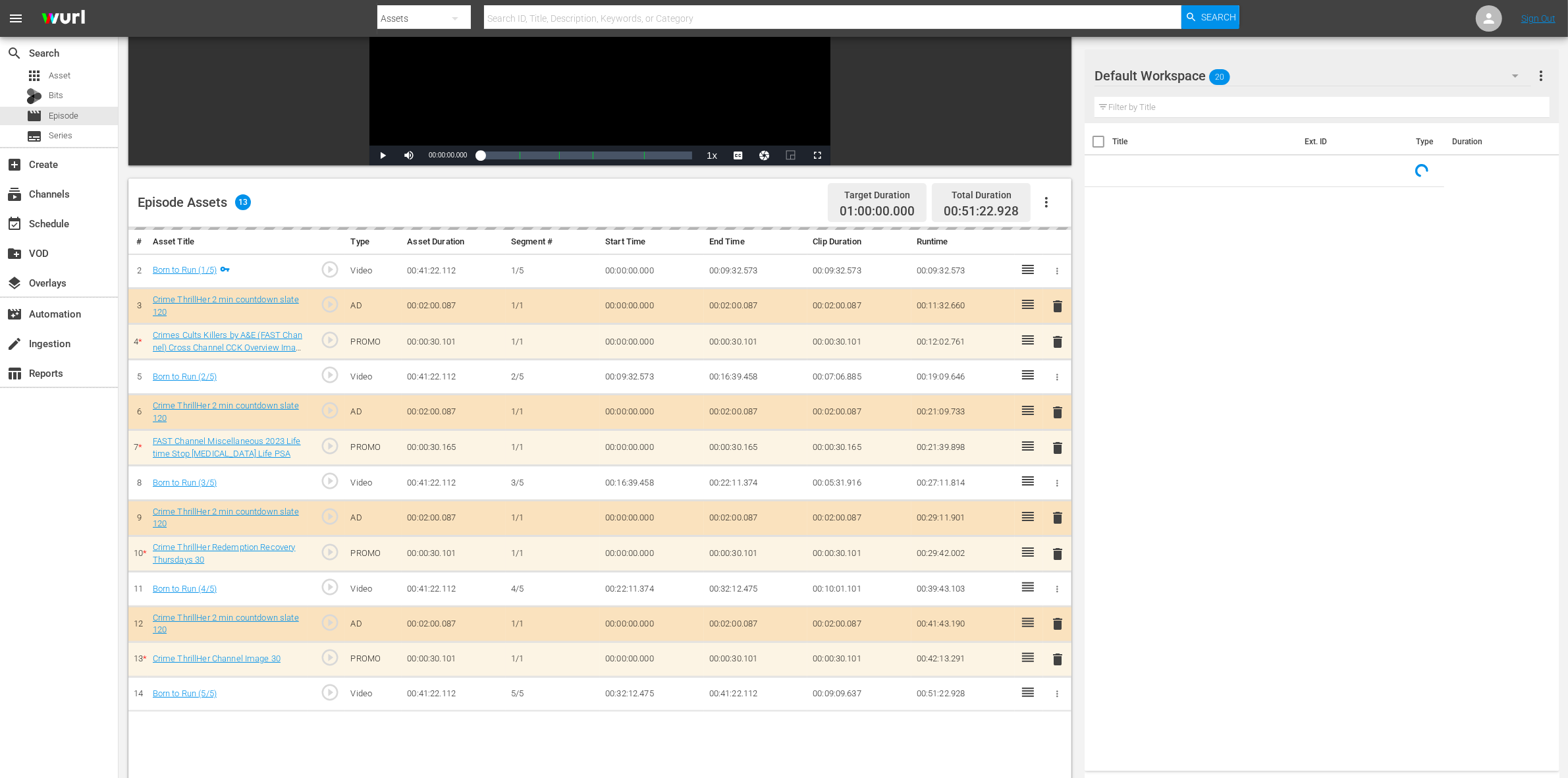
scroll to position [343, 0]
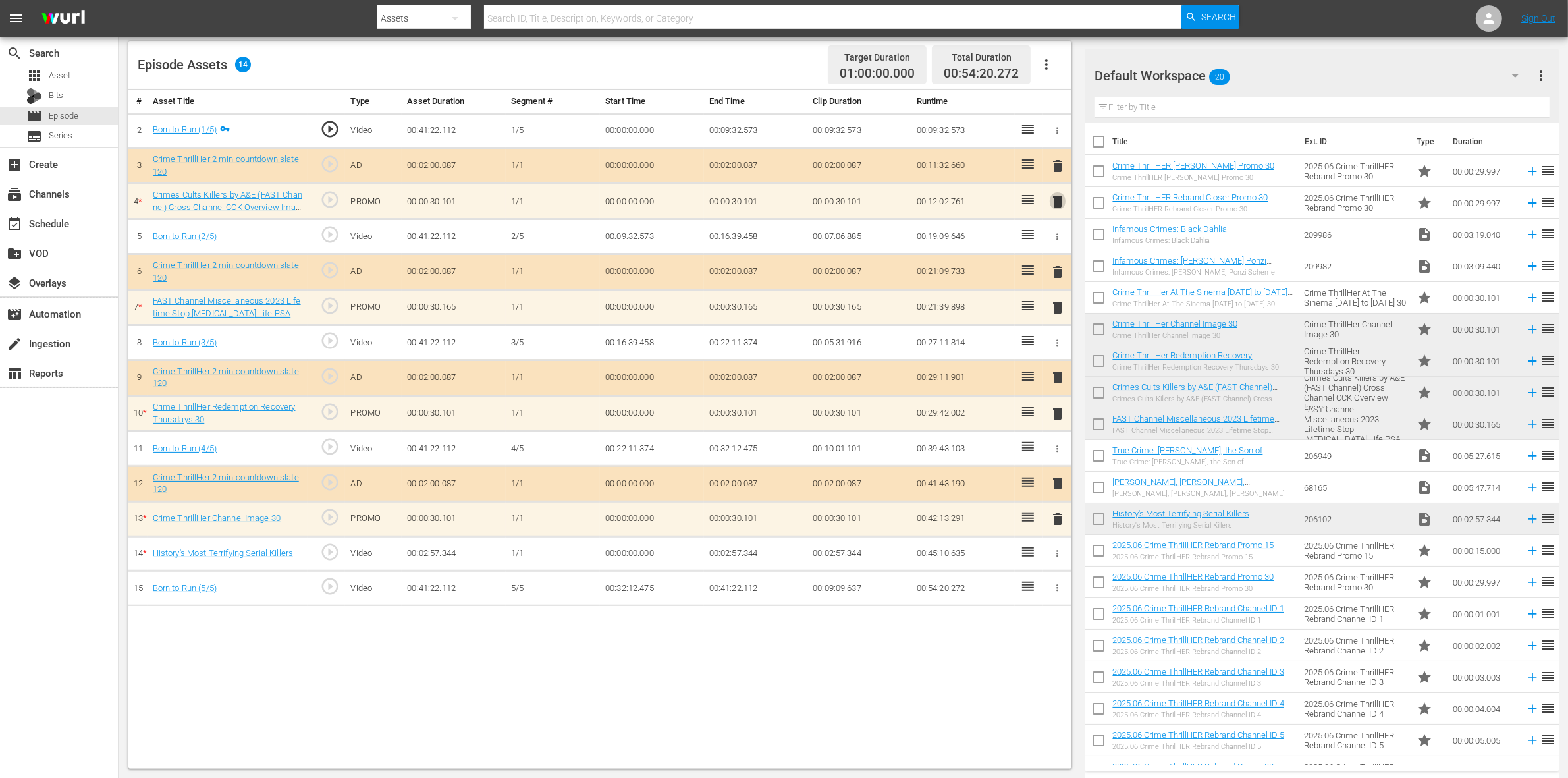
click at [1061, 199] on span "delete" at bounding box center [1057, 201] width 16 height 16
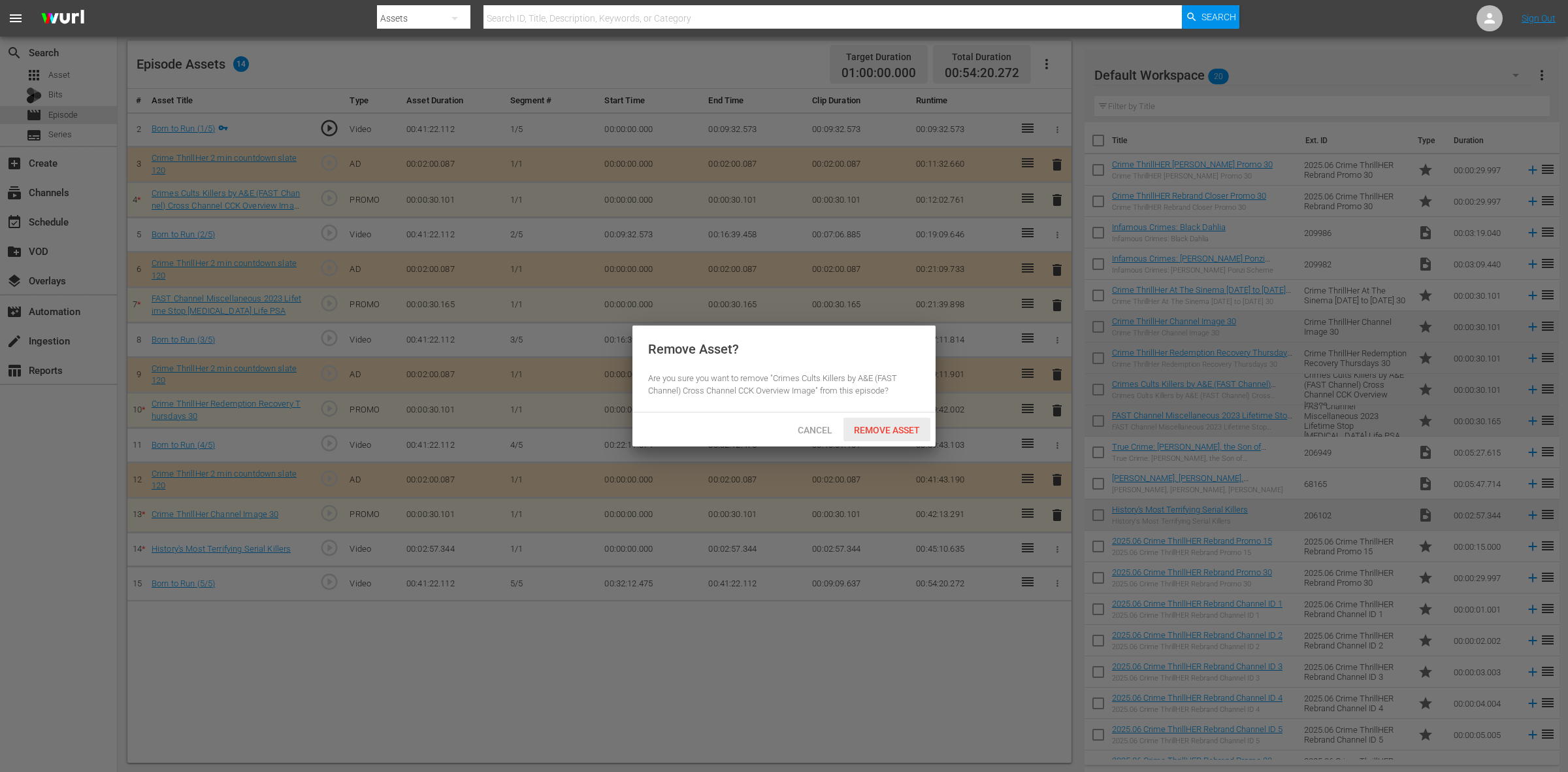
click at [916, 425] on span "Remove Asset" at bounding box center [887, 430] width 87 height 10
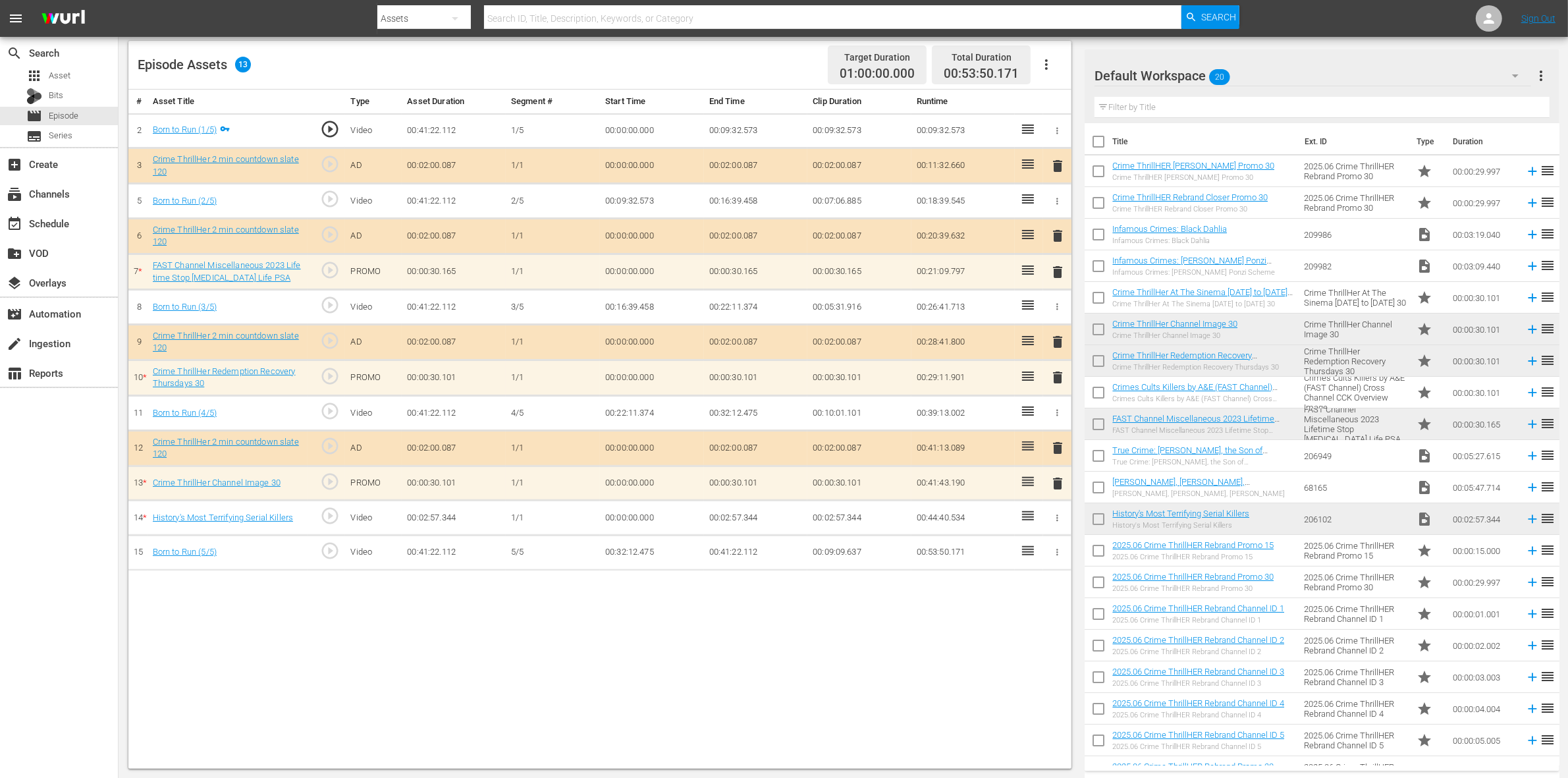
click at [1054, 280] on span "delete" at bounding box center [1057, 272] width 16 height 16
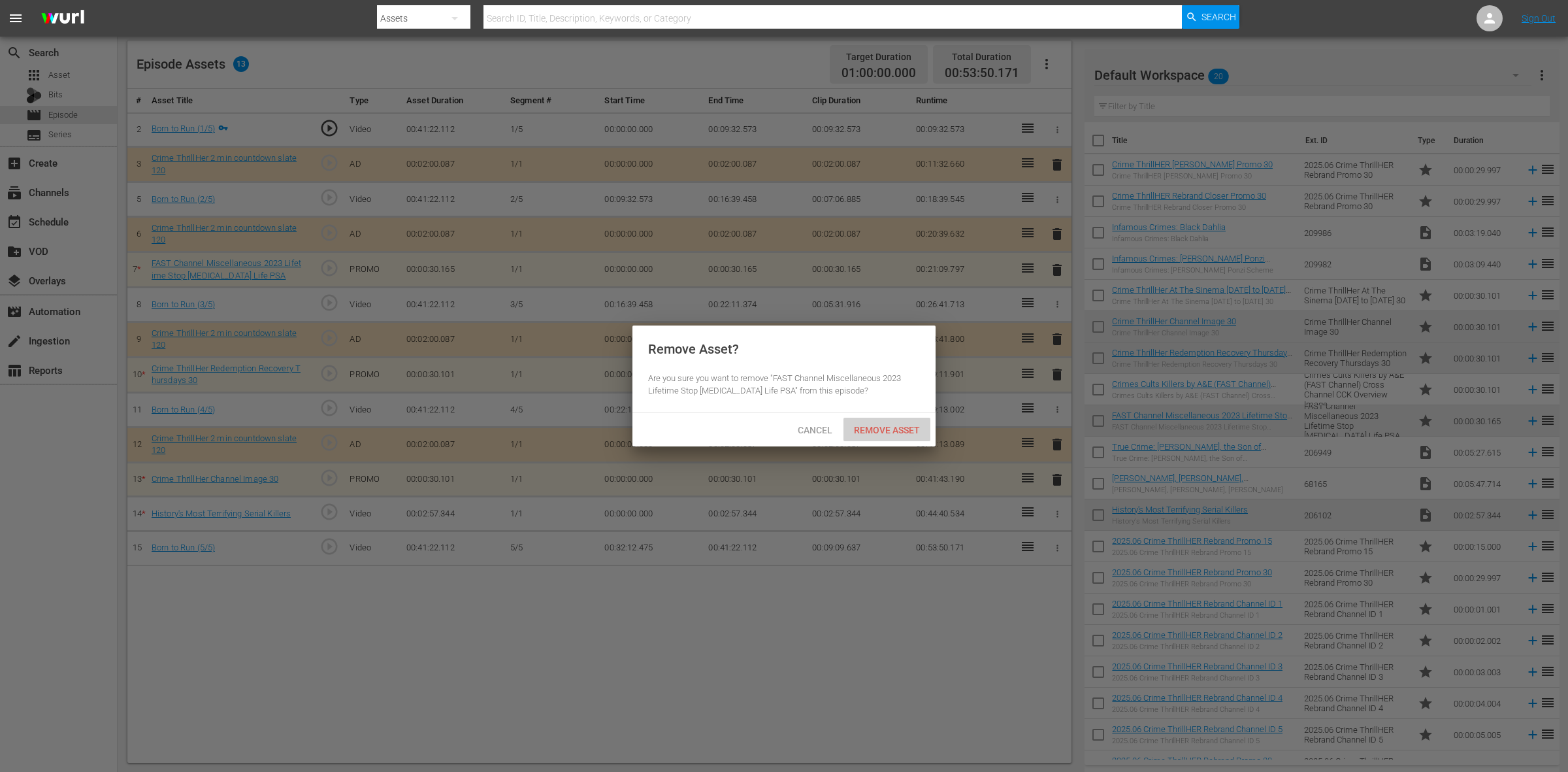
click at [897, 430] on span "Remove Asset" at bounding box center [887, 430] width 87 height 10
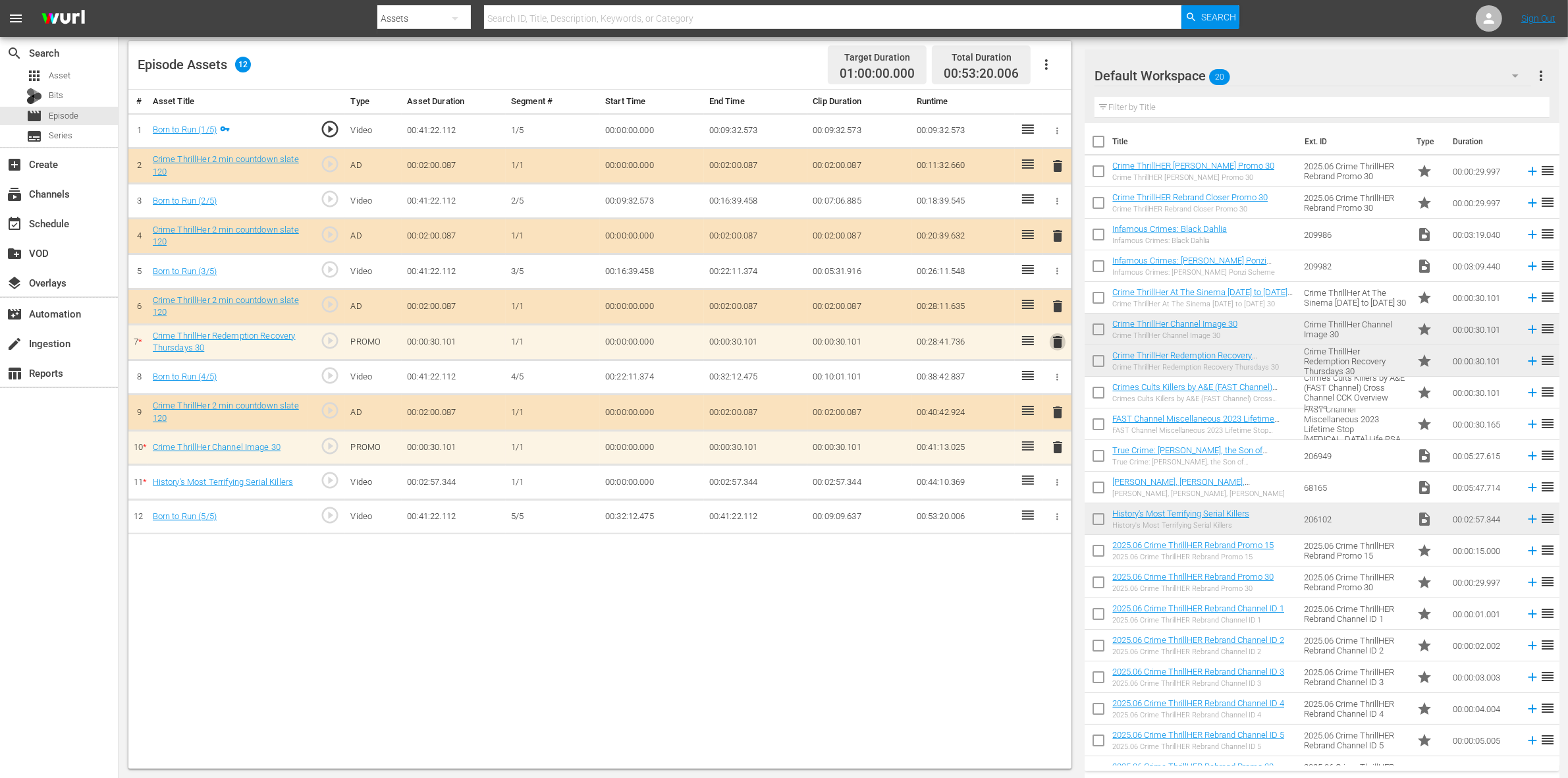
click at [1056, 350] on span "delete" at bounding box center [1057, 342] width 16 height 16
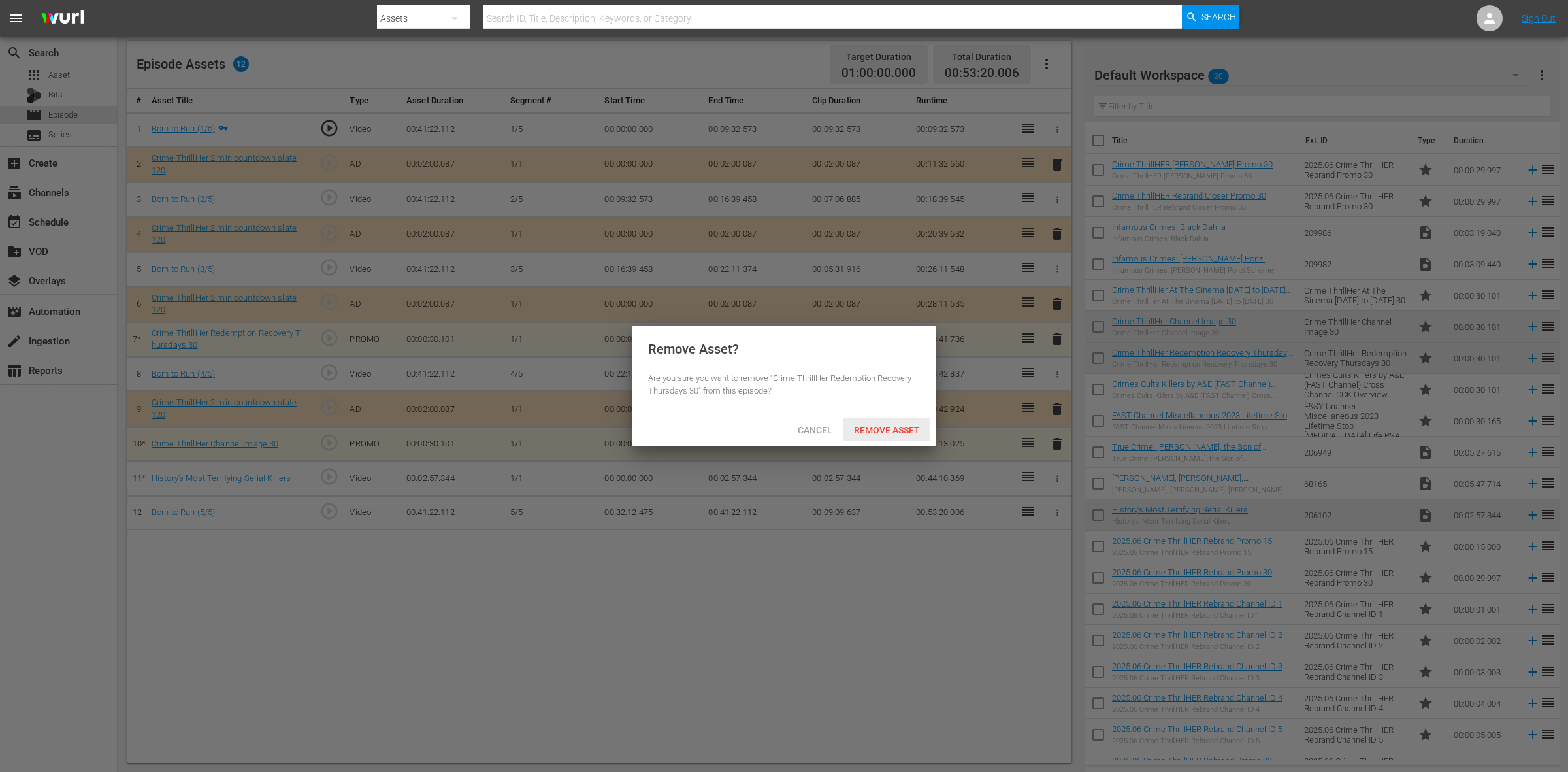
click at [858, 433] on span "Remove Asset" at bounding box center [887, 430] width 87 height 10
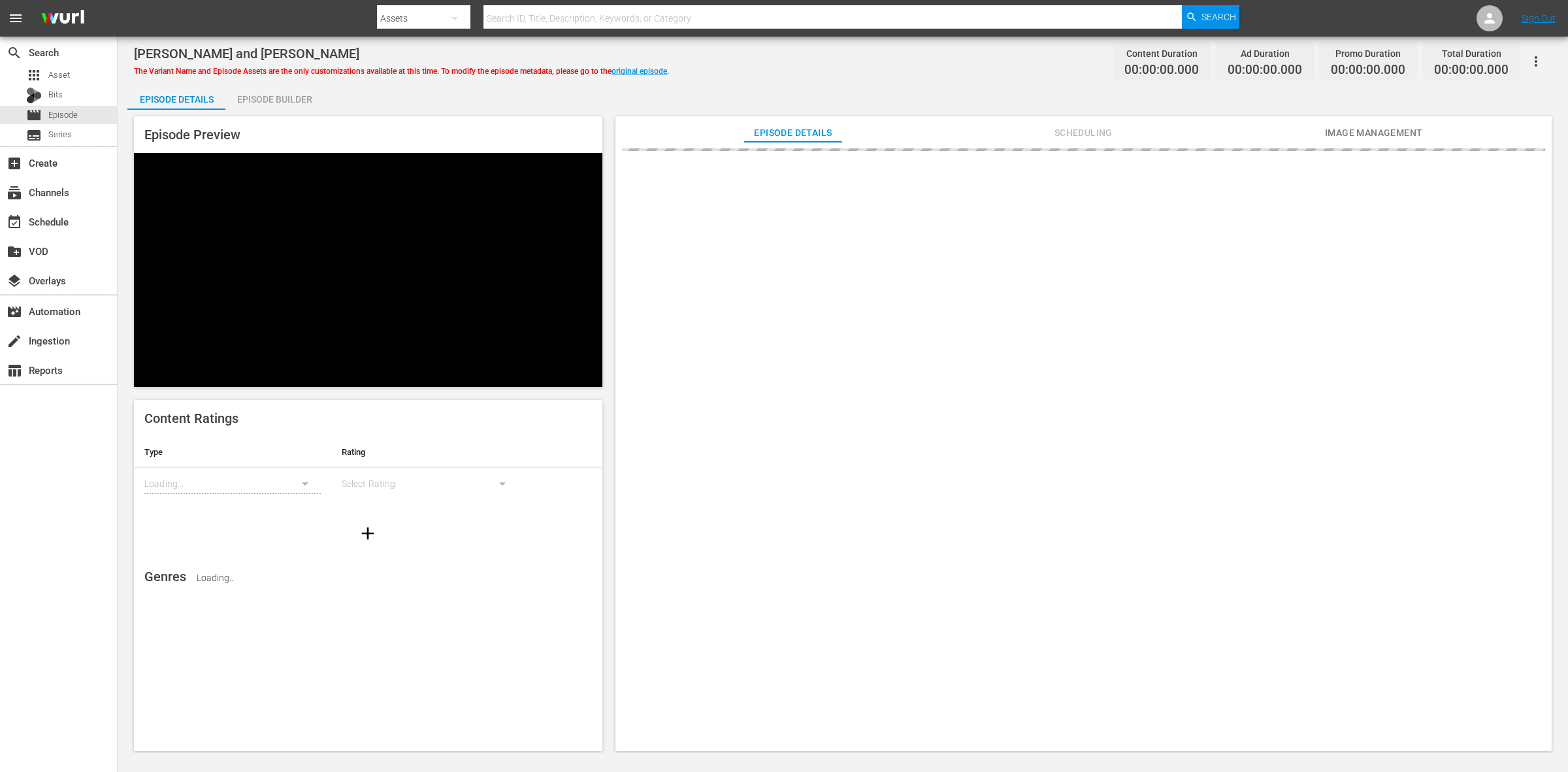
click at [278, 103] on div "Episode Builder" at bounding box center [274, 99] width 98 height 31
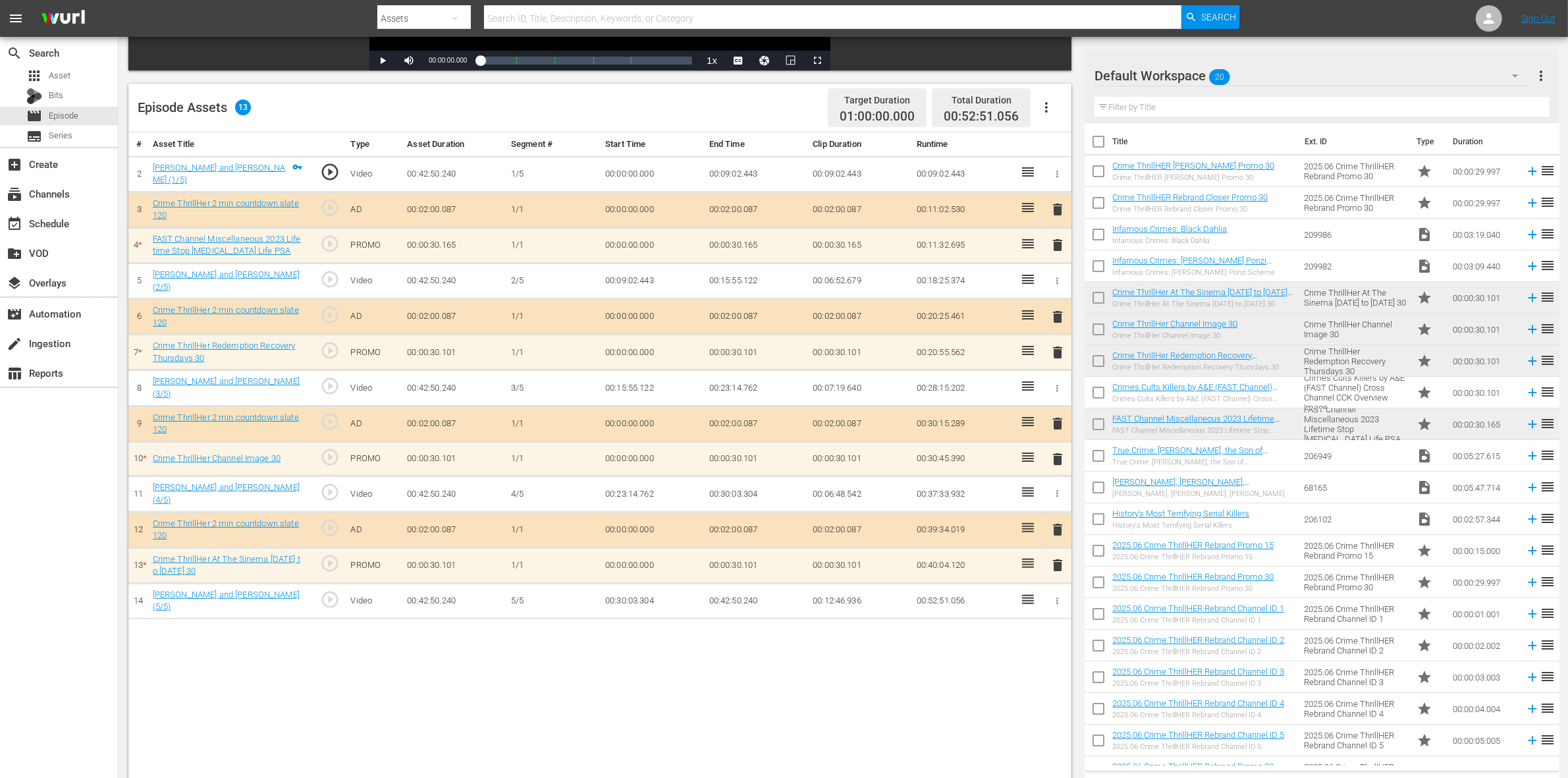
scroll to position [329, 0]
